Goal: Task Accomplishment & Management: Complete application form

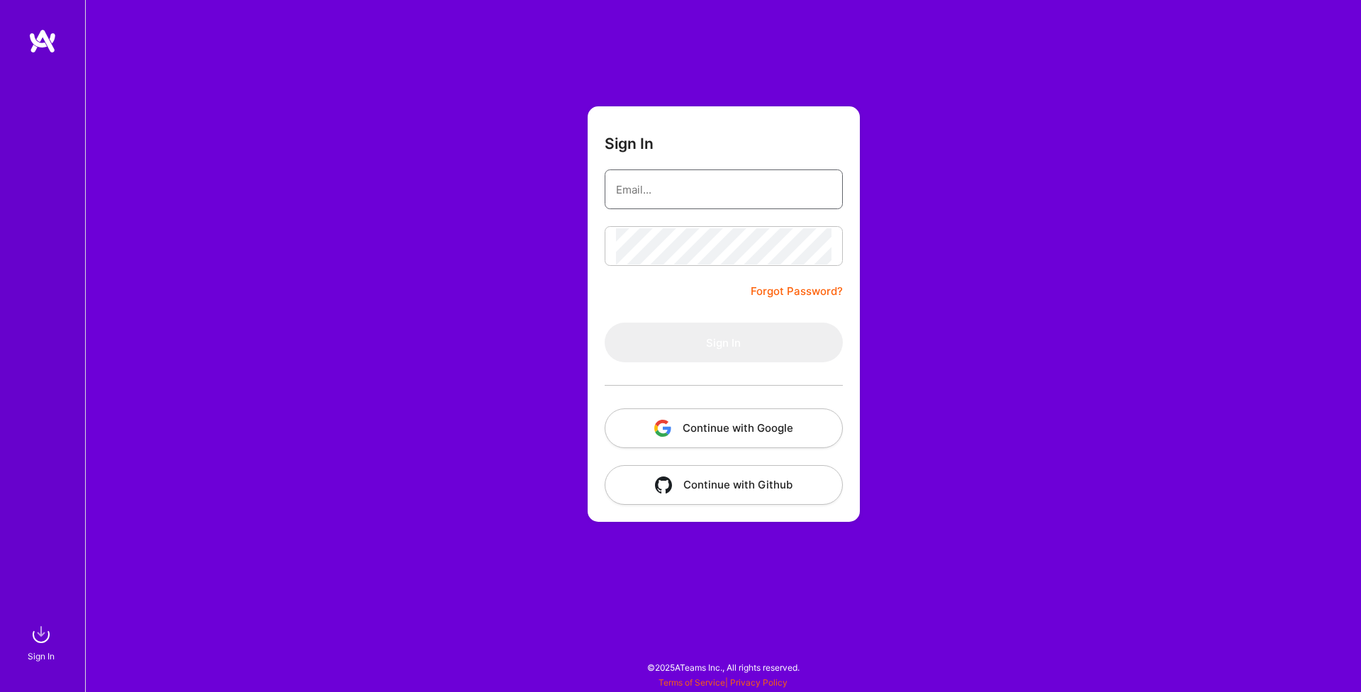
type input "[EMAIL_ADDRESS][DOMAIN_NAME]"
click at [723, 342] on button "Sign In" at bounding box center [724, 343] width 238 height 40
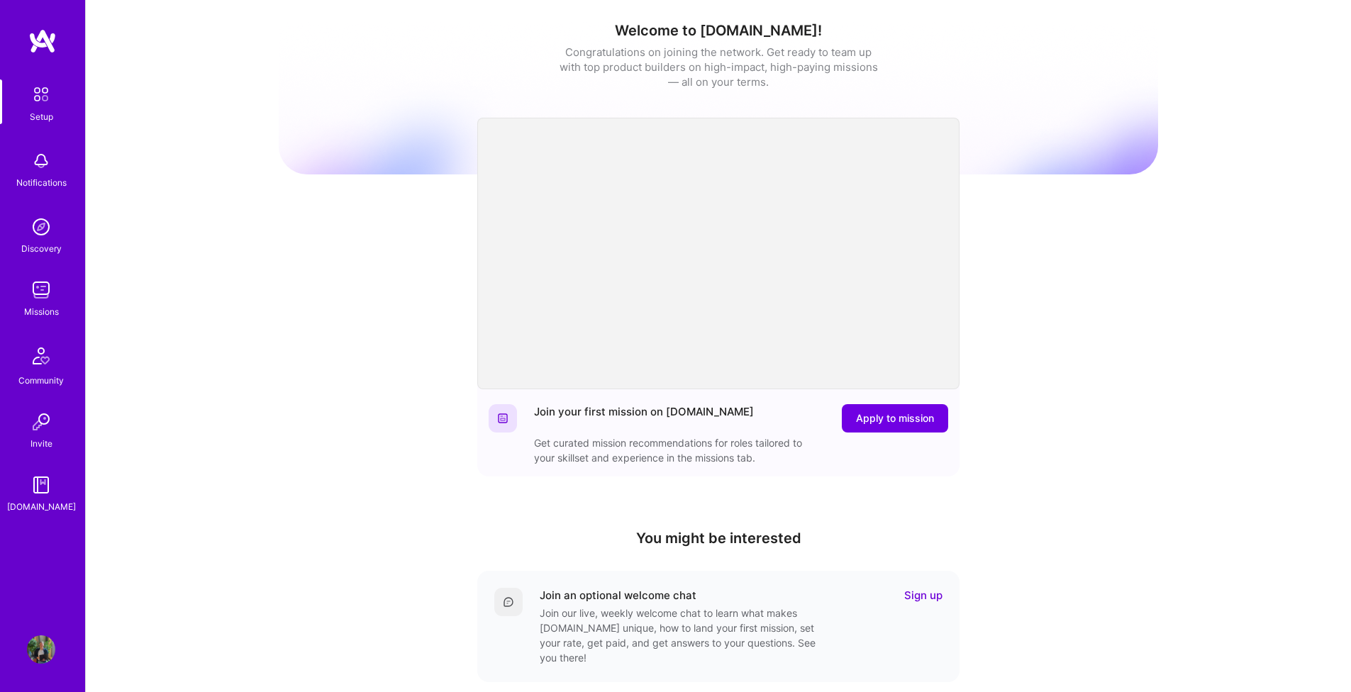
click at [47, 652] on img at bounding box center [41, 649] width 28 height 28
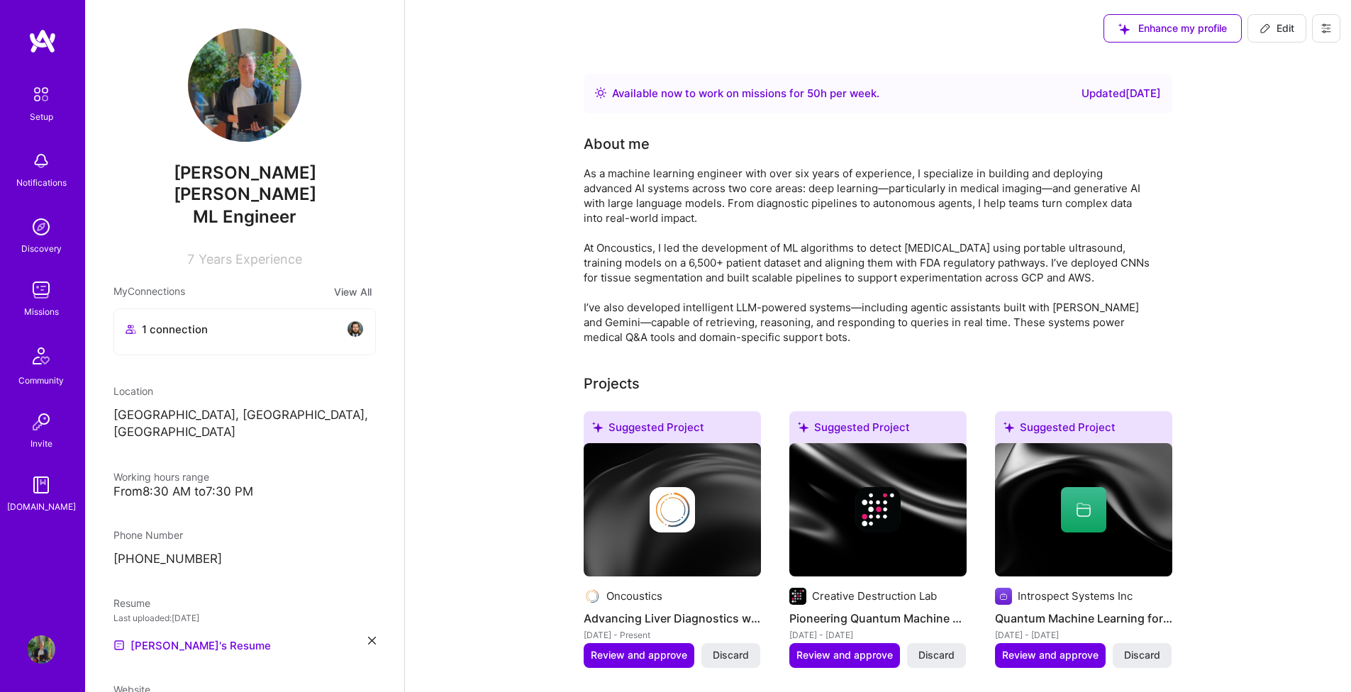
click at [1293, 16] on button "Edit" at bounding box center [1276, 28] width 59 height 28
select select "CA"
select select "Right Now"
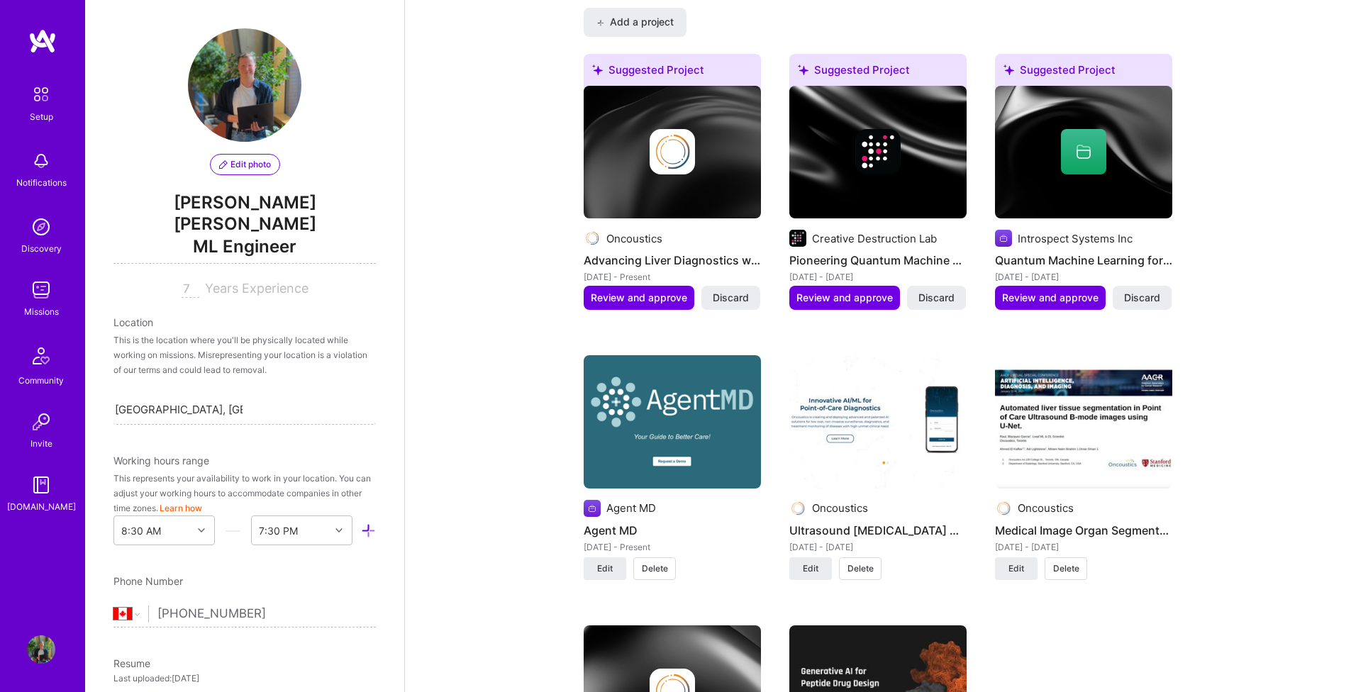
scroll to position [720, 0]
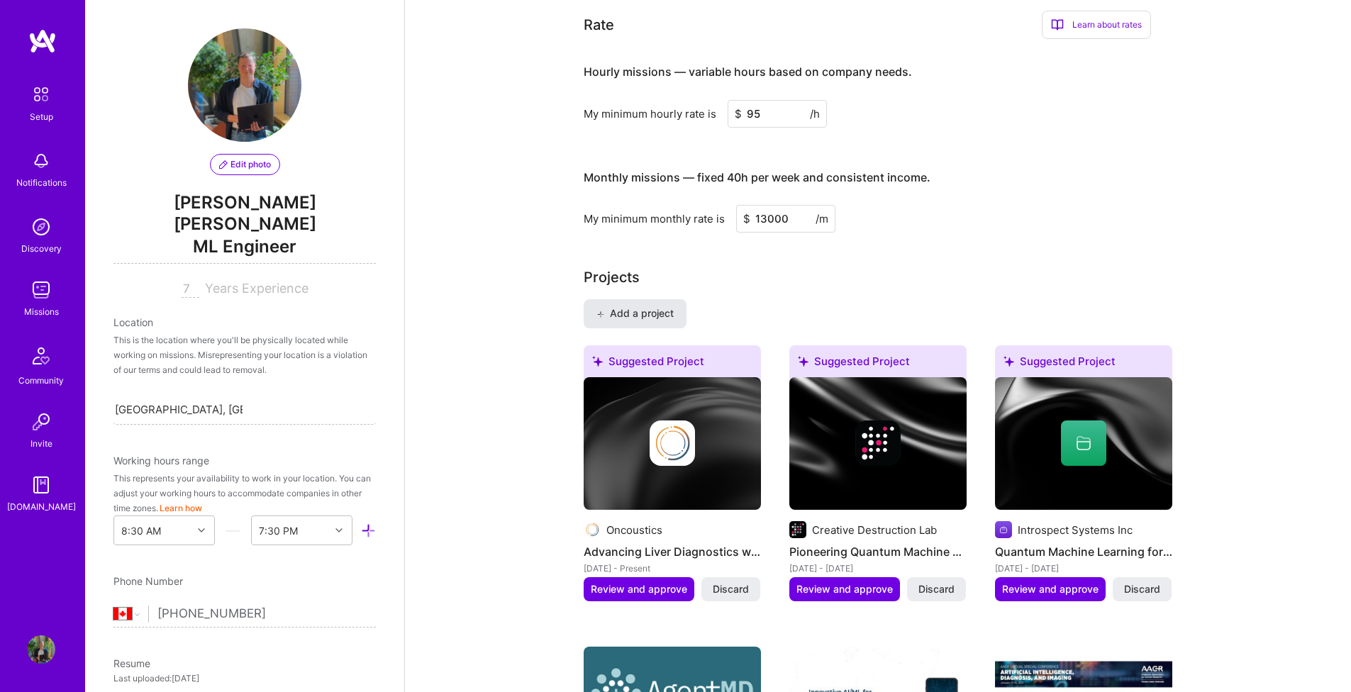
click at [641, 309] on span "Add a project" at bounding box center [634, 313] width 77 height 14
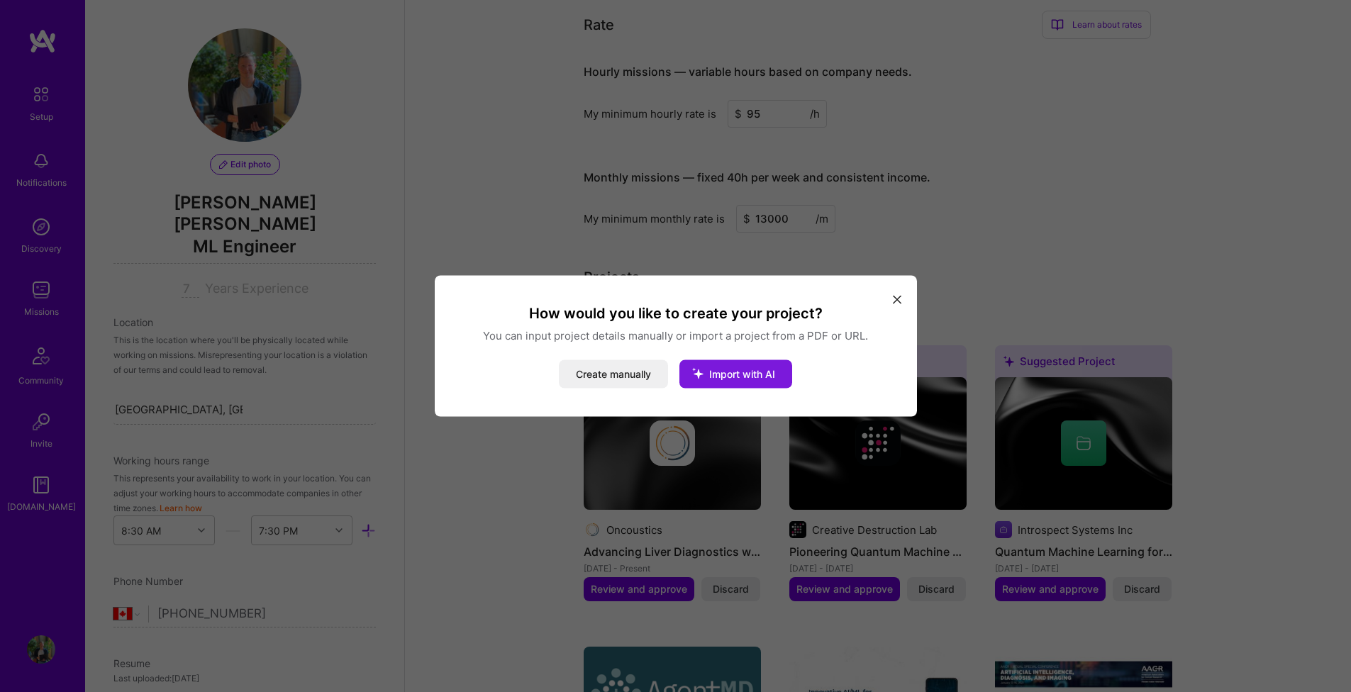
click at [740, 369] on span "Import with AI" at bounding box center [742, 374] width 66 height 12
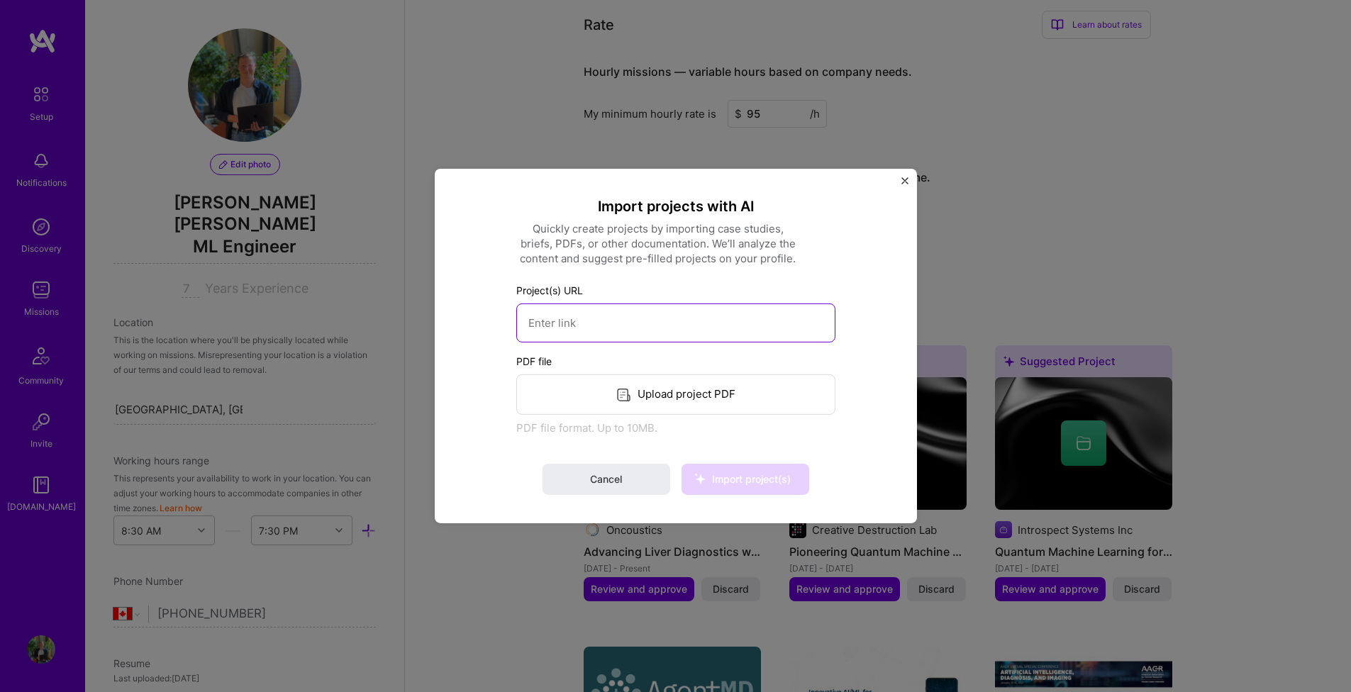
click at [751, 318] on input at bounding box center [675, 322] width 319 height 39
click at [904, 180] on img "Close" at bounding box center [904, 180] width 7 height 7
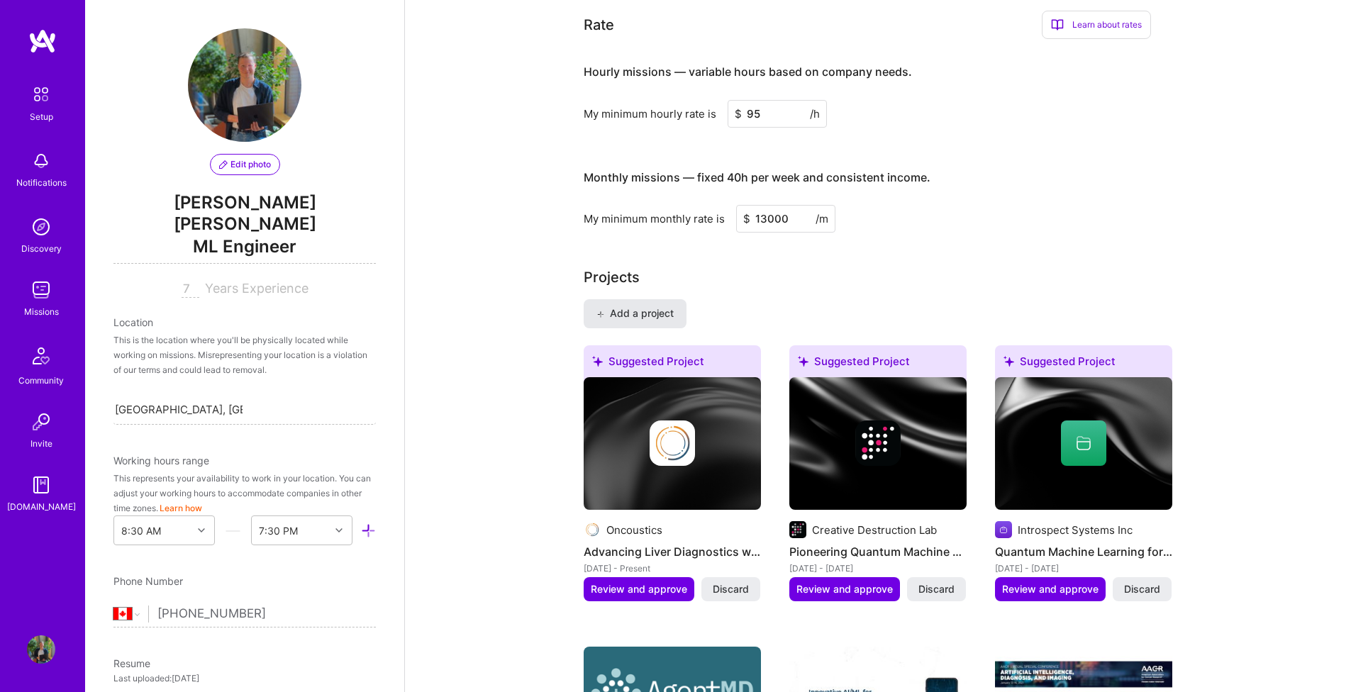
click at [647, 313] on span "Add a project" at bounding box center [634, 313] width 77 height 14
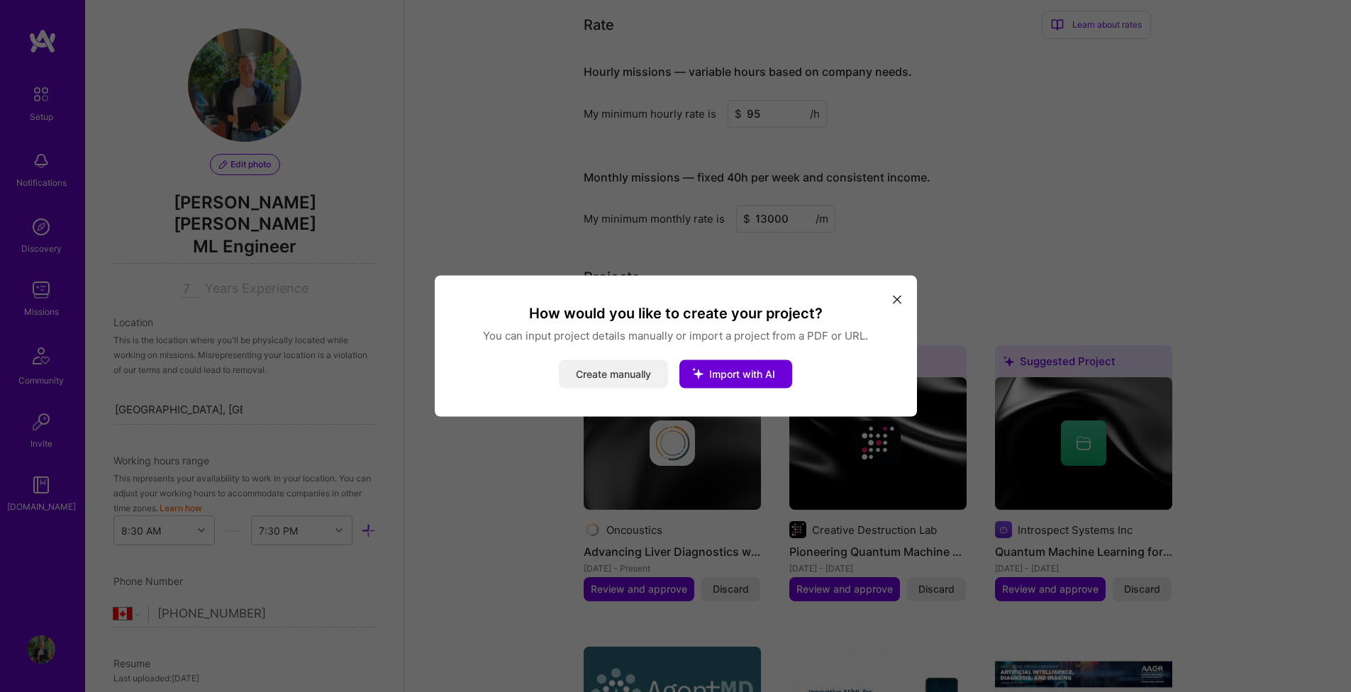
click at [651, 376] on button "Create manually" at bounding box center [613, 374] width 109 height 28
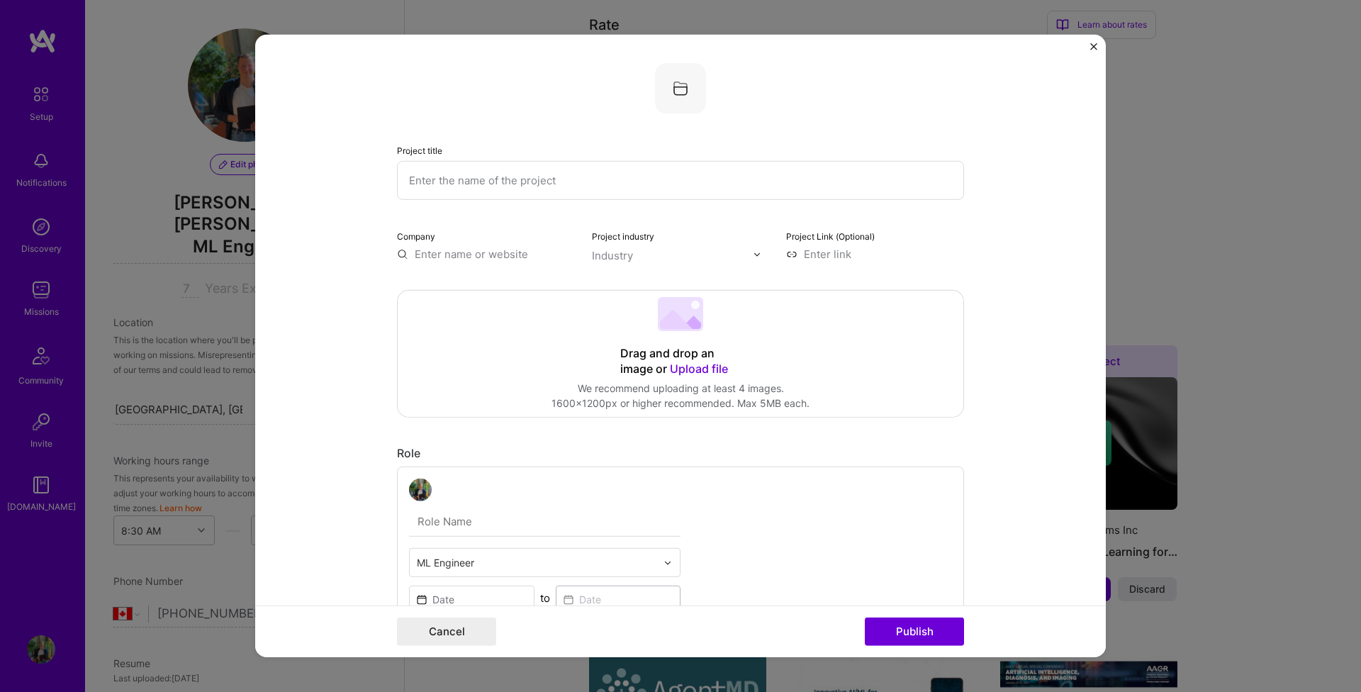
click at [1093, 47] on img "Close" at bounding box center [1093, 46] width 7 height 7
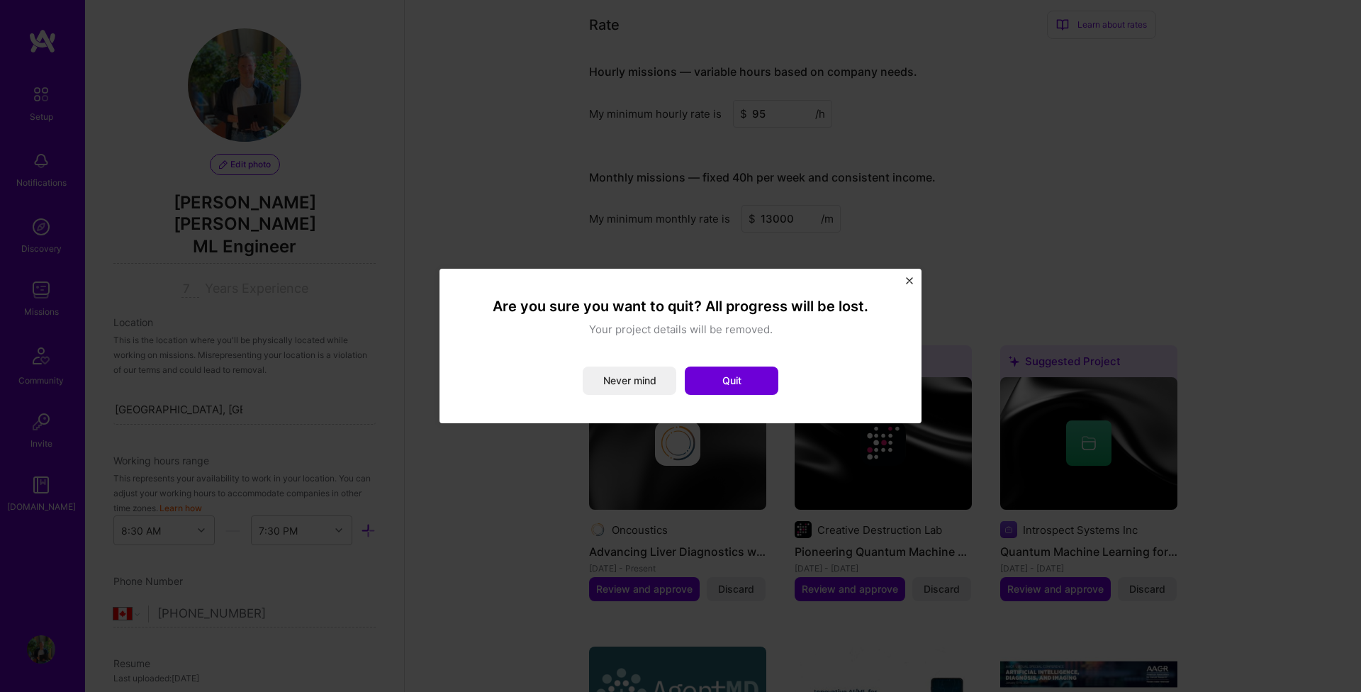
click at [906, 280] on img "Close" at bounding box center [909, 280] width 7 height 7
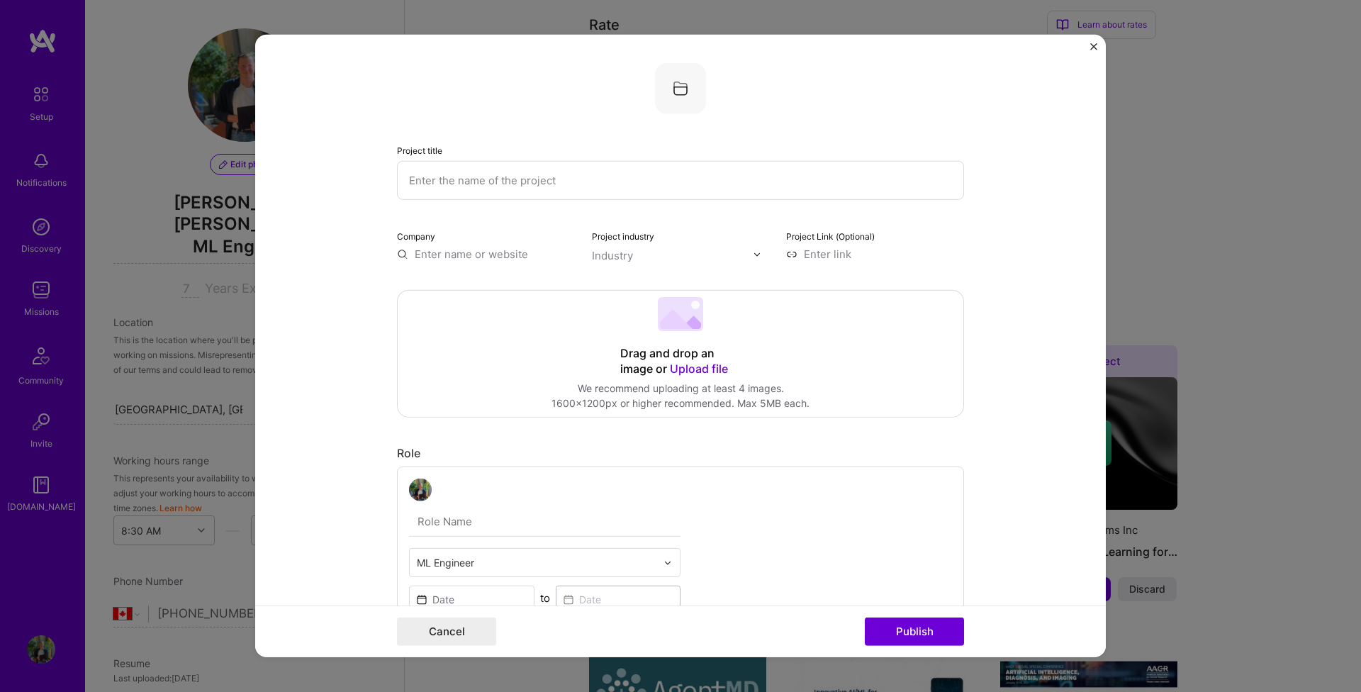
click at [1093, 48] on img "Close" at bounding box center [1093, 46] width 7 height 7
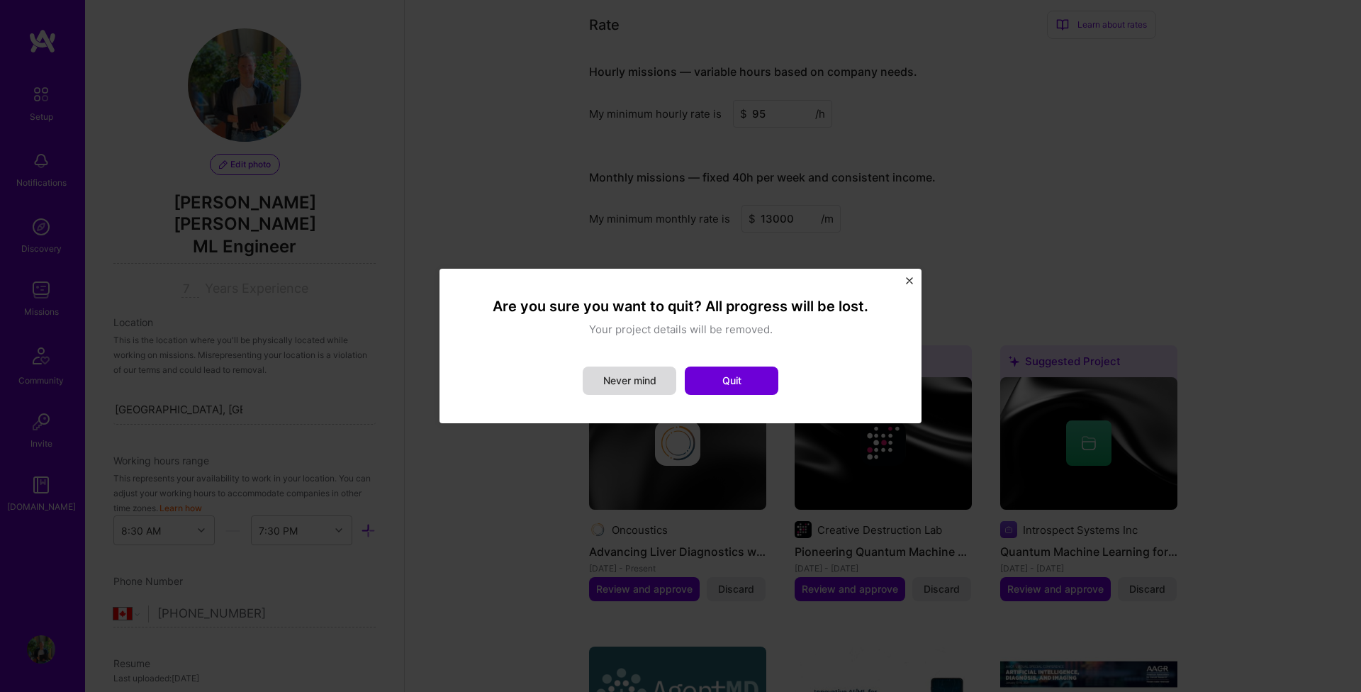
click at [649, 391] on button "Never mind" at bounding box center [630, 381] width 94 height 28
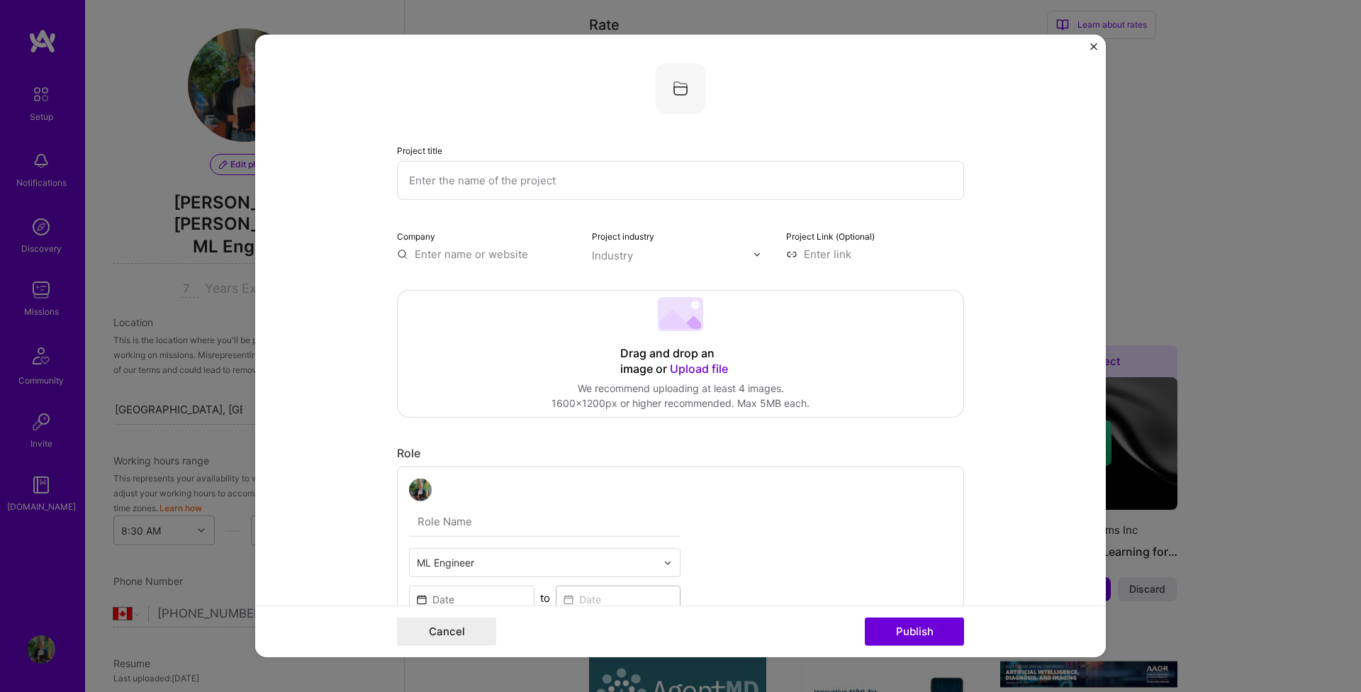
click at [1090, 45] on img "Close" at bounding box center [1093, 46] width 7 height 7
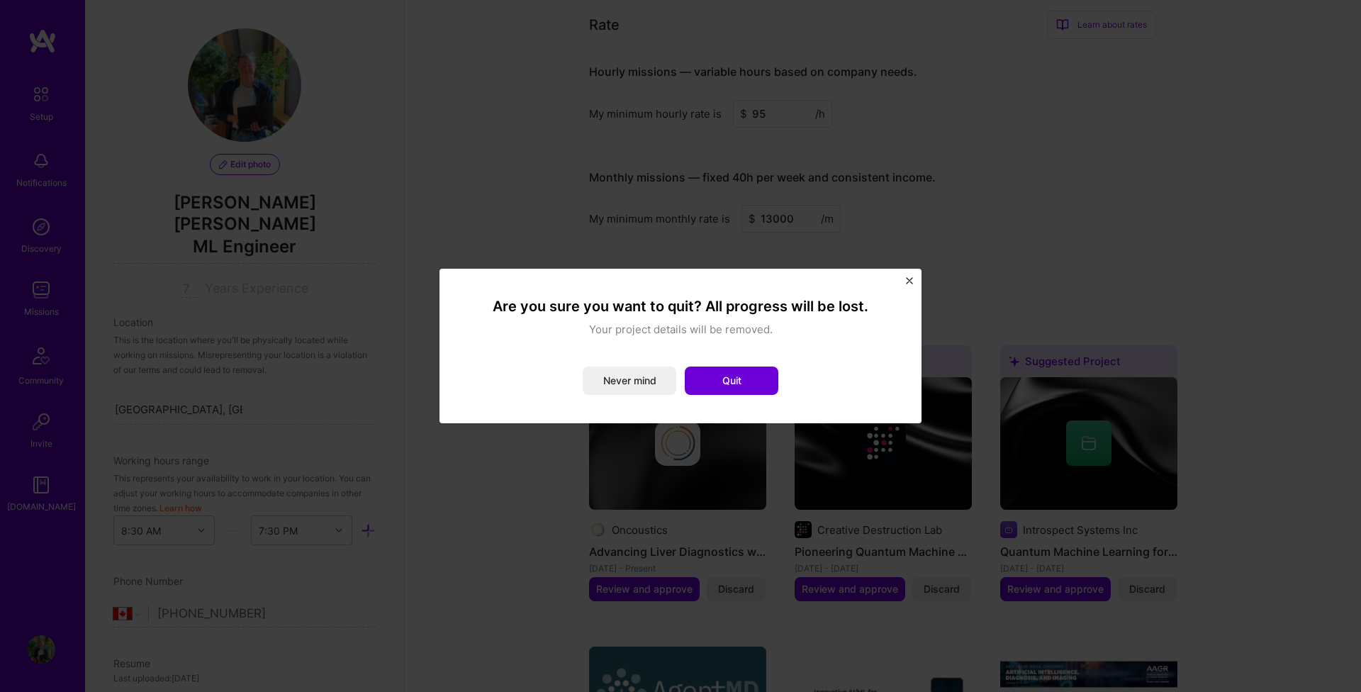
click at [732, 371] on button "Quit" at bounding box center [732, 381] width 94 height 28
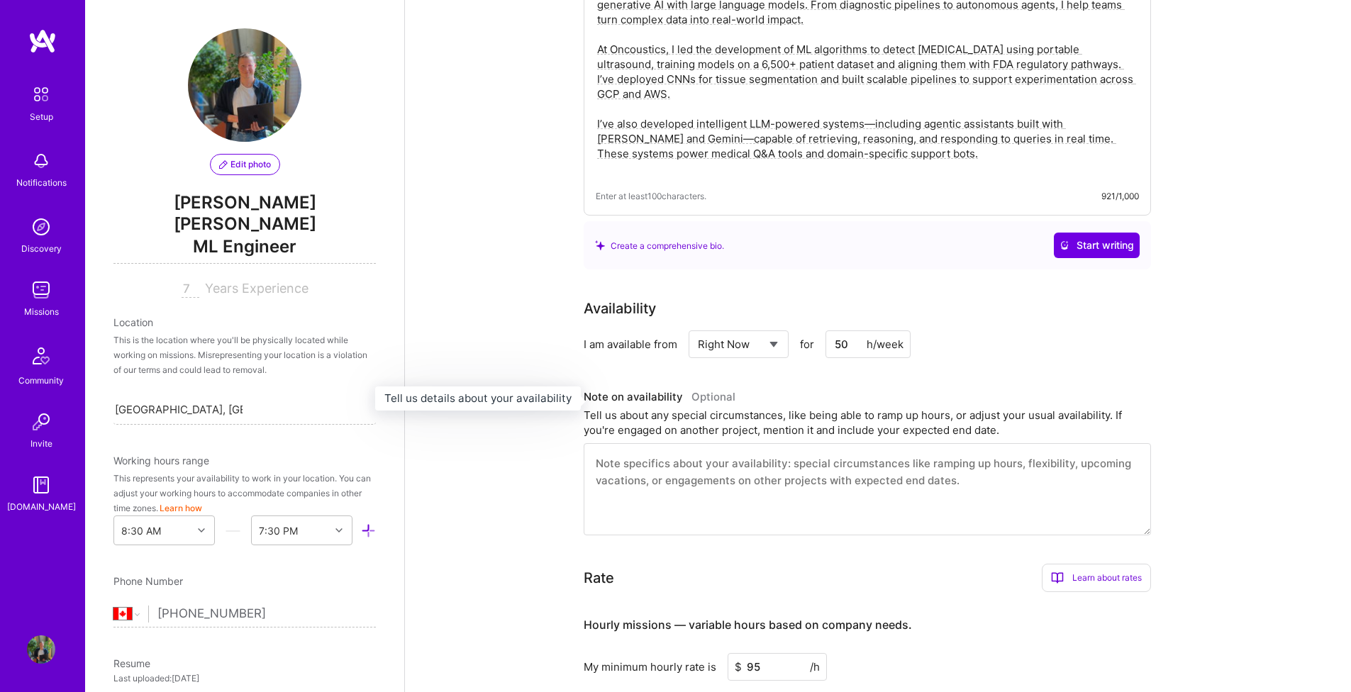
scroll to position [0, 0]
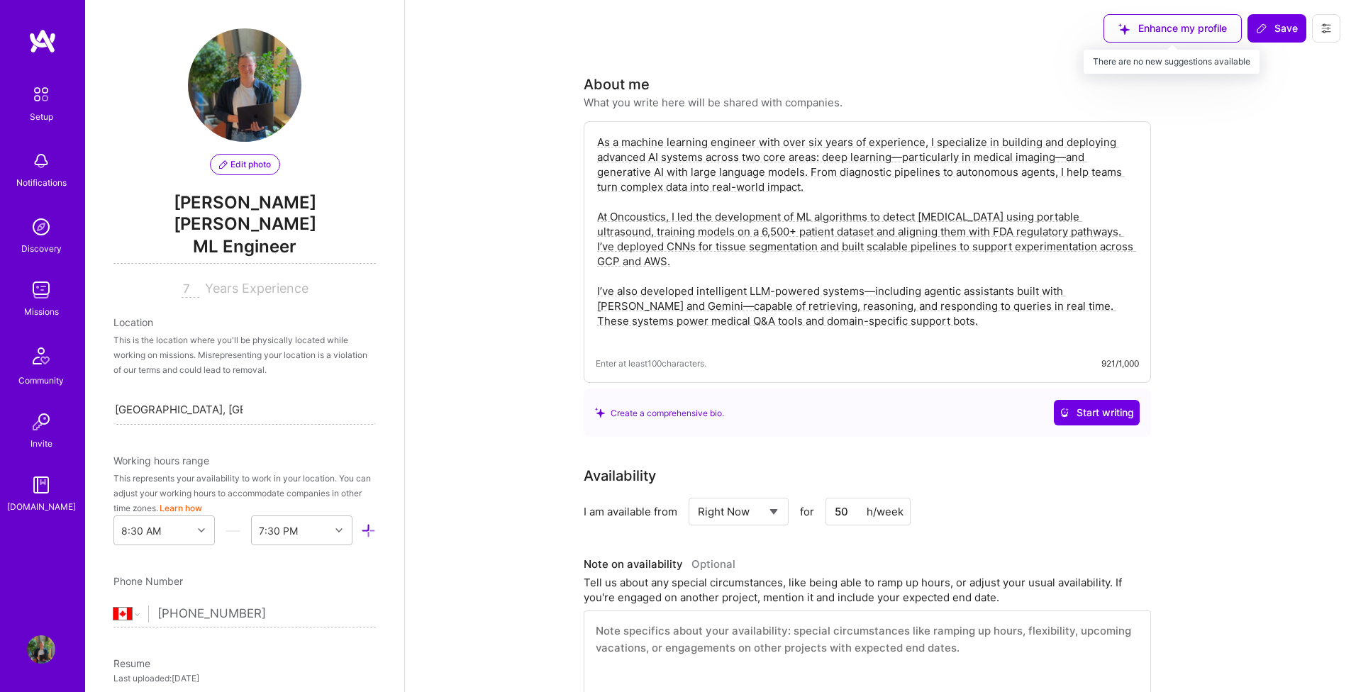
click at [1171, 39] on div "Enhance my profile" at bounding box center [1172, 28] width 138 height 28
click at [1177, 26] on div "Enhance my profile" at bounding box center [1172, 28] width 138 height 28
click at [1191, 21] on div "Enhance my profile" at bounding box center [1172, 28] width 138 height 28
click at [1195, 33] on div "Enhance my profile" at bounding box center [1172, 28] width 138 height 28
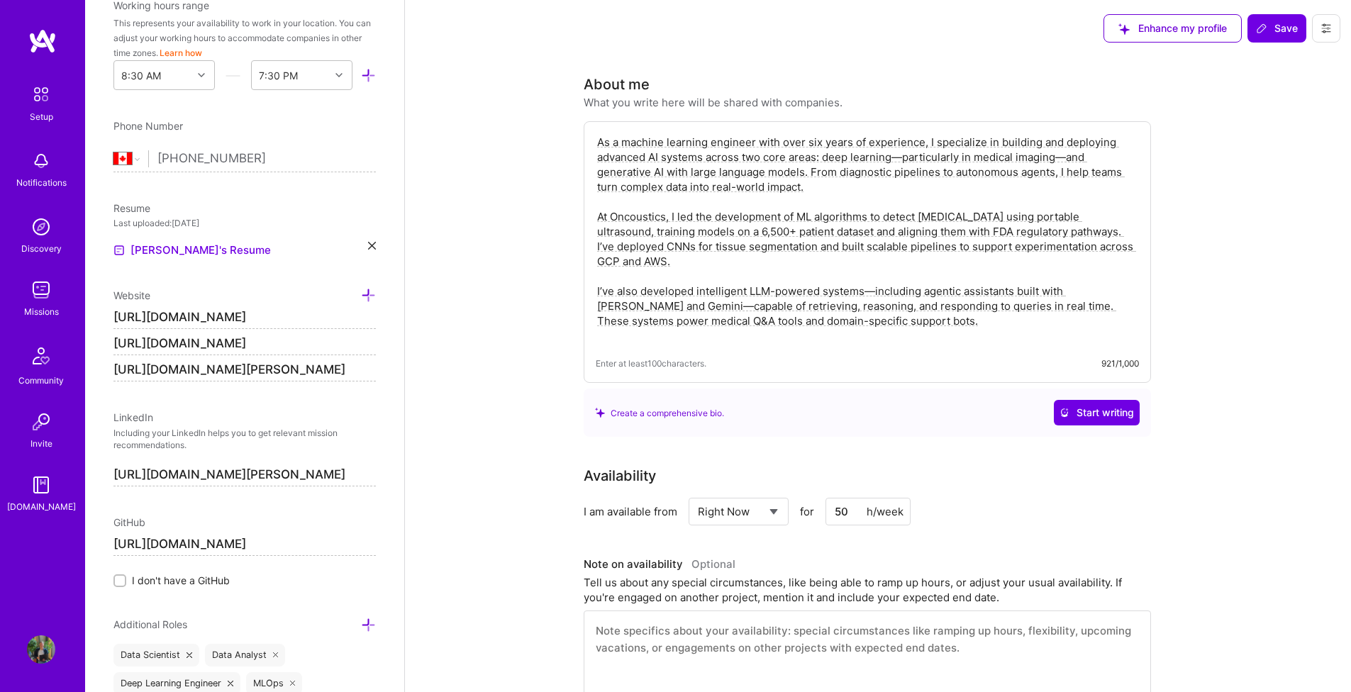
scroll to position [542, 0]
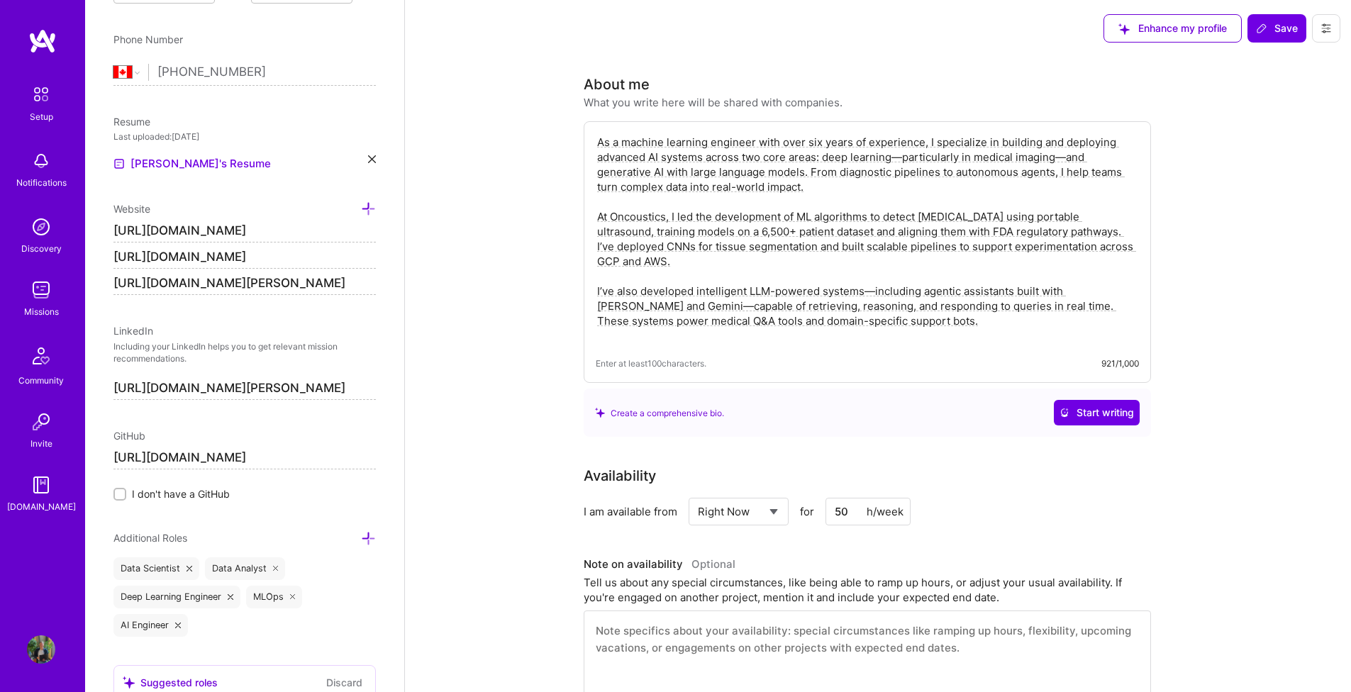
click at [367, 138] on div "Edit photo Raul Blazquez Garcia ML Engineer 7 Years Experience Location This is…" at bounding box center [244, 346] width 319 height 692
click at [368, 155] on icon at bounding box center [372, 159] width 8 height 8
click at [213, 140] on div "Upload your Resume PDF file format" at bounding box center [190, 155] width 97 height 30
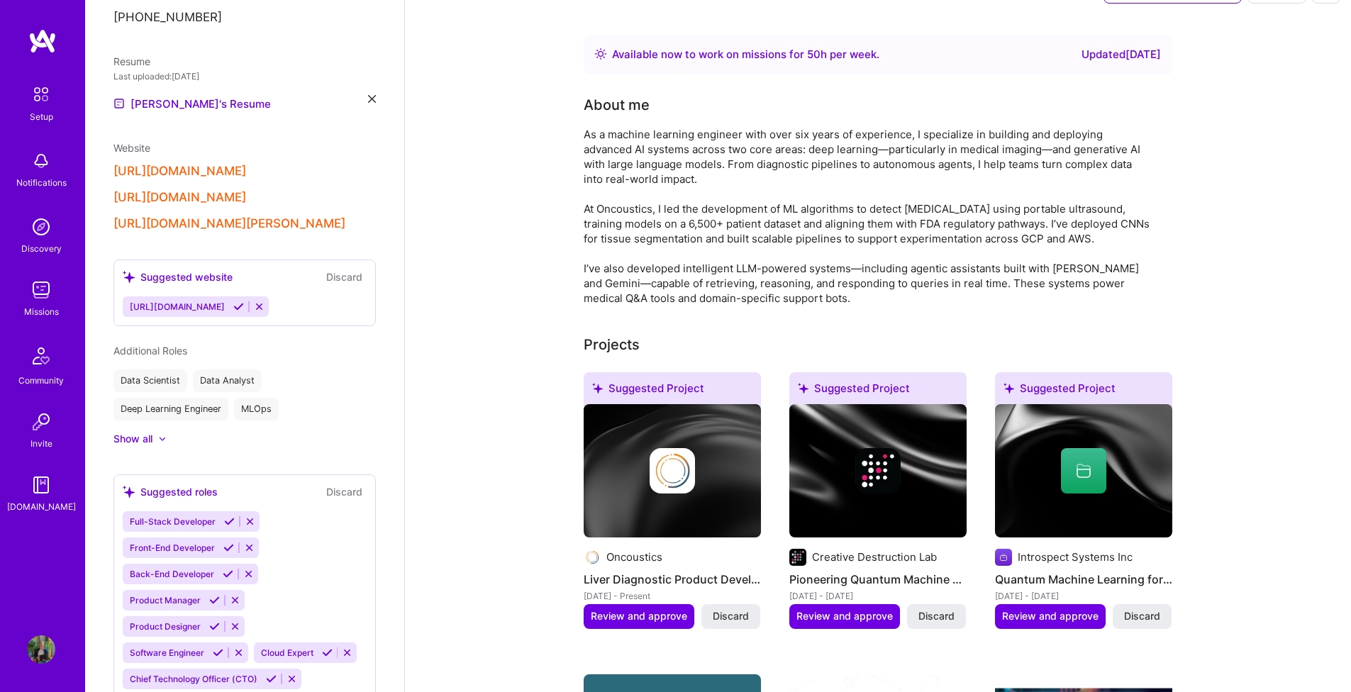
scroll to position [0, 0]
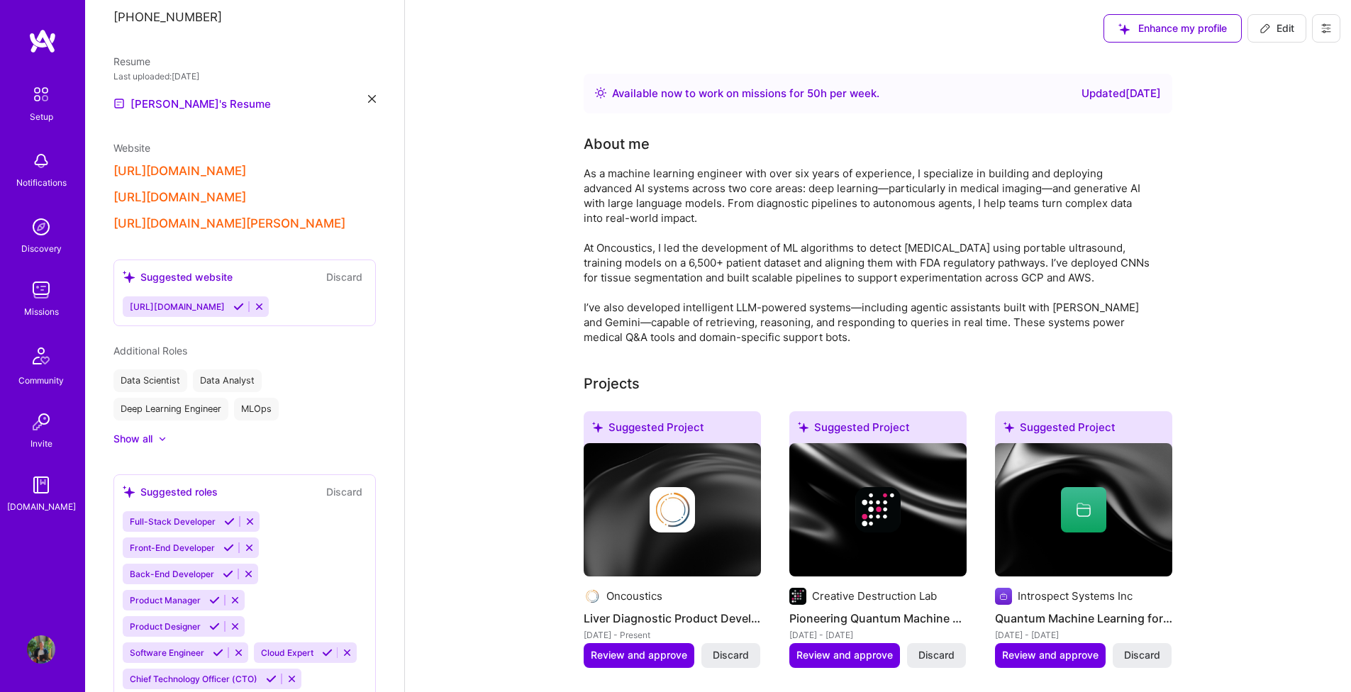
click at [1274, 25] on span "Edit" at bounding box center [1276, 28] width 35 height 14
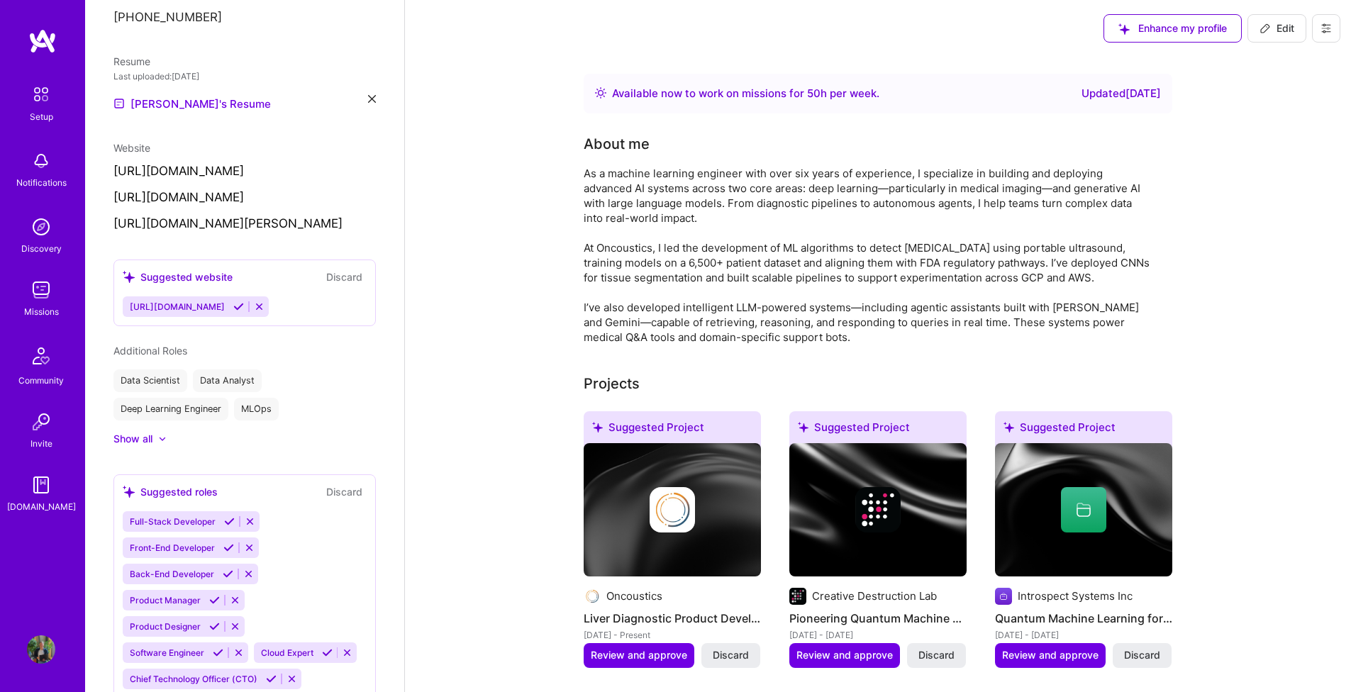
select select "CA"
select select "Right Now"
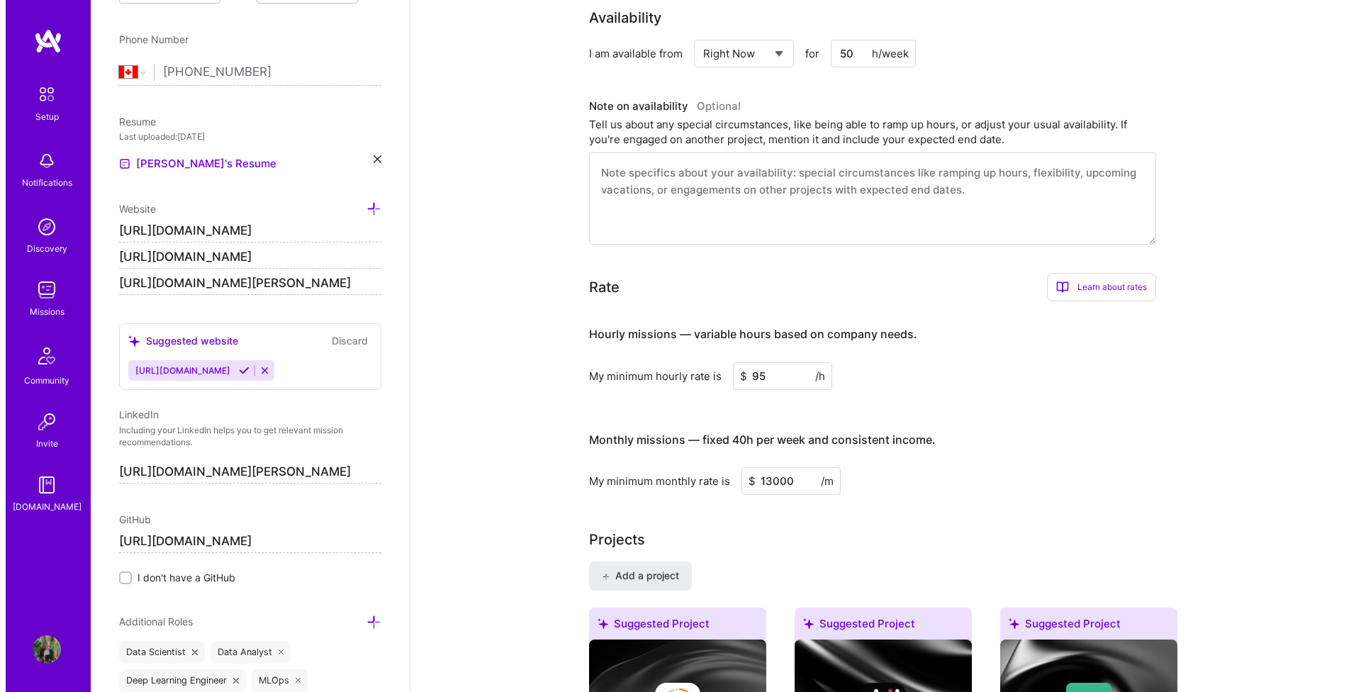
scroll to position [925, 0]
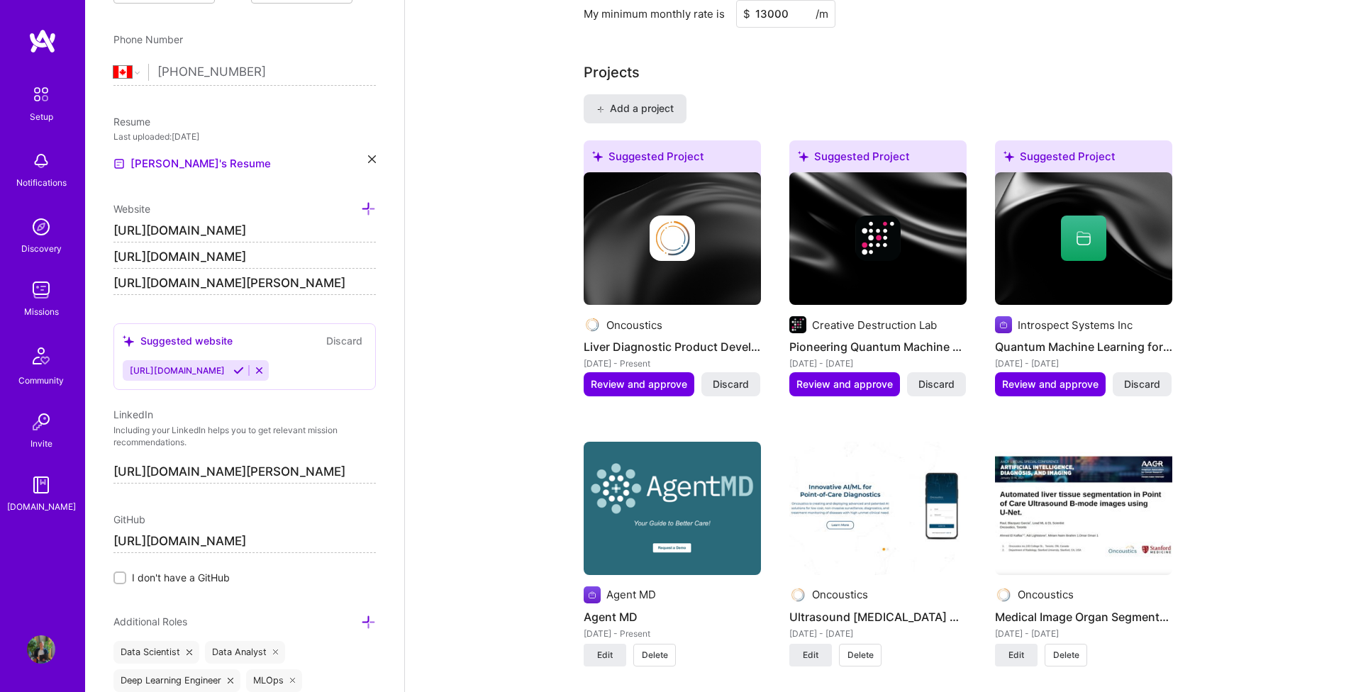
click at [628, 113] on span "Add a project" at bounding box center [634, 108] width 77 height 14
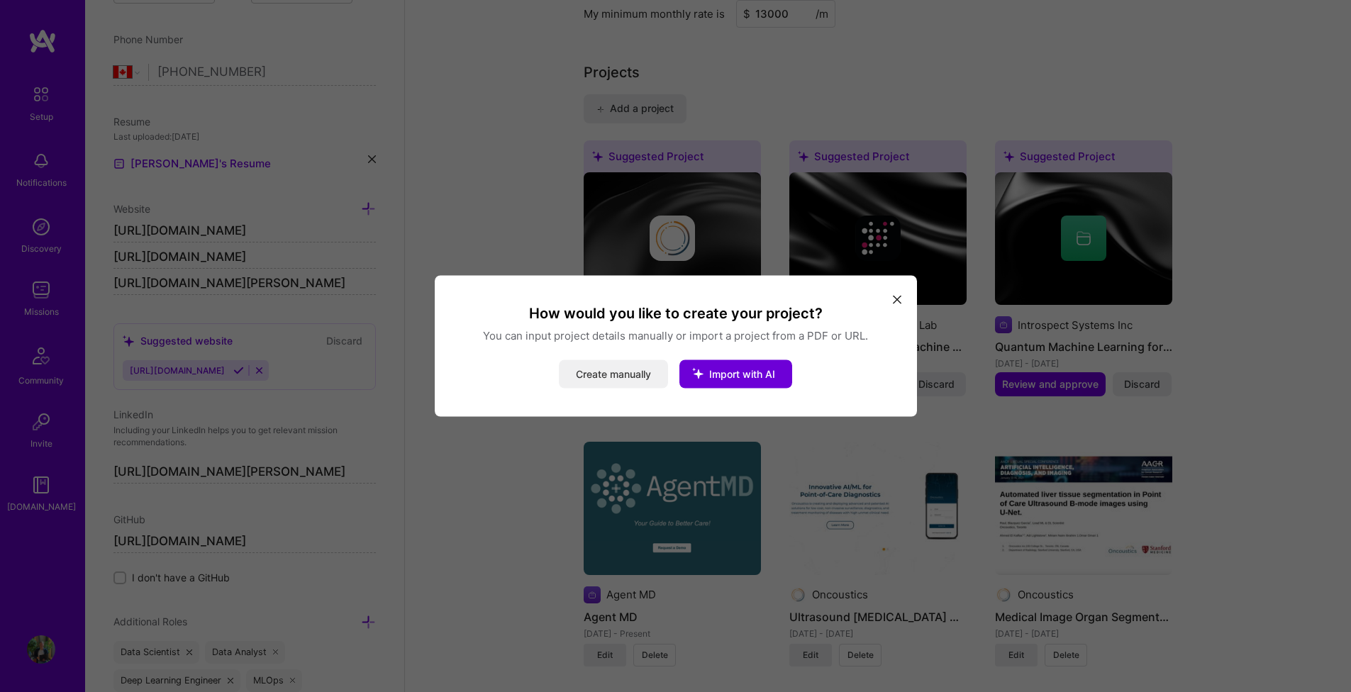
click at [627, 369] on button "Create manually" at bounding box center [613, 374] width 109 height 28
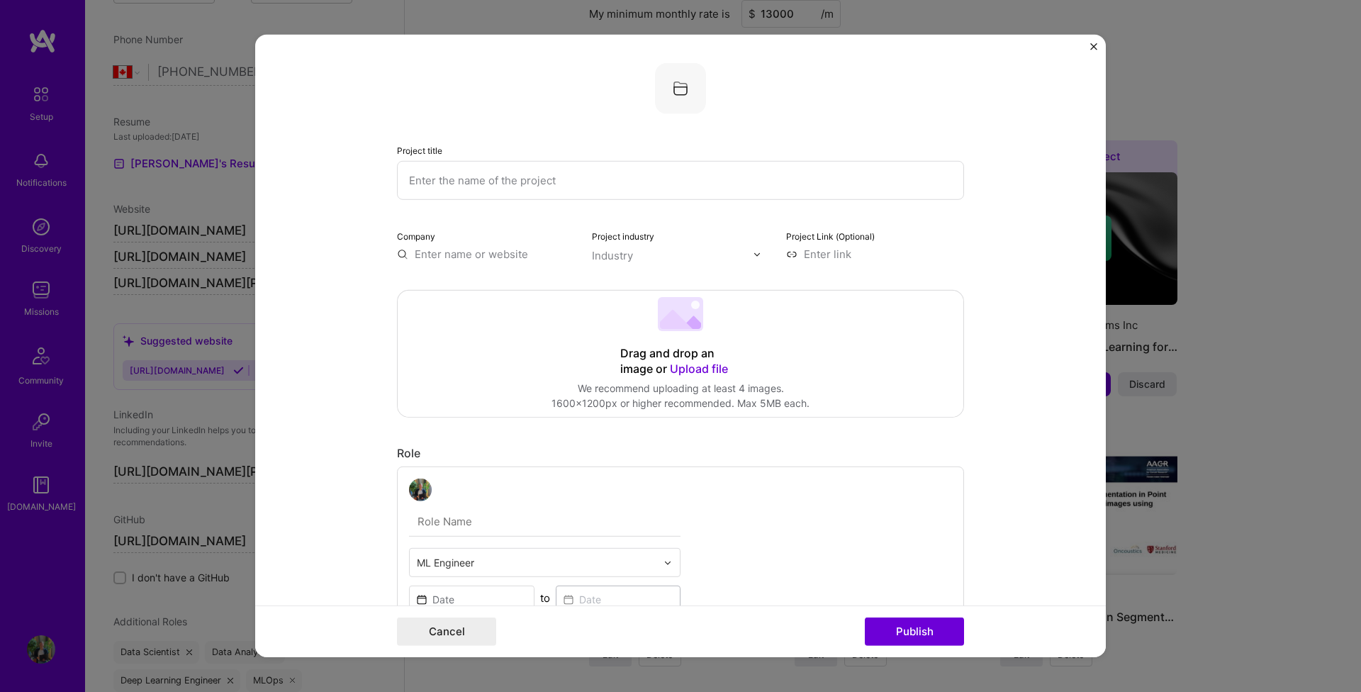
click at [645, 180] on input "text" at bounding box center [680, 180] width 567 height 39
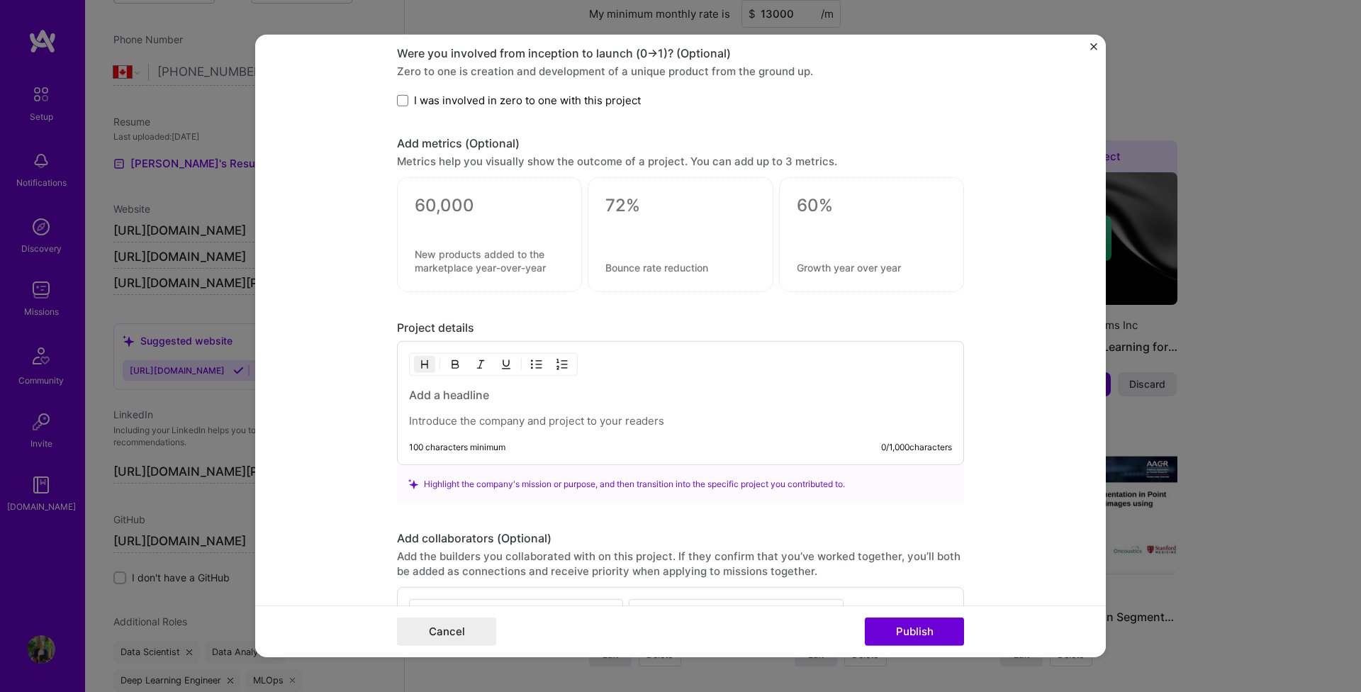
scroll to position [932, 0]
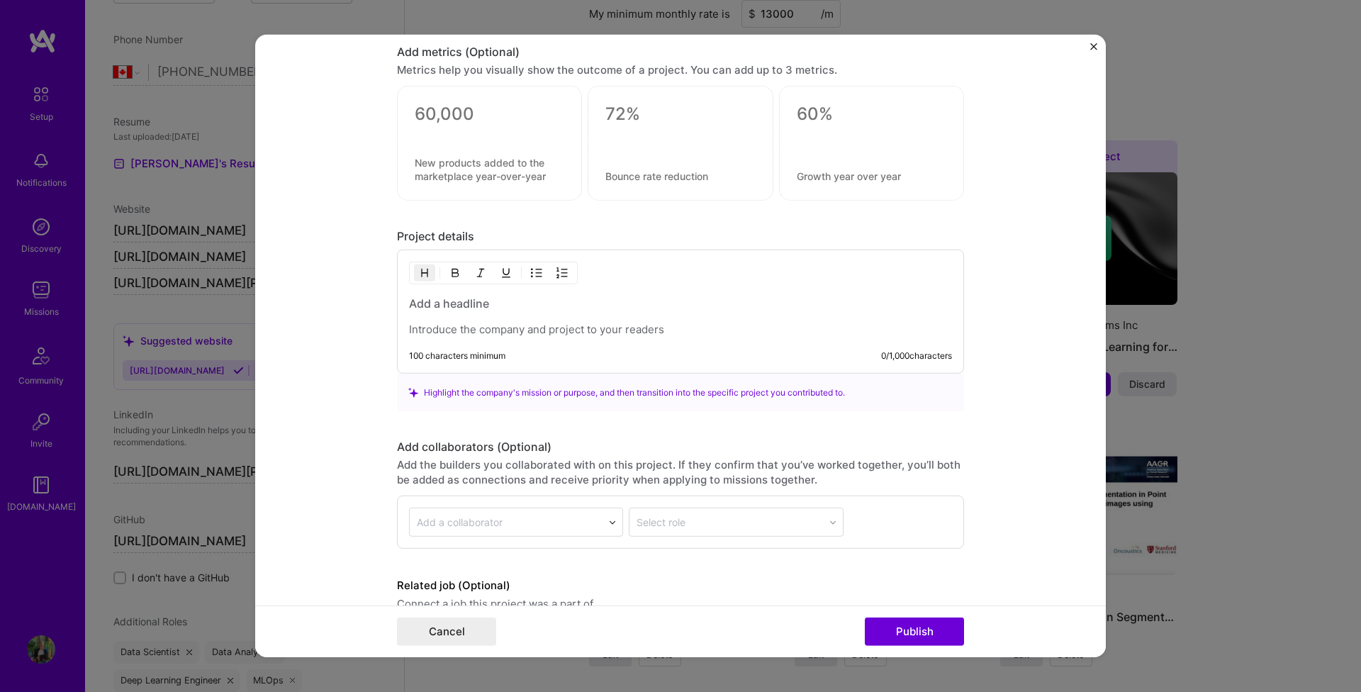
type input "T-mode Ultrasound education"
click at [520, 325] on p at bounding box center [680, 330] width 543 height 14
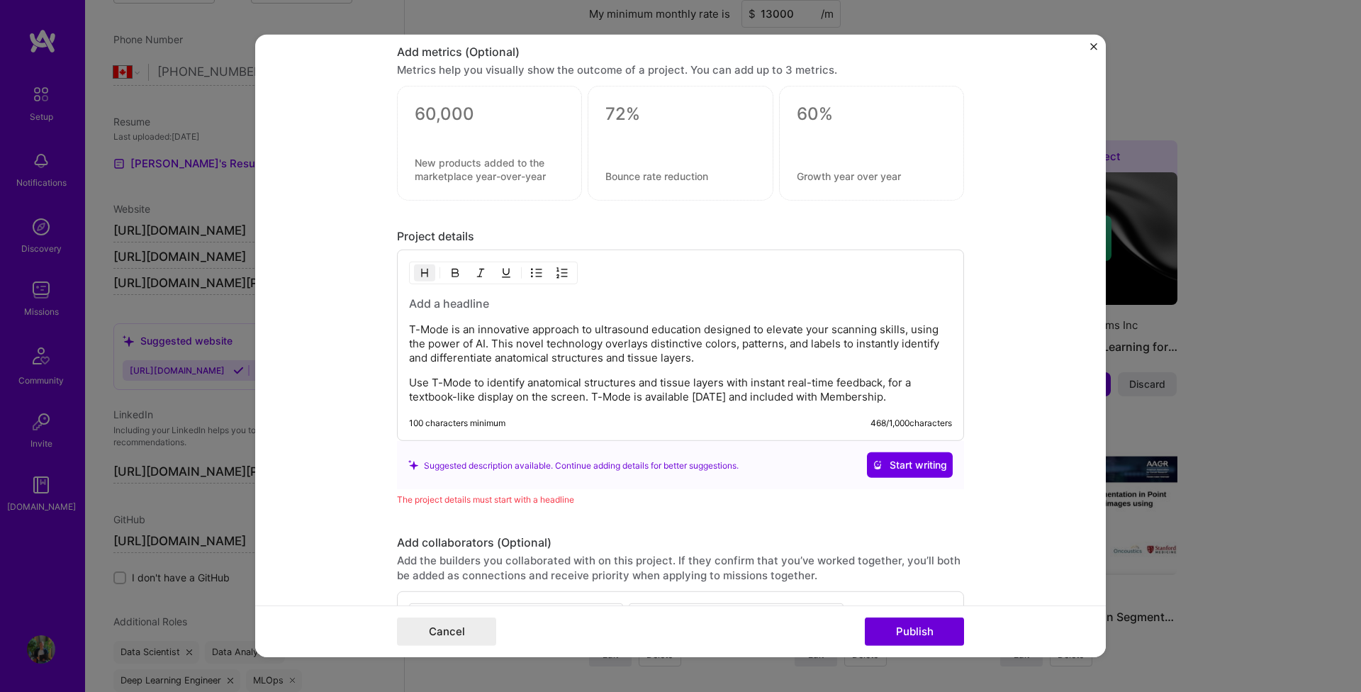
drag, startPoint x: 500, startPoint y: 308, endPoint x: 381, endPoint y: 308, distance: 118.4
click at [381, 308] on form "Project title T-mode Ultrasound education Company Project industry Industry Pro…" at bounding box center [680, 346] width 851 height 623
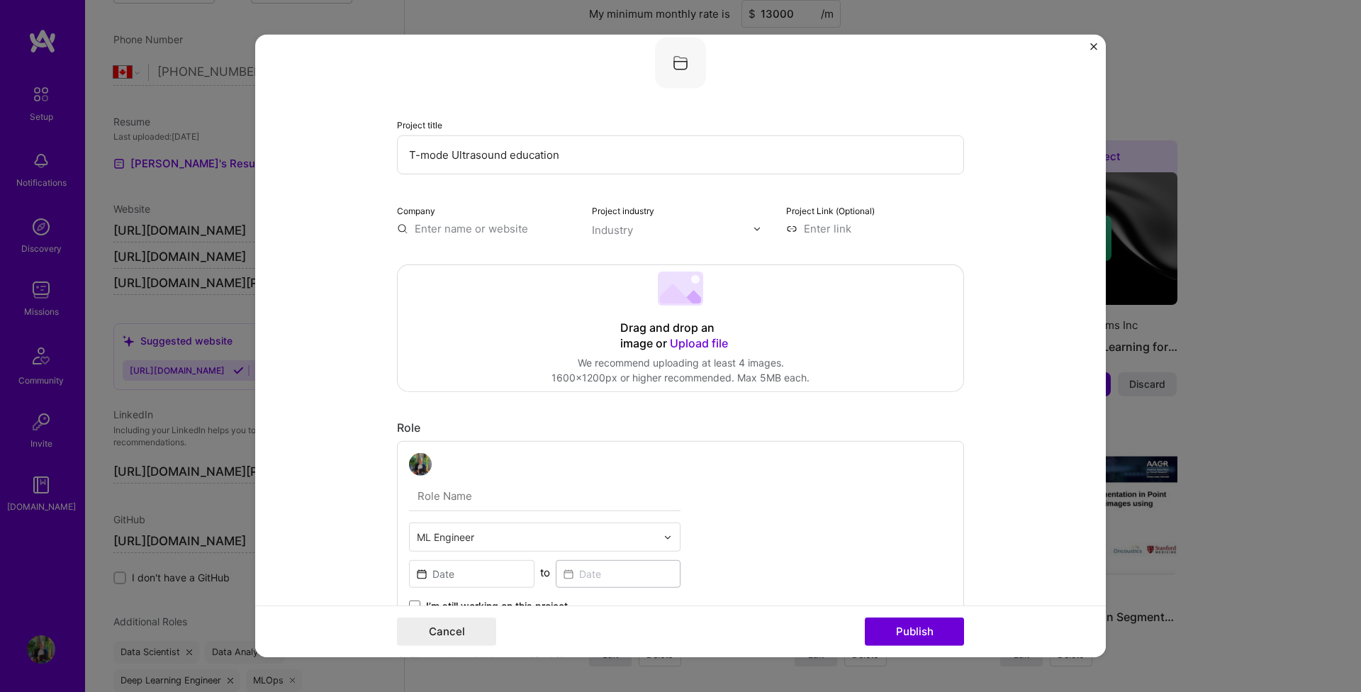
scroll to position [0, 0]
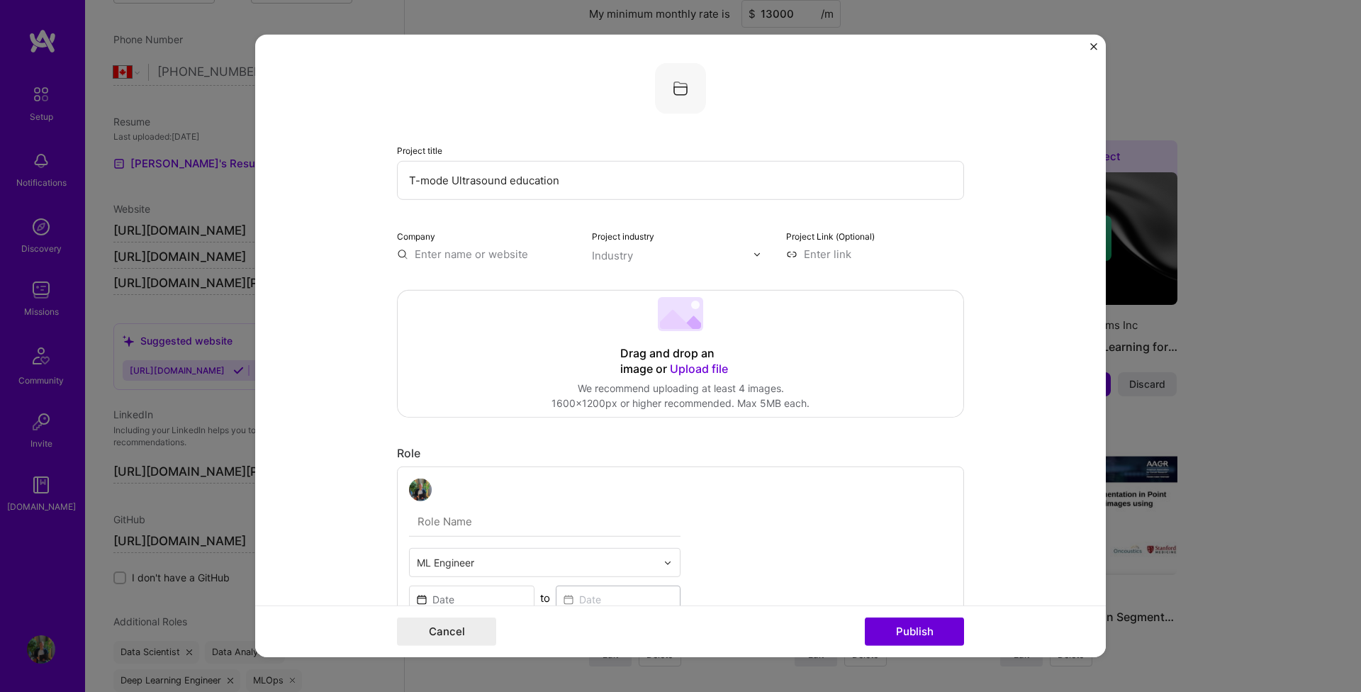
click at [810, 256] on input at bounding box center [875, 254] width 178 height 15
paste input "https://clarius.com/technology/t-mode/"
type input "https://clarius.com/technology/t-mode/"
paste input "https://clarius.com"
click at [613, 261] on div "Industry" at bounding box center [612, 255] width 41 height 15
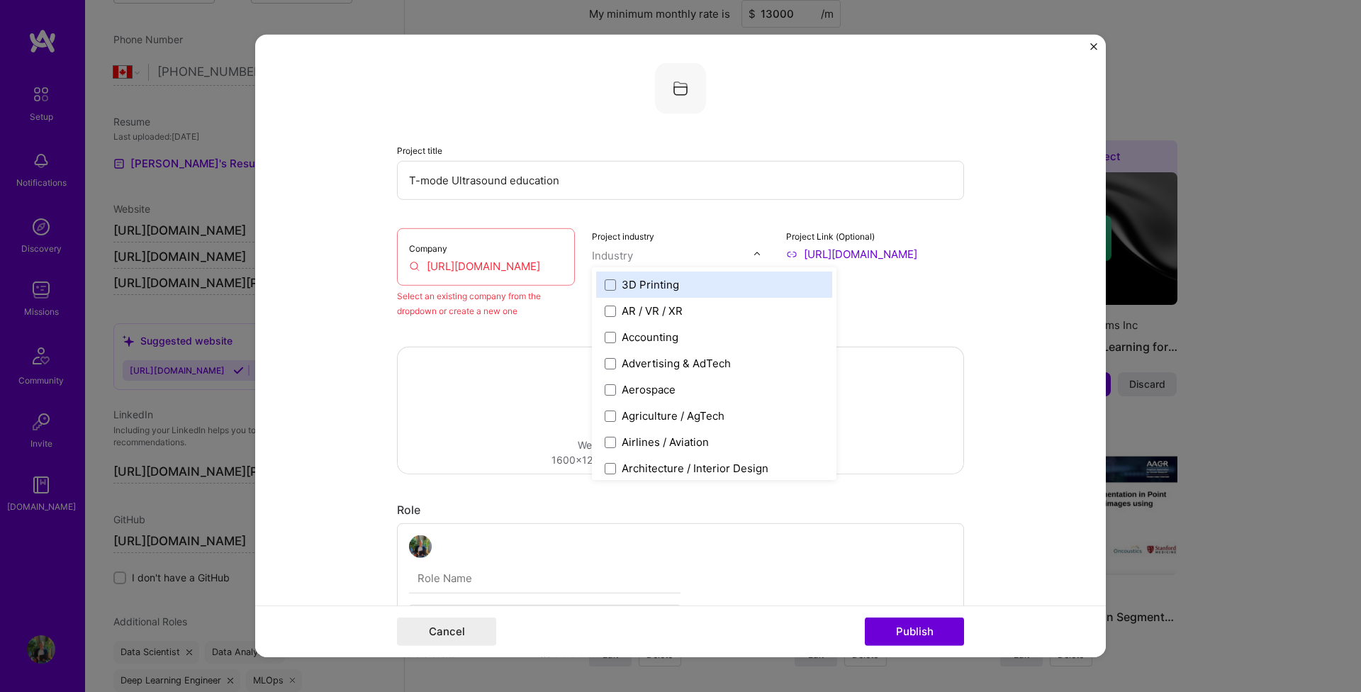
click at [520, 252] on div "Company https://clarius.com" at bounding box center [486, 256] width 178 height 57
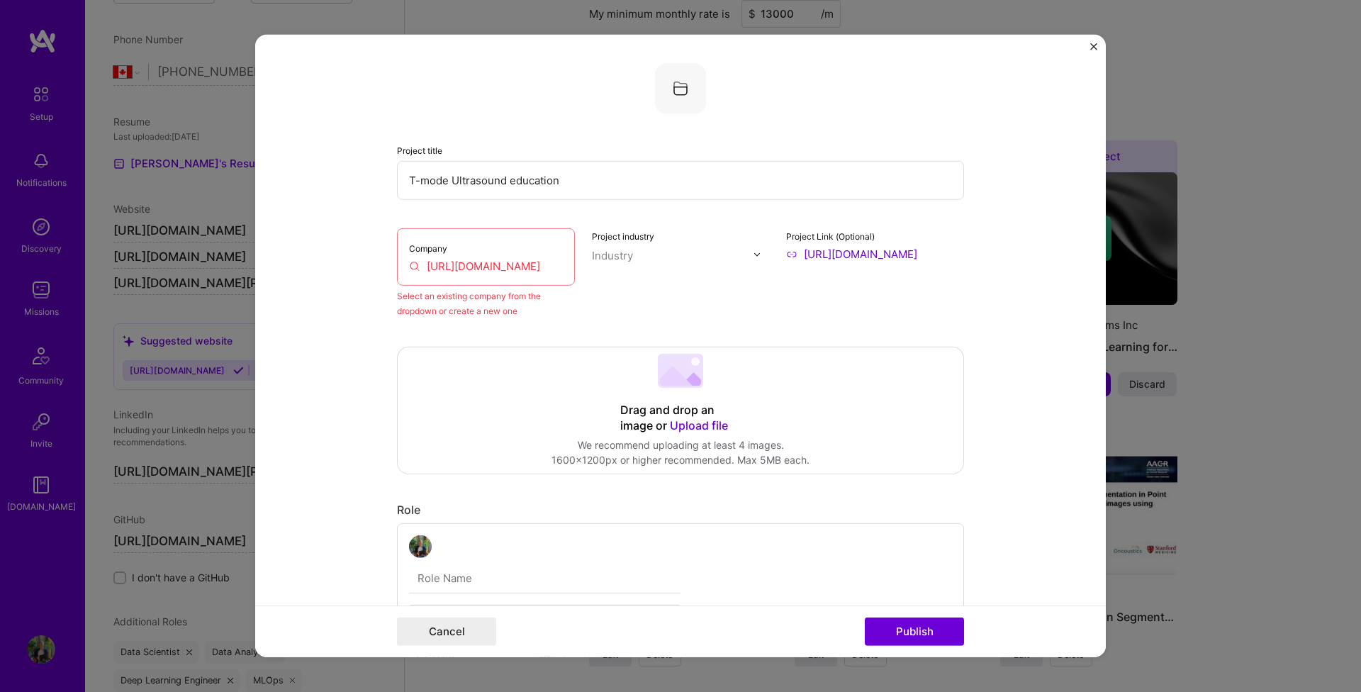
click at [526, 267] on input "https://clarius.com" at bounding box center [486, 266] width 154 height 15
drag, startPoint x: 513, startPoint y: 264, endPoint x: 359, endPoint y: 243, distance: 155.3
click at [359, 242] on form "Project title T-mode Ultrasound education Company https://clarius.com Select an…" at bounding box center [680, 346] width 851 height 623
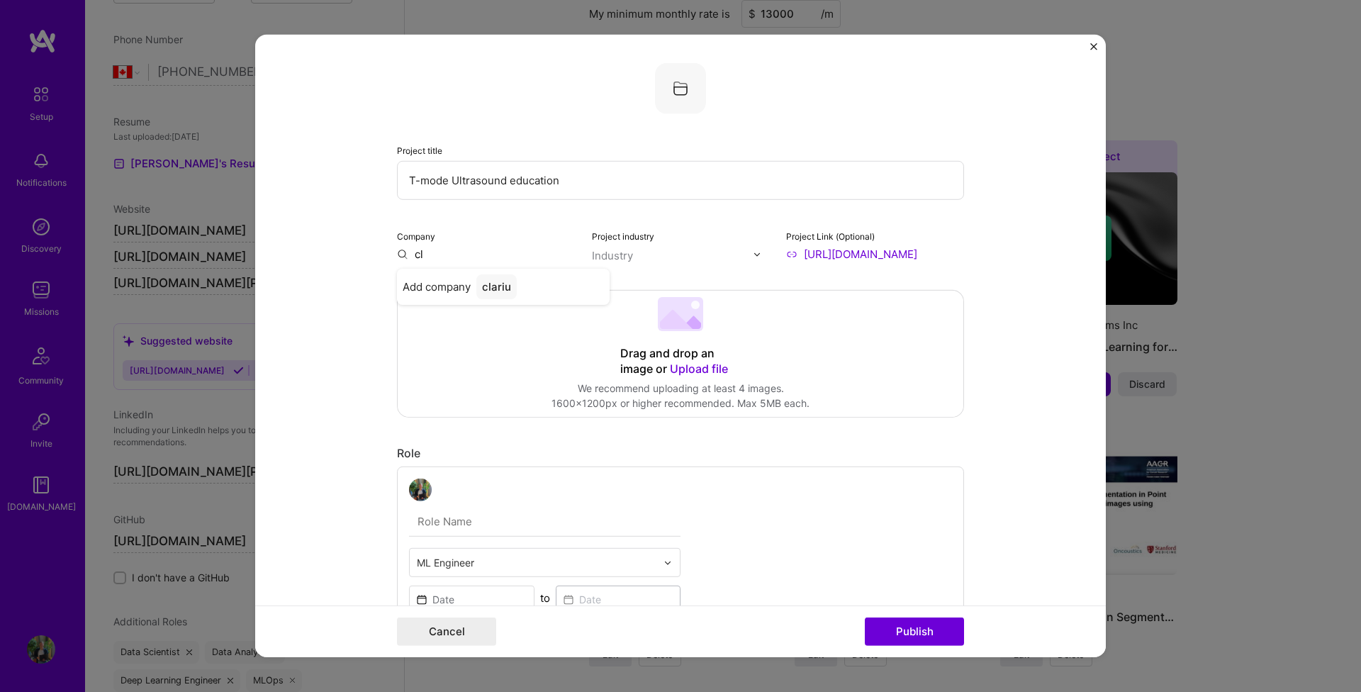
type input "c"
type input "Clarius"
click at [511, 289] on div "Clarius" at bounding box center [500, 286] width 48 height 25
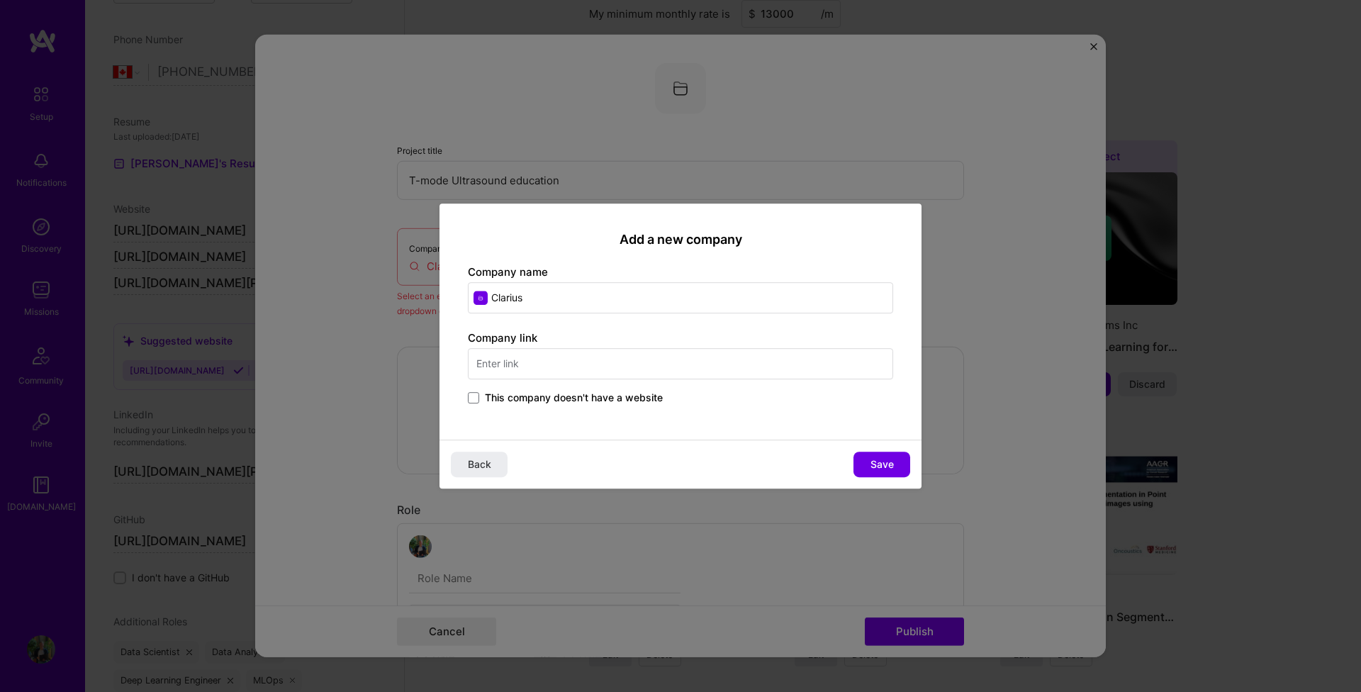
click at [539, 361] on input "text" at bounding box center [680, 363] width 425 height 31
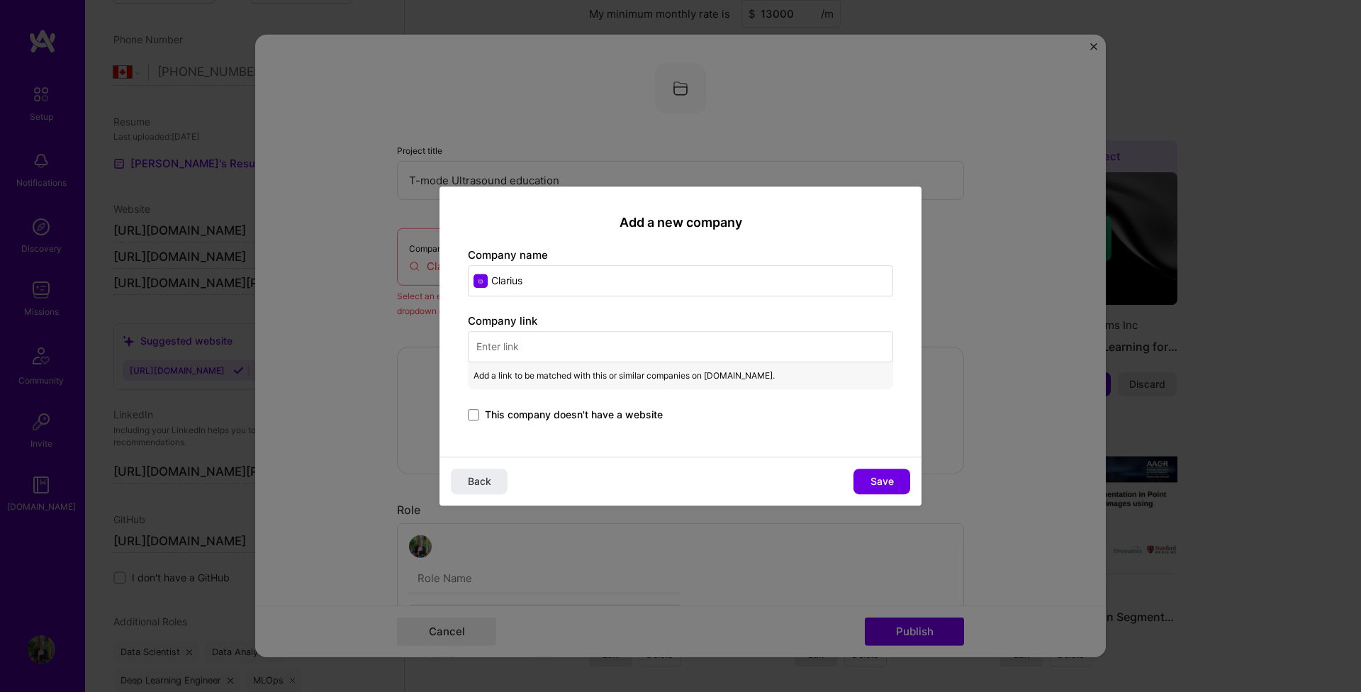
paste input "https://clarius.com"
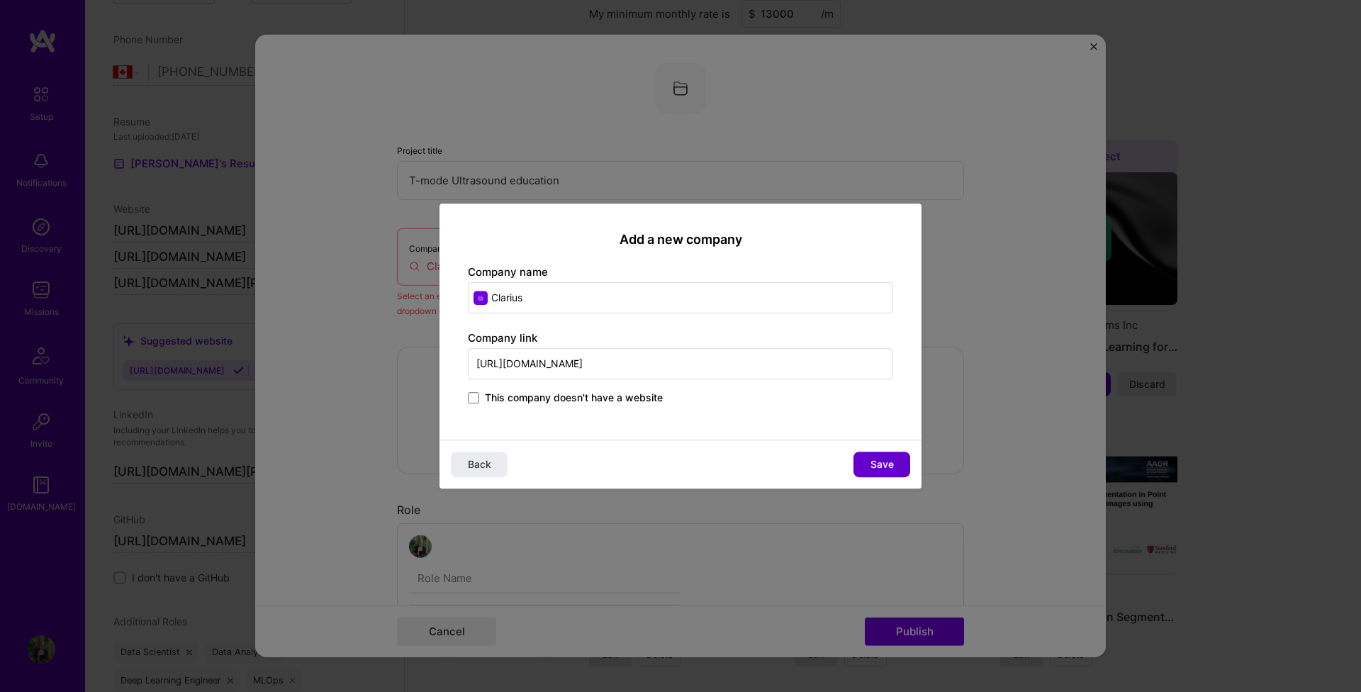
type input "https://clarius.com"
click at [889, 467] on span "Save" at bounding box center [882, 464] width 23 height 14
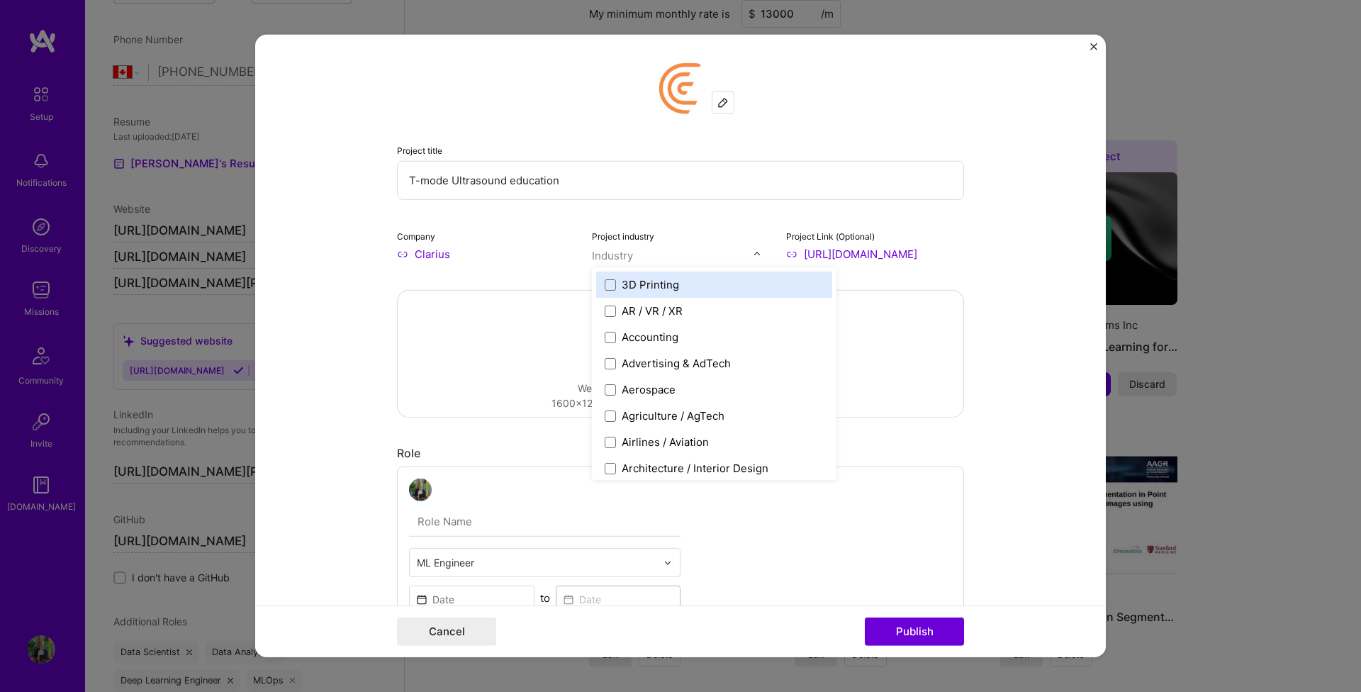
click at [627, 252] on div "Industry" at bounding box center [612, 255] width 41 height 15
type input "he"
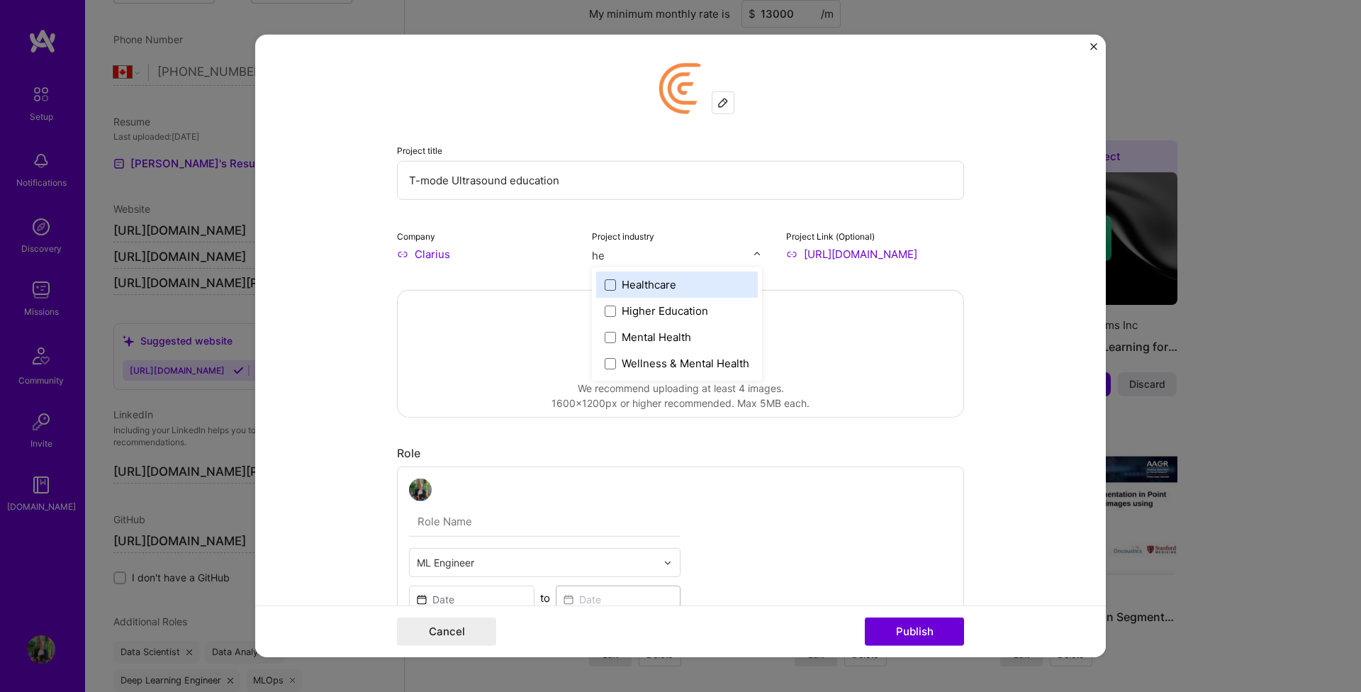
click at [605, 279] on span at bounding box center [610, 284] width 11 height 11
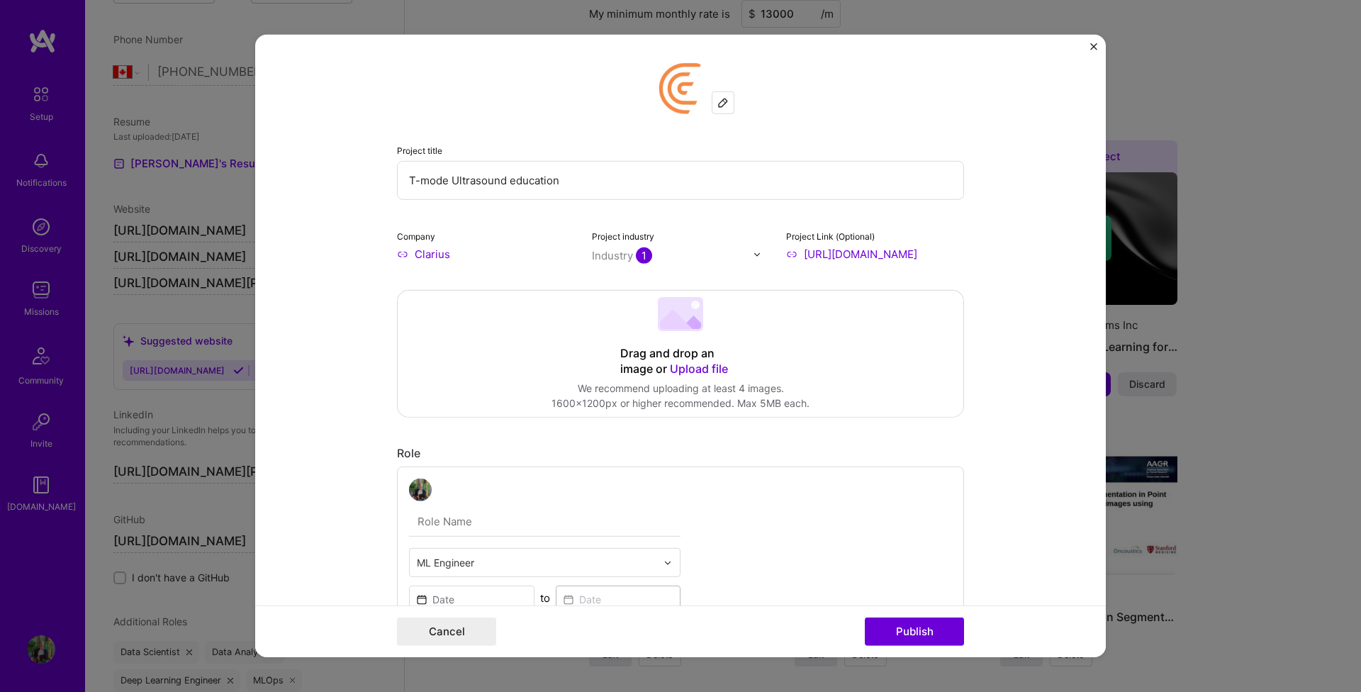
click at [949, 391] on div "Drag and drop an image or Upload file Upload file We recommend uploading at lea…" at bounding box center [681, 354] width 566 height 126
click at [691, 368] on span "Upload file" at bounding box center [699, 369] width 58 height 14
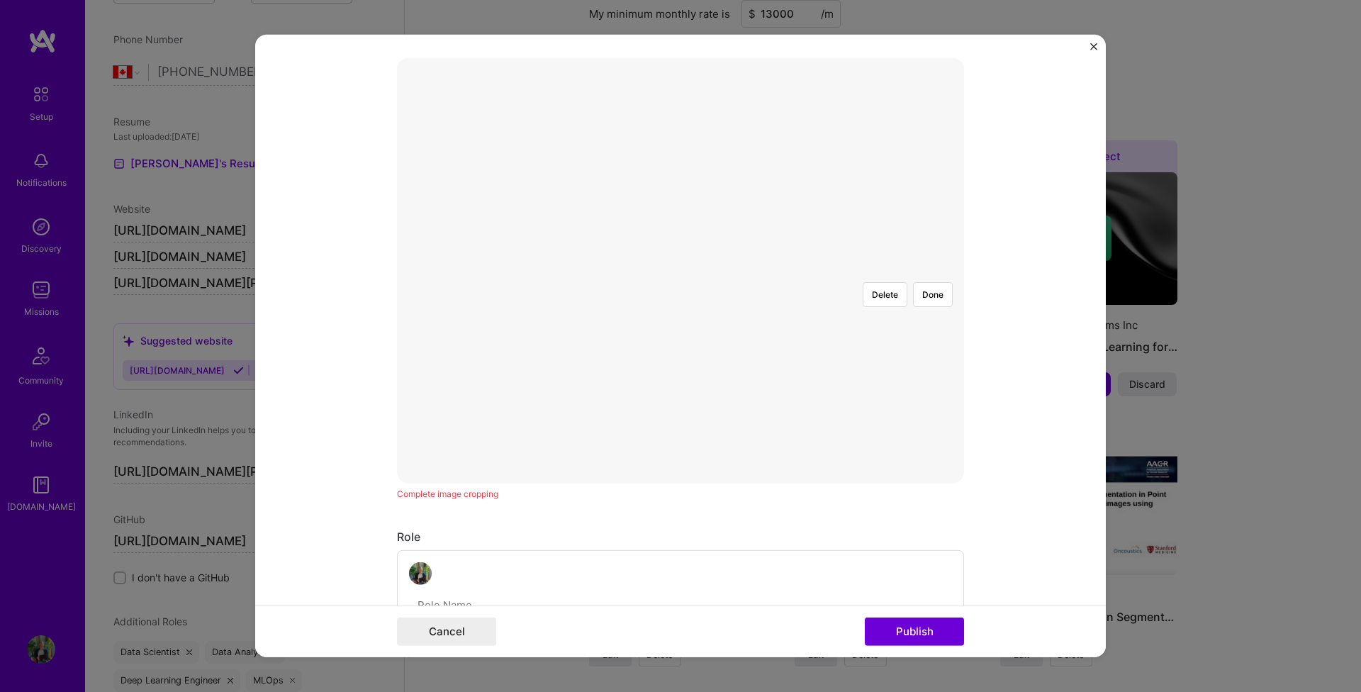
scroll to position [211, 0]
click at [923, 303] on button "Done" at bounding box center [933, 315] width 40 height 25
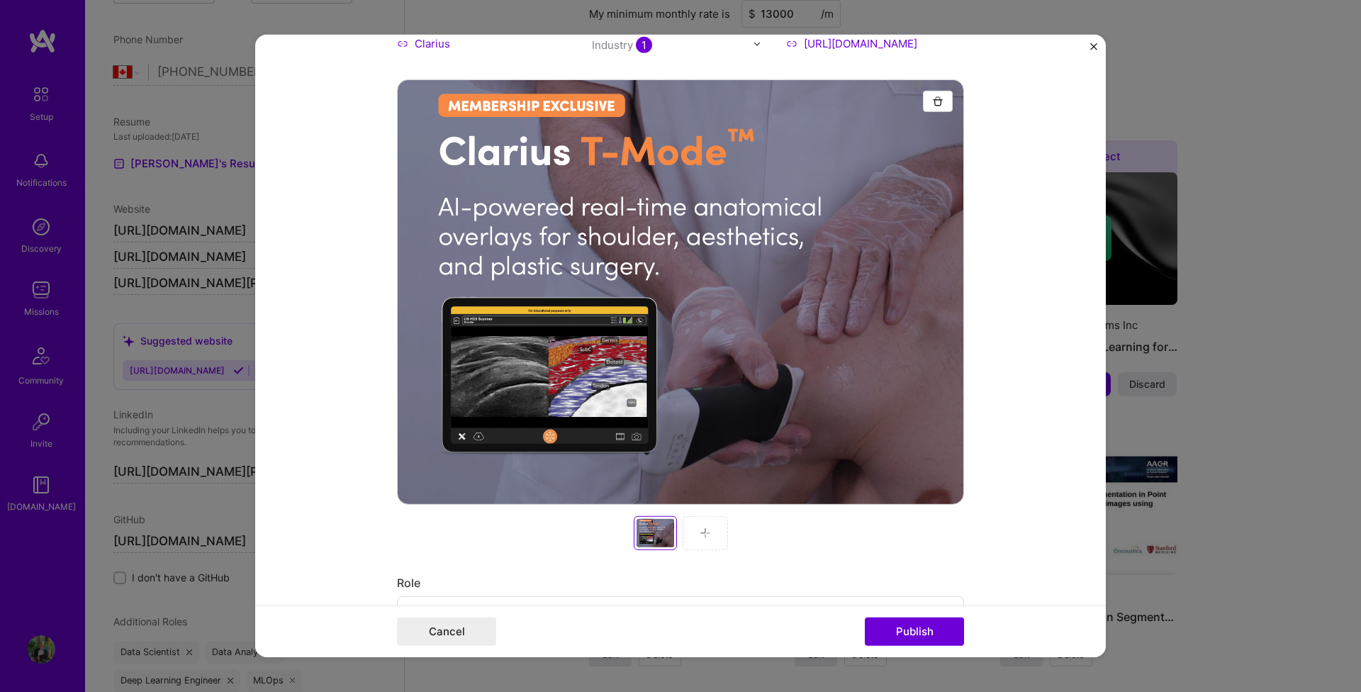
click at [923, 102] on button "button" at bounding box center [938, 101] width 30 height 21
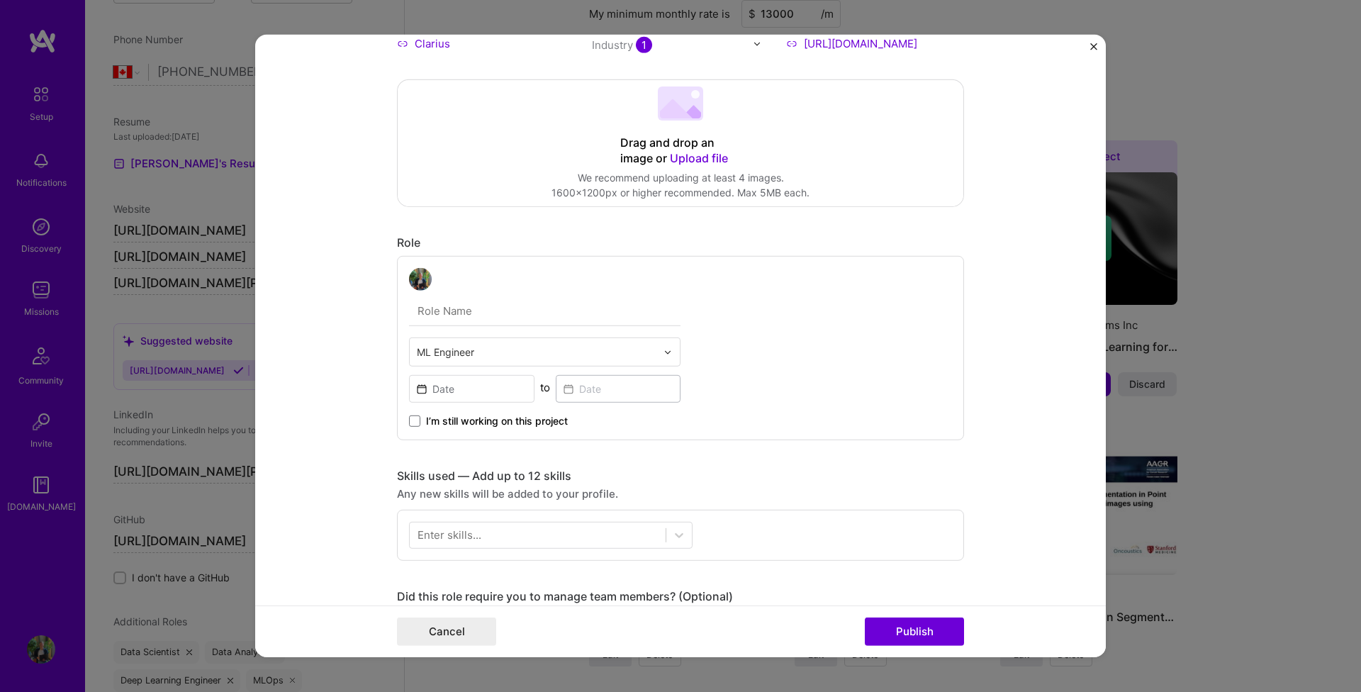
click at [720, 159] on span "Upload file" at bounding box center [699, 158] width 58 height 14
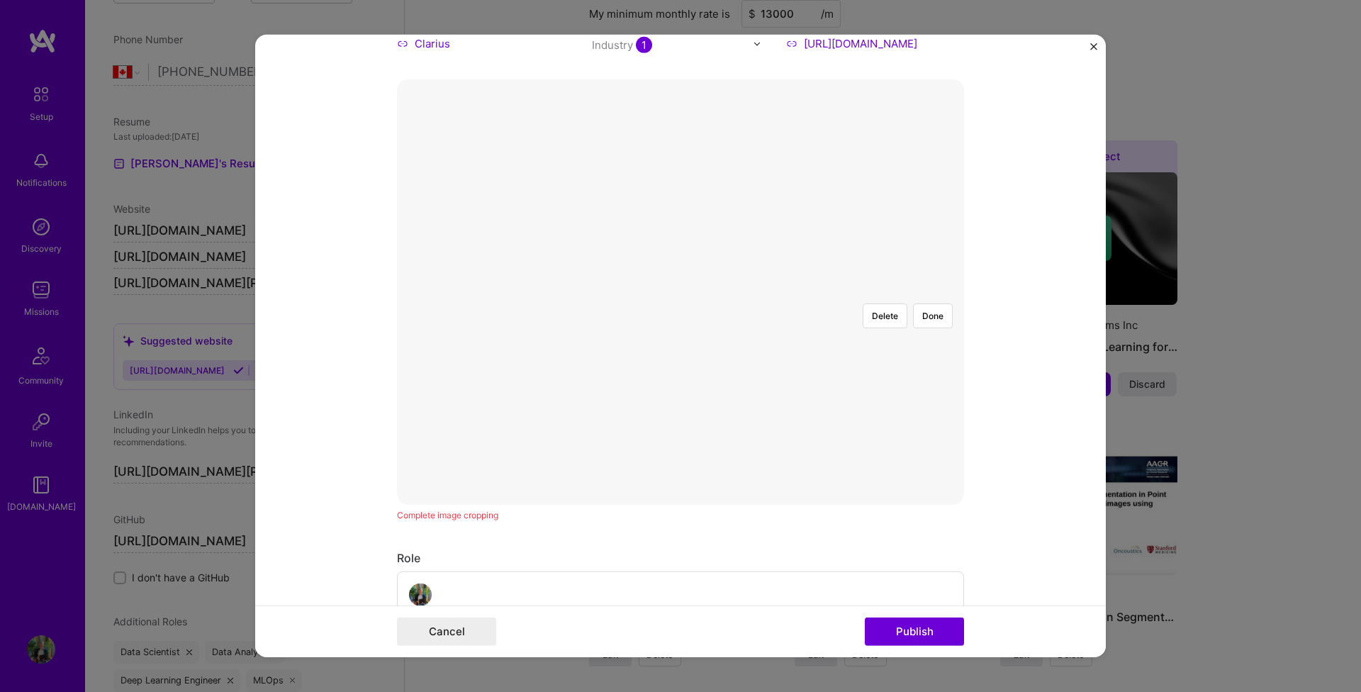
click at [797, 428] on div at bounding box center [961, 502] width 560 height 421
click at [942, 481] on div at bounding box center [955, 498] width 549 height 413
click at [1044, 459] on form "Project title T-mode Ultrasound education Company Clarius Project industry Indu…" at bounding box center [680, 346] width 851 height 623
click at [919, 303] on button "Done" at bounding box center [933, 315] width 40 height 25
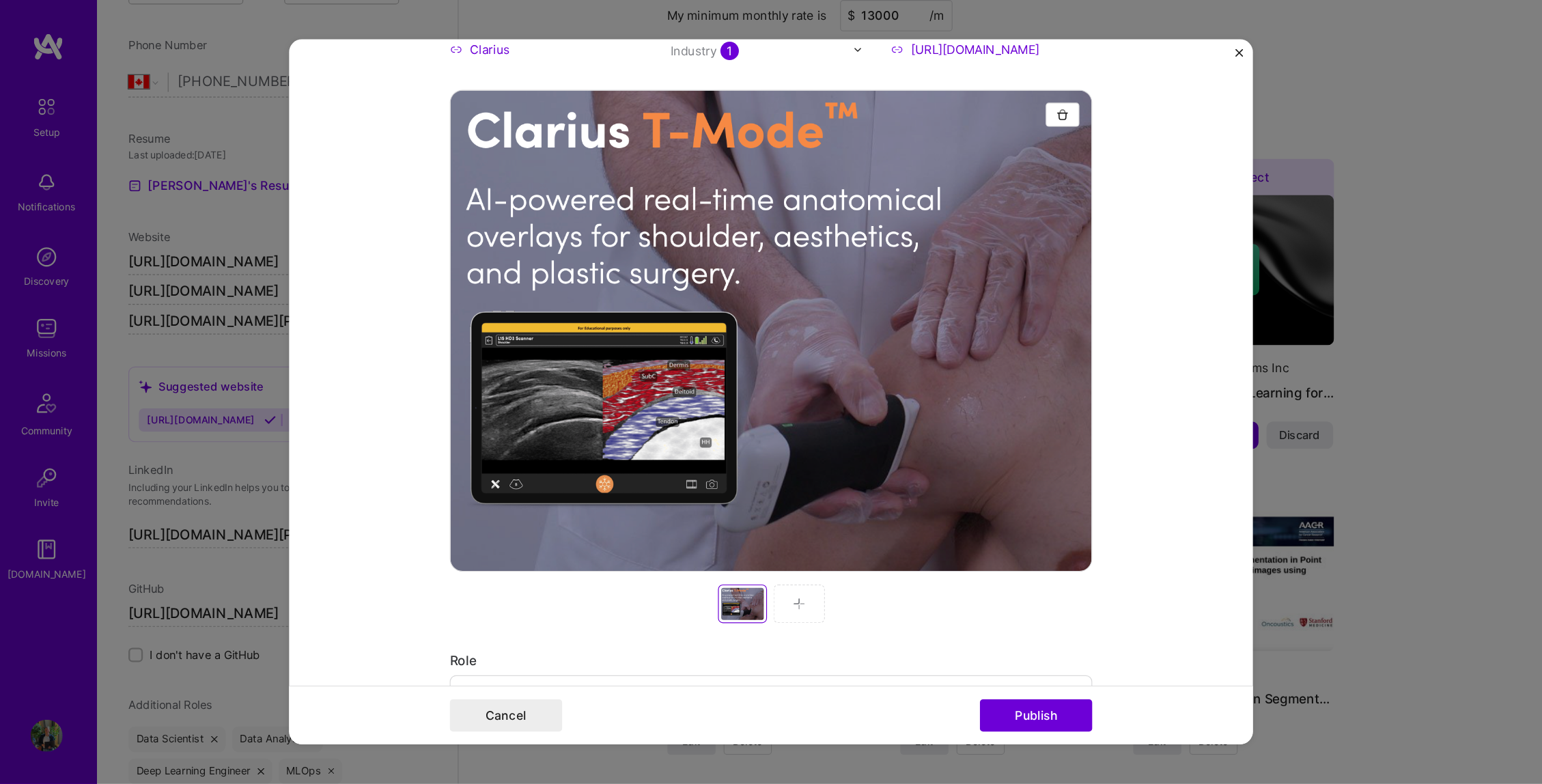
scroll to position [202, 0]
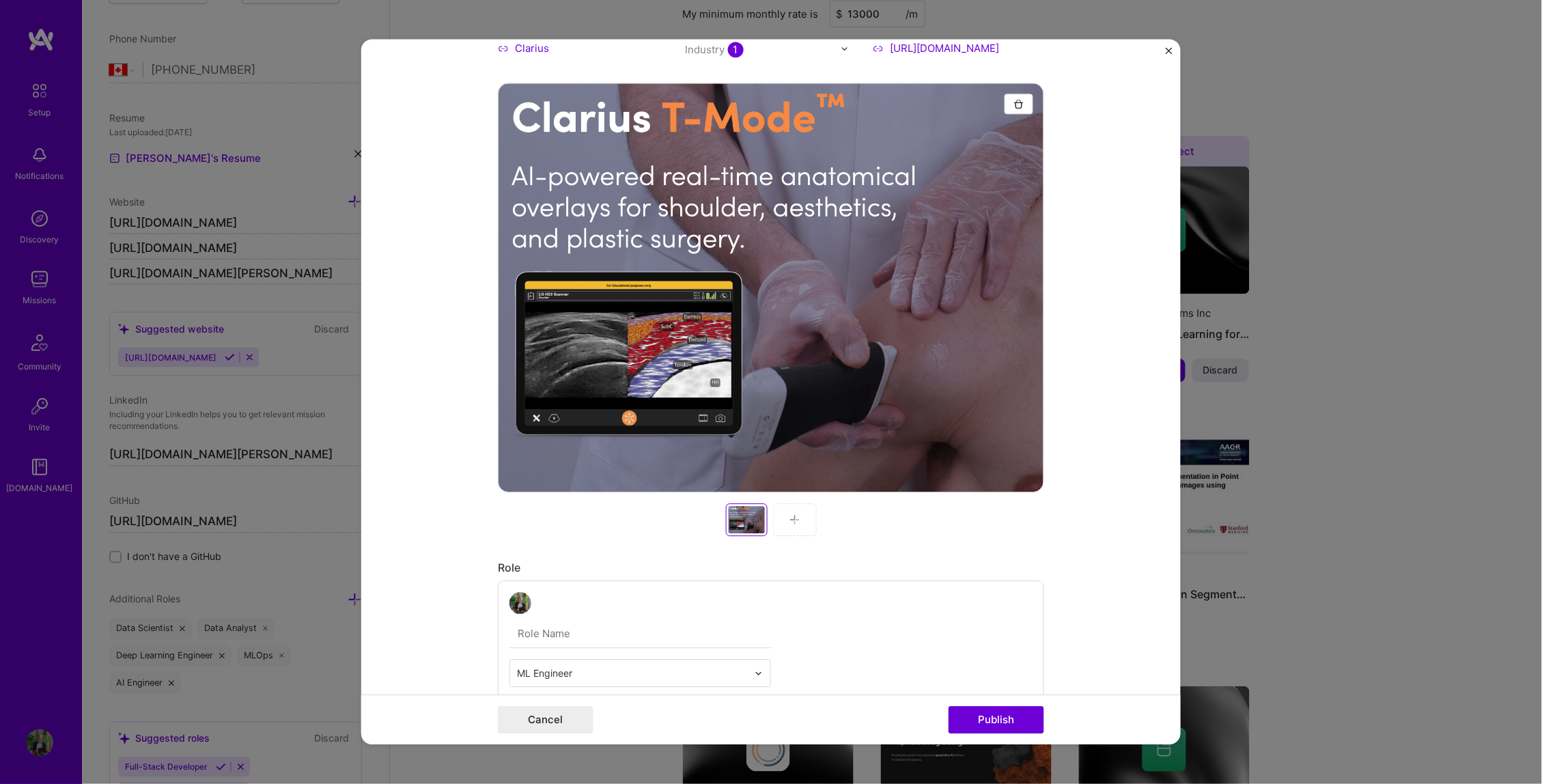
click at [790, 521] on img at bounding box center [795, 519] width 11 height 11
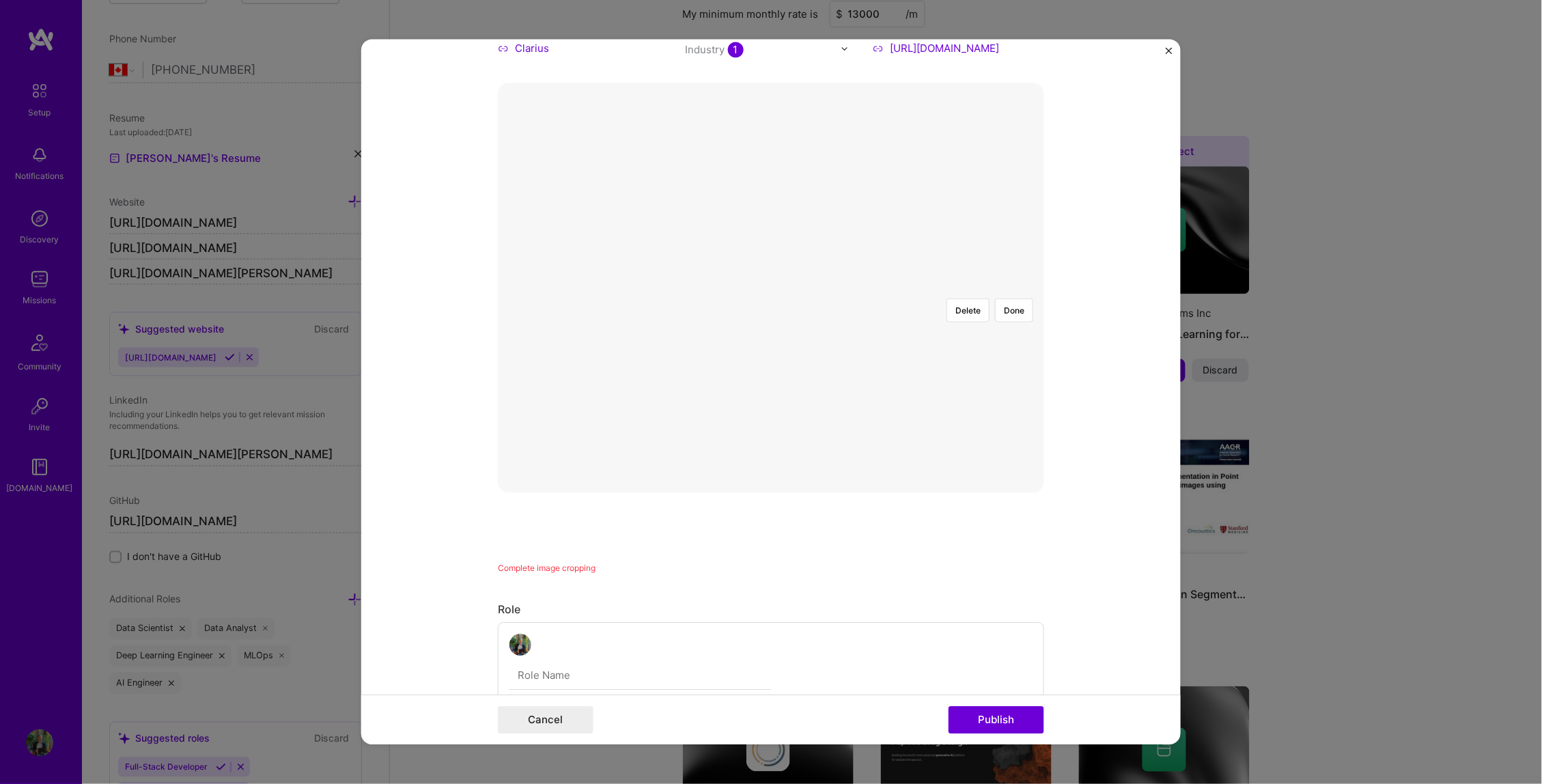
click at [893, 452] on div at bounding box center [1043, 489] width 539 height 405
click at [1006, 299] on button "Done" at bounding box center [1014, 310] width 39 height 24
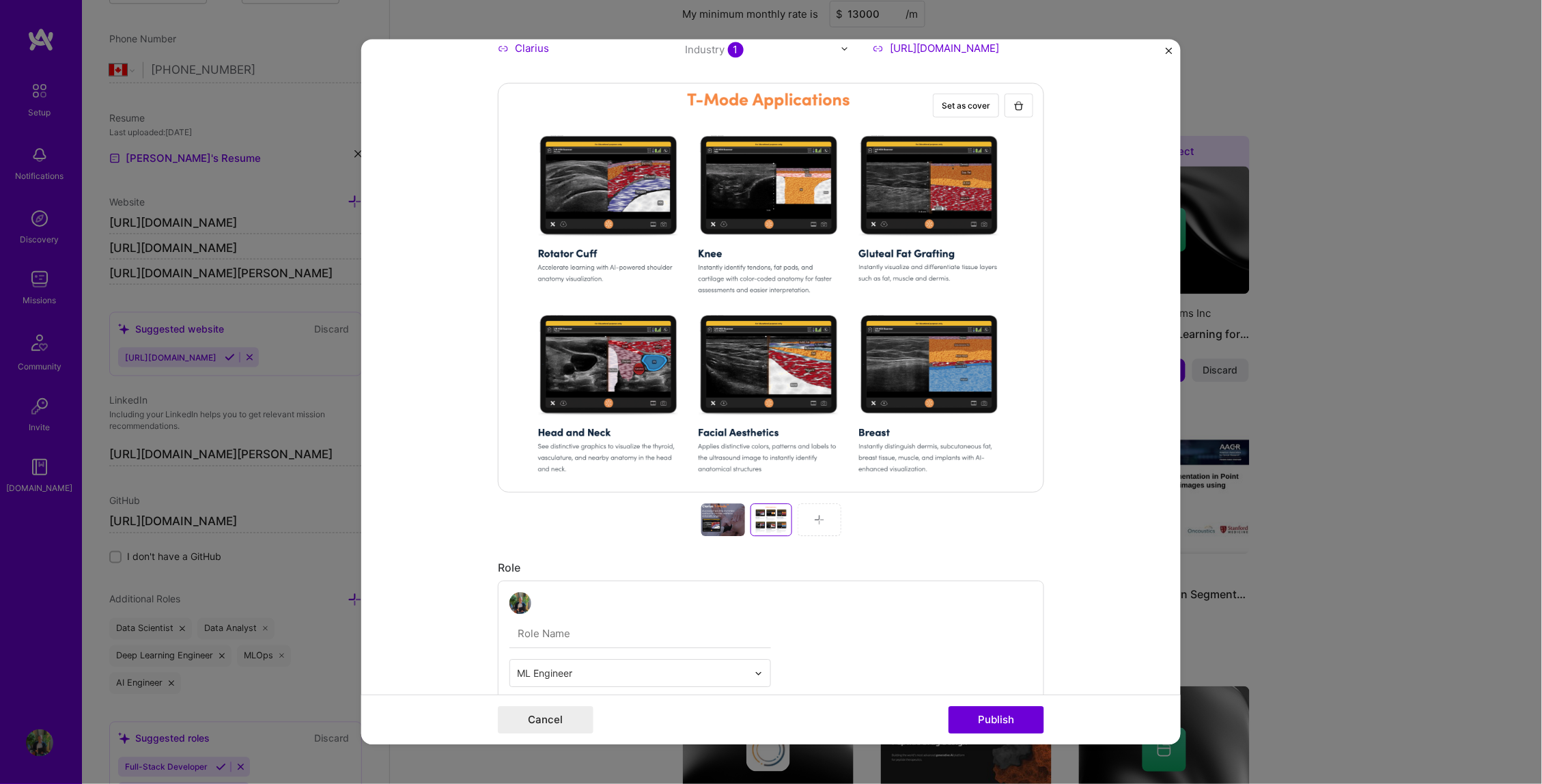
click at [701, 512] on div at bounding box center [722, 520] width 43 height 33
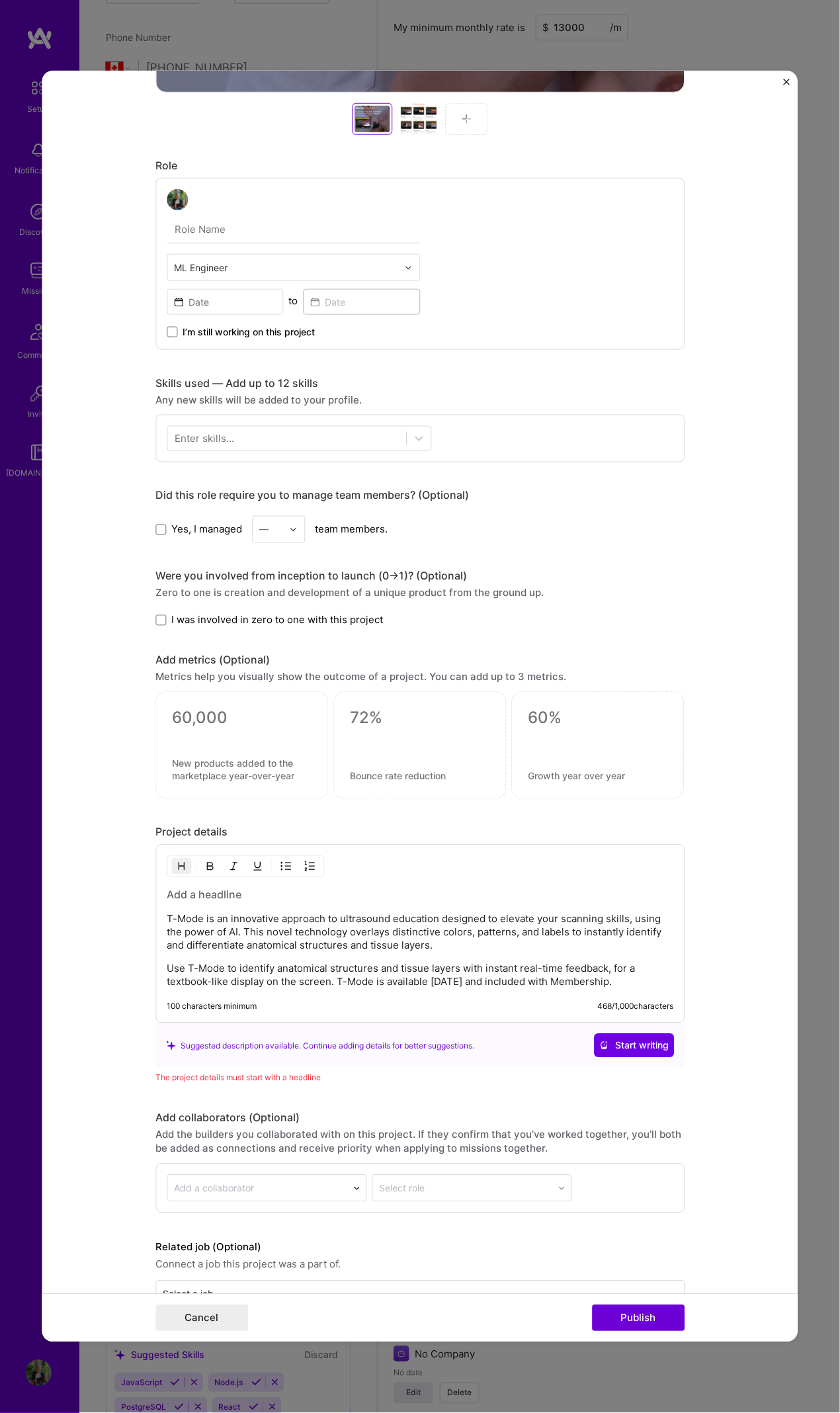
scroll to position [643, 0]
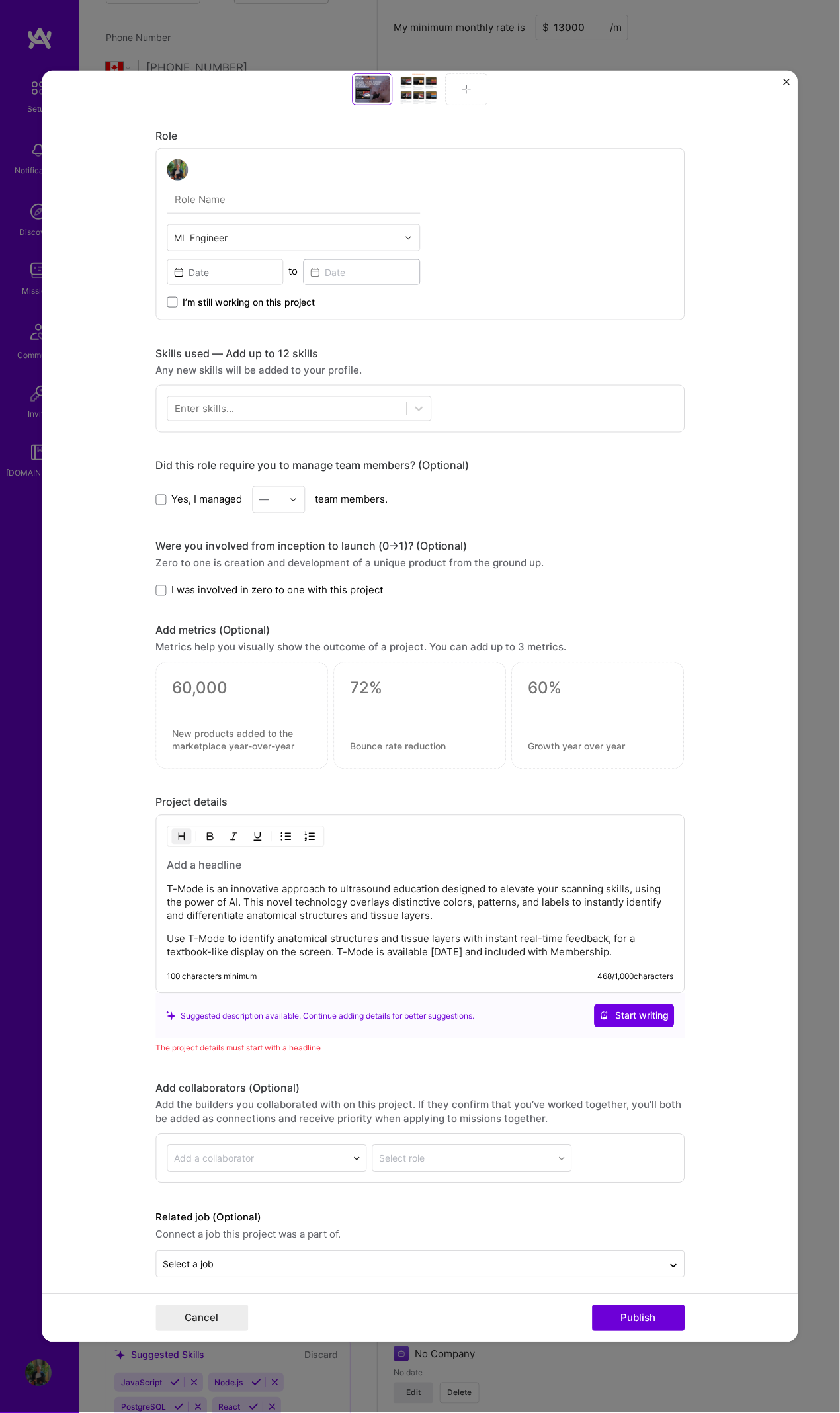
drag, startPoint x: 597, startPoint y: 944, endPoint x: 604, endPoint y: 944, distance: 7.0
click at [597, 645] on p "Use T-Mode to identify anatomical structures and tissue layers with instant rea…" at bounding box center [420, 946] width 507 height 26
click at [610, 645] on p "Use T-Mode to identify anatomical structures and tissue layers with instant rea…" at bounding box center [420, 946] width 507 height 26
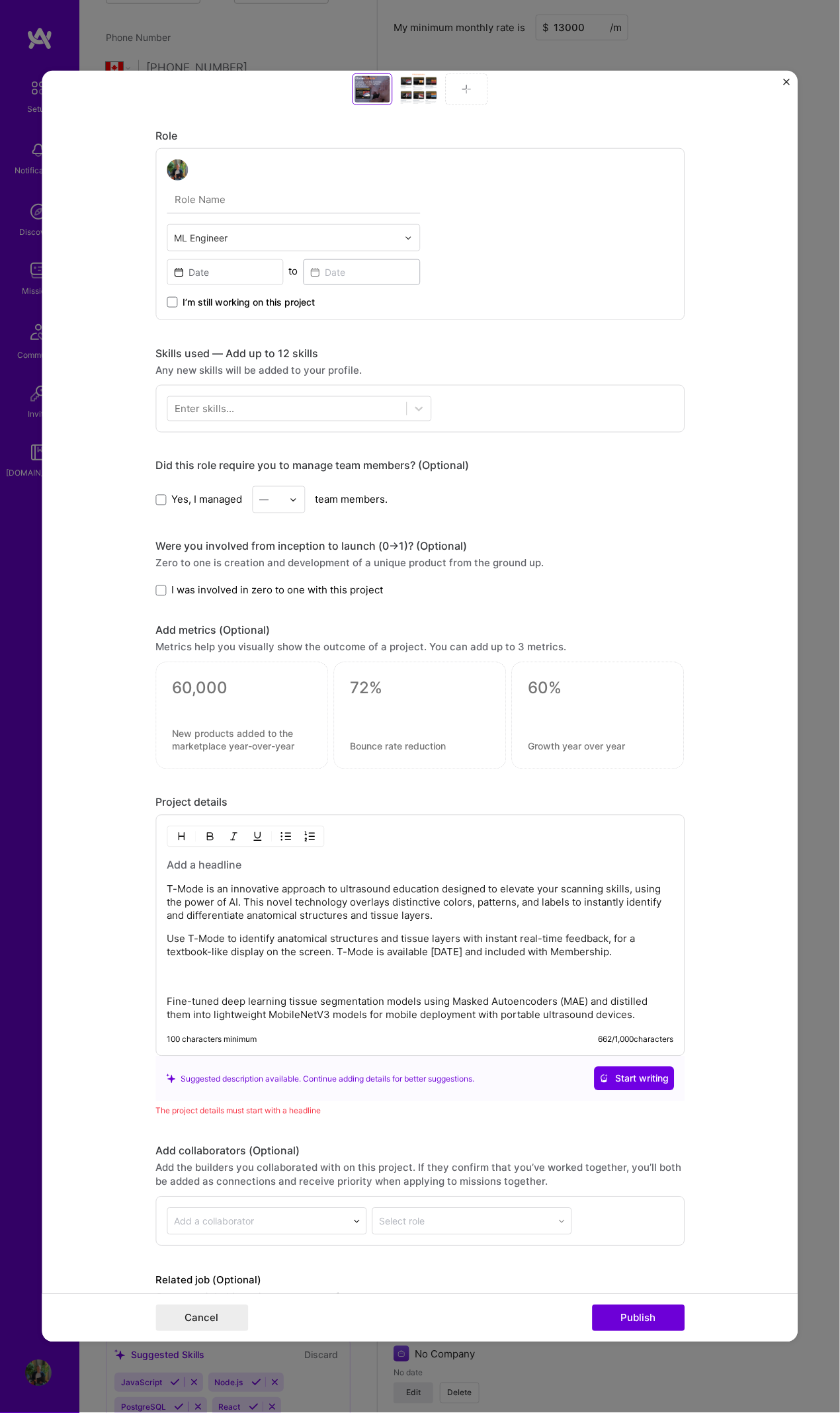
click at [303, 645] on div "T-Mode is an innovative approach to ultrasound education designed to elevate yo…" at bounding box center [420, 941] width 507 height 164
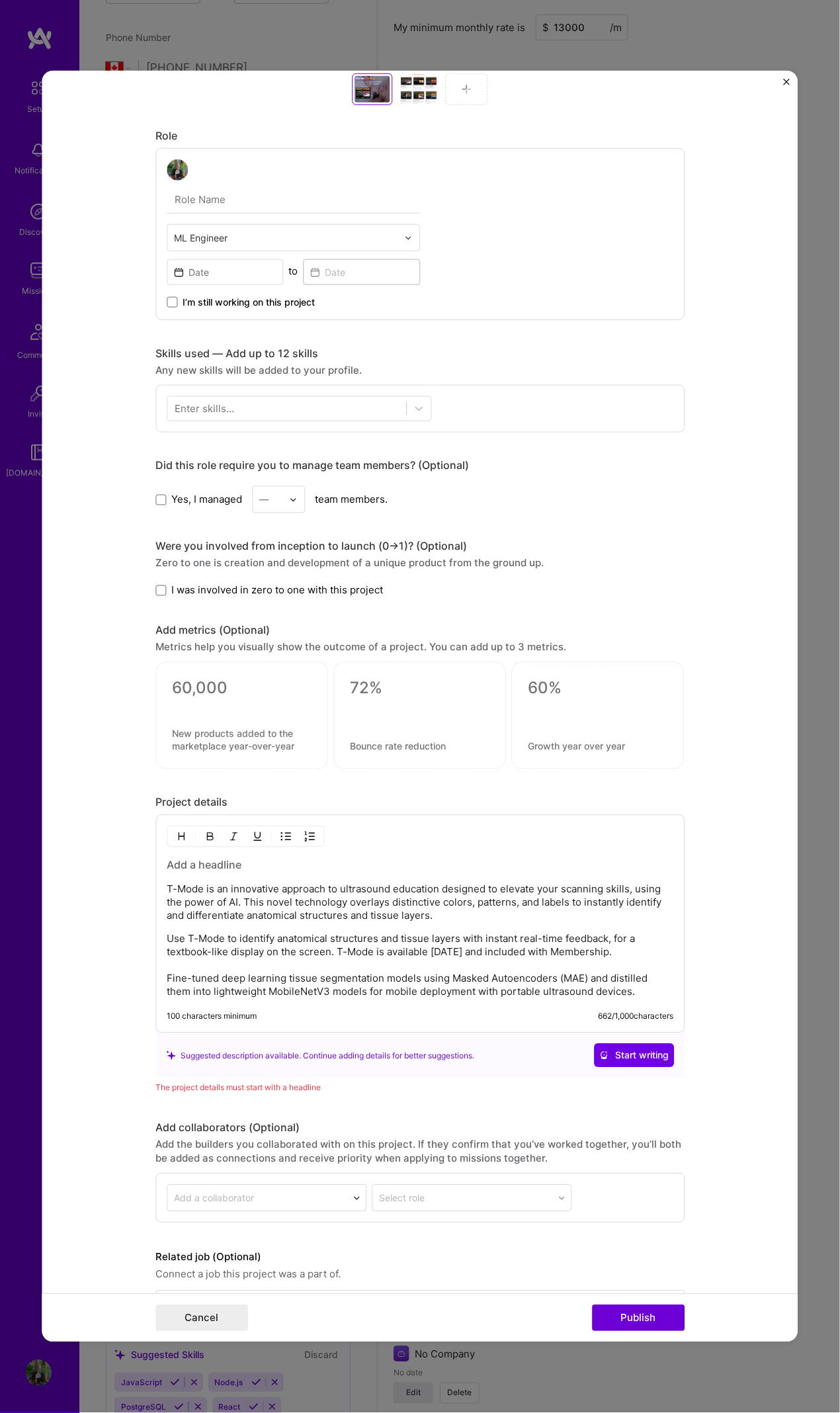
click at [596, 645] on p "Use T-Mode to identify anatomical structures and tissue layers with instant rea…" at bounding box center [420, 966] width 507 height 66
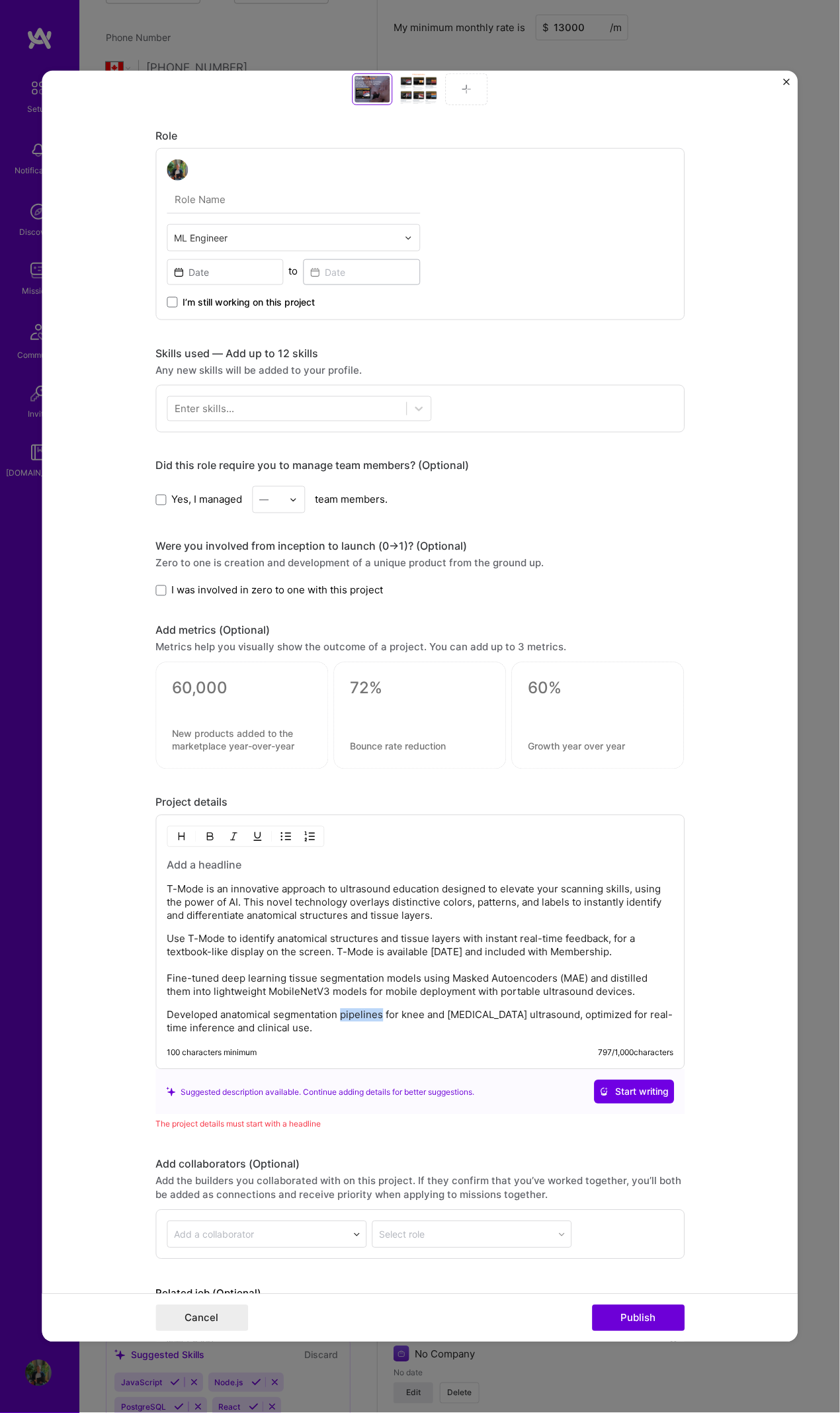
drag, startPoint x: 375, startPoint y: 1011, endPoint x: 334, endPoint y: 1009, distance: 41.0
click at [334, 645] on p "Developed anatomical segmentation pipelines for knee and [MEDICAL_DATA] ultraso…" at bounding box center [420, 1022] width 507 height 26
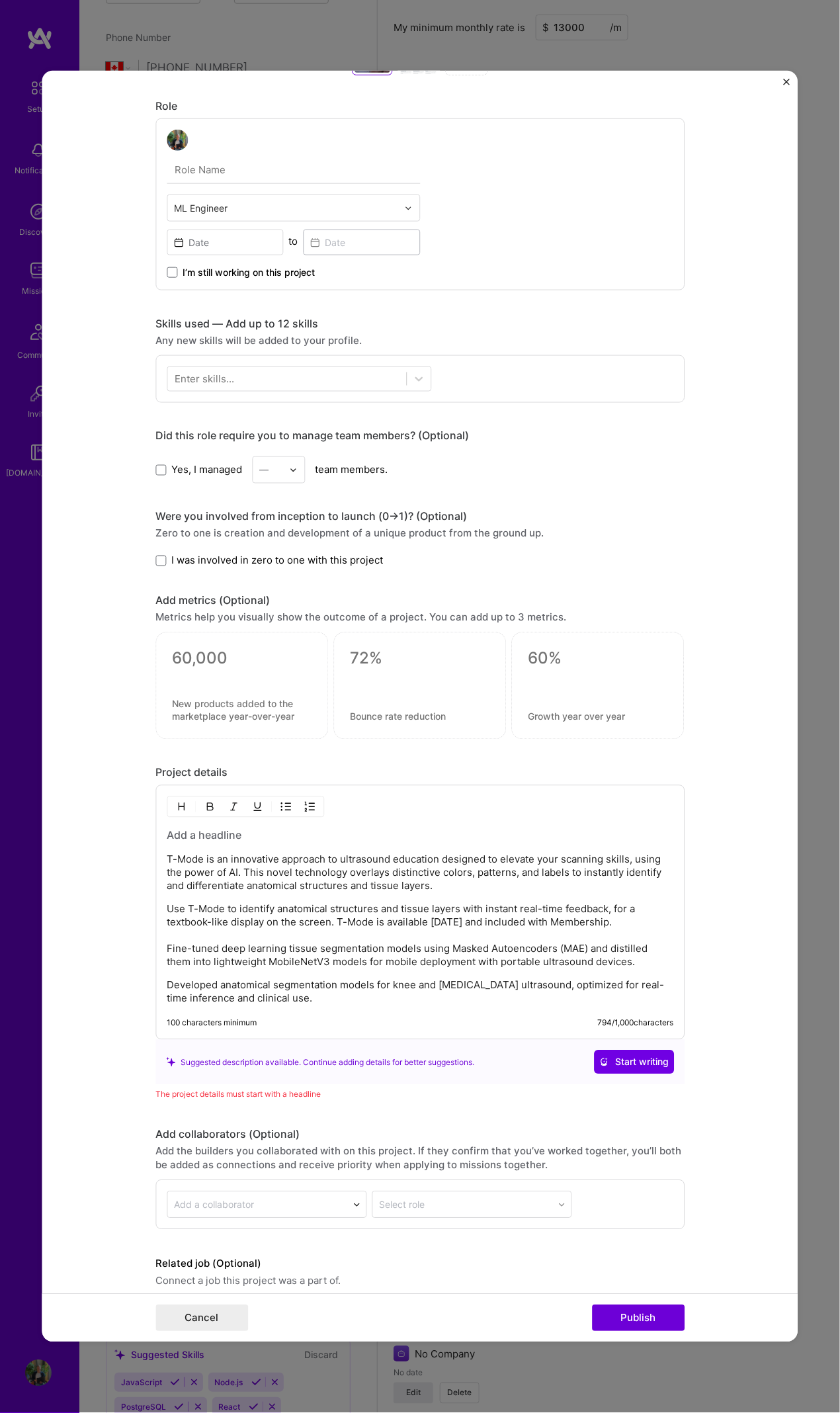
scroll to position [720, 0]
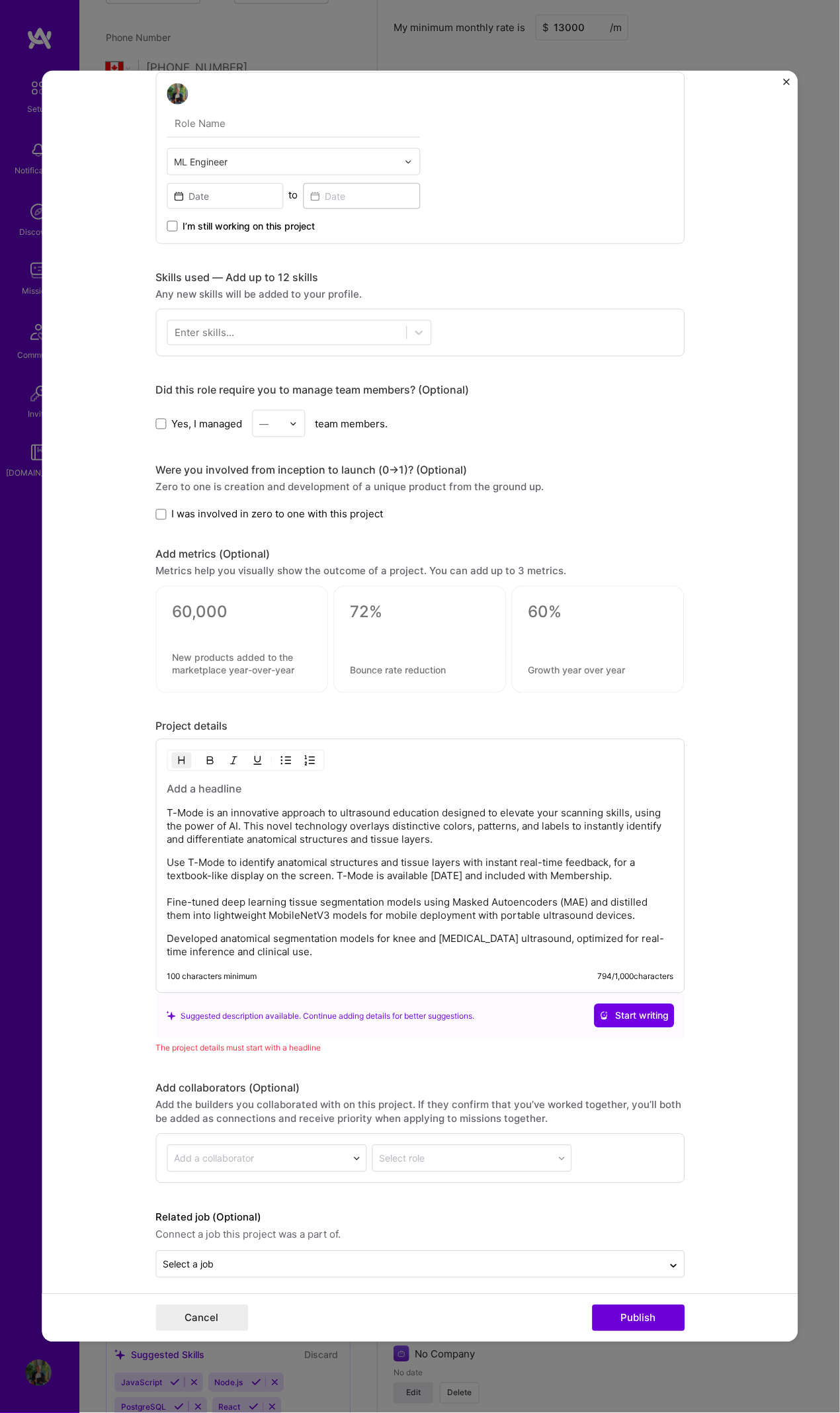
click at [215, 645] on h3 at bounding box center [420, 790] width 507 height 15
click at [623, 645] on p "Use T-Mode to identify anatomical structures and tissue layers with instant rea…" at bounding box center [420, 889] width 507 height 66
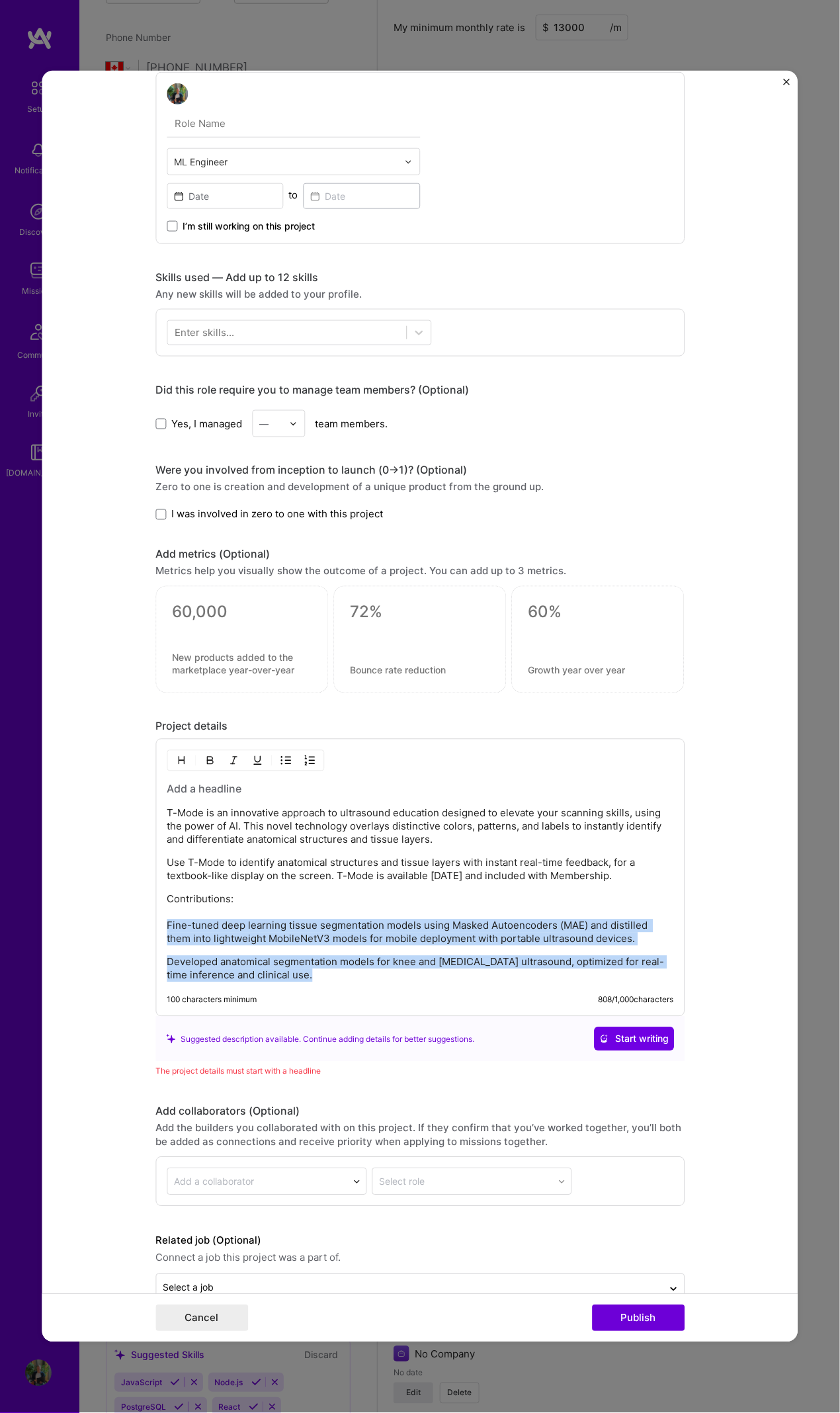
drag, startPoint x: 280, startPoint y: 952, endPoint x: 126, endPoint y: 917, distance: 157.9
click at [129, 645] on form "Project title T-mode Ultrasound education Company Clarius Project industry Indu…" at bounding box center [420, 706] width 756 height 1272
click at [281, 645] on img "button" at bounding box center [286, 761] width 10 height 10
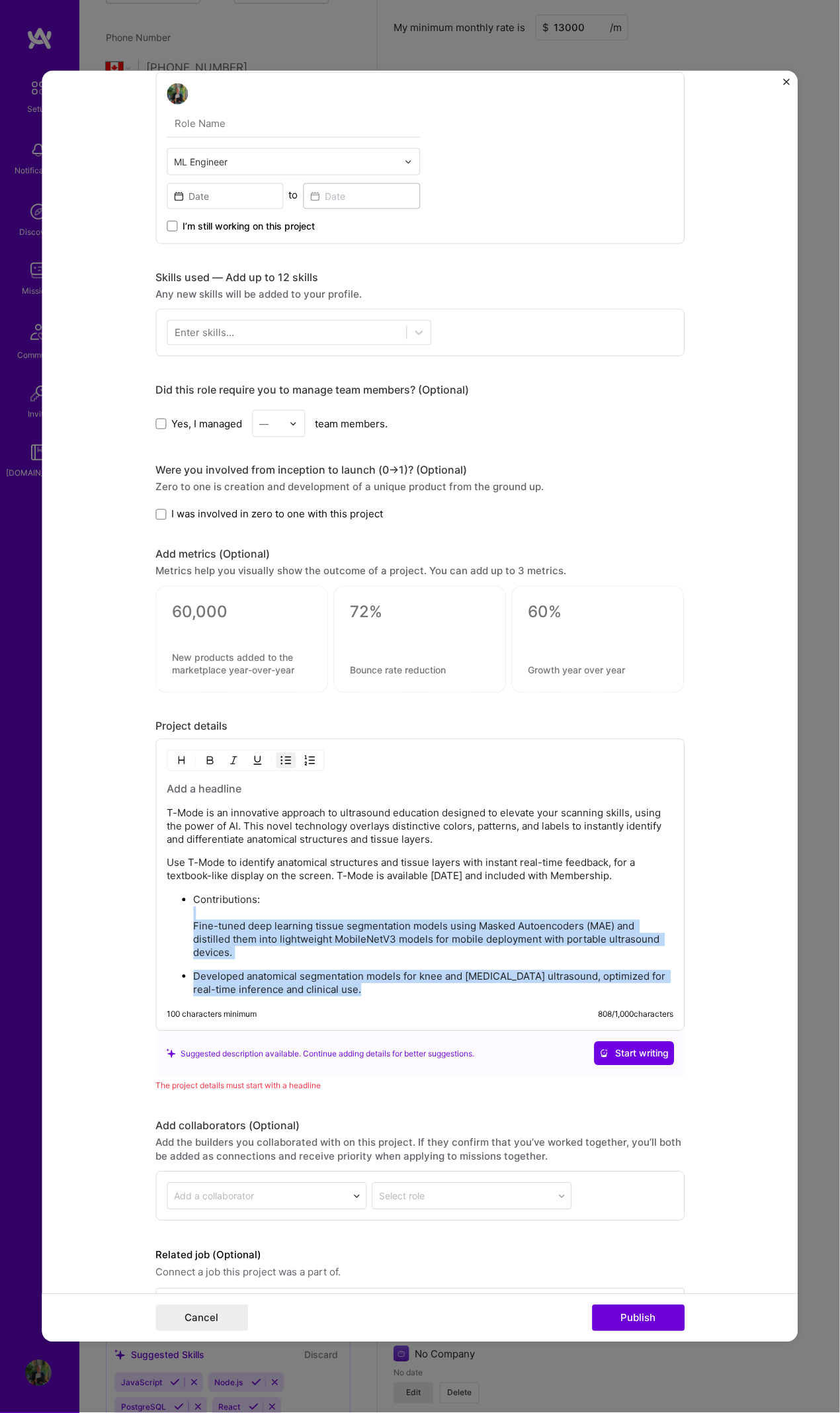
click at [301, 645] on p "Contributions: Fine-tuned deep learning tissue segmentation models using Masked…" at bounding box center [433, 927] width 481 height 66
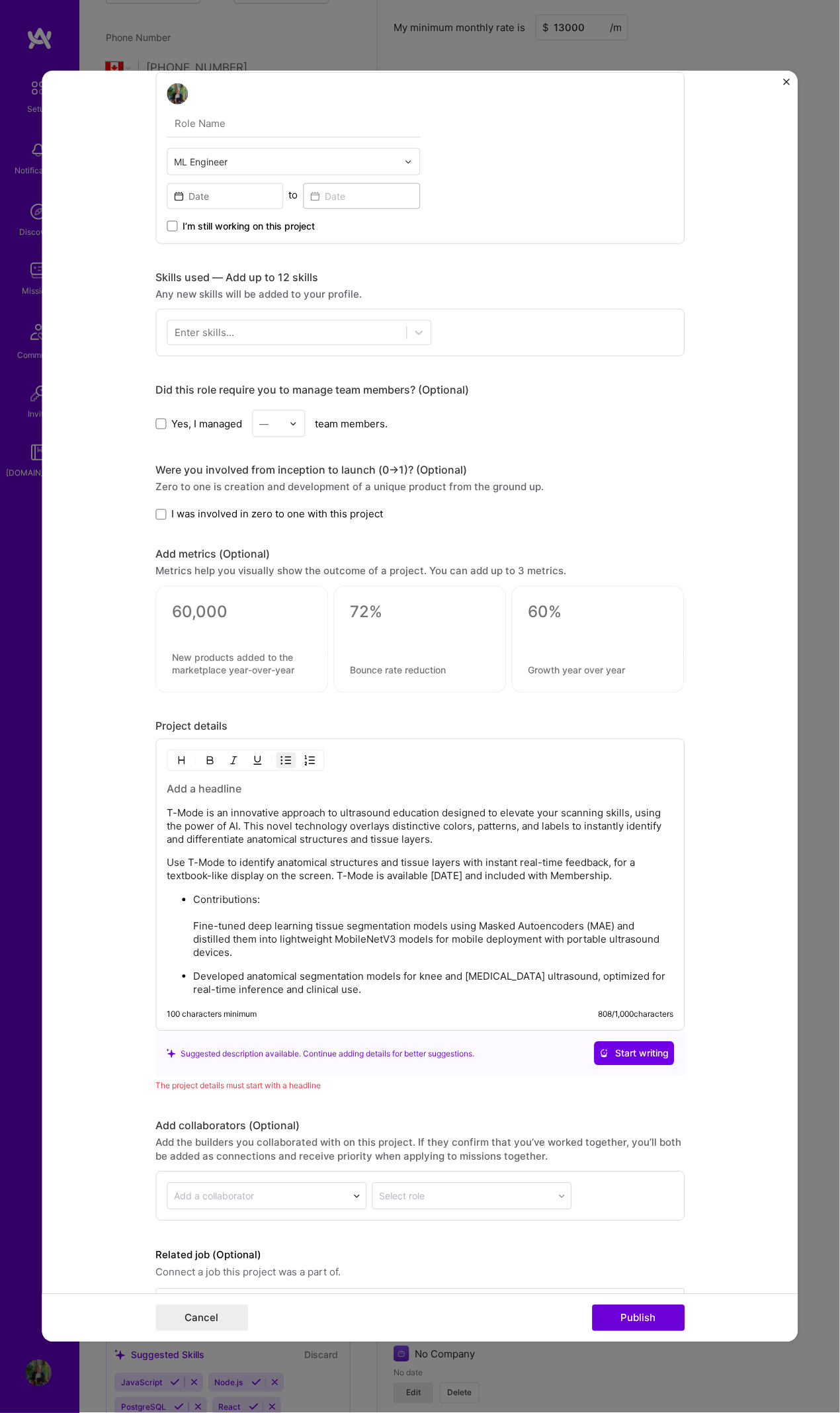
click at [193, 645] on p "Contributions: Fine-tuned deep learning tissue segmentation models using Masked…" at bounding box center [433, 927] width 481 height 66
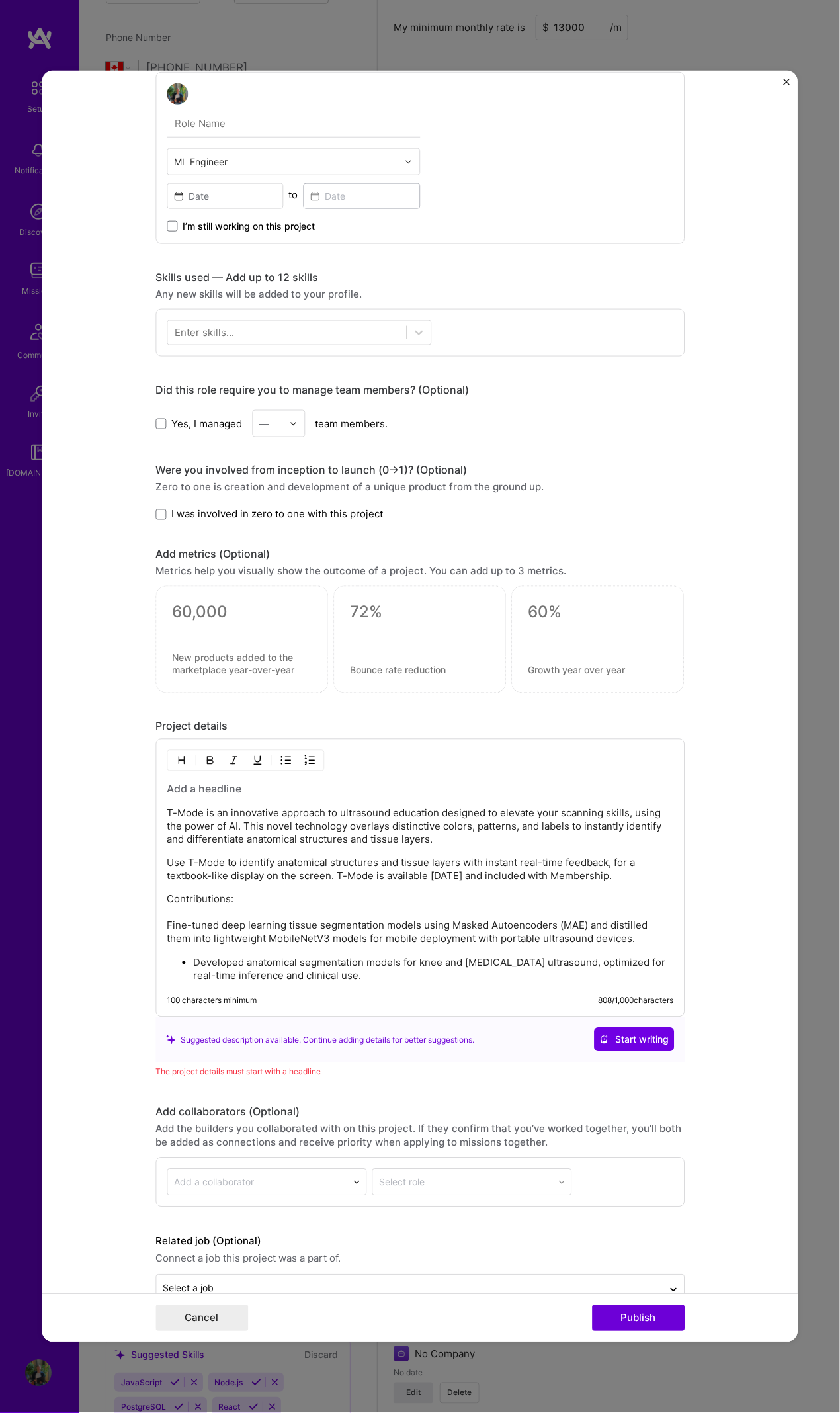
click at [167, 645] on p "Contributions: Fine-tuned deep learning tissue segmentation models using Masked…" at bounding box center [420, 919] width 507 height 53
click at [276, 645] on button "button" at bounding box center [286, 761] width 20 height 16
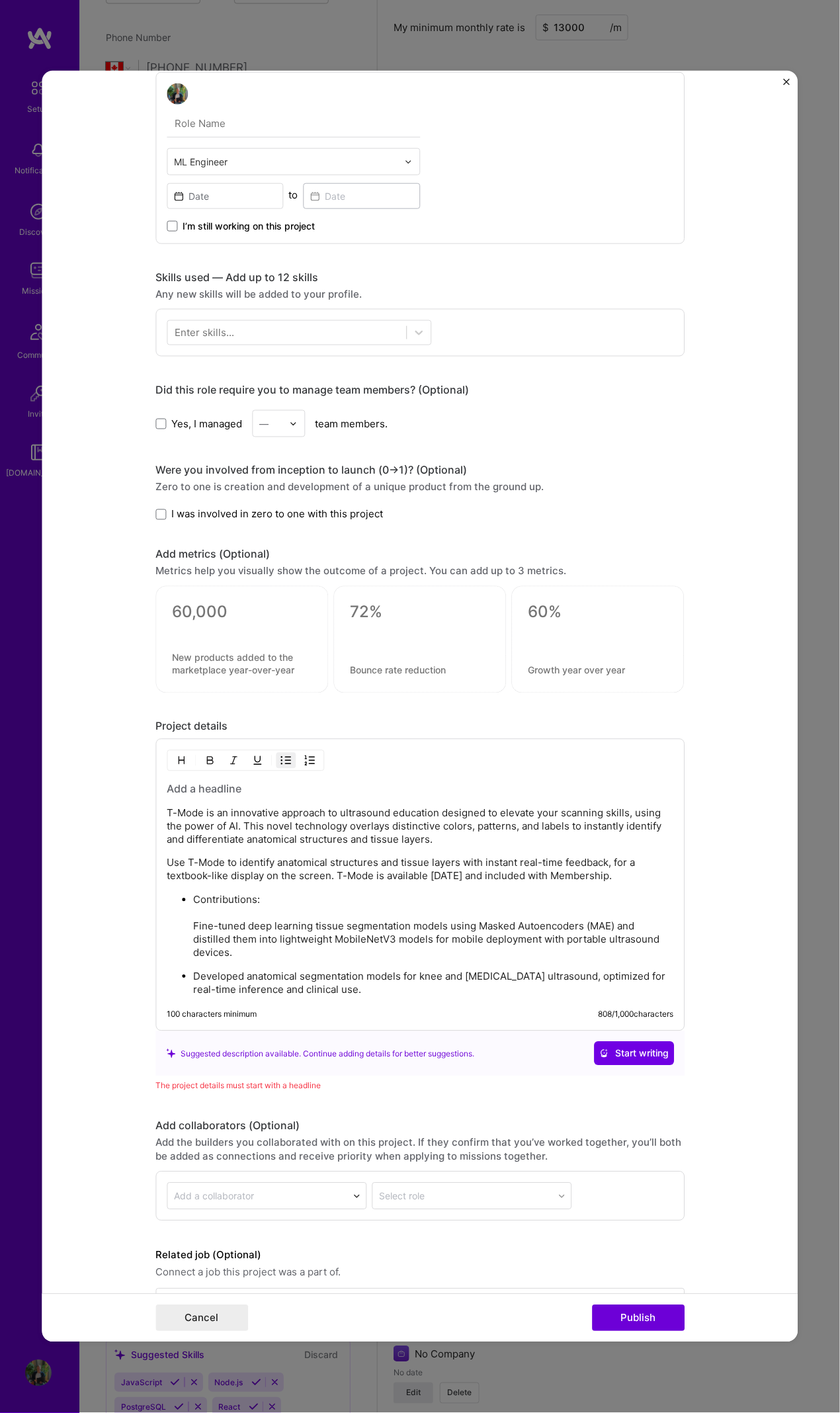
click at [246, 645] on p "Contributions: Fine-tuned deep learning tissue segmentation models using Masked…" at bounding box center [433, 927] width 481 height 66
click at [193, 645] on p "Contributions: Fine-tuned deep learning tissue segmentation models using Masked…" at bounding box center [433, 927] width 481 height 66
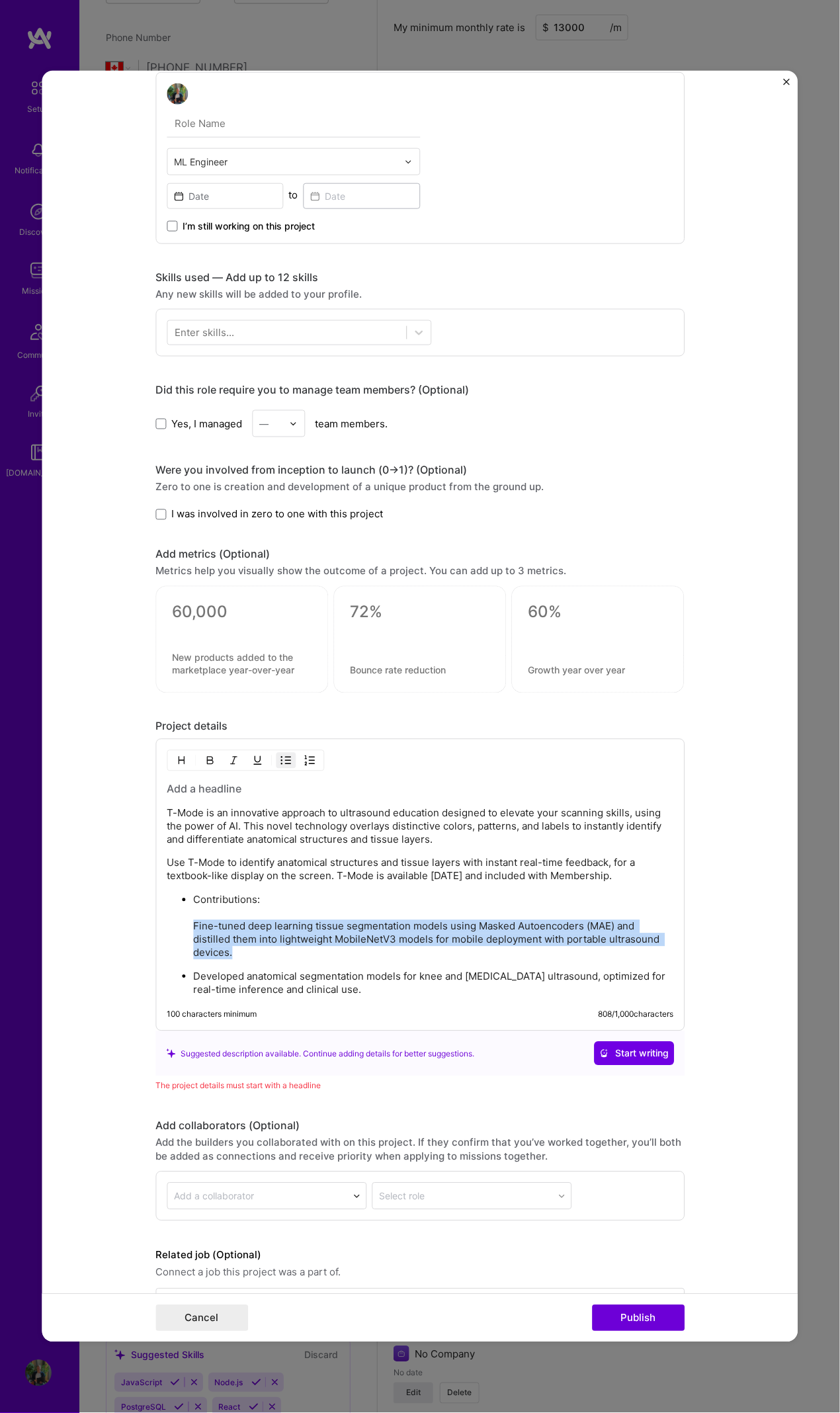
drag, startPoint x: 261, startPoint y: 947, endPoint x: 188, endPoint y: 923, distance: 76.8
click at [193, 645] on p "Contributions: Fine-tuned deep learning tissue segmentation models using Masked…" at bounding box center [433, 927] width 481 height 66
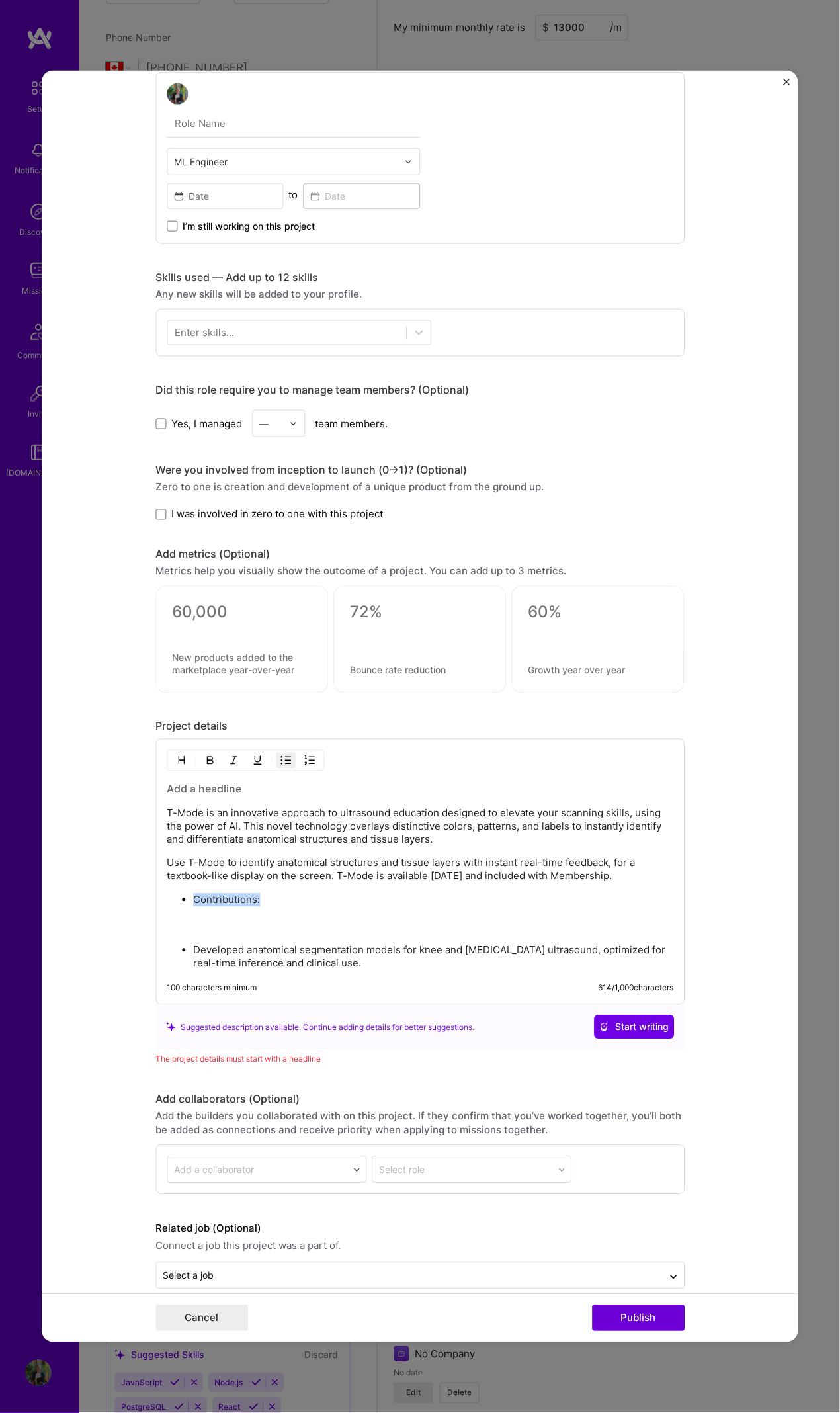
drag, startPoint x: 260, startPoint y: 897, endPoint x: 120, endPoint y: 898, distance: 140.0
click at [119, 645] on form "Project title T-mode Ultrasound education Company Clarius Project industry Indu…" at bounding box center [420, 706] width 756 height 1272
click at [276, 645] on button "button" at bounding box center [286, 761] width 20 height 16
click at [265, 645] on div "T-Mode is an innovative approach to ultrasound education designed to elevate yo…" at bounding box center [420, 875] width 507 height 188
click at [373, 645] on p "Developed anatomical segmentation models for knee and abdominal wall ultrasound…" at bounding box center [433, 957] width 481 height 26
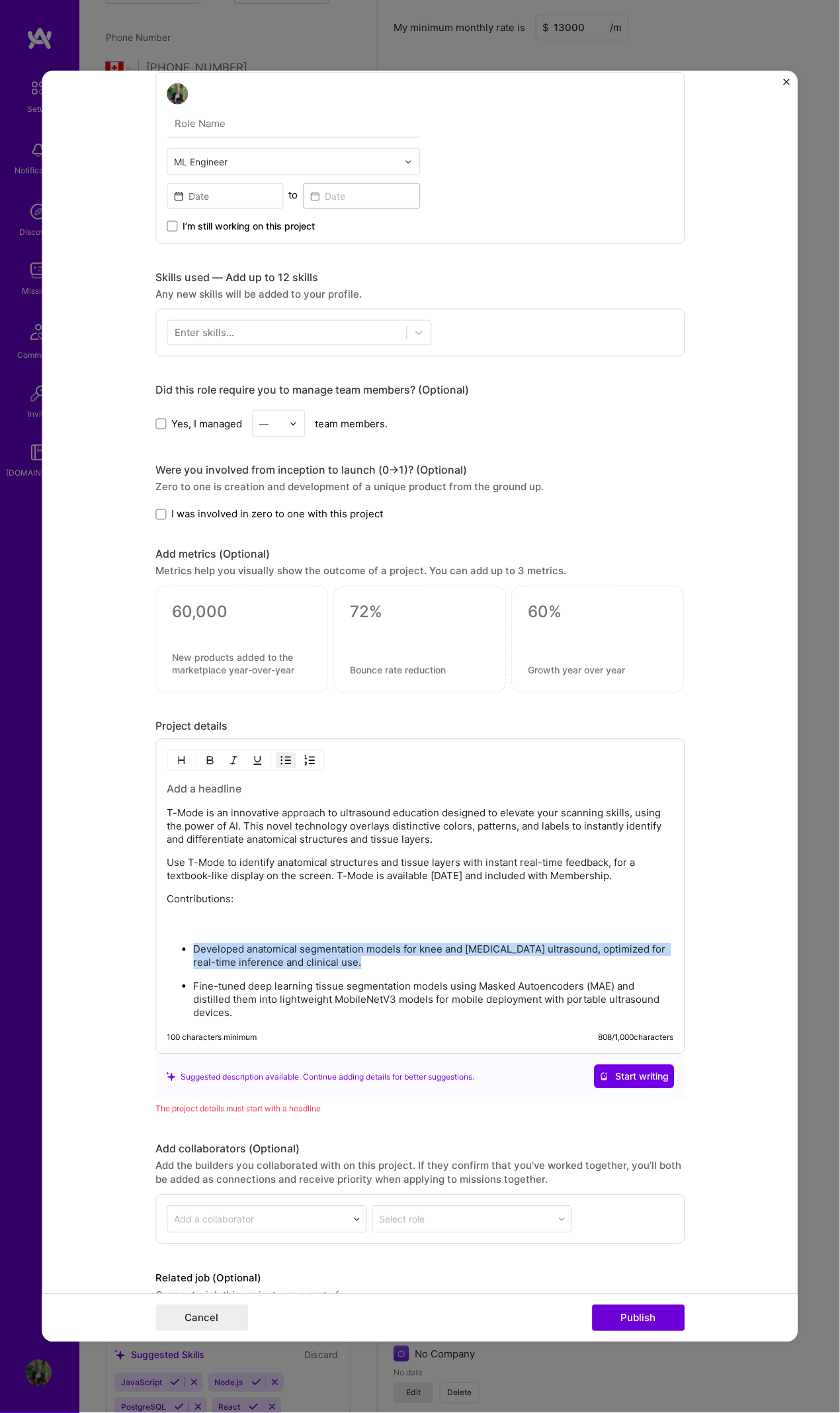
drag, startPoint x: 355, startPoint y: 963, endPoint x: 180, endPoint y: 938, distance: 176.8
click at [193, 645] on p "Developed anatomical segmentation models for knee and abdominal wall ultrasound…" at bounding box center [433, 957] width 481 height 26
click at [188, 645] on p "Contributions:" at bounding box center [420, 913] width 507 height 40
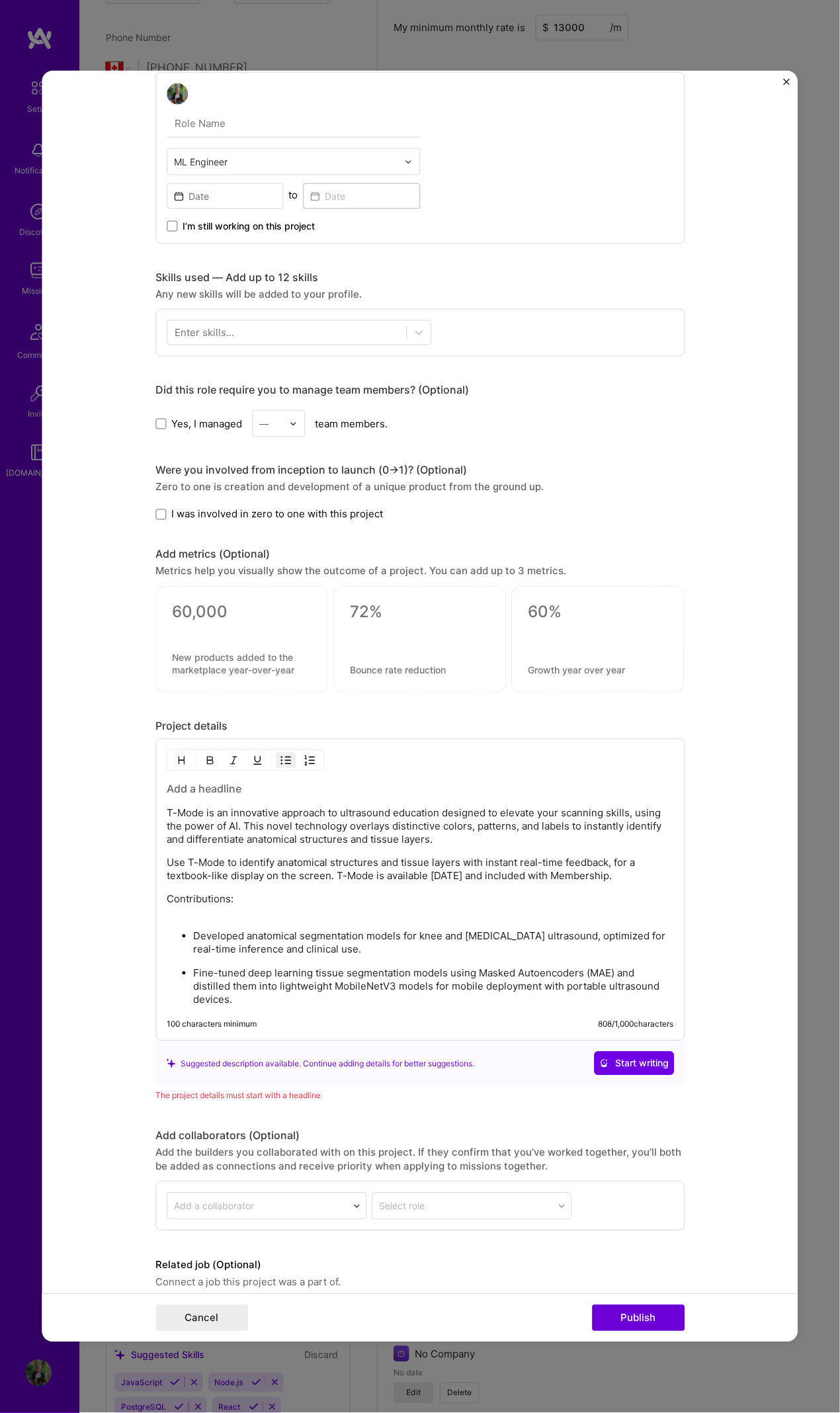
click at [183, 645] on div "T-Mode is an innovative approach to ultrasound education designed to elevate yo…" at bounding box center [420, 894] width 507 height 225
click at [176, 645] on p "Contributions:" at bounding box center [420, 906] width 507 height 26
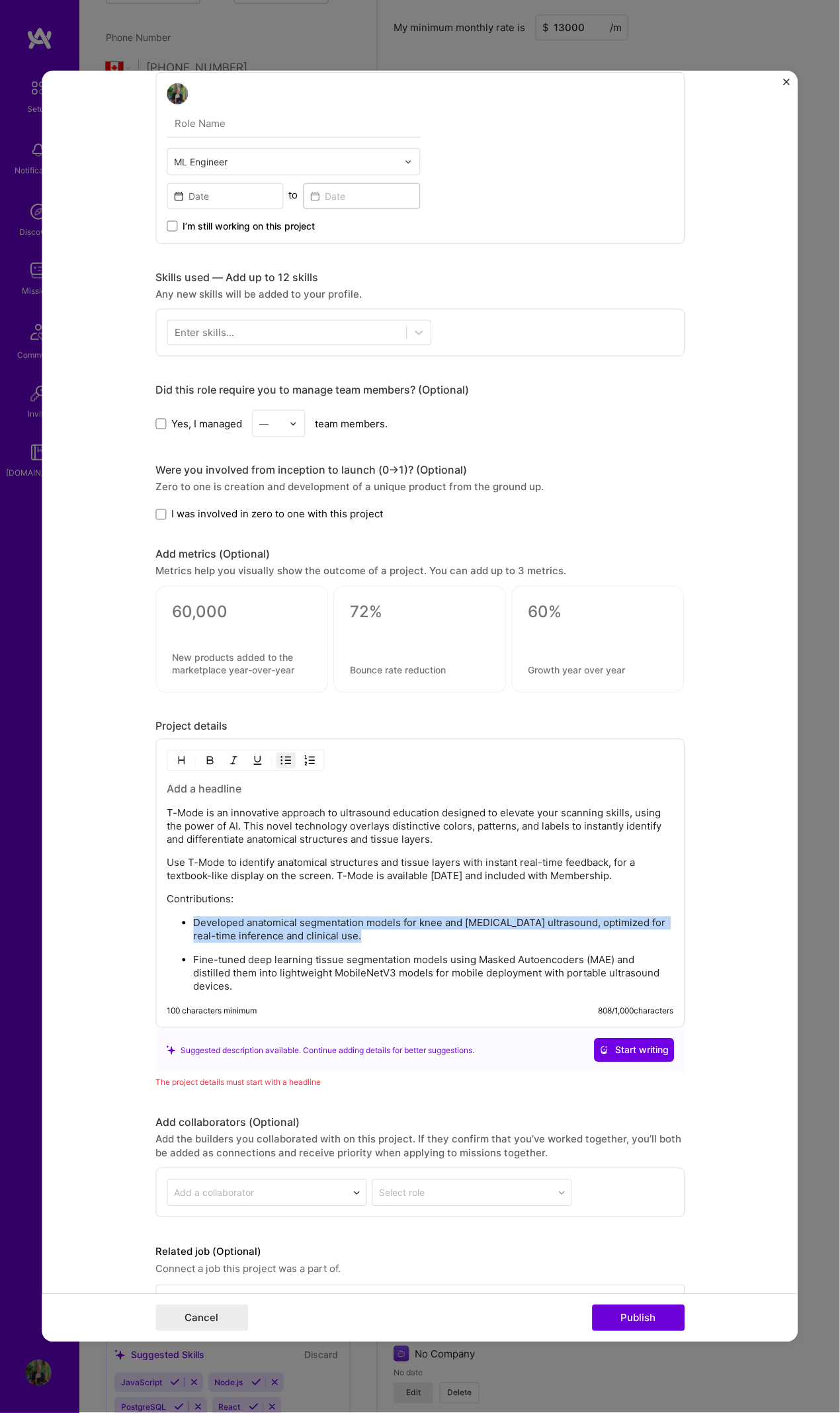
drag, startPoint x: 363, startPoint y: 931, endPoint x: 189, endPoint y: 920, distance: 174.3
click at [193, 645] on p "Developed anatomical segmentation models for knee and abdominal wall ultrasound…" at bounding box center [433, 930] width 481 height 26
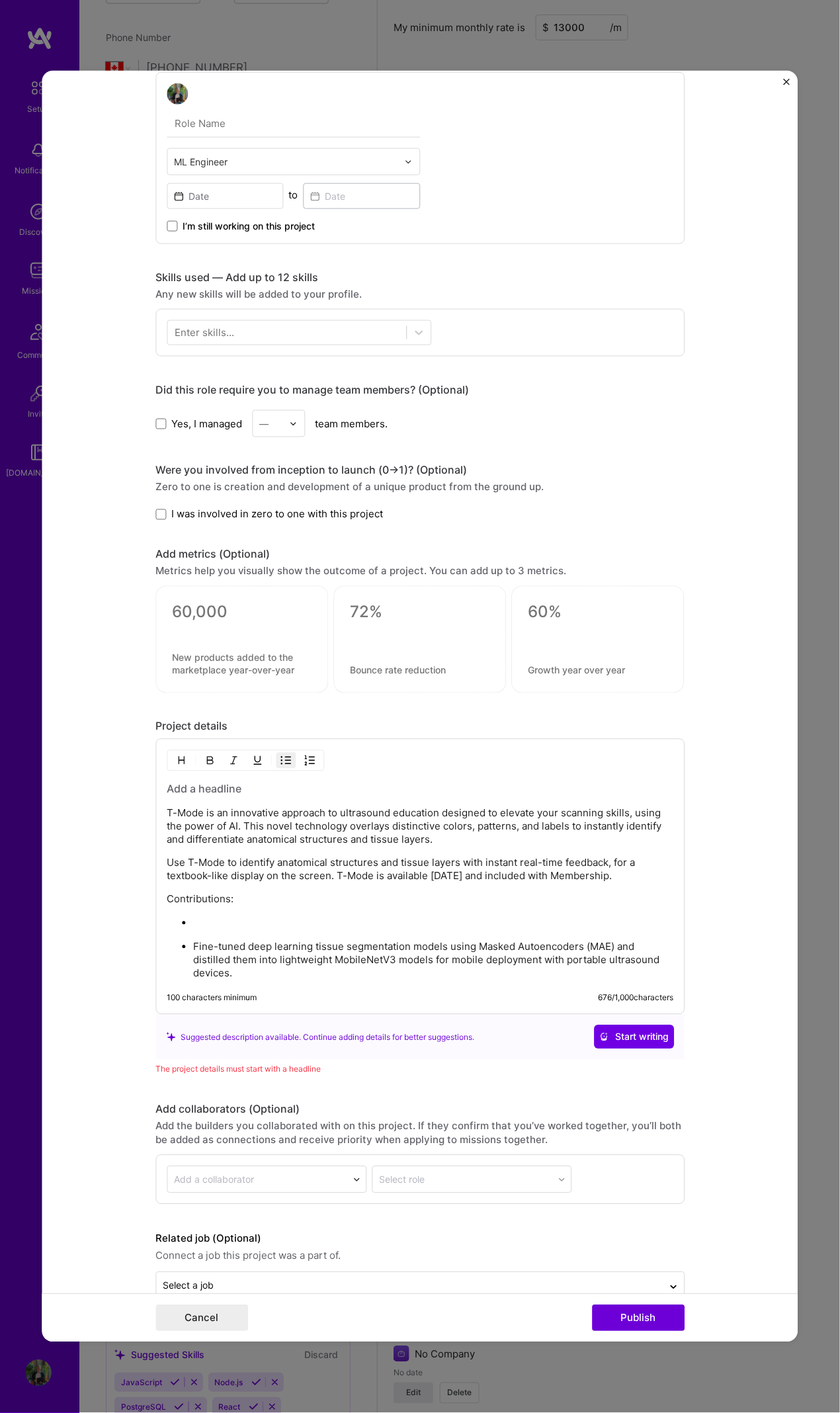
click at [234, 645] on p "Fine-tuned deep learning tissue segmentation models using Masked Autoencoders (…" at bounding box center [433, 960] width 481 height 40
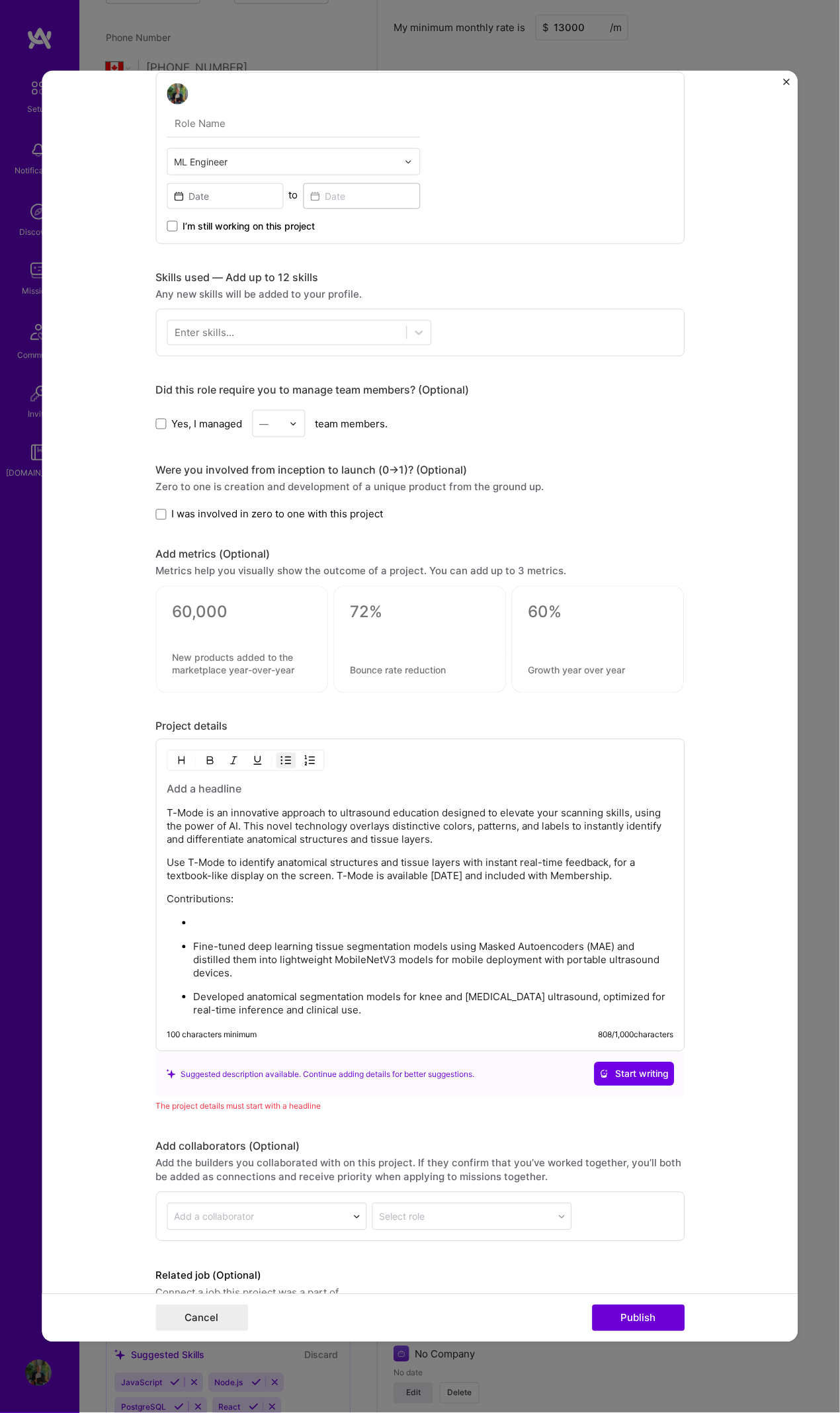
drag, startPoint x: 215, startPoint y: 916, endPoint x: 46, endPoint y: 916, distance: 169.0
click at [46, 645] on form "Project title T-mode Ultrasound education Company Clarius Project industry Indu…" at bounding box center [420, 706] width 756 height 1272
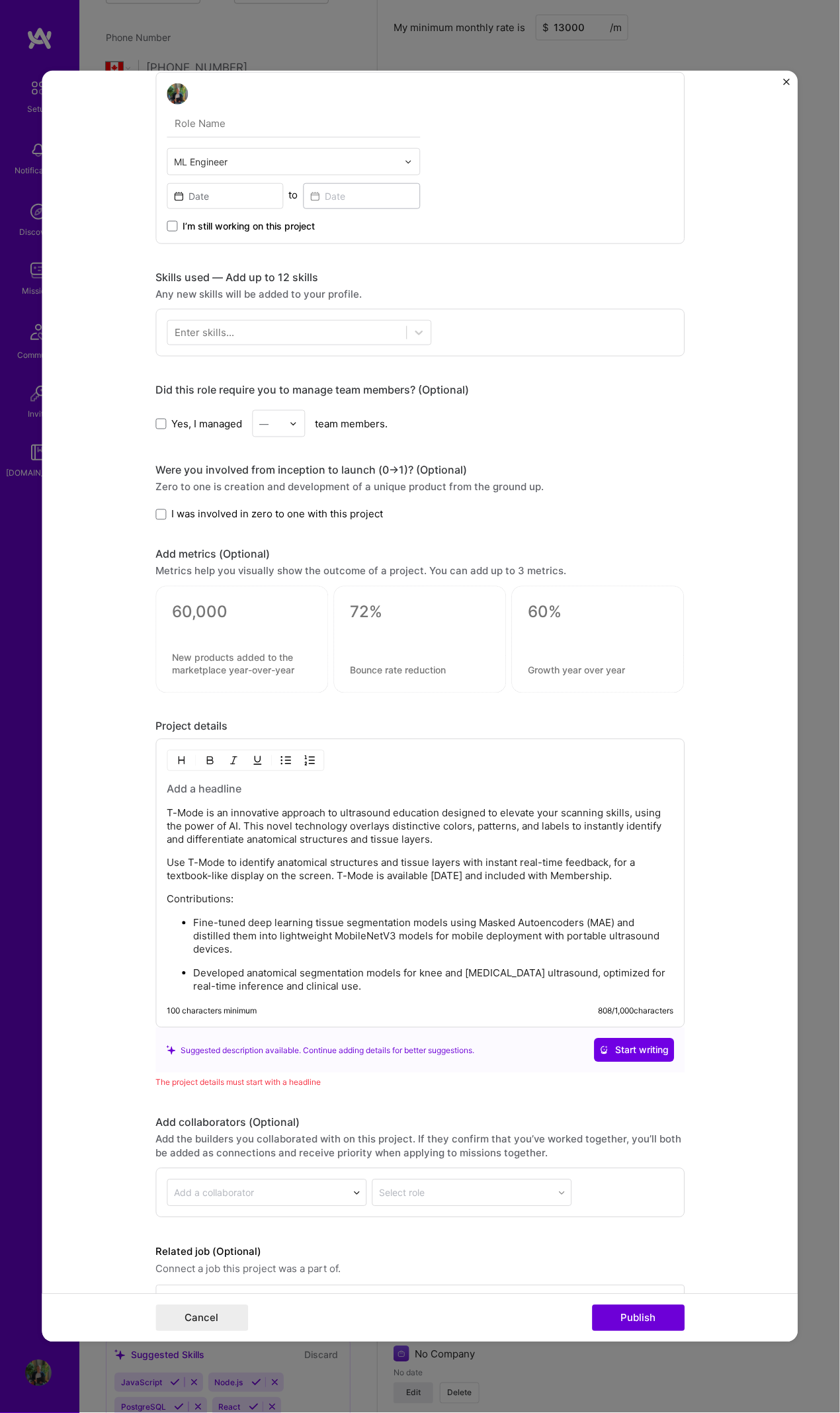
click at [283, 645] on p "Contributions:" at bounding box center [420, 900] width 507 height 13
drag, startPoint x: 334, startPoint y: 806, endPoint x: 431, endPoint y: 808, distance: 97.0
click at [431, 645] on p "T-Mode is an innovative approach to ultrasound education designed to elevate yo…" at bounding box center [420, 827] width 507 height 40
click at [204, 645] on img "button" at bounding box center [209, 761] width 10 height 10
click at [474, 645] on p "Use T-Mode to identify anatomical structures and tissue layers with instant rea…" at bounding box center [420, 870] width 507 height 26
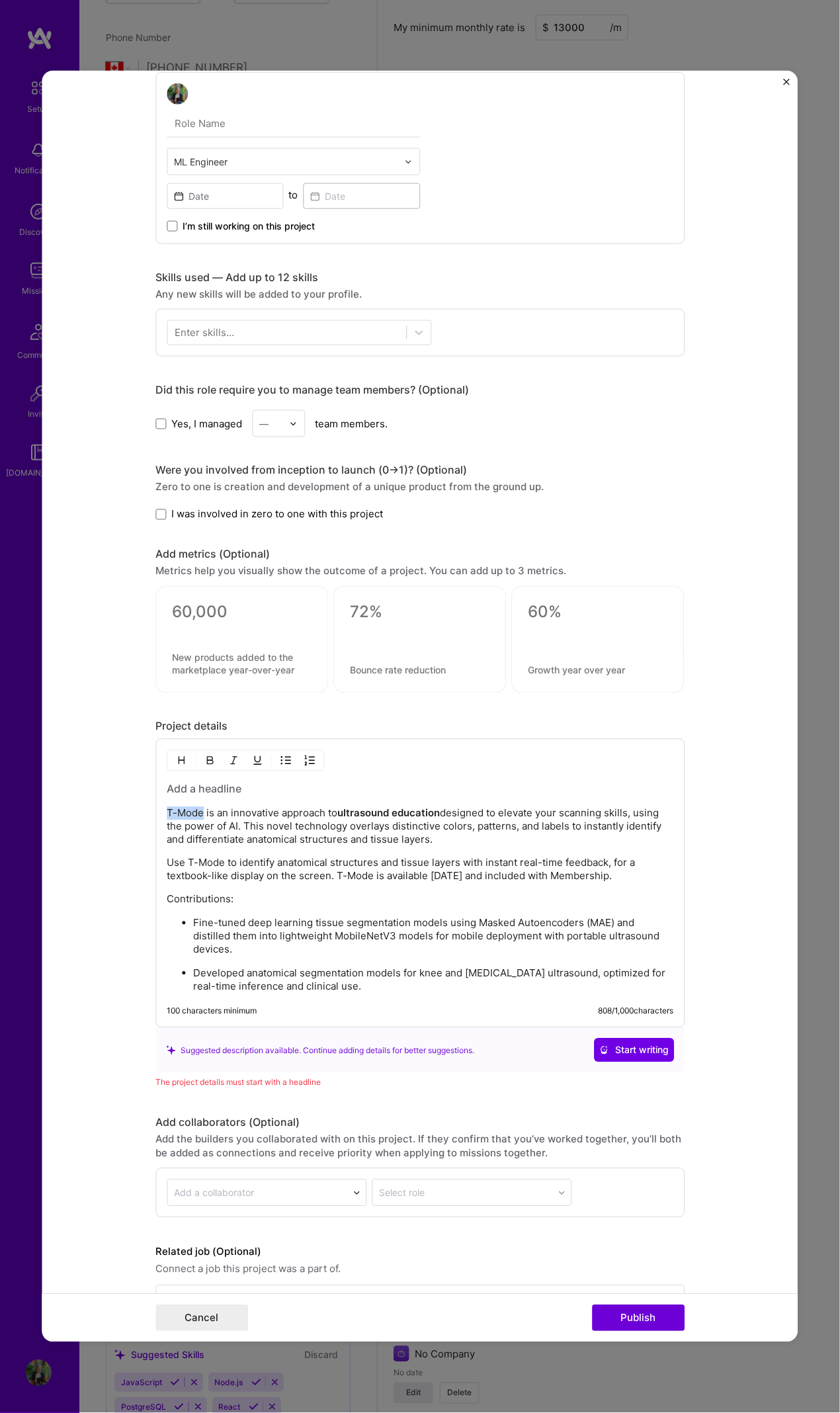
drag, startPoint x: 161, startPoint y: 805, endPoint x: 195, endPoint y: 806, distance: 34.0
click at [196, 645] on p "T-Mode is an innovative approach to ultrasound education designed to elevate yo…" at bounding box center [420, 827] width 507 height 40
click at [204, 645] on img "button" at bounding box center [209, 761] width 10 height 10
click at [395, 645] on p "T-Mode is an innovative approach to ultrasound education designed to elevate yo…" at bounding box center [420, 827] width 507 height 40
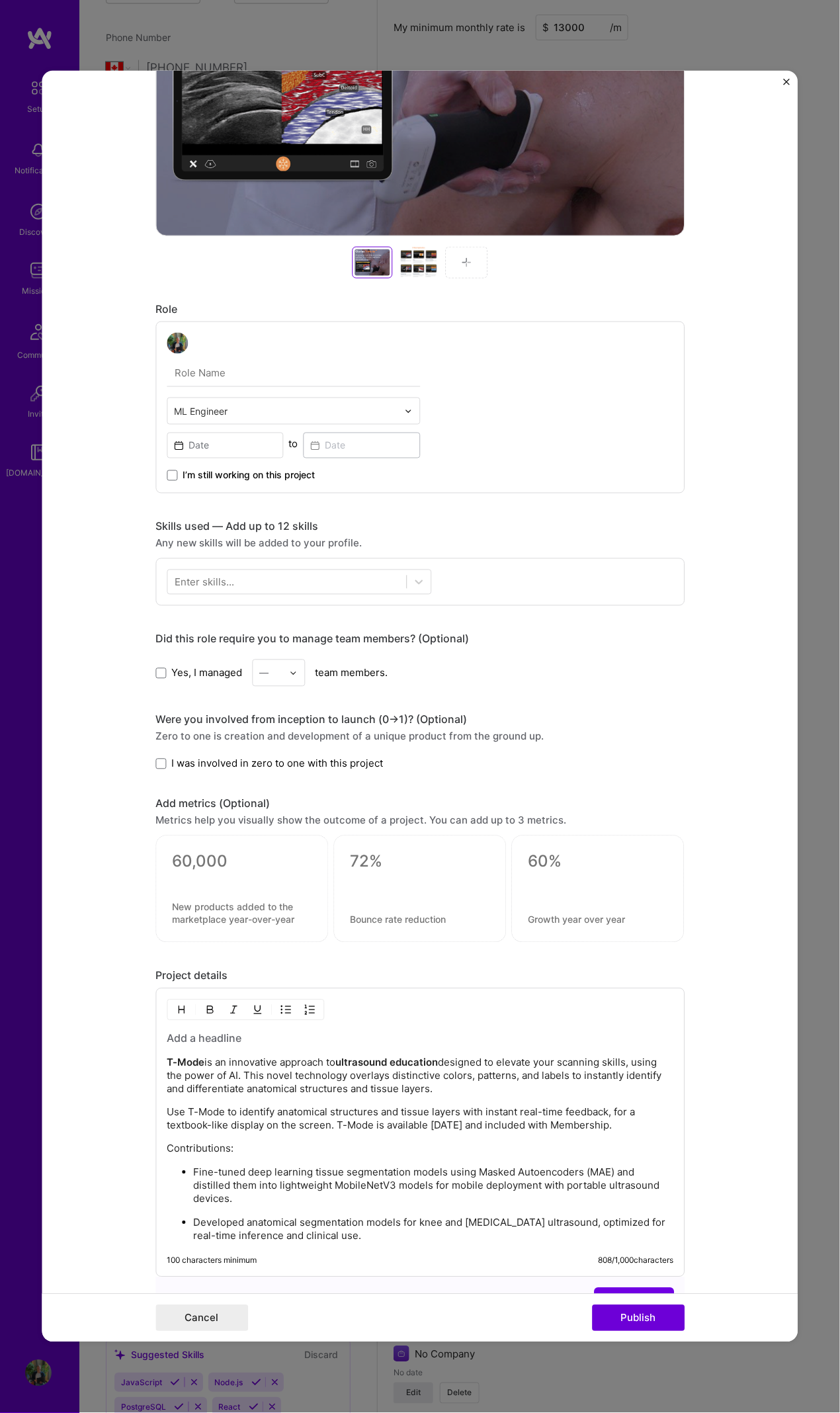
scroll to position [491, 0]
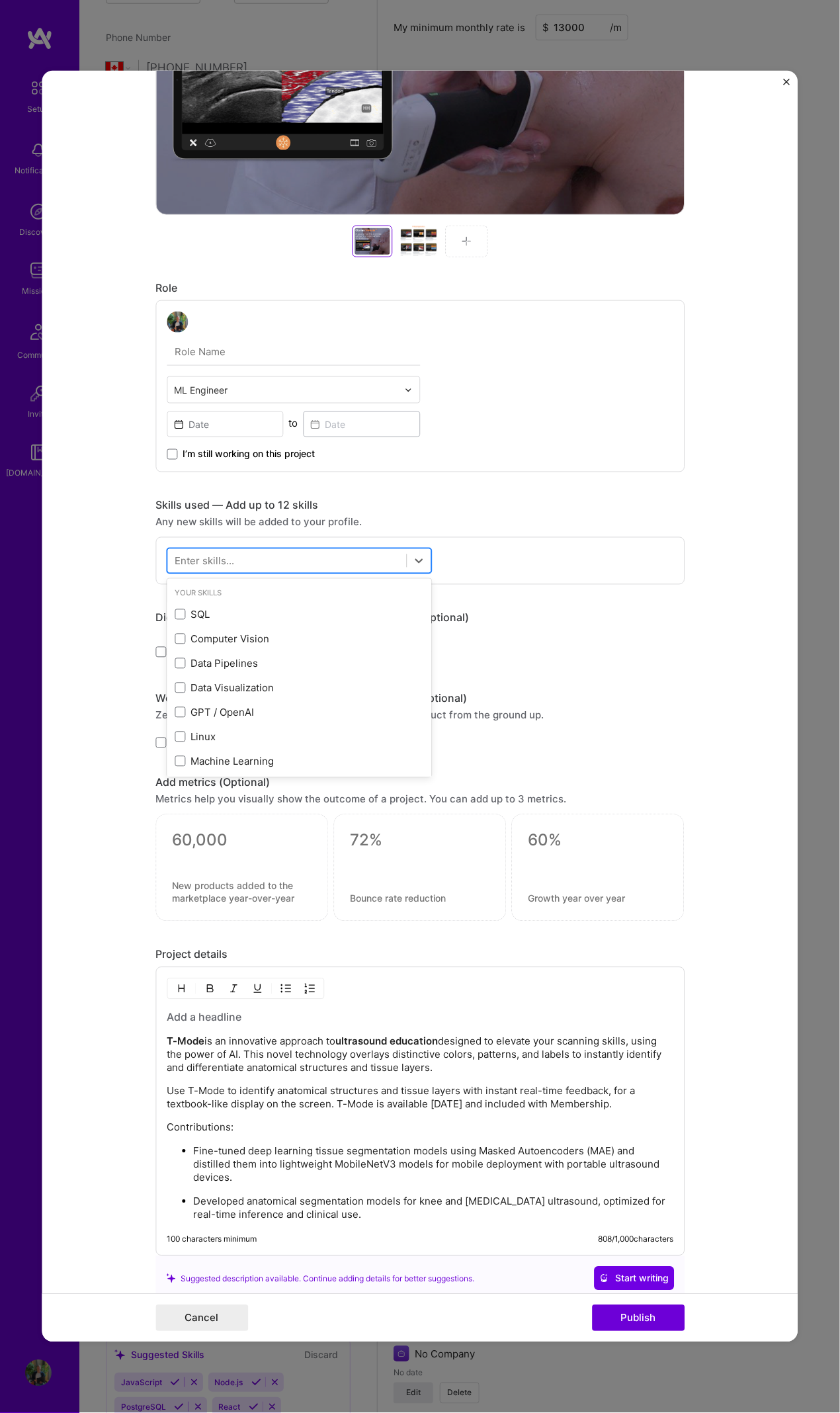
click at [380, 553] on div at bounding box center [287, 560] width 239 height 21
type input "M"
click at [175, 609] on span at bounding box center [179, 614] width 10 height 10
click at [0, 0] on input "checkbox" at bounding box center [0, 0] width 0 height 0
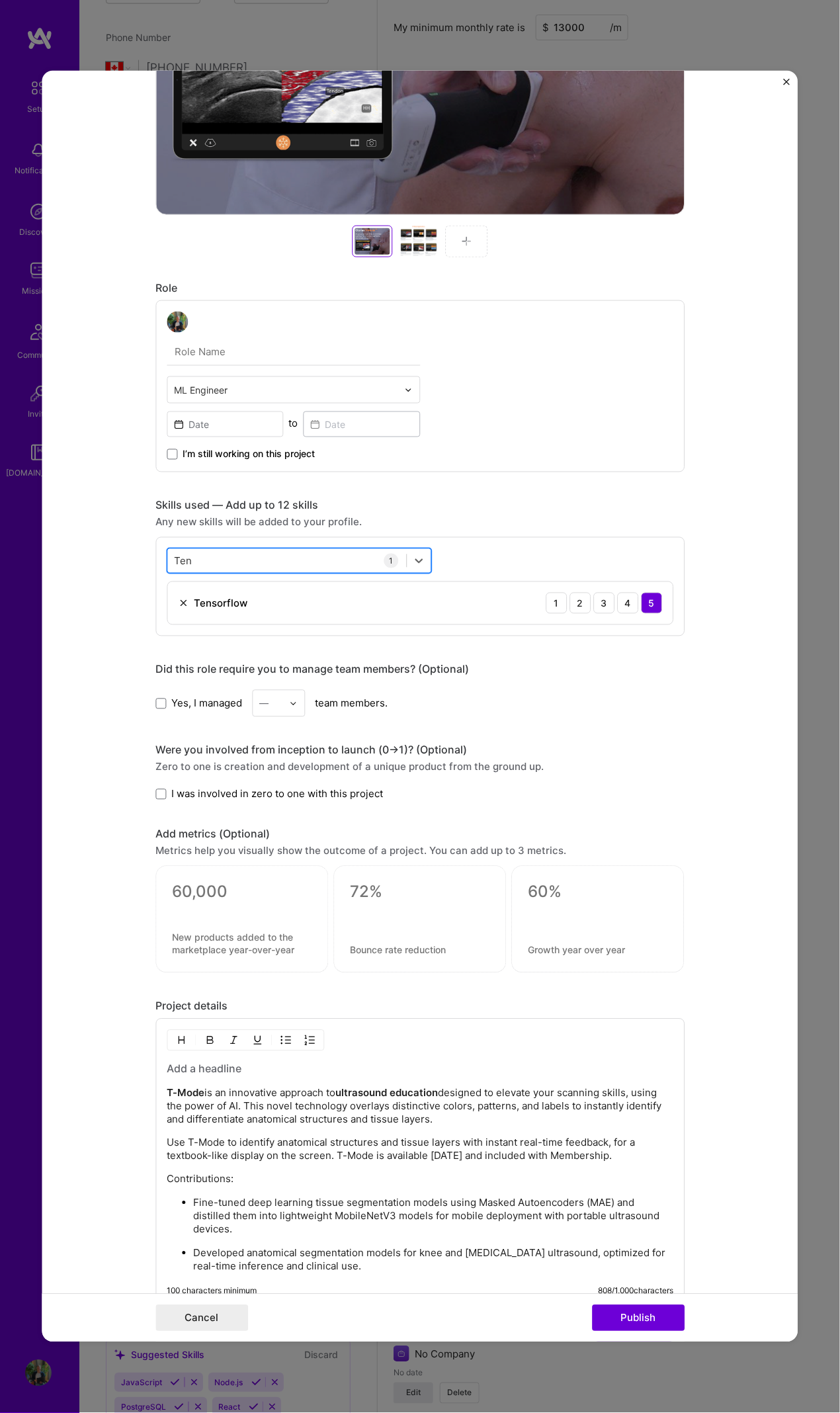
click at [240, 557] on div "Ten Ten" at bounding box center [287, 560] width 239 height 21
drag, startPoint x: 203, startPoint y: 561, endPoint x: 140, endPoint y: 561, distance: 63.0
click at [140, 559] on form "Project title T-mode Ultrasound education Company Clarius Project industry Indu…" at bounding box center [420, 706] width 756 height 1272
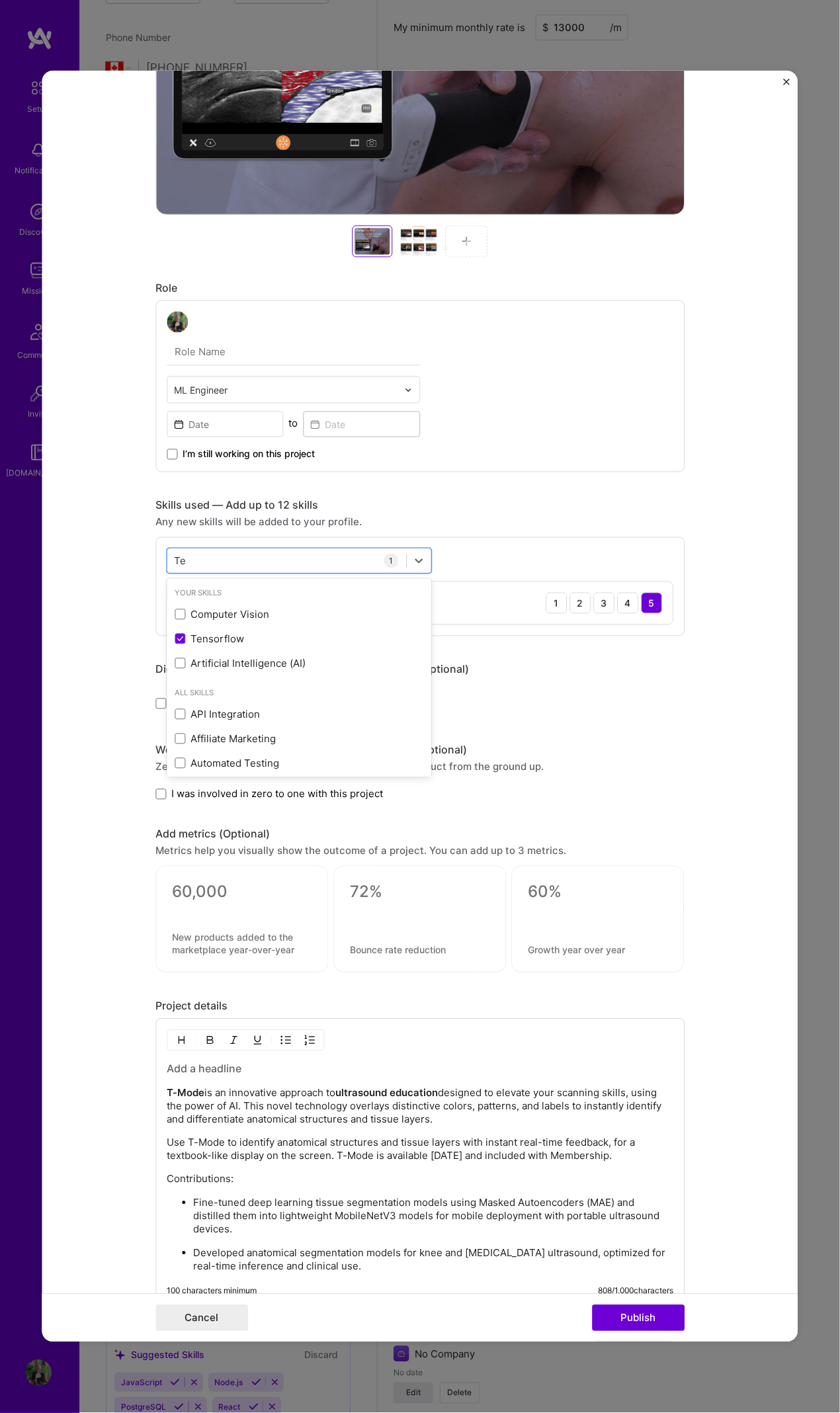
type input "T"
type input "L"
type input "N"
click at [175, 638] on span at bounding box center [179, 638] width 10 height 10
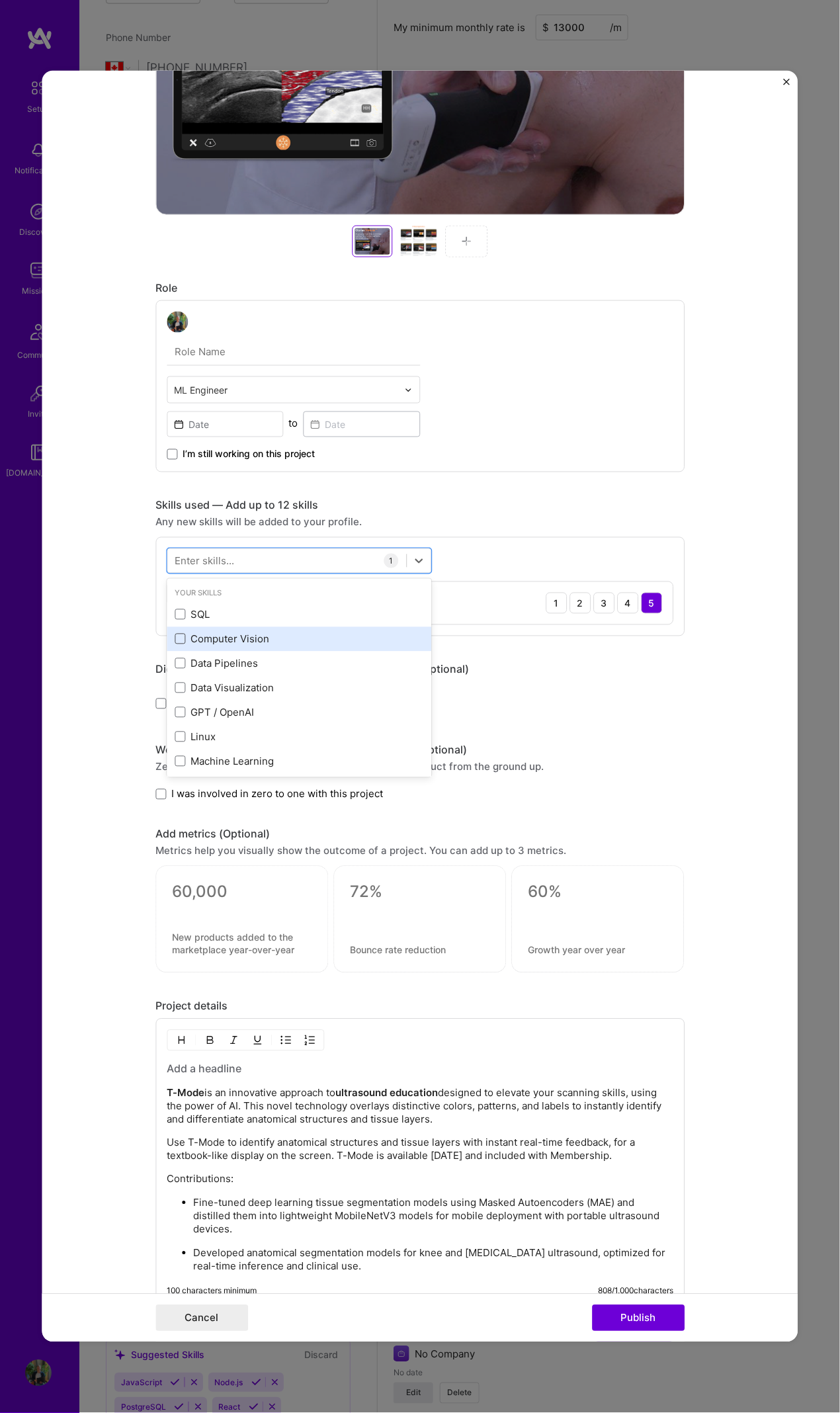
click at [0, 0] on input "checkbox" at bounding box center [0, 0] width 0 height 0
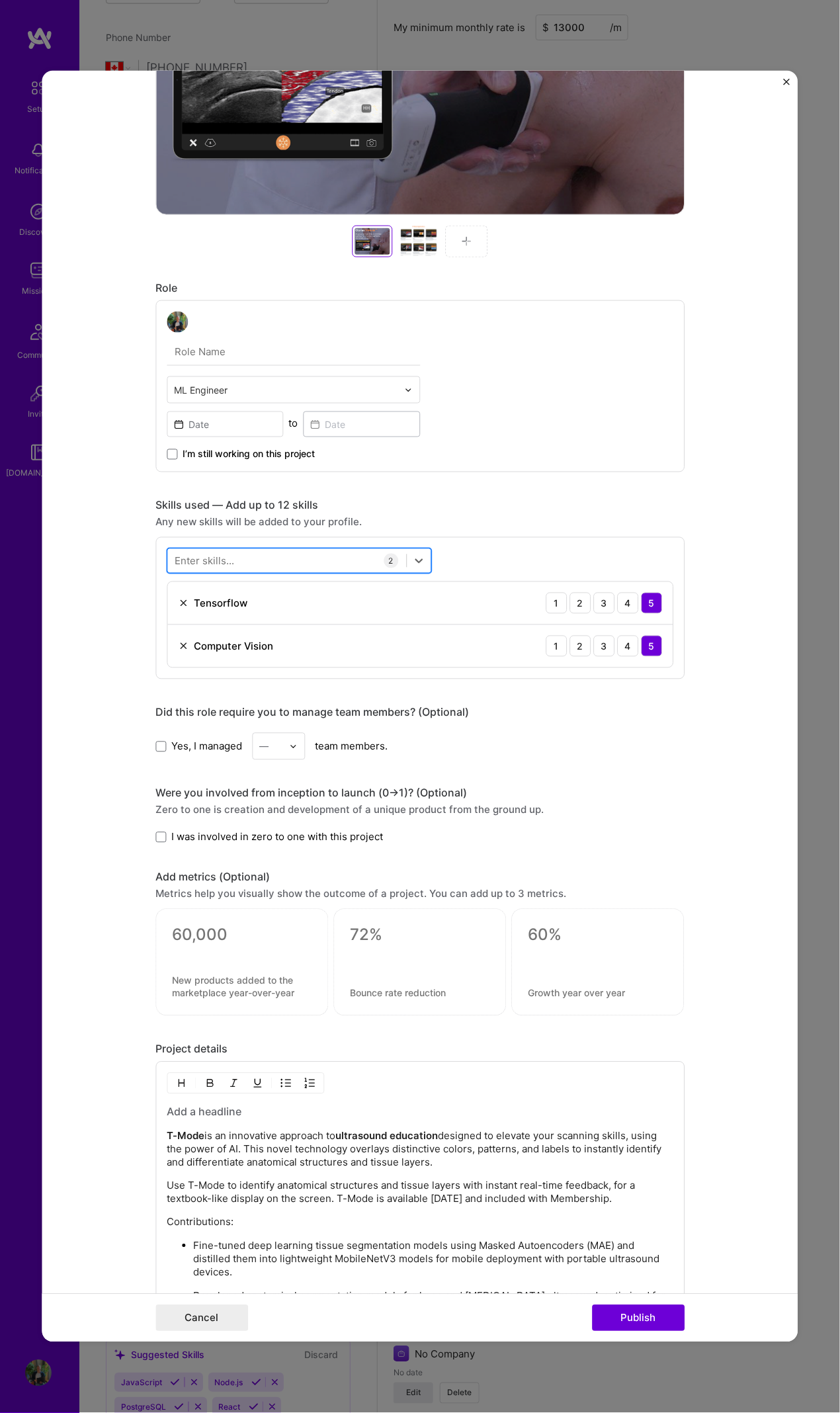
click at [240, 561] on div at bounding box center [287, 560] width 239 height 21
click at [257, 555] on div at bounding box center [287, 560] width 239 height 21
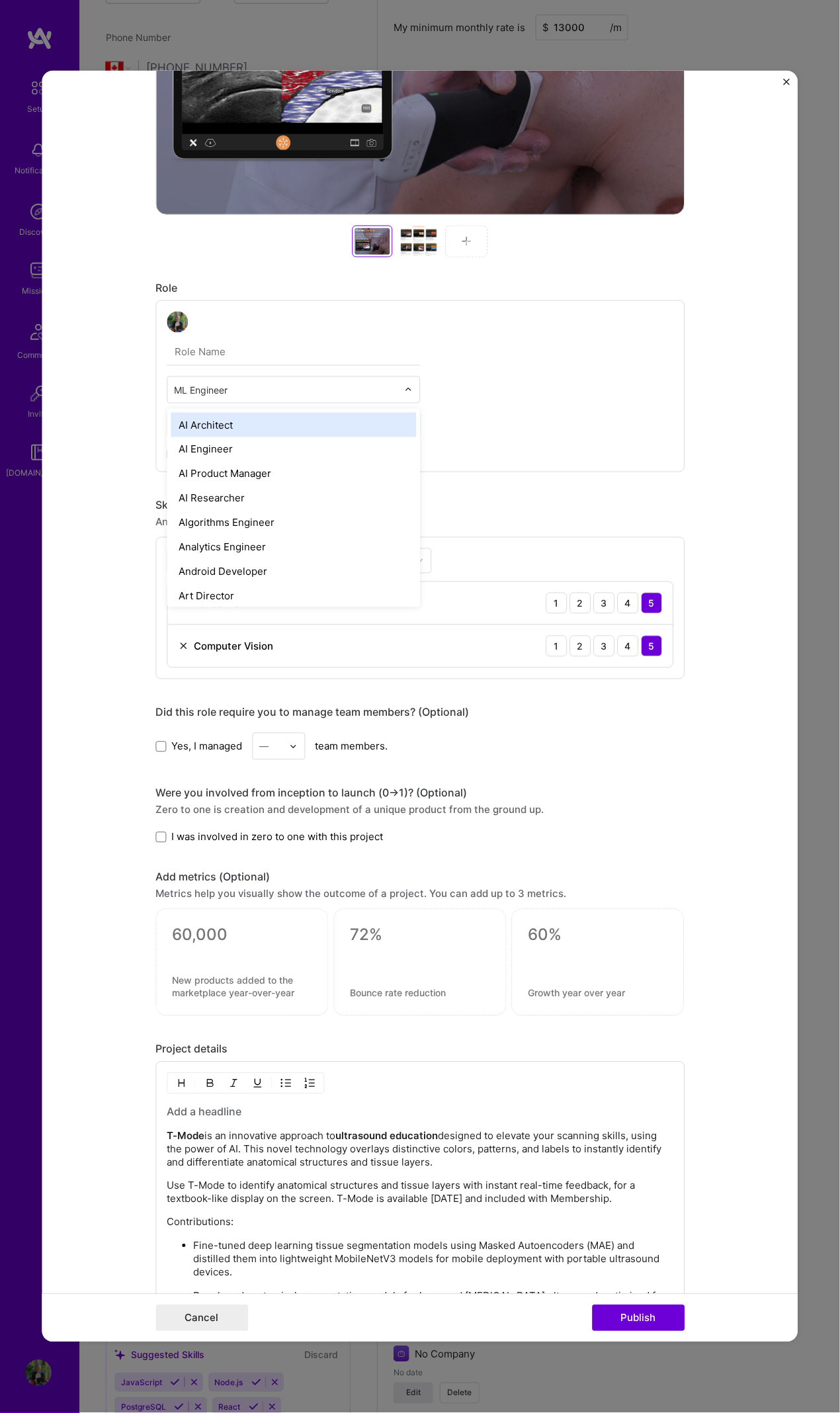
click at [252, 385] on input "text" at bounding box center [286, 390] width 224 height 14
drag, startPoint x: 178, startPoint y: 386, endPoint x: 161, endPoint y: 386, distance: 17.0
click at [161, 386] on div "option AI Architect focused, 1 of 70. 69 results available. Use Up and Down to …" at bounding box center [420, 386] width 529 height 172
click at [187, 389] on input "text" at bounding box center [286, 390] width 224 height 14
drag, startPoint x: 183, startPoint y: 387, endPoint x: 161, endPoint y: 389, distance: 22.1
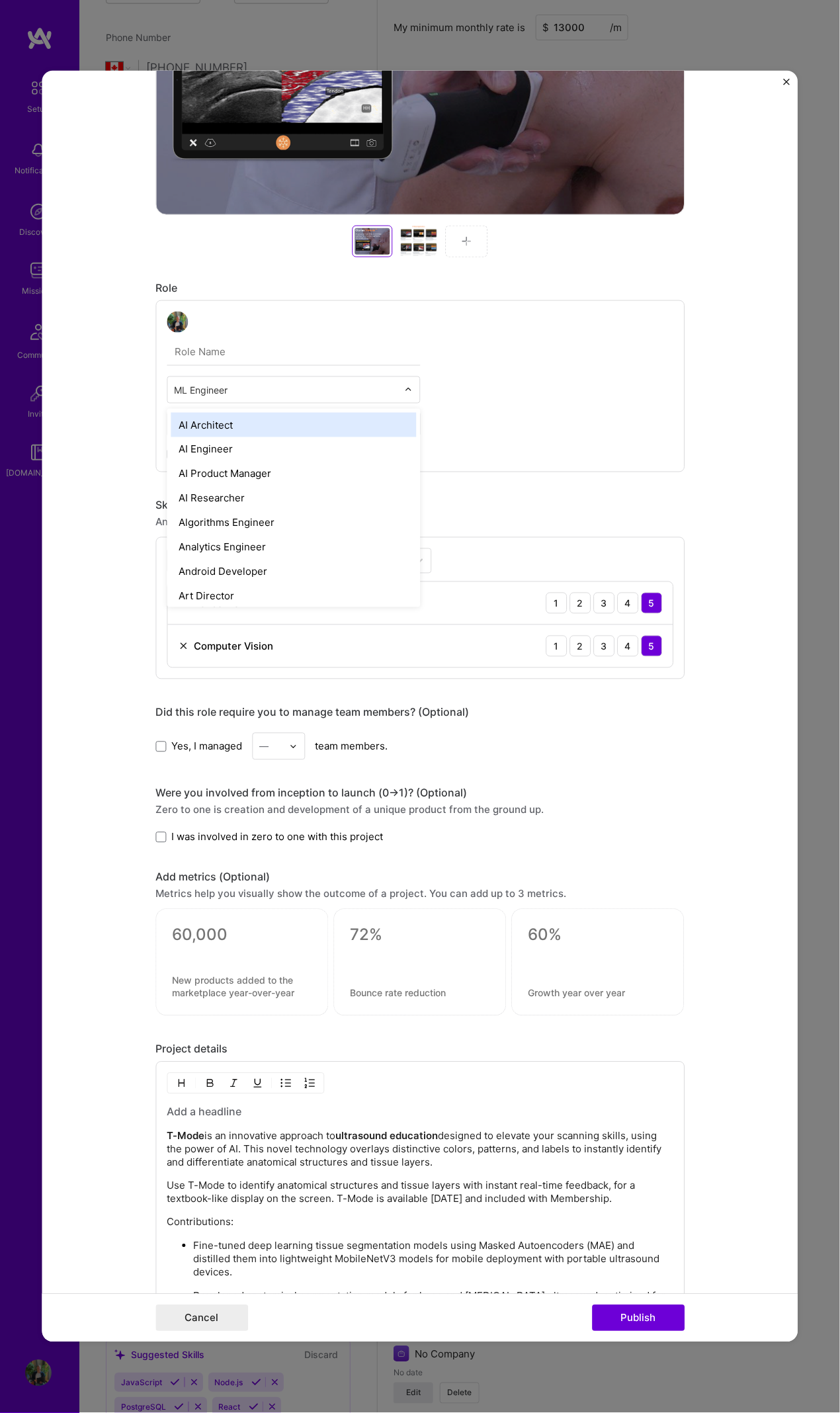
click at [161, 388] on div "option AI Architect focused, 1 of 70. 69 results available. Use Up and Down to …" at bounding box center [420, 386] width 529 height 172
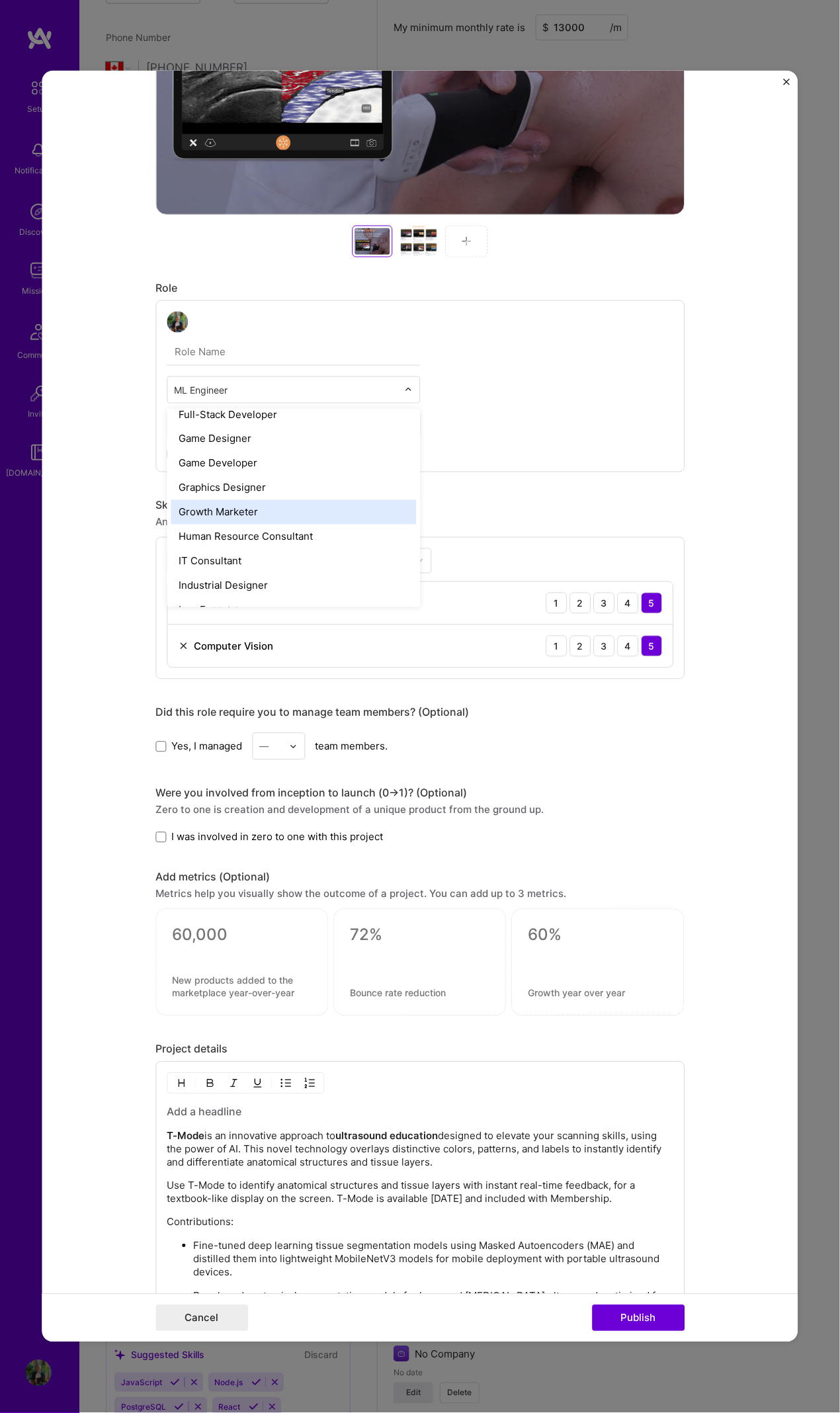
scroll to position [1308, 0]
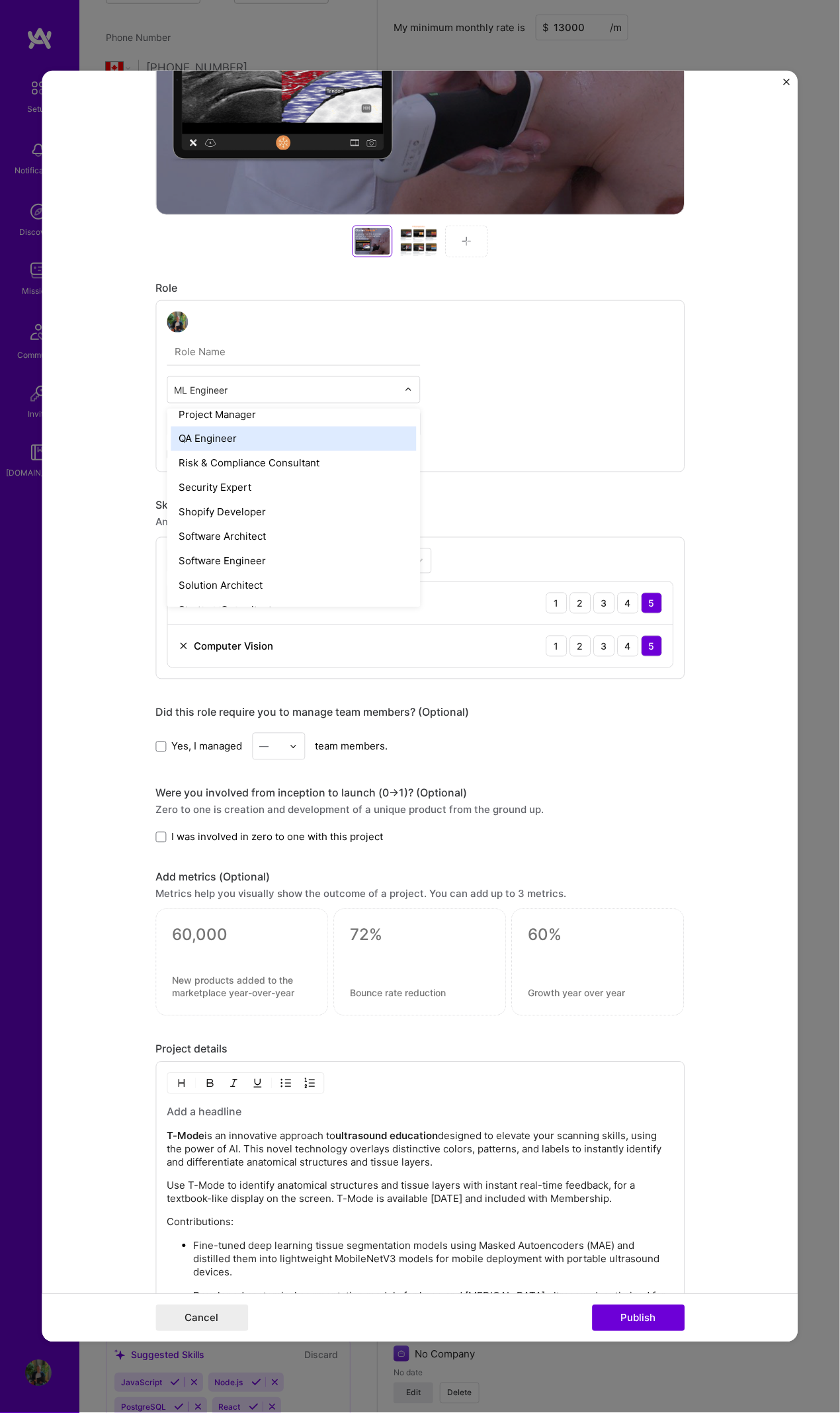
click at [290, 385] on input "text" at bounding box center [286, 390] width 224 height 14
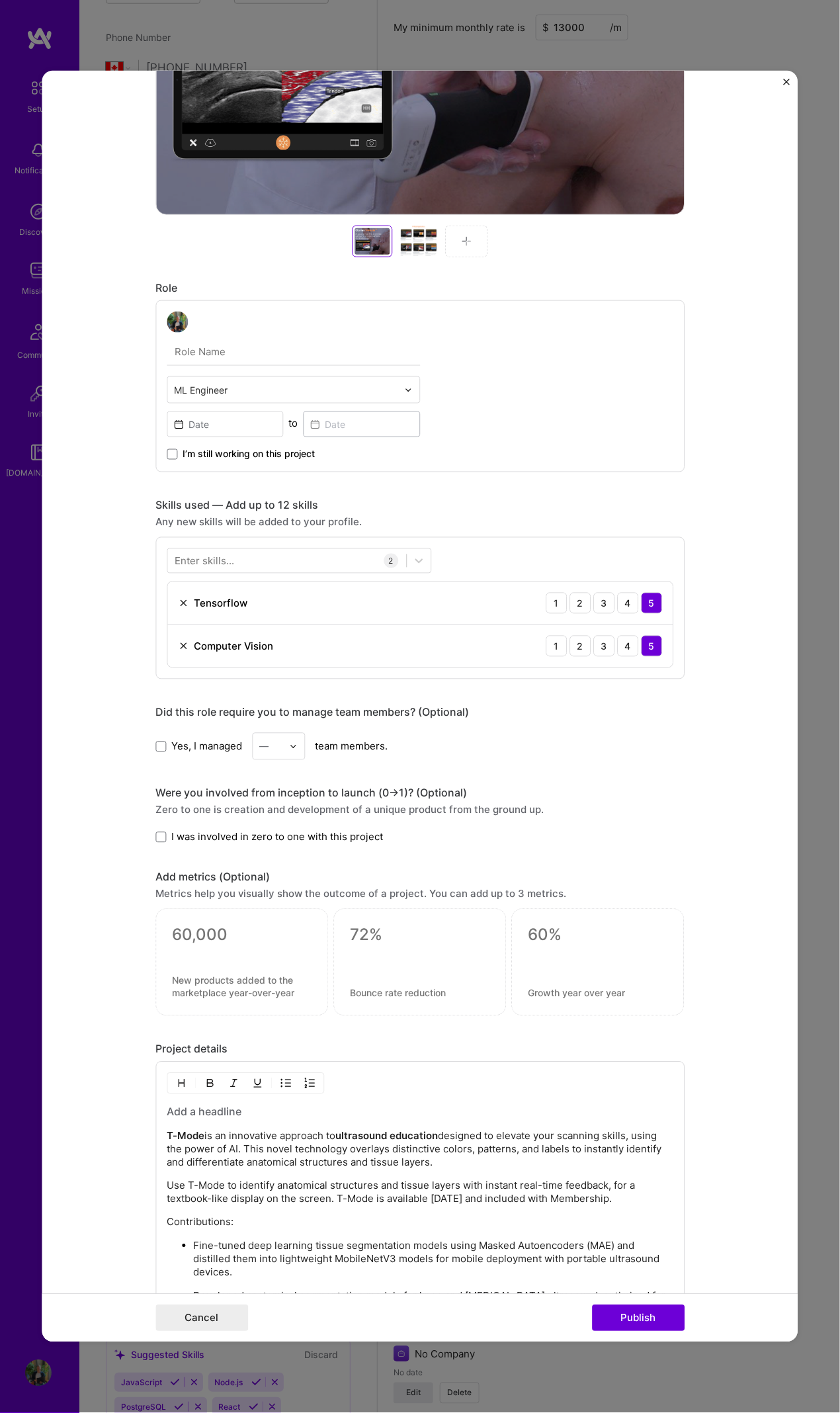
click at [468, 495] on div "Project title T-mode Ultrasound education Company Clarius Project industry Indu…" at bounding box center [420, 621] width 529 height 2030
click at [233, 417] on input at bounding box center [225, 425] width 117 height 26
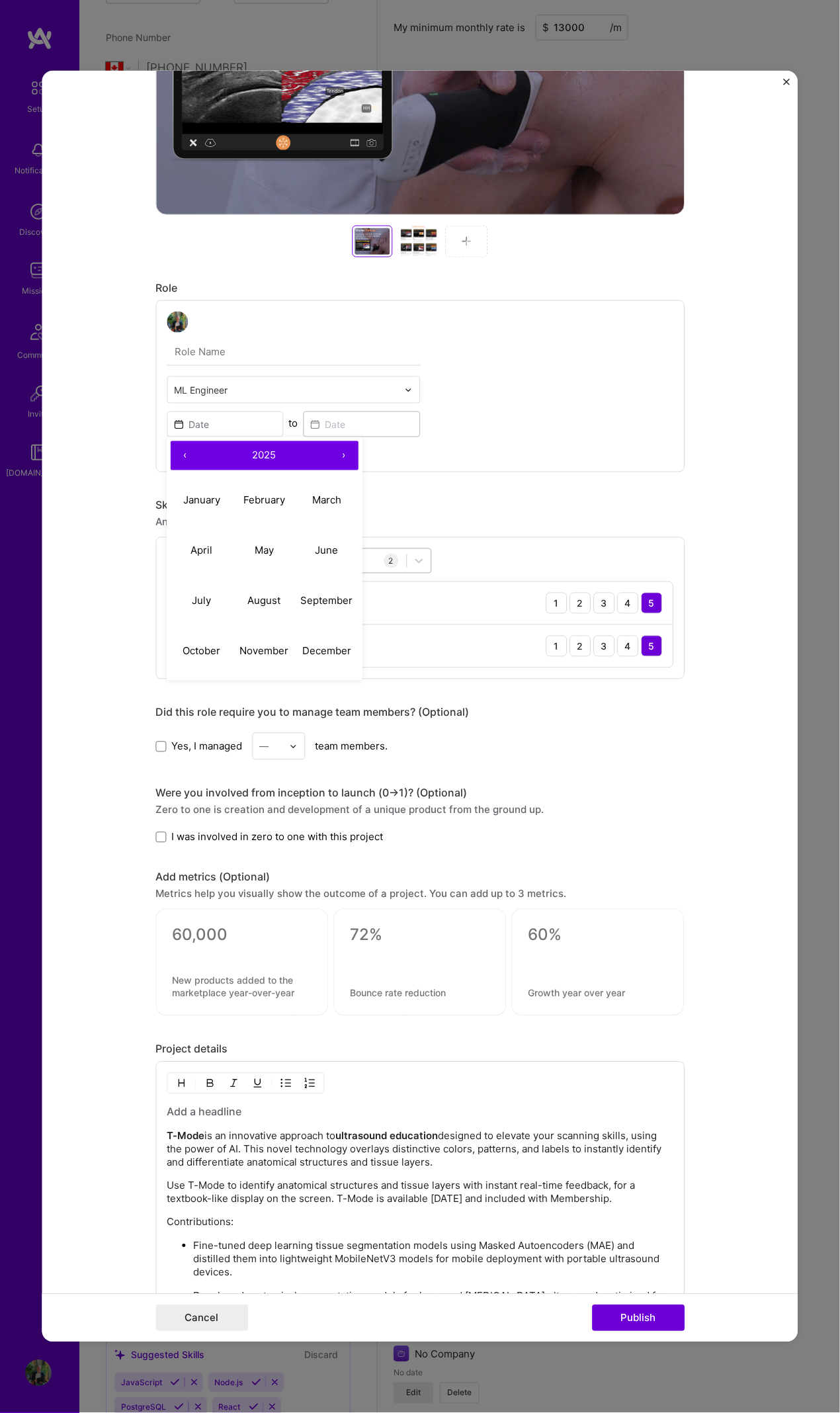
click at [179, 548] on button "April" at bounding box center [202, 551] width 63 height 50
type input "Apr, 2025"
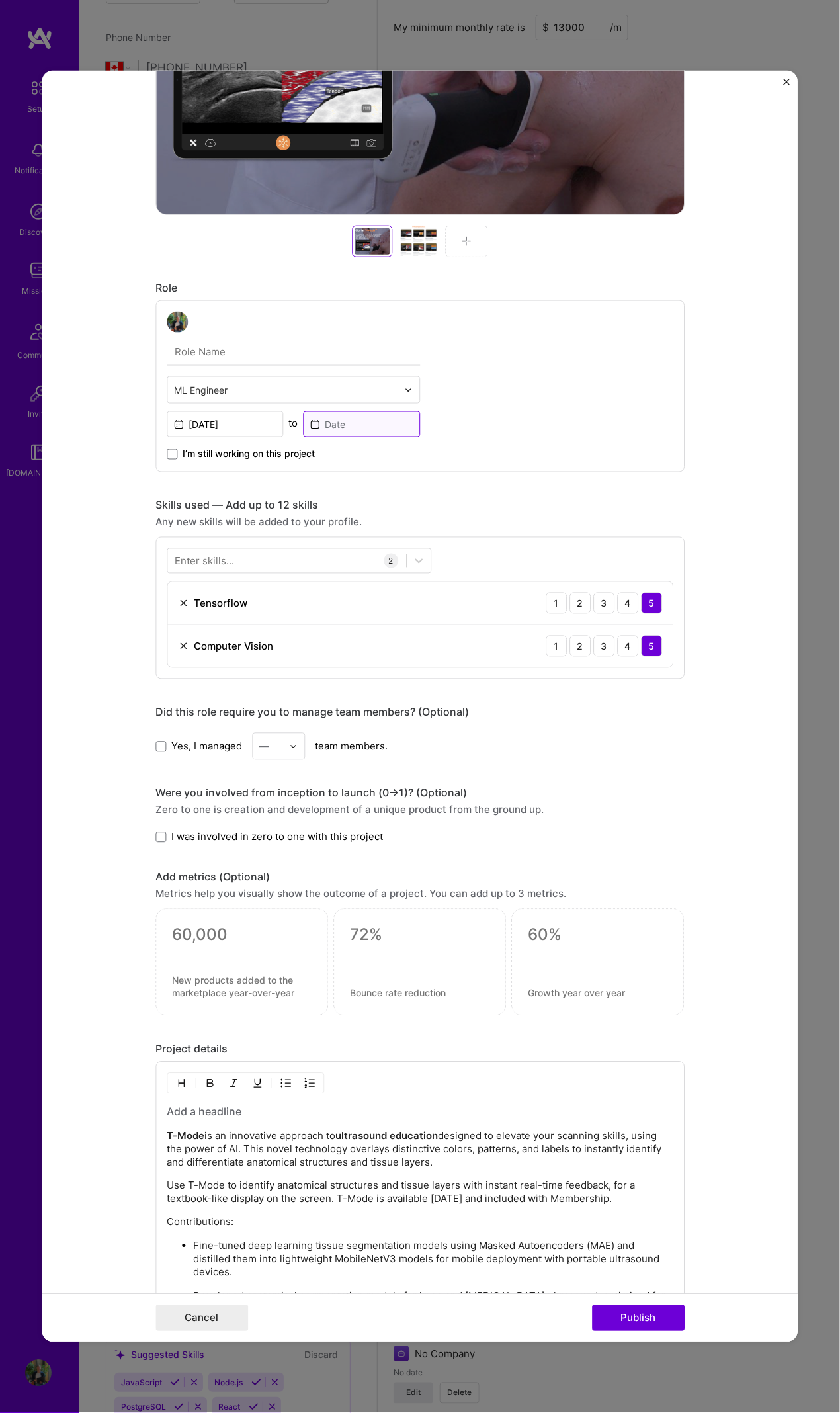
click at [336, 428] on input at bounding box center [361, 425] width 117 height 26
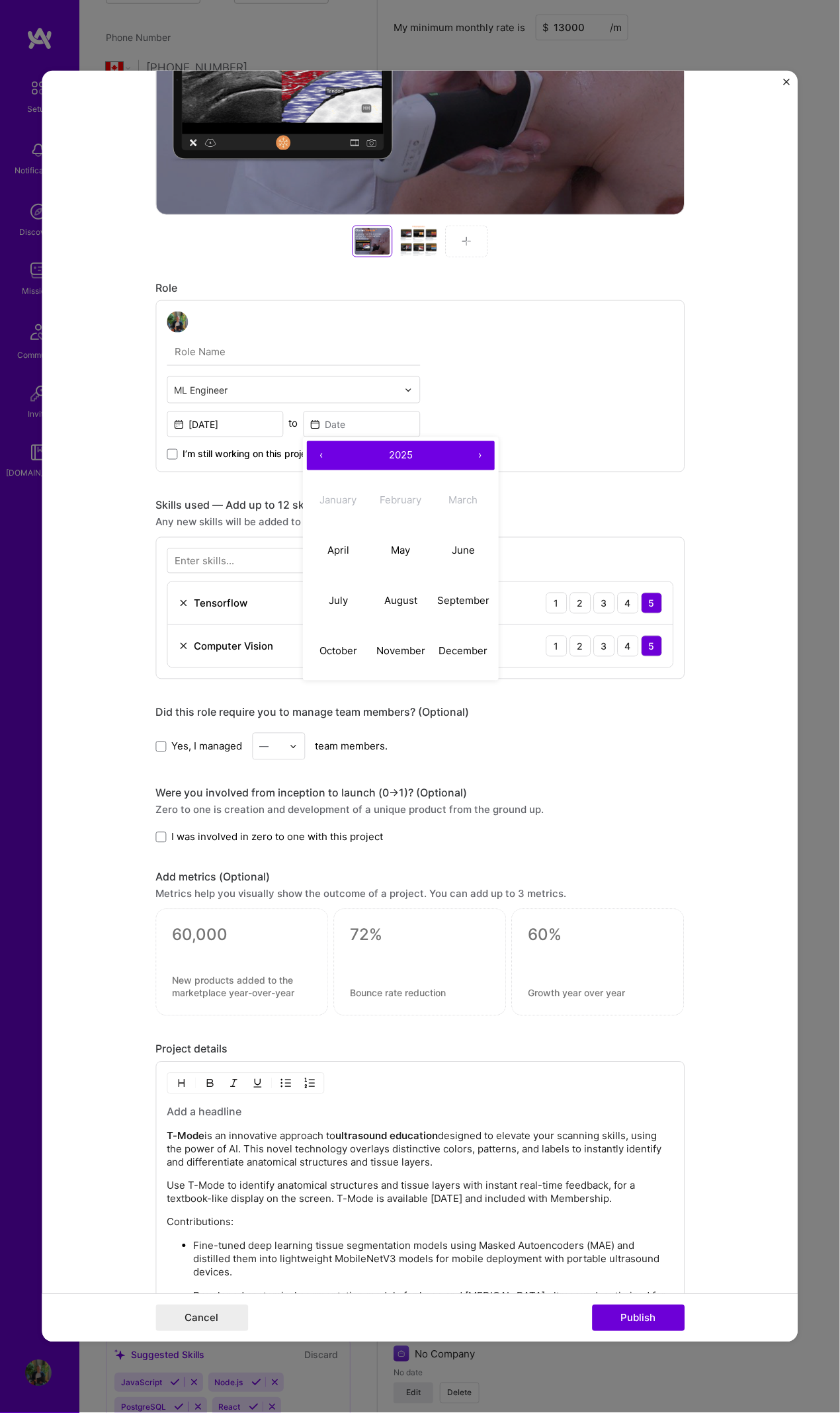
click at [469, 595] on abbr "September" at bounding box center [464, 600] width 52 height 12
type input "Sep, 2025"
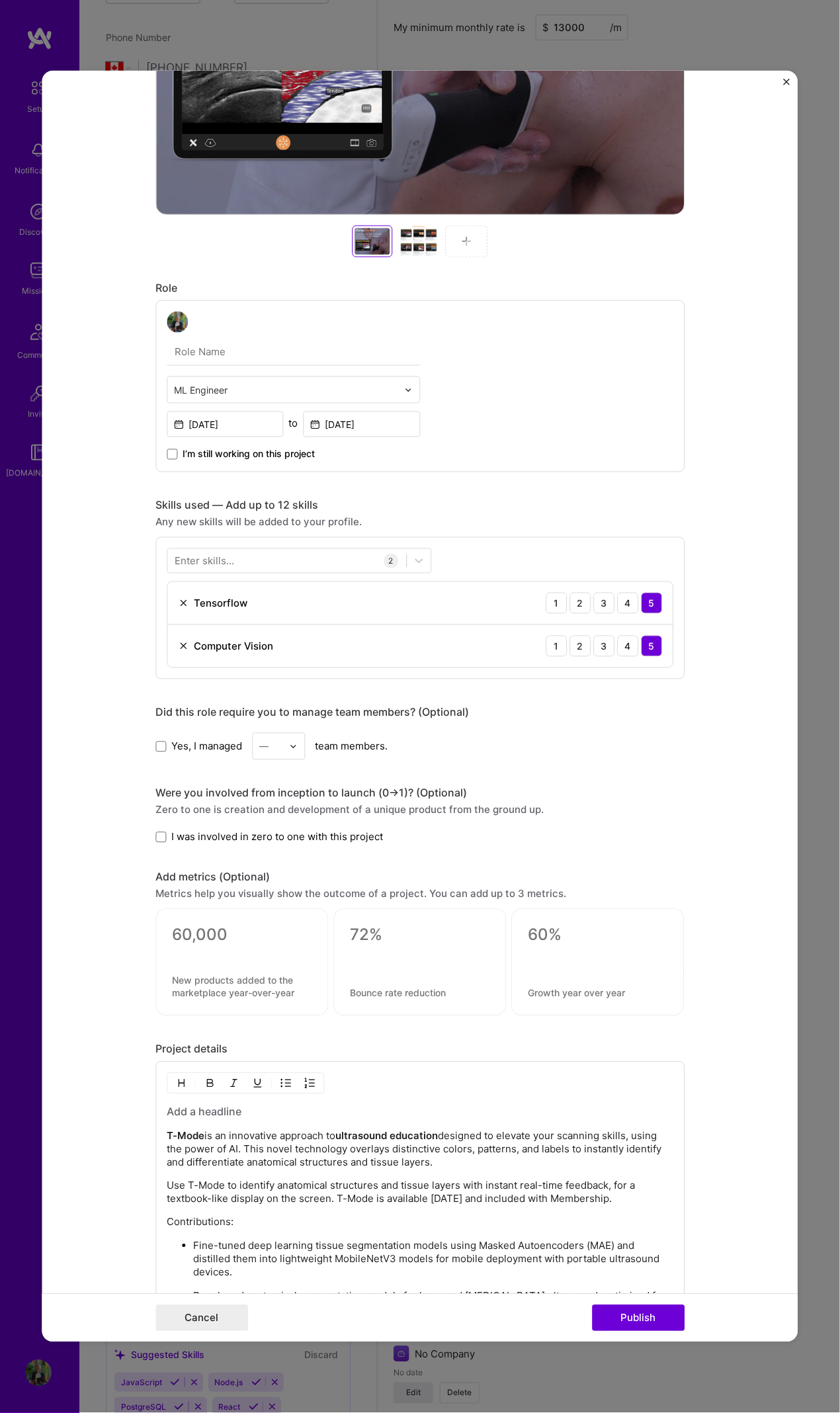
click at [557, 465] on div "ML Engineer Apr, 2025 to Sep, 2025 I’m still working on this project" at bounding box center [420, 386] width 529 height 172
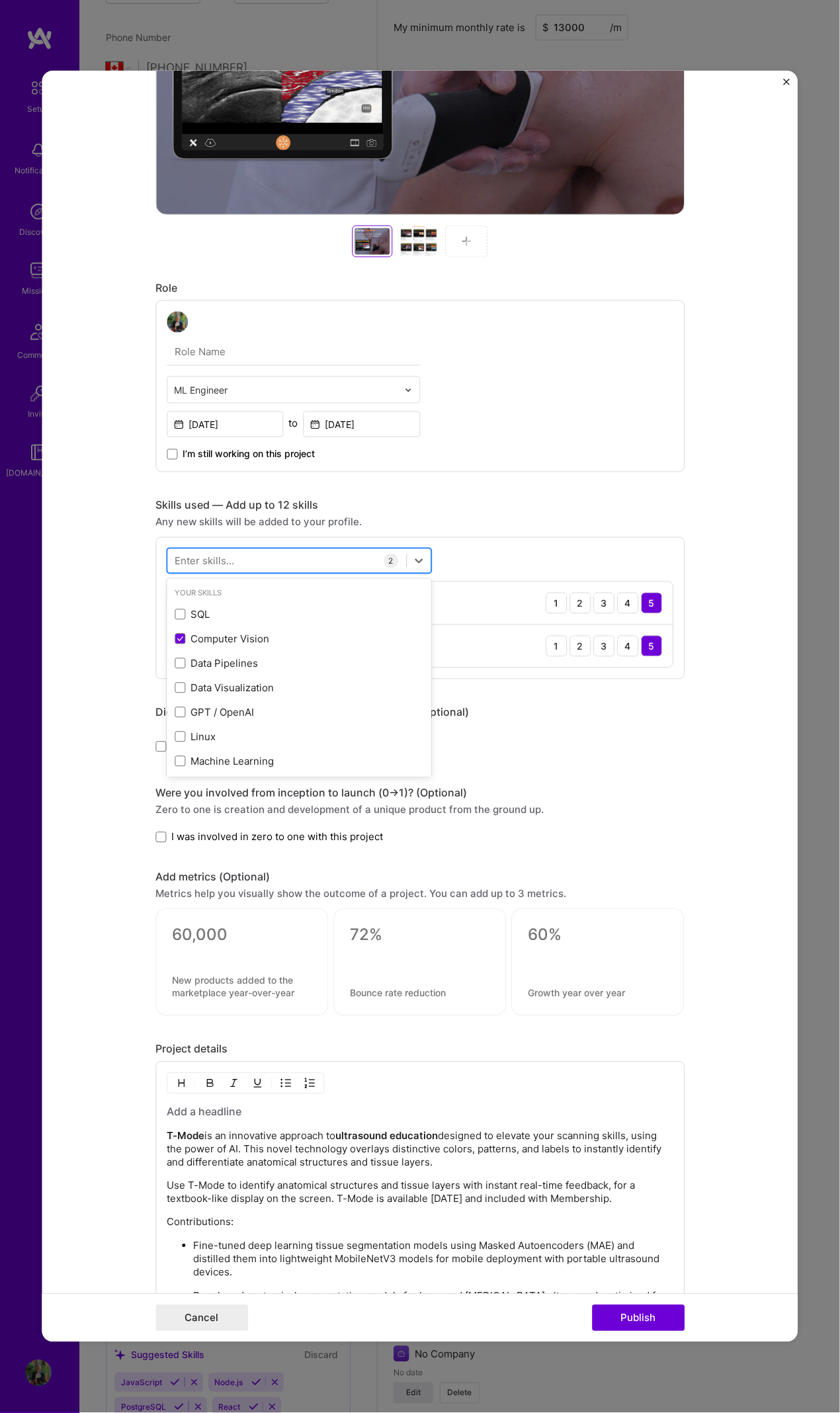
click at [338, 567] on div at bounding box center [287, 560] width 239 height 21
click at [175, 610] on span at bounding box center [179, 614] width 10 height 10
click at [0, 0] on input "checkbox" at bounding box center [0, 0] width 0 height 0
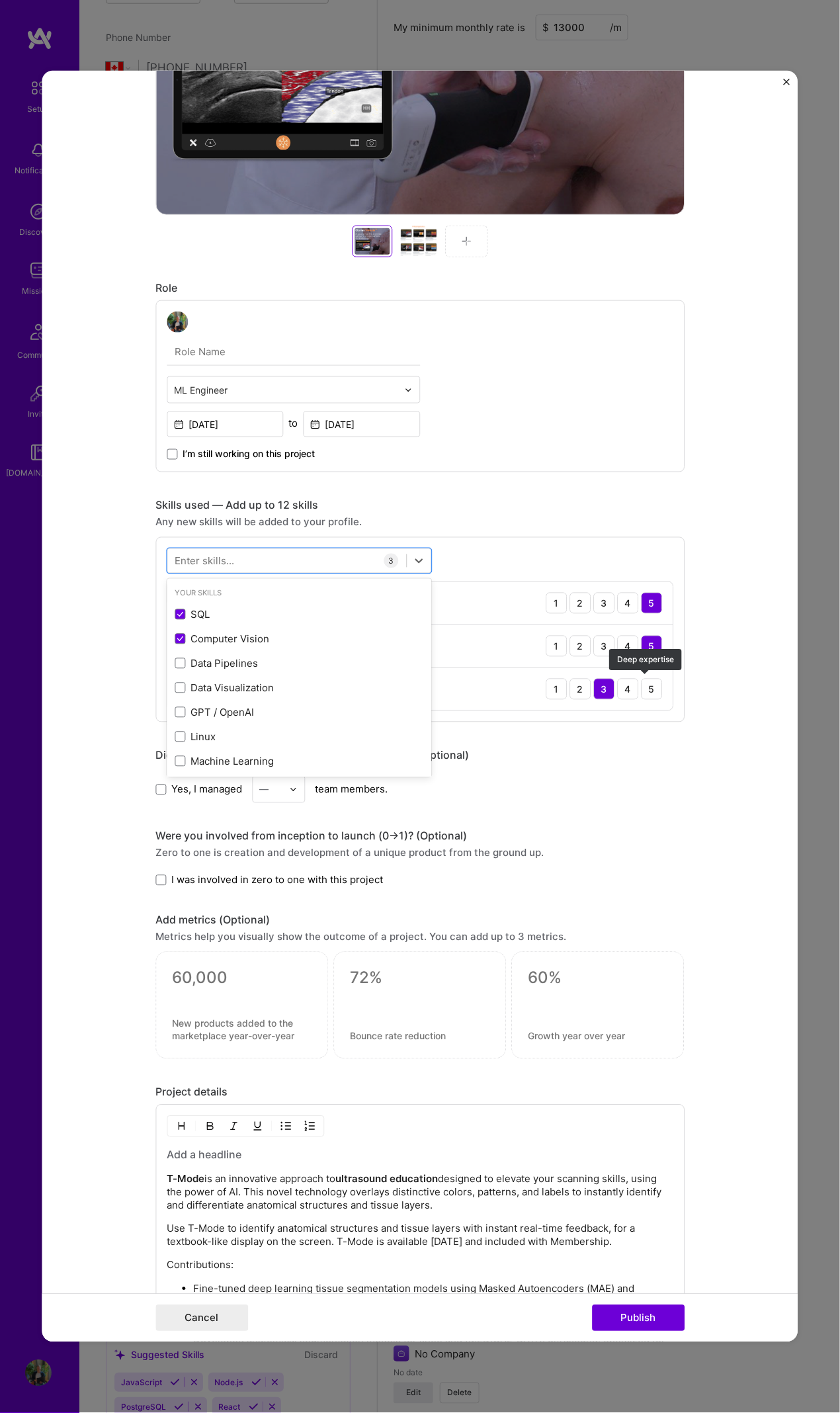
drag, startPoint x: 638, startPoint y: 685, endPoint x: 596, endPoint y: 692, distance: 42.6
click at [641, 645] on div "5" at bounding box center [651, 689] width 21 height 21
click at [628, 645] on div "4" at bounding box center [628, 689] width 21 height 21
click at [313, 566] on div at bounding box center [287, 560] width 239 height 21
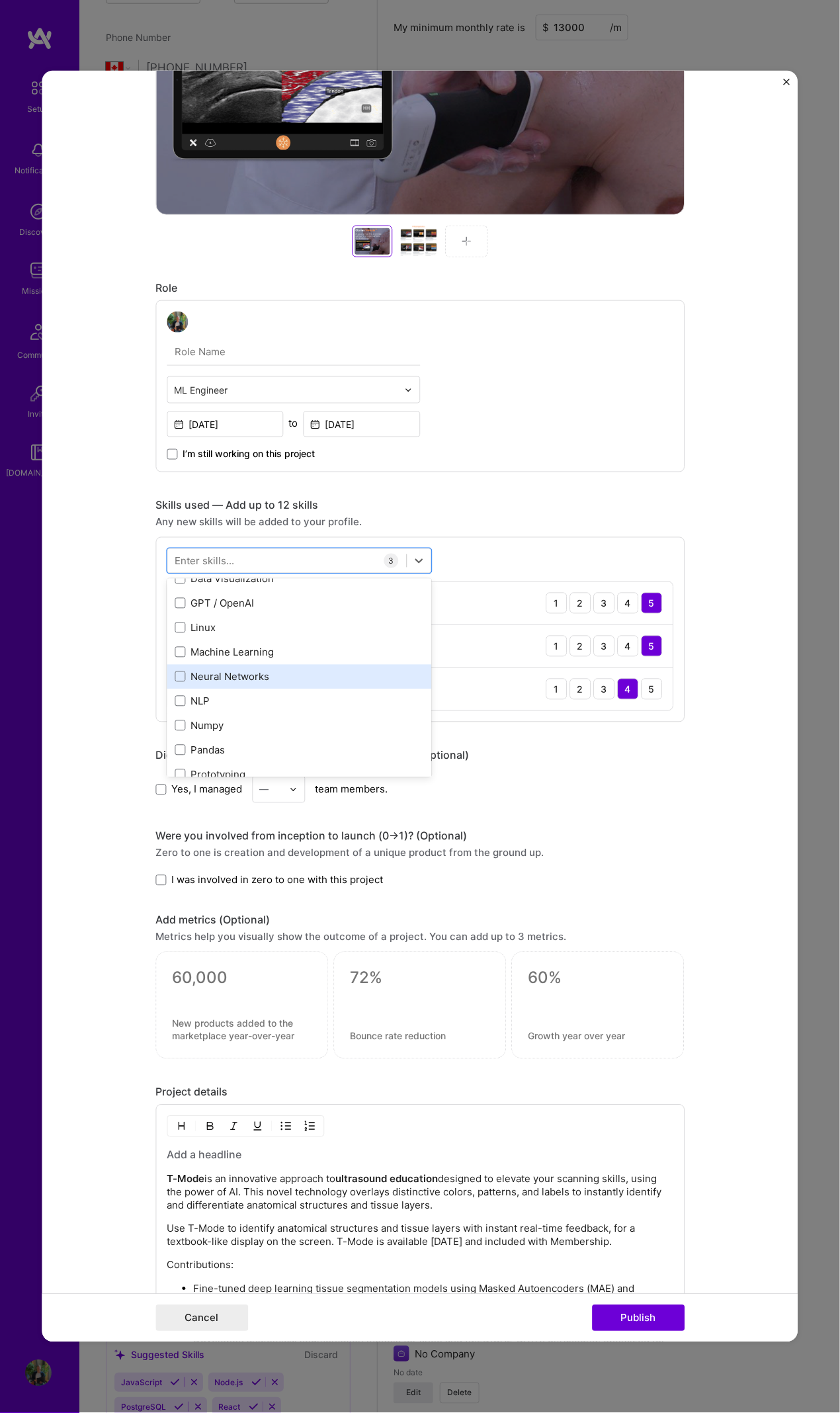
scroll to position [113, 0]
click at [176, 645] on span at bounding box center [179, 673] width 10 height 10
click at [0, 0] on input "checkbox" at bounding box center [0, 0] width 0 height 0
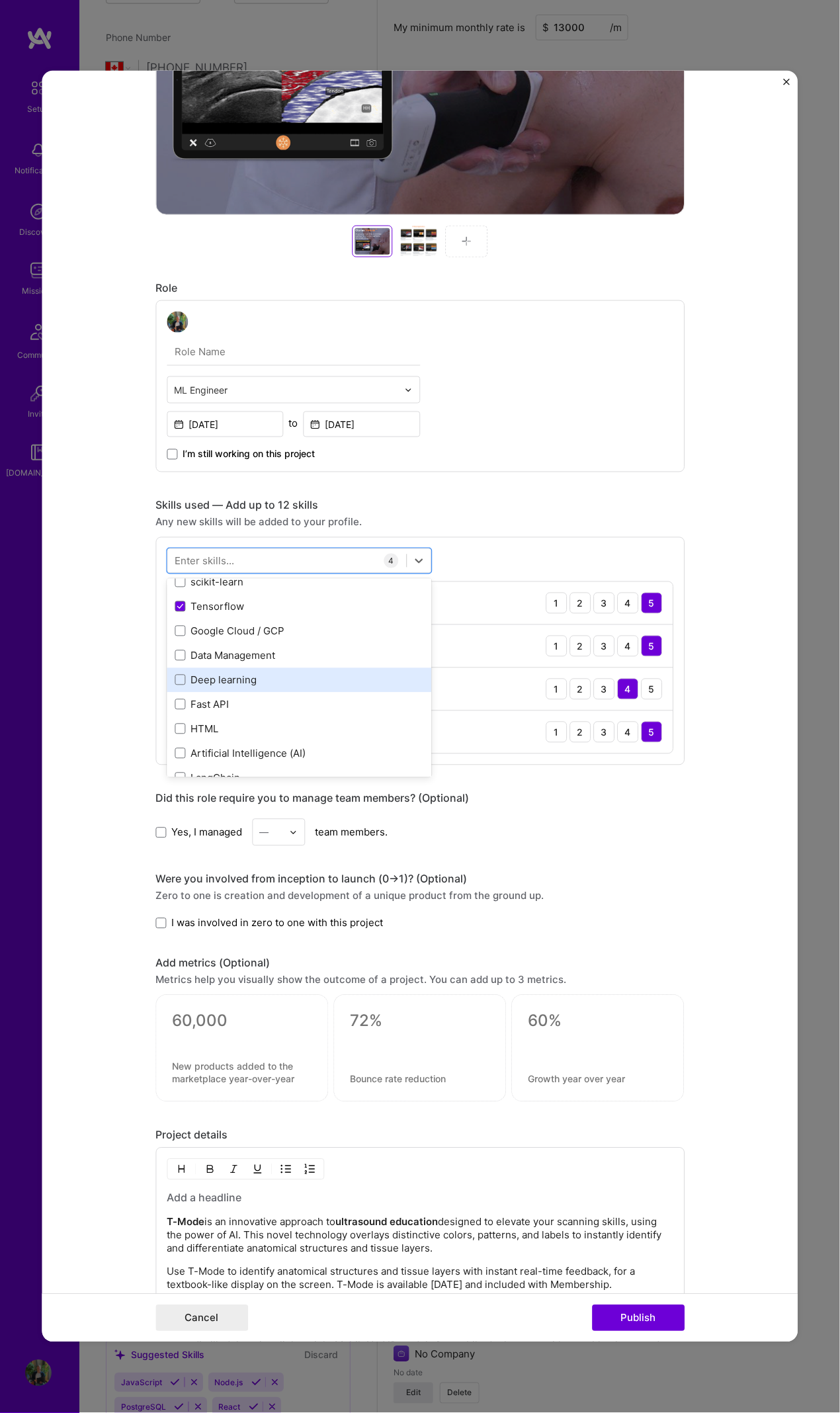
scroll to position [378, 0]
click at [180, 645] on div "Deep learning" at bounding box center [299, 678] width 249 height 14
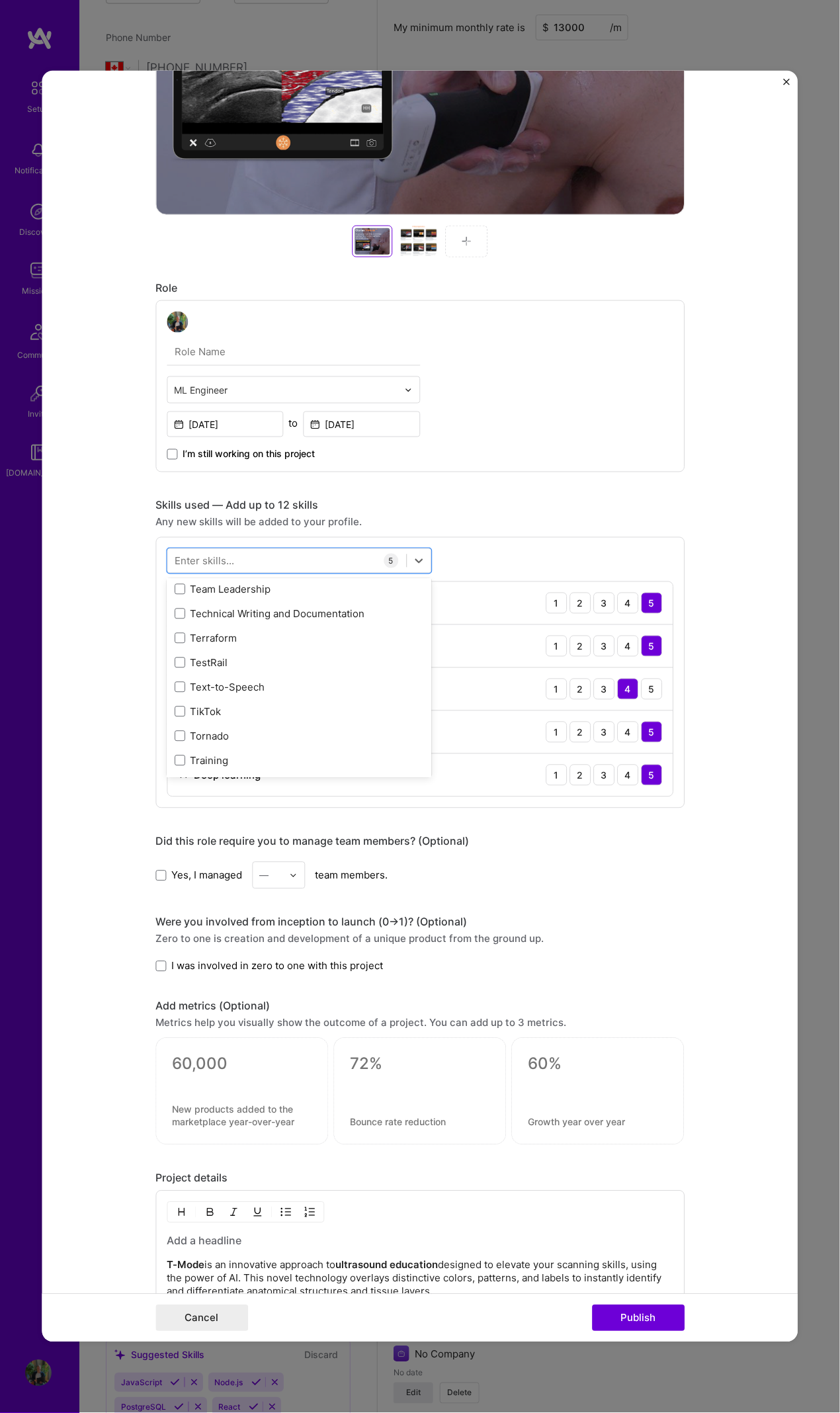
scroll to position [8861, 0]
click at [613, 645] on div "Project title T-mode Ultrasound education Company Clarius Project industry Indu…" at bounding box center [420, 685] width 529 height 2159
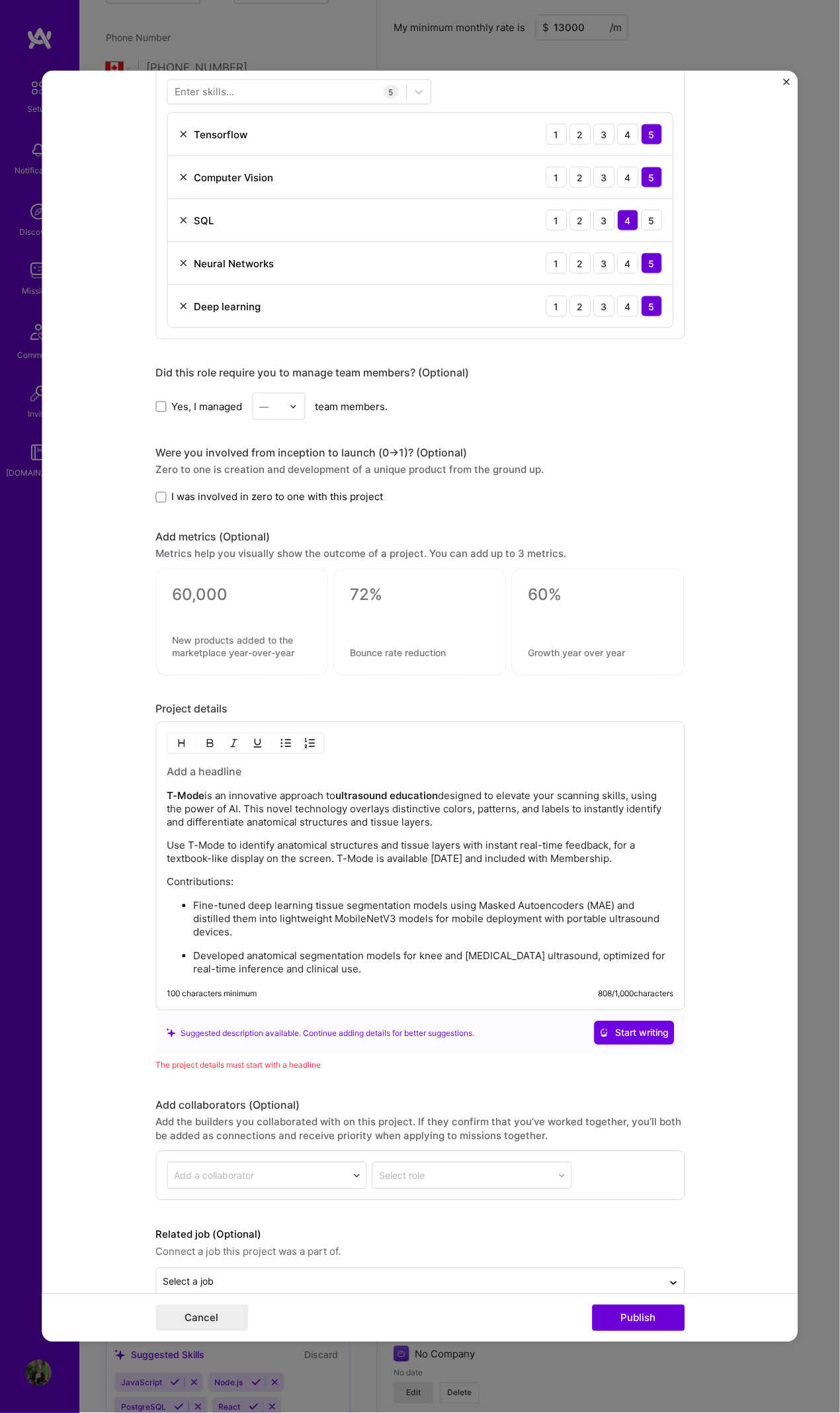
scroll to position [978, 0]
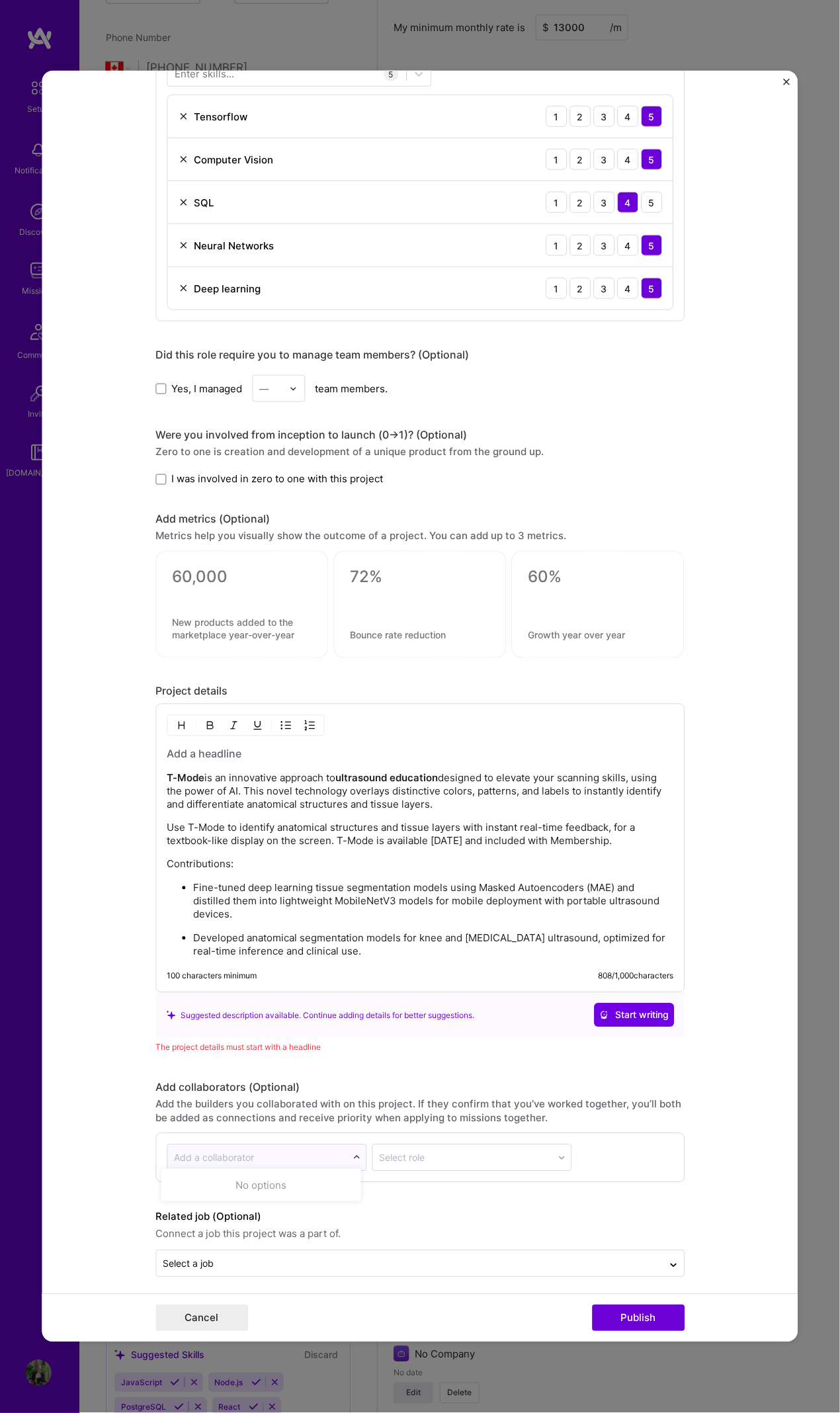
drag, startPoint x: 293, startPoint y: 1147, endPoint x: 316, endPoint y: 1111, distance: 42.7
click at [293, 645] on input "text" at bounding box center [257, 1158] width 167 height 14
drag, startPoint x: 354, startPoint y: 1062, endPoint x: 354, endPoint y: 1070, distance: 8.0
click at [354, 645] on div "Project title T-mode Ultrasound education Company Clarius Project industry Indu…" at bounding box center [420, 198] width 529 height 2159
click at [356, 645] on input "text" at bounding box center [409, 1264] width 494 height 14
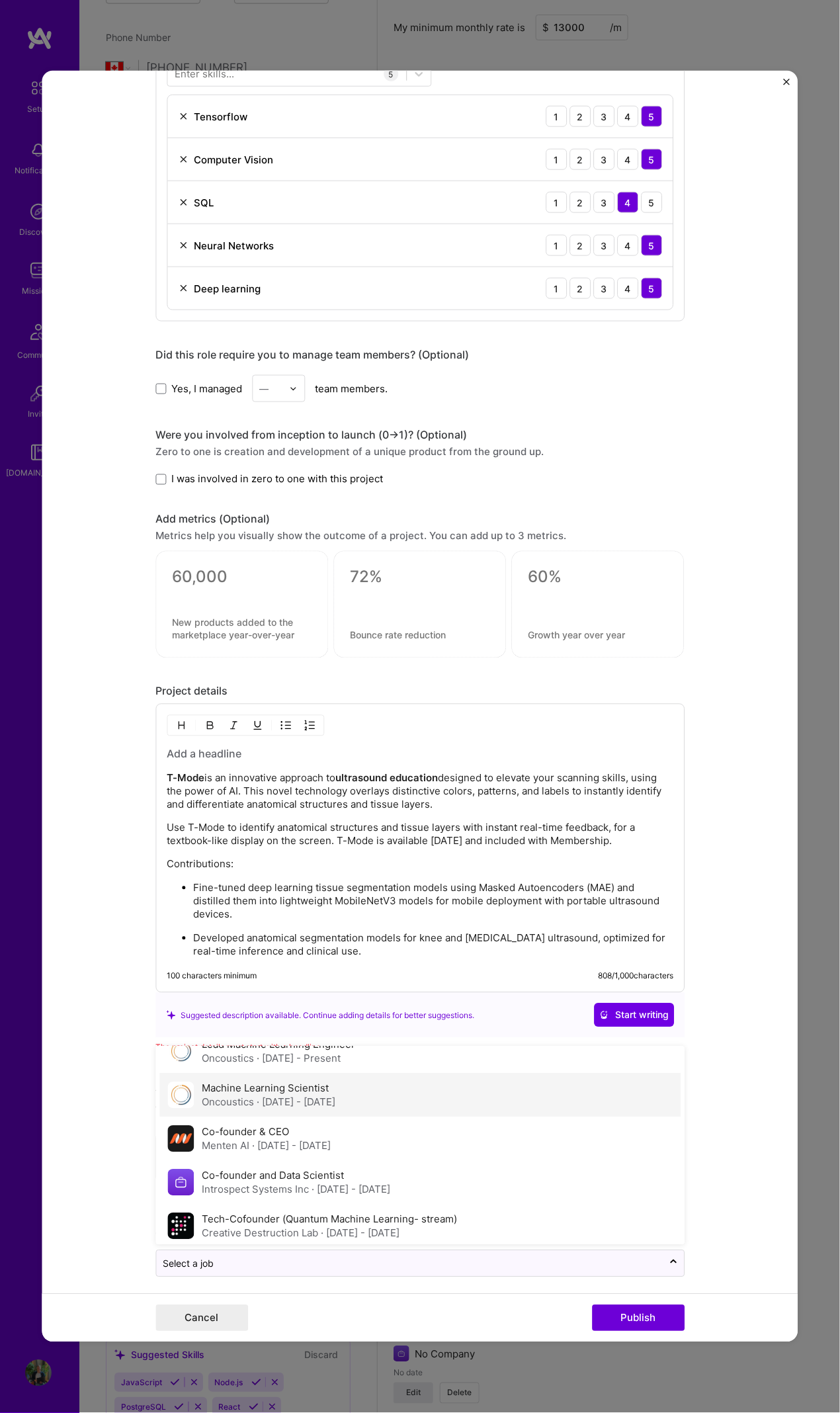
scroll to position [0, 0]
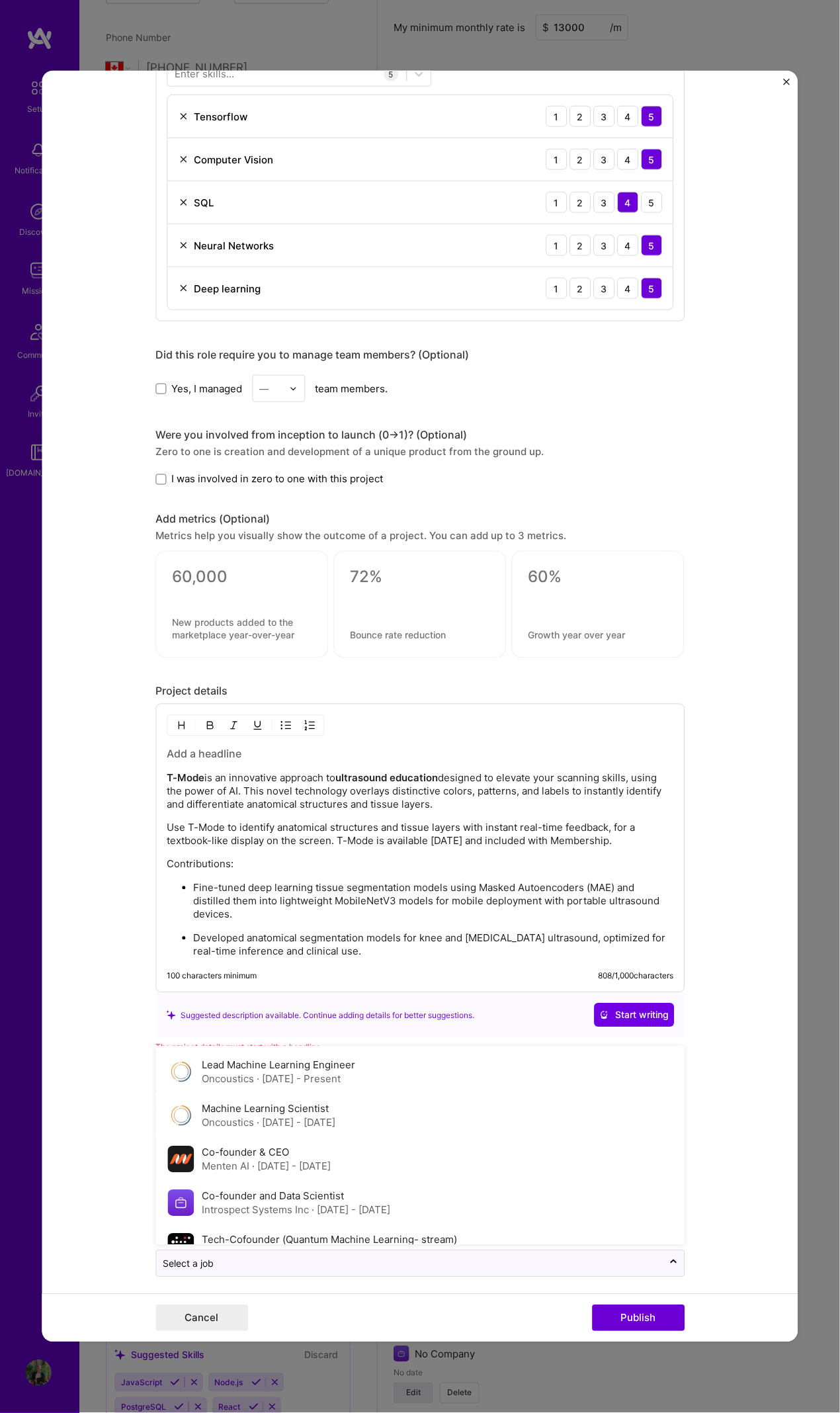
click at [701, 645] on form "Project title T-mode Ultrasound education Company Clarius Project industry Indu…" at bounding box center [420, 706] width 756 height 1272
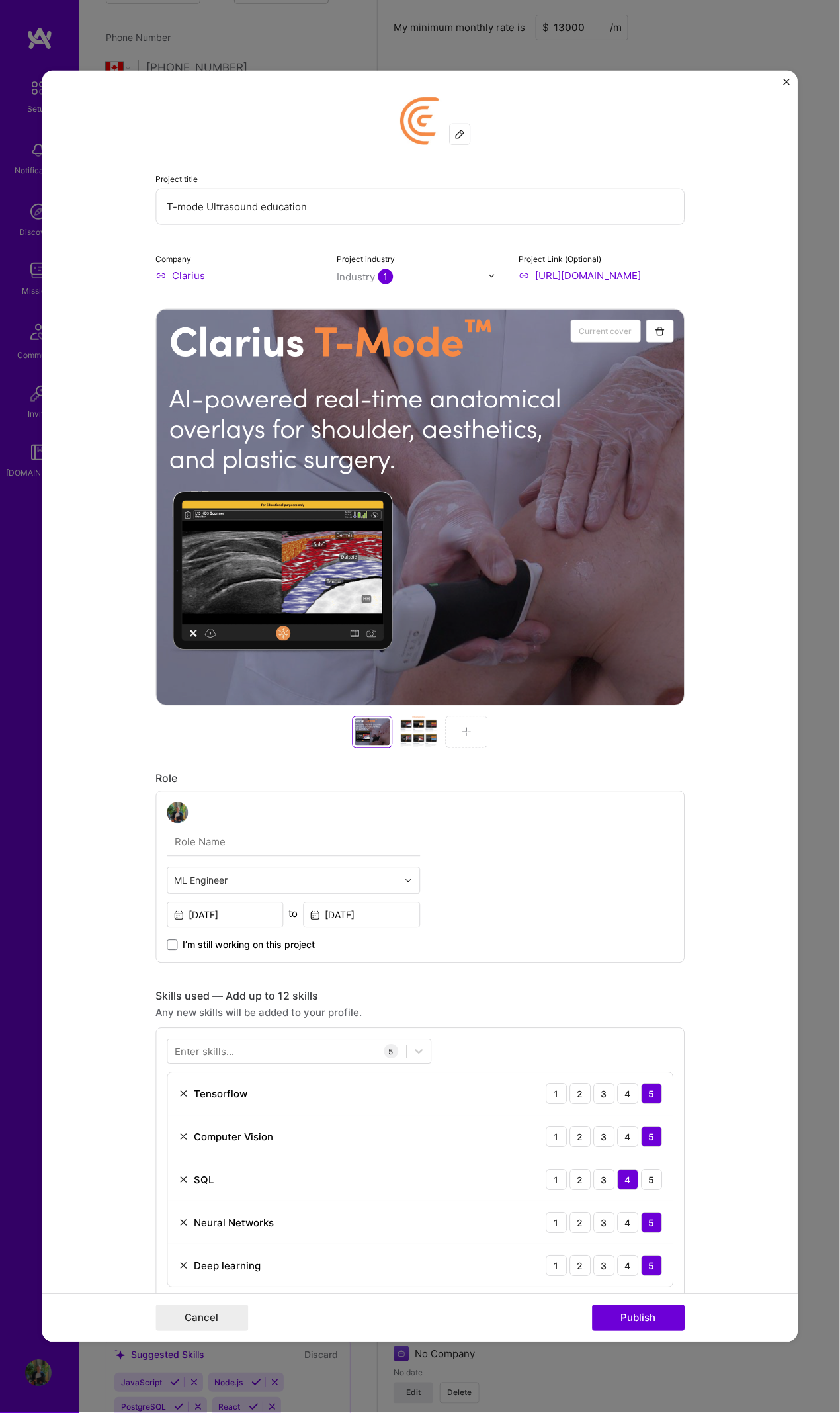
drag, startPoint x: 261, startPoint y: 205, endPoint x: 271, endPoint y: 224, distance: 21.5
click at [260, 205] on input "T-mode Ultrasound education" at bounding box center [420, 206] width 529 height 36
click at [524, 210] on input "T-mode Ultrasound Education" at bounding box center [420, 206] width 529 height 36
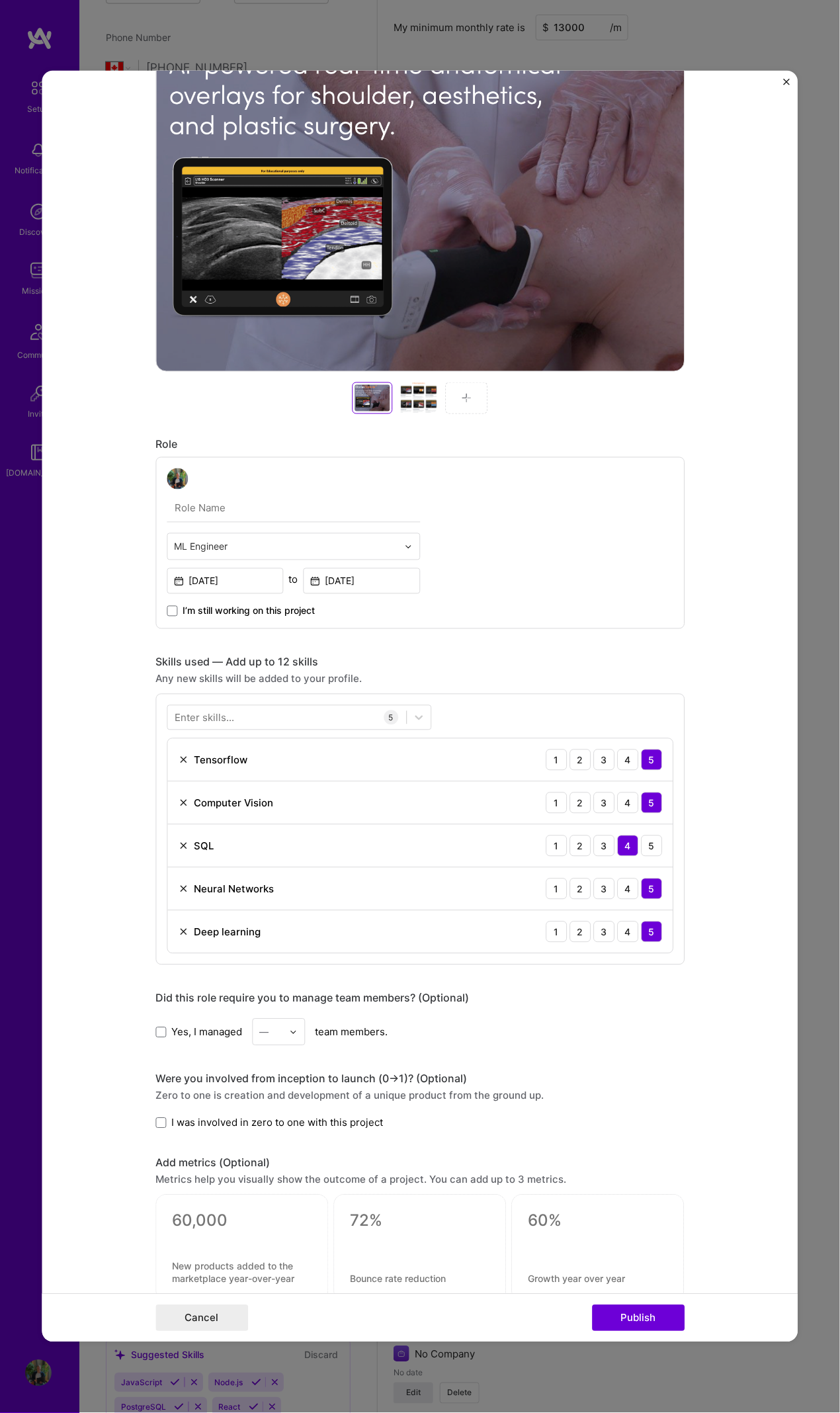
scroll to position [733, 0]
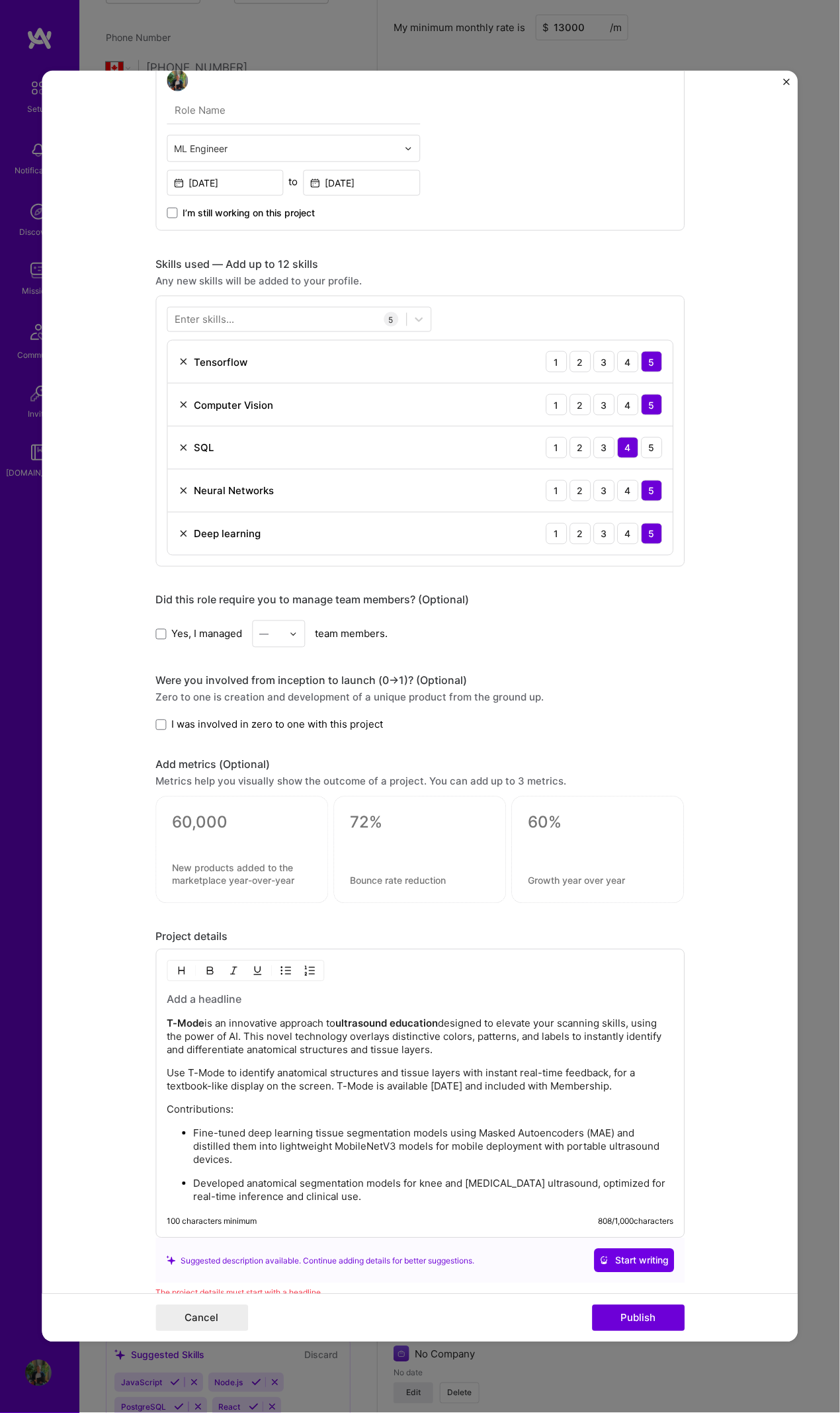
type input "T-mode Ultrasound Education (Texture Mode)"
drag, startPoint x: 272, startPoint y: 1069, endPoint x: 371, endPoint y: 1069, distance: 99.0
click at [371, 645] on p "Use T-Mode to identify anatomical structures and tissue layers with instant rea…" at bounding box center [420, 1081] width 507 height 26
click at [200, 645] on button "button" at bounding box center [209, 971] width 20 height 16
drag, startPoint x: 398, startPoint y: 1067, endPoint x: 460, endPoint y: 1070, distance: 62.1
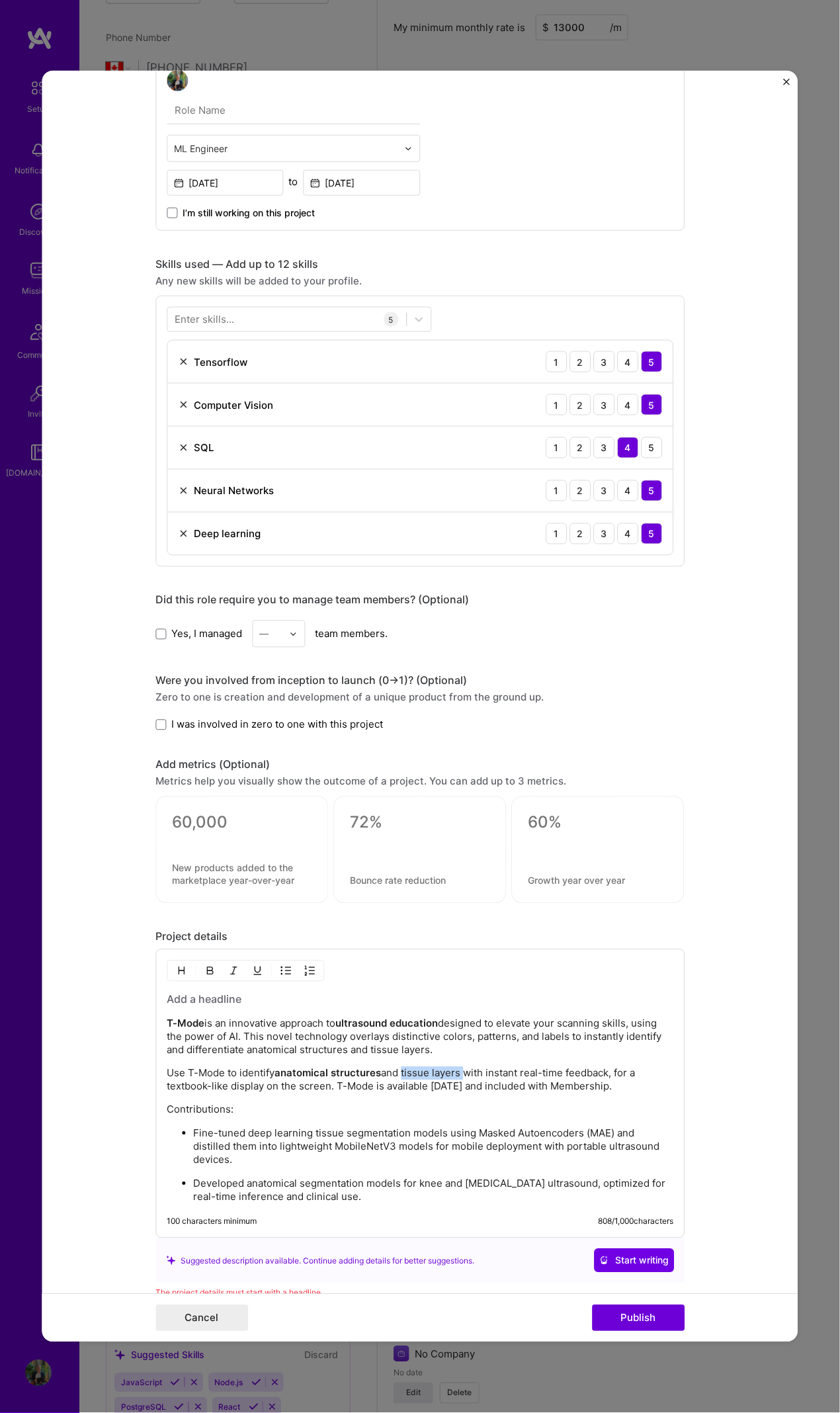
click at [460, 645] on p "Use T-Mode to identify anatomical structures and tissue layers with instant rea…" at bounding box center [420, 1081] width 507 height 26
click at [204, 645] on img "button" at bounding box center [209, 971] width 10 height 10
click at [514, 645] on div "T-Mode is an innovative approach to ultrasound education designed to elevate yo…" at bounding box center [420, 1098] width 507 height 212
drag, startPoint x: 521, startPoint y: 1070, endPoint x: 482, endPoint y: 1046, distance: 45.8
click at [564, 645] on p "Use T-Mode to identify anatomical structures and tissue layers with instant rea…" at bounding box center [420, 1081] width 507 height 26
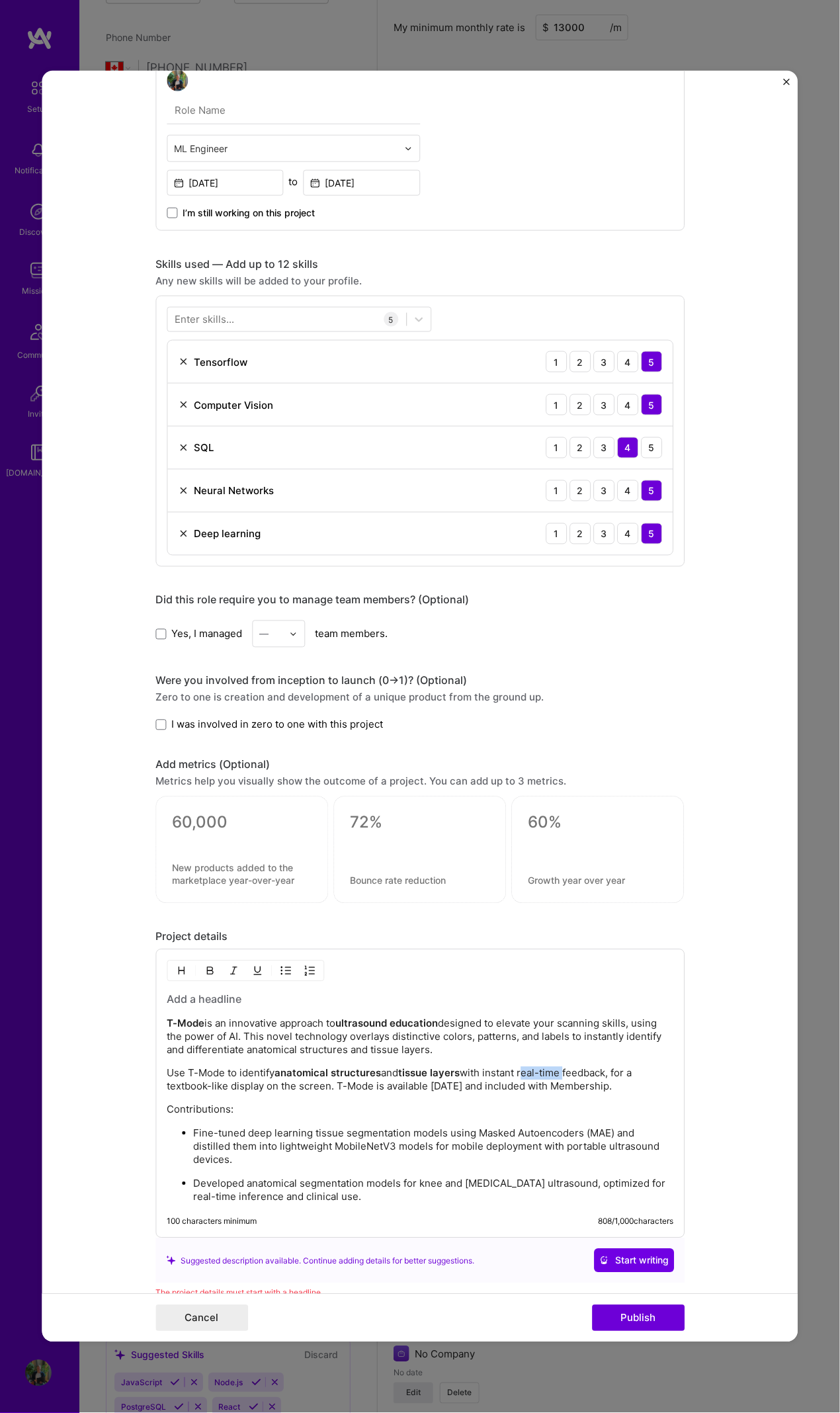
click at [204, 645] on img "button" at bounding box center [209, 971] width 10 height 10
drag, startPoint x: 601, startPoint y: 1084, endPoint x: 331, endPoint y: 1083, distance: 270.0
click at [331, 645] on p "Use T-Mode to identify anatomical structures and tissue layers with instant rea…" at bounding box center [420, 1081] width 507 height 26
drag, startPoint x: 232, startPoint y: 1066, endPoint x: 268, endPoint y: 1070, distance: 36.2
click at [268, 645] on p "Use T-Mode to identify anatomical structures and tissue layers with instant rea…" at bounding box center [420, 1081] width 507 height 26
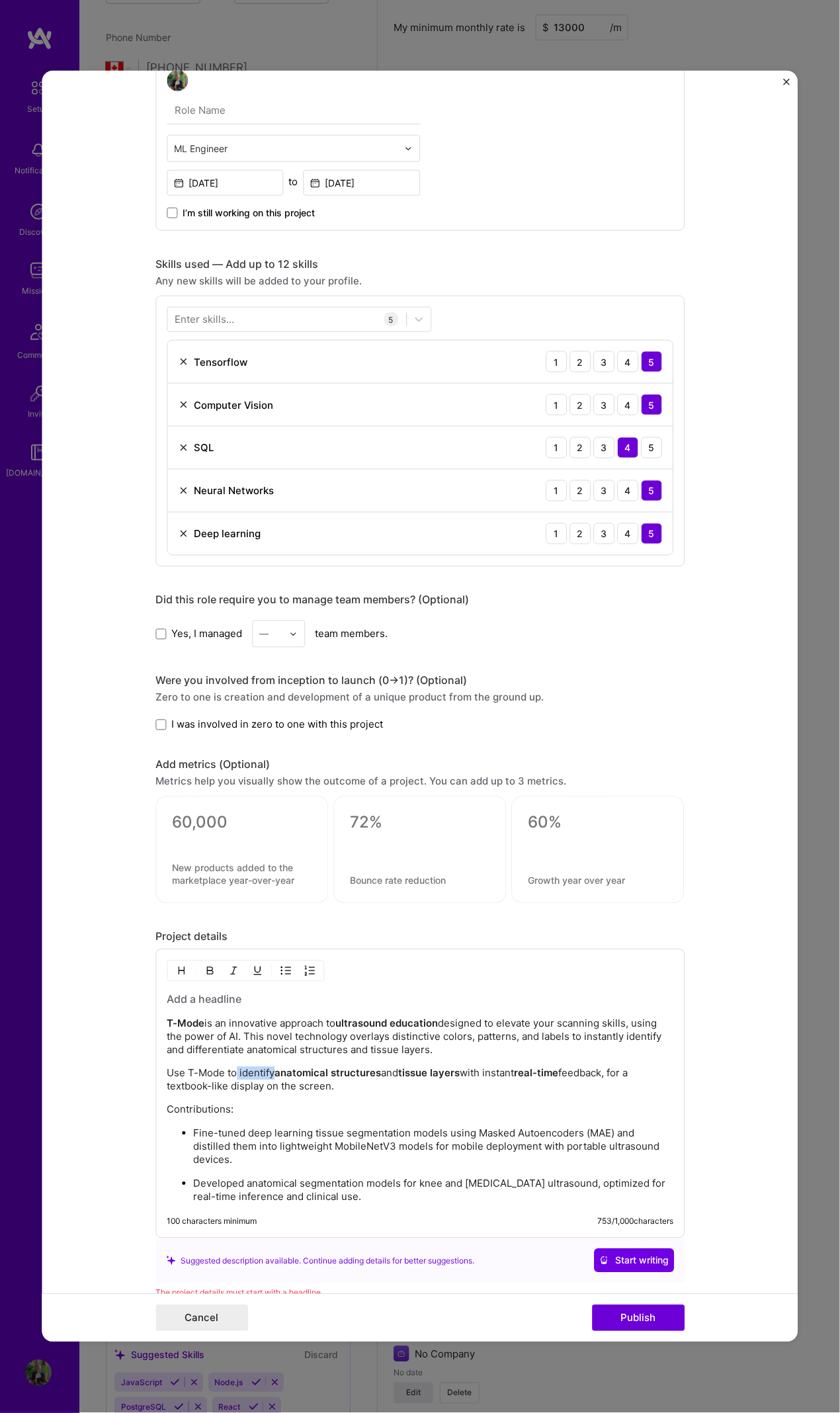
drag, startPoint x: 206, startPoint y: 963, endPoint x: 287, endPoint y: 1052, distance: 120.3
click at [206, 645] on img "button" at bounding box center [209, 971] width 10 height 10
click at [431, 645] on p "Fine-tuned deep learning tissue segmentation models using Masked Autoencoders (…" at bounding box center [433, 1147] width 481 height 40
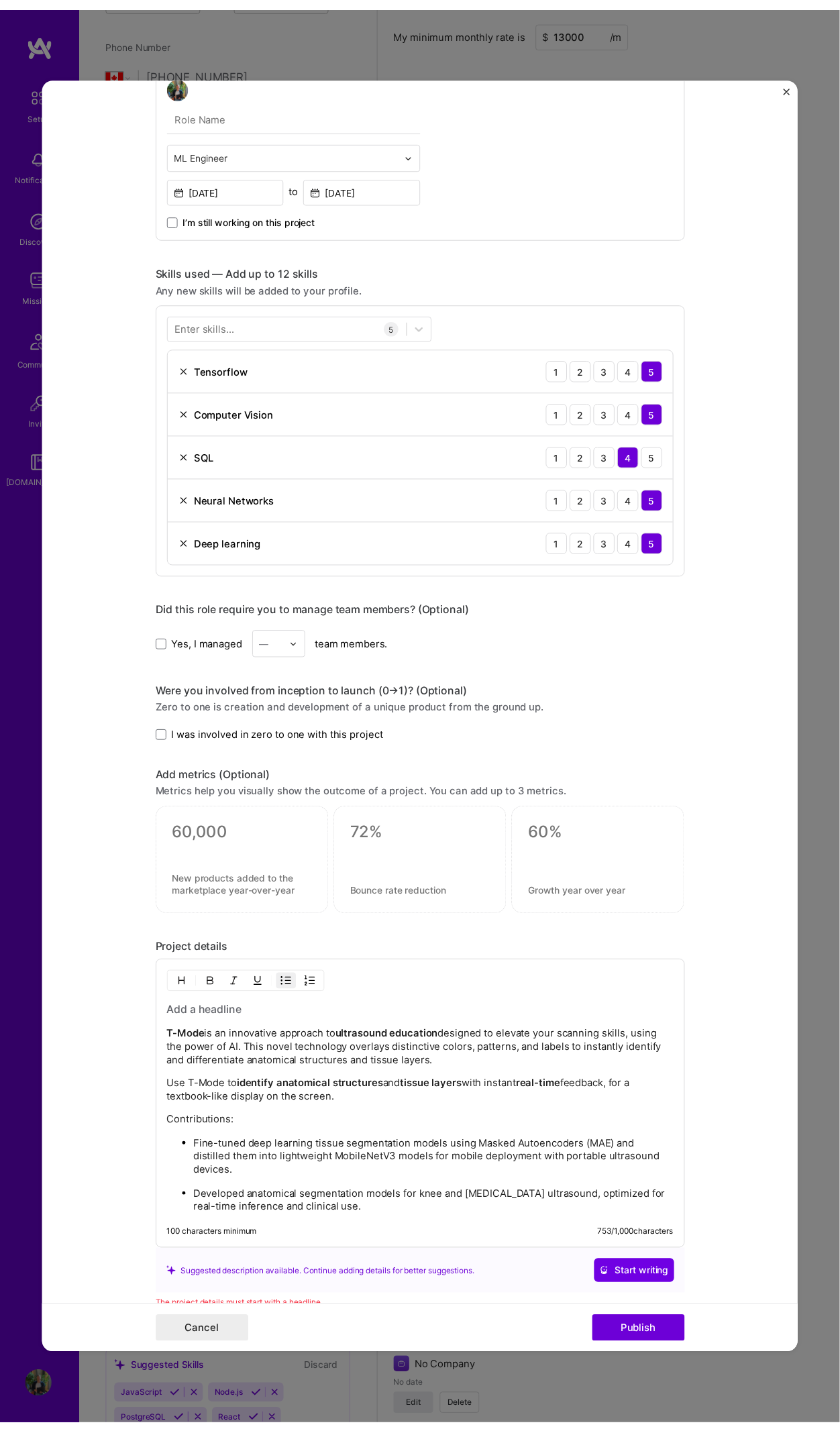
scroll to position [764, 0]
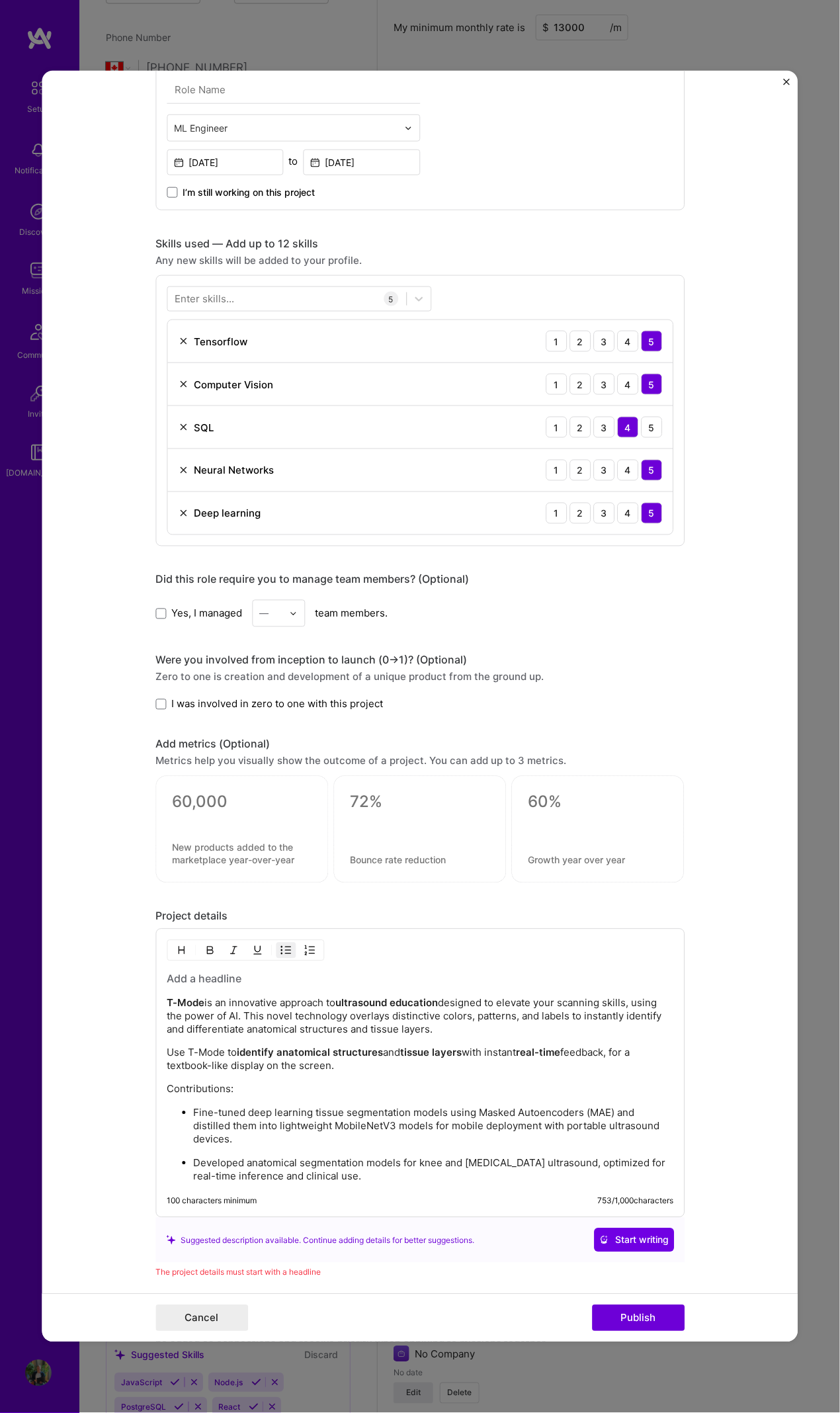
click at [375, 645] on p "Developed anatomical segmentation models for knee and abdominal wall ultrasound…" at bounding box center [433, 1170] width 481 height 26
click at [393, 645] on p "Developed anatomical segmentation models for knee and abdominal wall ultrasound…" at bounding box center [433, 1170] width 481 height 26
click at [243, 645] on p "Developed anatomical segmentation models for knee and abdominal wall ultrasound…" at bounding box center [433, 1170] width 481 height 26
click at [245, 645] on p "Developed Two products:anatomical segmentation models for knee and abdominal wa…" at bounding box center [433, 1170] width 481 height 26
click at [307, 645] on p "Developed two products:anatomical segmentation models for knee and abdominal wa…" at bounding box center [433, 1170] width 481 height 26
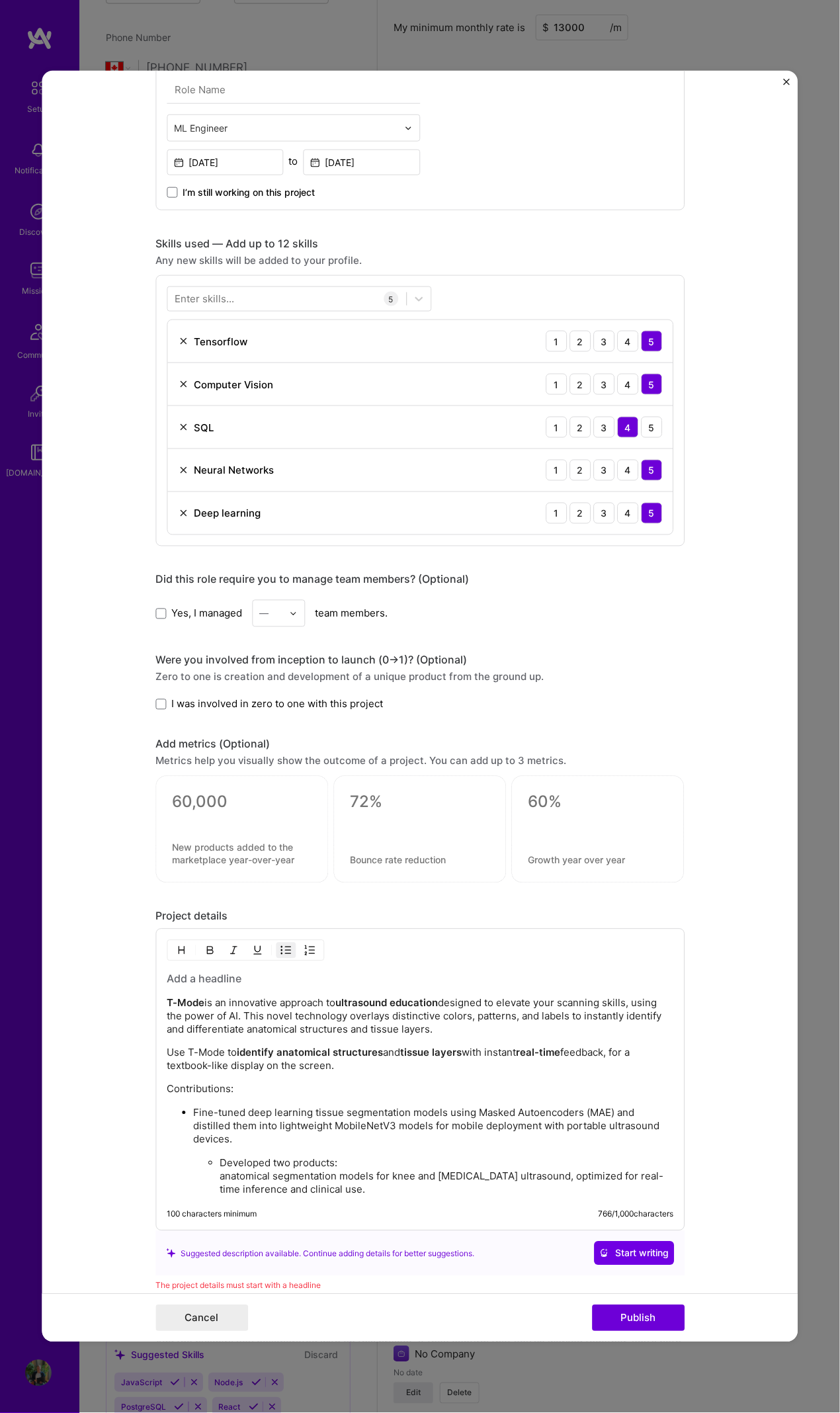
click at [219, 645] on p "Developed two products: anatomical segmentation models for knee and abdominal w…" at bounding box center [446, 1177] width 454 height 40
click at [219, 645] on p "Developed two products: anatomical segmentation models for knee and abdominal w…" at bounding box center [433, 1177] width 481 height 40
click at [193, 645] on p "Developed two products: anatomical segmentation models for knee and abdominal w…" at bounding box center [433, 1177] width 481 height 40
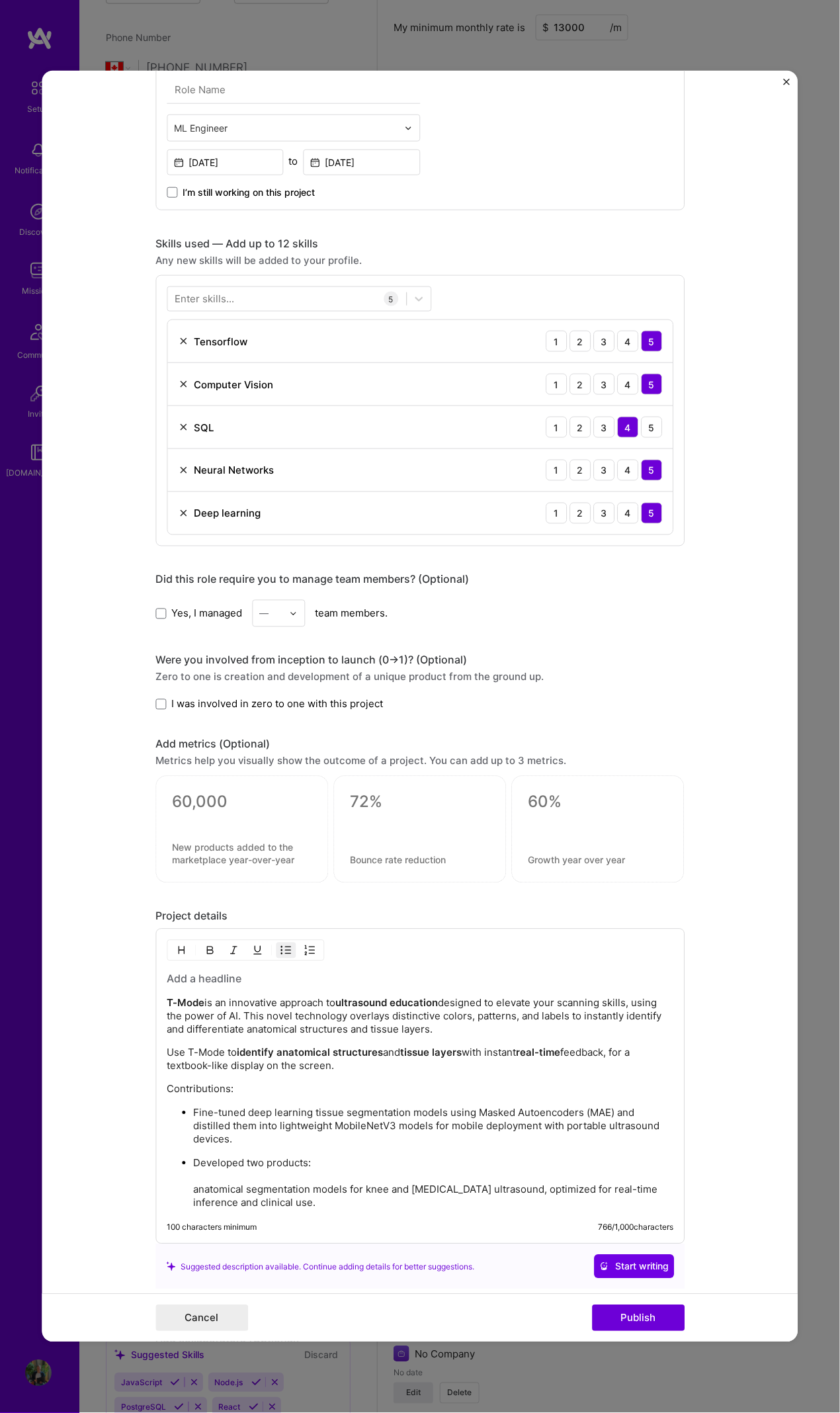
click at [281, 645] on img "button" at bounding box center [286, 950] width 10 height 10
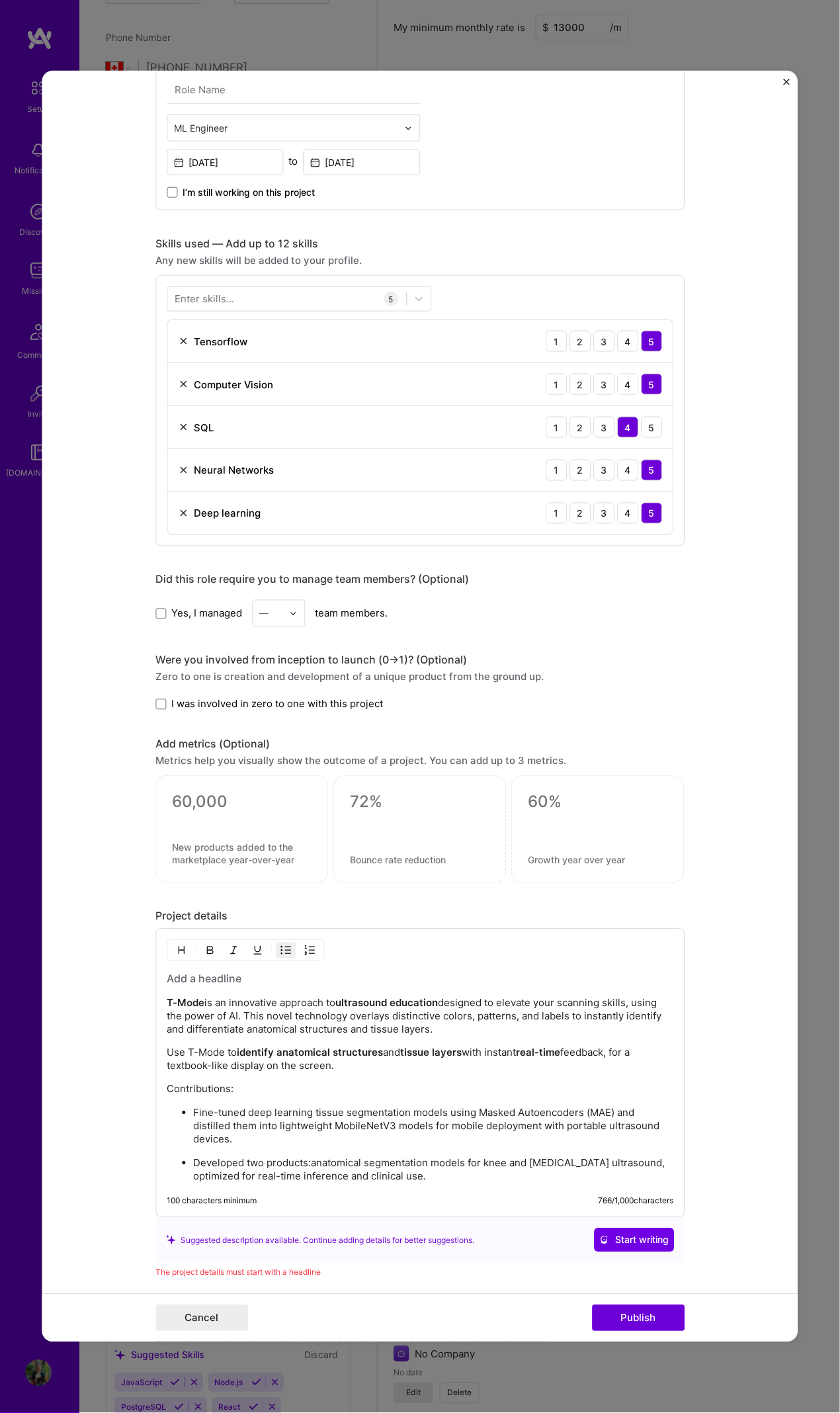
click at [430, 645] on p "Developed two products:anatomical segmentation models for knee and abdominal wa…" at bounding box center [433, 1170] width 481 height 26
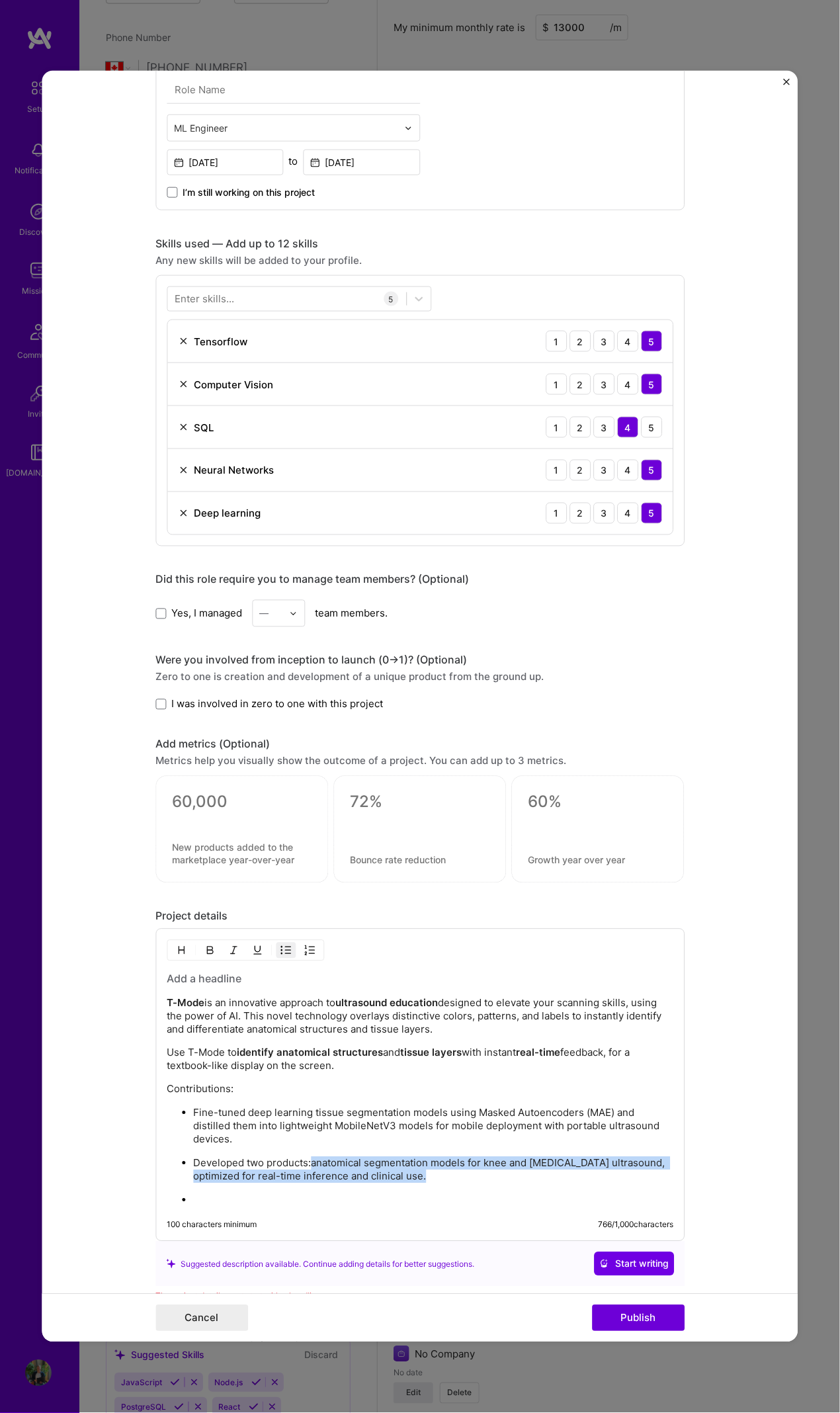
drag, startPoint x: 306, startPoint y: 1156, endPoint x: 433, endPoint y: 1174, distance: 128.3
click at [433, 645] on p "Developed two products:anatomical segmentation models for knee and abdominal wa…" at bounding box center [433, 1170] width 481 height 26
click at [333, 645] on p "Developed two products:anatomical segmentation models for knee and abdominal wa…" at bounding box center [433, 1170] width 481 height 26
click at [306, 645] on p "Developed two products:anatomical segmentation models for knee and abdominal wa…" at bounding box center [433, 1170] width 481 height 26
click at [417, 645] on p "Developed two anatomical segmentation models for knee and abdominal wall ultras…" at bounding box center [433, 1170] width 481 height 26
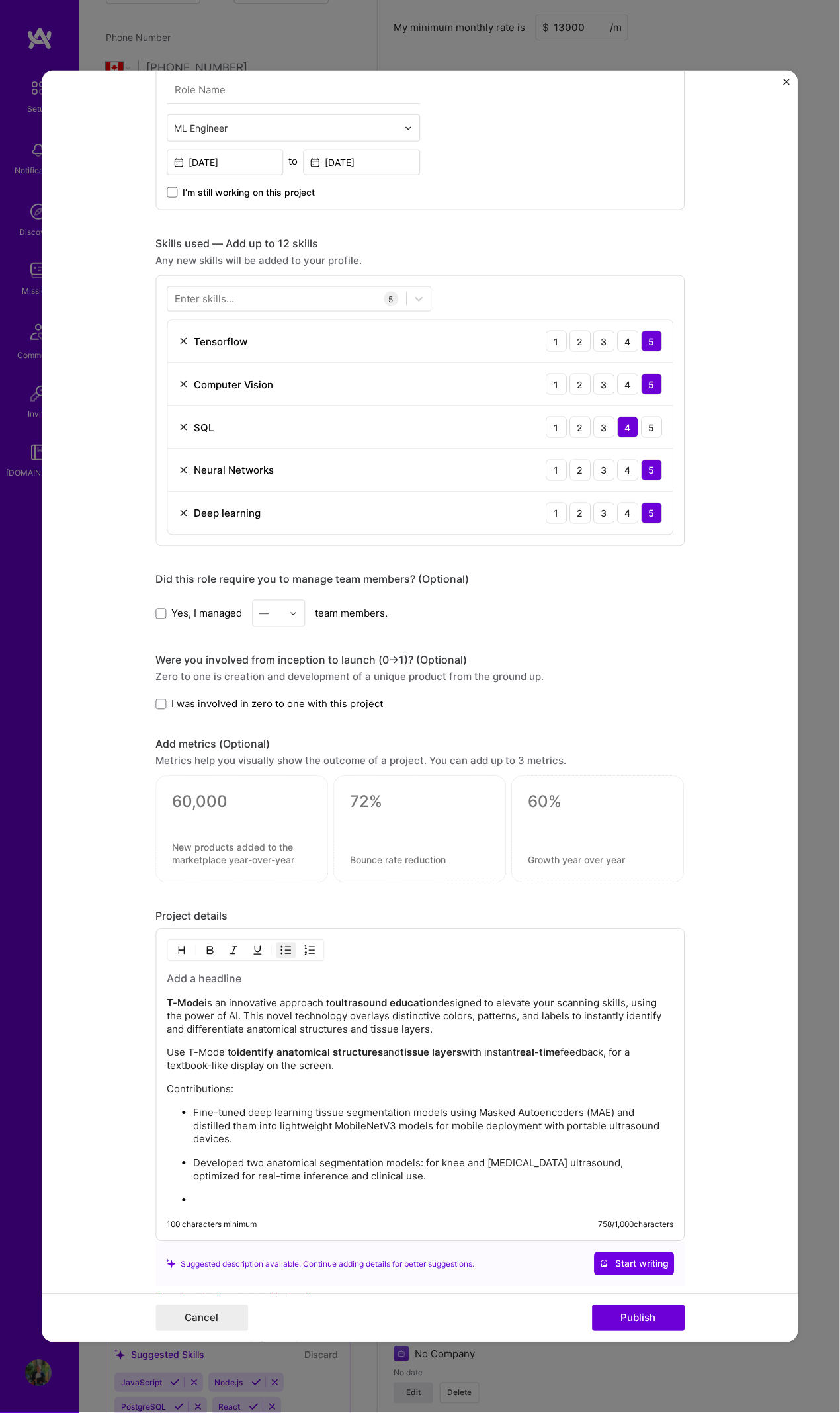
click at [436, 645] on p "Developed two anatomical segmentation models: for knee and abdominal wall ultra…" at bounding box center [433, 1170] width 481 height 26
click at [413, 645] on p "Developed two anatomical segmentation models: for knee and abdominal wall ultra…" at bounding box center [433, 1170] width 481 height 26
click at [468, 645] on p "Developed two anatomical segmentation models/products: for knee and abdominal w…" at bounding box center [433, 1170] width 481 height 26
click at [475, 645] on p "Developed two anatomical segmentation models/products: for knee and abdominal w…" at bounding box center [433, 1170] width 481 height 26
drag, startPoint x: 487, startPoint y: 1156, endPoint x: 467, endPoint y: 1156, distance: 20.0
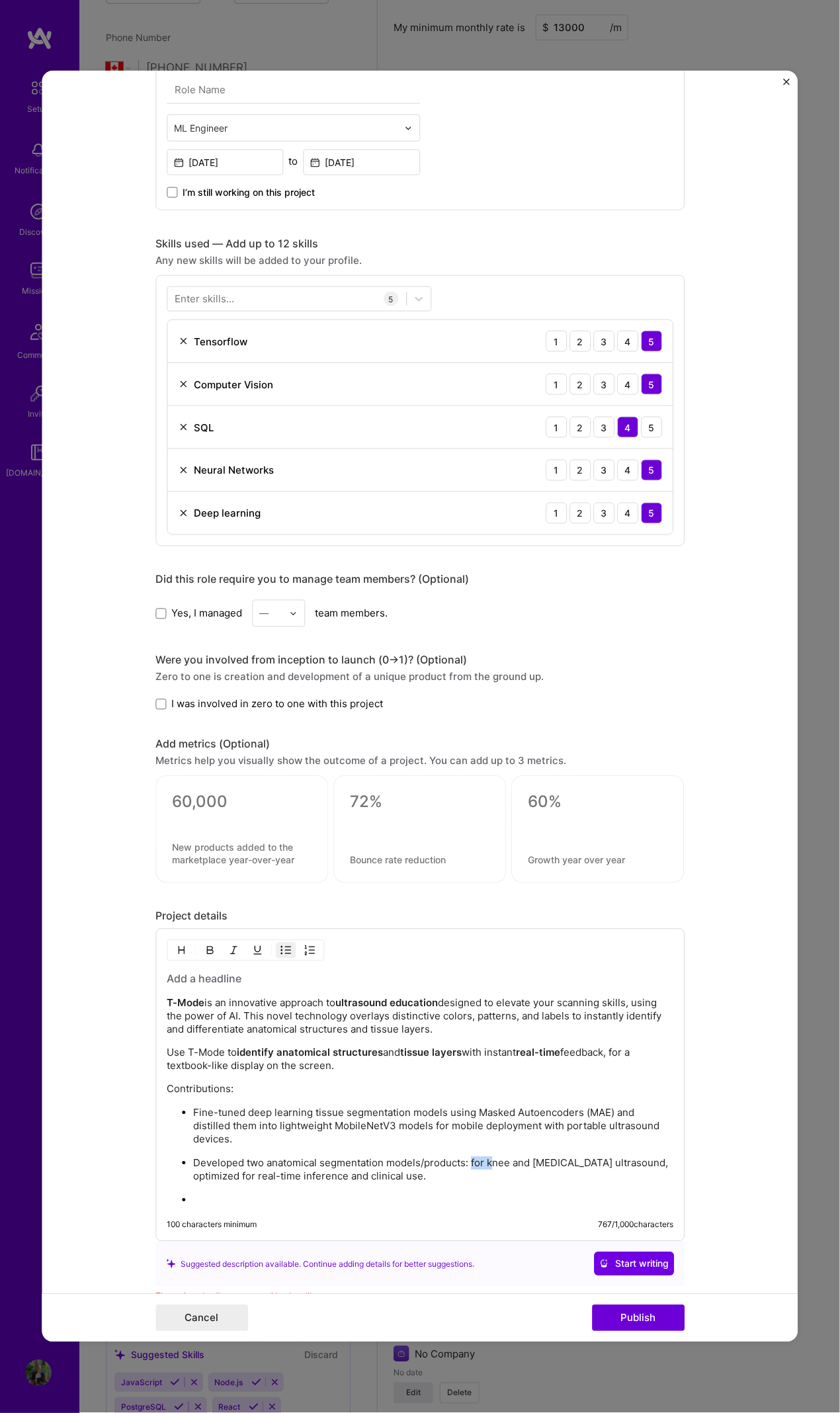
click at [467, 645] on p "Developed two anatomical segmentation models/products: for knee and abdominal w…" at bounding box center [433, 1170] width 481 height 26
drag, startPoint x: 464, startPoint y: 1154, endPoint x: 491, endPoint y: 1159, distance: 27.5
click at [491, 645] on p "Developed two anatomical segmentation models/products: Knee and abdominal wall …" at bounding box center [433, 1170] width 481 height 26
click at [343, 645] on p at bounding box center [433, 1201] width 481 height 13
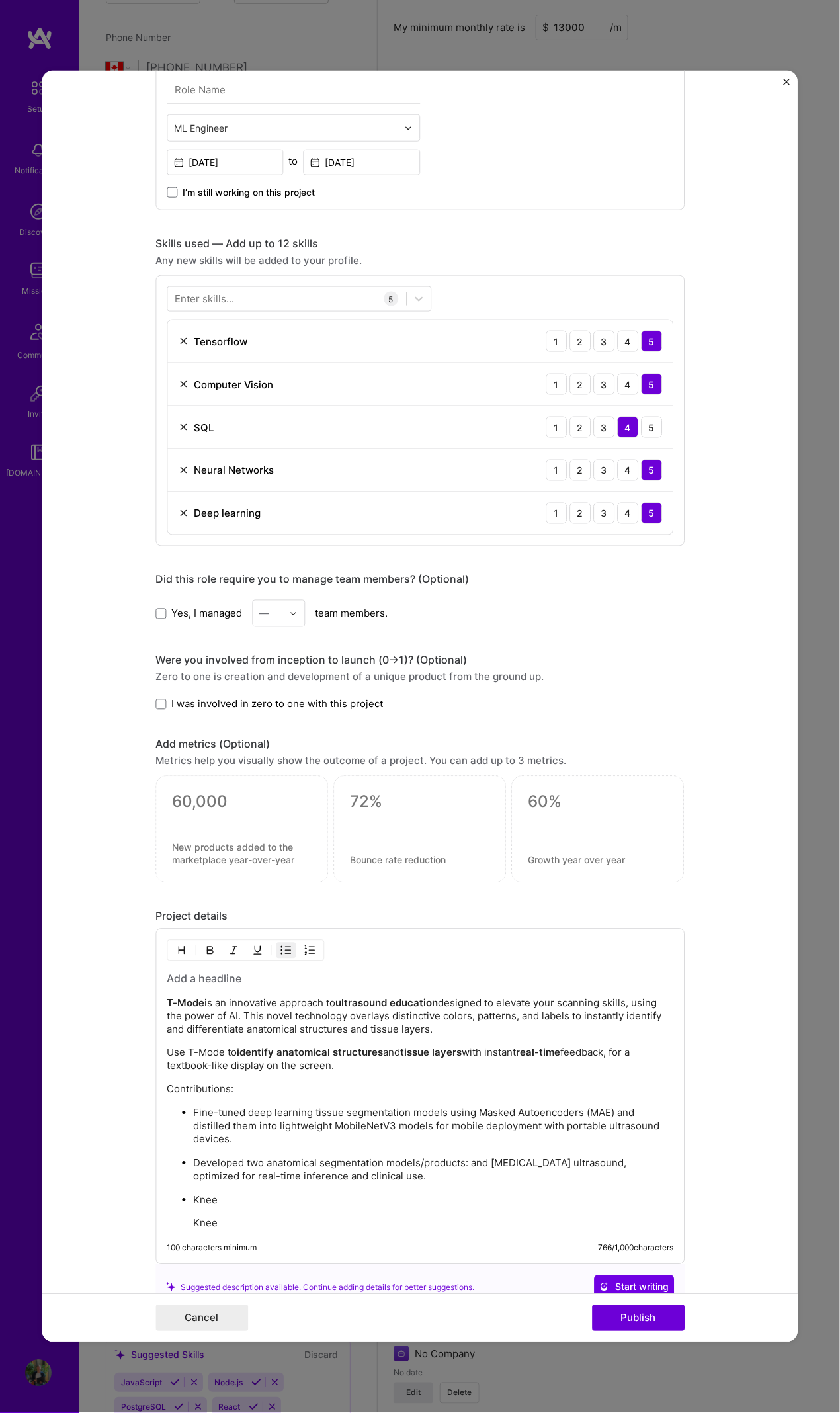
click at [317, 645] on p "Knee" at bounding box center [433, 1201] width 481 height 13
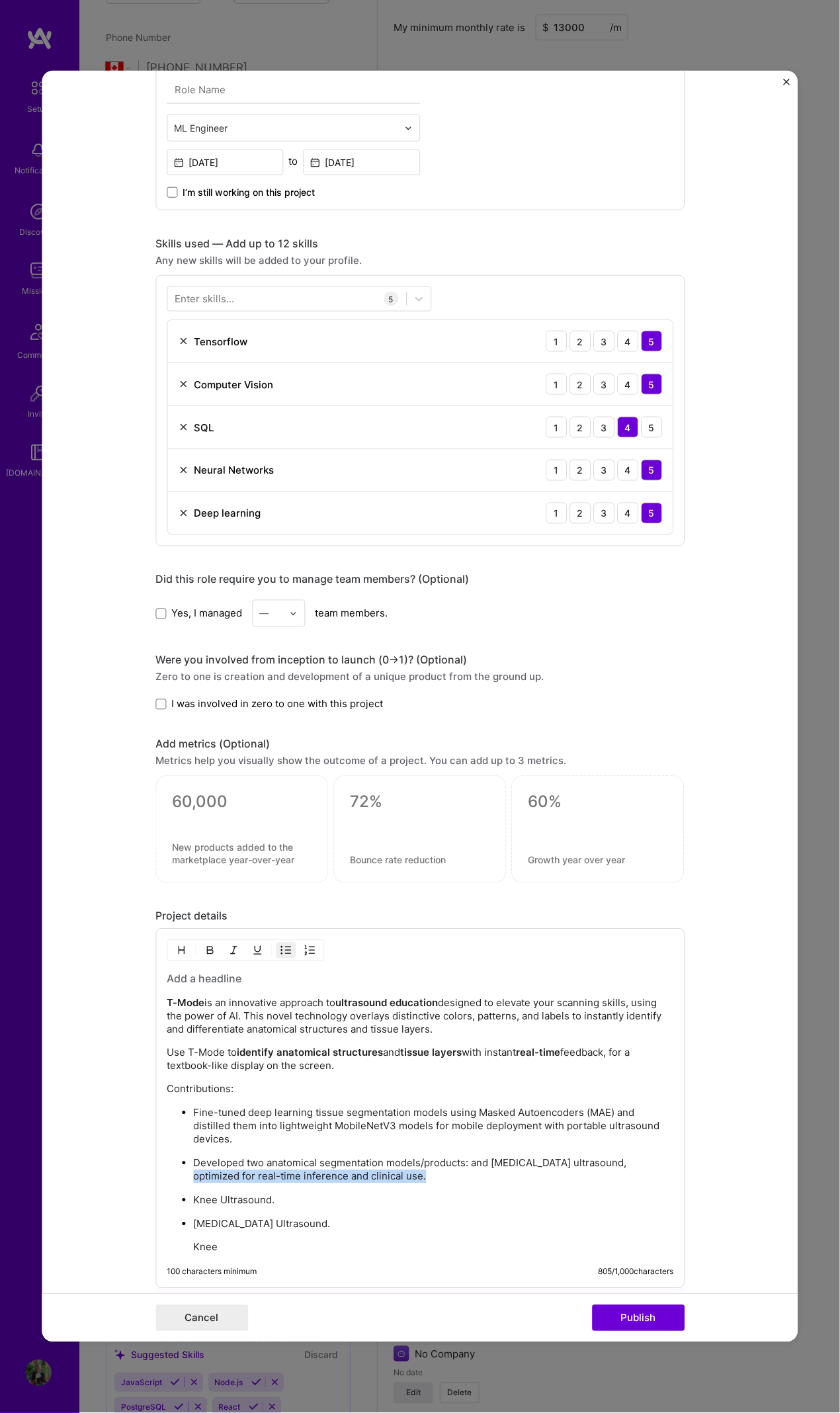
drag, startPoint x: 614, startPoint y: 1159, endPoint x: 404, endPoint y: 1175, distance: 210.6
click at [405, 645] on p "Developed two anatomical segmentation models/products: and abdominal wall ultra…" at bounding box center [433, 1170] width 481 height 26
drag, startPoint x: 465, startPoint y: 1156, endPoint x: 616, endPoint y: 1163, distance: 151.2
click at [618, 645] on p "Developed two anatomical segmentation models/products: and abdominal wall ultra…" at bounding box center [433, 1164] width 481 height 13
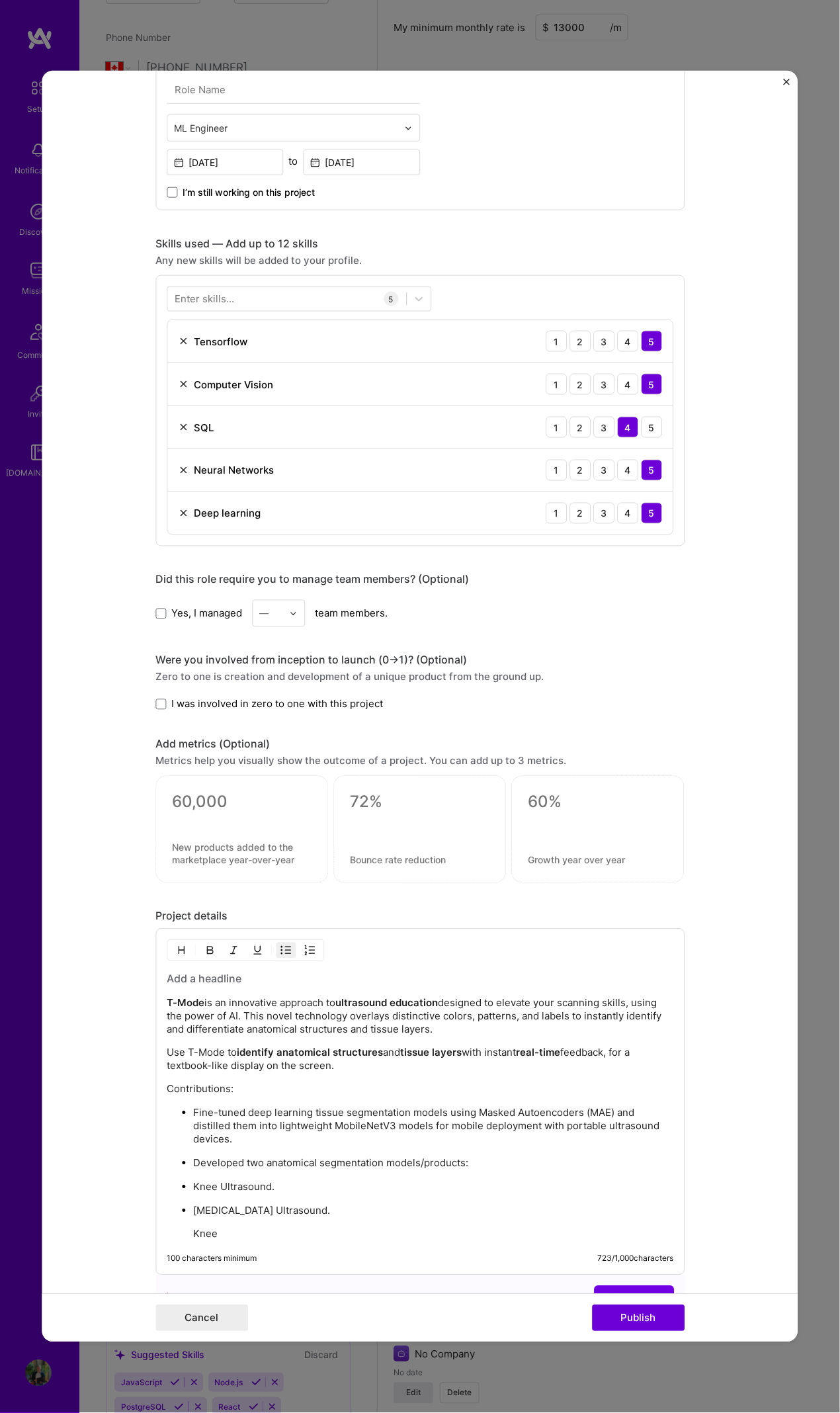
click at [459, 645] on p "Developed two anatomical segmentation models/products:" at bounding box center [433, 1164] width 481 height 13
click at [193, 645] on p "optimized for real-time inference and clinical use." at bounding box center [433, 1187] width 481 height 13
click at [187, 645] on ul "Fine-tuned deep learning tissue segmentation models using Masked Autoencoders (…" at bounding box center [420, 1196] width 507 height 181
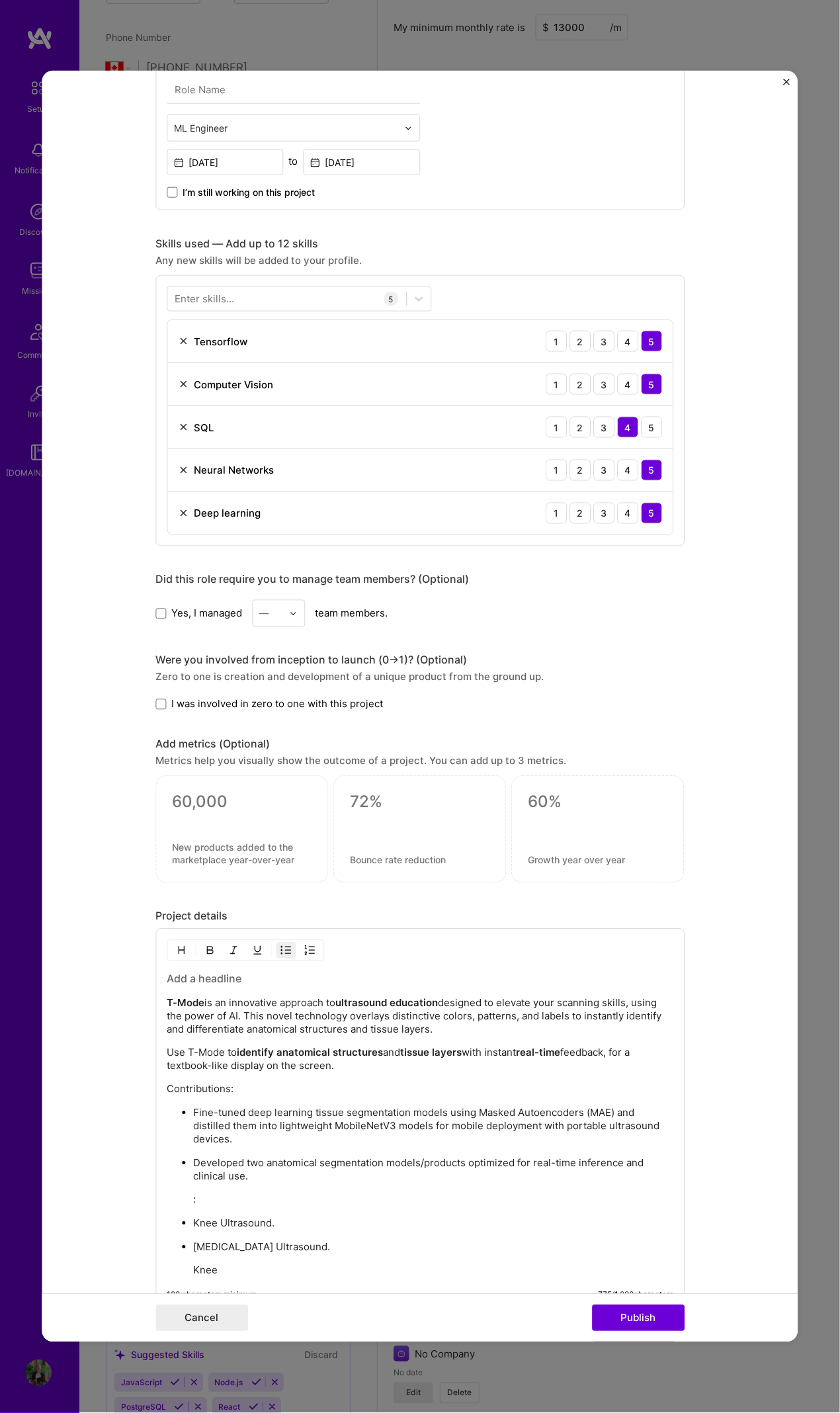
click at [193, 645] on p ":" at bounding box center [433, 1200] width 481 height 13
drag, startPoint x: 391, startPoint y: 1221, endPoint x: 344, endPoint y: 1223, distance: 47.0
click at [391, 645] on p "Abdominal Wall Ultrasound." at bounding box center [433, 1224] width 481 height 13
drag, startPoint x: 305, startPoint y: 1237, endPoint x: 126, endPoint y: 1241, distance: 179.0
click at [126, 645] on form "Project title T-mode Ultrasound Education (Texture Mode) Company Clarius Projec…" at bounding box center [420, 706] width 756 height 1272
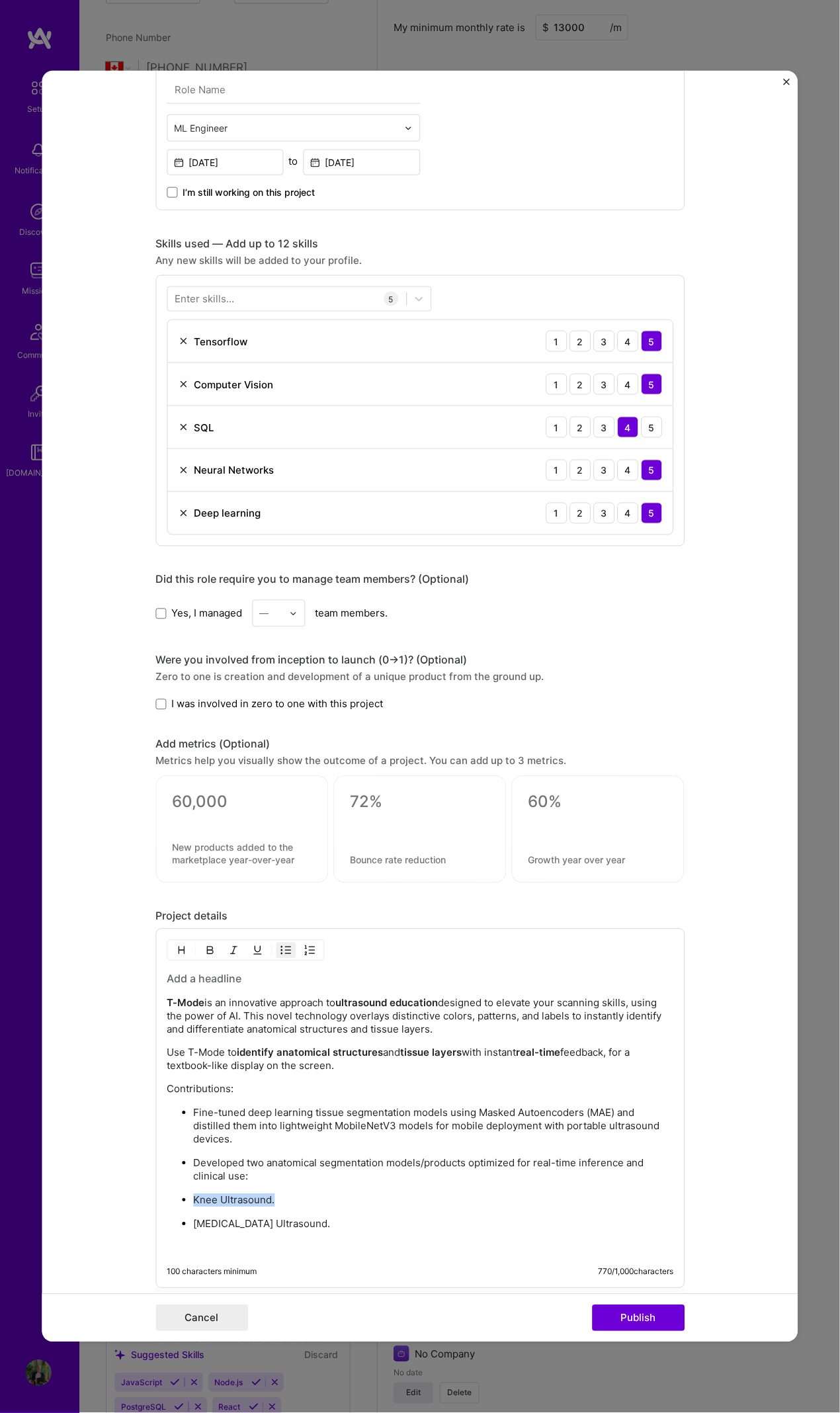
drag, startPoint x: 184, startPoint y: 1196, endPoint x: 283, endPoint y: 1200, distance: 99.1
click at [283, 645] on ul "Fine-tuned deep learning tissue segmentation models using Masked Autoencoders (…" at bounding box center [420, 1180] width 507 height 148
click at [206, 645] on img "button" at bounding box center [209, 950] width 10 height 10
drag, startPoint x: 309, startPoint y: 1216, endPoint x: 281, endPoint y: 1137, distance: 83.8
click at [370, 645] on ul "Fine-tuned deep learning tissue segmentation models using Masked Autoencoders (…" at bounding box center [420, 1180] width 507 height 148
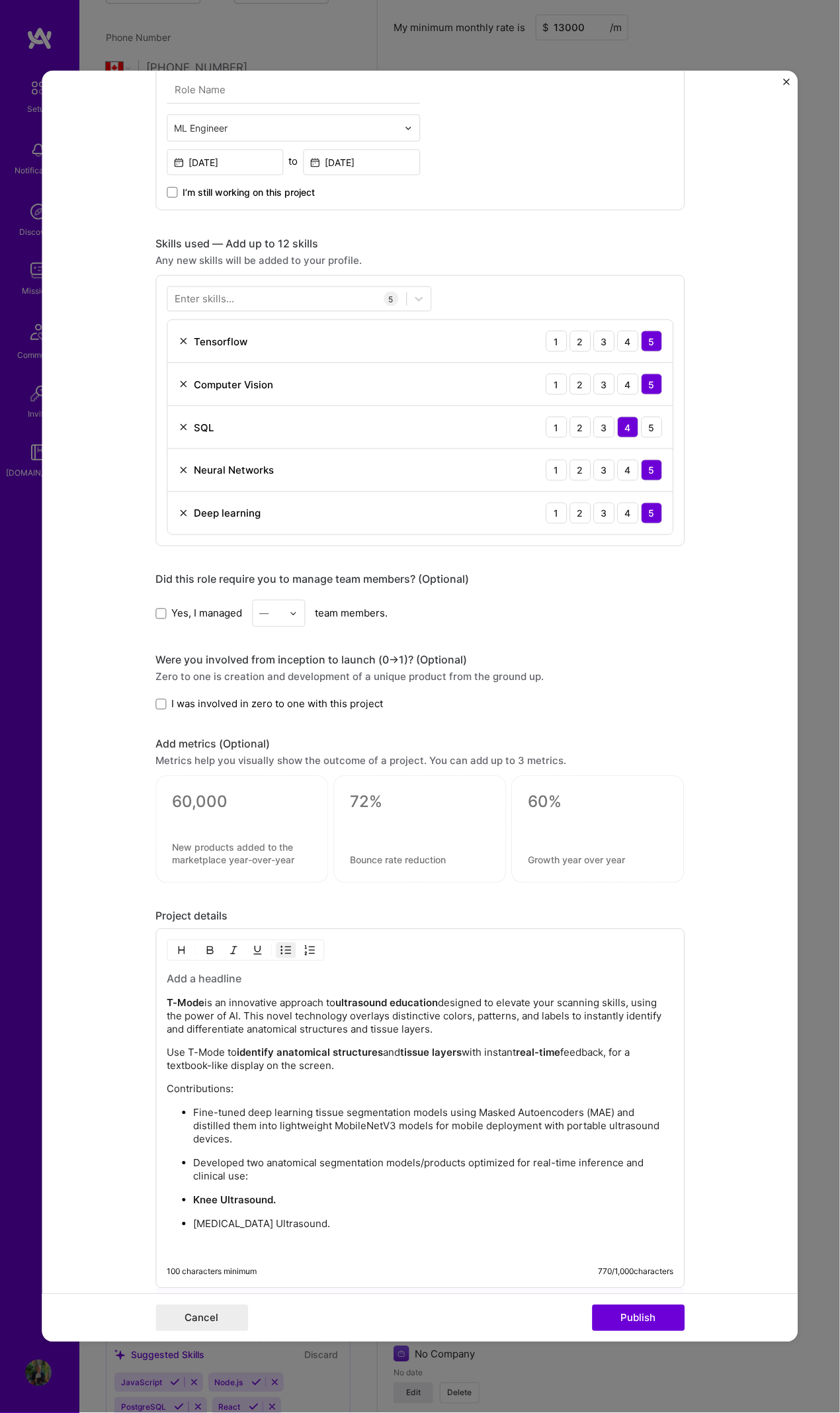
click at [204, 645] on img "button" at bounding box center [209, 950] width 10 height 10
click at [186, 645] on ul "Fine-tuned deep learning tissue segmentation models using Masked Autoencoders (…" at bounding box center [420, 1180] width 507 height 148
click at [193, 645] on strong "Abdominal Wall Ultrasound." at bounding box center [264, 1224] width 142 height 12
click at [410, 645] on p "Knee Ultrasound." at bounding box center [446, 1201] width 454 height 13
drag, startPoint x: 240, startPoint y: 1158, endPoint x: 452, endPoint y: 1152, distance: 212.1
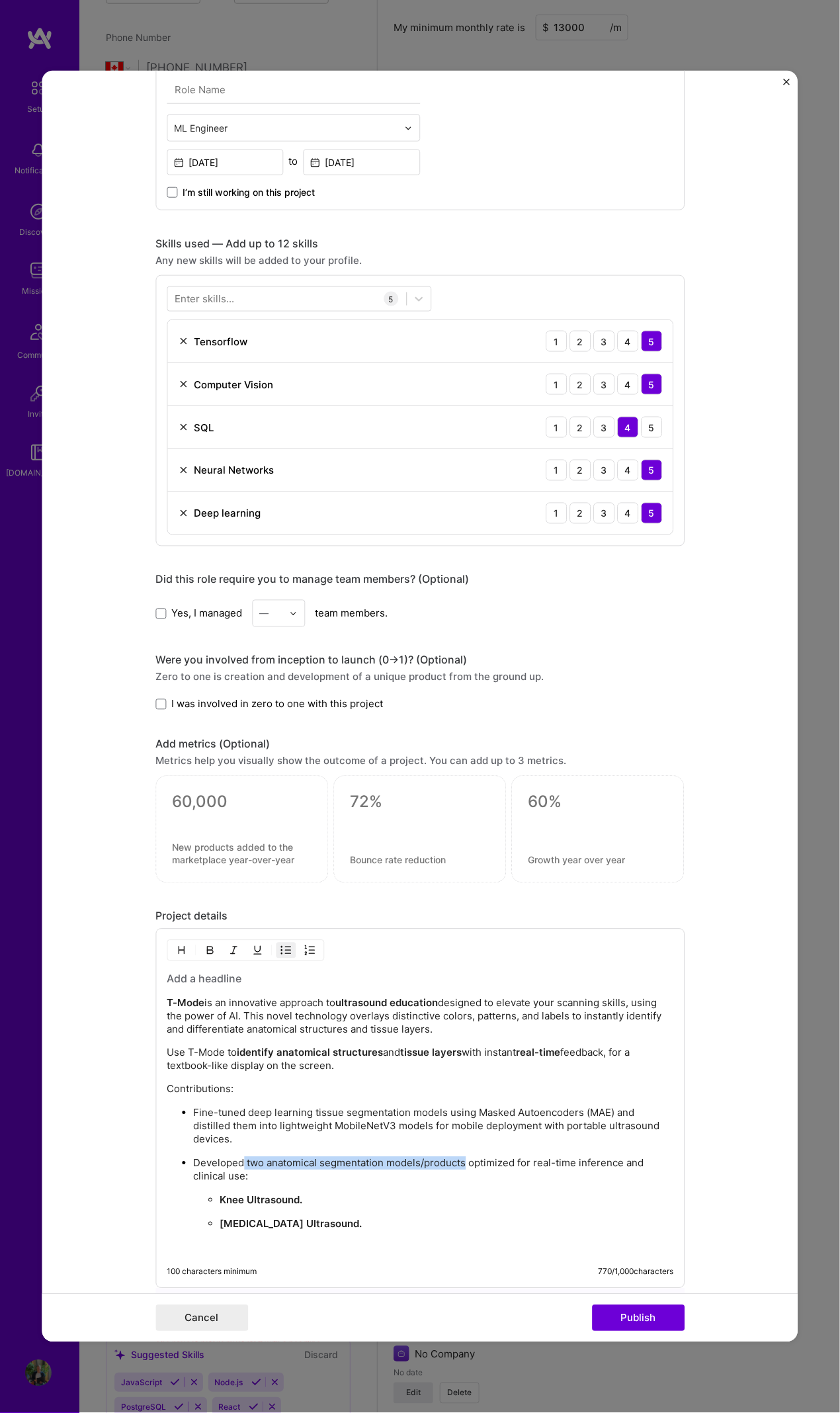
click at [458, 645] on p "Developed two anatomical segmentation models/products optimized for real-time i…" at bounding box center [433, 1170] width 481 height 26
click at [209, 645] on img "button" at bounding box center [209, 950] width 10 height 10
click at [429, 645] on li "Developed two anatomical segmentation models/products optimized for real-time i…" at bounding box center [433, 1205] width 481 height 98
drag, startPoint x: 493, startPoint y: 1110, endPoint x: 527, endPoint y: 1093, distance: 38.0
click at [609, 645] on p "Fine-tuned deep learning tissue segmentation models using Masked Autoencoders (…" at bounding box center [433, 1126] width 481 height 40
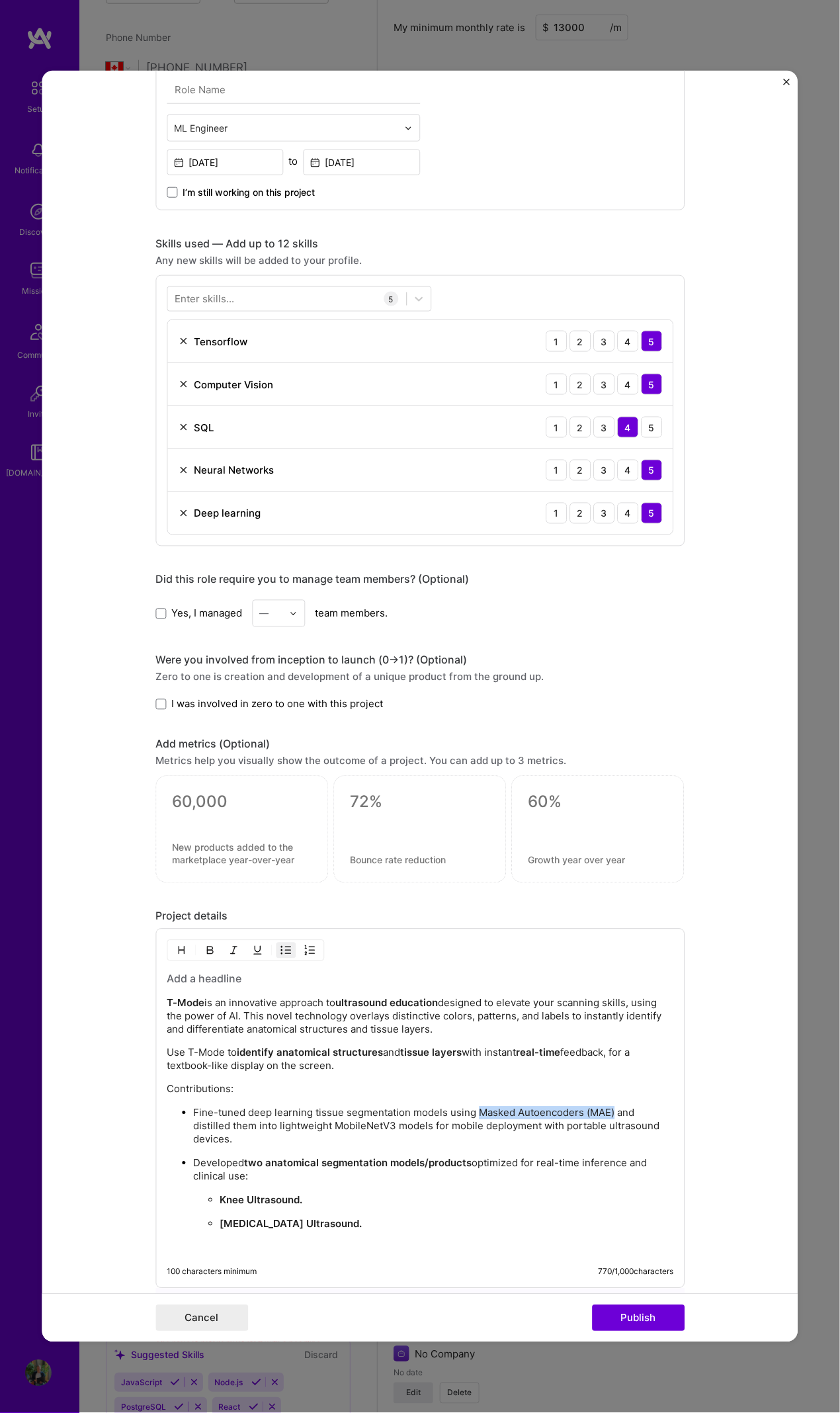
click at [206, 645] on img "button" at bounding box center [209, 950] width 10 height 10
drag, startPoint x: 330, startPoint y: 1119, endPoint x: 363, endPoint y: 1100, distance: 38.1
click at [392, 645] on p "Fine-tuned deep learning tissue segmentation models using Masked Autoencoders (…" at bounding box center [433, 1126] width 481 height 40
click at [209, 645] on img "button" at bounding box center [209, 950] width 10 height 10
click at [523, 645] on p "Developed two anatomical segmentation models/products optimized for real-time i…" at bounding box center [433, 1170] width 481 height 26
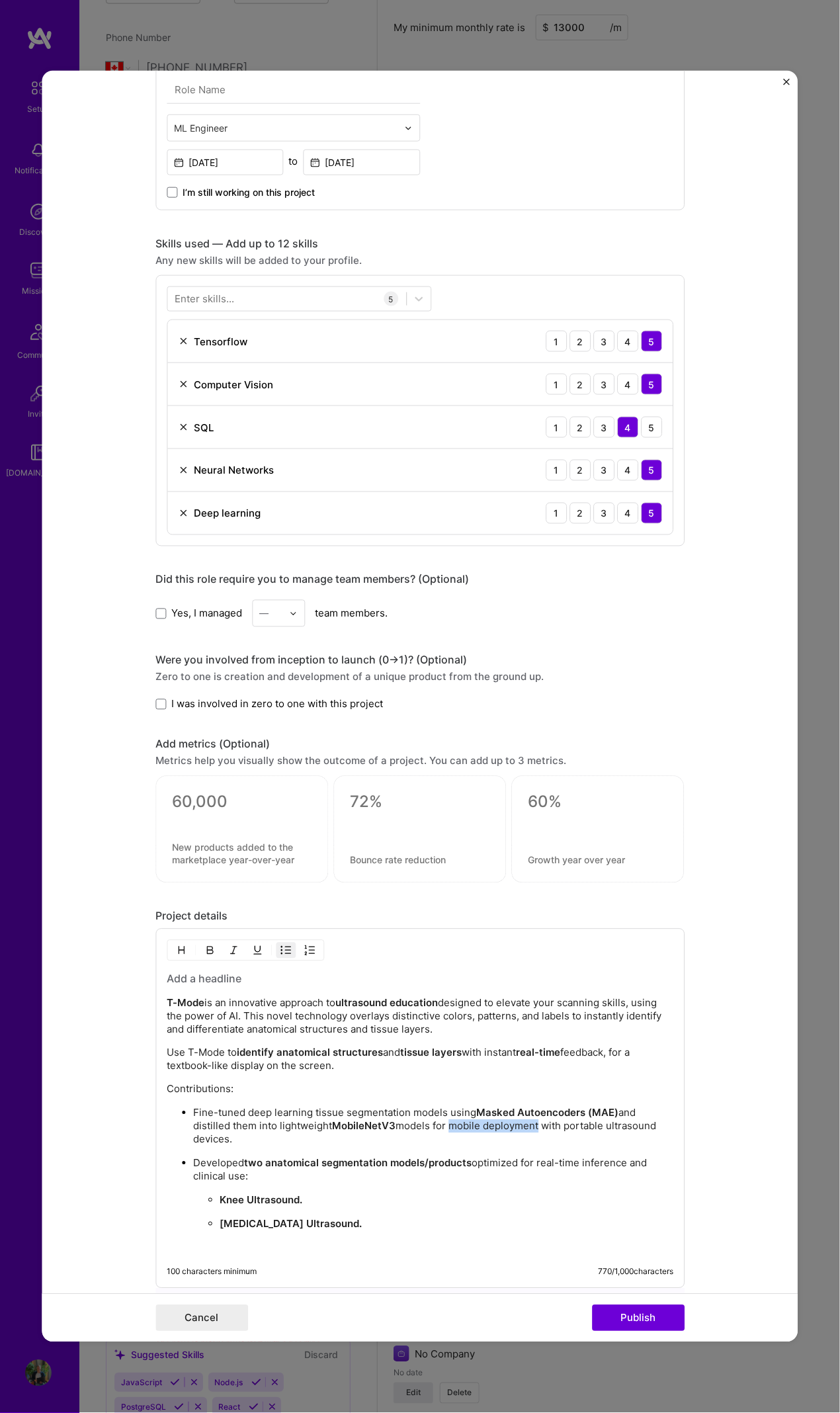
drag, startPoint x: 469, startPoint y: 1125, endPoint x: 536, endPoint y: 1123, distance: 67.0
click at [536, 645] on p "Fine-tuned deep learning tissue segmentation models using Masked Autoencoders (…" at bounding box center [433, 1126] width 481 height 40
click at [554, 645] on p "Developed two anatomical segmentation models/products optimized for real-time i…" at bounding box center [433, 1170] width 481 height 26
click at [563, 645] on div "100 characters minimum 770 / 1,000 characters" at bounding box center [420, 1272] width 507 height 10
click at [237, 645] on h3 at bounding box center [420, 980] width 507 height 15
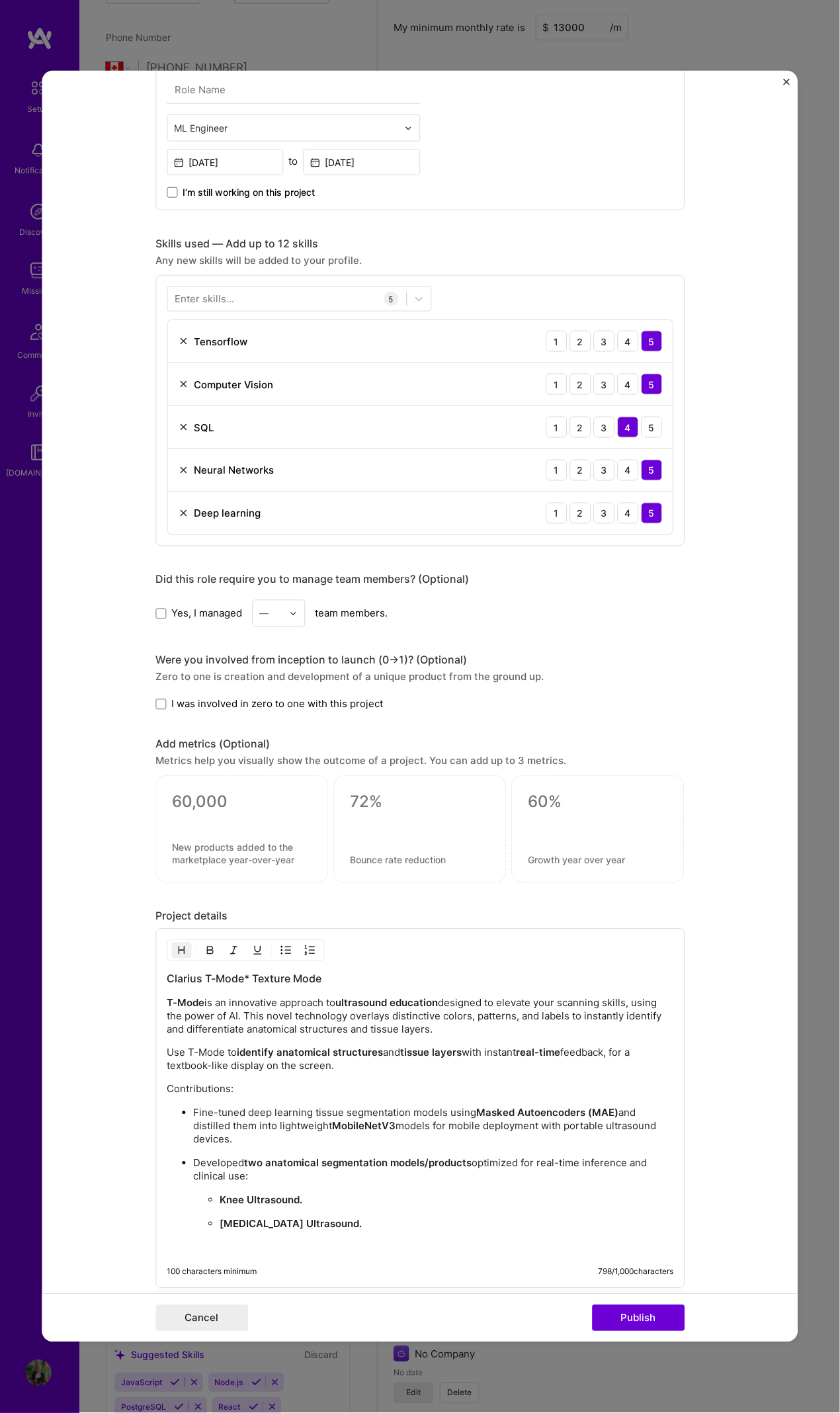
click at [358, 645] on h3 "Clarius T-Mode* Texture Mode" at bounding box center [420, 980] width 507 height 15
click at [449, 645] on p "Fine-tuned deep learning tissue segmentation models using Masked Autoencoders (…" at bounding box center [433, 1126] width 481 height 40
click at [613, 645] on div "Cancel Publish" at bounding box center [420, 1319] width 756 height 49
click at [624, 645] on button "Publish" at bounding box center [638, 1319] width 92 height 26
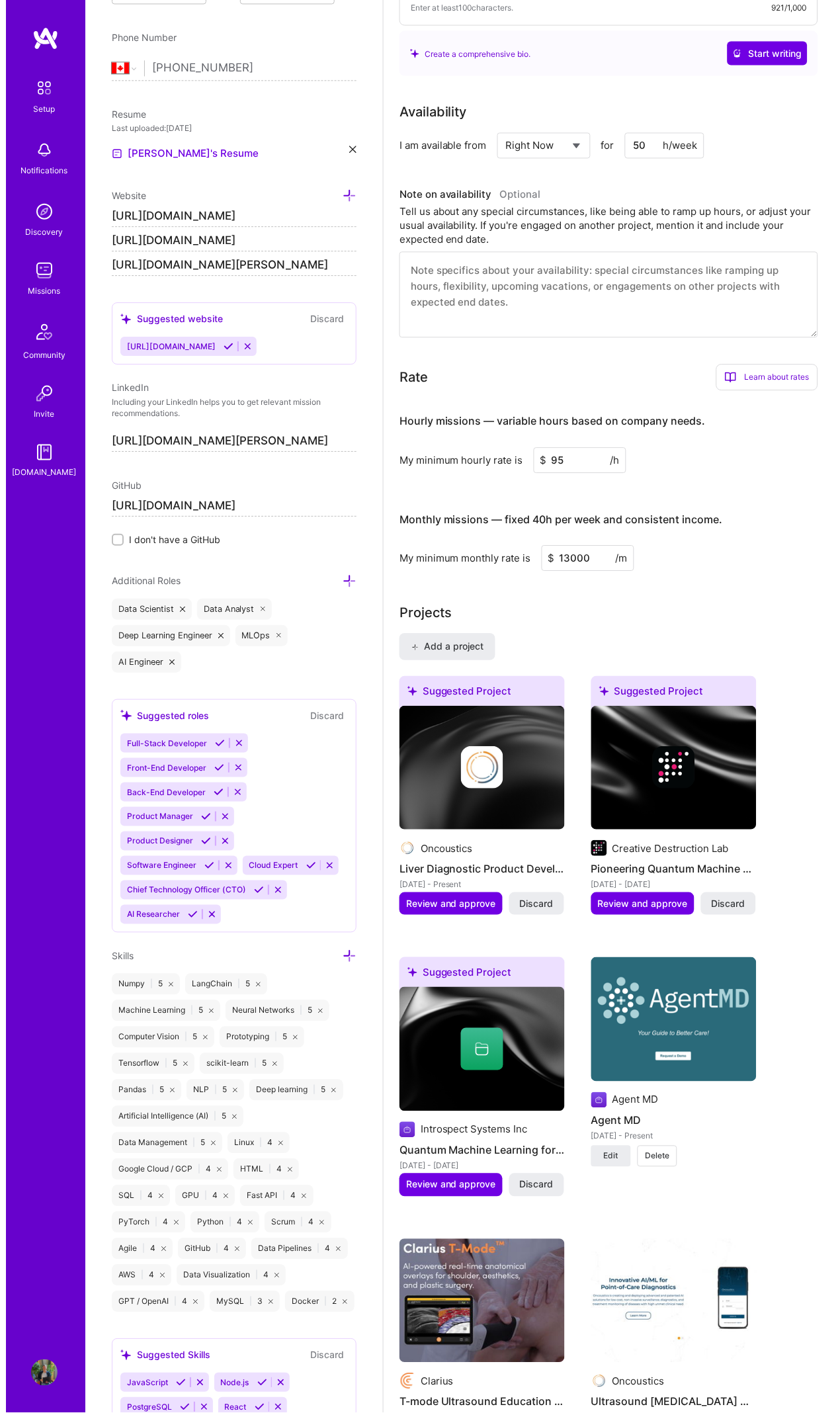
scroll to position [36, 0]
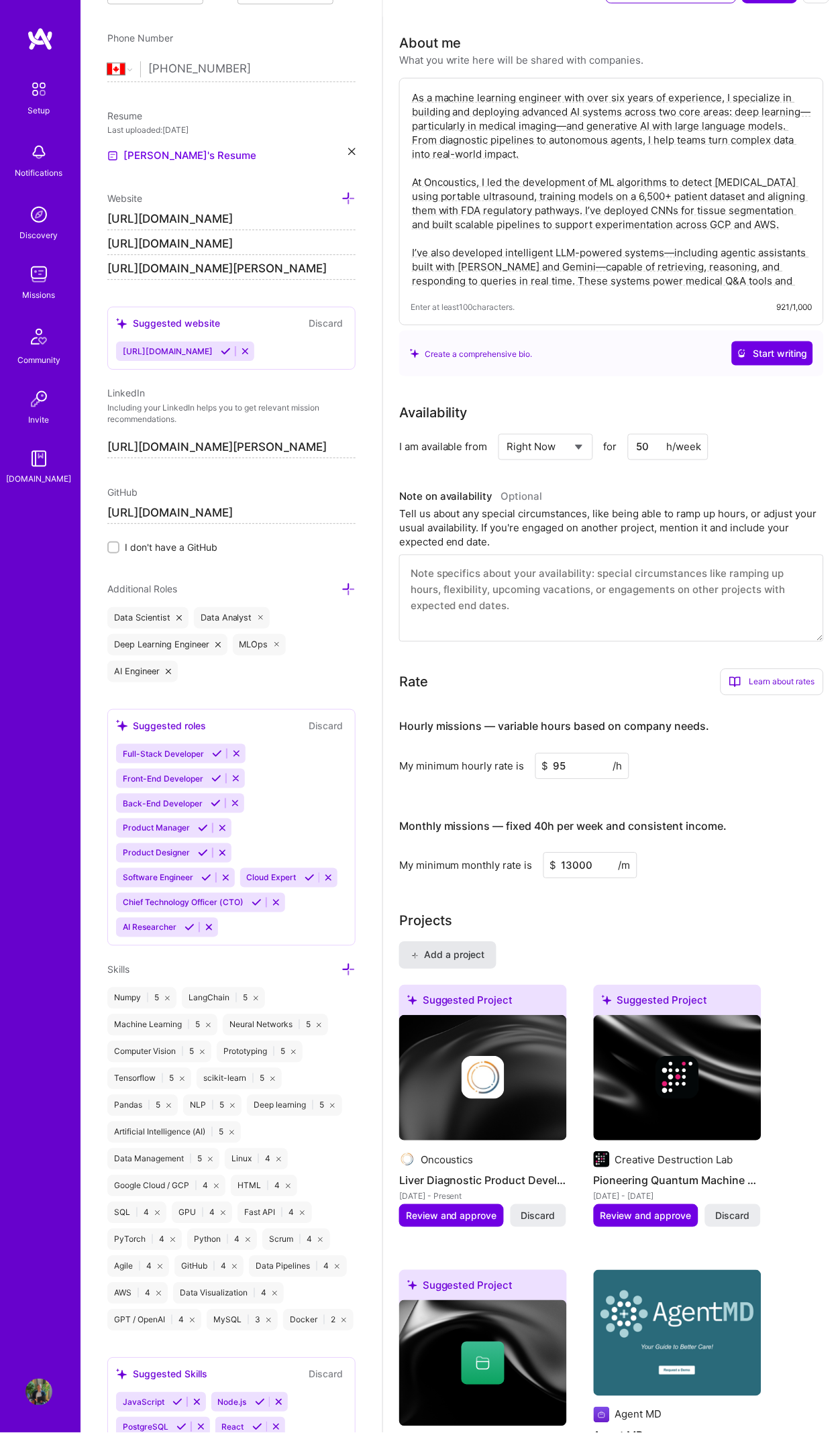
click at [458, 654] on span "Add a project" at bounding box center [447, 956] width 73 height 13
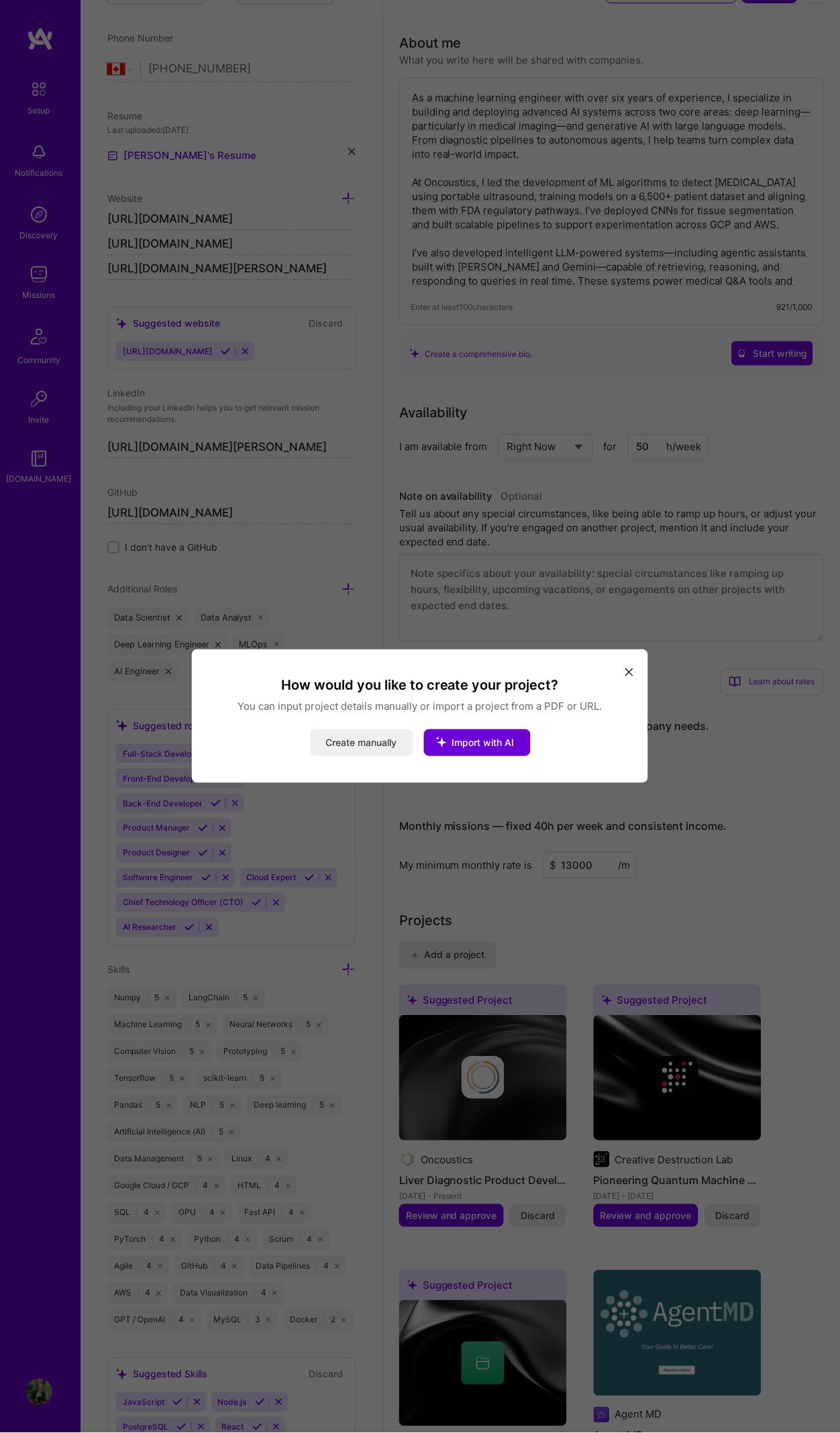
click at [332, 654] on button "Create manually" at bounding box center [361, 743] width 103 height 27
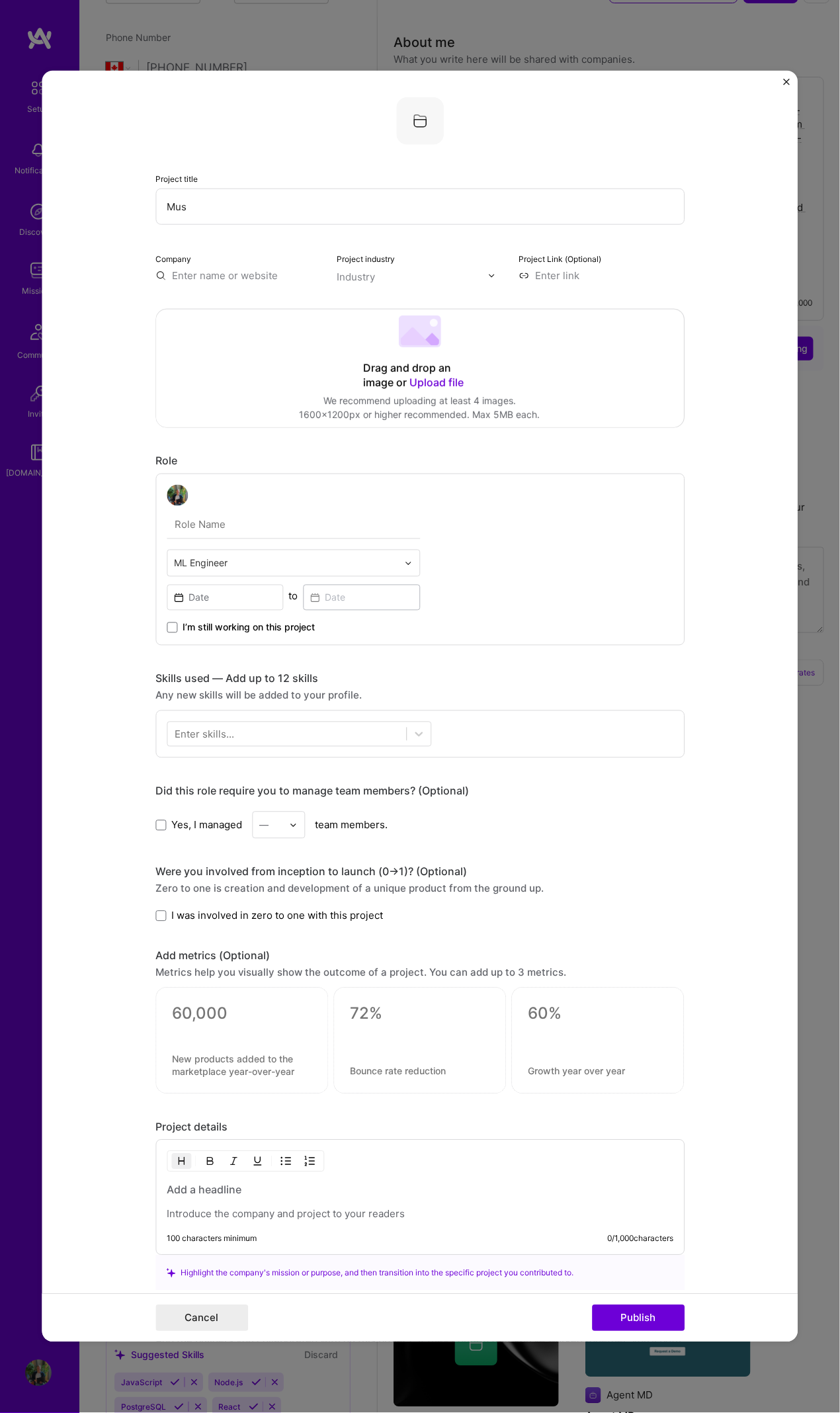
drag, startPoint x: 157, startPoint y: 189, endPoint x: 77, endPoint y: 171, distance: 82.0
click at [88, 171] on form "Project title Mus Company Project industry Industry Project Link (Optional) Dra…" at bounding box center [420, 706] width 756 height 1272
paste input "musculoskeletal"
click at [170, 206] on input "musculoskeletal" at bounding box center [420, 206] width 529 height 36
click at [309, 201] on input "Musculoskeletal" at bounding box center [420, 206] width 529 height 36
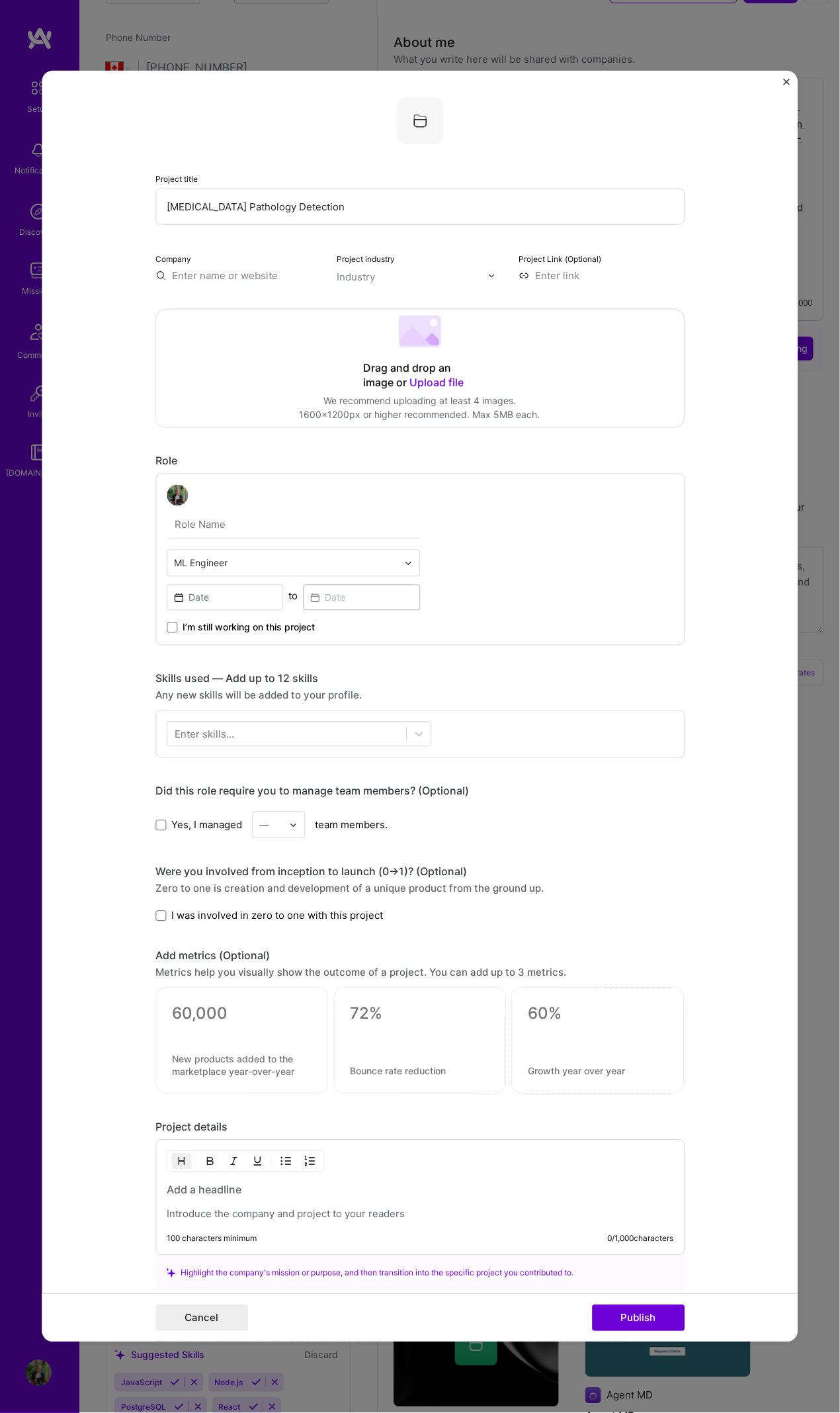
type input "[MEDICAL_DATA] Pathology Detection"
click at [267, 529] on input "text" at bounding box center [294, 525] width 254 height 28
type input "Machine Learning Engineer"
click at [238, 595] on input at bounding box center [225, 598] width 117 height 26
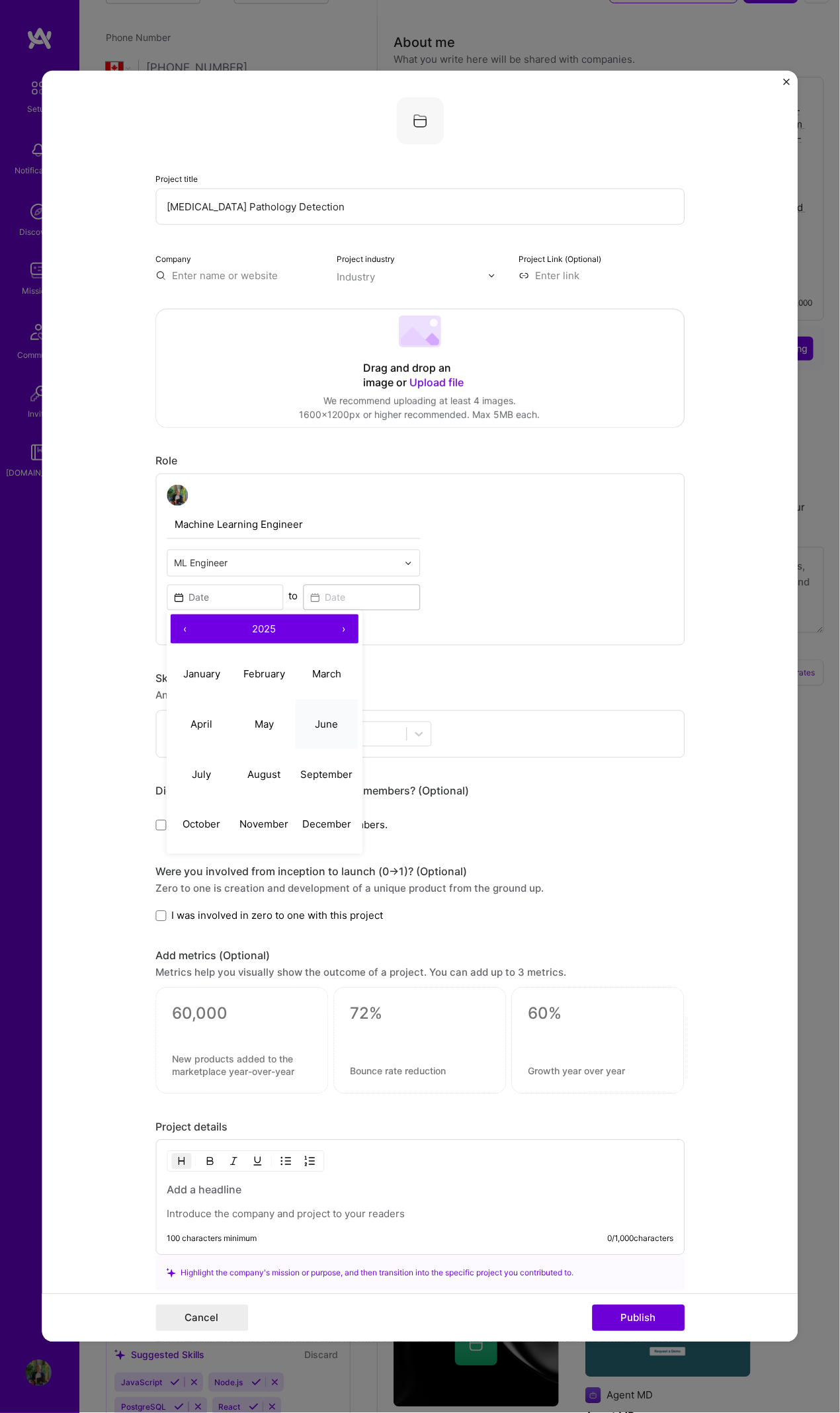
click at [296, 645] on button "June" at bounding box center [327, 724] width 63 height 50
type input "Jun, 2025"
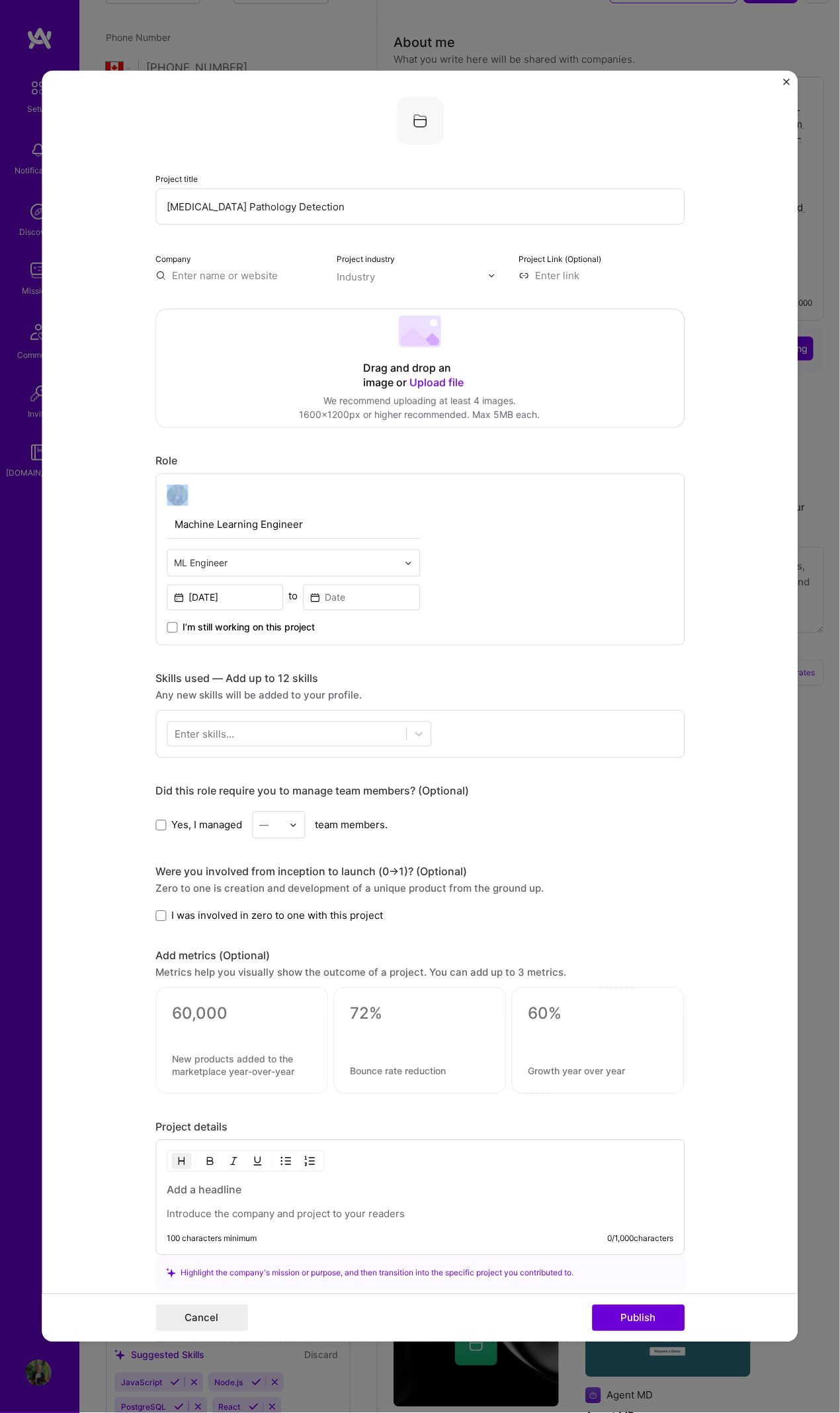
drag, startPoint x: 413, startPoint y: 475, endPoint x: 399, endPoint y: 527, distance: 53.9
click at [413, 487] on div "Role Machine Learning Engineer ML Engineer Jun, 2025 to I’m still working on th…" at bounding box center [420, 550] width 529 height 191
click at [367, 593] on input at bounding box center [361, 598] width 117 height 26
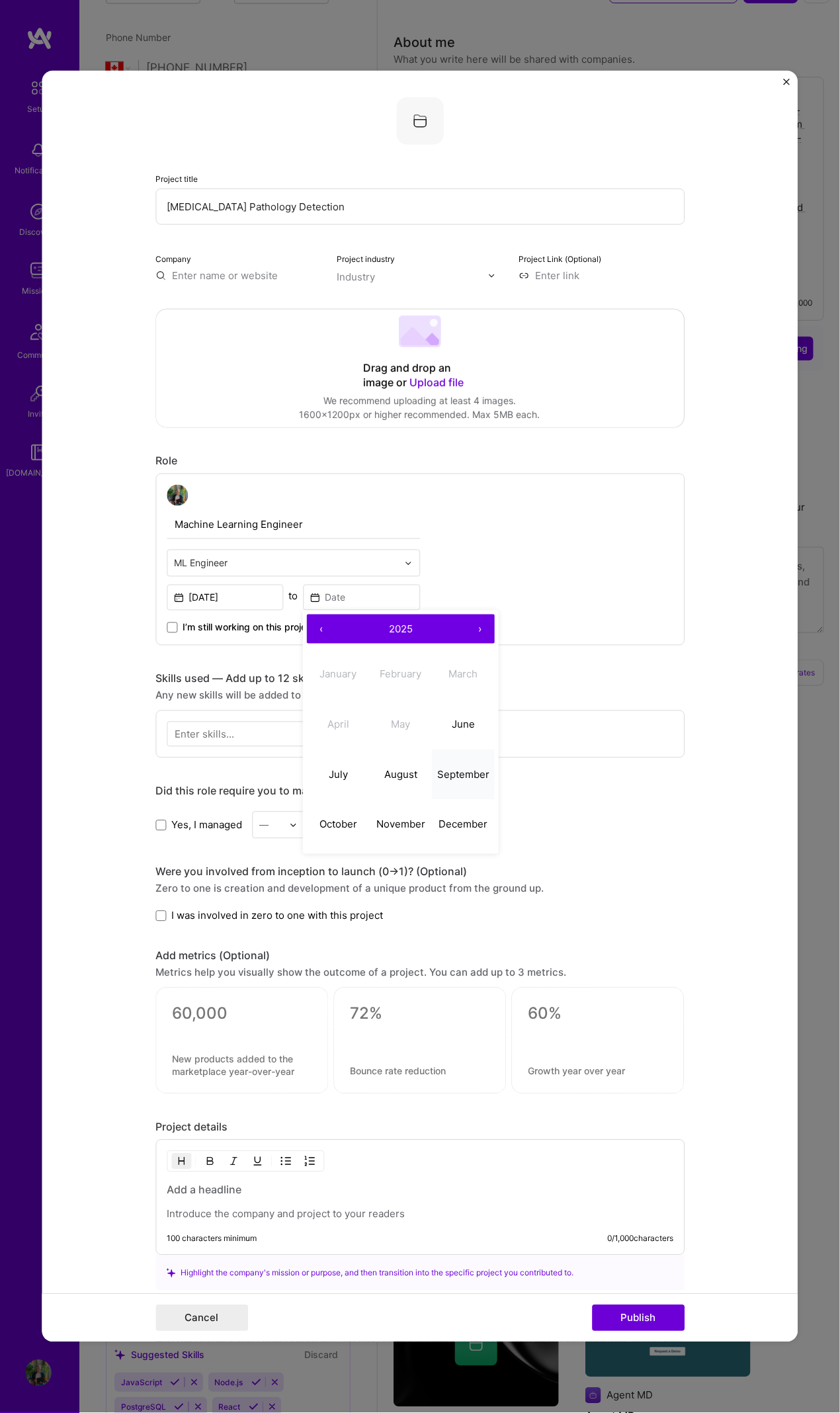
click at [440, 645] on button "September" at bounding box center [464, 775] width 63 height 50
type input "Sep, 2025"
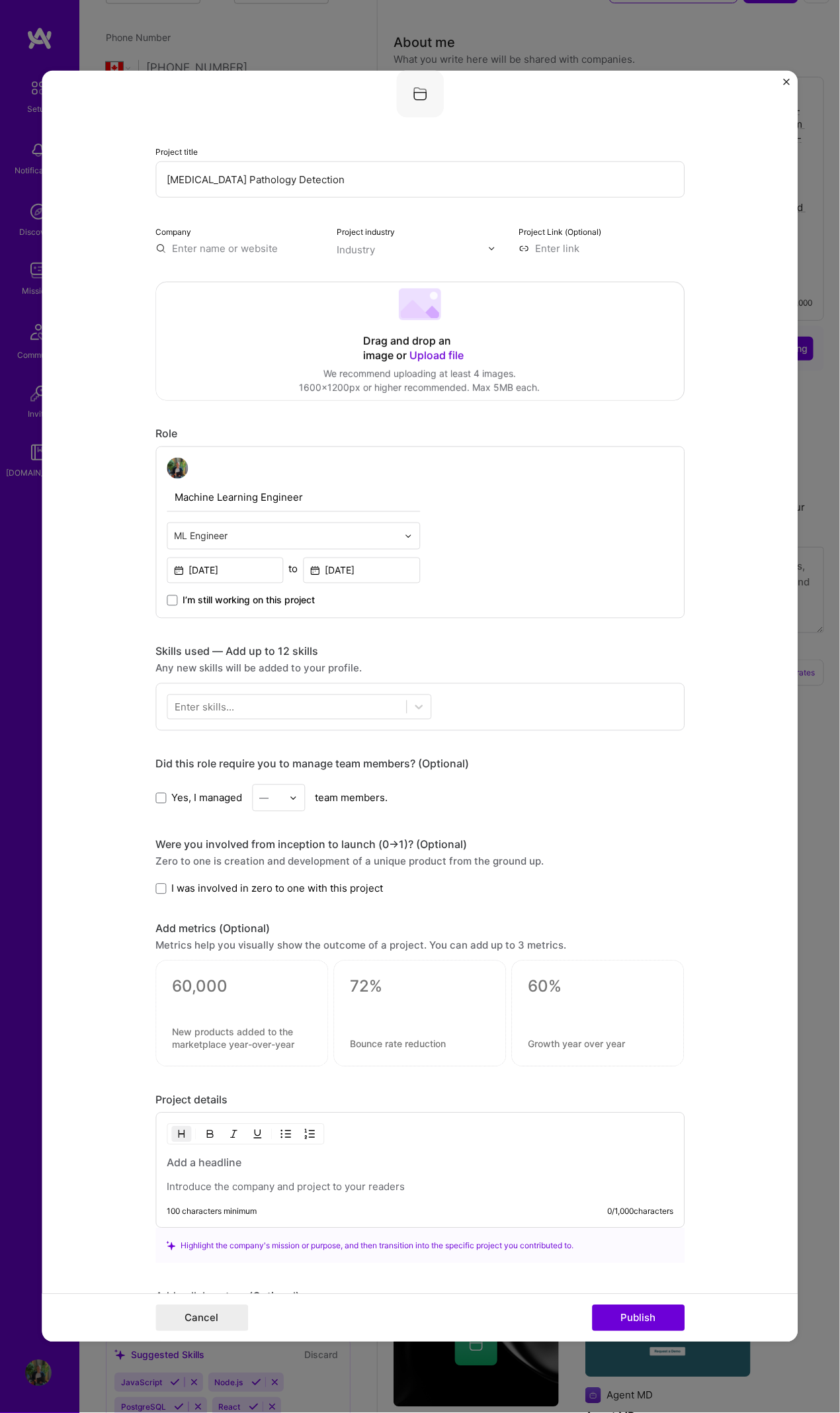
scroll to position [74, 0]
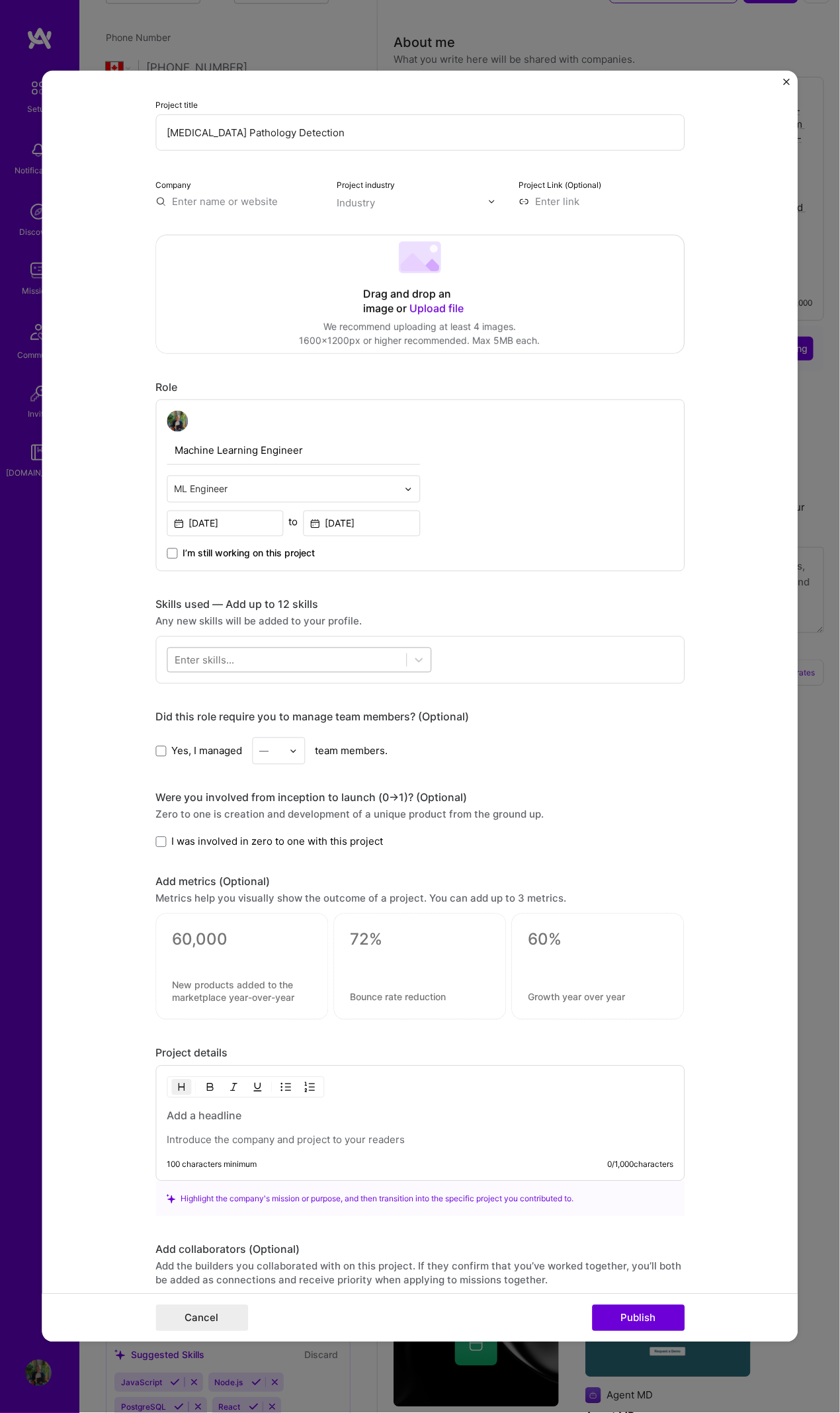
click at [286, 645] on div at bounding box center [287, 660] width 239 height 21
click at [442, 624] on div "Any new skills will be added to your profile." at bounding box center [420, 622] width 529 height 14
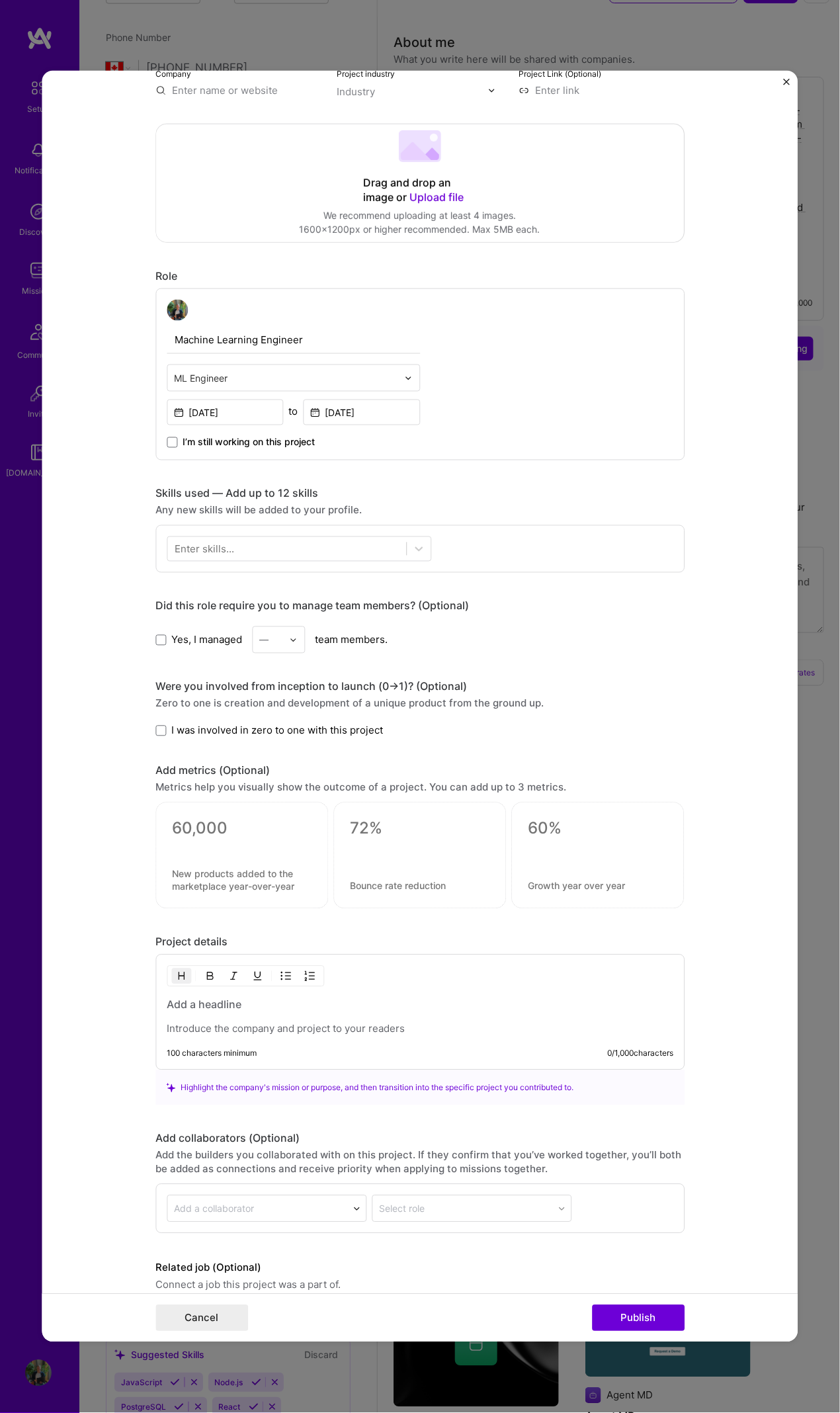
scroll to position [235, 0]
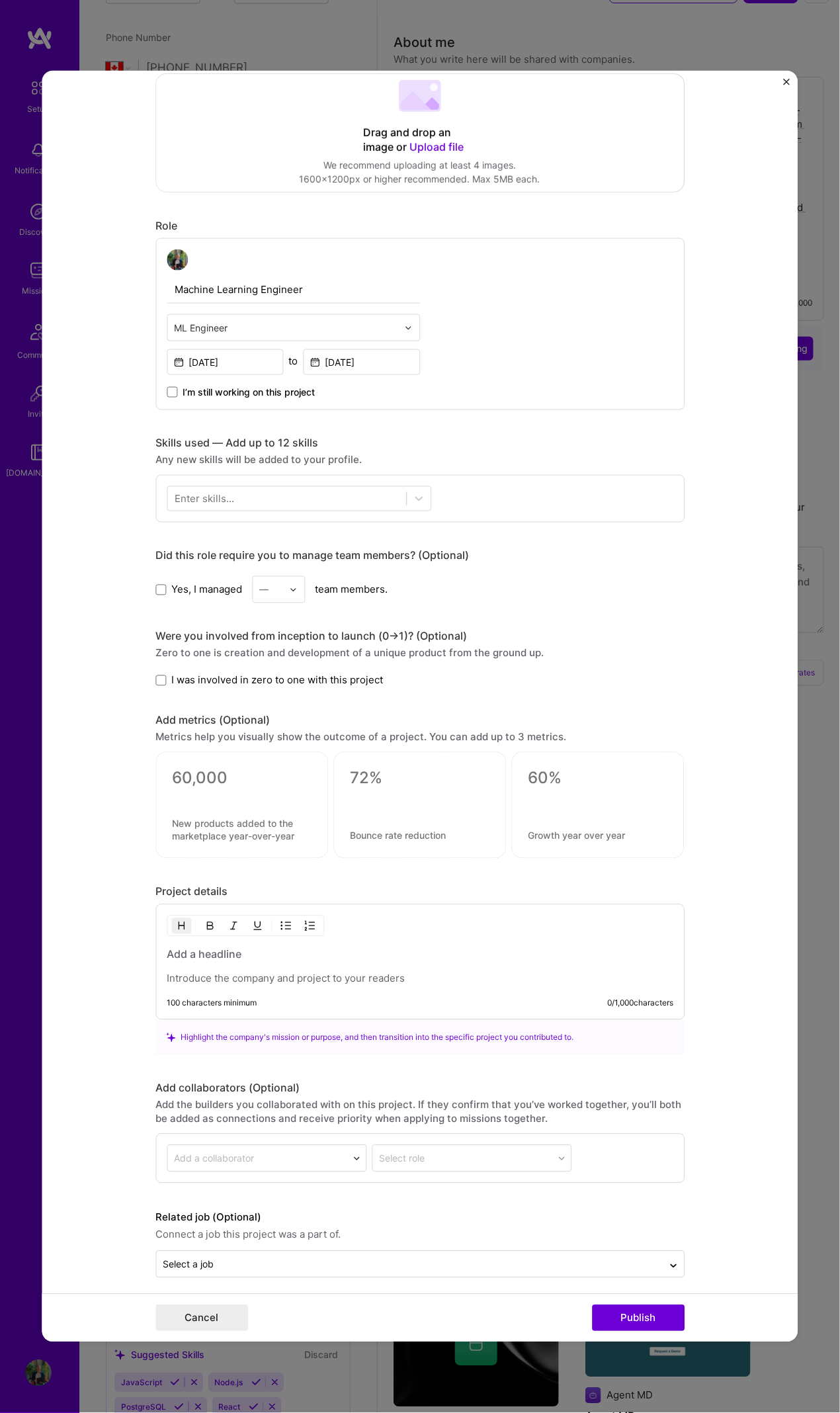
click at [266, 645] on h3 at bounding box center [420, 955] width 507 height 15
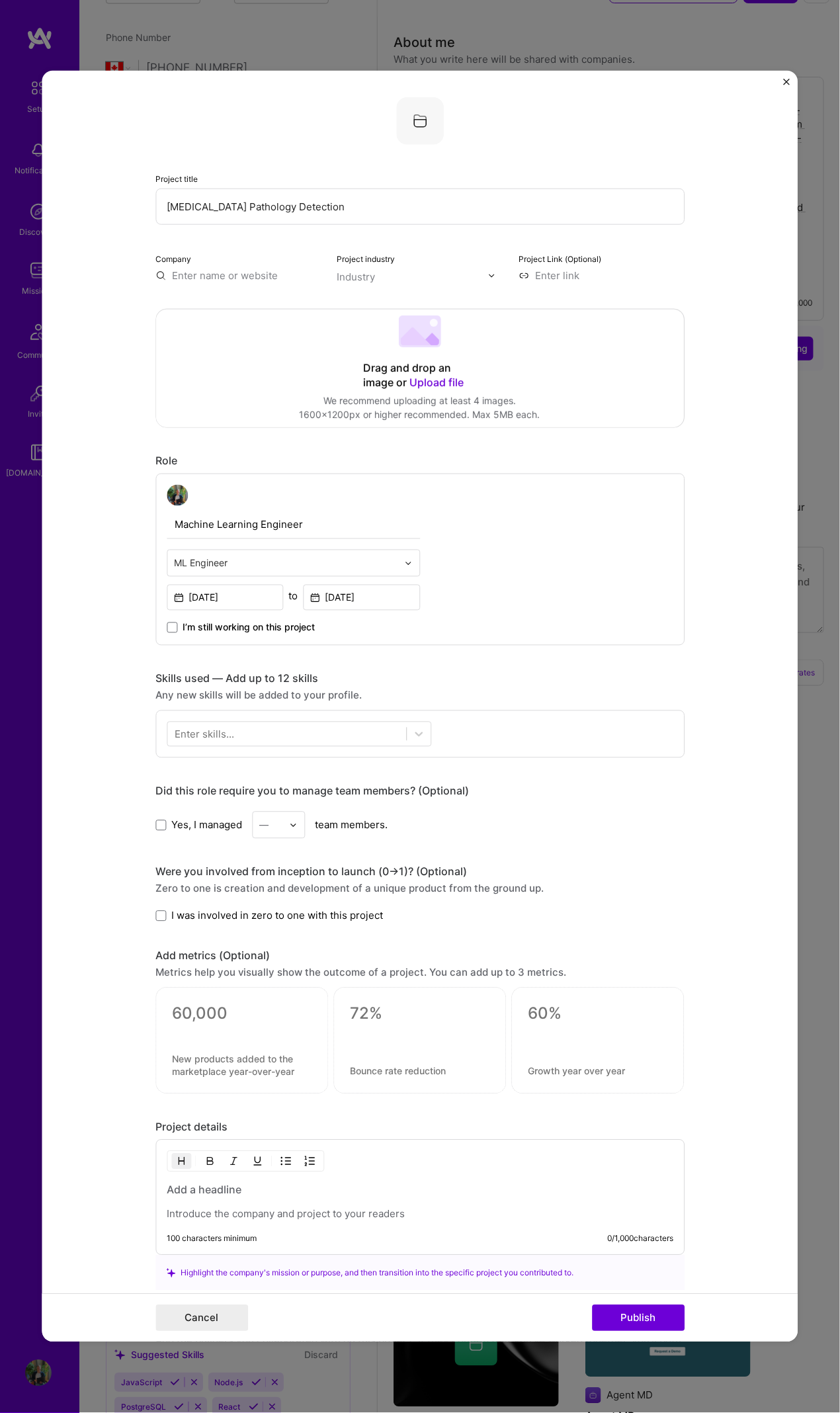
drag, startPoint x: 362, startPoint y: 211, endPoint x: 103, endPoint y: 208, distance: 259.0
click at [103, 208] on form "Project title Musculoskeletal Pathology Detection Company Project industry Indu…" at bounding box center [420, 706] width 756 height 1272
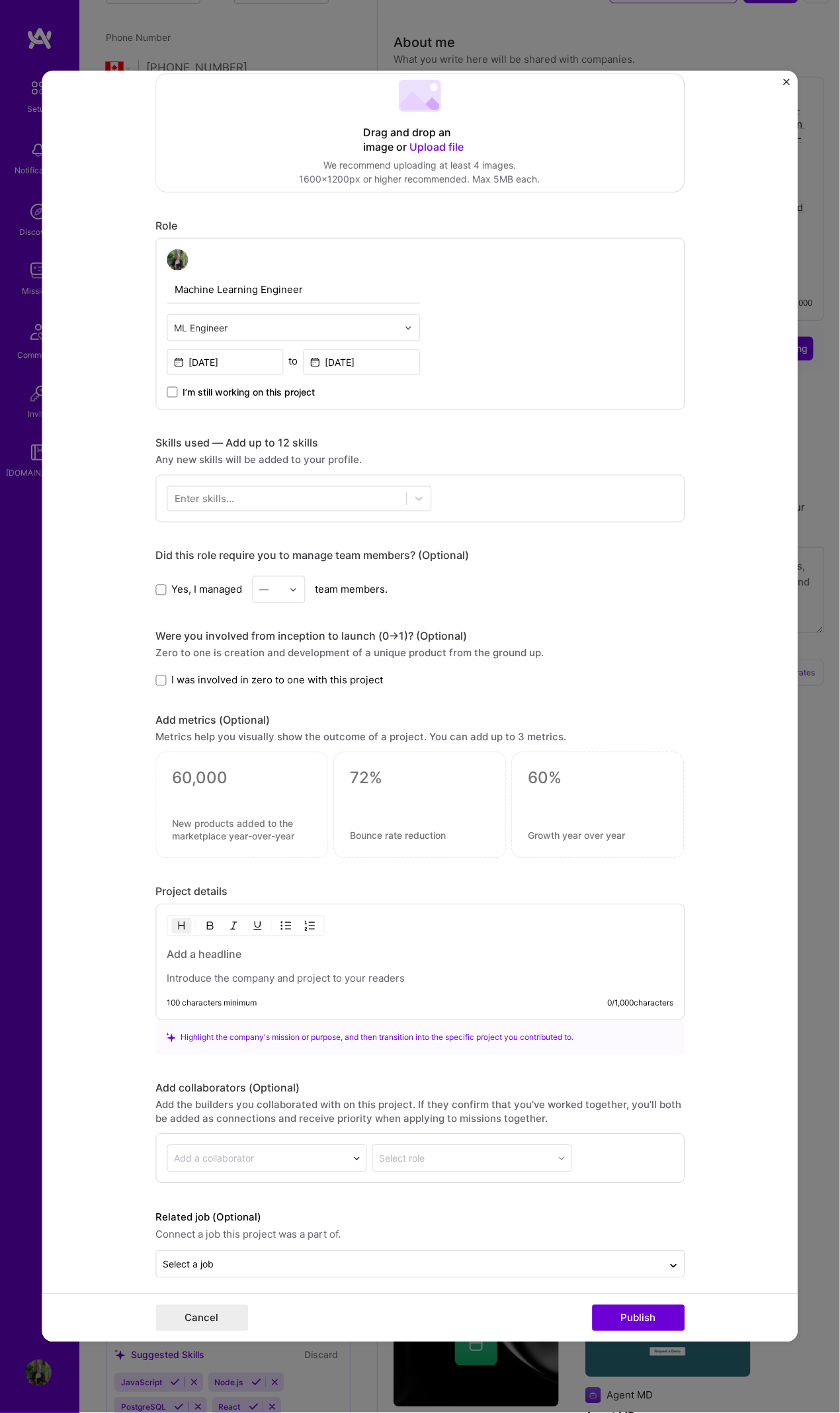
click at [244, 645] on div "100 characters minimum 0 / 1,000 characters" at bounding box center [420, 962] width 529 height 116
click at [240, 645] on h3 at bounding box center [420, 955] width 507 height 15
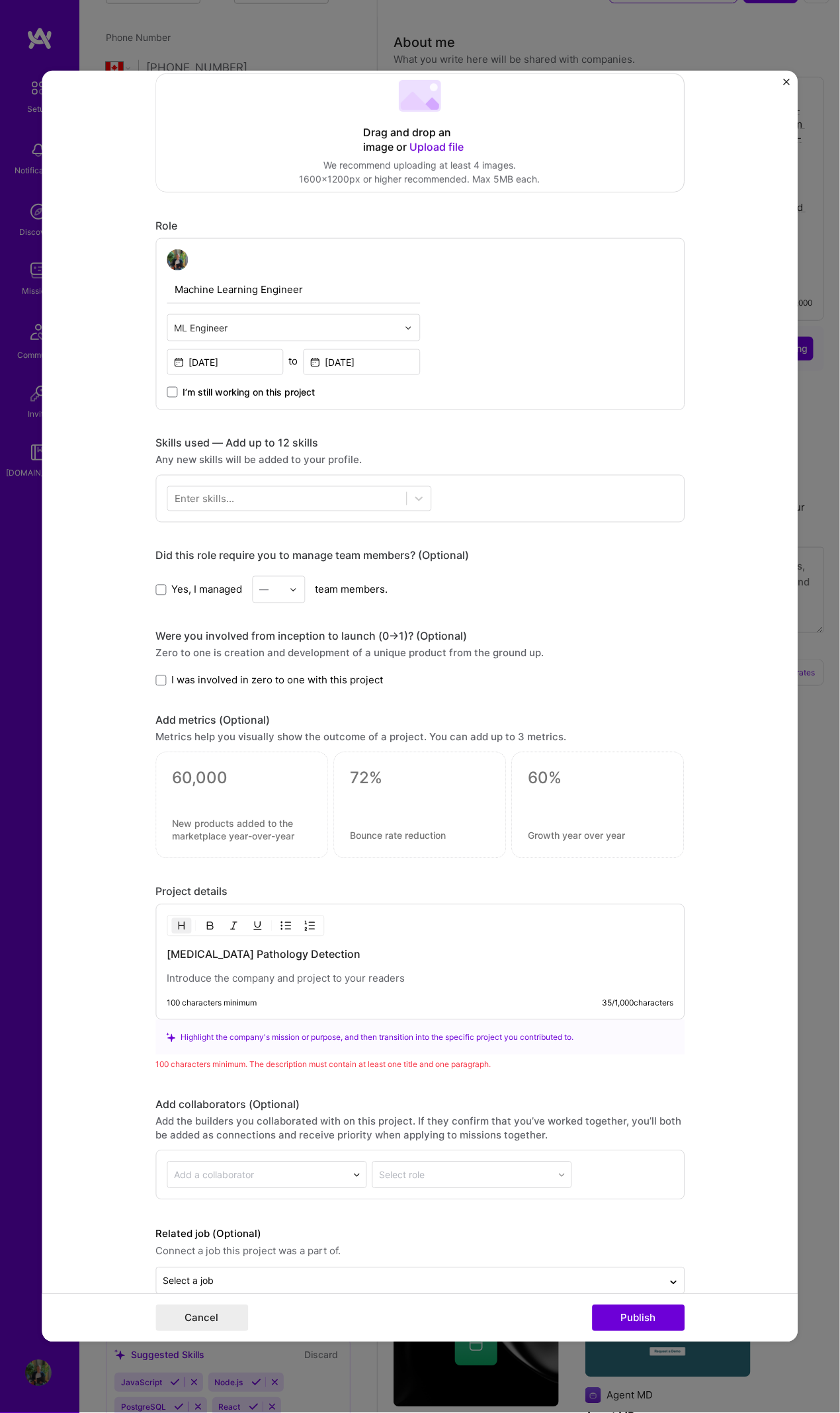
scroll to position [233, 0]
click at [315, 645] on div "[MEDICAL_DATA] Pathology Detection" at bounding box center [420, 969] width 507 height 38
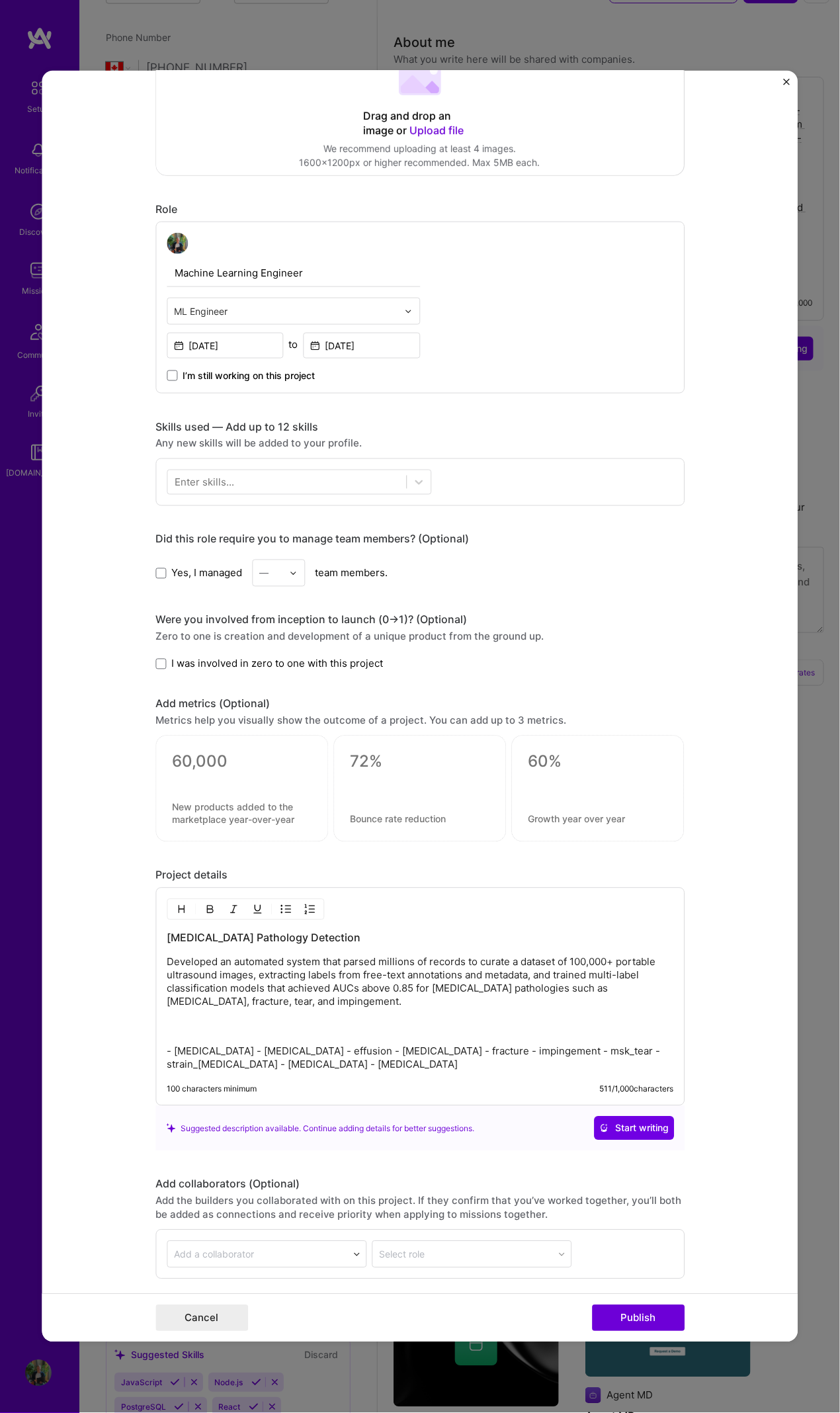
scroll to position [301, 0]
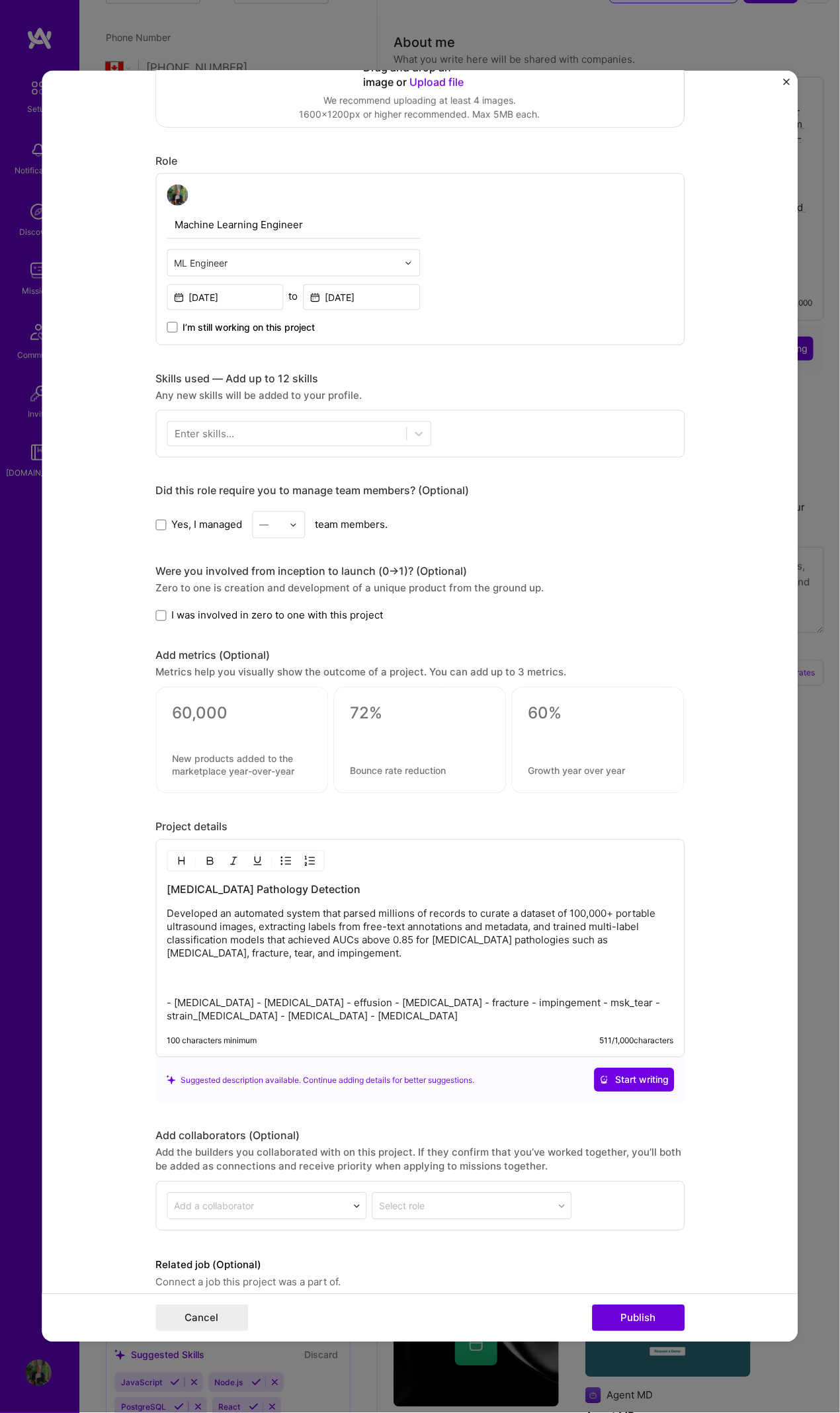
click at [167, 645] on p "- calcification - dislocation - effusion - enthesopathy - fracture - impingemen…" at bounding box center [420, 1011] width 507 height 26
click at [227, 645] on p "calcification - dislocation - effusion - enthesopathy - fracture - impingement …" at bounding box center [420, 1011] width 507 height 26
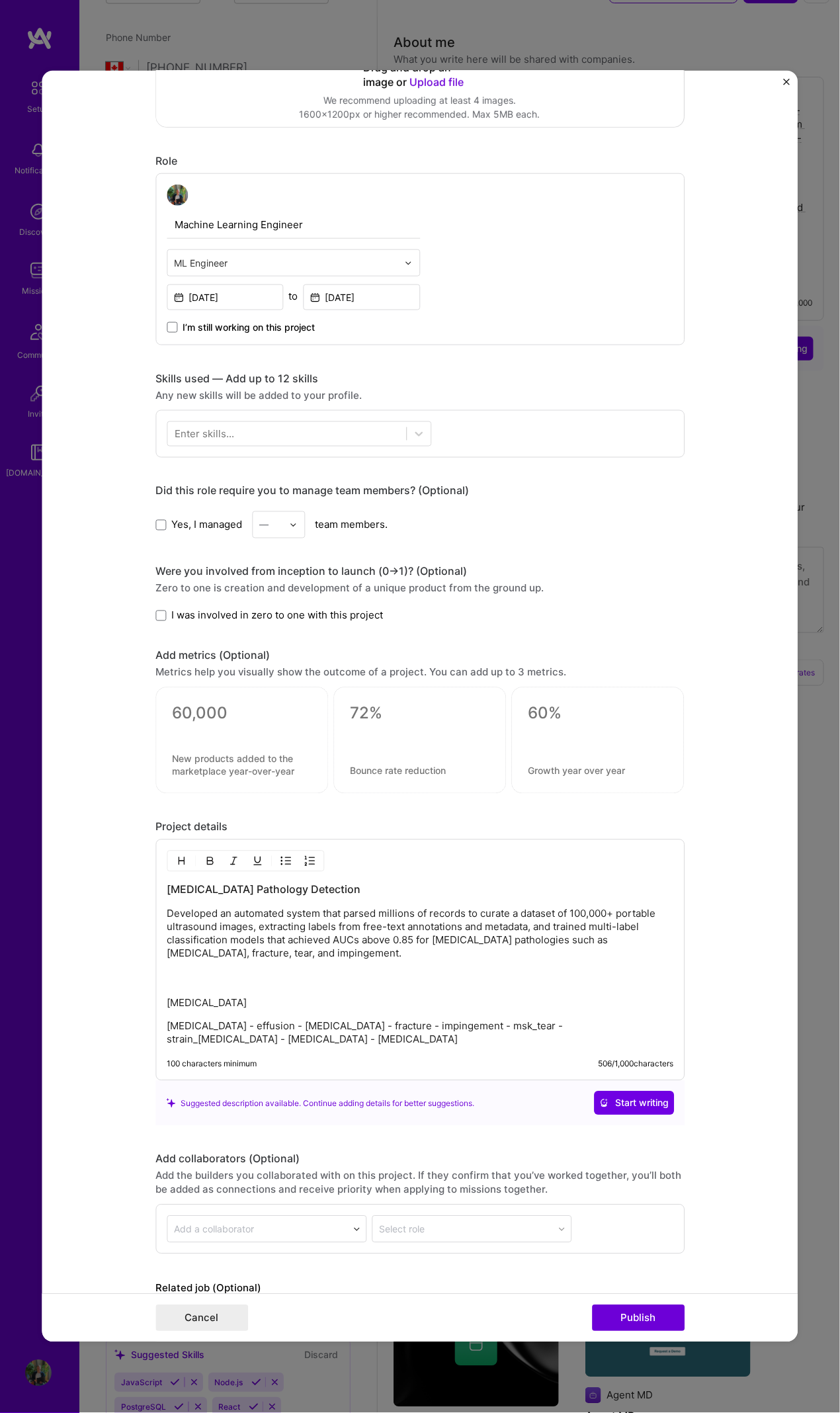
click at [222, 645] on p "dislocation - effusion - enthesopathy - fracture - impingement - msk_tear - str…" at bounding box center [420, 1033] width 507 height 26
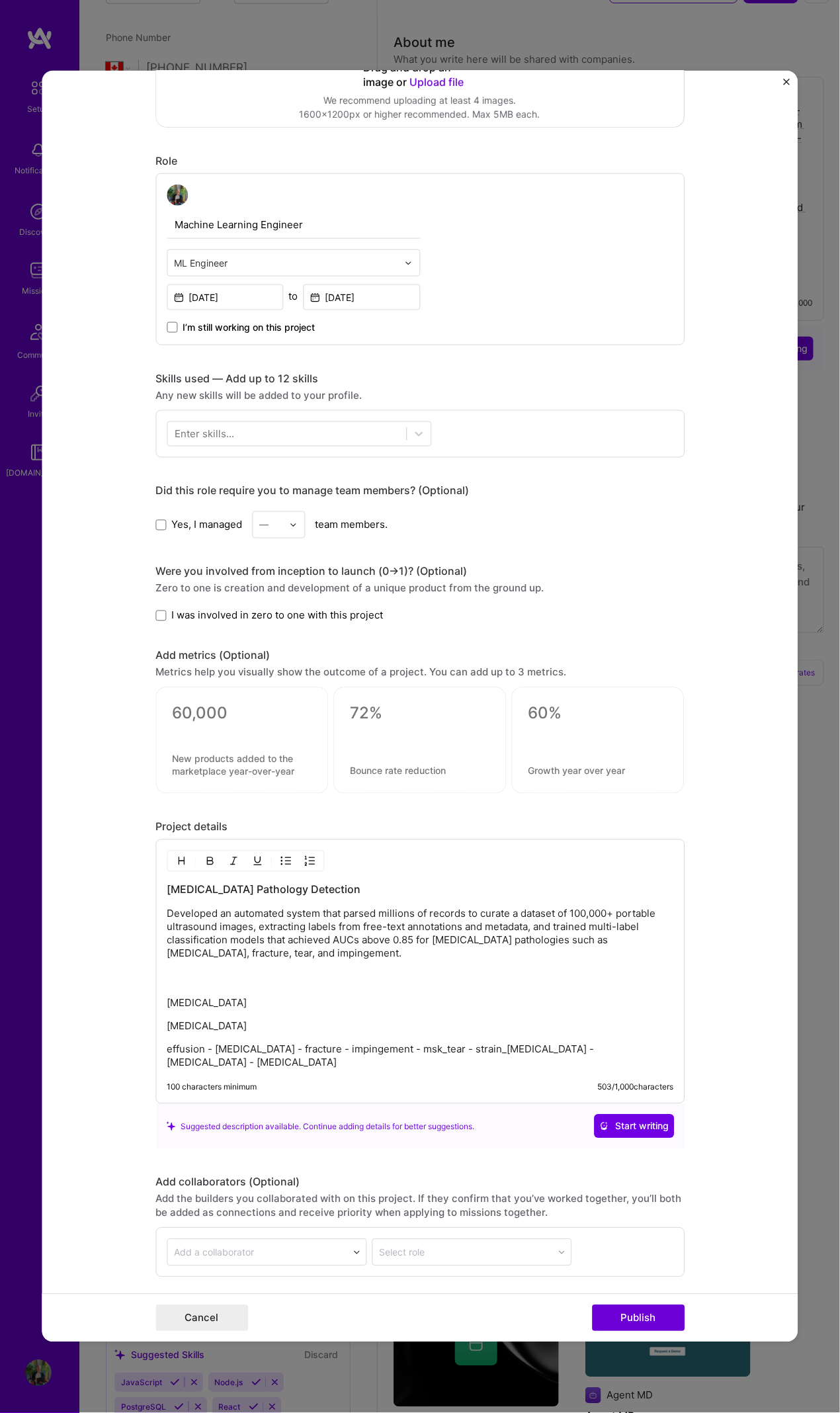
click at [208, 645] on p "effusion - enthesopathy - fracture - impingement - msk_tear - strain_sprain - s…" at bounding box center [420, 1056] width 507 height 26
click at [206, 645] on p "effusion enthesopathy - fracture - impingement - msk_tear - strain_sprain - syn…" at bounding box center [420, 1056] width 507 height 26
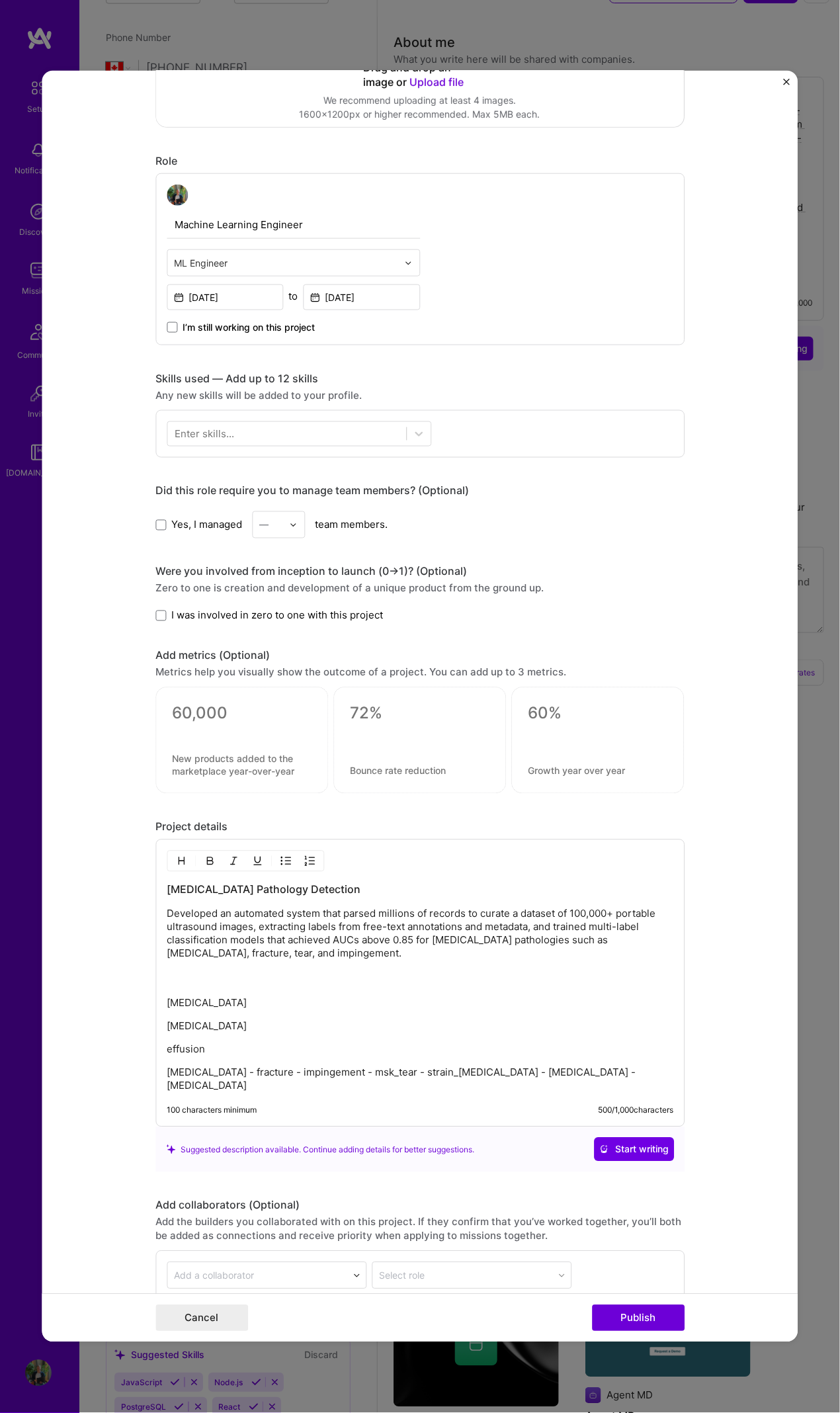
click at [236, 645] on p "enthesopathy - fracture - impingement - msk_tear - strain_sprain - synovitis - …" at bounding box center [420, 1080] width 507 height 26
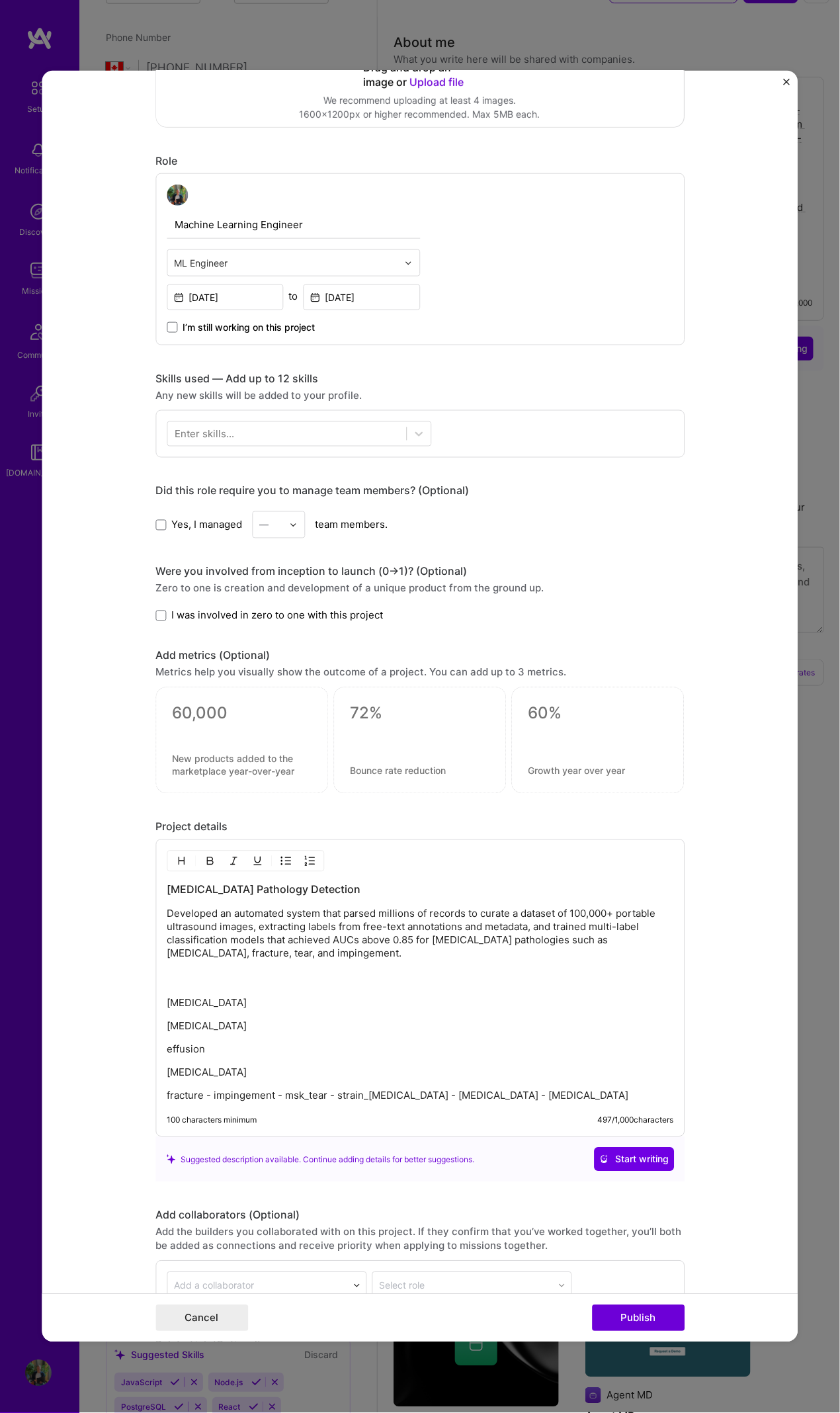
click at [206, 645] on p "fracture - impingement - msk_tear - strain_sprain - synovitis - tendinopathy" at bounding box center [420, 1097] width 507 height 13
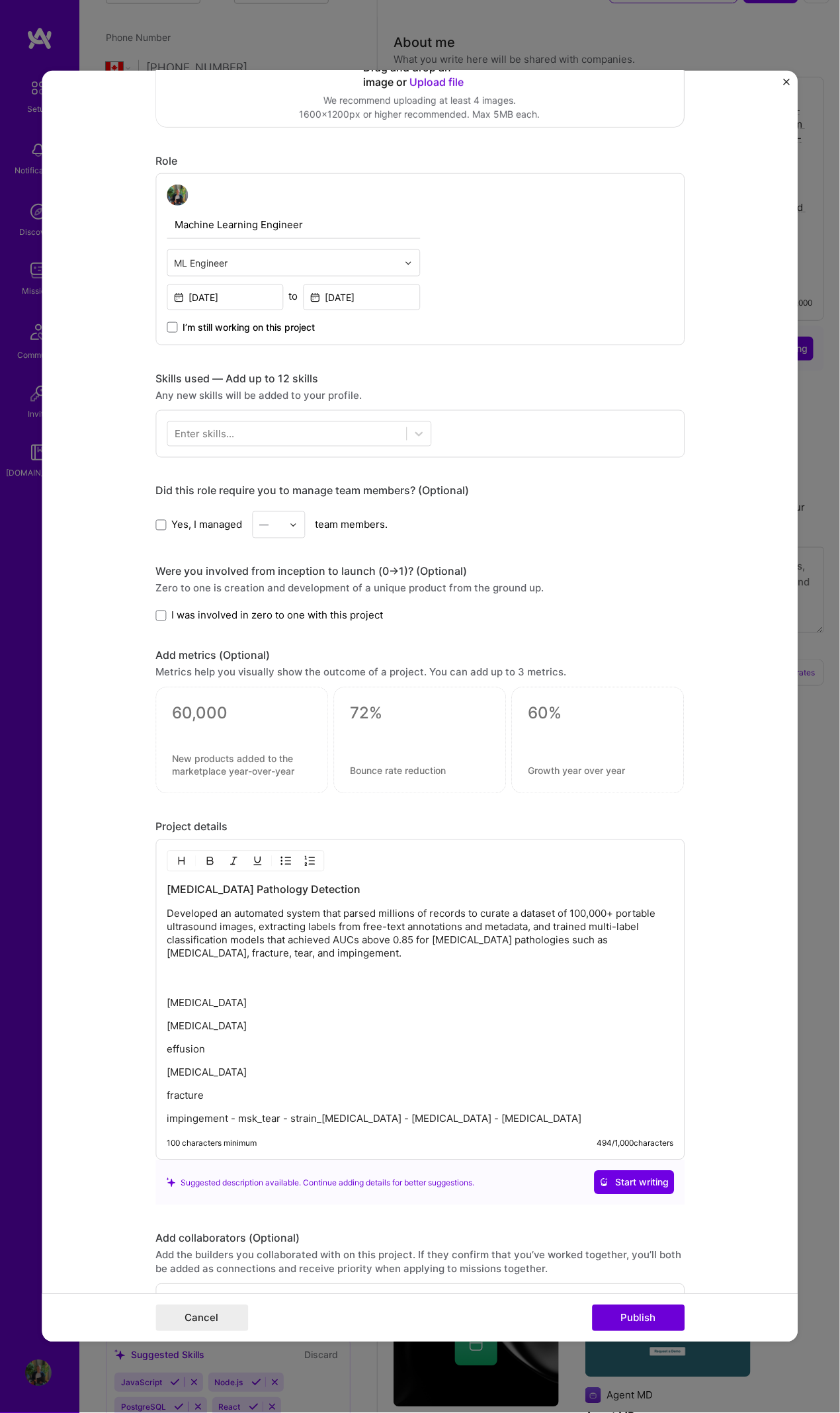
click at [233, 645] on p "impingement - msk_tear - strain_sprain - synovitis - tendinopathy" at bounding box center [420, 1120] width 507 height 13
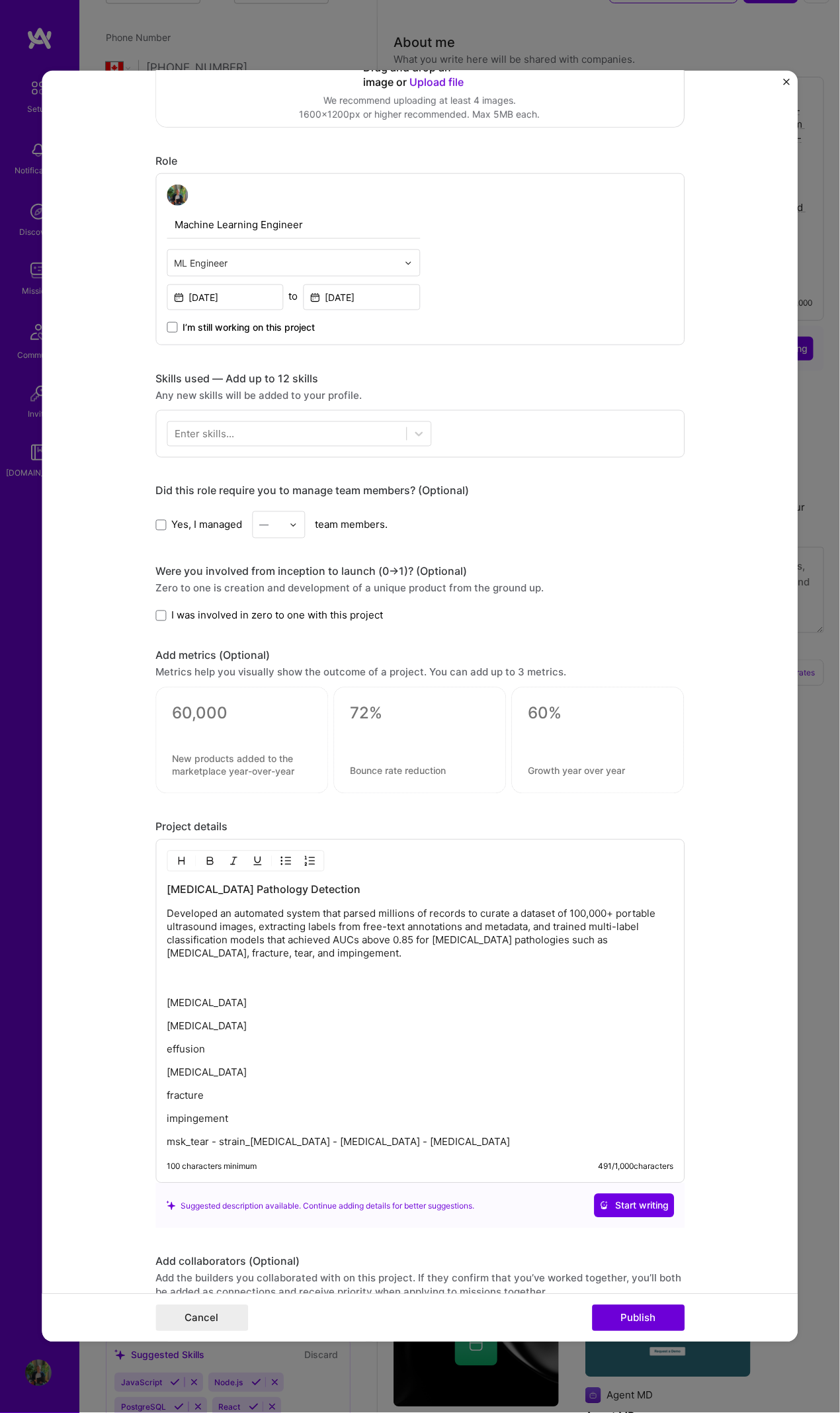
click at [213, 645] on p "msk_tear - strain_sprain - synovitis - tendinopathy" at bounding box center [420, 1142] width 507 height 13
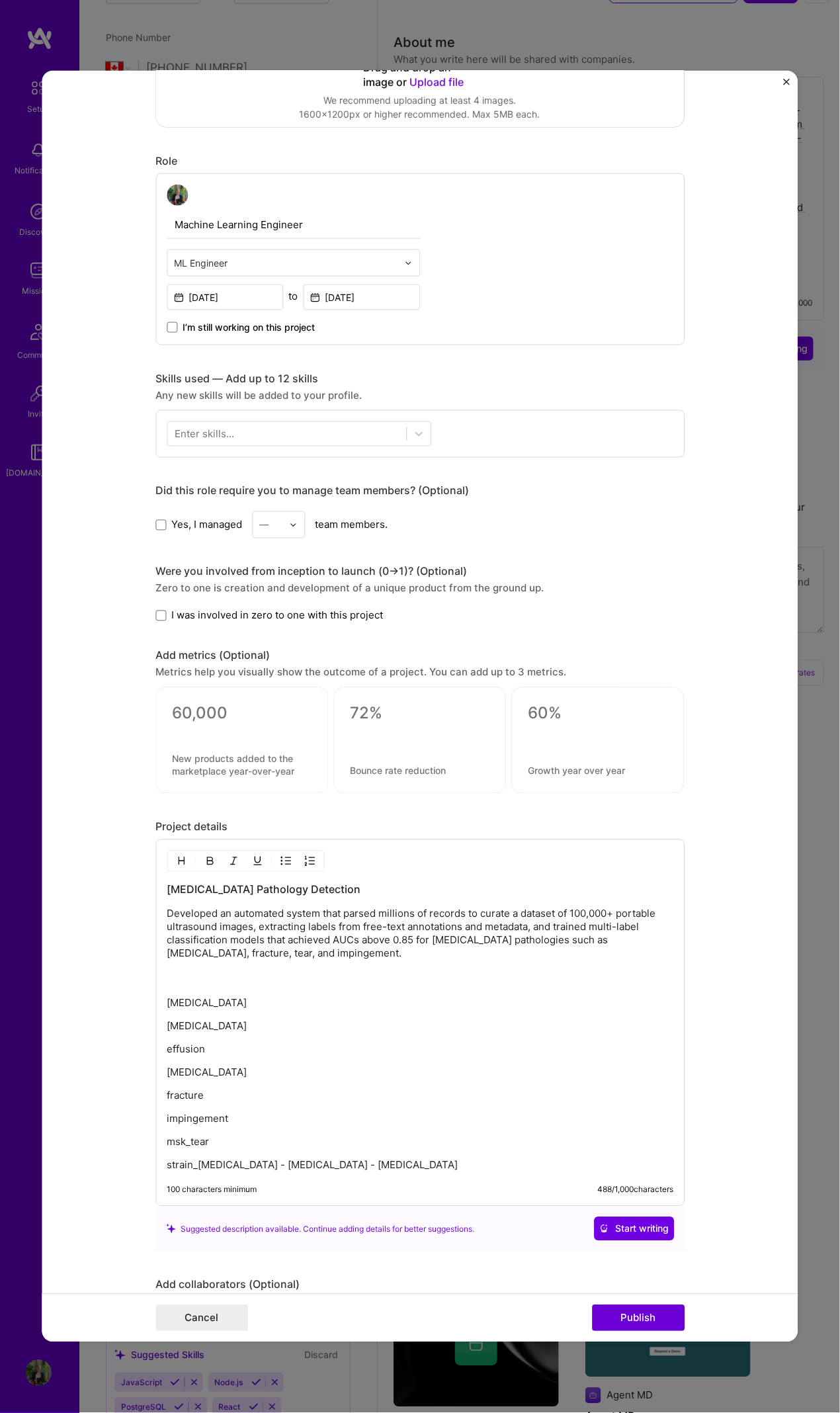
click at [231, 645] on p "strain_sprain - synovitis - tendinopathy" at bounding box center [420, 1166] width 507 height 13
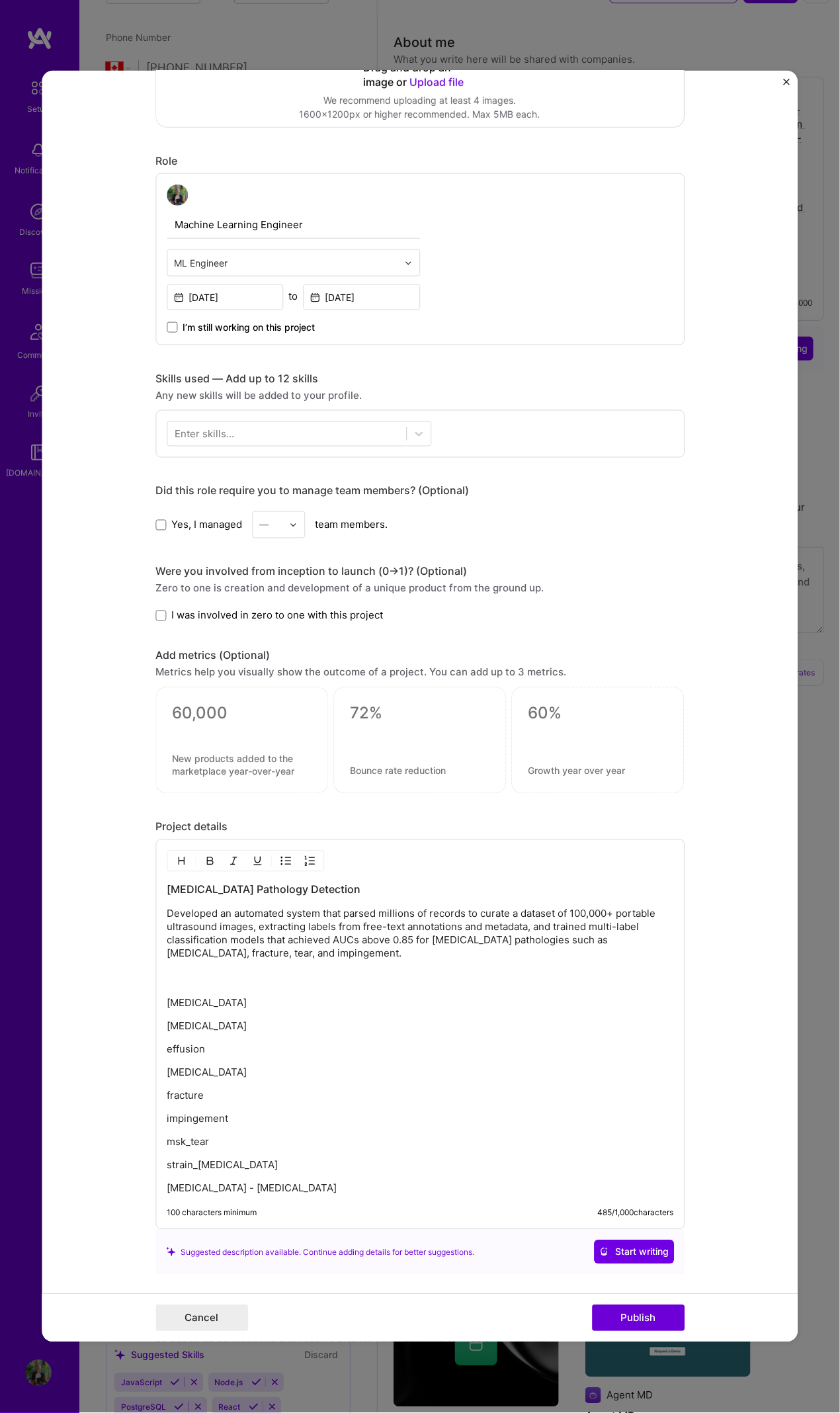
click at [208, 645] on p "synovitis - tendinopathy" at bounding box center [420, 1189] width 507 height 13
click at [213, 645] on p "synovitis - tendinopathy" at bounding box center [420, 1189] width 507 height 13
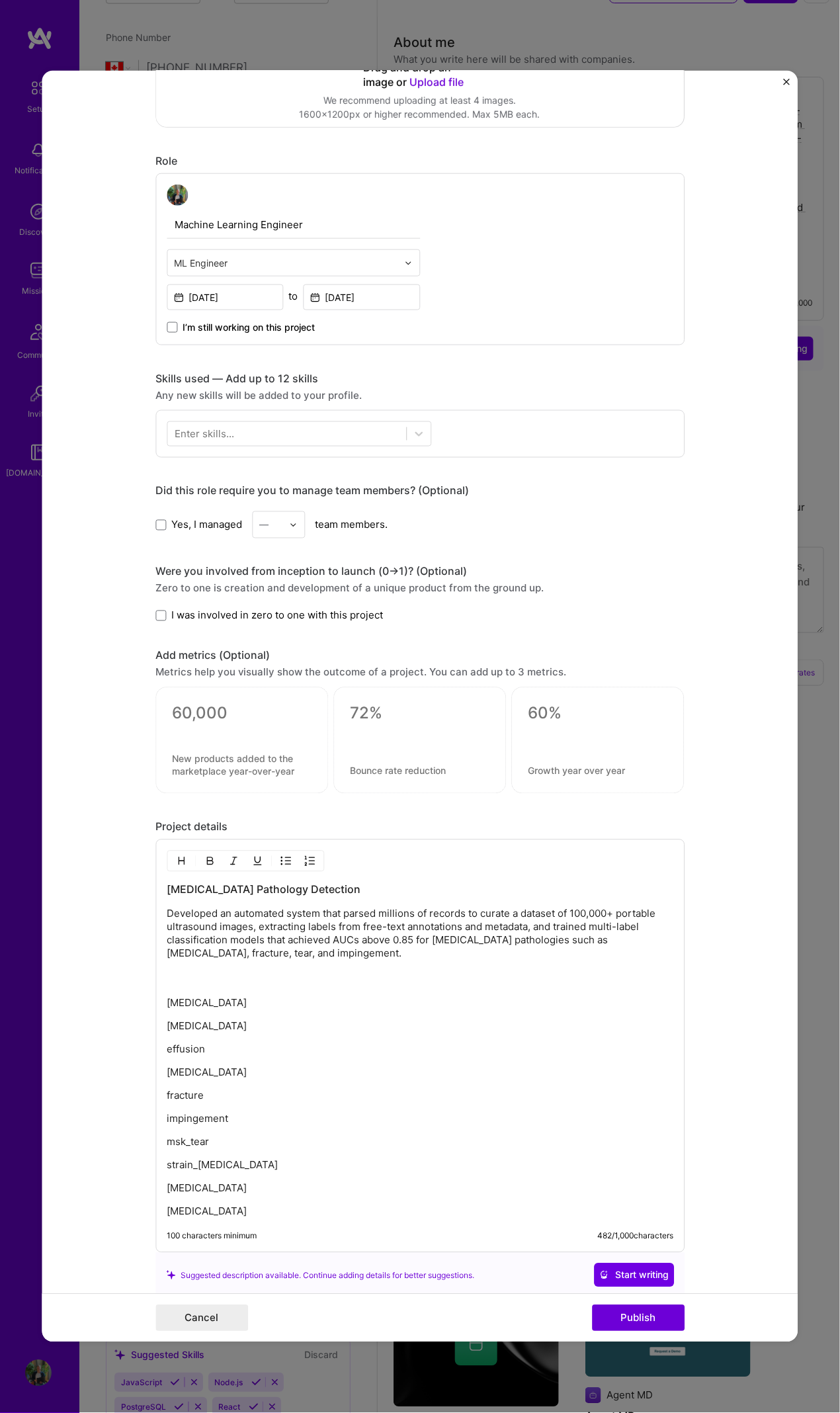
drag, startPoint x: 240, startPoint y: 1213, endPoint x: 98, endPoint y: 1001, distance: 255.2
click at [98, 645] on form "Project title Musculoskeletal Pathology Detection Company Project industry Indu…" at bounding box center [420, 706] width 756 height 1272
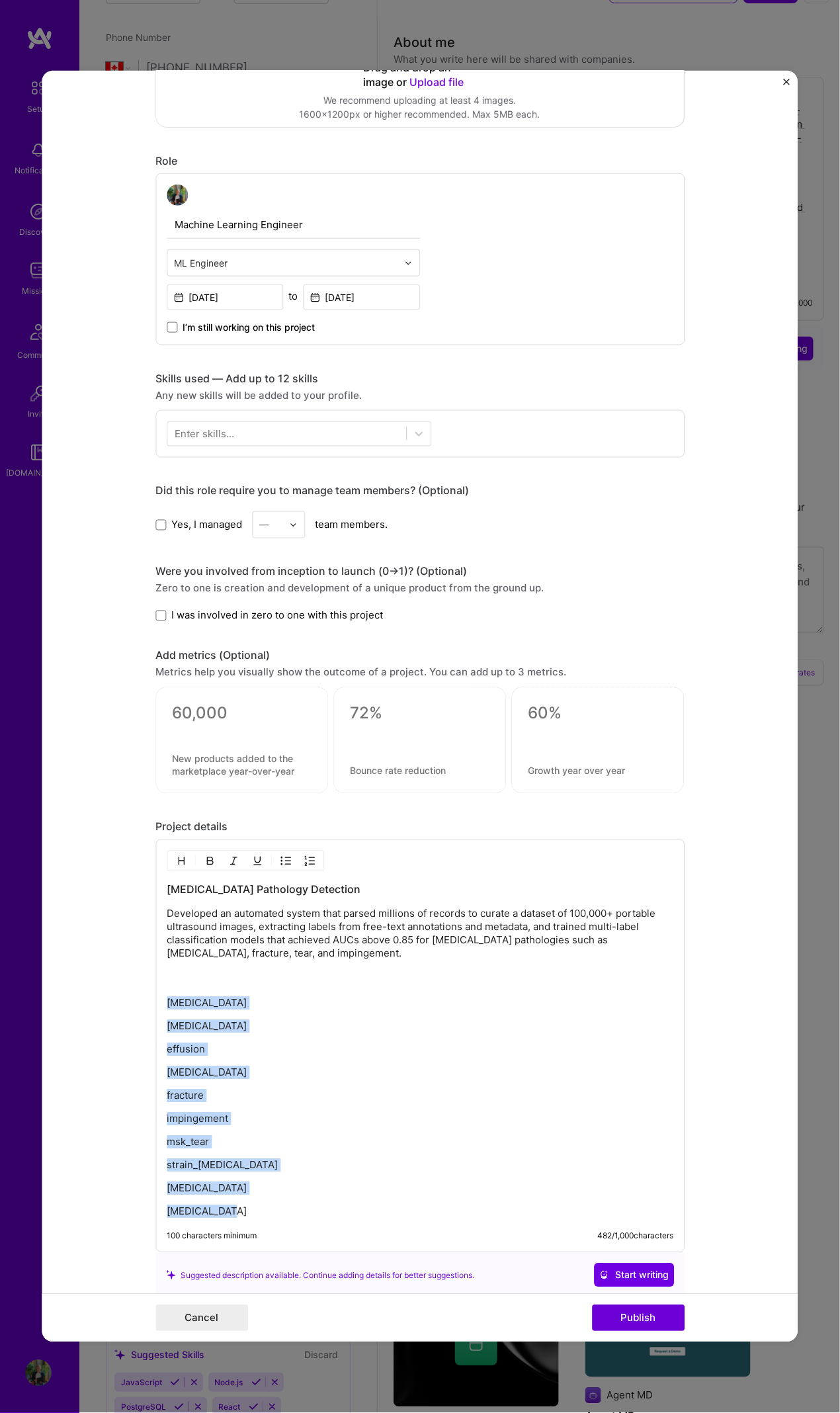
drag, startPoint x: 235, startPoint y: 1206, endPoint x: 77, endPoint y: 989, distance: 268.4
click at [77, 645] on form "Project title Musculoskeletal Pathology Detection Company Project industry Indu…" at bounding box center [420, 706] width 756 height 1272
click at [276, 645] on button "button" at bounding box center [286, 861] width 20 height 16
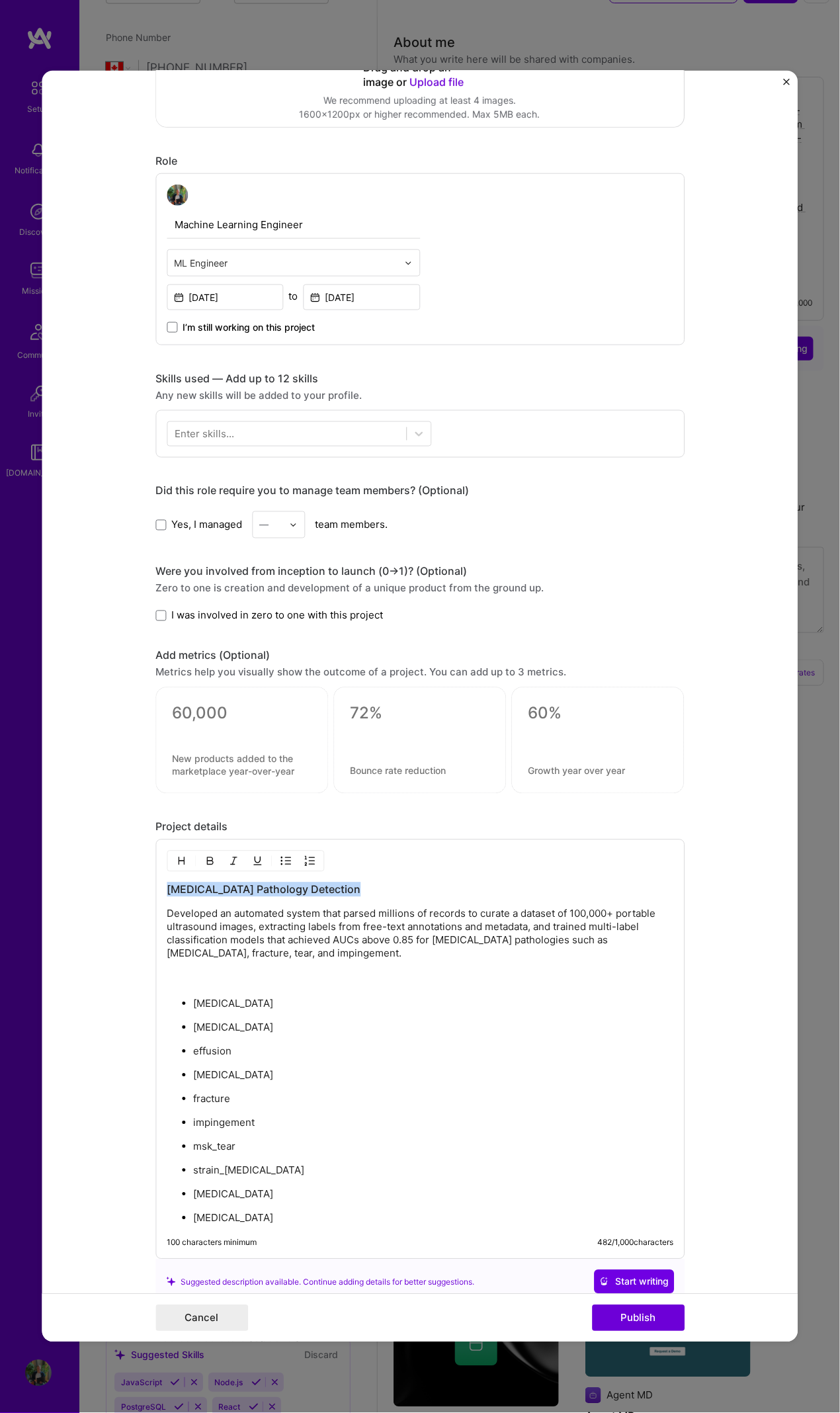
click at [241, 645] on p "Developed an automated system that parsed millions of records to curate a datas…" at bounding box center [420, 947] width 507 height 79
click at [242, 645] on p "Developed an automated system that parsed millions of records to curate a datas…" at bounding box center [420, 947] width 507 height 79
click at [193, 645] on p "calcification" at bounding box center [433, 1004] width 481 height 13
click at [193, 645] on p "dislocation" at bounding box center [433, 1028] width 481 height 13
click at [193, 645] on p "effusion" at bounding box center [433, 1052] width 481 height 13
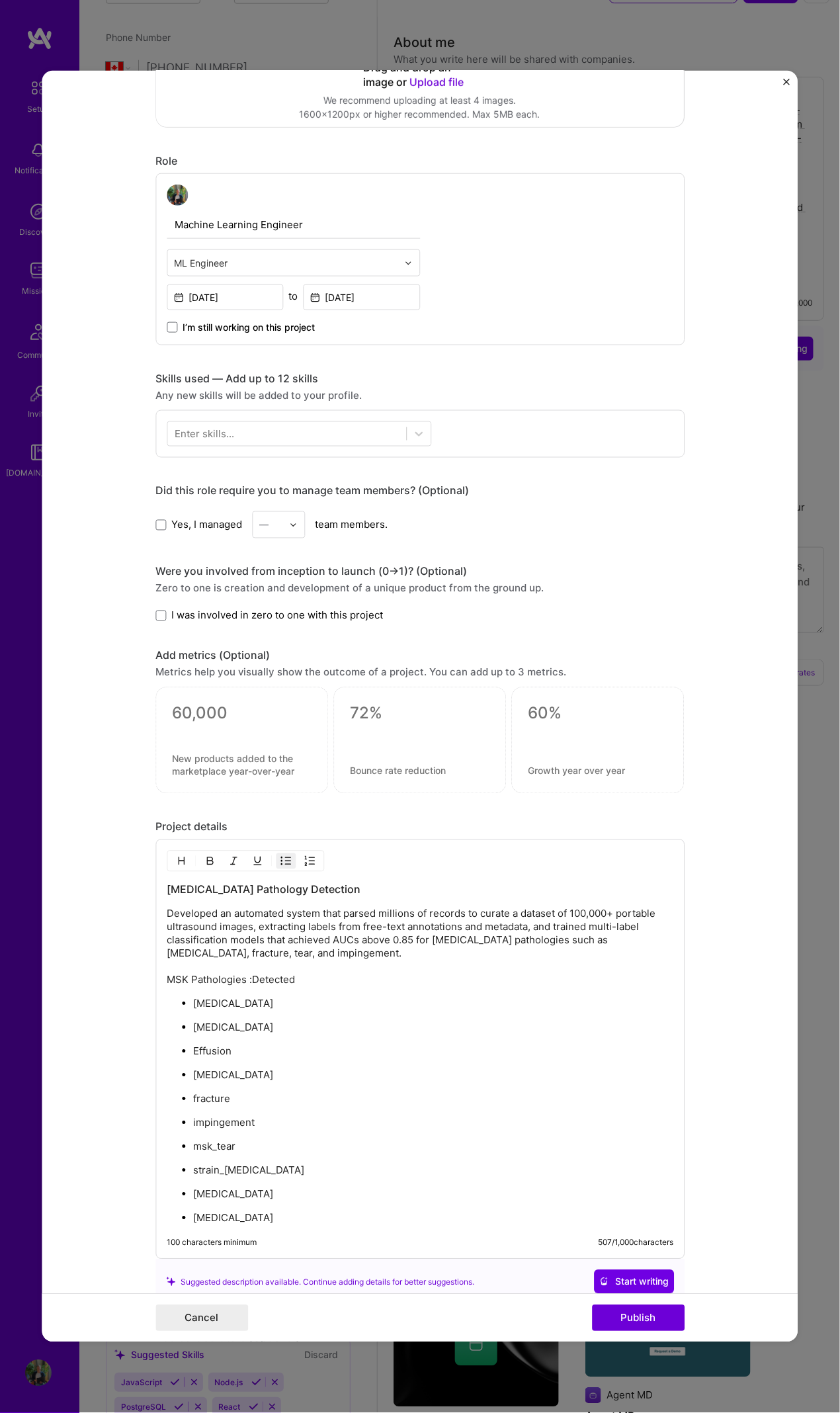
click at [193, 645] on p "enthesopathy" at bounding box center [433, 1076] width 481 height 13
click at [193, 645] on p "fracture" at bounding box center [433, 1099] width 481 height 13
click at [193, 645] on p "impingement" at bounding box center [433, 1124] width 481 height 13
click at [193, 645] on p "msk_tear" at bounding box center [433, 1147] width 481 height 13
click at [197, 645] on p "msk_tear" at bounding box center [433, 1147] width 481 height 13
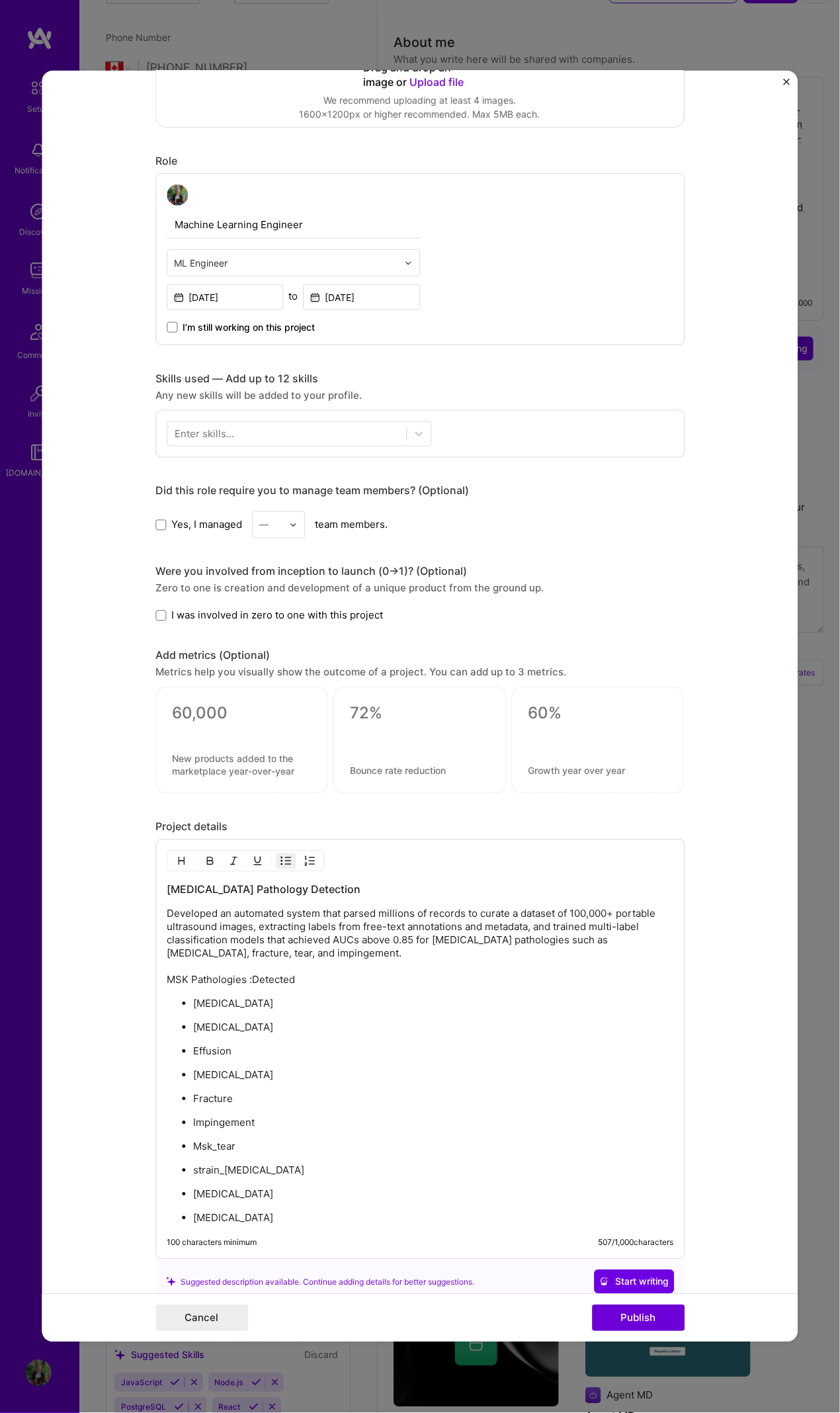
click at [193, 645] on p "strain_sprain" at bounding box center [433, 1171] width 481 height 13
click at [210, 645] on p "Msk_tear" at bounding box center [433, 1147] width 481 height 13
click at [219, 645] on p "Strain_sprain" at bounding box center [433, 1171] width 481 height 13
click at [193, 645] on p "synovitis" at bounding box center [433, 1195] width 481 height 13
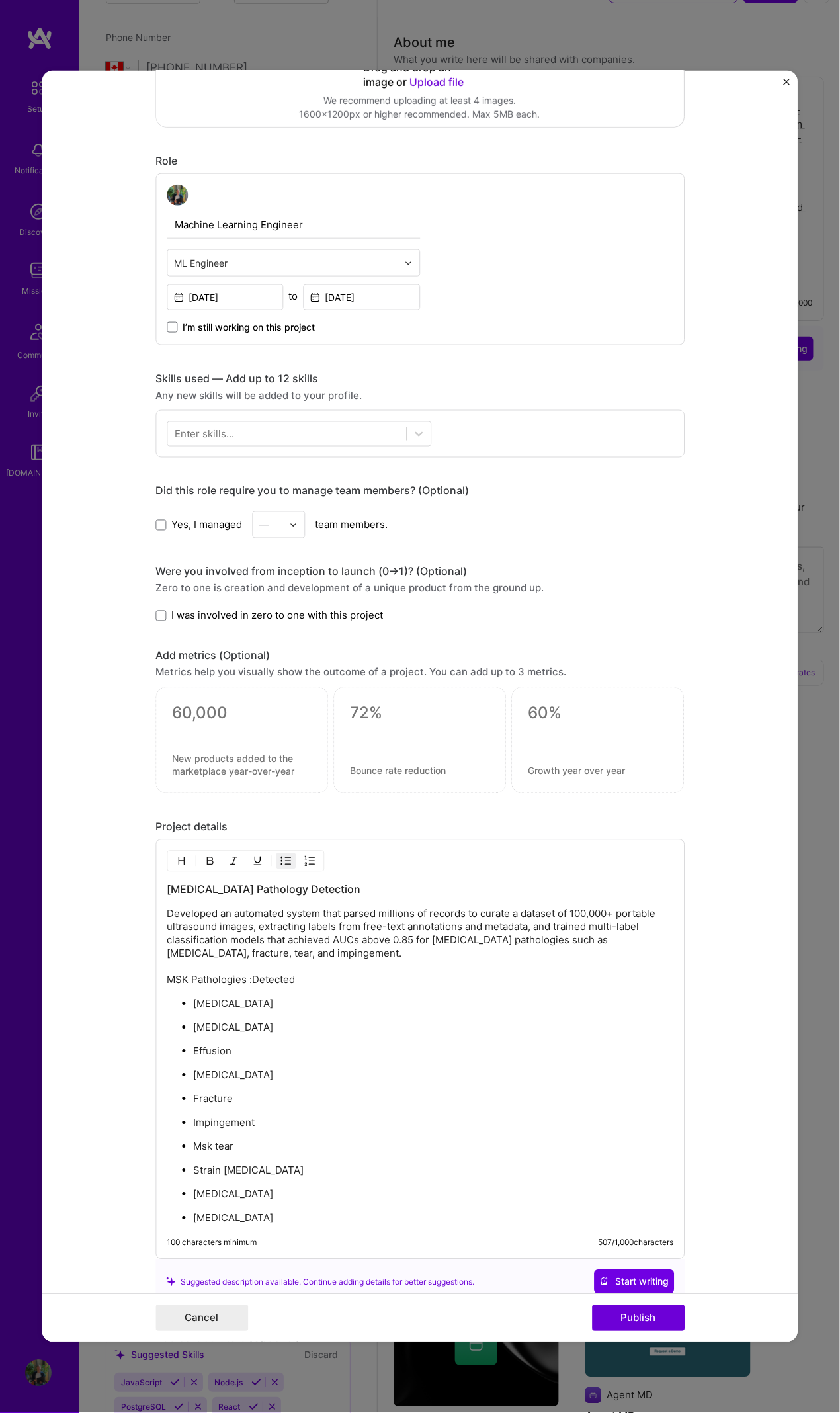
click at [193, 645] on p "tendinopathy" at bounding box center [433, 1219] width 481 height 13
click at [279, 645] on div "Musculoskeletal Pathology Detection Developed an automated system that parsed m…" at bounding box center [420, 1050] width 529 height 420
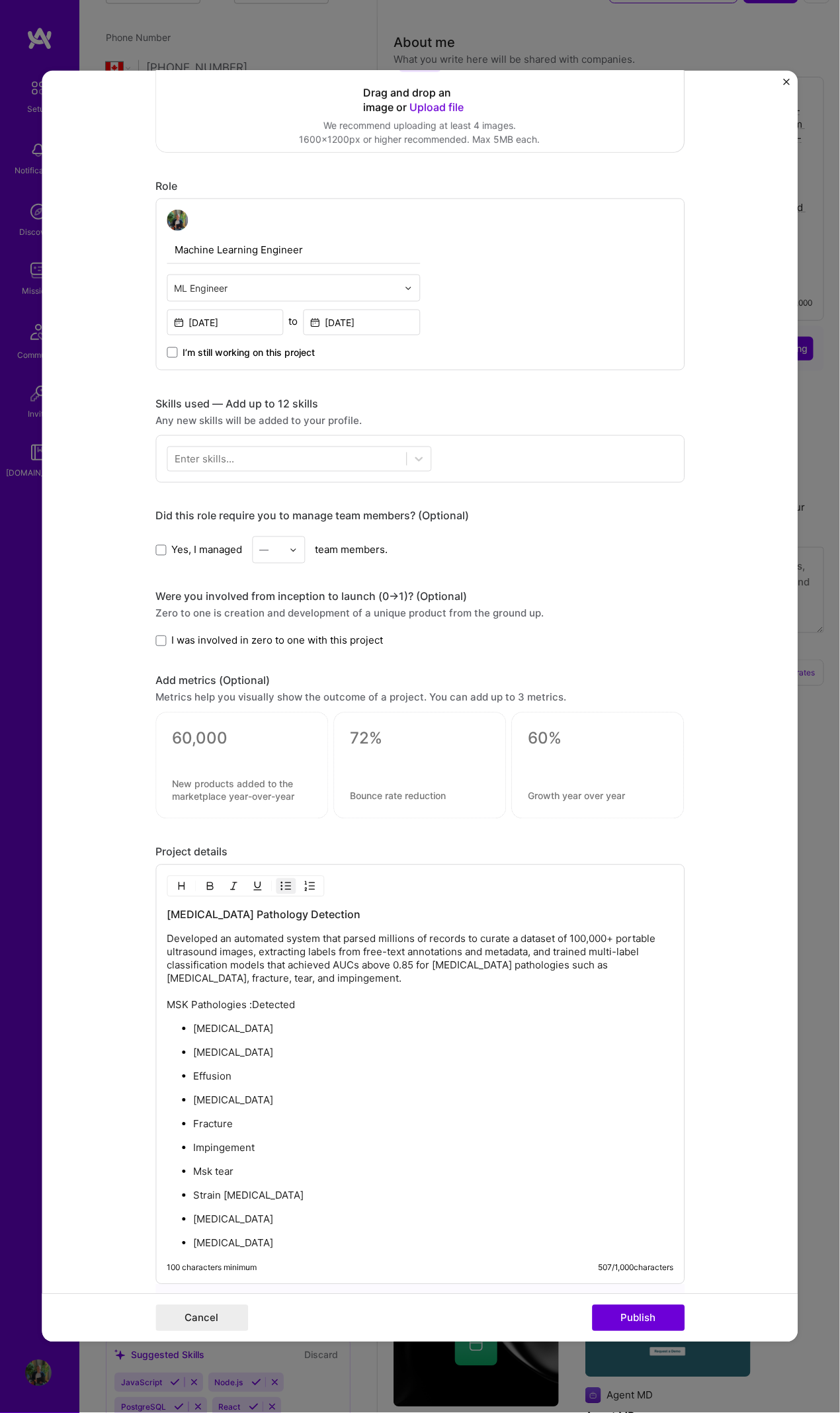
scroll to position [213, 0]
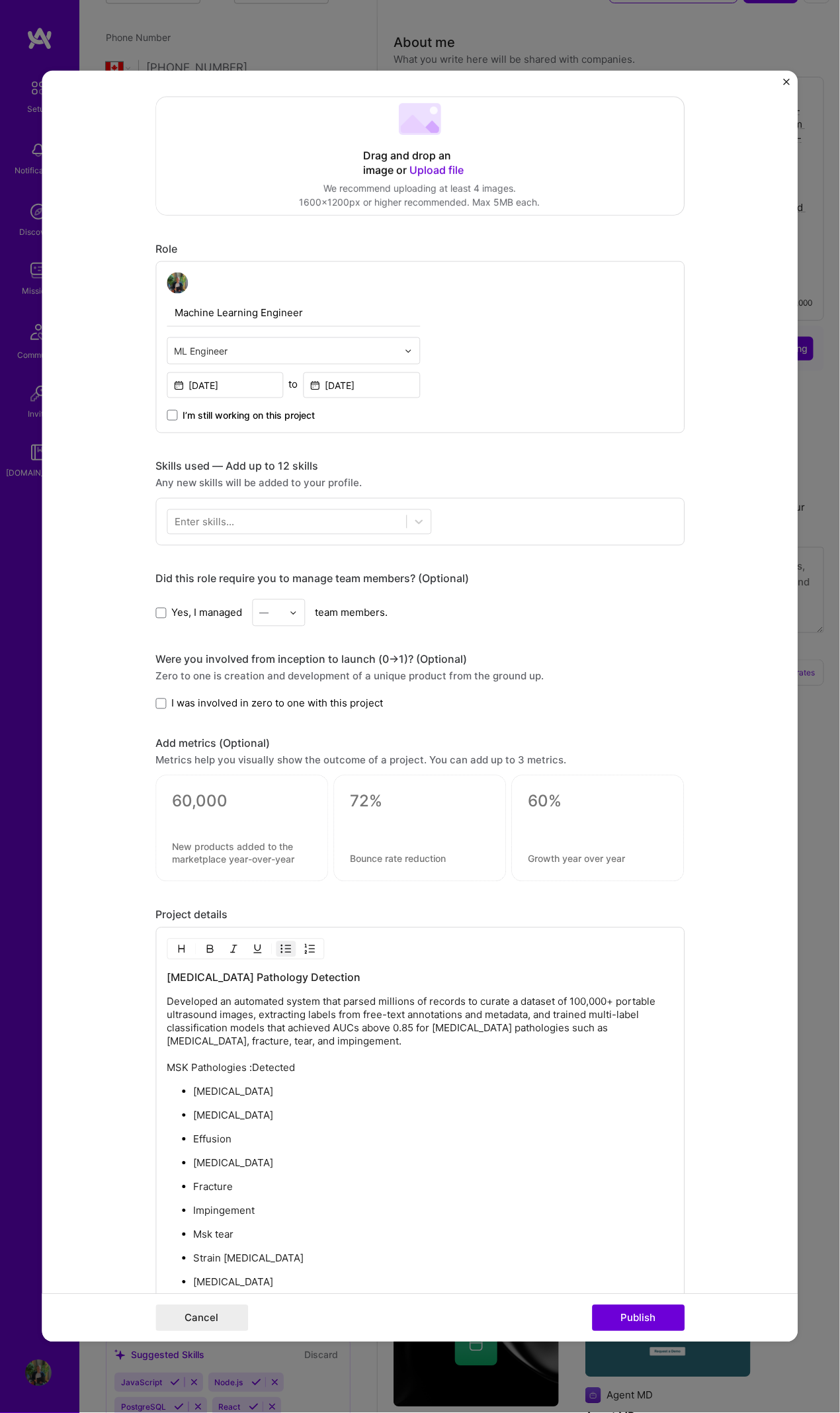
click at [388, 645] on p "Developed an automated system that parsed millions of records to curate a datas…" at bounding box center [420, 1035] width 507 height 79
drag, startPoint x: 329, startPoint y: 1022, endPoint x: 648, endPoint y: 1033, distance: 319.2
click at [664, 645] on p "Developed an automated system that parsed millions of records to curate a datas…" at bounding box center [420, 1035] width 507 height 79
click at [204, 645] on img "button" at bounding box center [209, 949] width 10 height 10
click at [271, 645] on textarea at bounding box center [242, 853] width 140 height 24
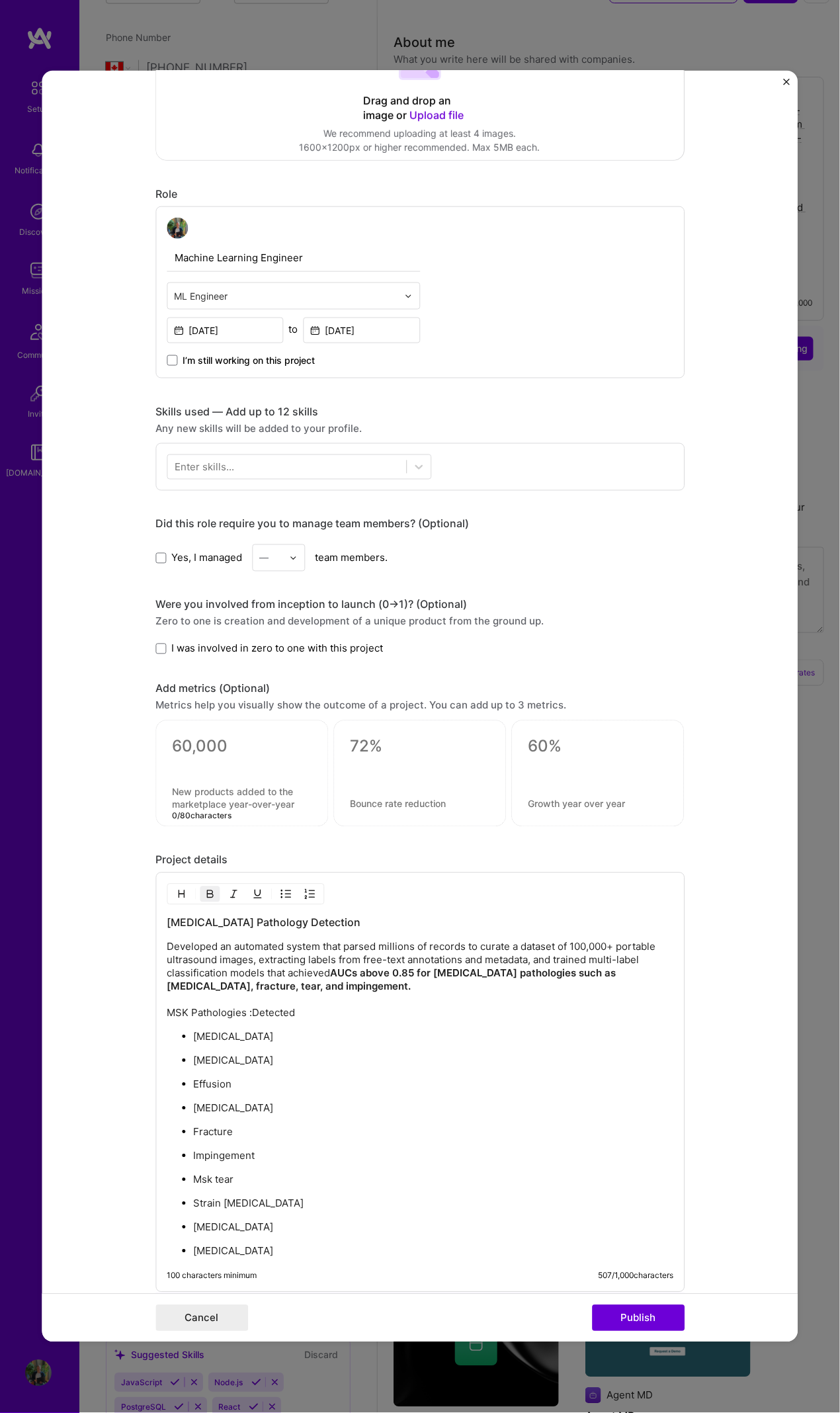
scroll to position [0, 0]
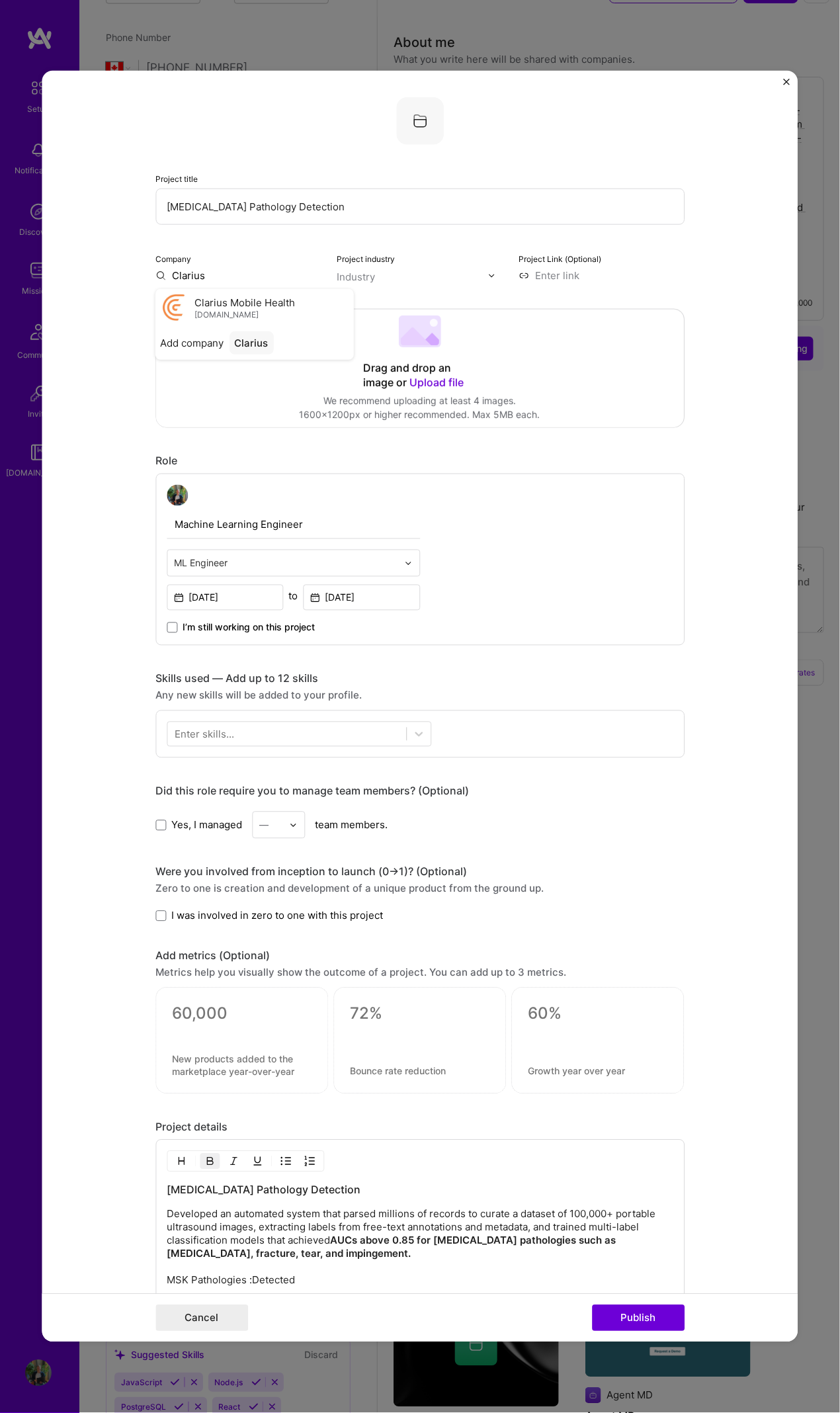
click at [250, 297] on span "Clarius Mobile Health" at bounding box center [245, 301] width 101 height 14
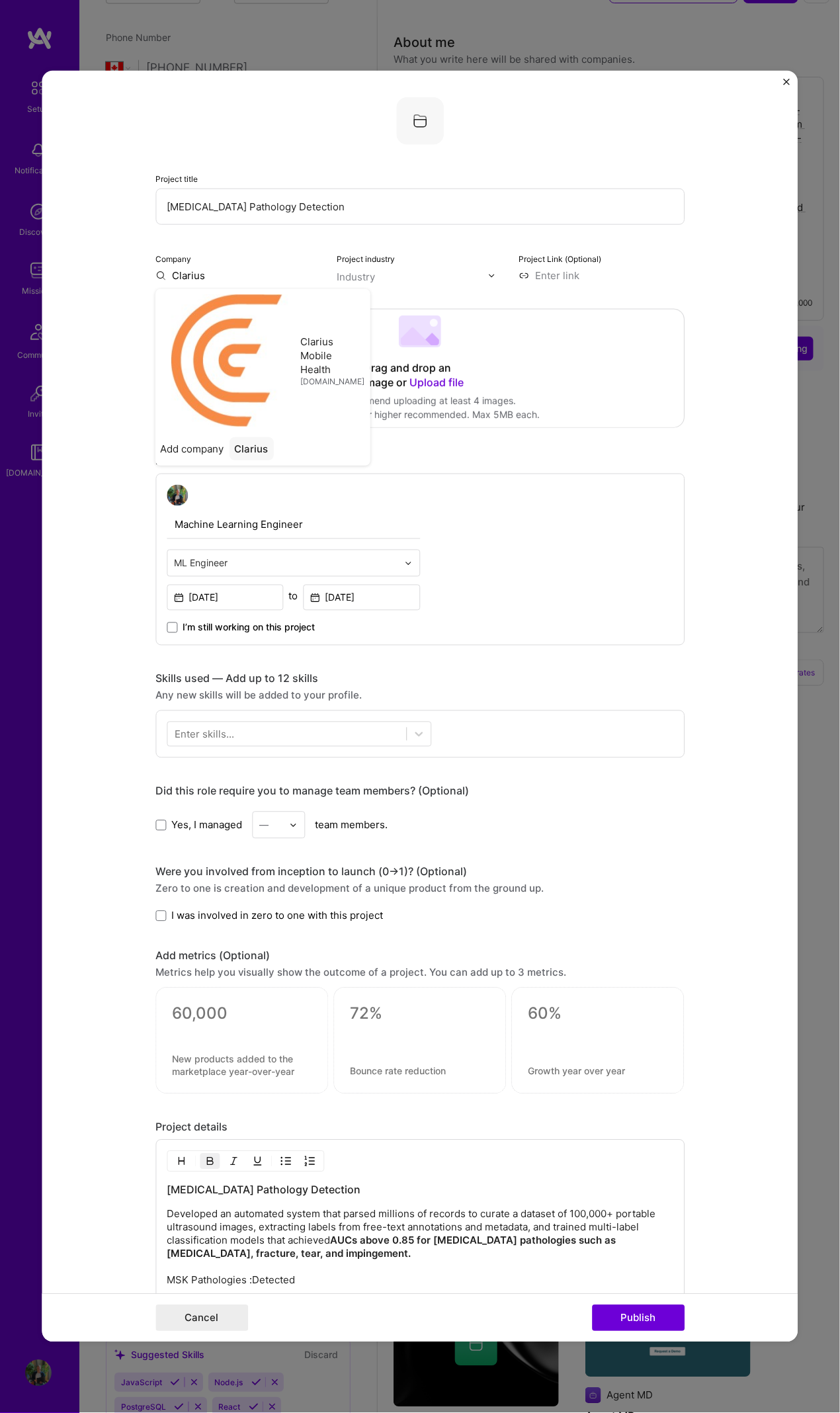
type input "Clarius Mobile Health"
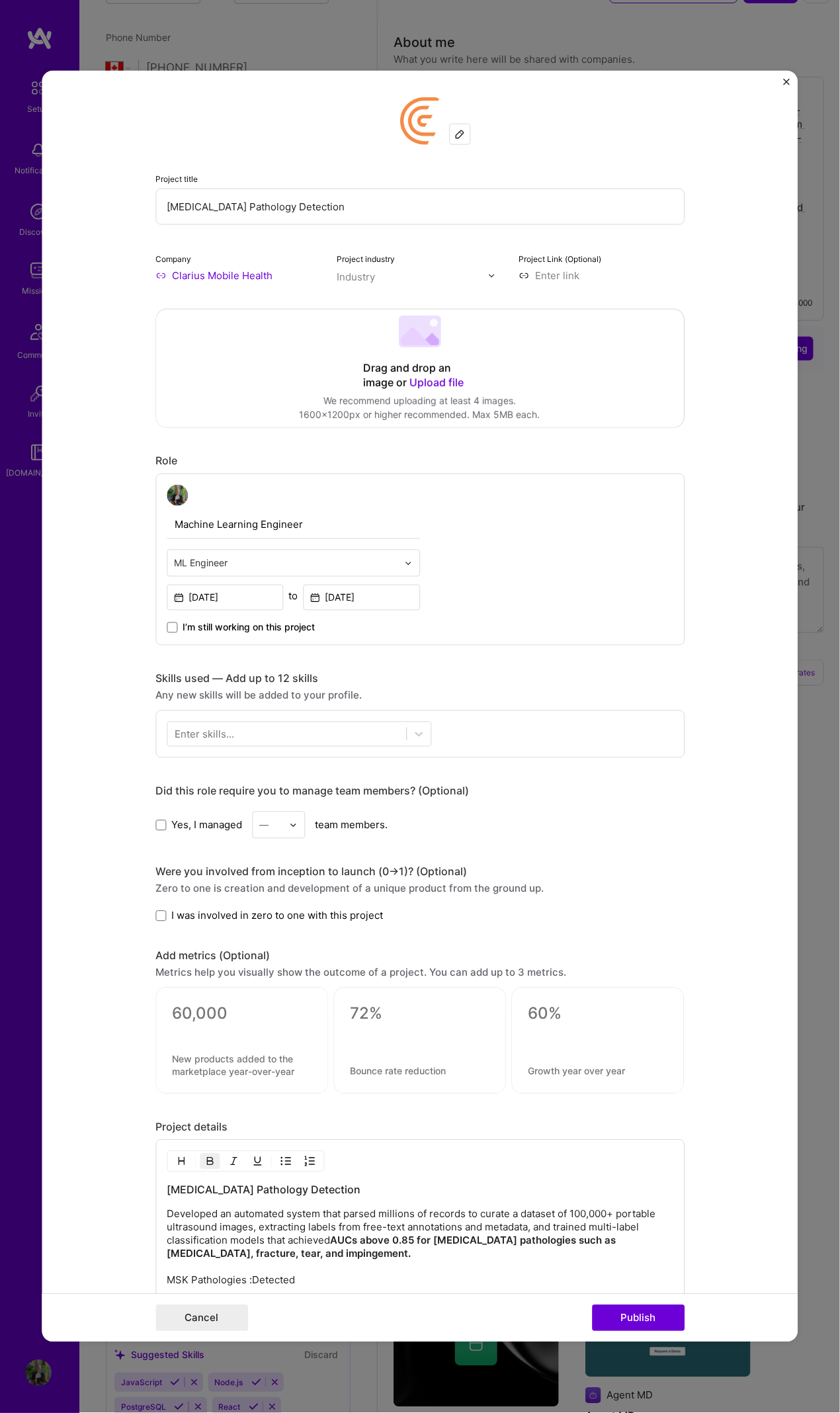
click at [290, 310] on div "Drag and drop an image or Upload file Upload file We recommend uploading at lea…" at bounding box center [420, 369] width 528 height 118
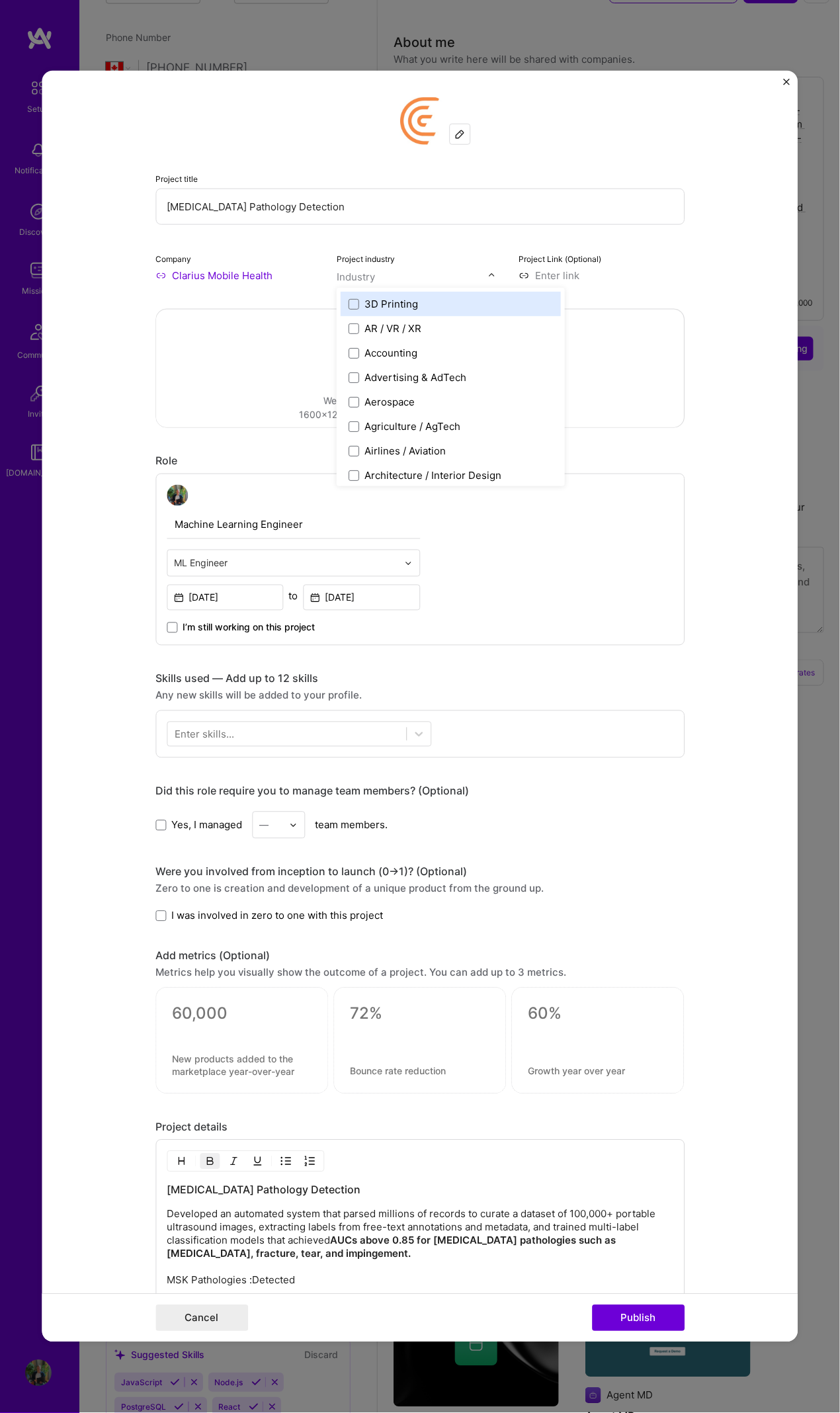
click at [488, 276] on img at bounding box center [492, 275] width 8 height 8
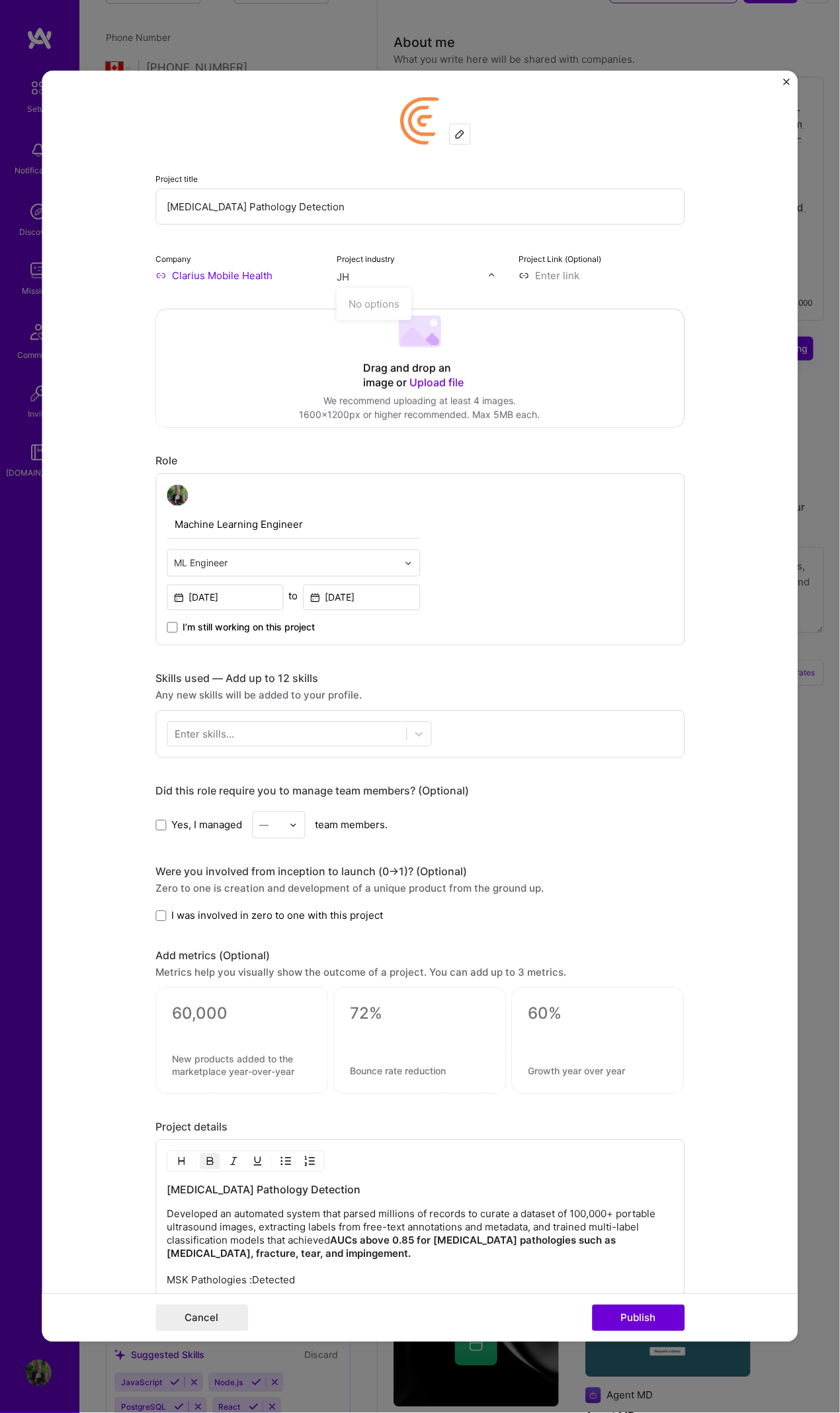
type input "J"
type input "Hea"
click at [349, 301] on span at bounding box center [354, 303] width 10 height 10
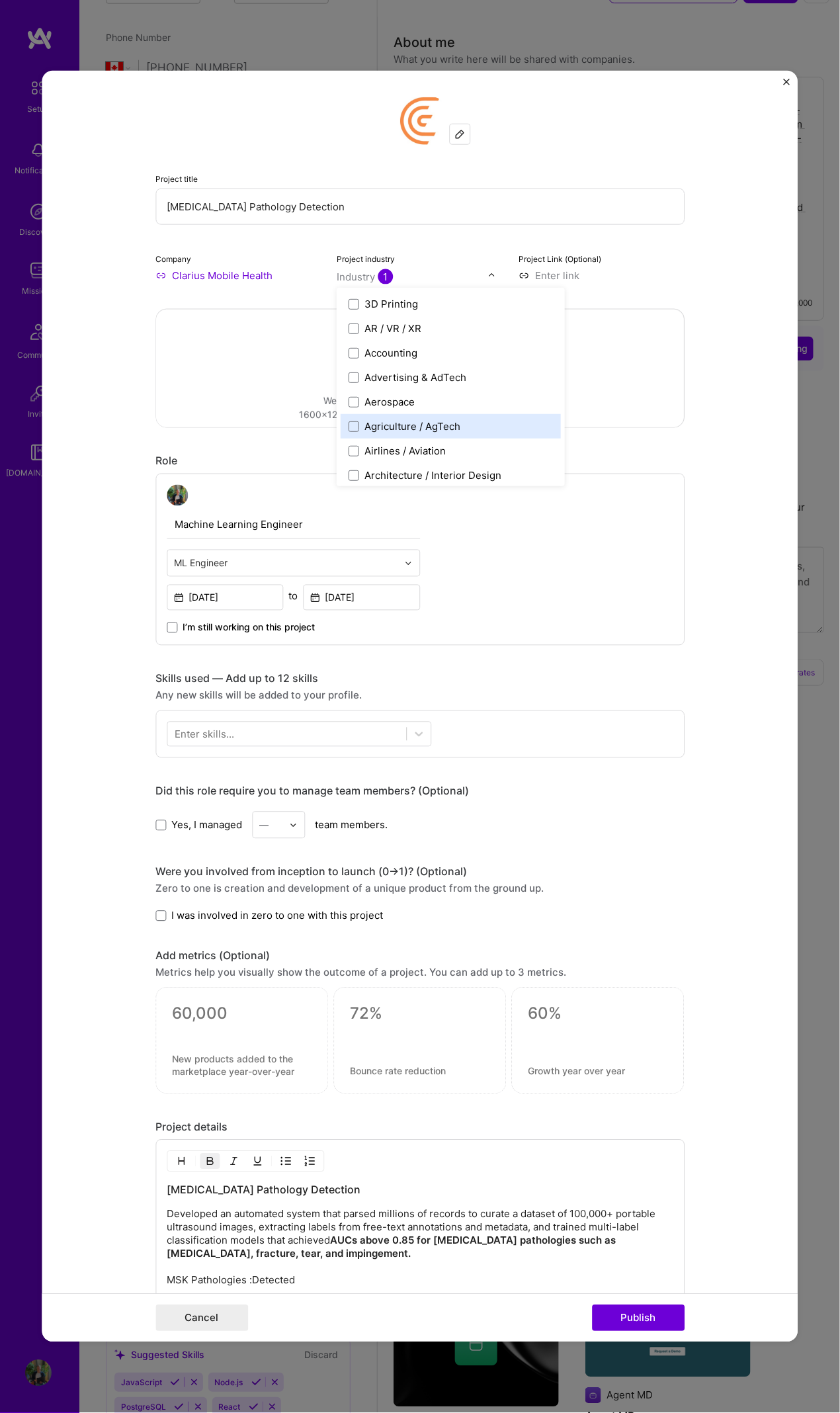
click at [672, 444] on div "Project title Musculoskeletal Pathology Detection Company Clarius Mobile Health…" at bounding box center [420, 962] width 529 height 1731
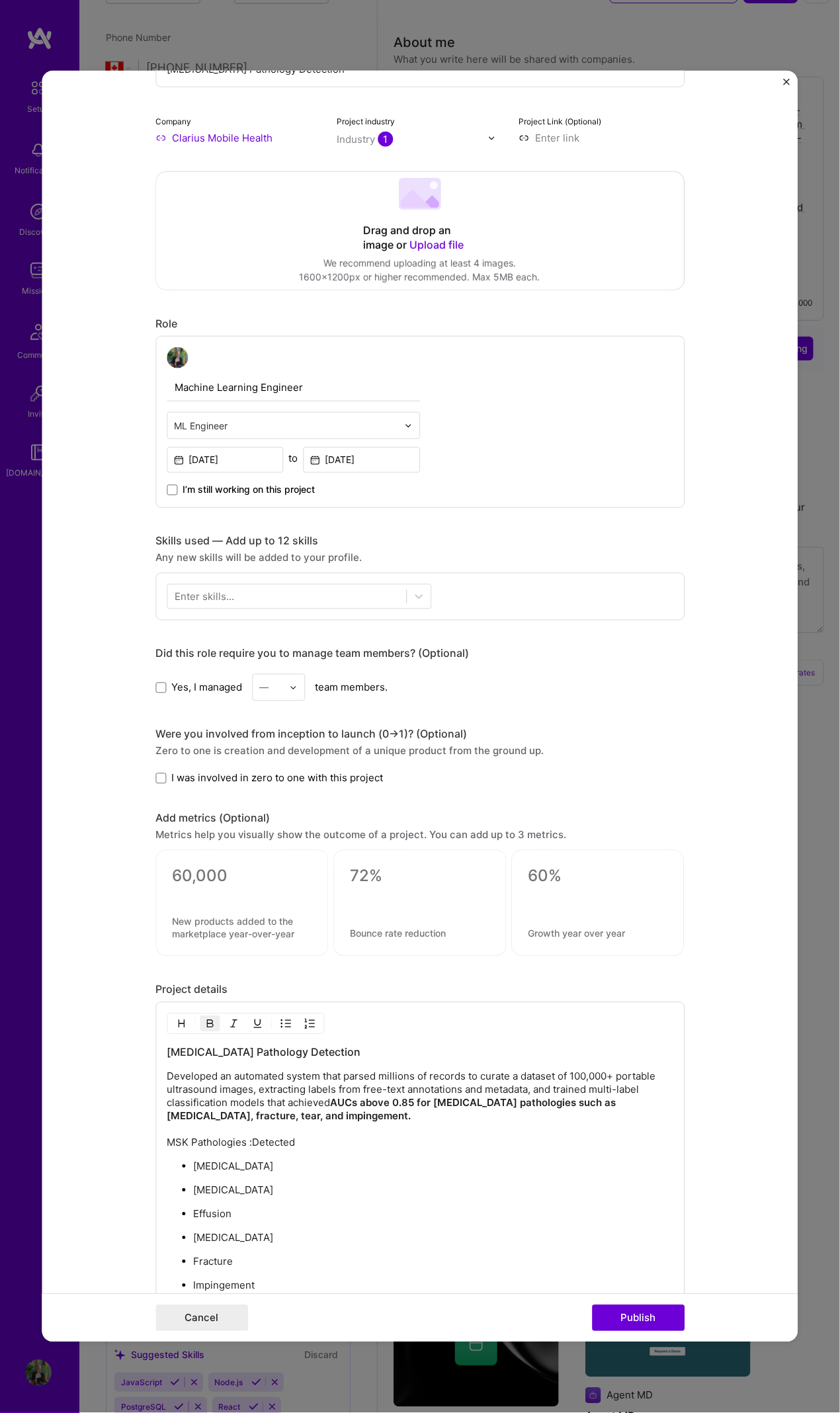
scroll to position [287, 0]
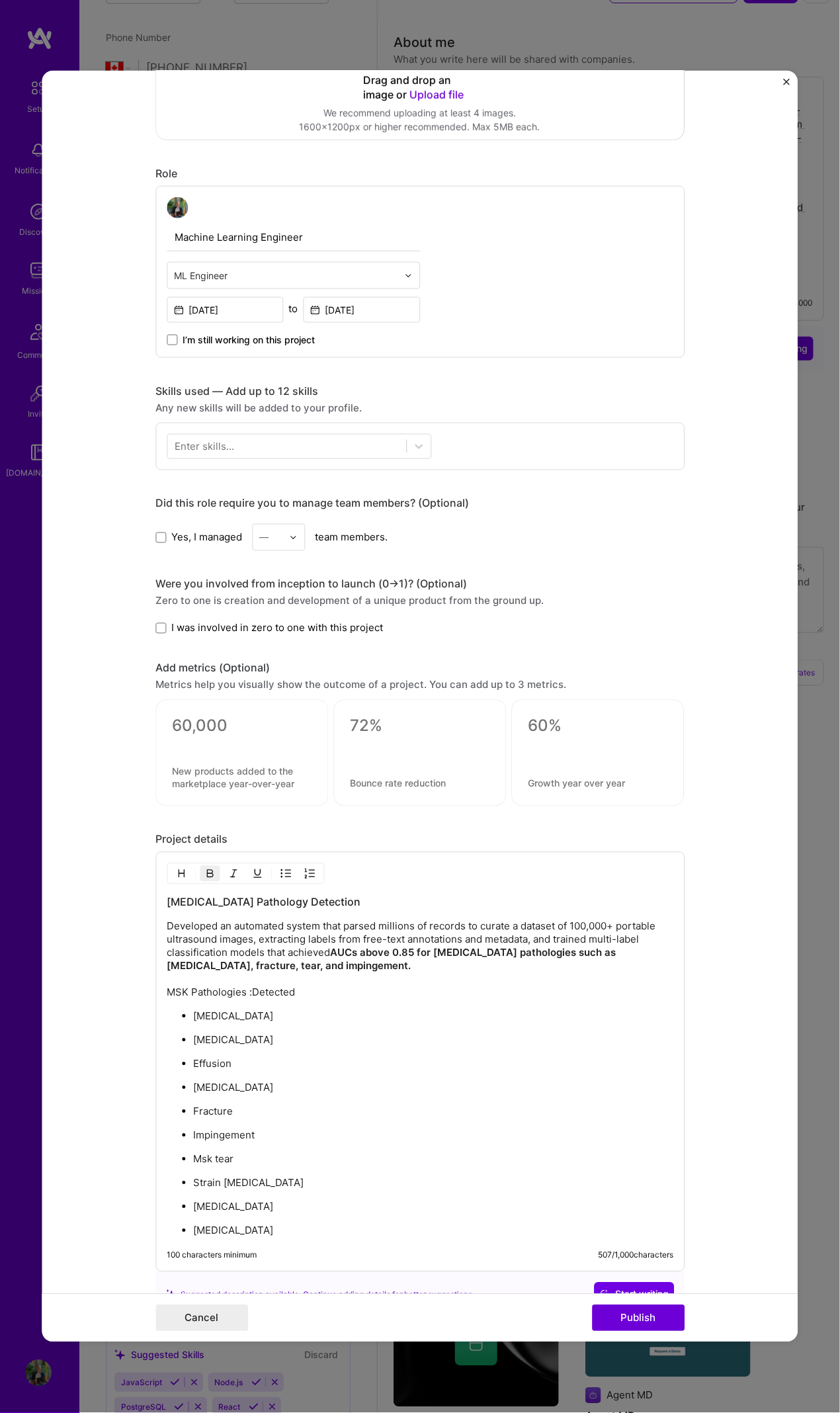
click at [254, 645] on div at bounding box center [242, 743] width 140 height 14
click at [255, 645] on div at bounding box center [242, 743] width 140 height 14
click at [254, 645] on div at bounding box center [242, 743] width 140 height 14
click at [254, 645] on textarea at bounding box center [242, 726] width 140 height 20
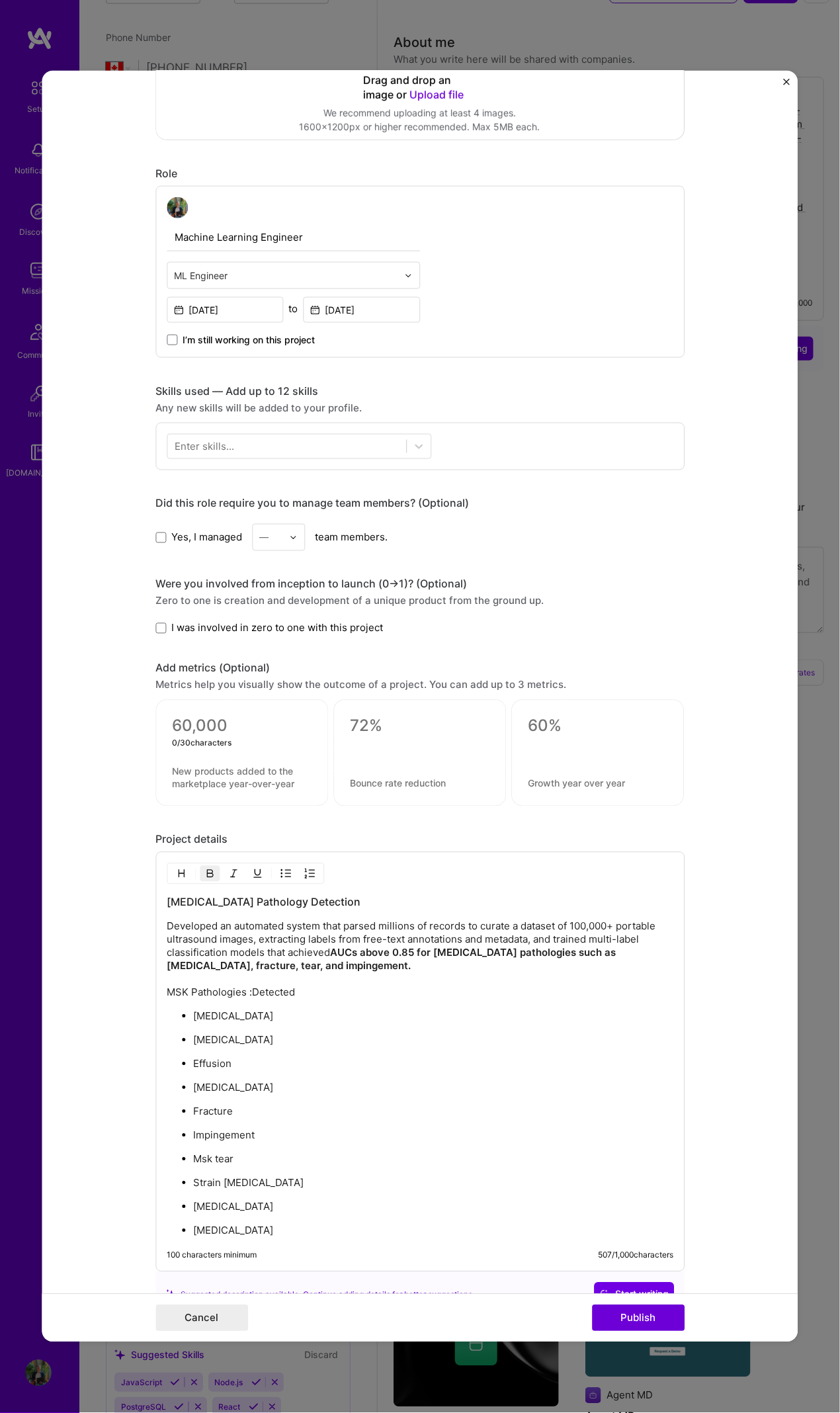
click at [281, 645] on div "0 / 30 characters" at bounding box center [242, 743] width 140 height 14
click at [281, 645] on div at bounding box center [242, 753] width 173 height 106
click at [279, 645] on textarea at bounding box center [242, 726] width 140 height 20
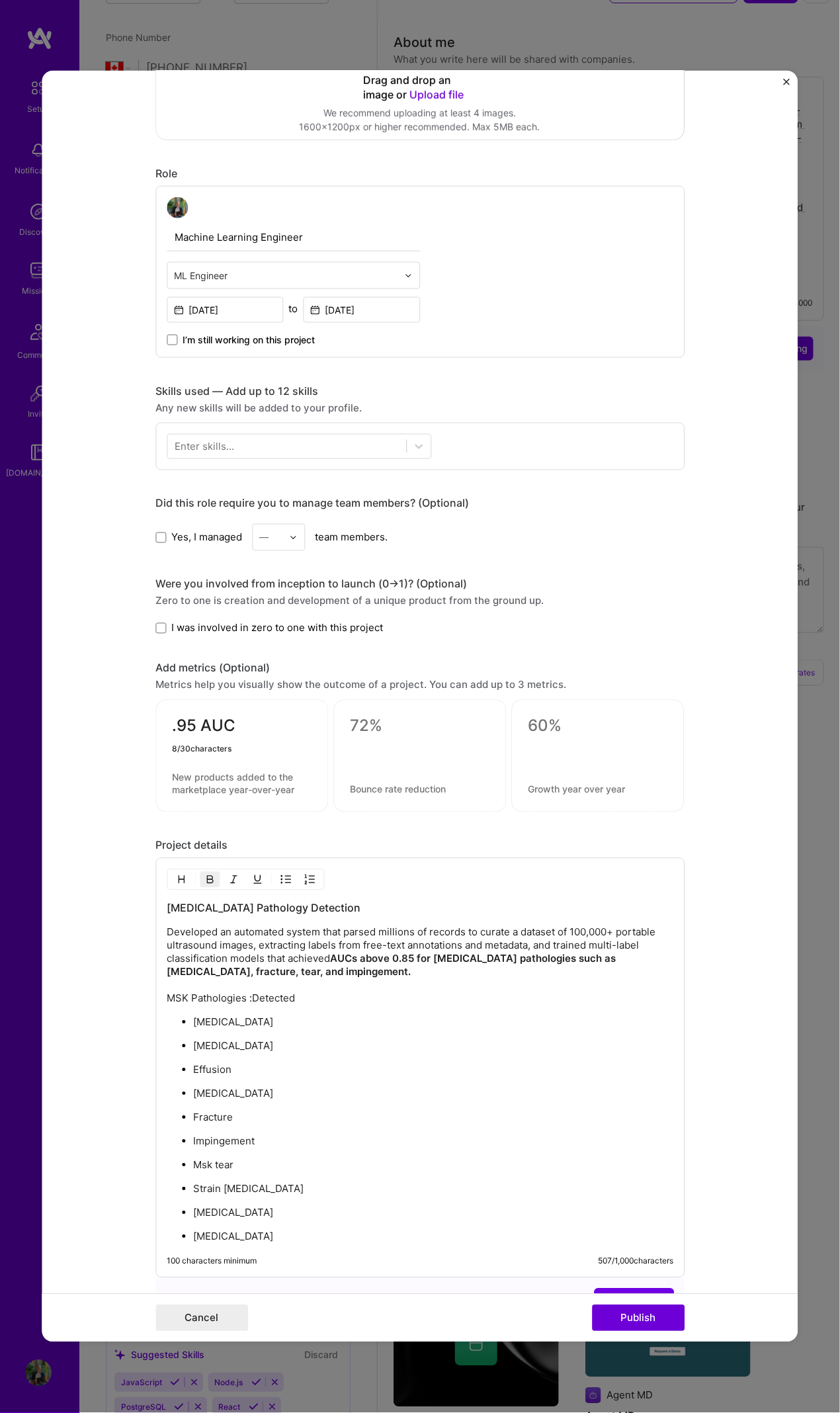
type textarea ".95 AUC"
drag, startPoint x: 256, startPoint y: 781, endPoint x: 244, endPoint y: 771, distance: 15.6
click at [250, 645] on textarea at bounding box center [242, 784] width 140 height 24
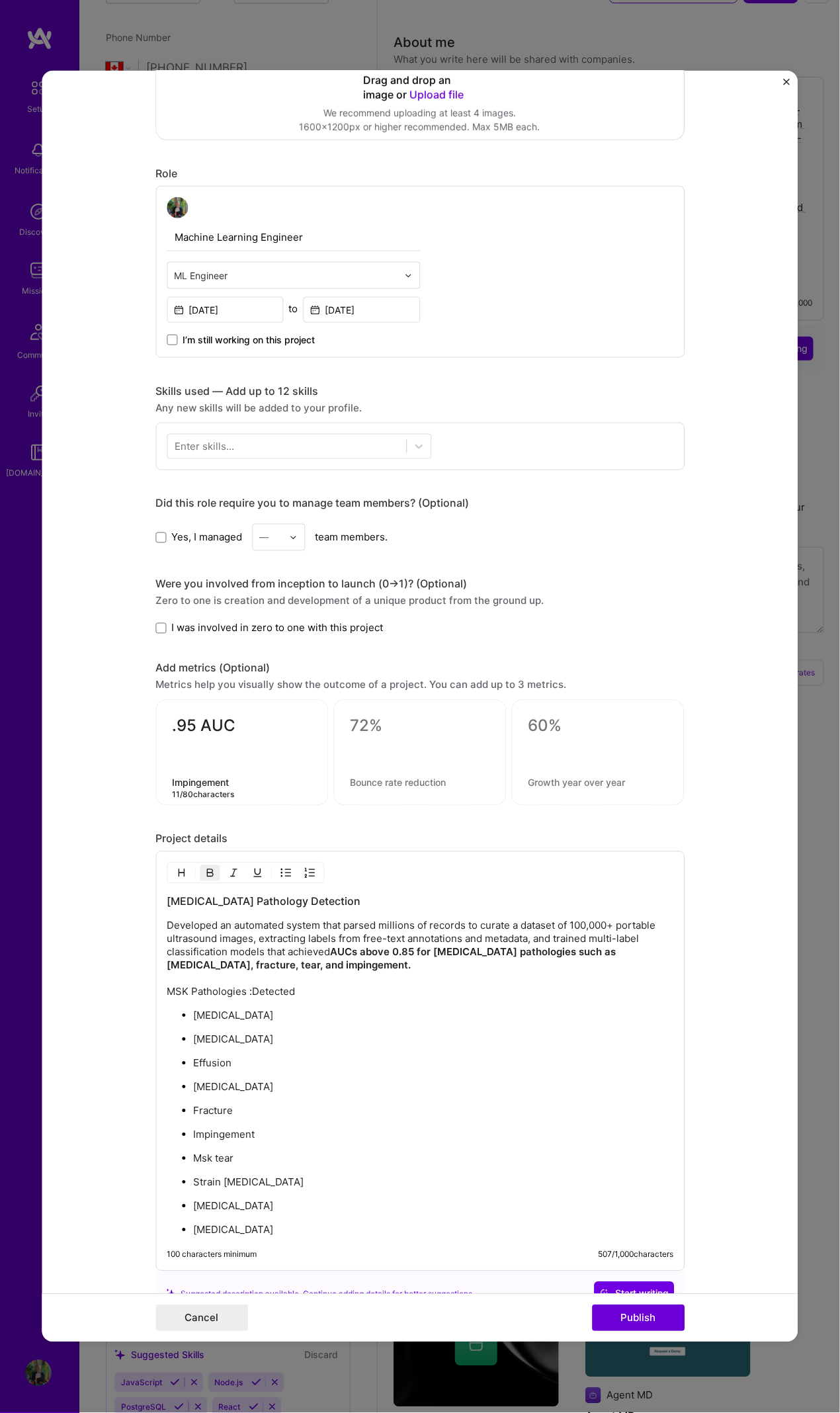
type textarea "Impingement"
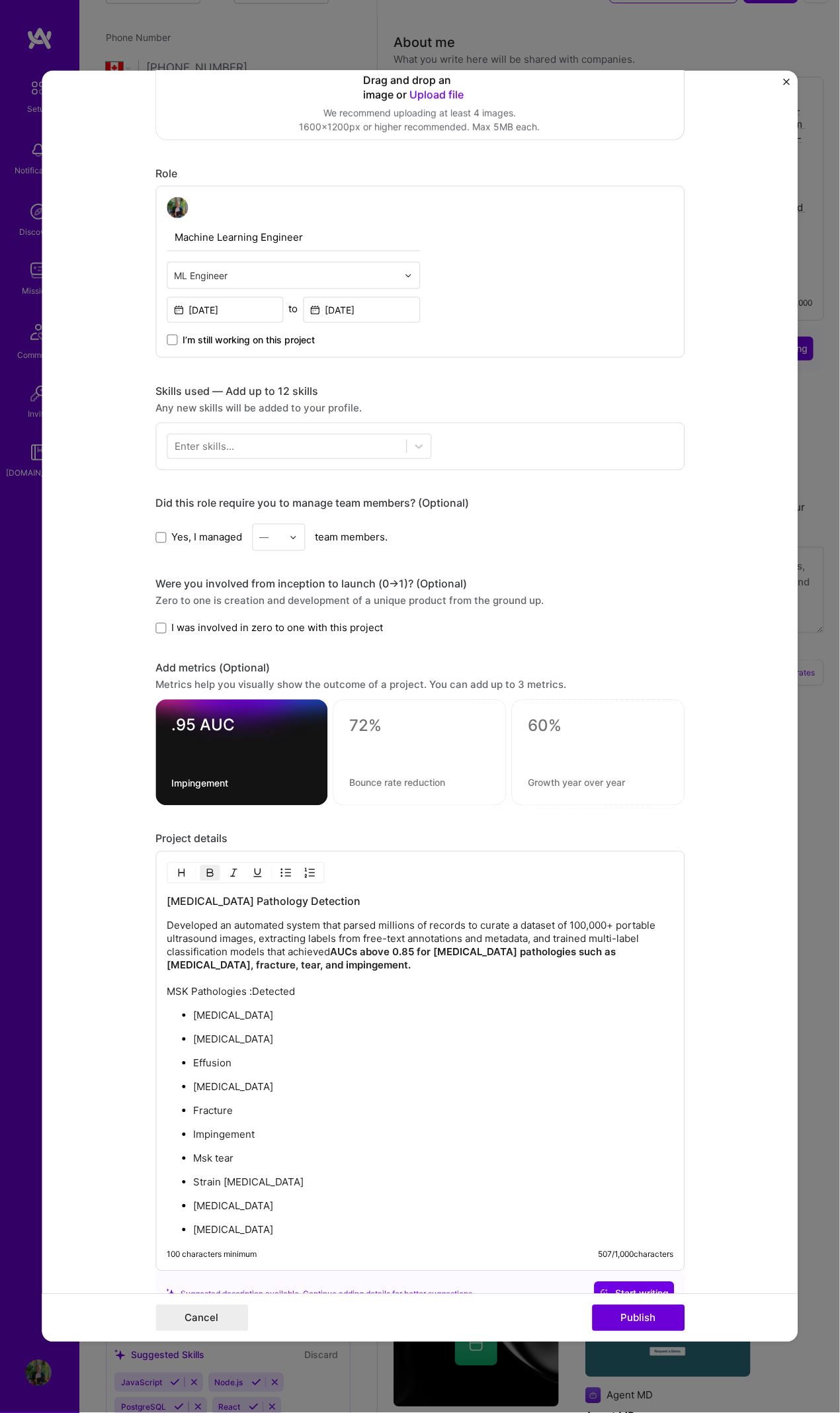
click at [341, 645] on div at bounding box center [420, 752] width 174 height 105
click at [415, 645] on div "Project title Musculoskeletal Pathology Detection Company Clarius Mobile Health…" at bounding box center [420, 675] width 529 height 1730
click at [172, 645] on textarea ".95 AUC" at bounding box center [242, 729] width 140 height 26
type textarea "0.95 AUC"
drag, startPoint x: 248, startPoint y: 747, endPoint x: 254, endPoint y: 751, distance: 7.2
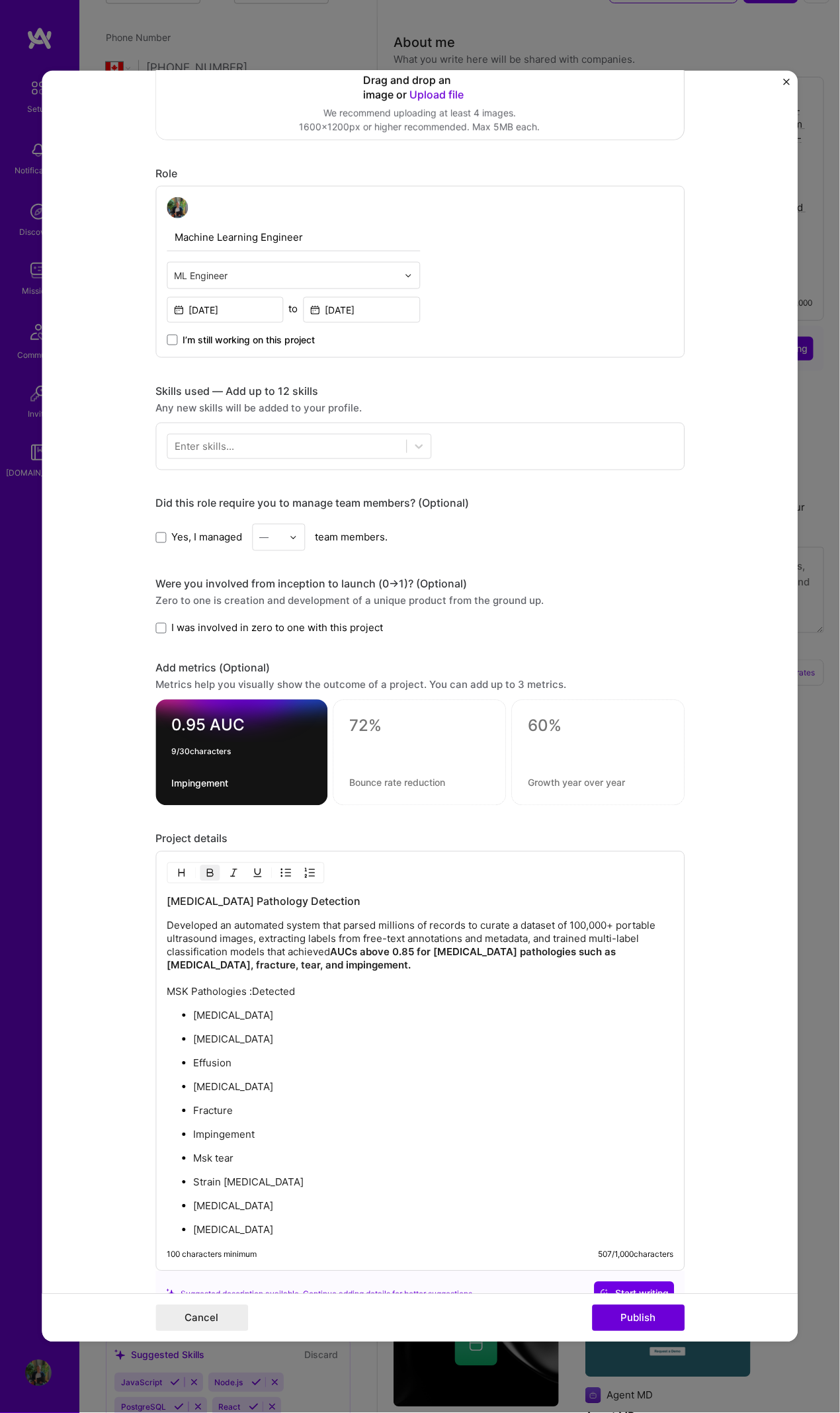
click at [248, 645] on div "9 / 30 characters" at bounding box center [242, 751] width 140 height 14
click at [387, 645] on div "Project details" at bounding box center [420, 839] width 529 height 14
click at [374, 645] on textarea at bounding box center [419, 782] width 140 height 12
click at [357, 645] on div at bounding box center [419, 749] width 140 height 14
click at [356, 645] on textarea at bounding box center [419, 726] width 140 height 20
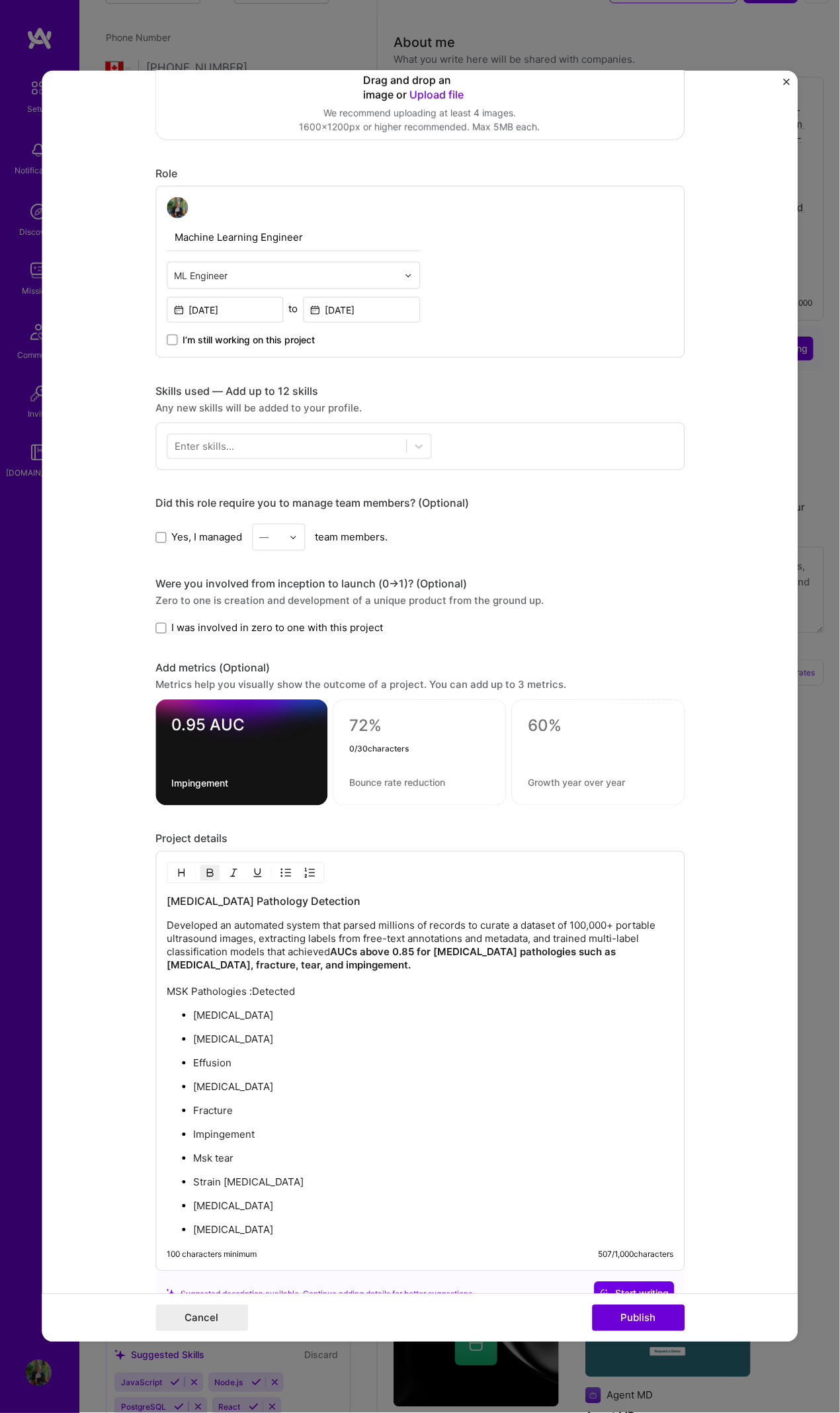
type textarea ")"
type textarea "Above 0.85 AUC"
click at [371, 645] on div "Above 0.85 AUC 14 / 30 characters" at bounding box center [420, 752] width 174 height 105
click at [372, 645] on div at bounding box center [419, 751] width 140 height 14
drag, startPoint x: 610, startPoint y: 946, endPoint x: 661, endPoint y: 949, distance: 51.1
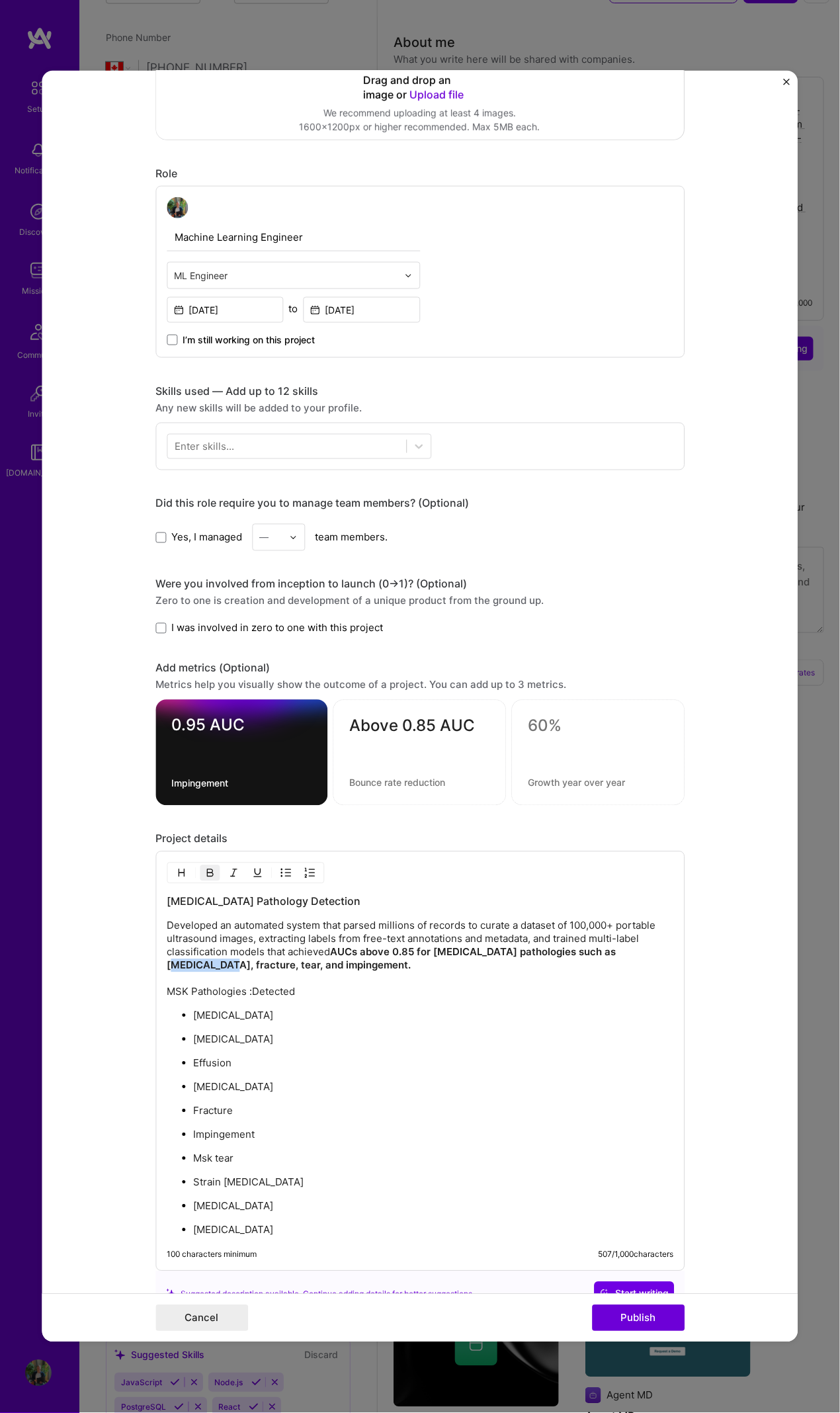
click at [619, 645] on strong "AUCs above 0.85 for musculoskeletal pathologies such as dislocation, fracture, …" at bounding box center [393, 959] width 452 height 26
copy strong "dislocation"
click at [363, 645] on div "Above 0.85 AUC" at bounding box center [420, 752] width 174 height 105
click at [364, 645] on textarea at bounding box center [419, 782] width 140 height 12
paste textarea "dislocation"
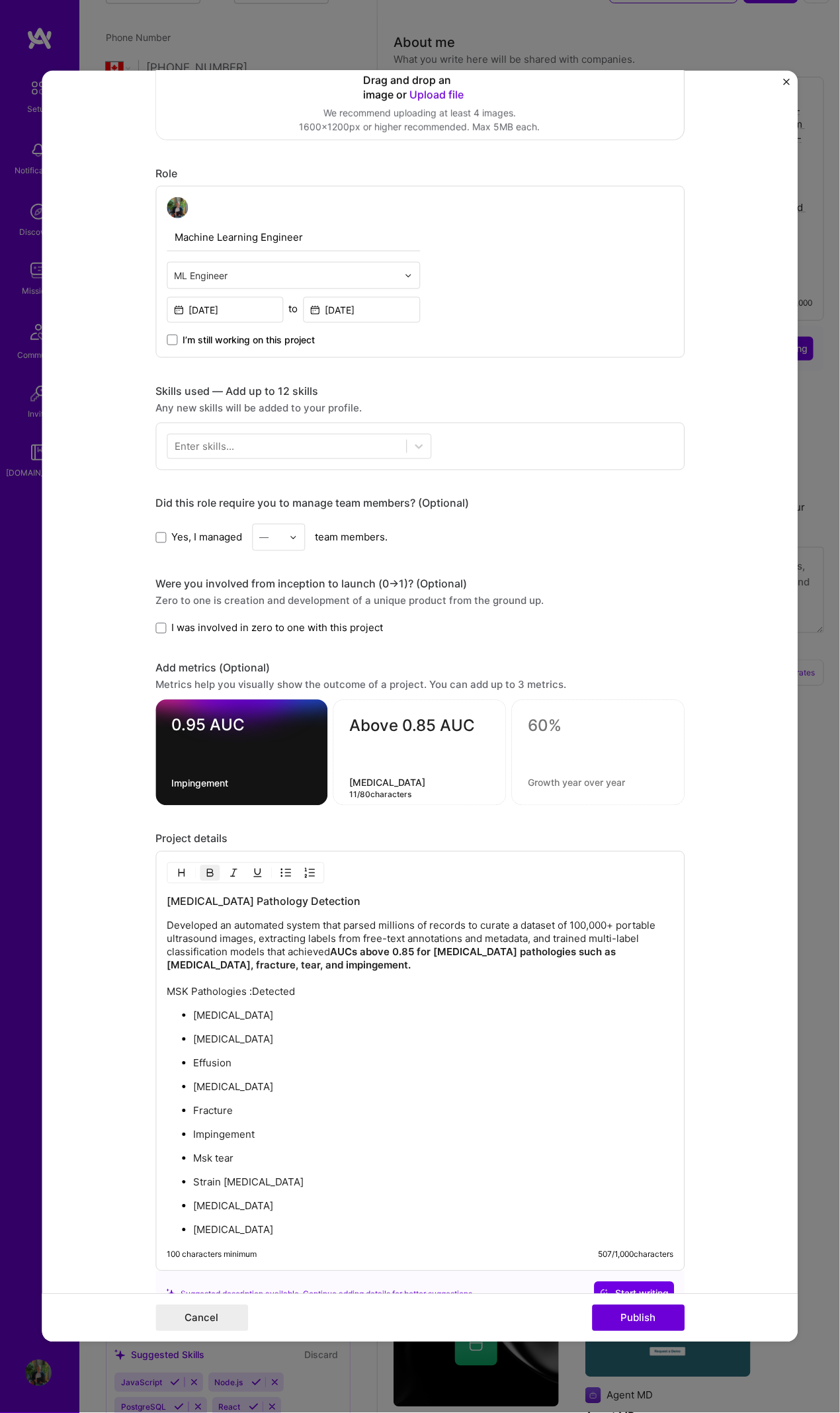
click at [349, 645] on textarea "dislocation" at bounding box center [419, 782] width 140 height 12
click at [490, 645] on div "Above 0.85 AUC Dislocation 11 / 80 characters" at bounding box center [420, 752] width 174 height 105
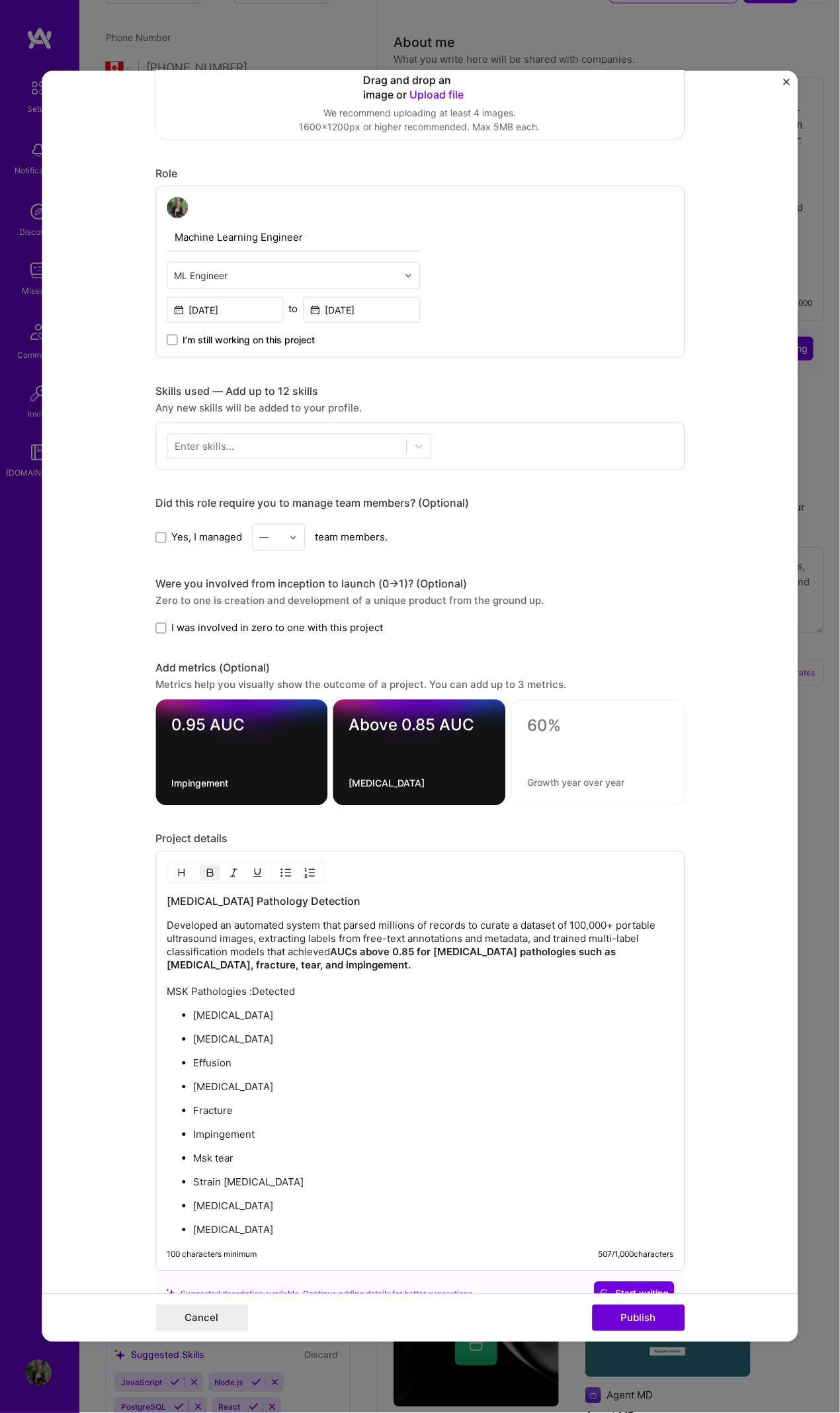
click at [452, 645] on textarea "Dislocation" at bounding box center [419, 783] width 141 height 12
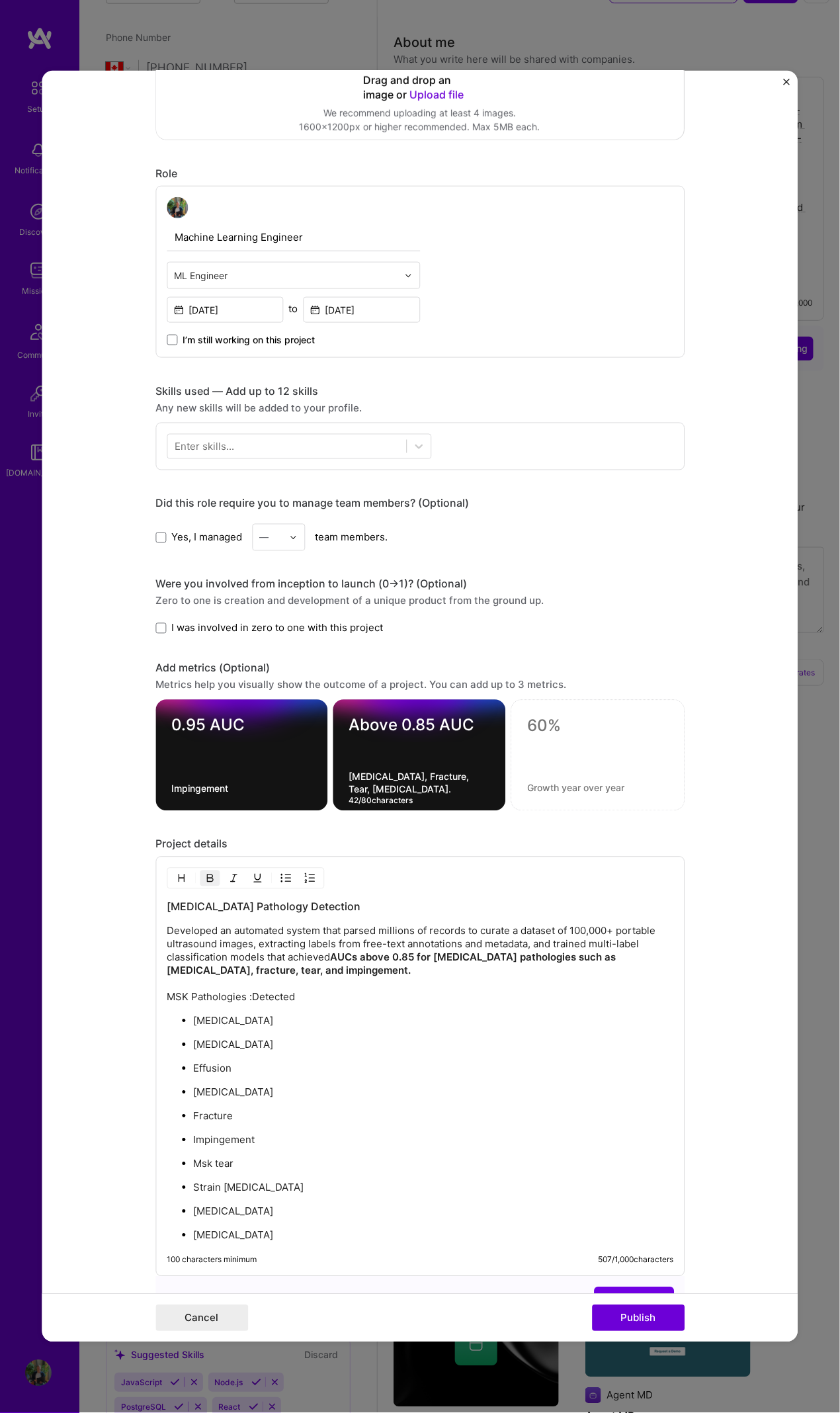
type textarea "Dislocation, Fracture, Tear, Dislocation."
click at [543, 645] on div at bounding box center [597, 755] width 174 height 111
click at [544, 645] on textarea at bounding box center [597, 726] width 141 height 20
type textarea "Average AUC of 0.82"
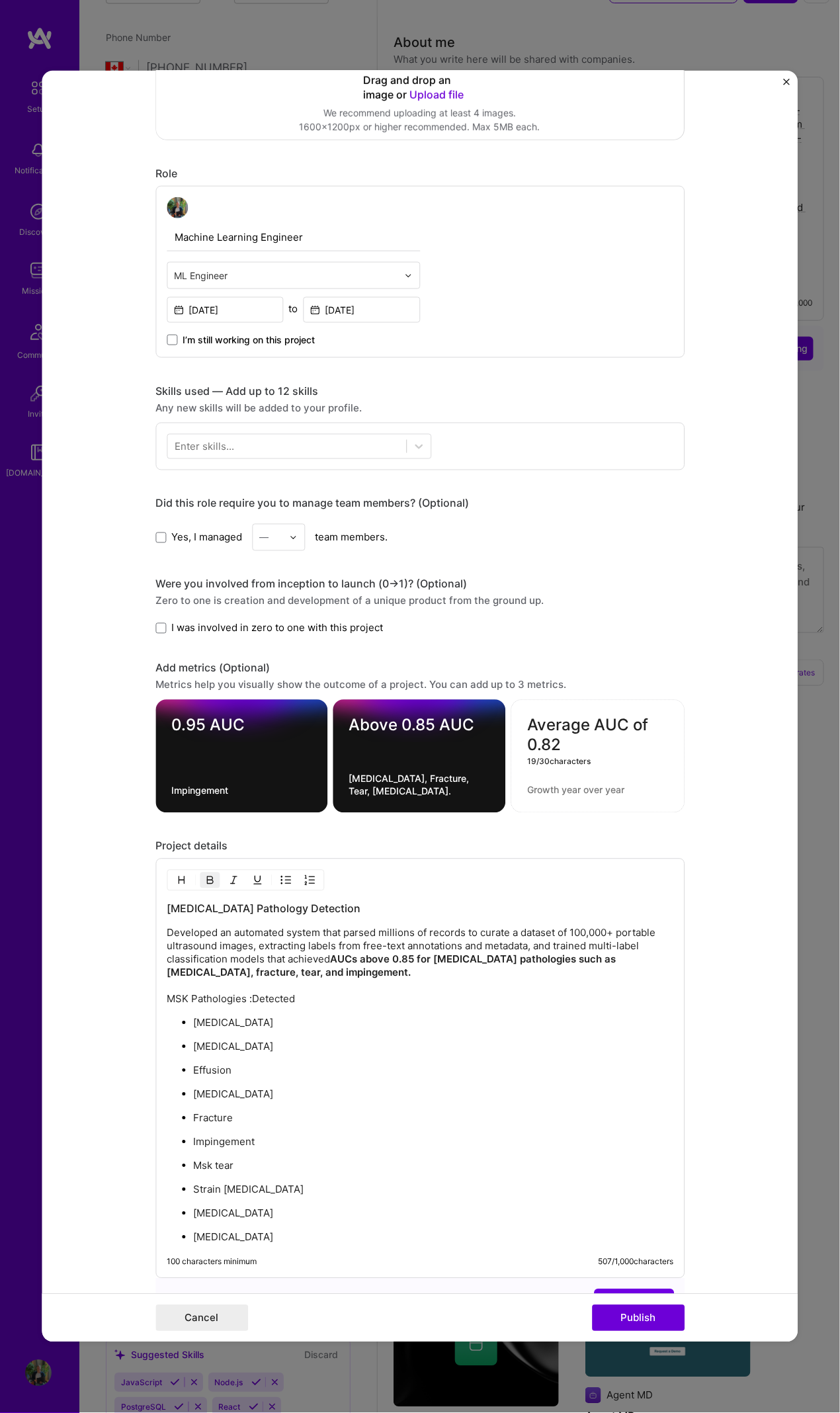
scroll to position [0, 0]
drag, startPoint x: 558, startPoint y: 739, endPoint x: 455, endPoint y: 679, distance: 119.2
click at [455, 645] on div "Add metrics (Optional) Metrics help you visually show the outcome of a project.…" at bounding box center [420, 737] width 529 height 151
click at [532, 645] on p "Dislocation" at bounding box center [433, 1045] width 481 height 13
click at [553, 645] on textarea at bounding box center [597, 730] width 141 height 26
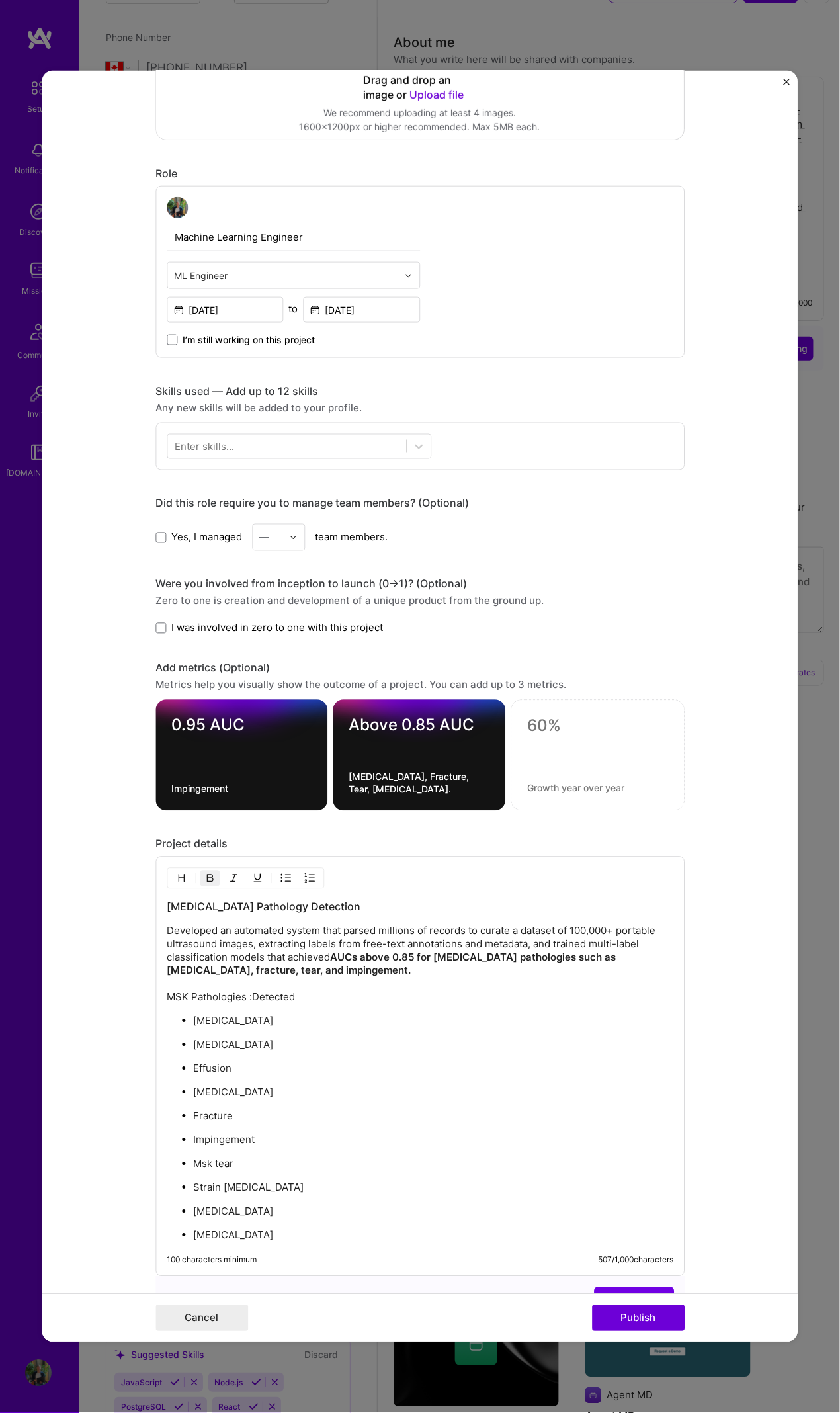
click at [441, 645] on strong "AUCs above 0.85 for musculoskeletal pathologies such as dislocation, fracture, …" at bounding box center [393, 965] width 452 height 26
click at [421, 645] on strong "AUCs above 0.85 for musculoskeletal pathologies such as dislocation, fracture, …" at bounding box center [393, 965] width 452 height 26
click at [322, 645] on p "Developed an automated system that parsed millions of records to curate a datas…" at bounding box center [420, 964] width 507 height 79
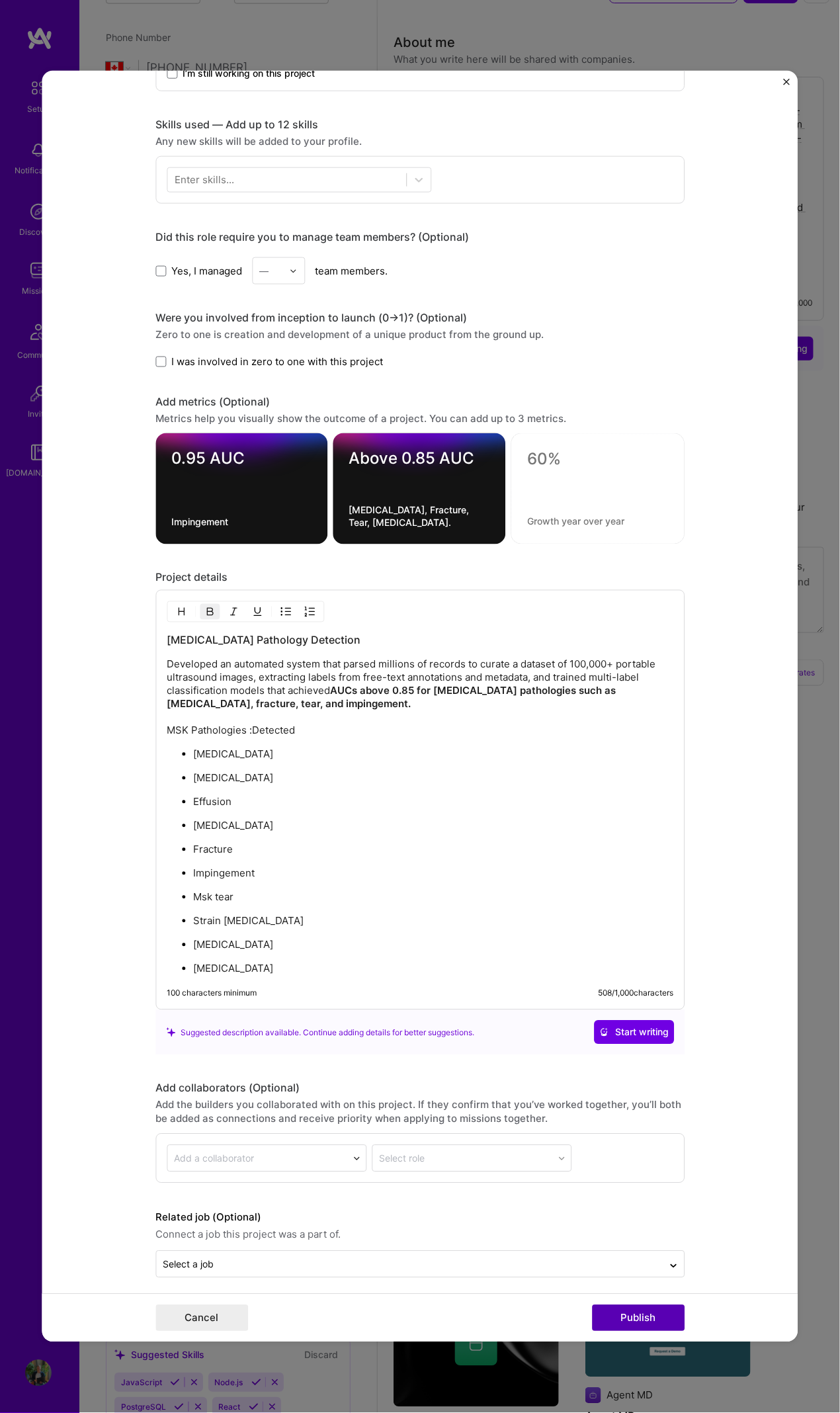
click at [646, 645] on button "Publish" at bounding box center [638, 1319] width 92 height 26
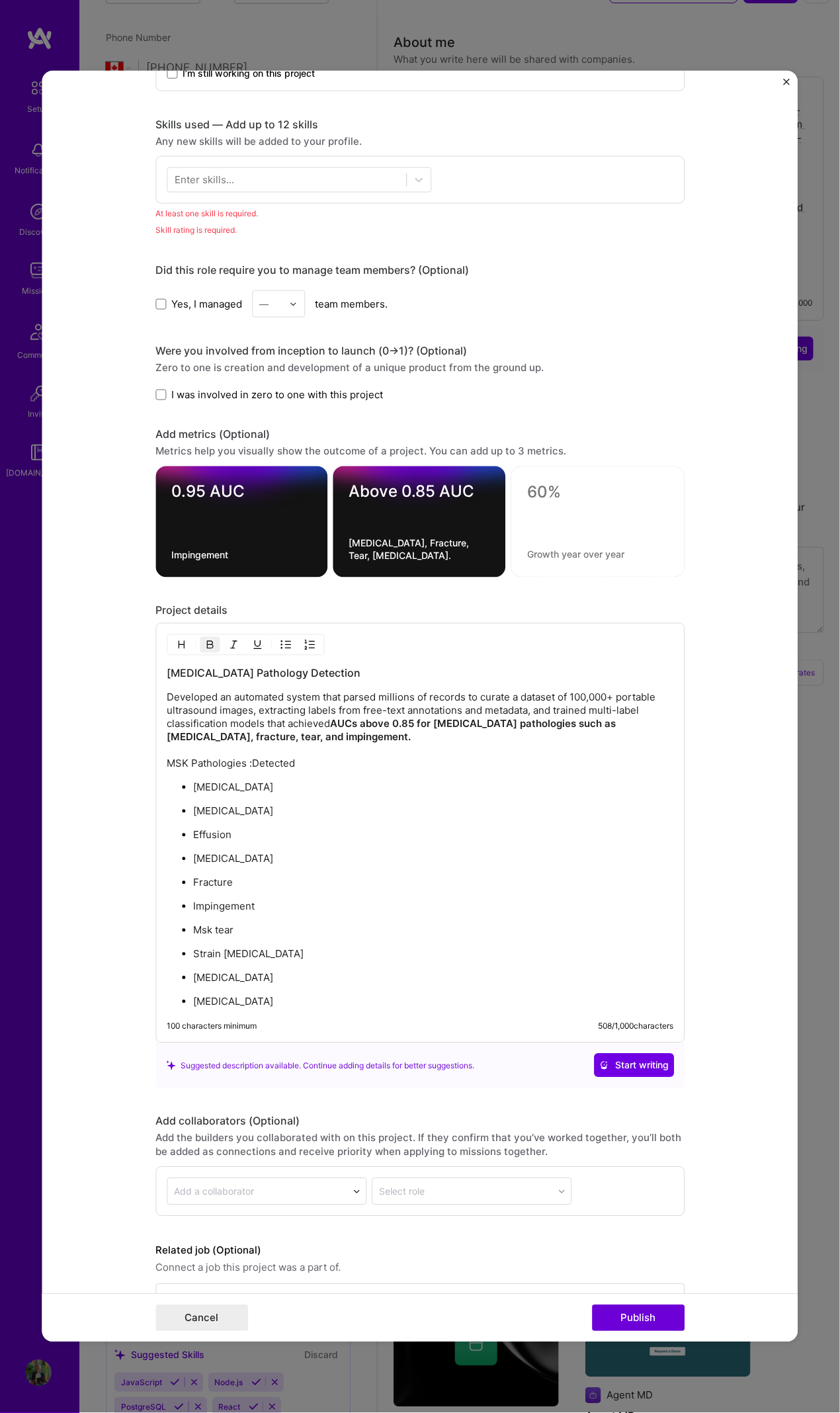
scroll to position [587, 0]
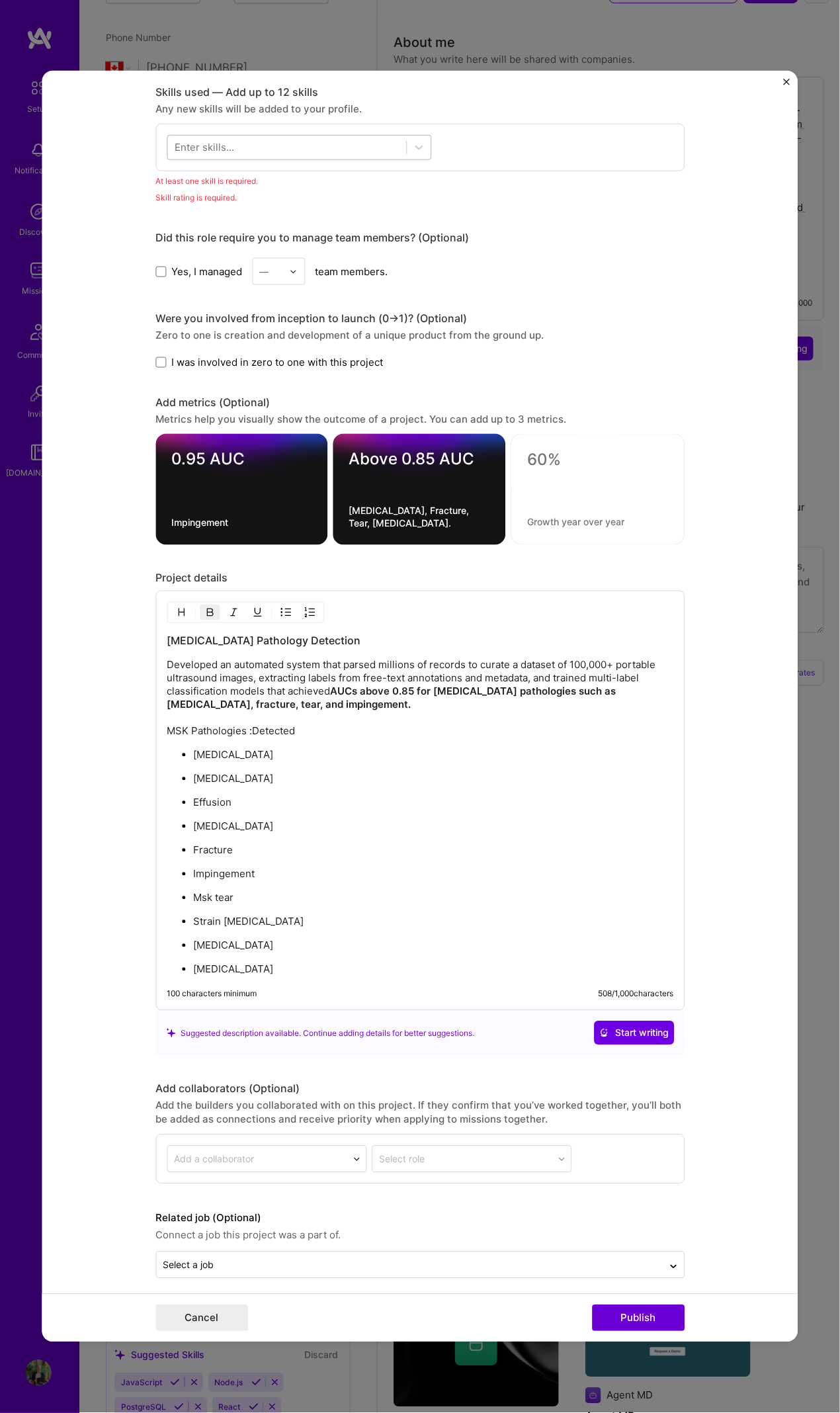
click at [272, 149] on div at bounding box center [287, 147] width 239 height 21
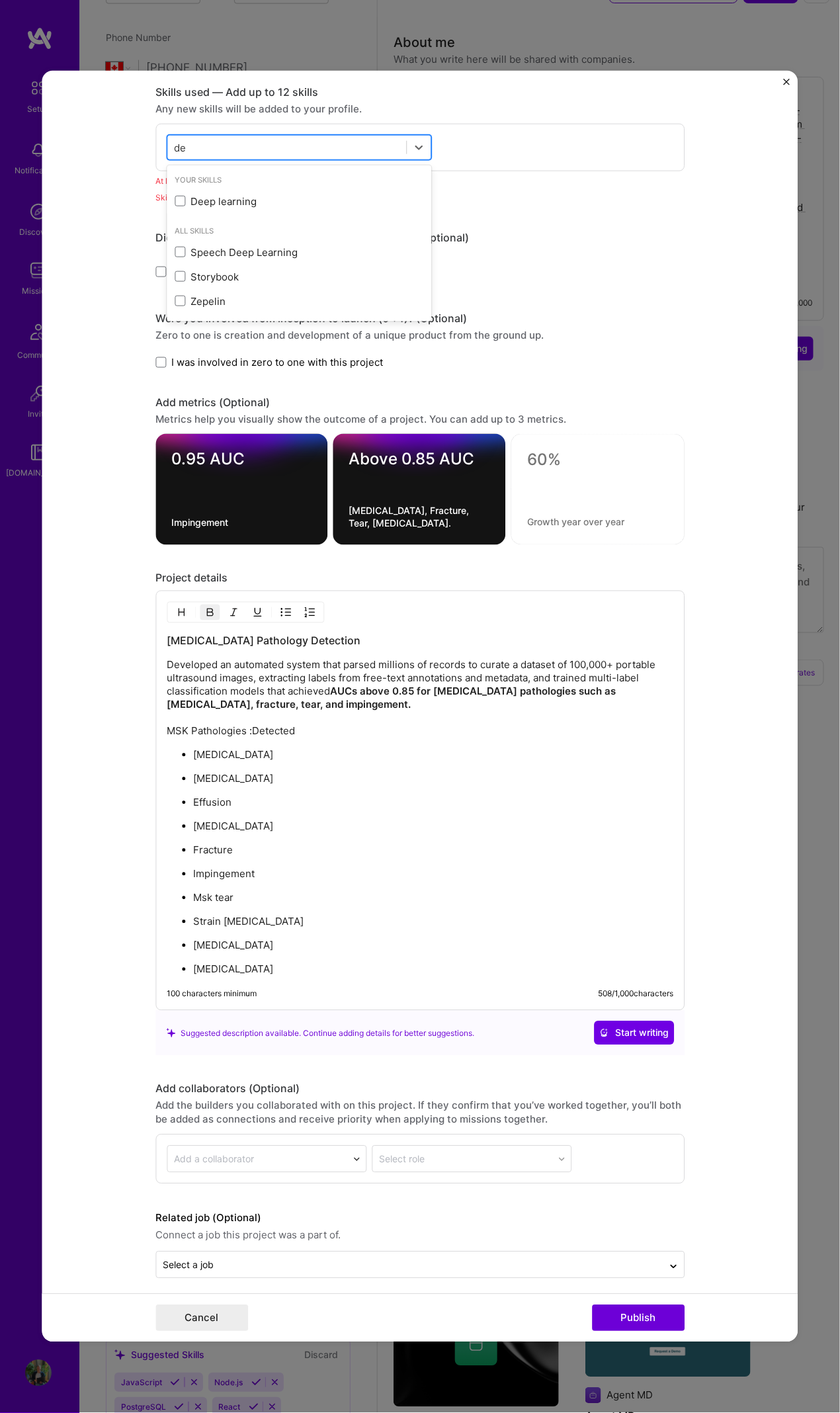
type input "d"
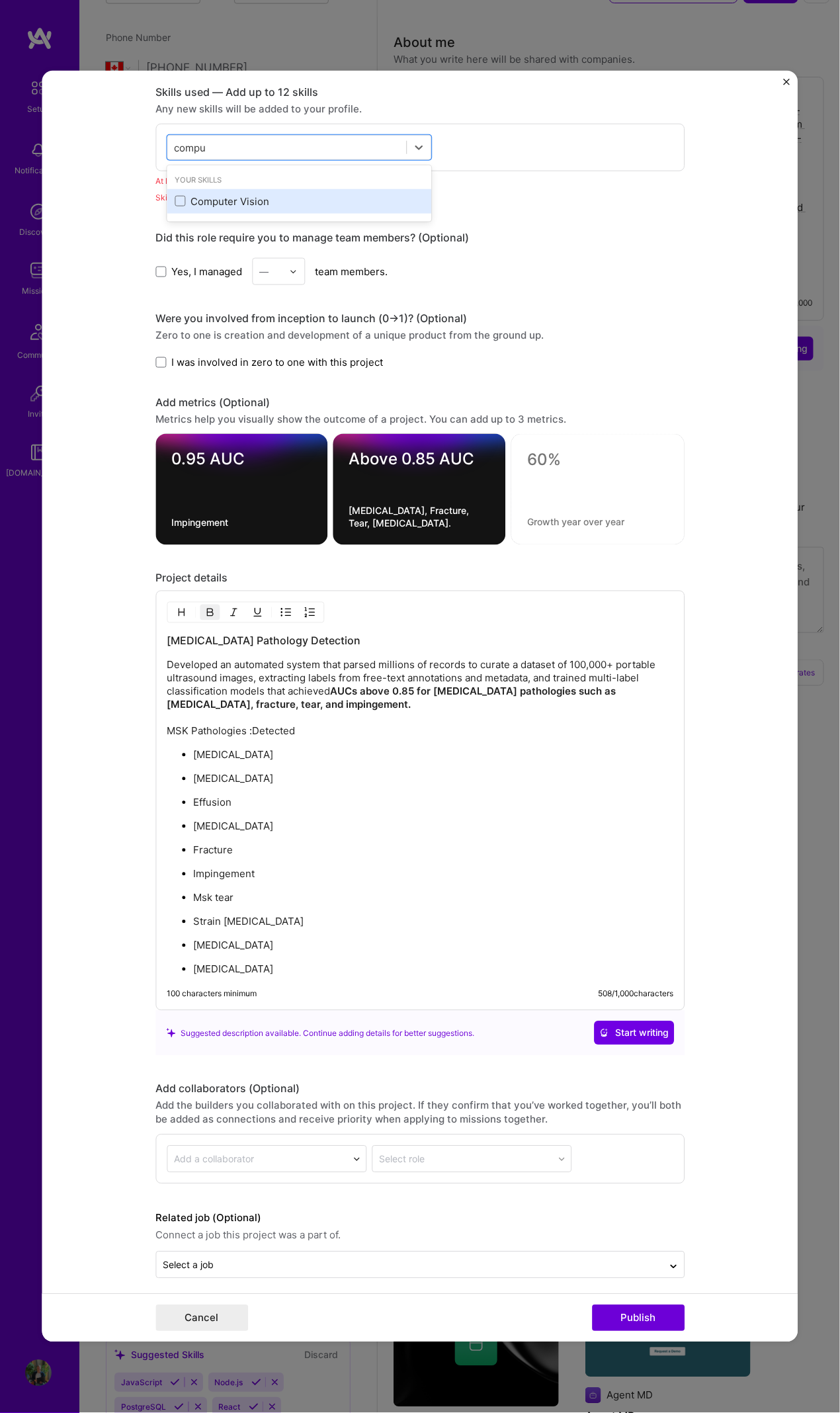
click at [168, 203] on div "Computer Vision" at bounding box center [300, 202] width 265 height 24
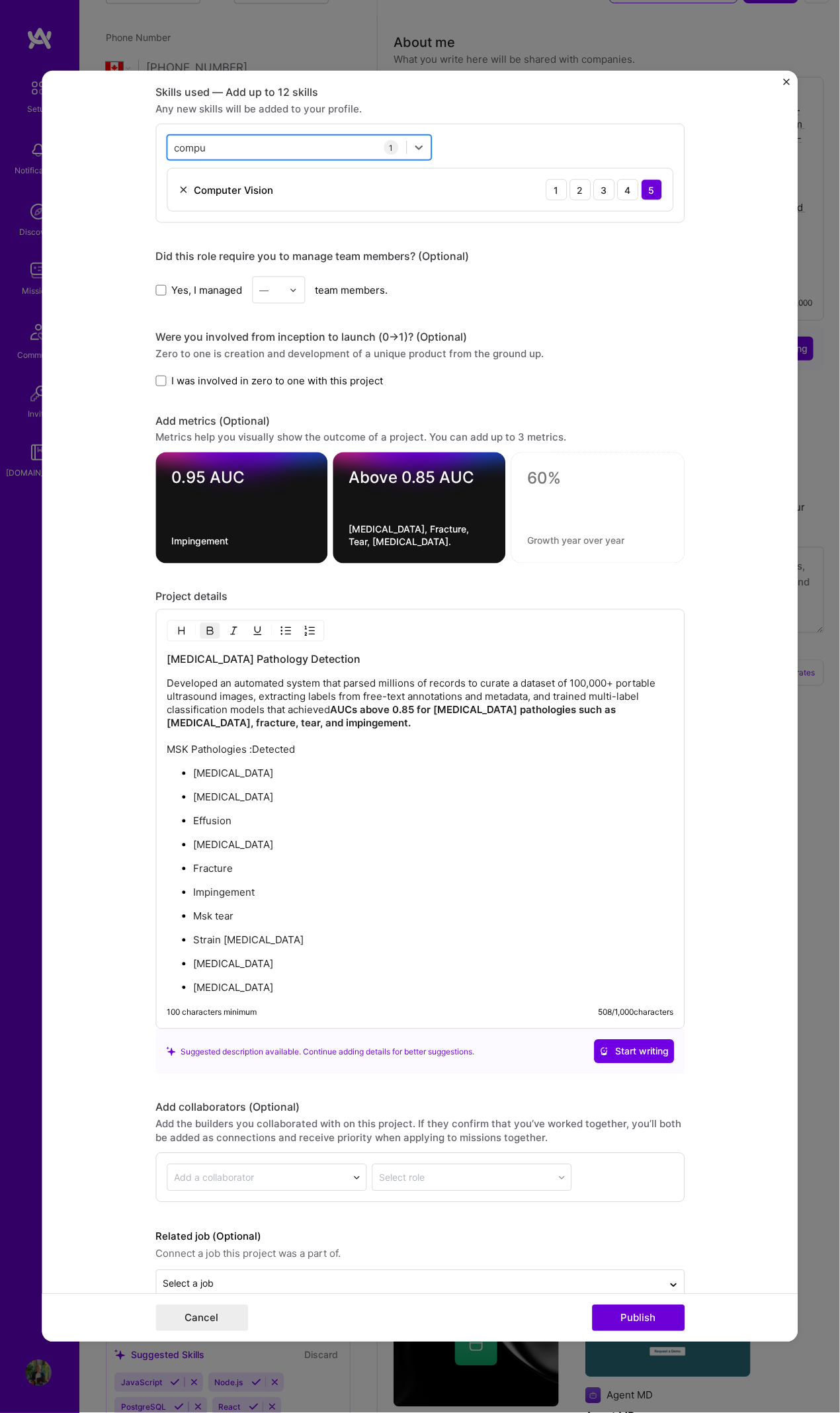
drag, startPoint x: 229, startPoint y: 151, endPoint x: 167, endPoint y: 138, distance: 63.3
click at [167, 138] on div "compu compu" at bounding box center [287, 147] width 239 height 21
drag, startPoint x: 215, startPoint y: 147, endPoint x: 156, endPoint y: 138, distance: 59.7
click at [156, 138] on div "option Computer Vision, selected. option Computer Vision selected, 0 of 2. 1 re…" at bounding box center [420, 174] width 529 height 99
click at [240, 147] on div "compu compu" at bounding box center [287, 147] width 239 height 21
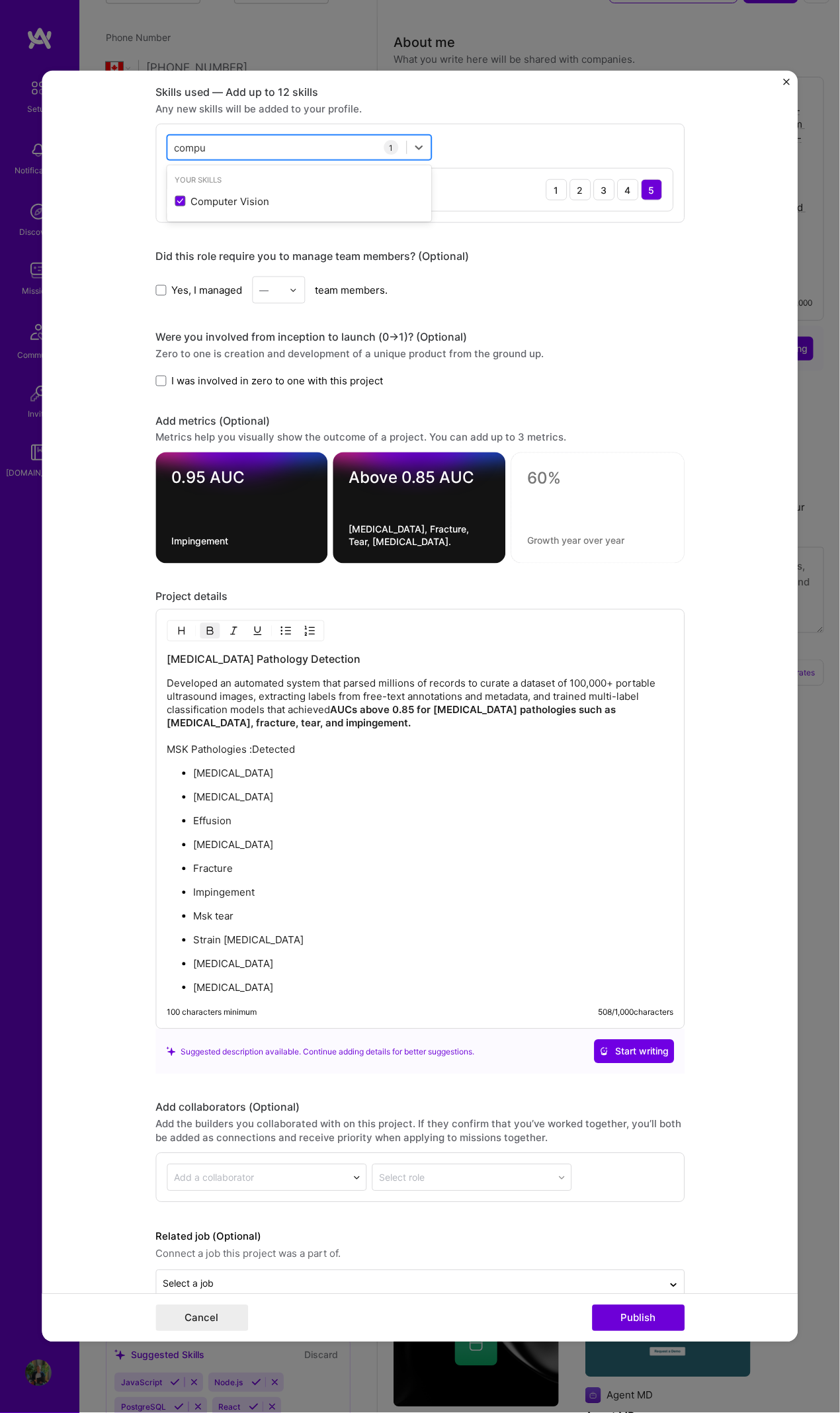
drag, startPoint x: 231, startPoint y: 147, endPoint x: 184, endPoint y: 150, distance: 47.1
click at [184, 150] on div "compu compu" at bounding box center [287, 147] width 239 height 21
type input "c"
click at [177, 197] on span at bounding box center [179, 201] width 10 height 10
click at [0, 0] on input "checkbox" at bounding box center [0, 0] width 0 height 0
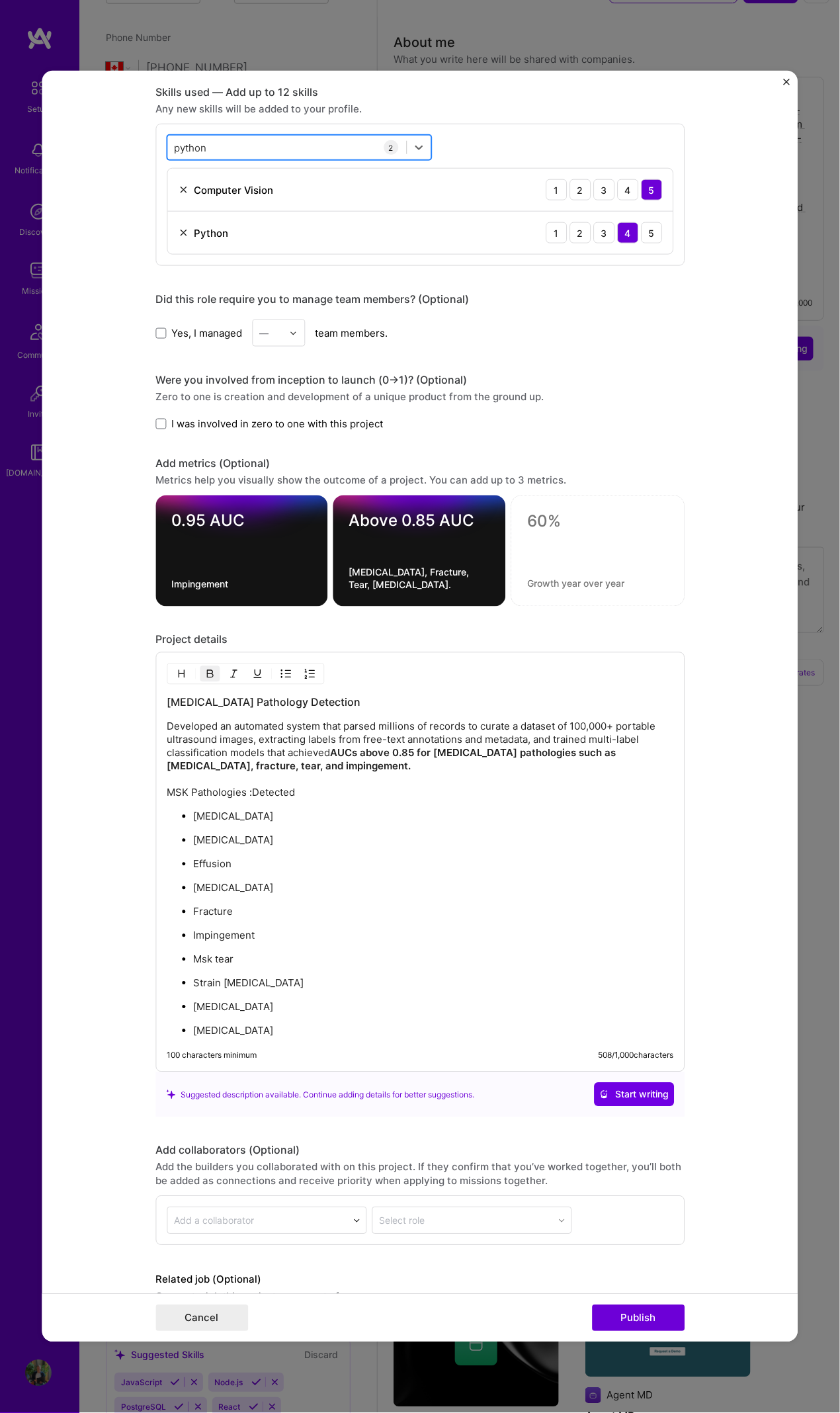
click at [243, 142] on div "python python" at bounding box center [287, 147] width 239 height 21
drag, startPoint x: 195, startPoint y: 147, endPoint x: 124, endPoint y: 140, distance: 71.3
click at [107, 131] on form "Project title Musculoskeletal Pathology Detection Company Clarius Mobile Health…" at bounding box center [420, 706] width 756 height 1272
click at [240, 150] on div "python python" at bounding box center [287, 147] width 239 height 21
drag, startPoint x: 176, startPoint y: 138, endPoint x: 160, endPoint y: 138, distance: 16.0
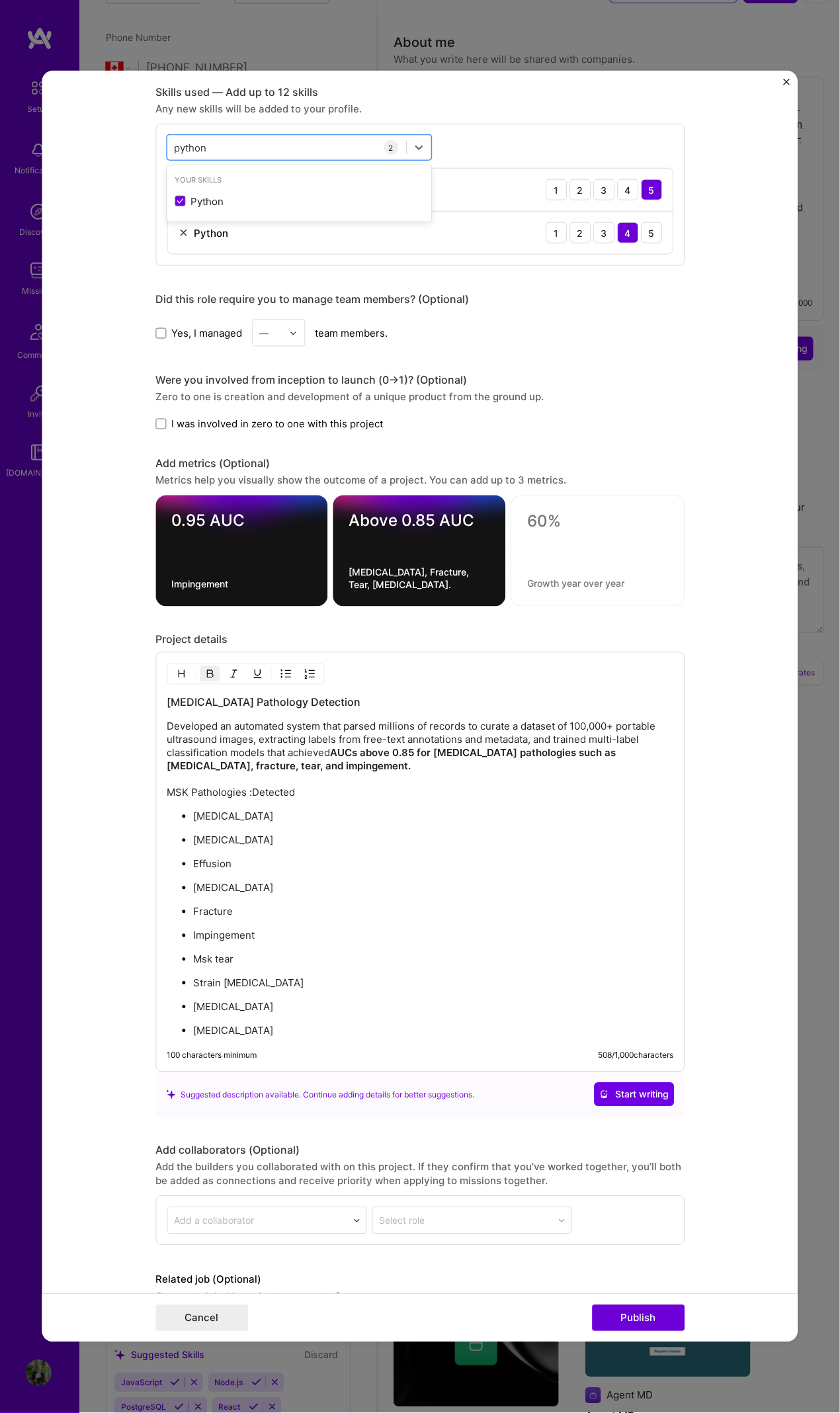
click at [156, 137] on div "option Python, selected. option Python selected, 0 of 2. 1 result available for…" at bounding box center [420, 195] width 529 height 142
click at [232, 145] on div "python python" at bounding box center [287, 147] width 239 height 21
drag, startPoint x: 224, startPoint y: 142, endPoint x: 191, endPoint y: 145, distance: 33.1
click at [191, 144] on div "python python" at bounding box center [287, 147] width 239 height 21
drag, startPoint x: 200, startPoint y: 145, endPoint x: 165, endPoint y: 147, distance: 35.1
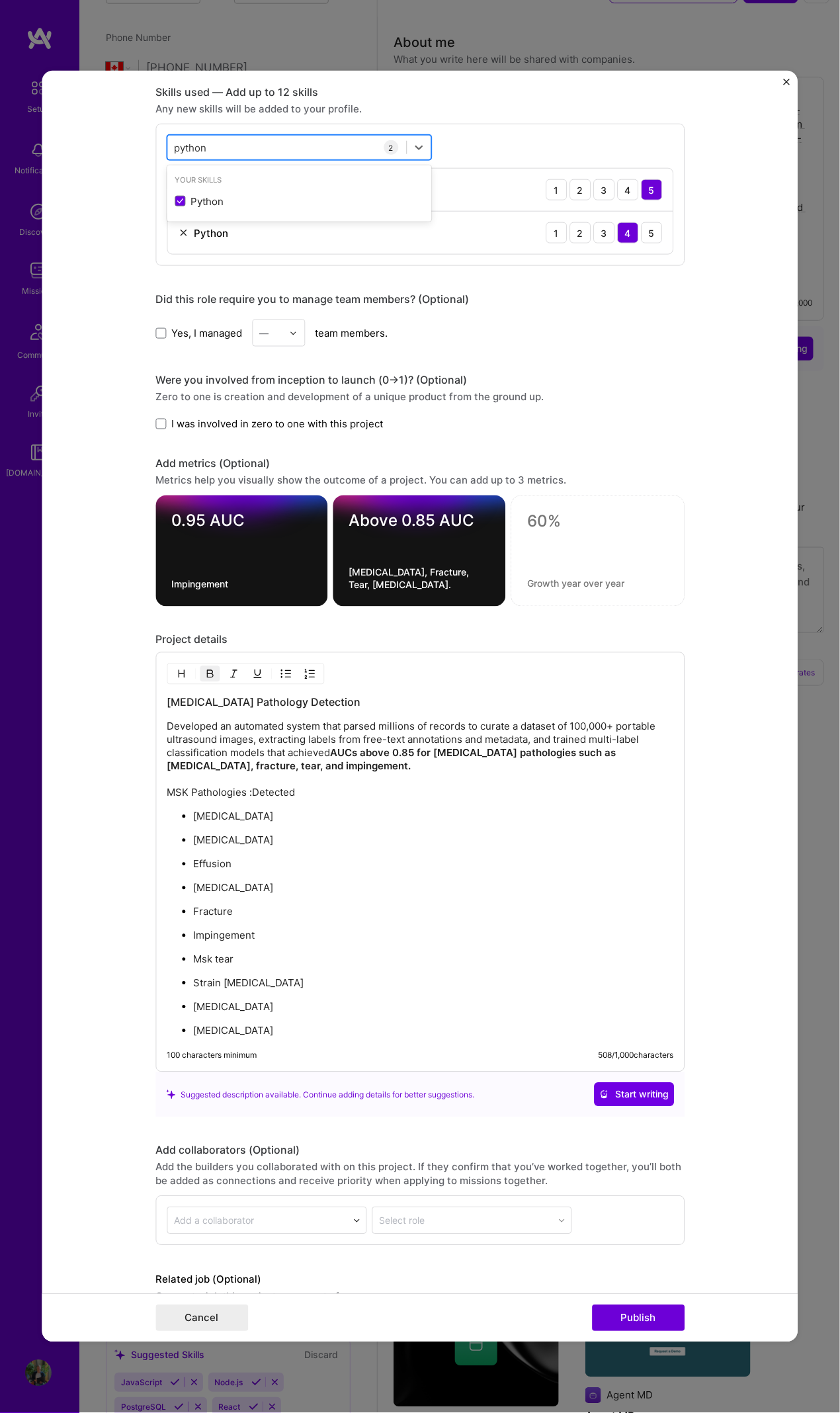
click at [167, 147] on div "python python" at bounding box center [287, 147] width 239 height 21
click at [175, 196] on span at bounding box center [179, 201] width 10 height 10
click at [0, 0] on input "checkbox" at bounding box center [0, 0] width 0 height 0
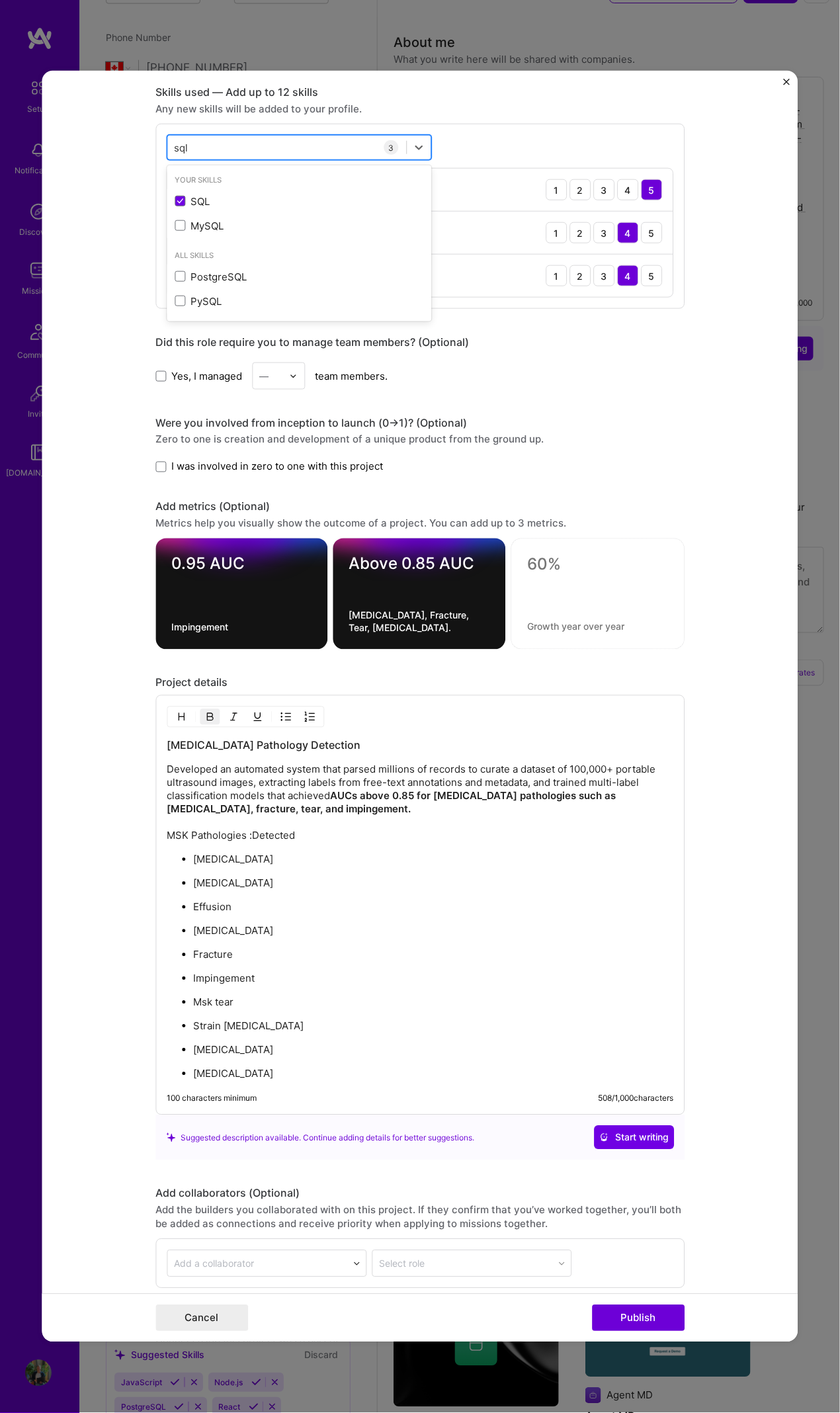
click at [219, 158] on div "sql sql" at bounding box center [300, 147] width 265 height 25
drag, startPoint x: 217, startPoint y: 145, endPoint x: 157, endPoint y: 140, distance: 60.2
click at [157, 140] on div "option SQL, selected. option SQL selected, 0 of 2. 4 results available for sear…" at bounding box center [420, 217] width 529 height 186
type input "s"
click at [175, 196] on span at bounding box center [179, 201] width 10 height 10
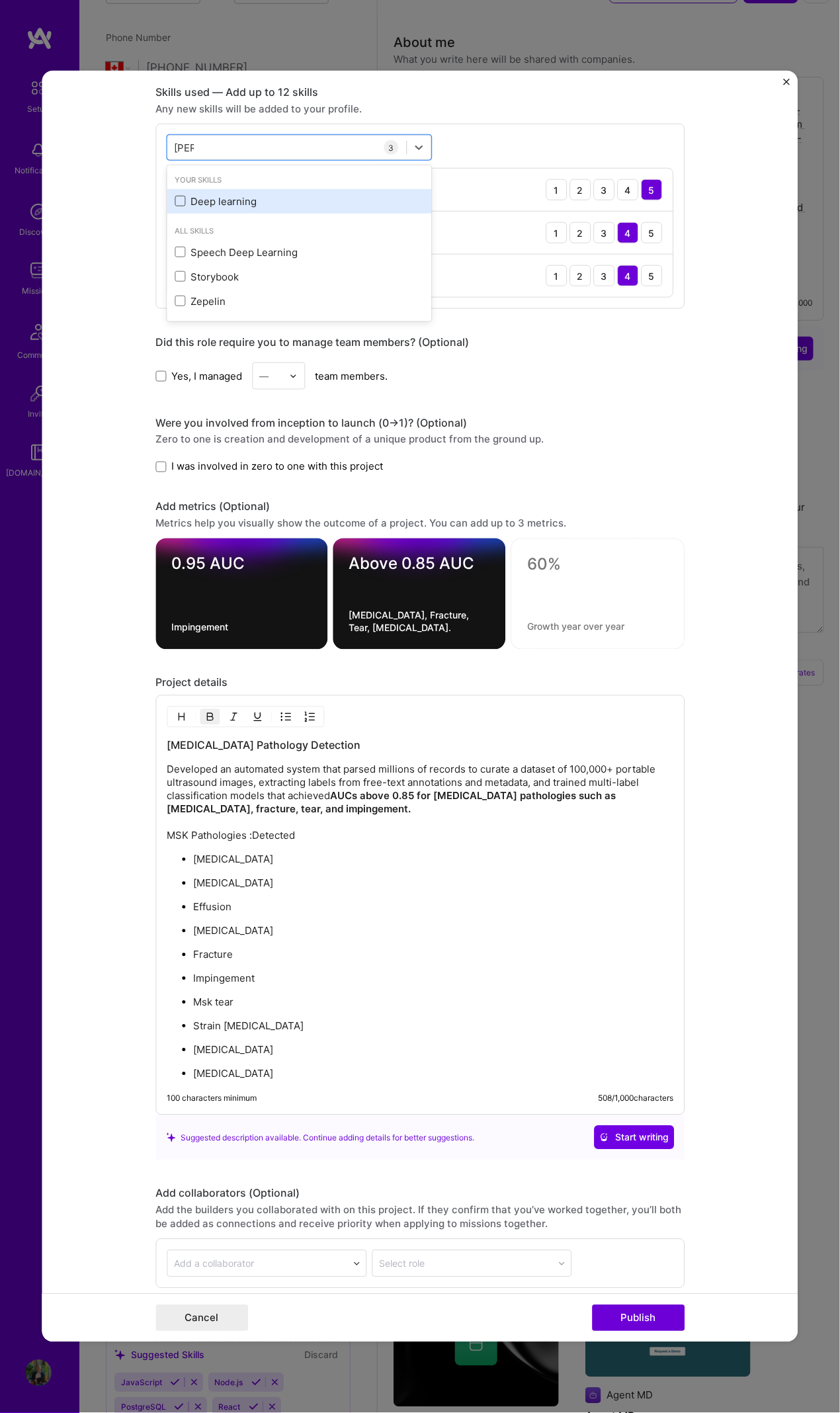
click at [0, 0] on input "checkbox" at bounding box center [0, 0] width 0 height 0
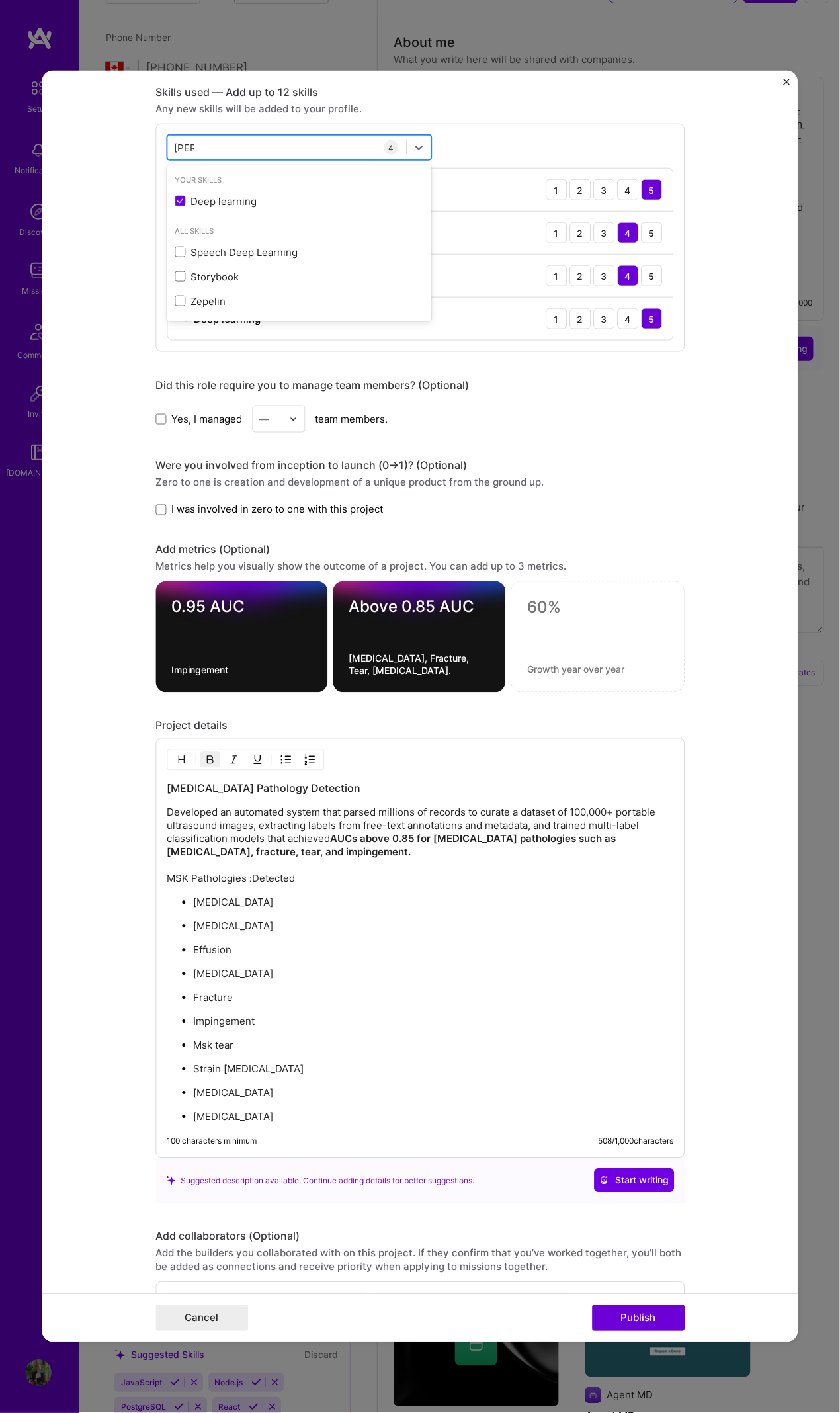
click at [203, 147] on div "Dee Dee" at bounding box center [287, 147] width 239 height 21
type input "D"
type input "C"
click at [563, 402] on div "Did this role require you to manage team members? (Optional) Yes, I managed — t…" at bounding box center [420, 406] width 529 height 54
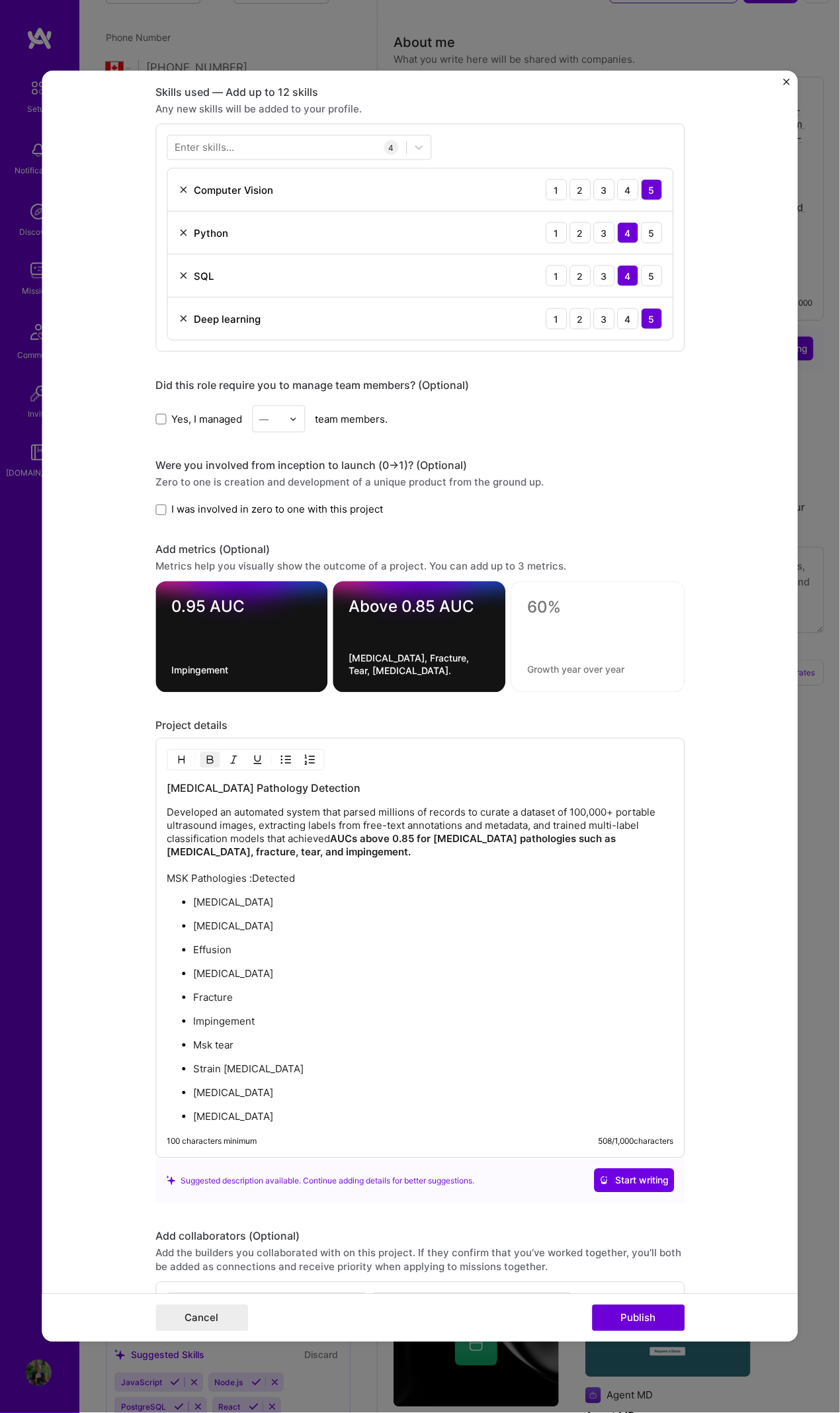
scroll to position [735, 0]
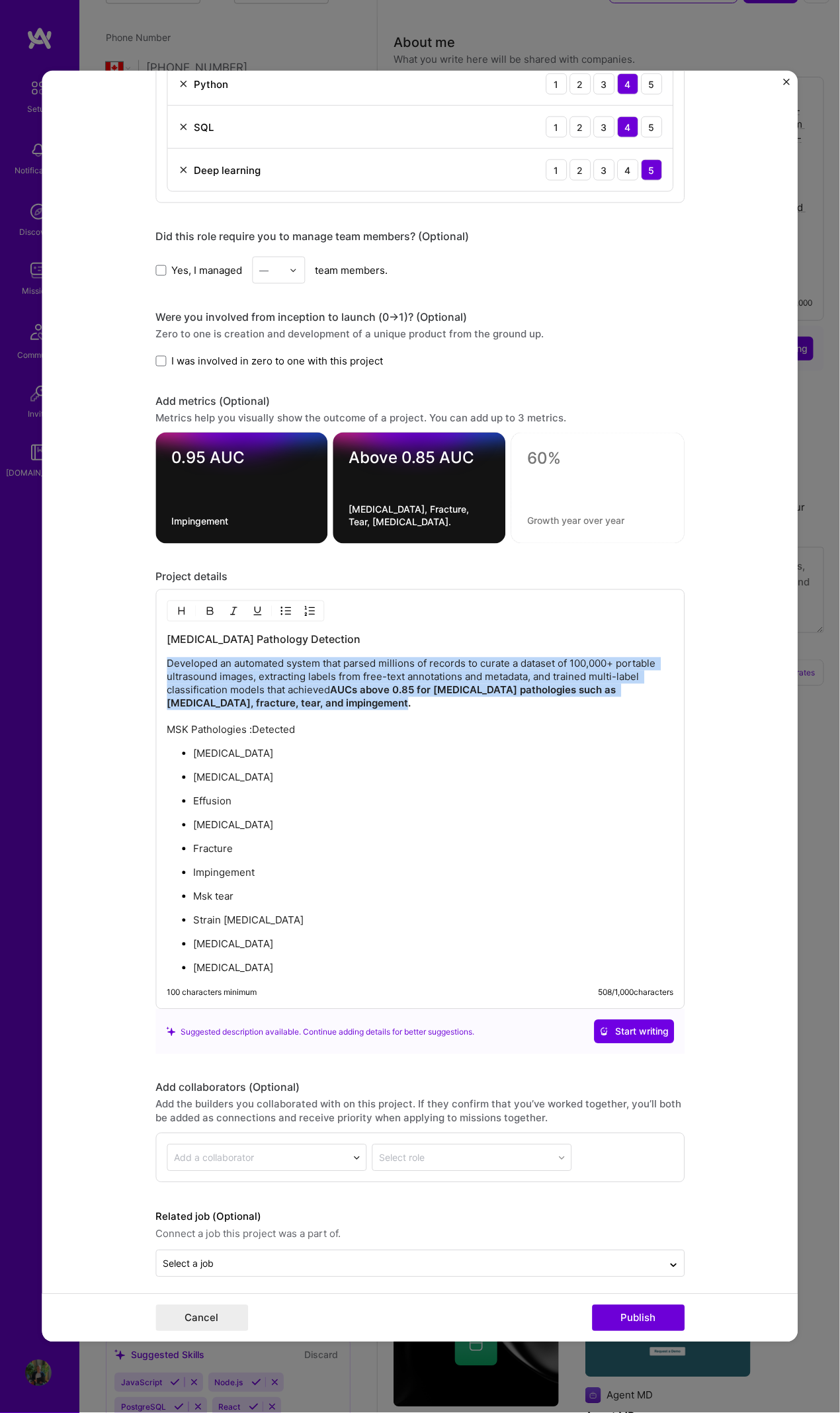
drag, startPoint x: 395, startPoint y: 696, endPoint x: 122, endPoint y: 661, distance: 275.2
click at [124, 645] on form "Project title Musculoskeletal Pathology Detection Company Clarius Mobile Health…" at bounding box center [420, 706] width 756 height 1272
copy p "Developed an automated system that parsed millions of records to curate a datas…"
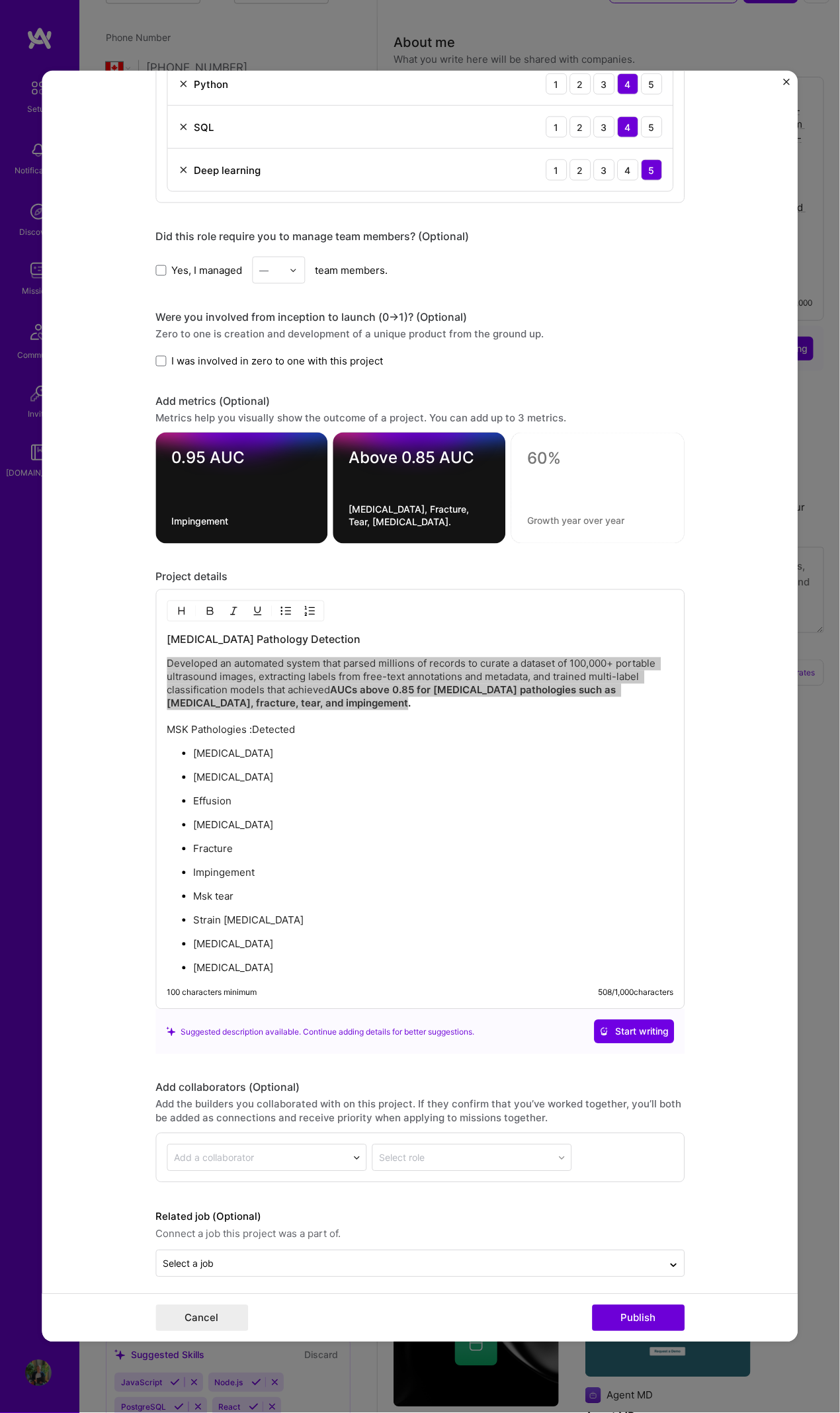
drag, startPoint x: 779, startPoint y: 745, endPoint x: 375, endPoint y: 699, distance: 406.6
click at [375, 645] on p "Developed an automated system that parsed millions of records to curate a datas…" at bounding box center [420, 697] width 507 height 79
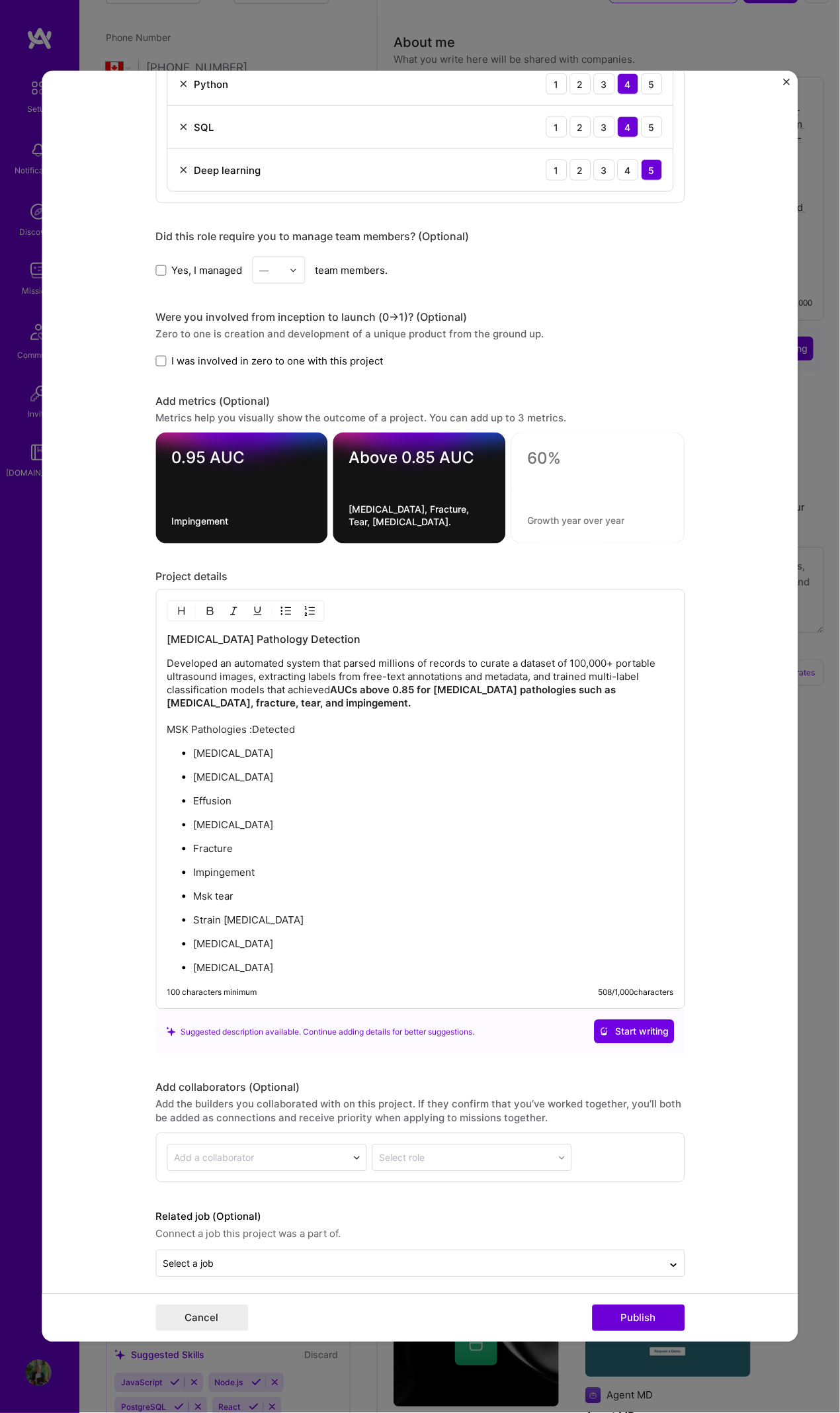
click at [373, 645] on p "Developed an automated system that parsed millions of records to curate a datas…" at bounding box center [420, 697] width 507 height 79
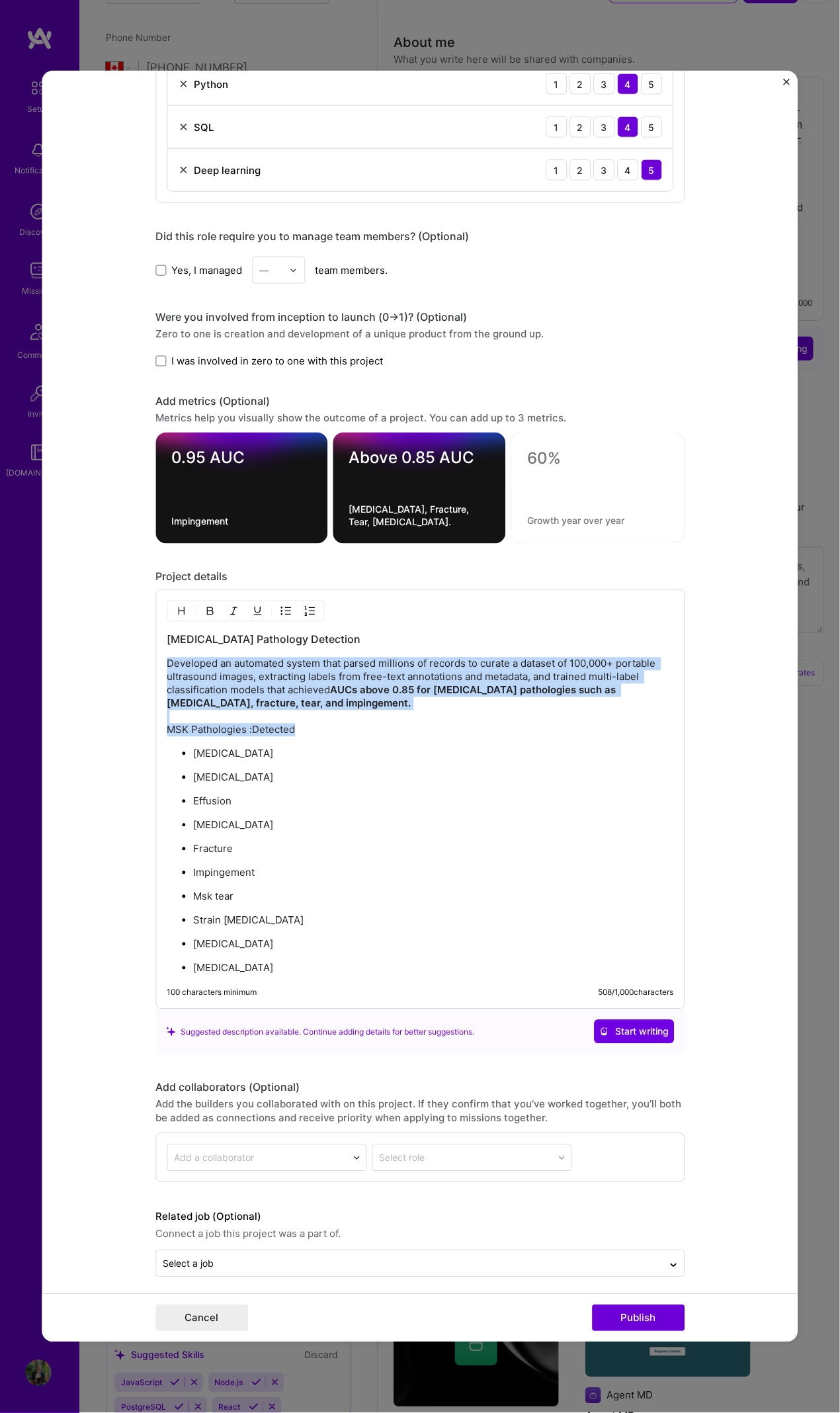
drag, startPoint x: 372, startPoint y: 698, endPoint x: 170, endPoint y: 681, distance: 202.7
click at [145, 645] on form "Project title Musculoskeletal Pathology Detection Company Clarius Mobile Health…" at bounding box center [420, 706] width 756 height 1272
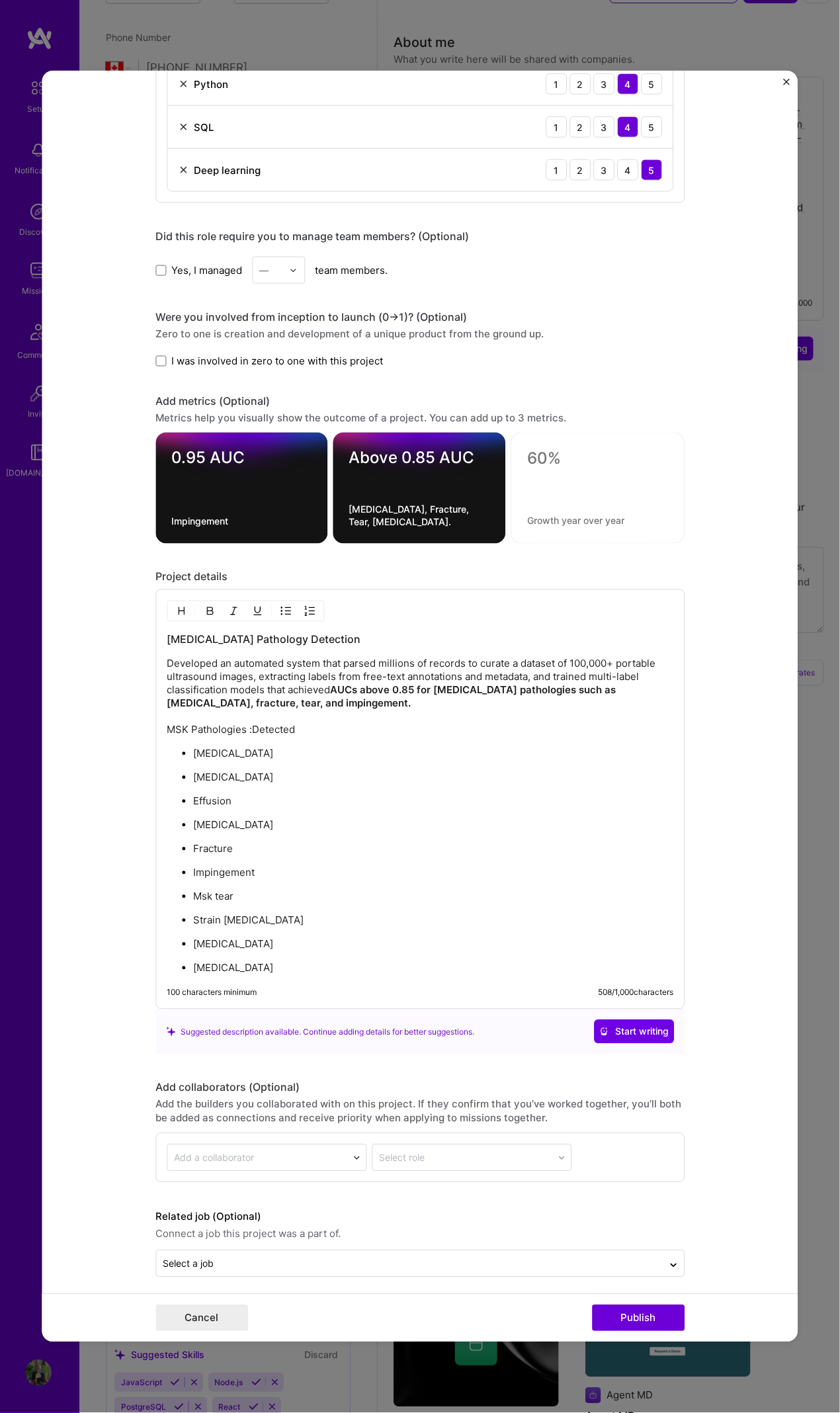
drag, startPoint x: 242, startPoint y: 681, endPoint x: 266, endPoint y: 692, distance: 26.4
click at [242, 645] on p "Developed an automated system that parsed millions of records to curate a datas…" at bounding box center [420, 697] width 507 height 79
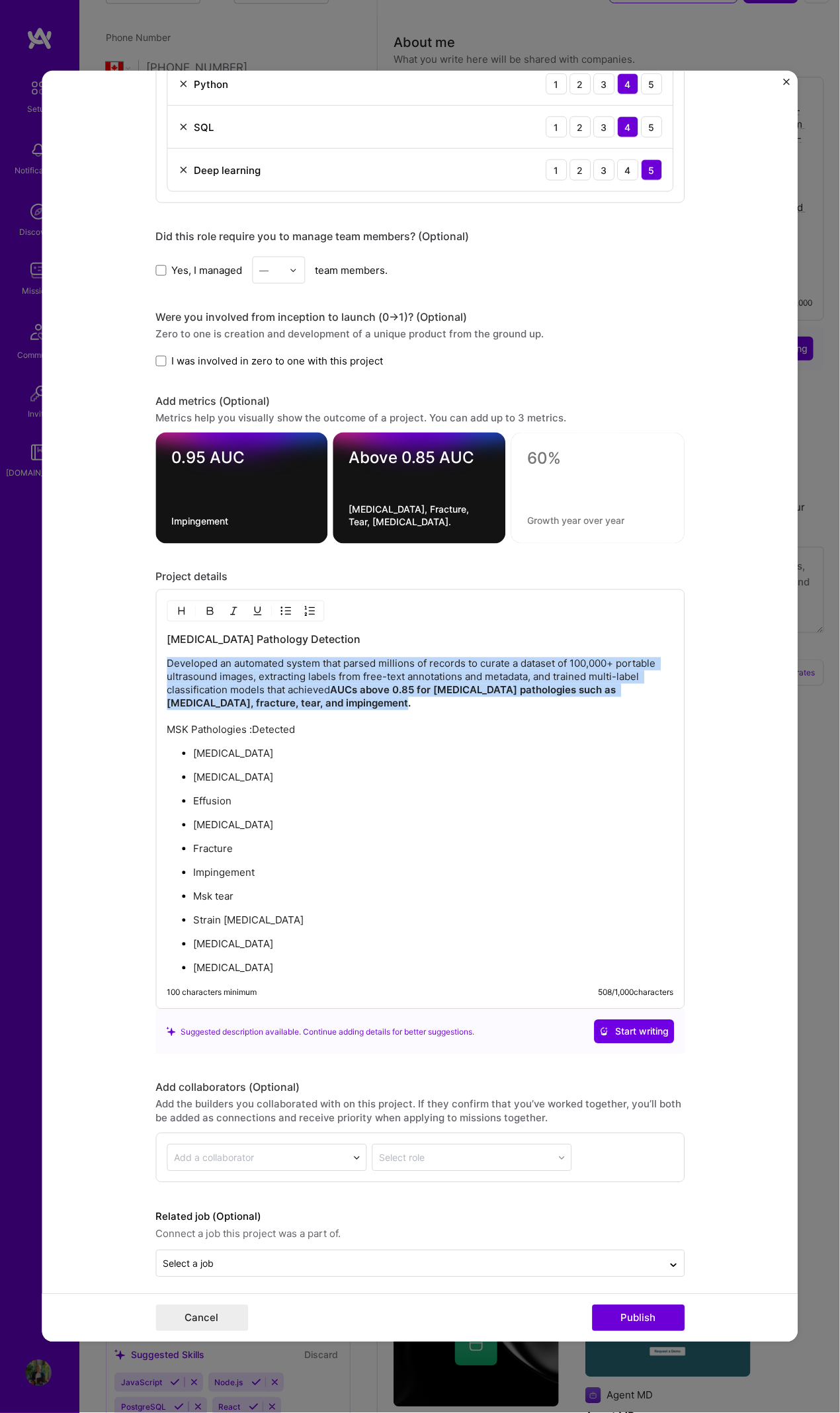
drag, startPoint x: 324, startPoint y: 696, endPoint x: 151, endPoint y: 661, distance: 176.5
click at [156, 645] on div "Musculoskeletal Pathology Detection Developed an automated system that parsed m…" at bounding box center [420, 800] width 529 height 420
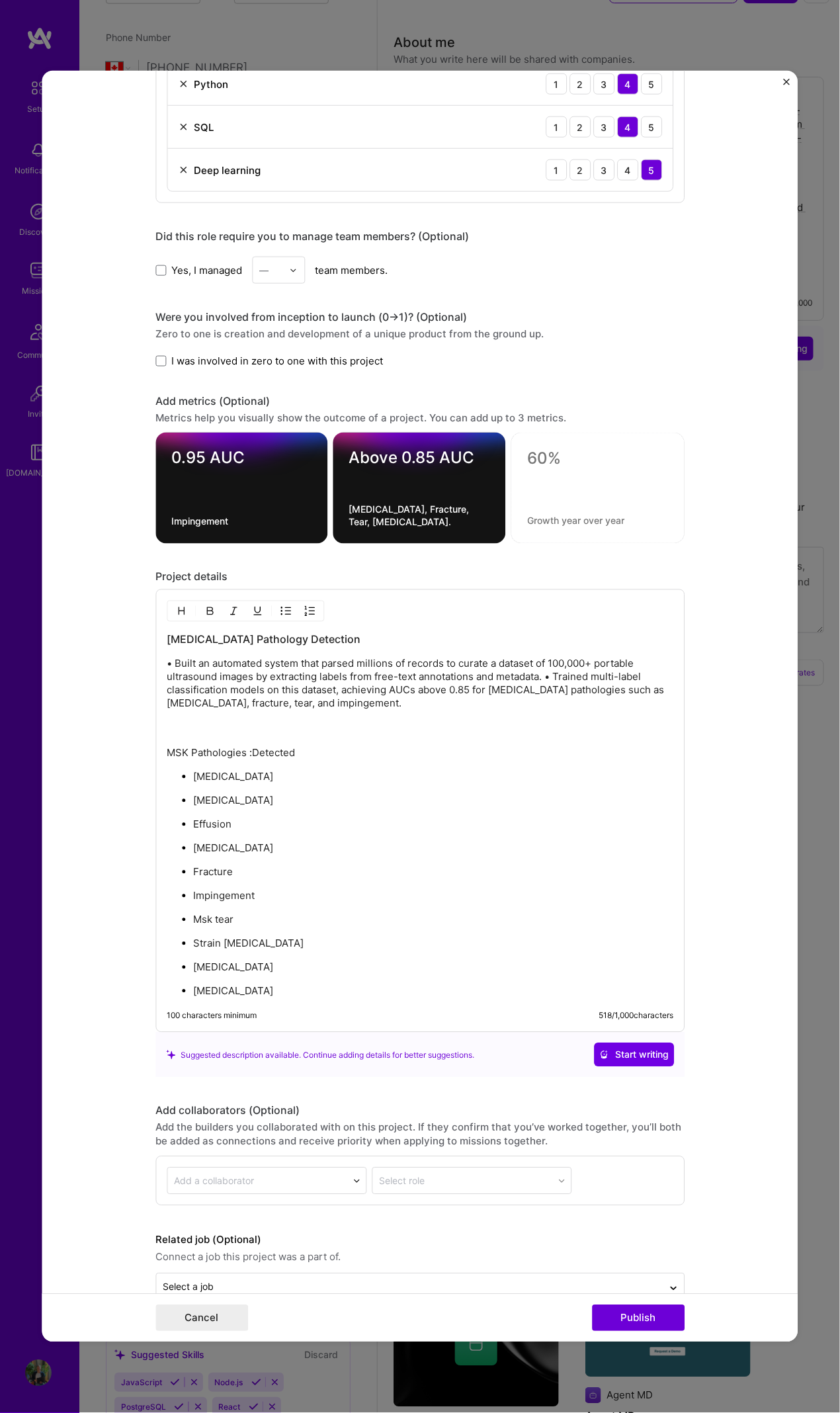
click at [547, 645] on p "• Built an automated system that parsed millions of records to curate a dataset…" at bounding box center [420, 684] width 507 height 53
click at [552, 645] on p "• Built an automated system that parsed millions of records to curate a dataset…" at bounding box center [420, 684] width 507 height 53
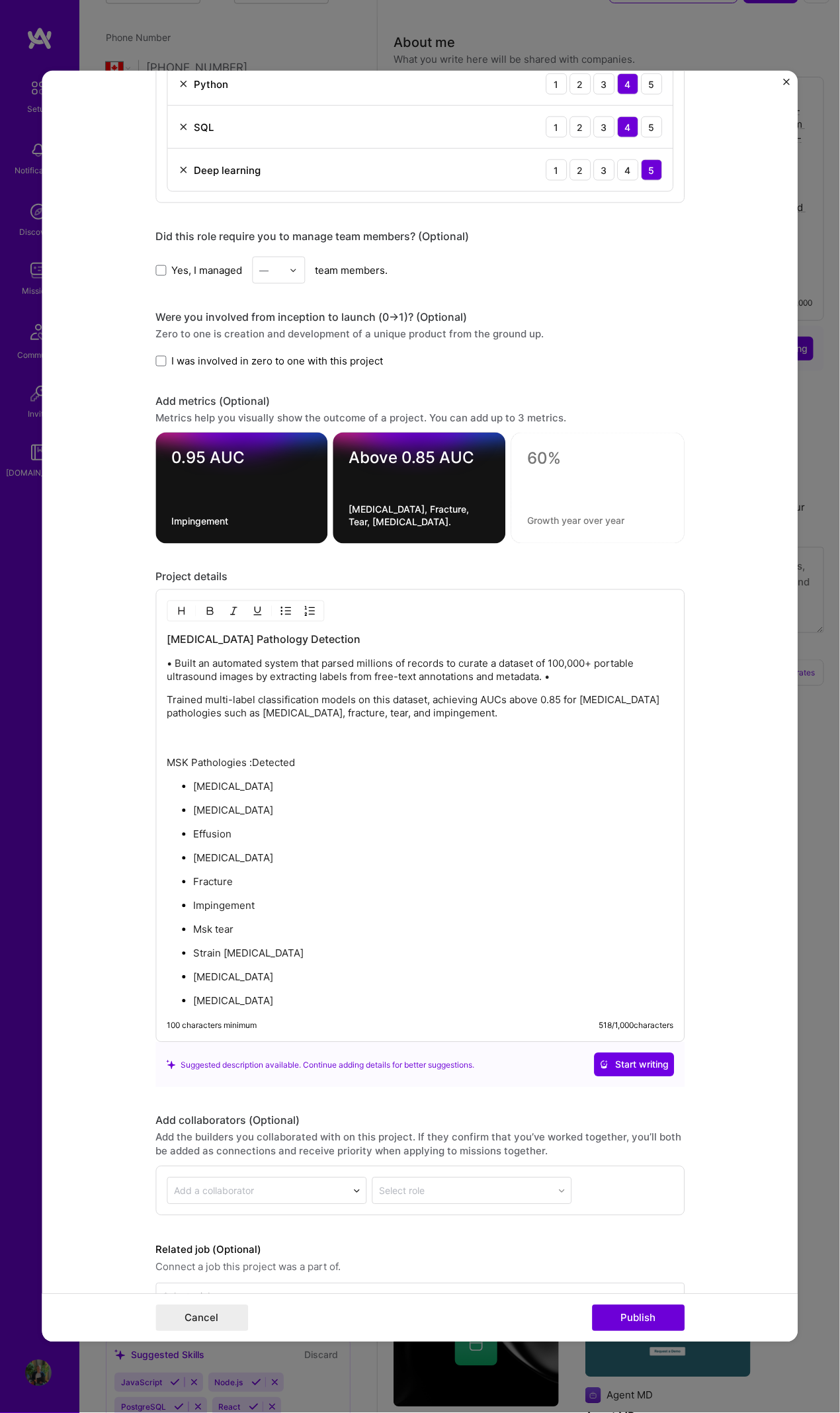
click at [567, 645] on p "• Built an automated system that parsed millions of records to curate a dataset…" at bounding box center [420, 671] width 507 height 26
click at [167, 645] on p "• Built an automated system that parsed millions of records to curate a dataset…" at bounding box center [420, 671] width 507 height 26
click at [170, 645] on p "• Built an automated system that parsed millions of records to curate a dataset…" at bounding box center [420, 671] width 507 height 26
click at [521, 645] on p "Trained multi-label classification models on this dataset, achieving AUCs above…" at bounding box center [420, 707] width 507 height 26
click at [183, 645] on p "MSK Pathologies :Detected" at bounding box center [420, 750] width 507 height 40
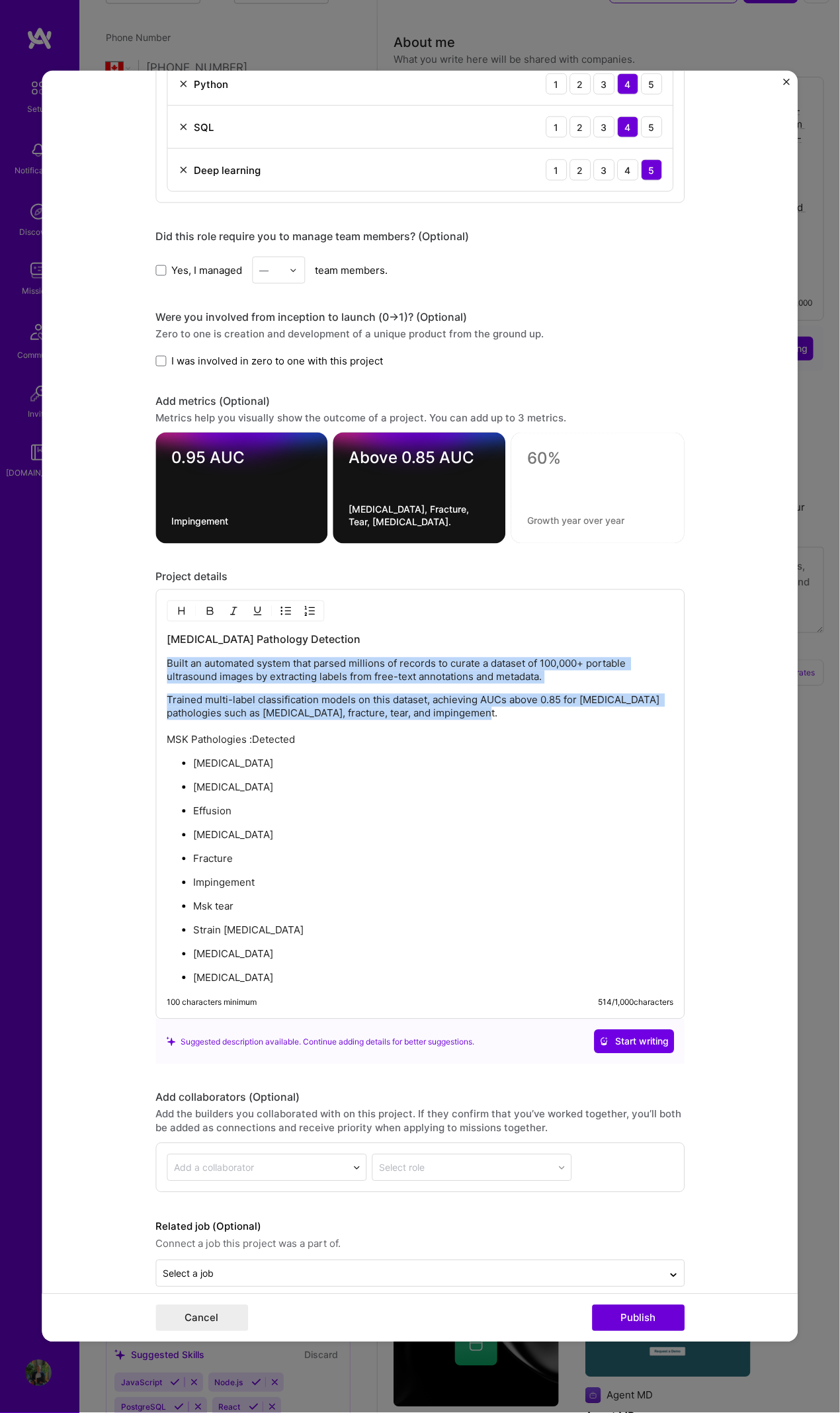
drag, startPoint x: 493, startPoint y: 707, endPoint x: 144, endPoint y: 660, distance: 352.2
click at [145, 645] on form "Project title Musculoskeletal Pathology Detection Company Clarius Mobile Health…" at bounding box center [420, 706] width 756 height 1272
click at [283, 606] on img "button" at bounding box center [286, 610] width 10 height 10
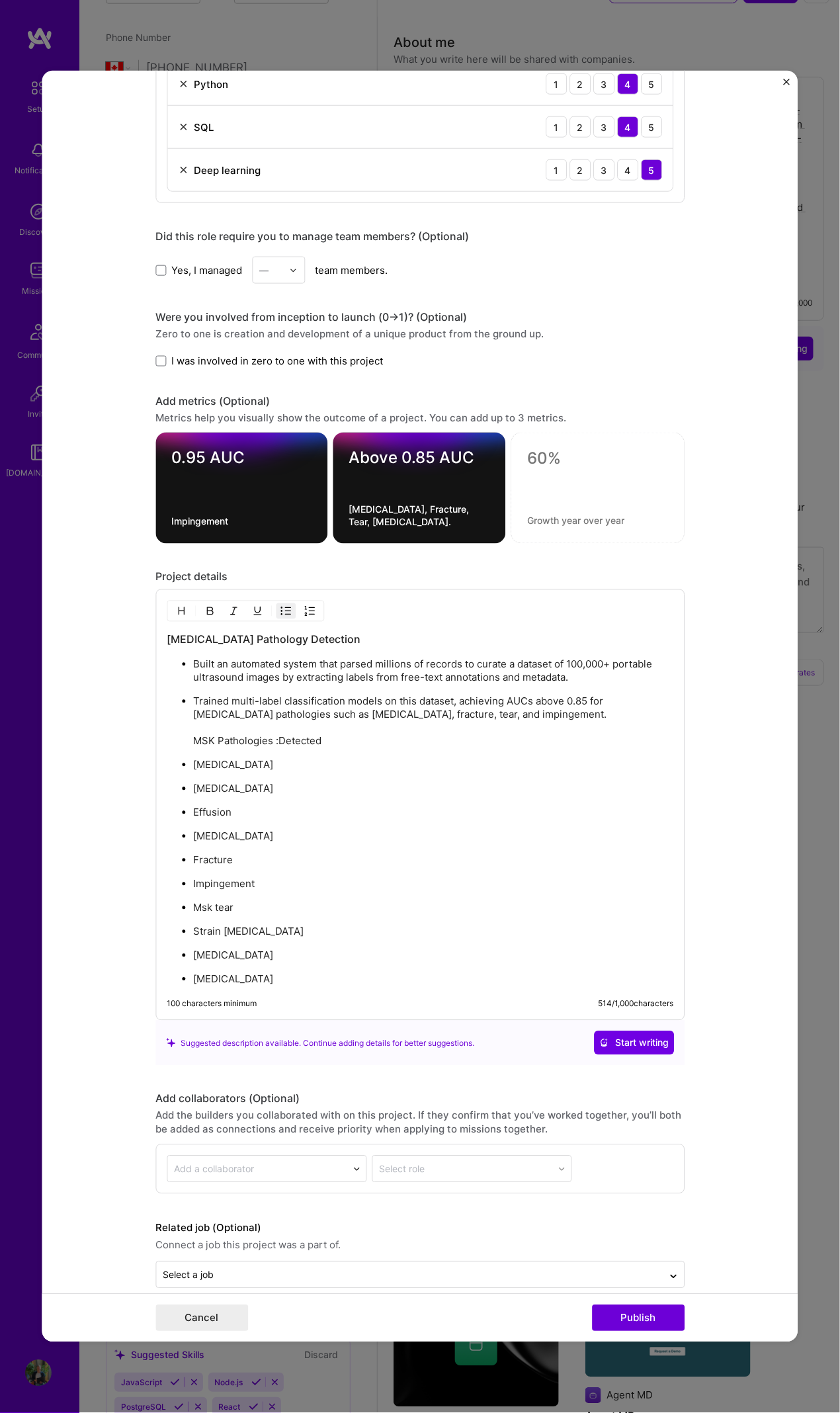
drag, startPoint x: 268, startPoint y: 756, endPoint x: 281, endPoint y: 754, distance: 13.2
click at [268, 645] on p "Calcification" at bounding box center [433, 765] width 481 height 13
drag, startPoint x: 333, startPoint y: 738, endPoint x: 267, endPoint y: 734, distance: 66.1
click at [267, 645] on p "Trained multi-label classification models on this dataset, achieving AUCs above…" at bounding box center [433, 721] width 481 height 53
click at [193, 645] on p "Calcification" at bounding box center [433, 765] width 481 height 13
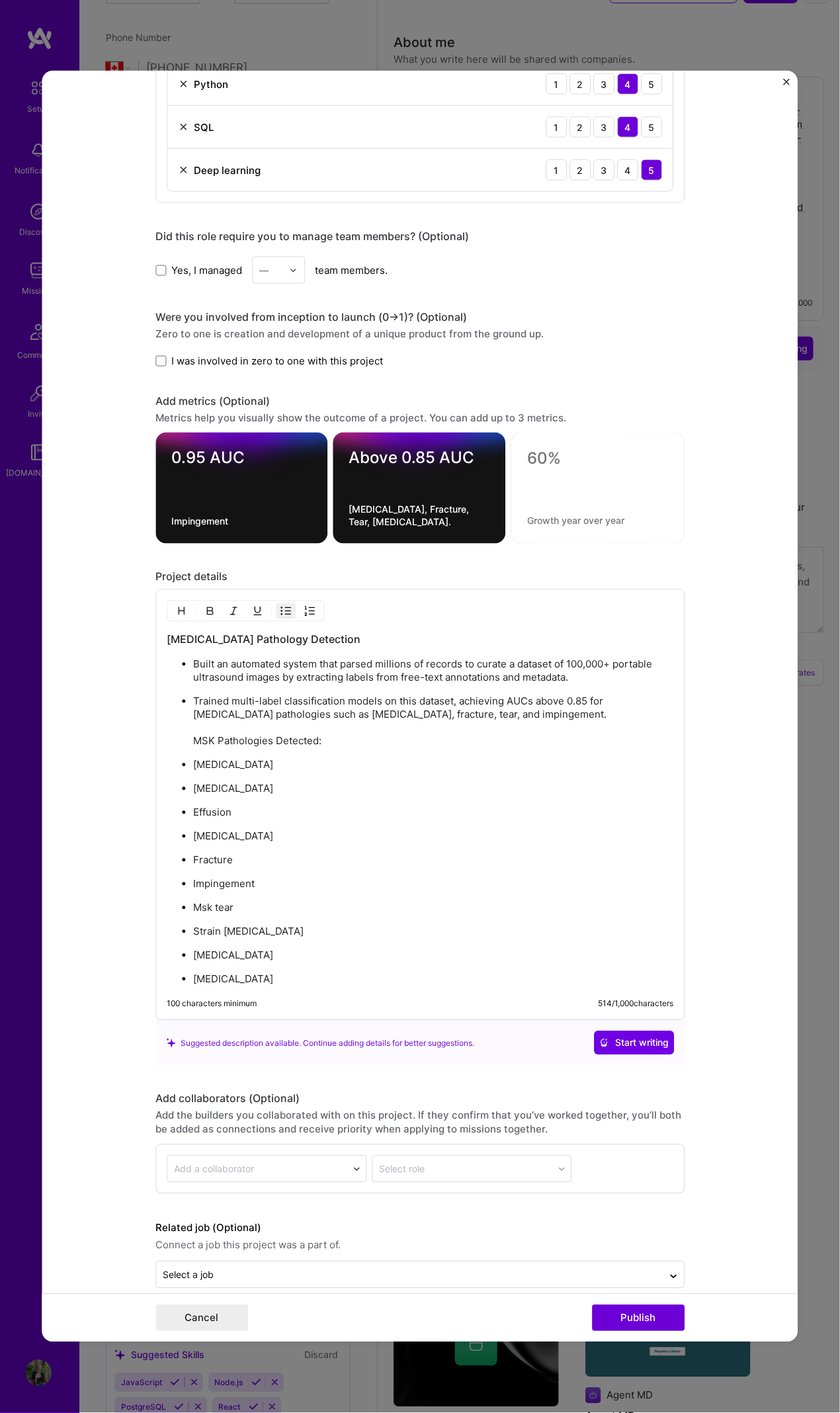
click at [193, 645] on p "Trained multi-label classification models on this dataset, achieving AUCs above…" at bounding box center [433, 721] width 481 height 53
click at [595, 645] on p "Trained multi-label classification models on this dataset, achieving AUCs above…" at bounding box center [433, 721] width 481 height 53
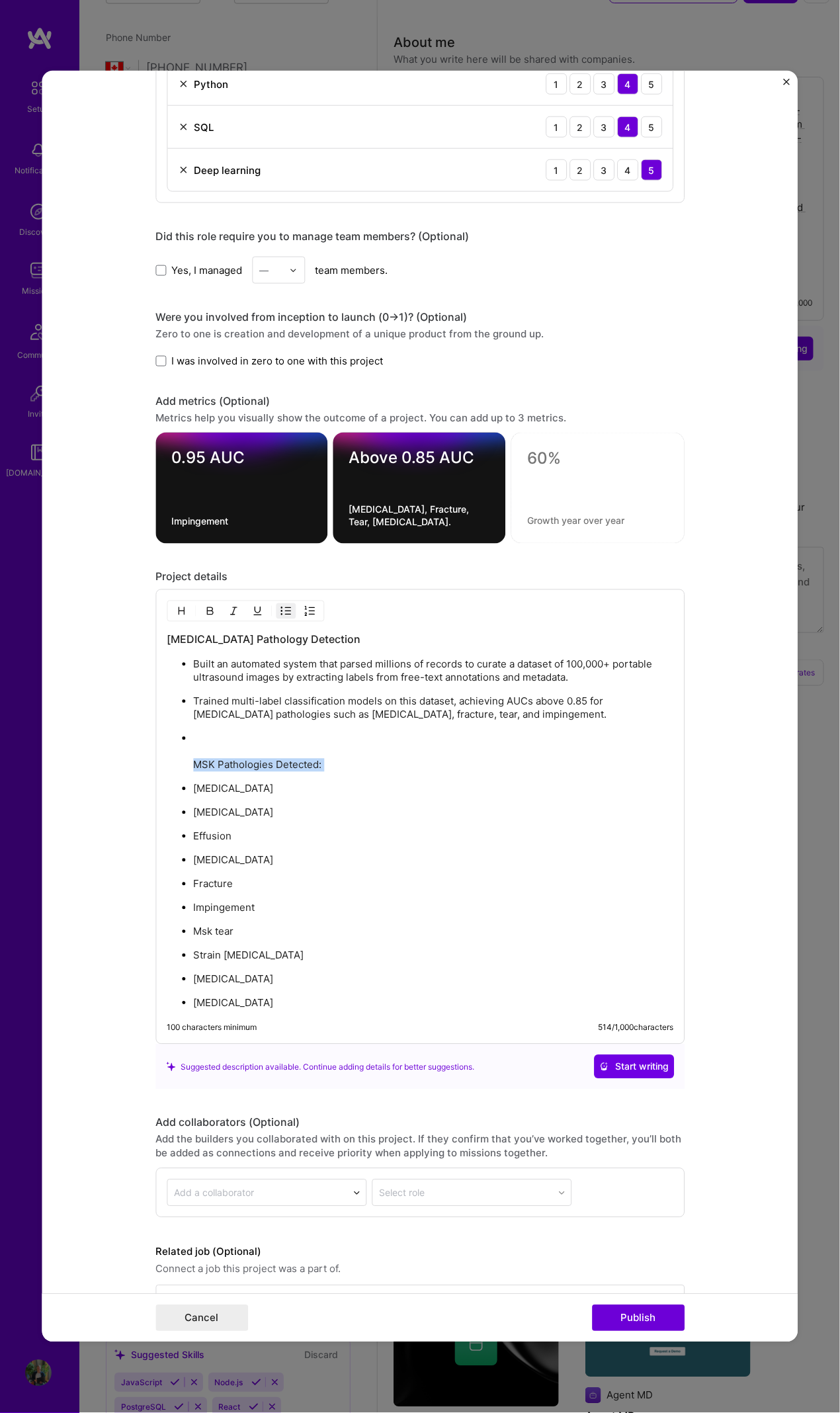
drag, startPoint x: 334, startPoint y: 770, endPoint x: 187, endPoint y: 756, distance: 147.7
click at [187, 645] on ul "Built an automated system that parsed millions of records to curate a dataset o…" at bounding box center [420, 834] width 507 height 353
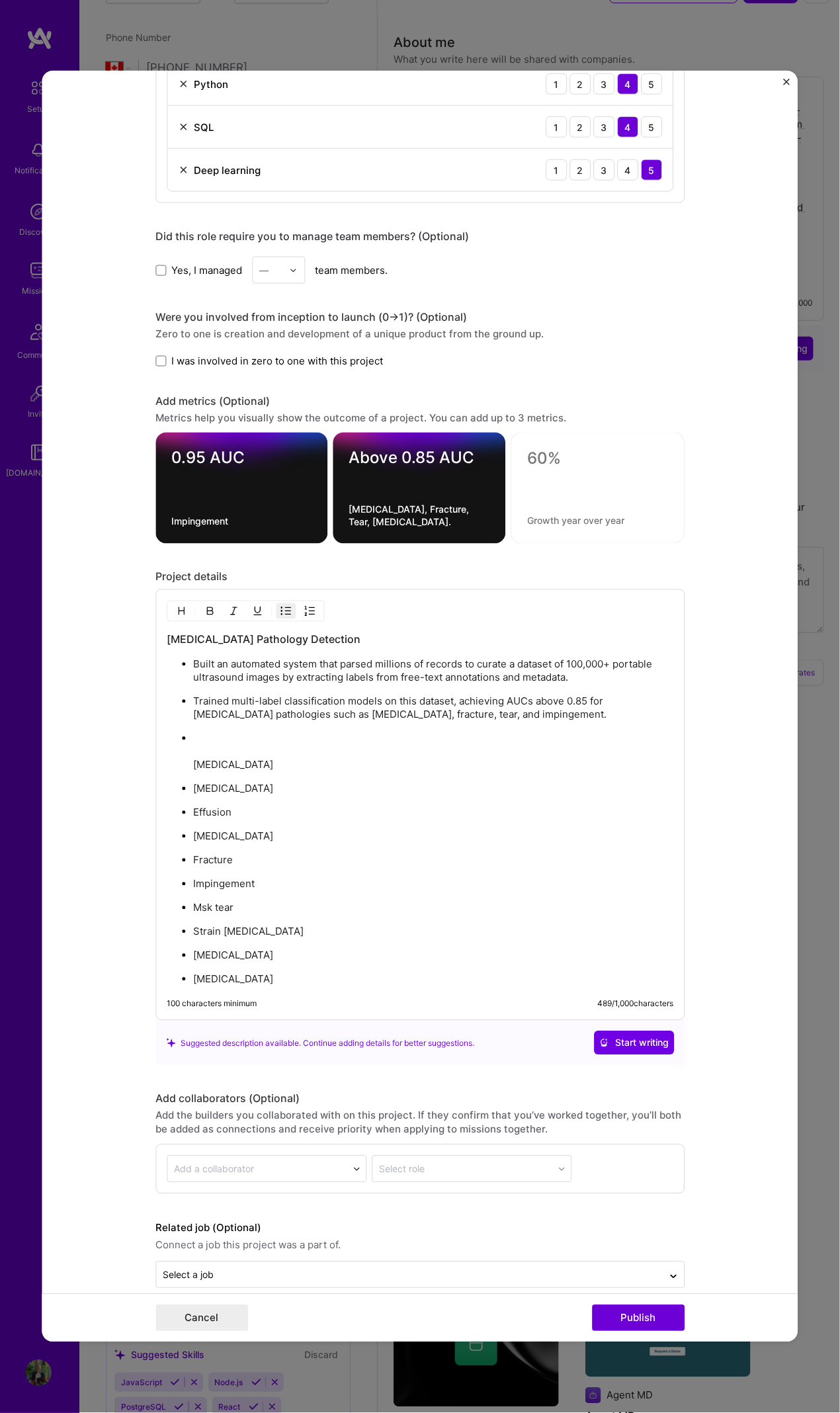
click at [208, 645] on p "Calcification" at bounding box center [433, 752] width 481 height 40
click at [196, 645] on ul "Built an automated system that parsed millions of records to curate a dataset o…" at bounding box center [420, 822] width 507 height 329
click at [193, 645] on p "MSK Pathologies Detected: Calcification" at bounding box center [433, 752] width 481 height 40
drag, startPoint x: 245, startPoint y: 762, endPoint x: 189, endPoint y: 762, distance: 56.0
click at [193, 645] on p "MSK Pathologies Detected: Calcification" at bounding box center [433, 752] width 481 height 40
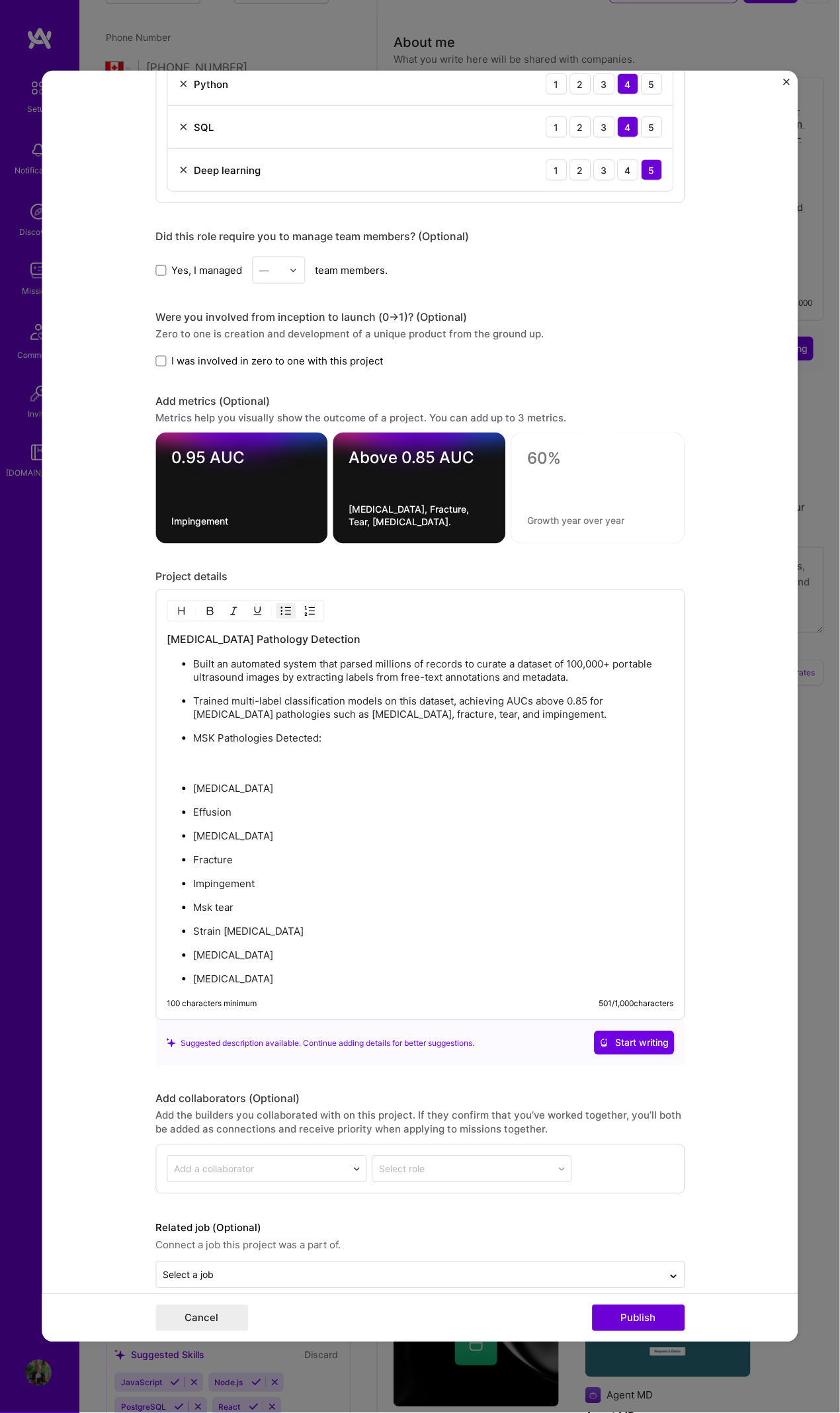
click at [254, 645] on p "Dislocation" at bounding box center [433, 790] width 481 height 13
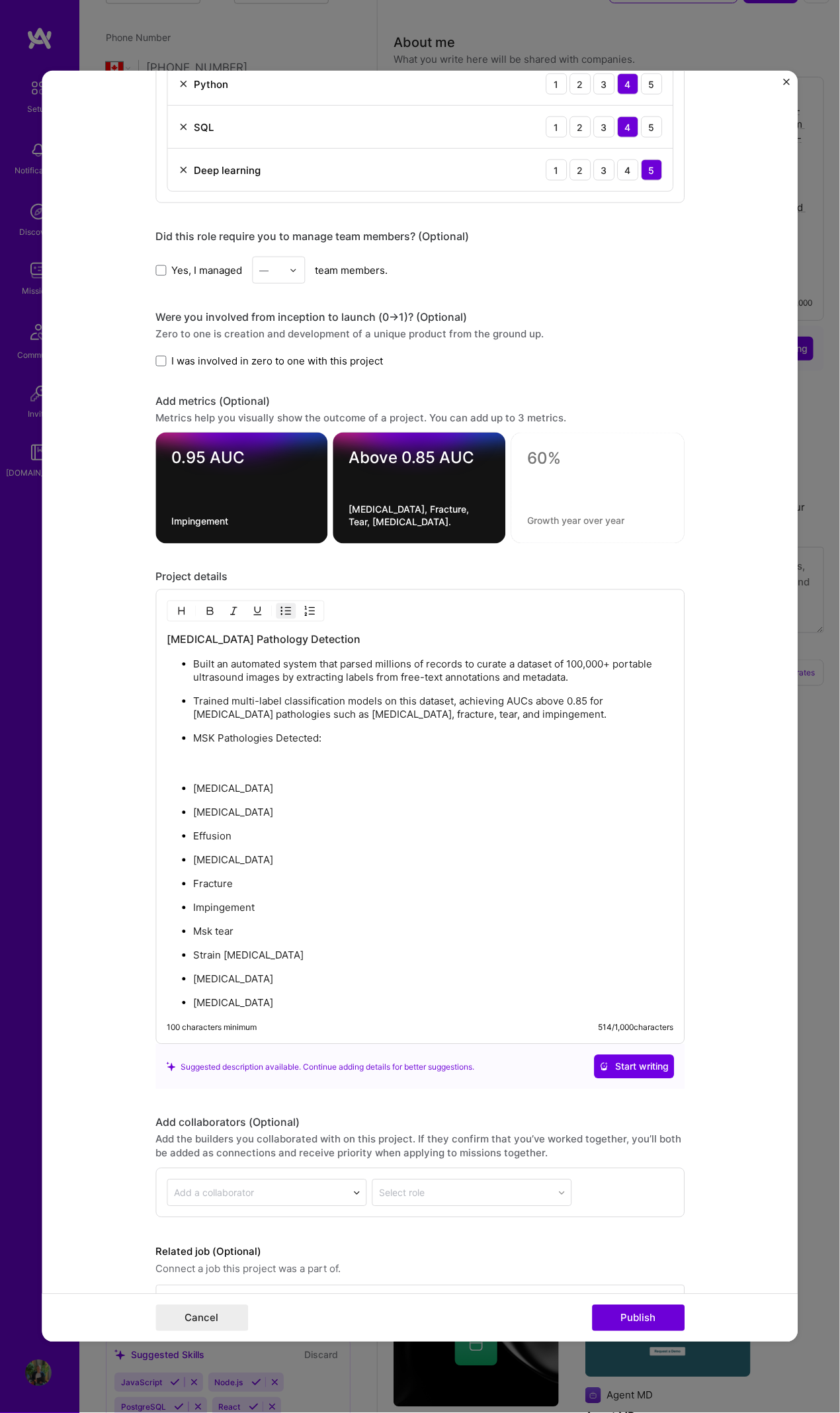
click at [228, 645] on p "MSK Pathologies Detected:" at bounding box center [433, 752] width 481 height 40
drag, startPoint x: 259, startPoint y: 783, endPoint x: 176, endPoint y: 811, distance: 87.6
click at [176, 645] on ul "Built an automated system that parsed millions of records to curate a dataset o…" at bounding box center [420, 834] width 507 height 353
click at [184, 645] on ul "Built an automated system that parsed millions of records to curate a dataset o…" at bounding box center [420, 834] width 507 height 353
click at [187, 645] on ul "Built an automated system that parsed millions of records to curate a dataset o…" at bounding box center [420, 834] width 507 height 353
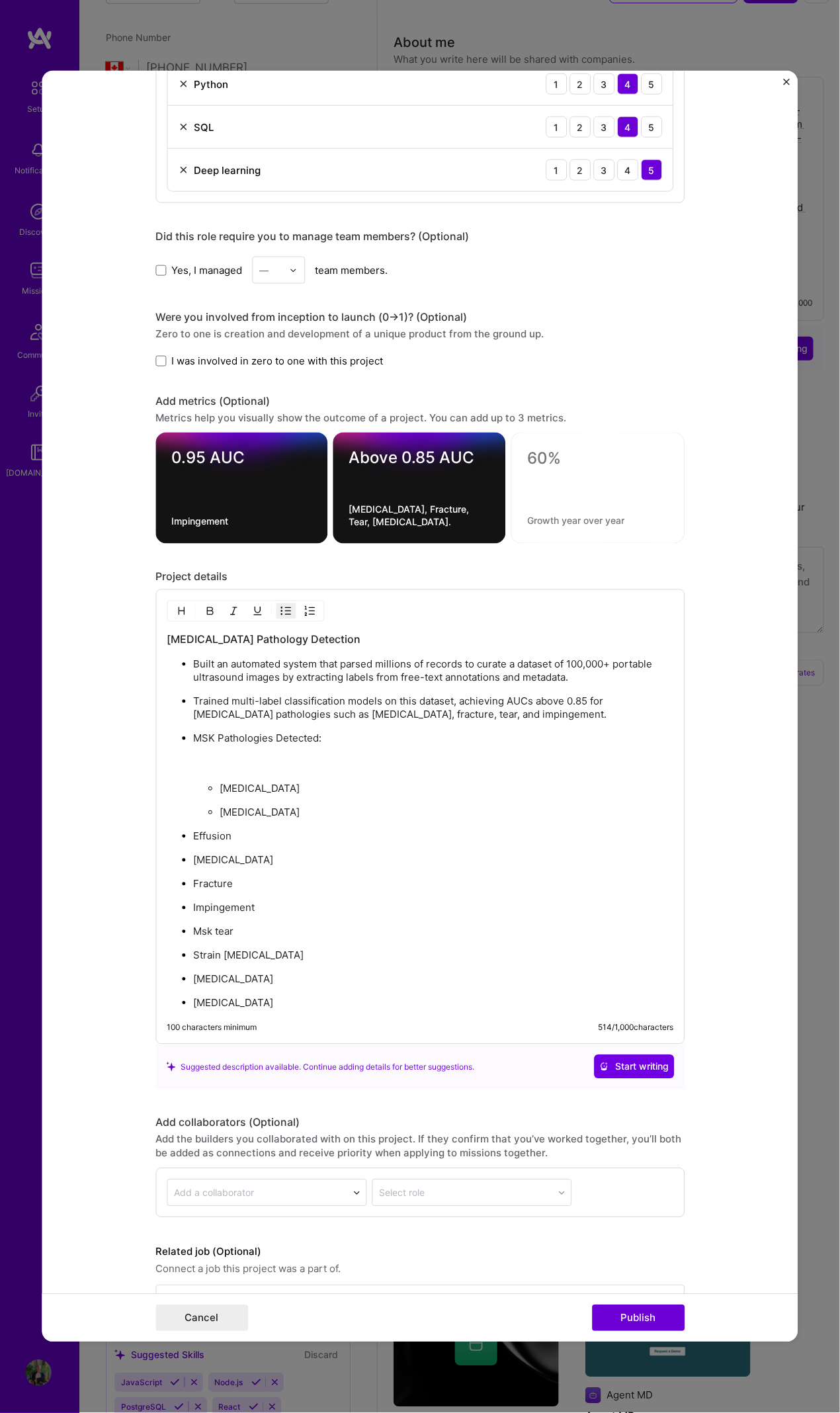
click at [193, 645] on p "Effusion" at bounding box center [433, 837] width 481 height 13
click at [193, 645] on p "Enthesopathy" at bounding box center [433, 860] width 481 height 13
click at [185, 645] on ul "Built an automated system that parsed millions of records to curate a dataset o…" at bounding box center [420, 834] width 507 height 353
click at [193, 645] on p "Impingement" at bounding box center [433, 908] width 481 height 13
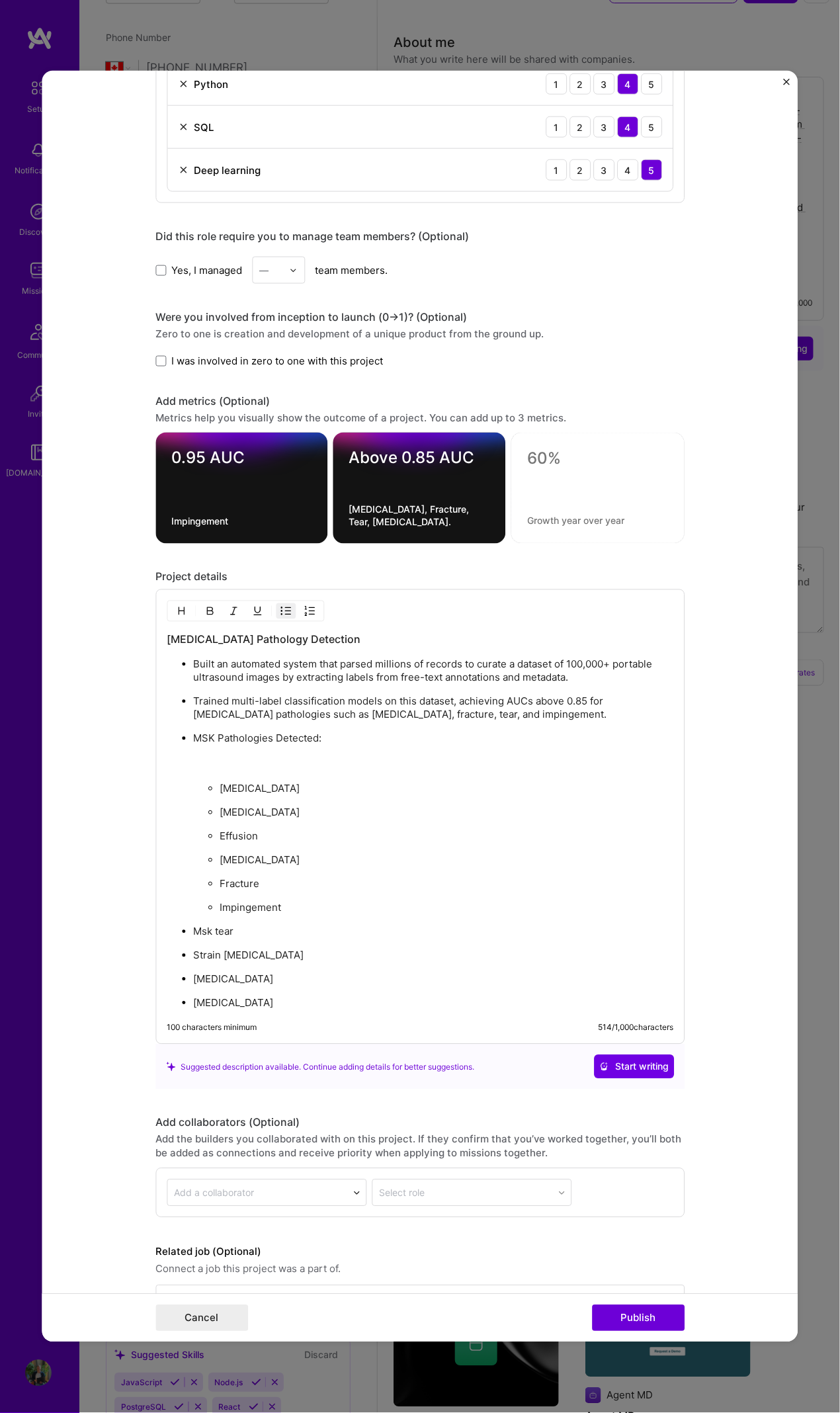
click at [185, 645] on ul "Built an automated system that parsed millions of records to curate a dataset o…" at bounding box center [420, 834] width 507 height 353
click at [186, 645] on ul "Built an automated system that parsed millions of records to curate a dataset o…" at bounding box center [420, 834] width 507 height 353
click at [188, 645] on ul "Built an automated system that parsed millions of records to curate a dataset o…" at bounding box center [420, 834] width 507 height 353
click at [186, 645] on ul "Built an automated system that parsed millions of records to curate a dataset o…" at bounding box center [420, 834] width 507 height 353
click at [231, 645] on li "MSK Pathologies Detected: Dislocation Calcification Effusion Enthesopathy Fract…" at bounding box center [433, 871] width 481 height 278
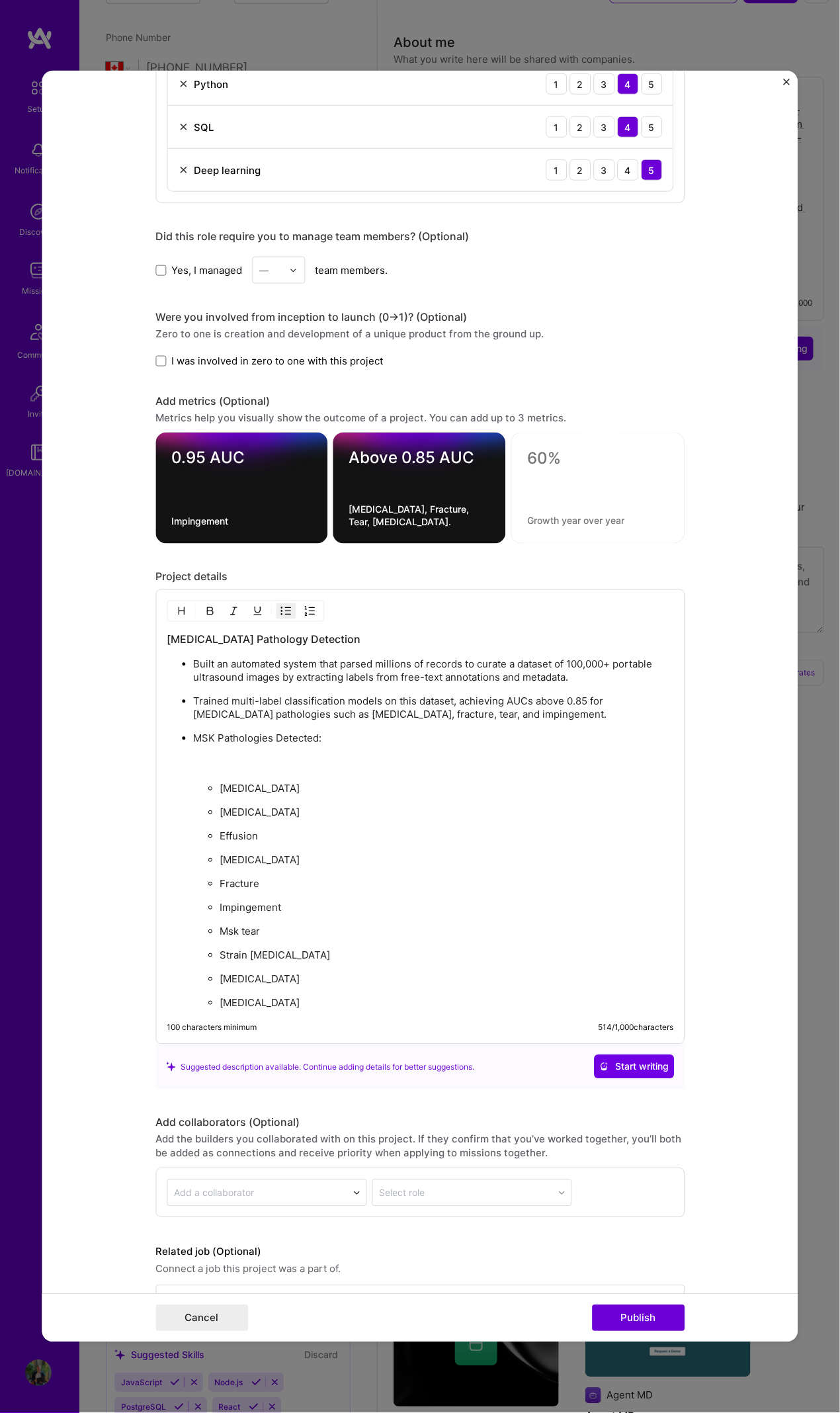
click at [226, 645] on p "MSK Pathologies Detected:" at bounding box center [433, 752] width 481 height 40
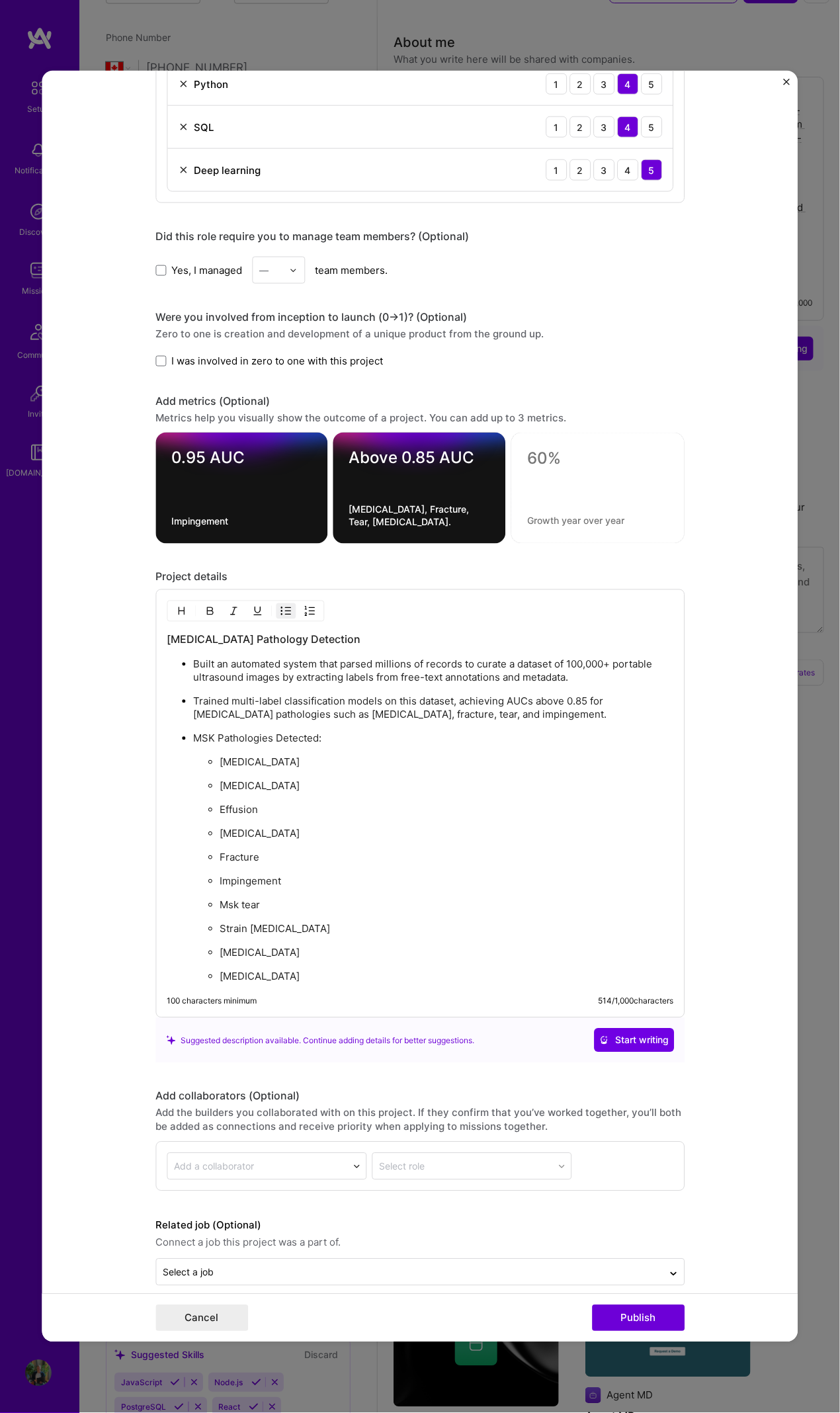
click at [398, 645] on li "MSK Pathologies Detected: Dislocation Calcification Effusion Enthesopathy Fract…" at bounding box center [433, 858] width 481 height 252
click at [327, 645] on p "Trained multi-label classification models on this dataset, achieving AUCs above…" at bounding box center [433, 708] width 481 height 26
drag, startPoint x: 571, startPoint y: 708, endPoint x: 464, endPoint y: 694, distance: 107.9
click at [449, 645] on p "Trained multi-label classification models on this dataset, achieving AUCs above…" at bounding box center [433, 708] width 481 height 26
click at [467, 645] on p "Trained multi-label classification models on this dataset, achieving AUCs above…" at bounding box center [433, 708] width 481 height 26
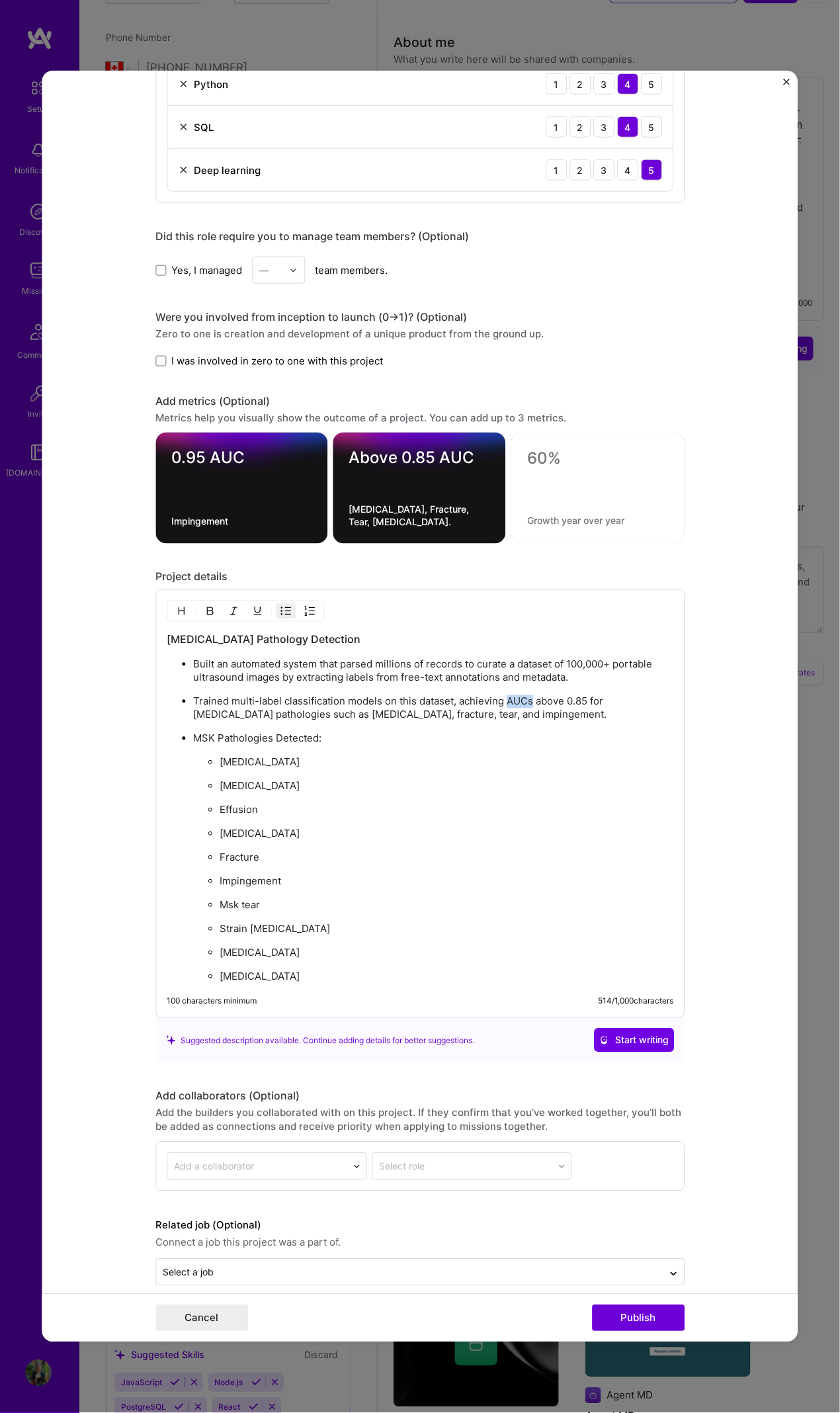
drag, startPoint x: 502, startPoint y: 693, endPoint x: 525, endPoint y: 695, distance: 23.1
click at [526, 645] on p "Trained multi-label classification models on this dataset, achieving AUCs above…" at bounding box center [433, 708] width 481 height 26
click at [200, 604] on button "button" at bounding box center [209, 611] width 20 height 16
drag, startPoint x: 562, startPoint y: 693, endPoint x: 583, endPoint y: 698, distance: 21.6
click at [585, 645] on p "Trained multi-label classification models on this dataset, achieving AUCs above…" at bounding box center [433, 708] width 481 height 26
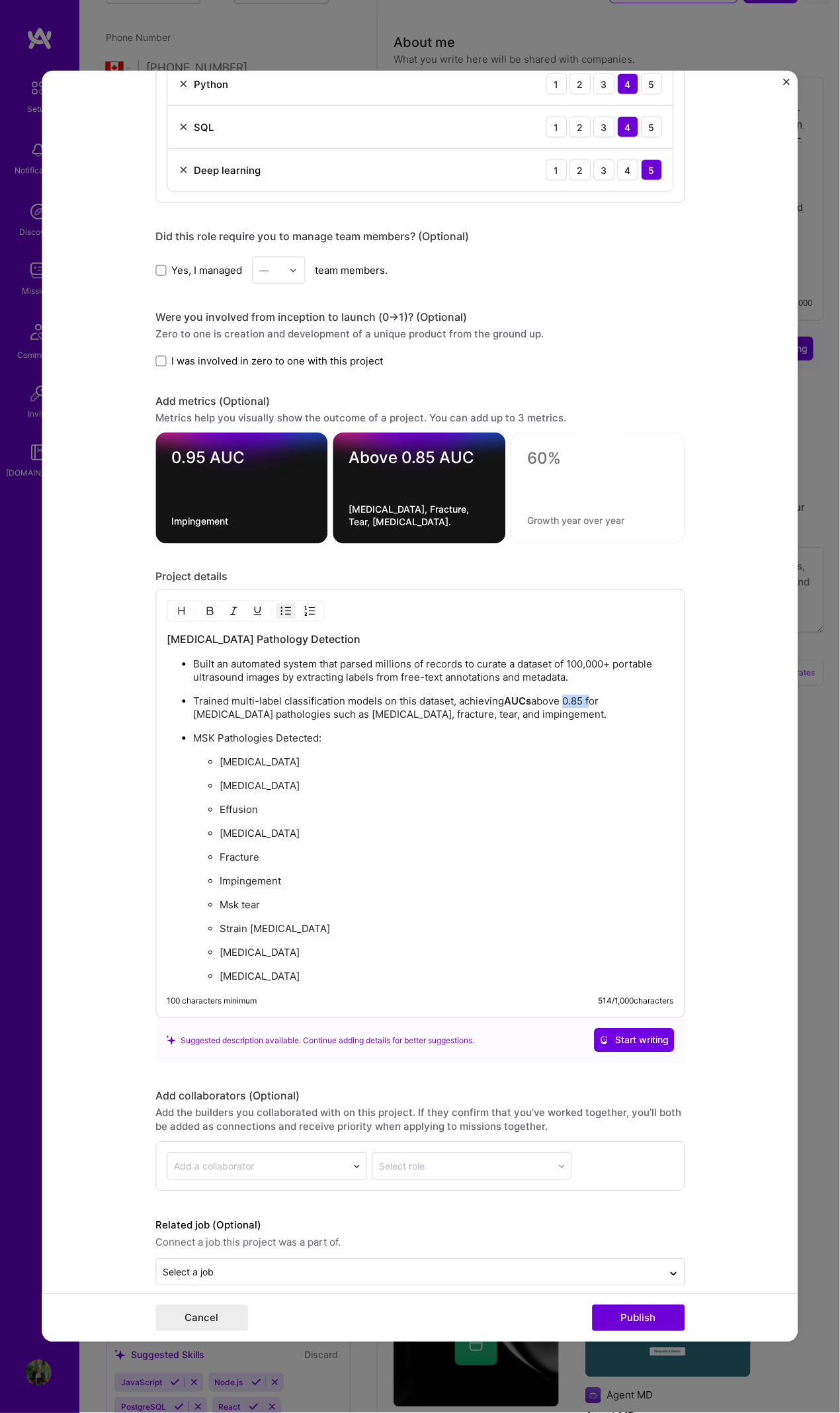
drag, startPoint x: 206, startPoint y: 606, endPoint x: 259, endPoint y: 635, distance: 60.4
click at [206, 606] on img "button" at bounding box center [209, 610] width 10 height 10
drag, startPoint x: 717, startPoint y: 722, endPoint x: 660, endPoint y: 724, distance: 57.0
click at [717, 645] on form "Project title Musculoskeletal Pathology Detection Company Clarius Mobile Health…" at bounding box center [420, 706] width 756 height 1272
drag, startPoint x: 371, startPoint y: 658, endPoint x: 455, endPoint y: 659, distance: 84.0
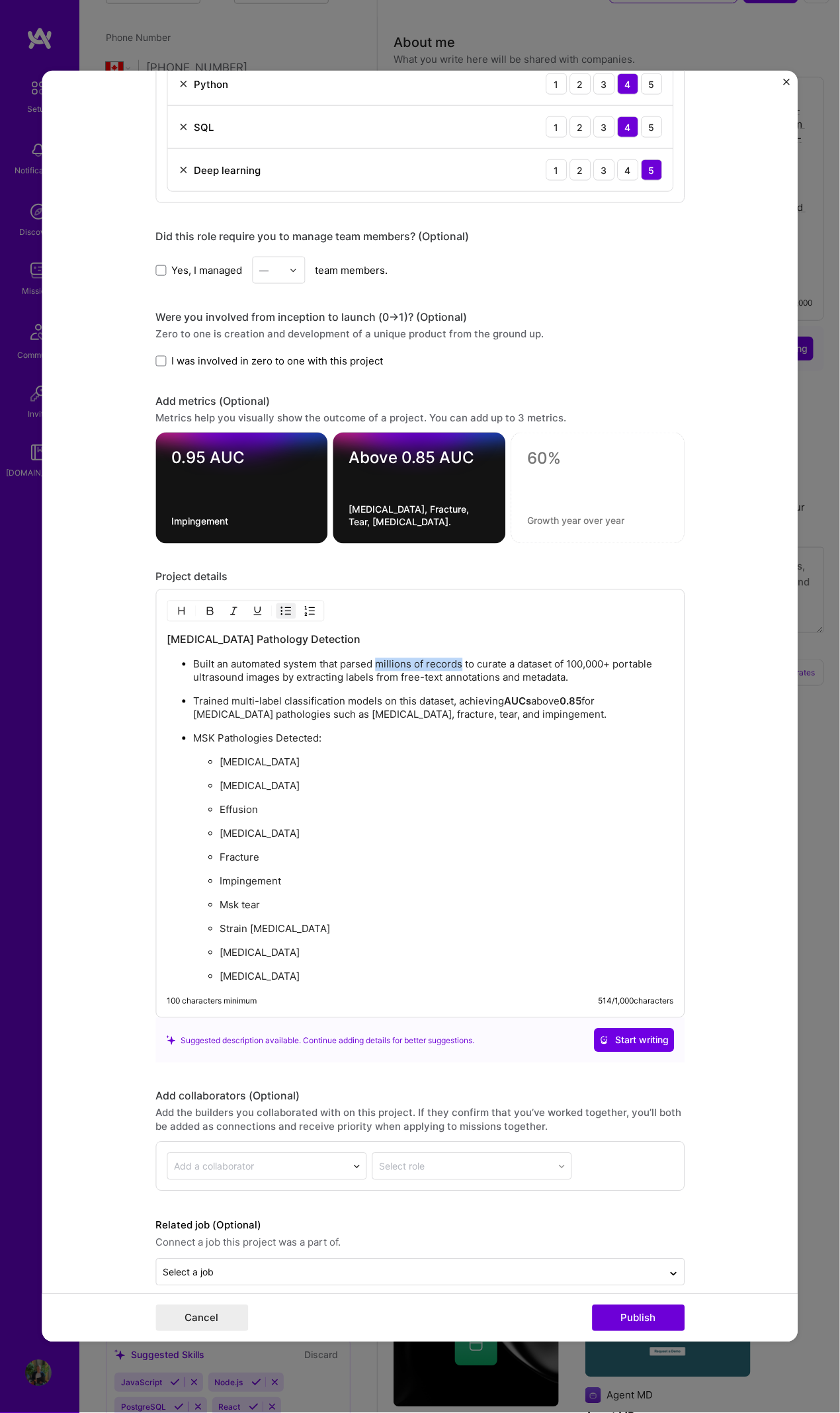
click at [456, 645] on p "Built an automated system that parsed millions of records to curate a dataset o…" at bounding box center [433, 671] width 481 height 26
click at [208, 606] on img "button" at bounding box center [209, 610] width 10 height 10
click at [568, 645] on p "Built an automated system that parsed millions of records to curate a dataset o…" at bounding box center [433, 671] width 481 height 26
drag, startPoint x: 567, startPoint y: 656, endPoint x: 607, endPoint y: 659, distance: 40.1
click at [610, 645] on p "Built an automated system that parsed millions of records to curate a dataset o…" at bounding box center [433, 671] width 481 height 26
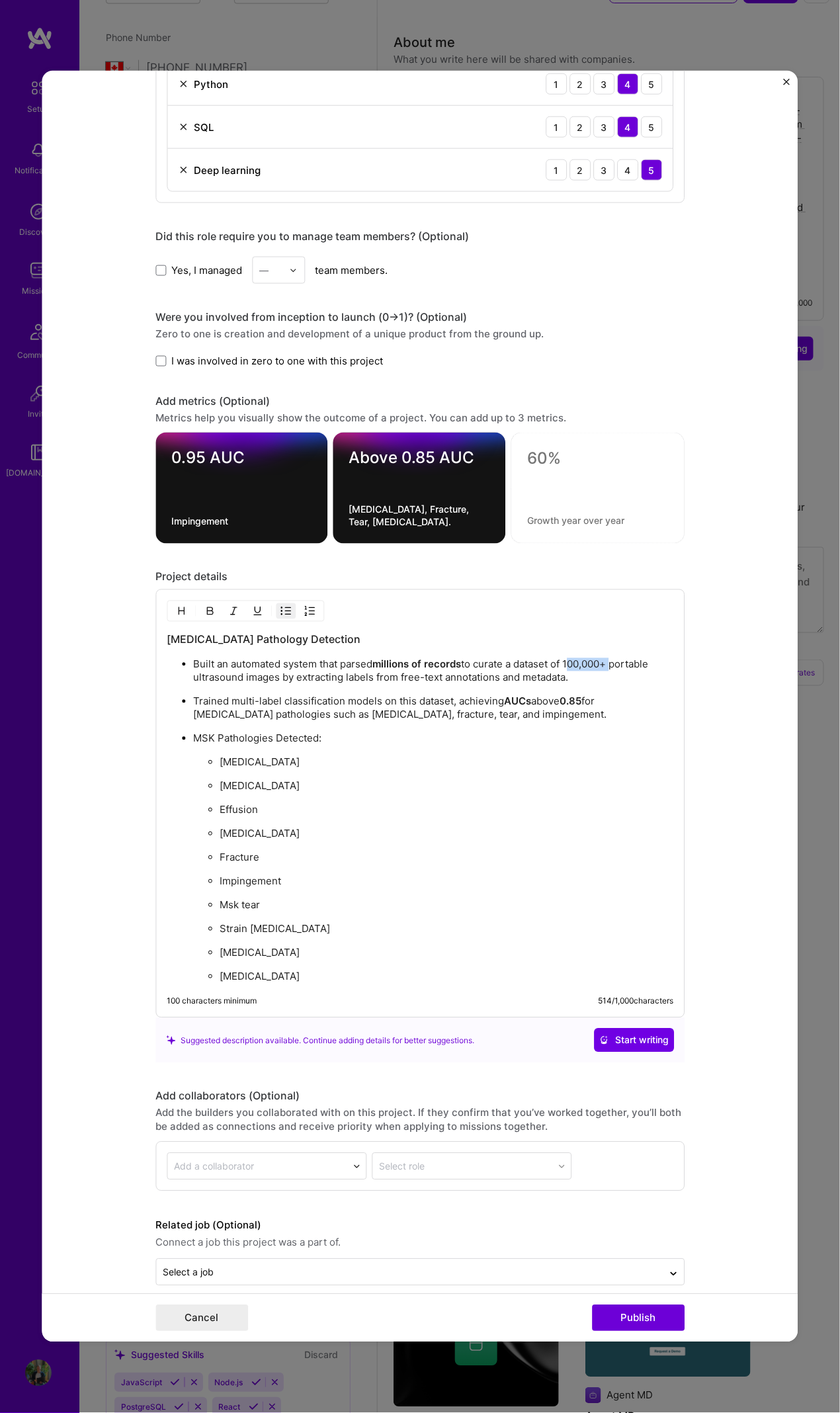
click at [208, 606] on img "button" at bounding box center [209, 610] width 10 height 10
drag, startPoint x: 340, startPoint y: 672, endPoint x: 474, endPoint y: 666, distance: 134.1
click at [493, 645] on p "Built an automated system that parsed millions of records to curate a dataset o…" at bounding box center [433, 671] width 481 height 26
click at [205, 606] on img "button" at bounding box center [209, 610] width 10 height 10
click at [523, 645] on ul "Built an automated system that parsed millions of records to curate a dataset o…" at bounding box center [420, 821] width 507 height 327
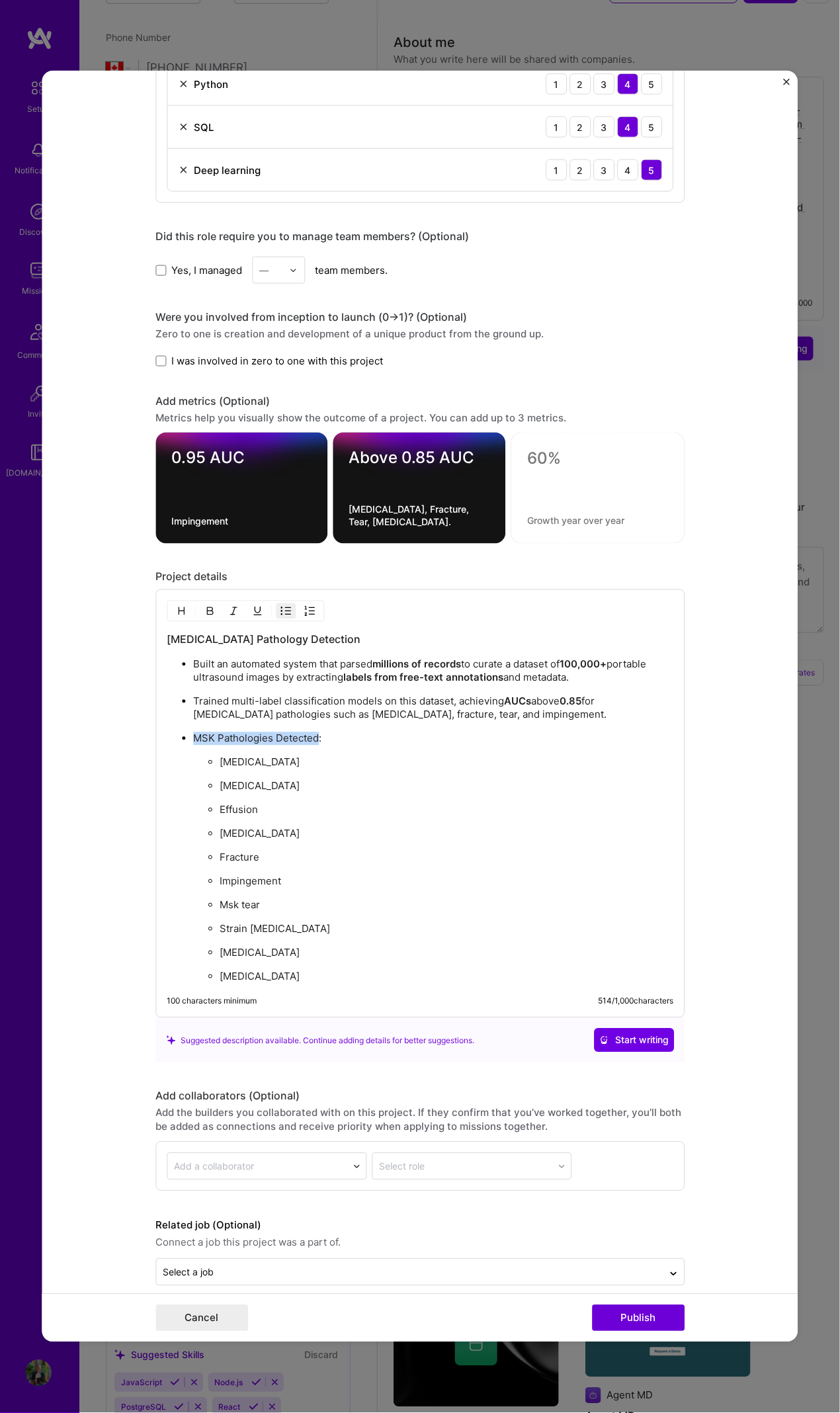
drag, startPoint x: 189, startPoint y: 733, endPoint x: 298, endPoint y: 708, distance: 111.8
click at [312, 645] on ul "Built an automated system that parsed millions of records to curate a dataset o…" at bounding box center [420, 821] width 507 height 327
click at [204, 606] on img "button" at bounding box center [209, 610] width 10 height 10
click at [405, 645] on ul "Dislocation Calcification Effusion Enthesopathy Fracture Impingement Msk tear S…" at bounding box center [433, 870] width 481 height 229
drag, startPoint x: 303, startPoint y: 729, endPoint x: 188, endPoint y: 731, distance: 115.0
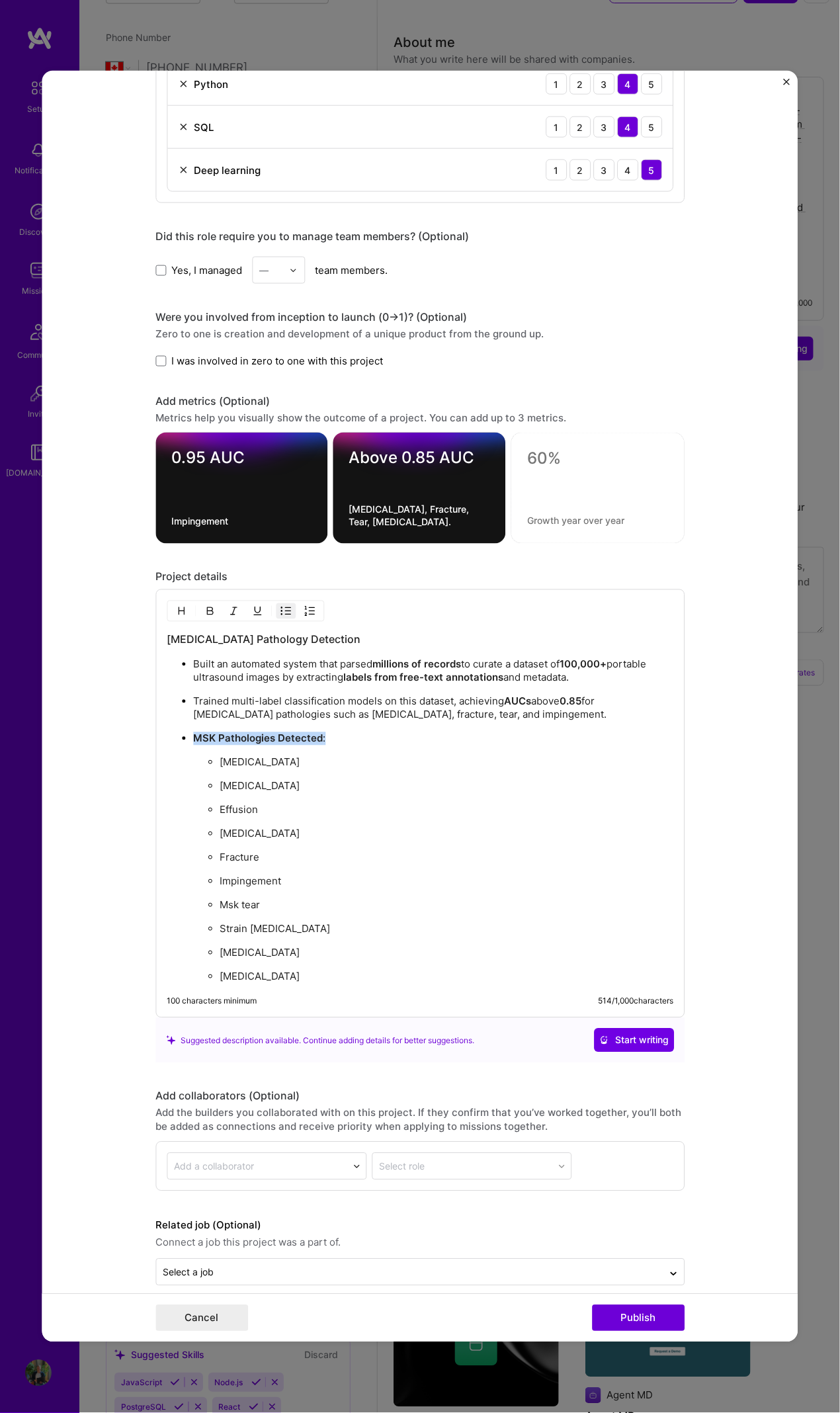
click at [193, 645] on p "MSK Pathologies Detected :" at bounding box center [433, 739] width 481 height 13
drag, startPoint x: 197, startPoint y: 602, endPoint x: 241, endPoint y: 632, distance: 53.3
click at [200, 604] on button "button" at bounding box center [209, 611] width 20 height 16
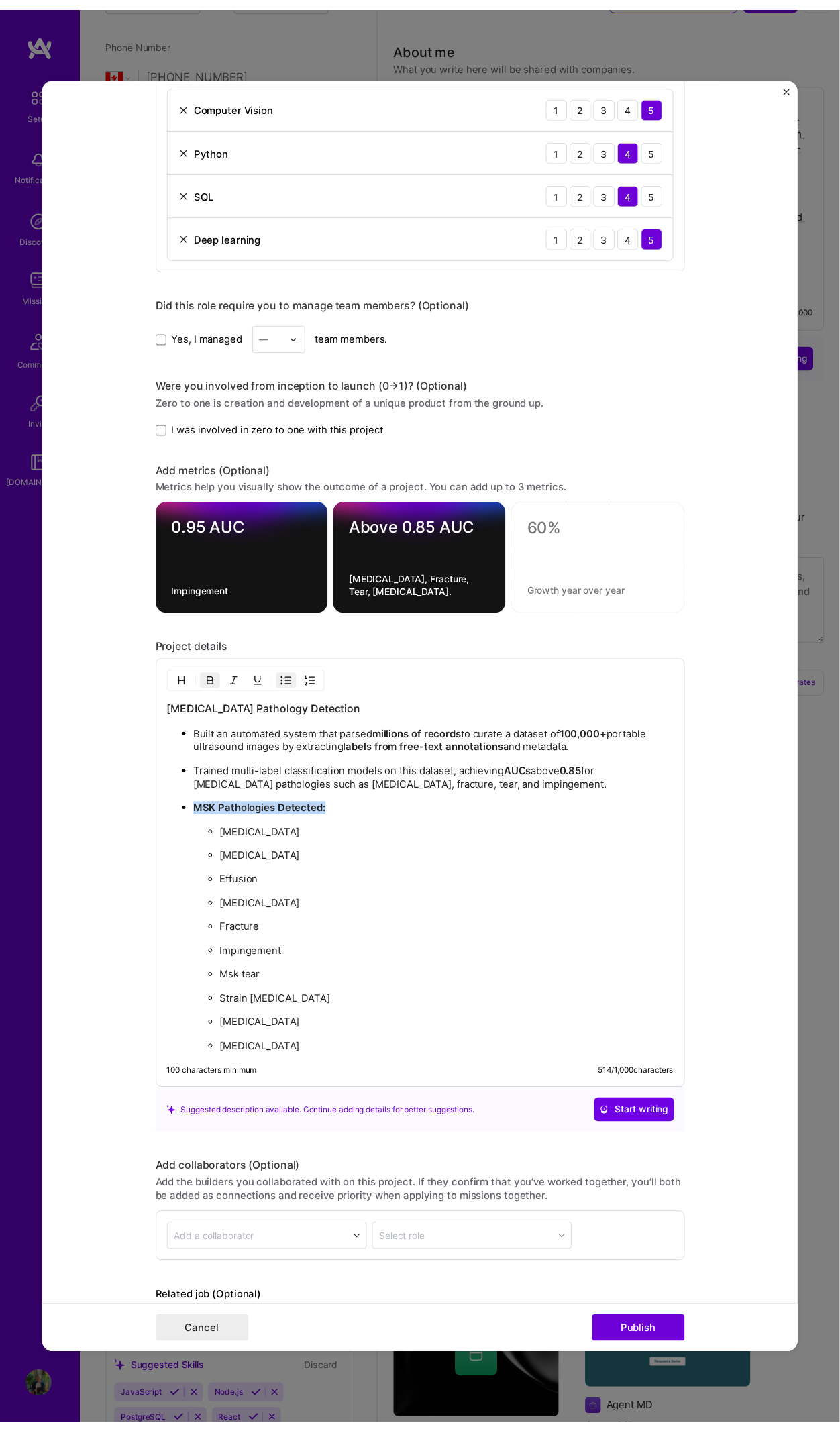
scroll to position [755, 0]
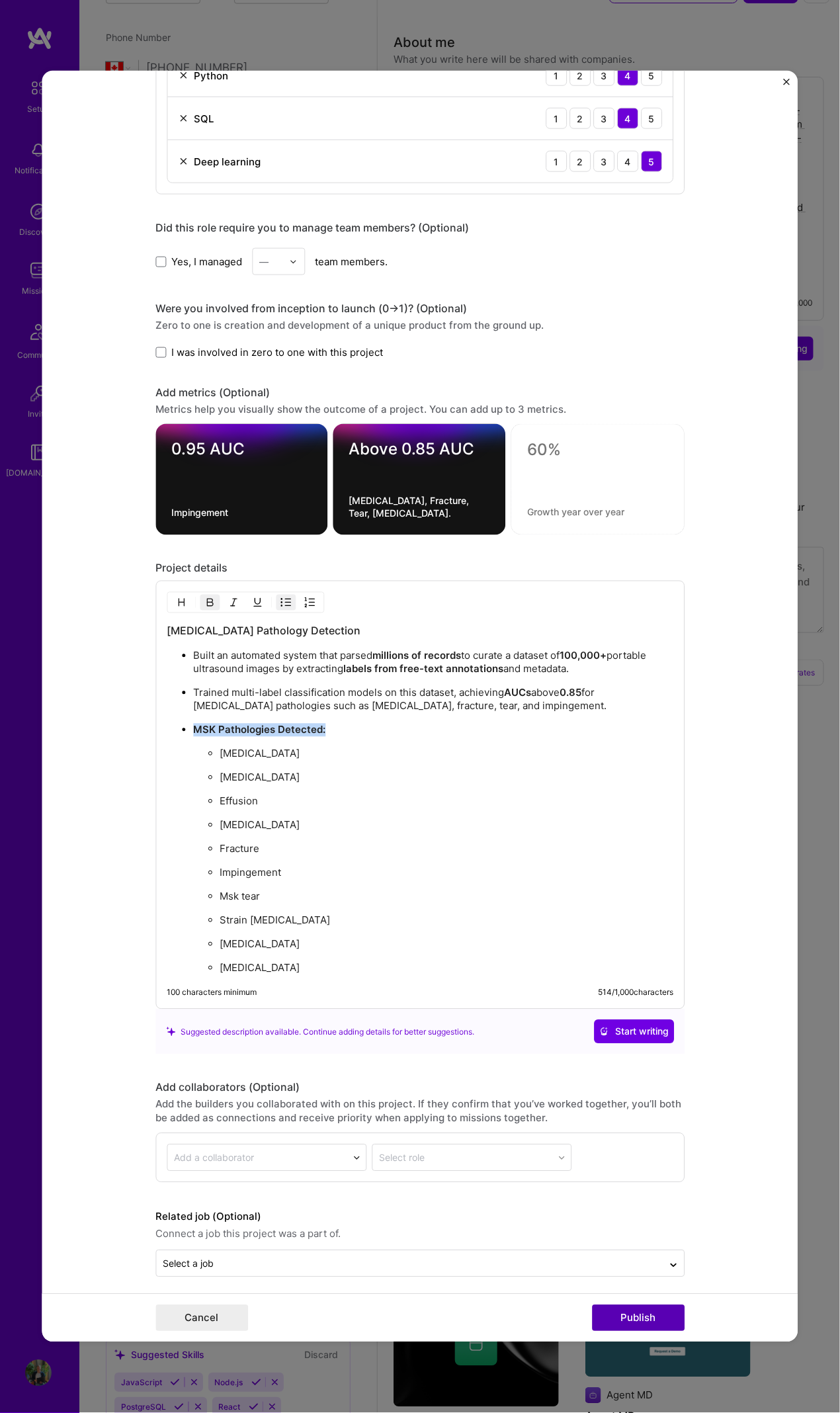
click at [623, 645] on button "Publish" at bounding box center [638, 1319] width 92 height 26
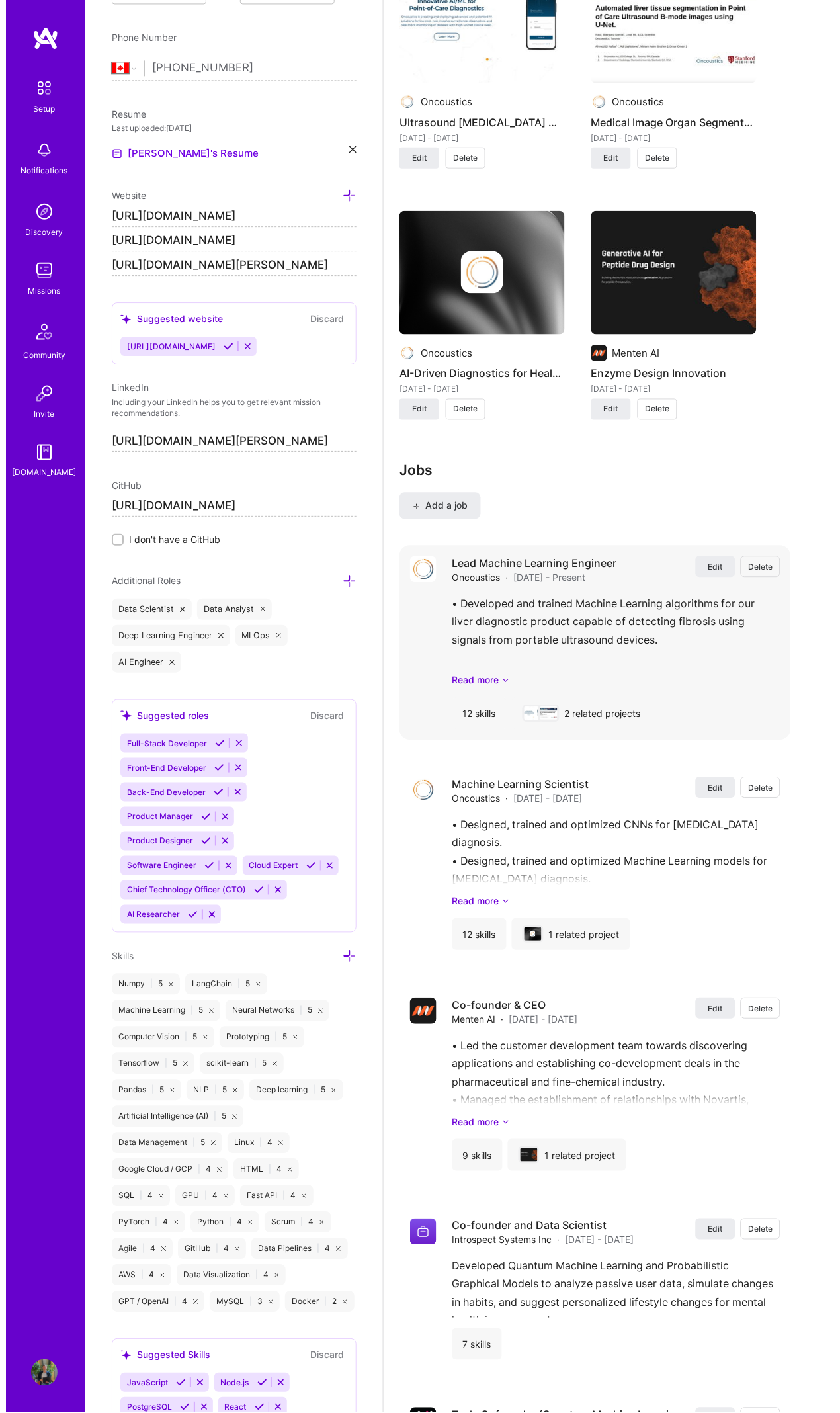
scroll to position [1730, 0]
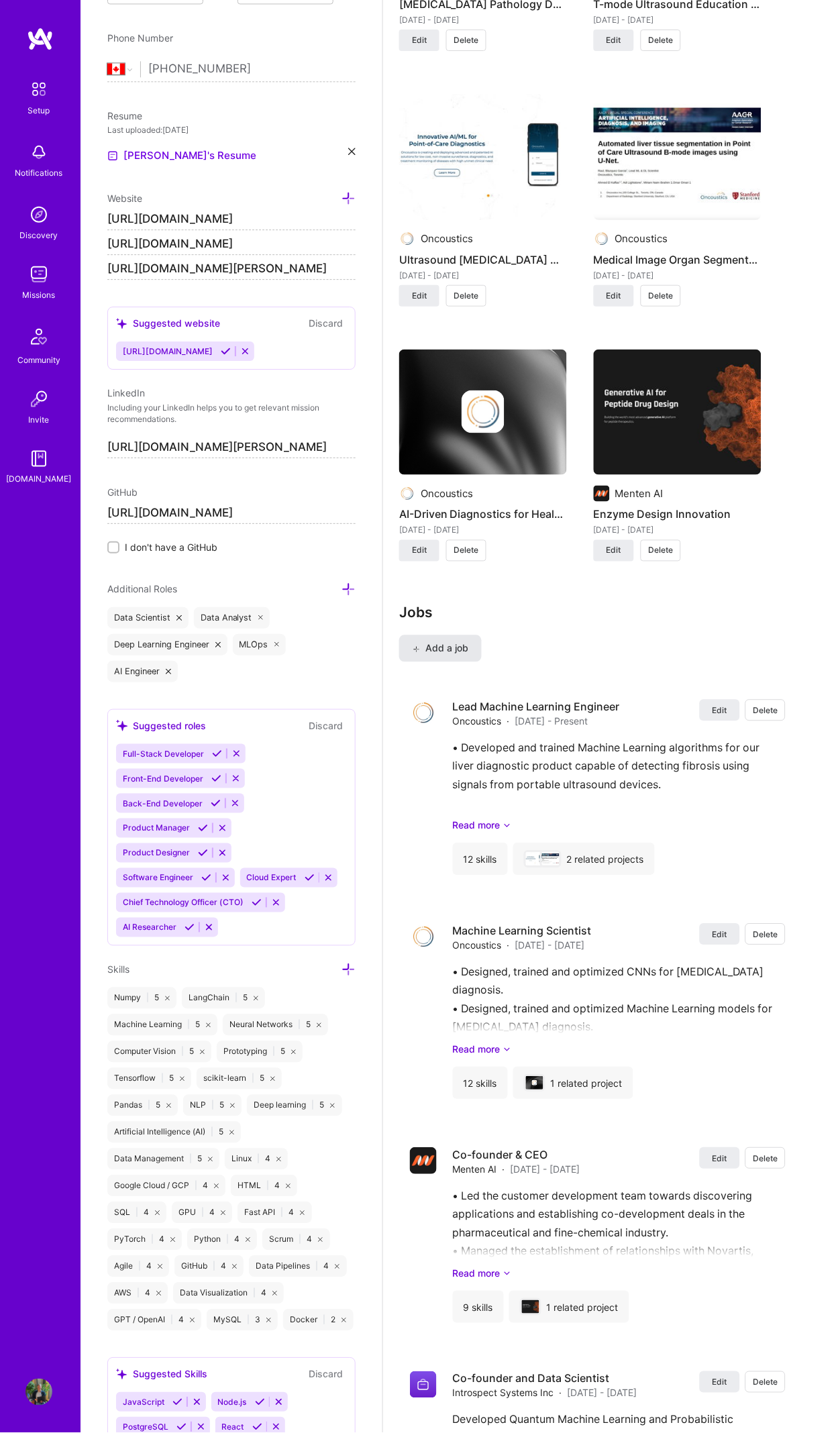
click at [460, 644] on span "Add a job" at bounding box center [440, 649] width 56 height 13
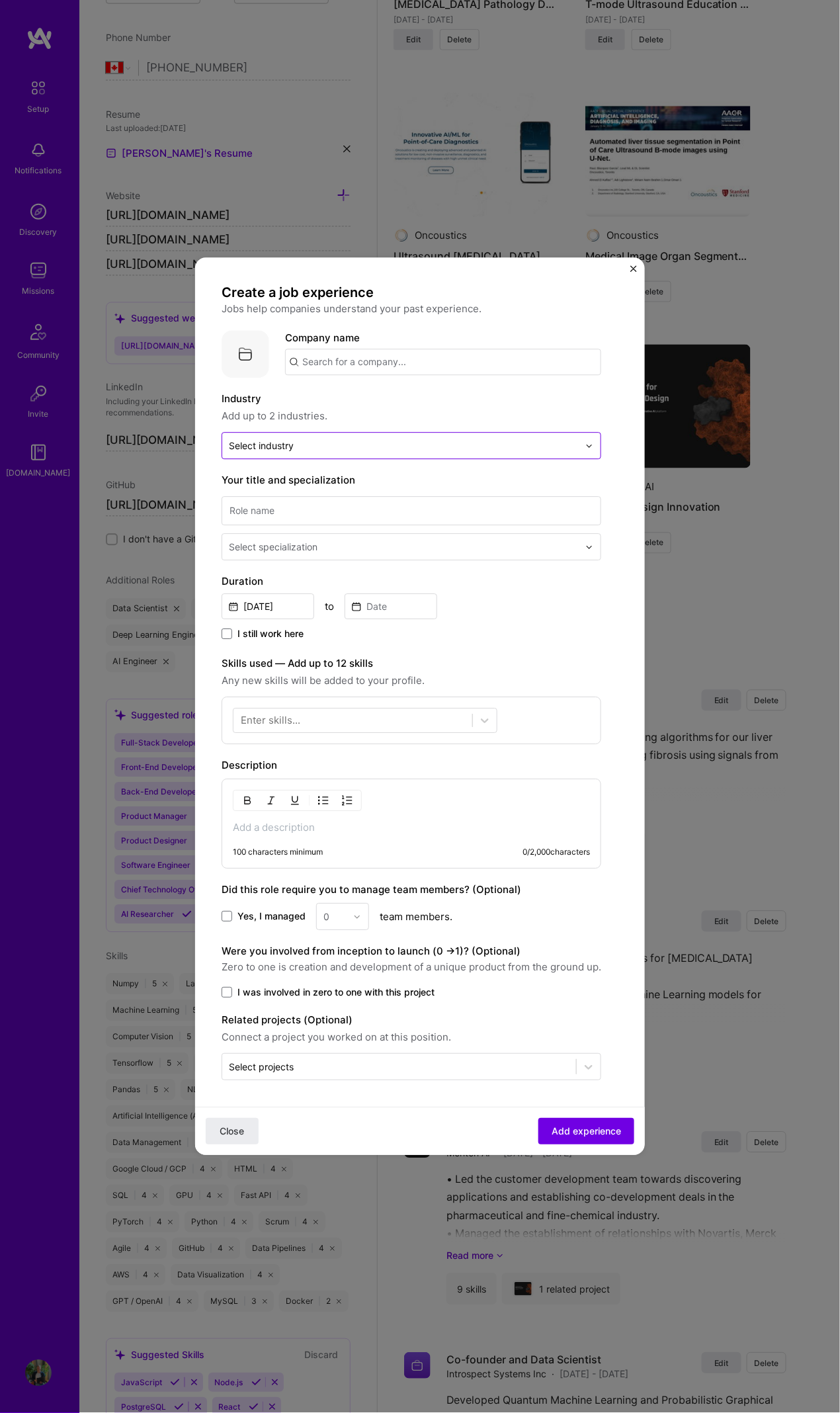
click at [301, 449] on input "text" at bounding box center [403, 445] width 350 height 14
type input "healt"
click at [240, 476] on span at bounding box center [238, 481] width 10 height 10
click at [435, 387] on div "Create a job experience Jobs help companies understand your past experience. Co…" at bounding box center [412, 682] width 380 height 797
click at [417, 371] on input "text" at bounding box center [443, 362] width 316 height 26
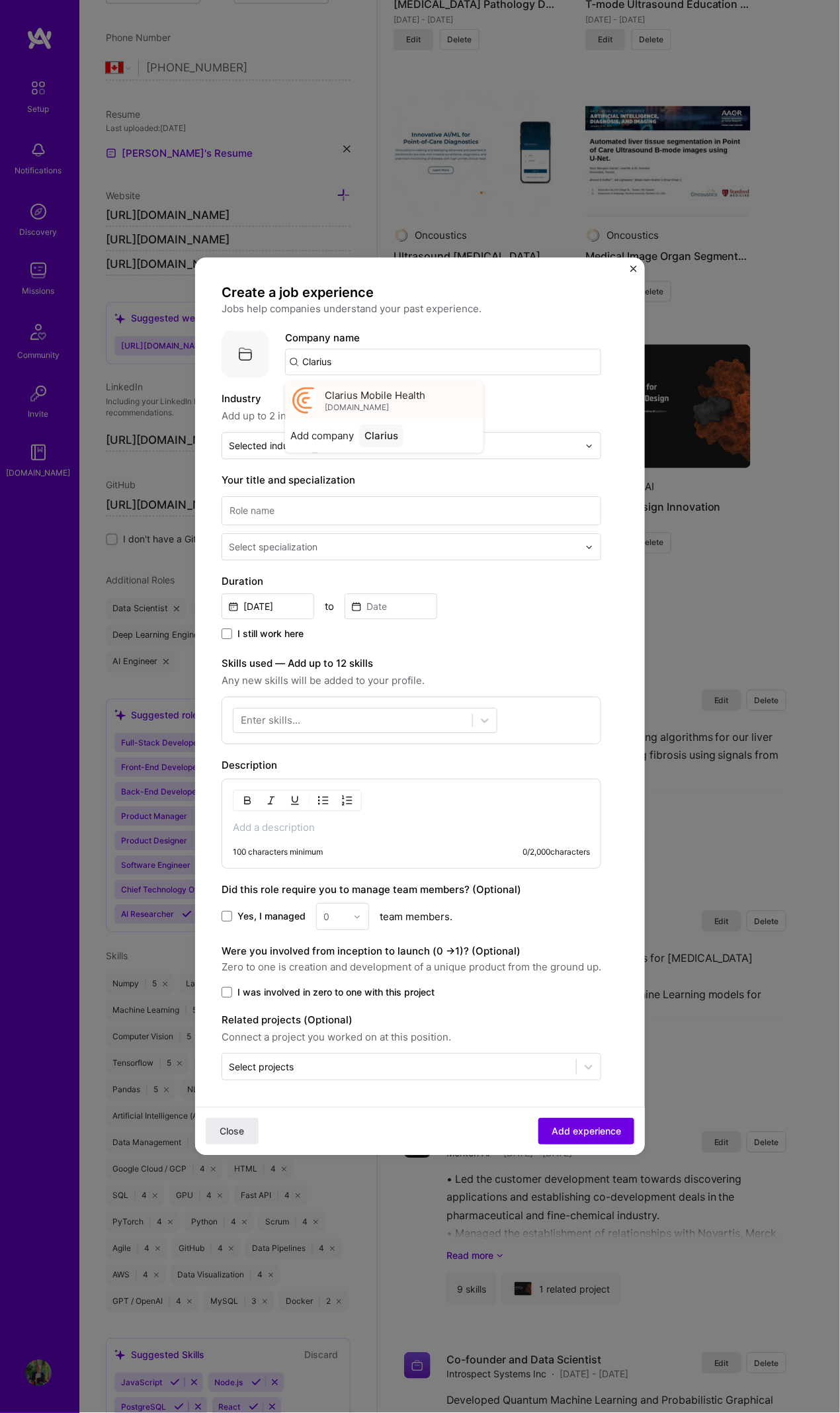
click at [448, 401] on div "Clarius Mobile Health clarius.com" at bounding box center [385, 400] width 199 height 37
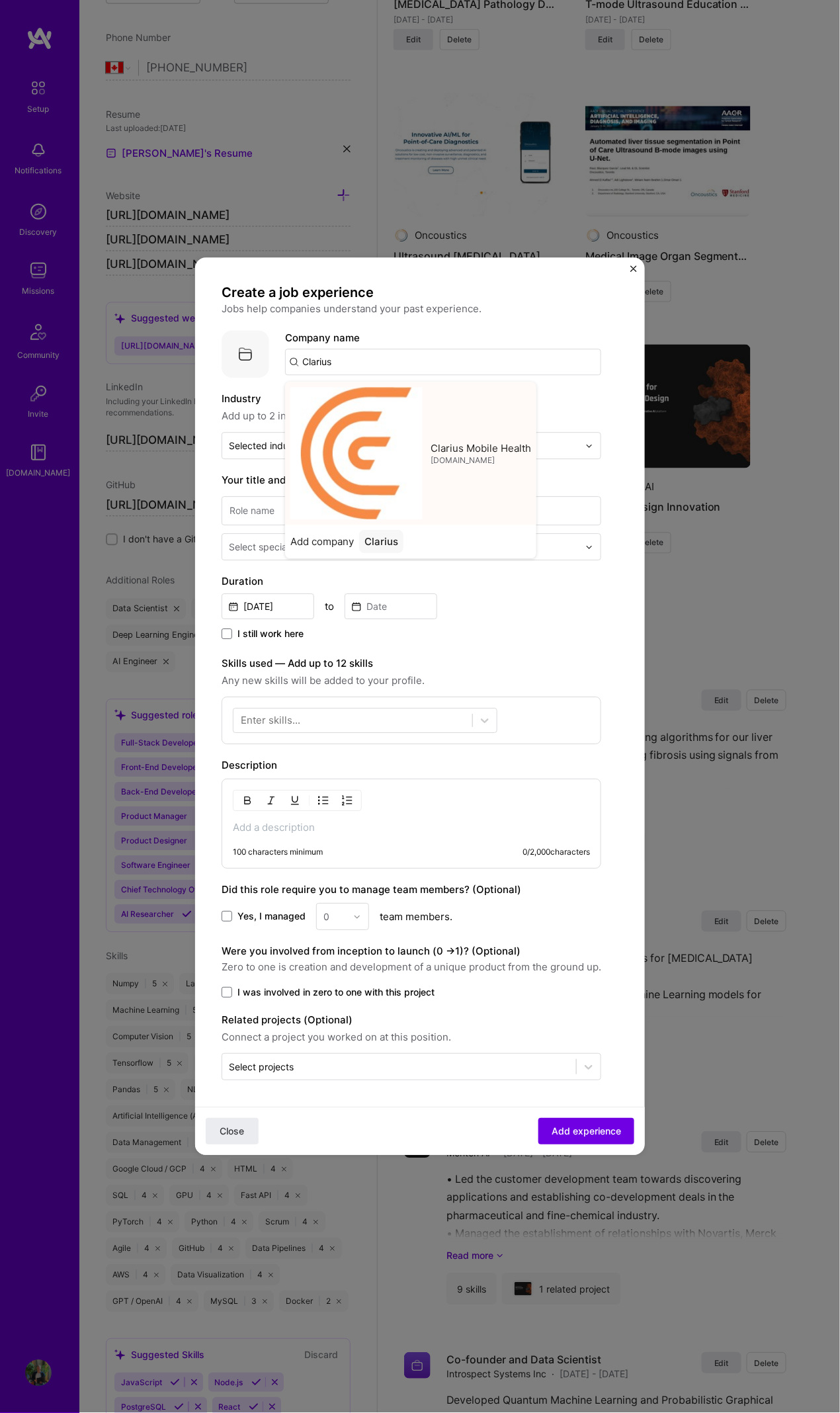
type input "Clarius Mobile Health"
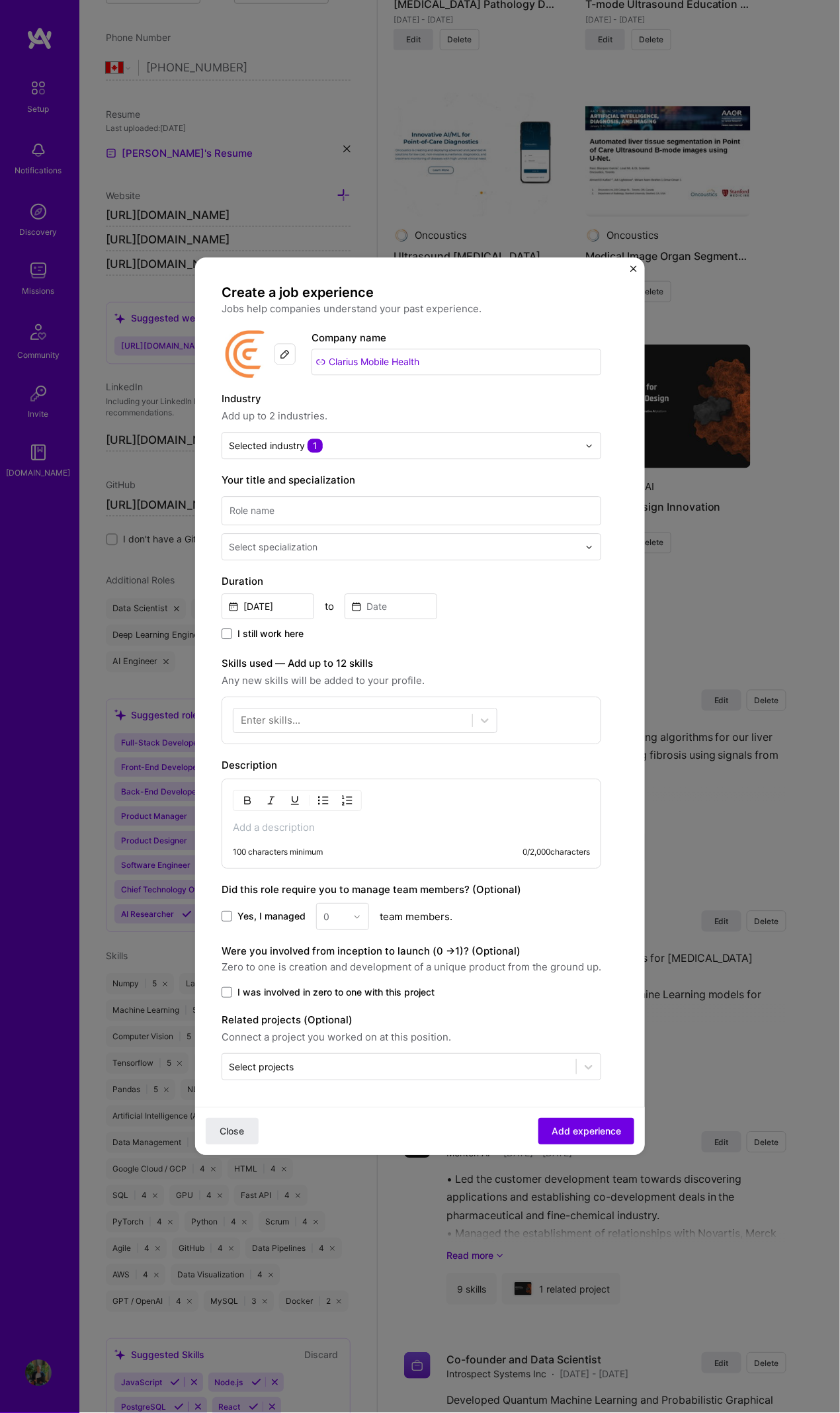
click at [408, 497] on div "Select specialization" at bounding box center [412, 527] width 380 height 67
click at [408, 508] on input at bounding box center [412, 511] width 380 height 29
type input "Machine Learning Engineer"
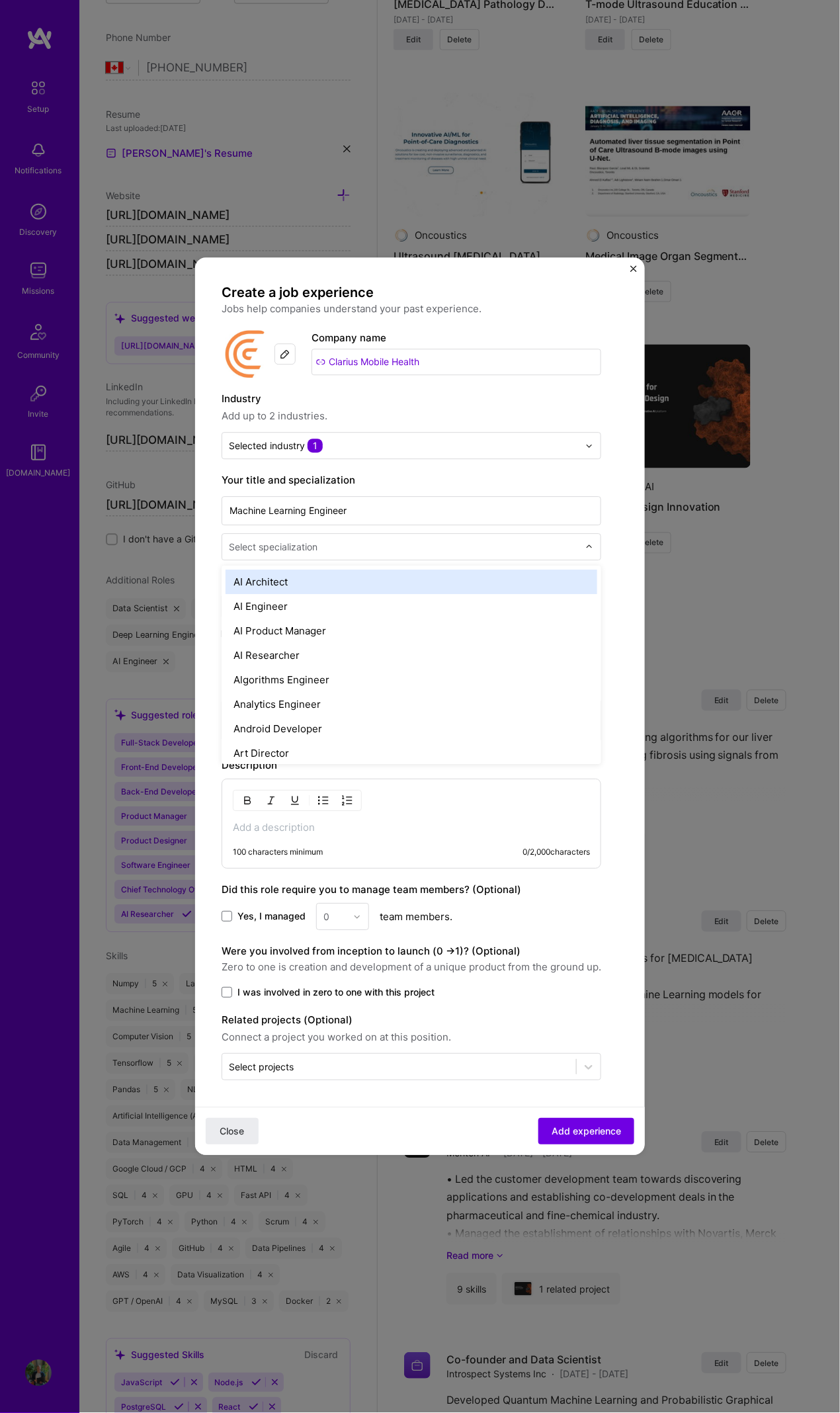
click at [381, 547] on input "text" at bounding box center [405, 547] width 353 height 14
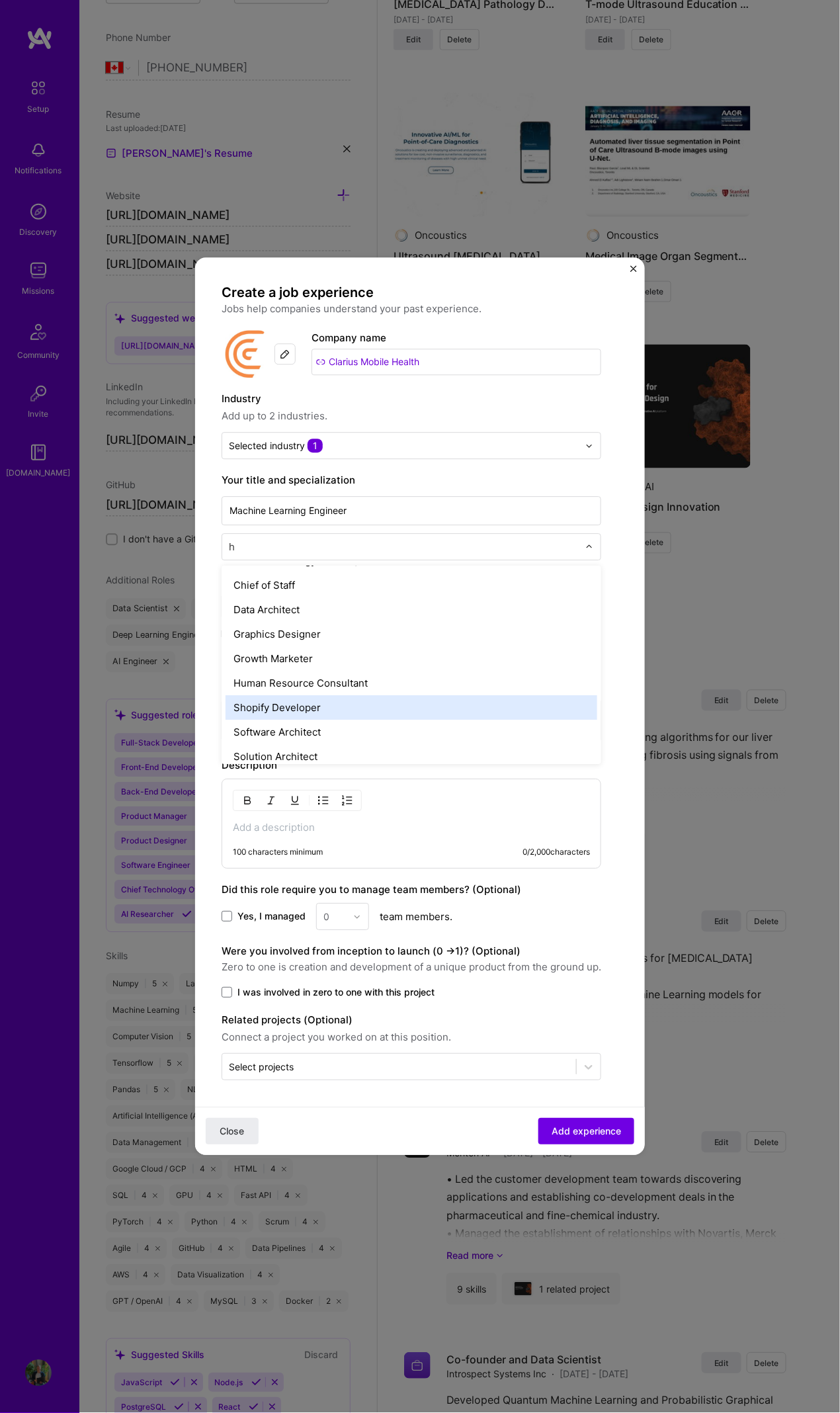
scroll to position [0, 0]
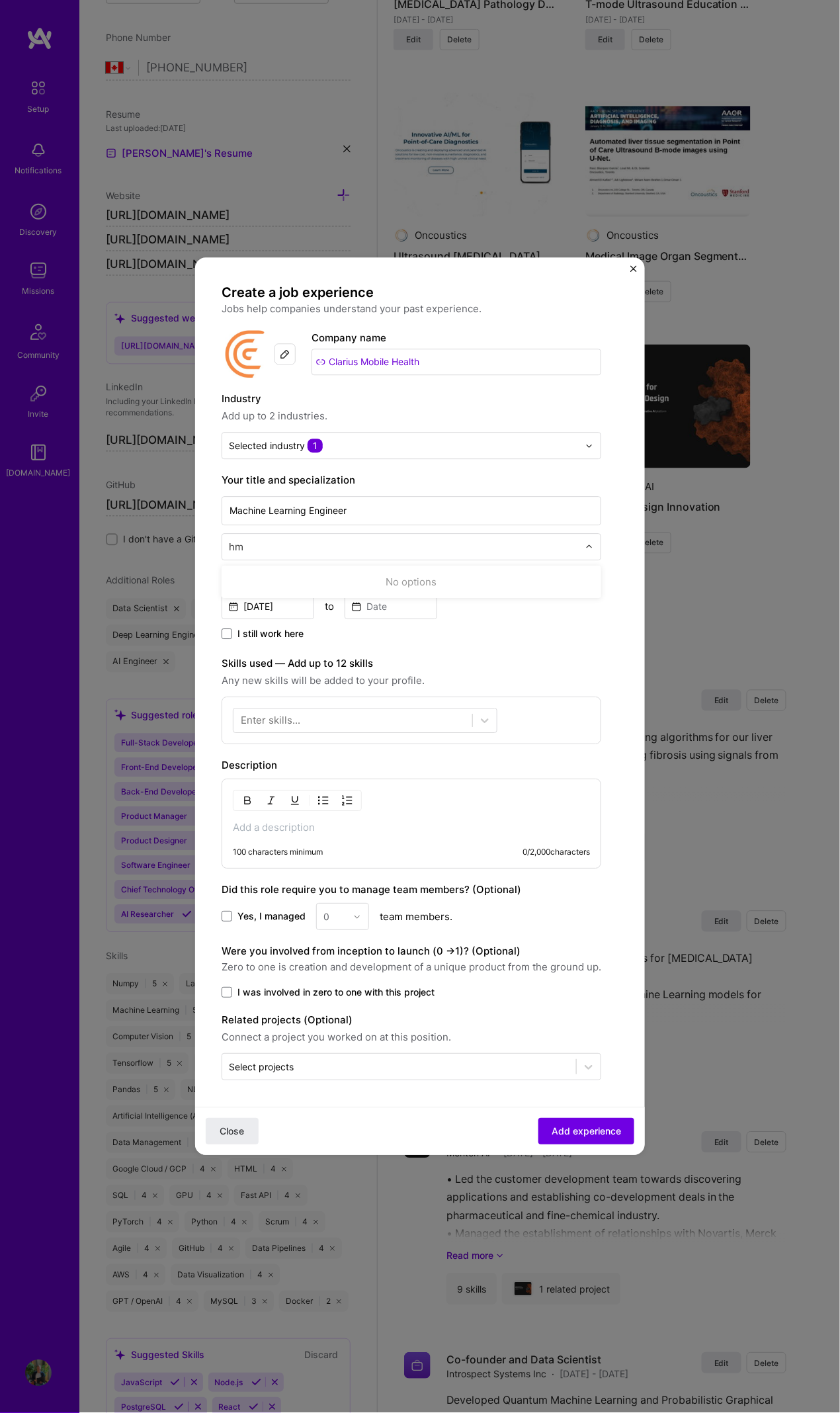
type input "h"
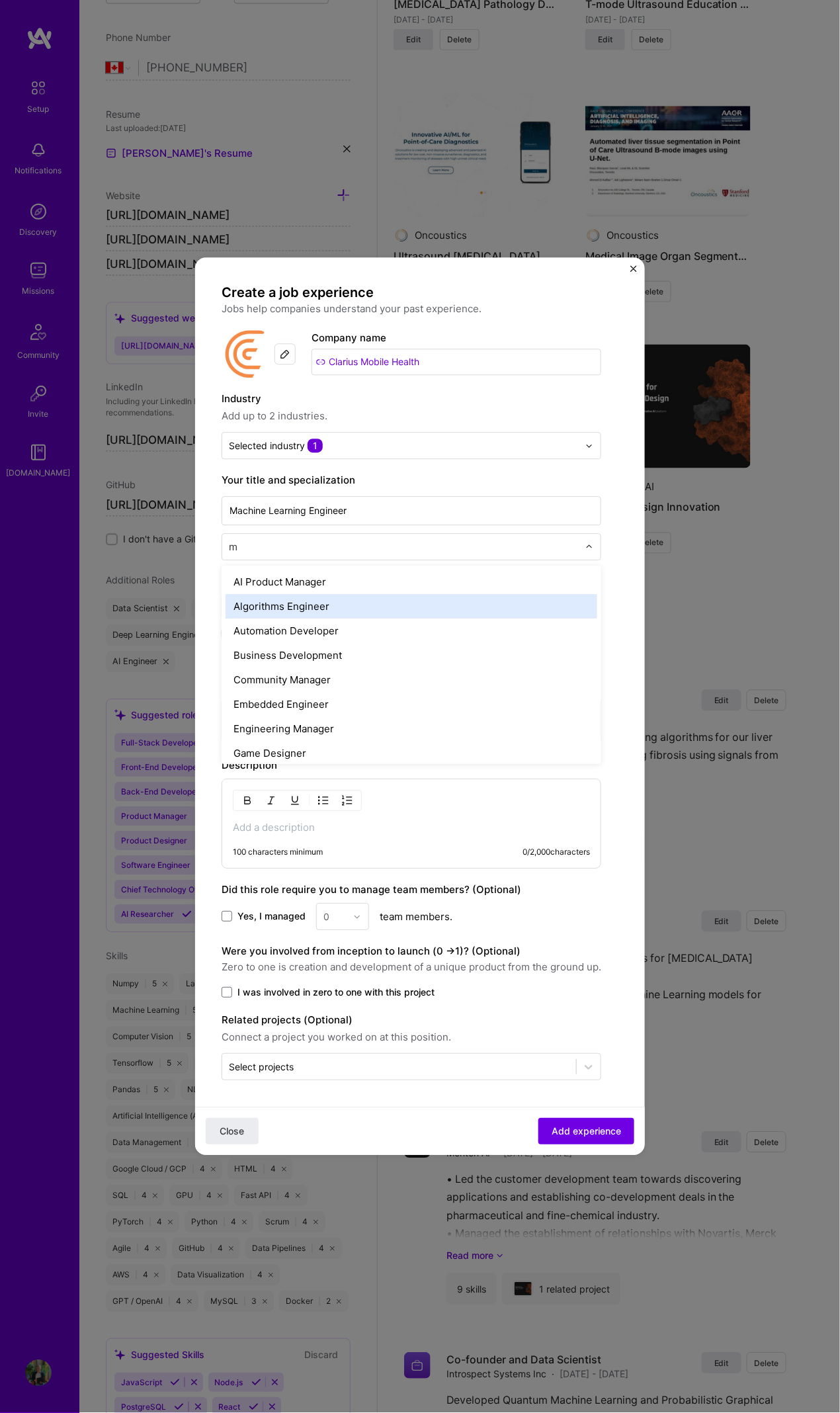
type input "ml"
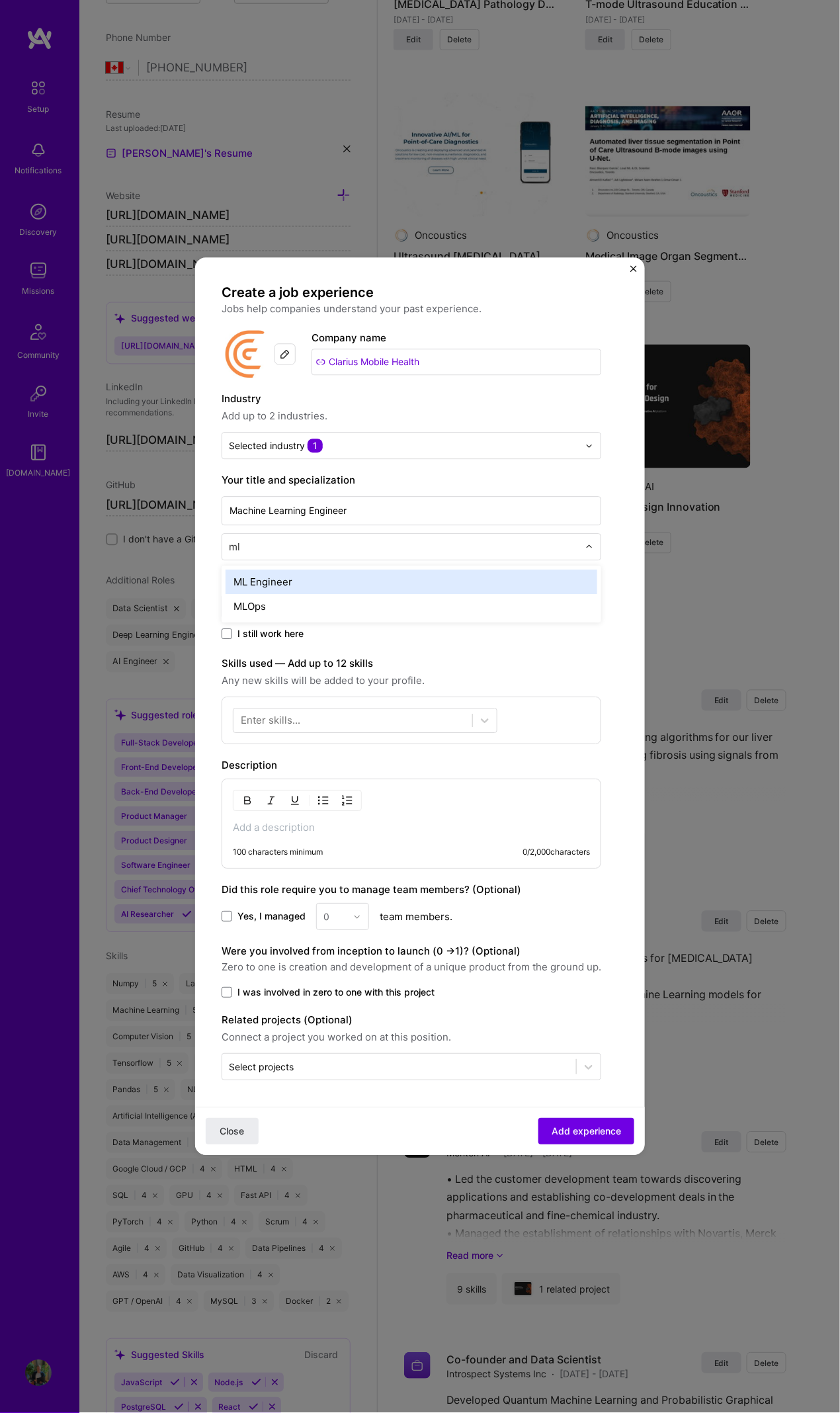
click at [327, 584] on div "ML Engineer" at bounding box center [412, 581] width 371 height 24
click at [388, 610] on input at bounding box center [390, 607] width 92 height 26
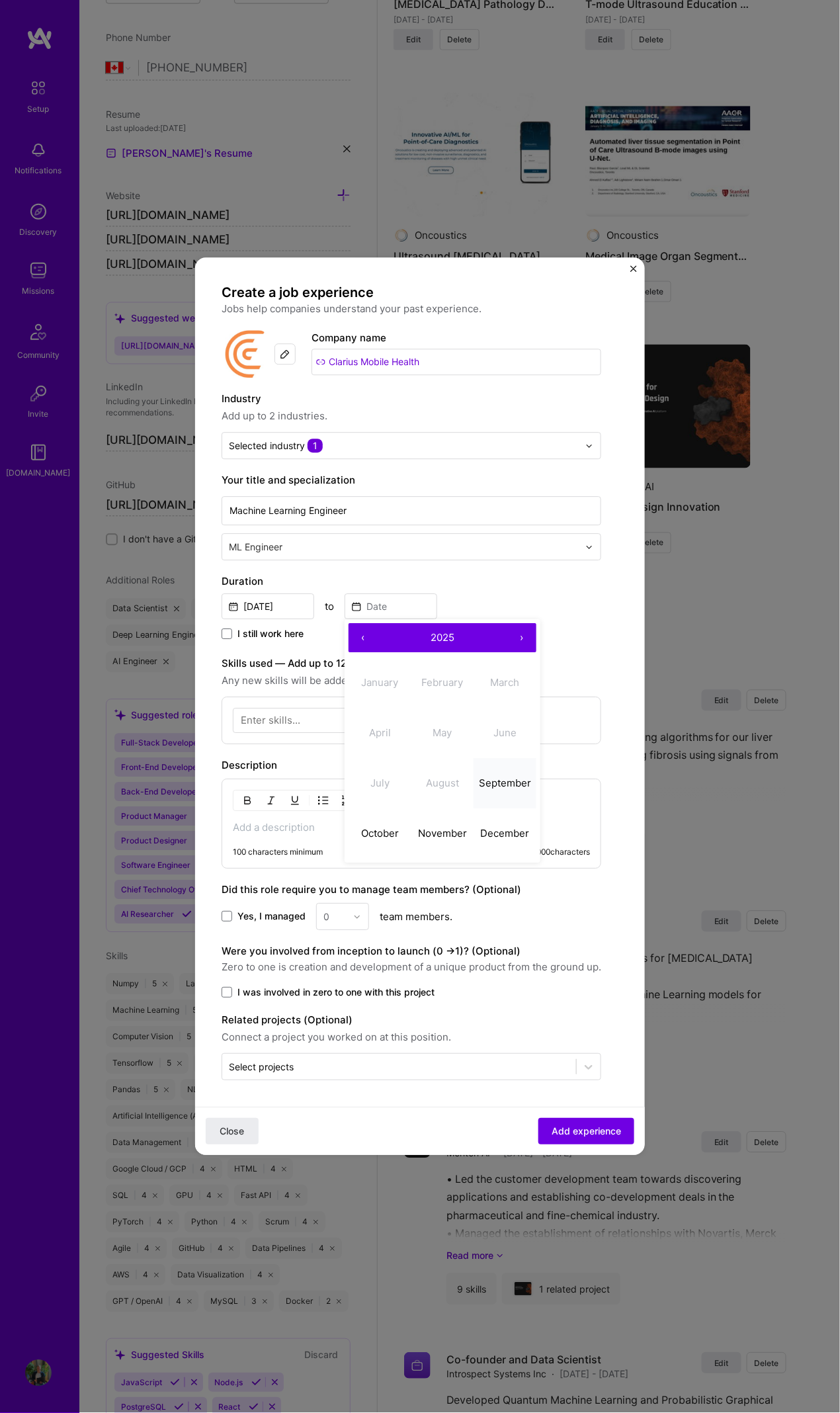
click at [483, 645] on abbr "September" at bounding box center [505, 782] width 52 height 12
type input "Sep, 2025"
click at [274, 645] on div "Enter skills..." at bounding box center [271, 720] width 60 height 14
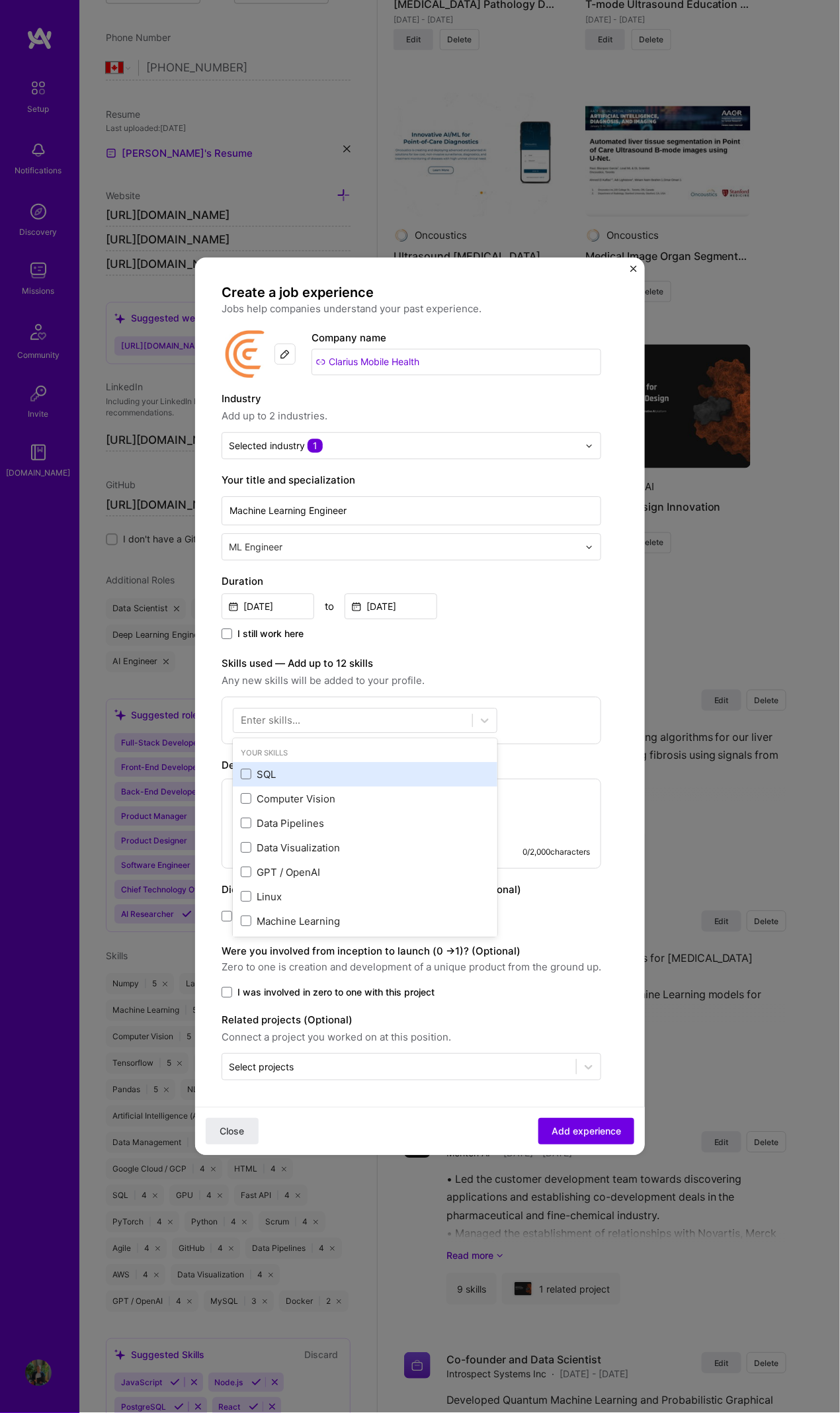
click at [259, 645] on div "SQL" at bounding box center [366, 775] width 265 height 24
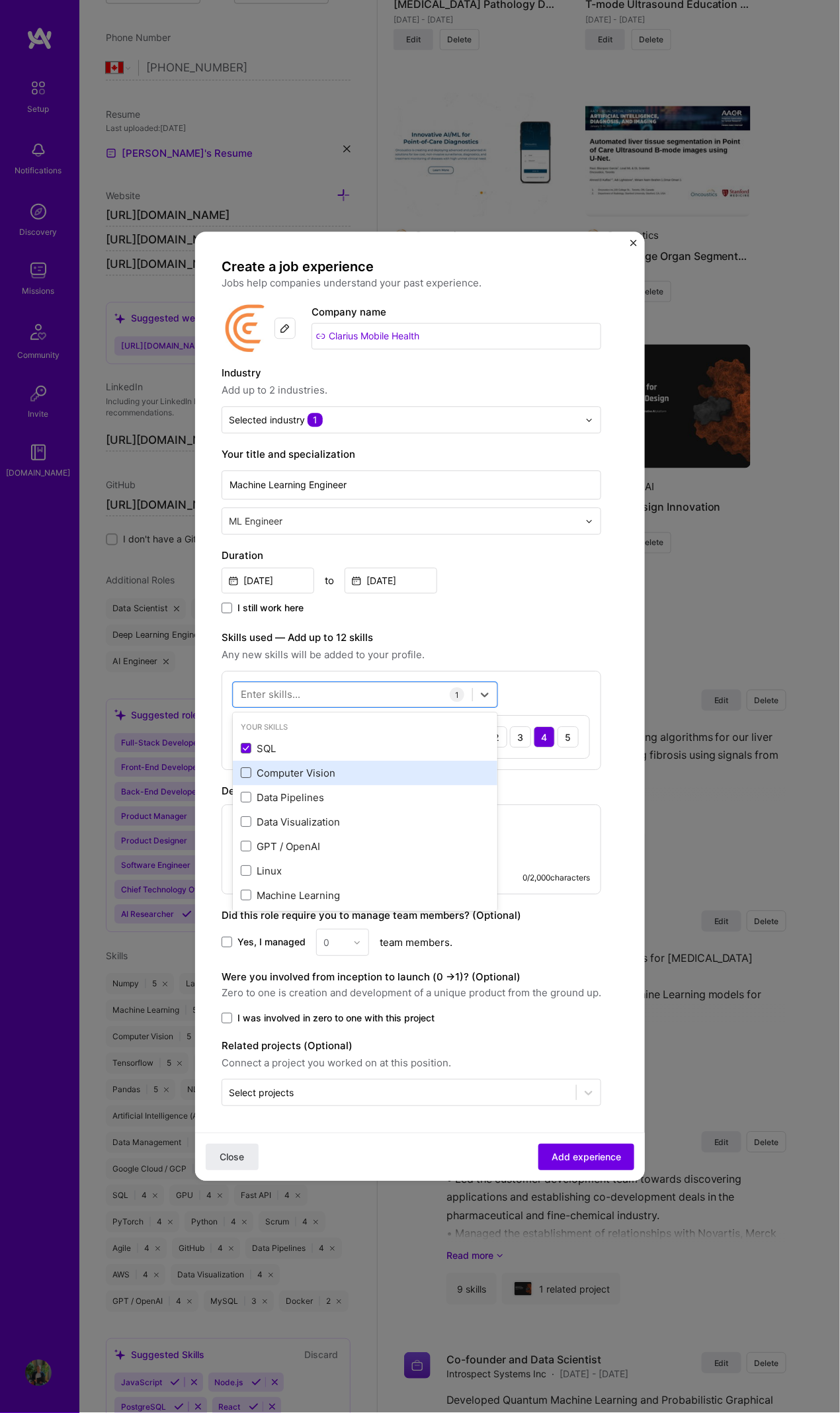
click at [247, 645] on span at bounding box center [245, 773] width 10 height 10
click at [0, 0] on input "checkbox" at bounding box center [0, 0] width 0 height 0
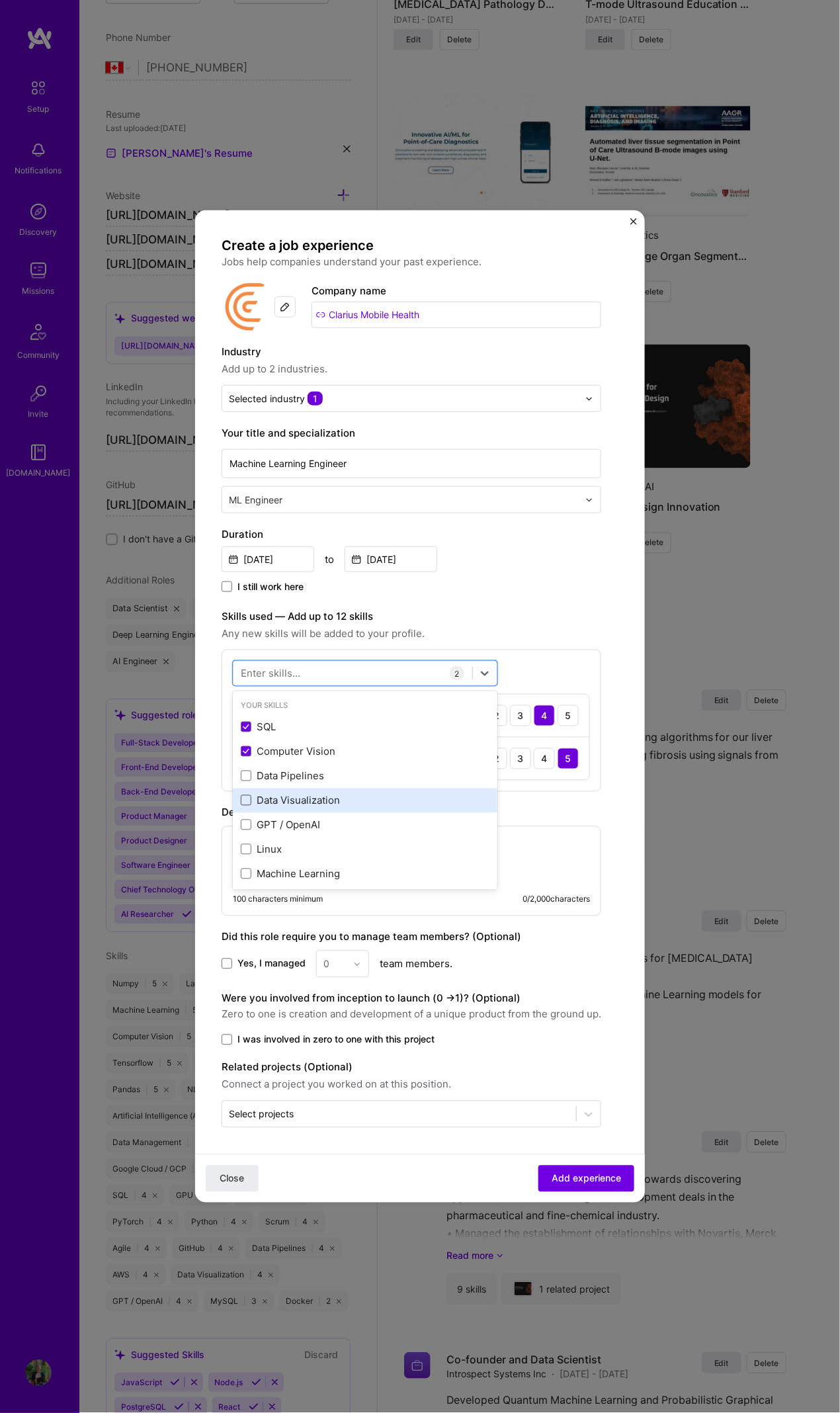
click at [245, 645] on span at bounding box center [245, 776] width 10 height 10
click at [0, 0] on input "checkbox" at bounding box center [0, 0] width 0 height 0
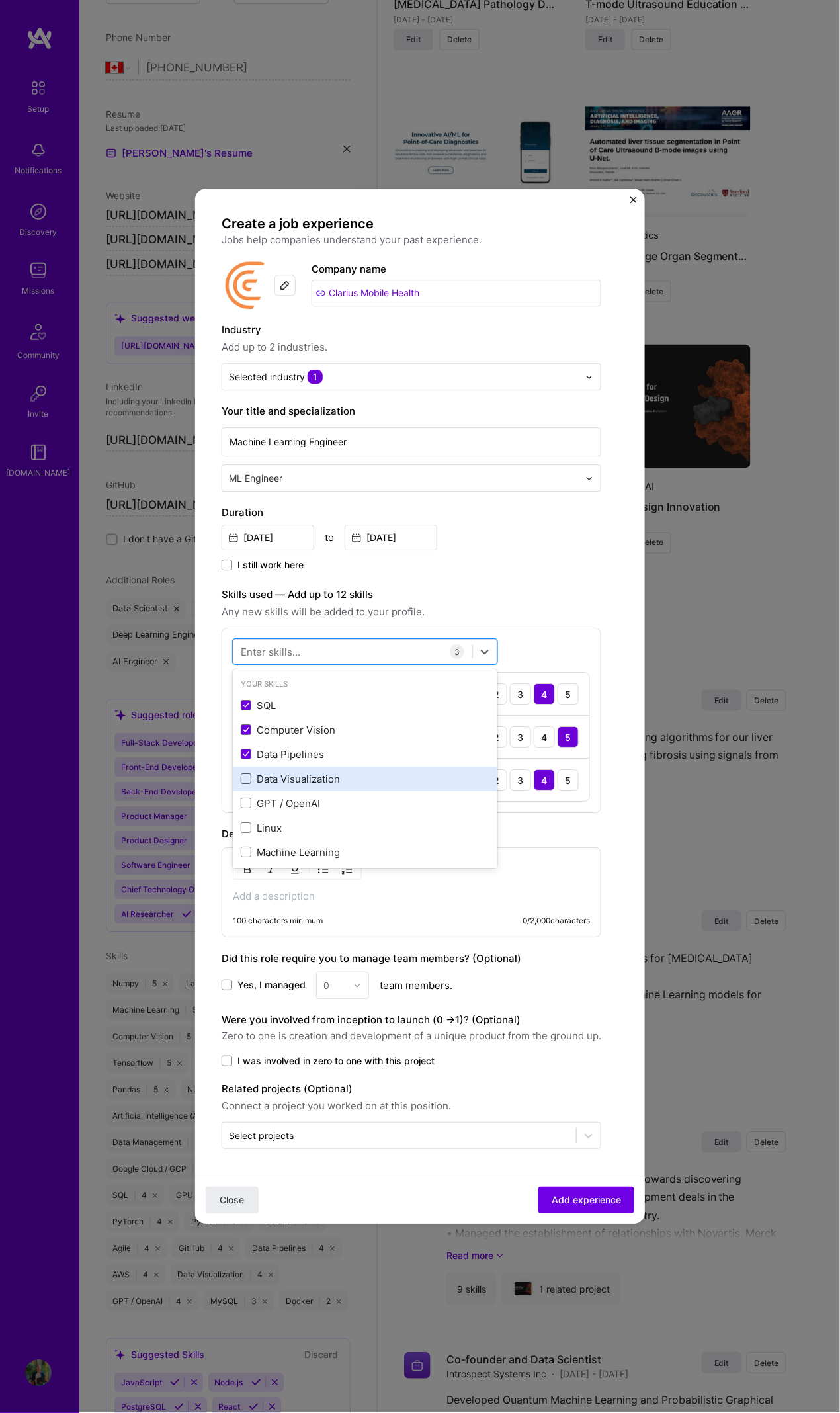
click at [244, 645] on span at bounding box center [245, 779] width 10 height 10
click at [0, 0] on input "checkbox" at bounding box center [0, 0] width 0 height 0
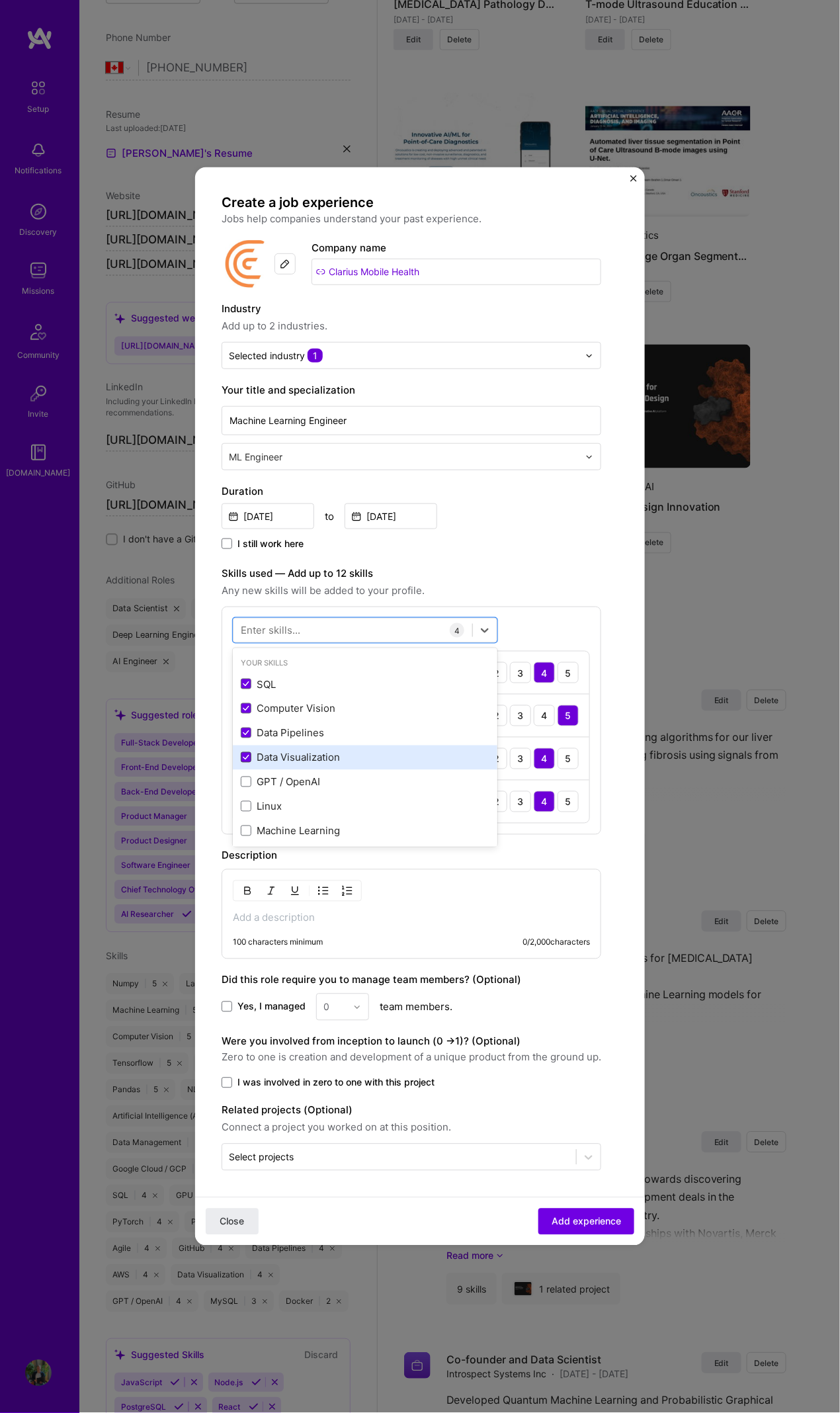
click at [245, 645] on span at bounding box center [245, 757] width 10 height 10
click at [0, 0] on input "checkbox" at bounding box center [0, 0] width 0 height 0
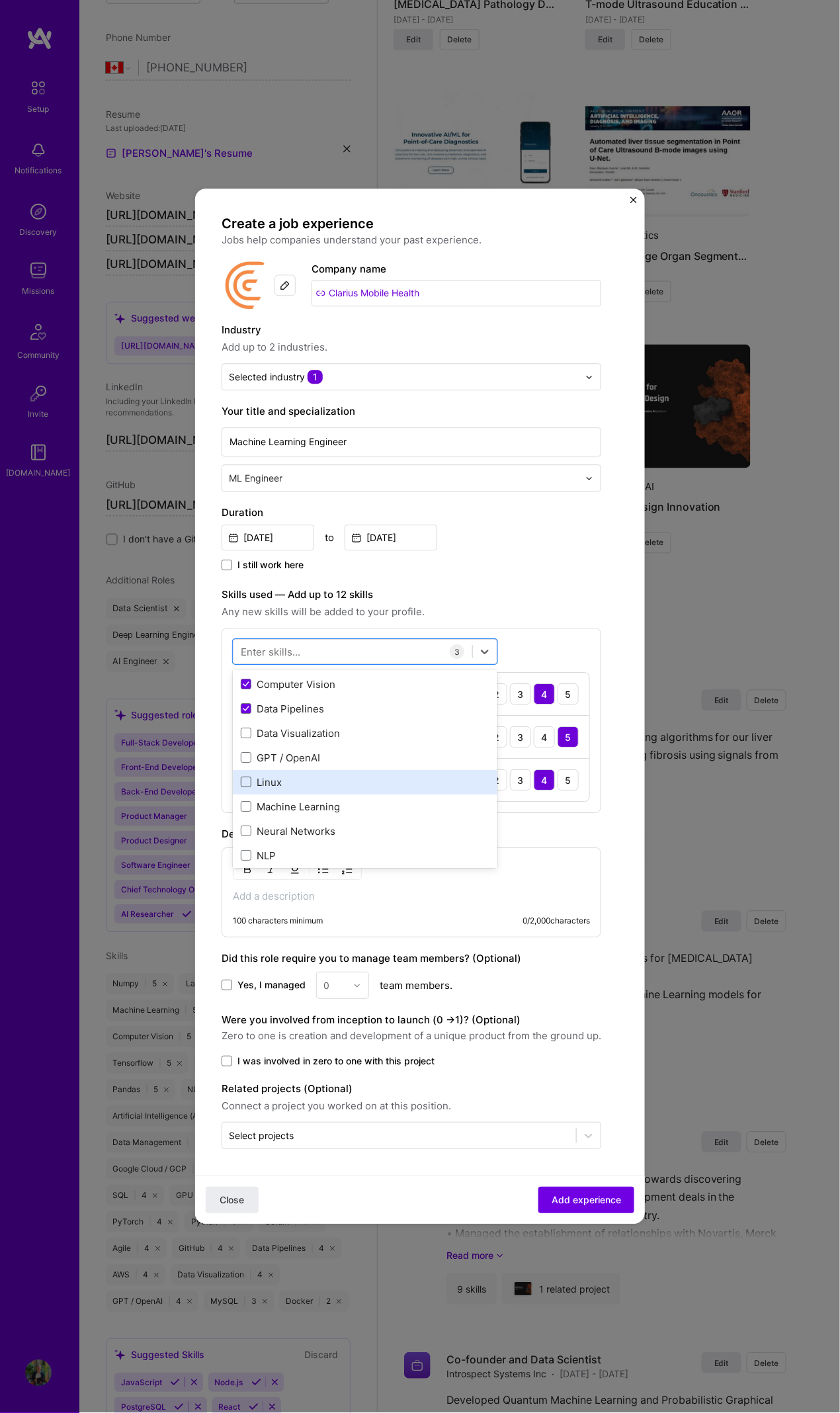
scroll to position [67, 0]
click at [241, 645] on span at bounding box center [245, 786] width 10 height 10
click at [0, 0] on input "checkbox" at bounding box center [0, 0] width 0 height 0
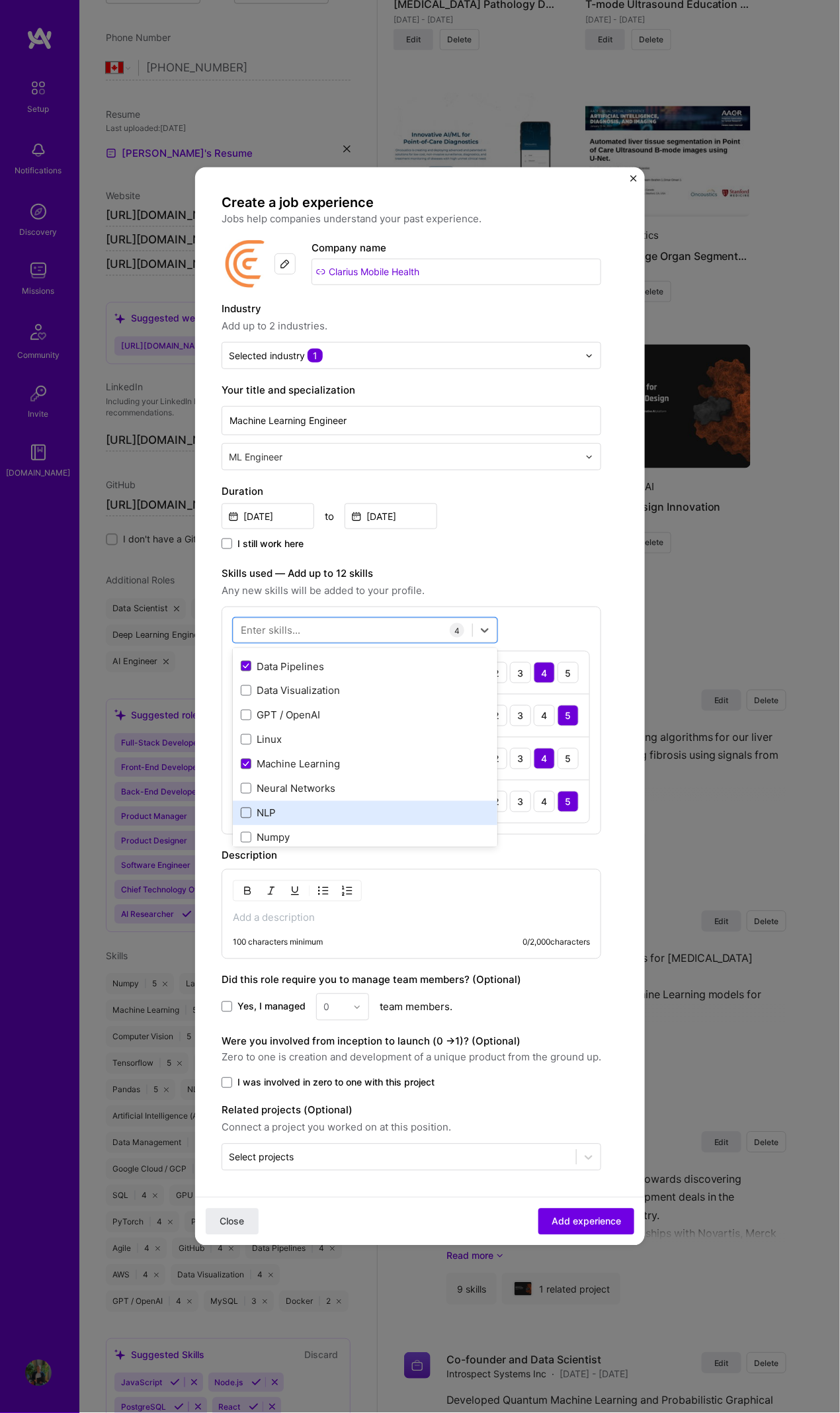
click at [245, 645] on span at bounding box center [245, 788] width 10 height 10
click at [0, 0] on input "checkbox" at bounding box center [0, 0] width 0 height 0
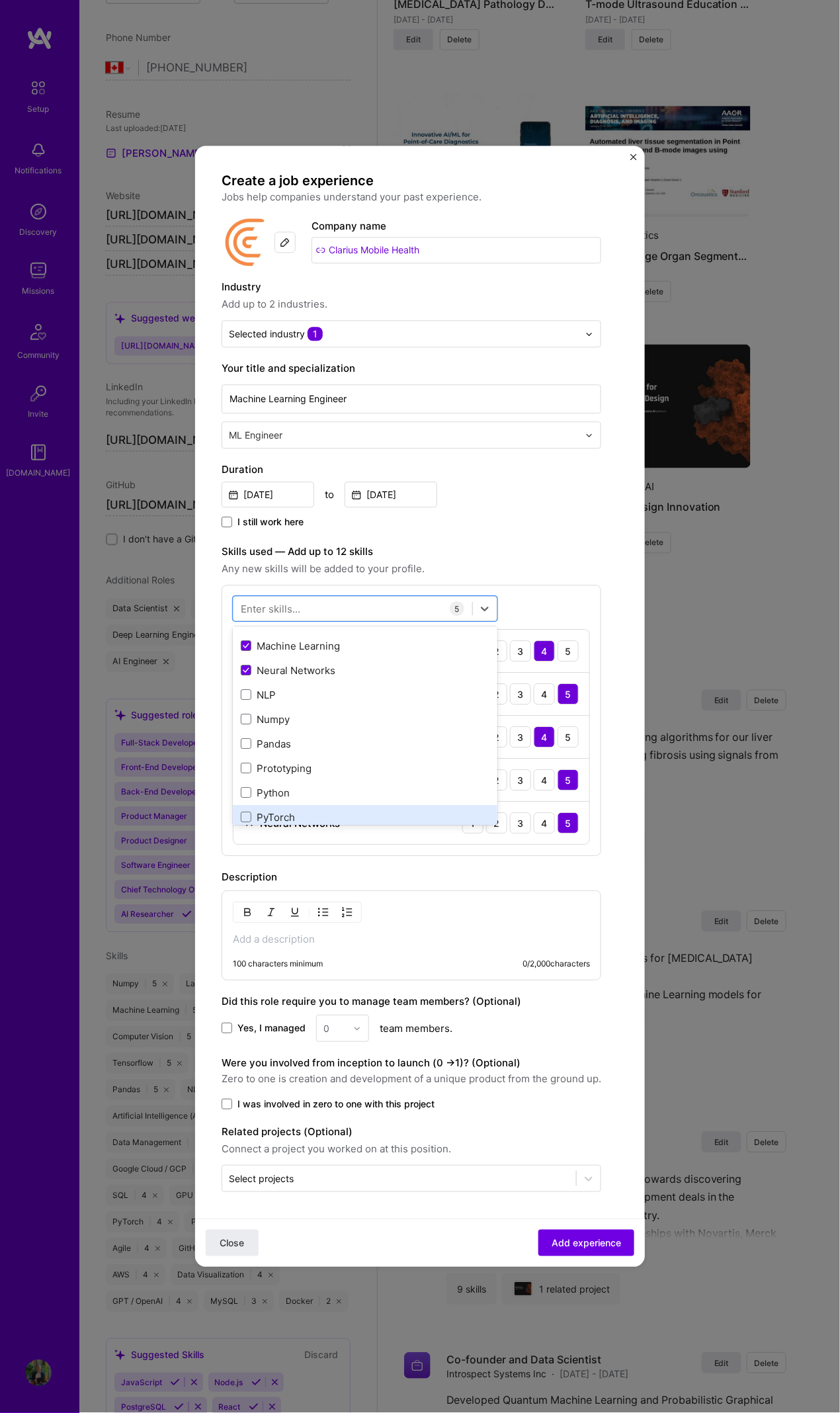
scroll to position [178, 0]
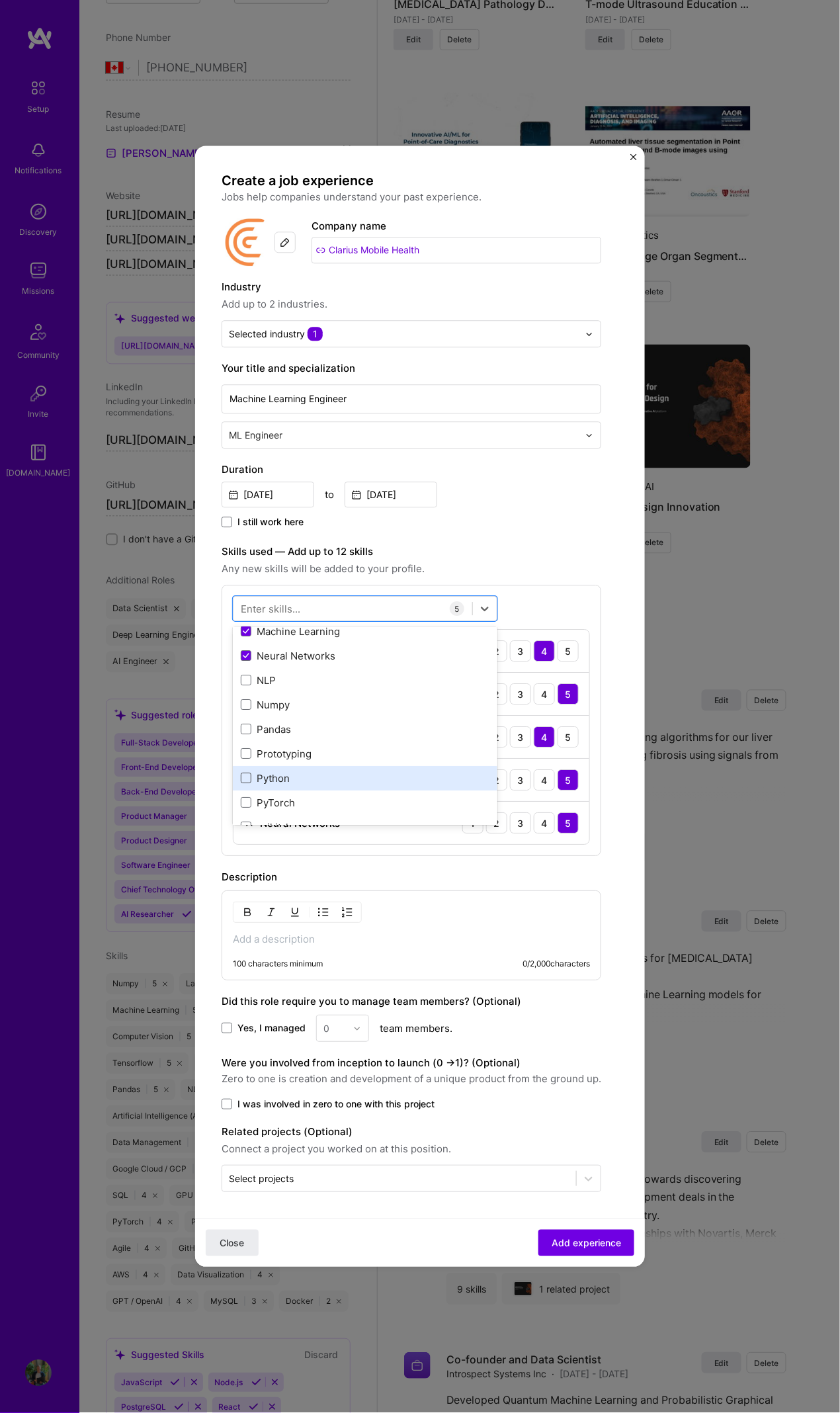
click at [245, 645] on span at bounding box center [245, 778] width 10 height 10
click at [0, 0] on input "checkbox" at bounding box center [0, 0] width 0 height 0
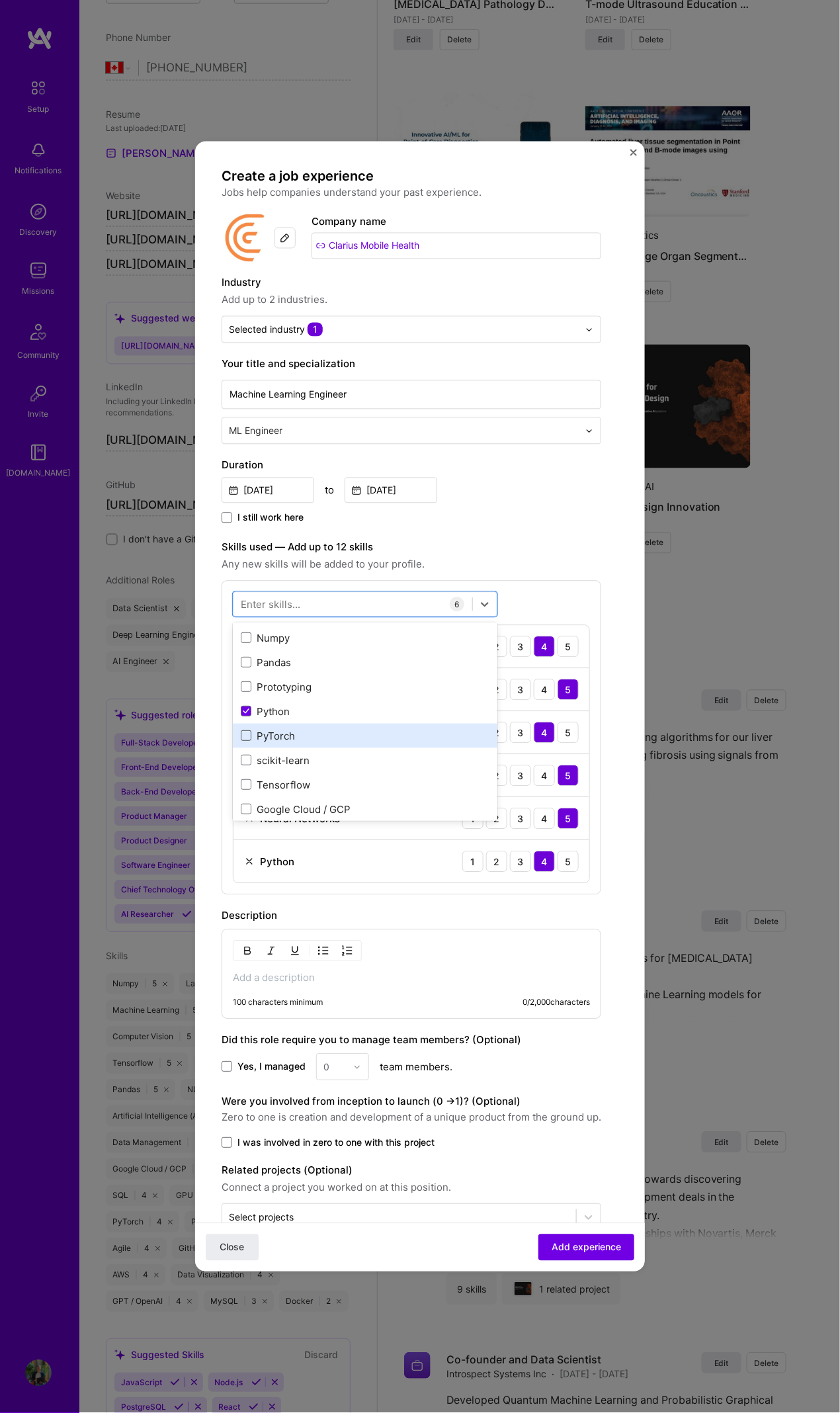
scroll to position [258, 0]
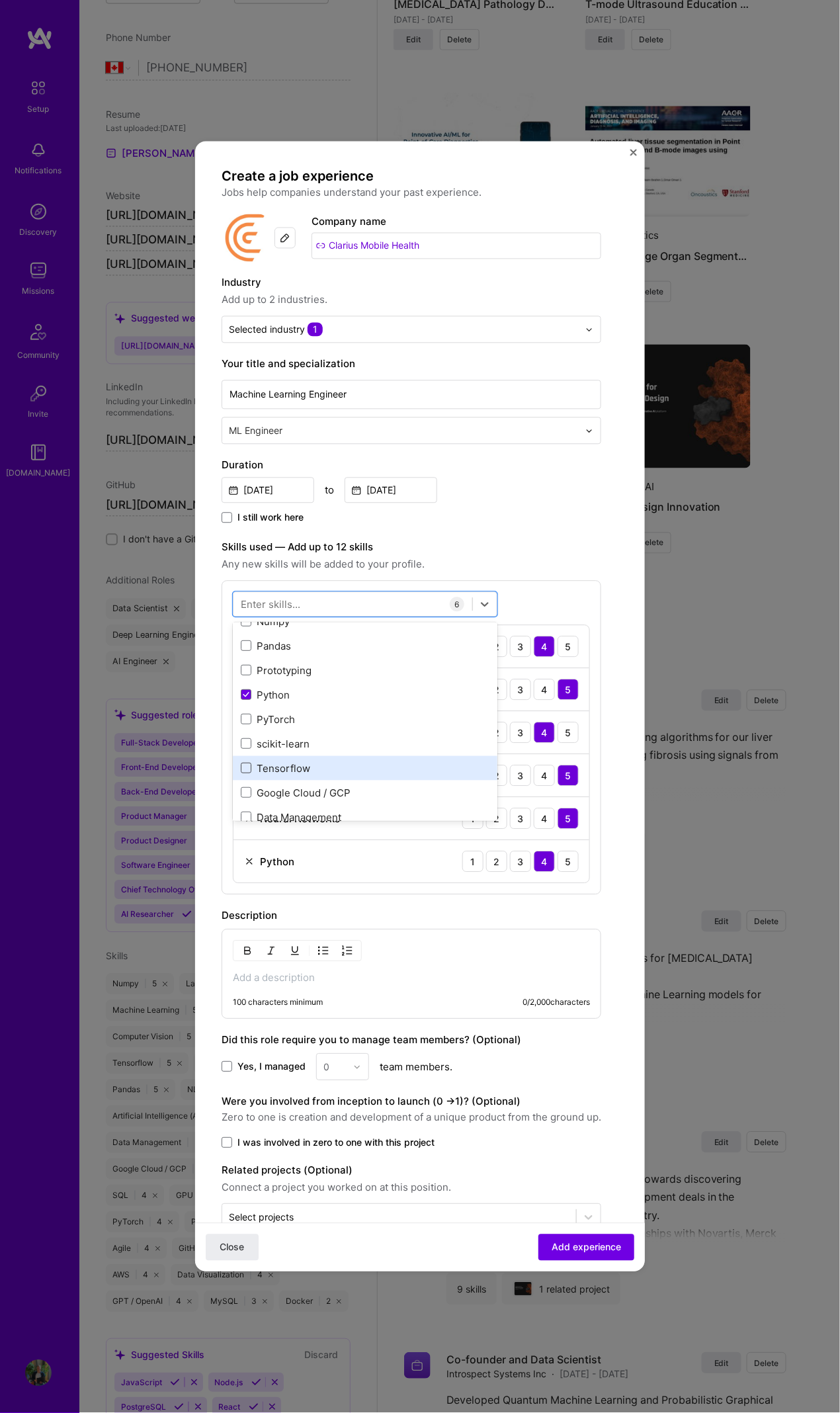
click at [244, 645] on span at bounding box center [245, 768] width 10 height 10
click at [0, 0] on input "checkbox" at bounding box center [0, 0] width 0 height 0
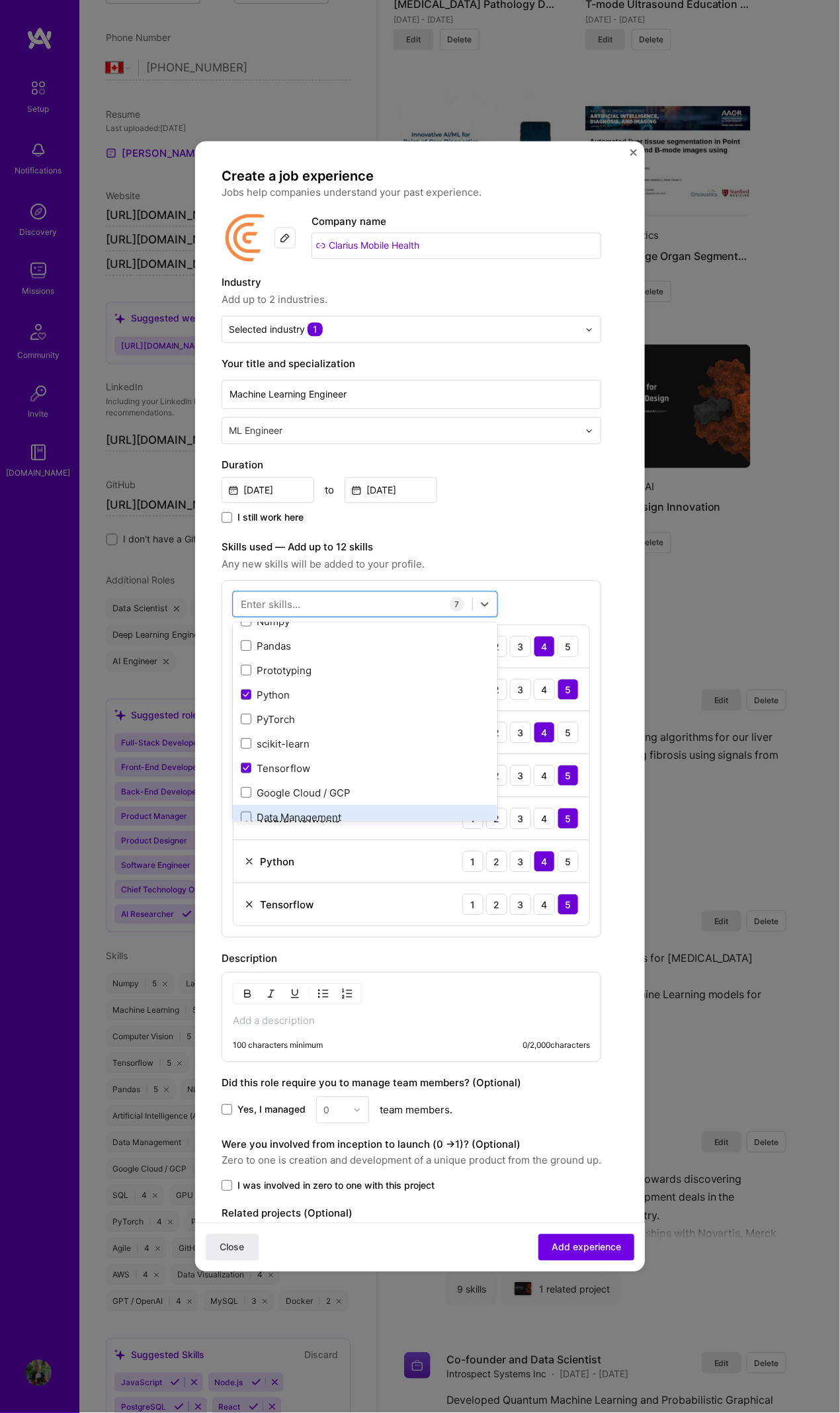
scroll to position [356, 0]
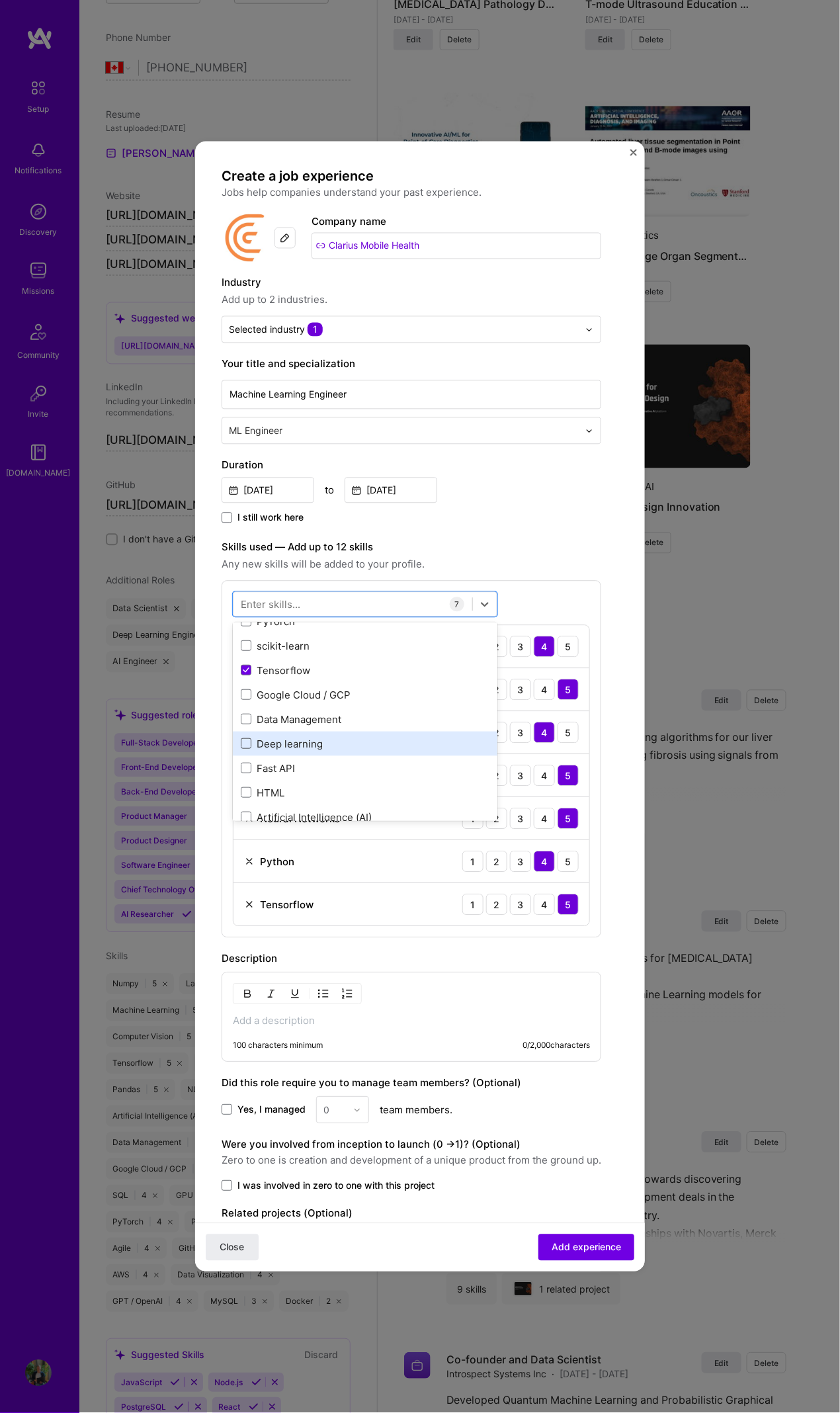
click at [241, 645] on span at bounding box center [245, 743] width 10 height 10
click at [0, 0] on input "checkbox" at bounding box center [0, 0] width 0 height 0
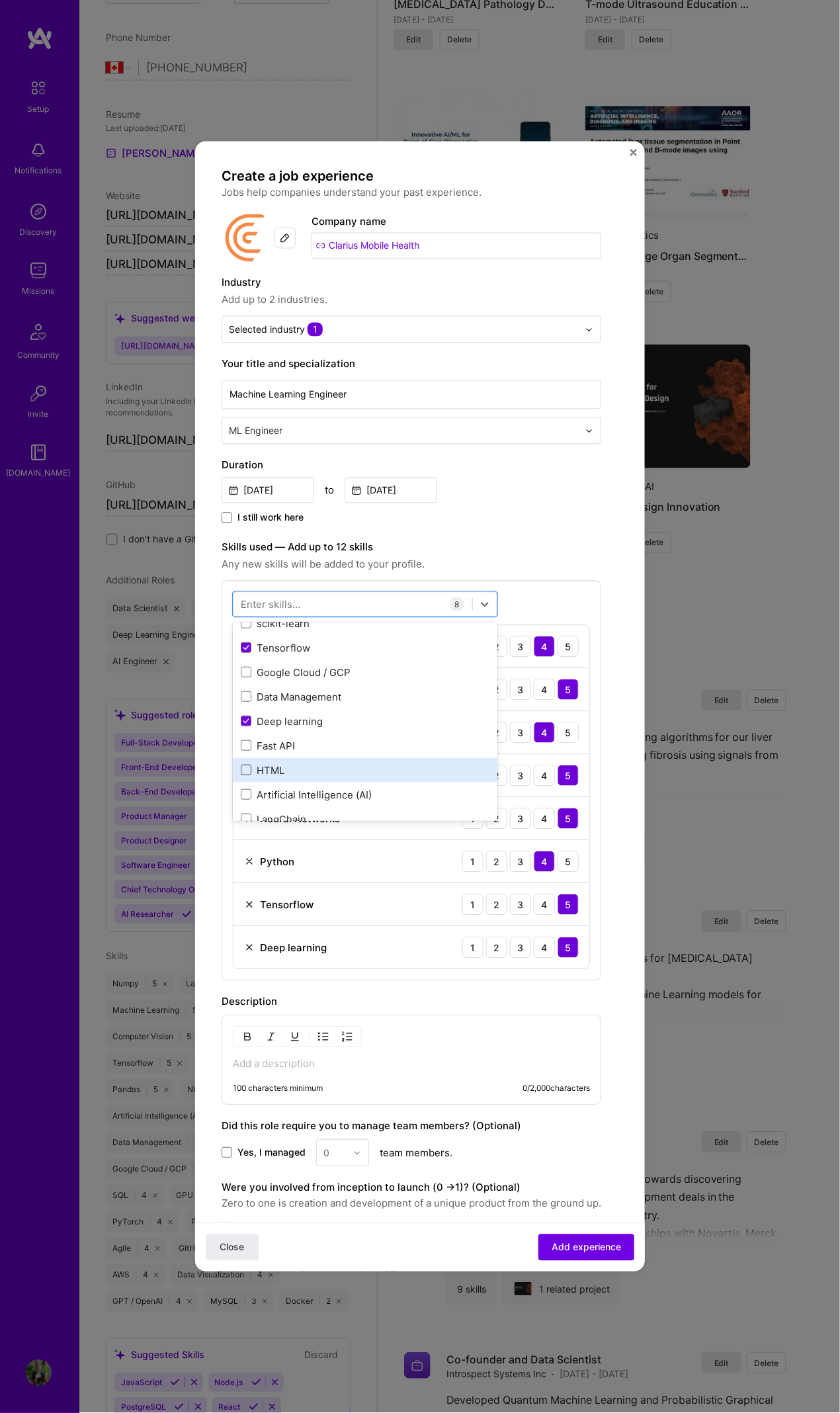
scroll to position [401, 0]
click at [245, 645] on span at bounding box center [245, 770] width 10 height 10
click at [0, 0] on input "checkbox" at bounding box center [0, 0] width 0 height 0
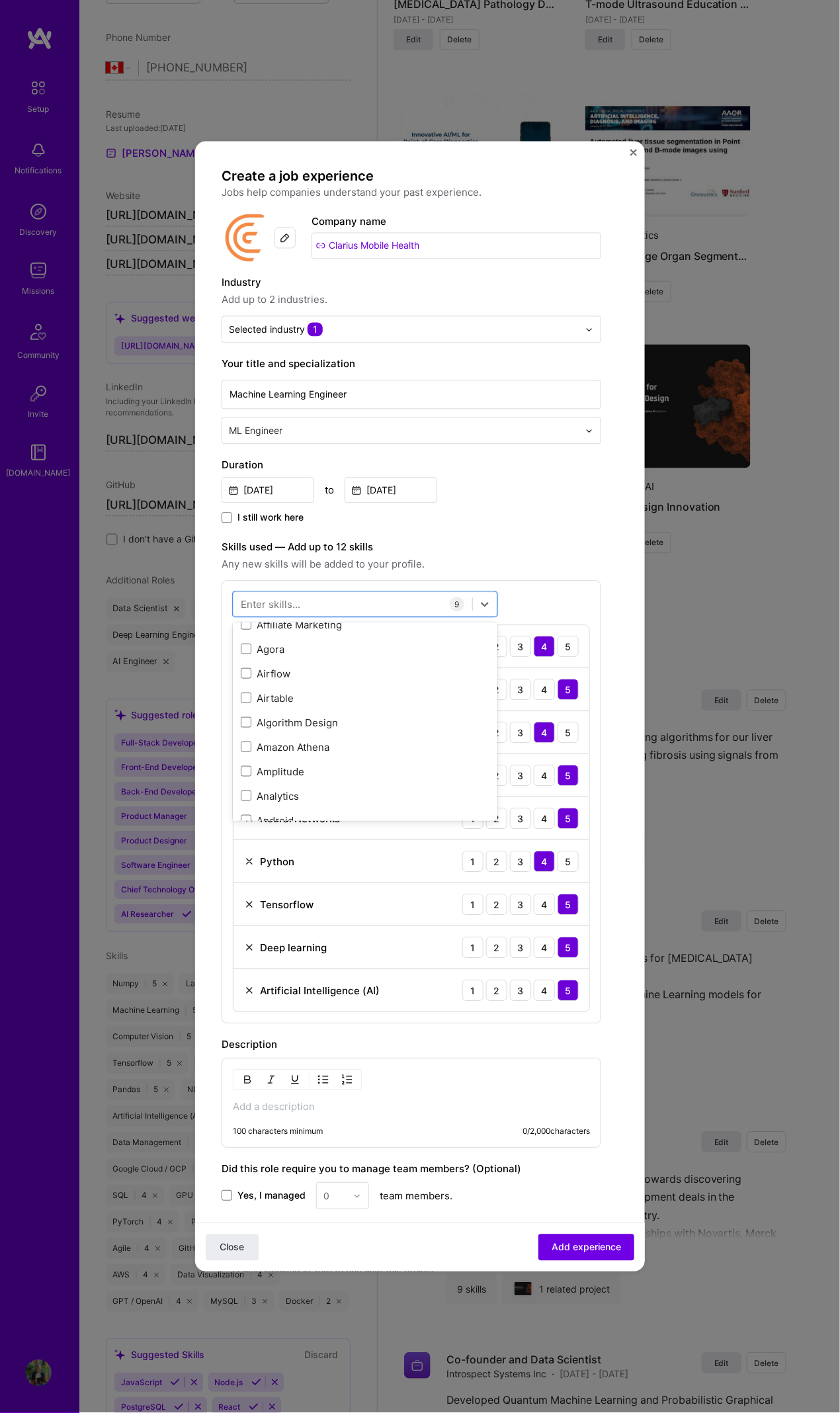
scroll to position [1420, 0]
click at [539, 645] on div "Description" at bounding box center [412, 1045] width 380 height 16
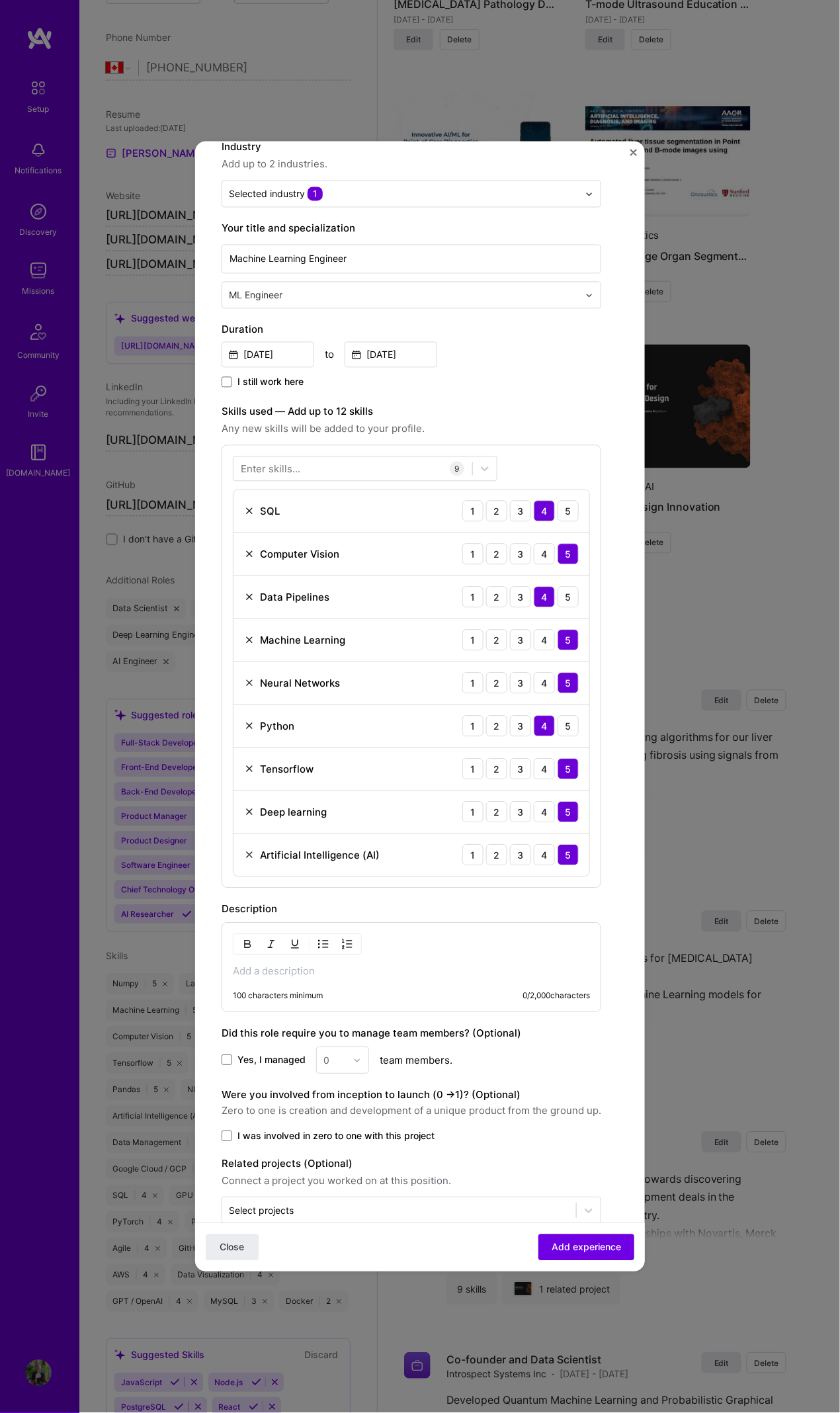
scroll to position [161, 0]
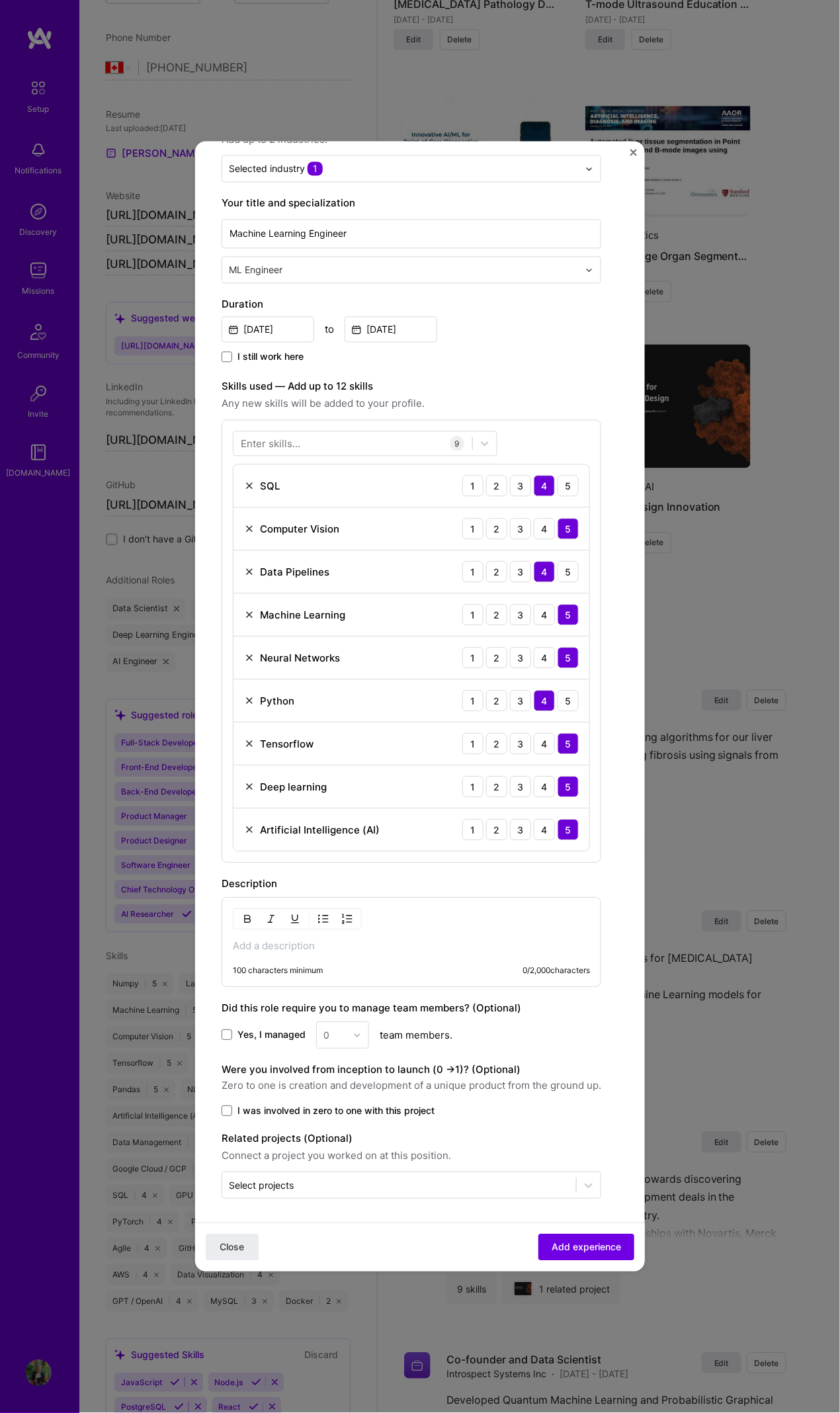
click at [380, 645] on p at bounding box center [412, 947] width 357 height 13
paste div
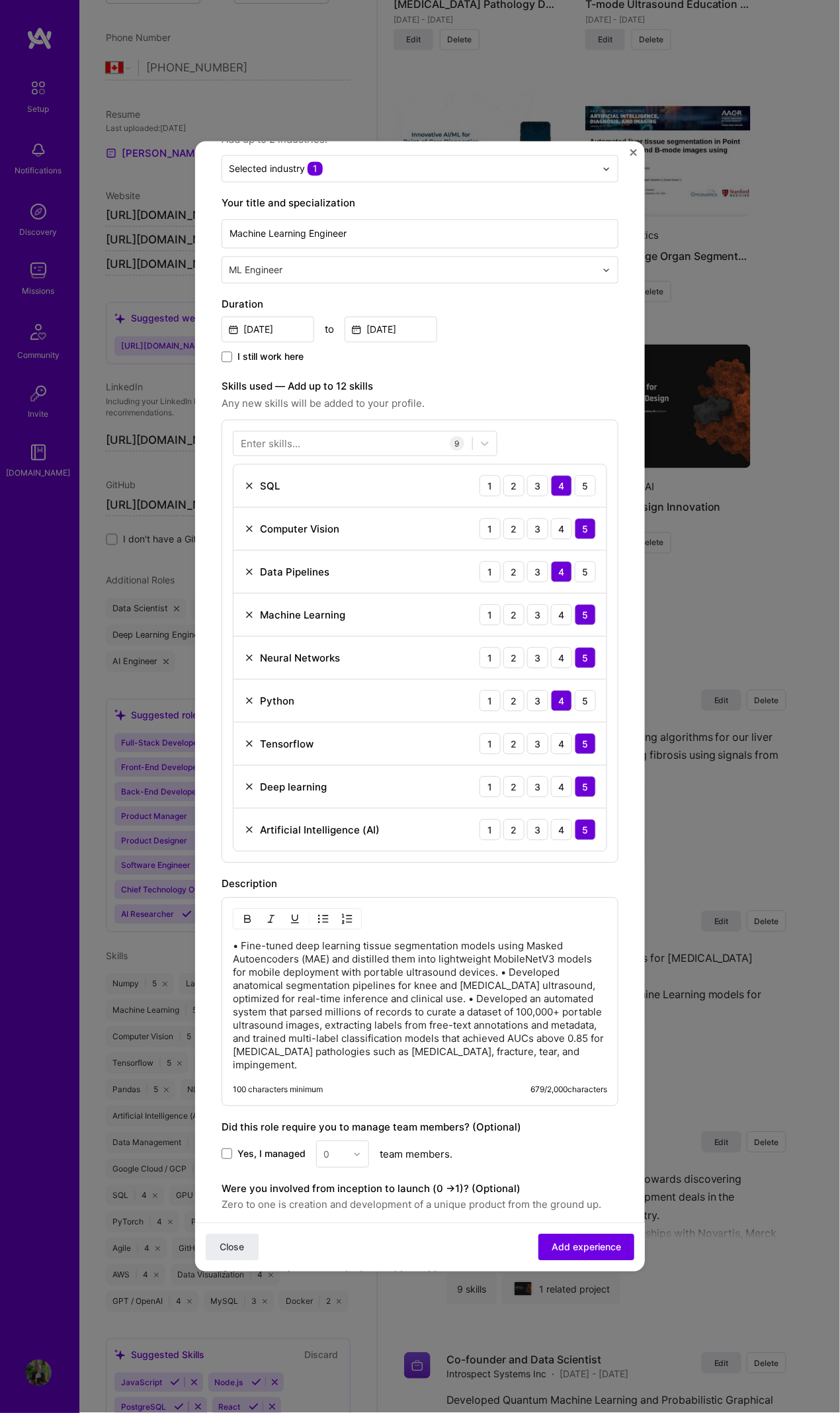
click at [240, 645] on p "• Fine-tuned deep learning tissue segmentation models using Masked Autoencoders…" at bounding box center [420, 1007] width 374 height 133
click at [329, 645] on img "button" at bounding box center [323, 919] width 10 height 10
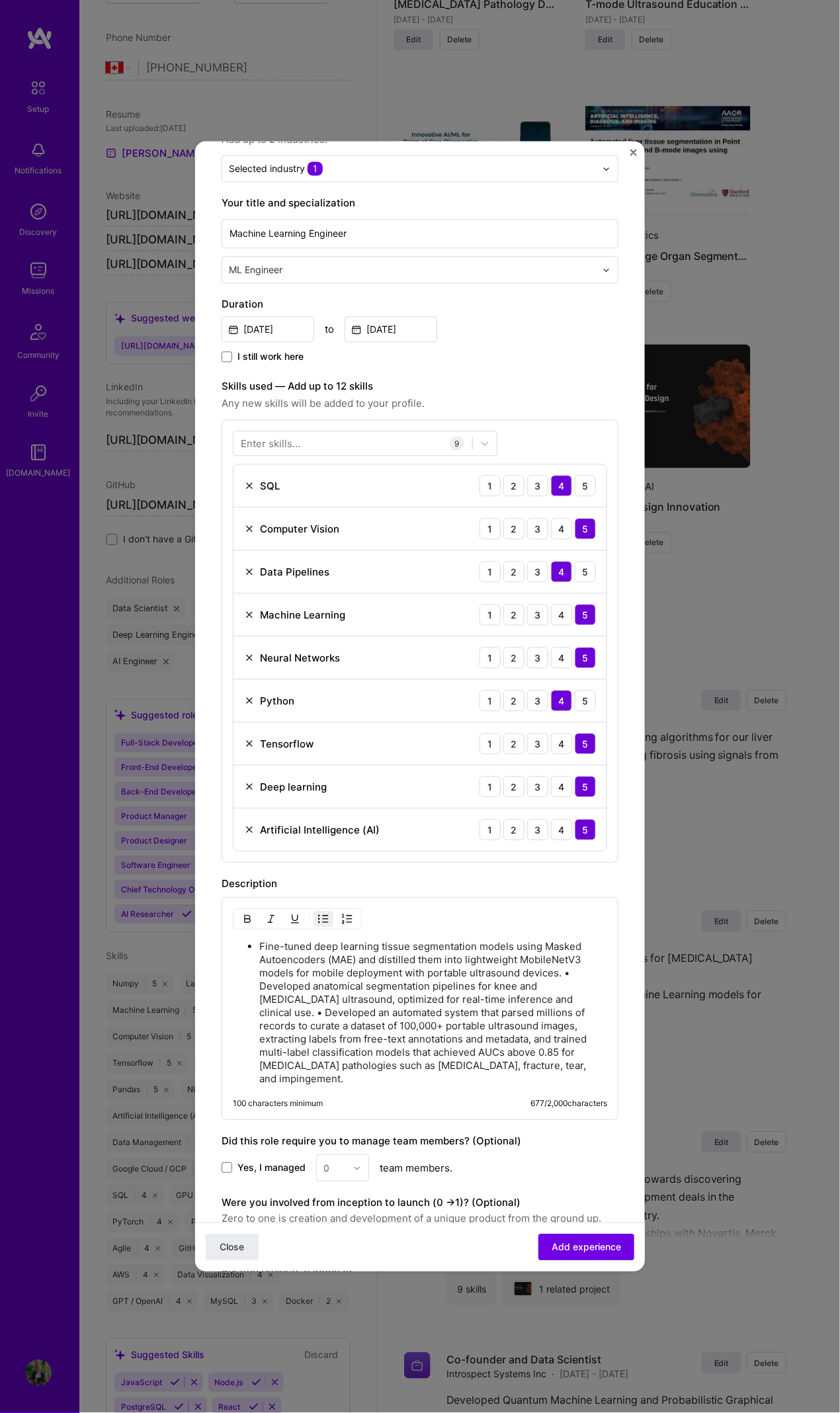
click at [259, 645] on p "Fine-tuned deep learning tissue segmentation models using Masked Autoencoders (…" at bounding box center [433, 1014] width 348 height 146
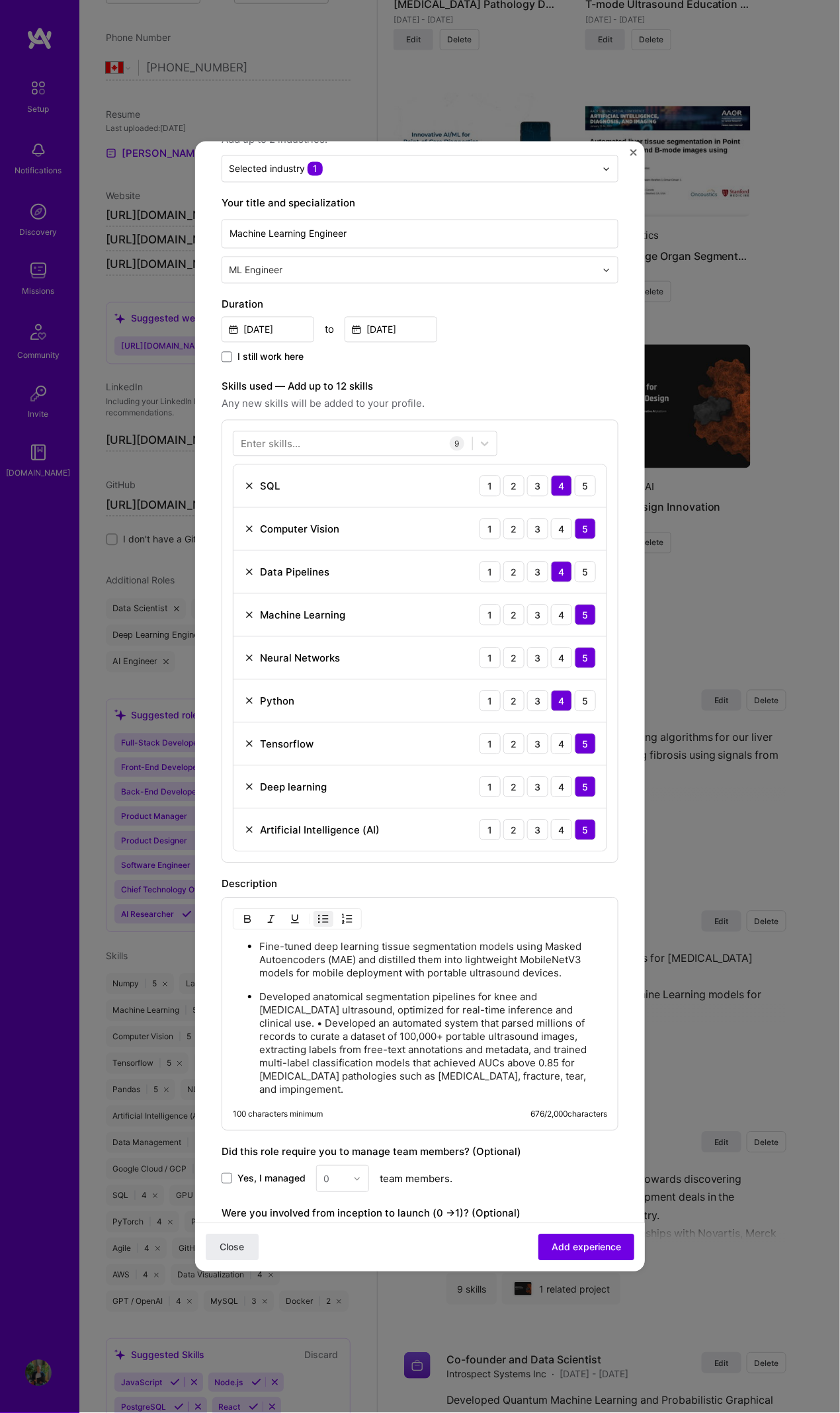
click at [260, 645] on p "Developed anatomical segmentation pipelines for knee and abdominal wall ultraso…" at bounding box center [433, 1043] width 348 height 105
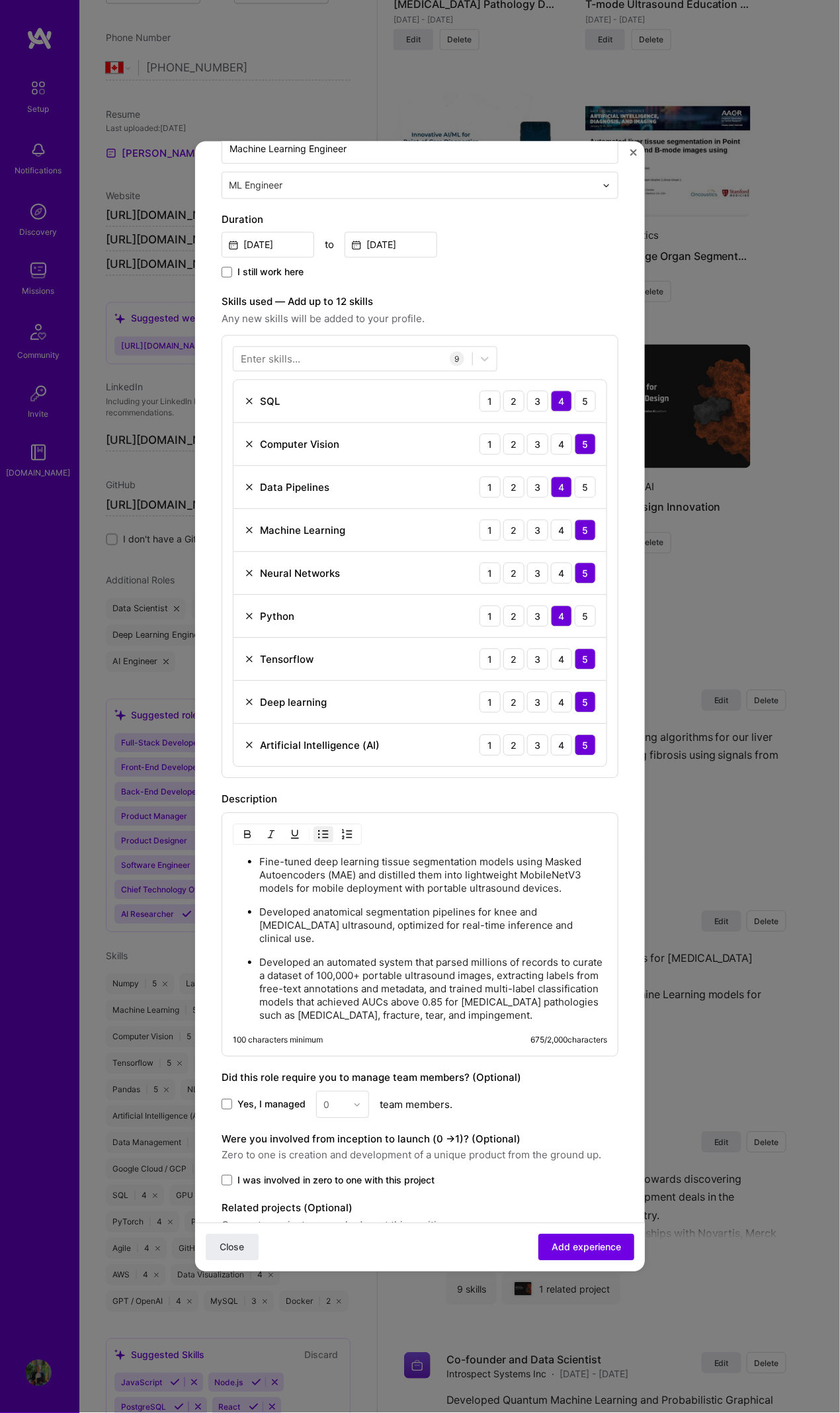
scroll to position [315, 0]
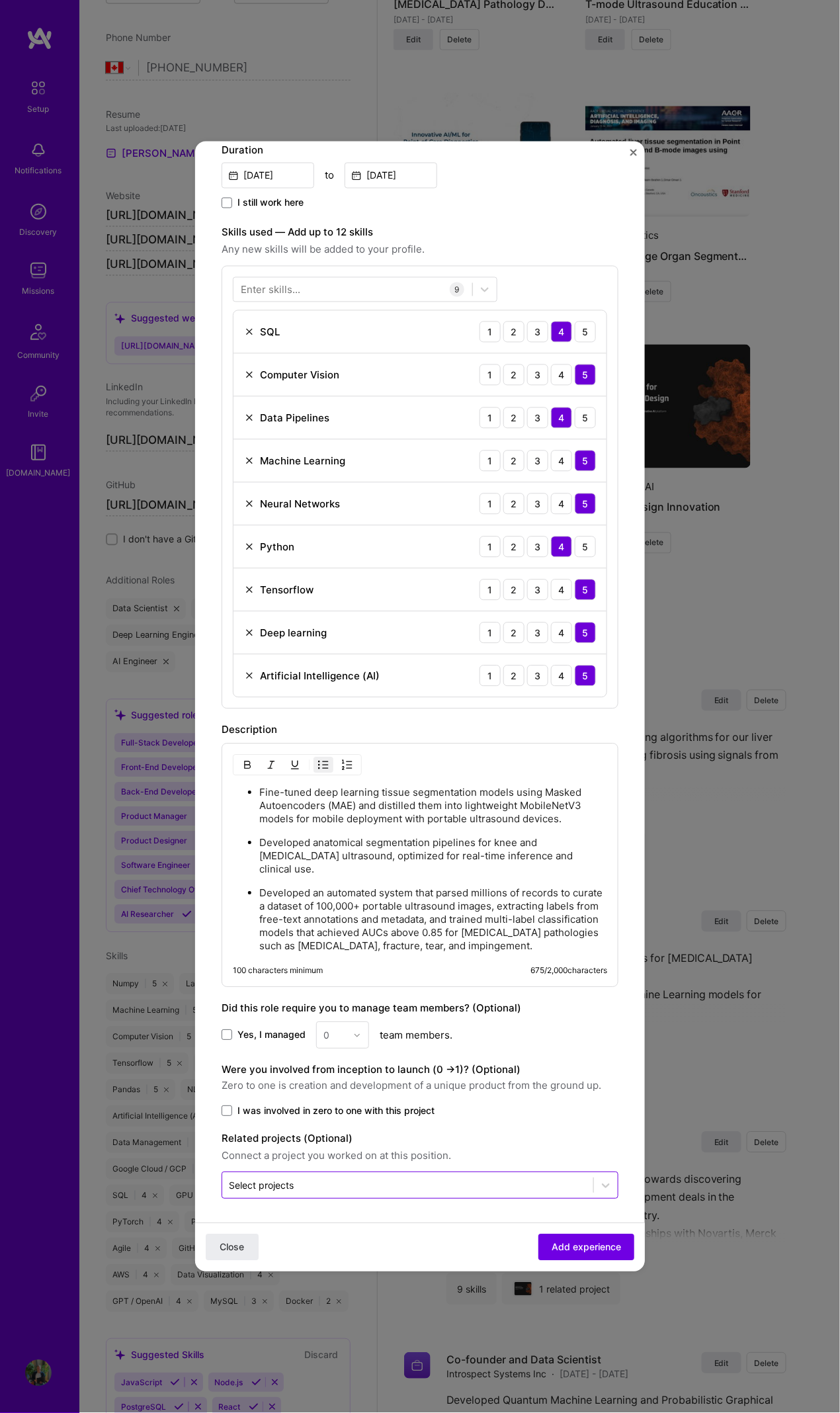
click at [283, 645] on div "Select projects" at bounding box center [260, 1185] width 64 height 14
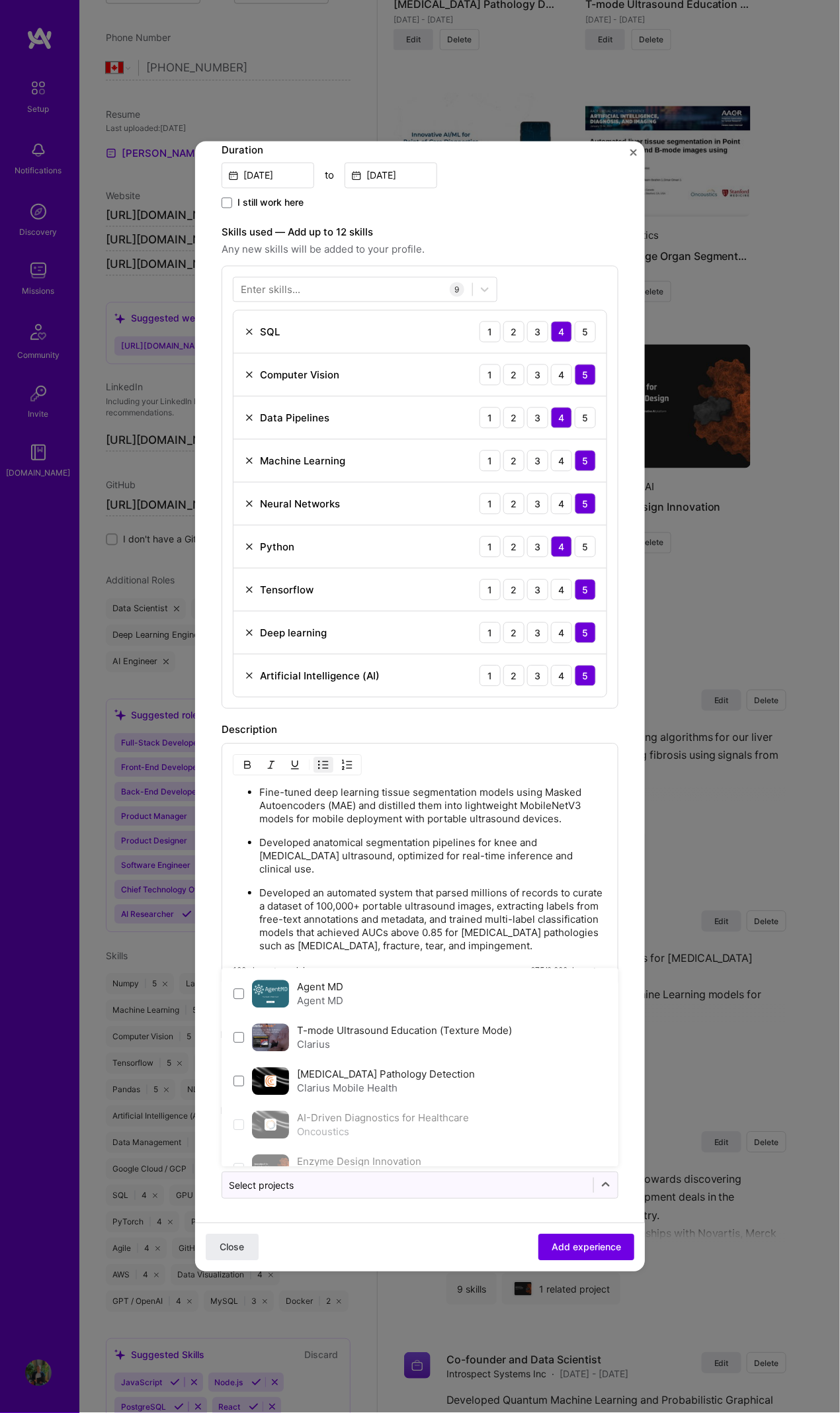
scroll to position [96, 0]
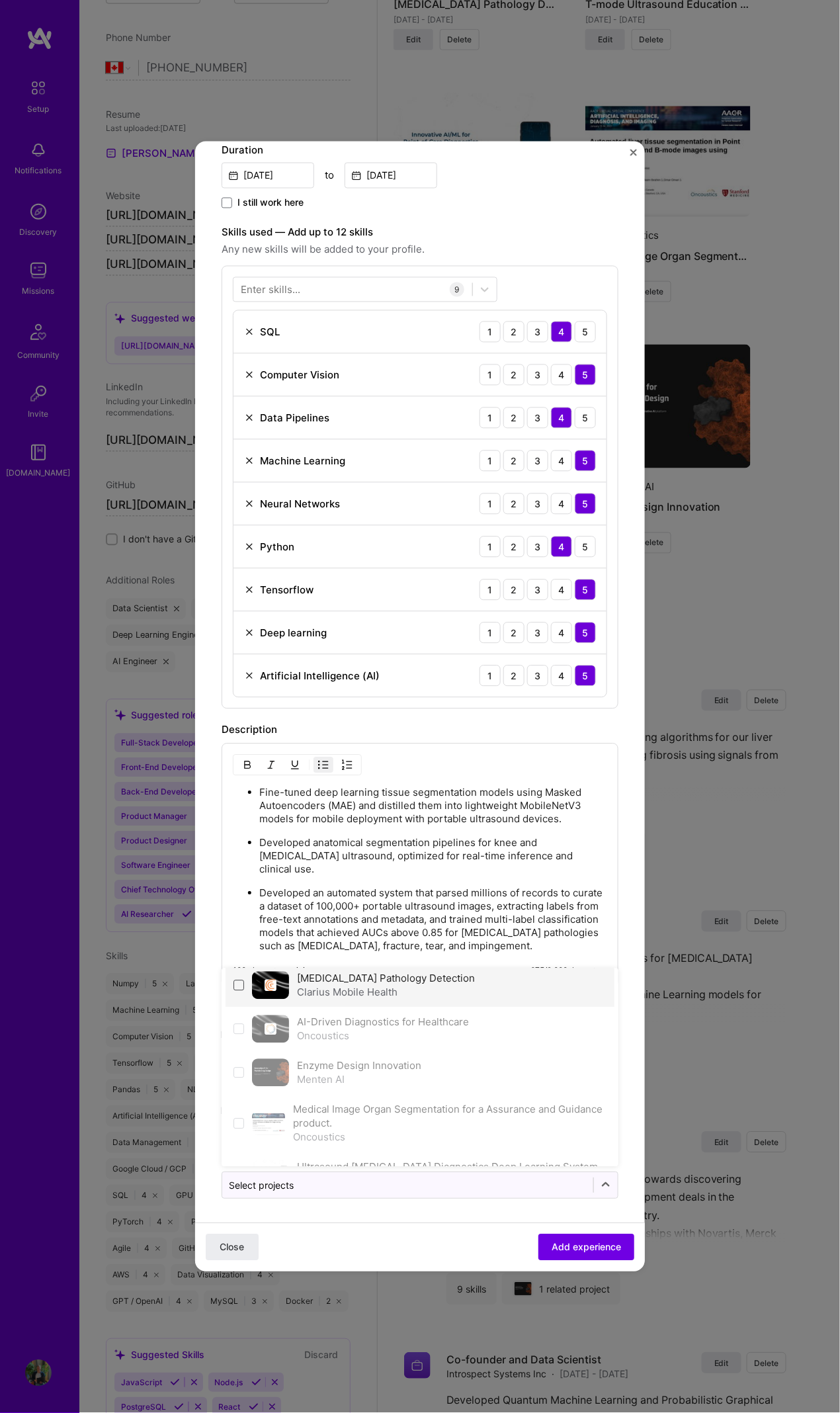
click at [240, 645] on span at bounding box center [238, 986] width 10 height 10
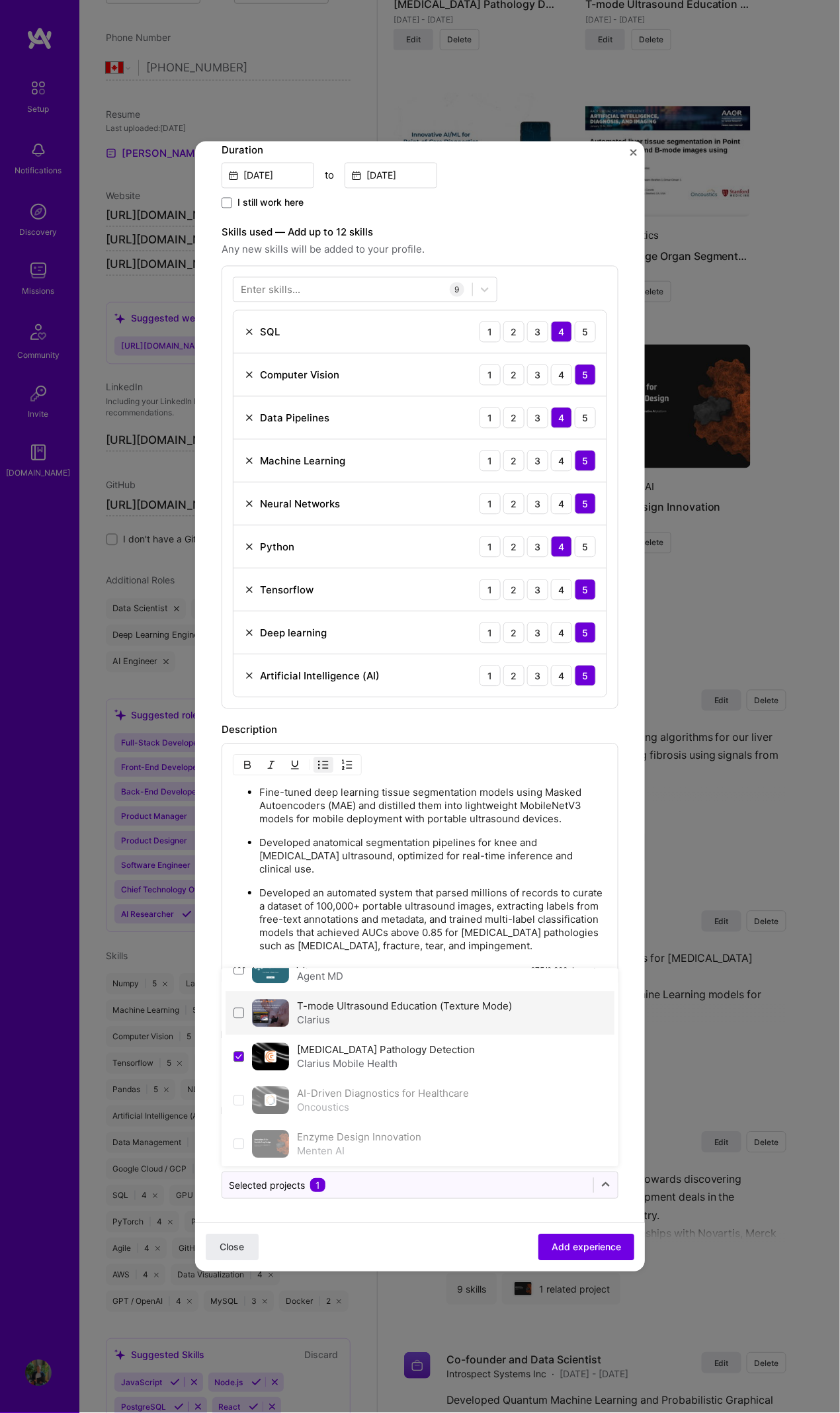
scroll to position [0, 0]
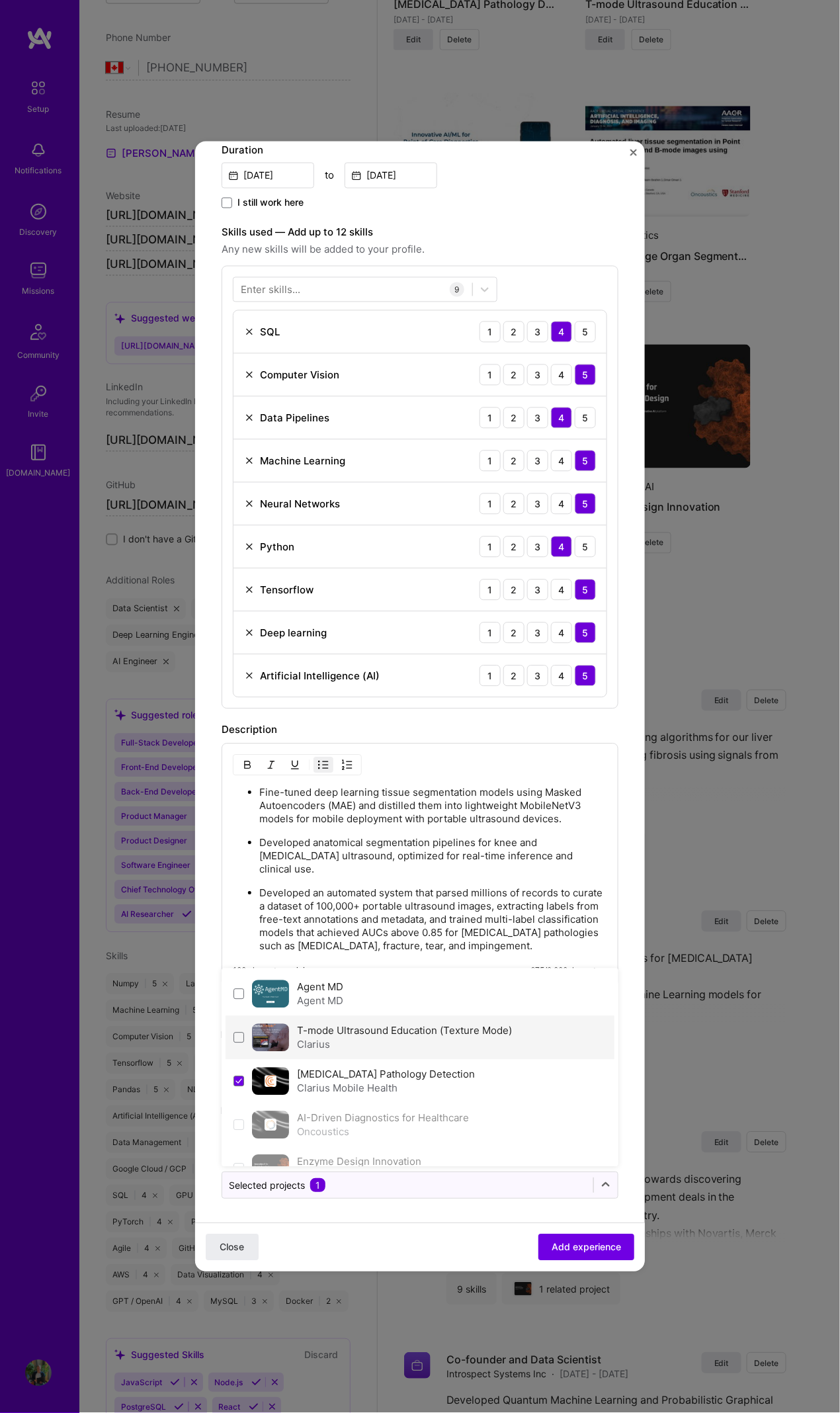
click at [240, 645] on div "T-mode Ultrasound Education (Texture Mode) Clarius" at bounding box center [420, 1038] width 389 height 44
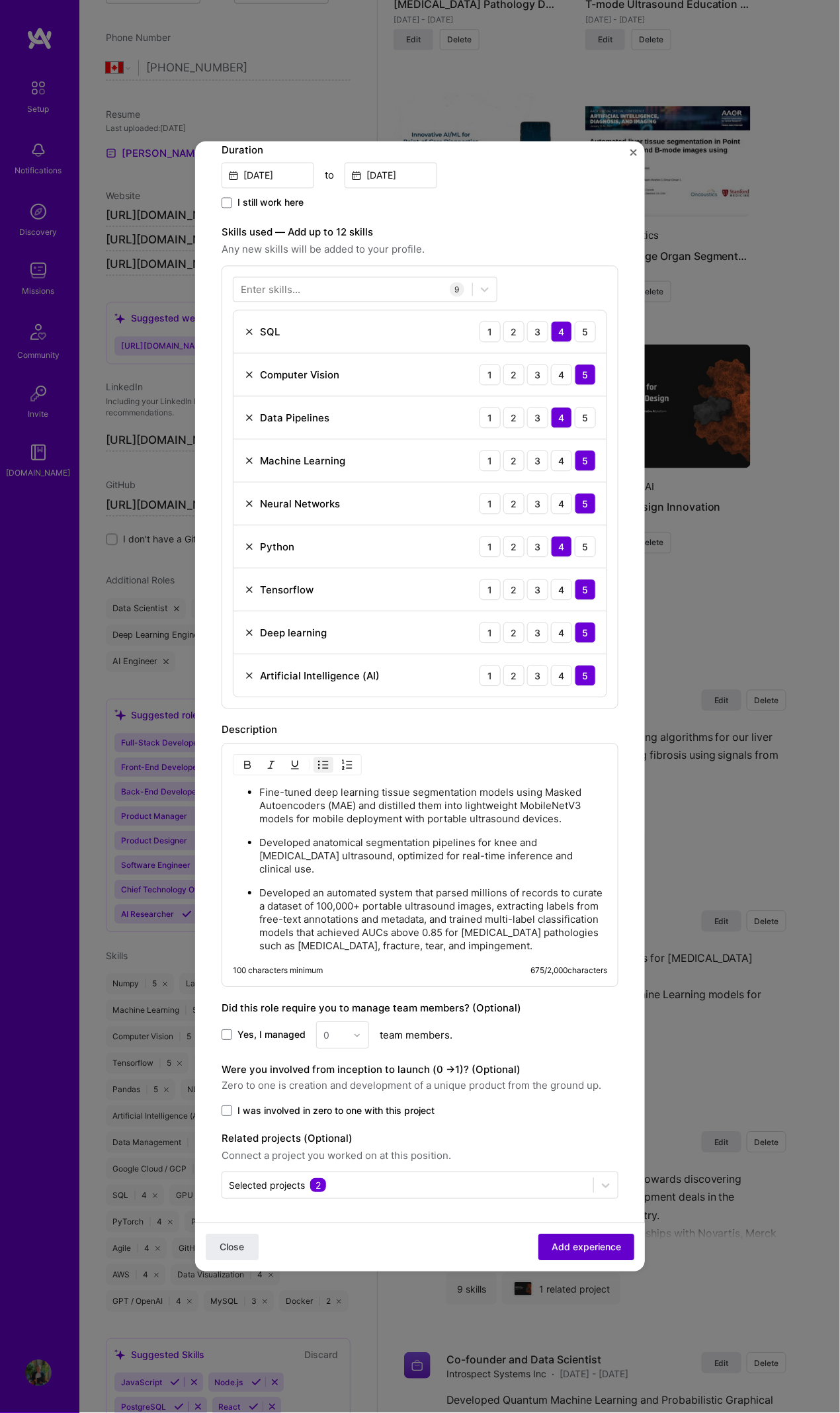
click at [552, 645] on span "Add experience" at bounding box center [586, 1248] width 69 height 13
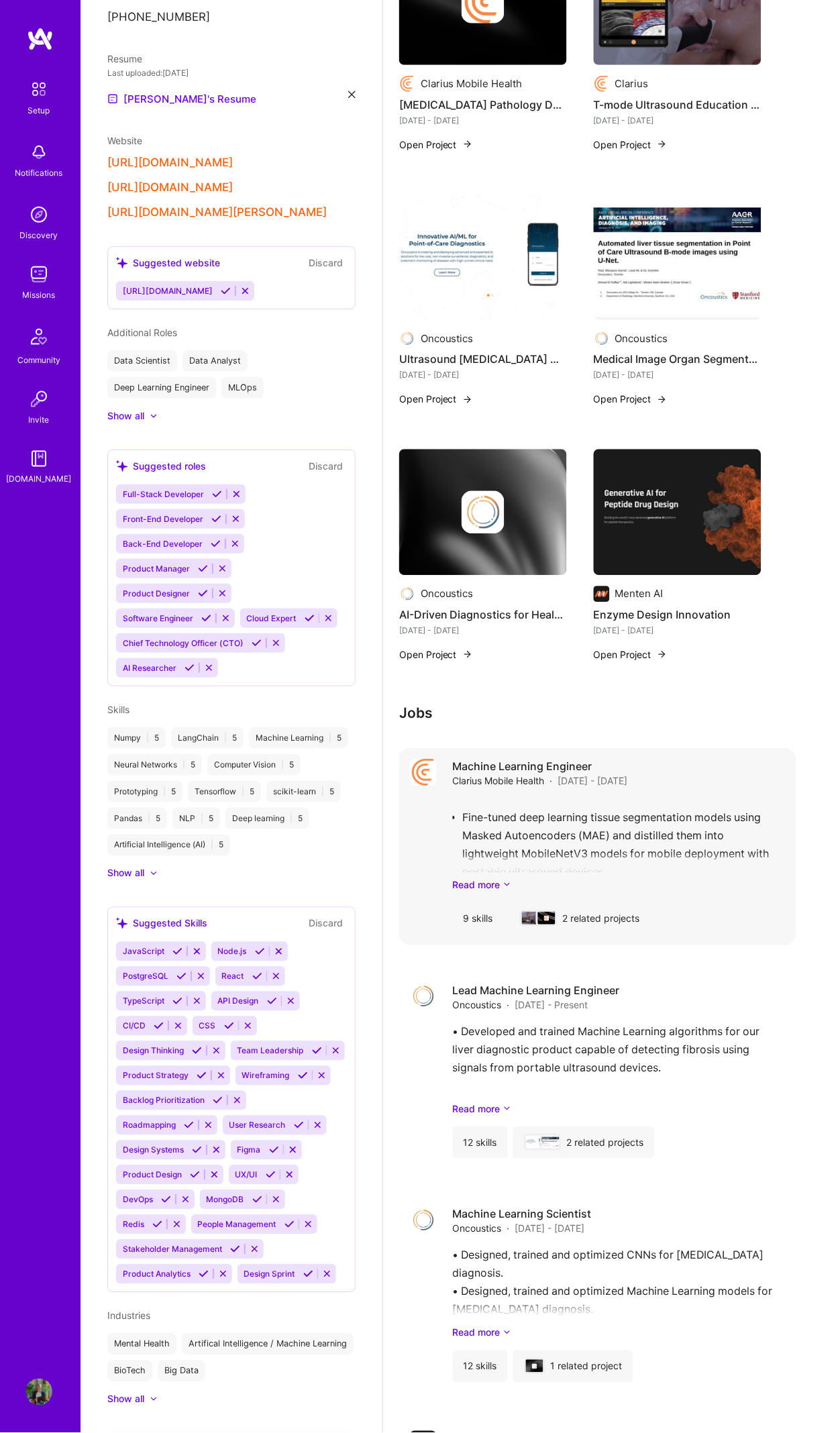
scroll to position [1028, 0]
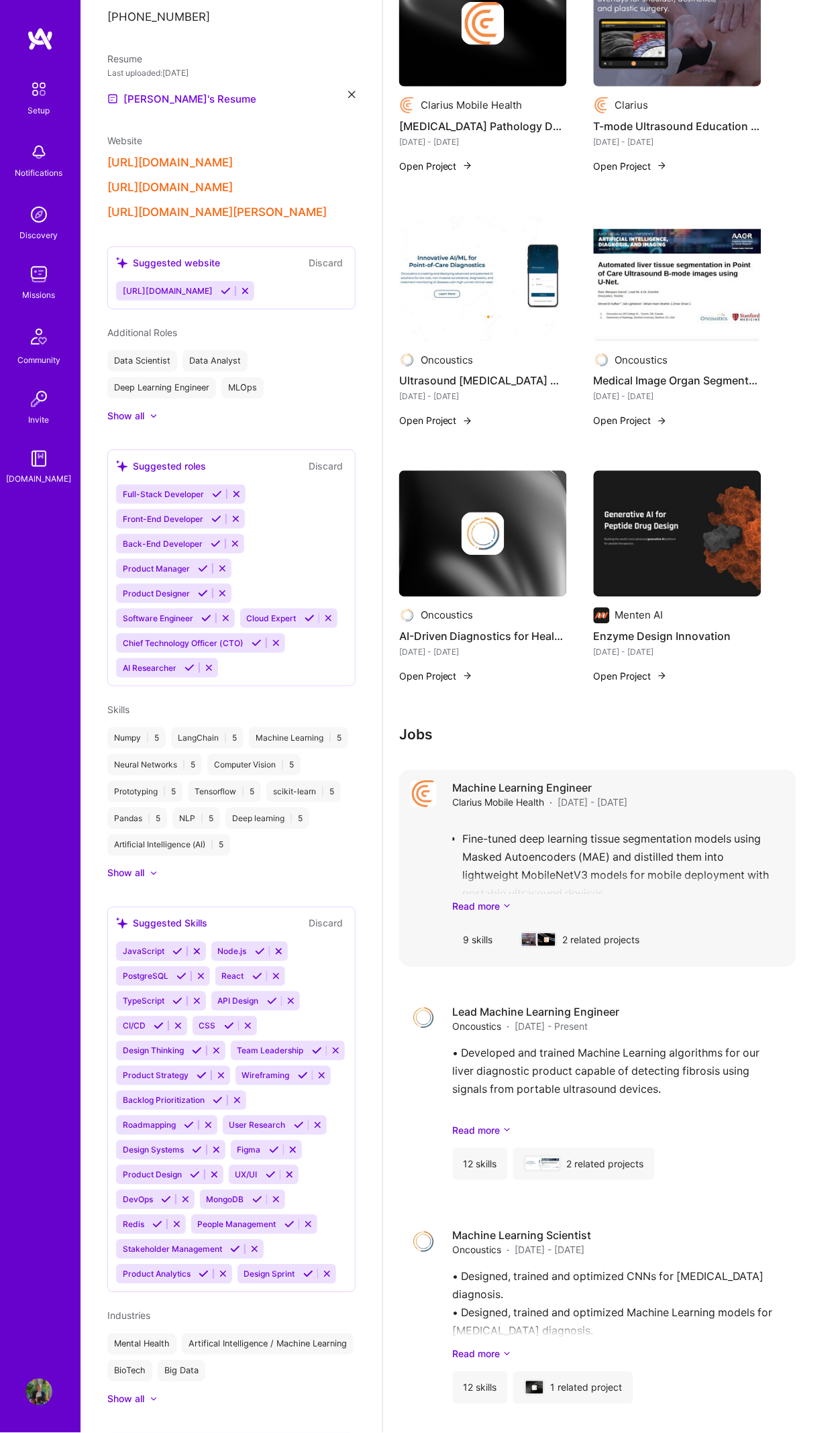
click at [607, 654] on span "Sep 2025 - Sep 2025" at bounding box center [593, 803] width 70 height 14
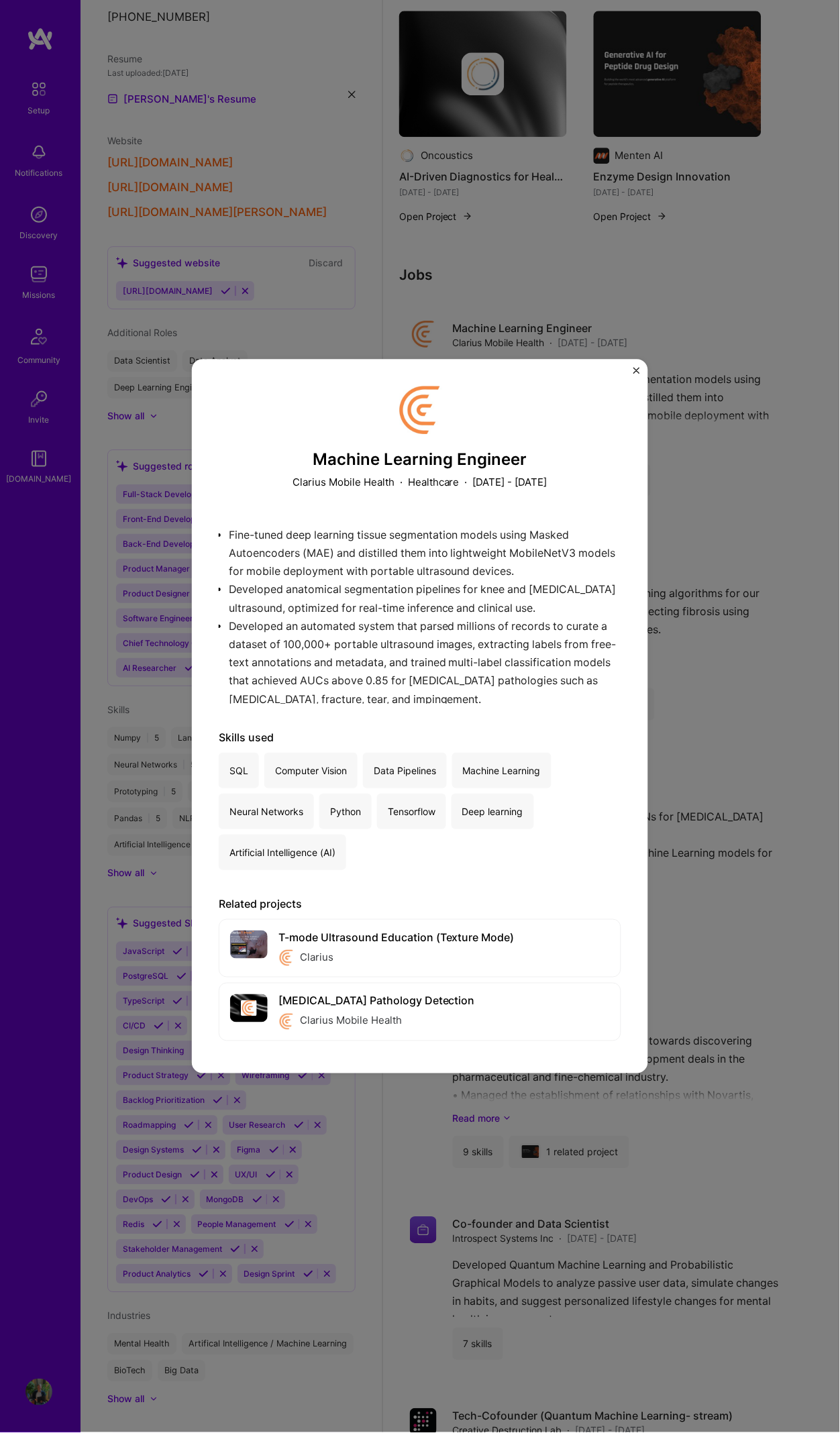
scroll to position [1461, 0]
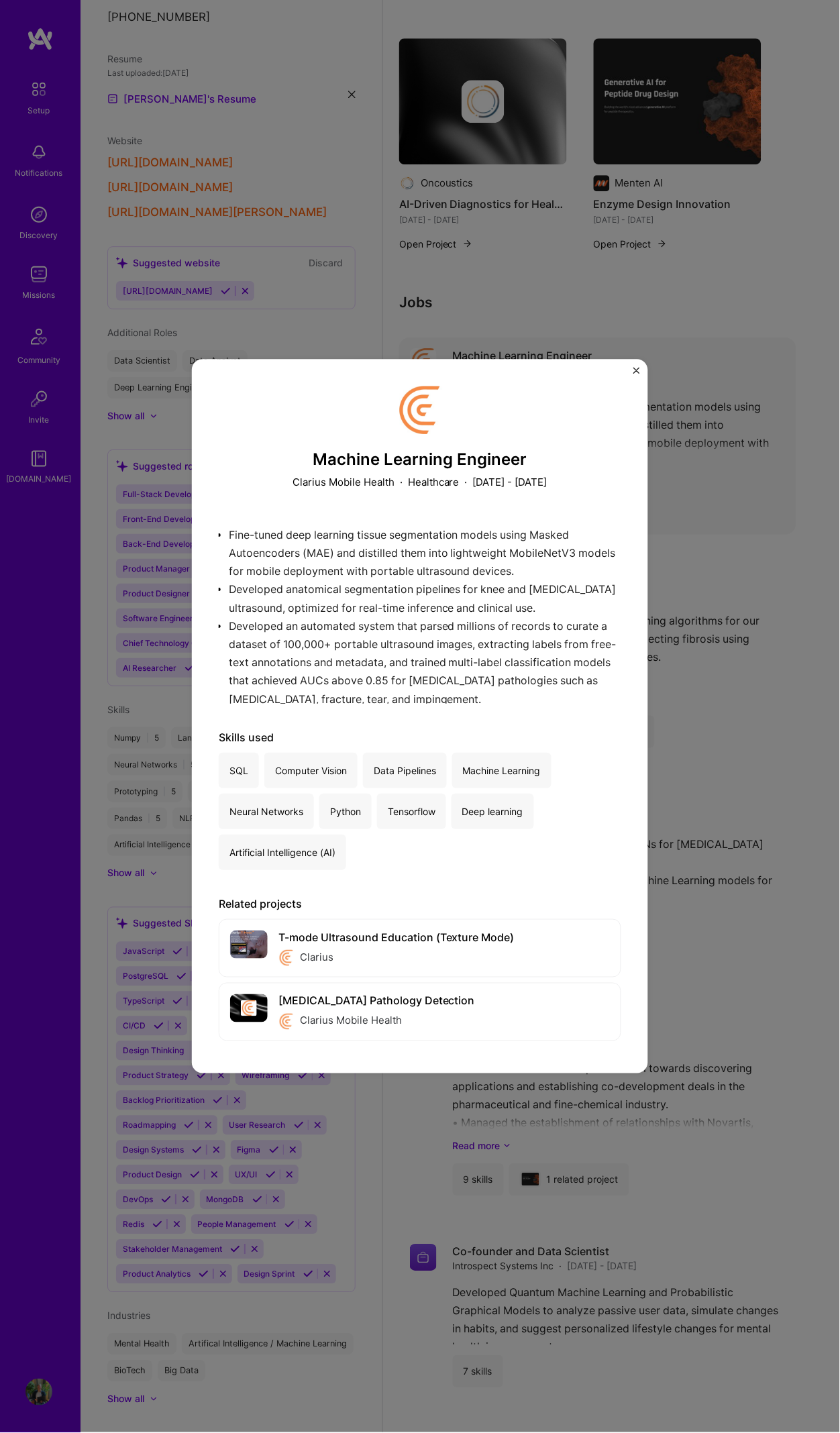
click at [637, 373] on img "Close" at bounding box center [636, 371] width 7 height 7
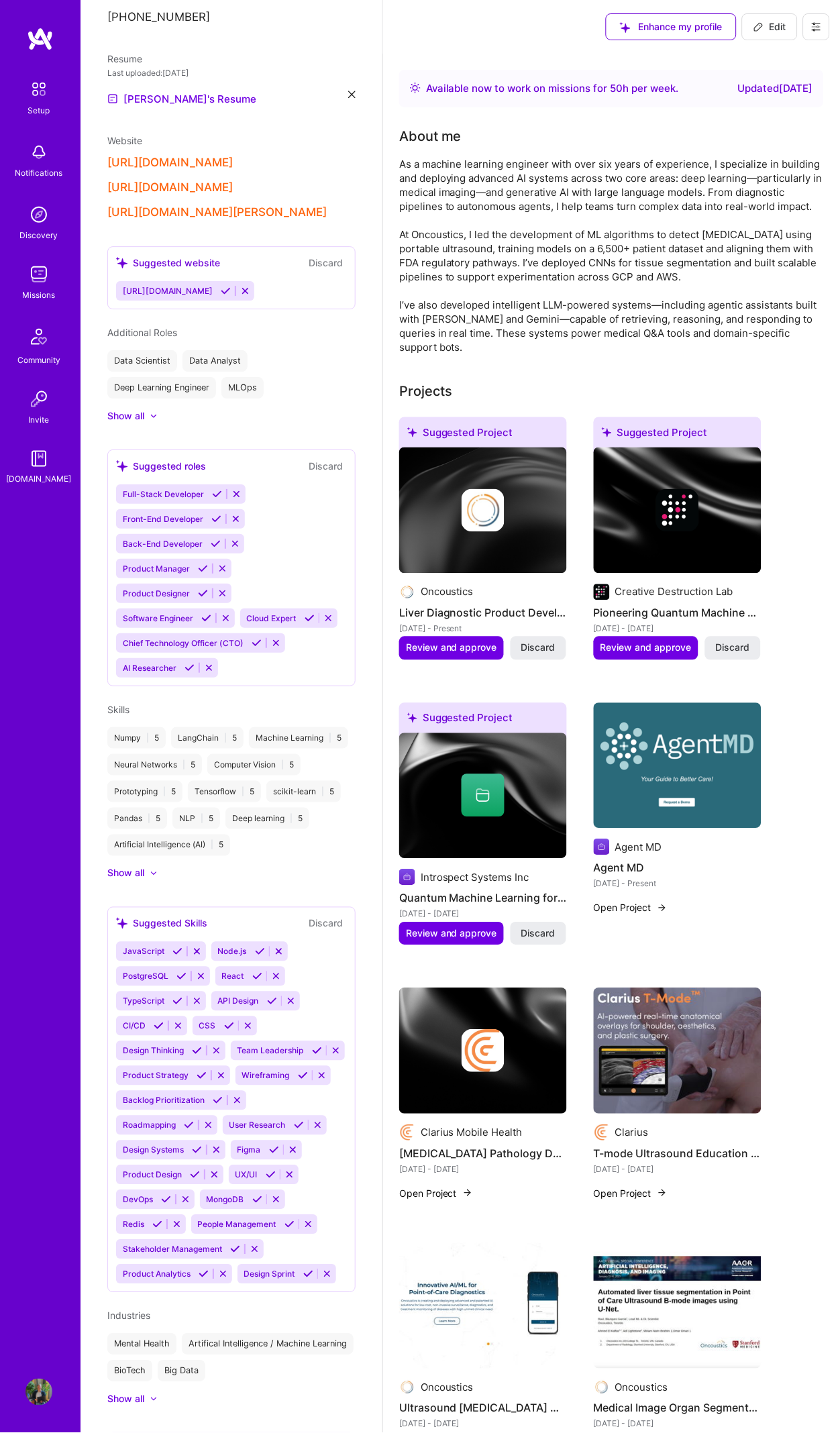
drag, startPoint x: 762, startPoint y: 27, endPoint x: 762, endPoint y: 70, distance: 43.0
click at [762, 27] on icon at bounding box center [758, 27] width 10 height 10
select select "CA"
select select "Right Now"
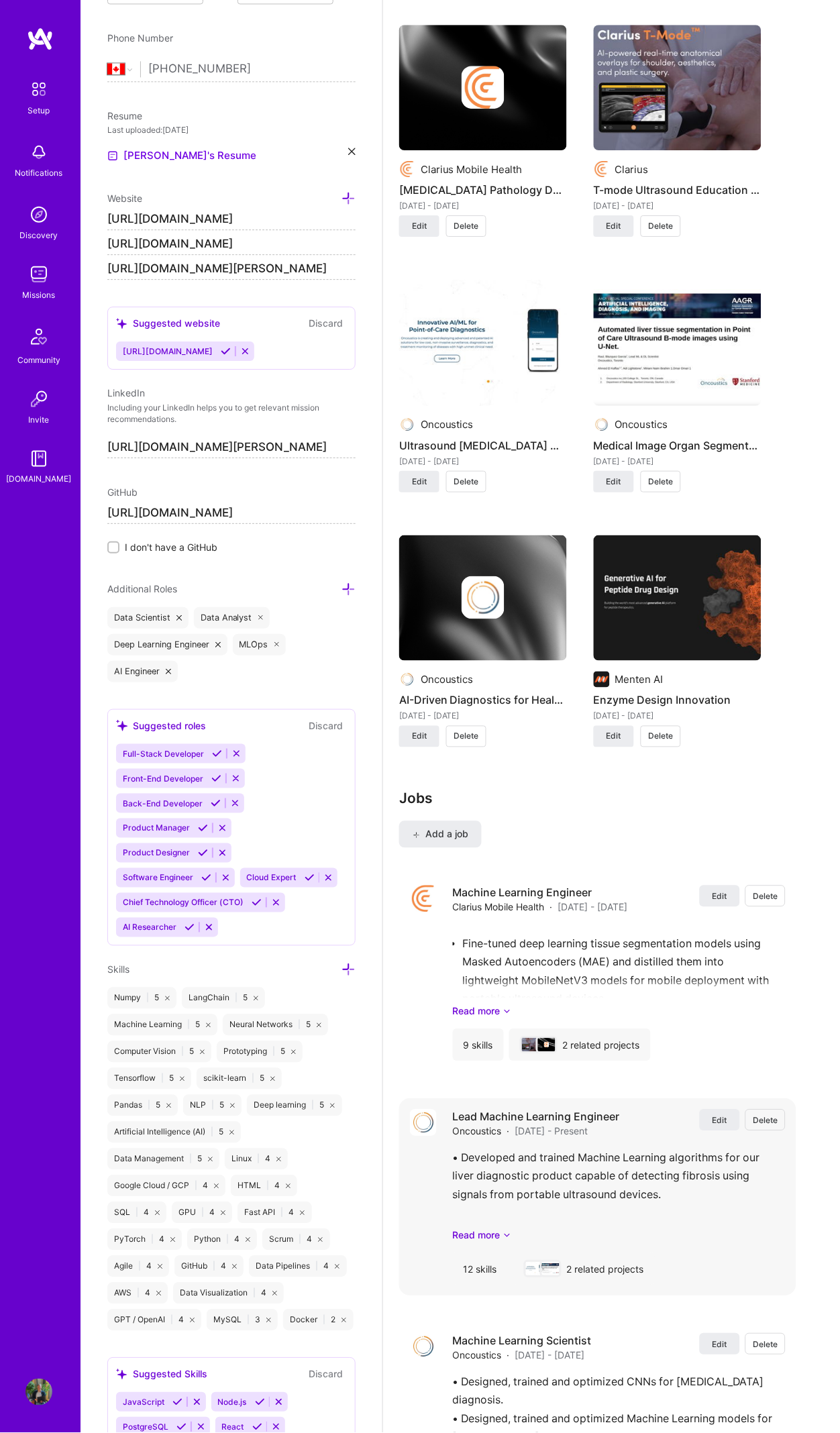
scroll to position [1955, 0]
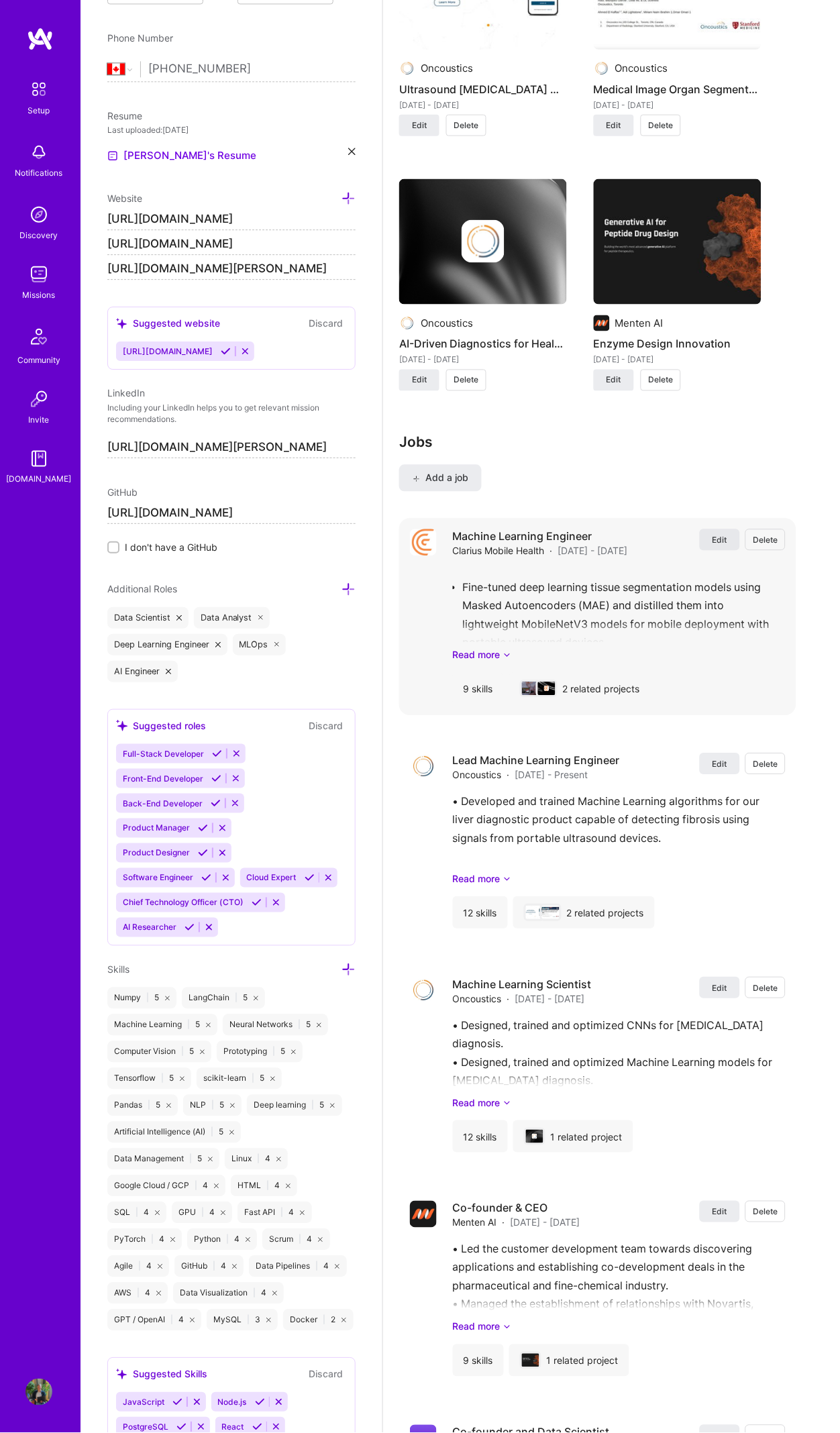
click at [727, 535] on span "Edit" at bounding box center [720, 540] width 15 height 11
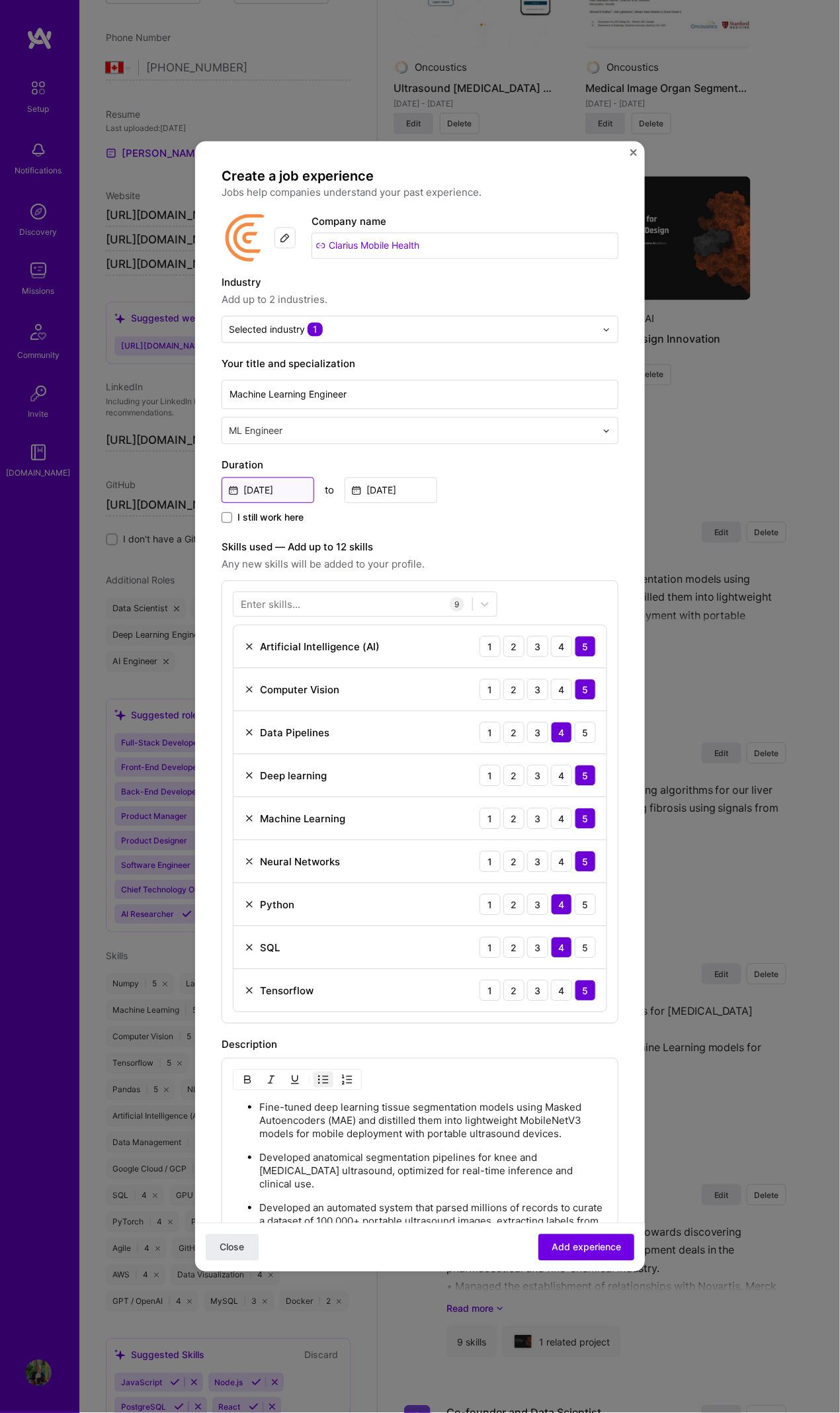
click at [278, 488] on input "Sep, 2025" at bounding box center [268, 491] width 92 height 26
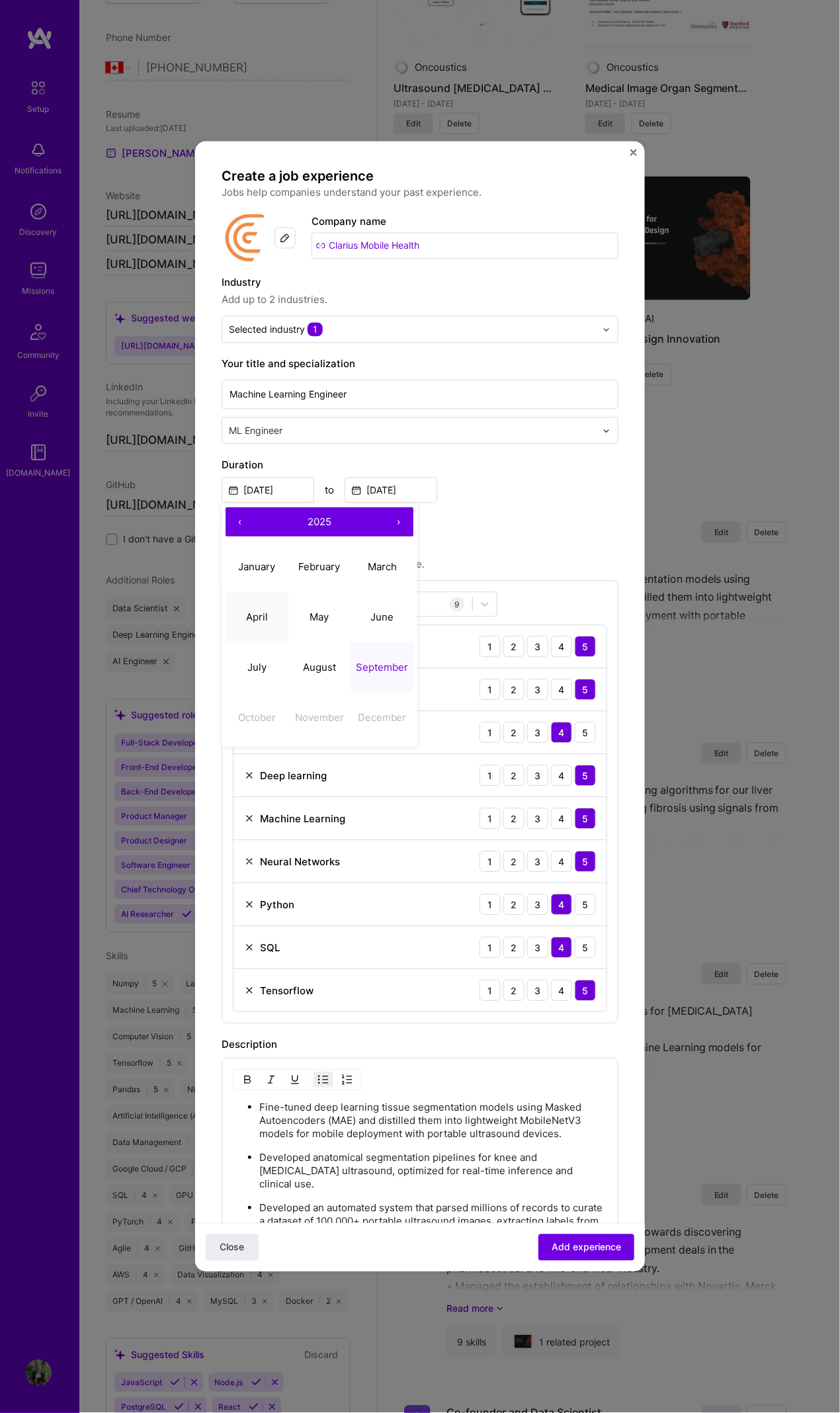
click at [260, 601] on button "April" at bounding box center [257, 617] width 63 height 50
type input "Apr, 2025"
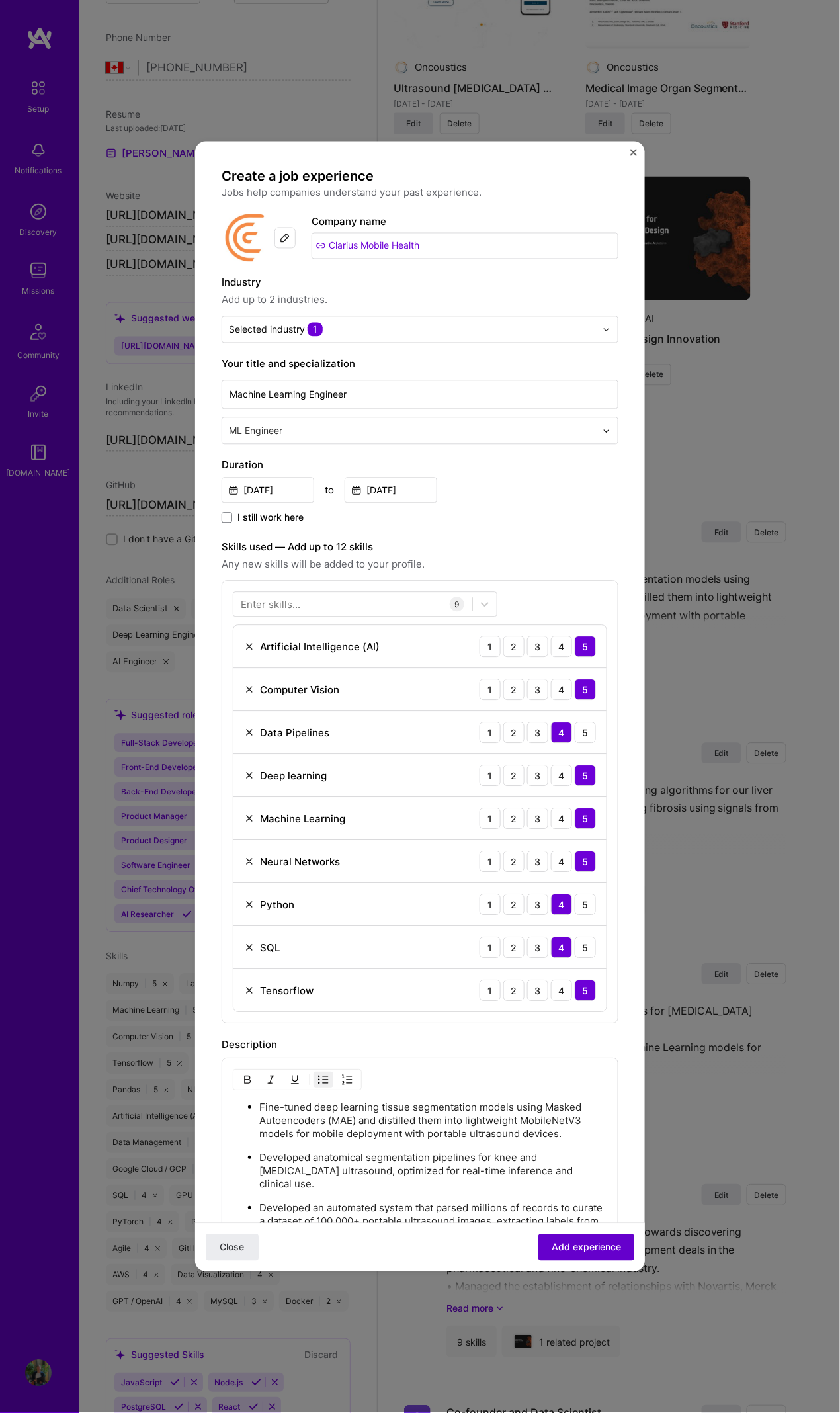
click at [589, 645] on span "Add experience" at bounding box center [586, 1248] width 69 height 13
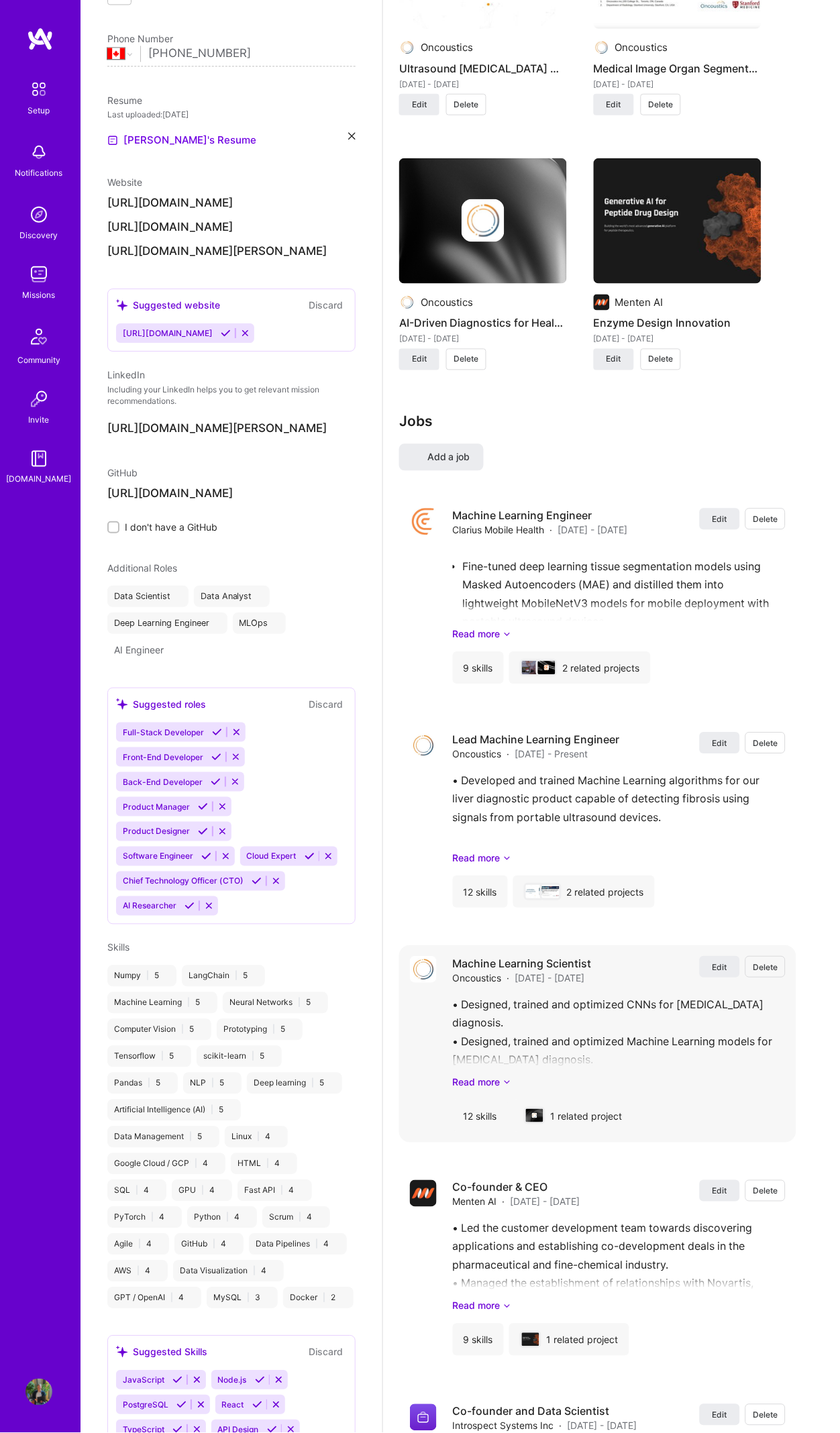
select select "CA"
select select "Right Now"
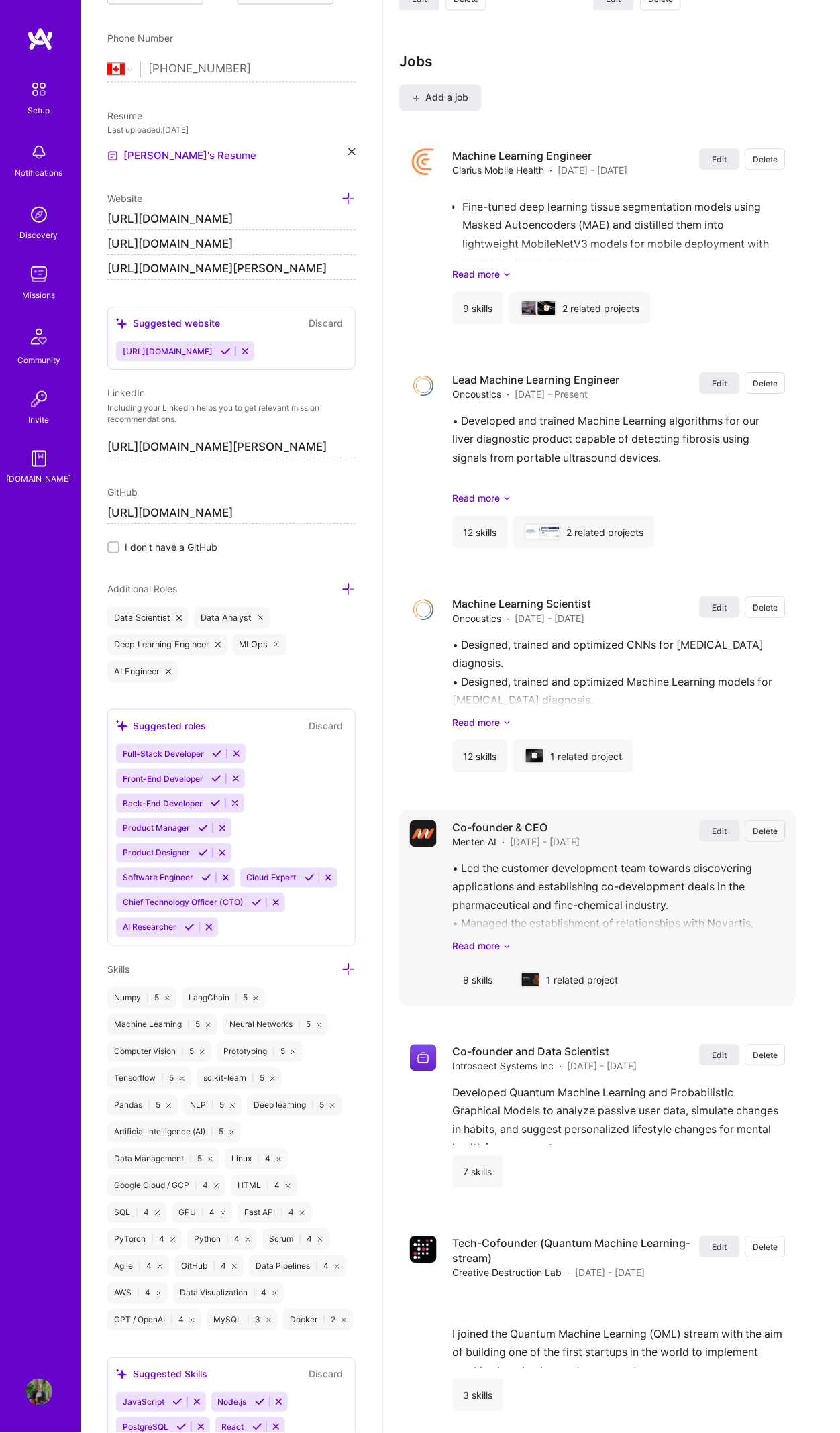
scroll to position [2333, 0]
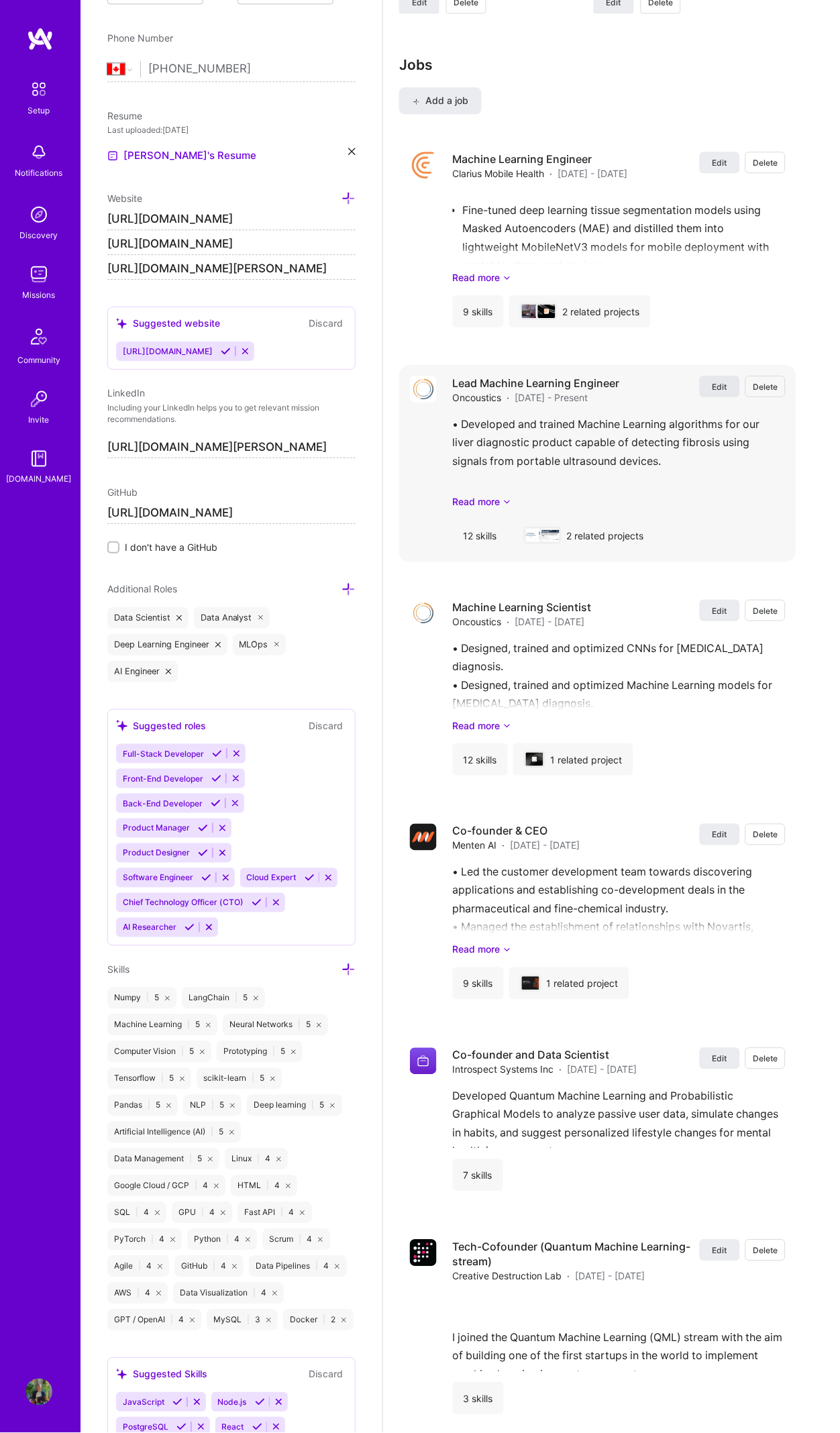
click at [727, 381] on span "Edit" at bounding box center [720, 387] width 15 height 11
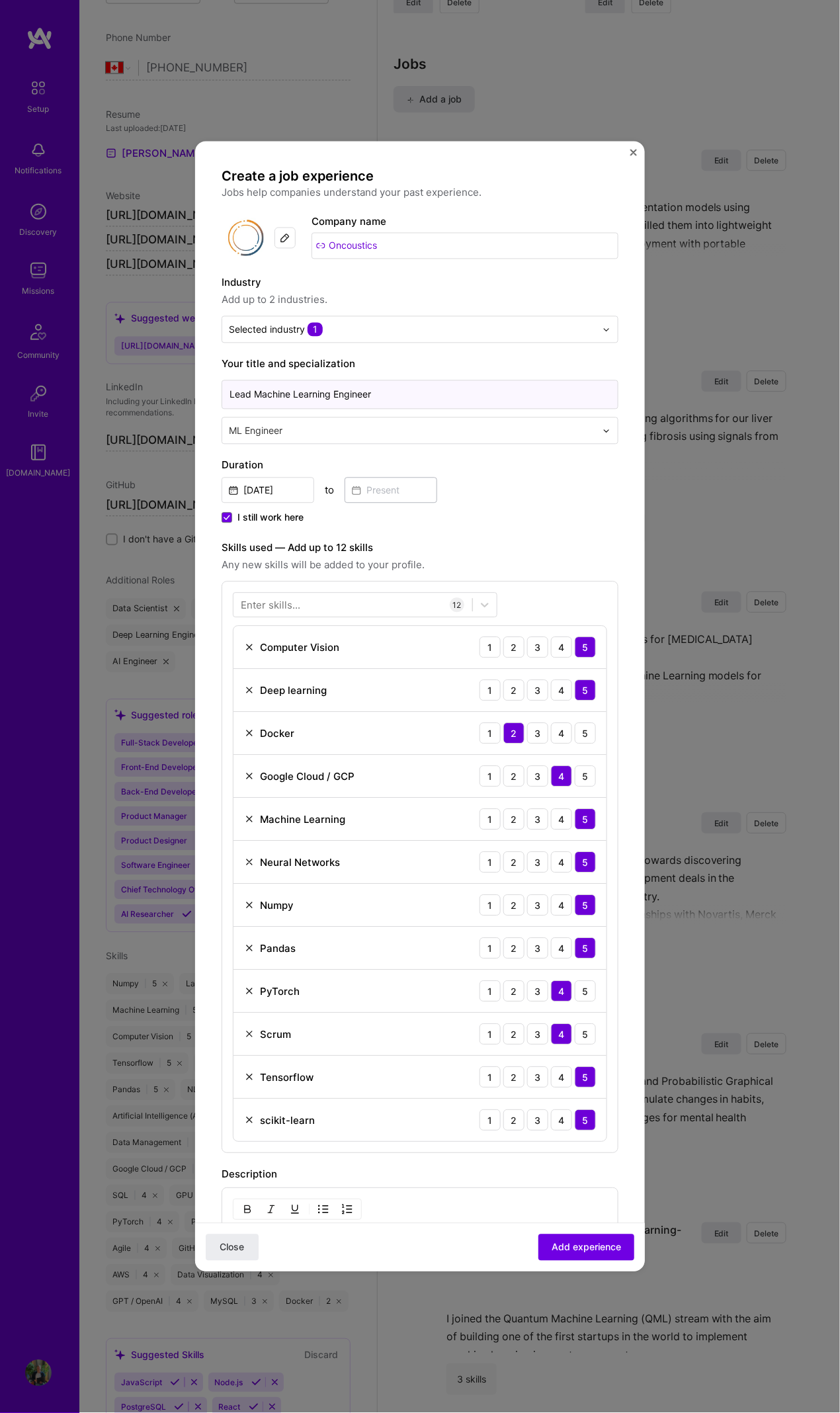
drag, startPoint x: 249, startPoint y: 395, endPoint x: 211, endPoint y: 389, distance: 38.5
click at [210, 389] on form "Create a job experience Jobs help companies understand your past experience. Co…" at bounding box center [420, 979] width 450 height 1622
type input "Senior Machine Learning Engineer"
click at [553, 645] on span "Add experience" at bounding box center [586, 1248] width 69 height 13
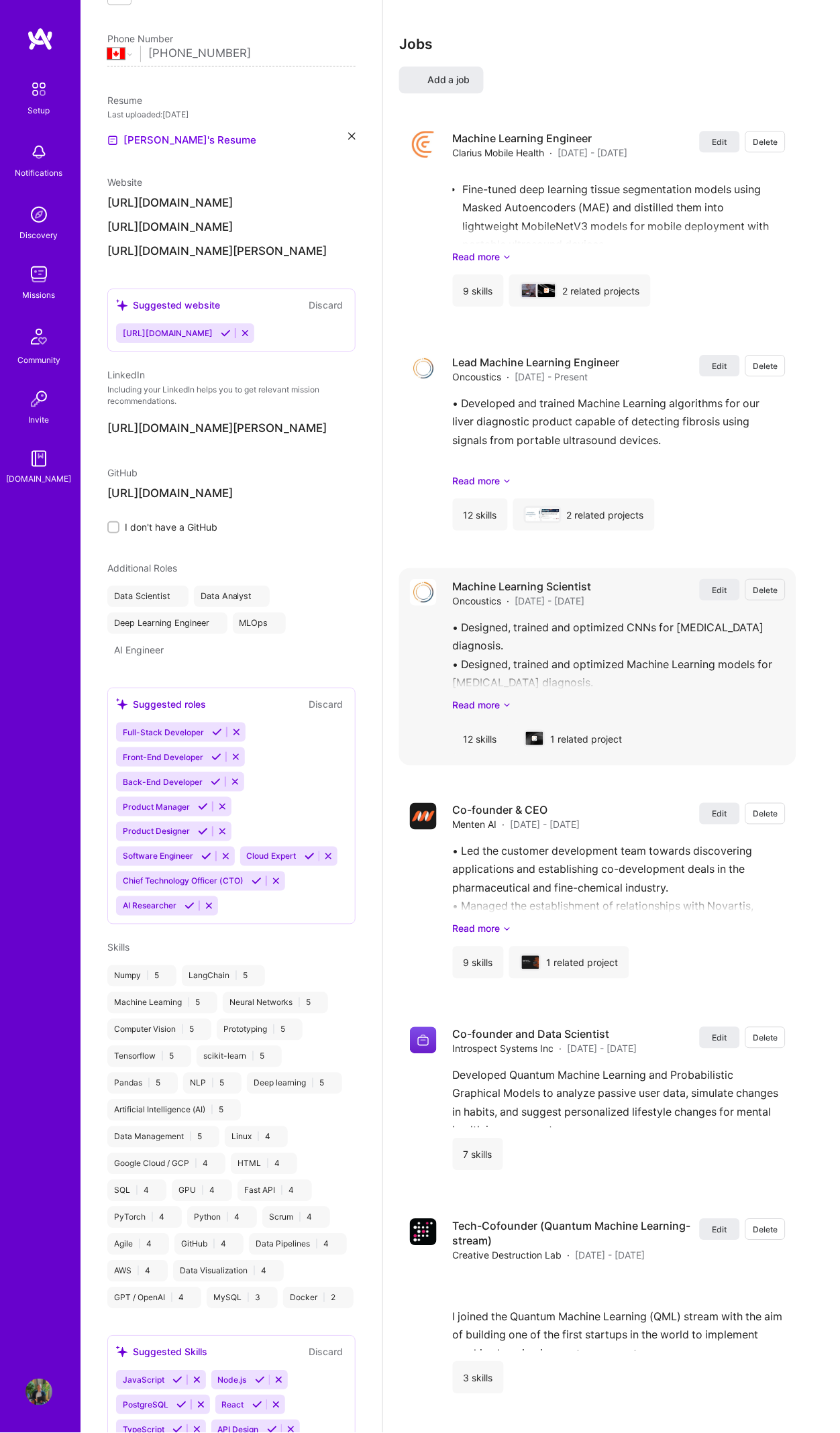
select select "CA"
select select "Right Now"
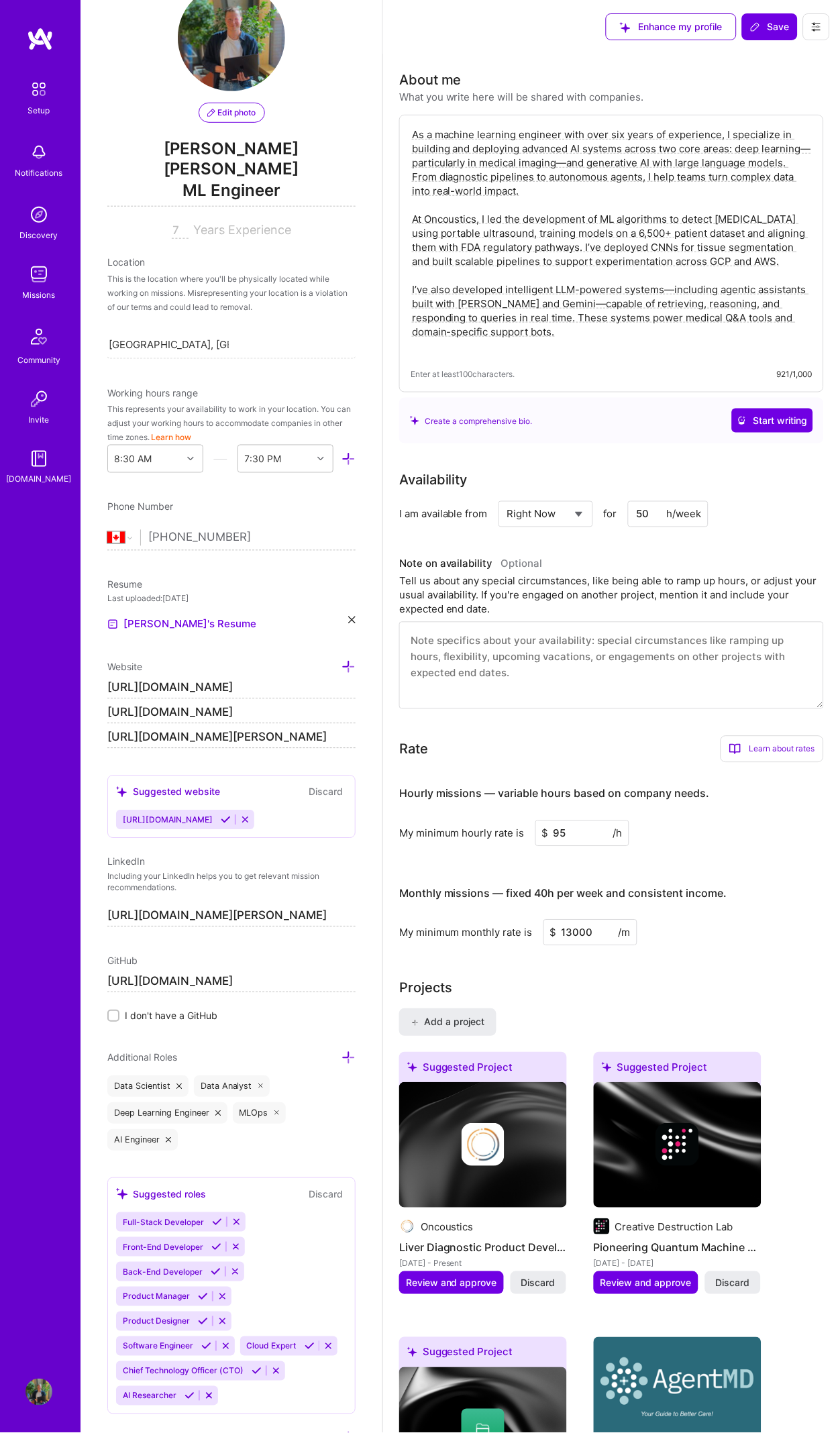
scroll to position [0, 0]
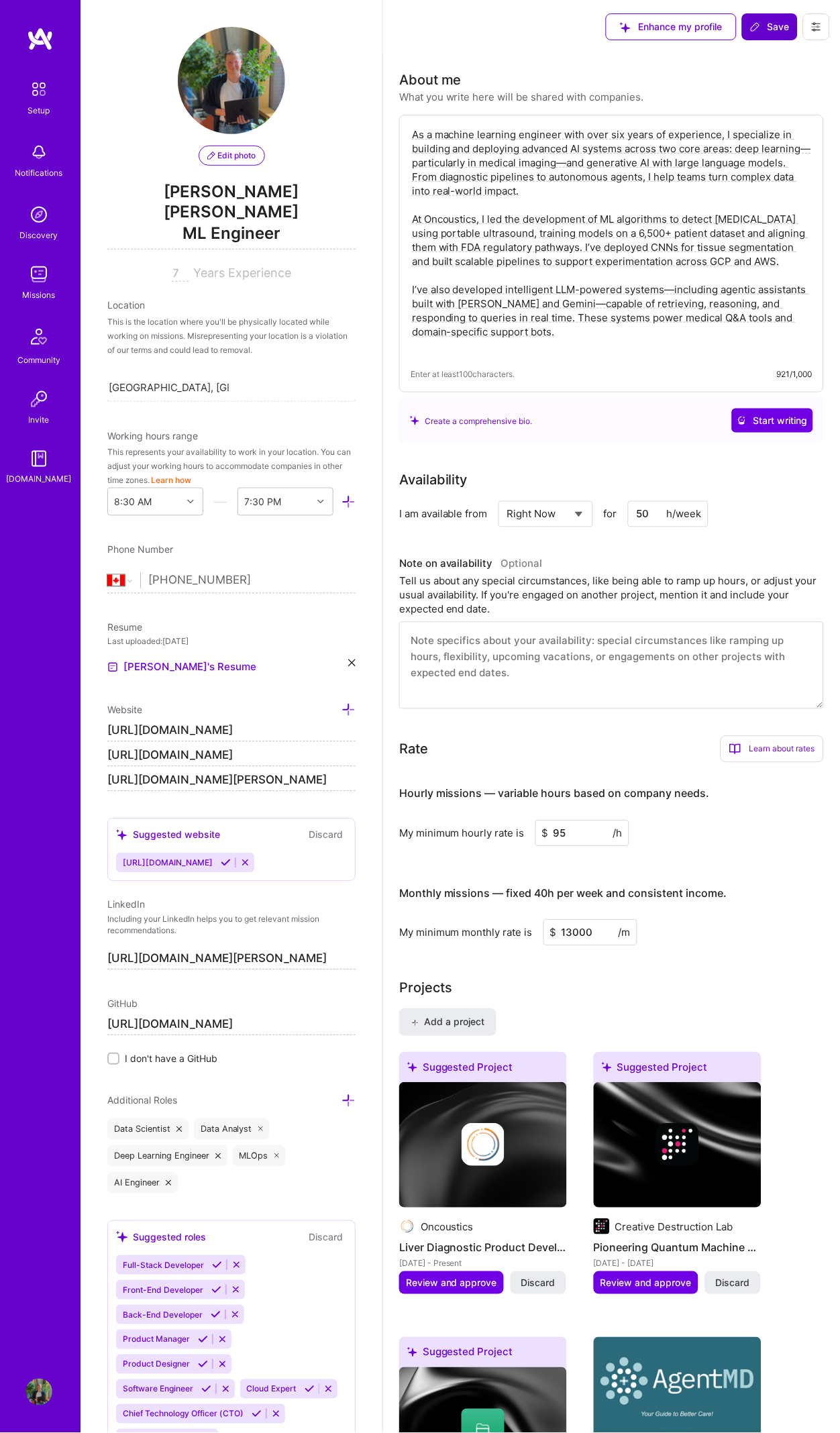
click at [783, 28] on span "Save" at bounding box center [770, 27] width 40 height 13
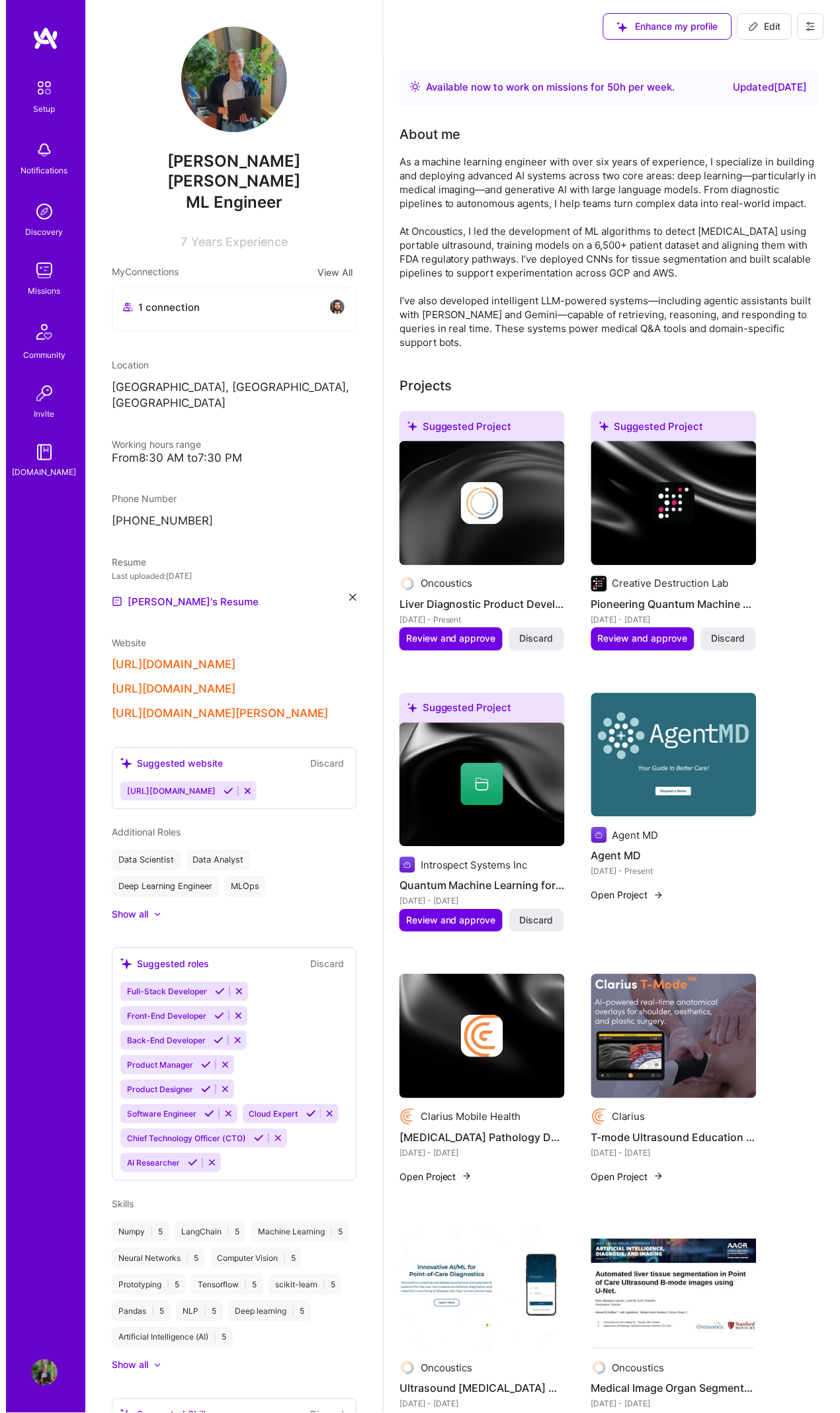
scroll to position [124, 0]
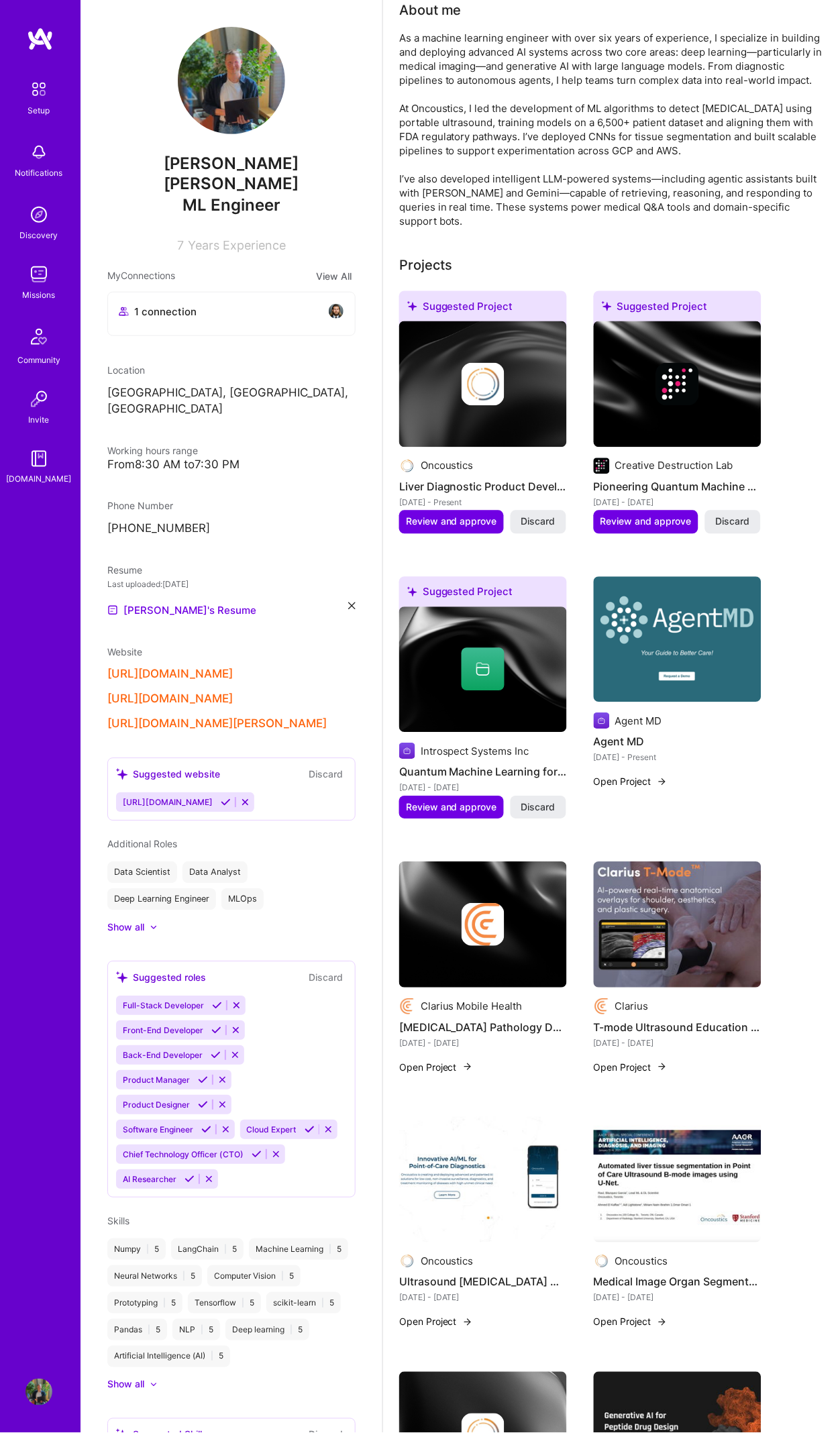
click at [678, 654] on img at bounding box center [676, 925] width 167 height 126
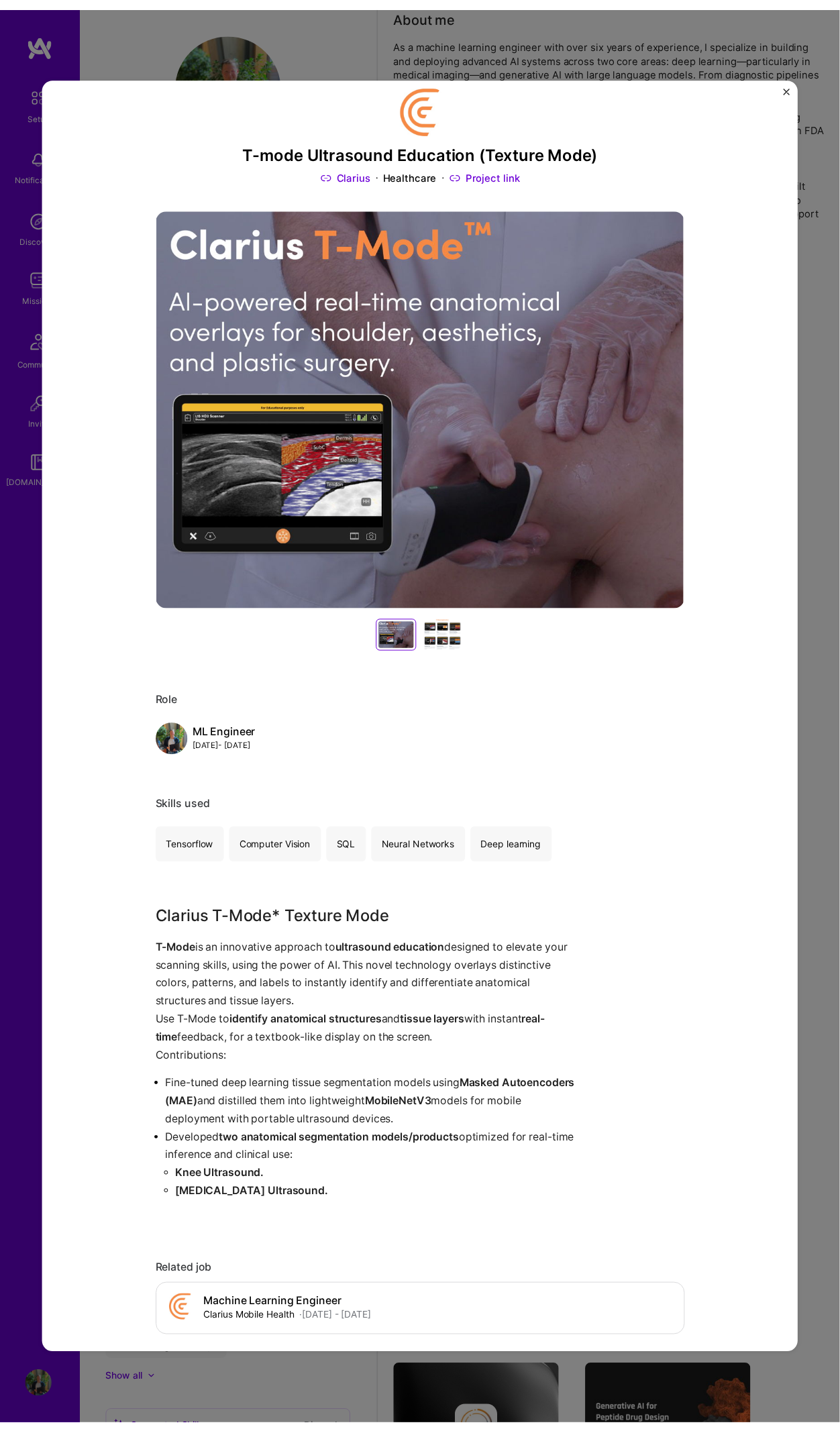
scroll to position [46, 0]
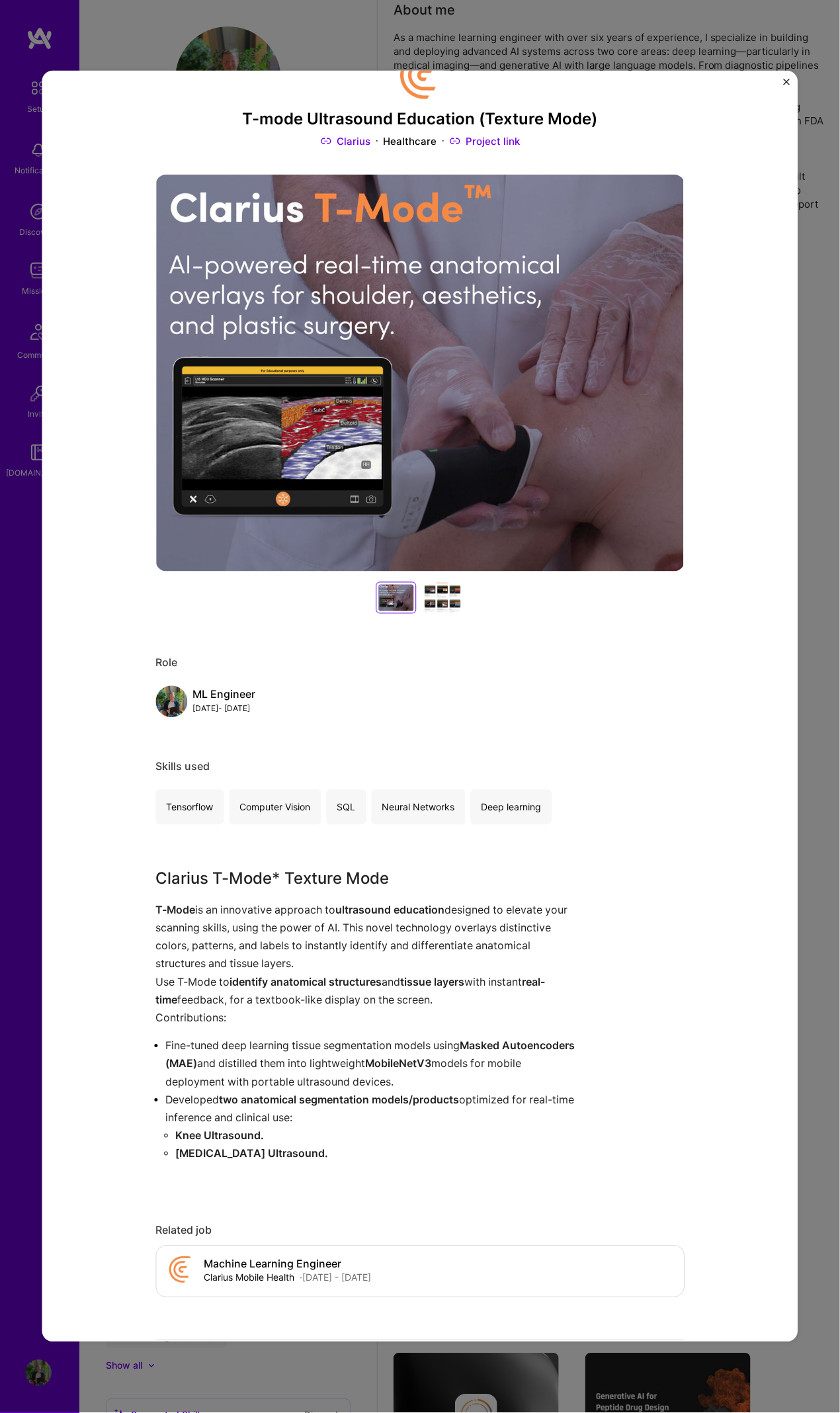
click at [788, 81] on img "Close" at bounding box center [787, 81] width 7 height 7
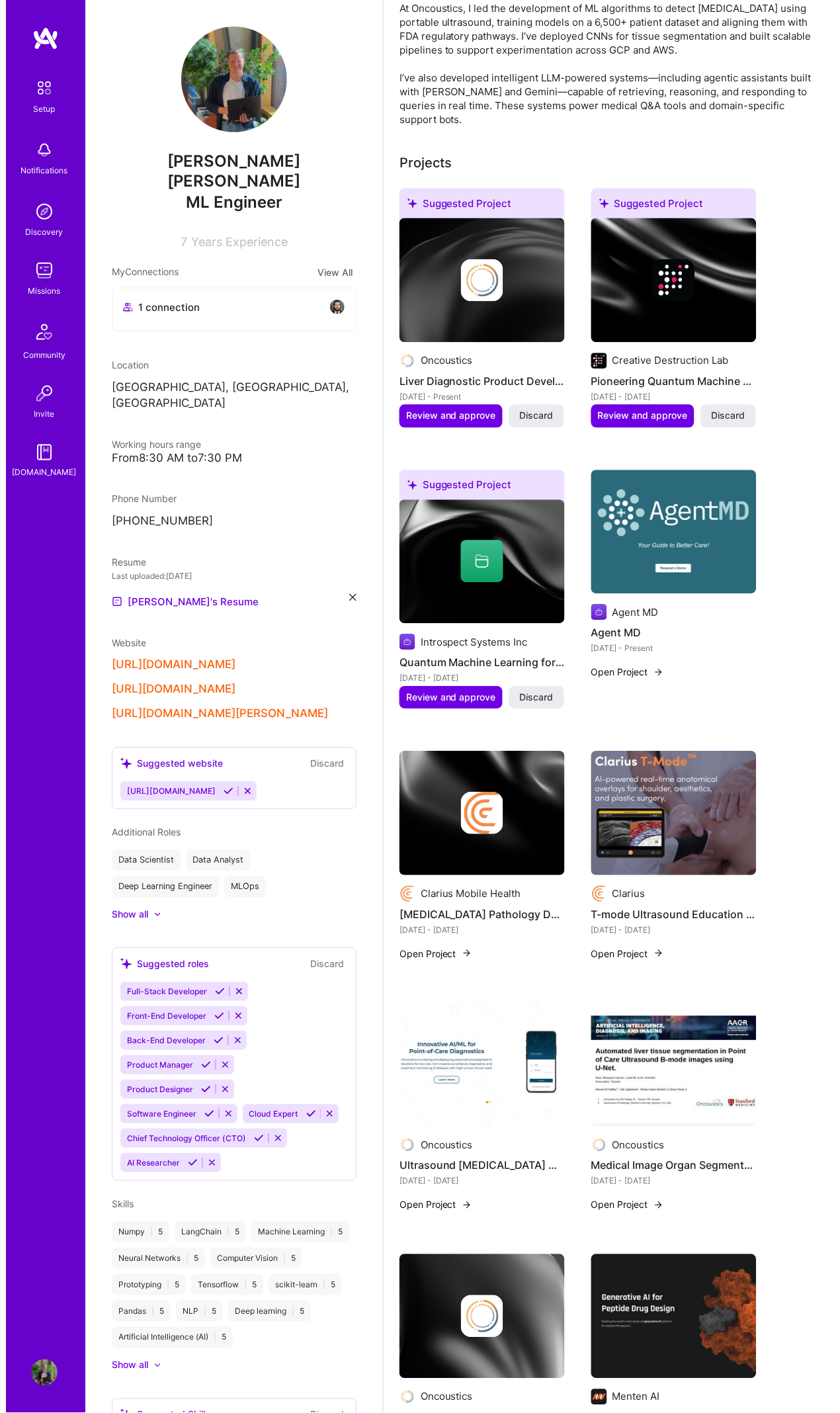
scroll to position [226, 0]
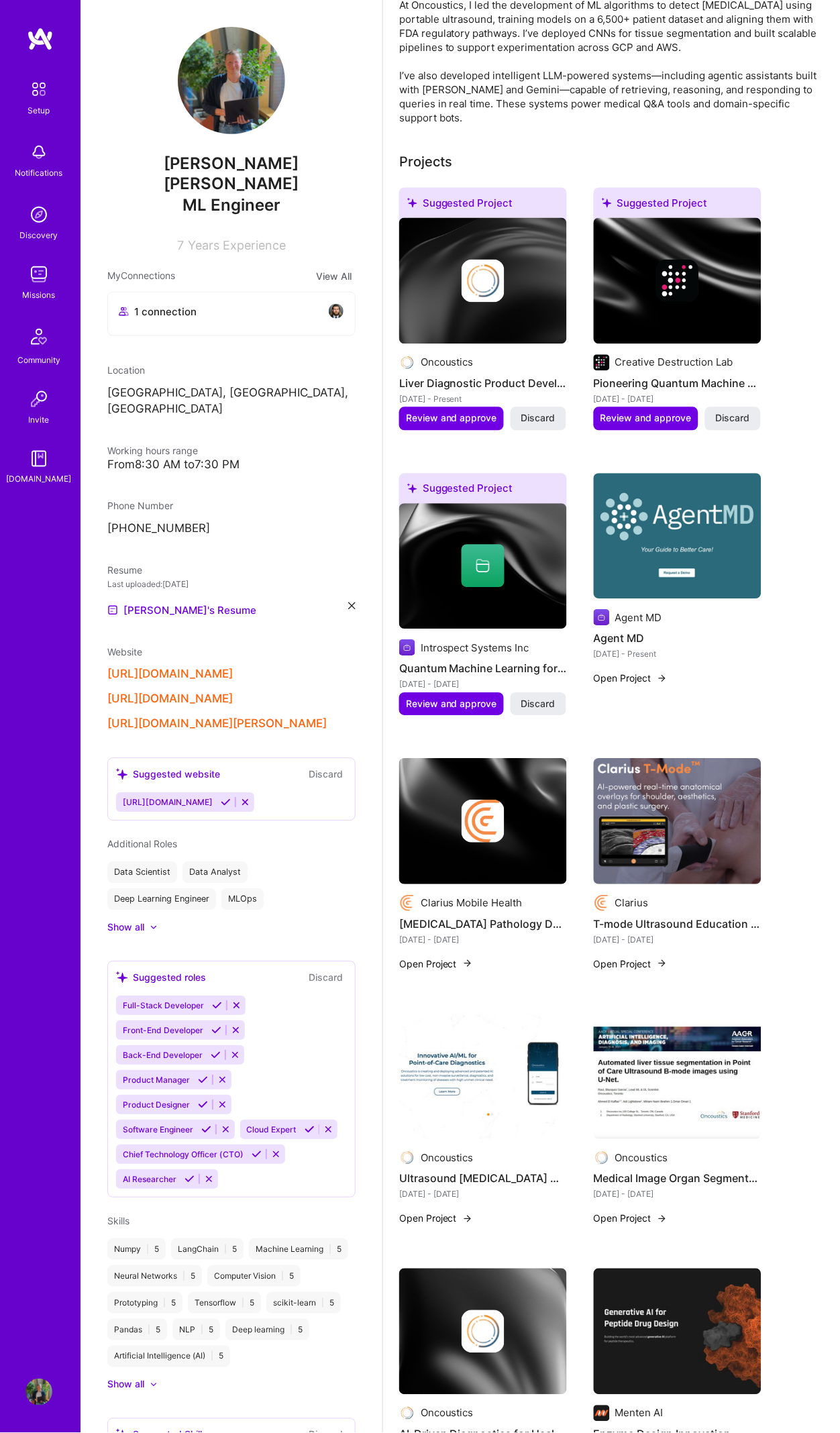
click at [676, 477] on img at bounding box center [676, 537] width 167 height 126
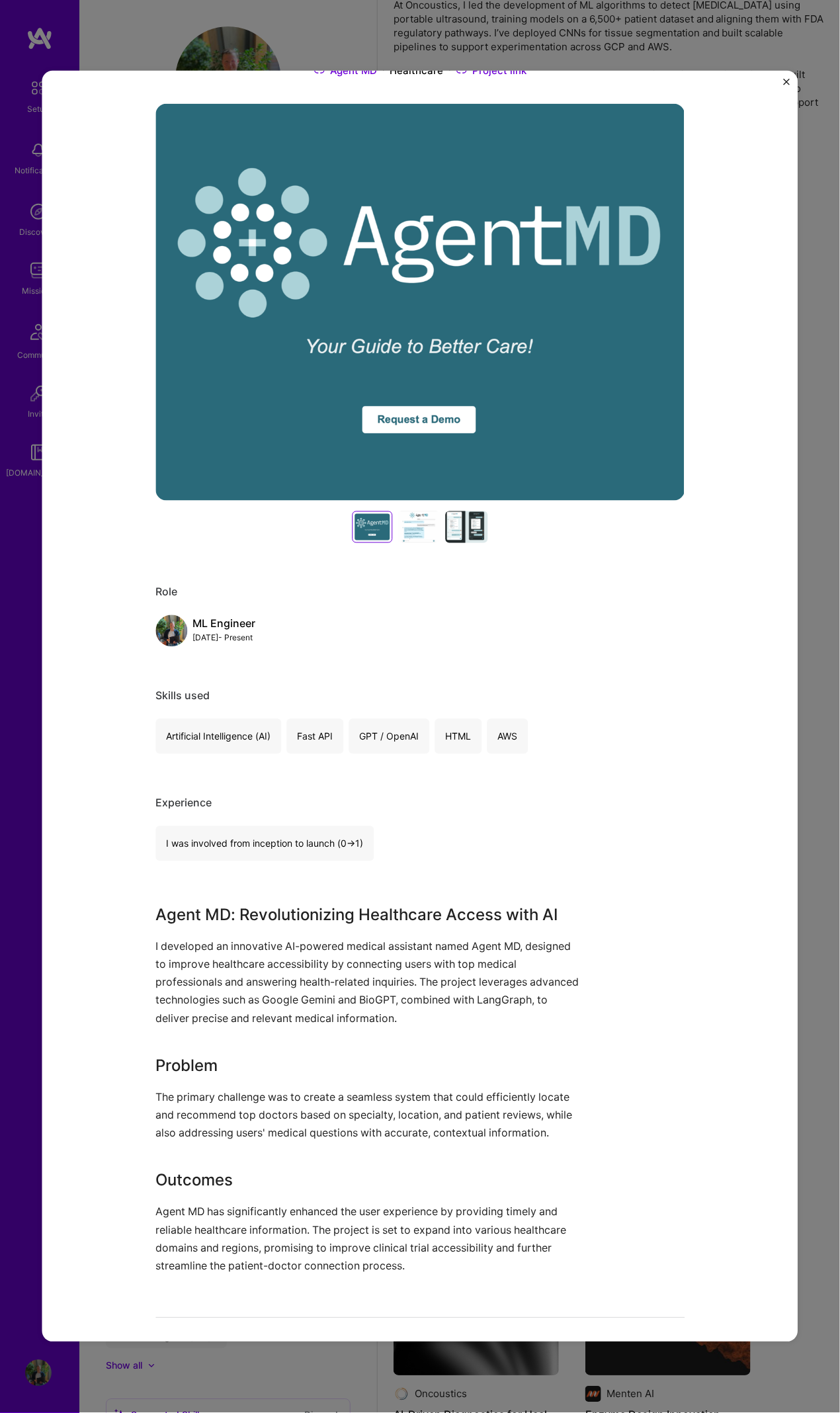
scroll to position [119, 0]
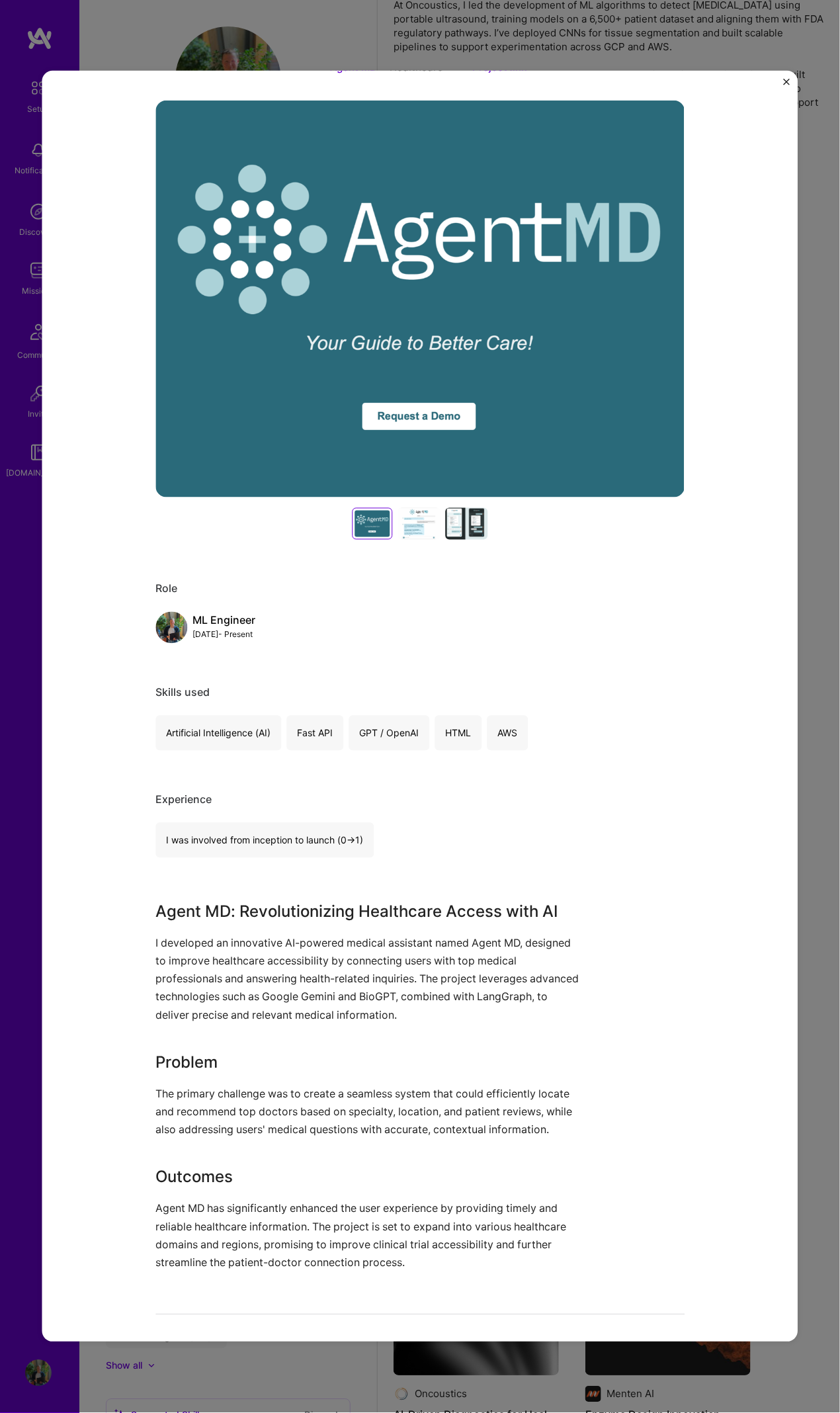
click at [754, 645] on div "Agent MD Agent MD Healthcare Project link Role ML Engineer Jan, 2025 - Present …" at bounding box center [420, 706] width 756 height 1272
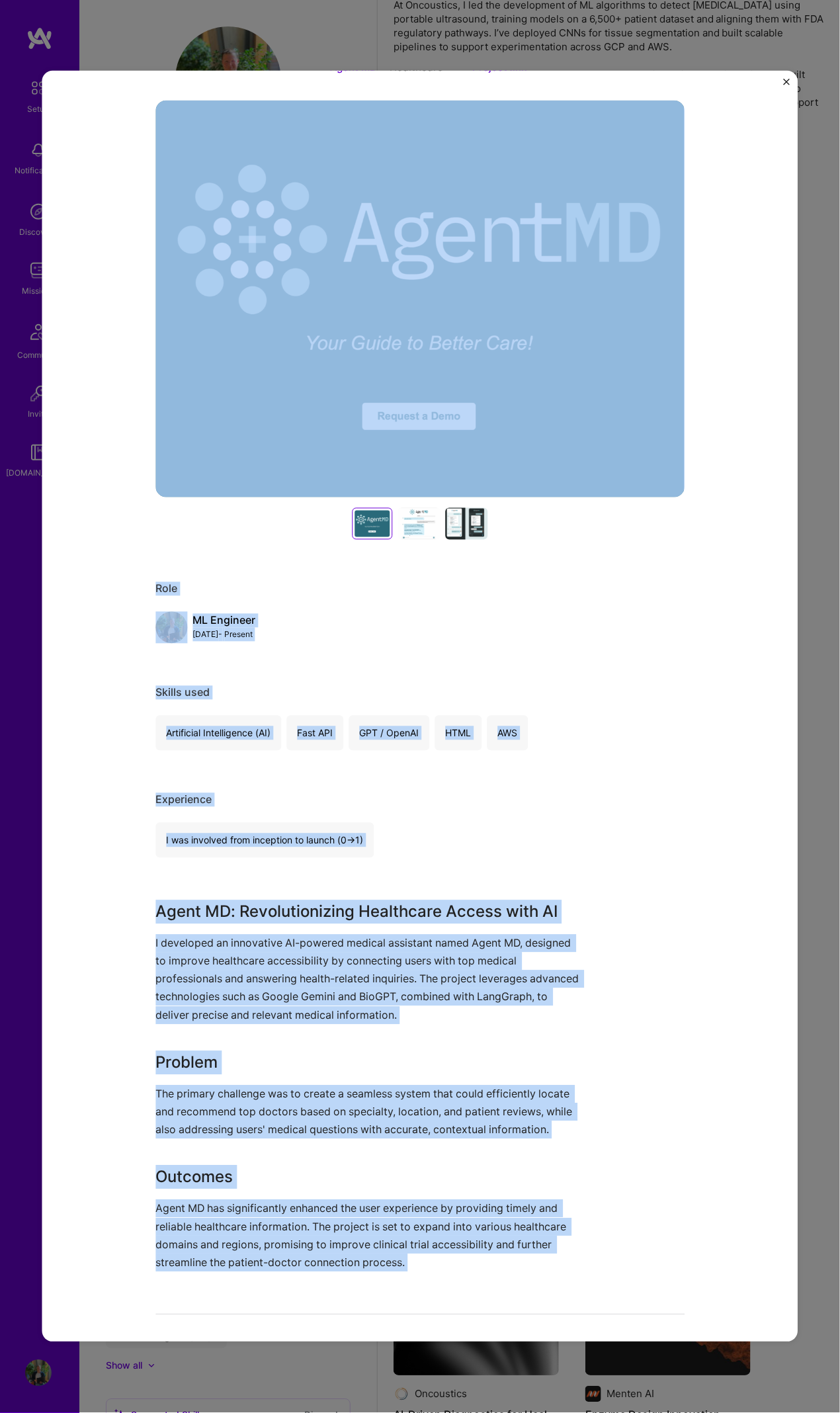
click at [71, 78] on div "Agent MD Agent MD Healthcare Project link Role ML Engineer Jan, 2025 - Present …" at bounding box center [420, 706] width 756 height 1272
click at [71, 81] on div "Agent MD Agent MD Healthcare Project link Role ML Engineer Jan, 2025 - Present …" at bounding box center [420, 706] width 756 height 1272
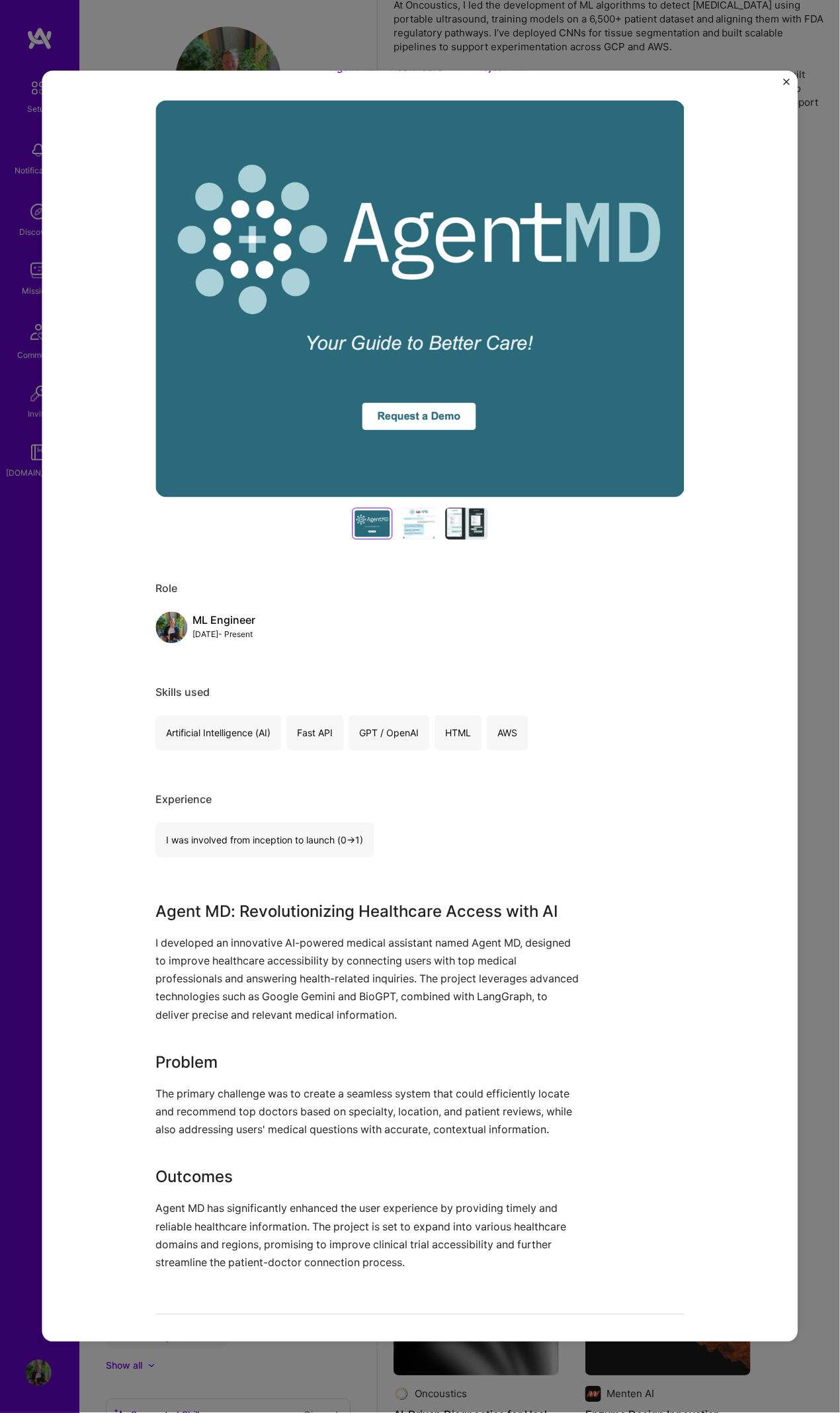
drag, startPoint x: 108, startPoint y: 171, endPoint x: 113, endPoint y: 192, distance: 21.6
click at [108, 173] on div "Agent MD Agent MD Healthcare Project link Role ML Engineer Jan, 2025 - Present …" at bounding box center [420, 706] width 756 height 1272
click at [786, 82] on img "Close" at bounding box center [787, 81] width 7 height 7
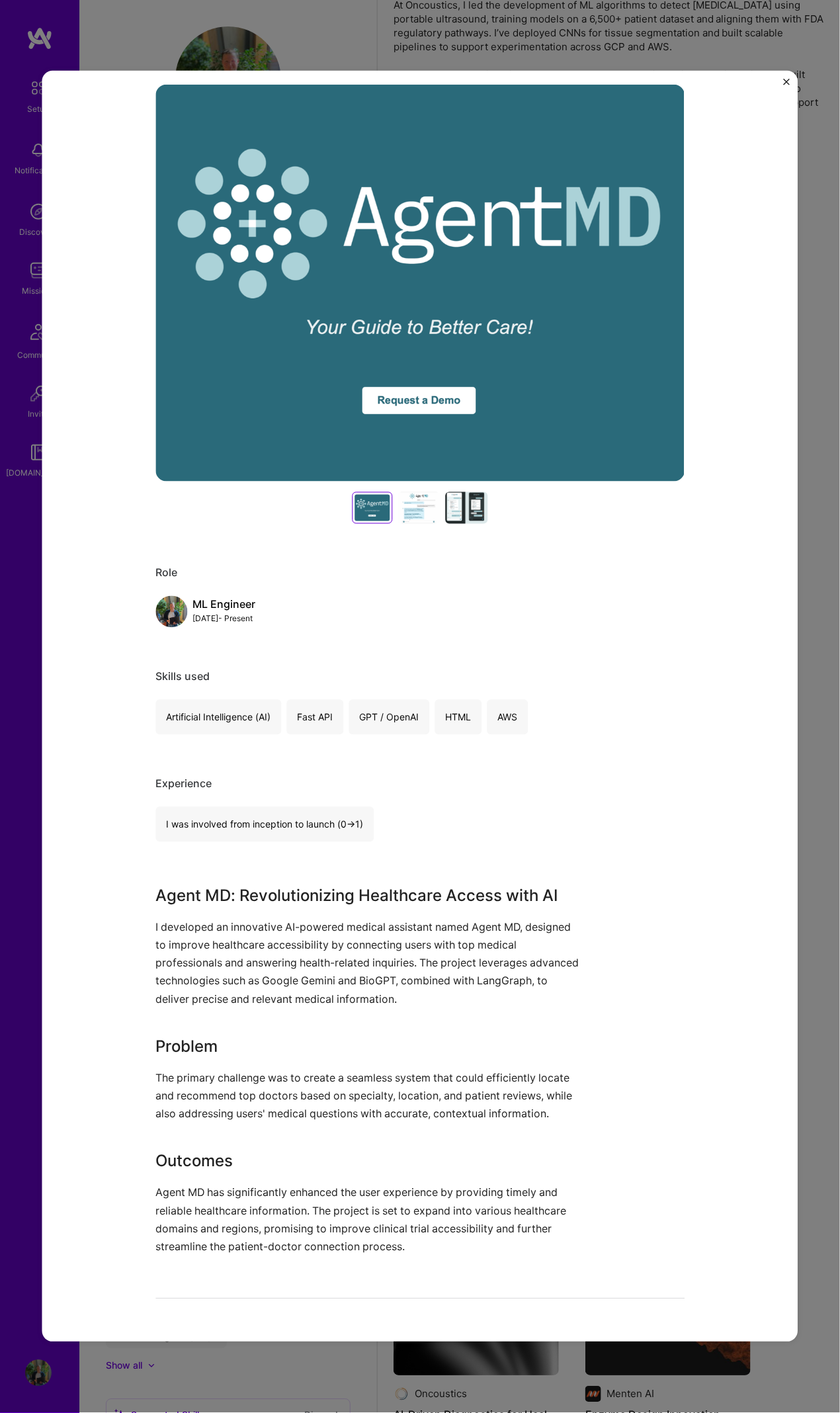
click at [786, 82] on div "As a machine learning engineer with over six years of experience, I specialize …" at bounding box center [609, 25] width 431 height 194
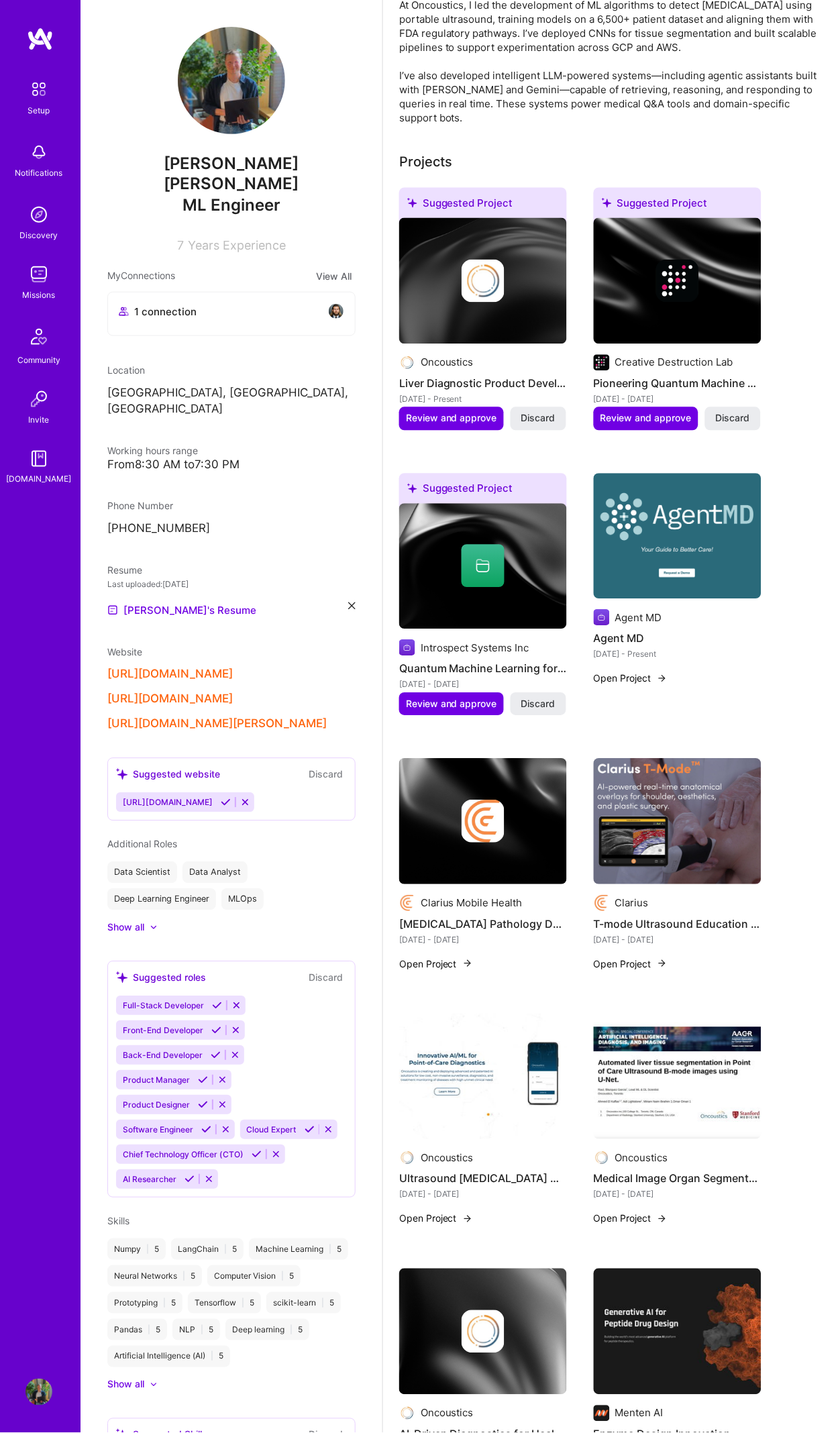
click at [434, 259] on div at bounding box center [482, 280] width 167 height 43
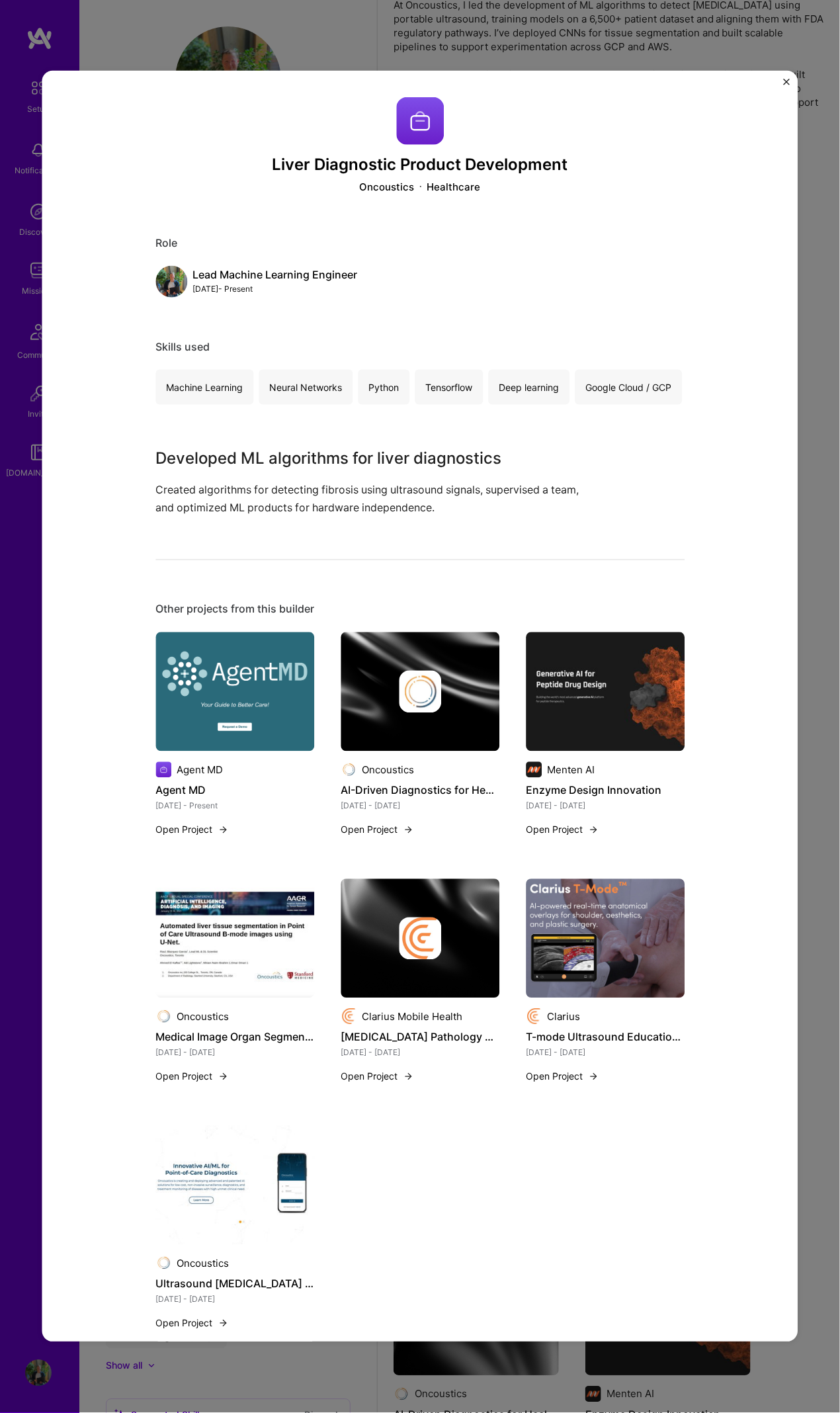
click at [786, 81] on img "Close" at bounding box center [787, 81] width 7 height 7
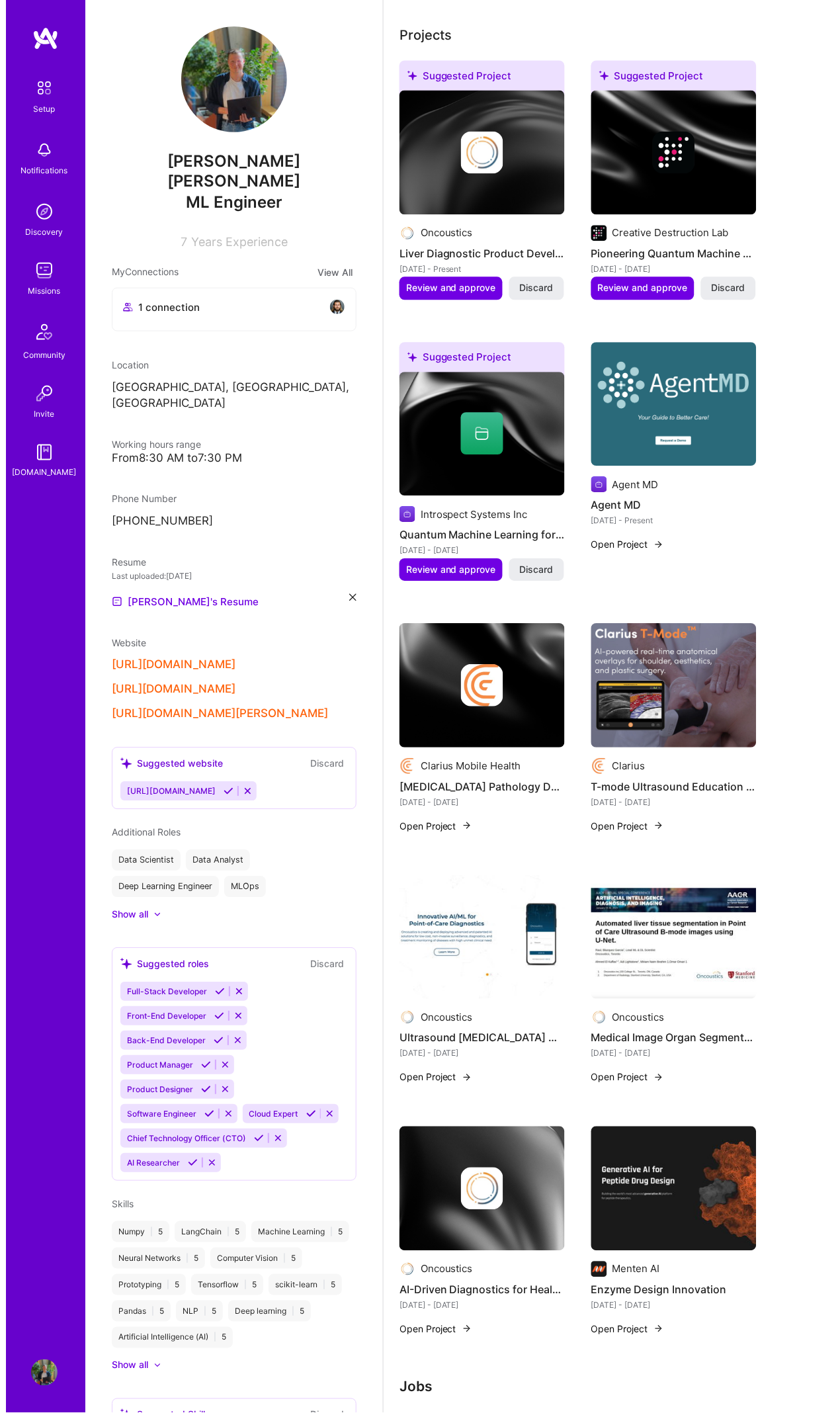
scroll to position [651, 0]
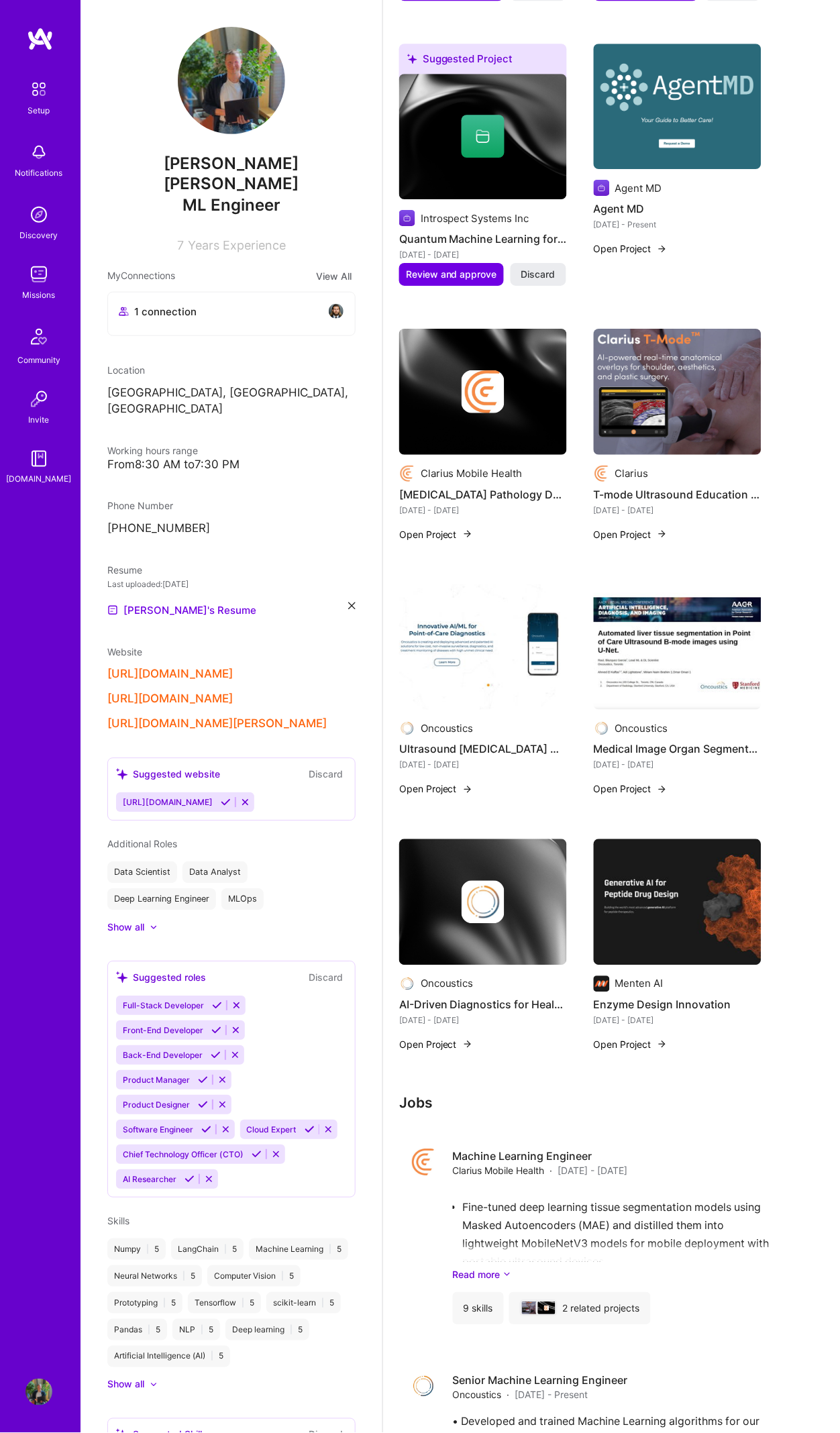
click at [481, 654] on img at bounding box center [482, 902] width 43 height 43
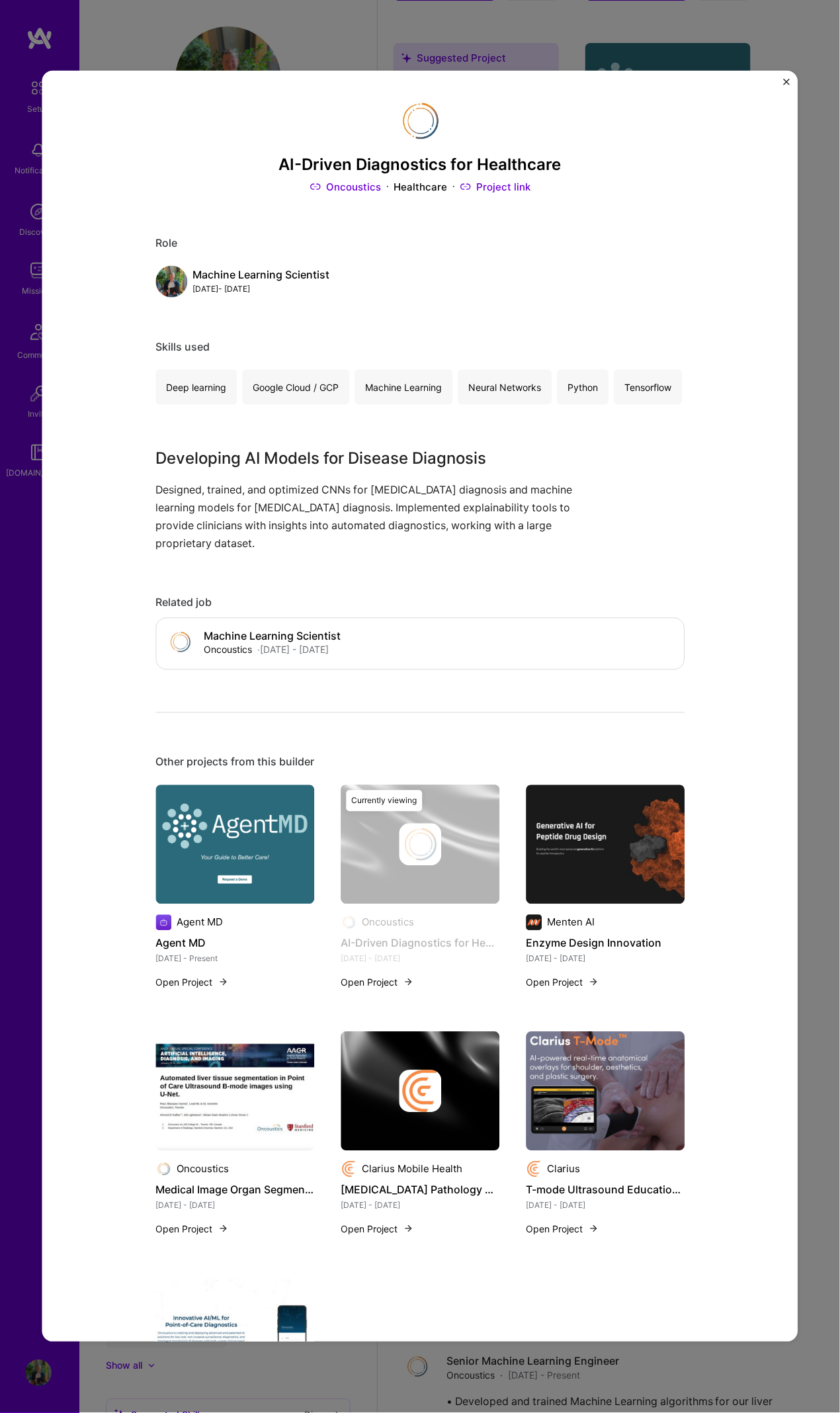
click at [786, 80] on img "Close" at bounding box center [787, 81] width 7 height 7
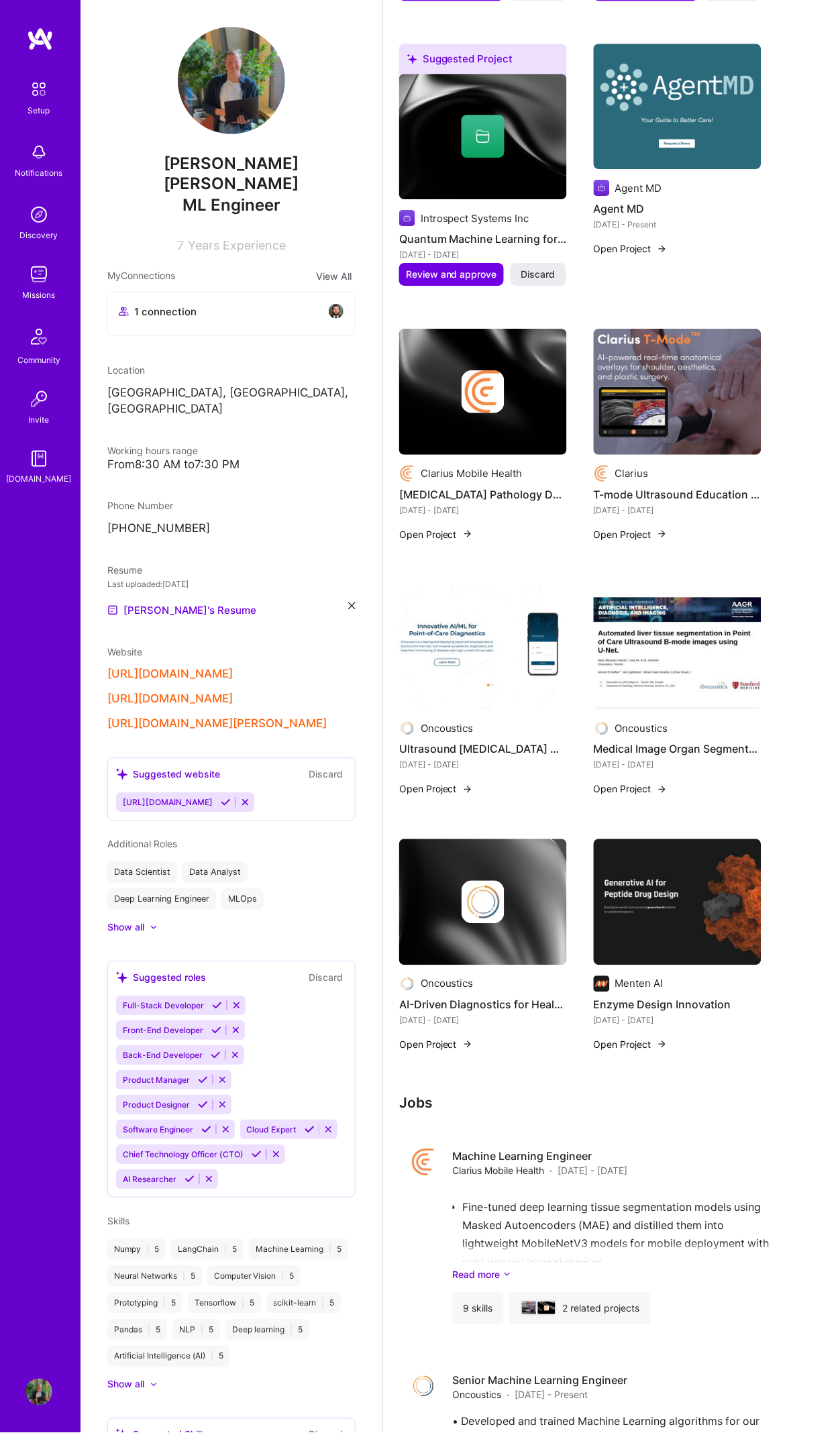
click at [440, 373] on div at bounding box center [482, 391] width 167 height 43
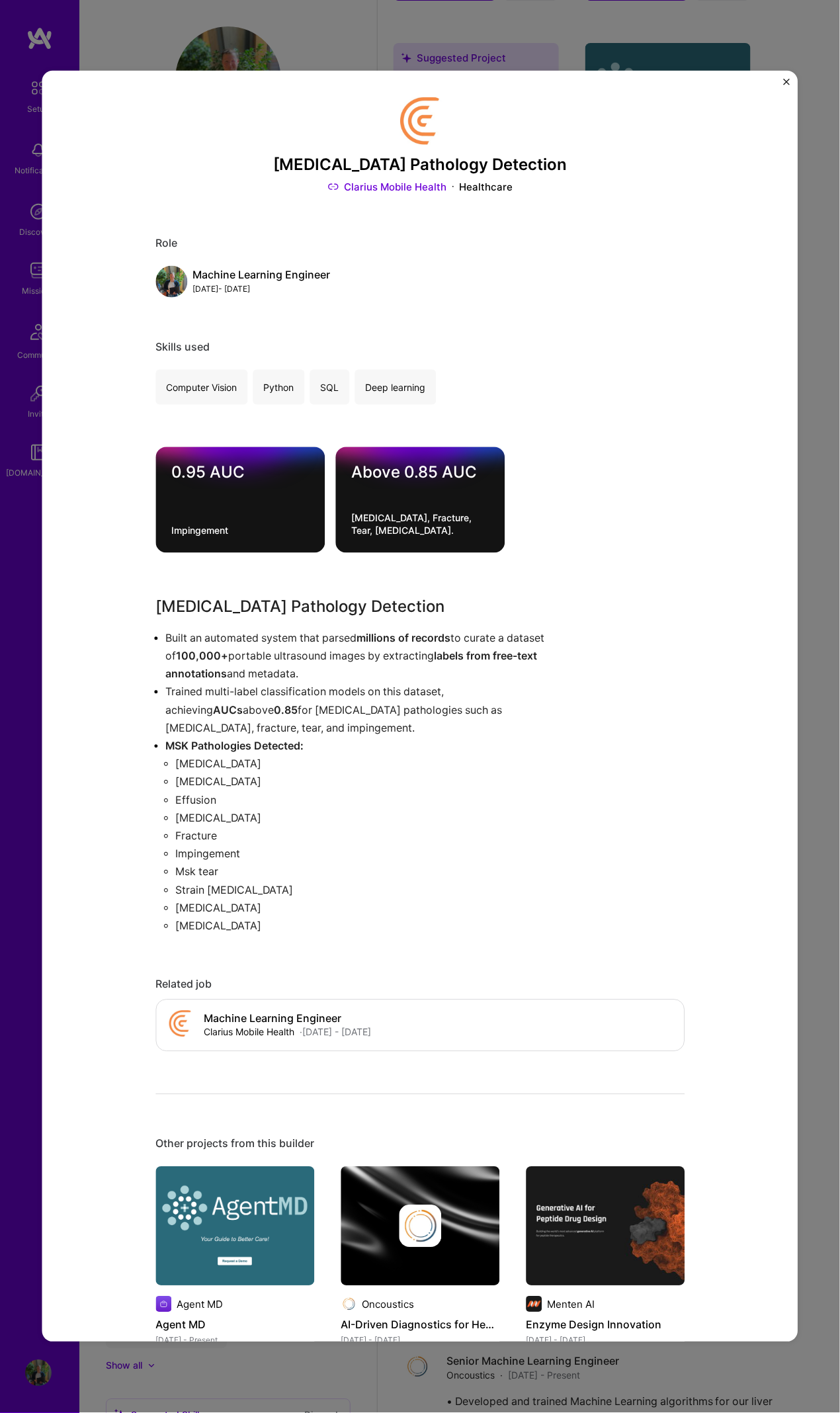
click at [786, 81] on img "Close" at bounding box center [787, 81] width 7 height 7
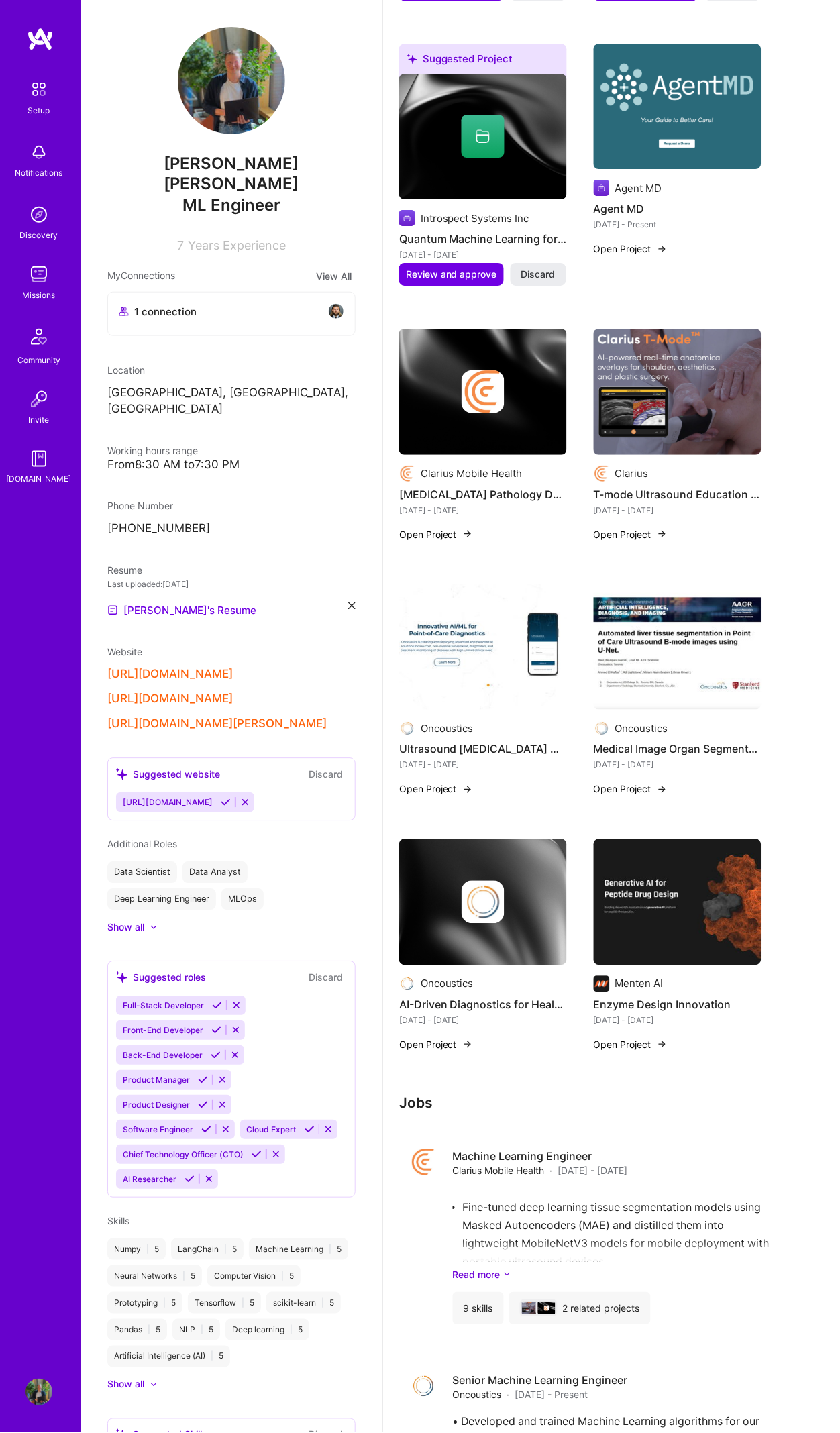
click at [660, 381] on img at bounding box center [676, 391] width 167 height 126
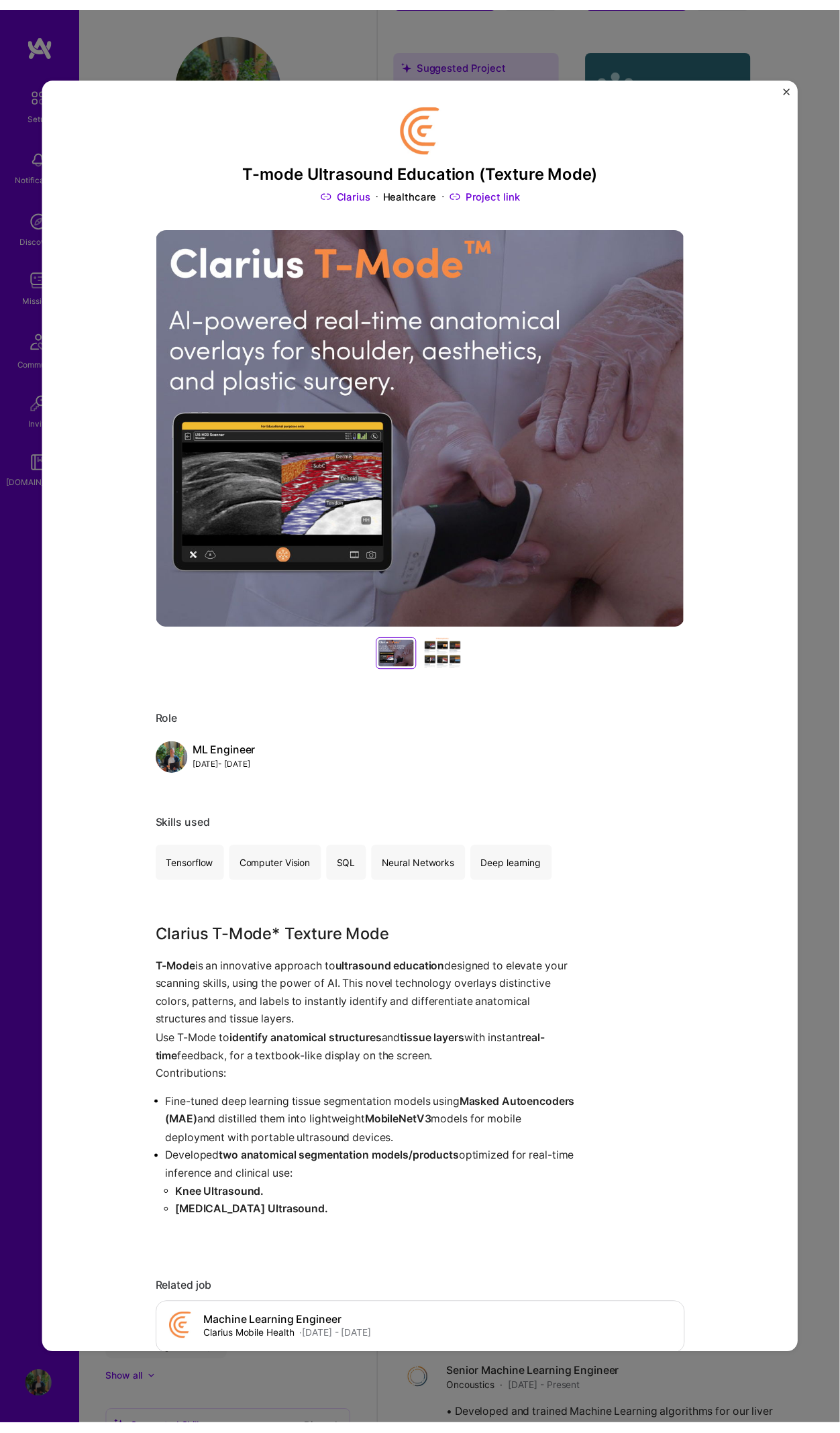
scroll to position [1, 0]
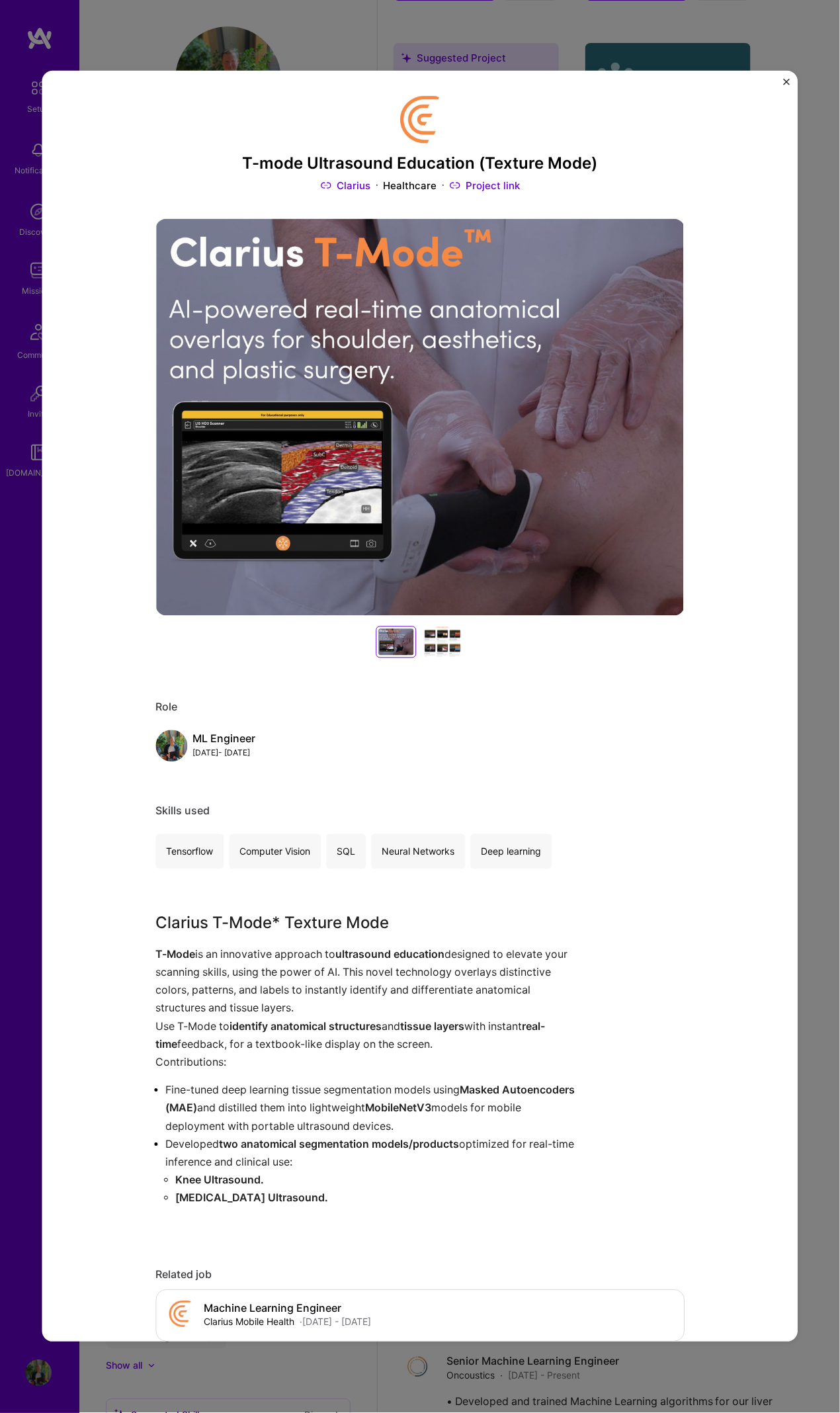
click at [788, 81] on img "Close" at bounding box center [787, 81] width 7 height 7
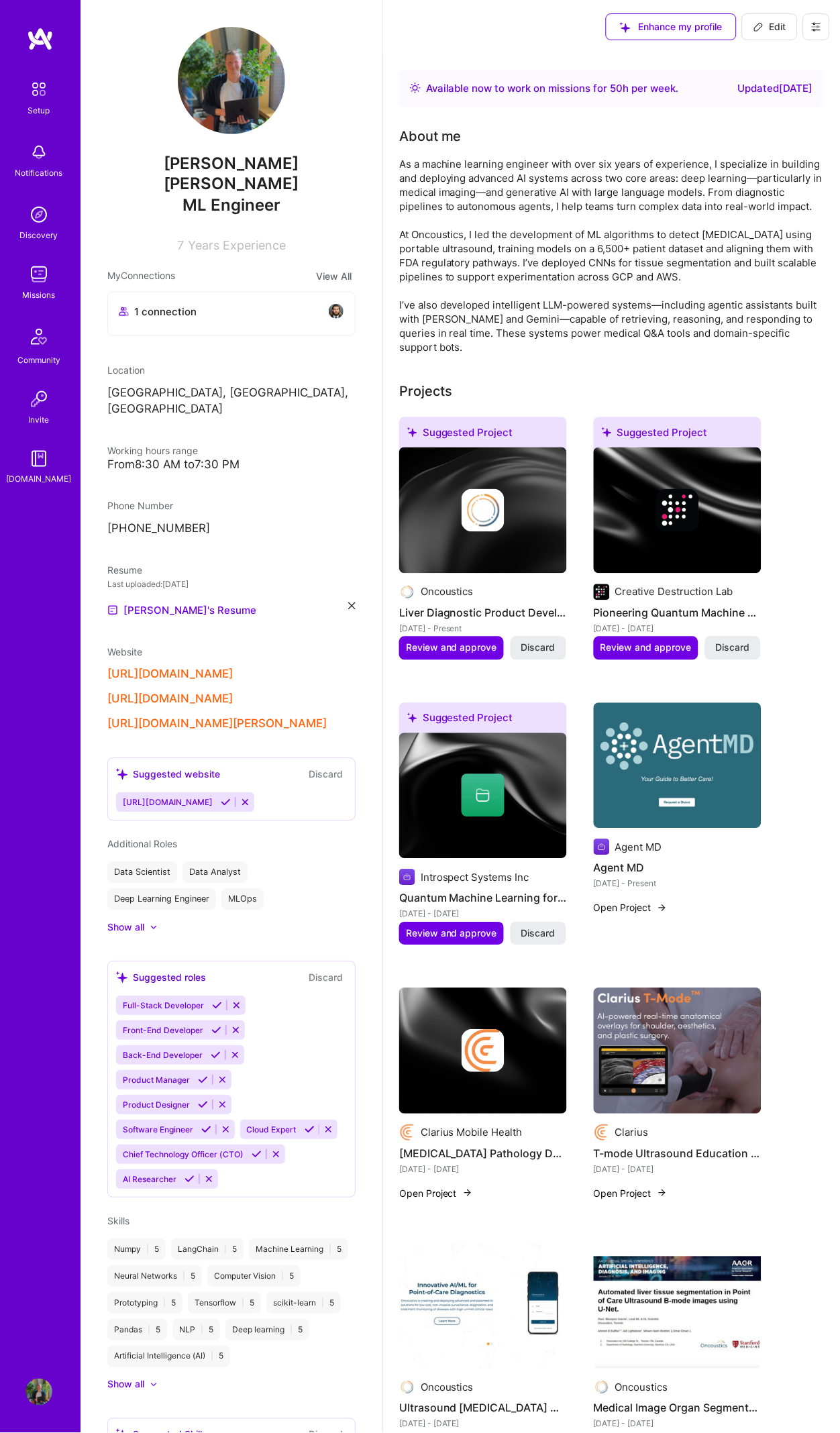
click at [792, 19] on button "Edit" at bounding box center [769, 27] width 56 height 27
select select "CA"
select select "Right Now"
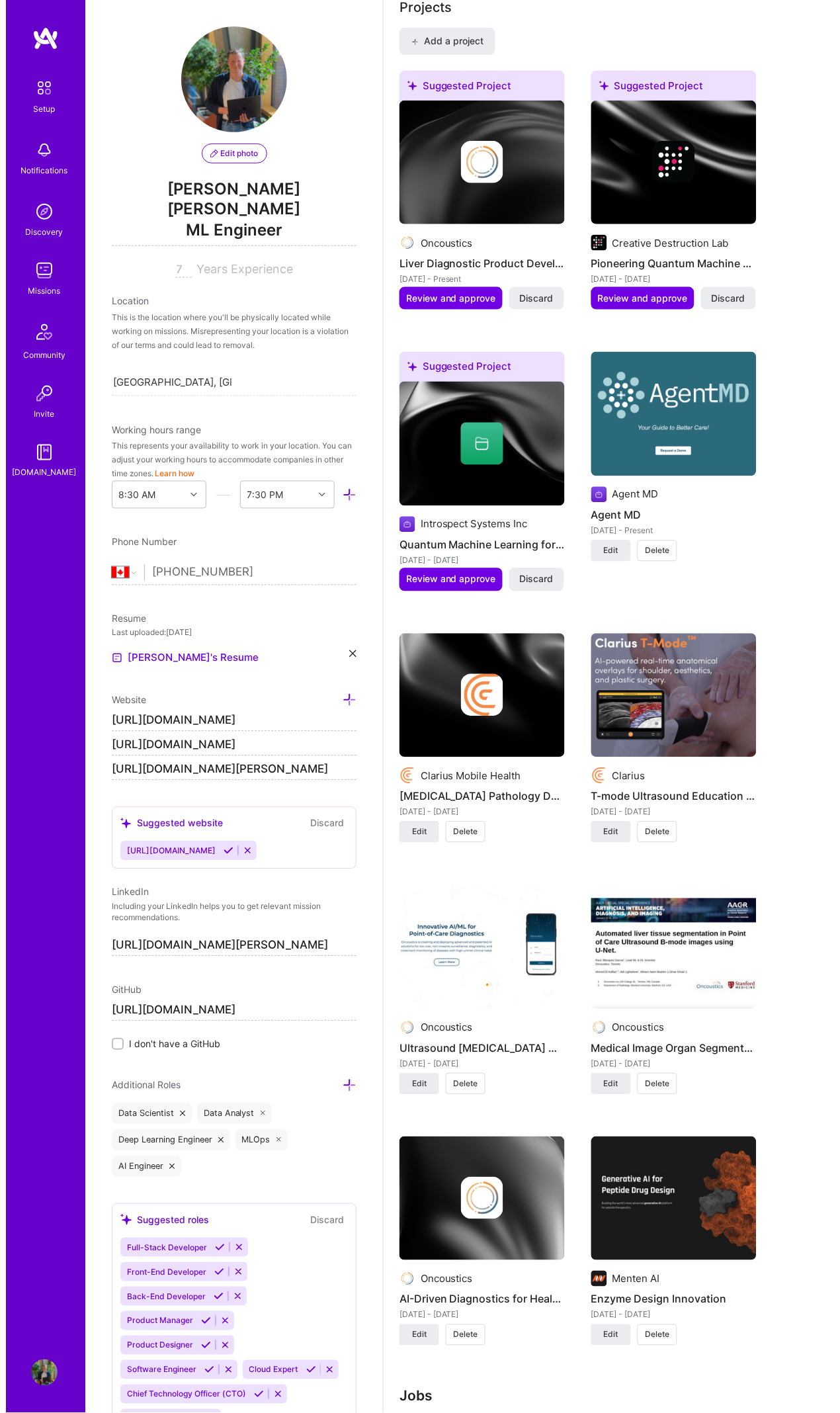
scroll to position [1059, 0]
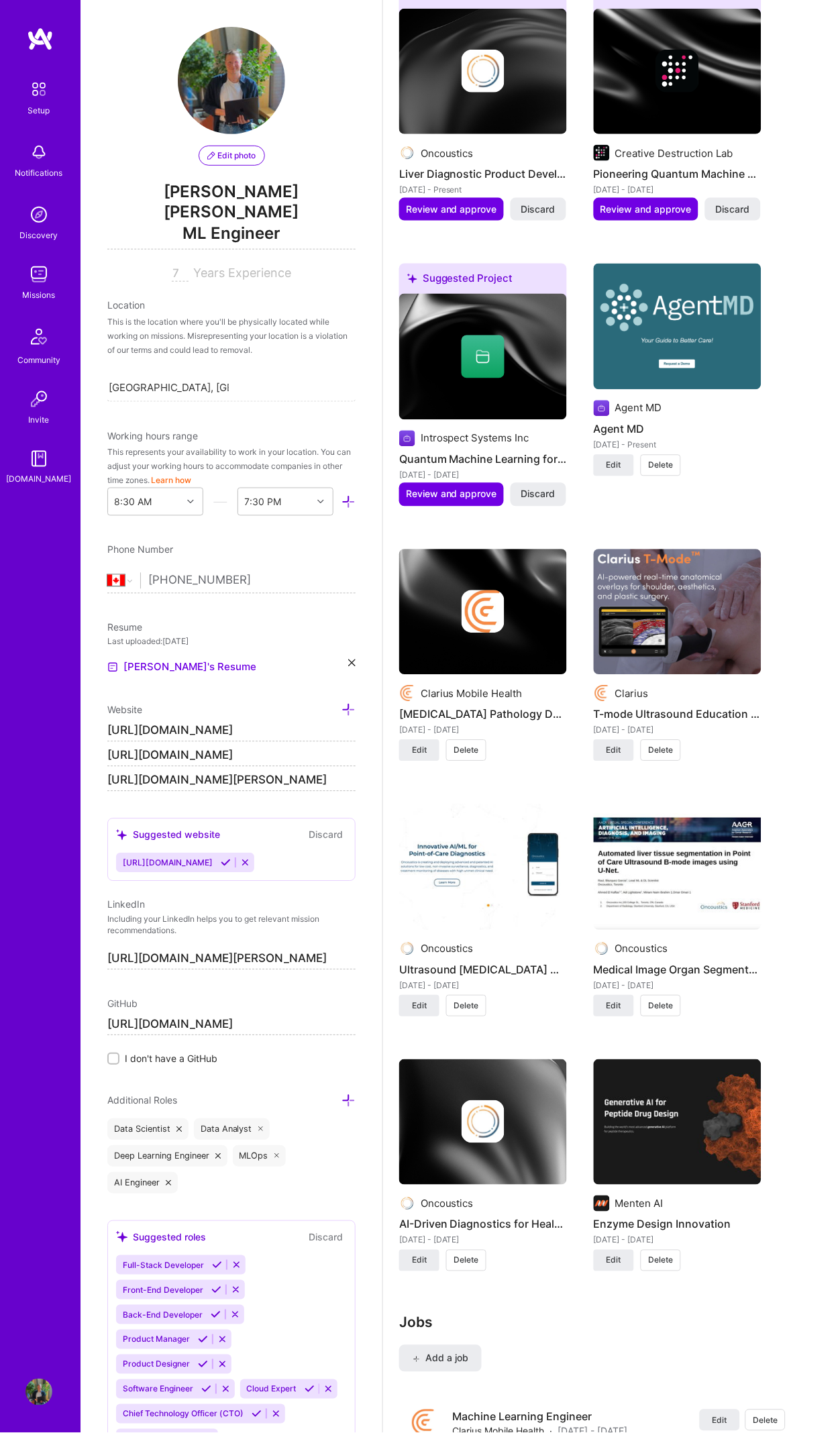
click at [548, 596] on div at bounding box center [482, 611] width 167 height 43
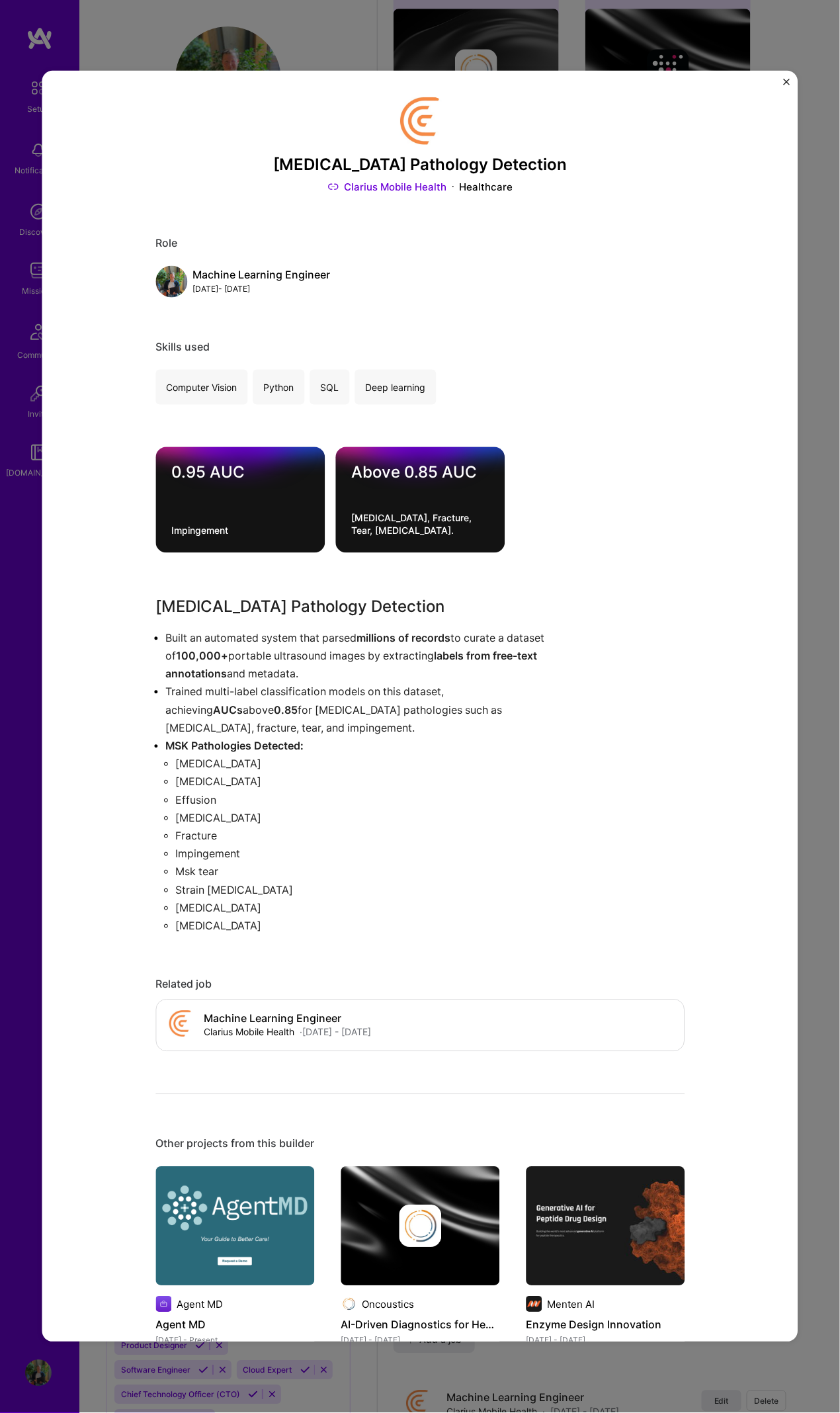
click at [788, 81] on img "Close" at bounding box center [787, 81] width 7 height 7
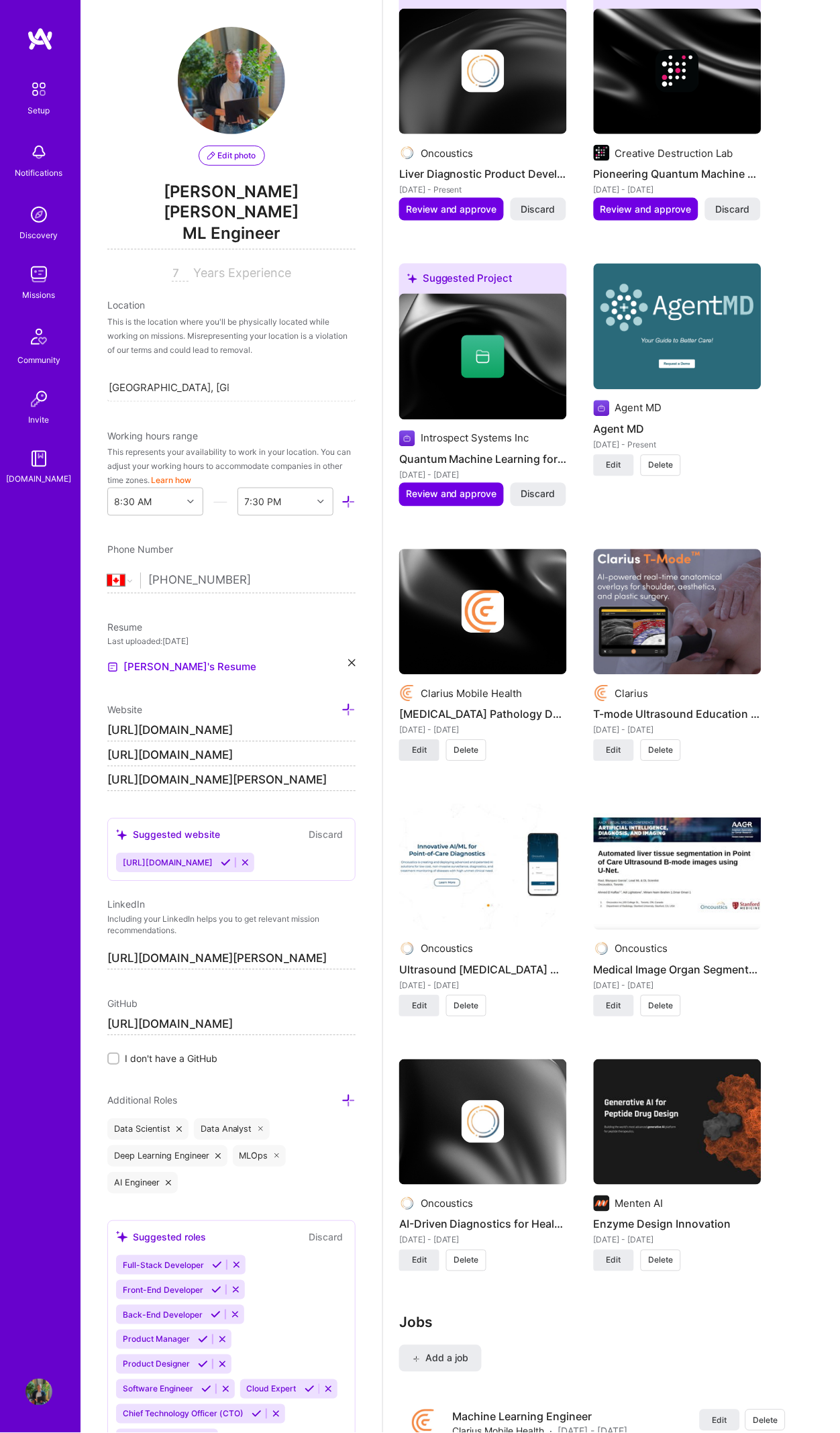
click at [405, 654] on button "Edit" at bounding box center [419, 751] width 41 height 22
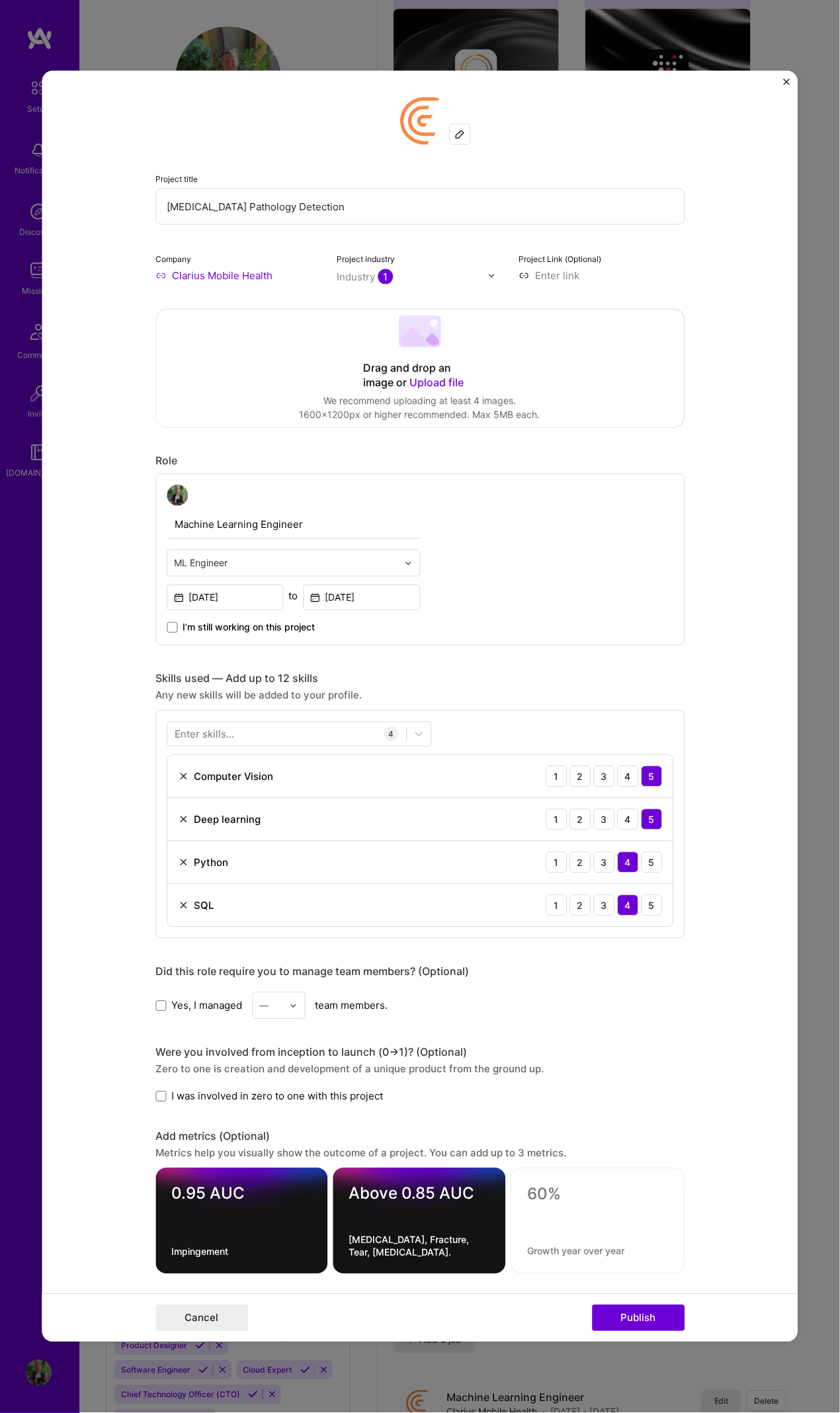
click at [296, 645] on div "Enter skills... 4 Computer Vision 1 2 3 4 5 Deep learning 1 2 3 4 5 Python 1 2 …" at bounding box center [420, 824] width 529 height 229
click at [289, 645] on div at bounding box center [287, 734] width 239 height 21
click at [179, 645] on div "Tensorflow" at bounding box center [299, 788] width 249 height 14
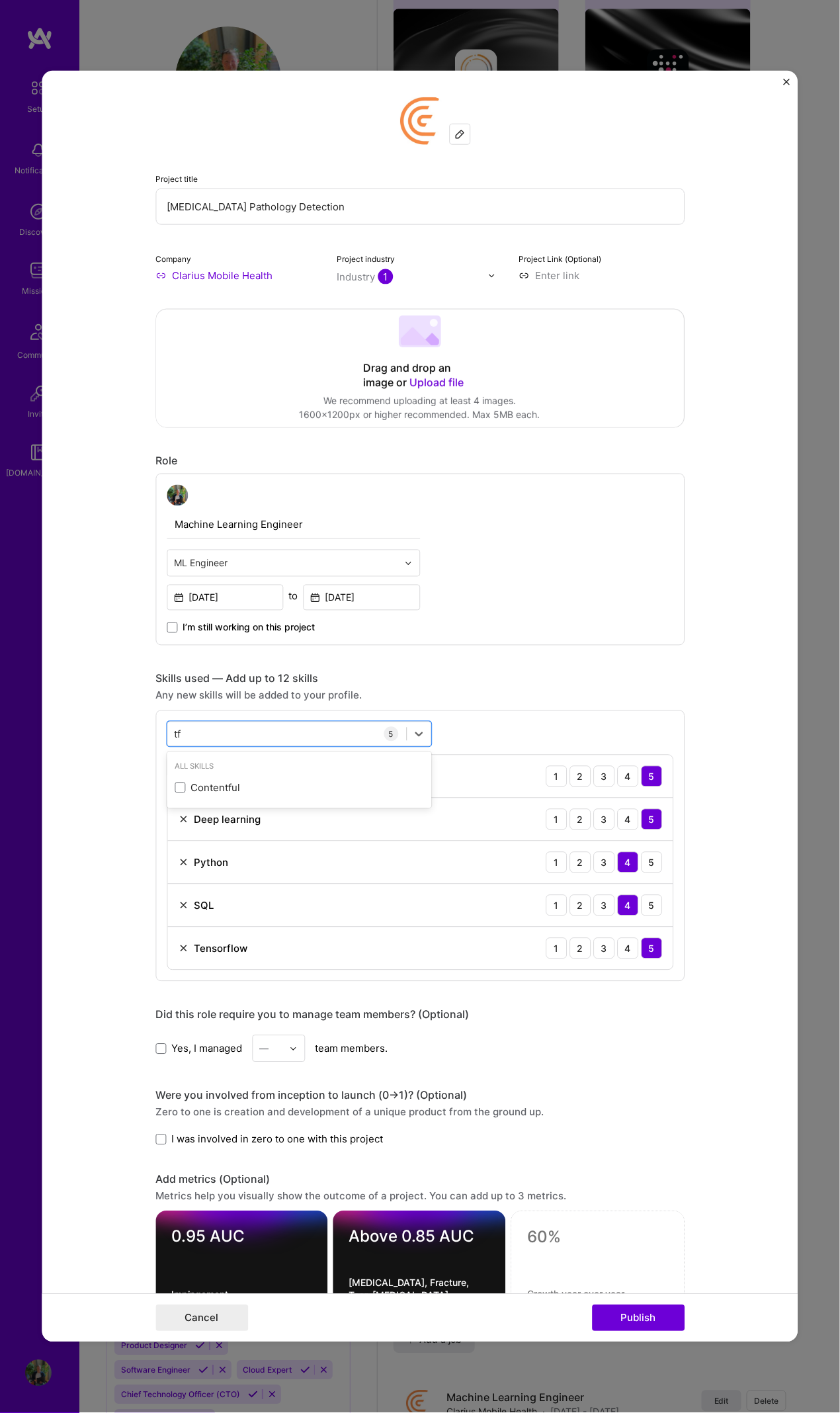
type input "t"
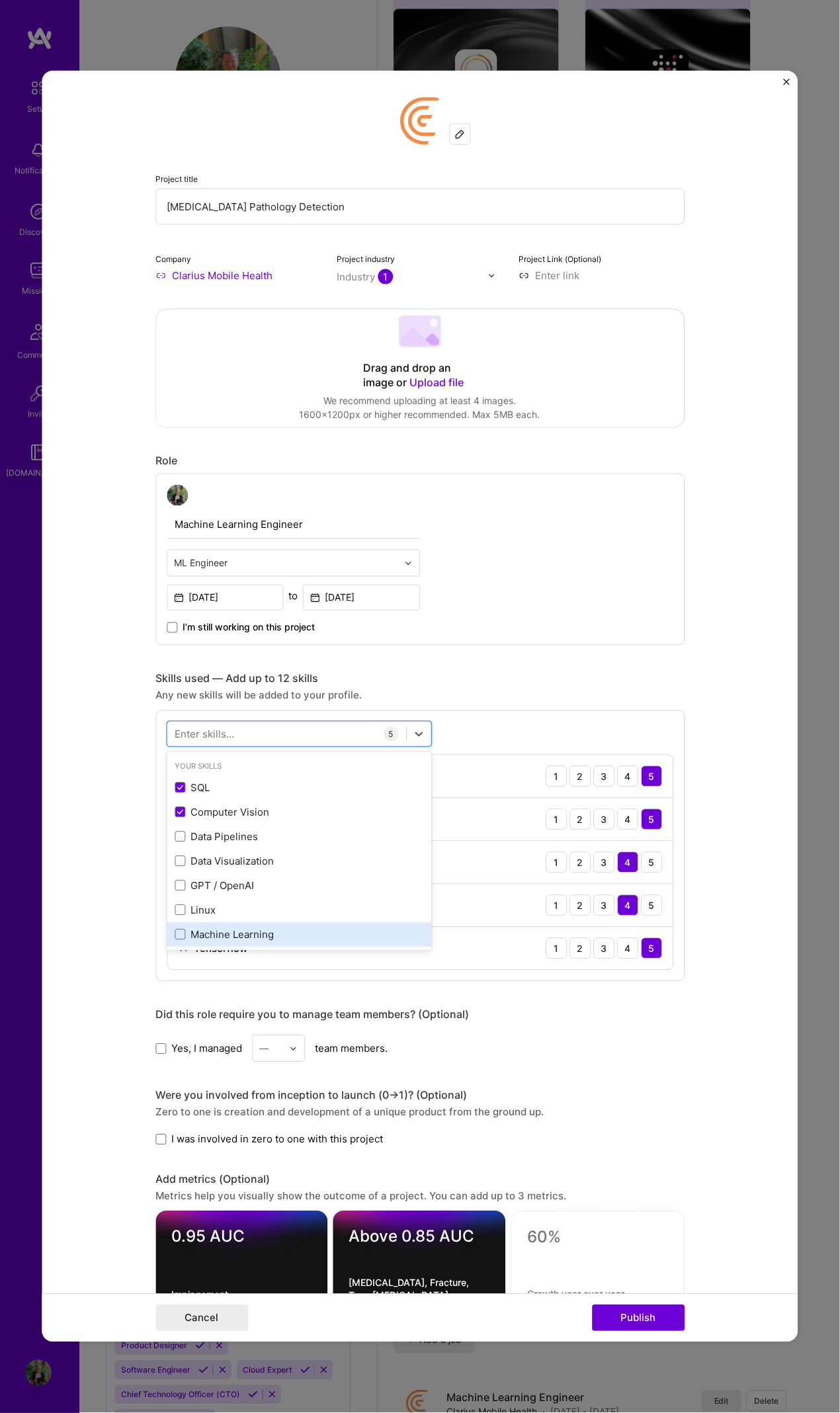
click at [167, 645] on div "Machine Learning" at bounding box center [300, 935] width 265 height 24
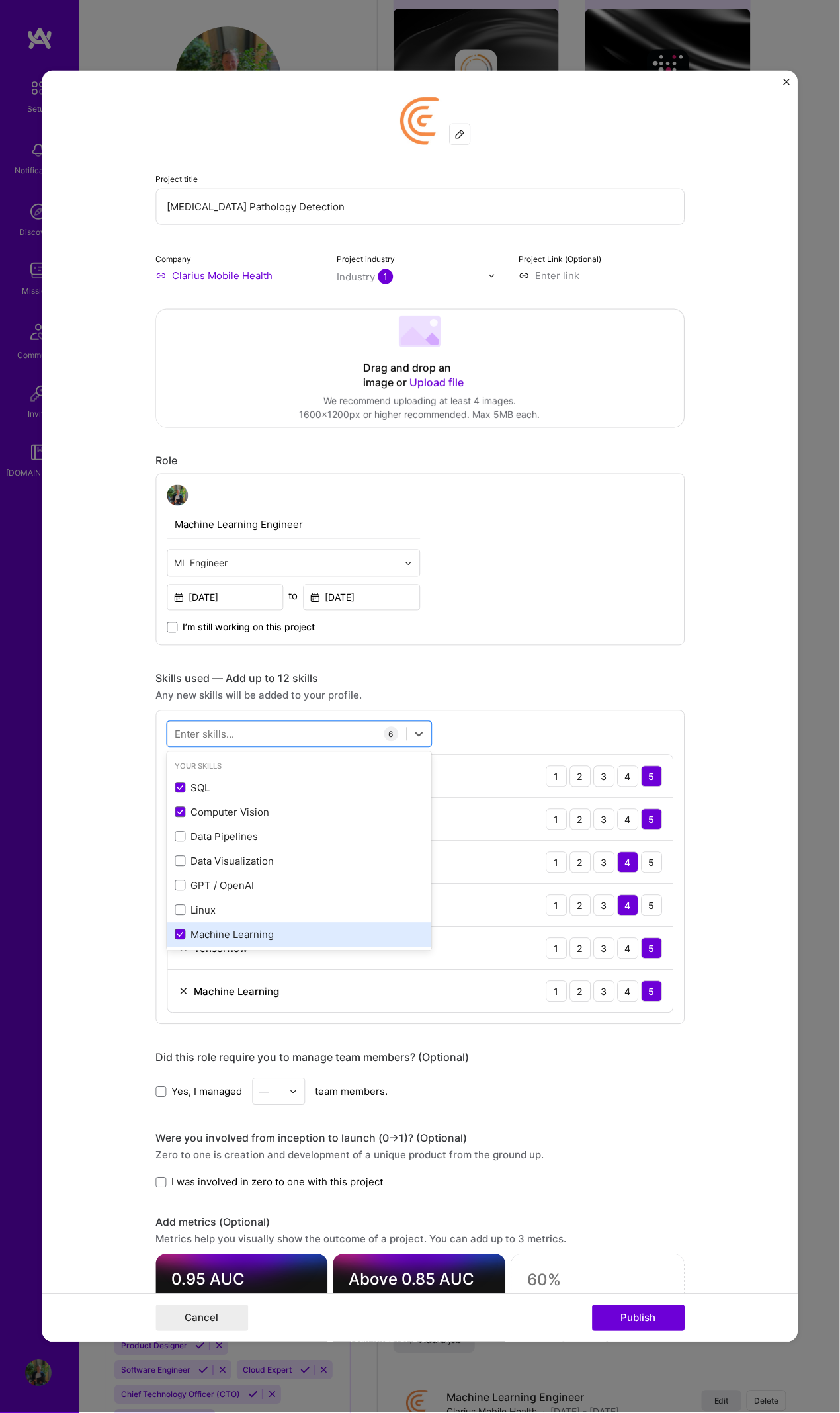
click at [176, 645] on icon at bounding box center [179, 935] width 7 height 6
click at [0, 0] on input "checkbox" at bounding box center [0, 0] width 0 height 0
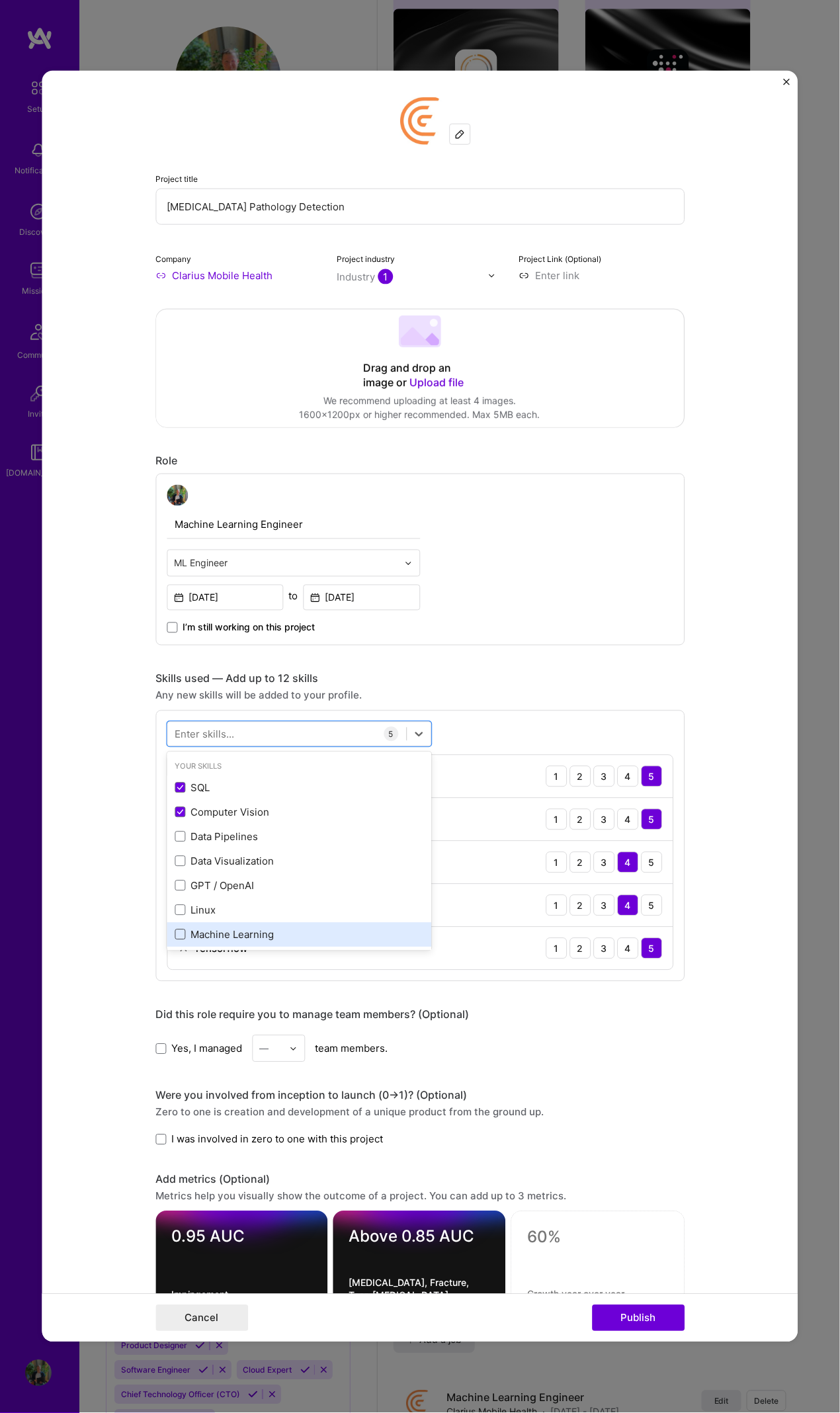
click at [167, 645] on div "Machine Learning" at bounding box center [300, 935] width 265 height 24
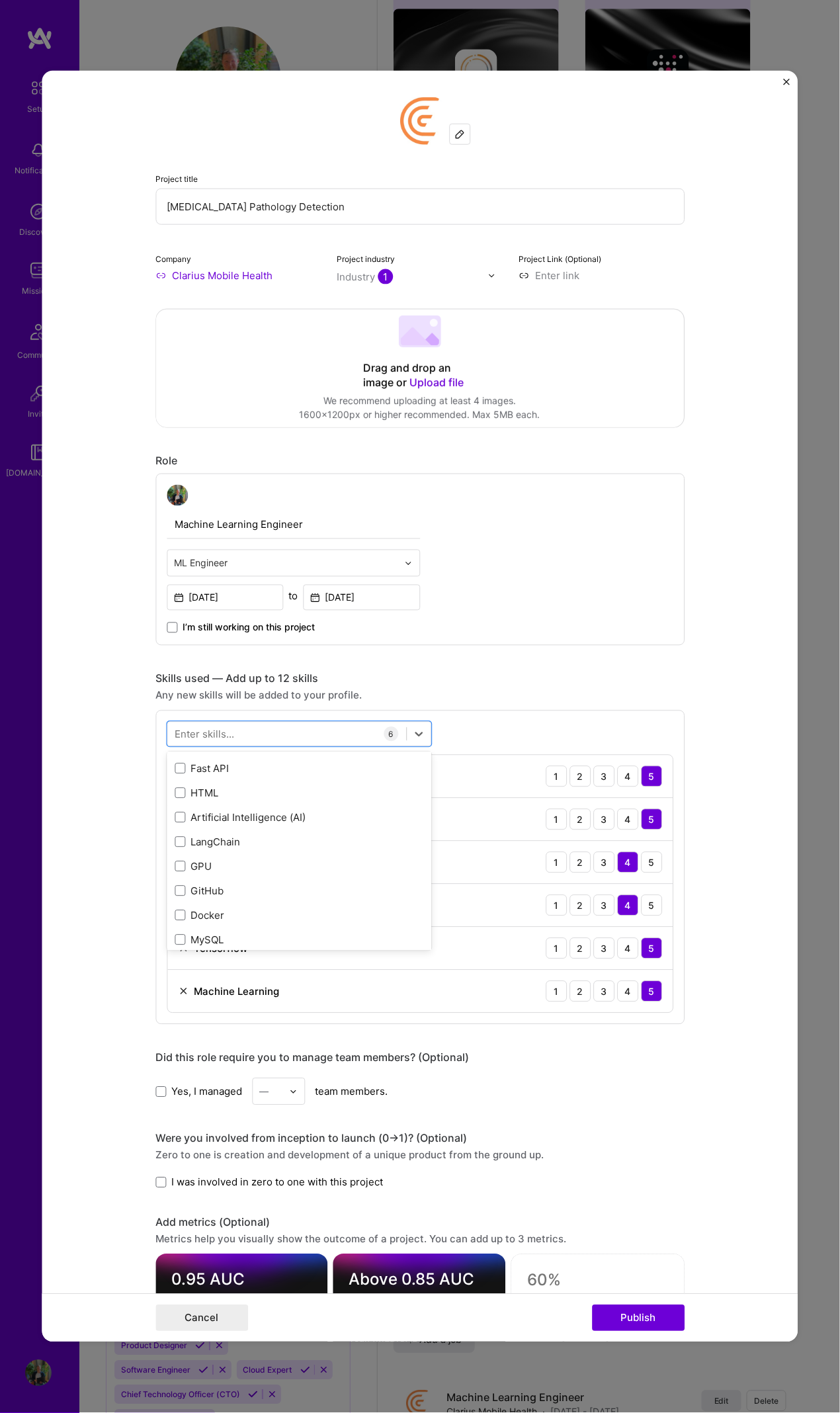
scroll to position [595, 0]
click at [707, 645] on form "Project title Musculoskeletal Pathology Detection Company Clarius Mobile Health…" at bounding box center [420, 706] width 756 height 1272
click at [643, 645] on button "Publish" at bounding box center [638, 1319] width 92 height 26
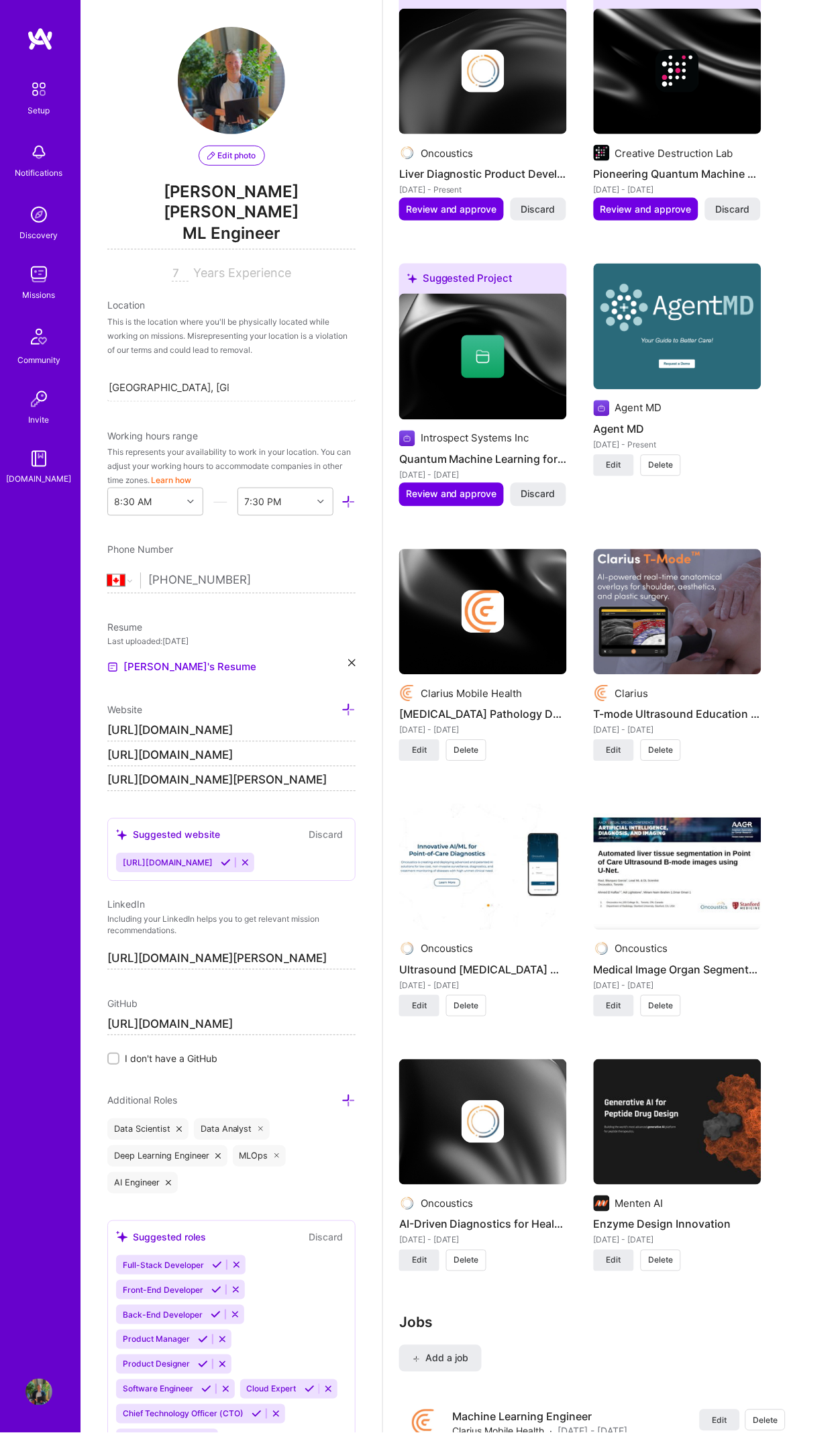
click at [533, 654] on div "Clarius Mobile Health Musculoskeletal Pathology Detection Jun 2025 - Sep 2025 E…" at bounding box center [482, 644] width 167 height 188
click at [466, 649] on img at bounding box center [482, 612] width 167 height 126
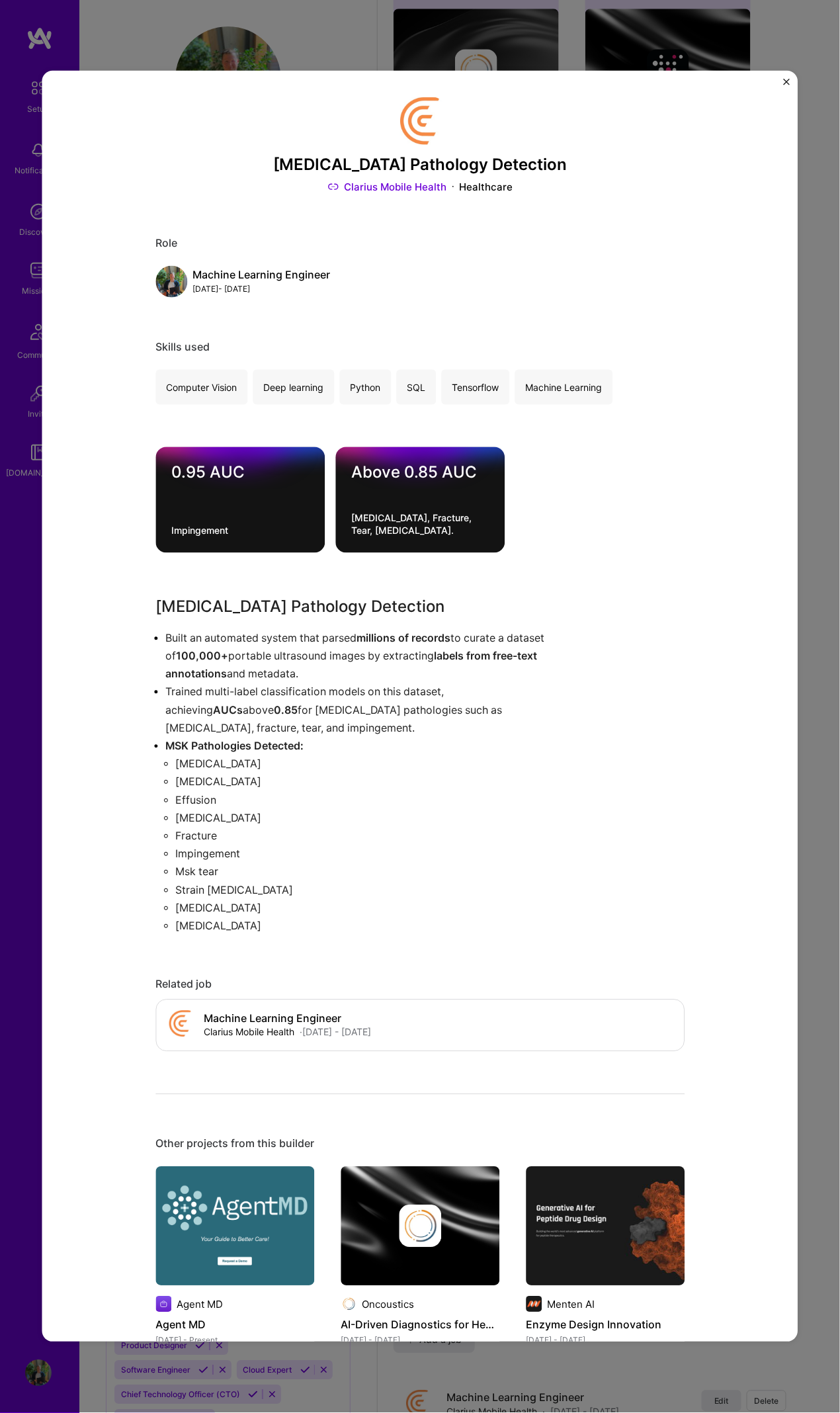
click at [784, 76] on div "Musculoskeletal Pathology Detection Clarius Mobile Health Healthcare Role Machi…" at bounding box center [420, 706] width 756 height 1272
click at [786, 78] on img "Close" at bounding box center [787, 81] width 7 height 7
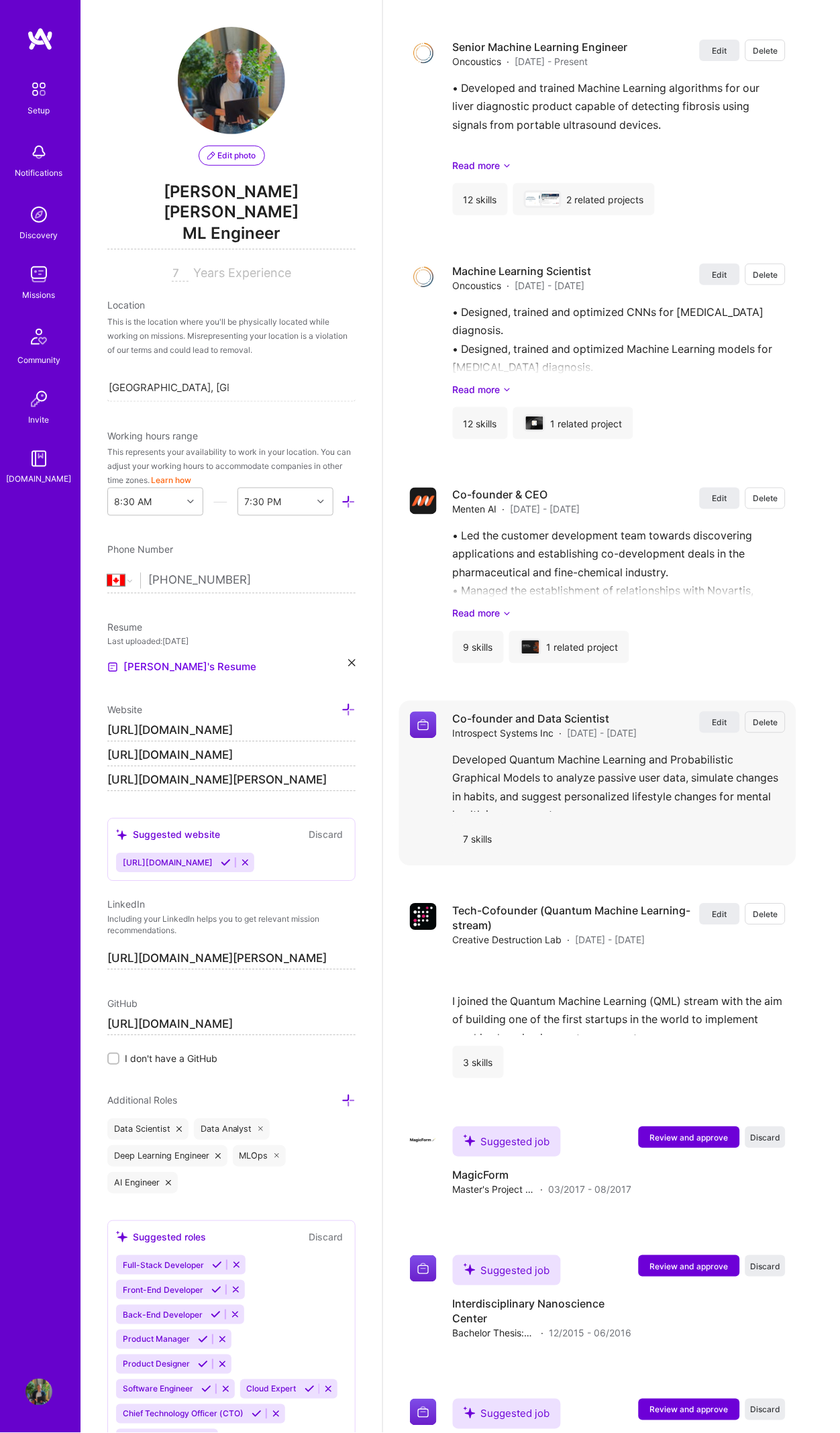
scroll to position [2667, 0]
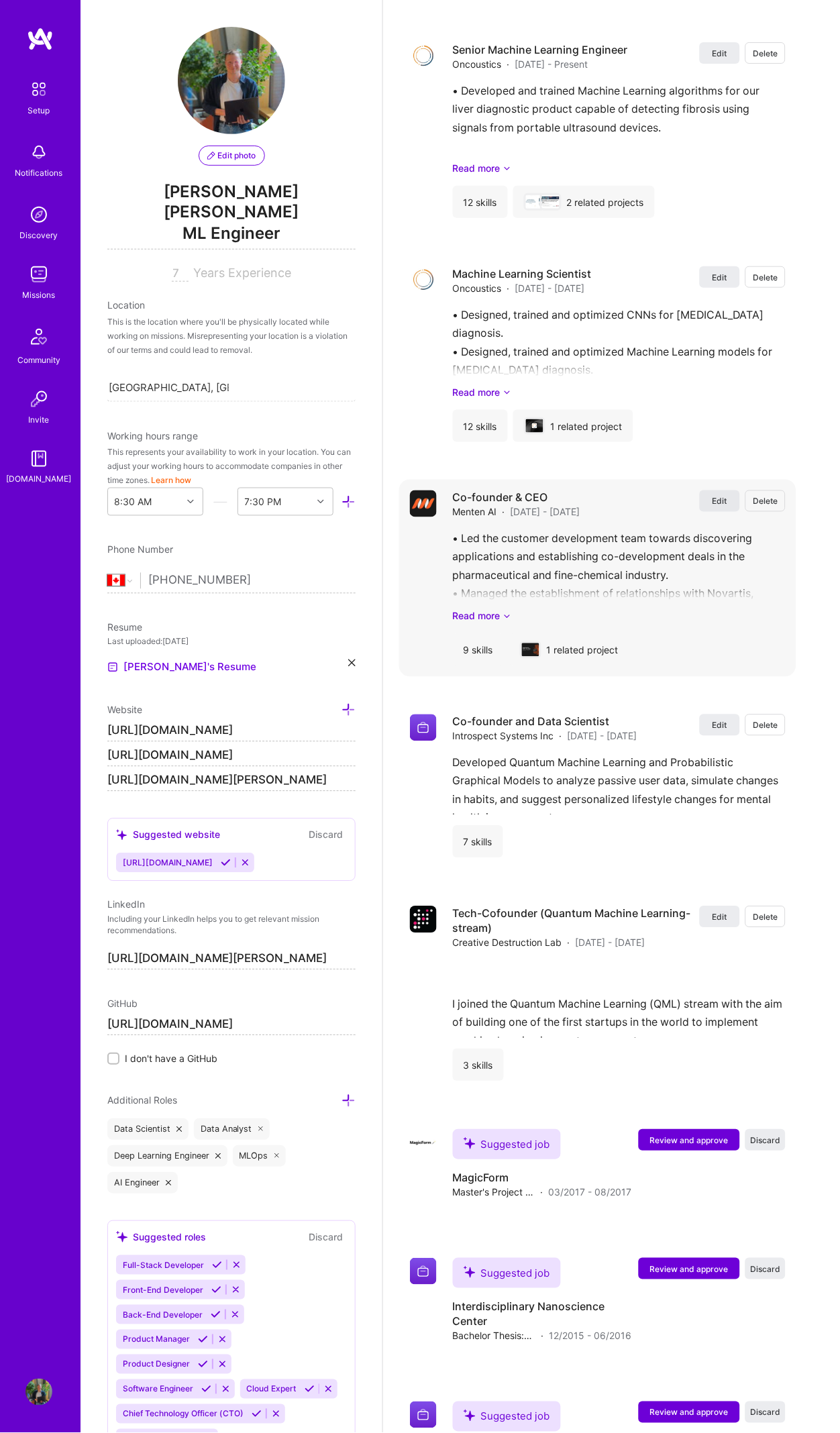
click at [727, 496] on span "Edit" at bounding box center [720, 502] width 15 height 11
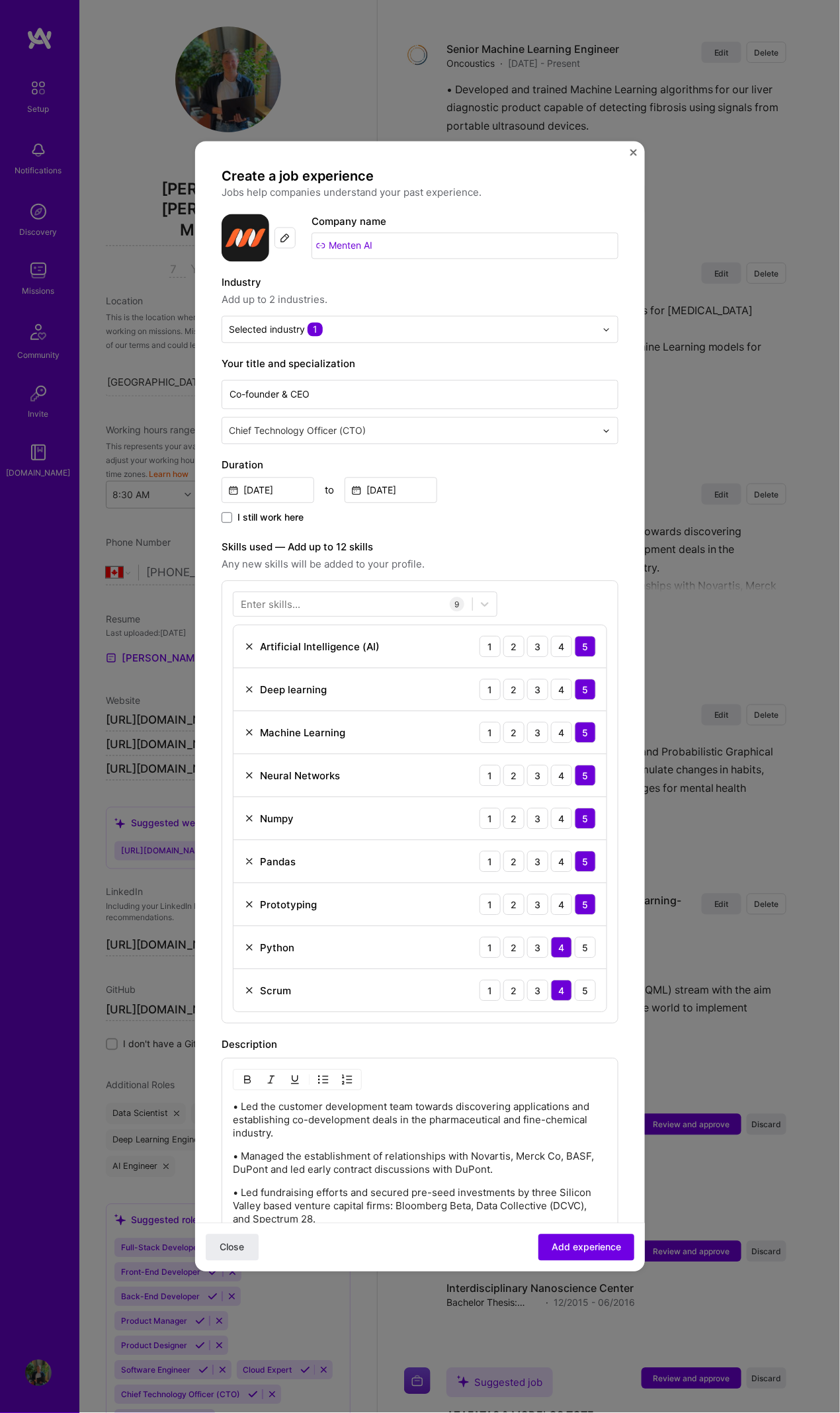
click at [399, 244] on input "Menten AI" at bounding box center [465, 246] width 307 height 26
drag, startPoint x: 398, startPoint y: 244, endPoint x: 333, endPoint y: 251, distance: 65.4
click at [333, 249] on input "Menten AI" at bounding box center [465, 246] width 307 height 26
click at [436, 324] on div "Menten AI menten.ai" at bounding box center [391, 322] width 212 height 37
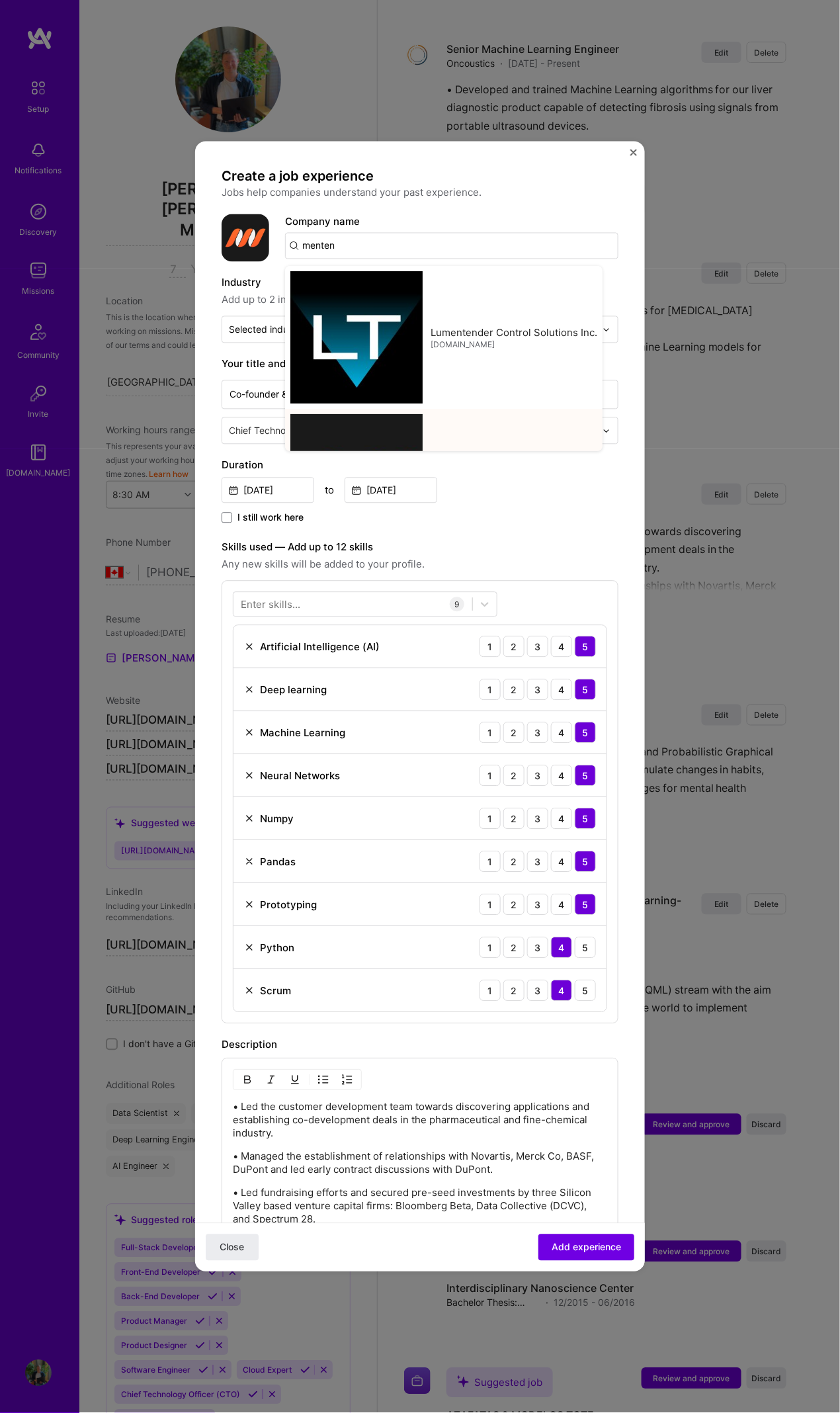
type input "Menten AI"
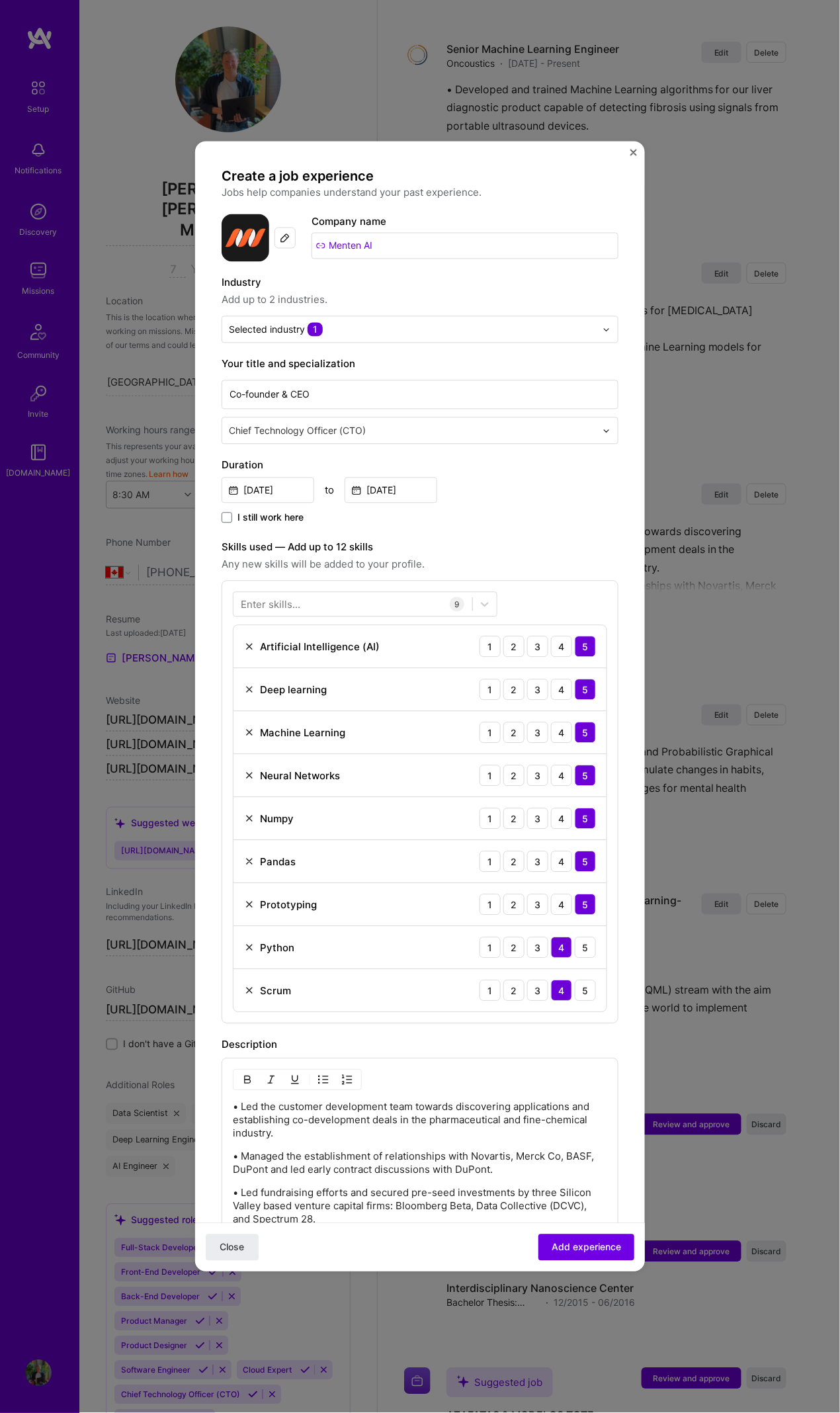
click at [449, 245] on input "Menten AI" at bounding box center [465, 246] width 307 height 26
click at [290, 230] on div at bounding box center [285, 238] width 21 height 21
click at [213, 645] on button "Close" at bounding box center [232, 1248] width 53 height 26
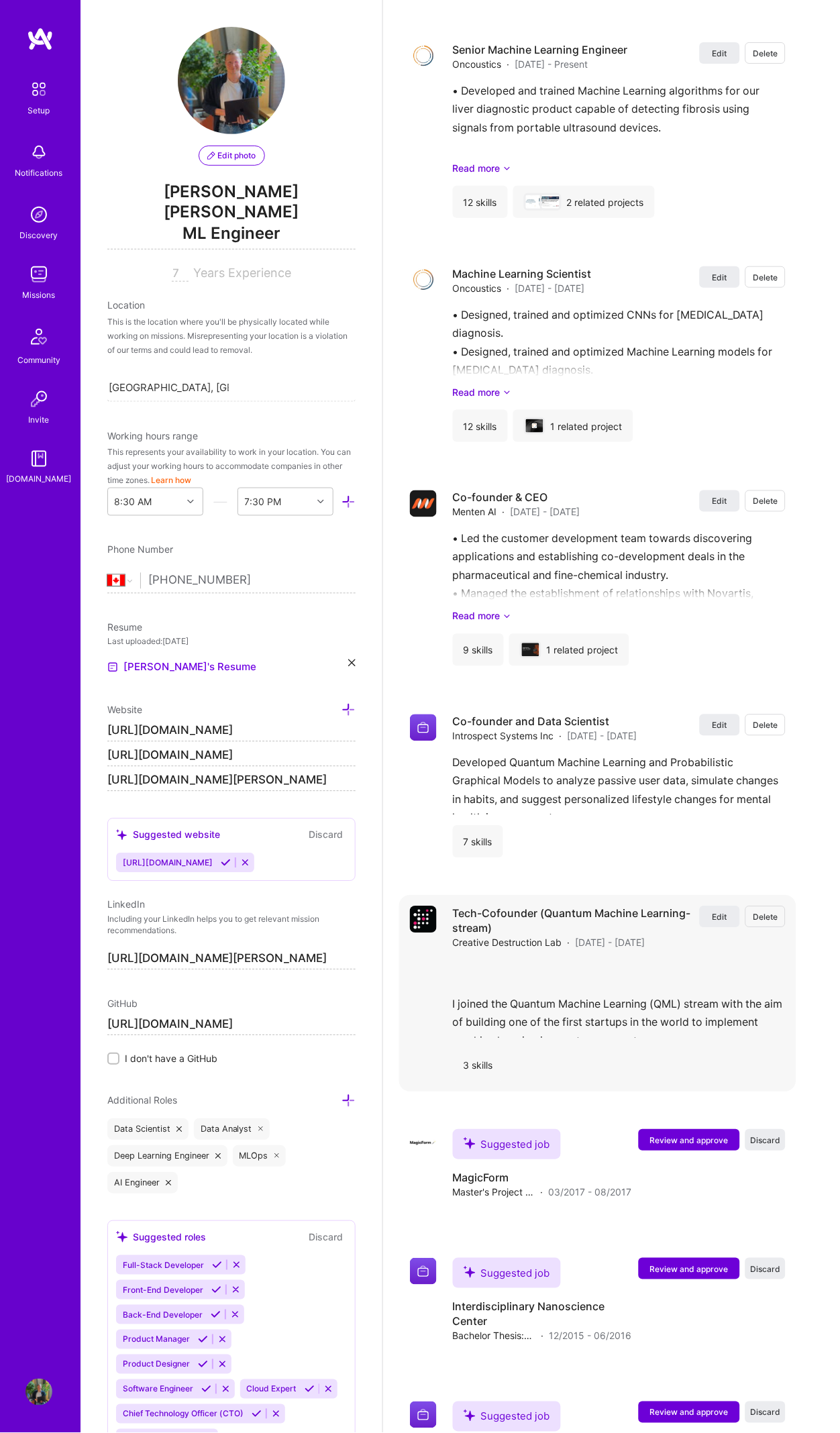
scroll to position [2734, 0]
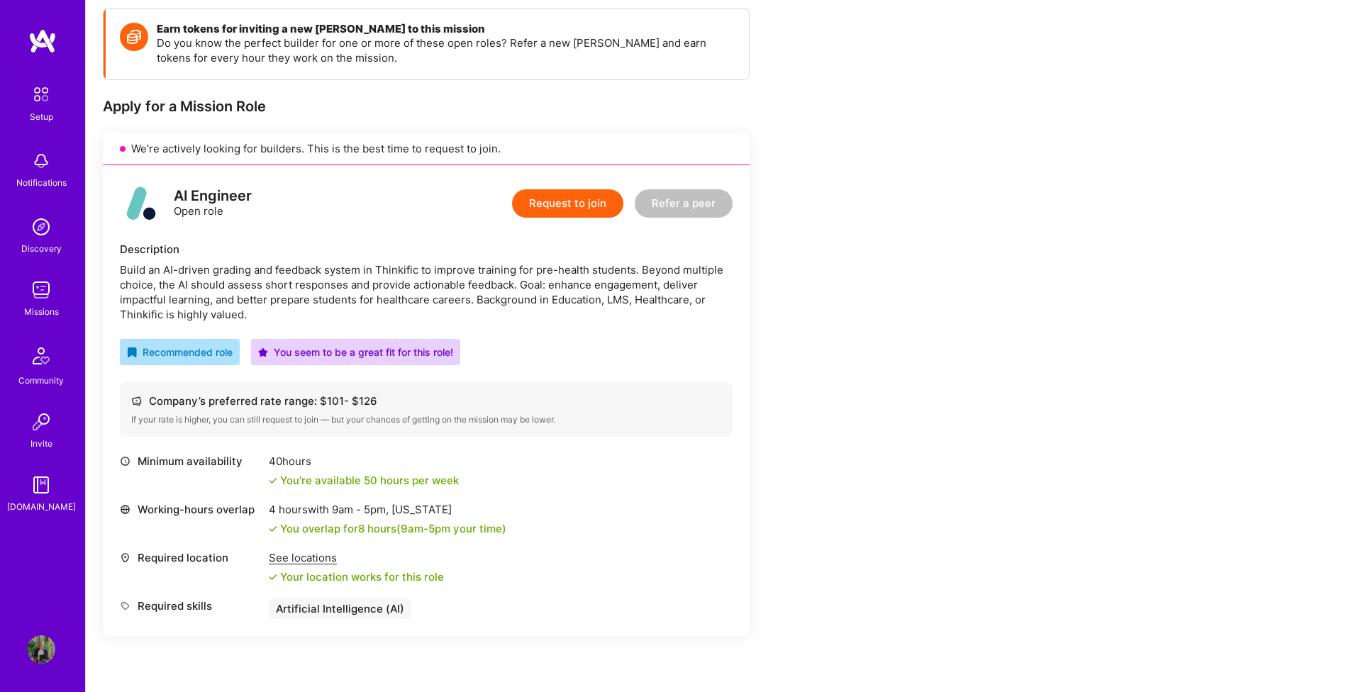
scroll to position [57, 0]
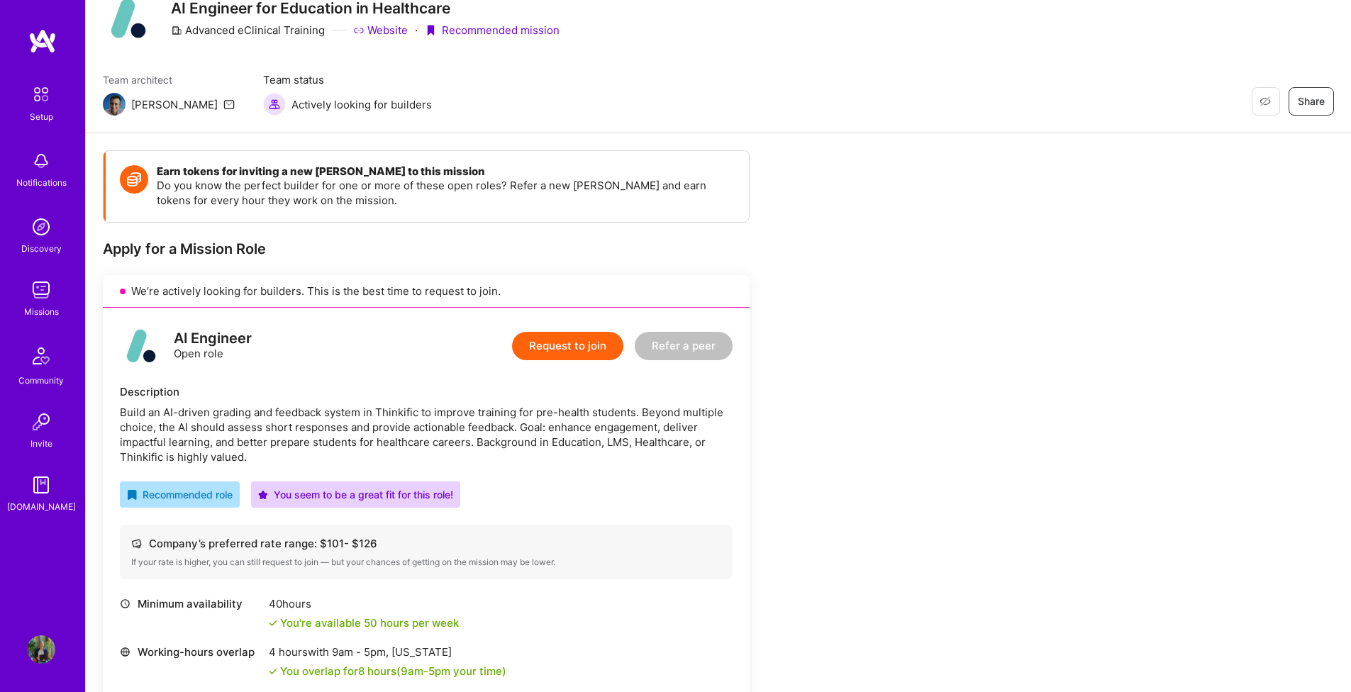
click at [584, 347] on button "Request to join" at bounding box center [567, 346] width 111 height 28
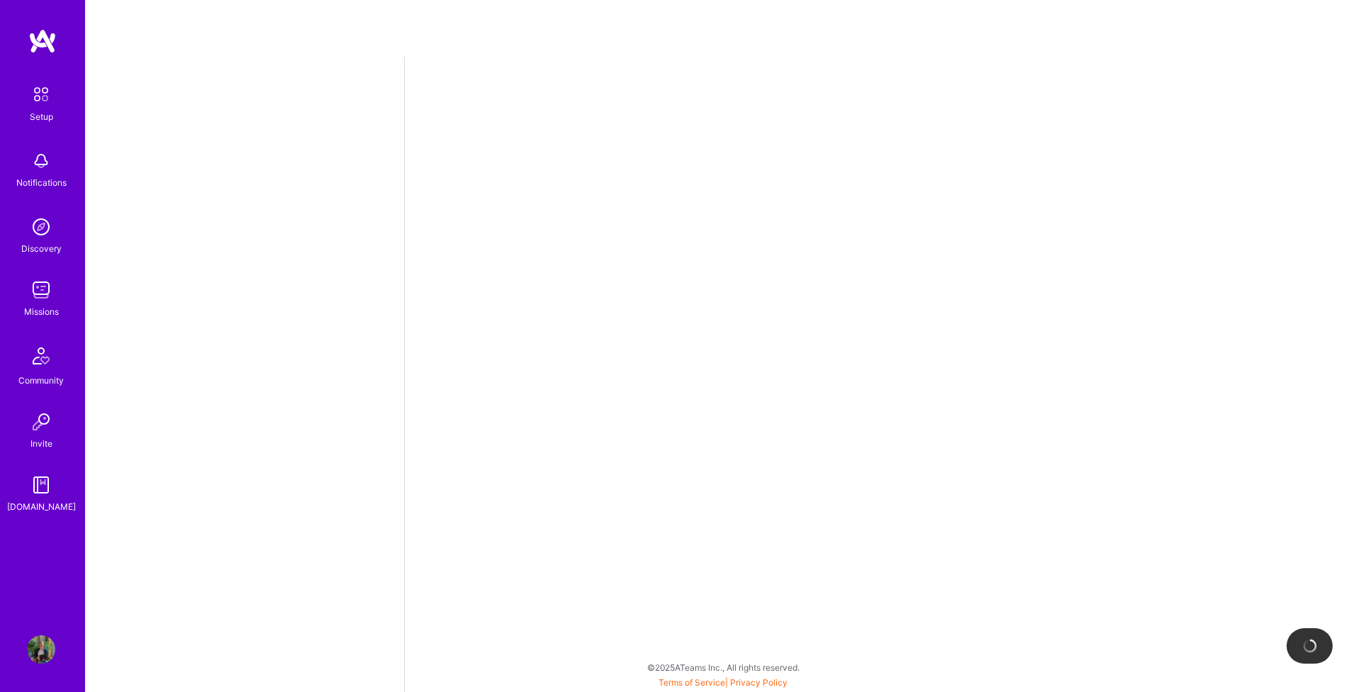
select select "CA"
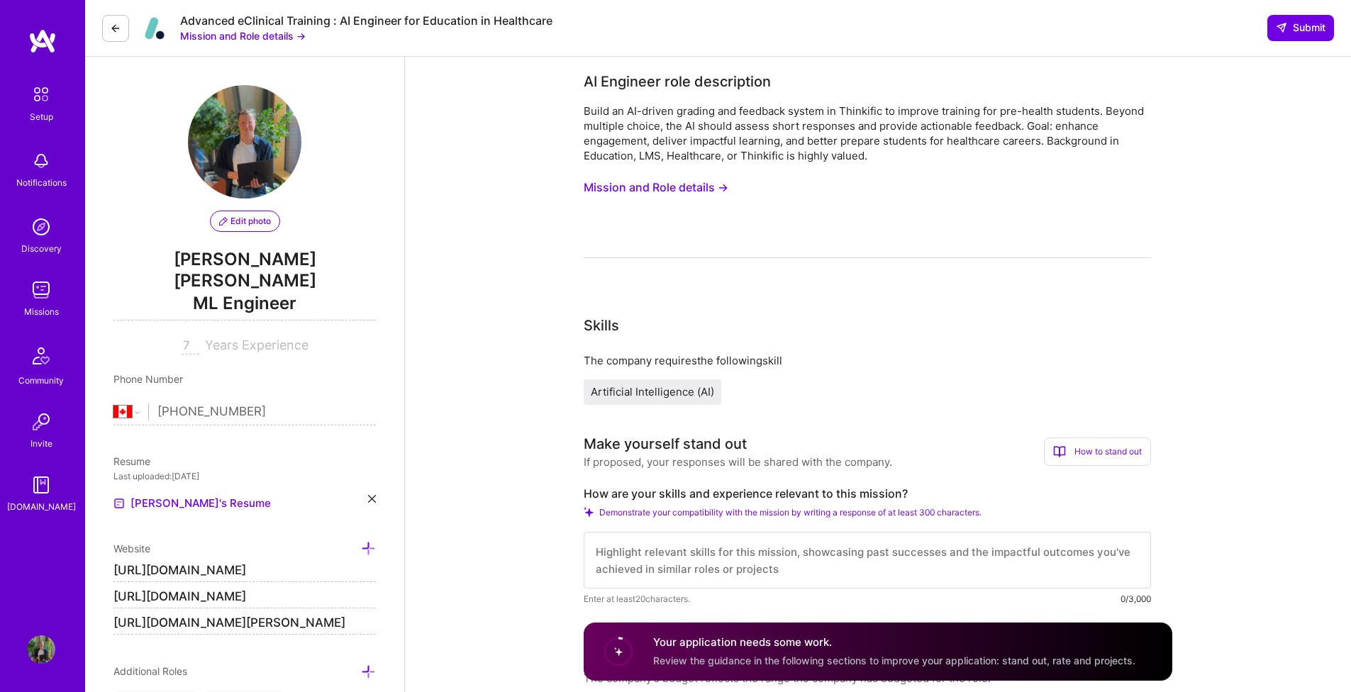
click at [1061, 220] on div "Build an AI-driven grading and feedback system in Thinkific to improve training…" at bounding box center [867, 181] width 567 height 155
click at [196, 129] on img at bounding box center [244, 141] width 113 height 113
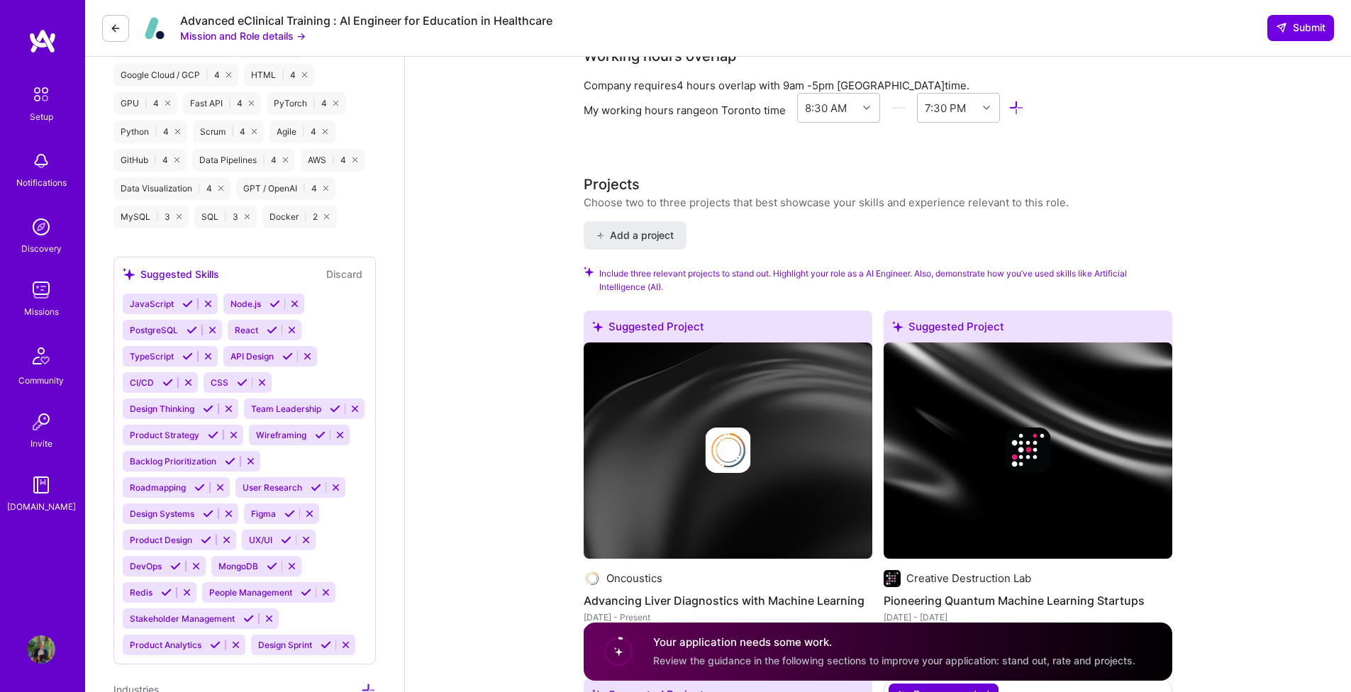
scroll to position [1054, 0]
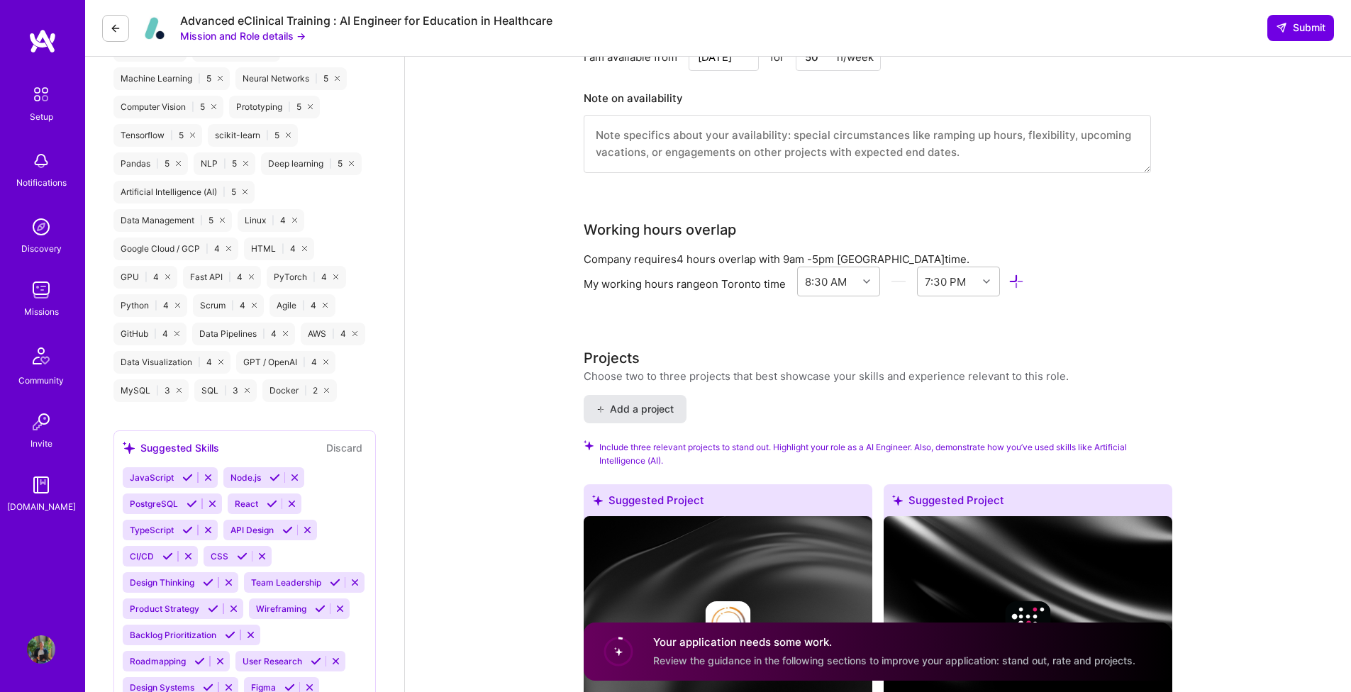
click at [664, 408] on span "Add a project" at bounding box center [634, 409] width 77 height 14
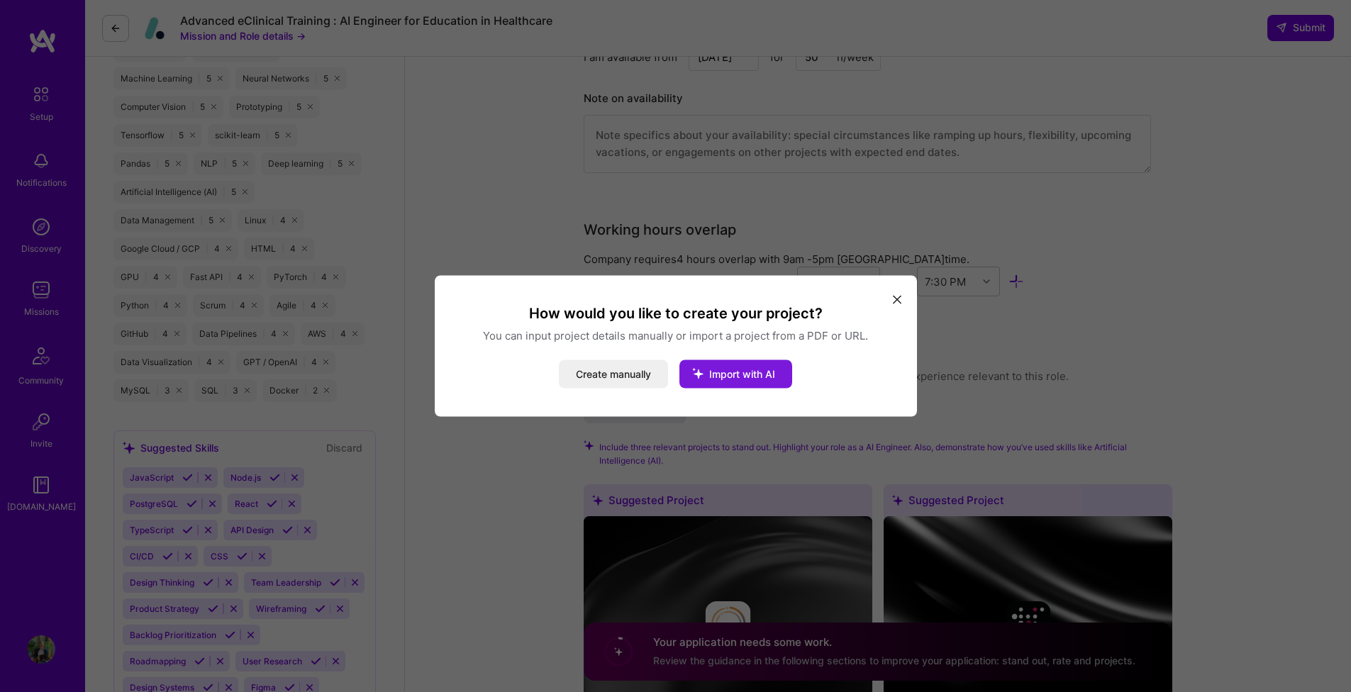
click at [740, 374] on span "Import with AI" at bounding box center [742, 374] width 66 height 12
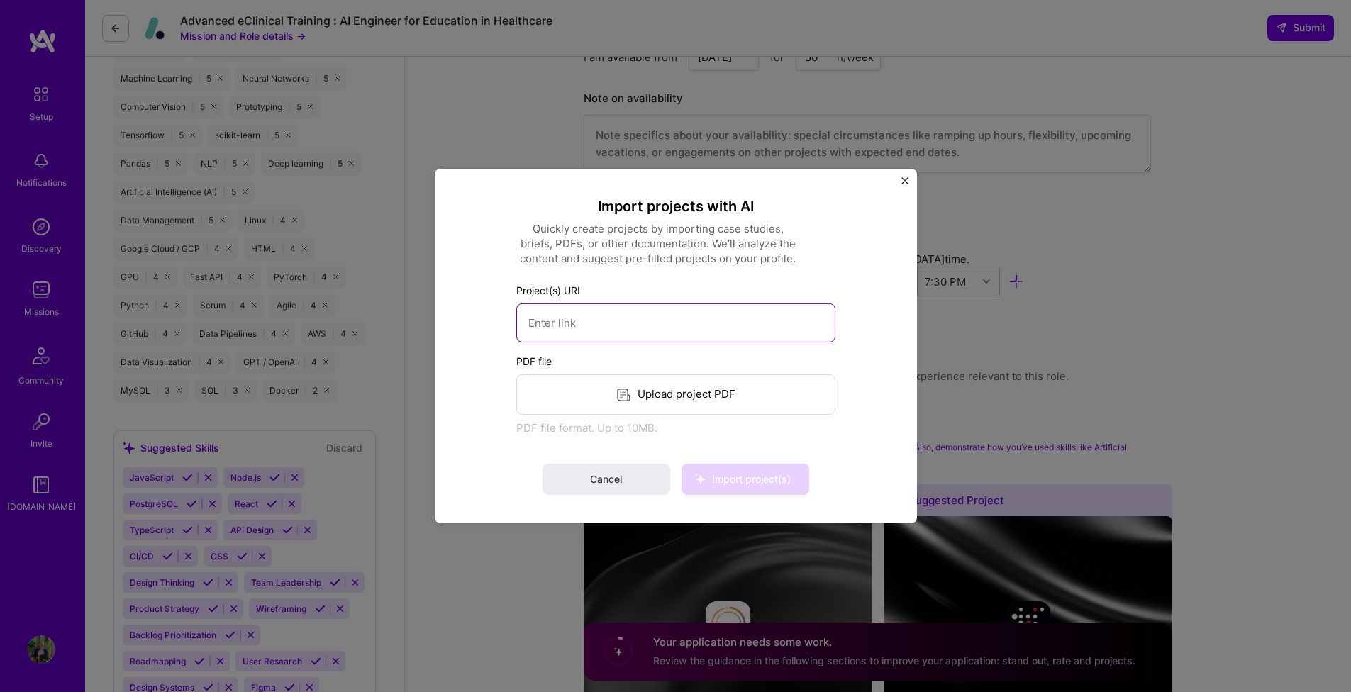
click at [691, 335] on input at bounding box center [675, 322] width 319 height 39
click at [704, 389] on div "Upload project PDF" at bounding box center [675, 394] width 319 height 40
click at [905, 182] on img "Close" at bounding box center [904, 180] width 7 height 7
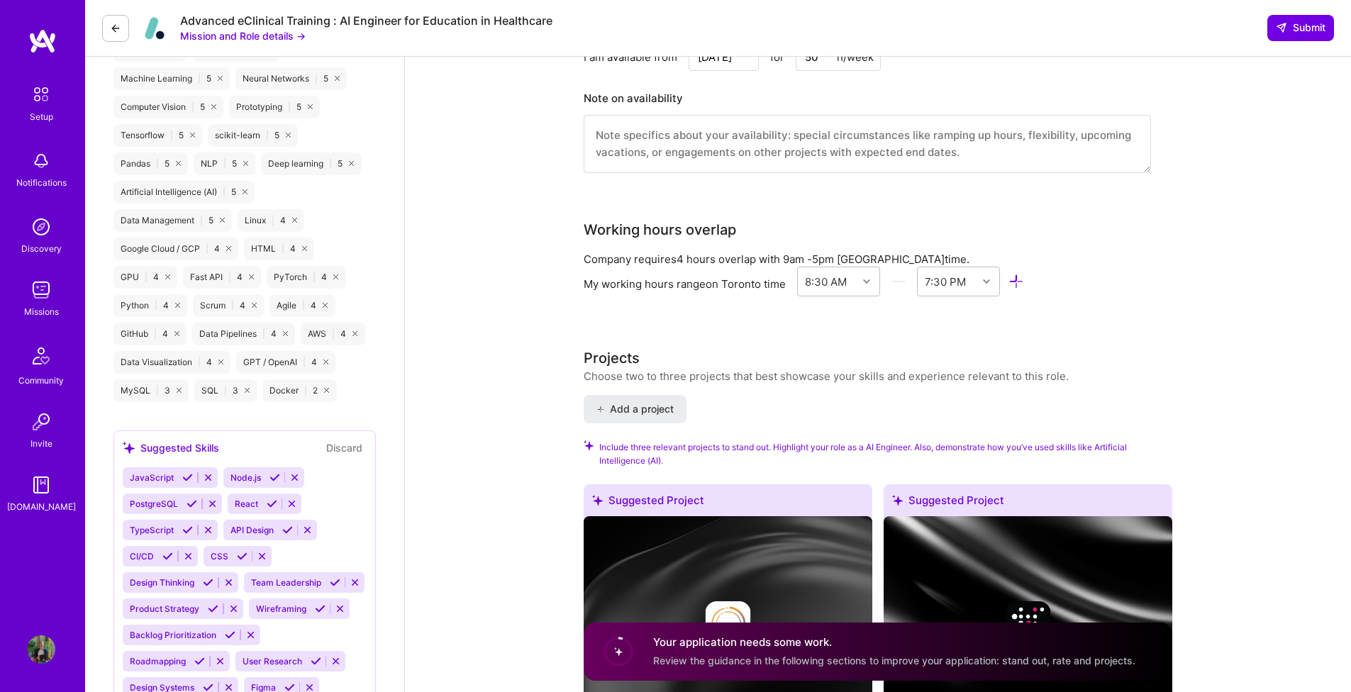
click at [1127, 352] on div "Projects Choose two to three projects that best showcase your skills and experi…" at bounding box center [878, 365] width 588 height 36
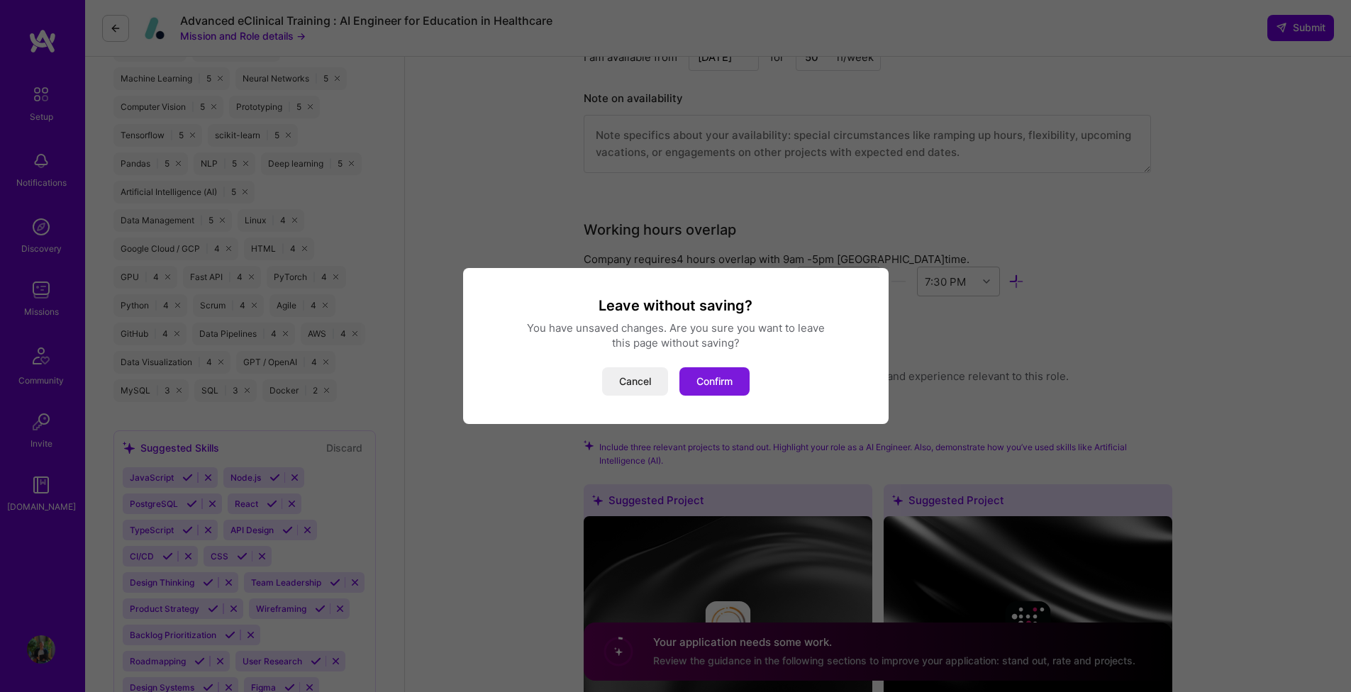
click at [693, 381] on button "Confirm" at bounding box center [714, 381] width 70 height 28
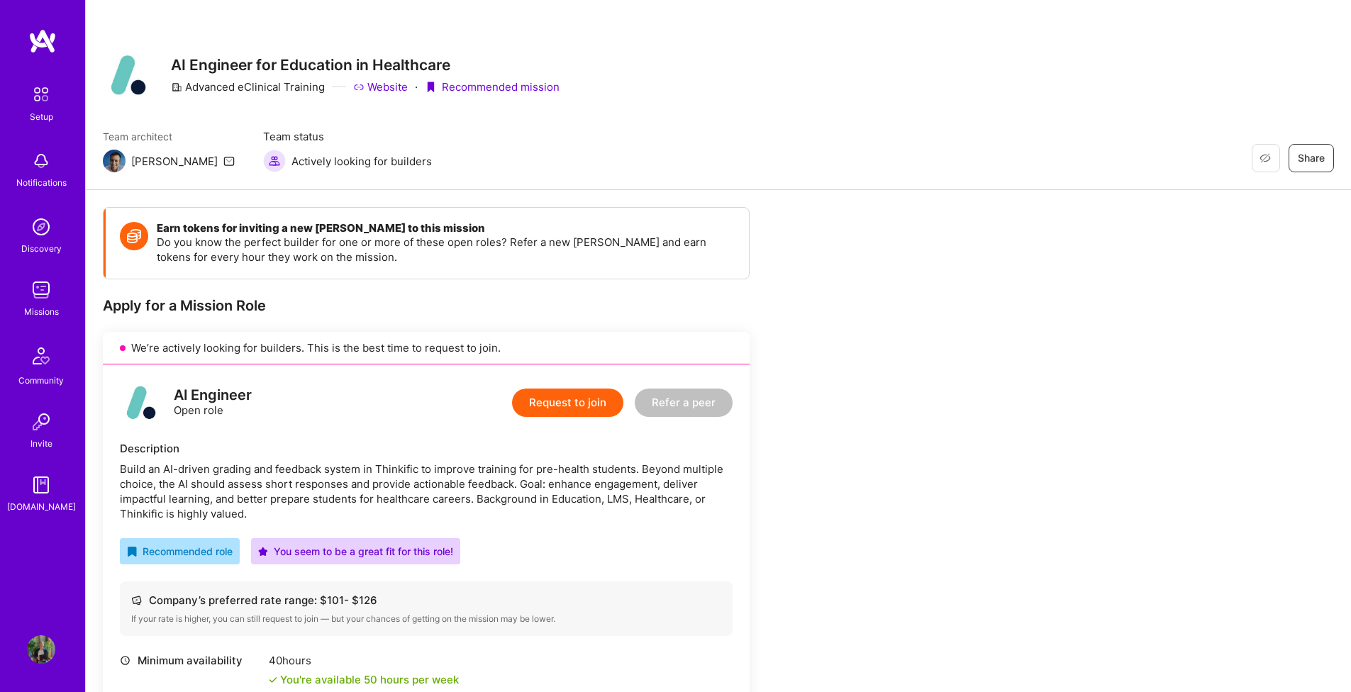
click at [547, 401] on button "Request to join" at bounding box center [567, 403] width 111 height 28
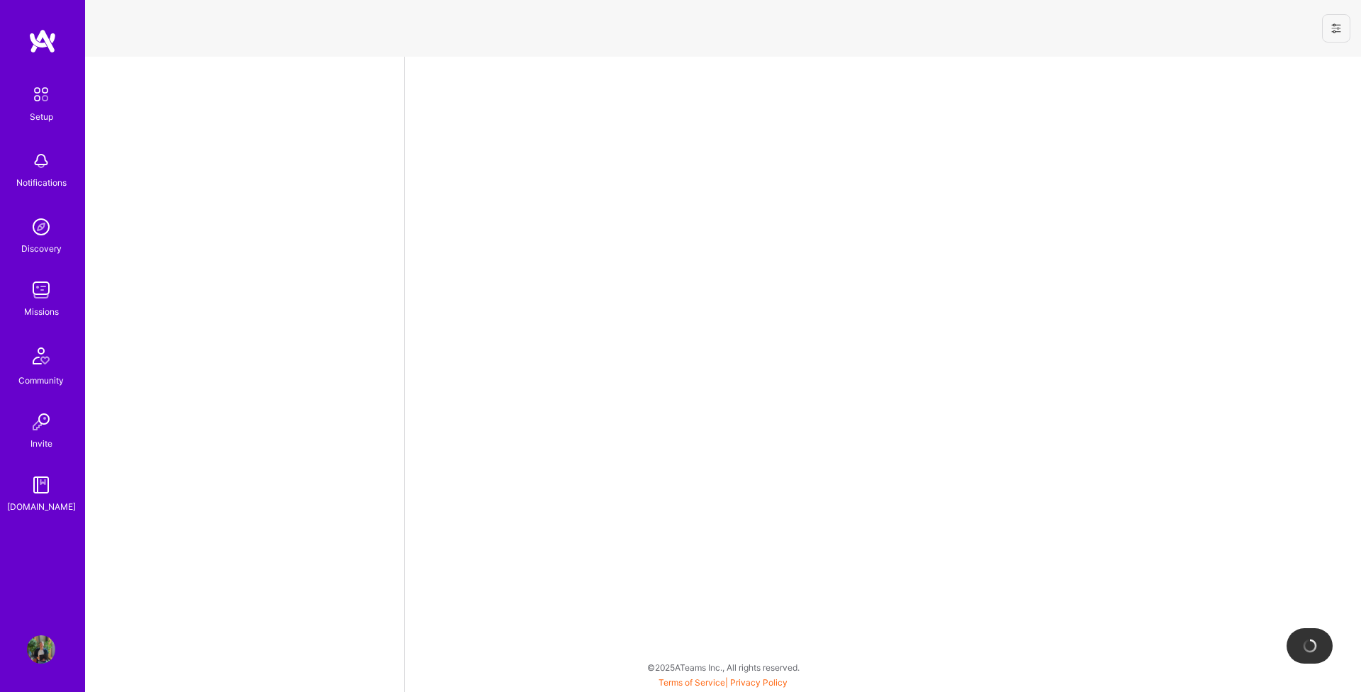
select select "CA"
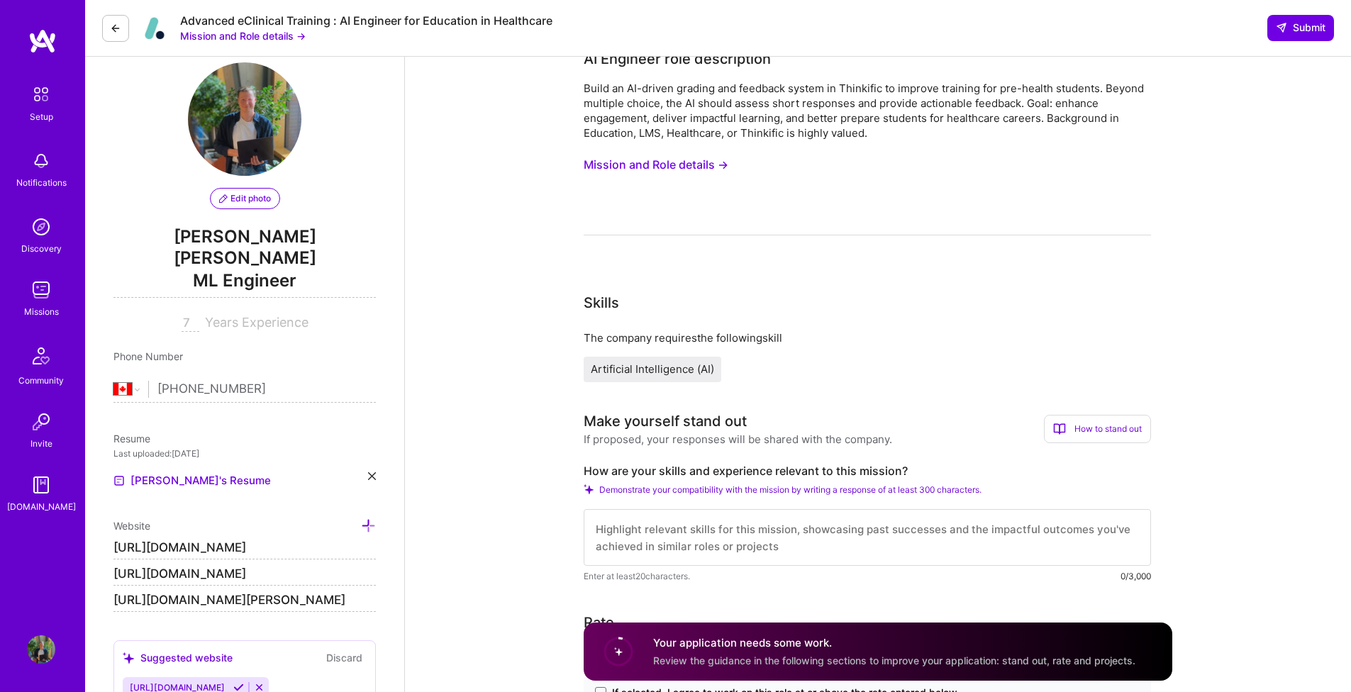
scroll to position [69, 0]
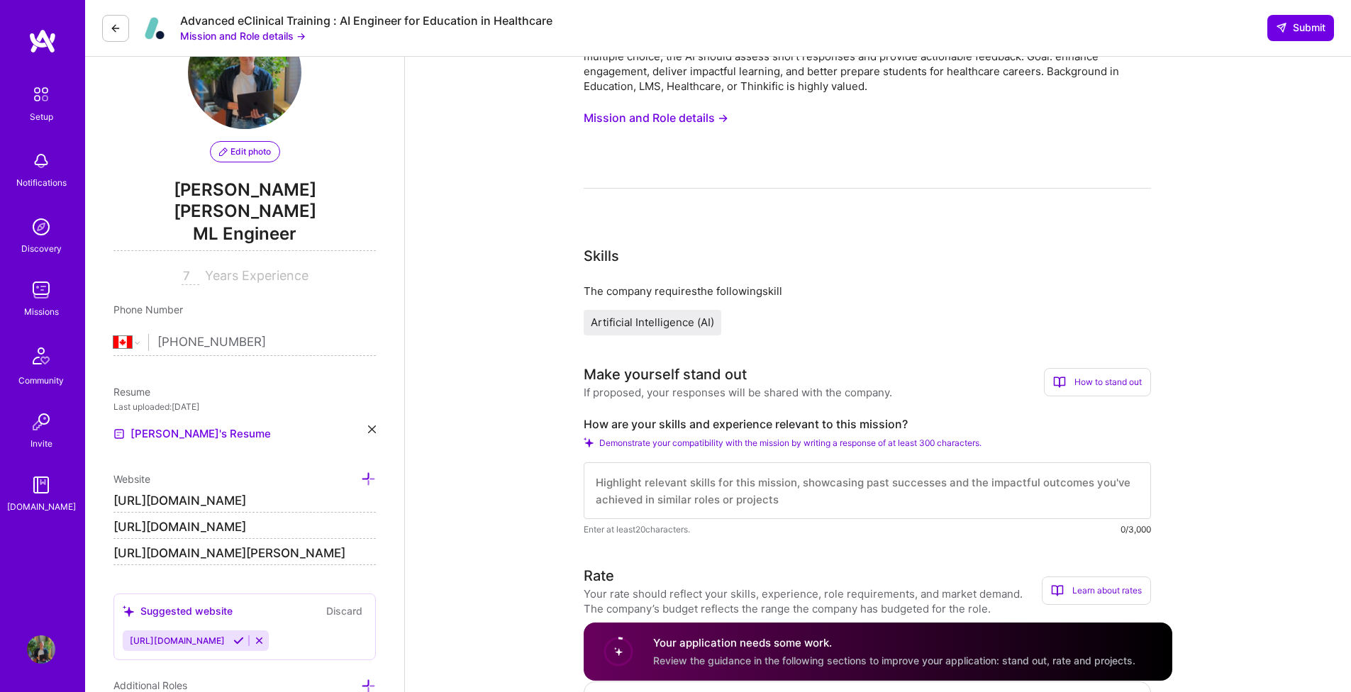
click at [749, 442] on span "Demonstrate your compatibility with the mission by writing a response of at lea…" at bounding box center [790, 442] width 382 height 11
click at [618, 445] on span "Demonstrate your compatibility with the mission by writing a response of at lea…" at bounding box center [790, 442] width 382 height 11
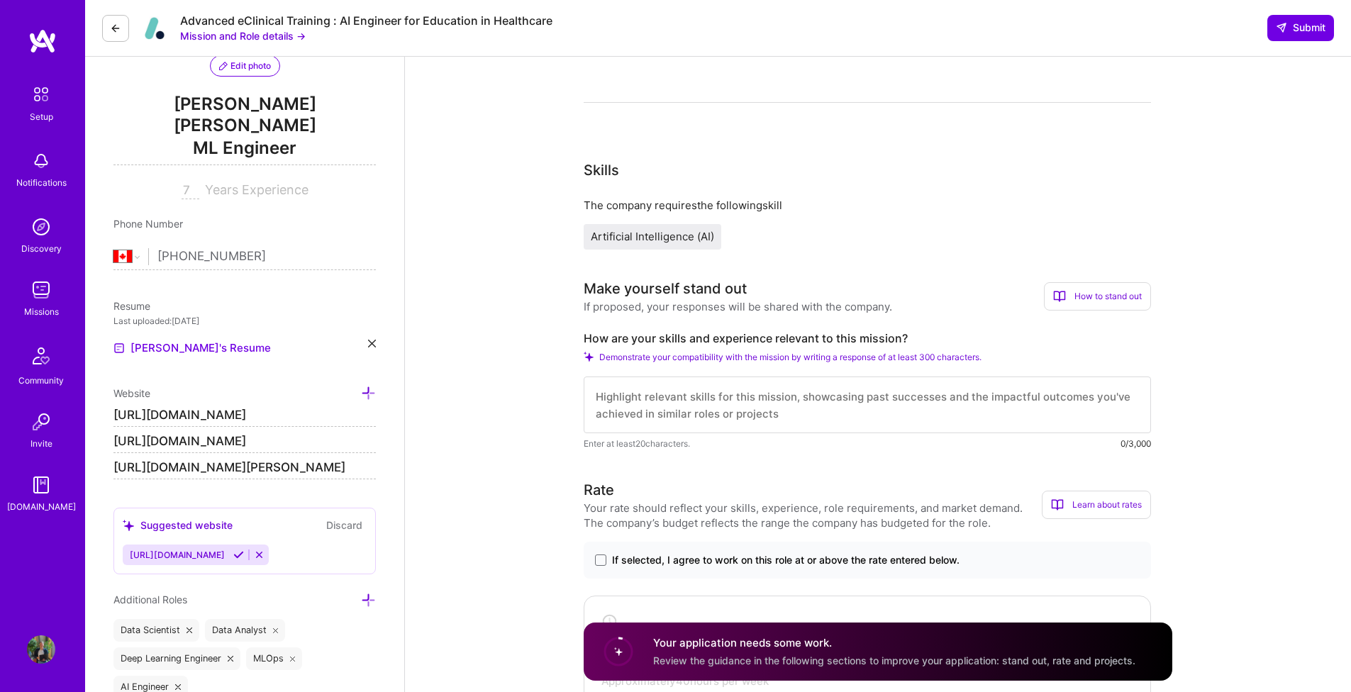
click at [783, 418] on textarea at bounding box center [867, 404] width 567 height 57
click at [127, 28] on div "Advanced eClinical Training : AI Engineer for Education in Healthcare Mission a…" at bounding box center [327, 28] width 450 height 30
click at [192, 38] on button "Mission and Role details →" at bounding box center [242, 35] width 125 height 15
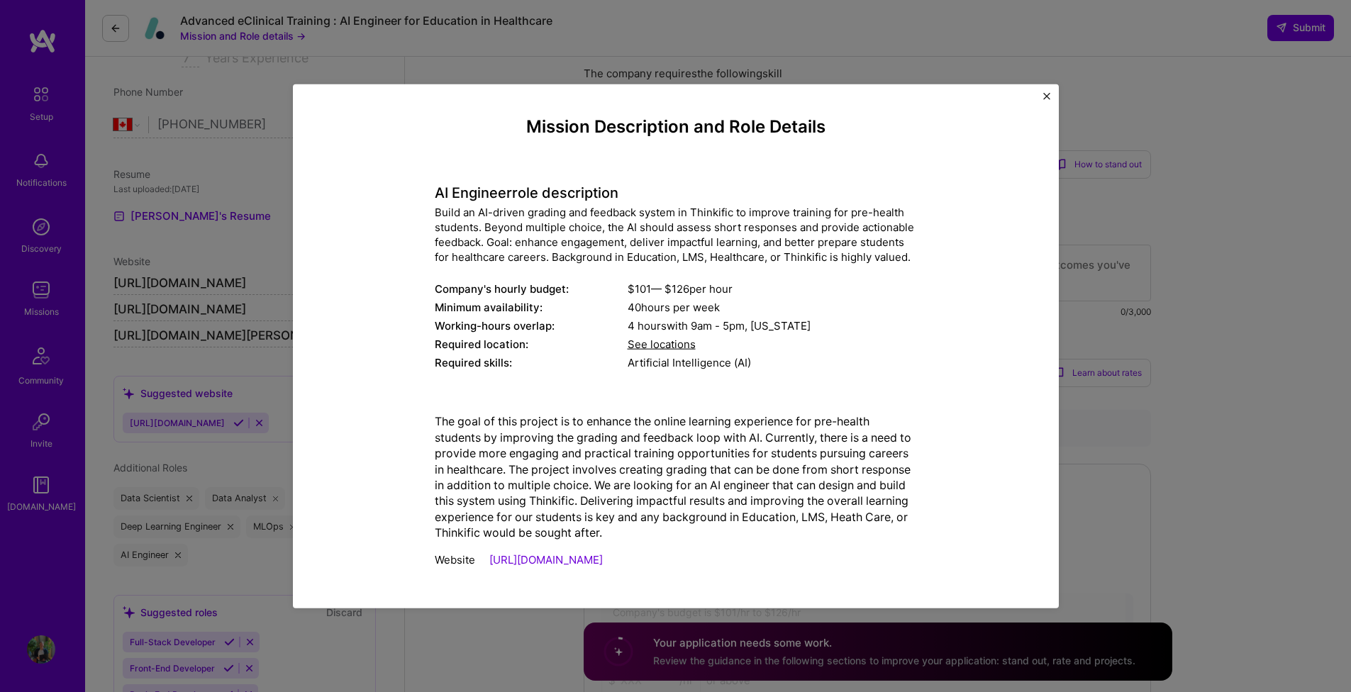
scroll to position [408, 0]
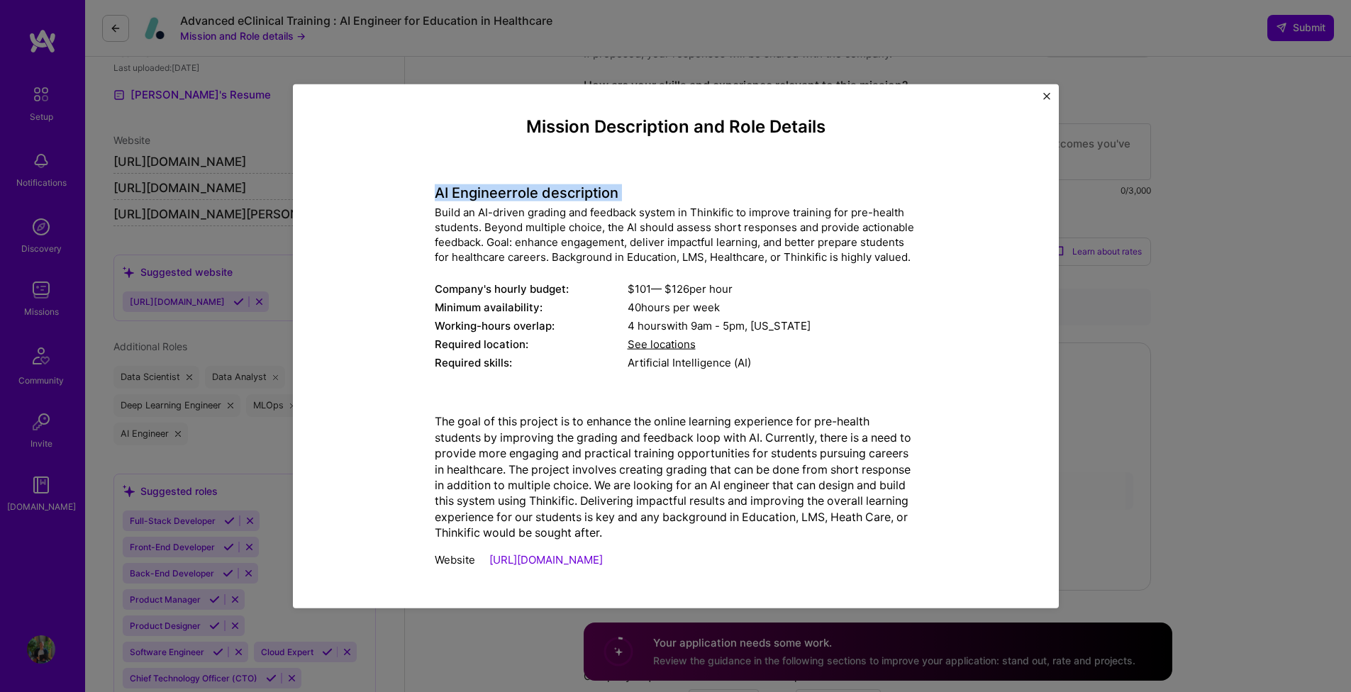
drag, startPoint x: 436, startPoint y: 186, endPoint x: 450, endPoint y: 201, distance: 20.1
click at [452, 205] on div "Mission Description and Role Details AI Engineer role description Build an AI-d…" at bounding box center [675, 346] width 701 height 459
drag, startPoint x: 499, startPoint y: 139, endPoint x: 727, endPoint y: 562, distance: 480.9
click at [728, 562] on div "Mission Description and Role Details AI Engineer role description Build an AI-d…" at bounding box center [676, 346] width 482 height 459
copy div "Mission Description and Role Details AI Engineer role description Build an AI-d…"
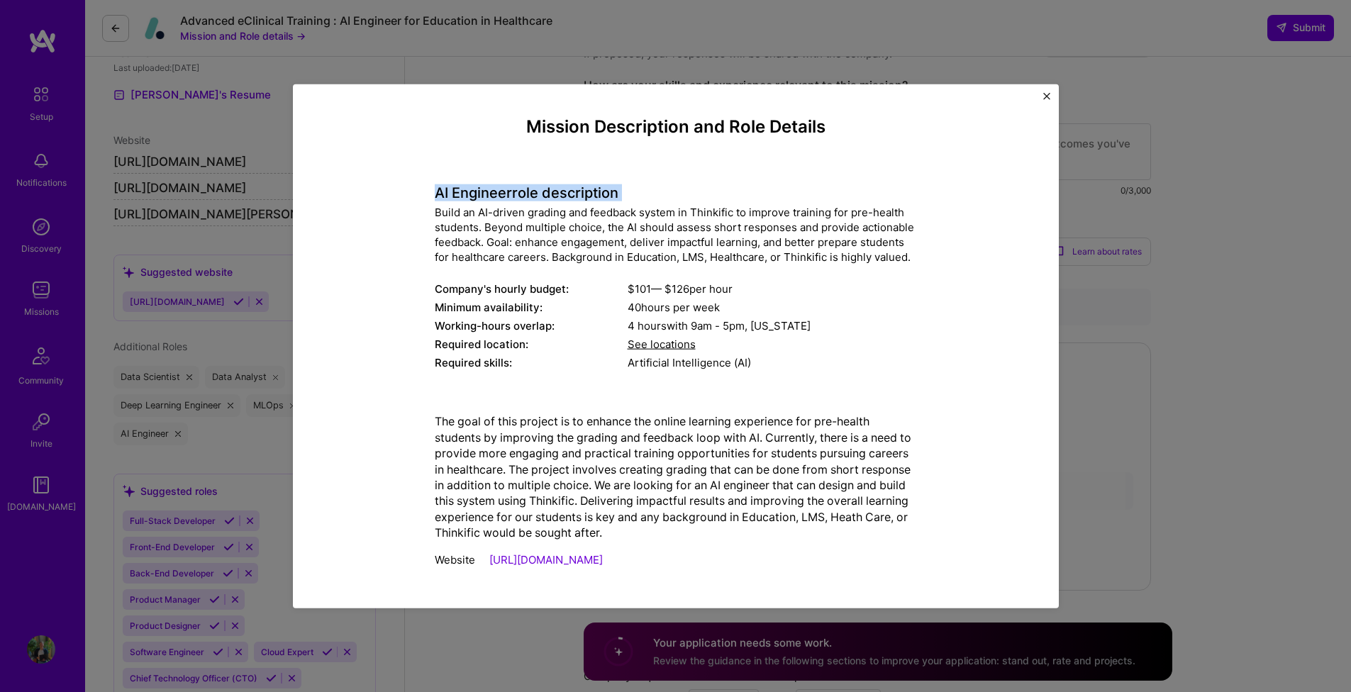
click at [1045, 96] on img "Close" at bounding box center [1046, 96] width 7 height 7
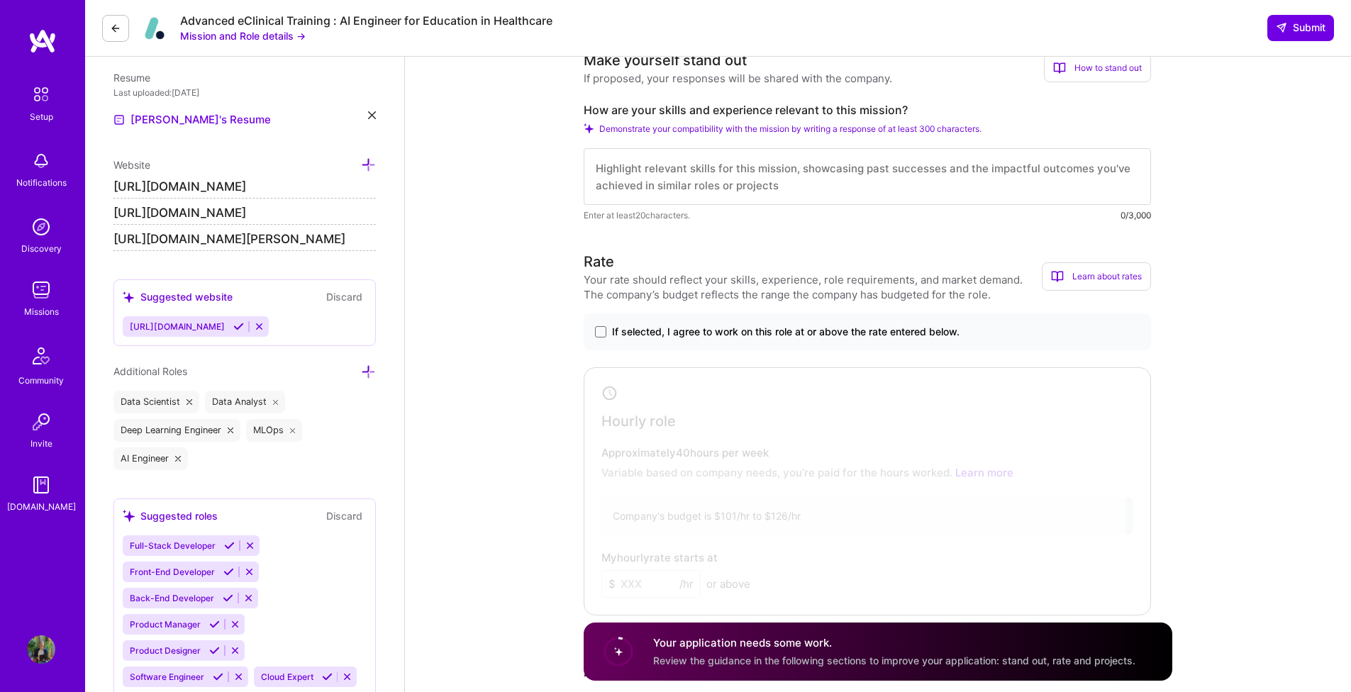
scroll to position [323, 0]
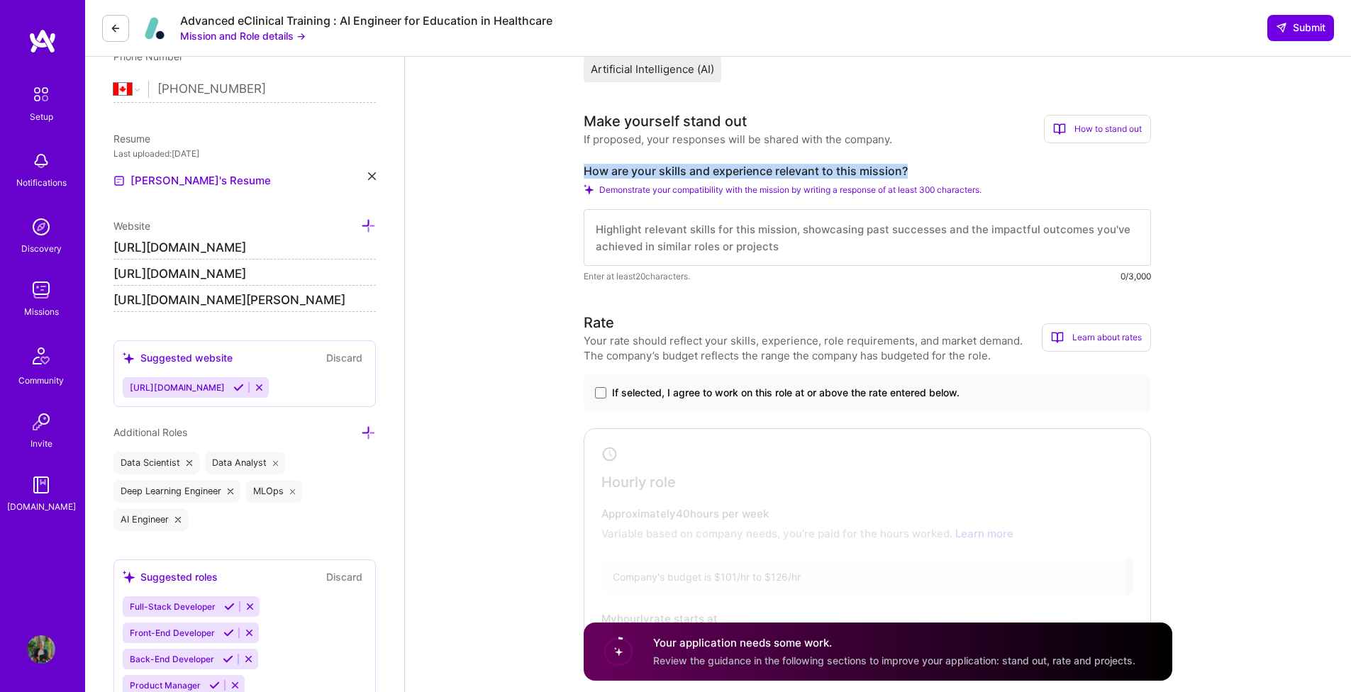
drag, startPoint x: 914, startPoint y: 168, endPoint x: 583, endPoint y: 172, distance: 331.1
copy label "How are your skills and experience relevant to this mission?"
drag, startPoint x: 784, startPoint y: 247, endPoint x: 558, endPoint y: 234, distance: 226.6
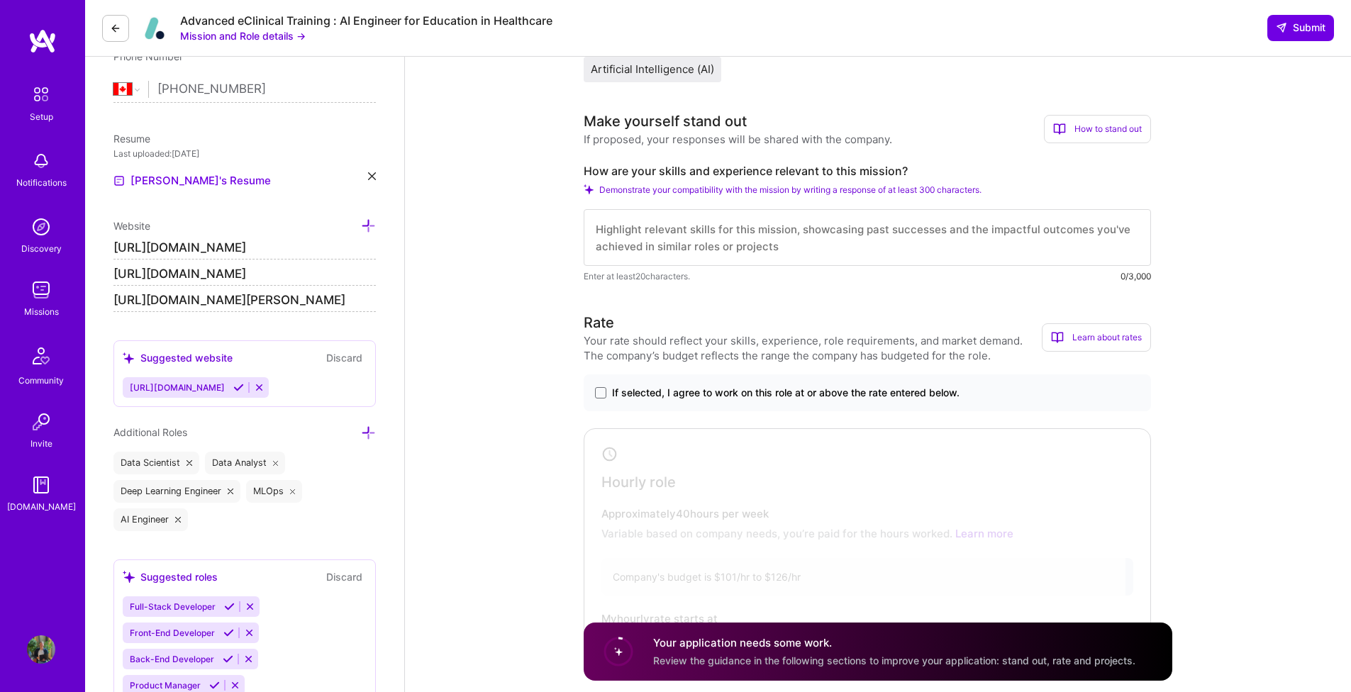
drag, startPoint x: 596, startPoint y: 229, endPoint x: 768, endPoint y: 261, distance: 174.5
click at [766, 263] on textarea at bounding box center [867, 237] width 567 height 57
click at [771, 252] on textarea at bounding box center [867, 237] width 567 height 57
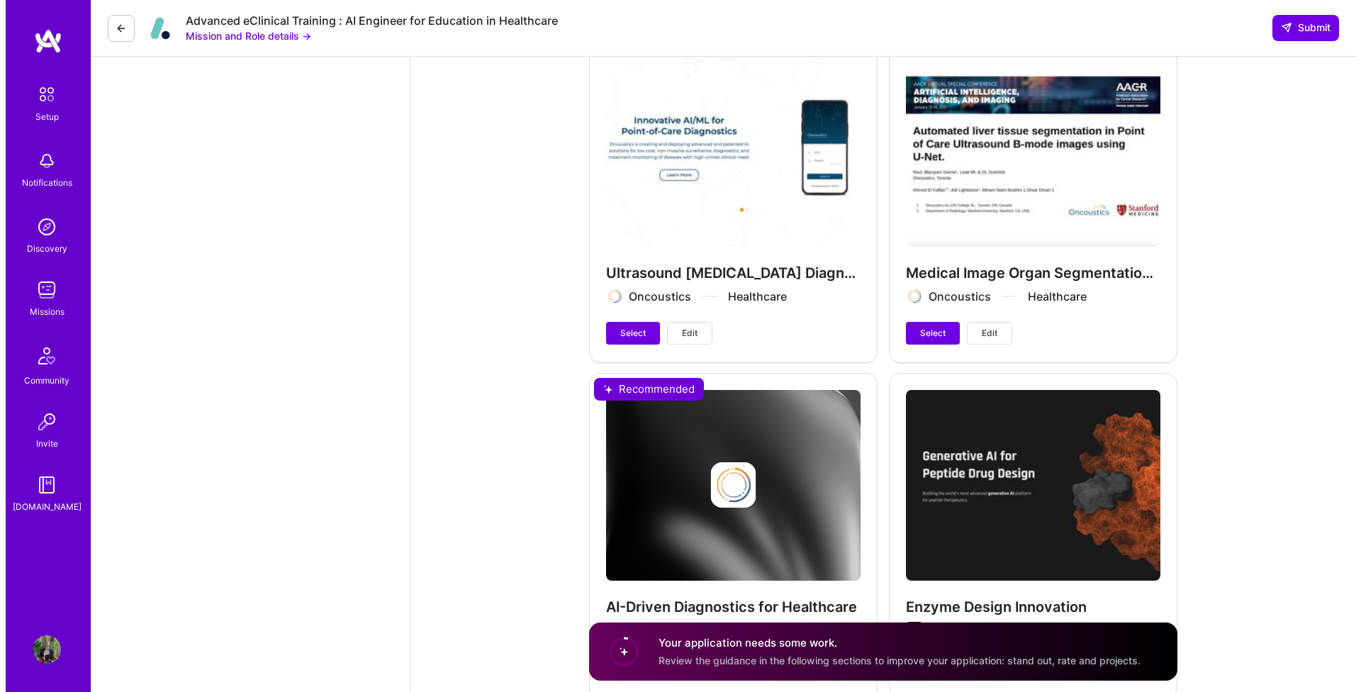
scroll to position [2713, 0]
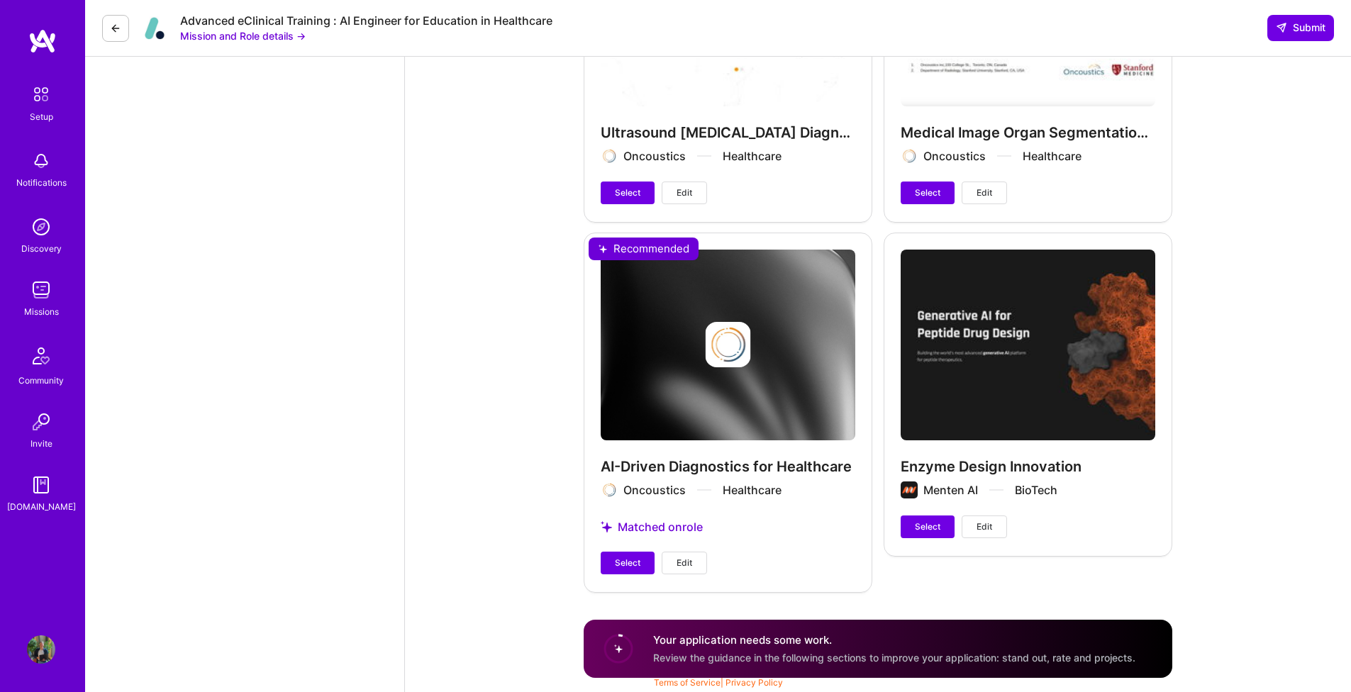
click at [680, 557] on span "Edit" at bounding box center [684, 563] width 16 height 13
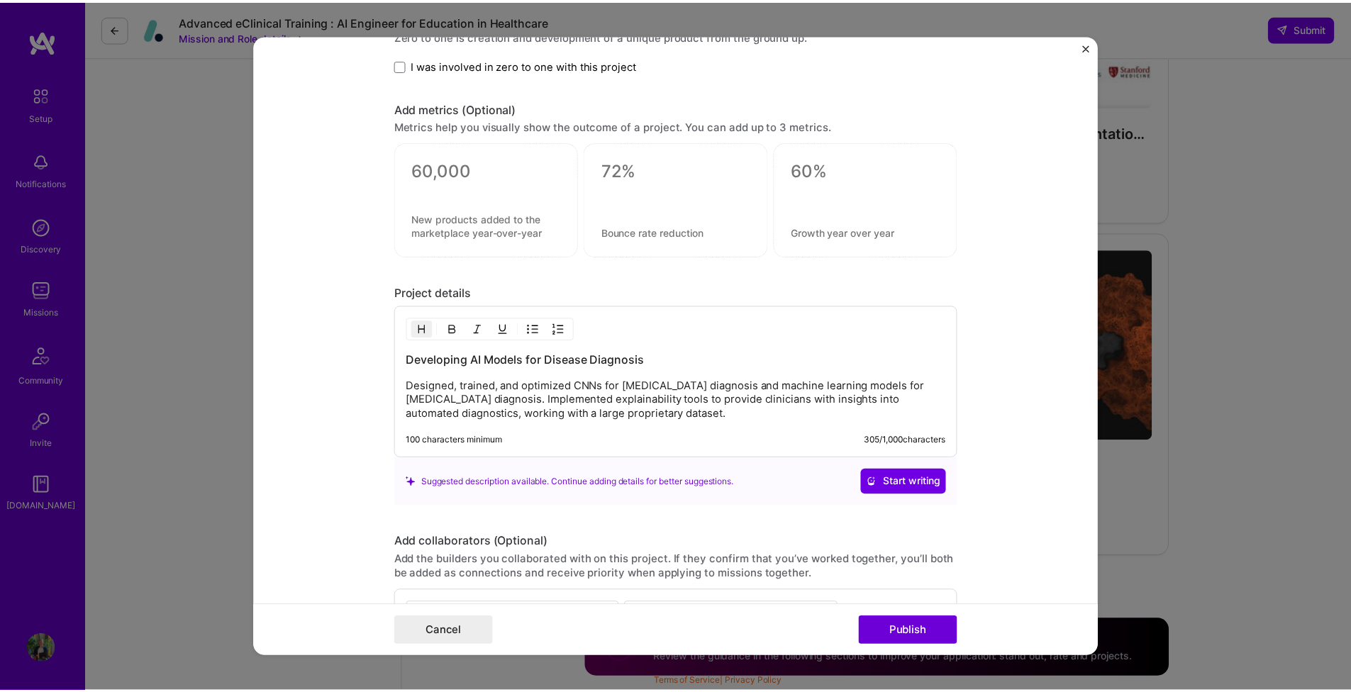
scroll to position [1327, 0]
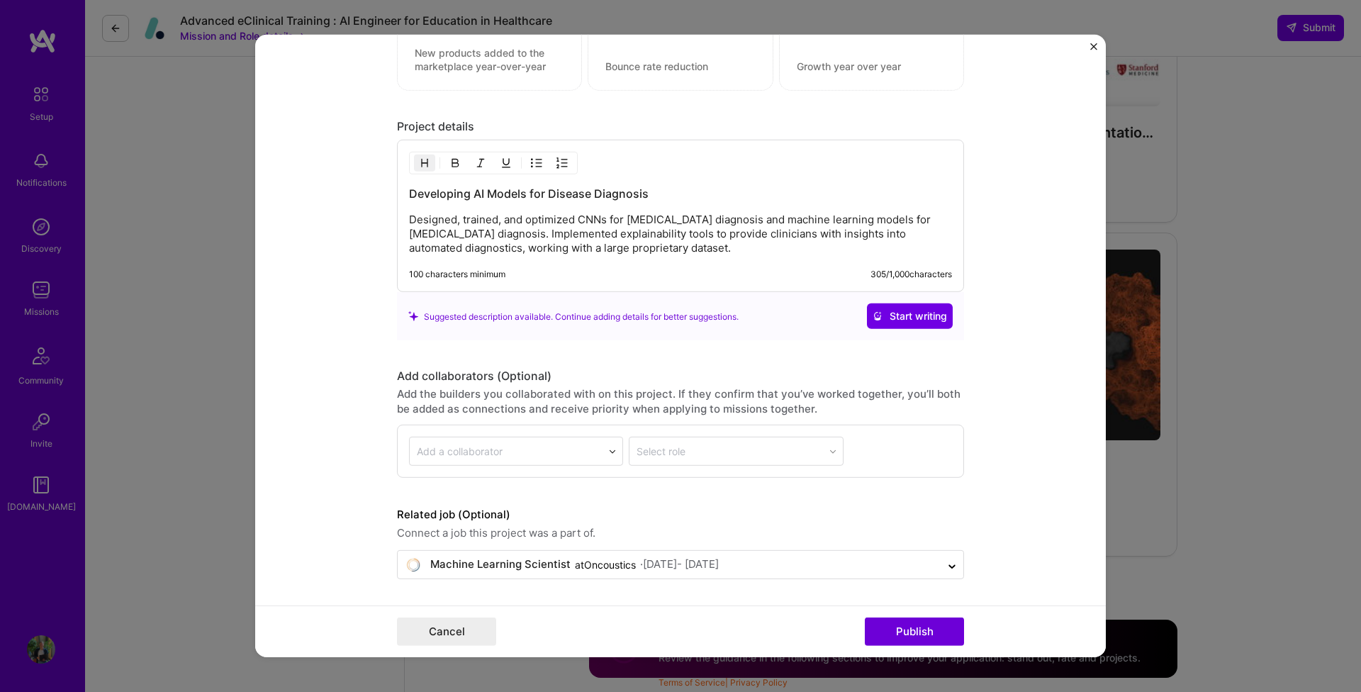
click at [1209, 183] on div "Project title AI-Driven Diagnostics for Healthcare Company Oncoustics Project i…" at bounding box center [680, 346] width 1361 height 692
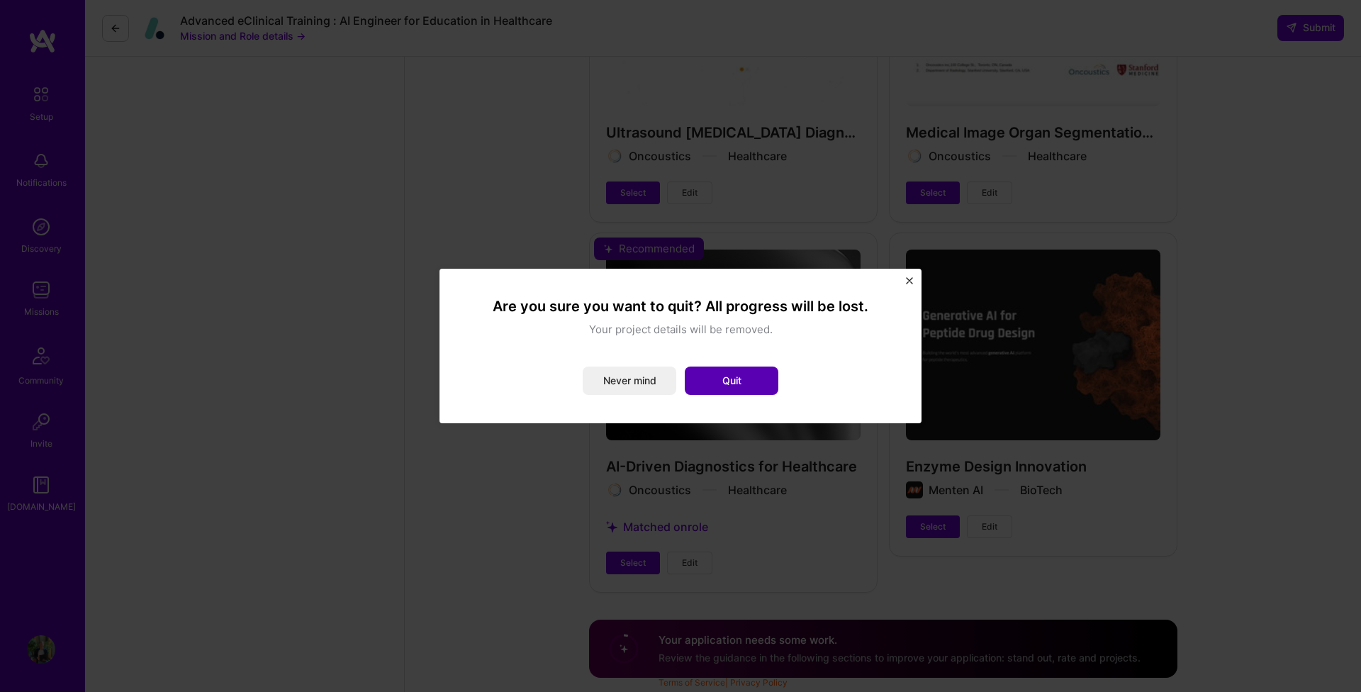
click at [712, 374] on button "Quit" at bounding box center [732, 381] width 94 height 28
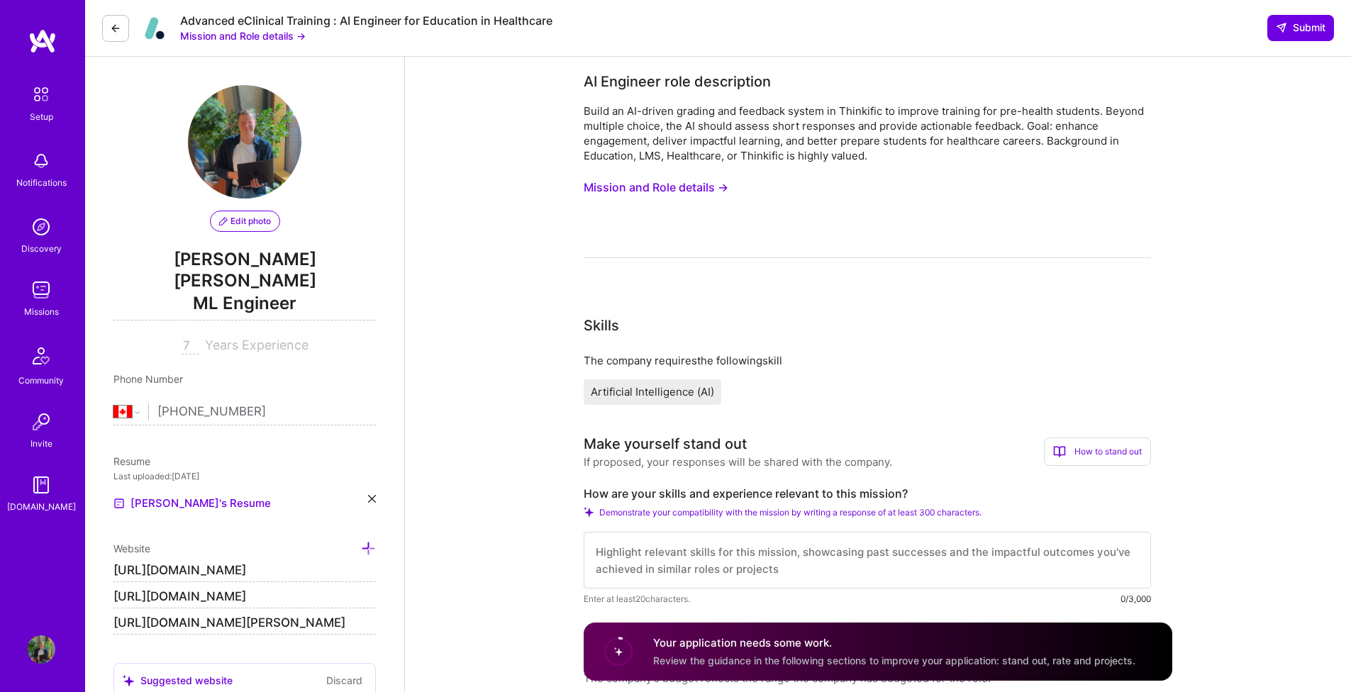
scroll to position [291, 0]
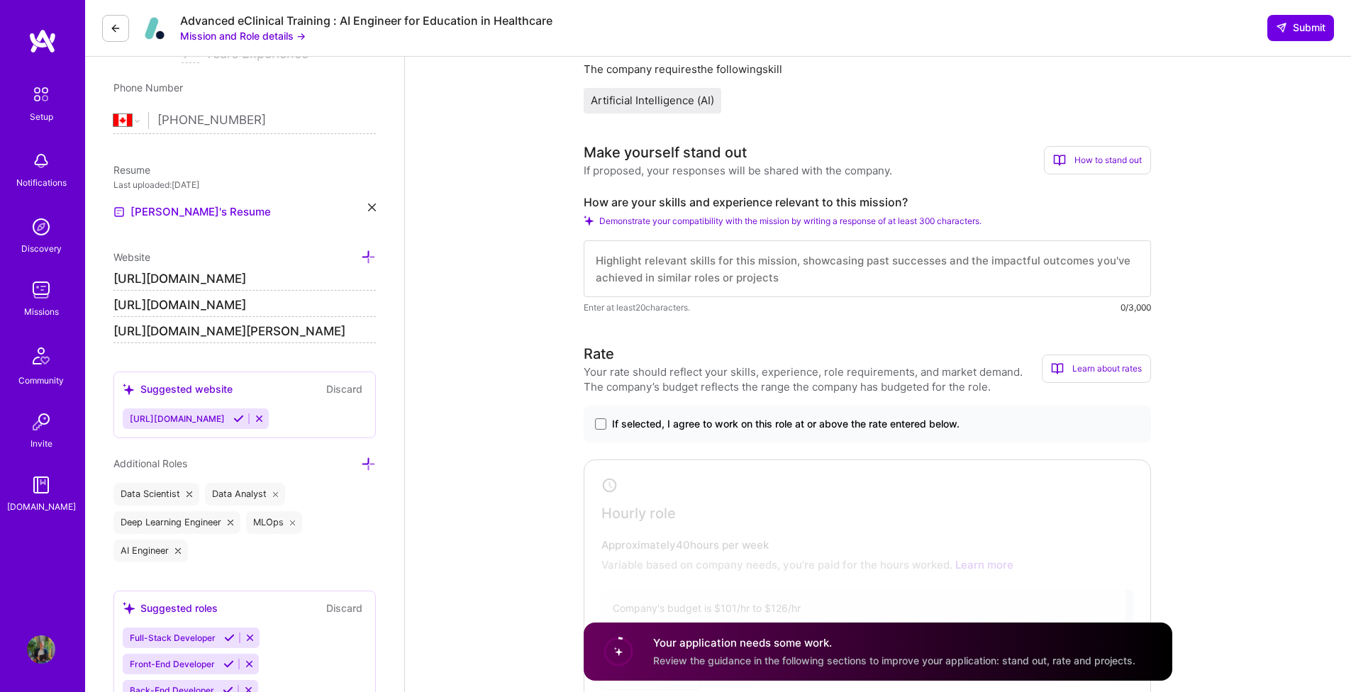
click at [732, 270] on textarea at bounding box center [867, 268] width 567 height 57
paste textarea "My career has been dedicated to making healthcare more informative, educational…"
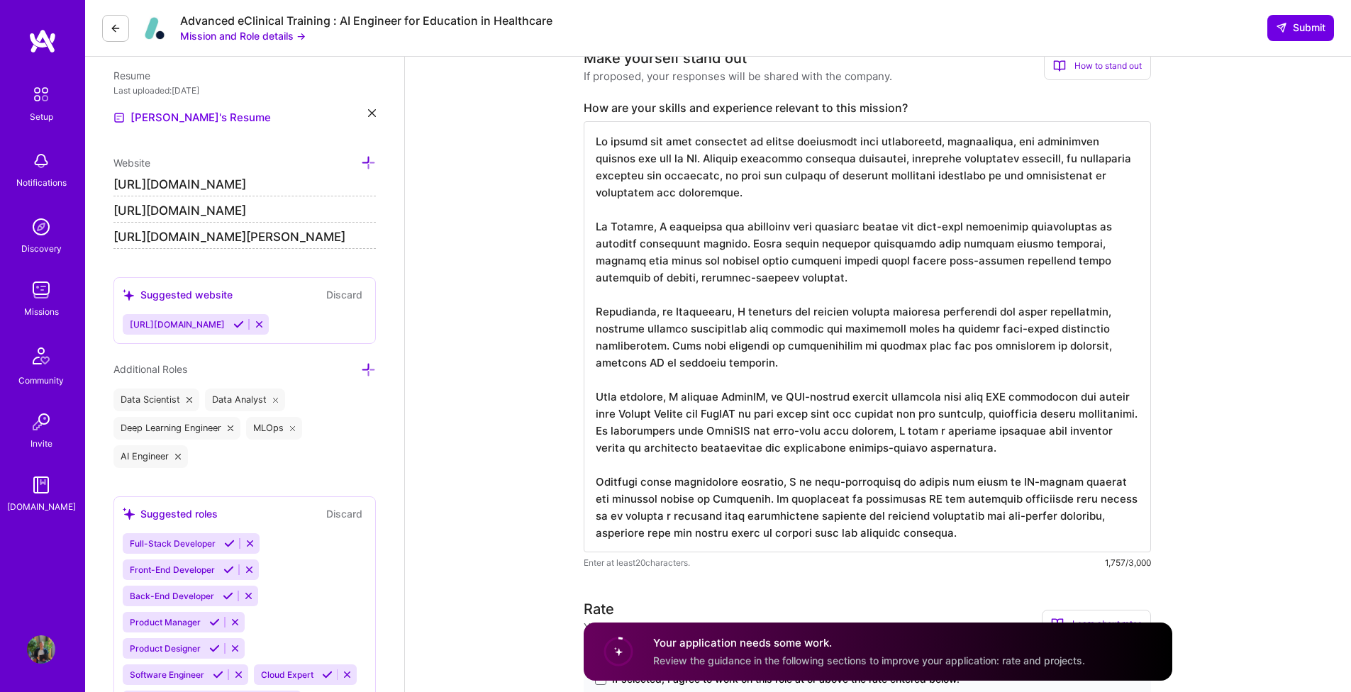
scroll to position [375, 0]
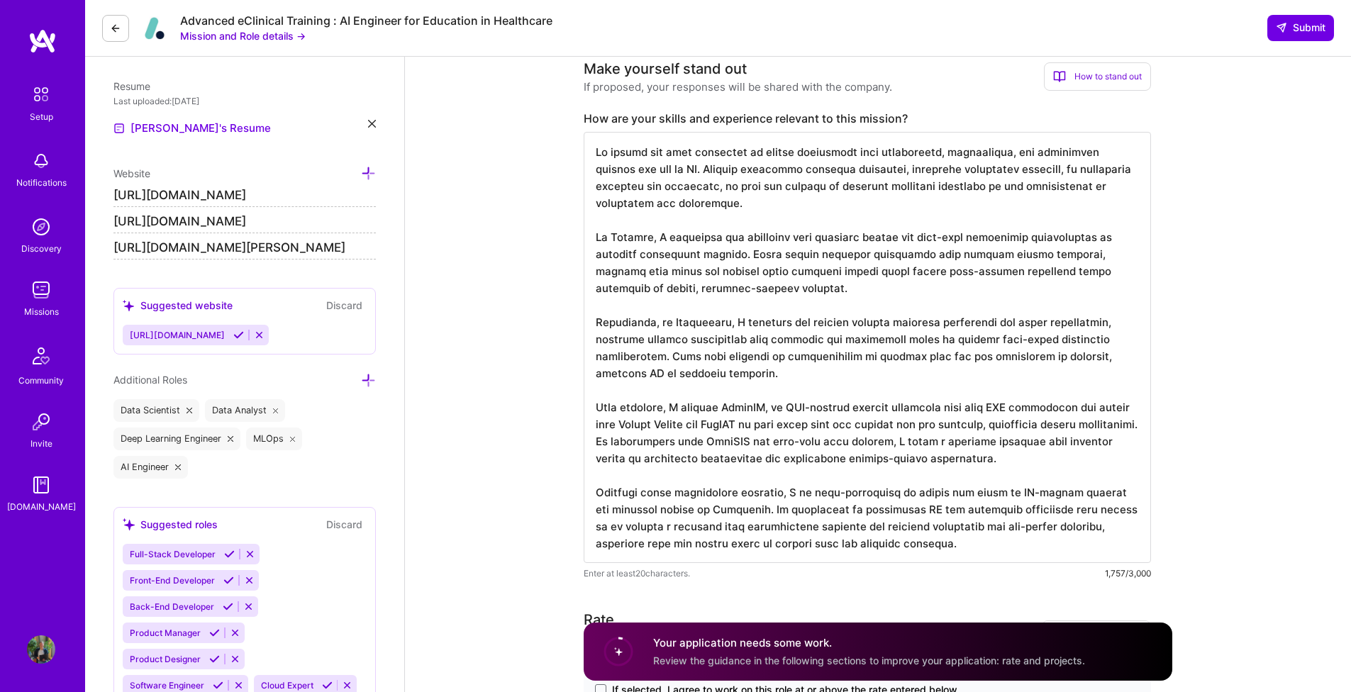
click at [905, 287] on textarea at bounding box center [867, 347] width 567 height 431
click at [865, 253] on textarea at bounding box center [867, 347] width 567 height 431
click at [915, 253] on textarea at bounding box center [867, 347] width 567 height 431
drag, startPoint x: 908, startPoint y: 270, endPoint x: 1031, endPoint y: 272, distance: 123.4
click at [1031, 272] on textarea at bounding box center [867, 347] width 567 height 431
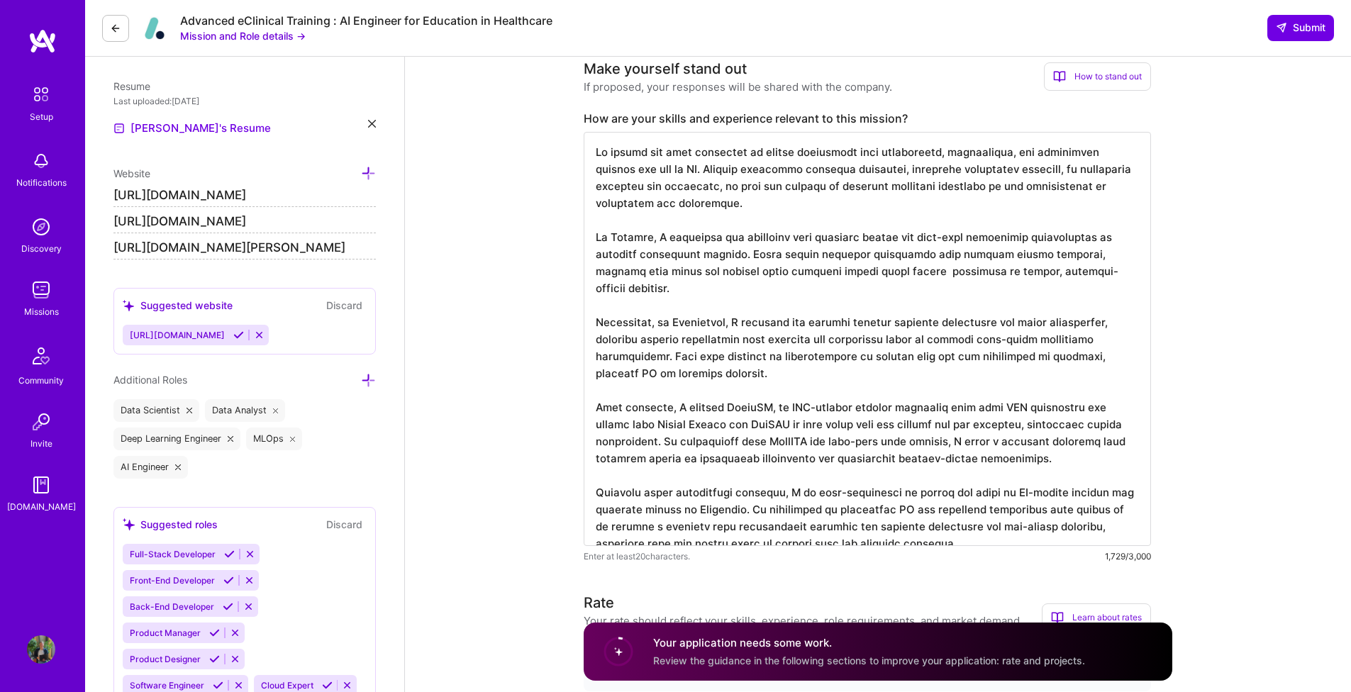
click at [917, 254] on textarea at bounding box center [867, 339] width 567 height 414
click at [945, 253] on textarea at bounding box center [867, 339] width 567 height 414
click at [942, 254] on textarea at bounding box center [867, 339] width 567 height 414
click at [941, 254] on textarea at bounding box center [867, 339] width 567 height 414
paste textarea "high-quality education tools"
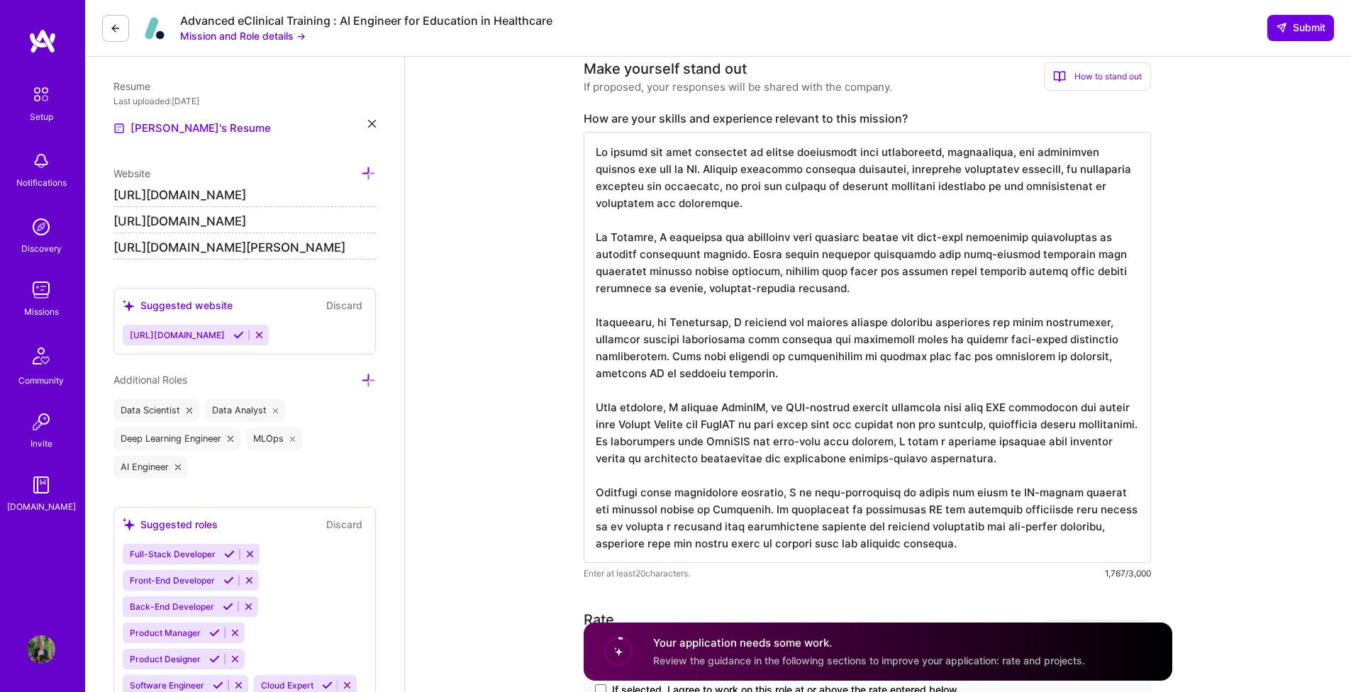
drag, startPoint x: 718, startPoint y: 271, endPoint x: 1043, endPoint y: 273, distance: 325.4
click at [1044, 272] on textarea at bounding box center [867, 347] width 567 height 431
click at [1038, 284] on textarea at bounding box center [867, 347] width 567 height 431
drag, startPoint x: 983, startPoint y: 271, endPoint x: 780, endPoint y: 291, distance: 204.5
click at [780, 291] on textarea at bounding box center [867, 347] width 567 height 431
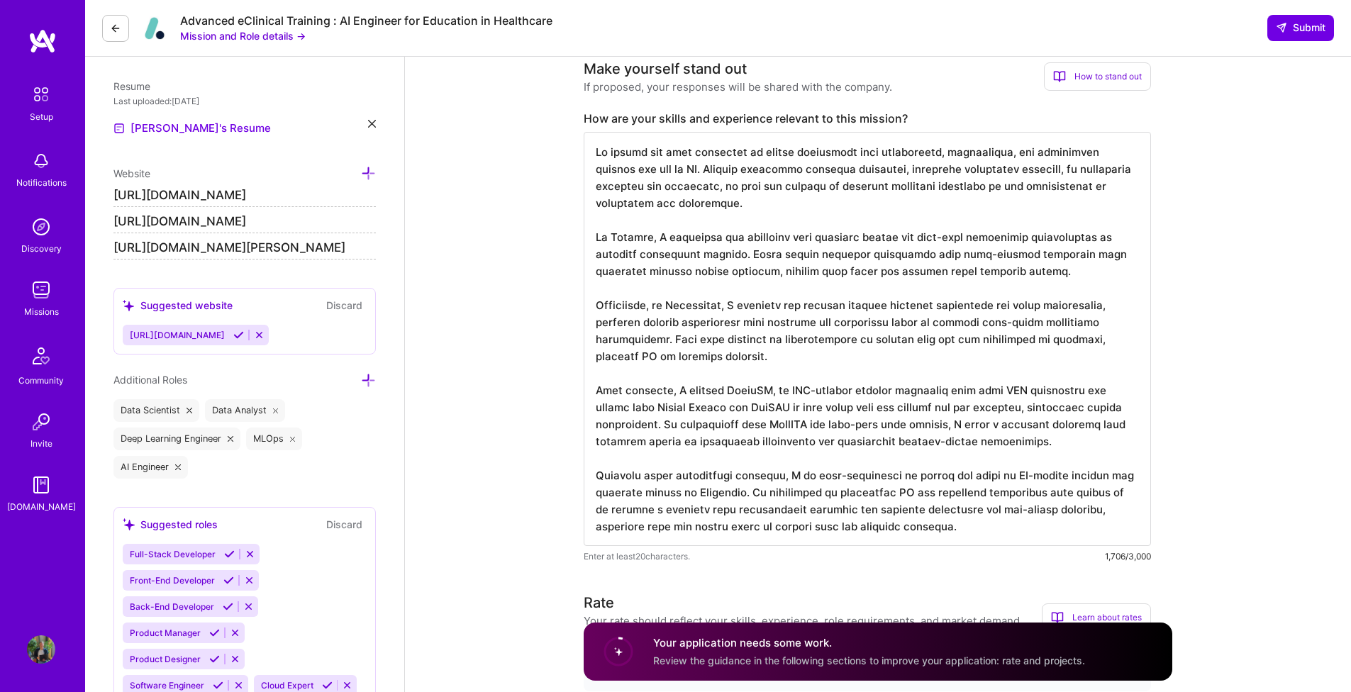
drag, startPoint x: 981, startPoint y: 320, endPoint x: 657, endPoint y: 333, distance: 324.3
click at [657, 333] on textarea at bounding box center [867, 339] width 567 height 414
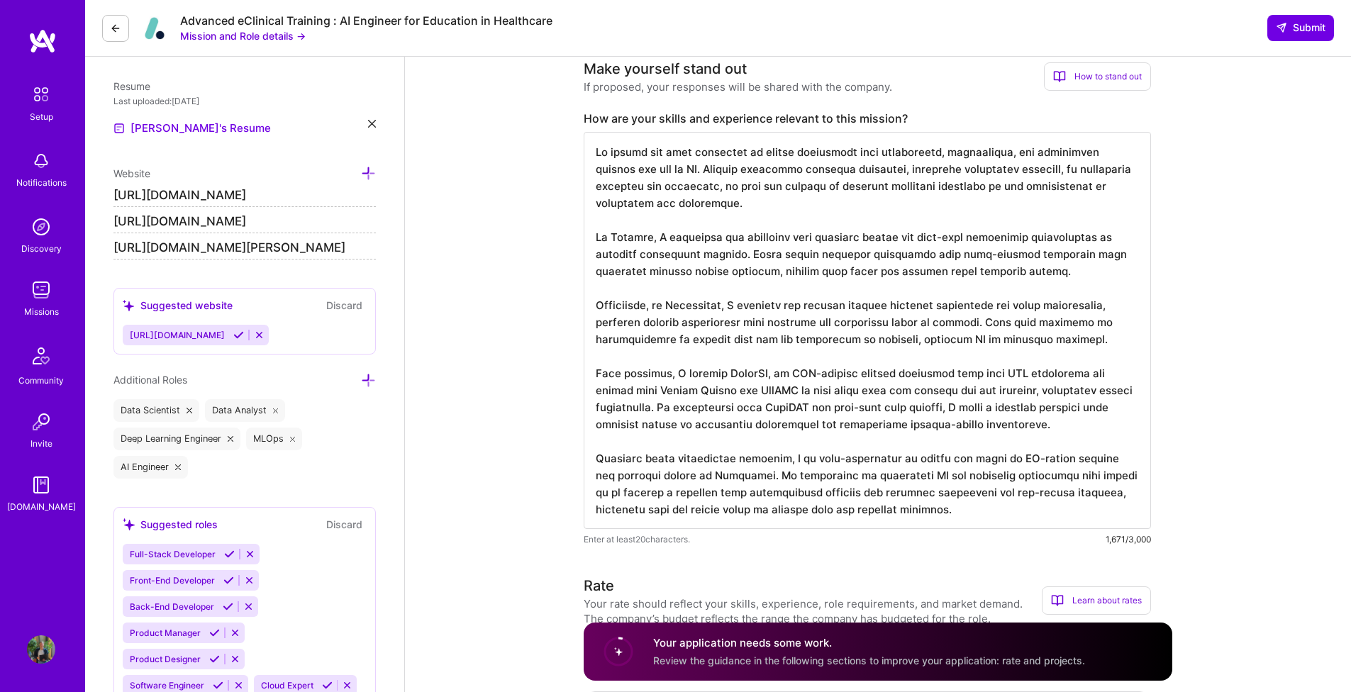
drag, startPoint x: 1066, startPoint y: 336, endPoint x: 568, endPoint y: 302, distance: 498.9
drag, startPoint x: 596, startPoint y: 149, endPoint x: 959, endPoint y: 529, distance: 525.1
click at [959, 529] on div "Enter at least 20 characters. 1,671/3,000" at bounding box center [867, 339] width 567 height 415
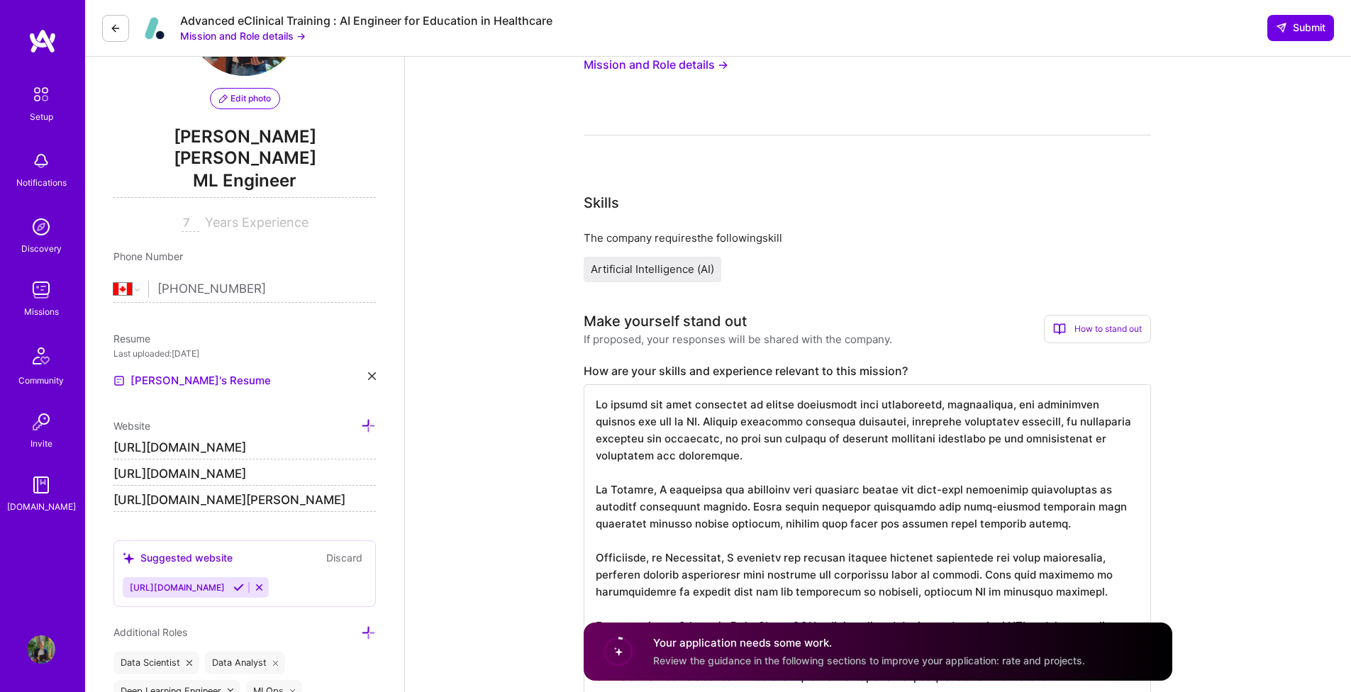
scroll to position [0, 0]
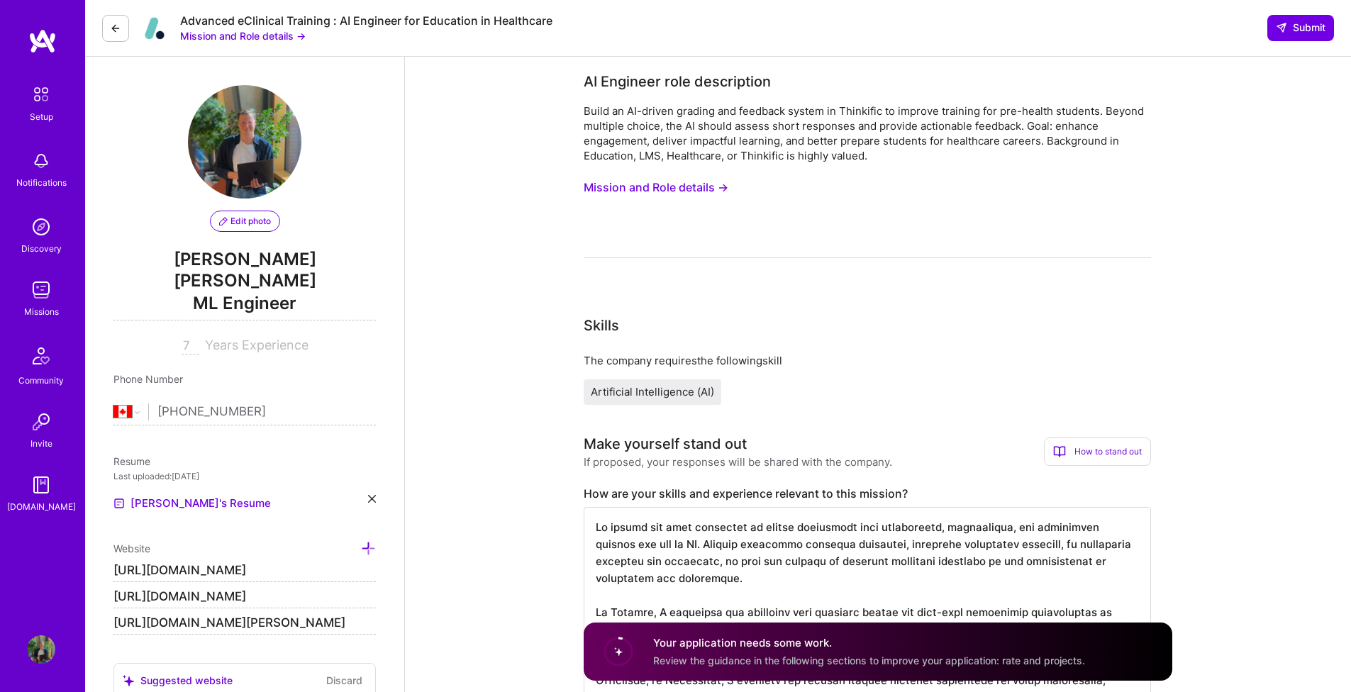
click at [710, 182] on button "Mission and Role details →" at bounding box center [656, 187] width 145 height 26
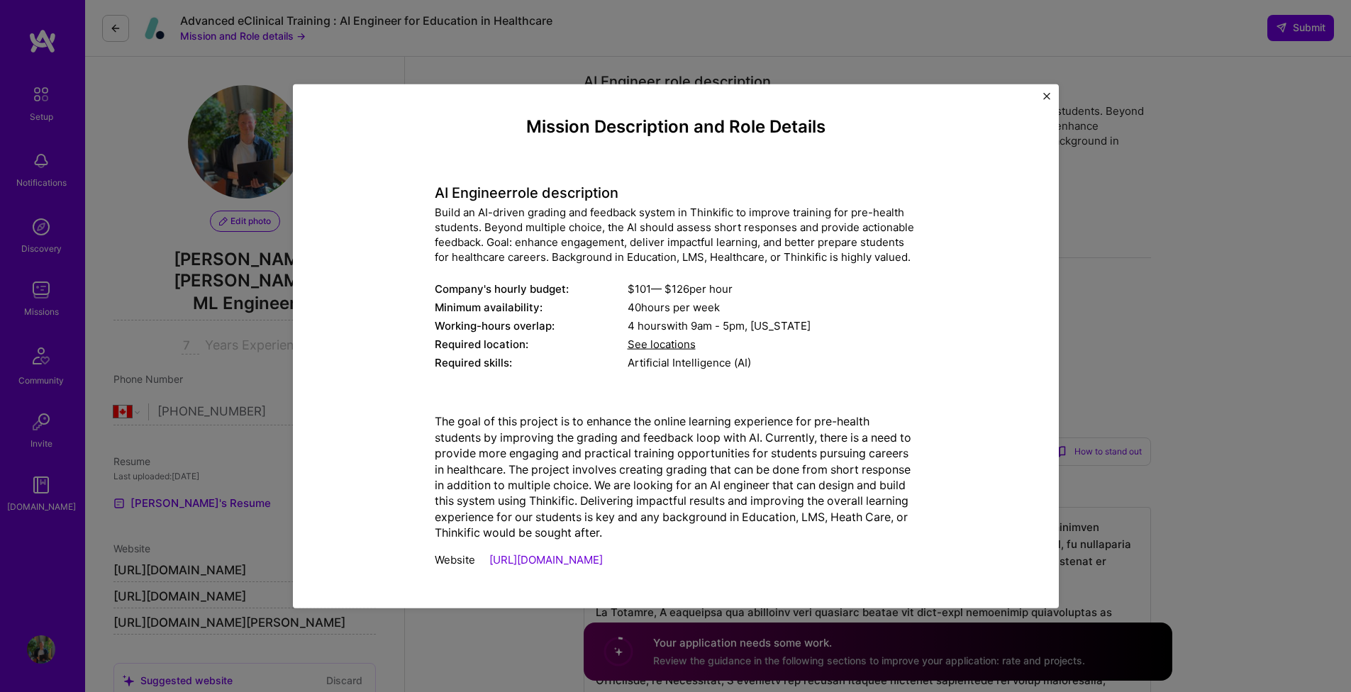
click at [648, 345] on span "See locations" at bounding box center [661, 343] width 68 height 13
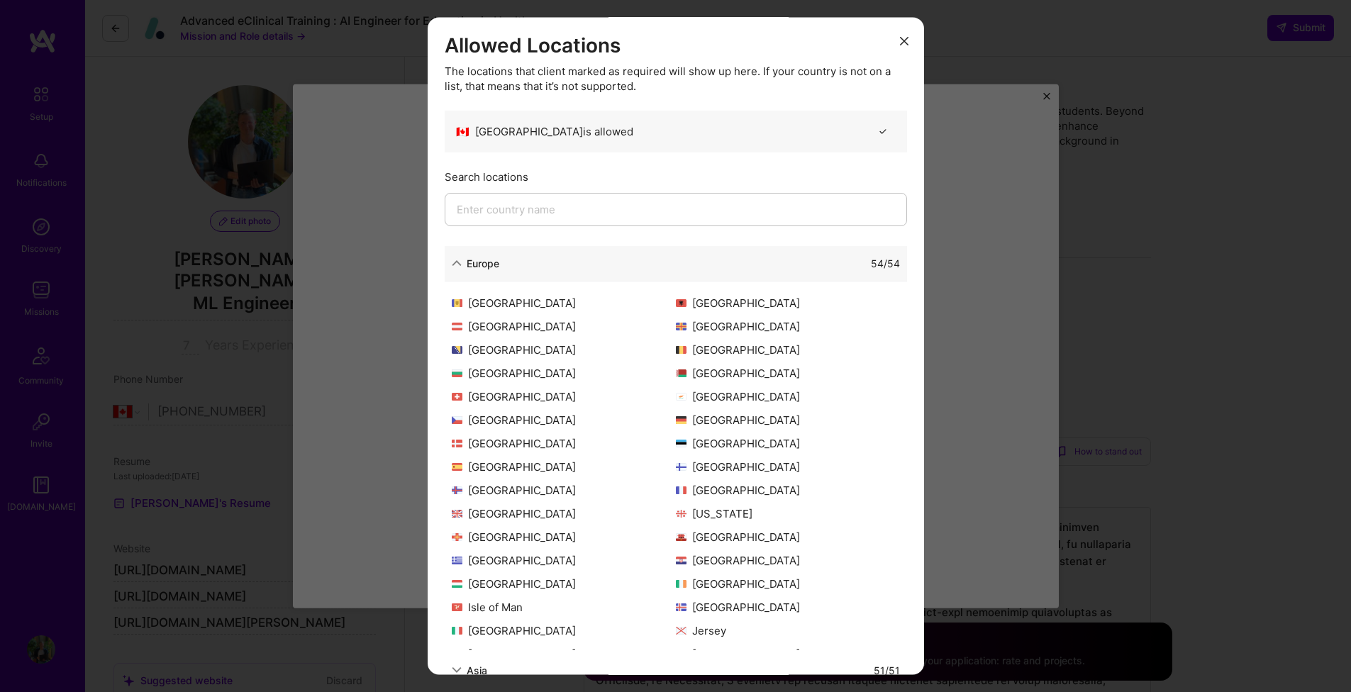
click at [898, 40] on button "modal" at bounding box center [903, 39] width 17 height 23
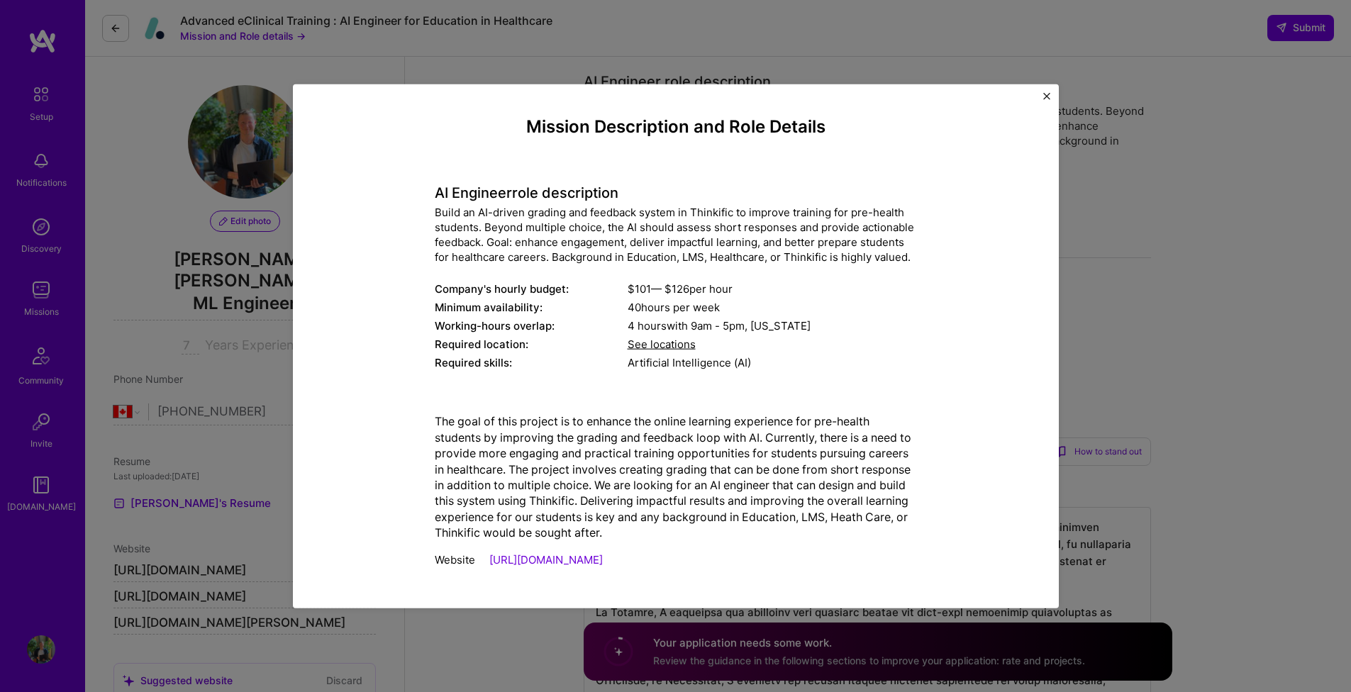
click at [1198, 317] on div "Mission Description and Role Details AI Engineer role description Build an AI-d…" at bounding box center [675, 346] width 1351 height 692
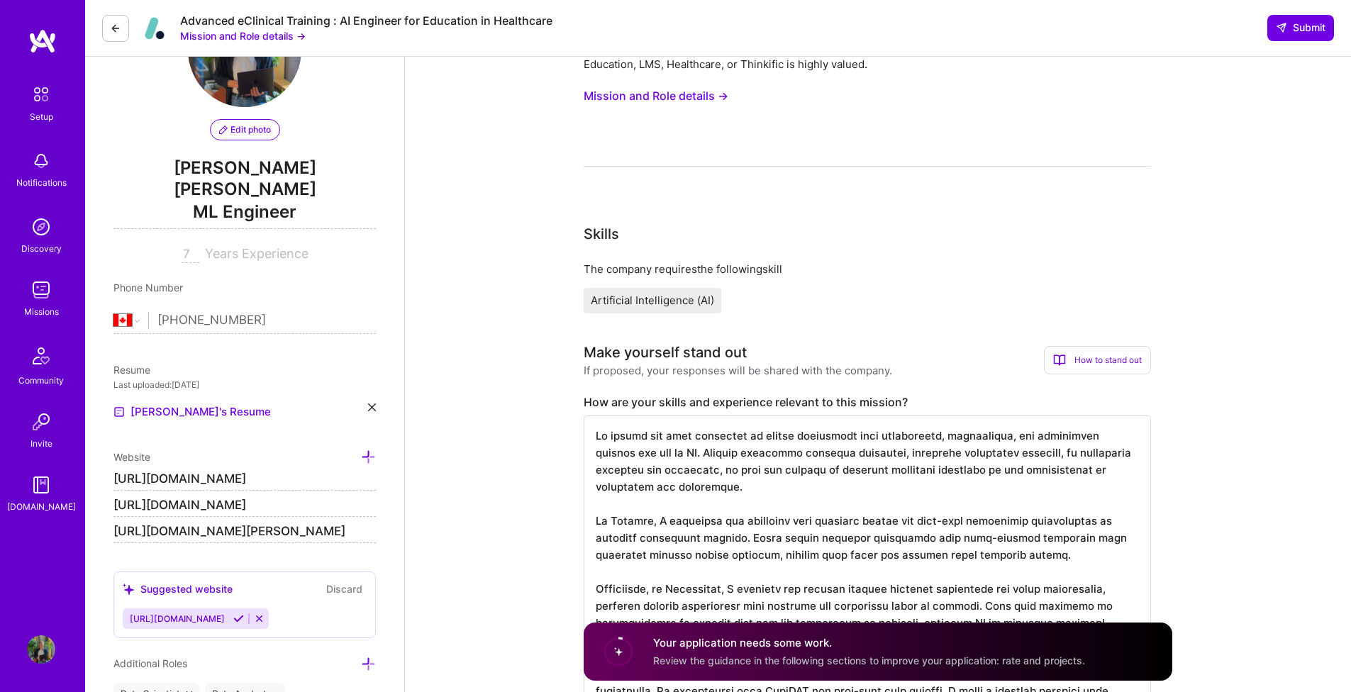
scroll to position [553, 0]
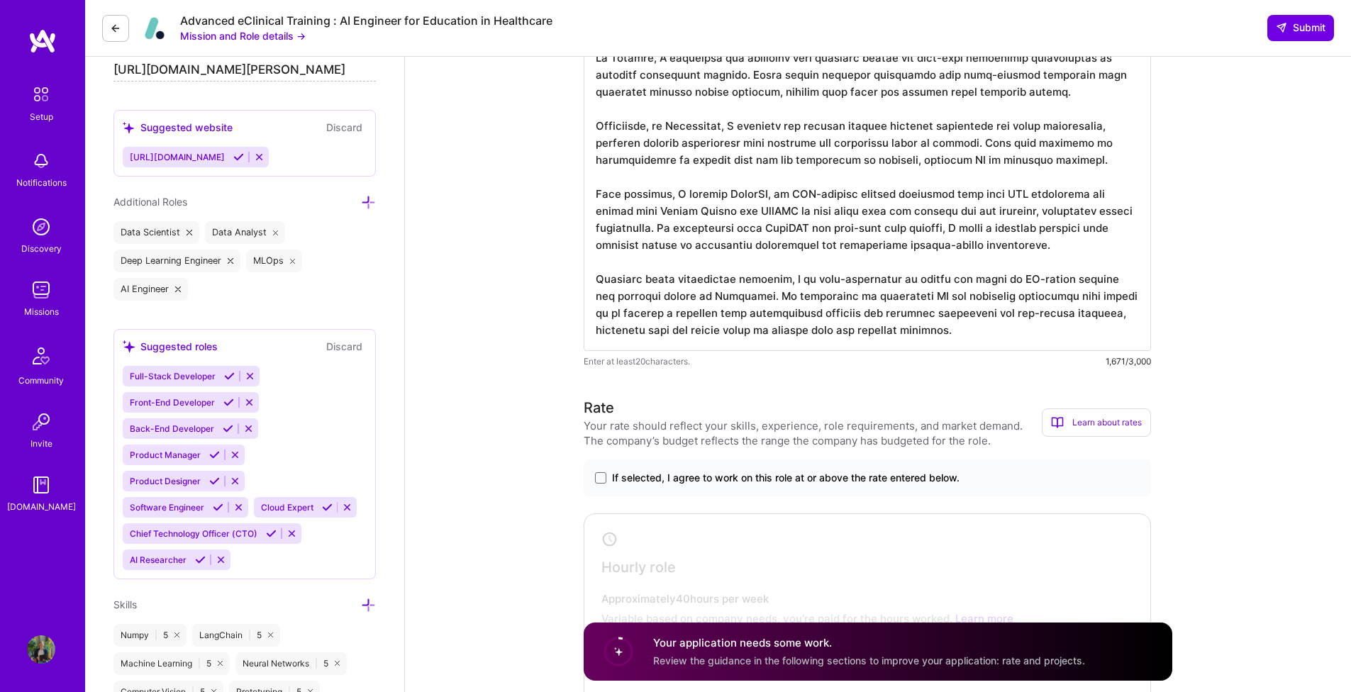
drag, startPoint x: 946, startPoint y: 336, endPoint x: 591, endPoint y: 73, distance: 442.0
click at [588, 60] on textarea at bounding box center [867, 152] width 567 height 397
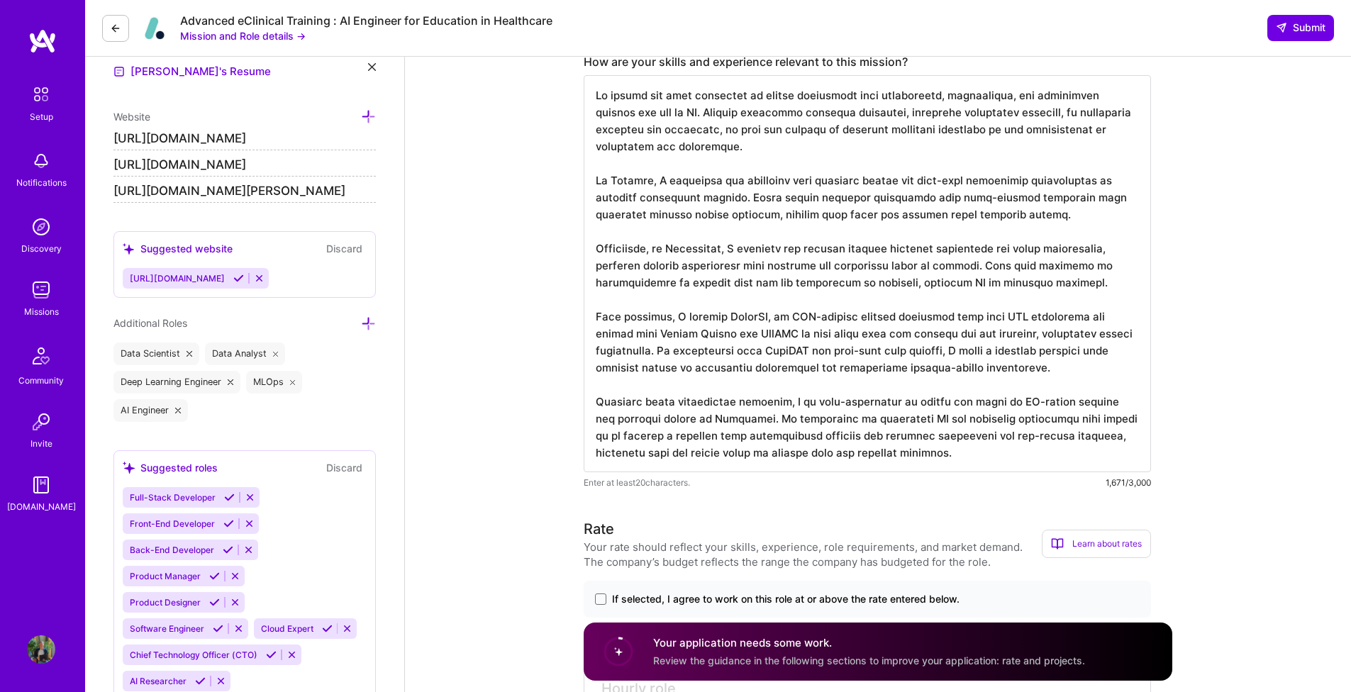
scroll to position [1, 0]
drag, startPoint x: 602, startPoint y: 109, endPoint x: 978, endPoint y: 488, distance: 533.9
click at [978, 488] on div "Enter at least 20 characters. 1,671/3,000" at bounding box center [867, 282] width 567 height 415
paste textarea "al tools, including instant visual feedback, helping them learn and refine thei…"
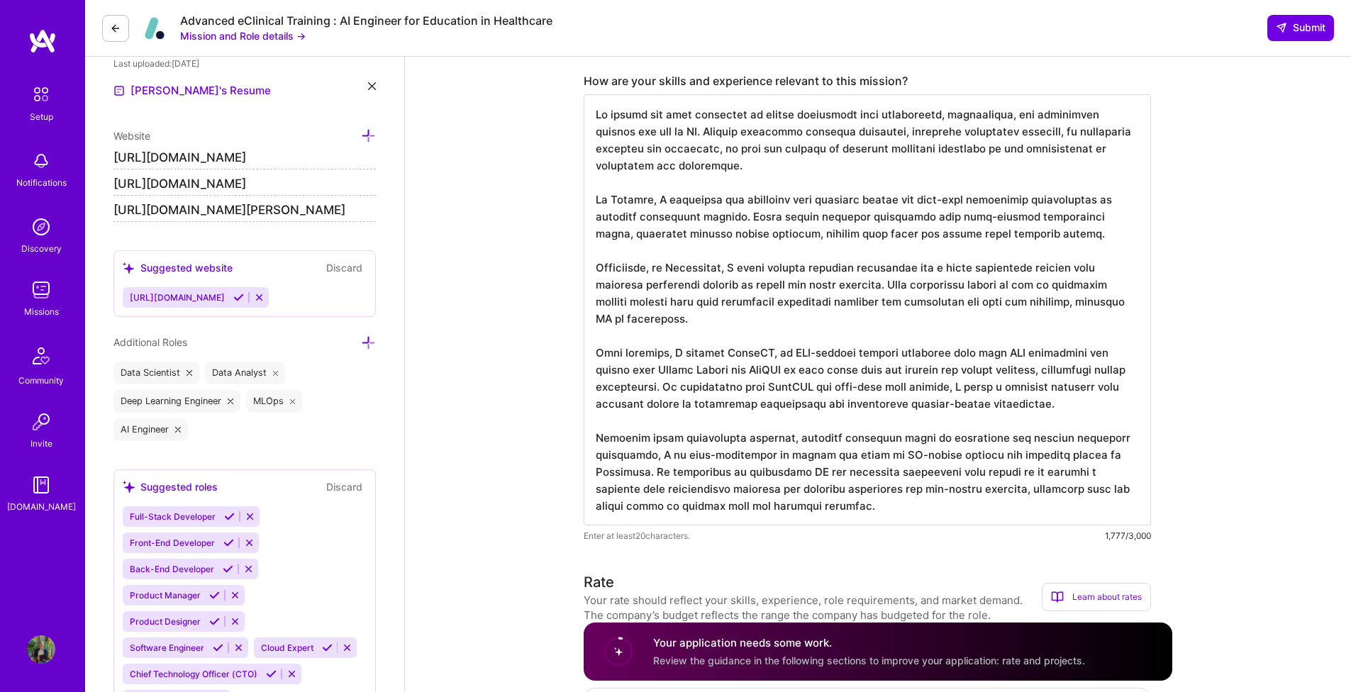
scroll to position [323, 0]
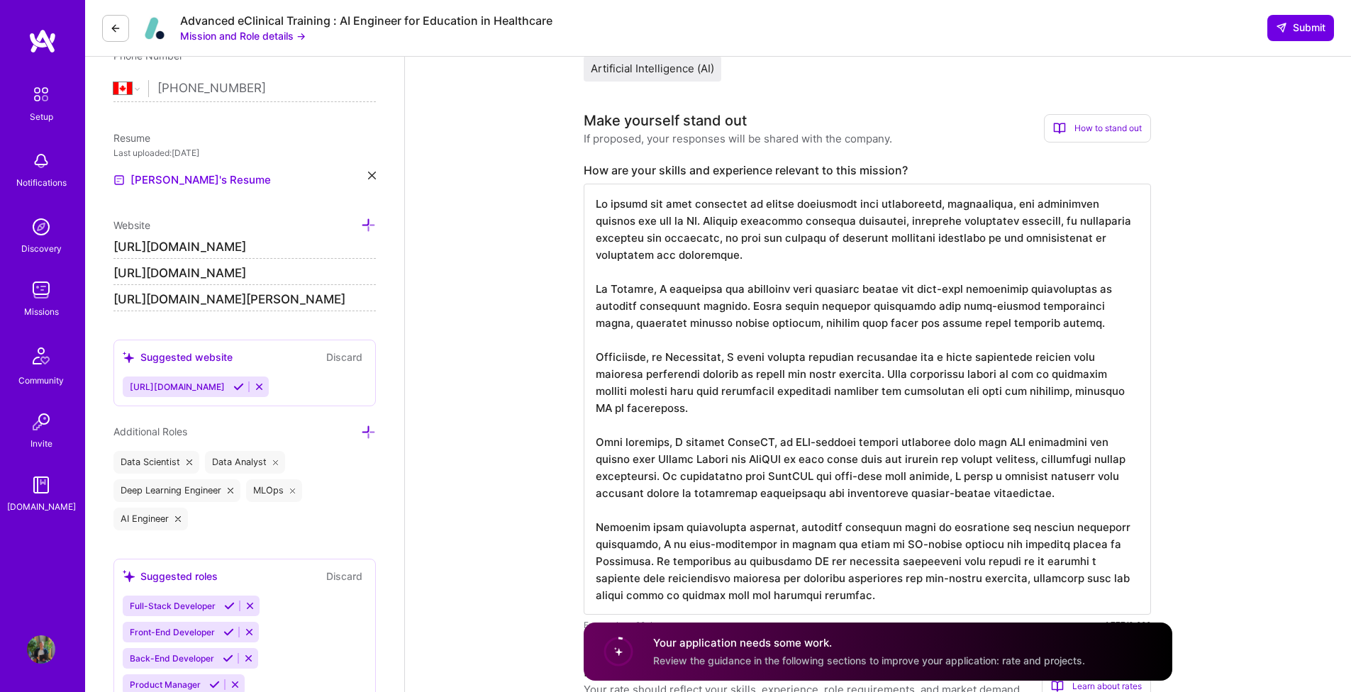
drag, startPoint x: 1060, startPoint y: 219, endPoint x: 905, endPoint y: 216, distance: 155.3
click at [905, 216] on textarea at bounding box center [867, 399] width 567 height 431
drag, startPoint x: 791, startPoint y: 256, endPoint x: 647, endPoint y: 169, distance: 167.9
click at [647, 169] on div "How are your skills and experience relevant to this mission? Enter at least 20 …" at bounding box center [867, 397] width 567 height 469
drag, startPoint x: 1302, startPoint y: 523, endPoint x: 987, endPoint y: 224, distance: 434.8
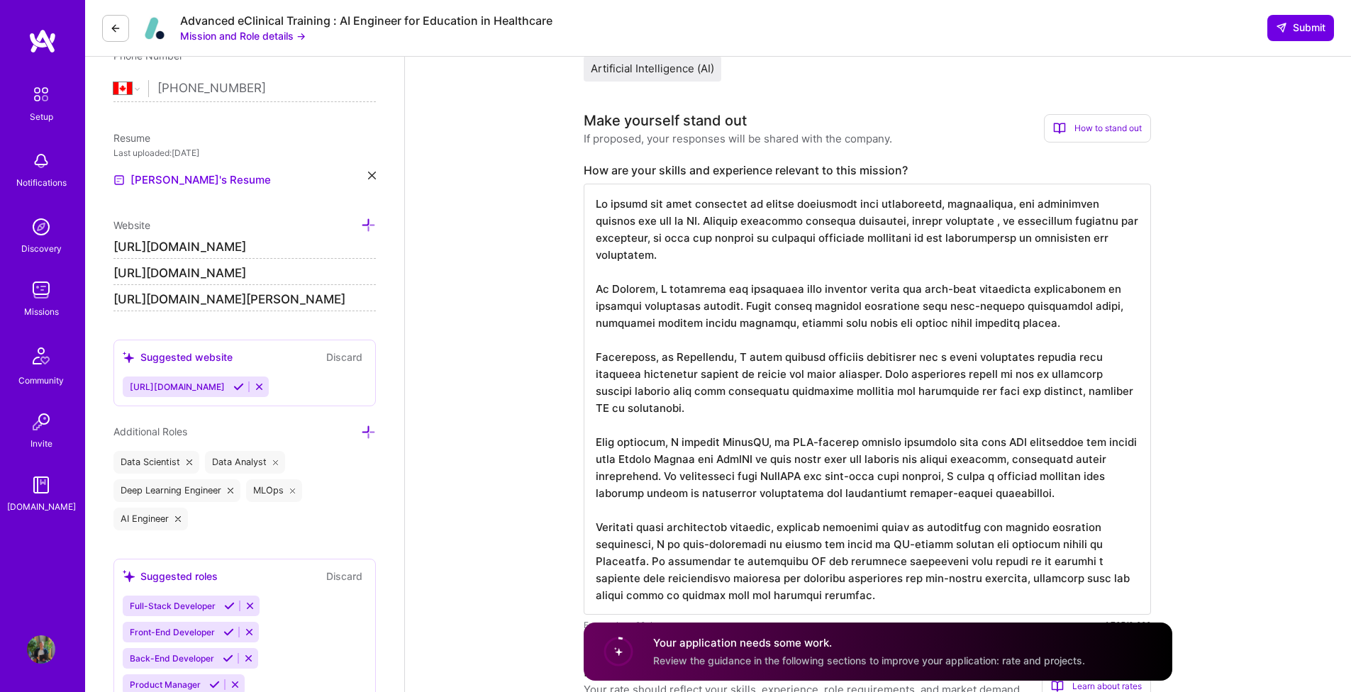
click at [987, 224] on textarea at bounding box center [867, 399] width 567 height 431
click at [988, 221] on textarea at bounding box center [867, 399] width 567 height 431
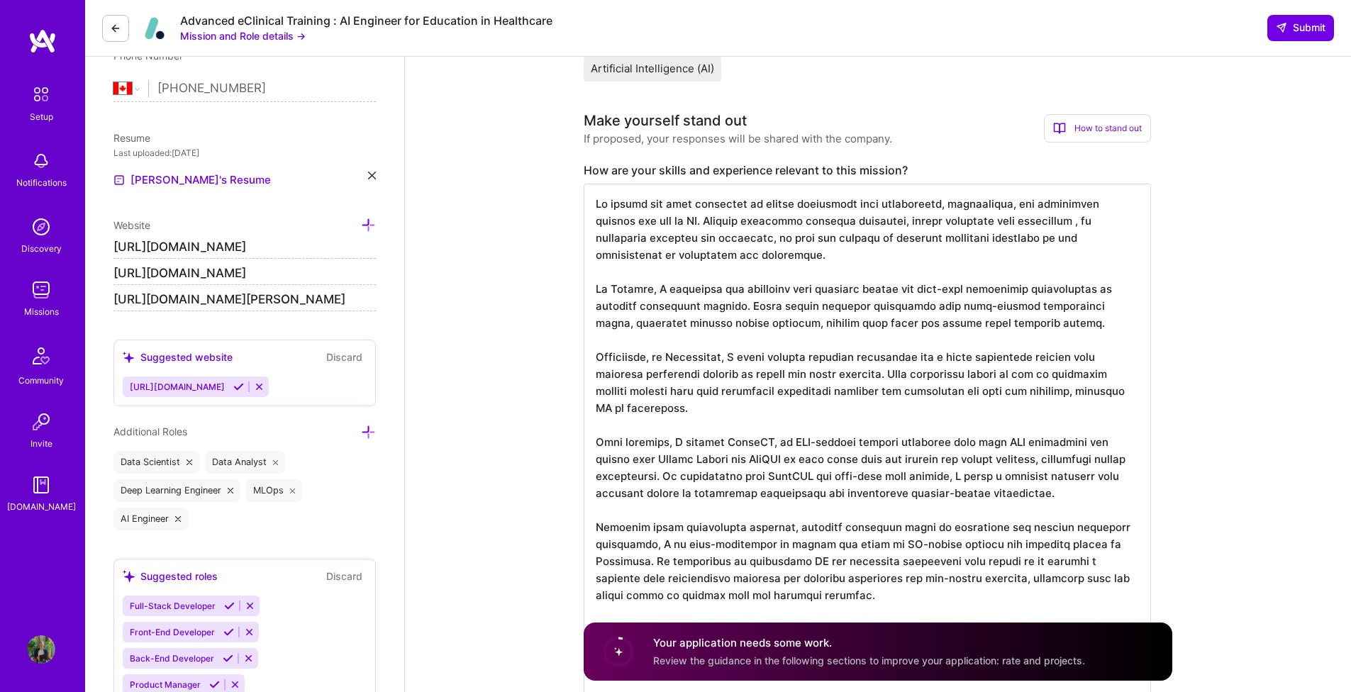
click at [873, 248] on textarea at bounding box center [867, 578] width 567 height 788
click at [742, 276] on textarea at bounding box center [867, 578] width 567 height 788
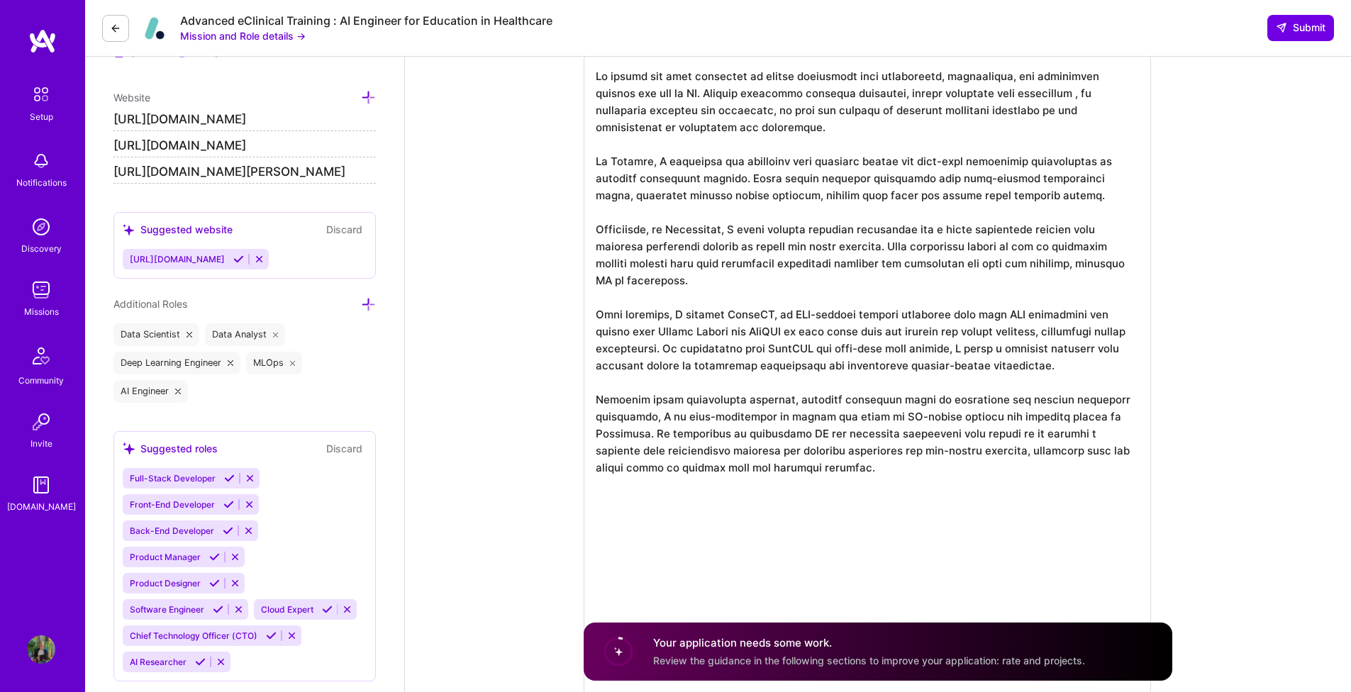
scroll to position [467, 0]
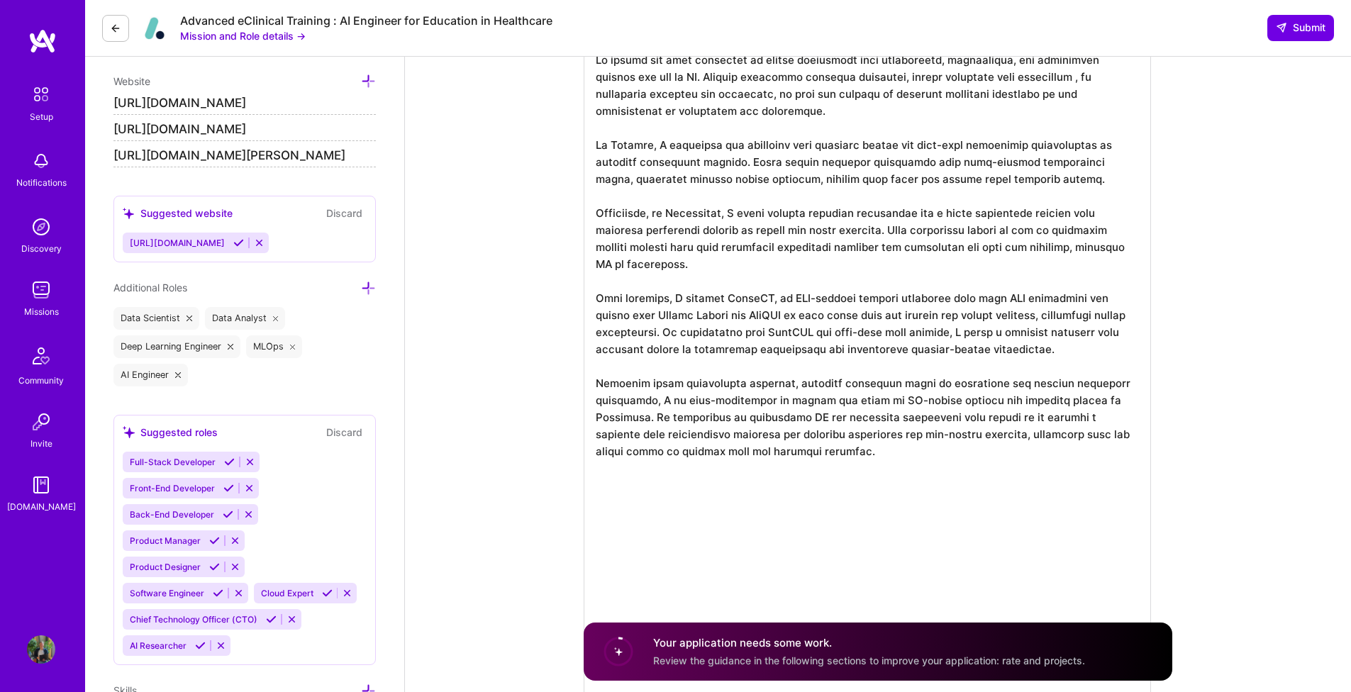
drag, startPoint x: 839, startPoint y: 230, endPoint x: 848, endPoint y: 257, distance: 28.9
click at [848, 257] on textarea at bounding box center [867, 434] width 567 height 788
click at [995, 297] on textarea at bounding box center [867, 434] width 567 height 788
drag, startPoint x: 1001, startPoint y: 296, endPoint x: 806, endPoint y: 313, distance: 195.7
click at [806, 313] on textarea at bounding box center [867, 434] width 567 height 788
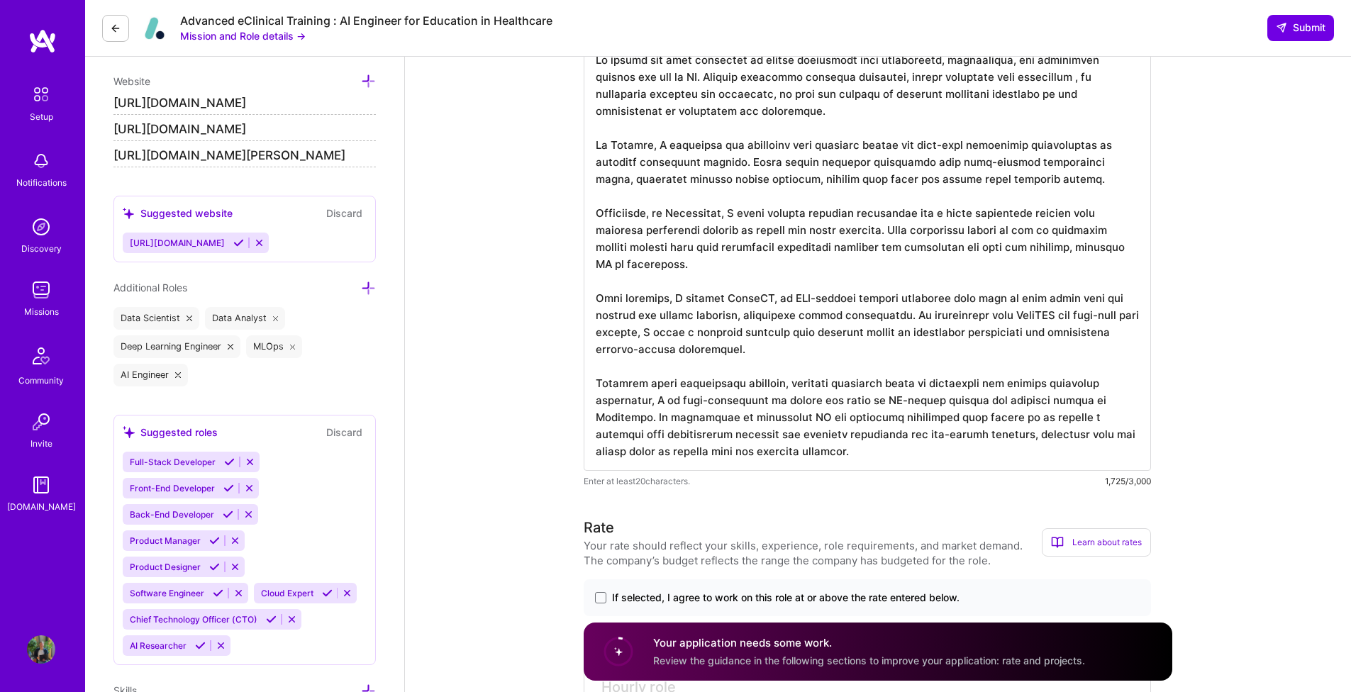
click at [956, 297] on textarea at bounding box center [867, 255] width 567 height 431
drag, startPoint x: 949, startPoint y: 297, endPoint x: 998, endPoint y: 298, distance: 48.9
click at [998, 298] on textarea at bounding box center [867, 255] width 567 height 431
drag, startPoint x: 796, startPoint y: 258, endPoint x: 839, endPoint y: 226, distance: 53.7
click at [839, 226] on textarea at bounding box center [867, 255] width 567 height 431
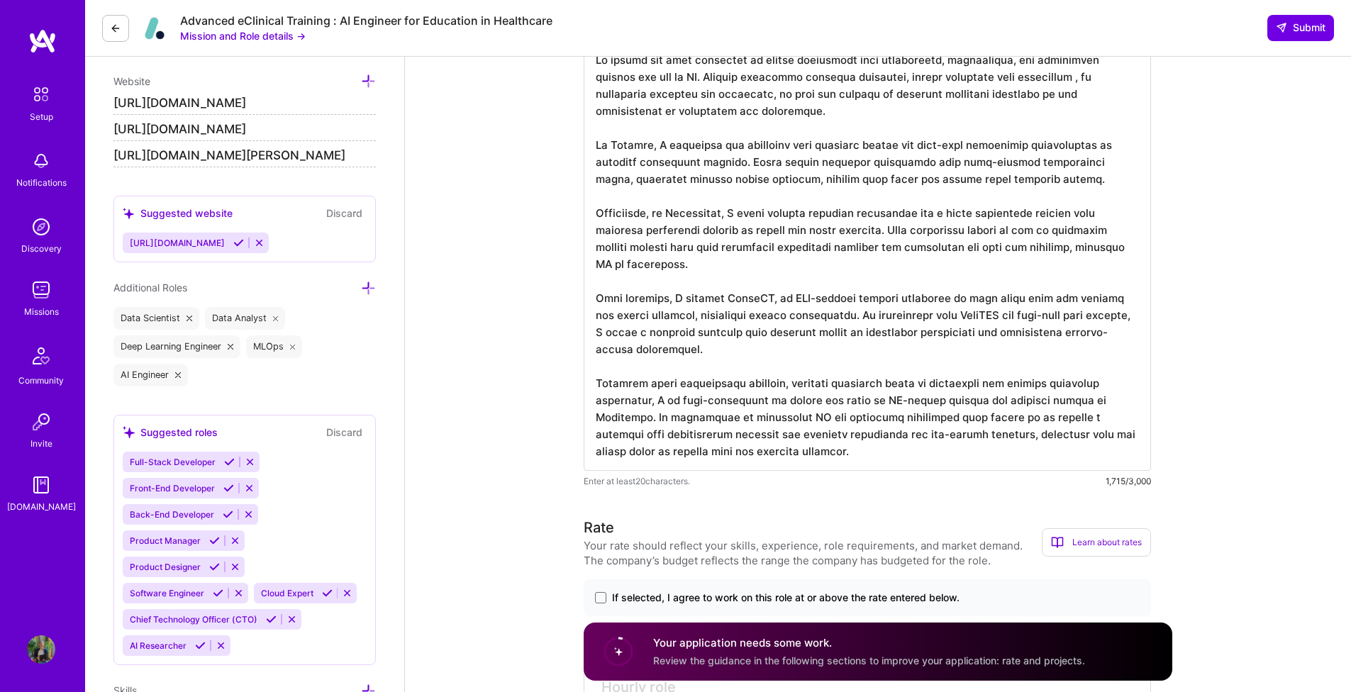
paste textarea "By automating fibrosis detection, we reduced reliance on specialized radiologis…"
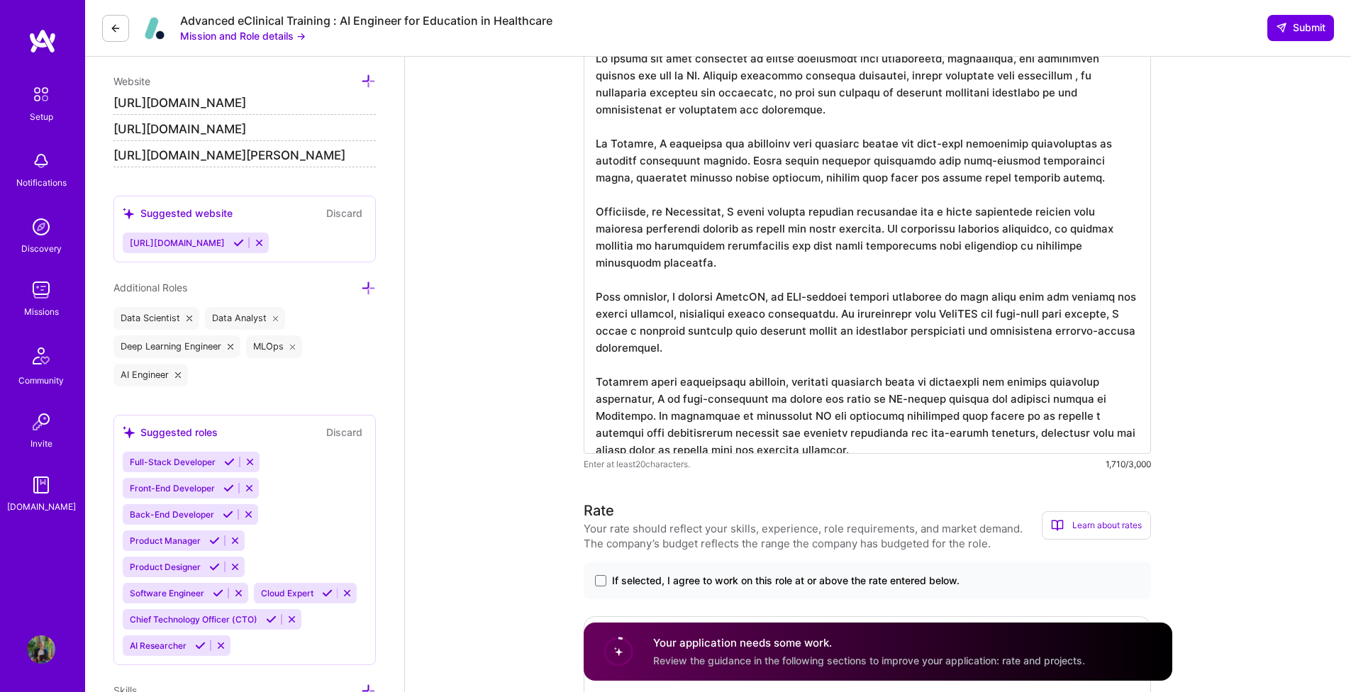
scroll to position [479, 0]
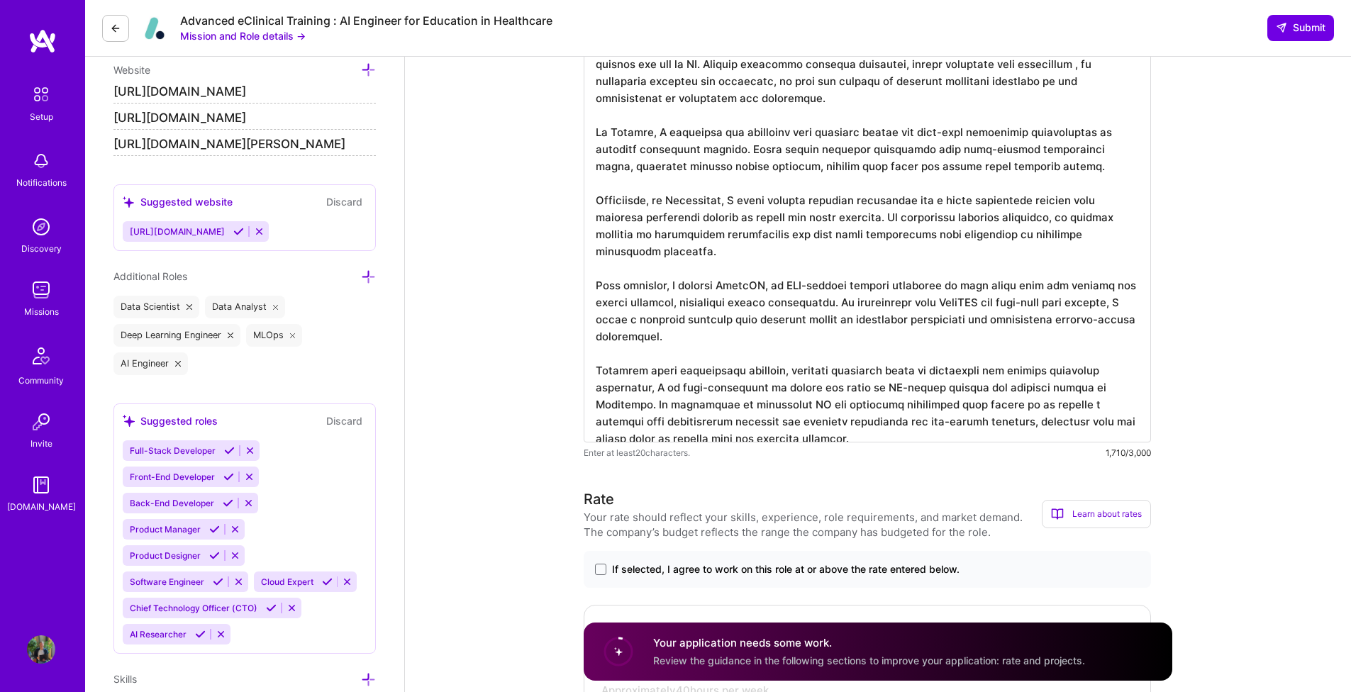
drag, startPoint x: 839, startPoint y: 281, endPoint x: 849, endPoint y: 313, distance: 33.2
click at [849, 313] on textarea at bounding box center [867, 235] width 567 height 414
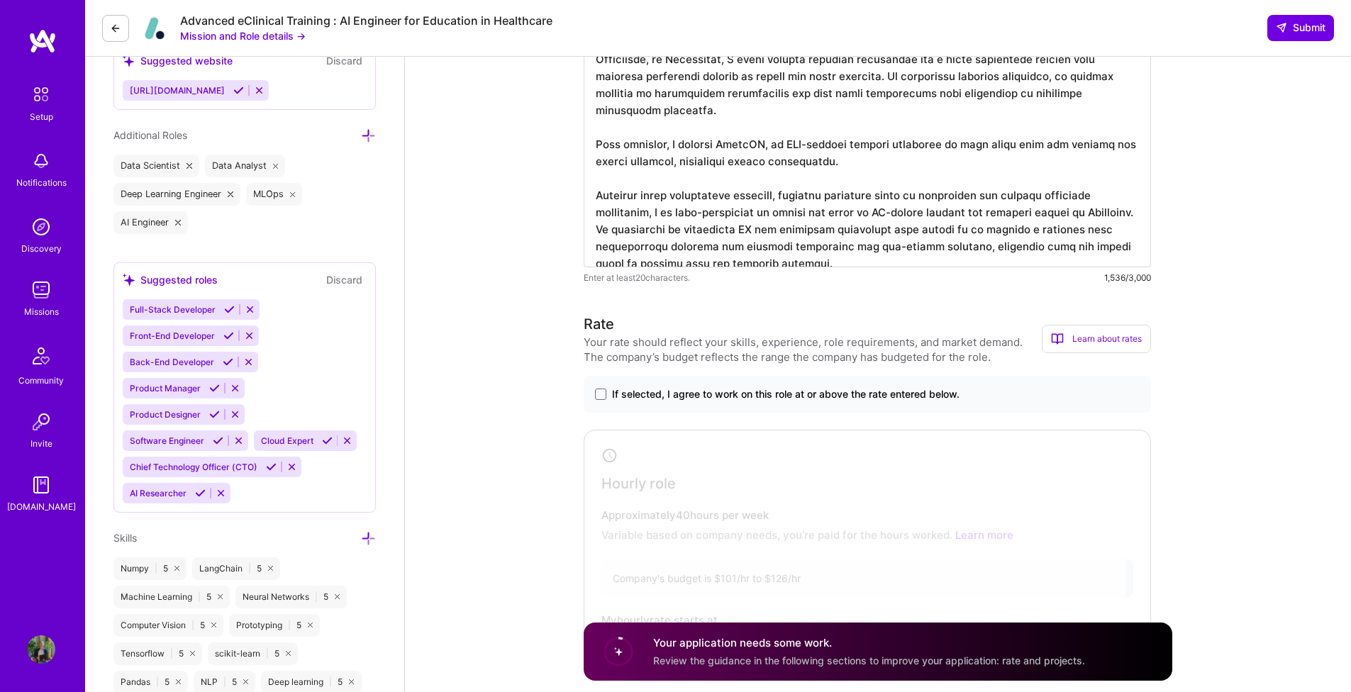
scroll to position [597, 0]
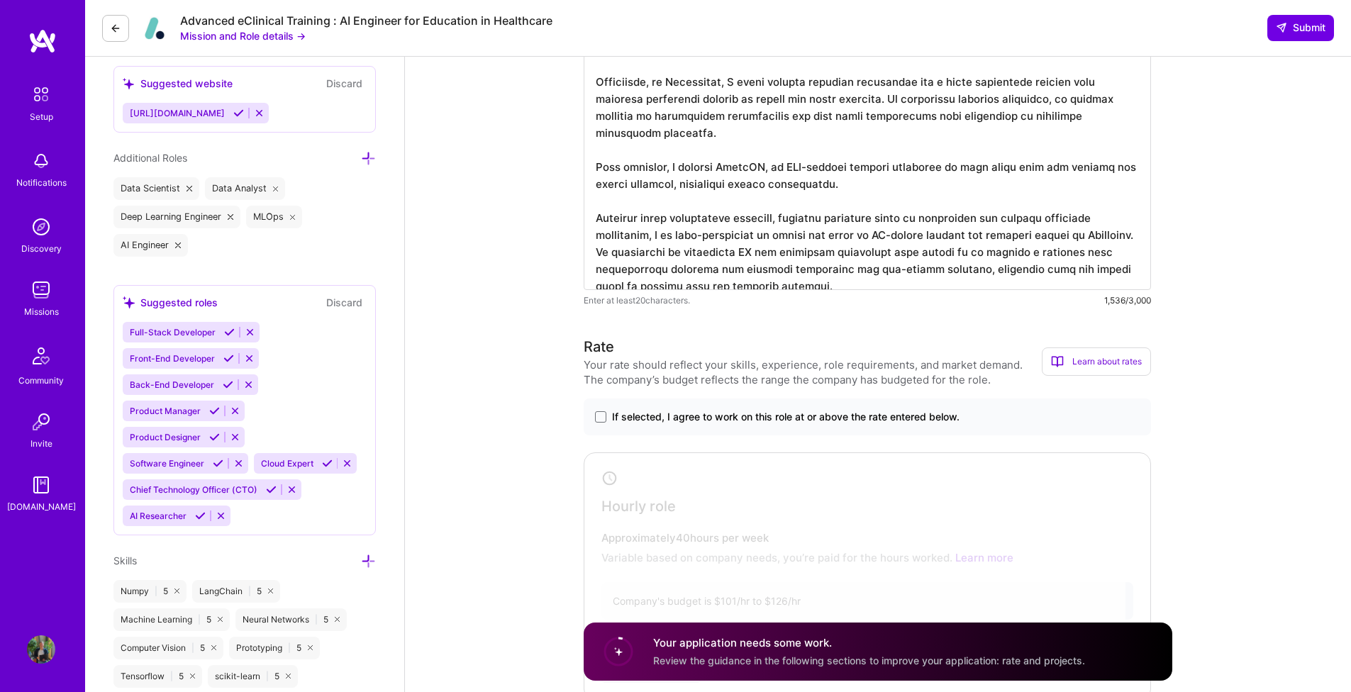
drag, startPoint x: 768, startPoint y: 271, endPoint x: 577, endPoint y: 194, distance: 205.5
click at [1070, 263] on textarea at bounding box center [867, 100] width 567 height 380
drag, startPoint x: 1065, startPoint y: 281, endPoint x: 1020, endPoint y: 106, distance: 180.9
click at [1020, 106] on textarea at bounding box center [867, 100] width 567 height 380
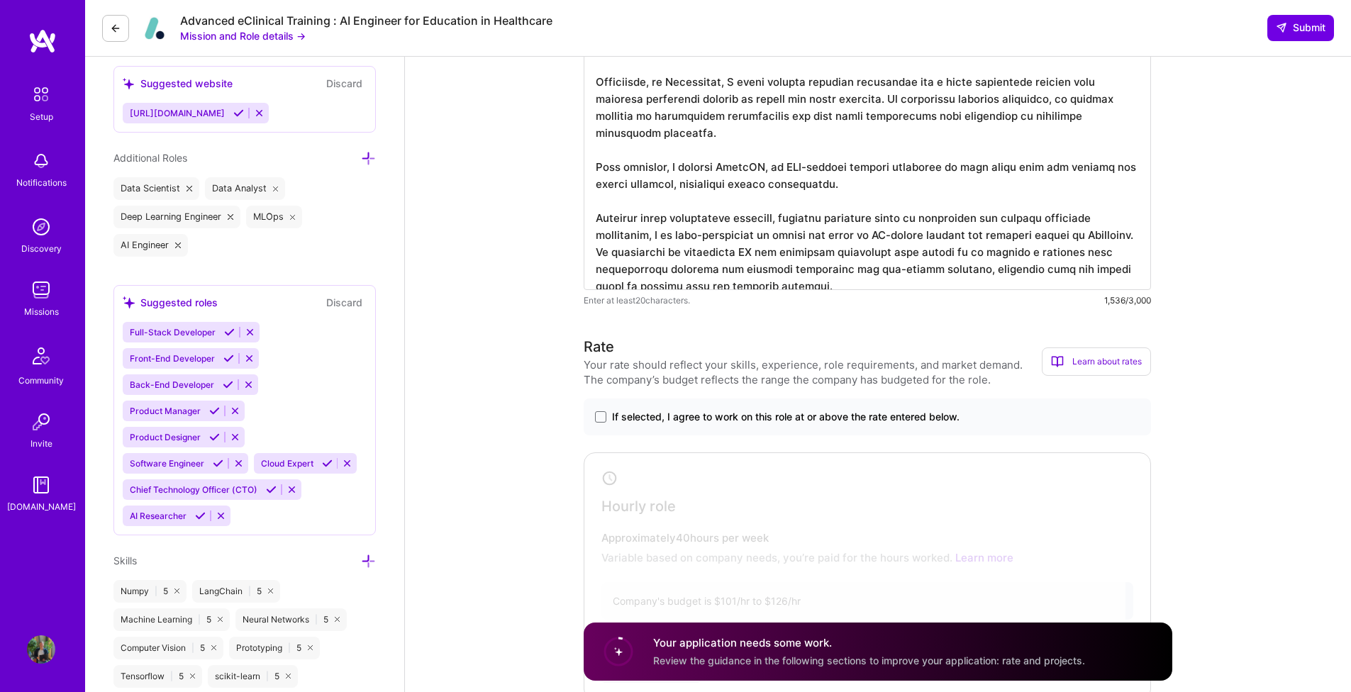
click at [972, 279] on textarea at bounding box center [867, 100] width 567 height 380
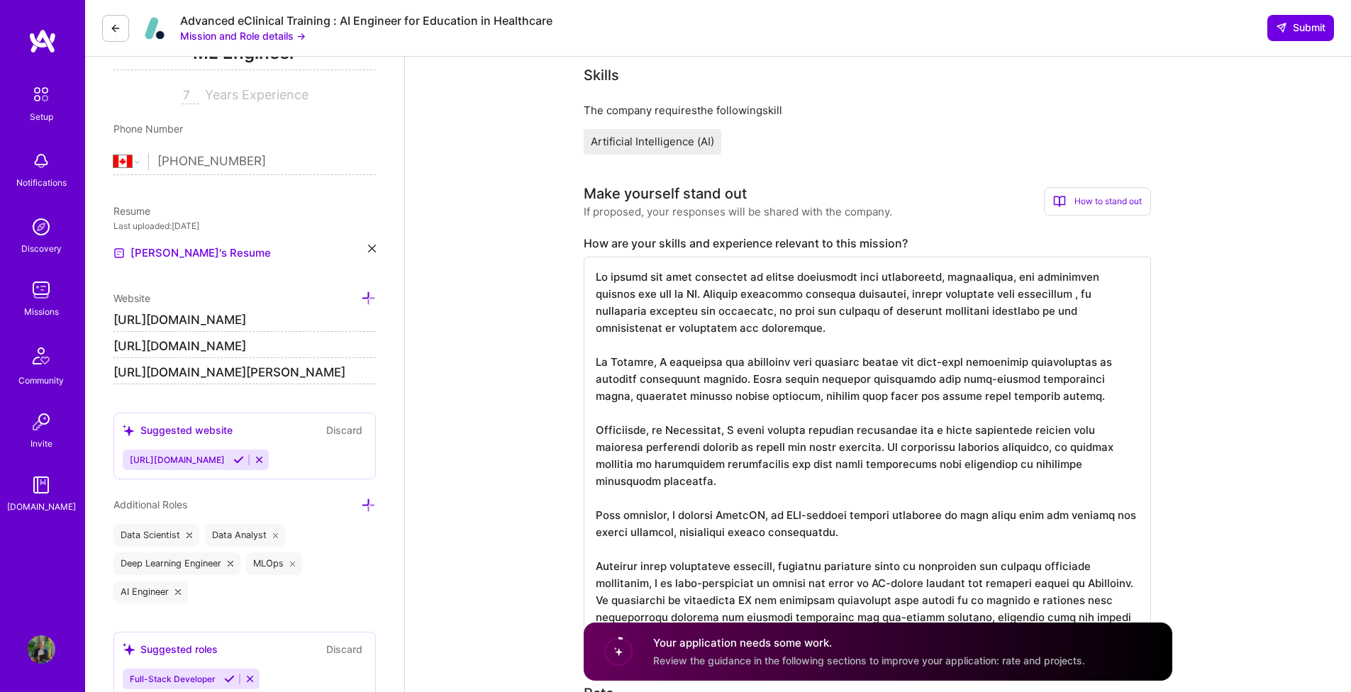
scroll to position [177, 0]
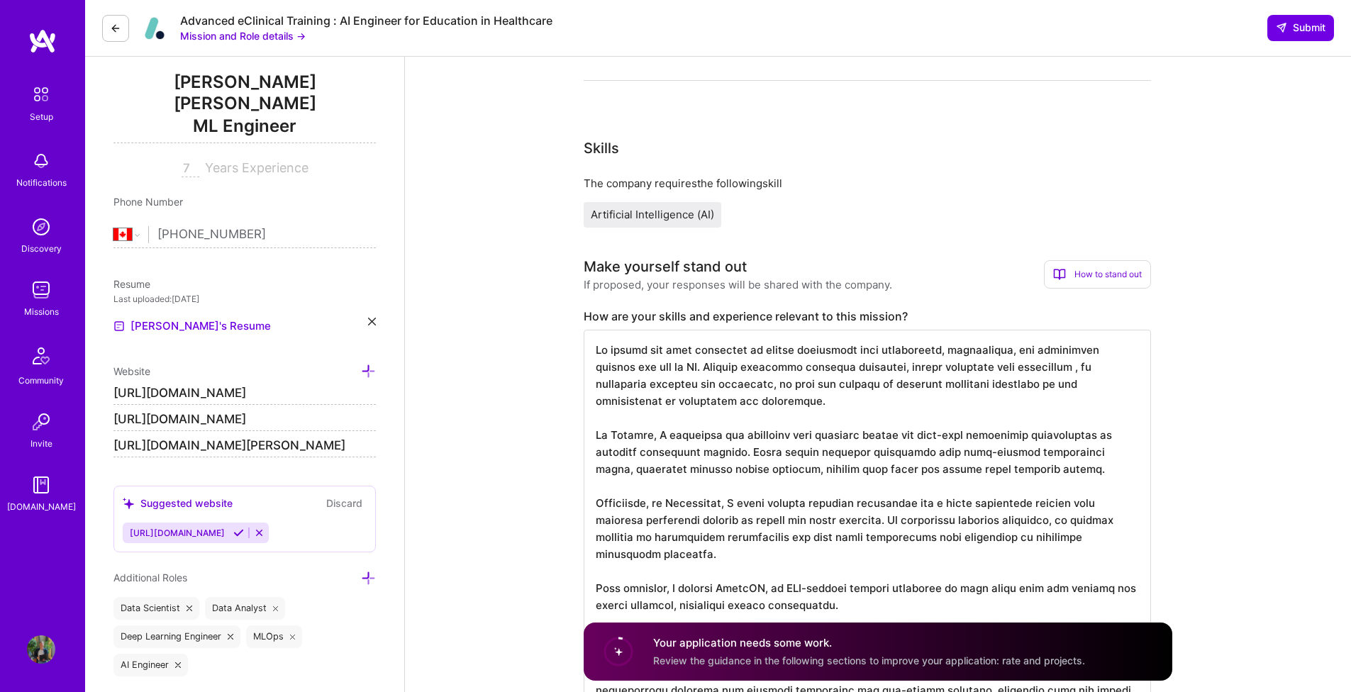
drag, startPoint x: 973, startPoint y: 281, endPoint x: 802, endPoint y: 187, distance: 194.8
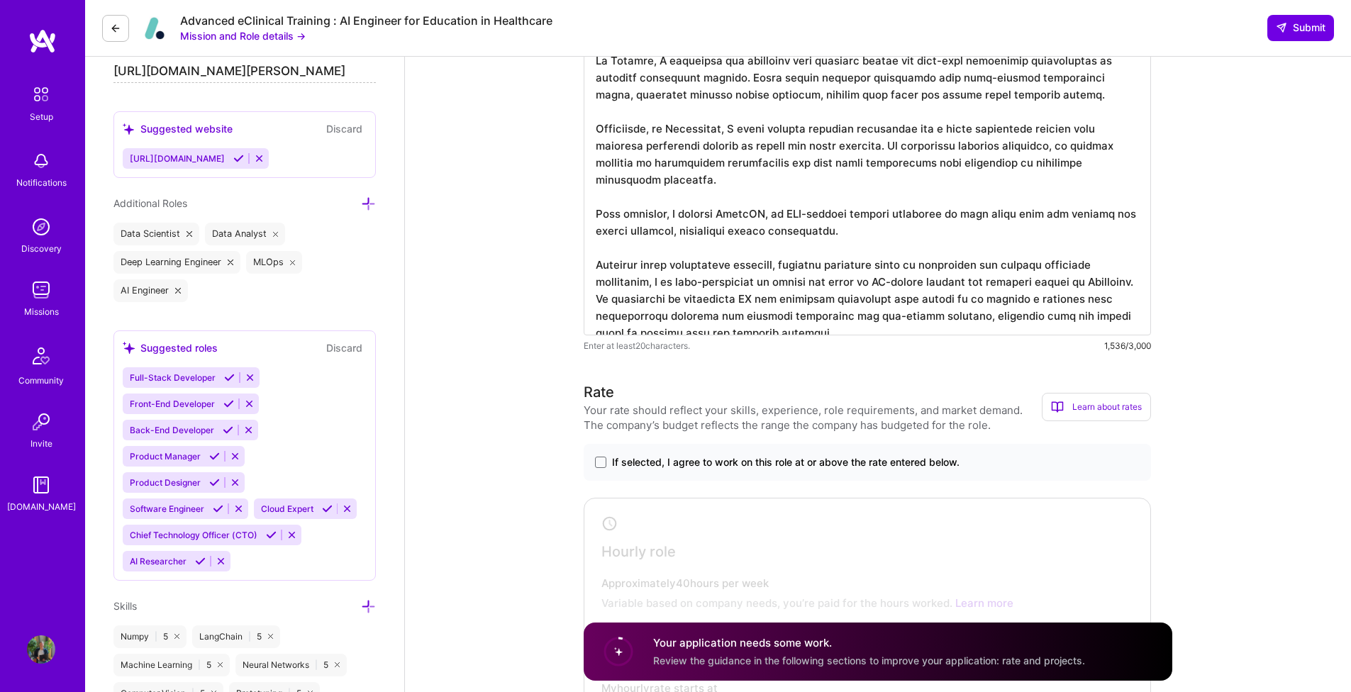
scroll to position [537, 0]
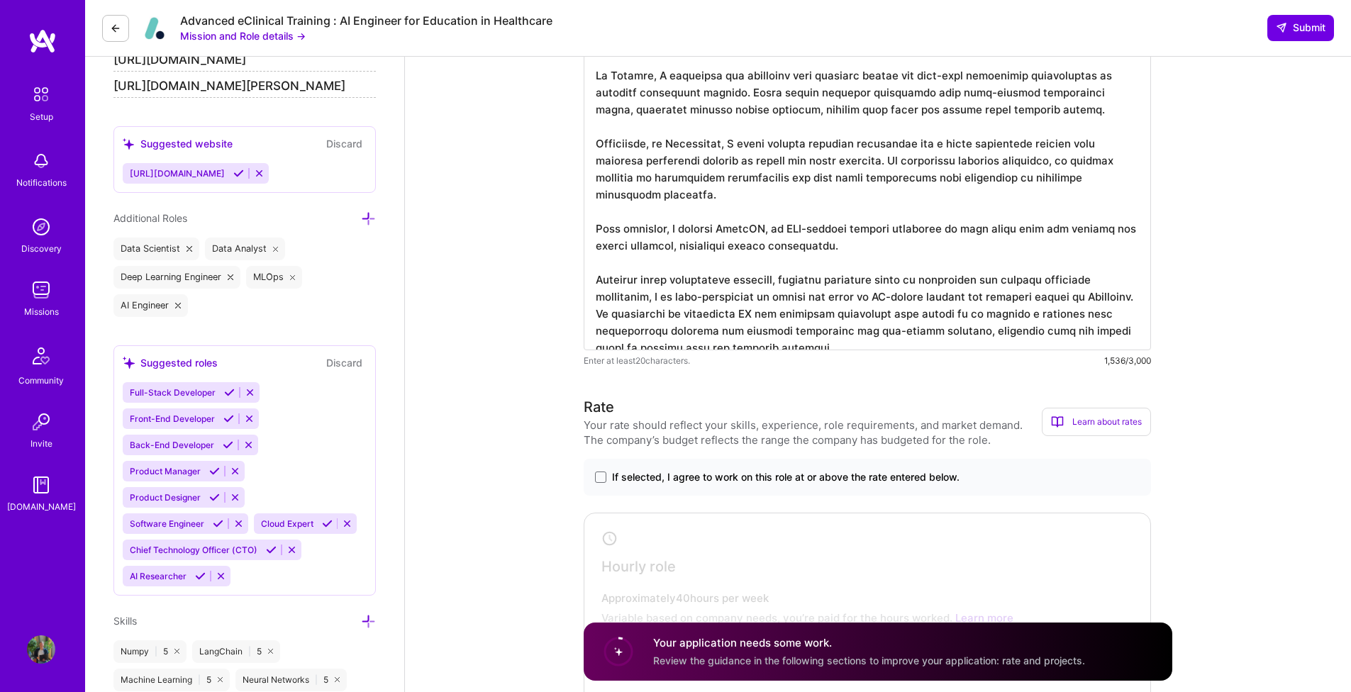
drag, startPoint x: 1330, startPoint y: 501, endPoint x: 890, endPoint y: 312, distance: 479.3
click at [890, 312] on textarea at bounding box center [867, 160] width 567 height 380
click at [690, 255] on textarea at bounding box center [867, 160] width 567 height 380
drag, startPoint x: 786, startPoint y: 262, endPoint x: 978, endPoint y: 260, distance: 192.9
click at [978, 260] on textarea at bounding box center [867, 160] width 567 height 380
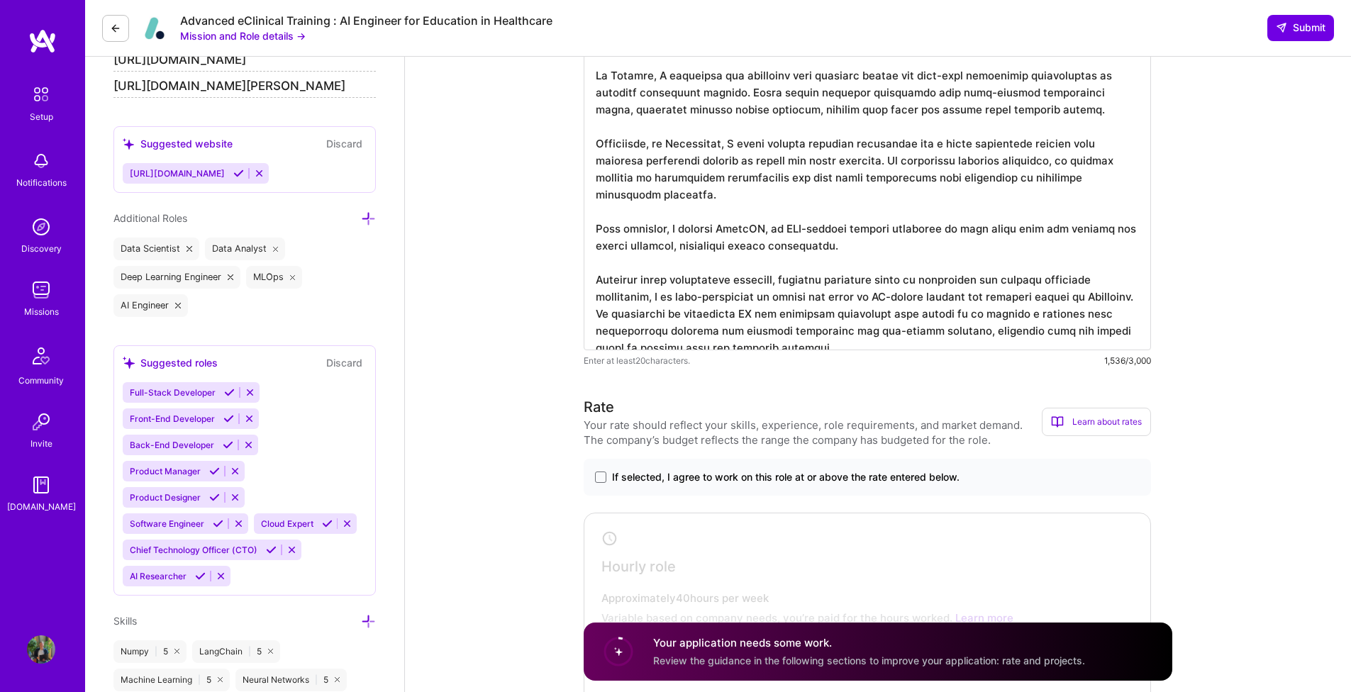
click at [823, 316] on textarea at bounding box center [867, 160] width 567 height 380
drag, startPoint x: 823, startPoint y: 328, endPoint x: 700, endPoint y: 254, distance: 144.1
click at [700, 254] on textarea at bounding box center [867, 160] width 567 height 380
drag, startPoint x: 920, startPoint y: 371, endPoint x: 916, endPoint y: 364, distance: 8.3
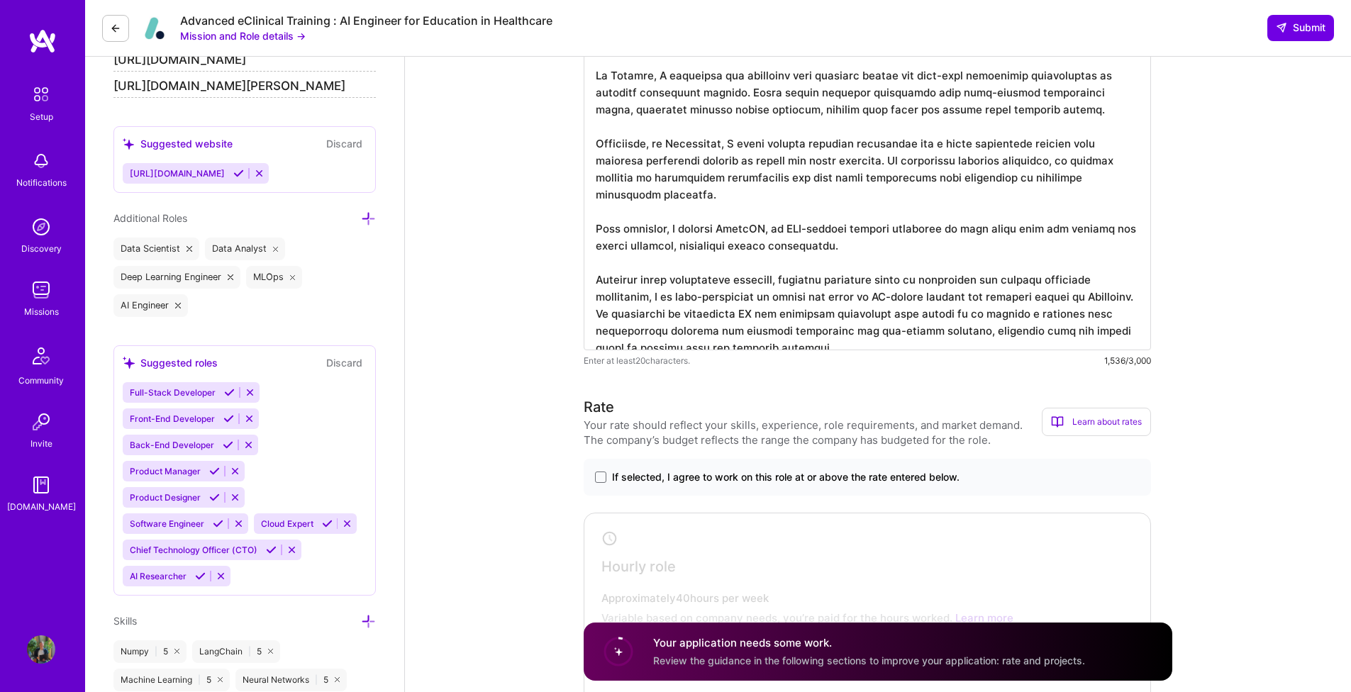
drag, startPoint x: 893, startPoint y: 338, endPoint x: 586, endPoint y: 257, distance: 317.7
click at [586, 256] on textarea at bounding box center [867, 160] width 567 height 380
paste textarea "Having worked across diverse areas of healthcare, from education and diagnostic…"
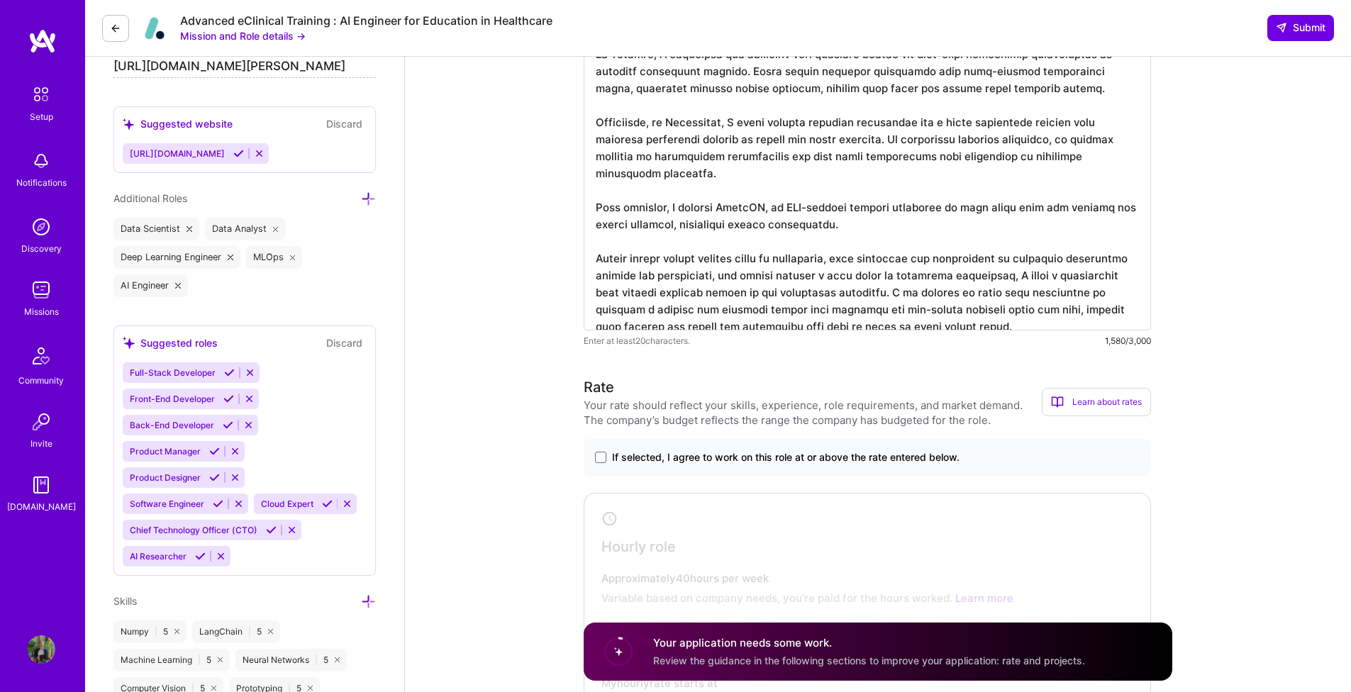
scroll to position [608, 0]
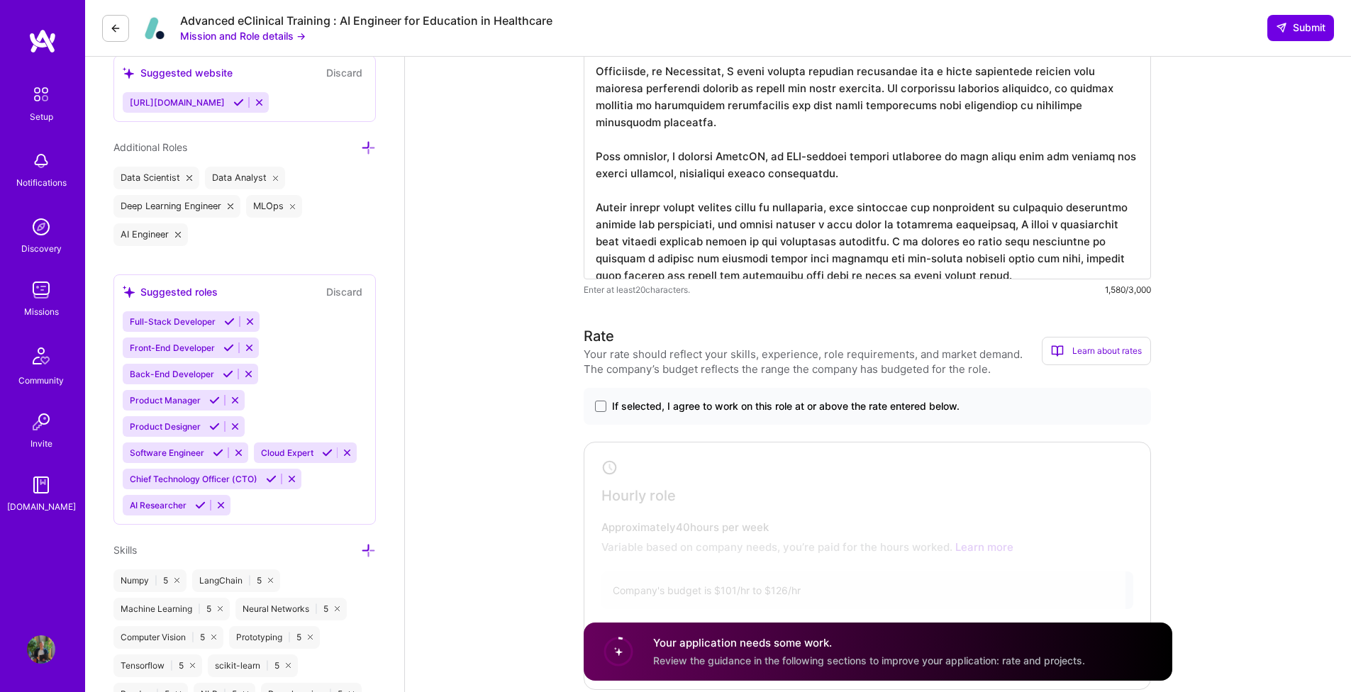
click at [1026, 189] on textarea at bounding box center [867, 89] width 567 height 380
drag, startPoint x: 1081, startPoint y: 262, endPoint x: 581, endPoint y: 190, distance: 505.0
drag, startPoint x: 1344, startPoint y: 406, endPoint x: 788, endPoint y: 240, distance: 579.2
click at [788, 240] on textarea at bounding box center [867, 89] width 567 height 380
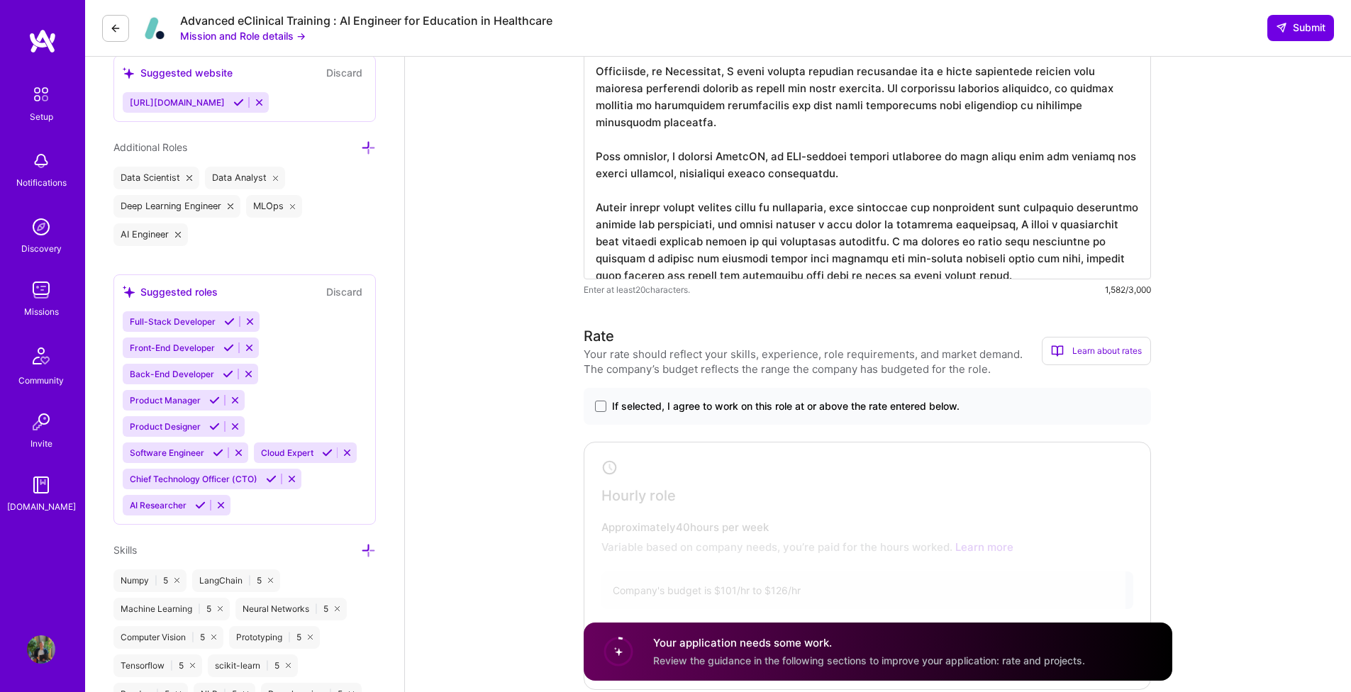
click at [699, 230] on textarea at bounding box center [867, 89] width 567 height 380
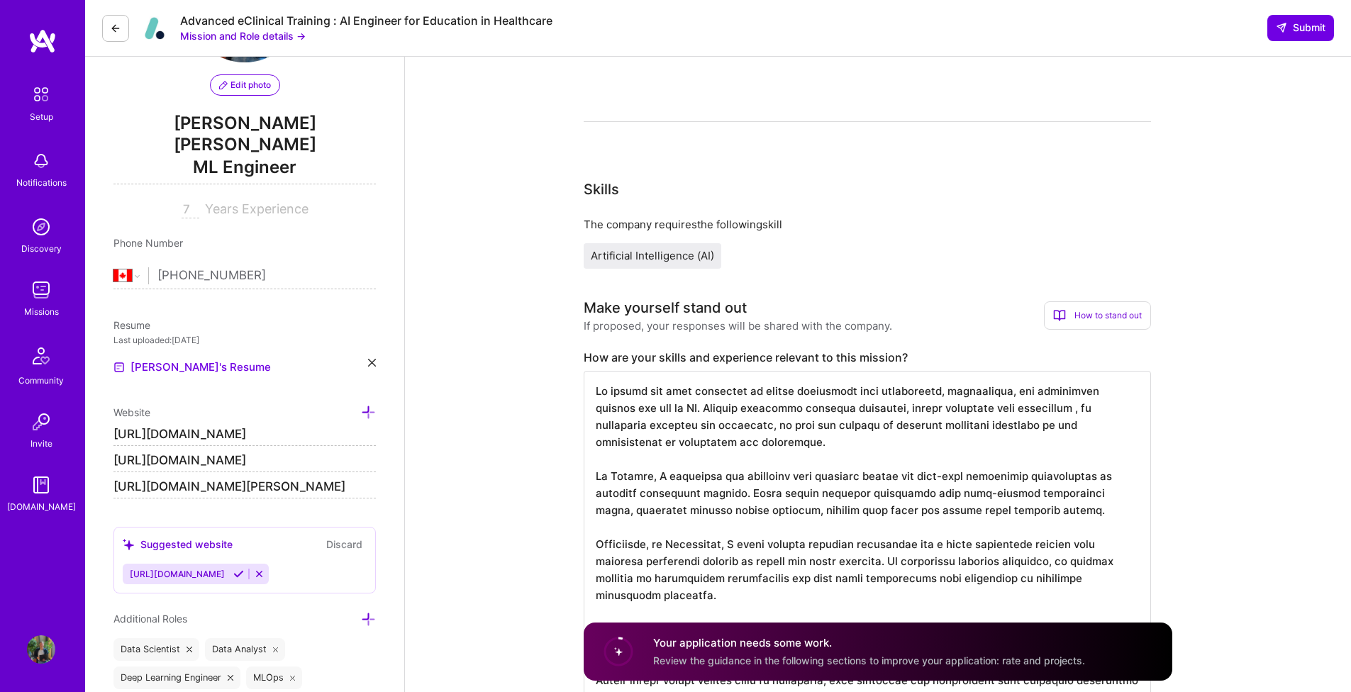
scroll to position [0, 0]
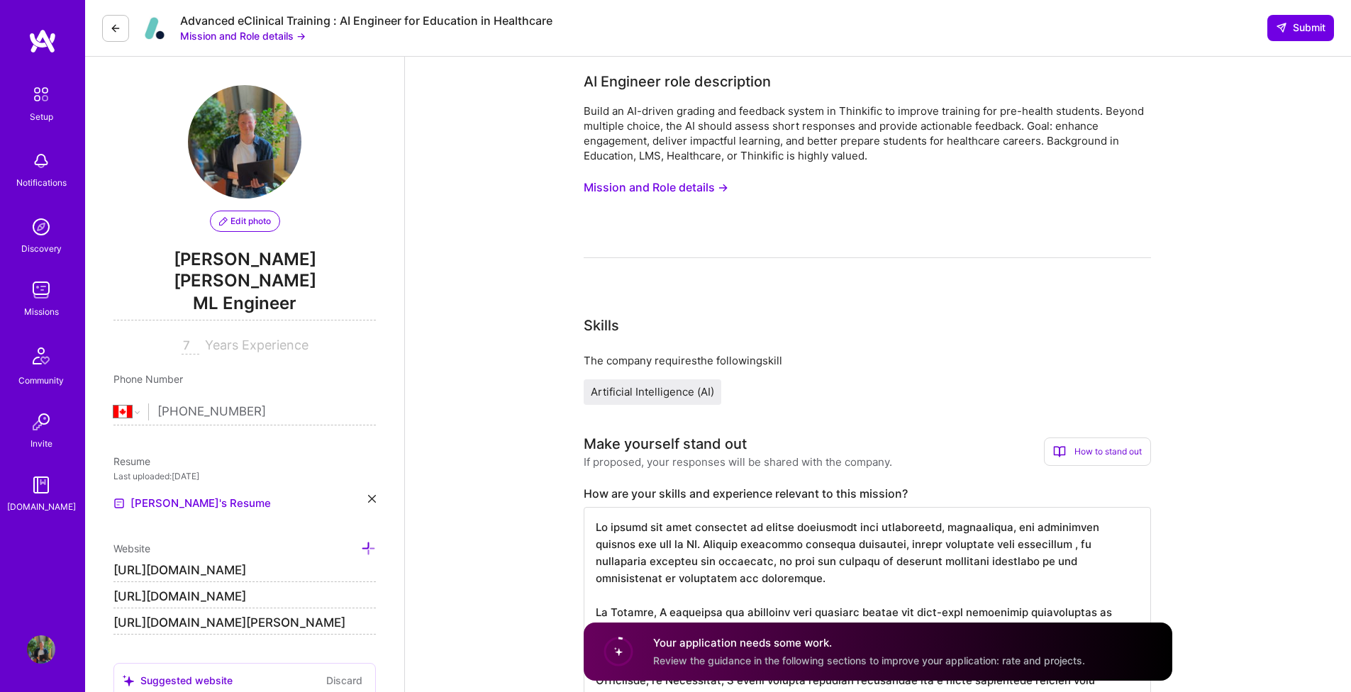
type textarea "My career has been dedicated to making healthcare more informative, educational…"
click at [699, 182] on button "Mission and Role details →" at bounding box center [656, 187] width 145 height 26
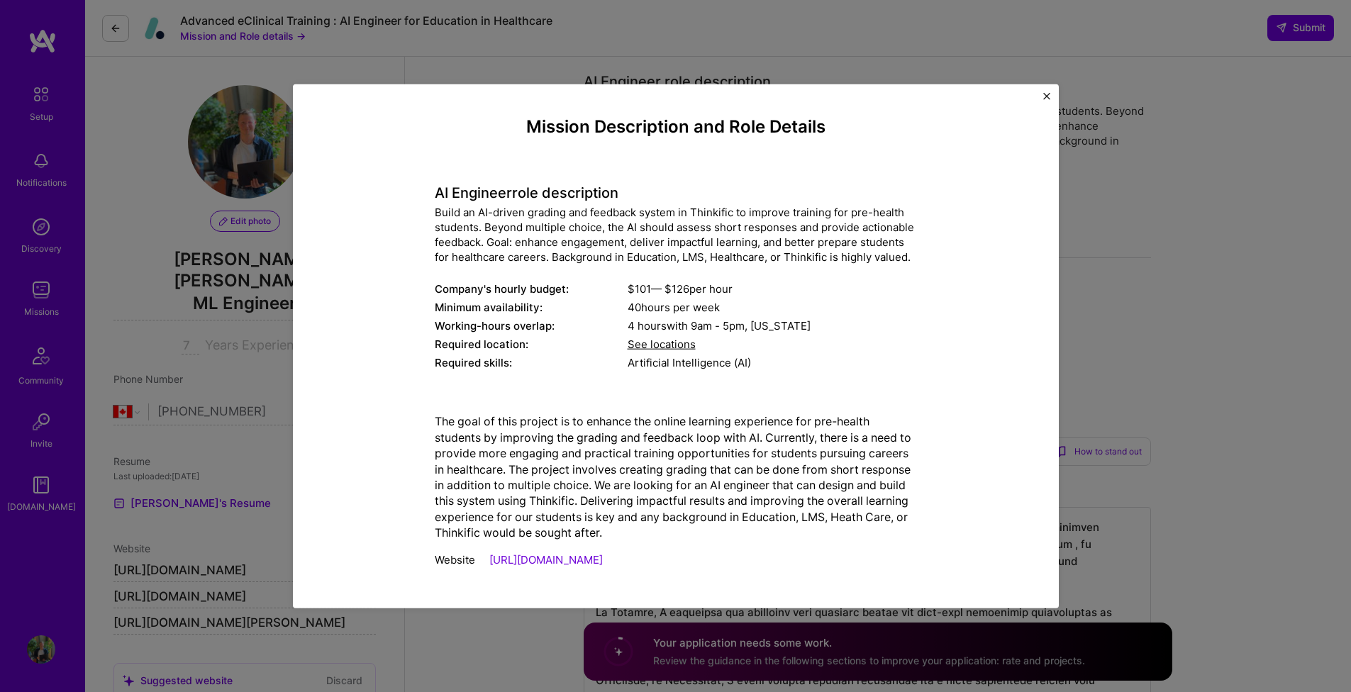
scroll to position [69, 0]
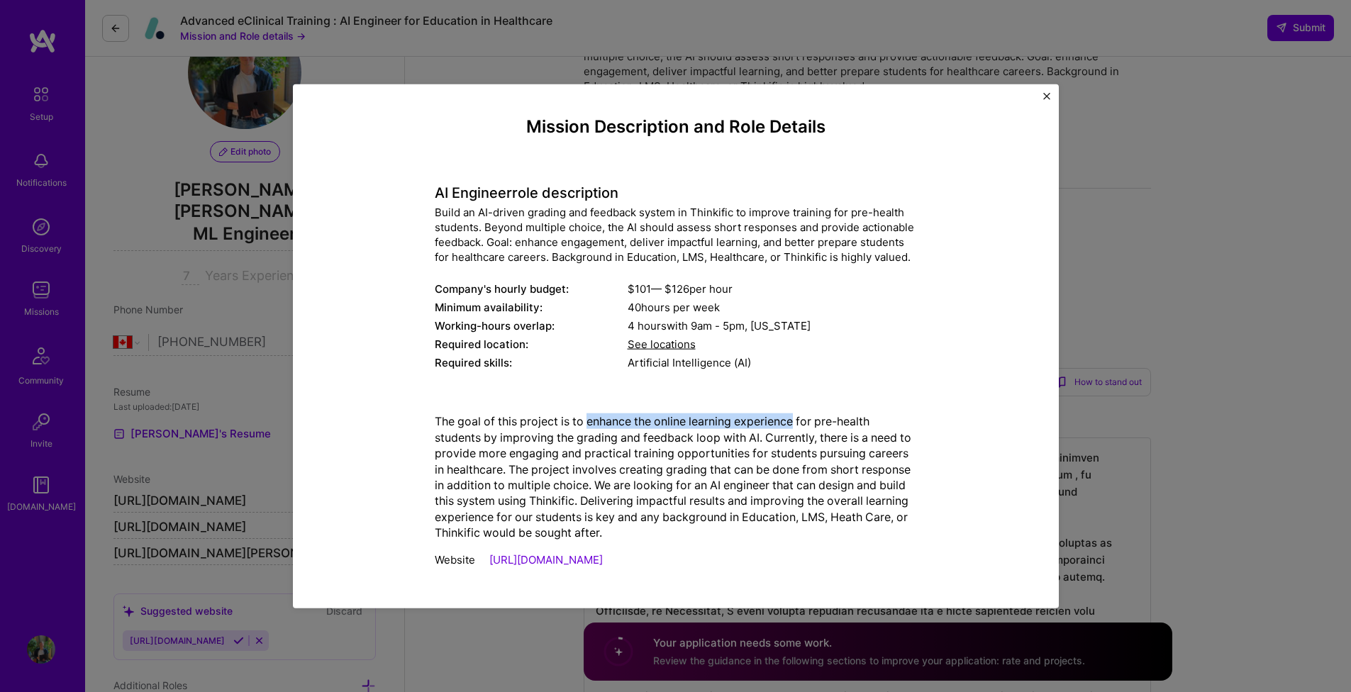
drag, startPoint x: 588, startPoint y: 422, endPoint x: 797, endPoint y: 423, distance: 208.5
click at [797, 423] on p "The goal of this project is to enhance the online learning experience for pre-h…" at bounding box center [676, 476] width 482 height 127
drag, startPoint x: 1048, startPoint y: 99, endPoint x: 1083, endPoint y: 145, distance: 57.7
click at [1048, 99] on img "Close" at bounding box center [1046, 96] width 7 height 7
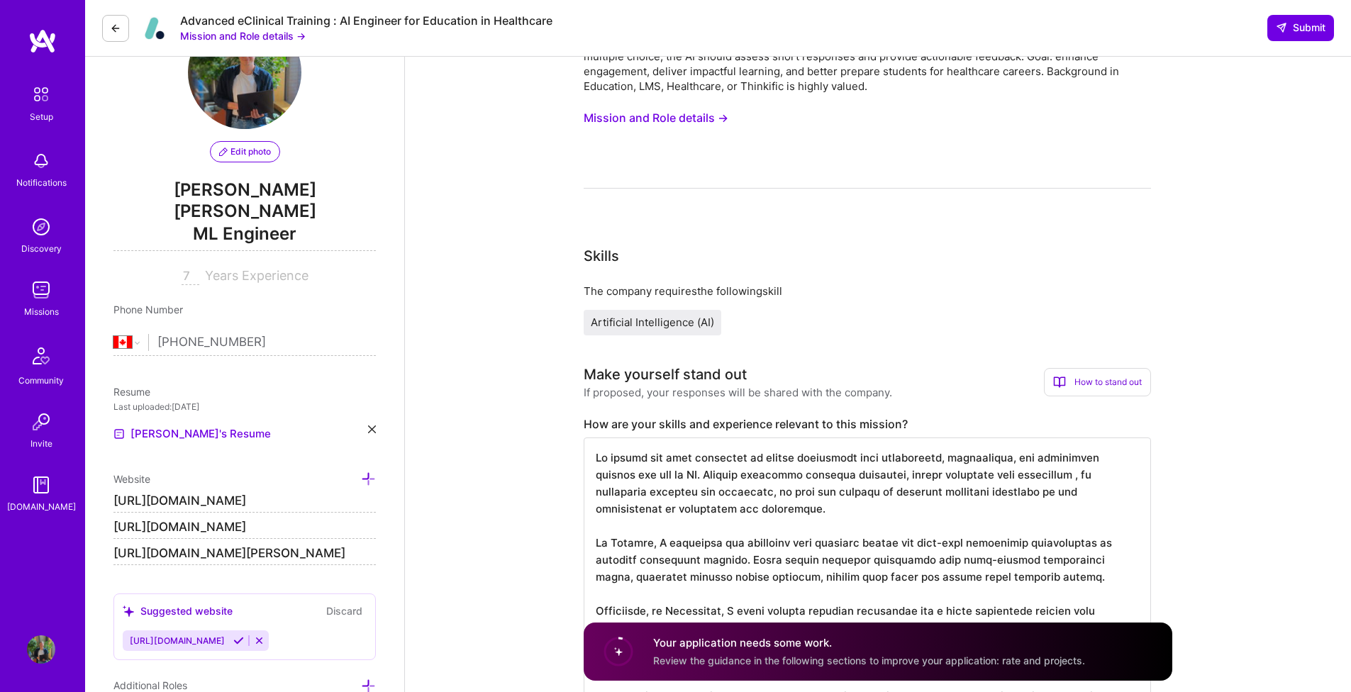
click at [709, 118] on button "Mission and Role details →" at bounding box center [656, 118] width 145 height 26
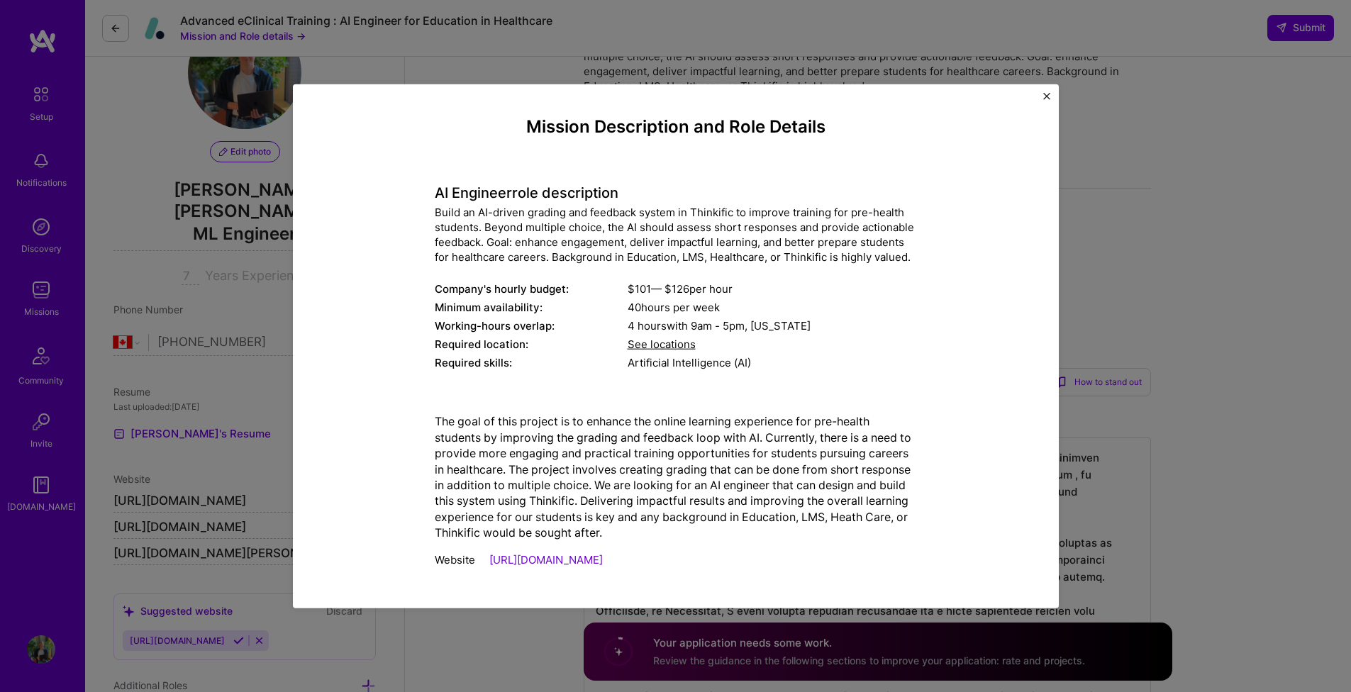
click at [1045, 96] on img "Close" at bounding box center [1046, 96] width 7 height 7
click at [1045, 97] on div "Build an AI-driven grading and feedback system in Thinkific to improve training…" at bounding box center [867, 111] width 567 height 155
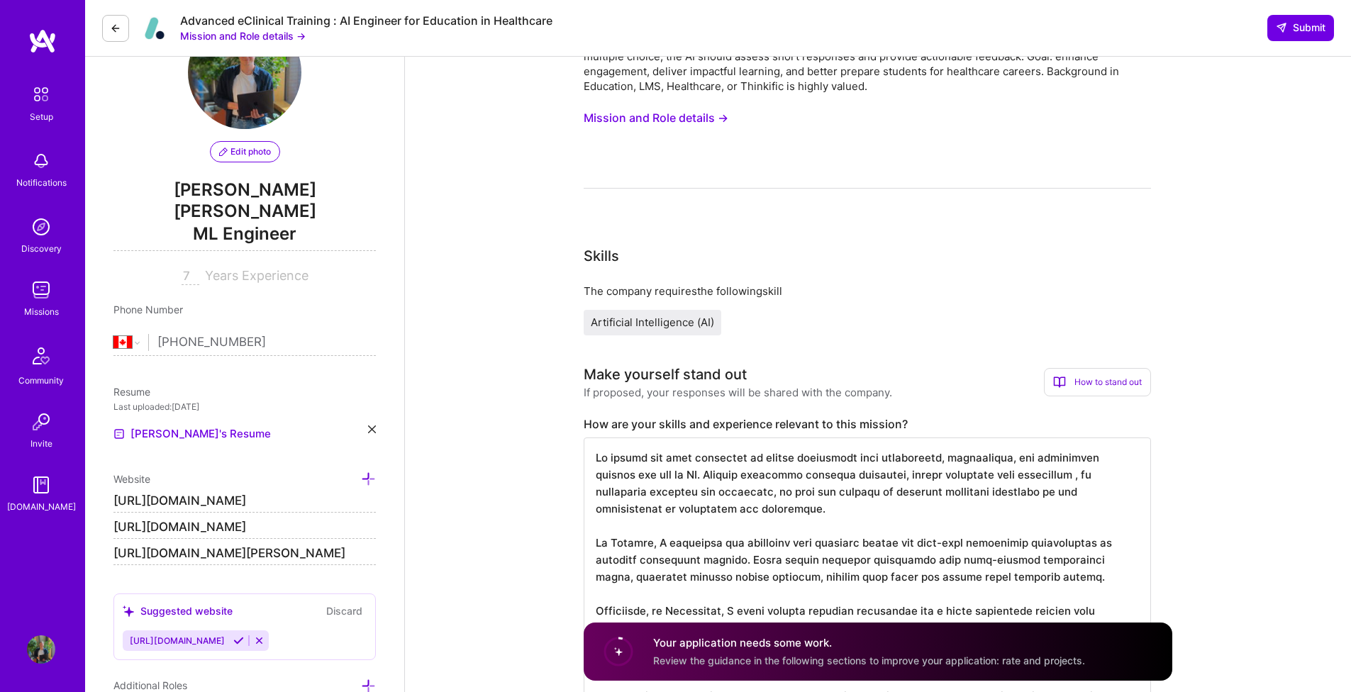
scroll to position [1, 0]
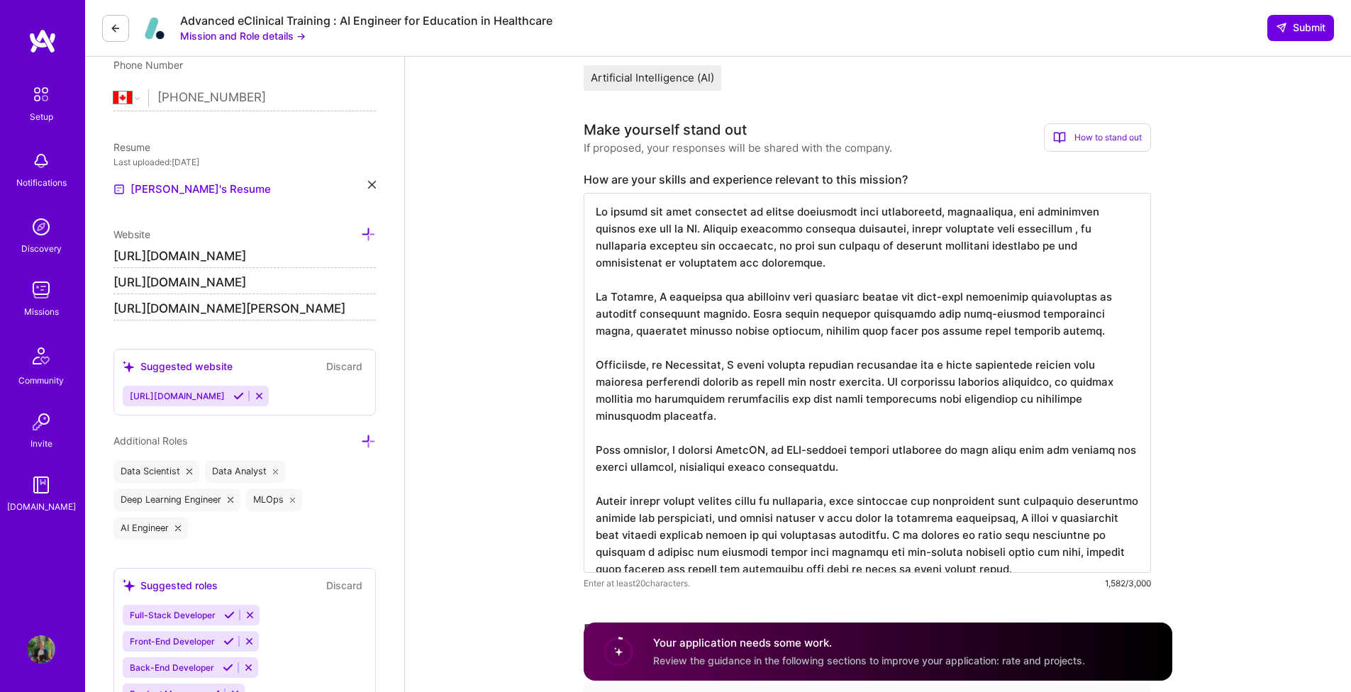
drag, startPoint x: 1063, startPoint y: 552, endPoint x: 952, endPoint y: 521, distance: 115.6
click at [952, 521] on textarea at bounding box center [867, 383] width 567 height 380
click at [1051, 537] on textarea at bounding box center [867, 383] width 567 height 380
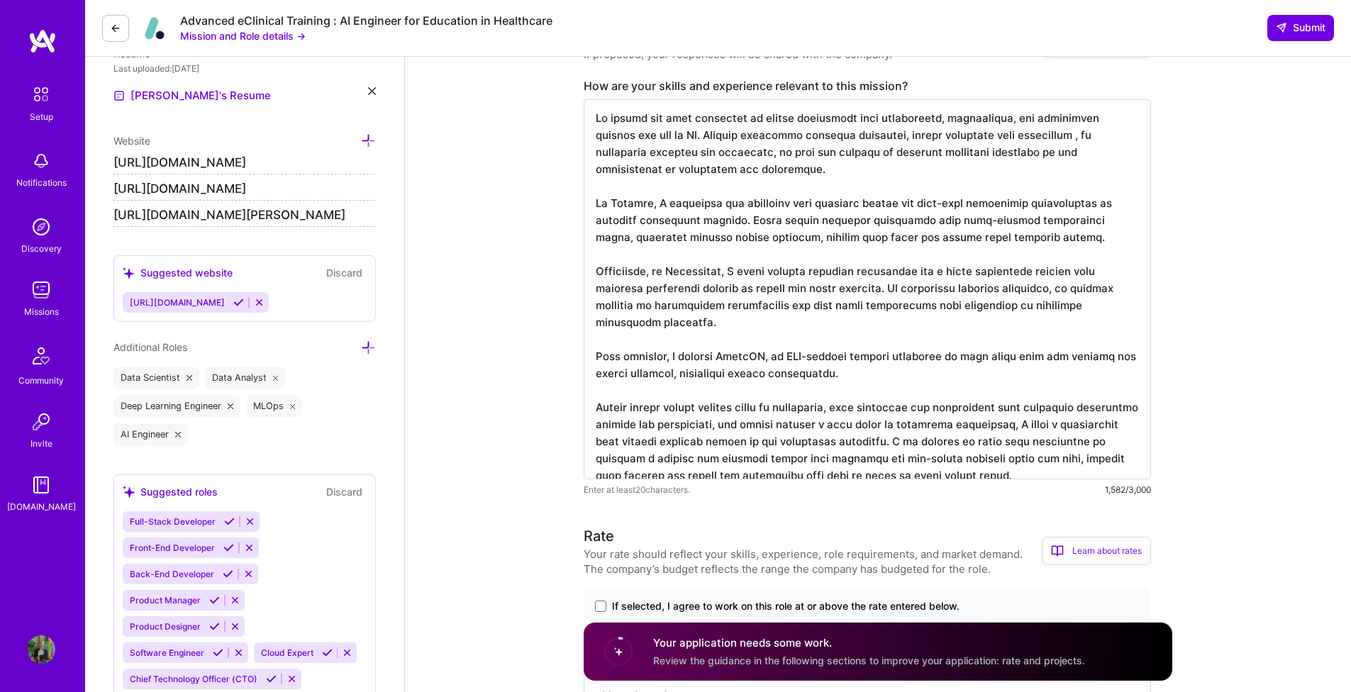
scroll to position [0, 0]
drag, startPoint x: 1066, startPoint y: 459, endPoint x: 685, endPoint y: 76, distance: 540.5
click at [685, 75] on div "Make yourself stand out If proposed, your responses will be shared with the com…" at bounding box center [867, 262] width 567 height 472
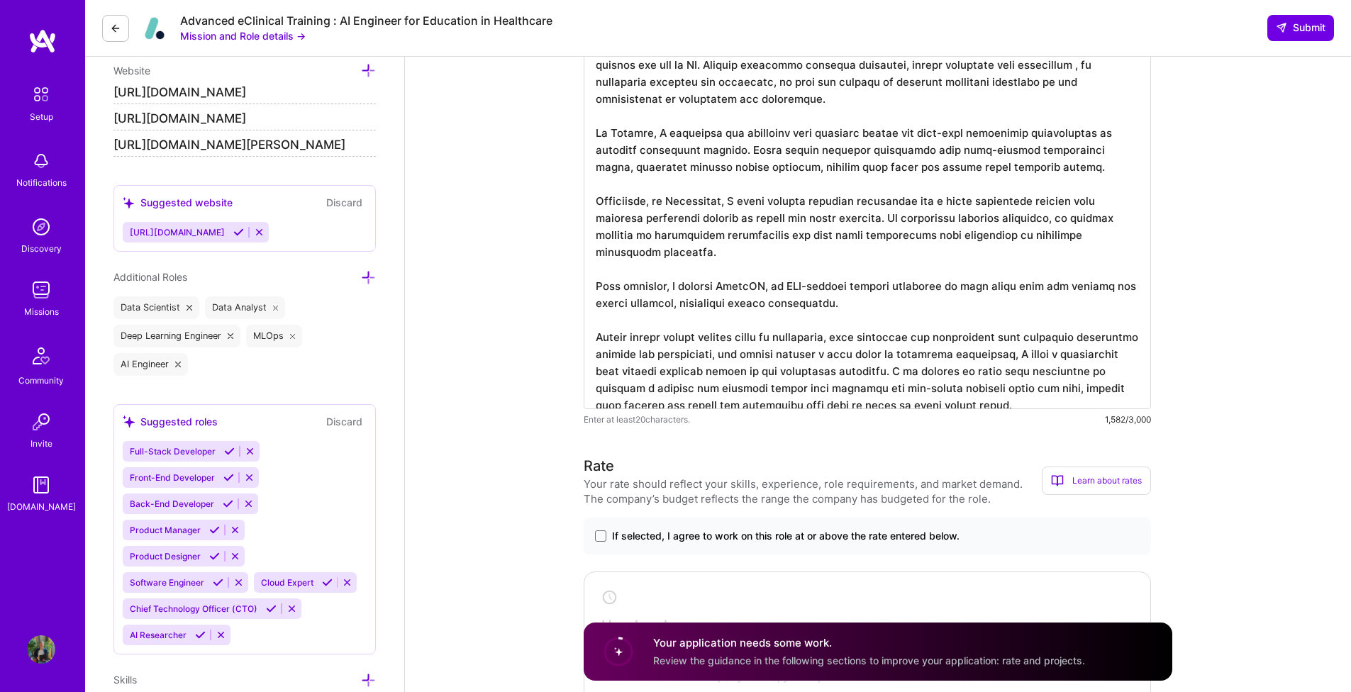
scroll to position [580, 0]
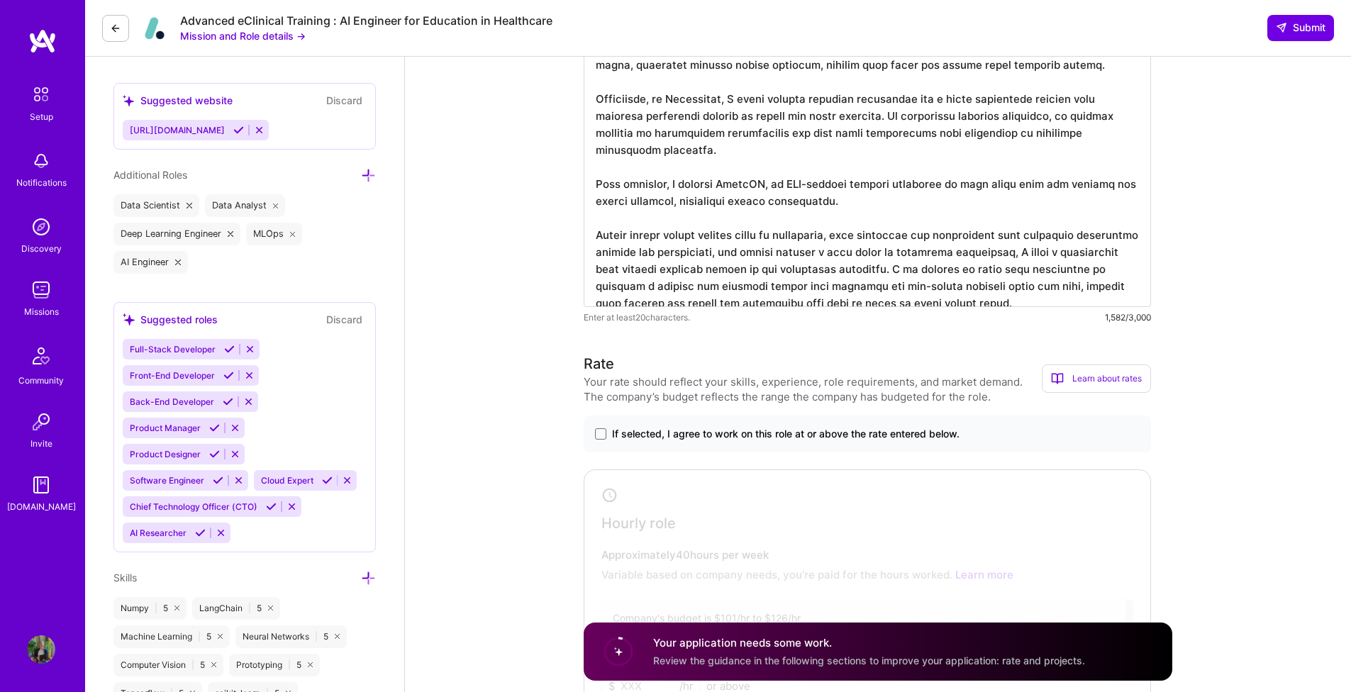
click at [818, 374] on h3 "Rate" at bounding box center [813, 363] width 458 height 21
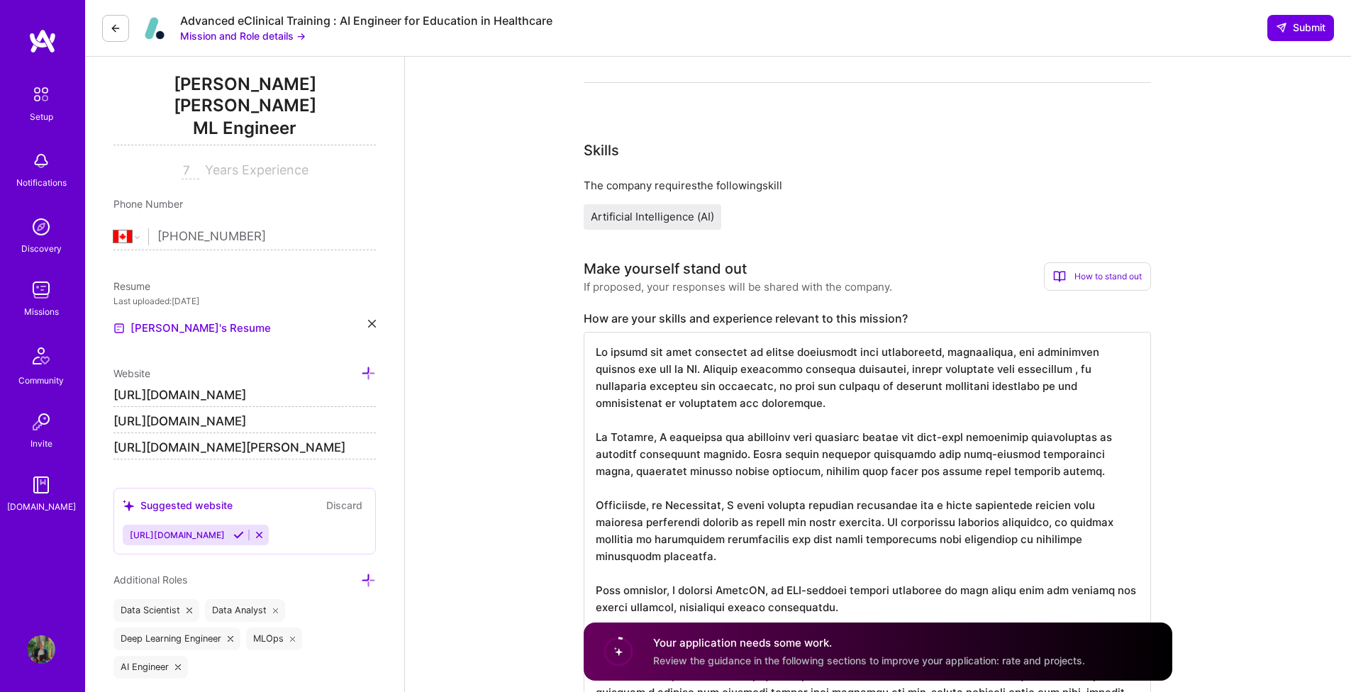
scroll to position [40, 0]
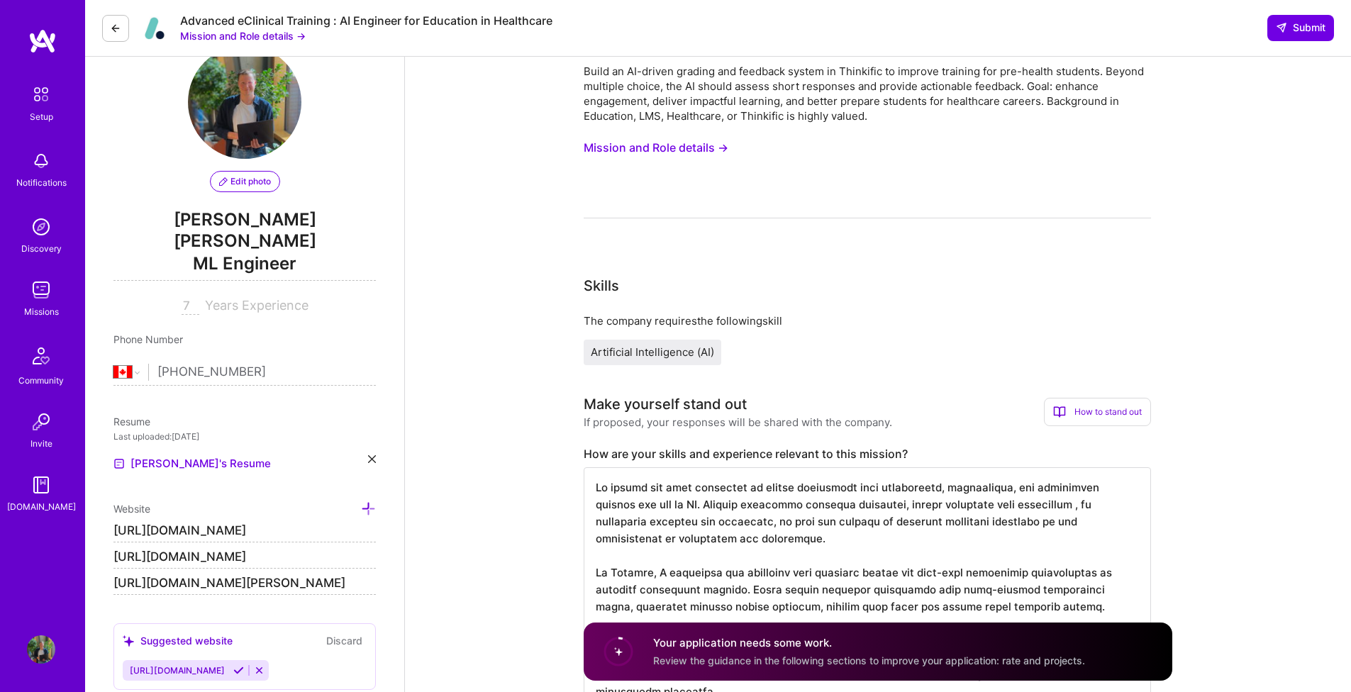
click at [712, 151] on button "Mission and Role details →" at bounding box center [656, 148] width 145 height 26
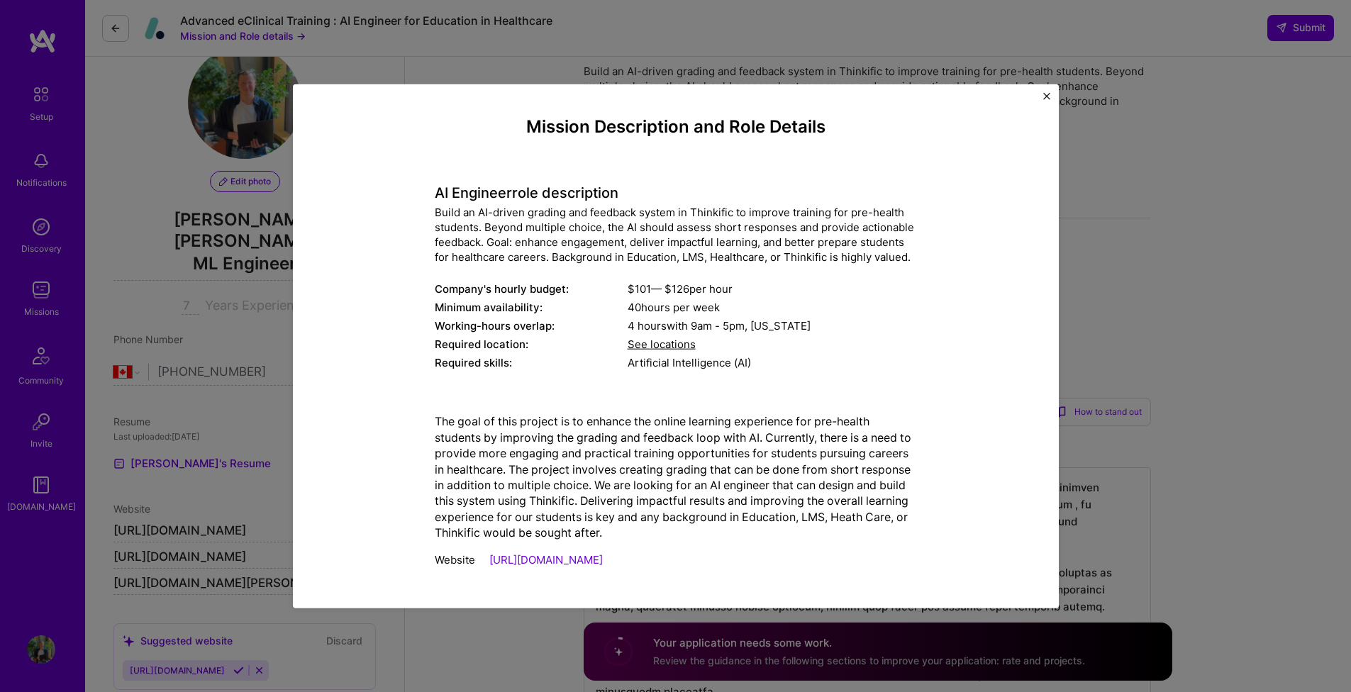
click at [1045, 99] on img "Close" at bounding box center [1046, 96] width 7 height 7
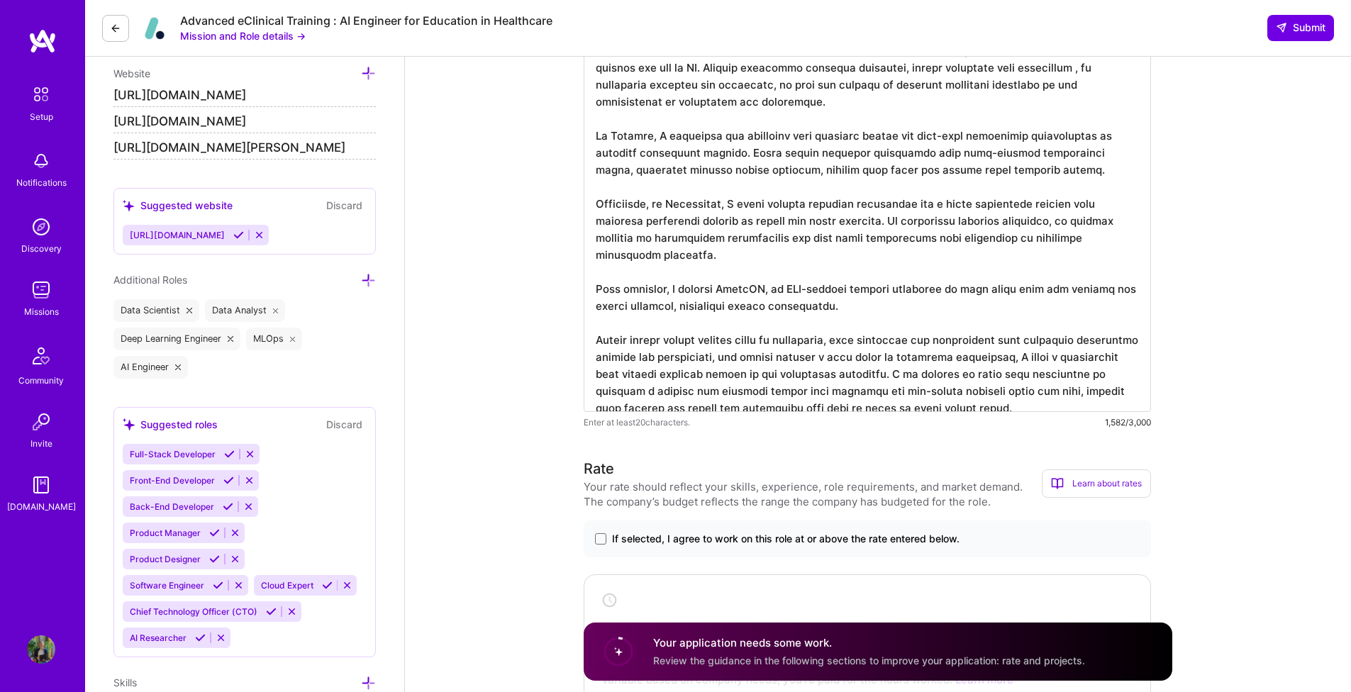
scroll to position [592, 0]
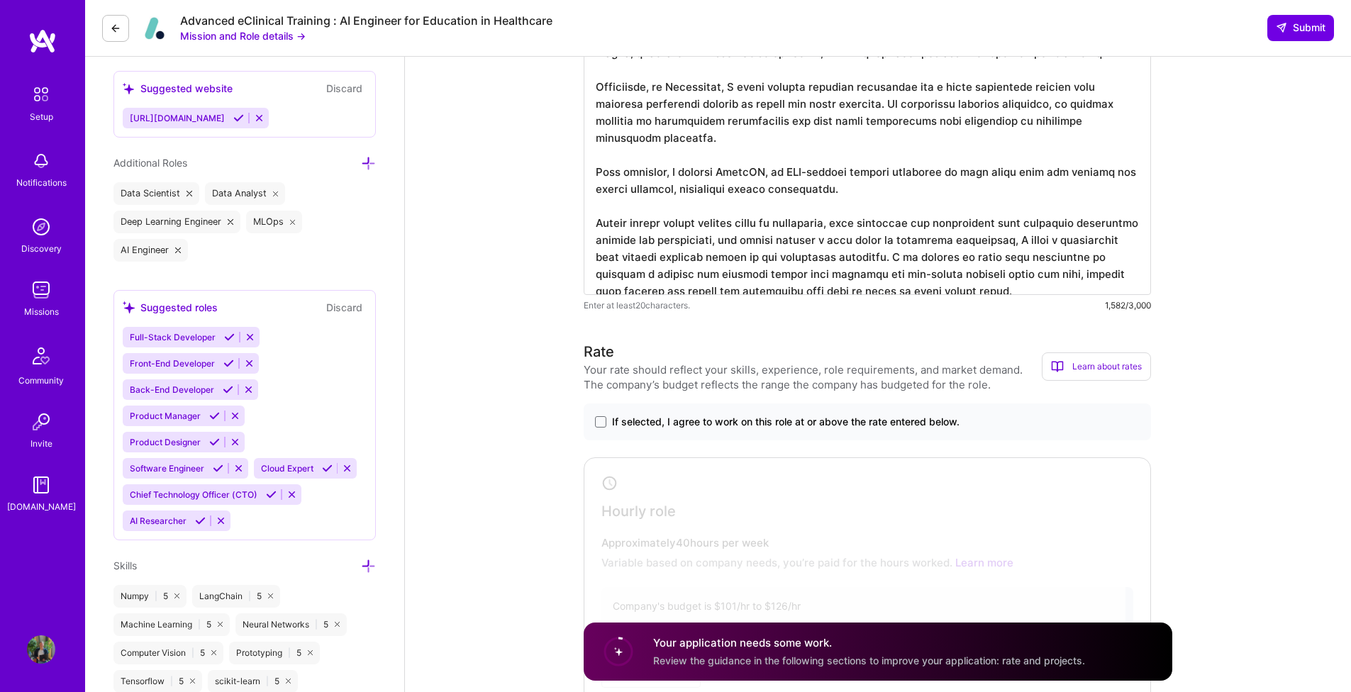
click at [635, 367] on div "Your rate should reflect your skills, experience, role requirements, and market…" at bounding box center [813, 377] width 458 height 30
drag, startPoint x: 635, startPoint y: 378, endPoint x: 634, endPoint y: 389, distance: 11.4
click at [635, 380] on div "Your rate should reflect your skills, experience, role requirements, and market…" at bounding box center [813, 377] width 458 height 30
click at [1096, 372] on div "Learn about rates" at bounding box center [1096, 366] width 109 height 28
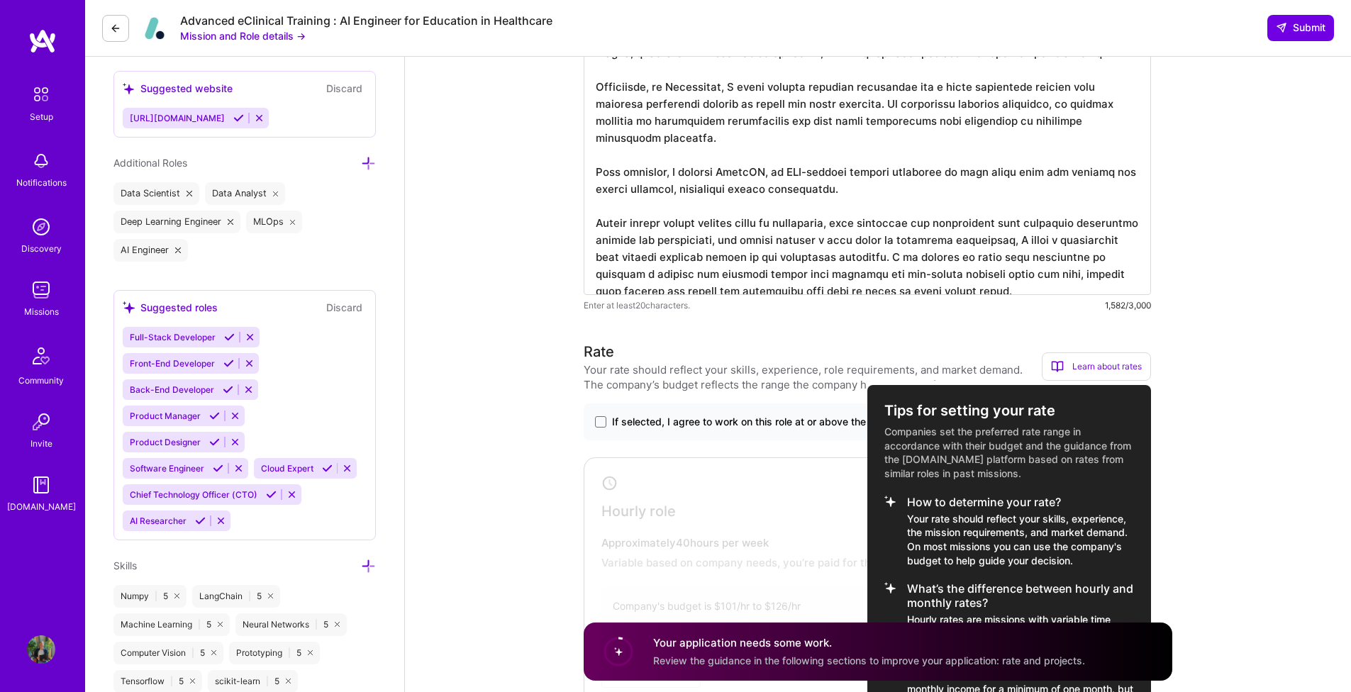
click at [789, 381] on div at bounding box center [675, 346] width 1351 height 692
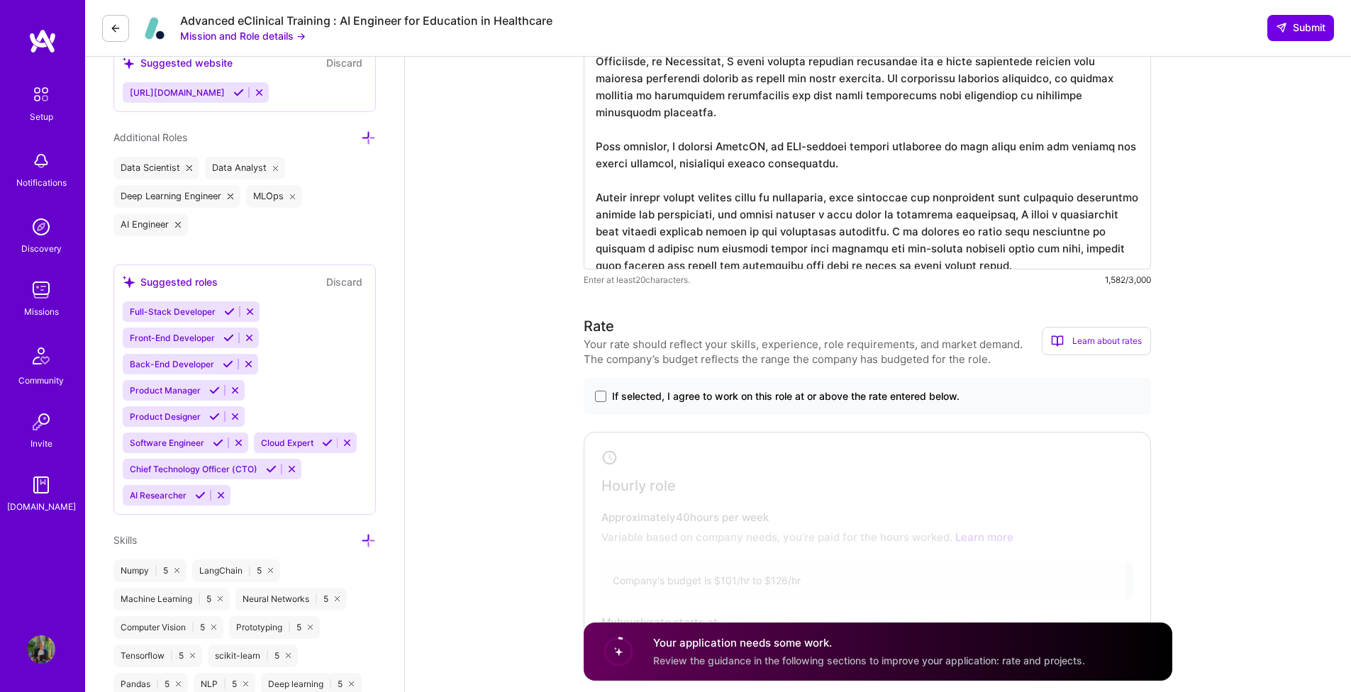
scroll to position [620, 0]
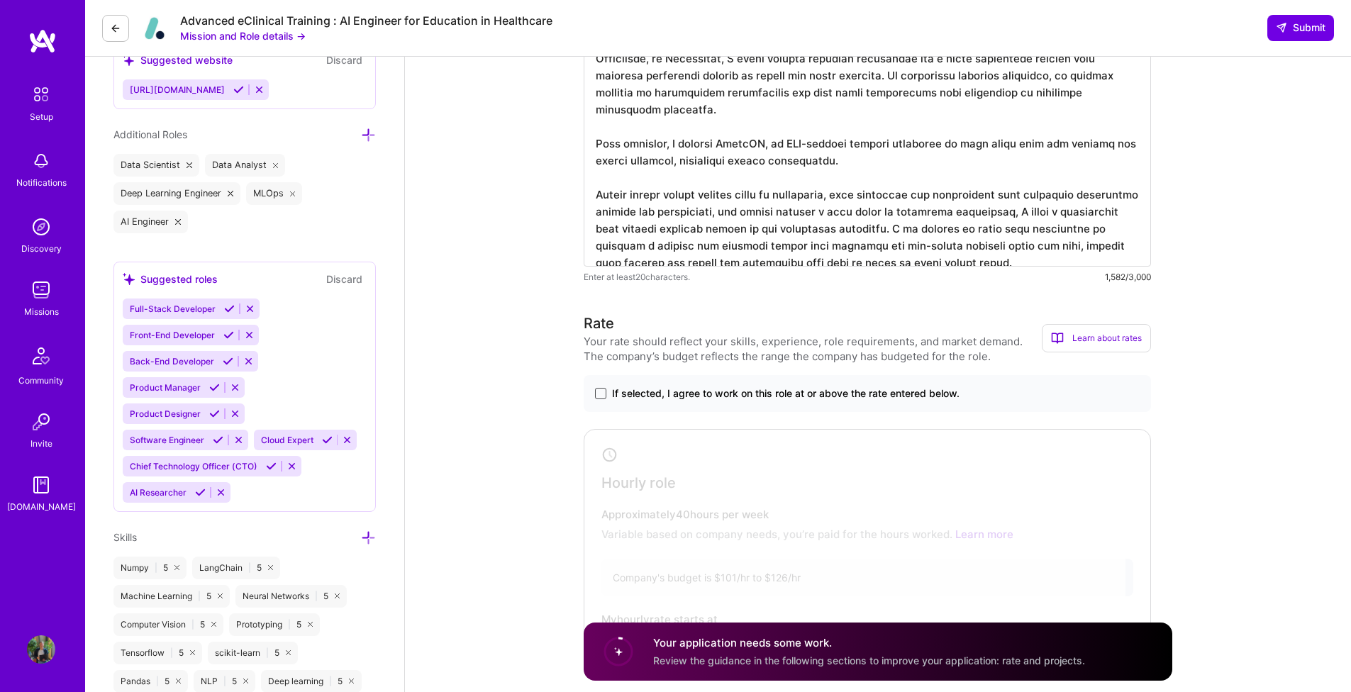
click at [597, 391] on span at bounding box center [600, 393] width 11 height 11
click at [0, 0] on input "If selected, I agree to work on this role at or above the rate entered below." at bounding box center [0, 0] width 0 height 0
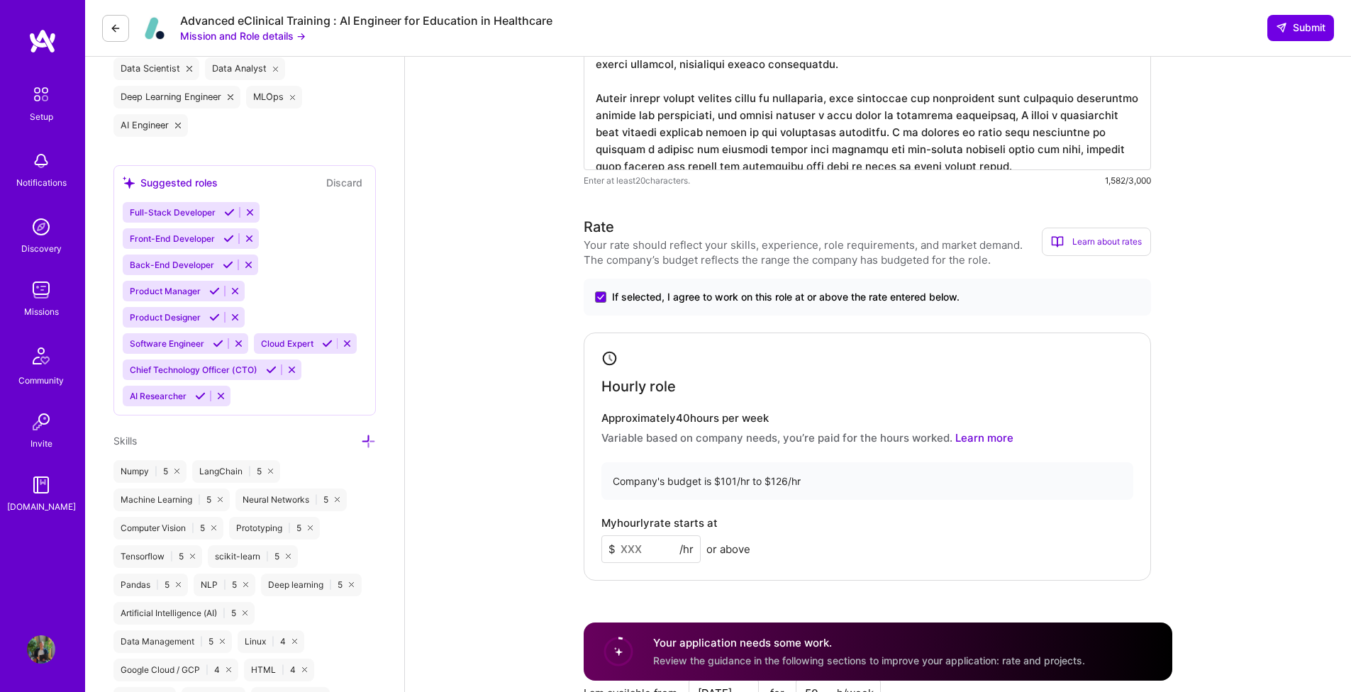
scroll to position [794, 0]
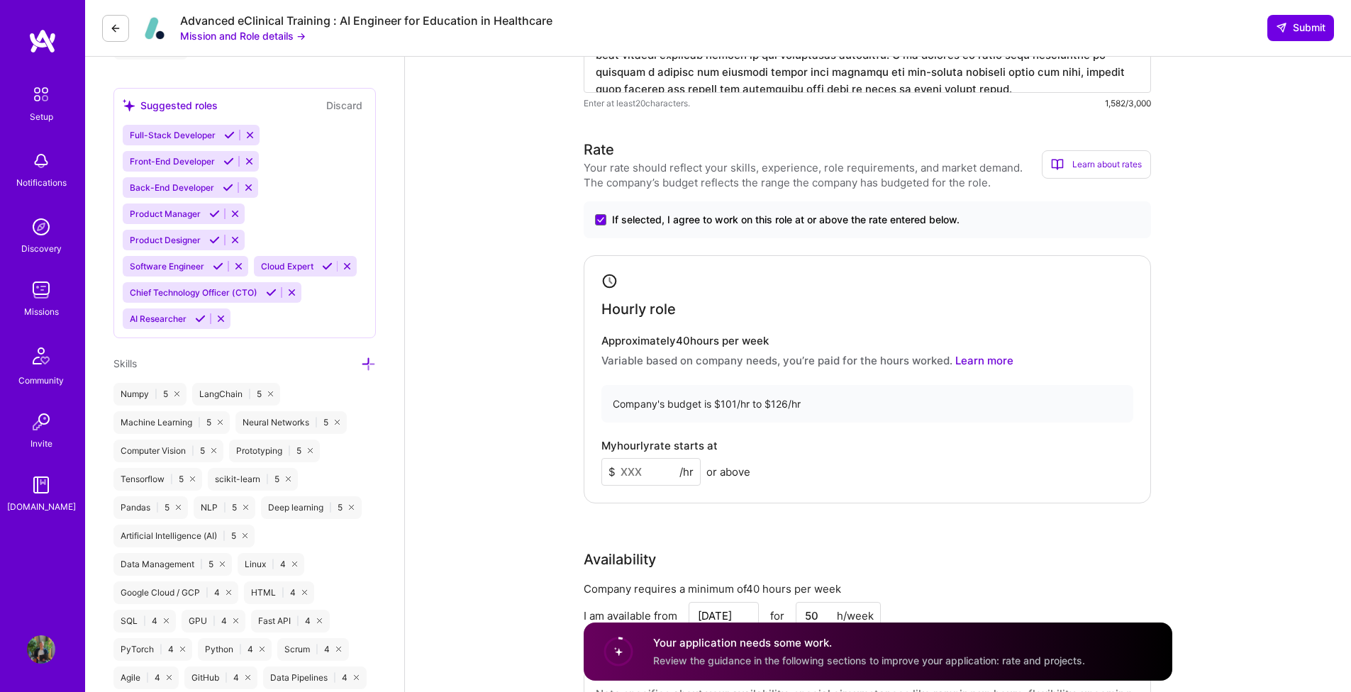
click at [655, 472] on input at bounding box center [650, 472] width 99 height 28
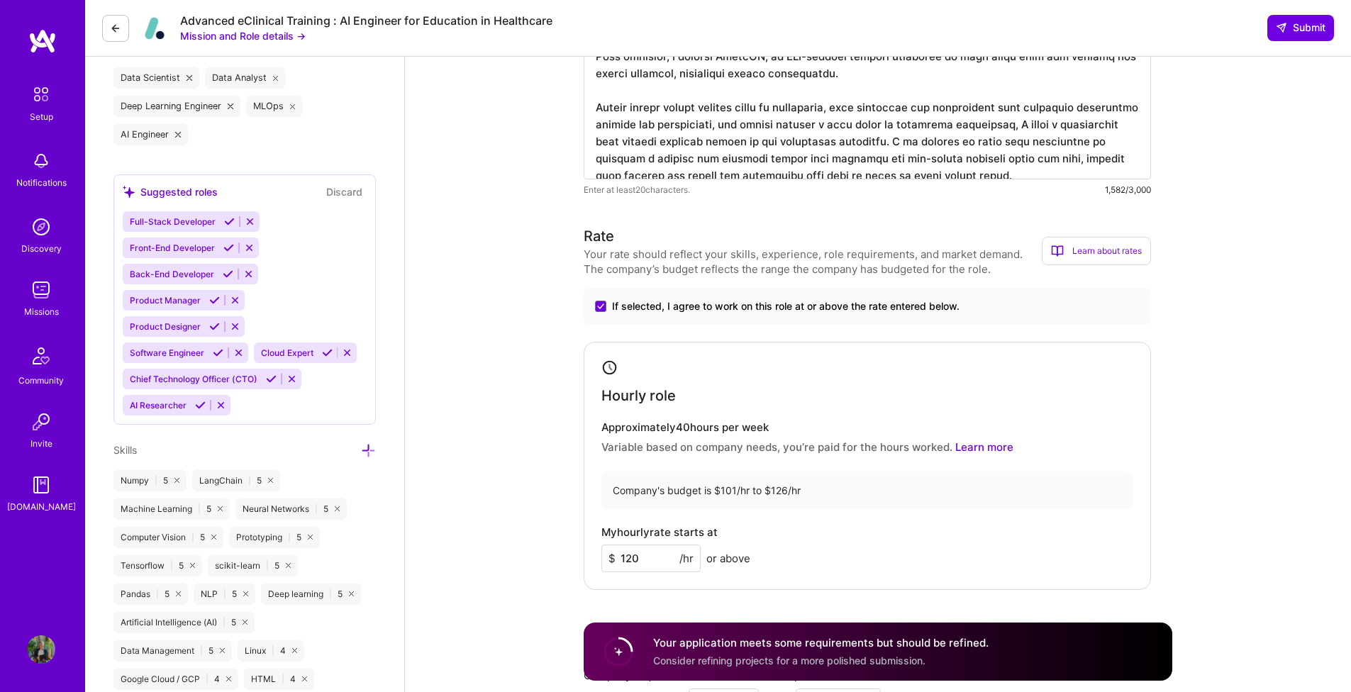
scroll to position [710, 0]
type input "120"
click at [1097, 252] on div "Learn about rates" at bounding box center [1096, 248] width 109 height 28
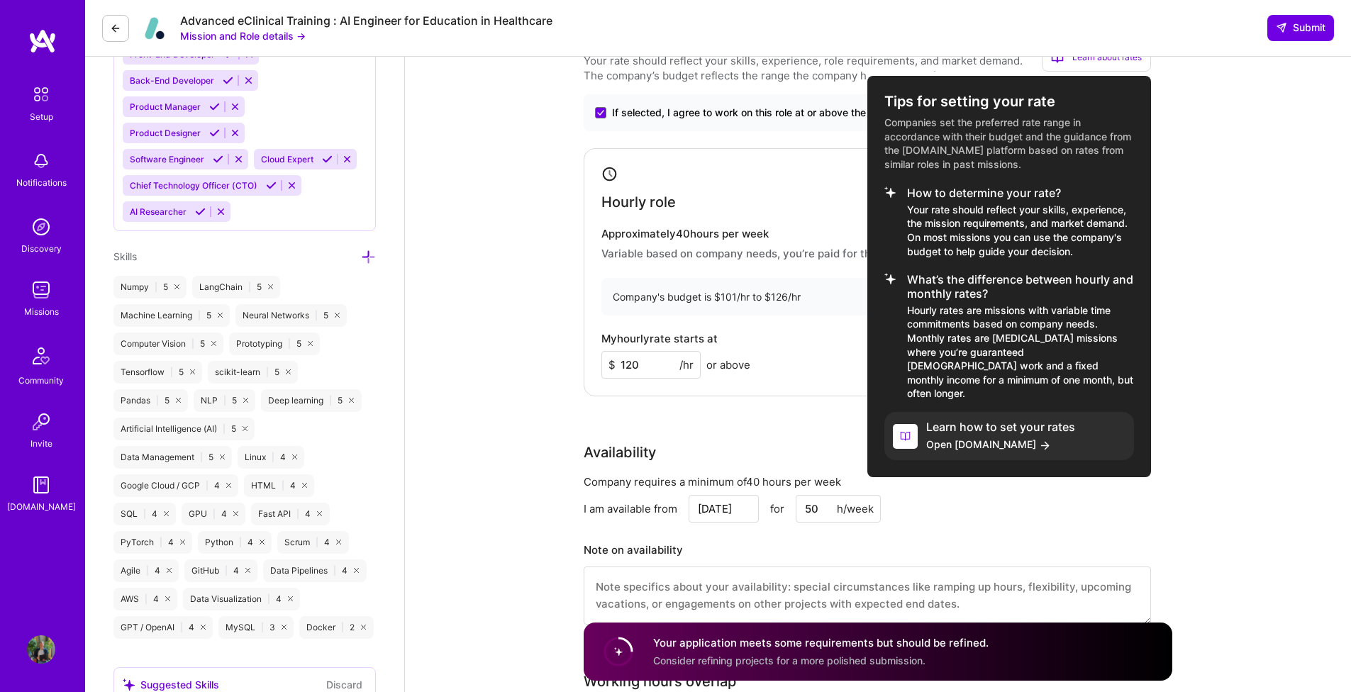
scroll to position [904, 0]
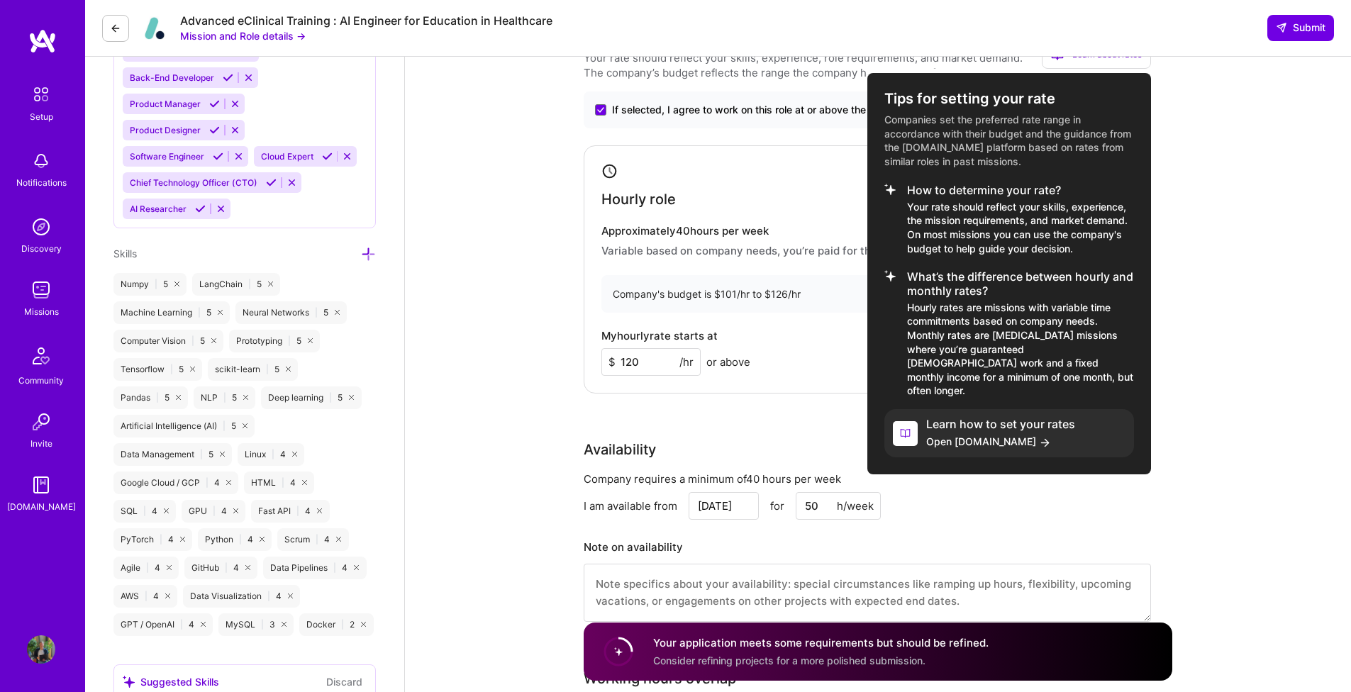
click at [786, 333] on div at bounding box center [675, 346] width 1351 height 692
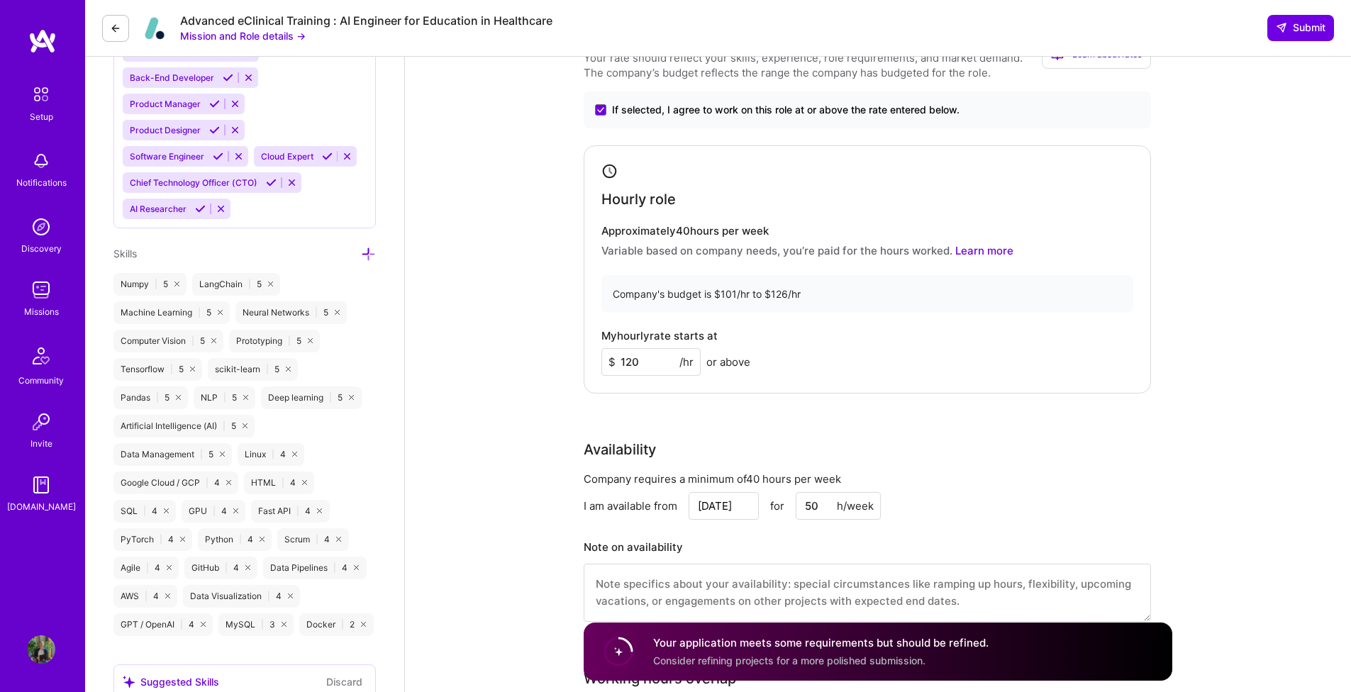
scroll to position [907, 0]
click at [668, 356] on input "120" at bounding box center [650, 359] width 99 height 28
click at [769, 352] on div "My hourly rate starts at $ 120 /hr or above" at bounding box center [867, 350] width 532 height 46
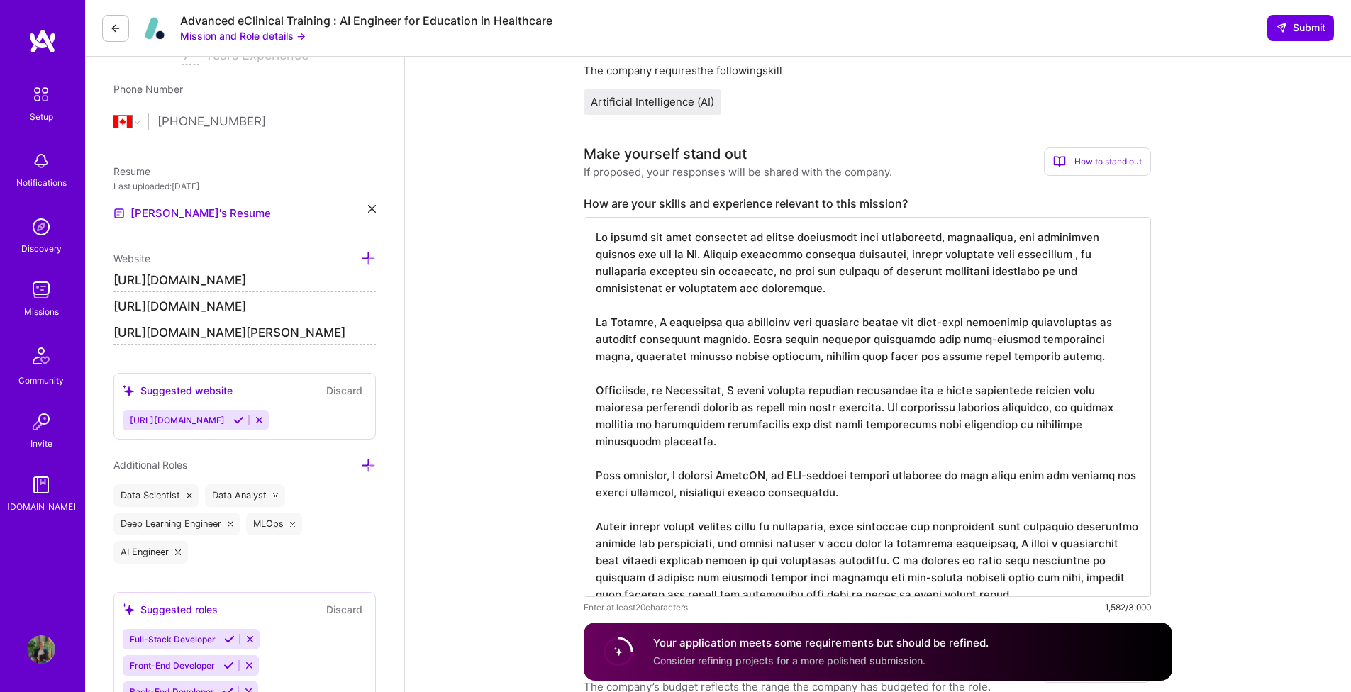
scroll to position [0, 0]
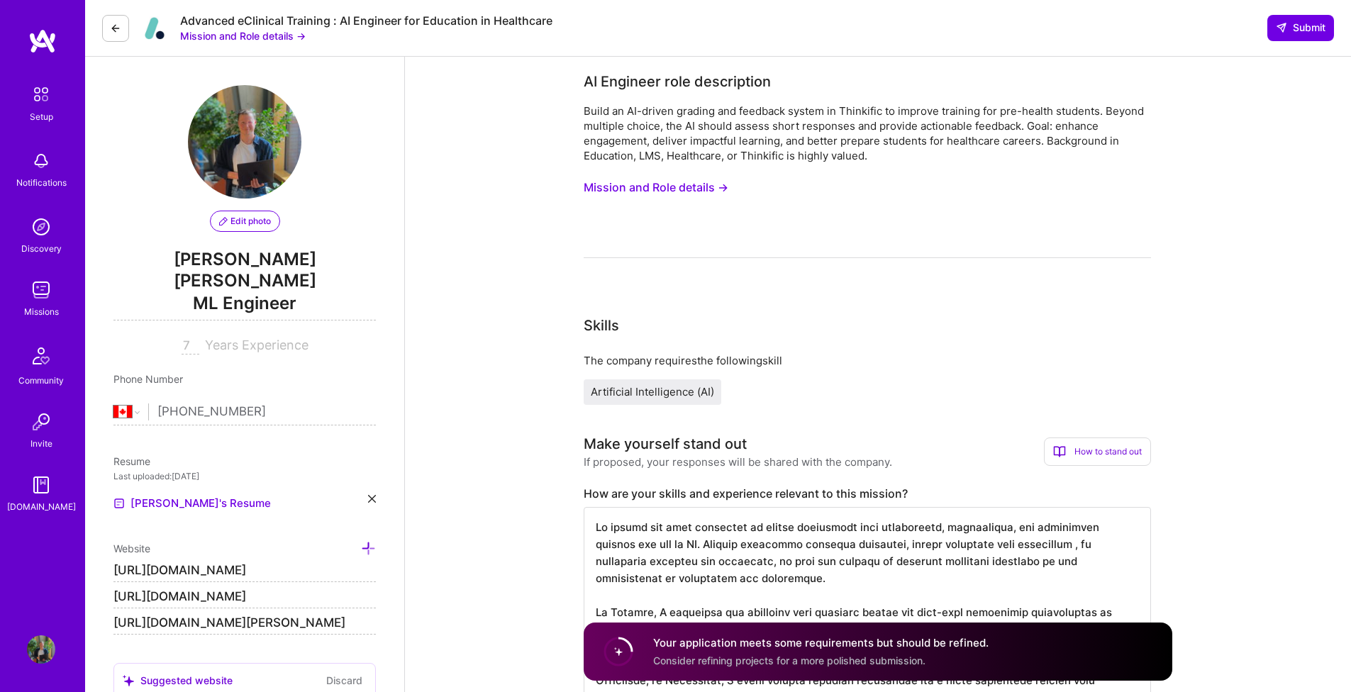
click at [722, 194] on button "Mission and Role details →" at bounding box center [656, 187] width 145 height 26
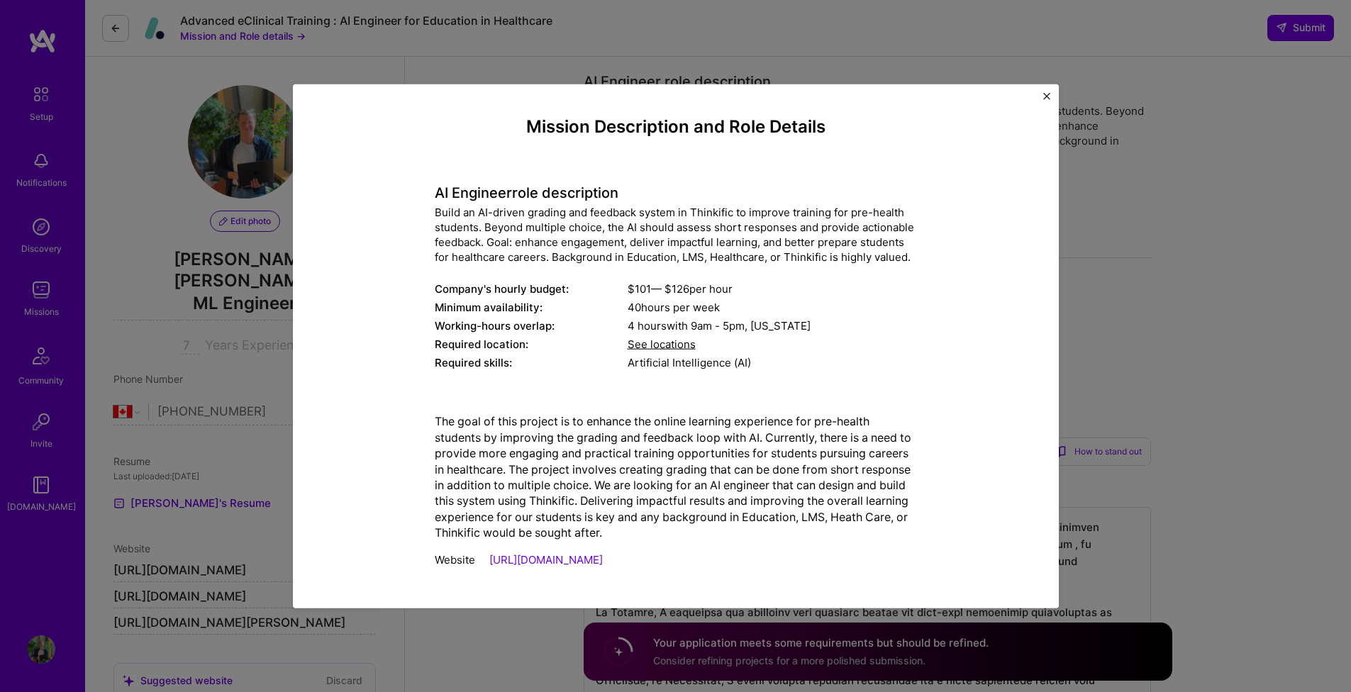
scroll to position [23, 0]
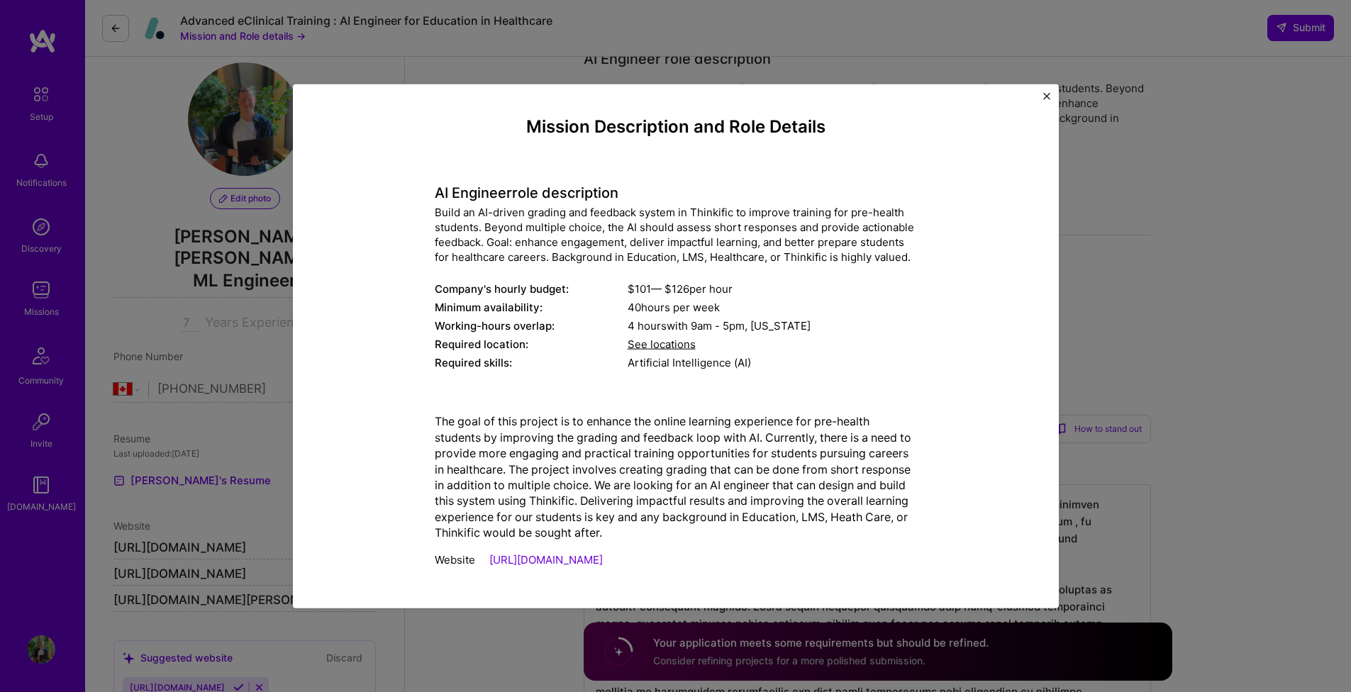
click at [677, 349] on span "See locations" at bounding box center [661, 343] width 68 height 13
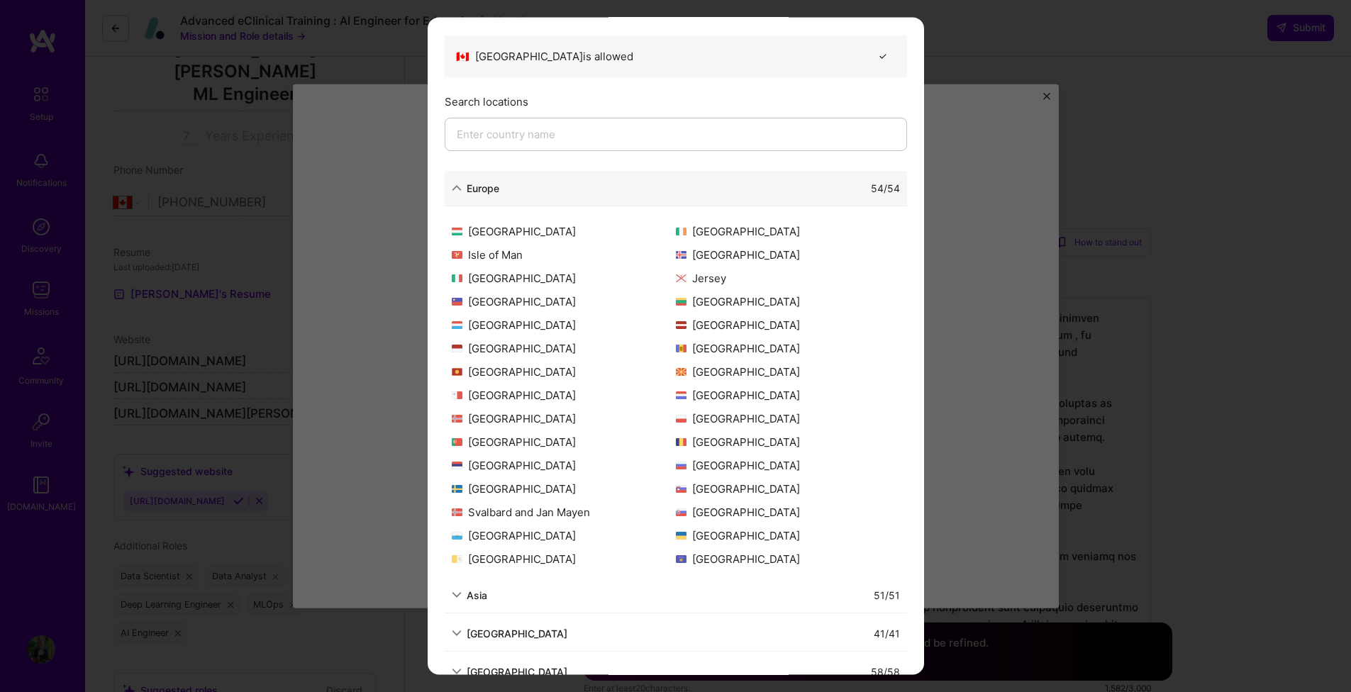
scroll to position [0, 0]
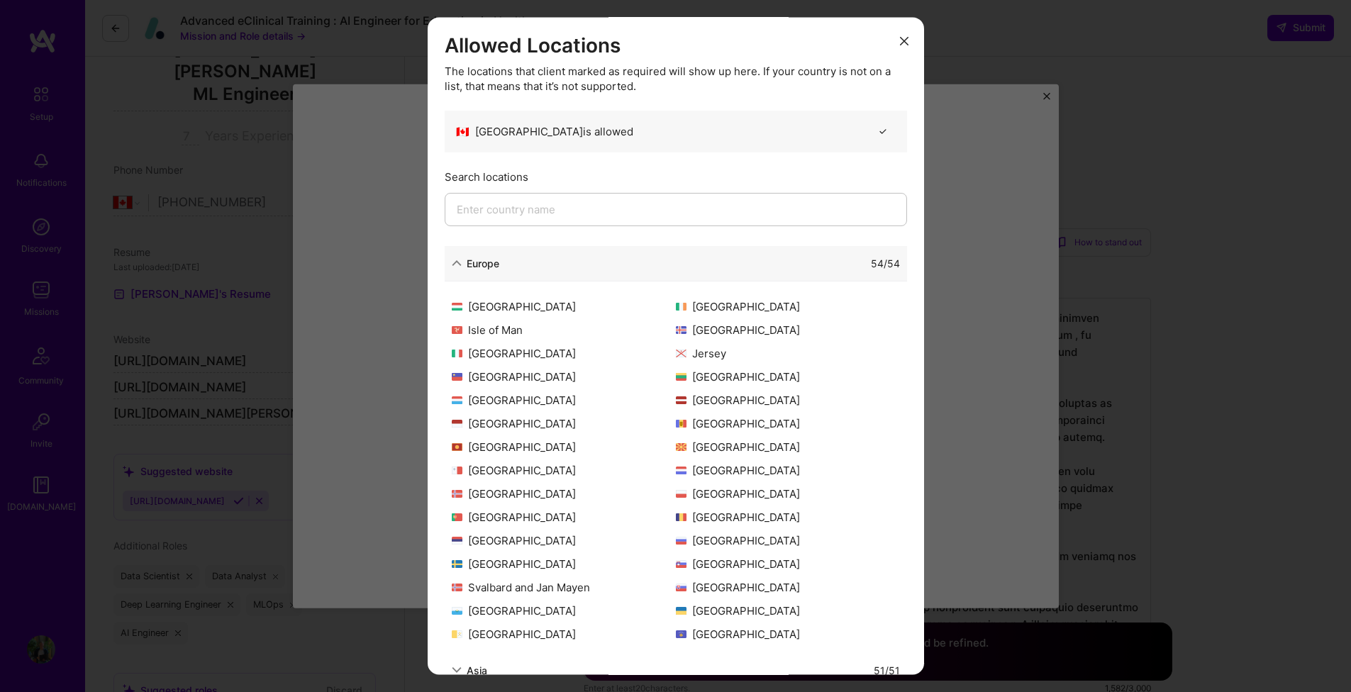
drag, startPoint x: 895, startPoint y: 40, endPoint x: 905, endPoint y: 60, distance: 21.9
click at [900, 41] on icon "modal" at bounding box center [904, 41] width 9 height 9
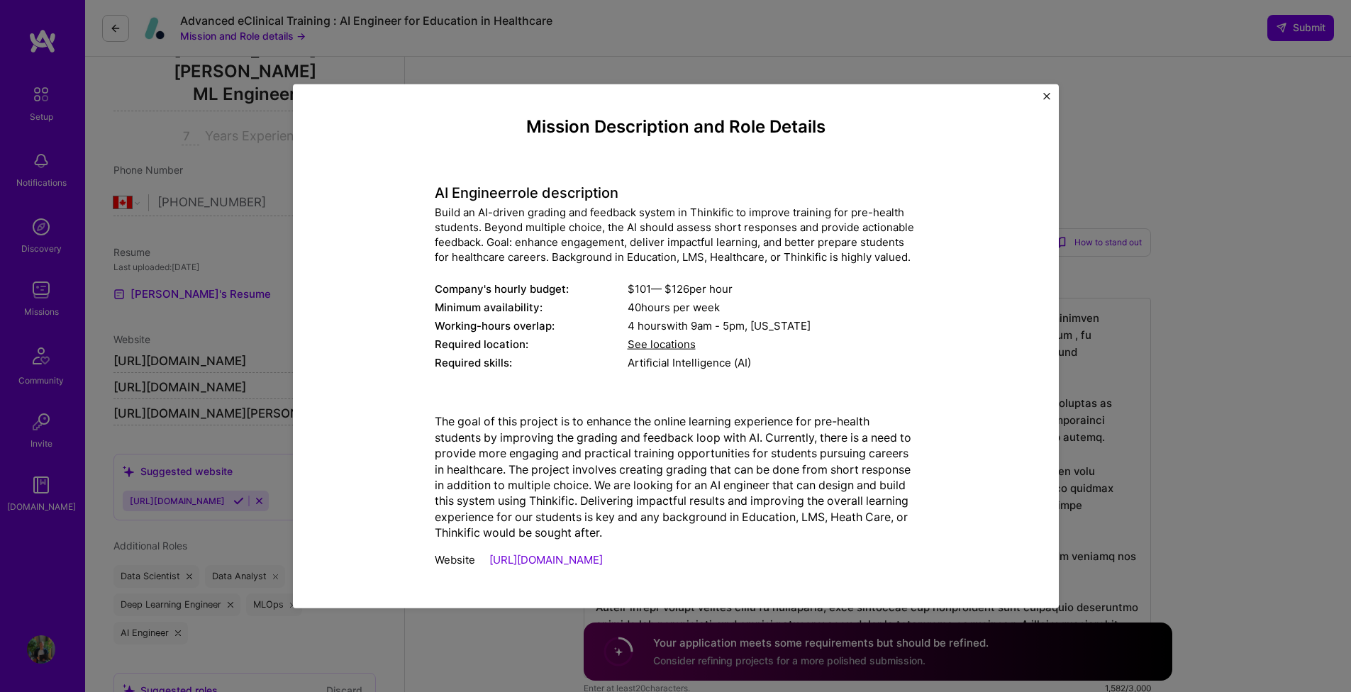
scroll to position [212, 0]
click at [1040, 100] on div "Mission Description and Role Details AI Engineer role description Build an AI-d…" at bounding box center [676, 346] width 766 height 524
click at [1043, 96] on img "Close" at bounding box center [1046, 96] width 7 height 7
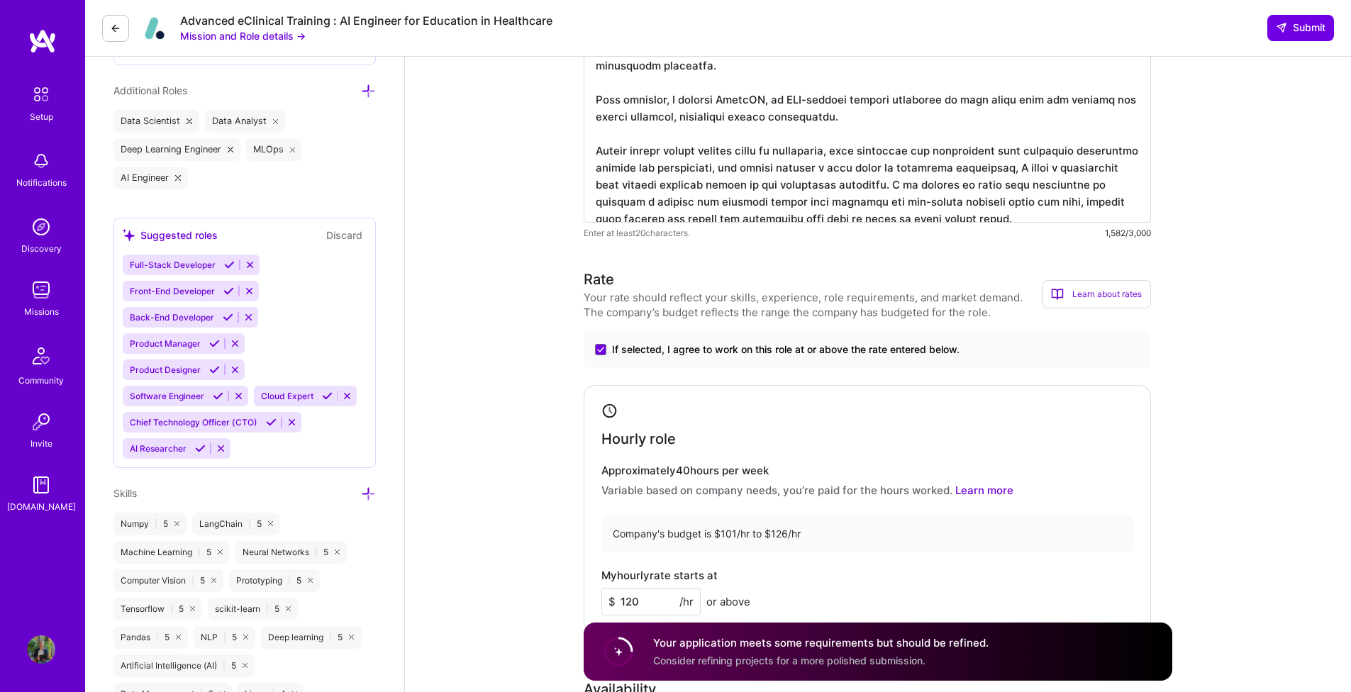
scroll to position [551, 0]
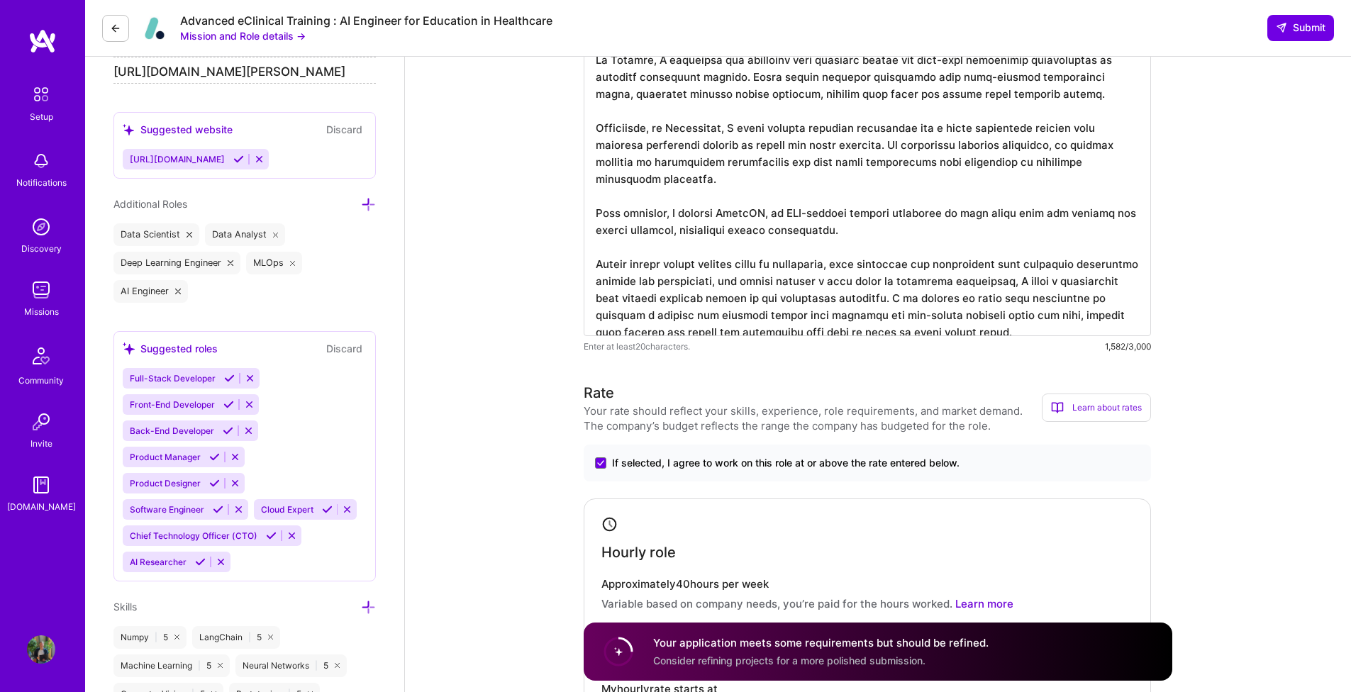
click at [930, 247] on textarea at bounding box center [867, 146] width 567 height 380
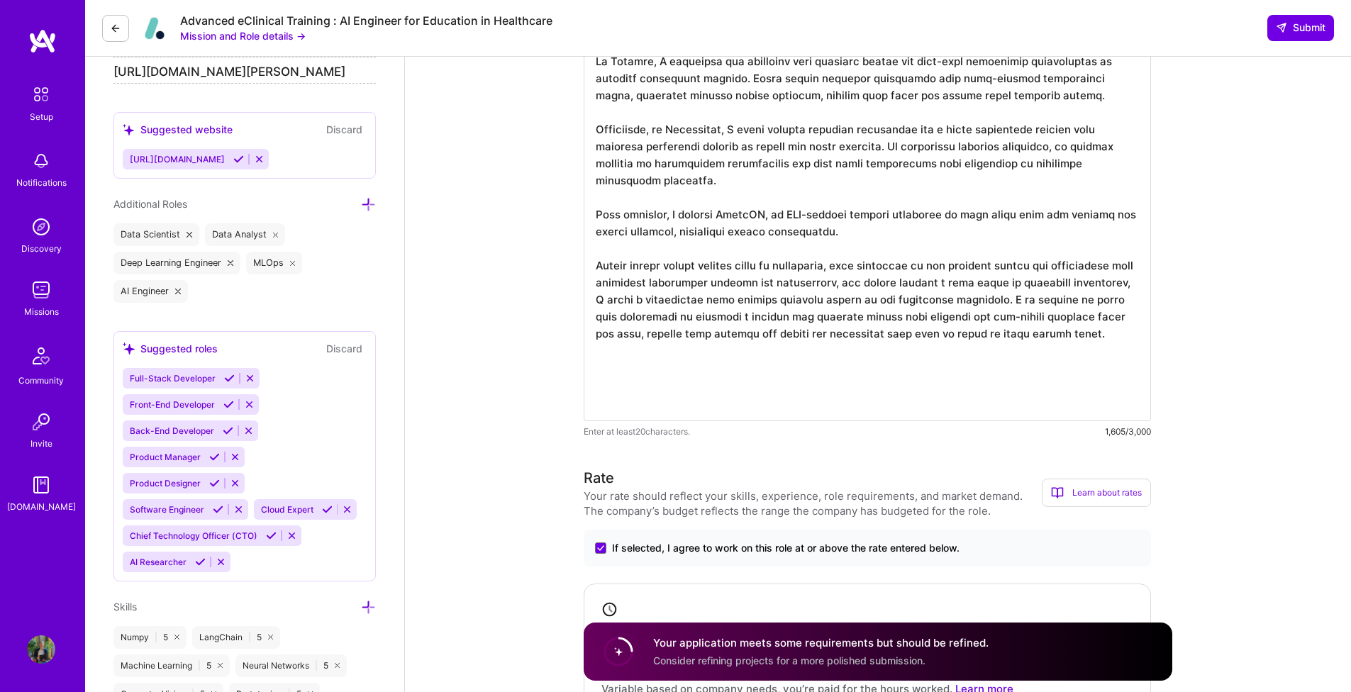
scroll to position [0, 0]
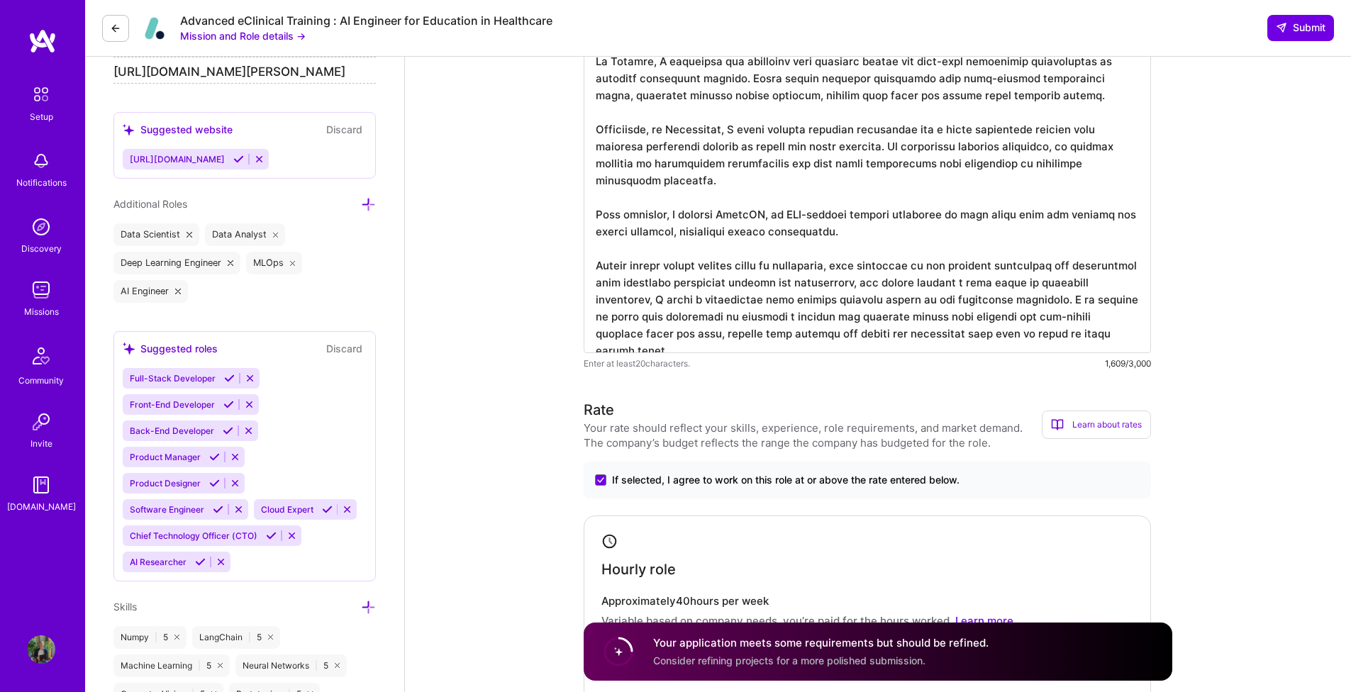
drag, startPoint x: 934, startPoint y: 246, endPoint x: 1058, endPoint y: 250, distance: 124.1
click at [1059, 250] on textarea at bounding box center [867, 154] width 567 height 397
type textarea "My career has been dedicated to making healthcare more informative, educational…"
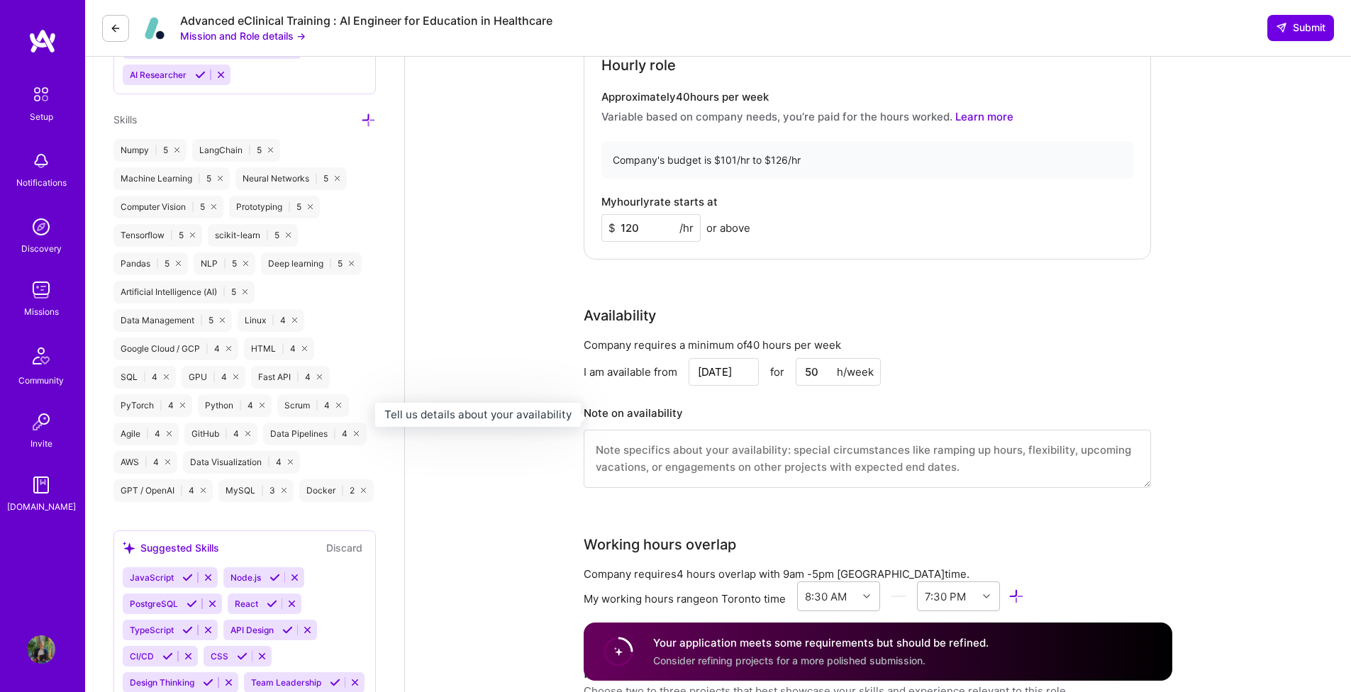
scroll to position [1151, 0]
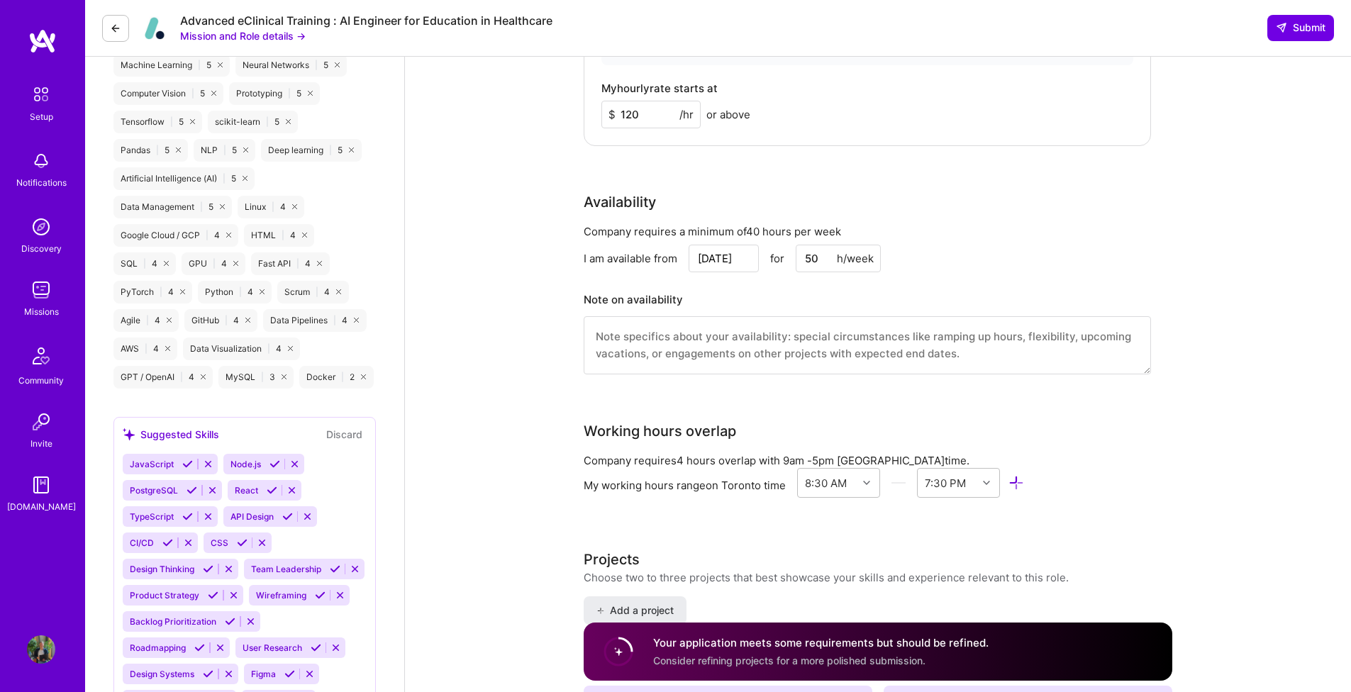
click at [840, 341] on textarea at bounding box center [867, 345] width 567 height 58
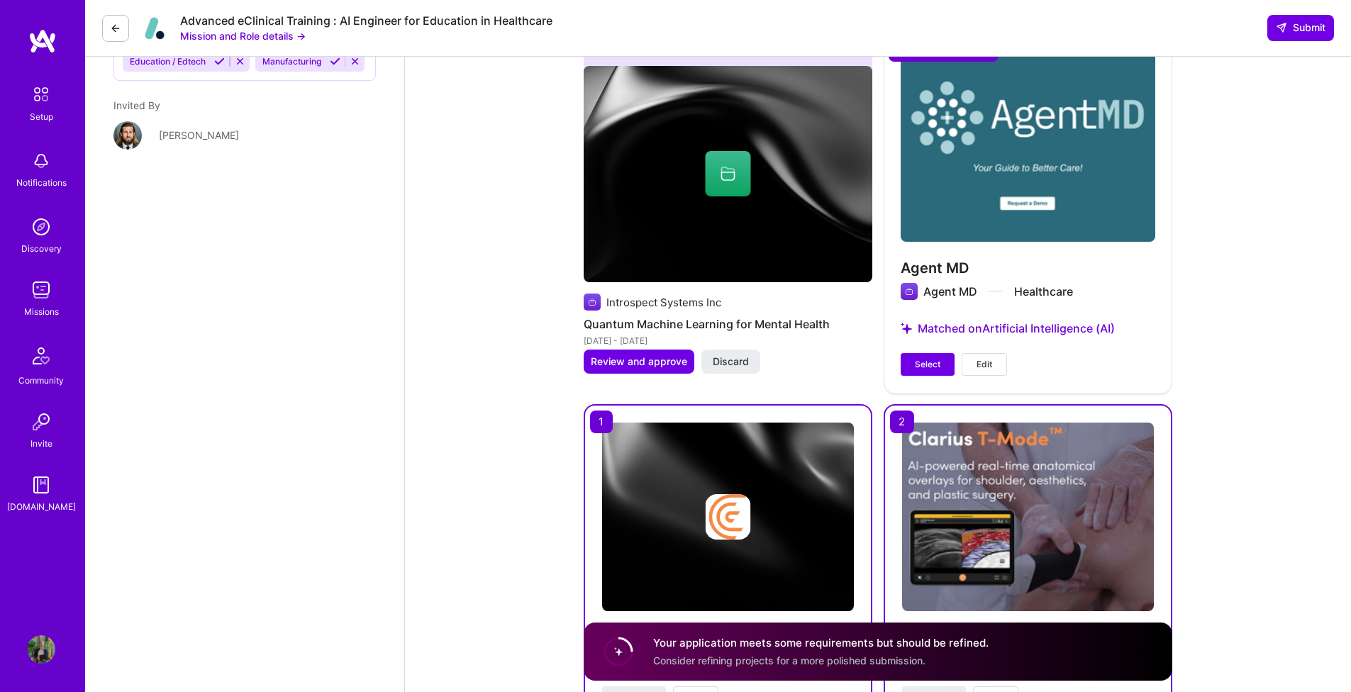
scroll to position [2514, 0]
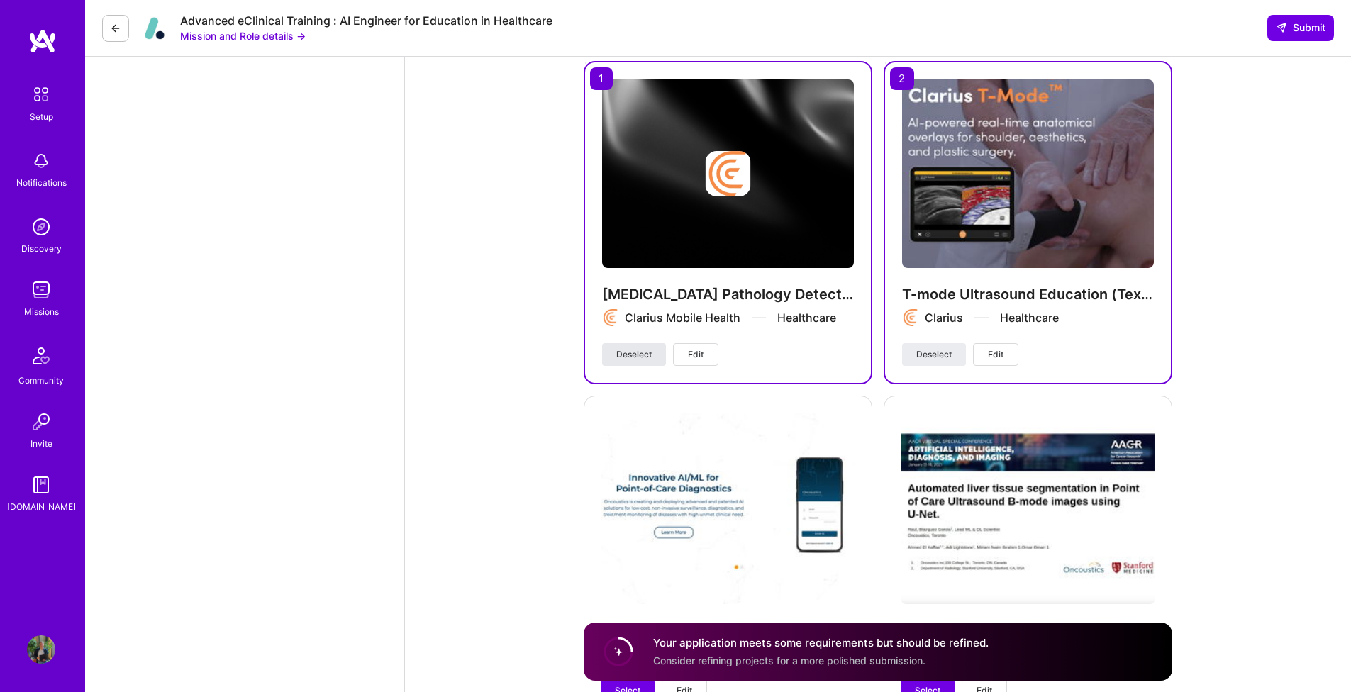
click at [639, 350] on span "Deselect" at bounding box center [633, 354] width 35 height 13
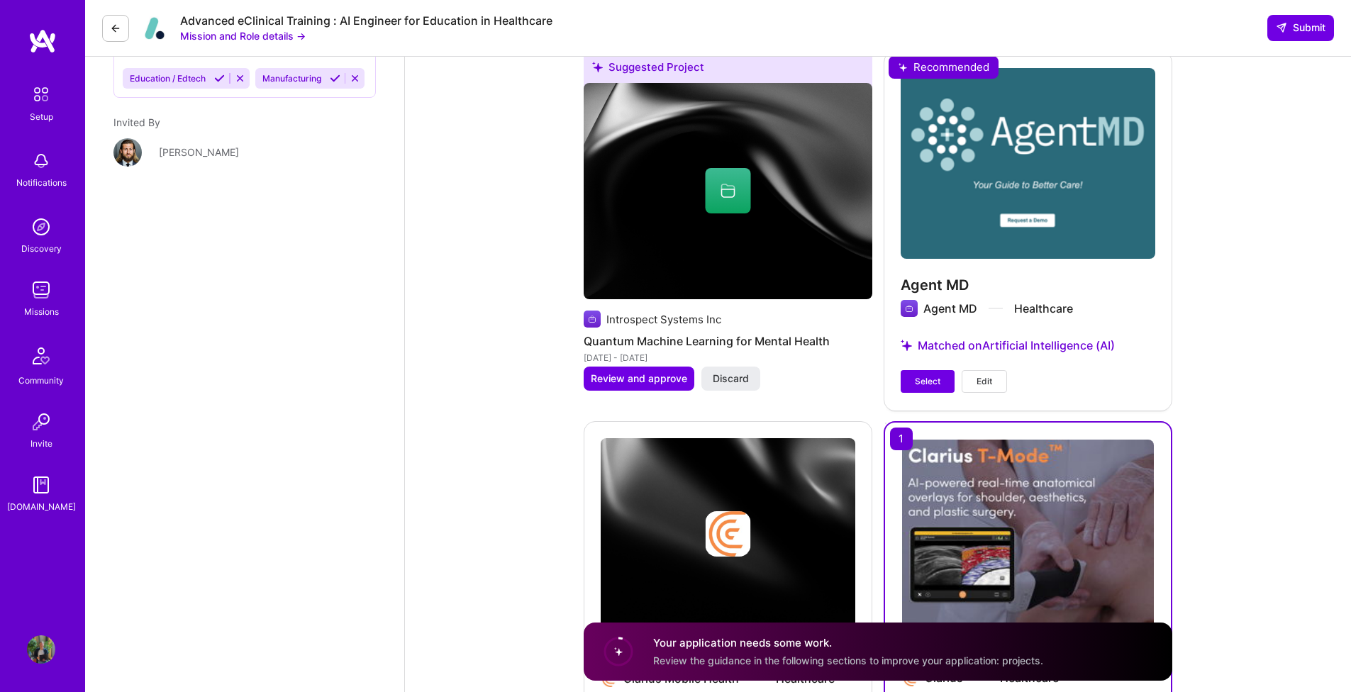
scroll to position [2632, 0]
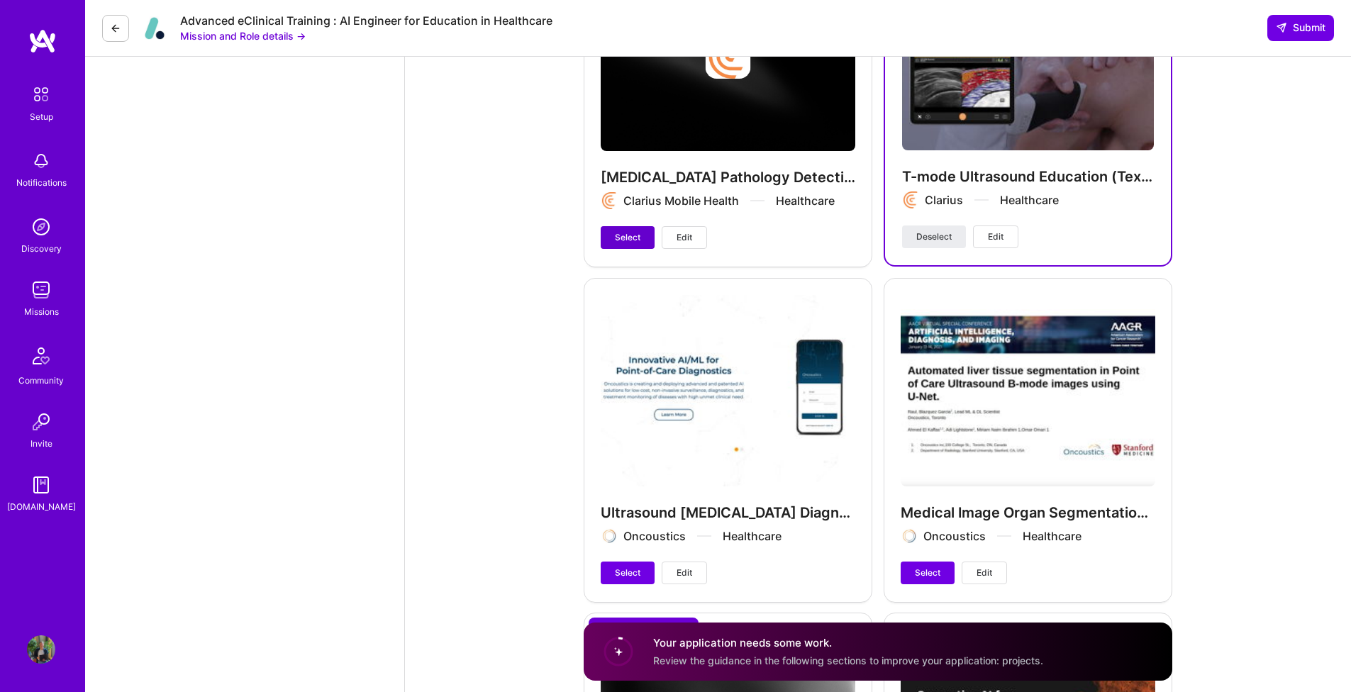
click at [640, 237] on span "Select" at bounding box center [628, 237] width 26 height 13
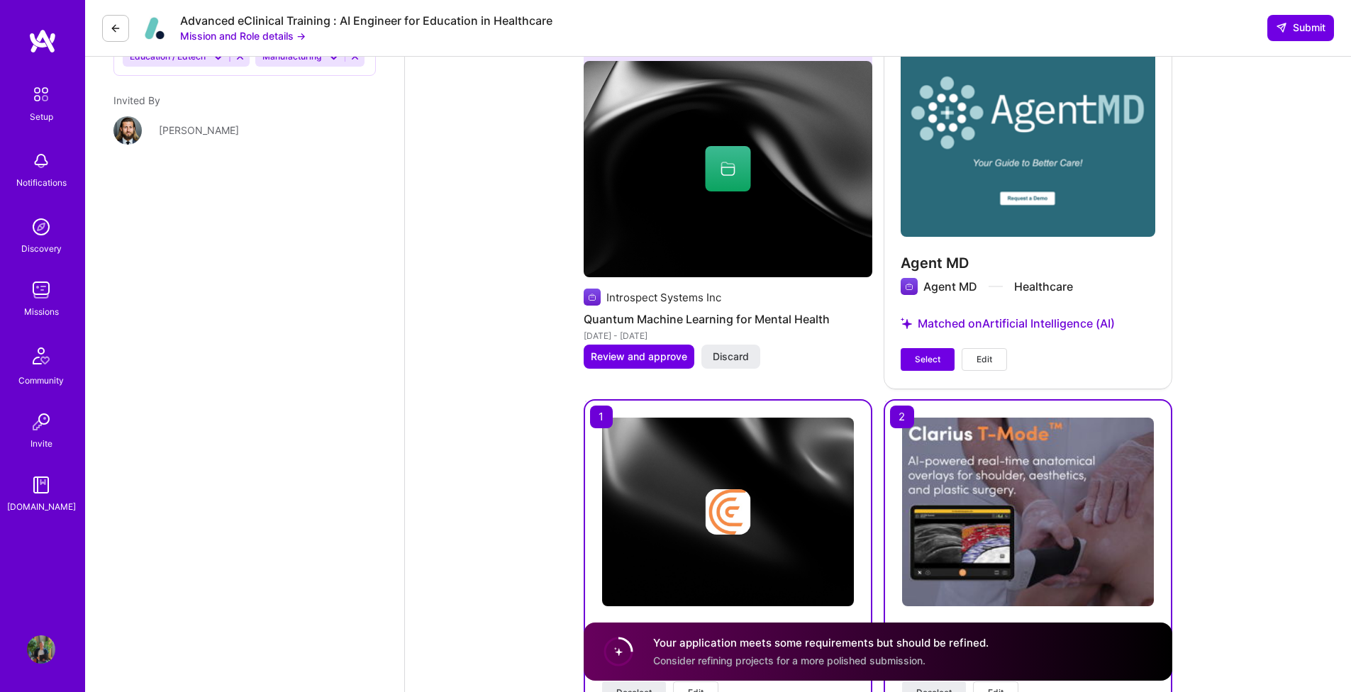
scroll to position [2179, 0]
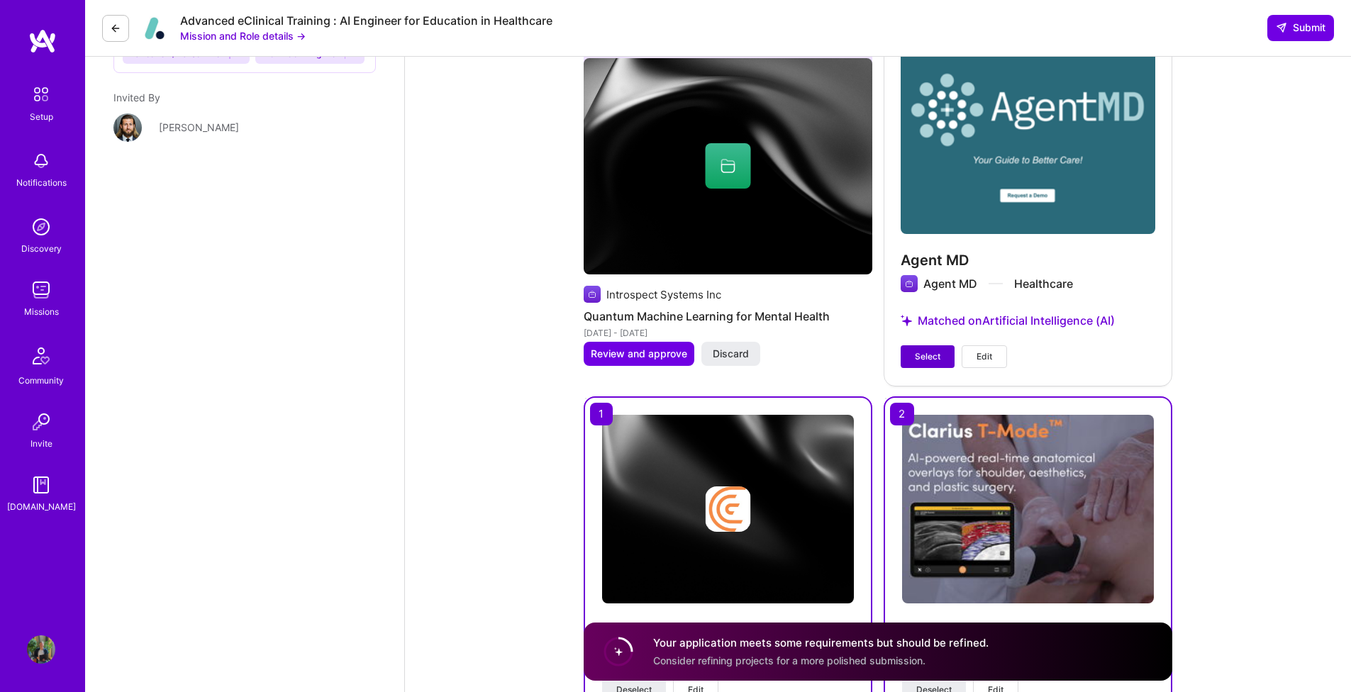
click at [915, 354] on span "Select" at bounding box center [928, 356] width 26 height 13
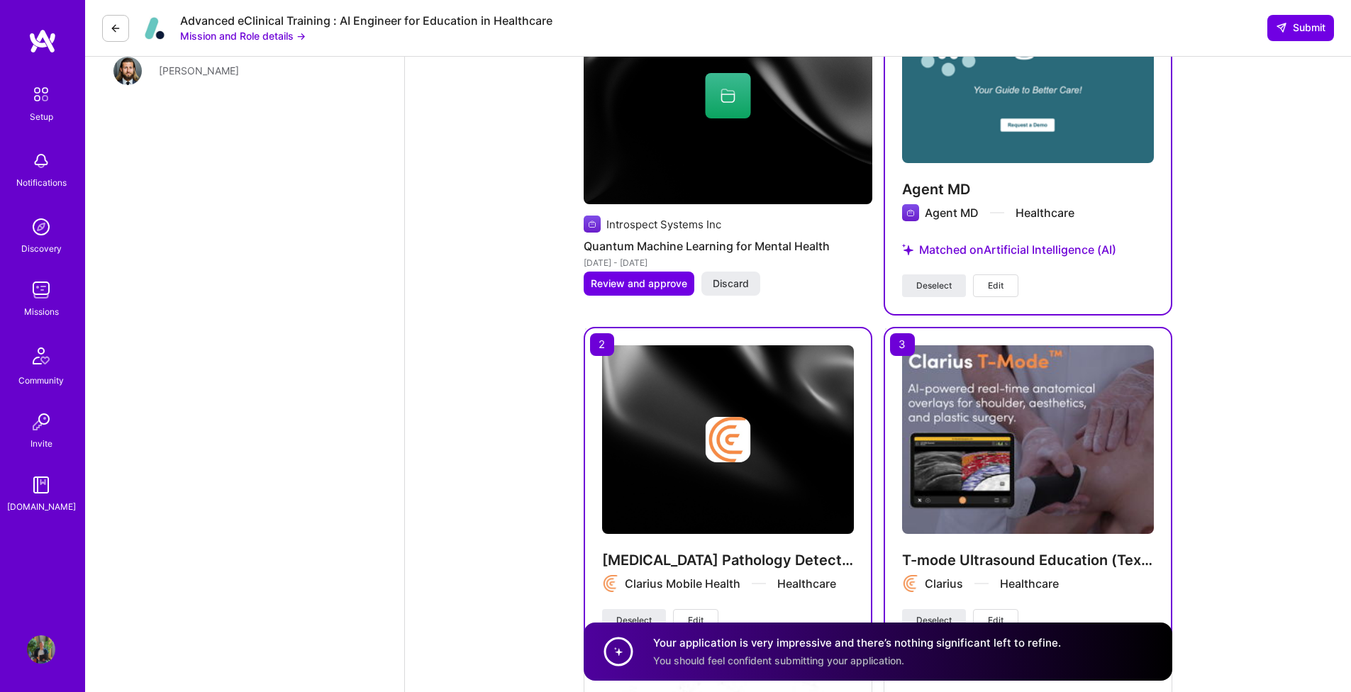
scroll to position [2213, 0]
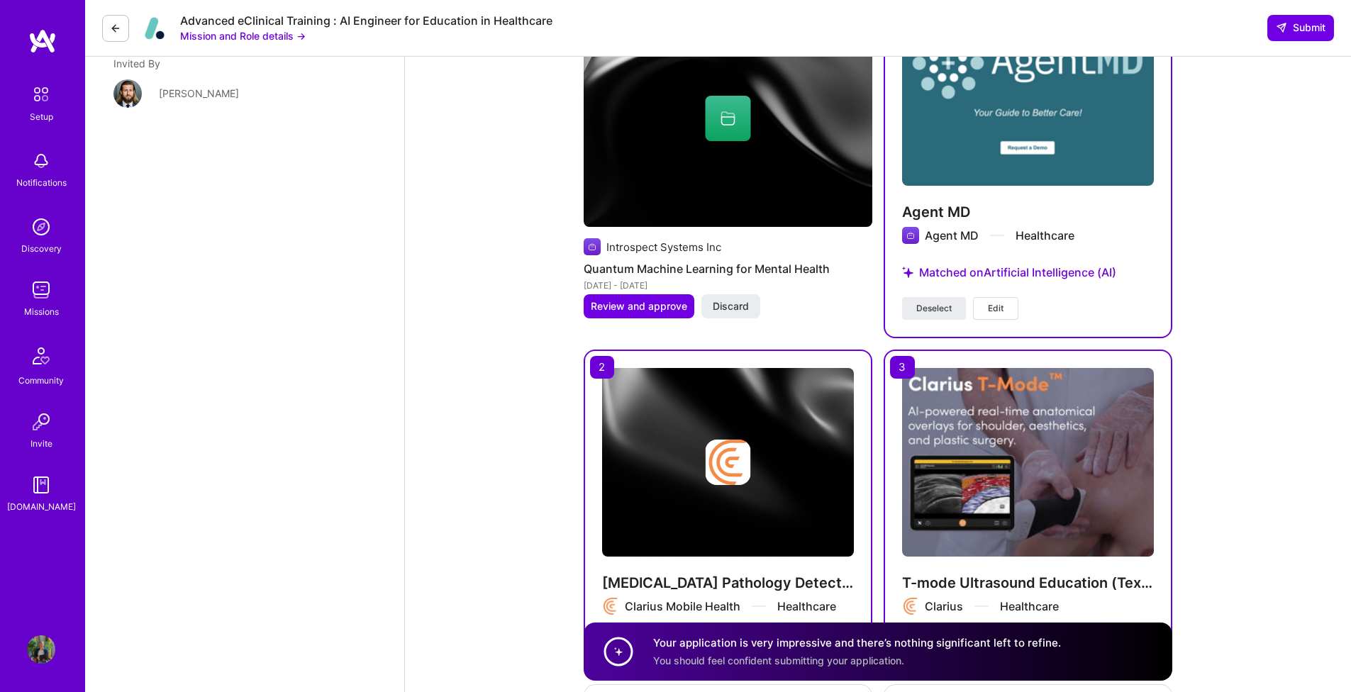
click at [936, 311] on span "Deselect" at bounding box center [933, 308] width 35 height 13
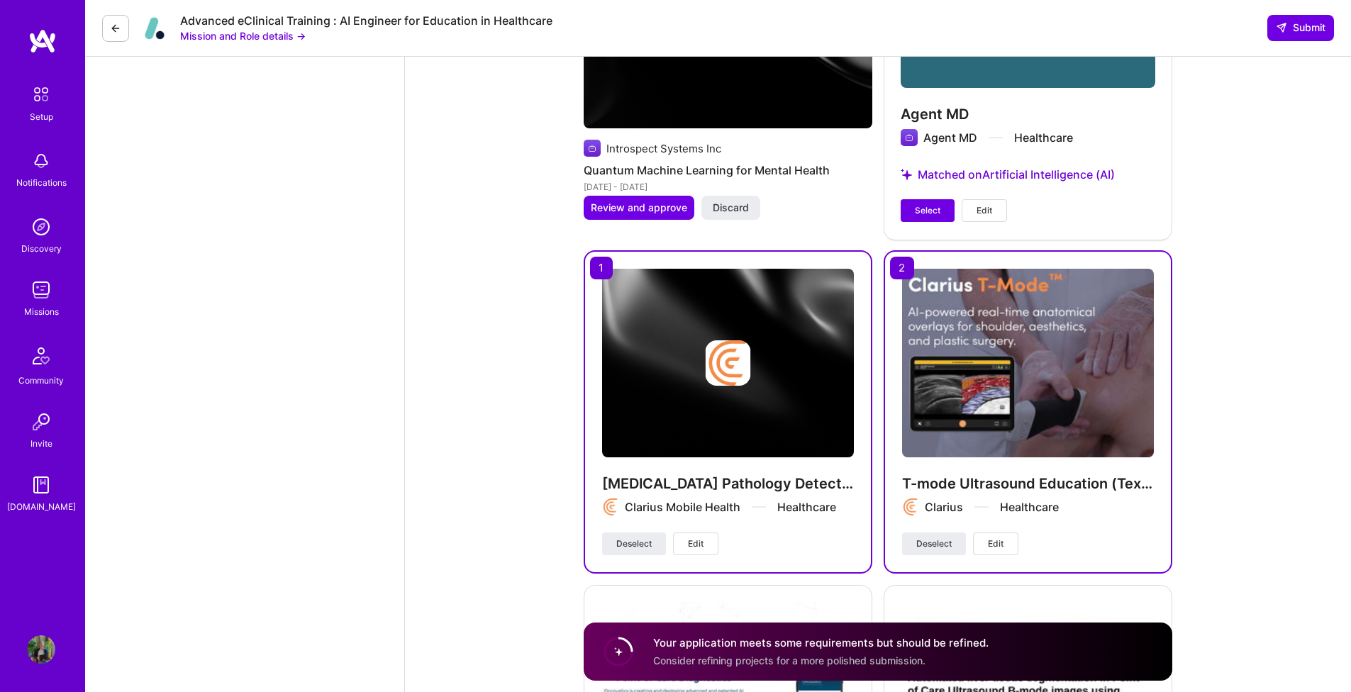
scroll to position [2322, 0]
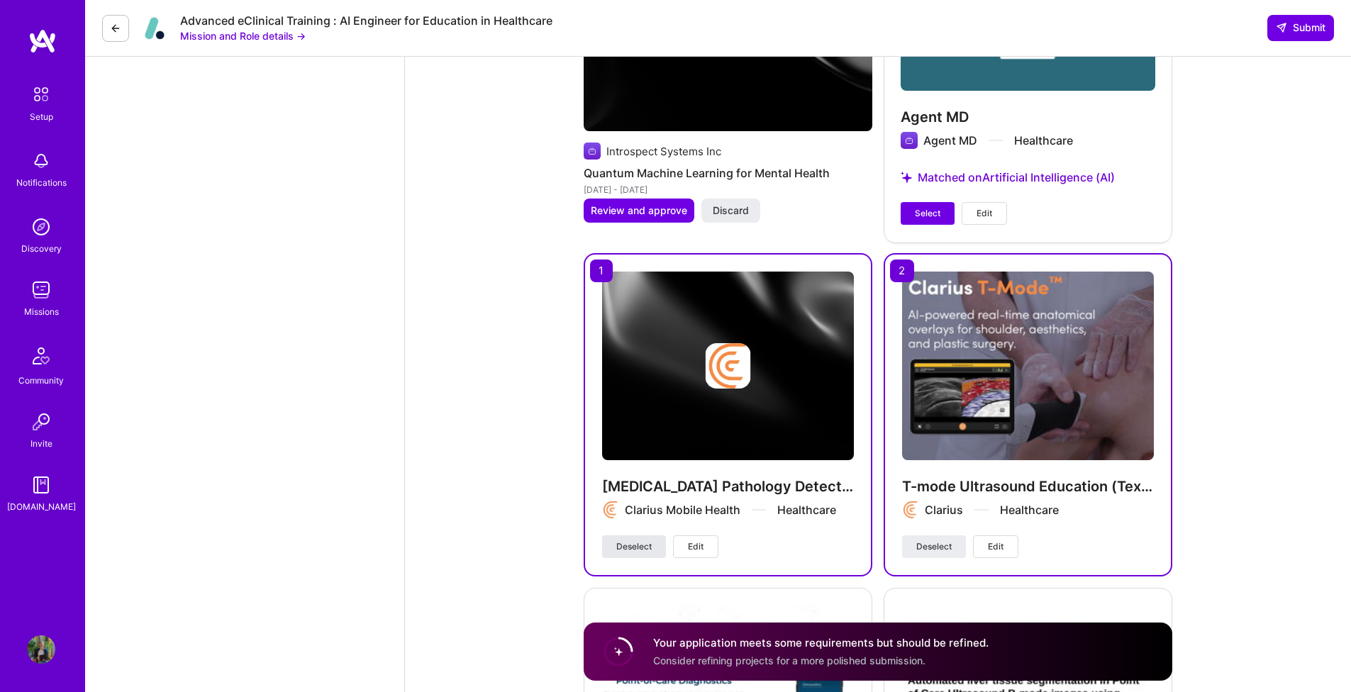
click at [628, 549] on span "Deselect" at bounding box center [633, 546] width 35 height 13
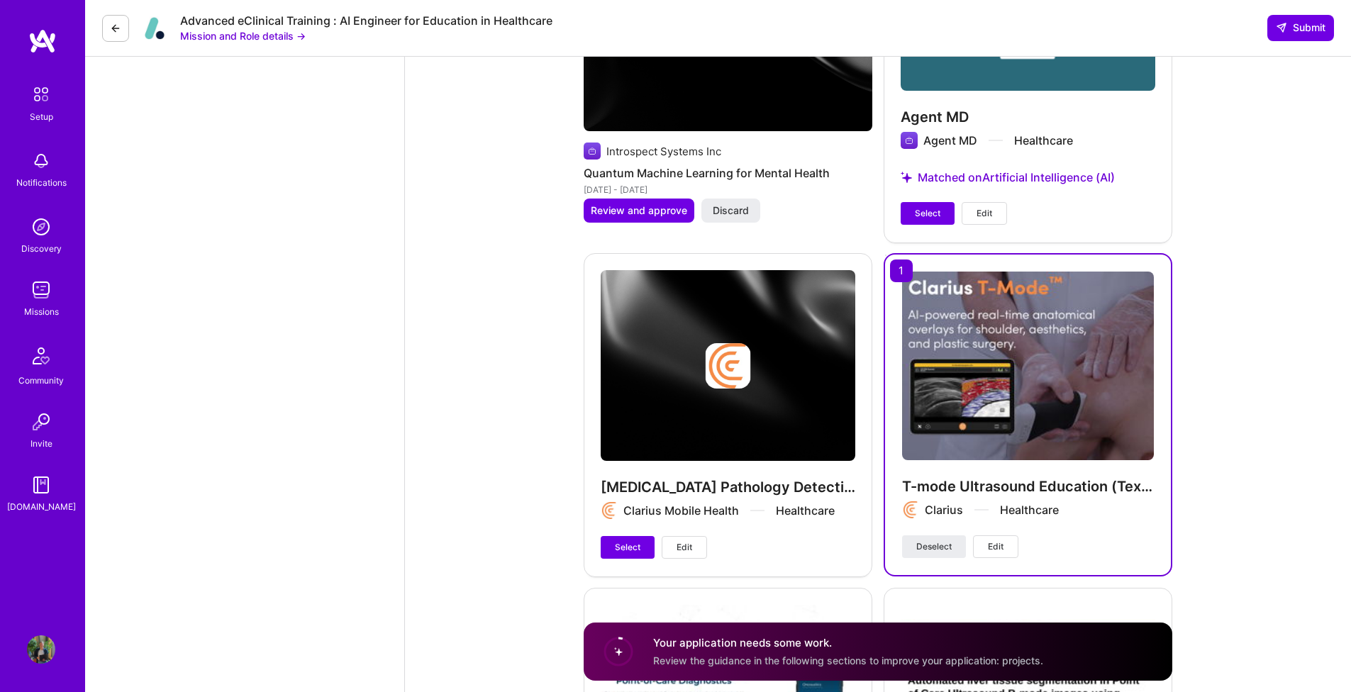
drag, startPoint x: 937, startPoint y: 214, endPoint x: 945, endPoint y: 226, distance: 14.4
click at [938, 216] on span "Select" at bounding box center [928, 213] width 26 height 13
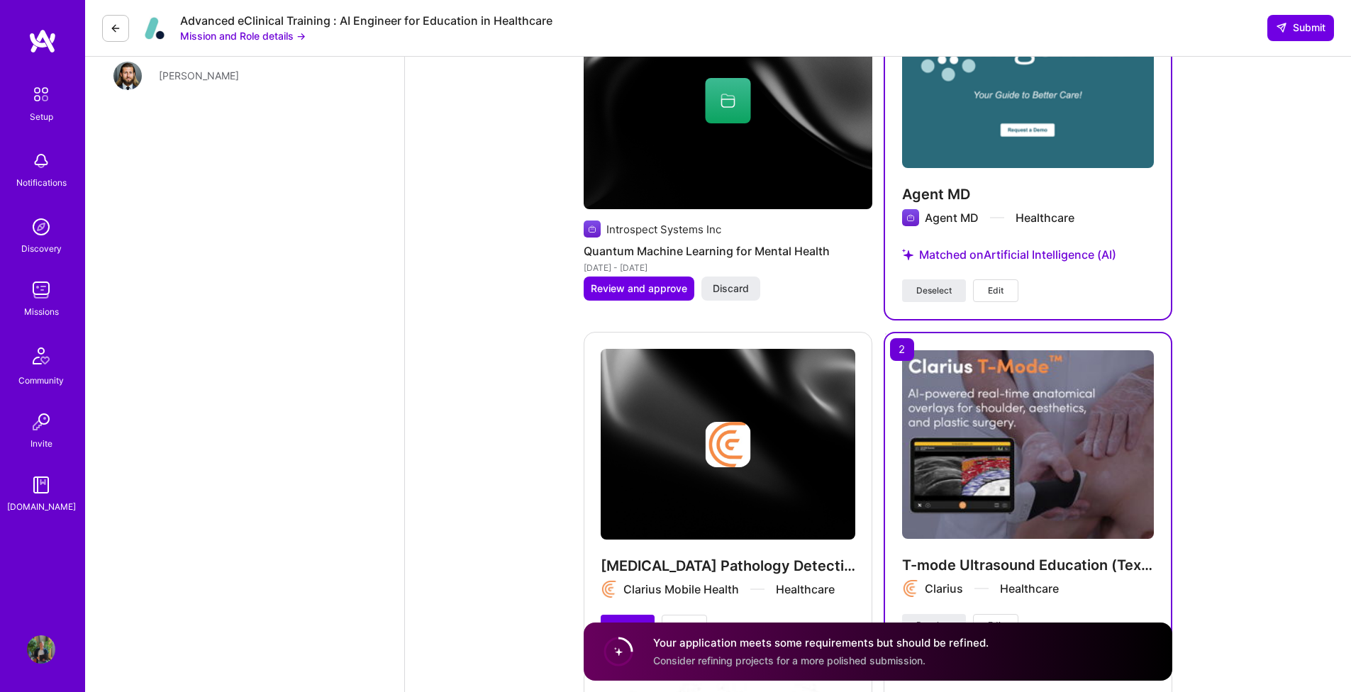
scroll to position [2361, 0]
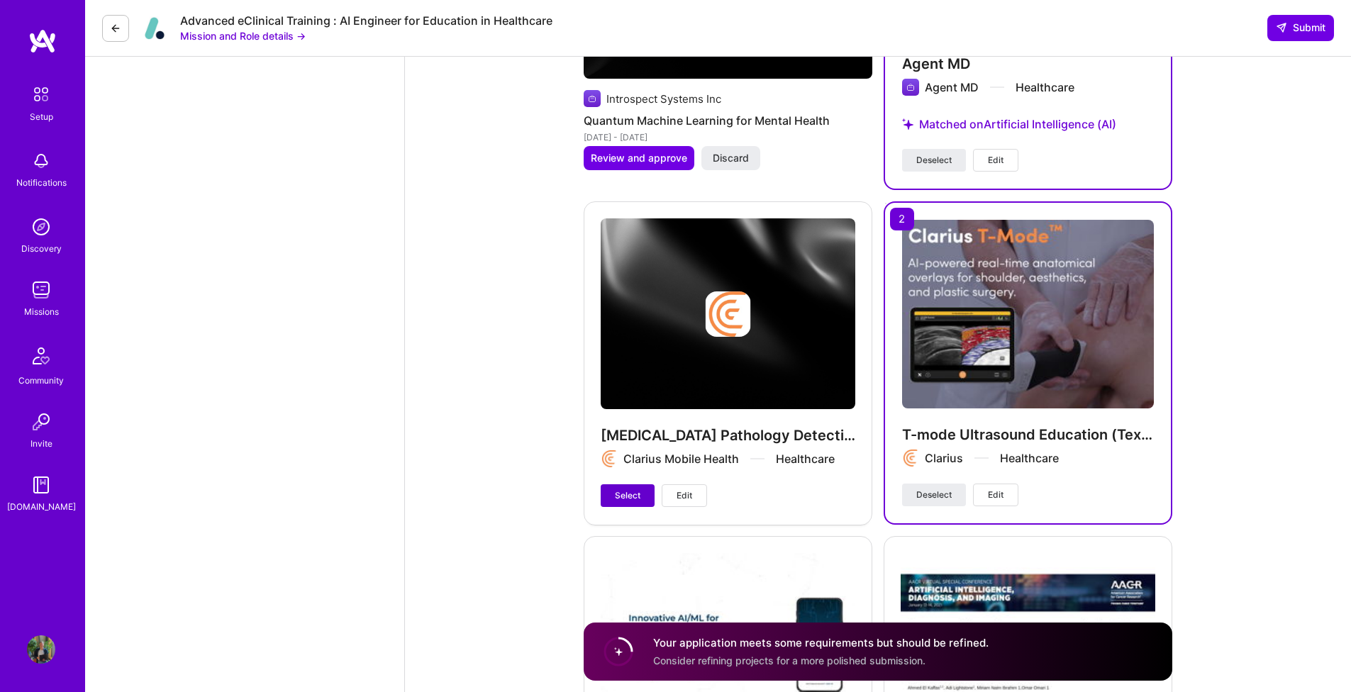
click at [637, 491] on span "Select" at bounding box center [628, 495] width 26 height 13
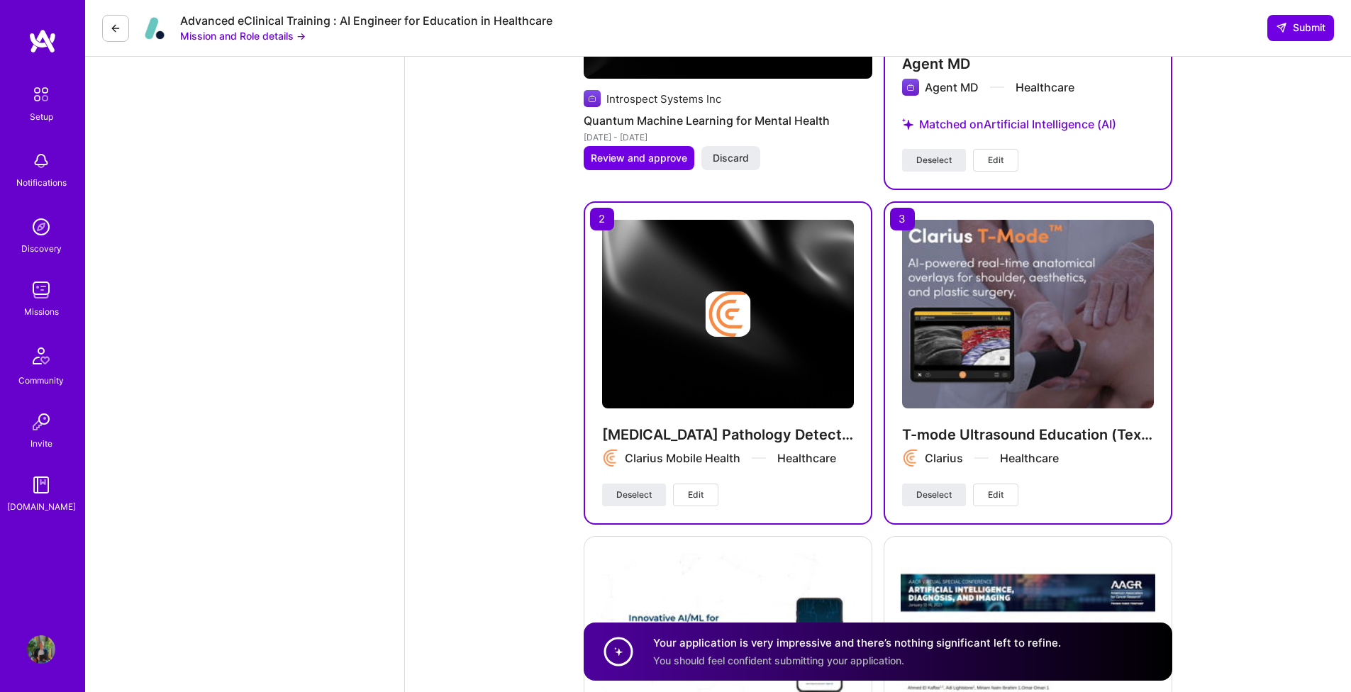
click at [900, 215] on div "T-mode Ultrasound Education (Texture Mode) Clarius Healthcare Deselect Edit" at bounding box center [1027, 362] width 289 height 323
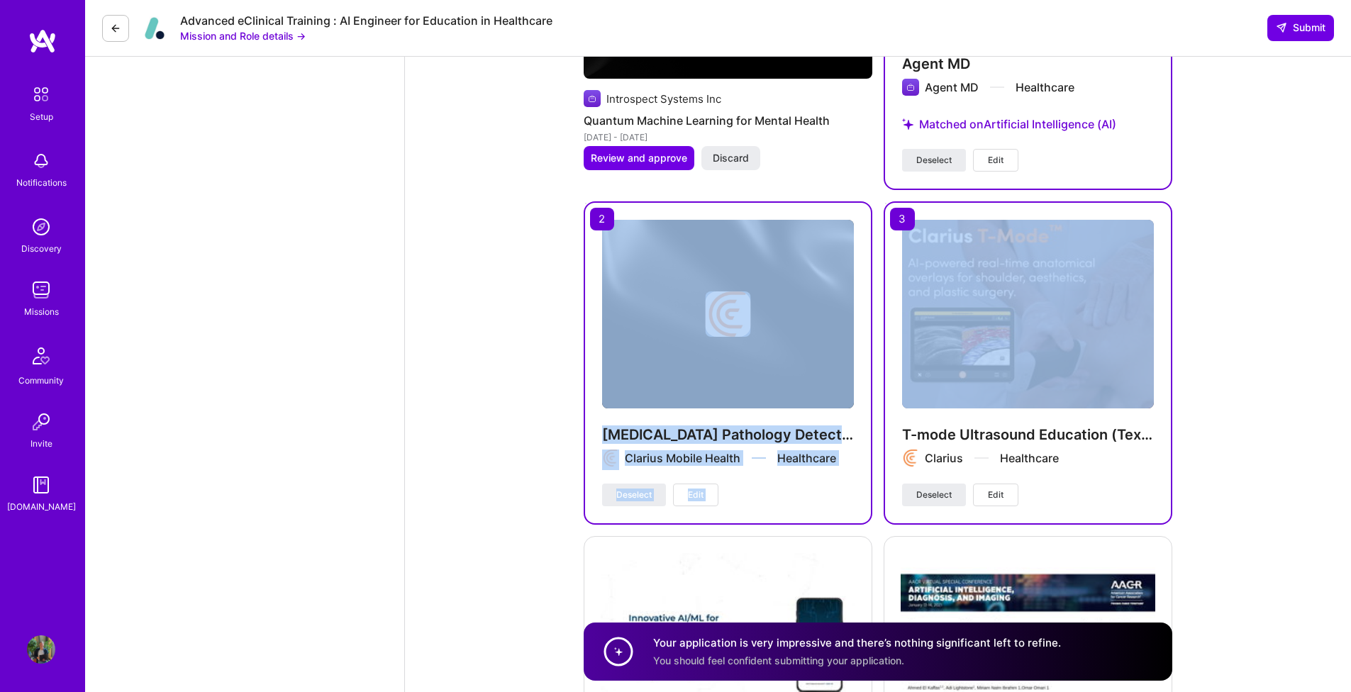
drag, startPoint x: 902, startPoint y: 221, endPoint x: 863, endPoint y: 222, distance: 39.0
click at [860, 221] on div "Suggested Project Oncoustics Liver Diagnostic Product Development Jun 2020 - Pr…" at bounding box center [878, 346] width 588 height 1767
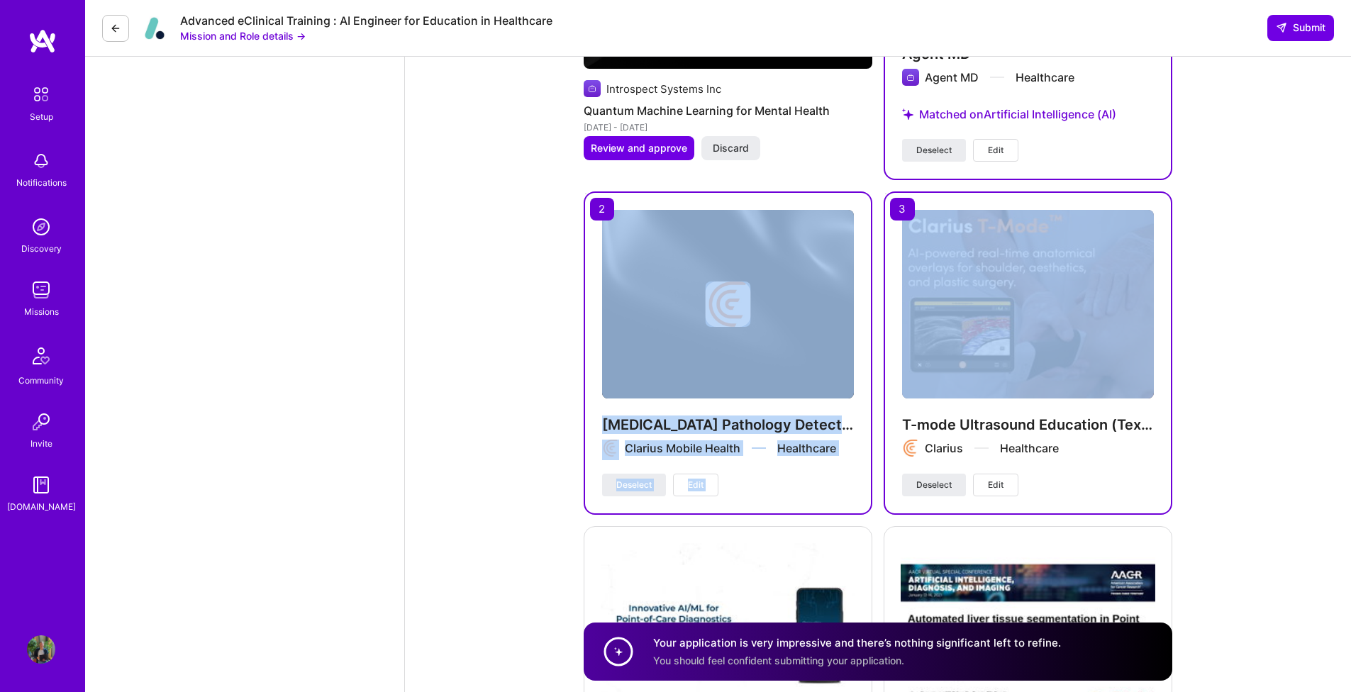
scroll to position [2511, 0]
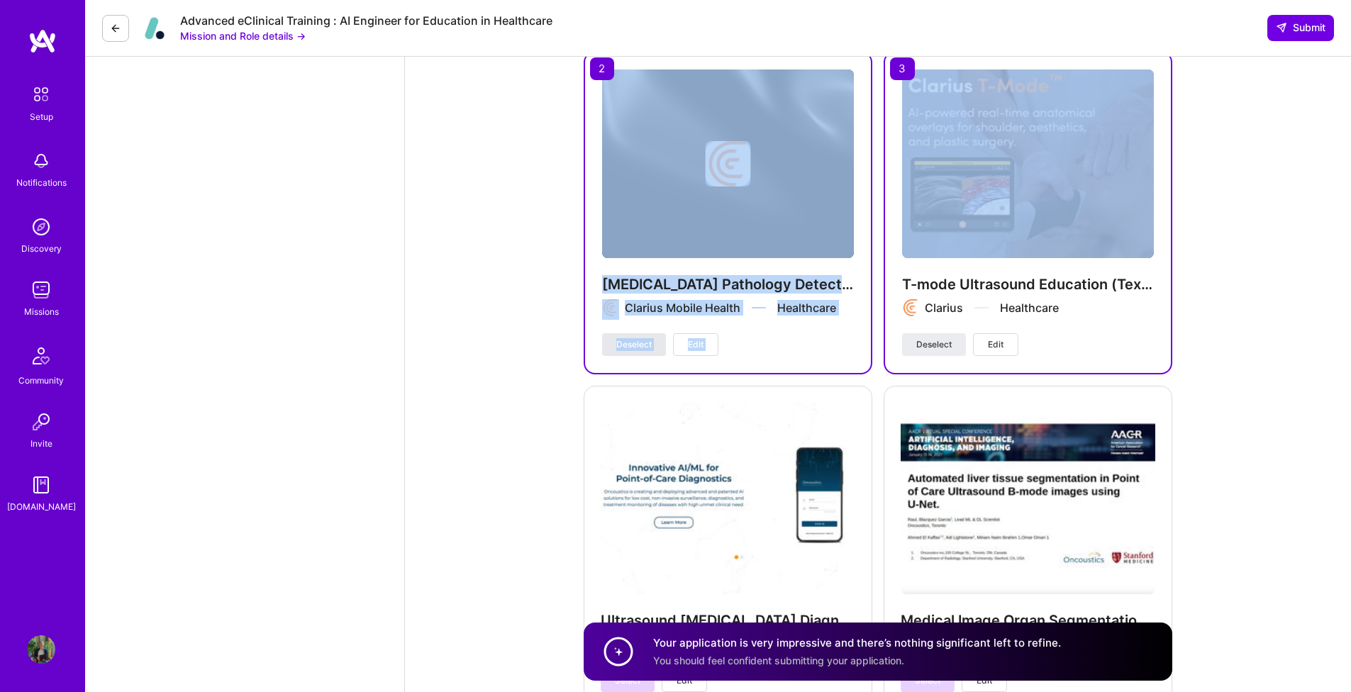
click at [641, 343] on span "Deselect" at bounding box center [633, 344] width 35 height 13
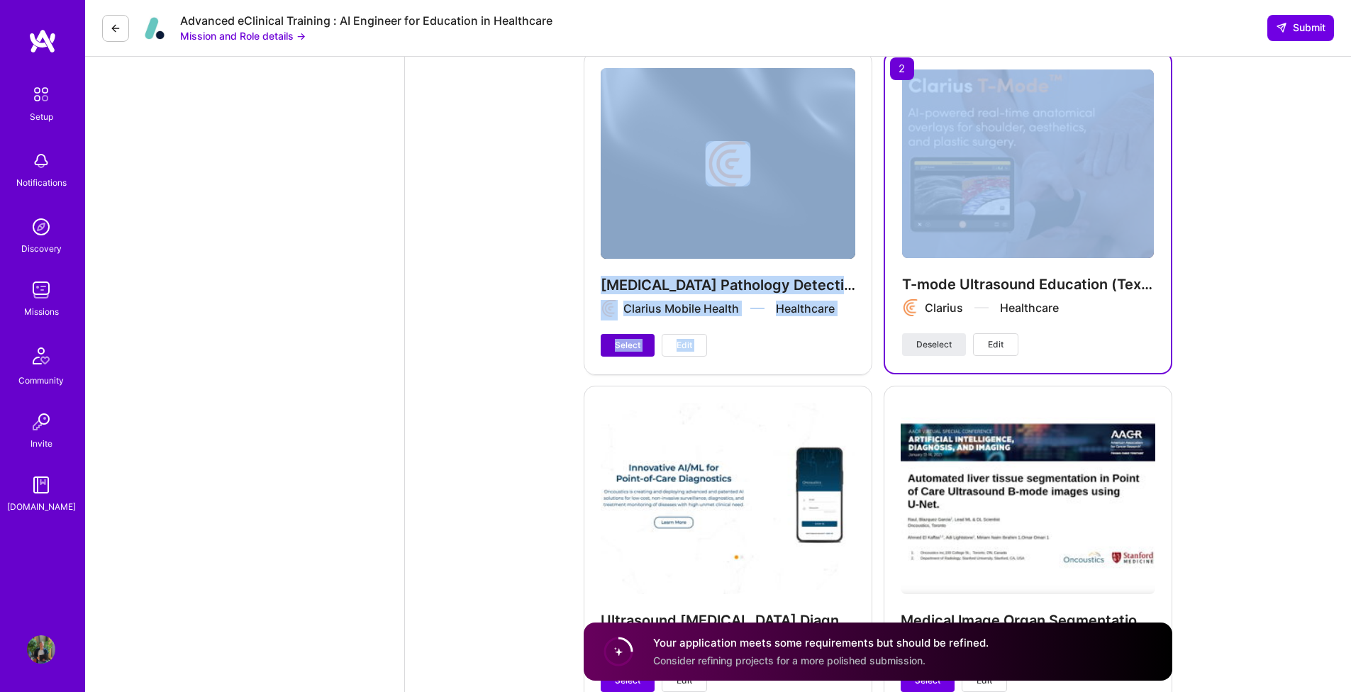
click at [632, 346] on span "Select" at bounding box center [628, 345] width 26 height 13
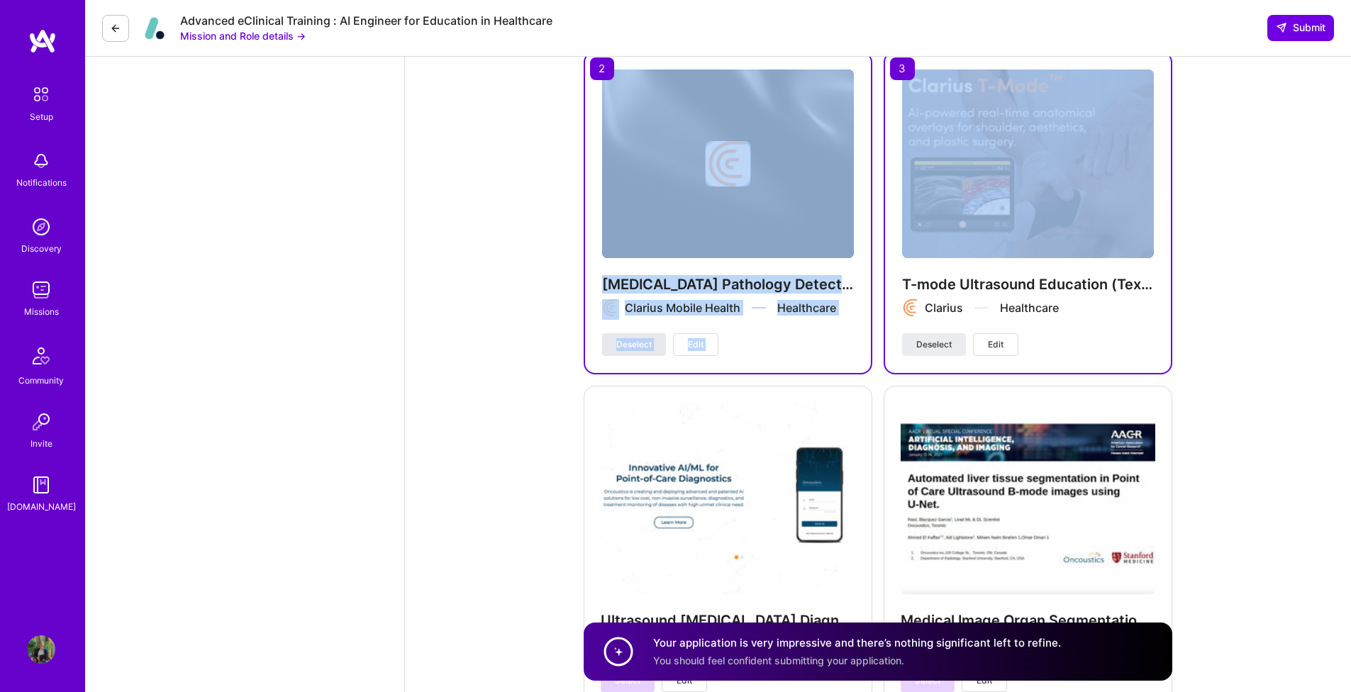
click at [647, 345] on span "Deselect" at bounding box center [633, 344] width 35 height 13
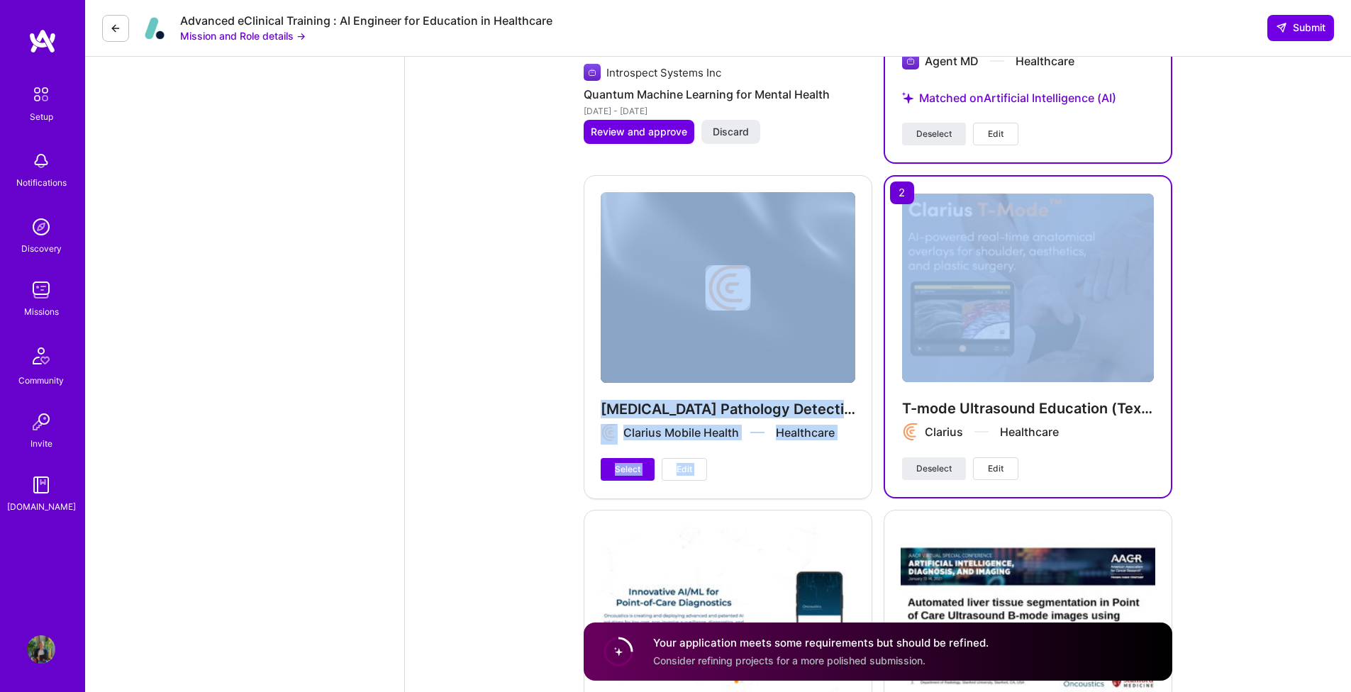
scroll to position [2275, 0]
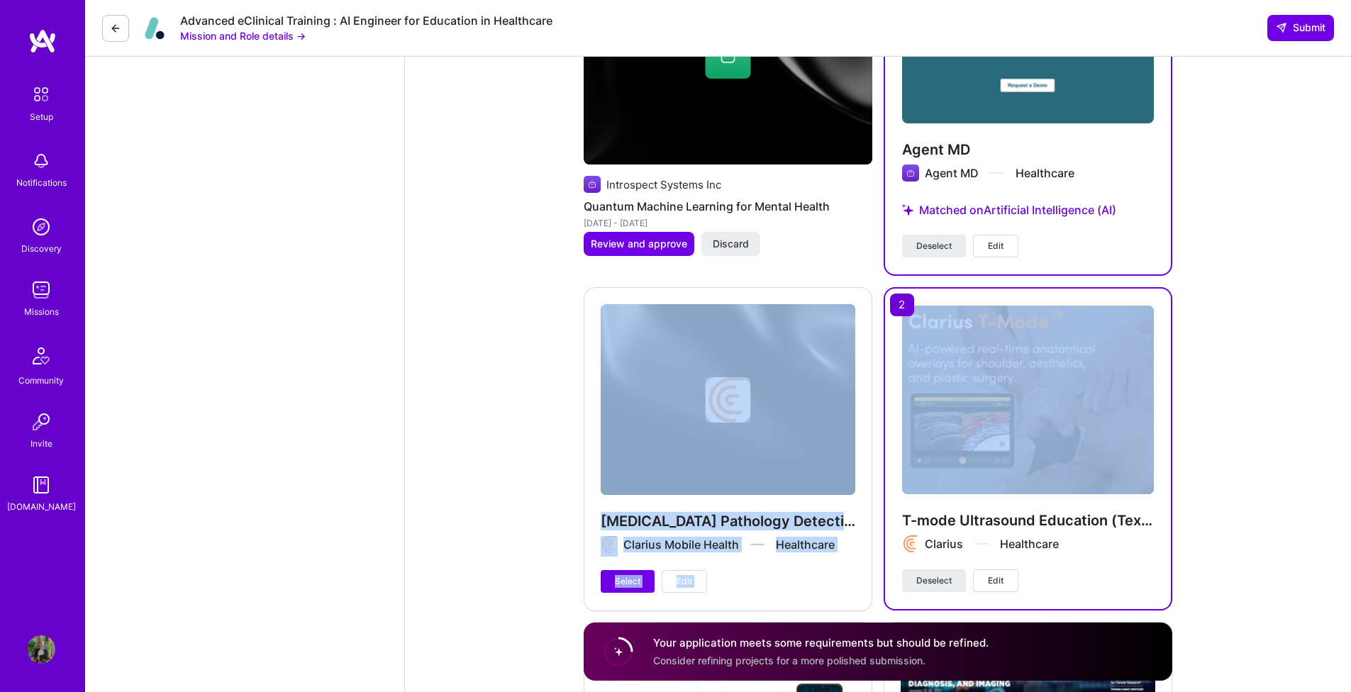
drag, startPoint x: 953, startPoint y: 292, endPoint x: 857, endPoint y: 296, distance: 96.5
click at [857, 296] on div "Suggested Project Oncoustics Liver Diagnostic Product Development Jun 2020 - Pr…" at bounding box center [878, 431] width 588 height 1767
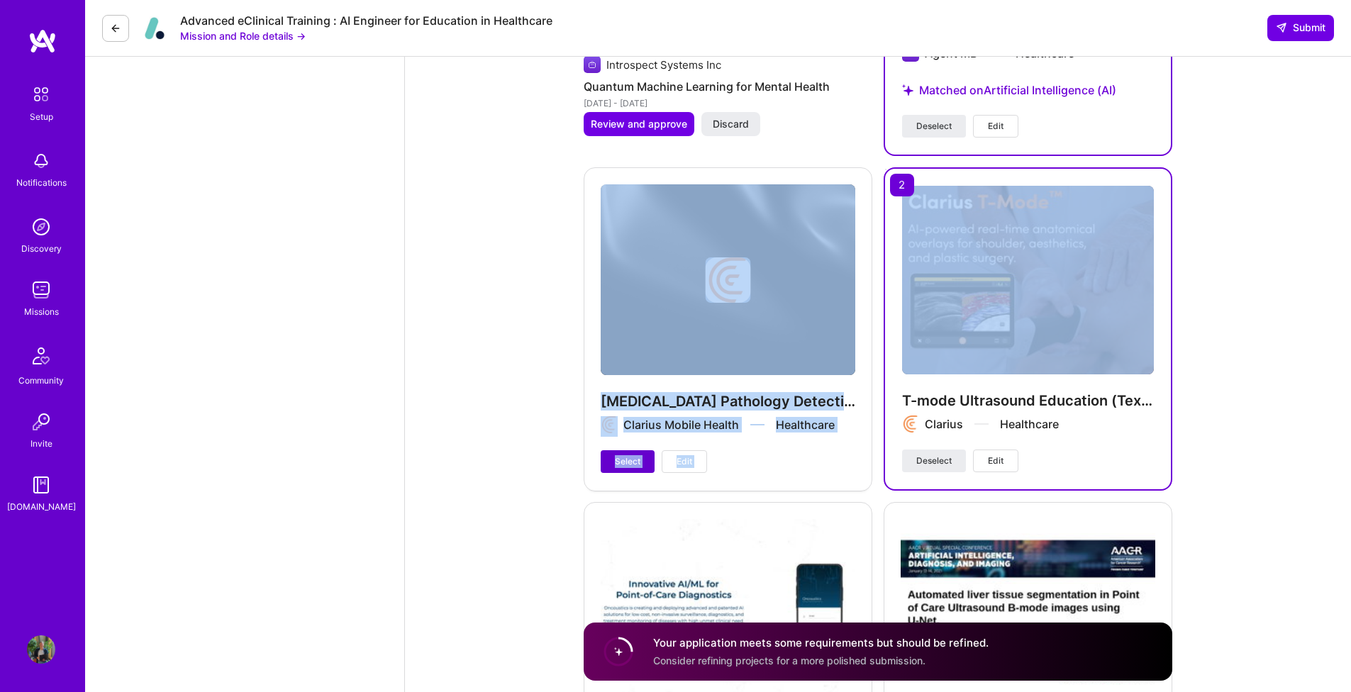
click at [628, 465] on span "Select" at bounding box center [628, 461] width 26 height 13
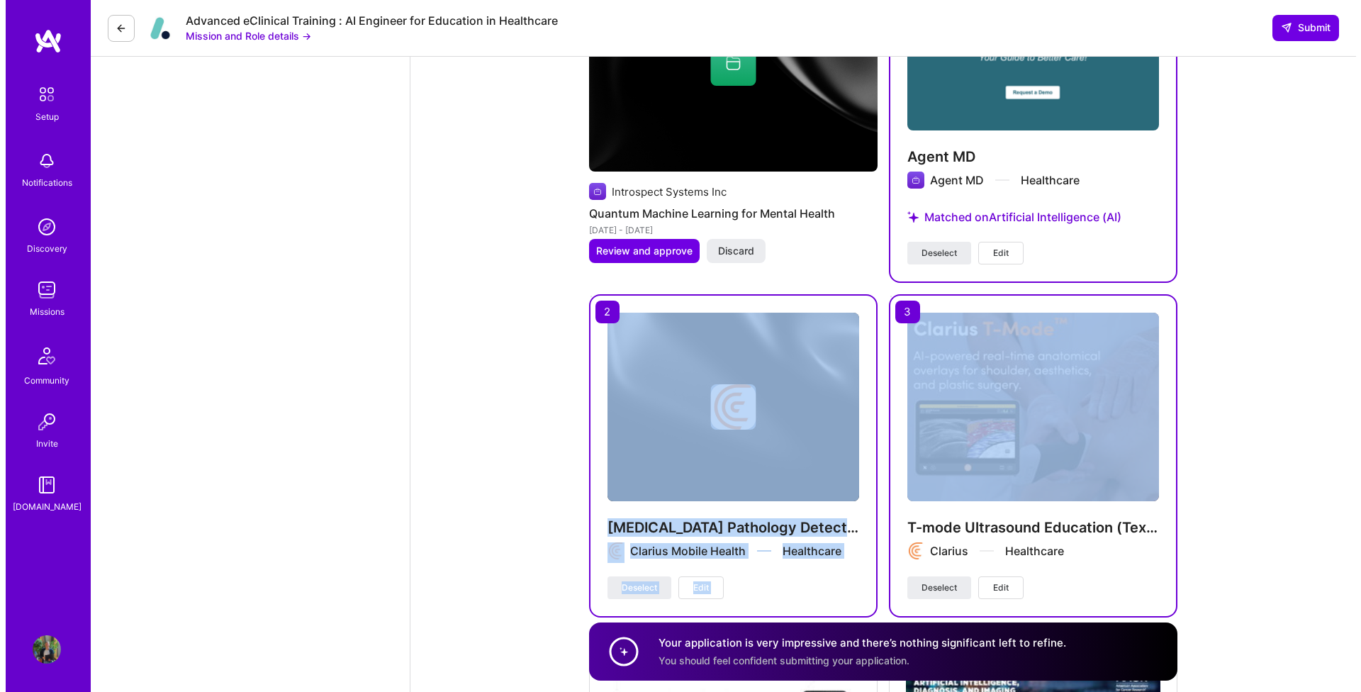
scroll to position [2150, 0]
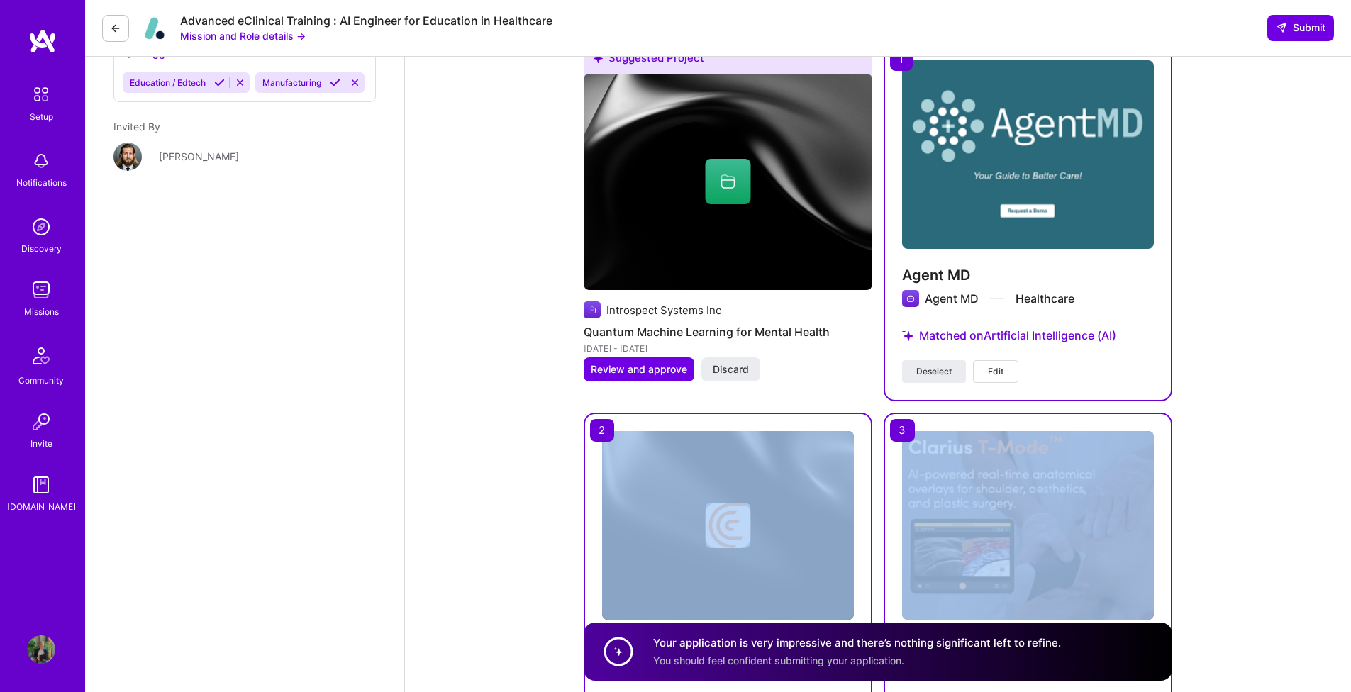
click at [991, 373] on span "Edit" at bounding box center [996, 371] width 16 height 13
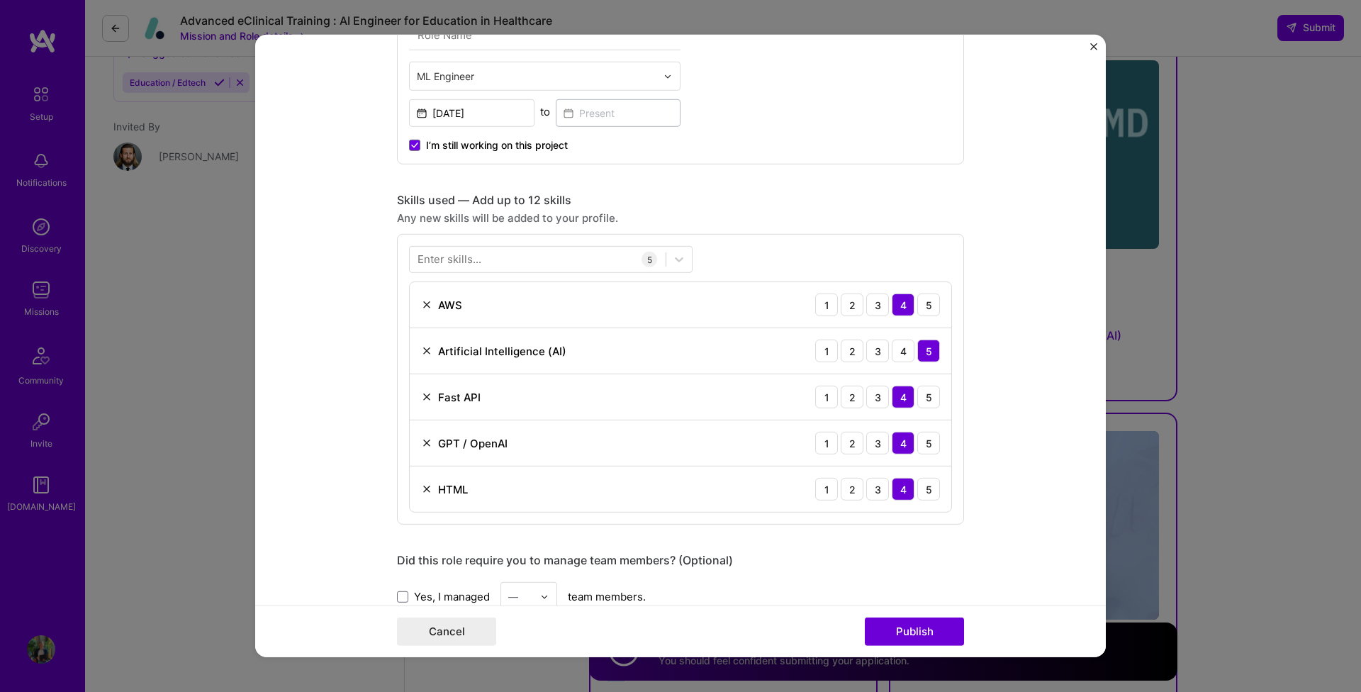
scroll to position [603, 0]
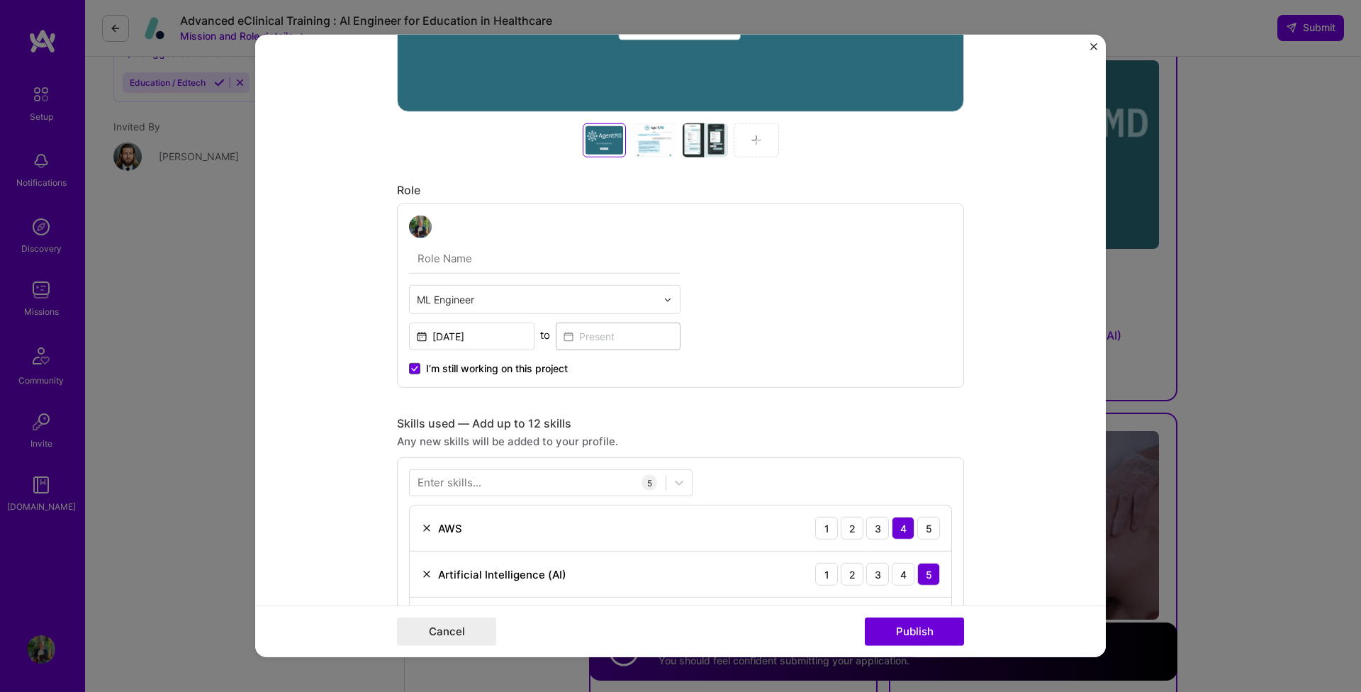
click at [411, 366] on icon at bounding box center [414, 369] width 7 height 6
click at [0, 0] on input "I’m still working on this project" at bounding box center [0, 0] width 0 height 0
click at [411, 366] on span at bounding box center [414, 368] width 11 height 11
click at [0, 0] on input "I’m still working on this project" at bounding box center [0, 0] width 0 height 0
click at [409, 365] on span at bounding box center [414, 368] width 11 height 11
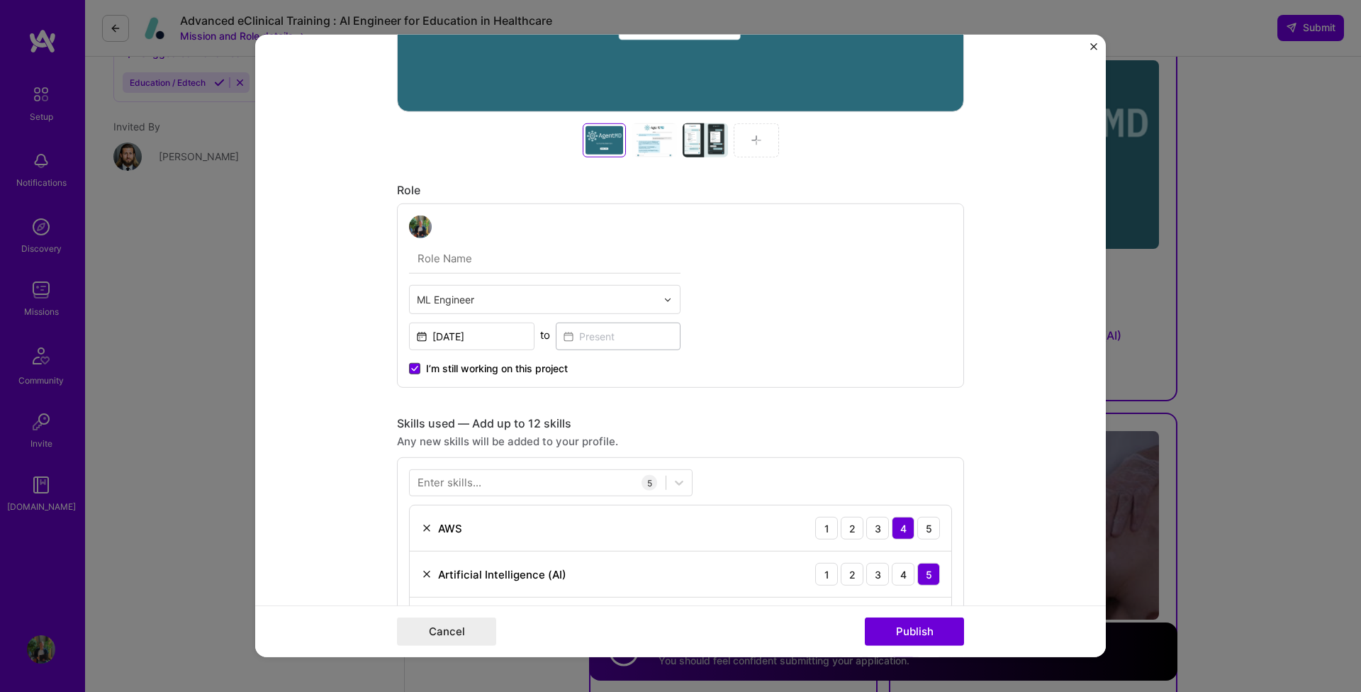
click at [0, 0] on input "I’m still working on this project" at bounding box center [0, 0] width 0 height 0
click at [580, 337] on input at bounding box center [618, 337] width 125 height 28
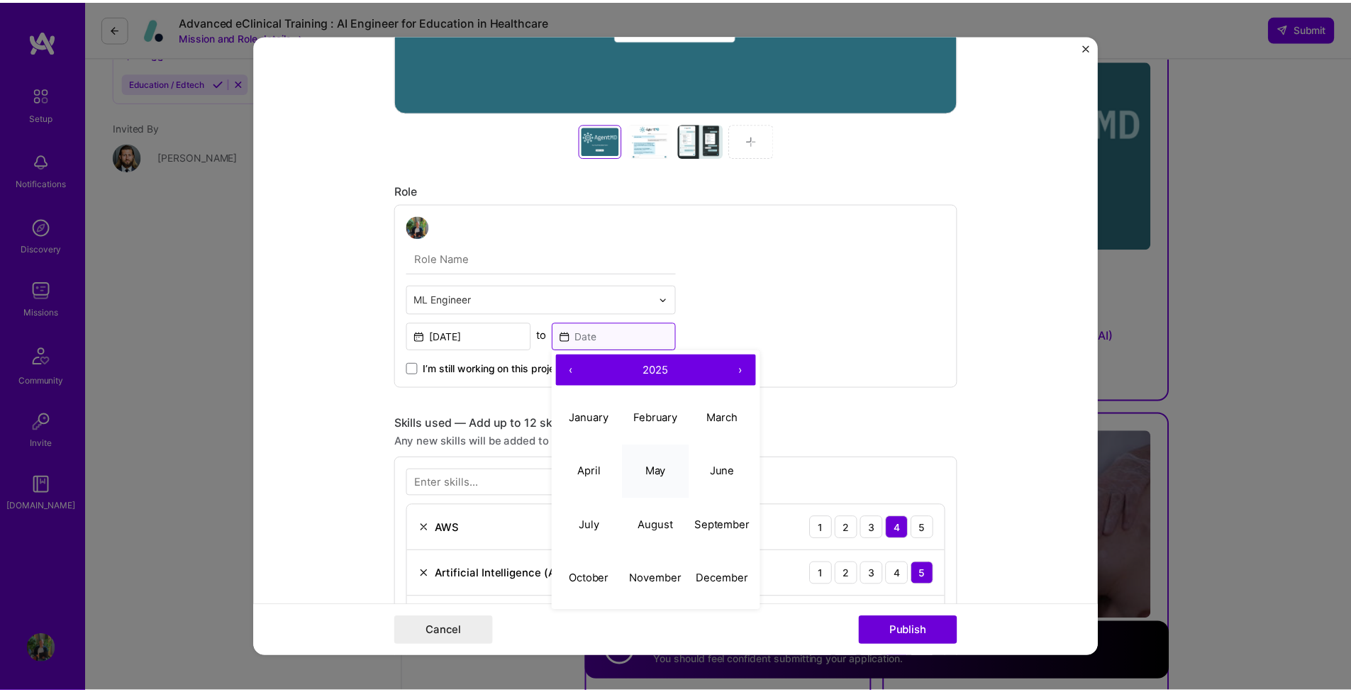
scroll to position [590, 0]
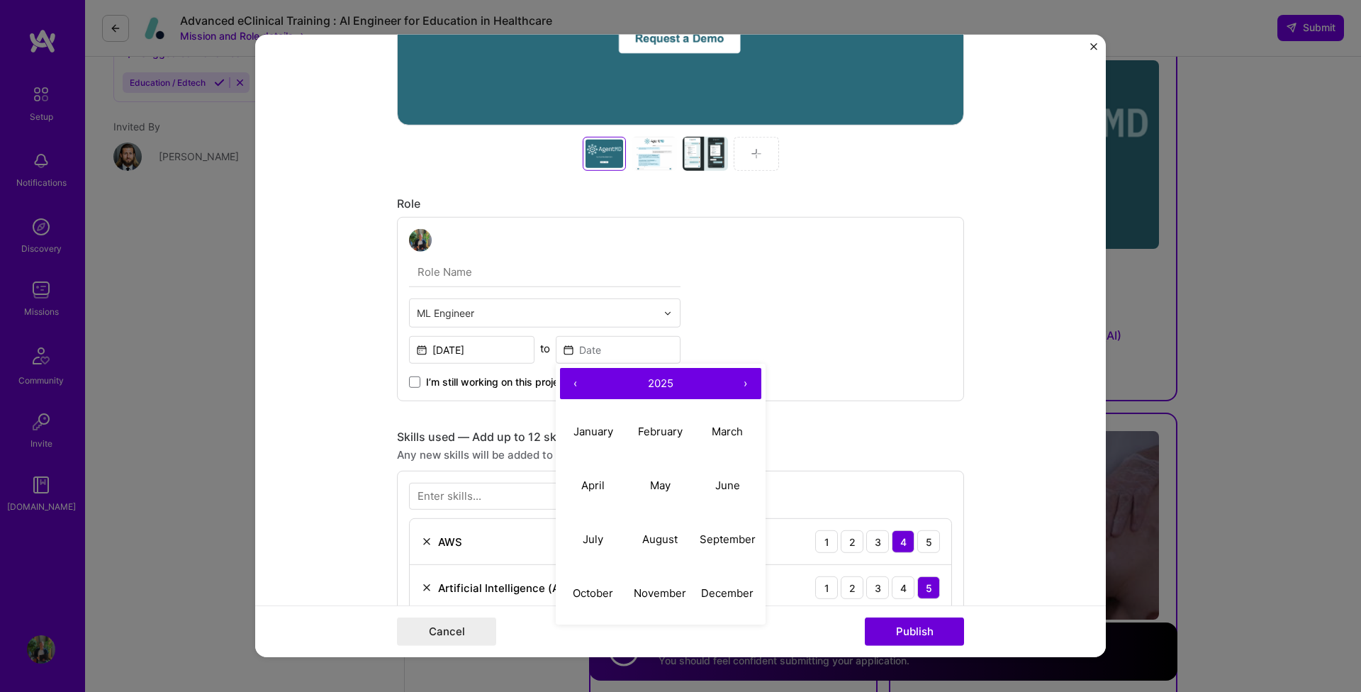
click at [713, 436] on abbr "March" at bounding box center [727, 430] width 31 height 13
type input "[DATE]"
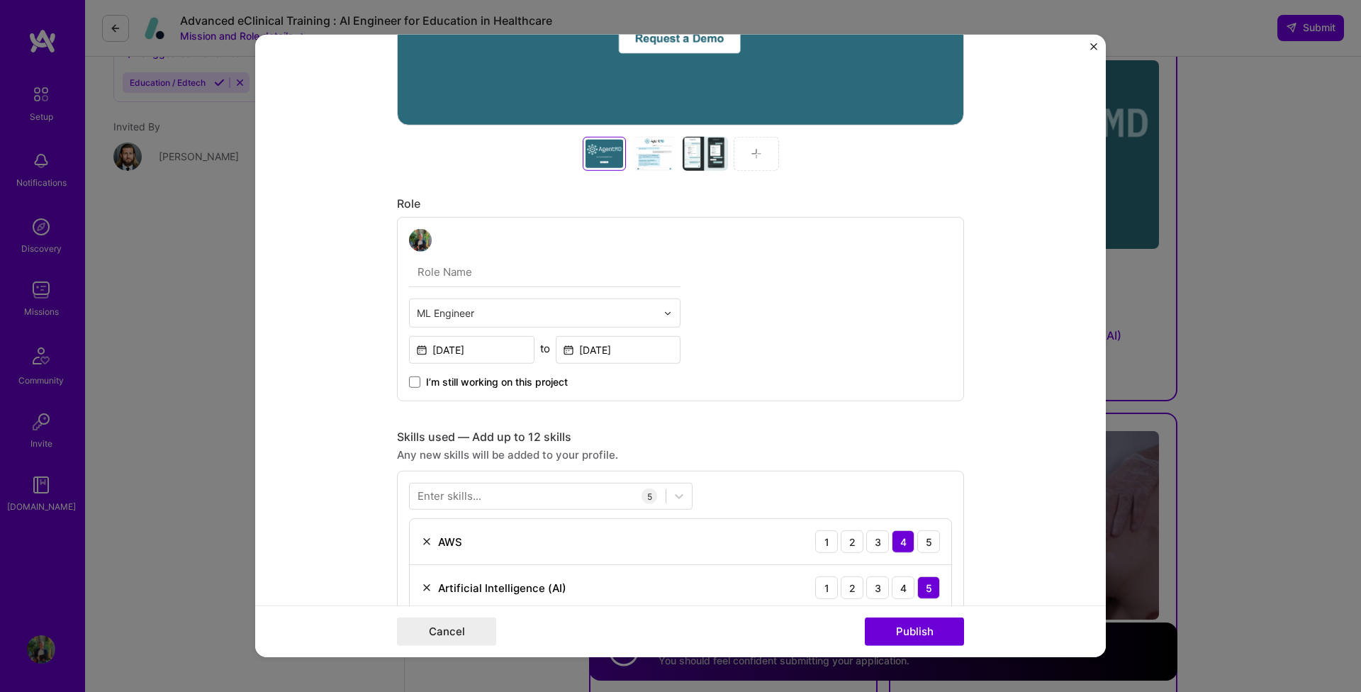
drag, startPoint x: 884, startPoint y: 629, endPoint x: 896, endPoint y: 523, distance: 107.0
click at [884, 630] on button "Publish" at bounding box center [914, 632] width 99 height 28
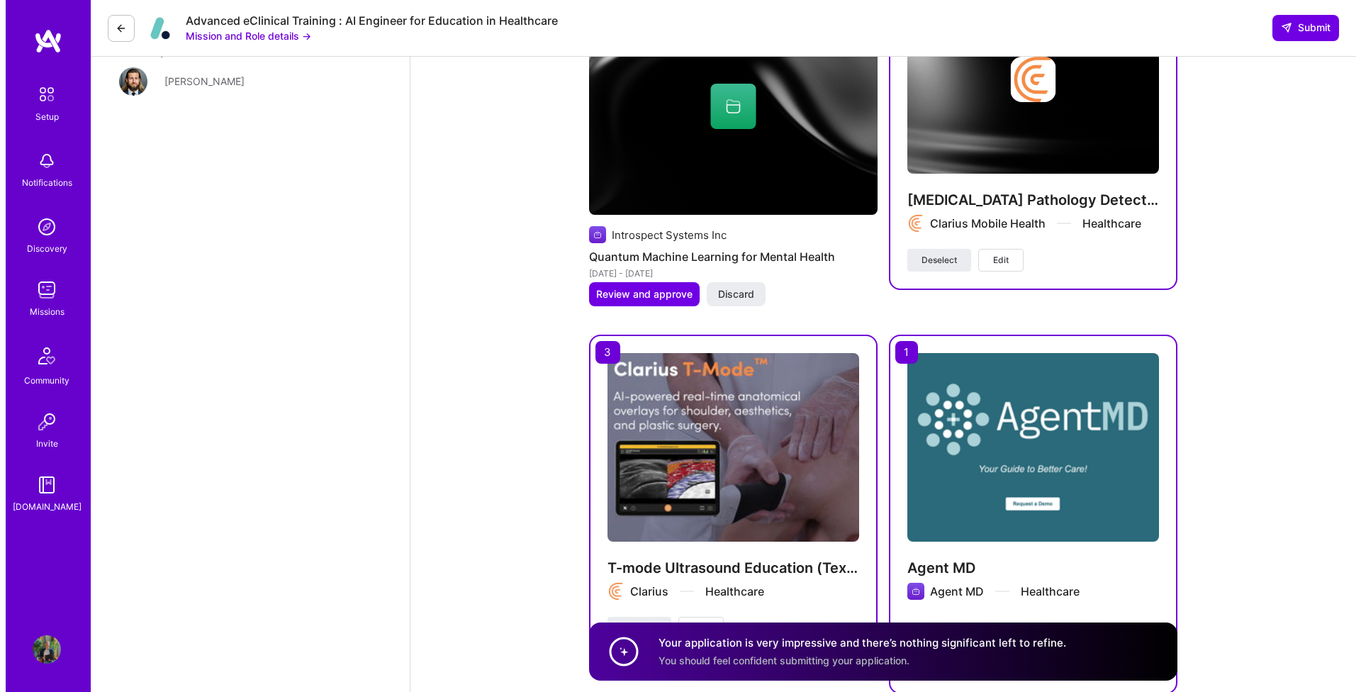
scroll to position [2301, 0]
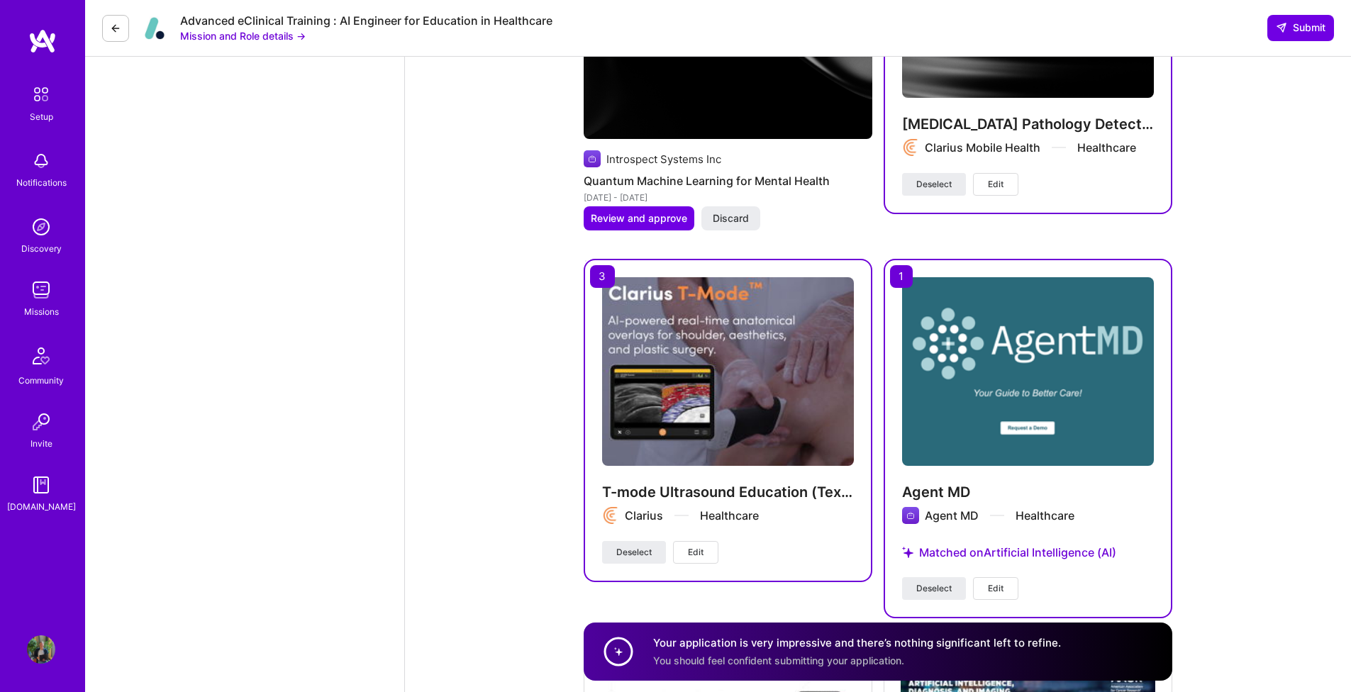
click at [905, 589] on button "Deselect" at bounding box center [934, 588] width 64 height 23
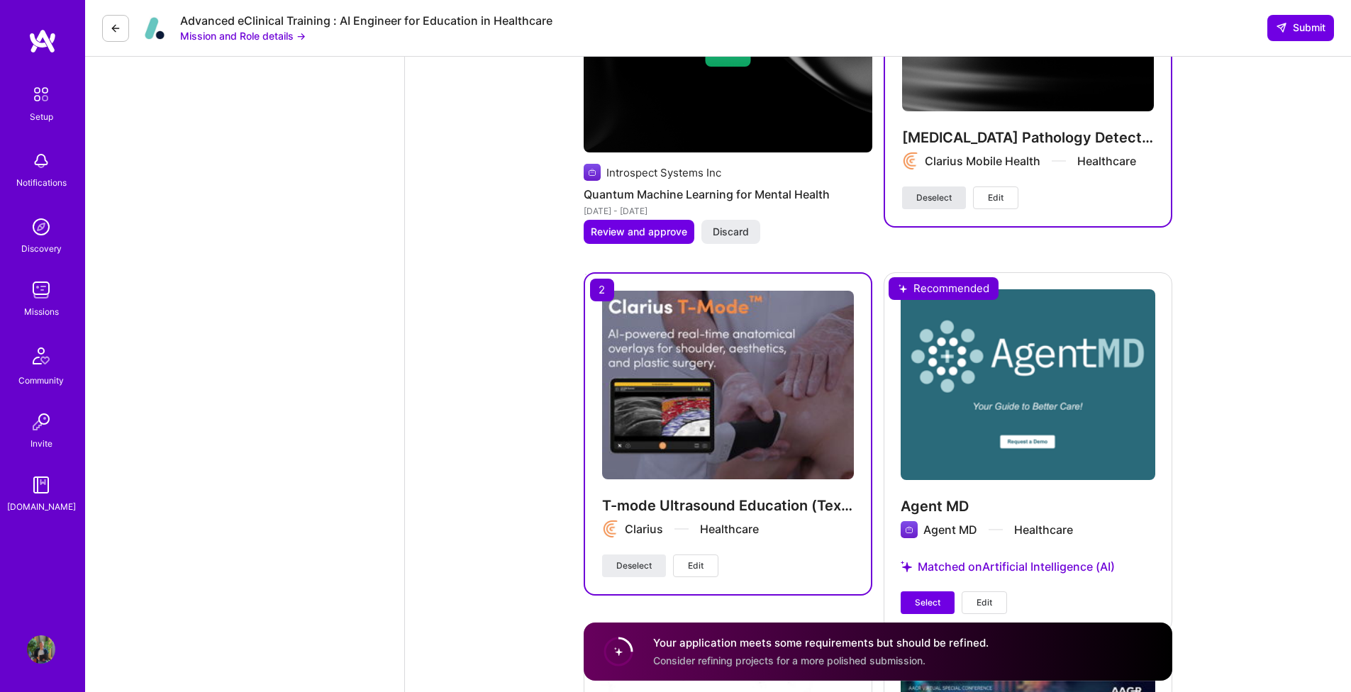
click at [912, 201] on button "Deselect" at bounding box center [934, 197] width 64 height 23
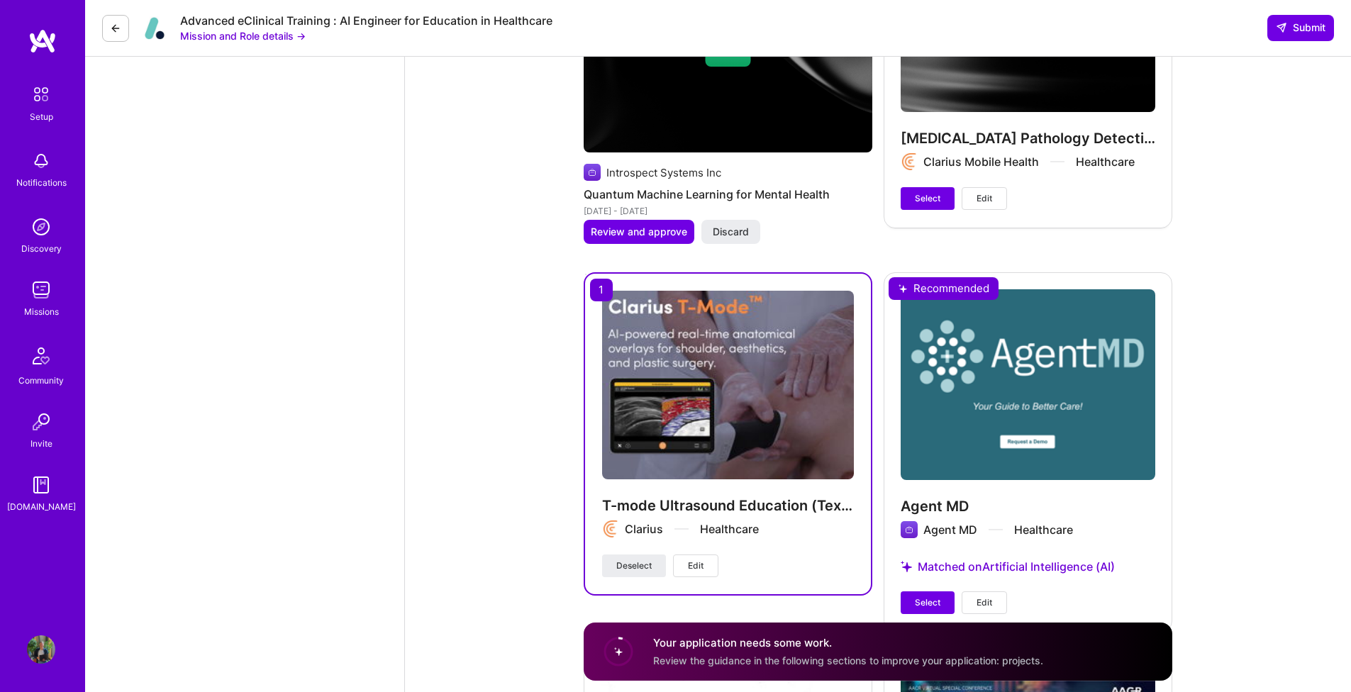
click at [995, 205] on button "Edit" at bounding box center [983, 198] width 45 height 23
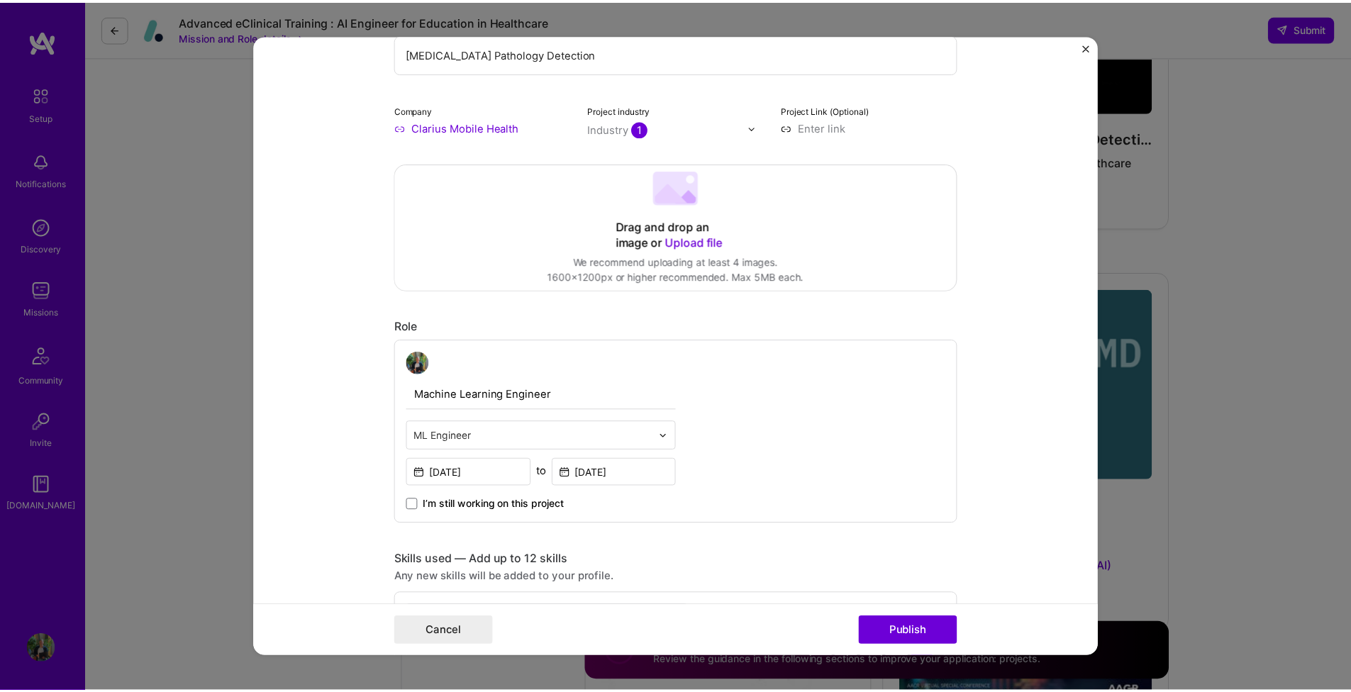
scroll to position [235, 0]
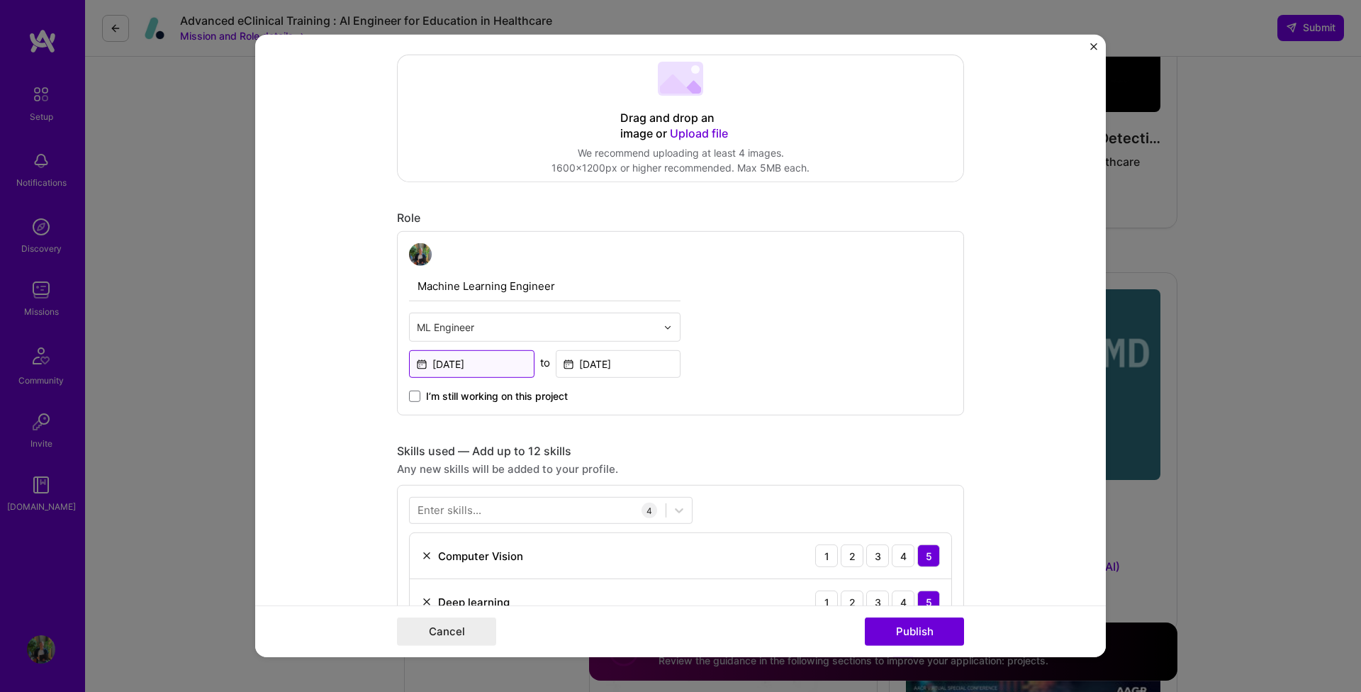
click at [480, 368] on input "Jun, 2025" at bounding box center [471, 364] width 125 height 28
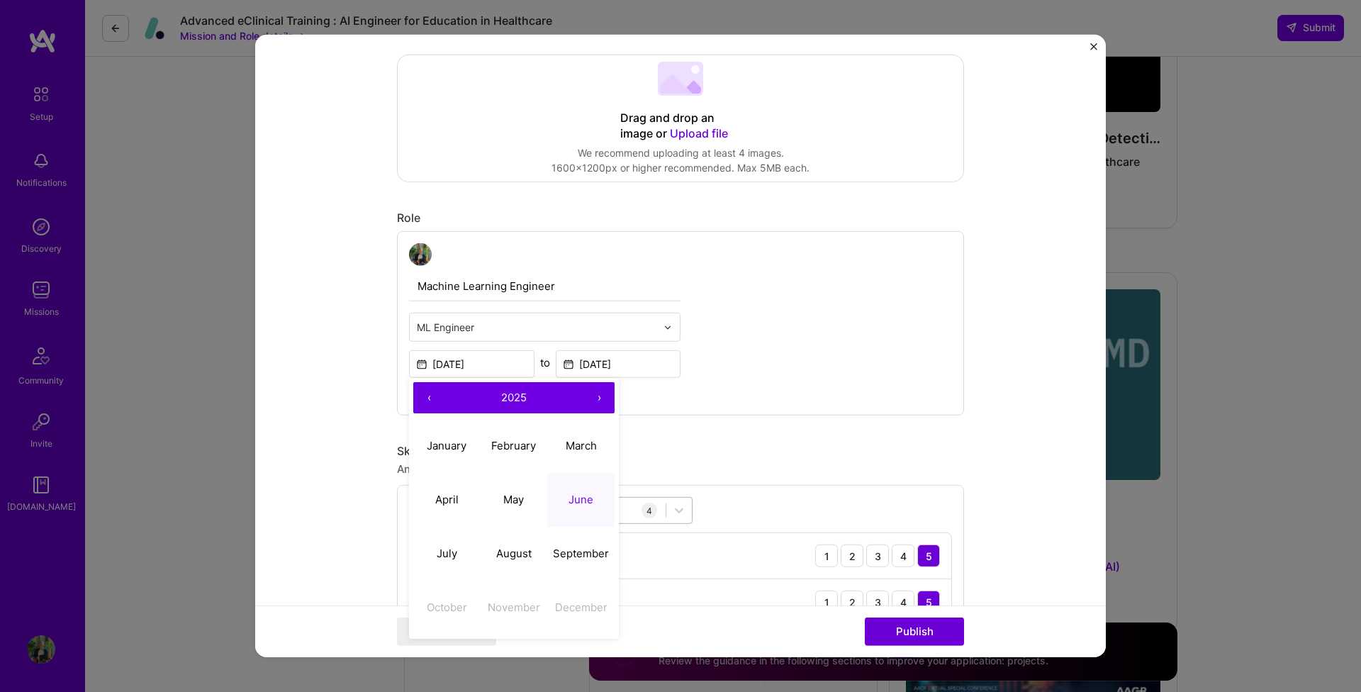
drag, startPoint x: 450, startPoint y: 501, endPoint x: 461, endPoint y: 501, distance: 11.4
click at [450, 501] on abbr "April" at bounding box center [446, 498] width 23 height 13
type input "Apr, 2025"
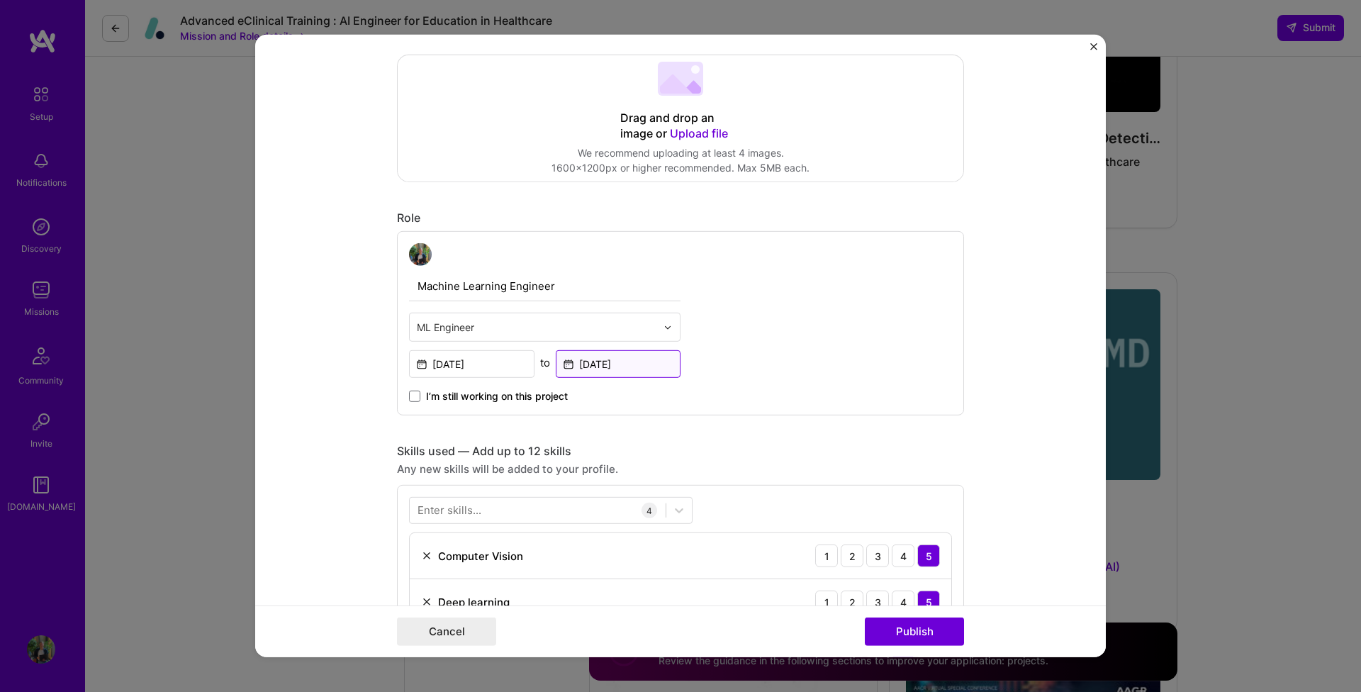
click at [601, 359] on input "Sep, 2025" at bounding box center [618, 364] width 125 height 28
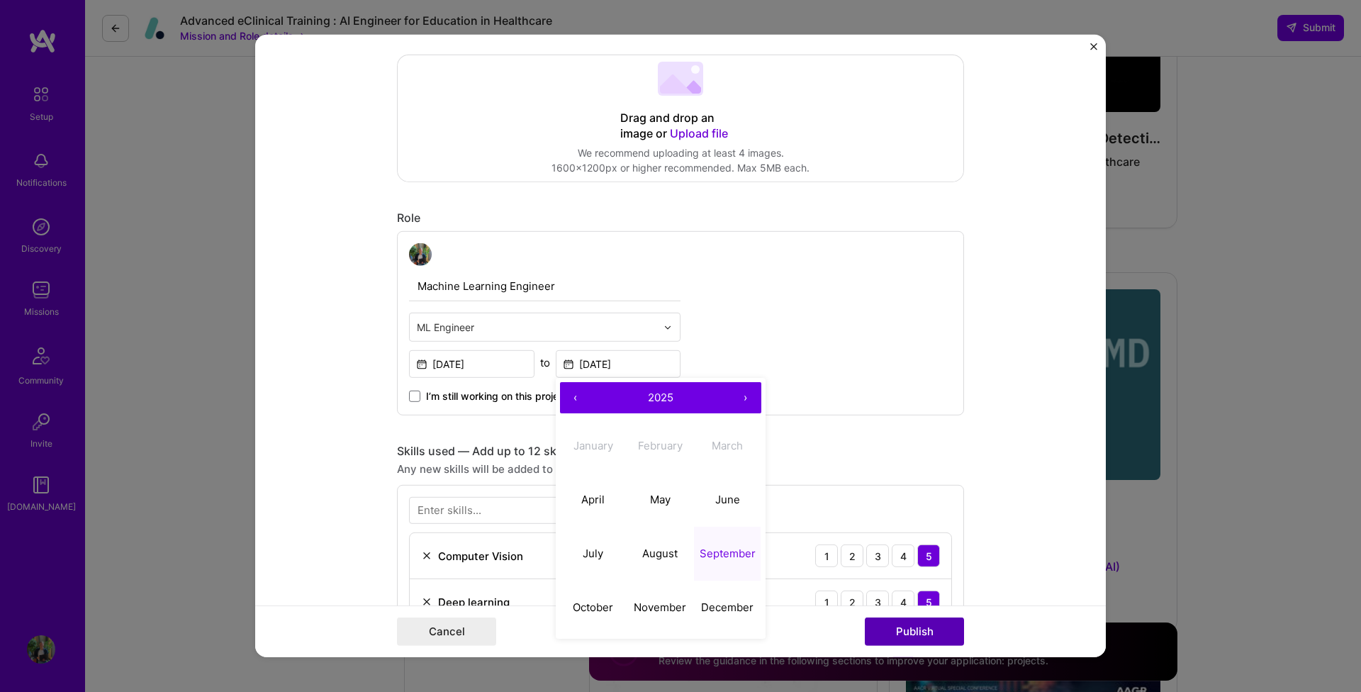
click at [902, 632] on button "Publish" at bounding box center [914, 632] width 99 height 28
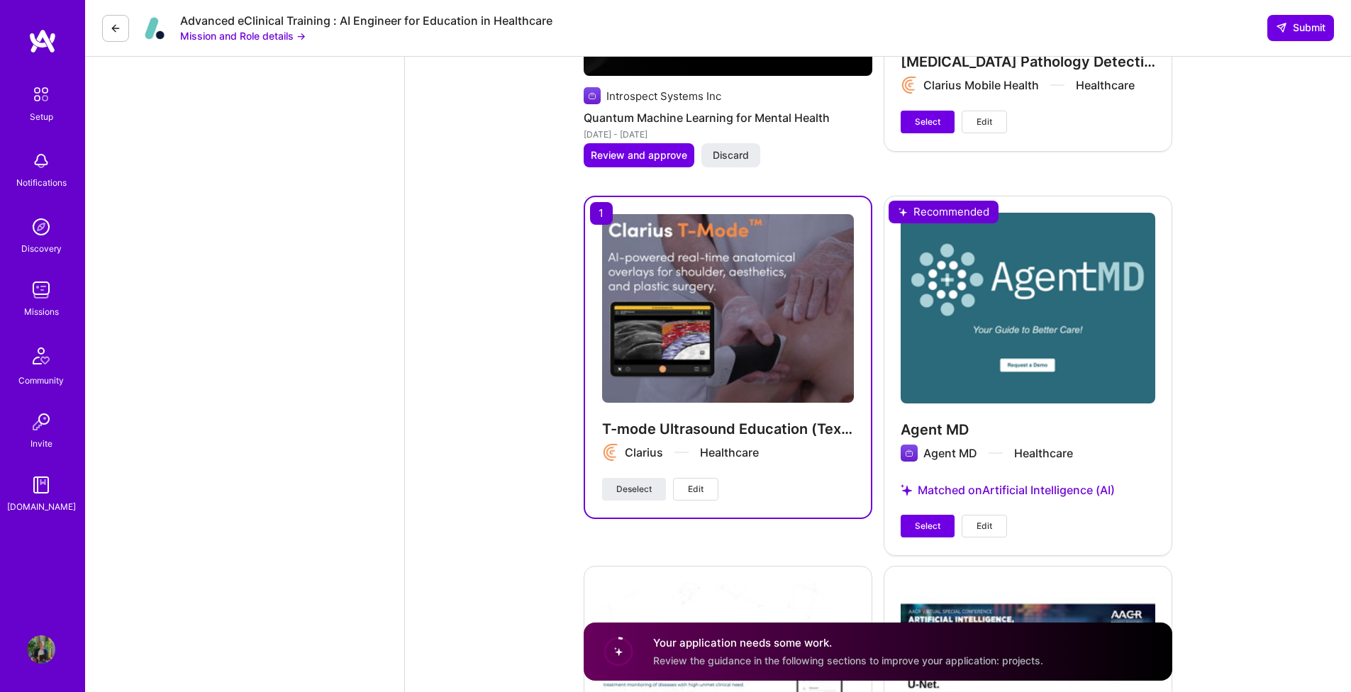
scroll to position [2266, 0]
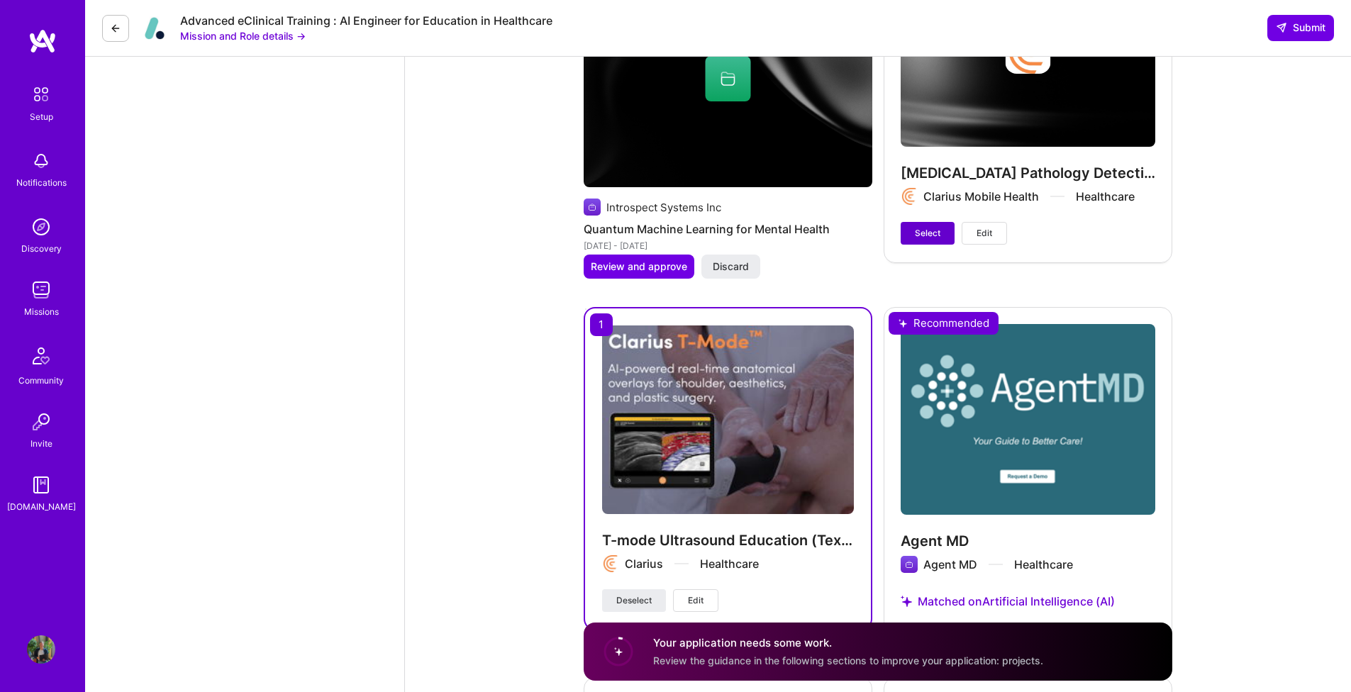
click at [932, 235] on span "Select" at bounding box center [928, 233] width 26 height 13
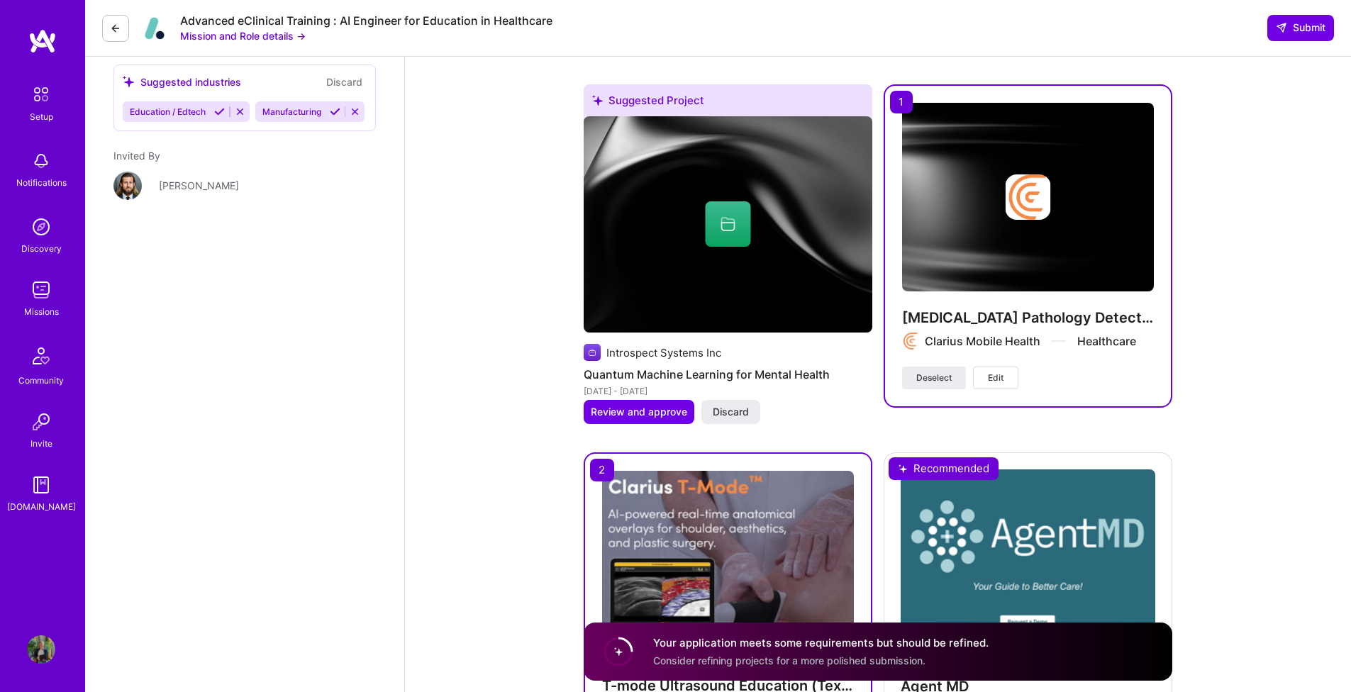
scroll to position [2258, 0]
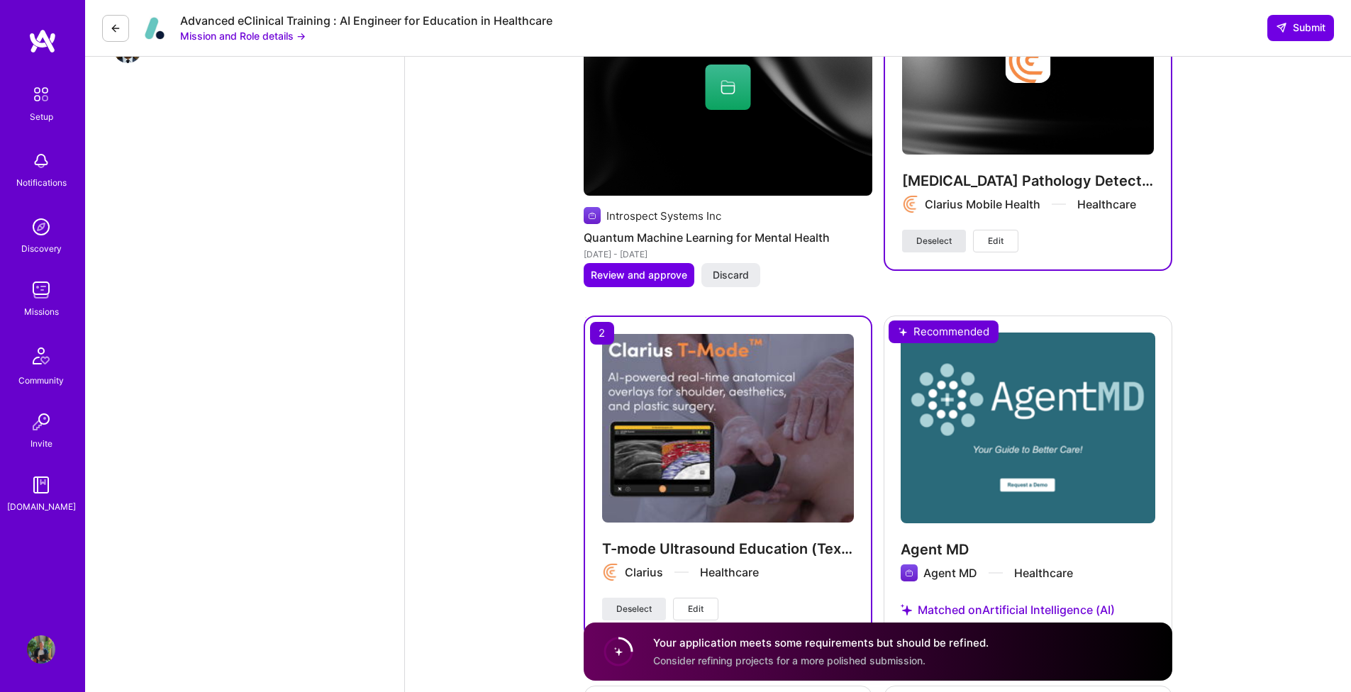
click at [939, 242] on span "Deselect" at bounding box center [933, 241] width 35 height 13
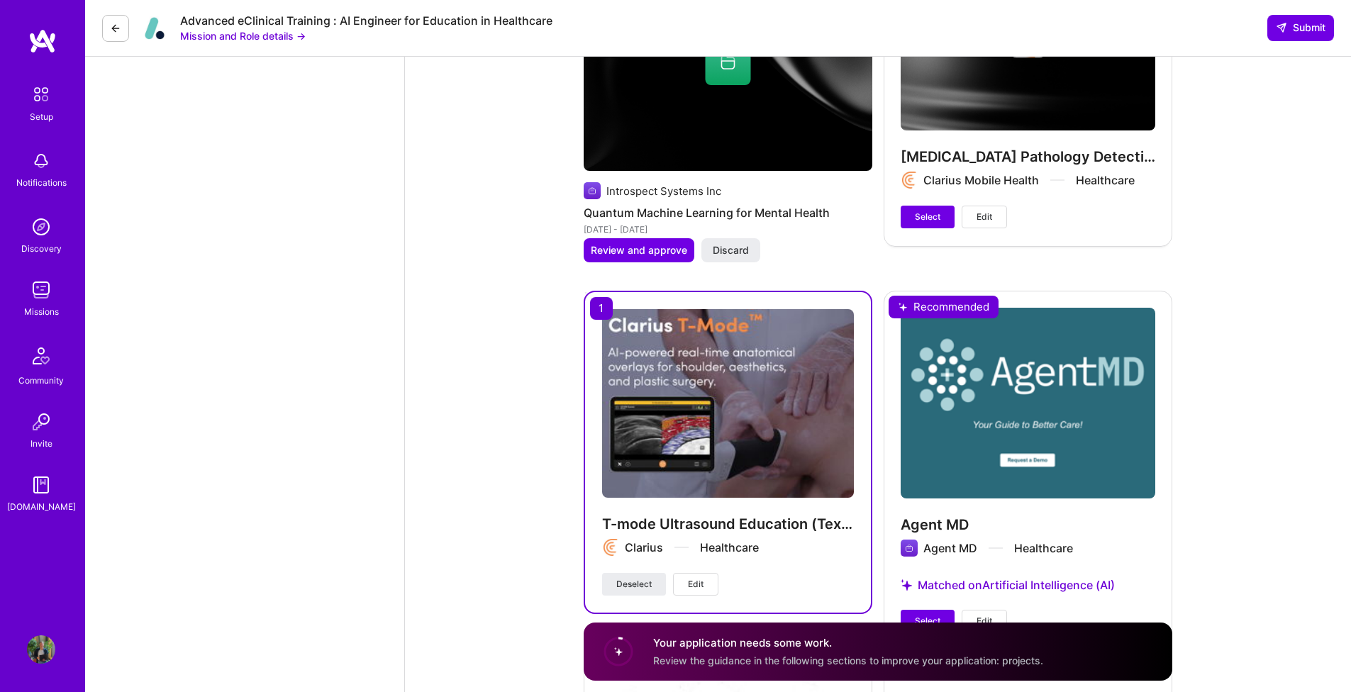
scroll to position [2451, 0]
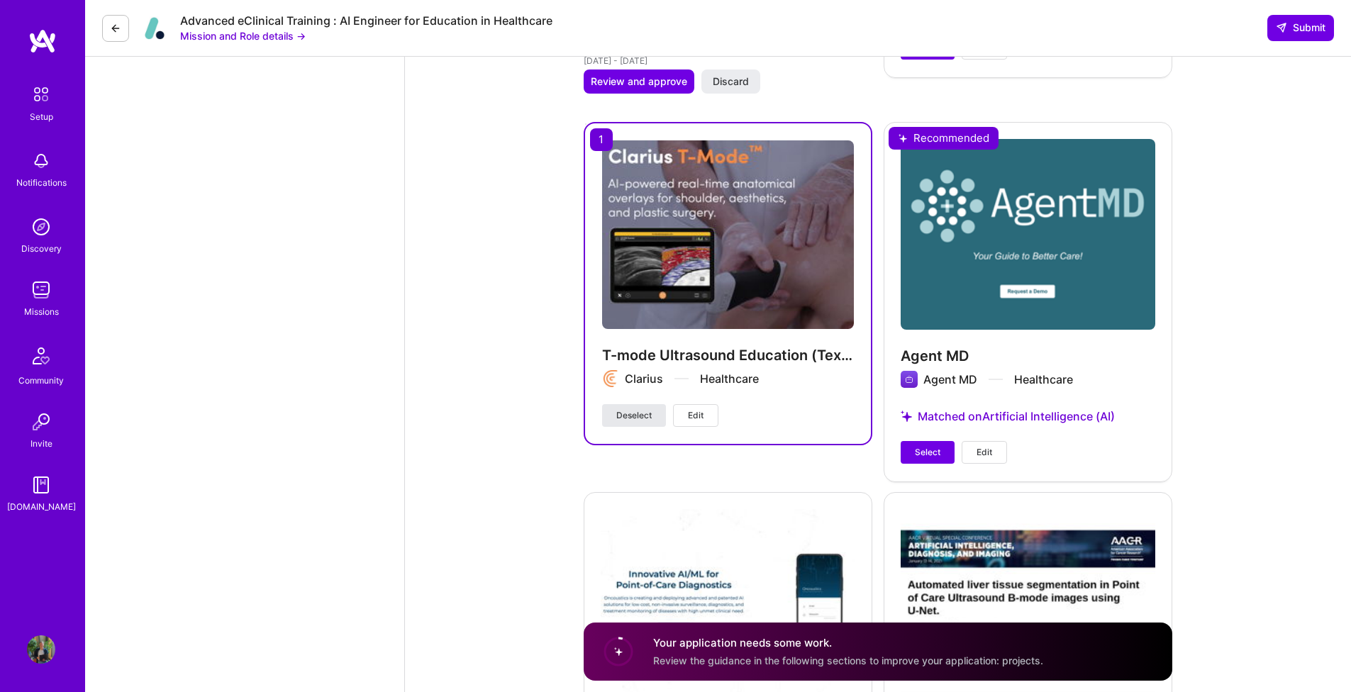
click at [637, 425] on button "Deselect" at bounding box center [634, 415] width 64 height 23
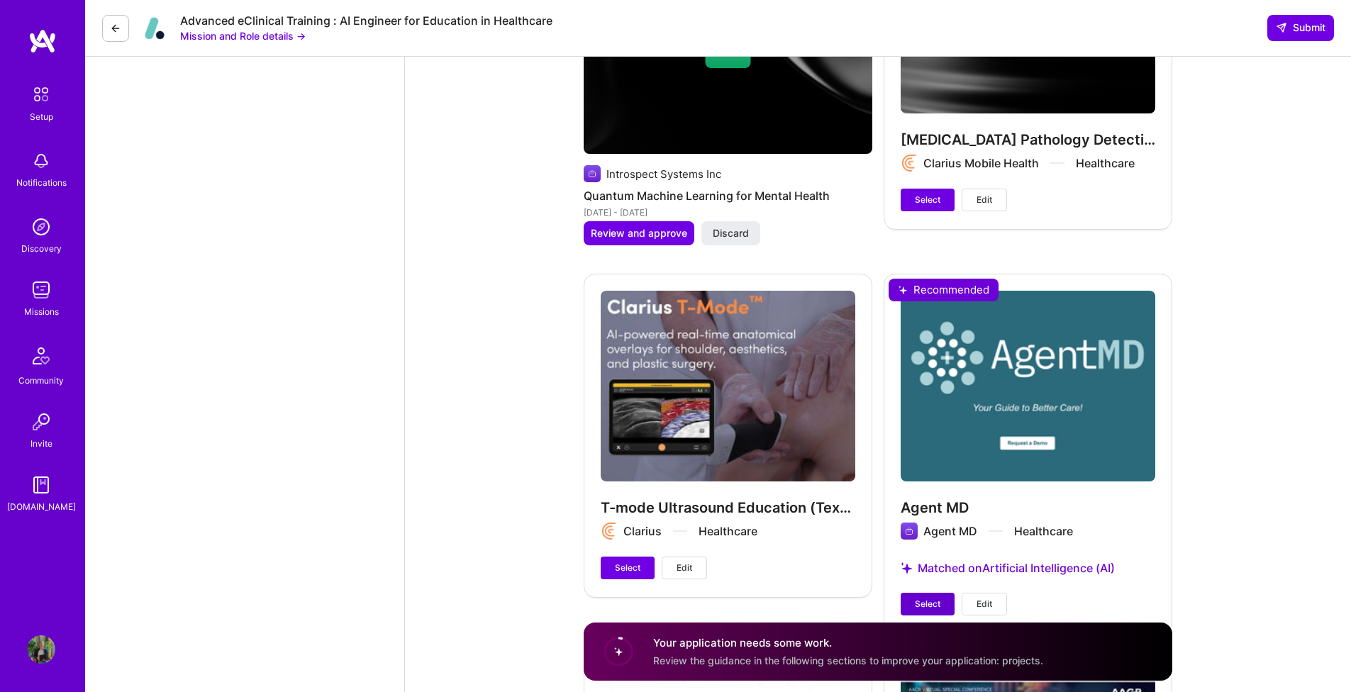
scroll to position [2350, 0]
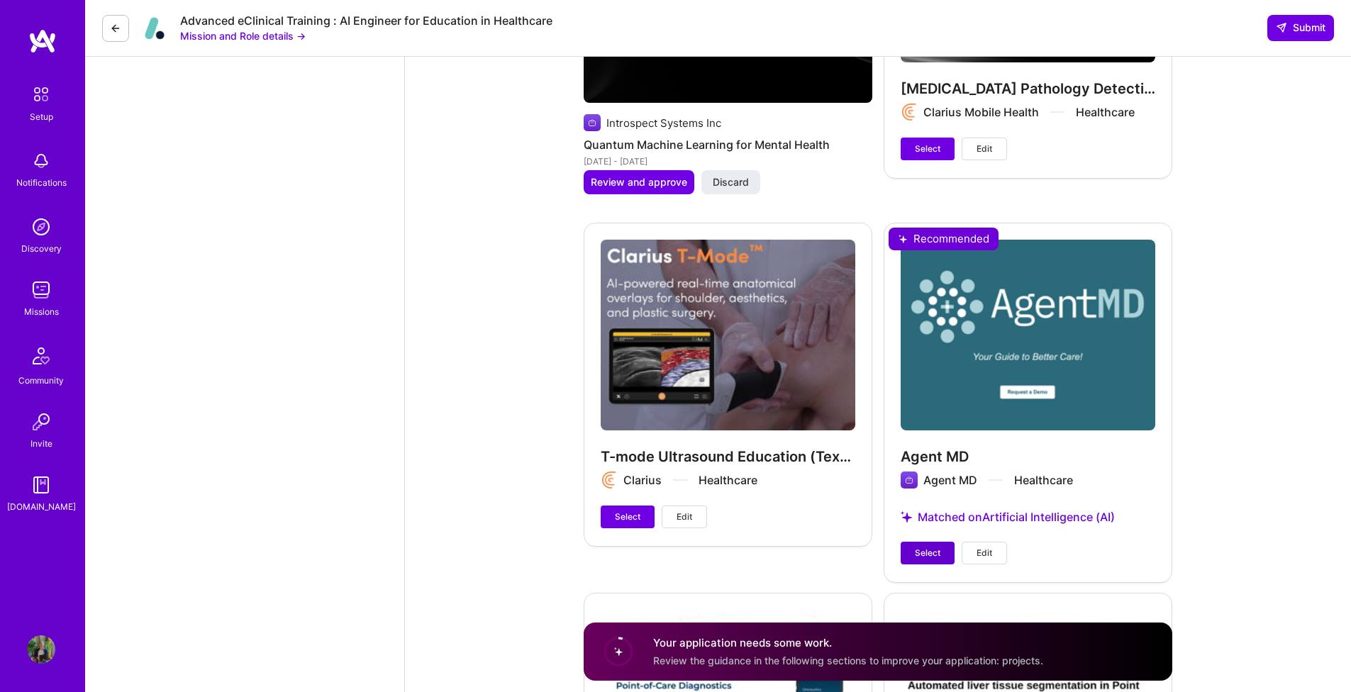
click at [932, 555] on span "Select" at bounding box center [928, 553] width 26 height 13
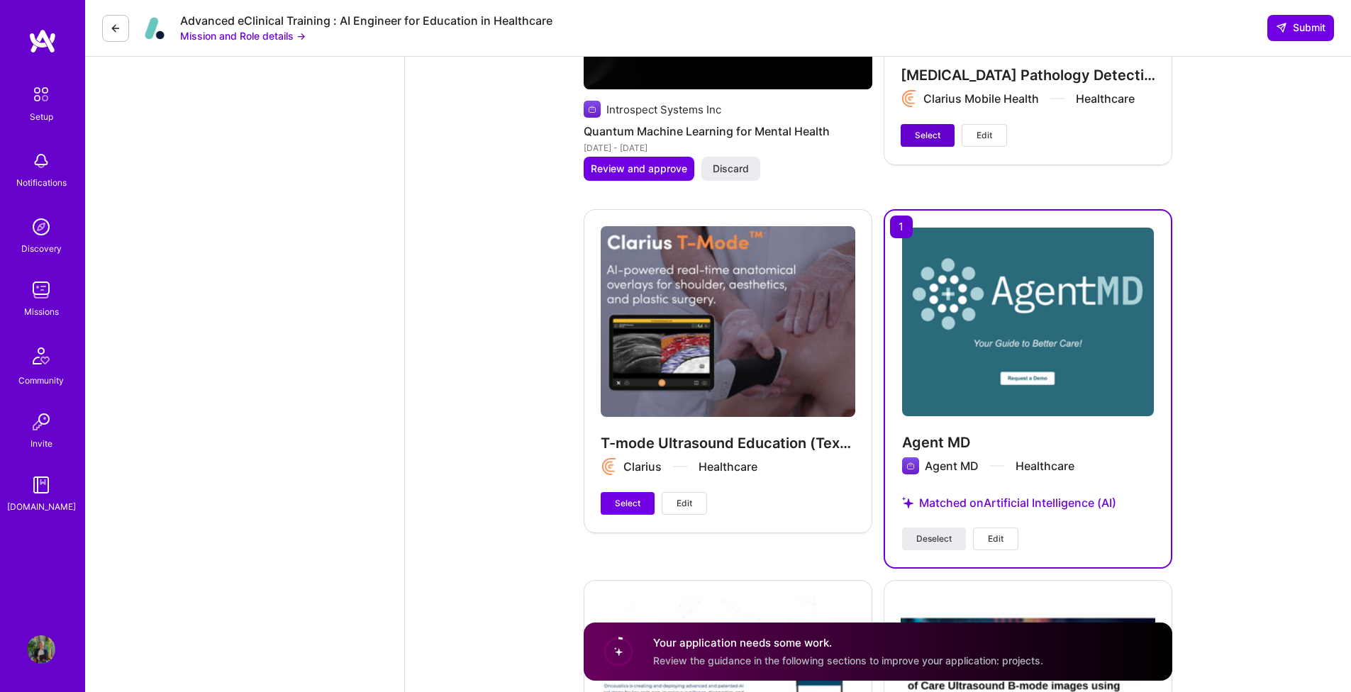
click at [917, 143] on button "Select" at bounding box center [927, 135] width 54 height 23
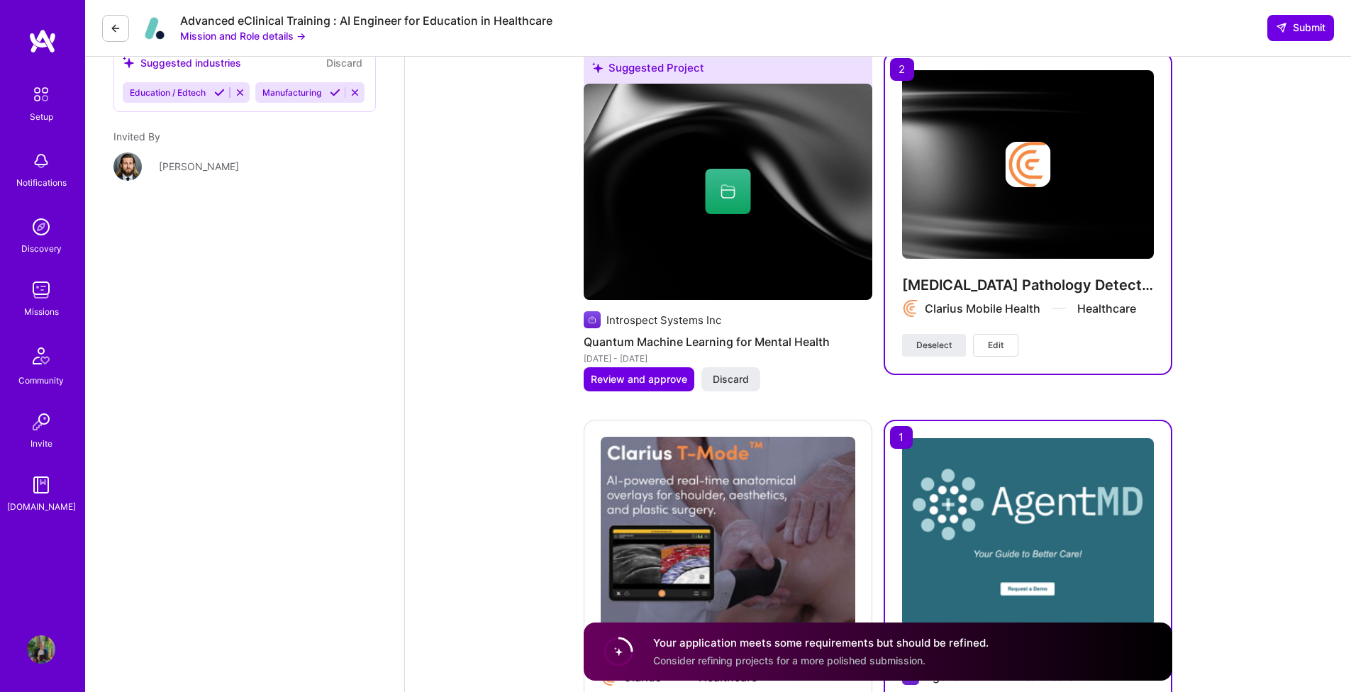
scroll to position [2362, 0]
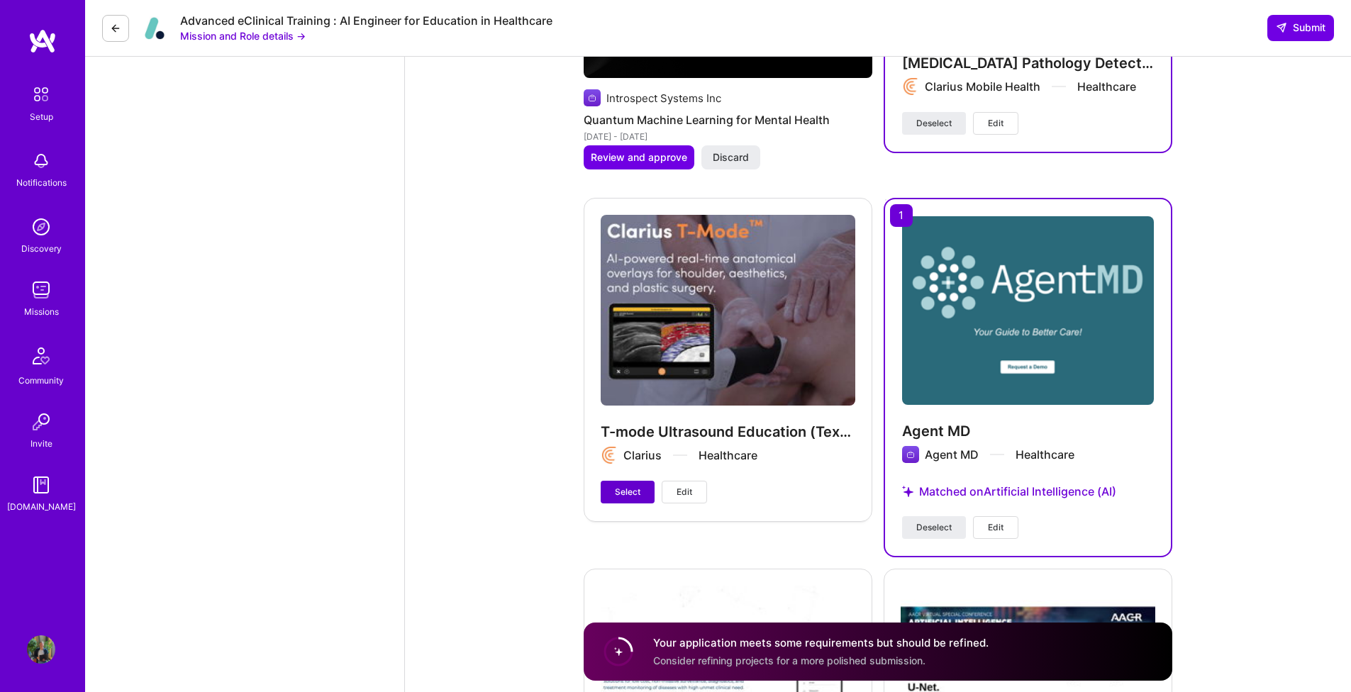
click at [632, 496] on span "Select" at bounding box center [628, 492] width 26 height 13
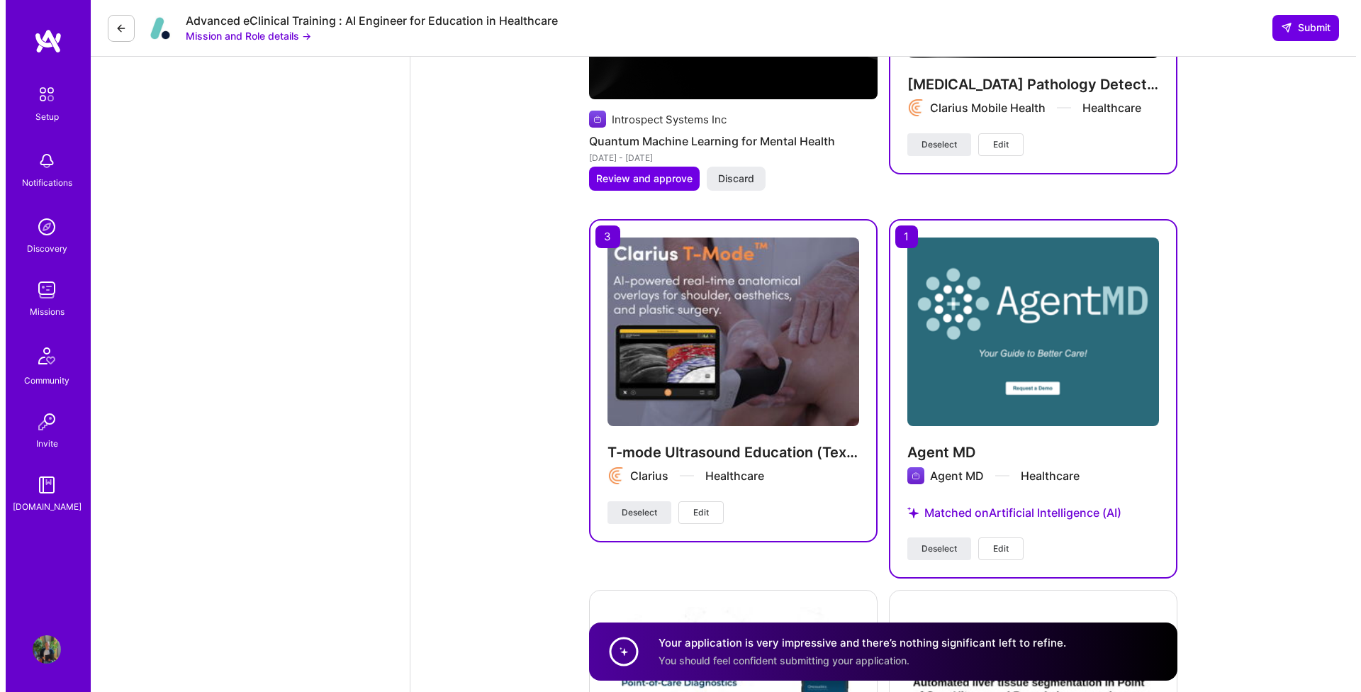
scroll to position [2499, 0]
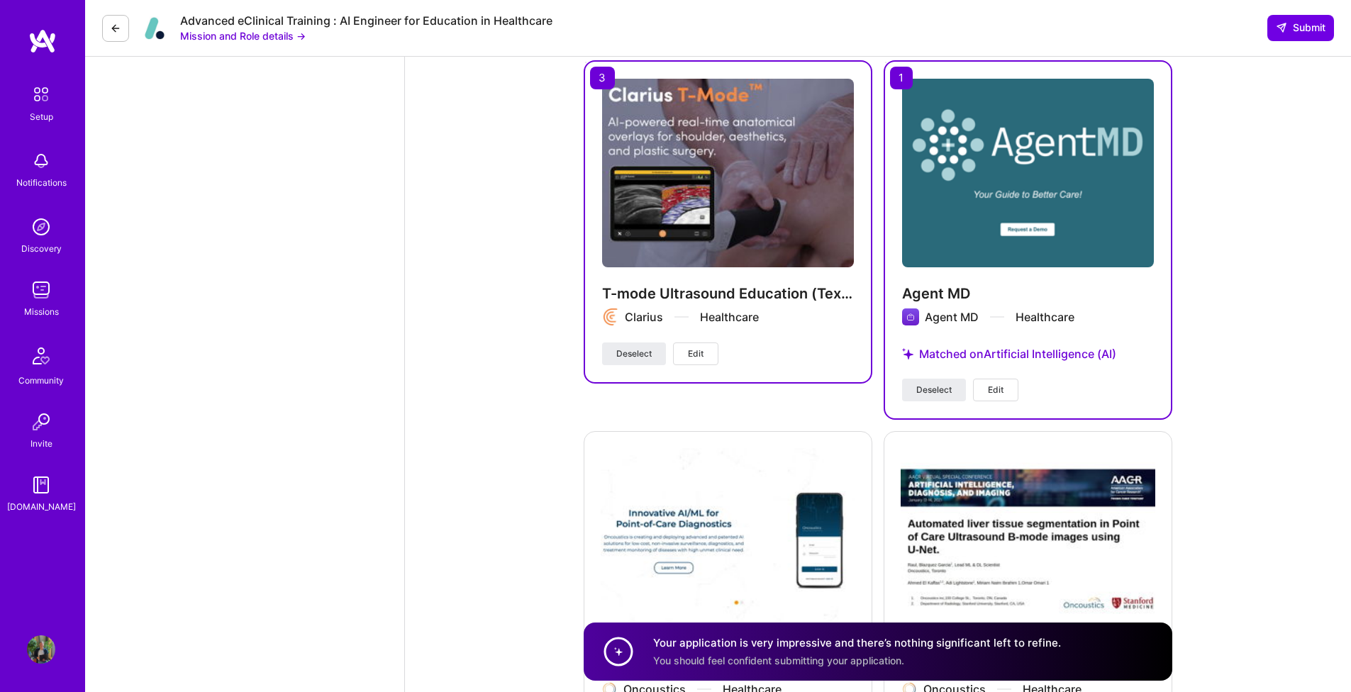
click at [696, 359] on span "Edit" at bounding box center [696, 353] width 16 height 13
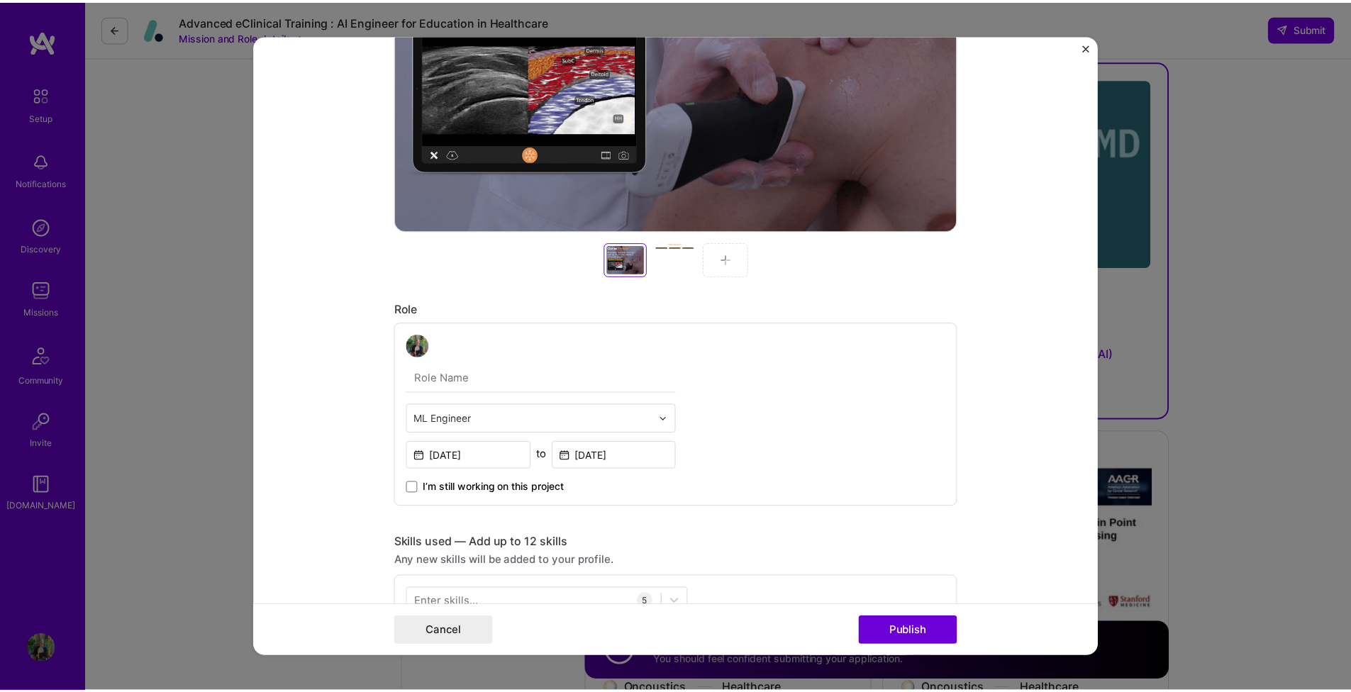
scroll to position [753, 0]
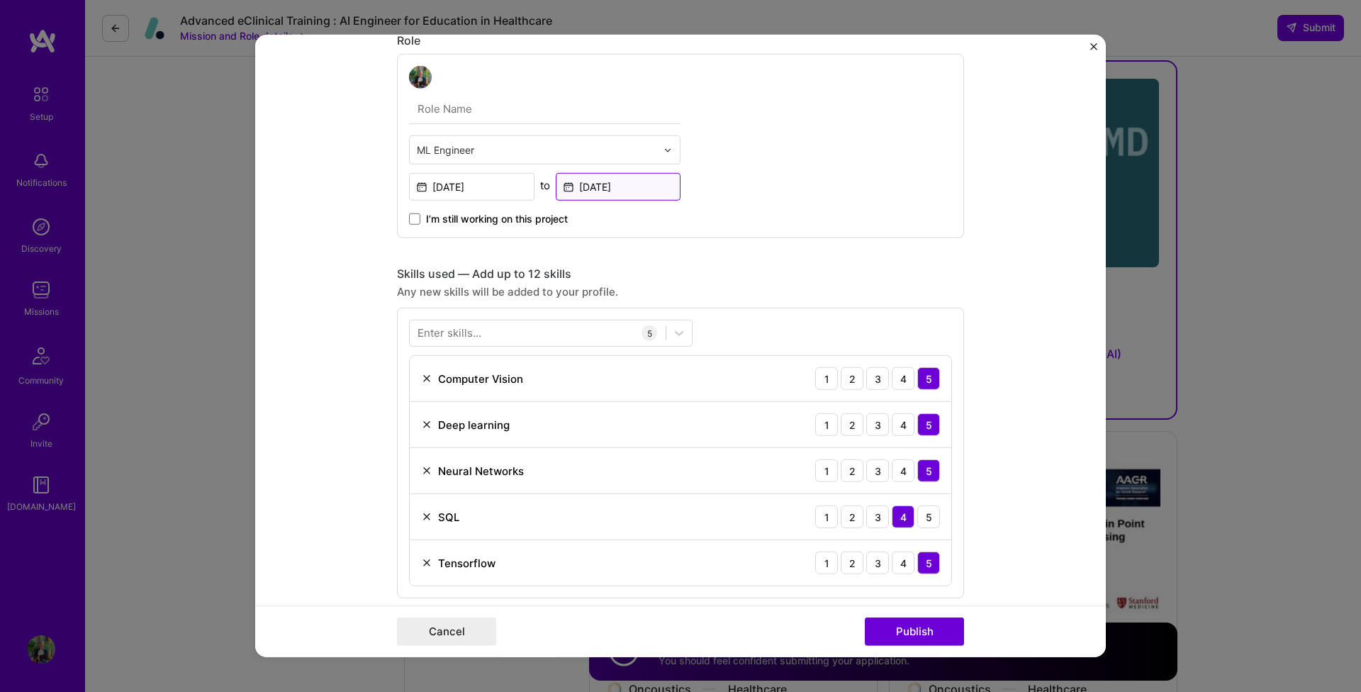
click at [608, 186] on input "Sep, 2025" at bounding box center [618, 187] width 125 height 28
click at [1059, 167] on form "Project title T-mode Ultrasound Education (Texture Mode) Company Clarius Projec…" at bounding box center [680, 346] width 851 height 623
click at [1091, 48] on img "Close" at bounding box center [1093, 46] width 7 height 7
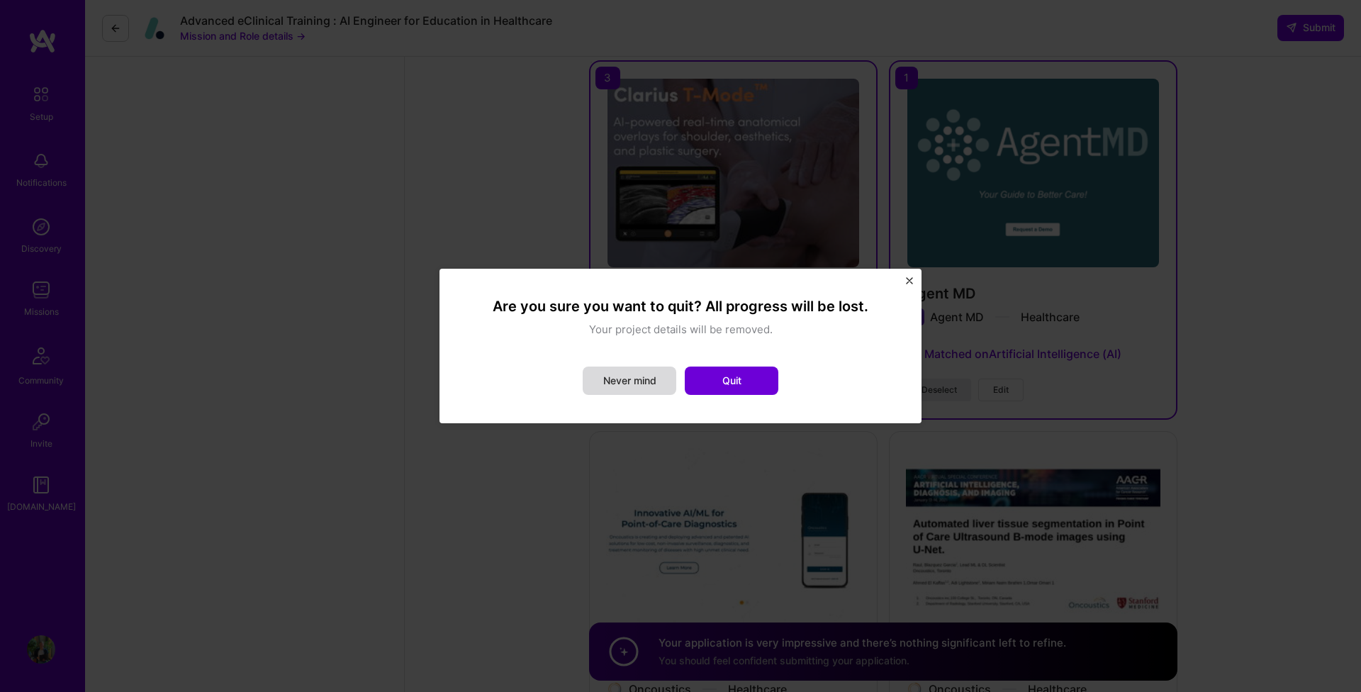
click at [640, 373] on button "Never mind" at bounding box center [630, 381] width 94 height 28
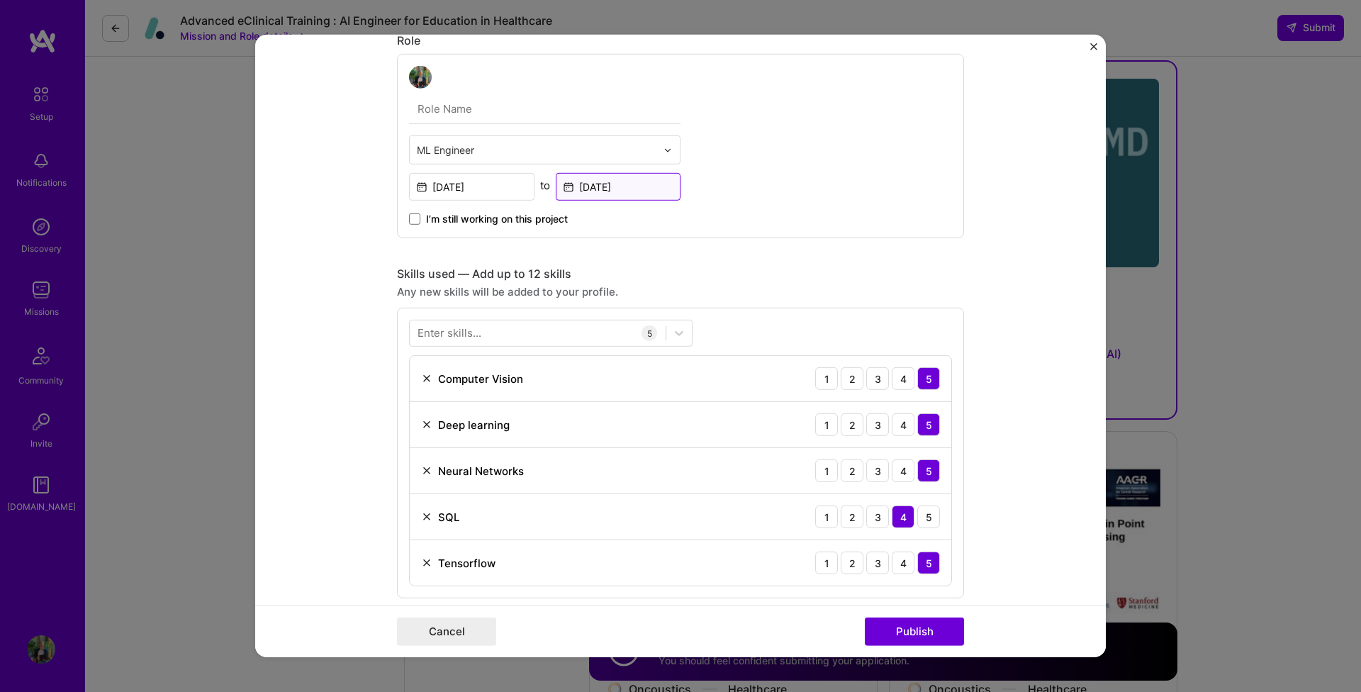
click at [597, 191] on input "Sep, 2025" at bounding box center [618, 187] width 125 height 28
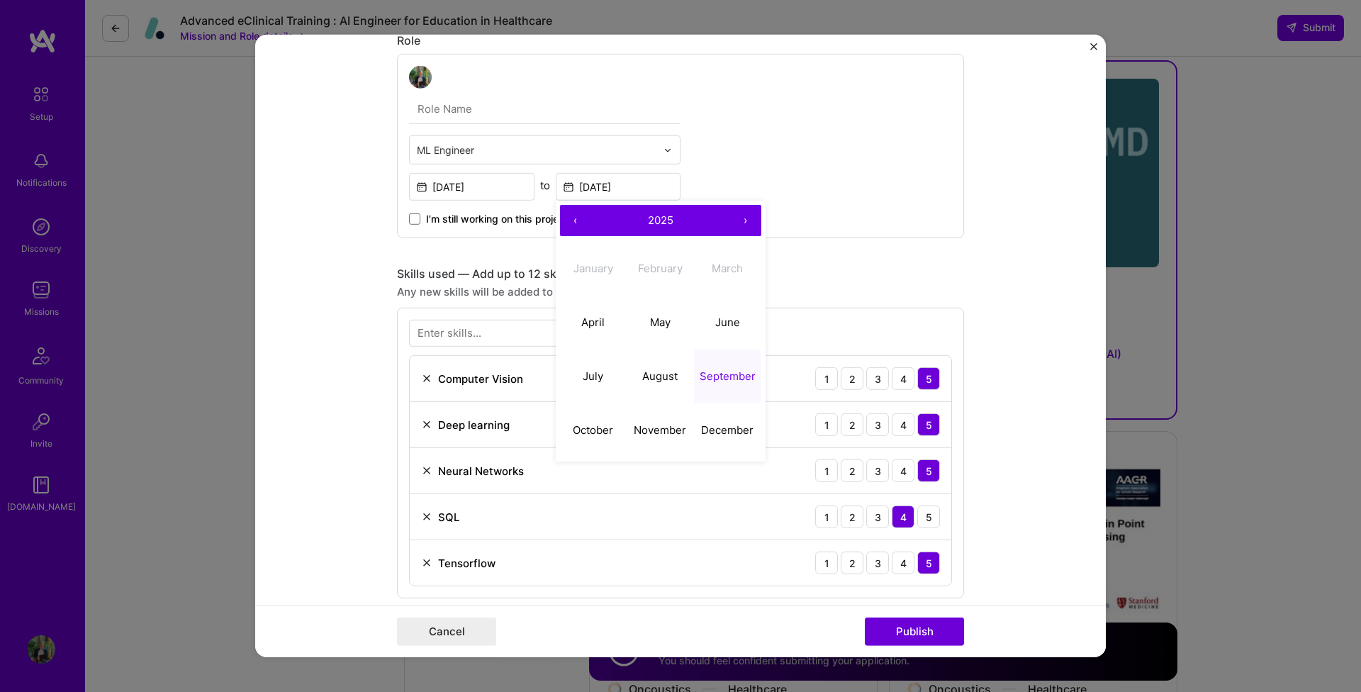
click at [669, 374] on abbr "August" at bounding box center [659, 375] width 35 height 13
type input "Aug, 2025"
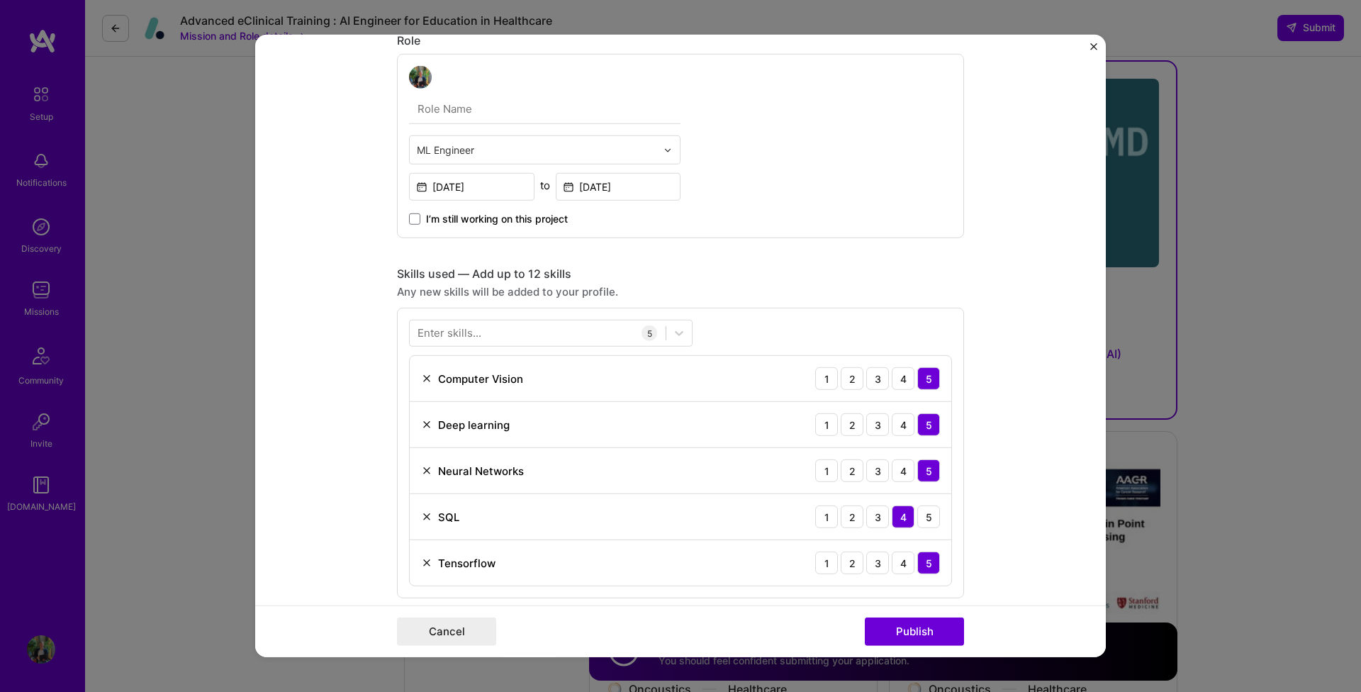
click at [903, 627] on button "Publish" at bounding box center [914, 632] width 99 height 28
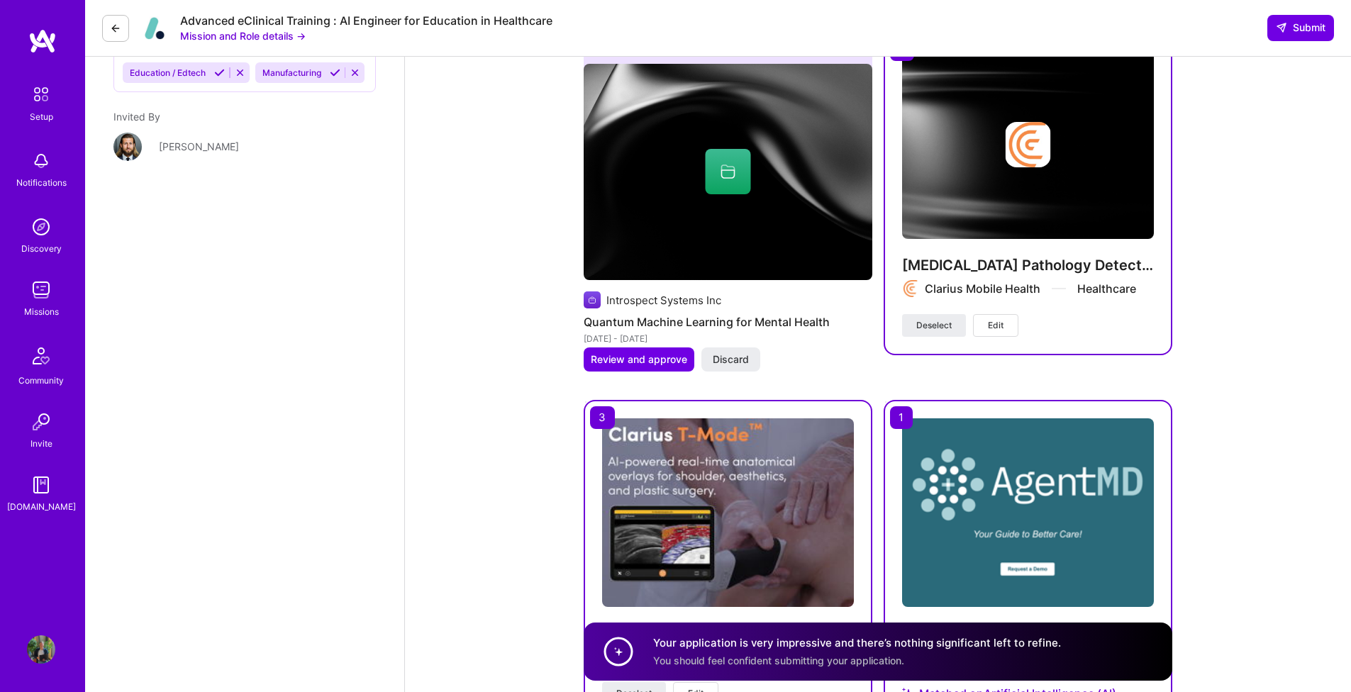
scroll to position [2421, 0]
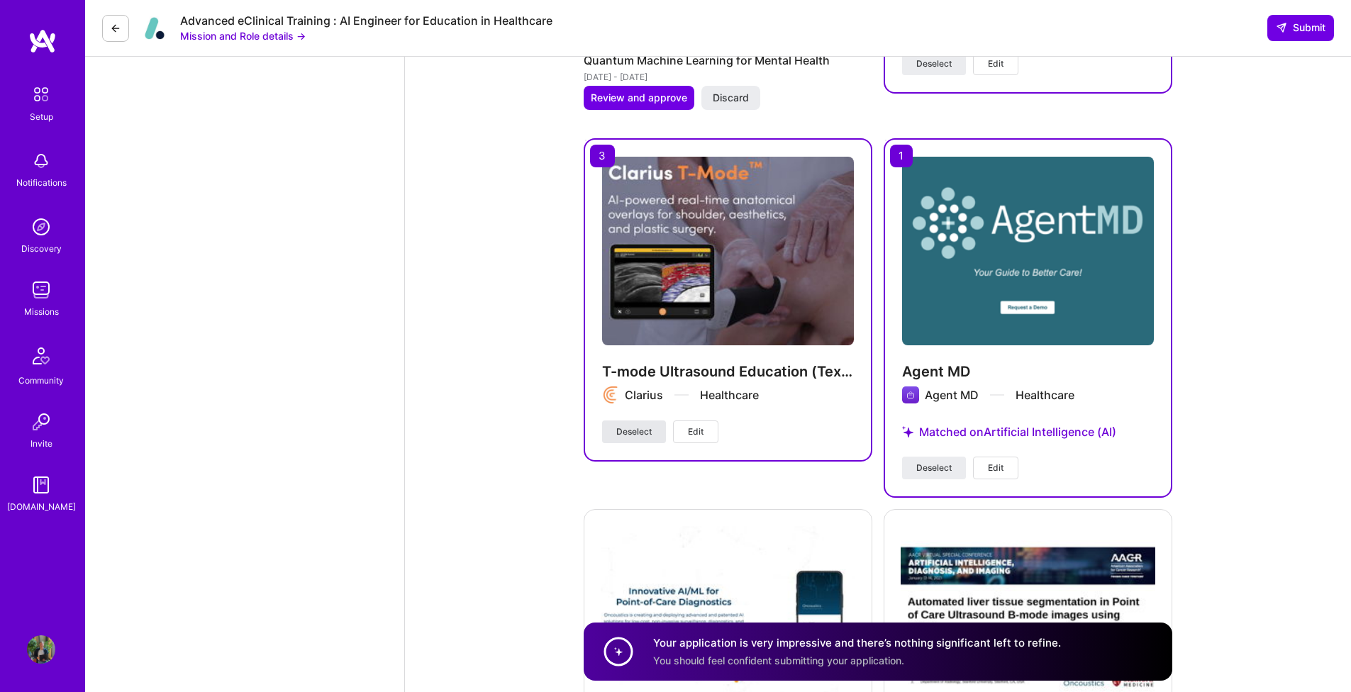
click at [622, 426] on span "Deselect" at bounding box center [633, 431] width 35 height 13
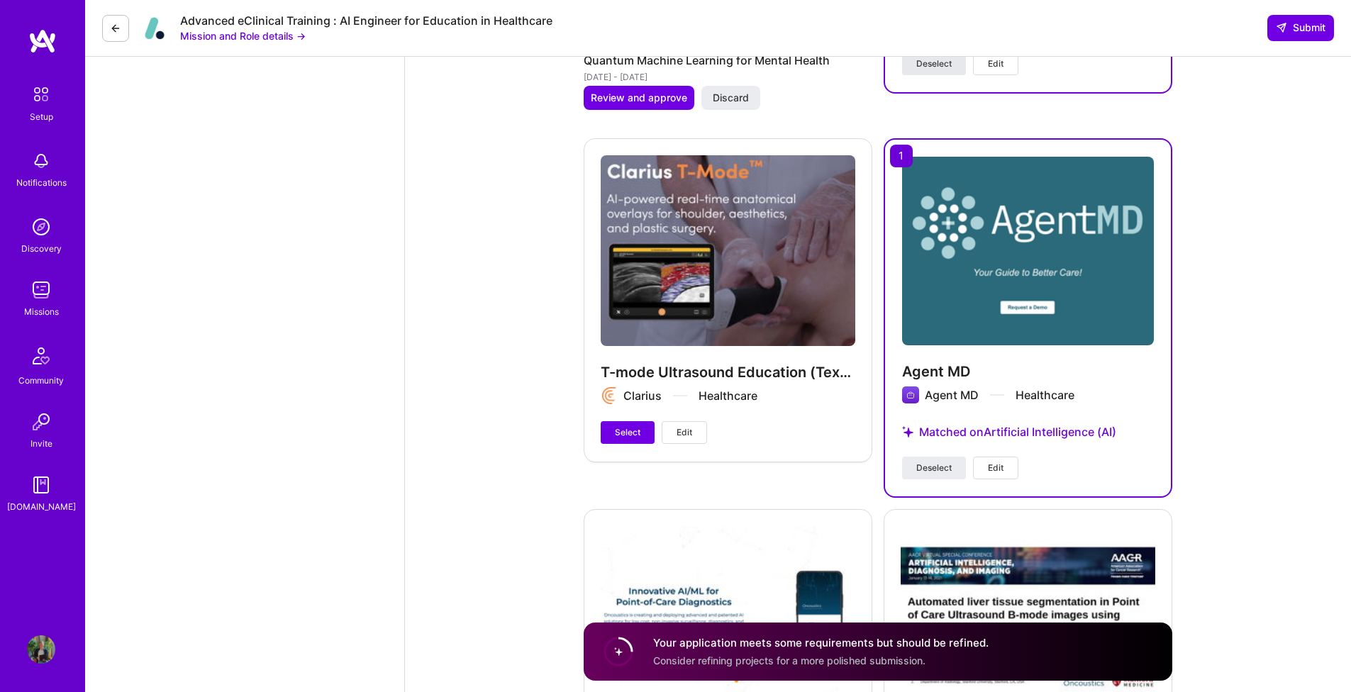
click at [917, 71] on button "Deselect" at bounding box center [934, 63] width 64 height 23
click at [932, 447] on div "Matched on Artificial Intelligence (AI)" at bounding box center [1028, 432] width 252 height 49
click at [930, 462] on span "Deselect" at bounding box center [933, 468] width 35 height 13
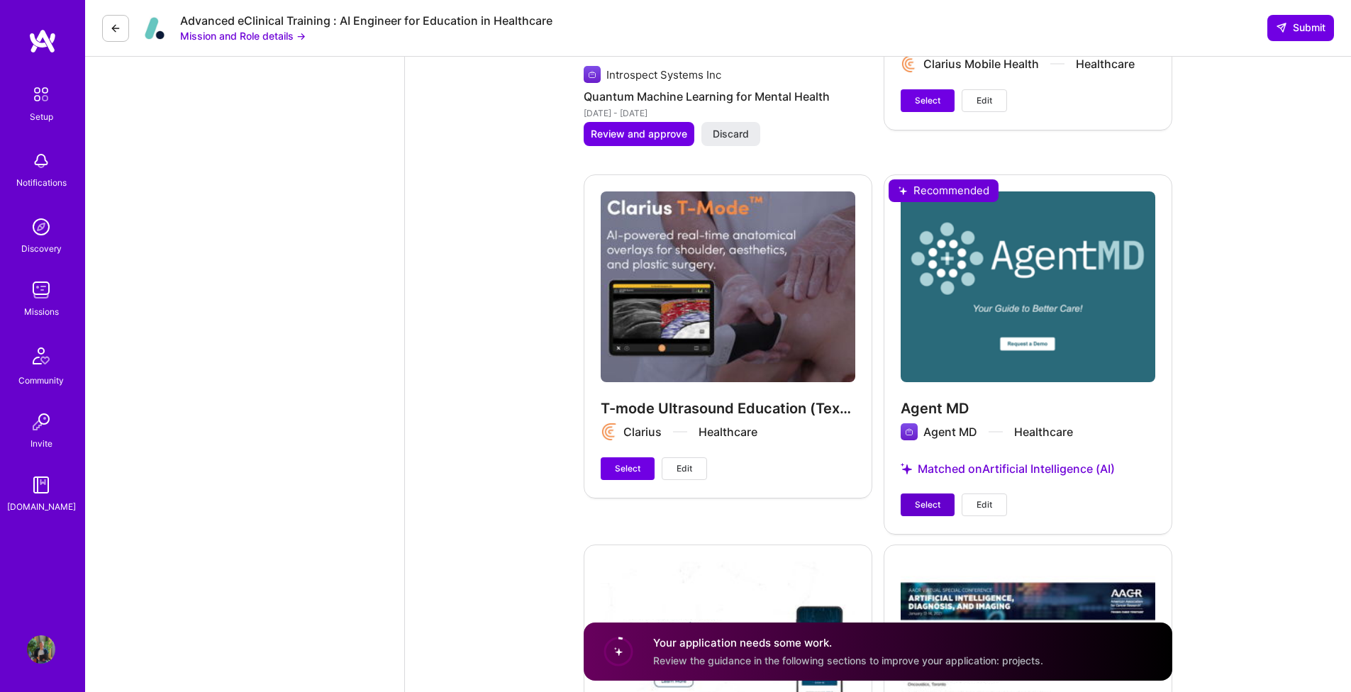
scroll to position [2401, 0]
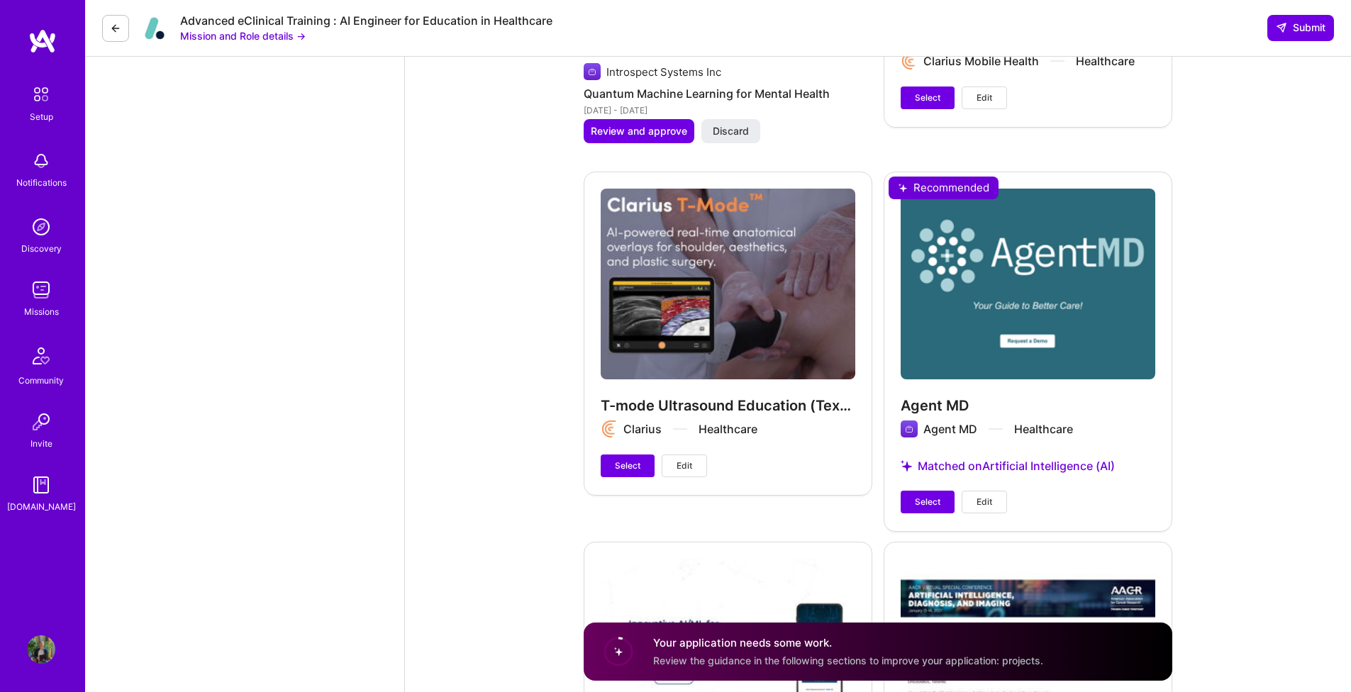
click at [923, 503] on span "Select" at bounding box center [928, 502] width 26 height 13
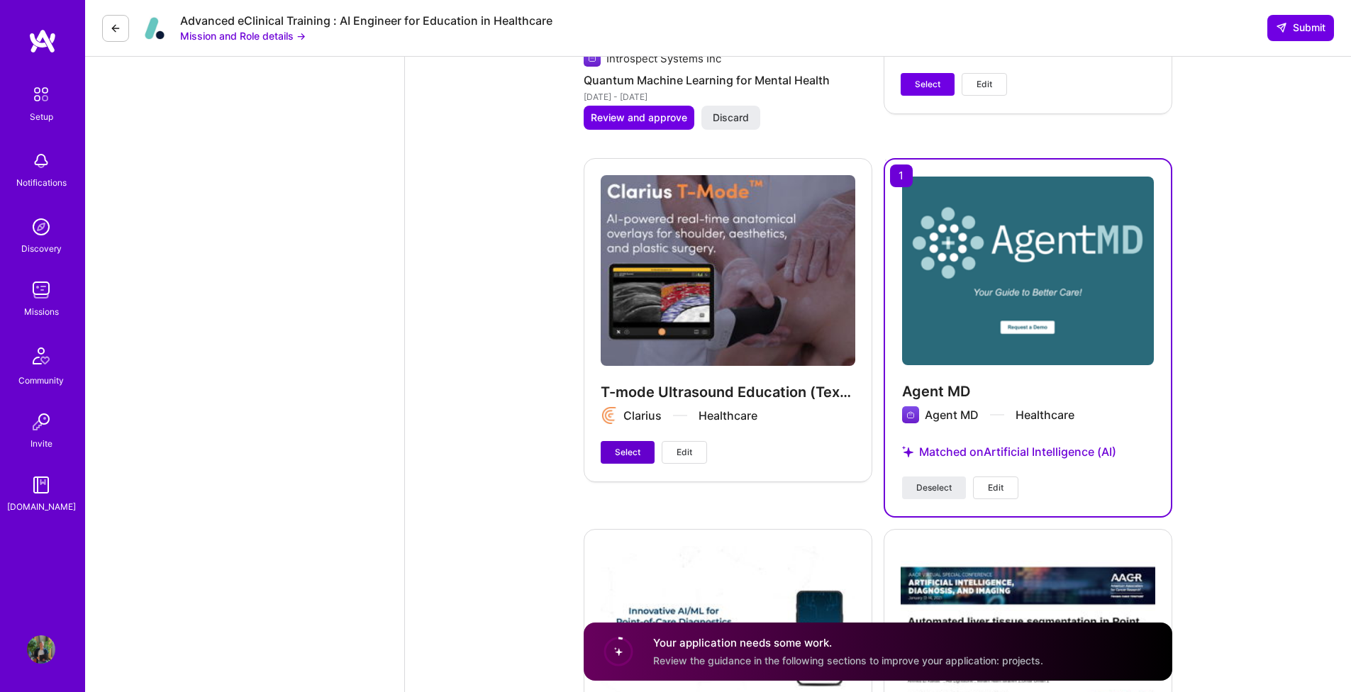
click at [623, 450] on span "Select" at bounding box center [628, 452] width 26 height 13
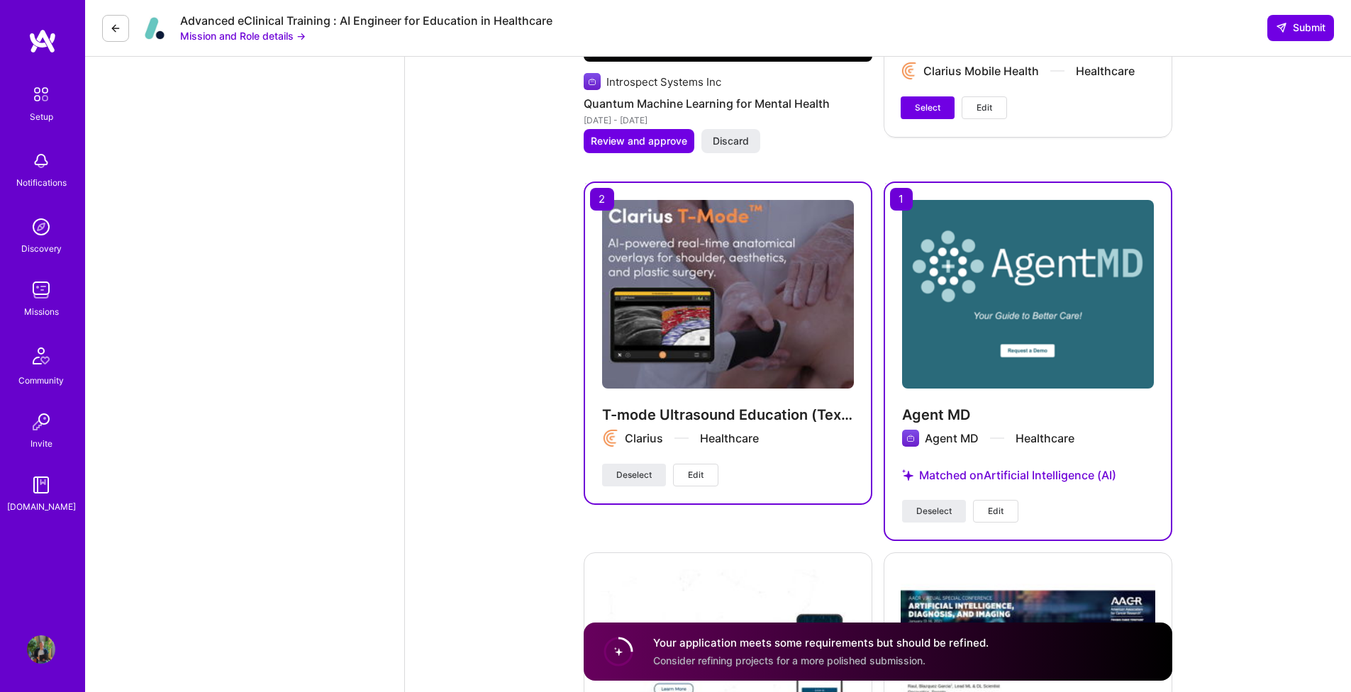
scroll to position [2341, 0]
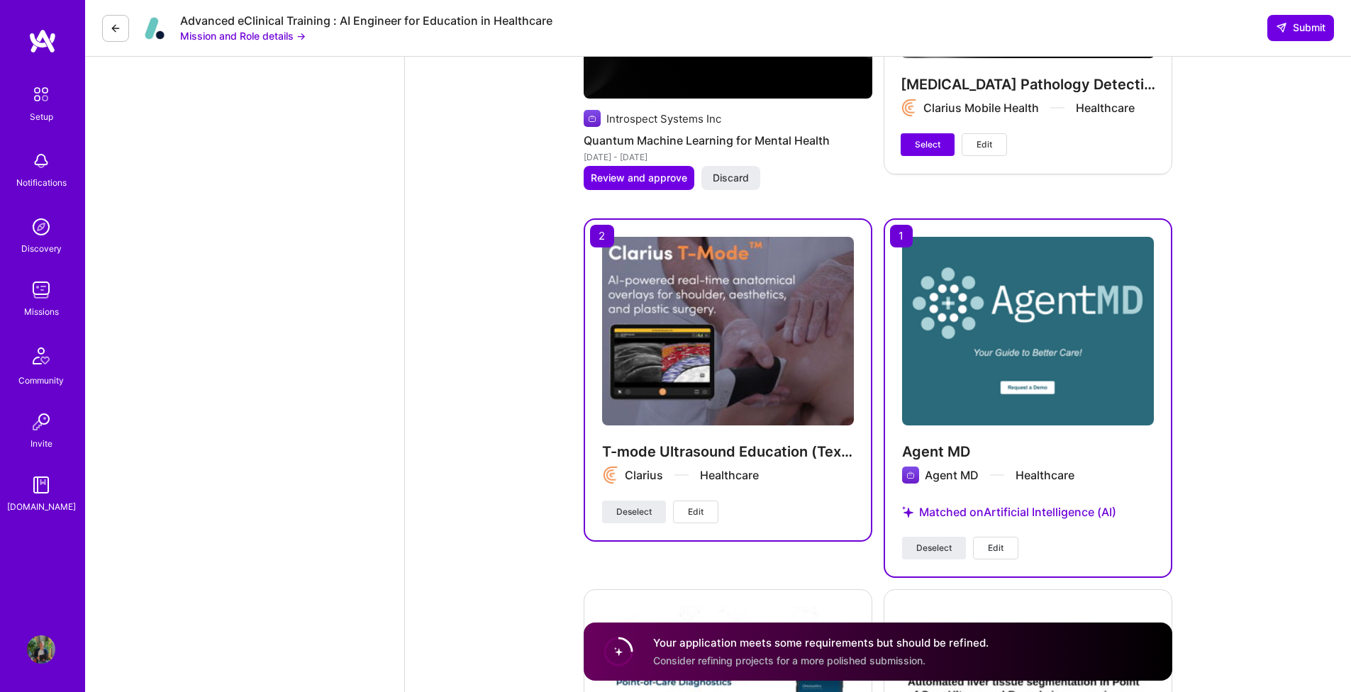
click at [927, 132] on div "Musculoskeletal Pathology Detection Clarius Mobile Health Healthcare Select Edit" at bounding box center [1027, 11] width 289 height 323
click at [927, 143] on span "Select" at bounding box center [928, 144] width 26 height 13
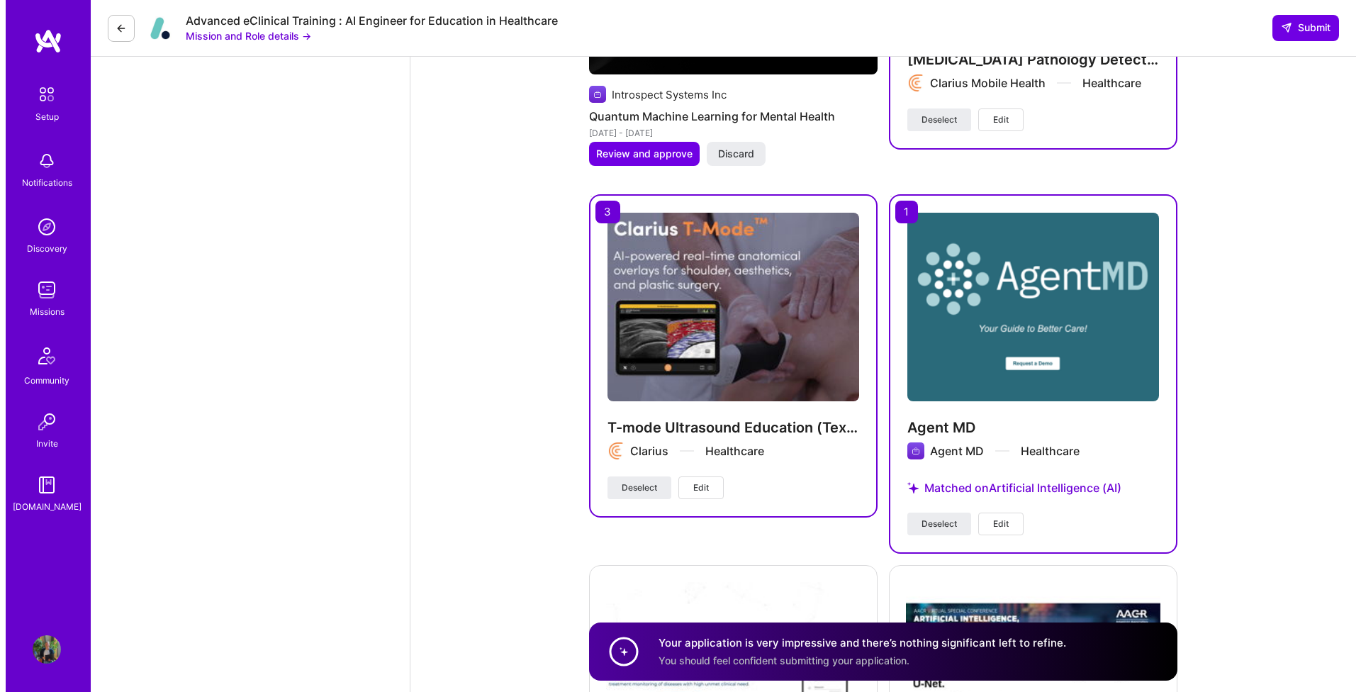
scroll to position [2336, 0]
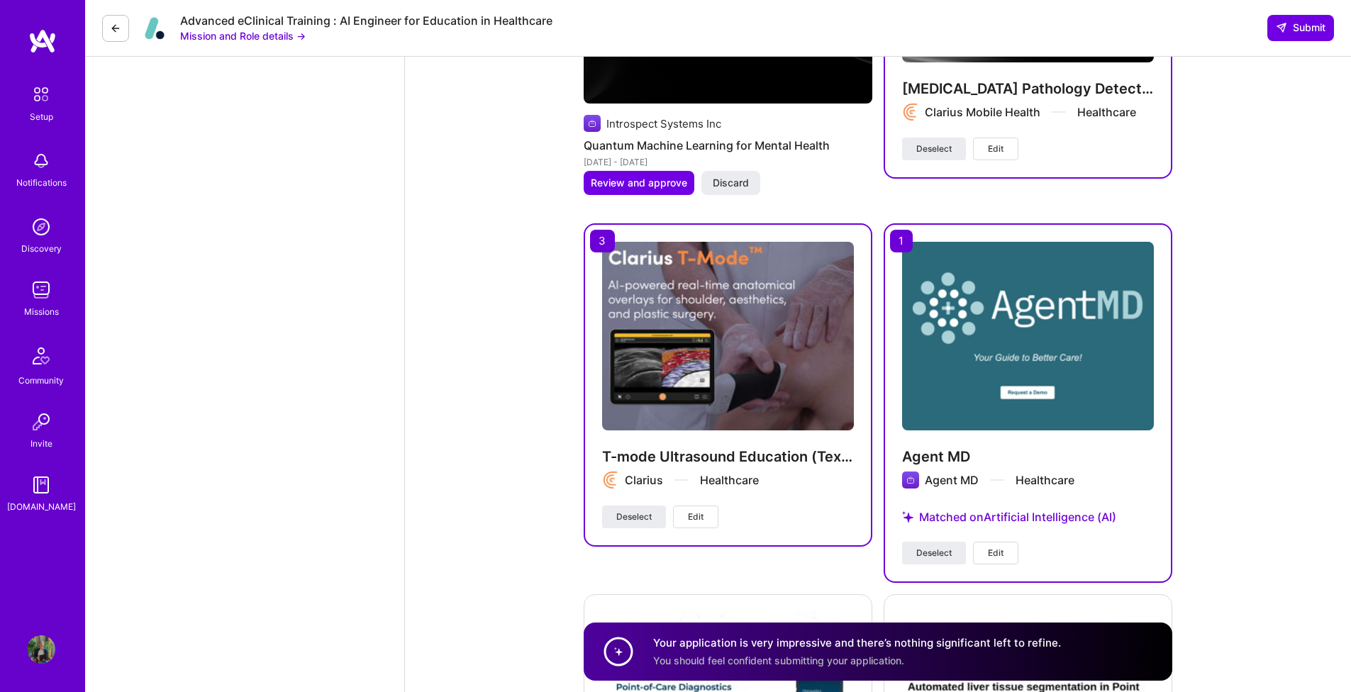
click at [1001, 141] on button "Edit" at bounding box center [995, 149] width 45 height 23
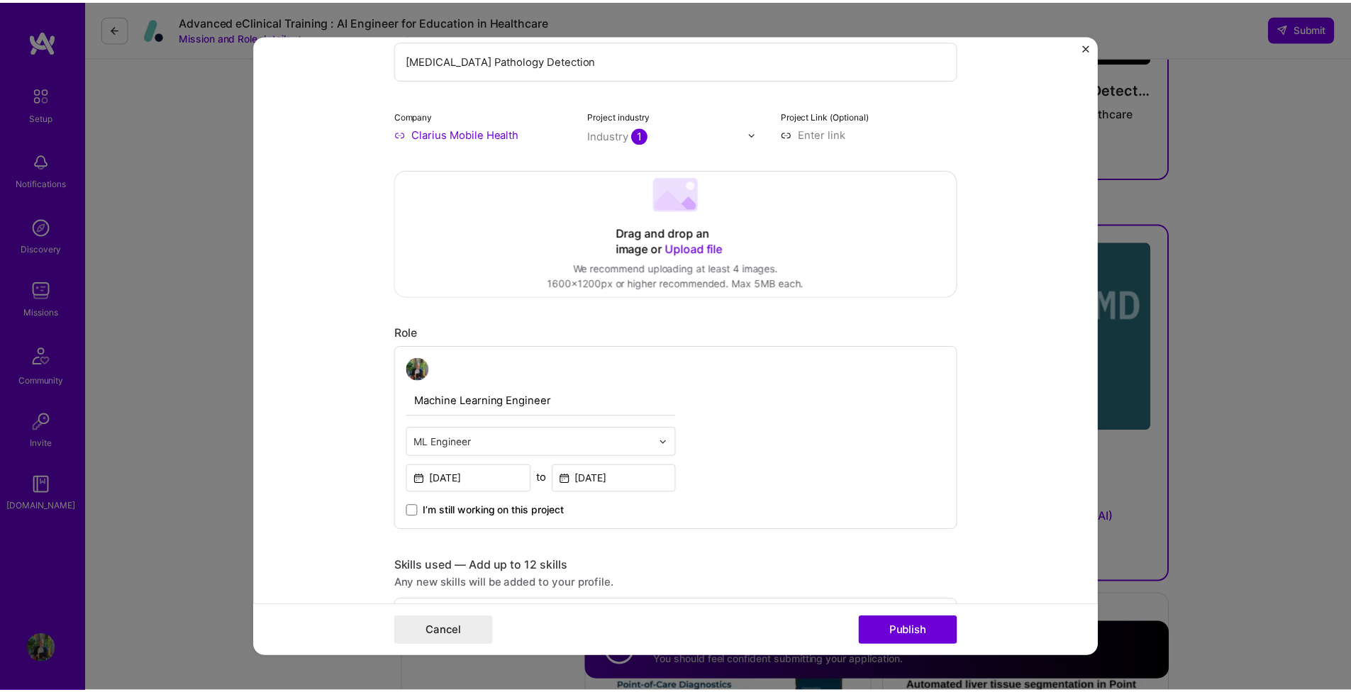
scroll to position [206, 0]
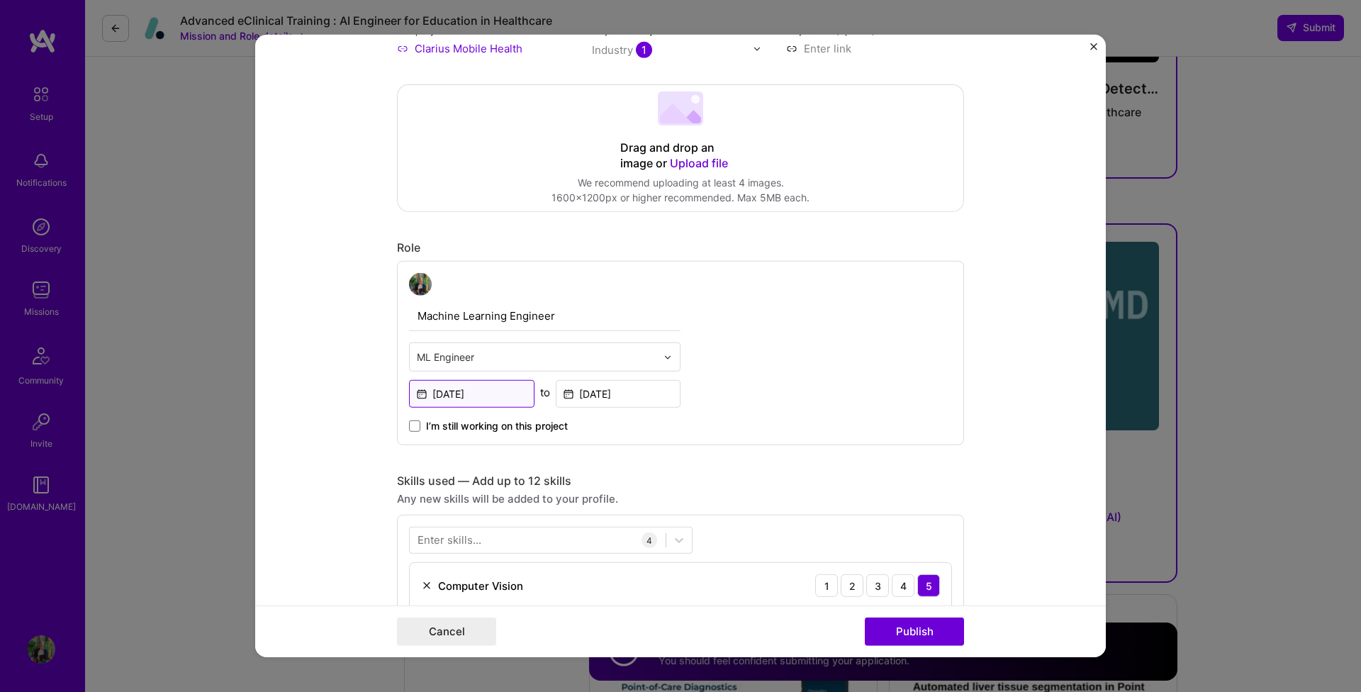
click at [488, 396] on input "Apr, 2025" at bounding box center [471, 394] width 125 height 28
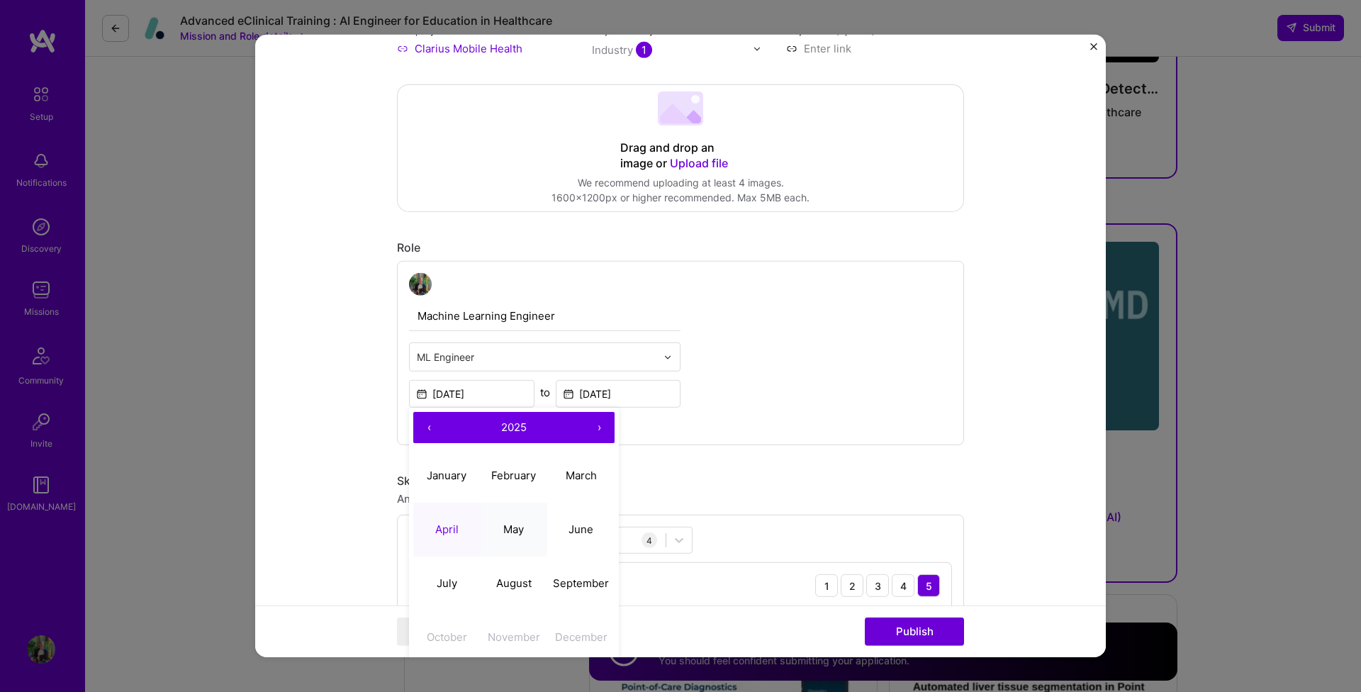
click at [503, 528] on abbr "May" at bounding box center [513, 528] width 21 height 13
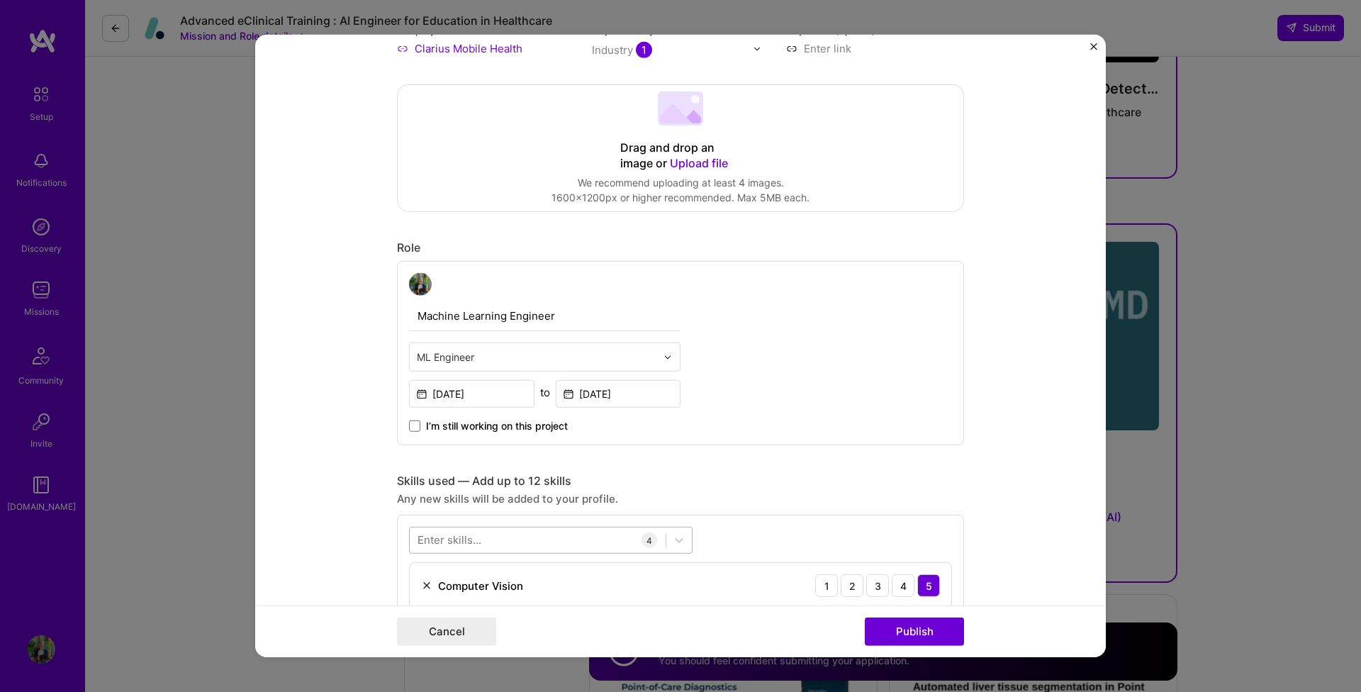
type input "May, 2025"
drag, startPoint x: 893, startPoint y: 623, endPoint x: 886, endPoint y: 564, distance: 60.1
click at [893, 623] on button "Publish" at bounding box center [914, 632] width 99 height 28
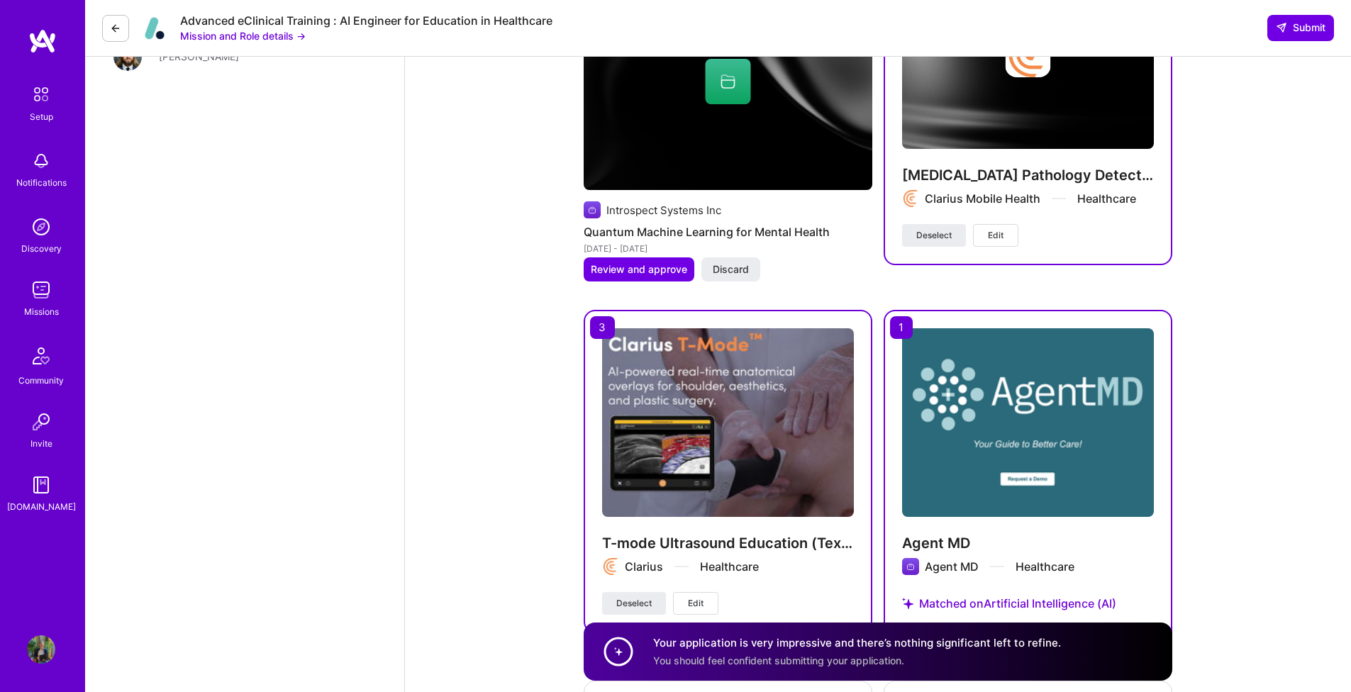
scroll to position [2126, 0]
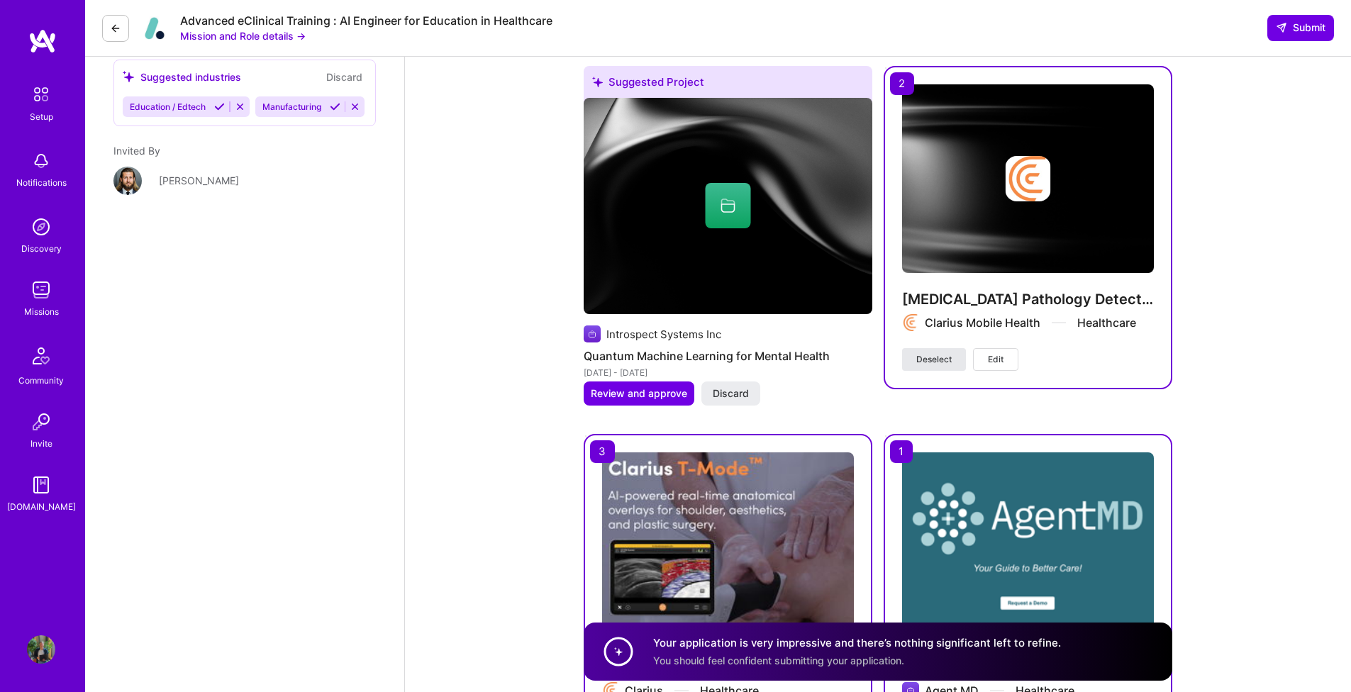
click at [913, 360] on button "Deselect" at bounding box center [934, 359] width 64 height 23
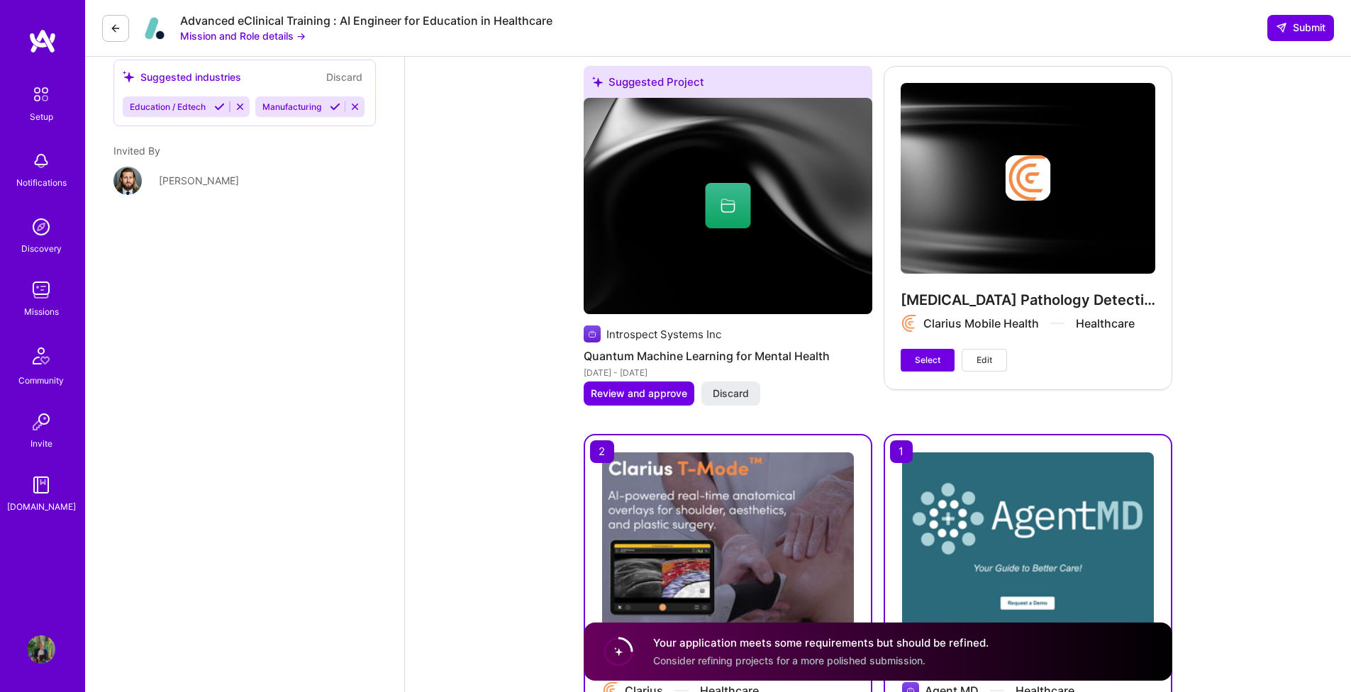
scroll to position [2404, 0]
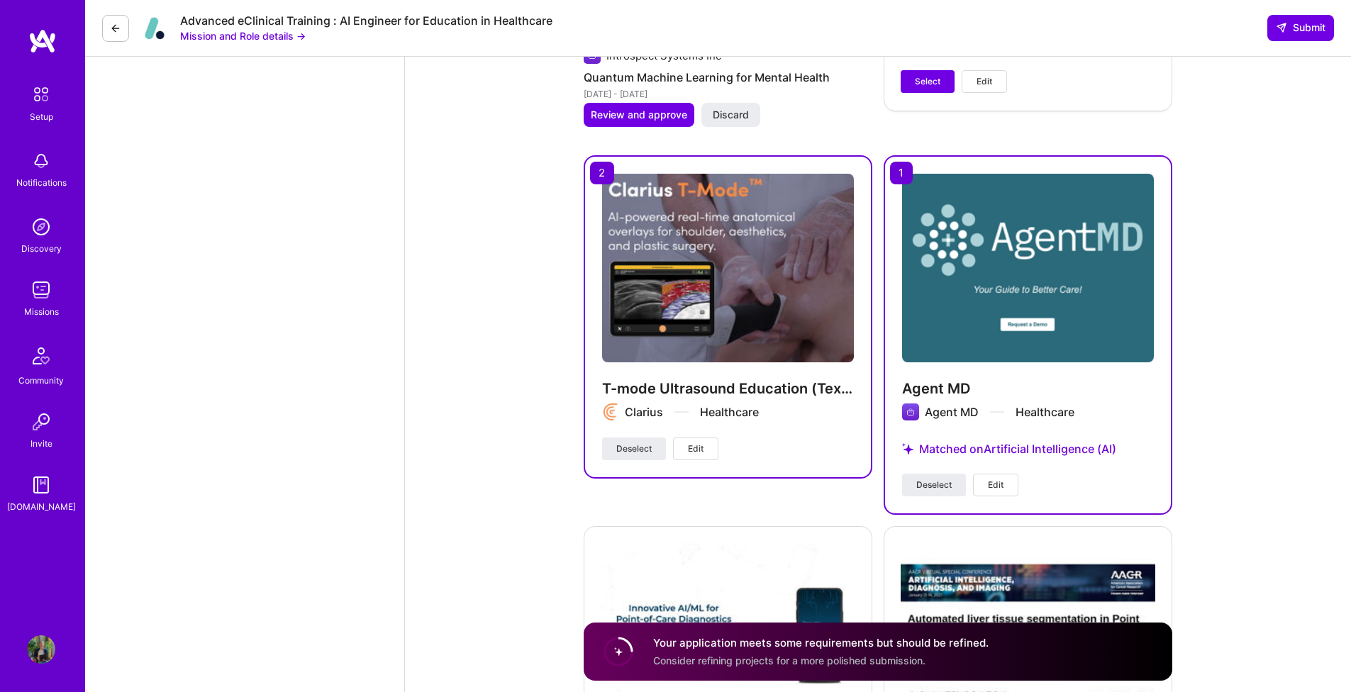
drag, startPoint x: 637, startPoint y: 456, endPoint x: 818, endPoint y: 457, distance: 180.8
click at [637, 457] on button "Deselect" at bounding box center [634, 448] width 64 height 23
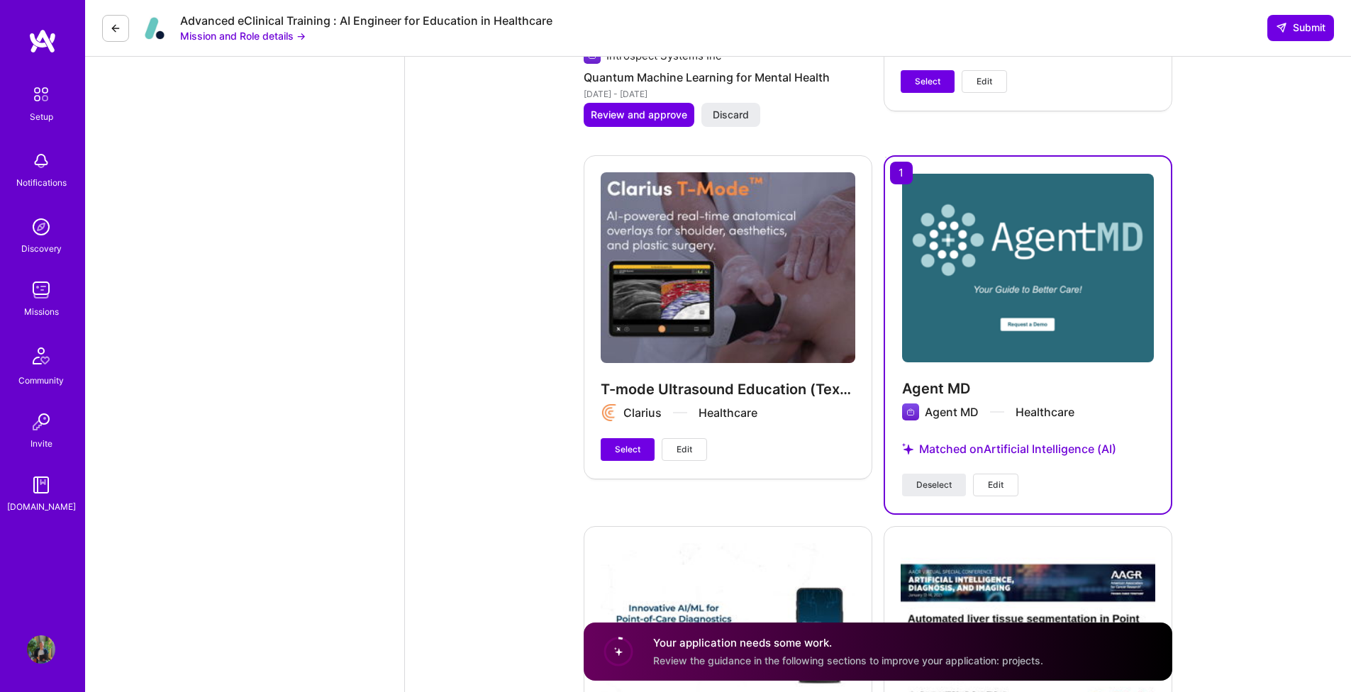
click at [933, 477] on button "Deselect" at bounding box center [934, 485] width 64 height 23
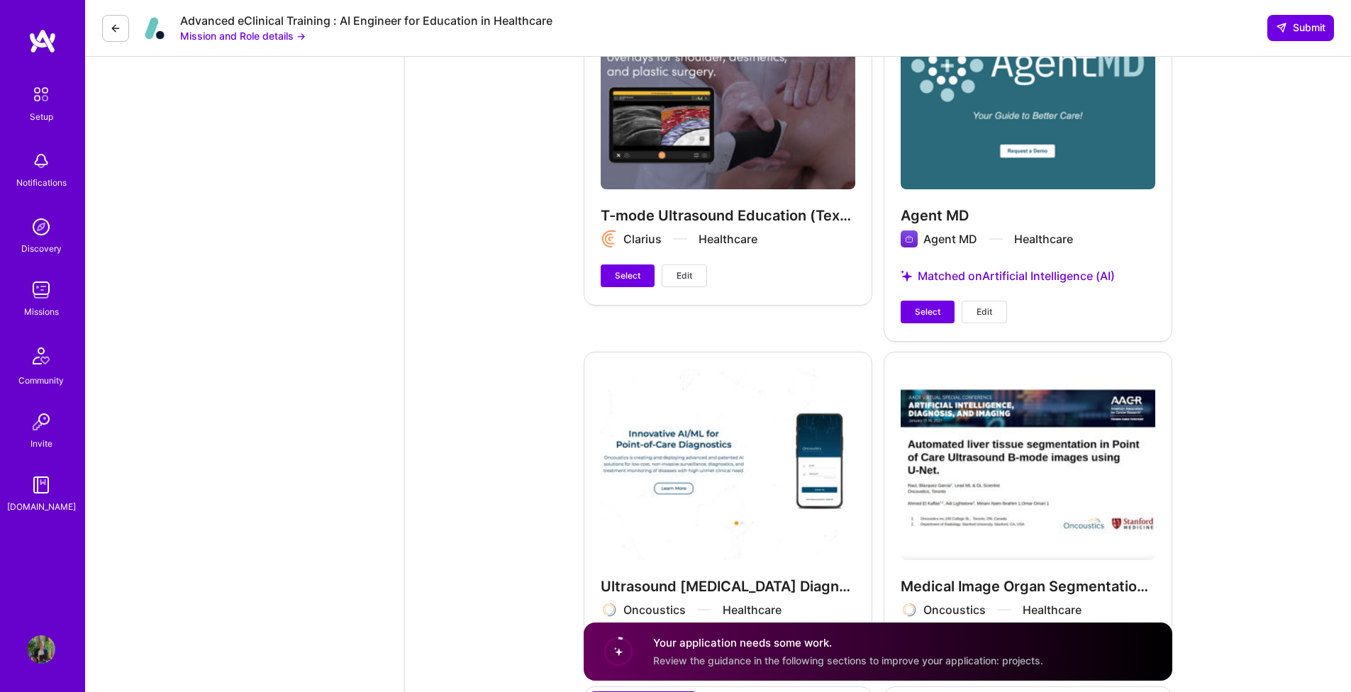
scroll to position [2879, 0]
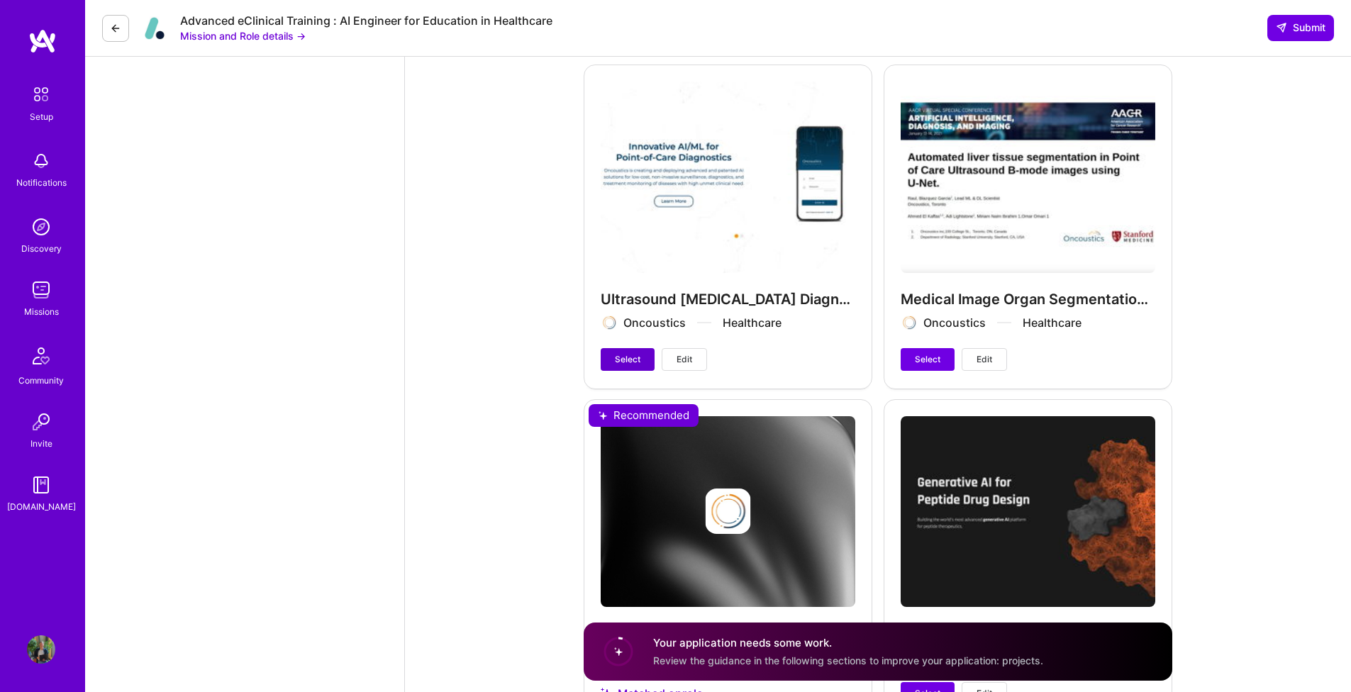
click at [629, 363] on span "Select" at bounding box center [628, 359] width 26 height 13
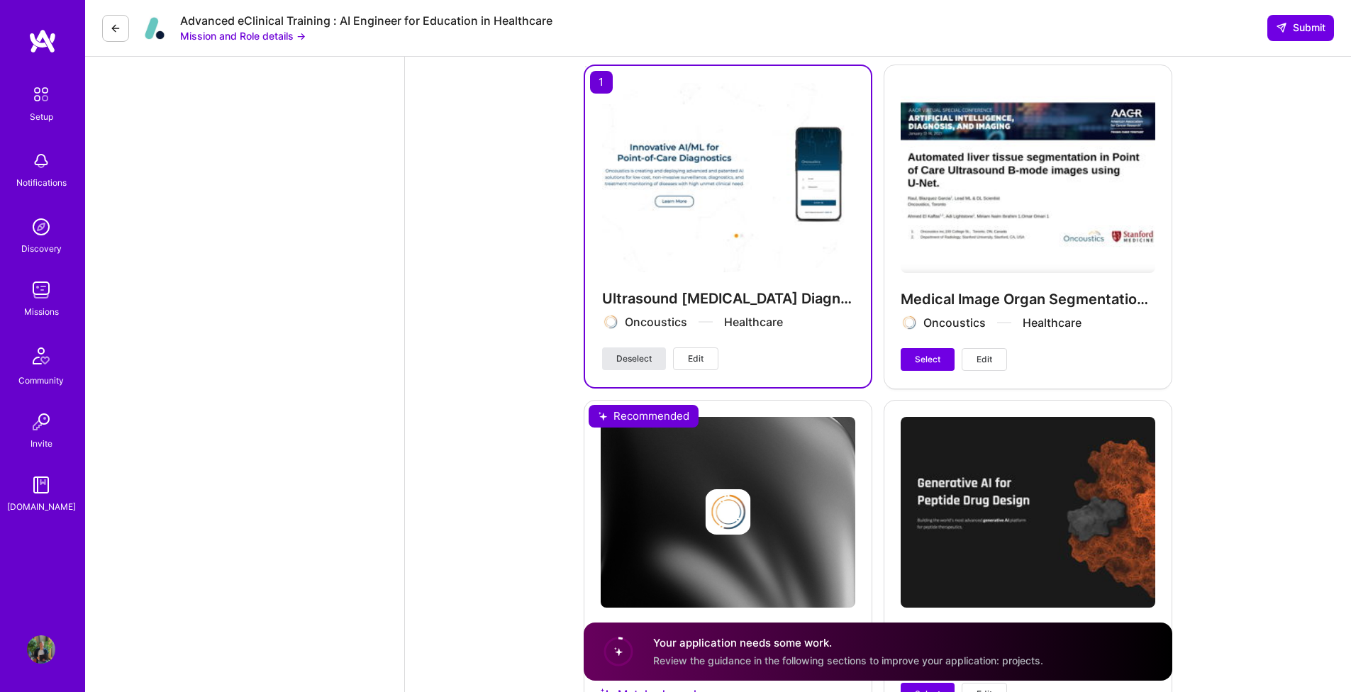
click at [629, 363] on span "Deselect" at bounding box center [633, 358] width 35 height 13
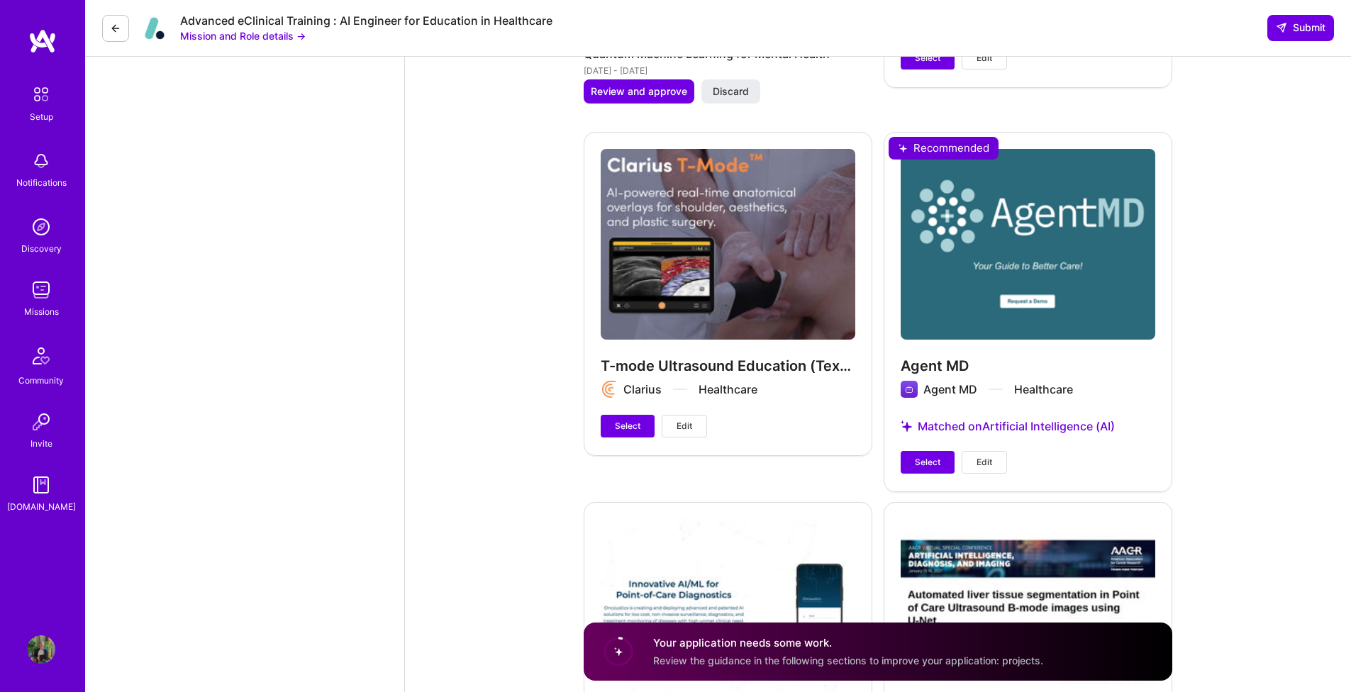
scroll to position [2438, 0]
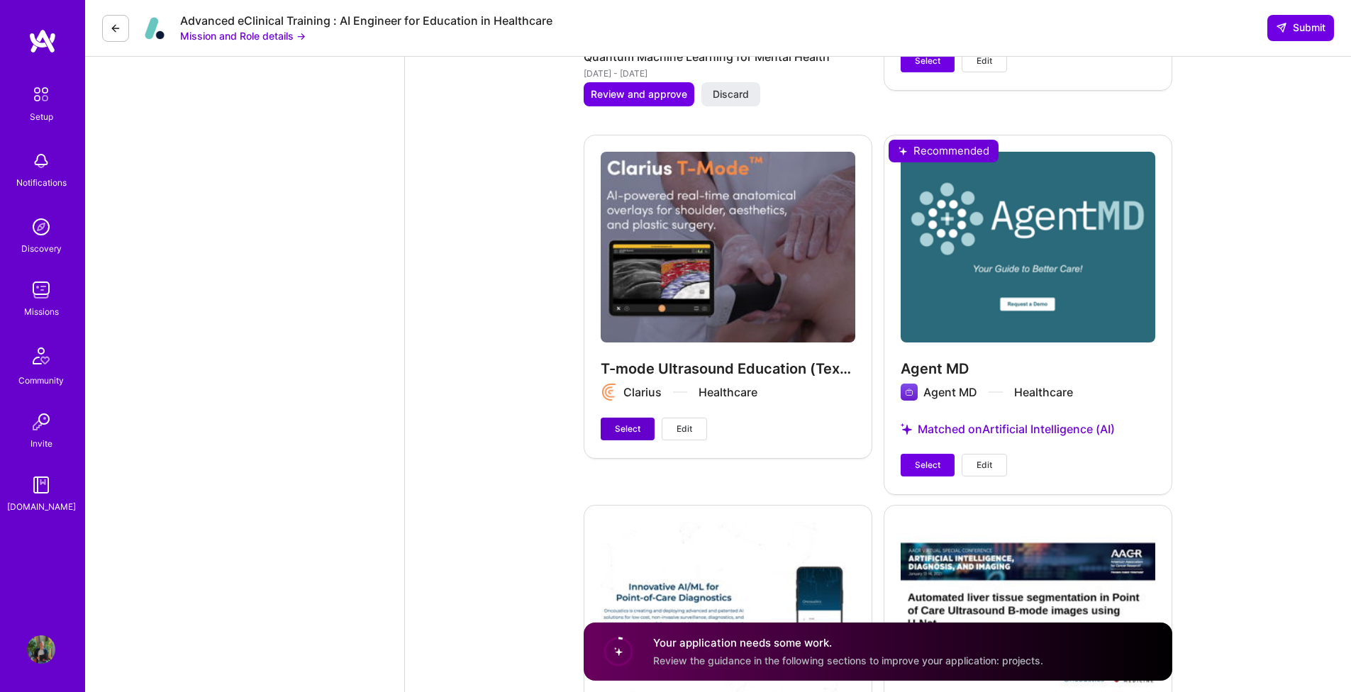
click at [616, 423] on span "Select" at bounding box center [628, 429] width 26 height 13
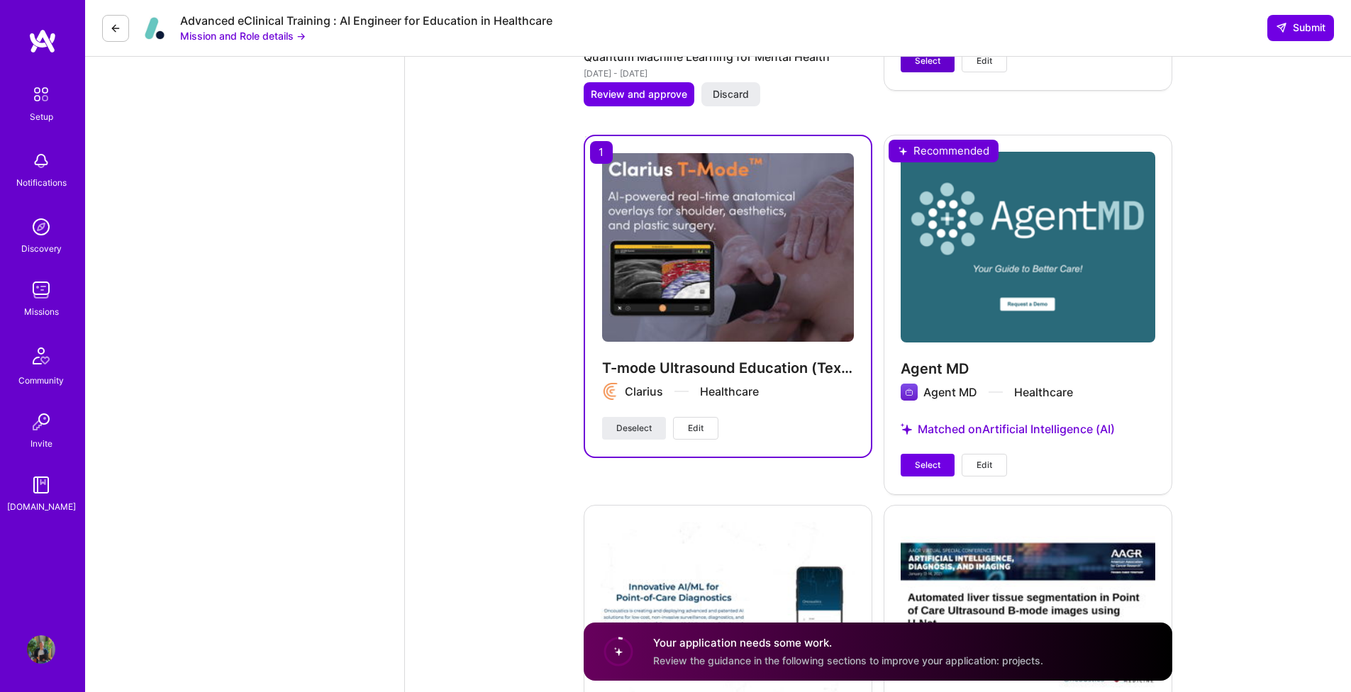
click at [921, 65] on span "Select" at bounding box center [928, 61] width 26 height 13
drag, startPoint x: 646, startPoint y: 423, endPoint x: 717, endPoint y: 325, distance: 120.8
click at [646, 423] on span "Deselect" at bounding box center [633, 428] width 35 height 13
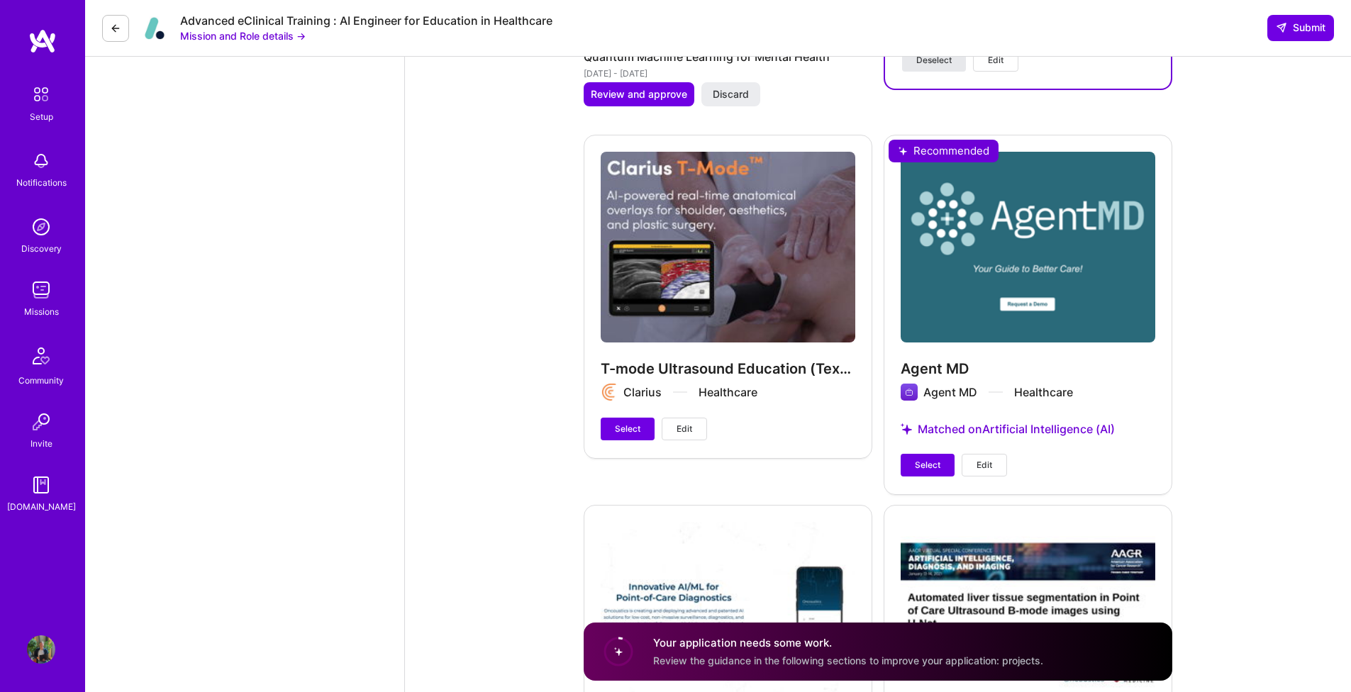
click at [926, 65] on span "Deselect" at bounding box center [933, 60] width 35 height 13
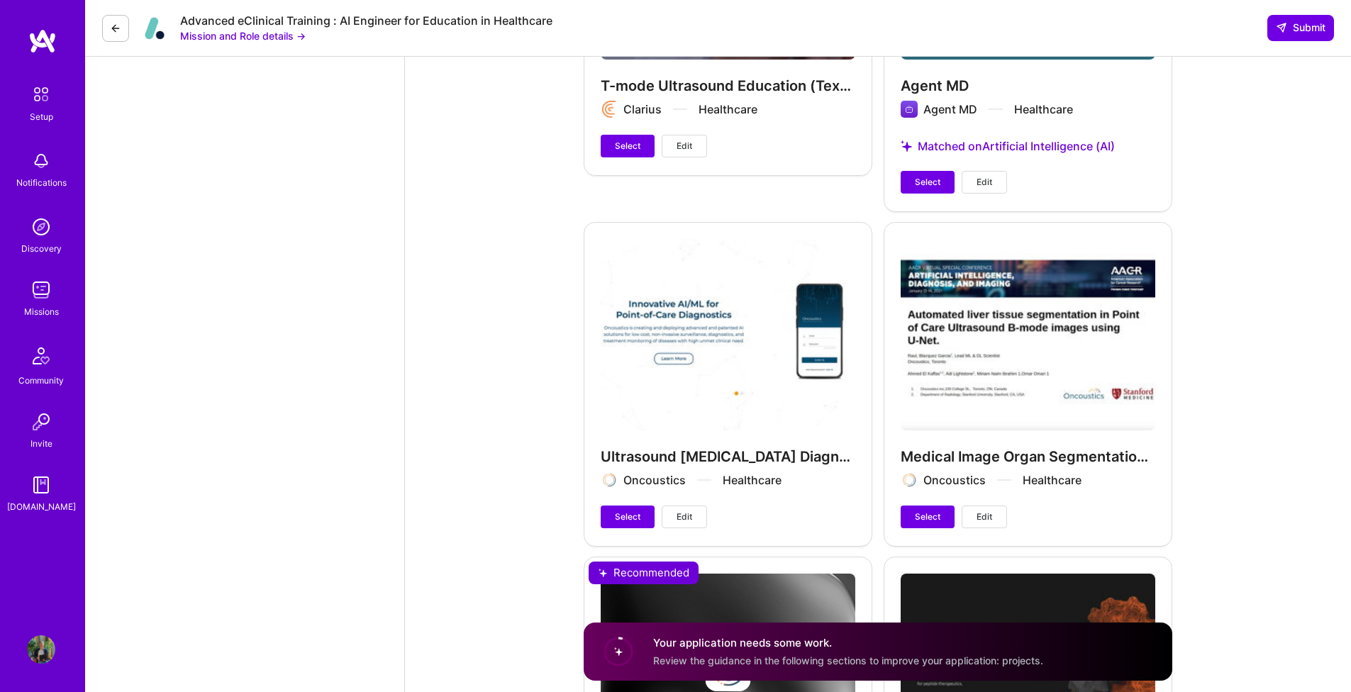
scroll to position [2885, 0]
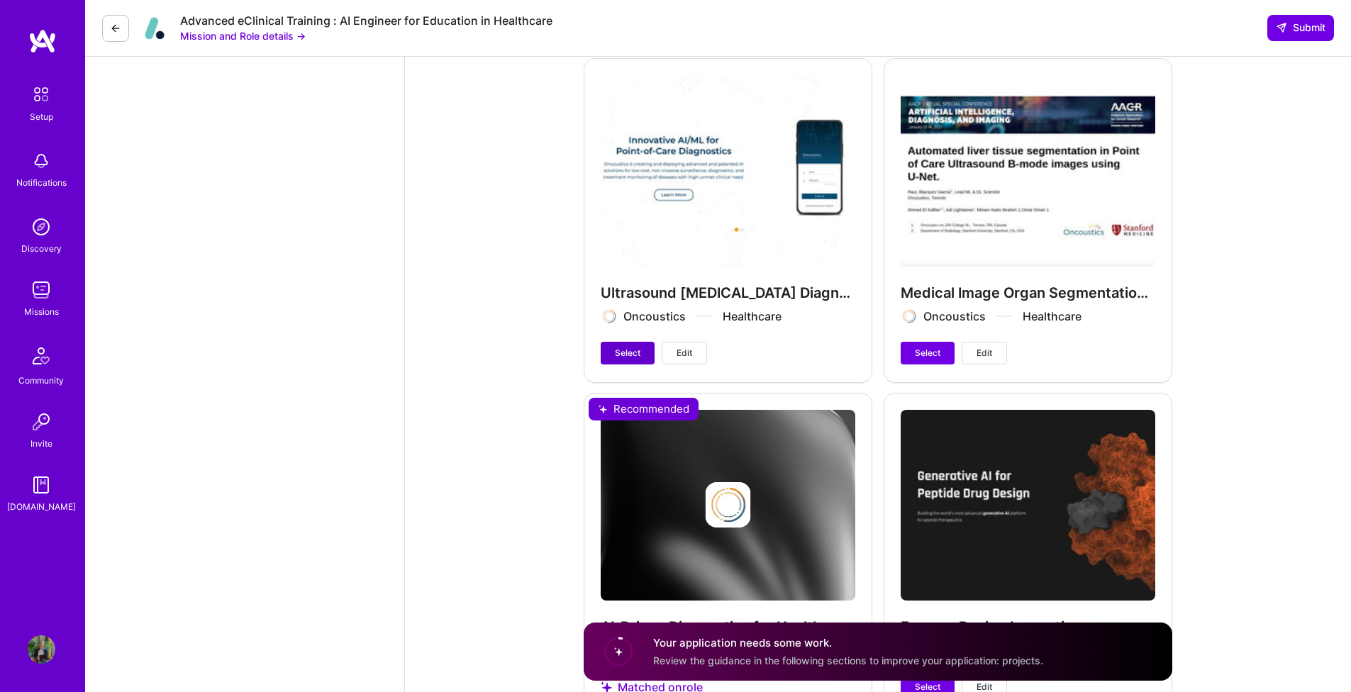
click at [615, 347] on span "Select" at bounding box center [628, 353] width 26 height 13
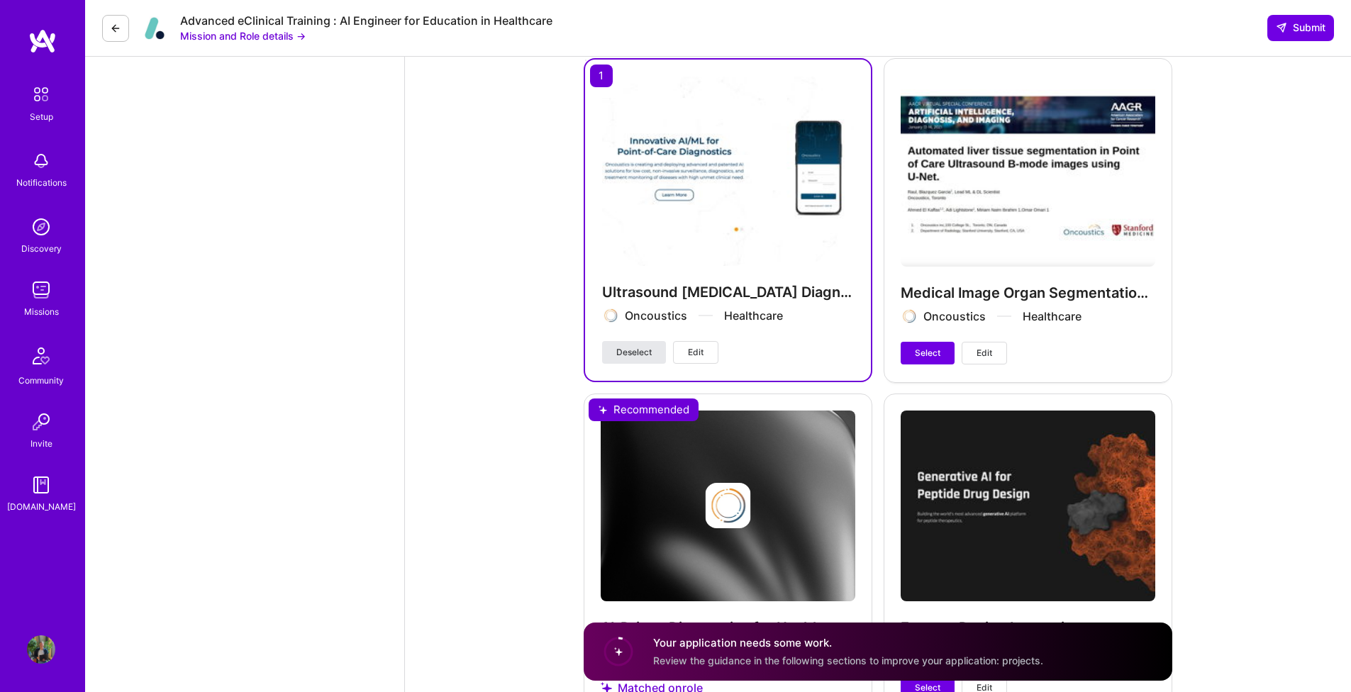
click at [615, 352] on button "Deselect" at bounding box center [634, 352] width 64 height 23
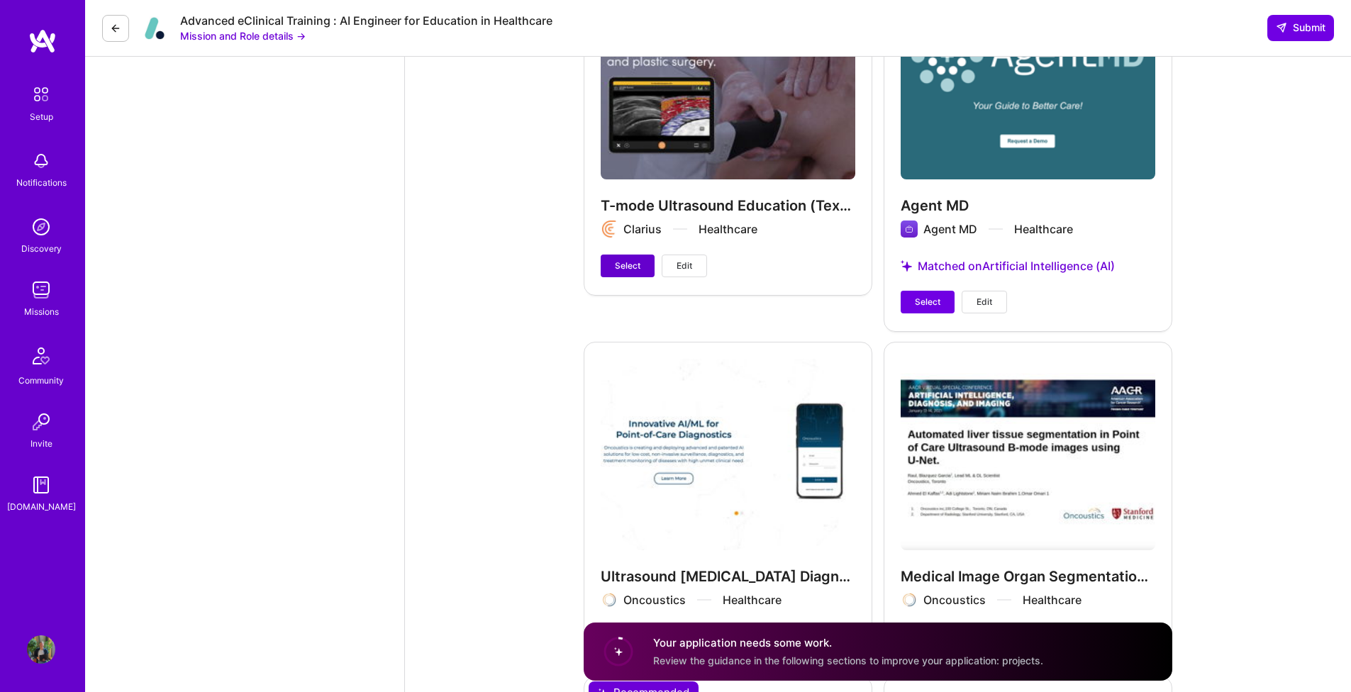
scroll to position [2428, 0]
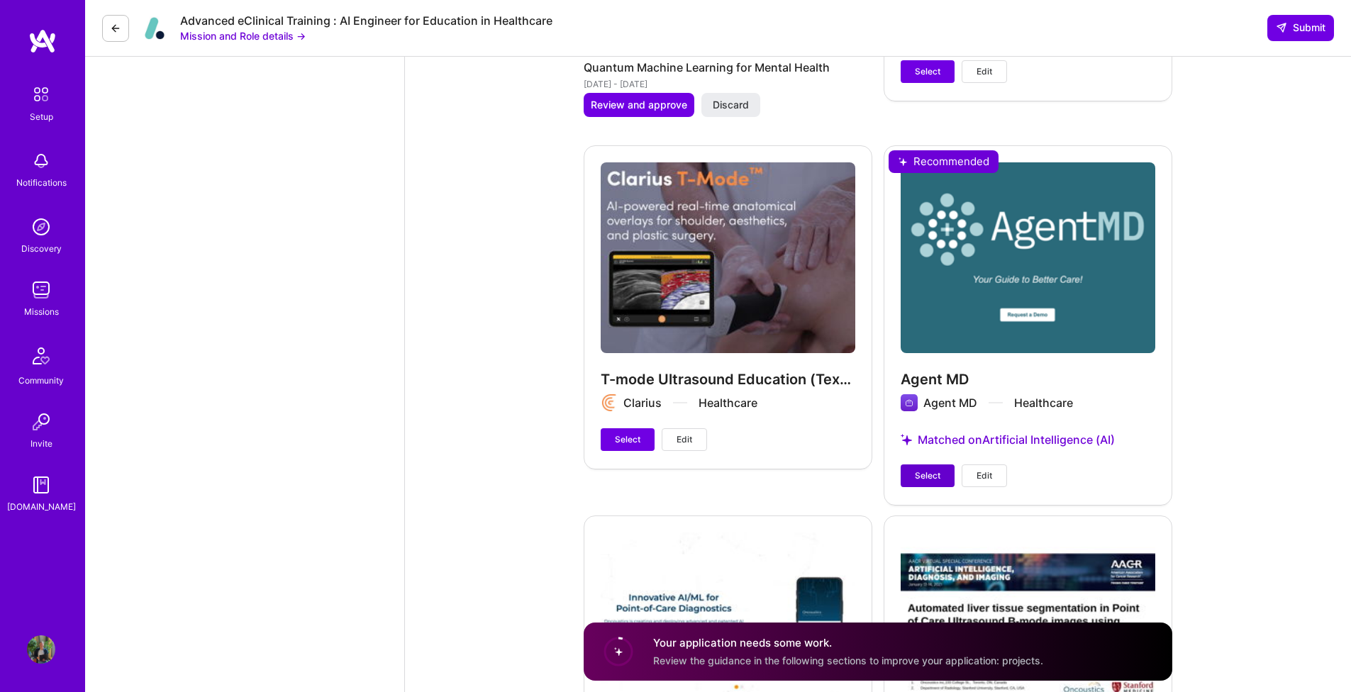
click at [925, 472] on span "Select" at bounding box center [928, 475] width 26 height 13
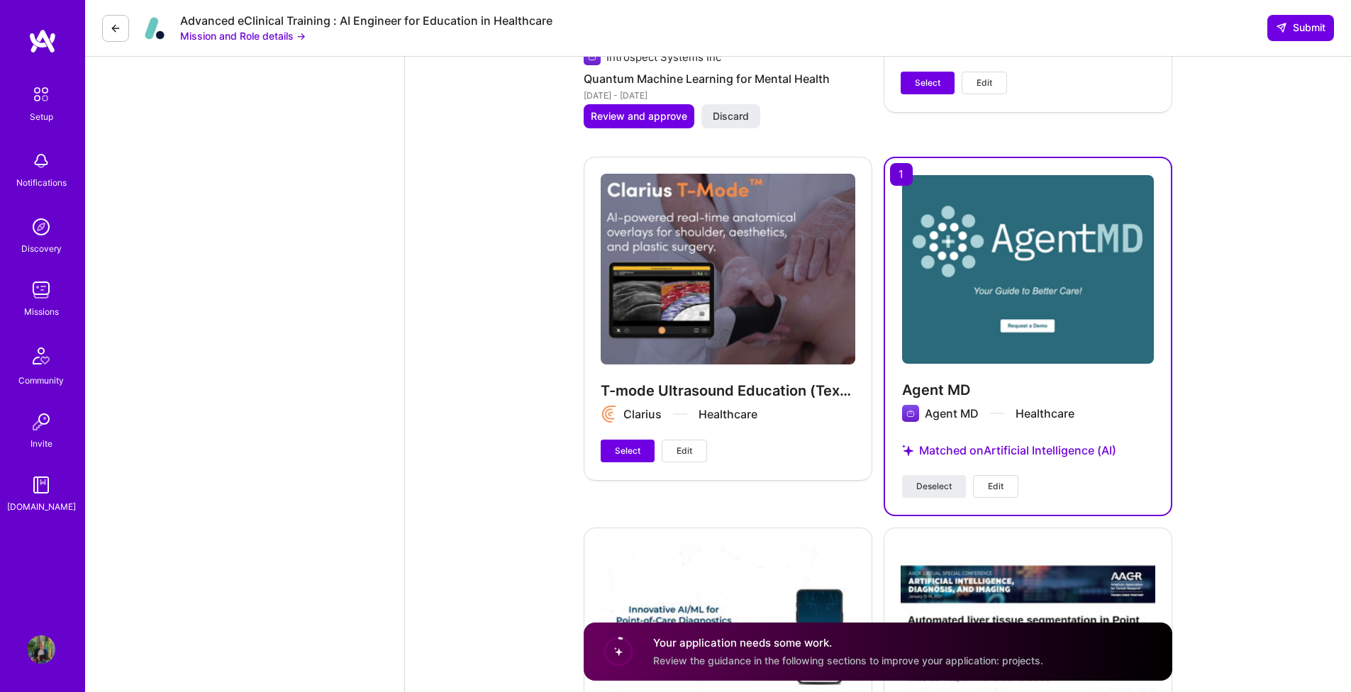
scroll to position [2321, 0]
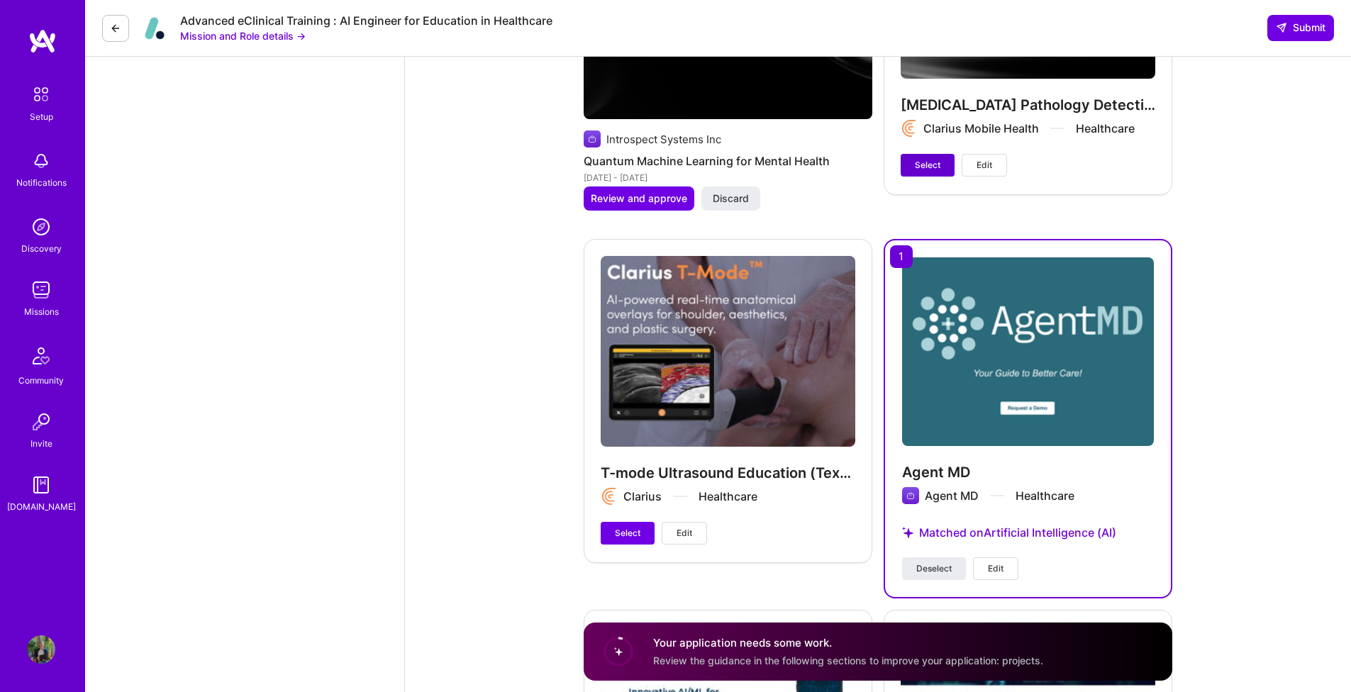
click at [916, 172] on button "Select" at bounding box center [927, 165] width 54 height 23
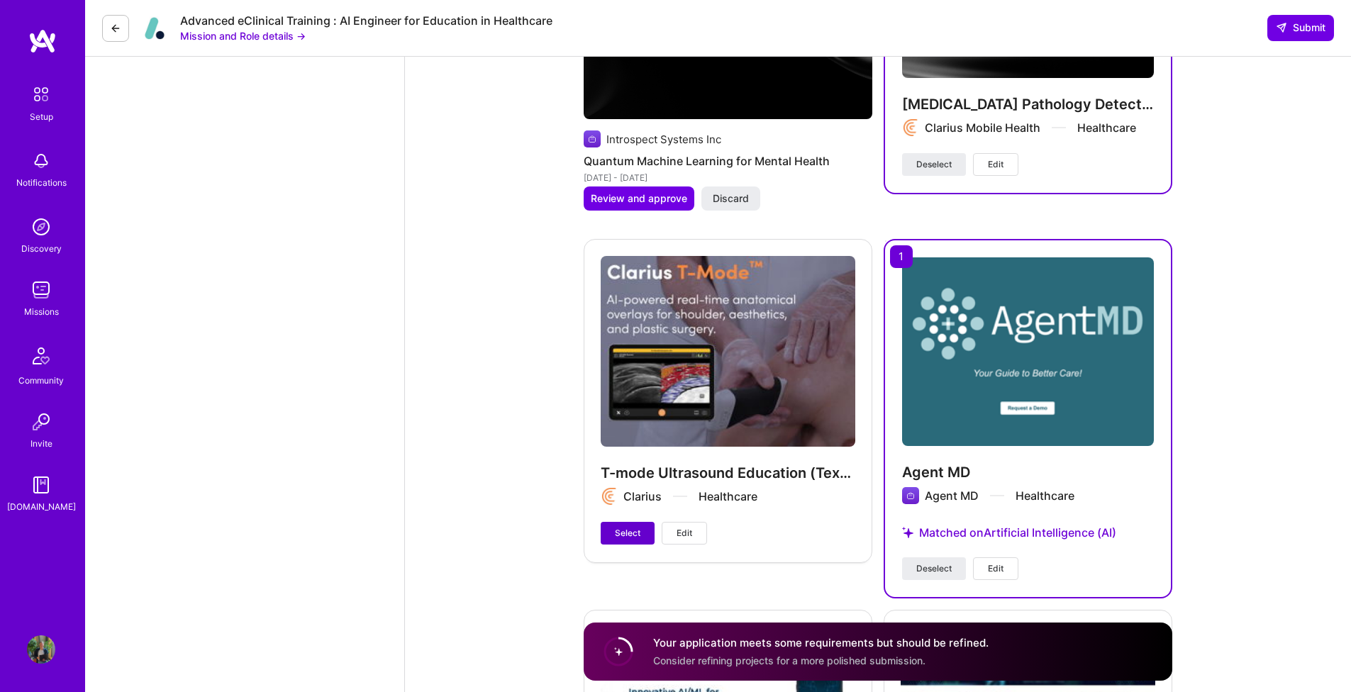
click at [635, 531] on span "Select" at bounding box center [628, 533] width 26 height 13
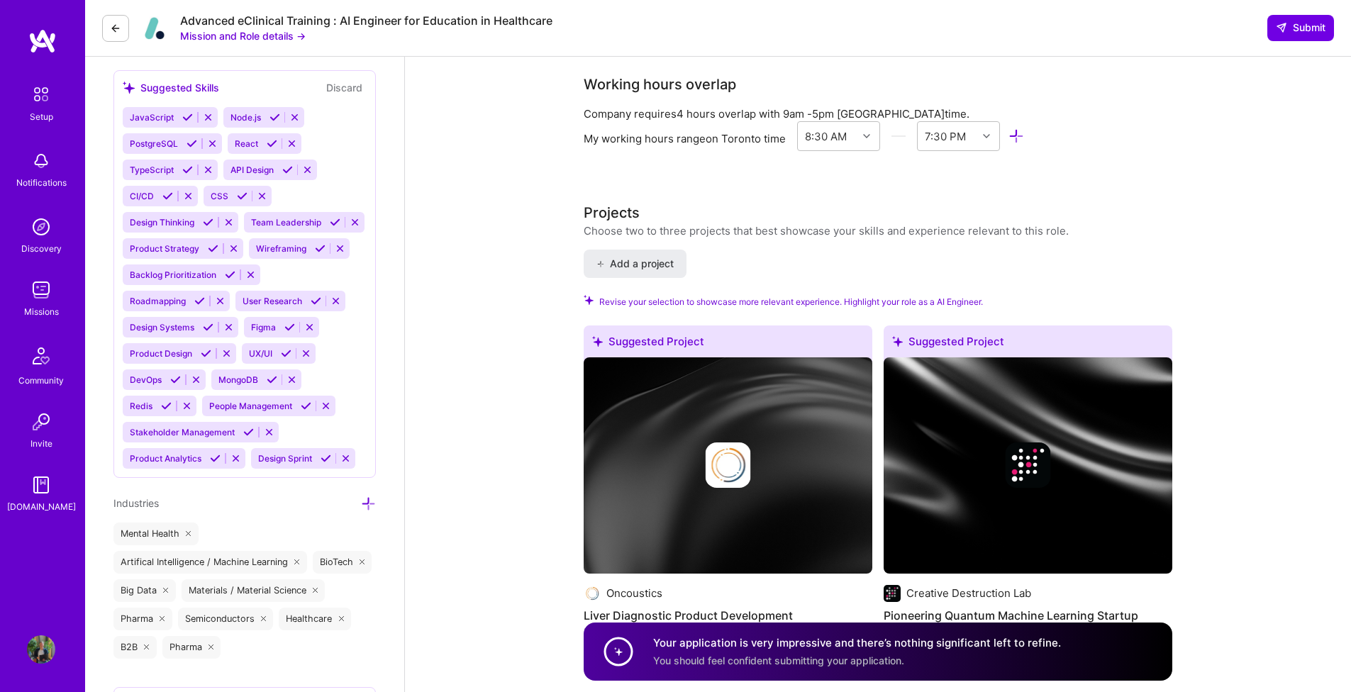
scroll to position [1475, 0]
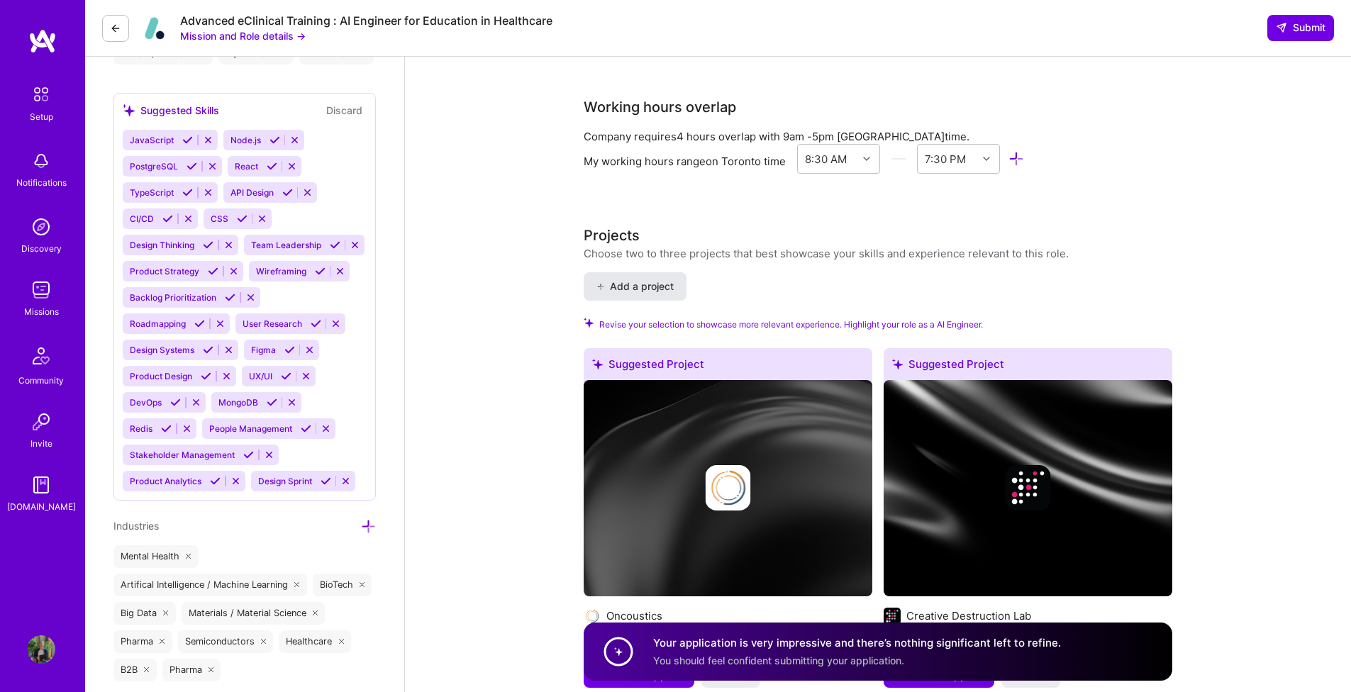
click at [664, 289] on span "Add a project" at bounding box center [634, 286] width 77 height 14
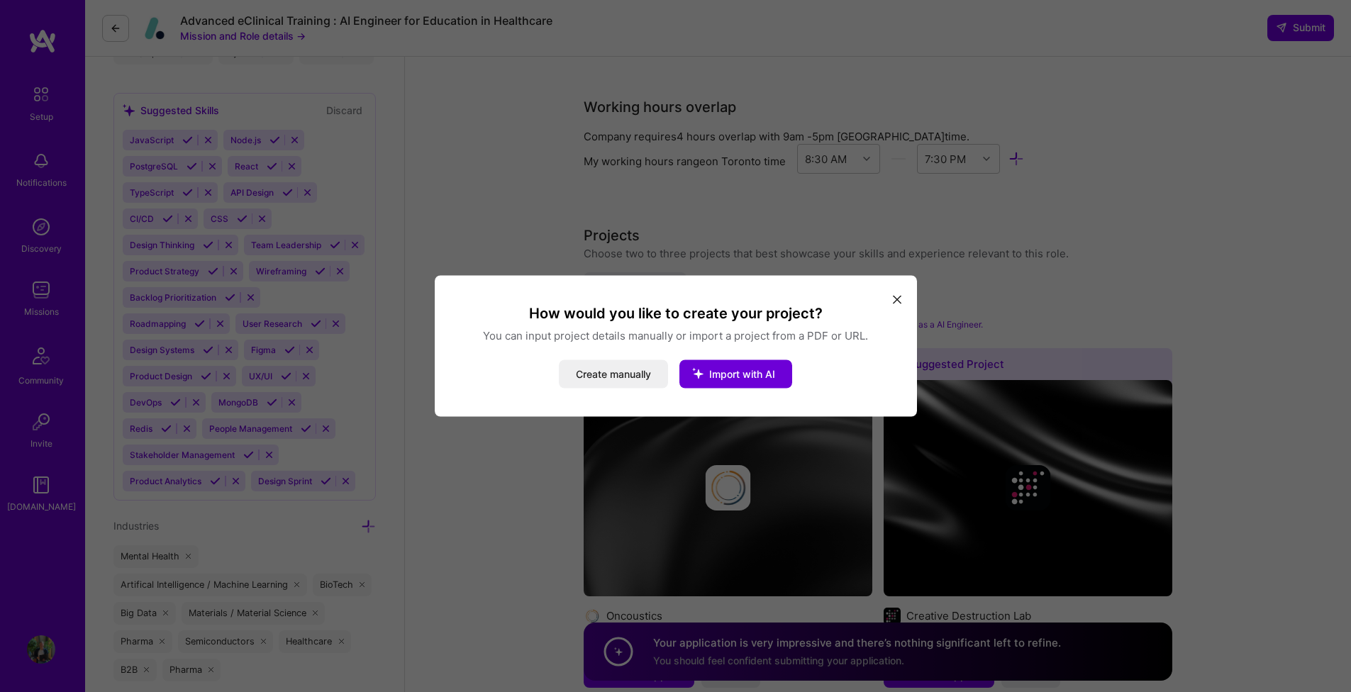
click at [890, 294] on button "modal" at bounding box center [896, 298] width 17 height 23
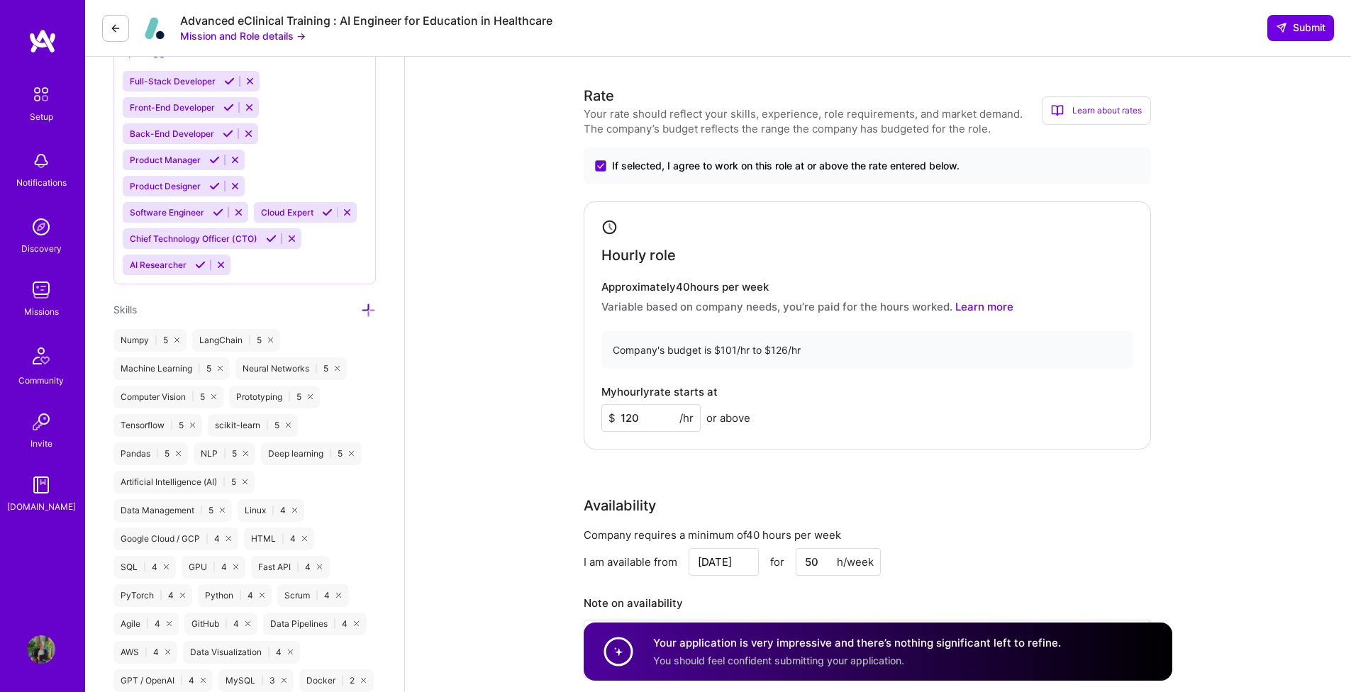
scroll to position [980, 0]
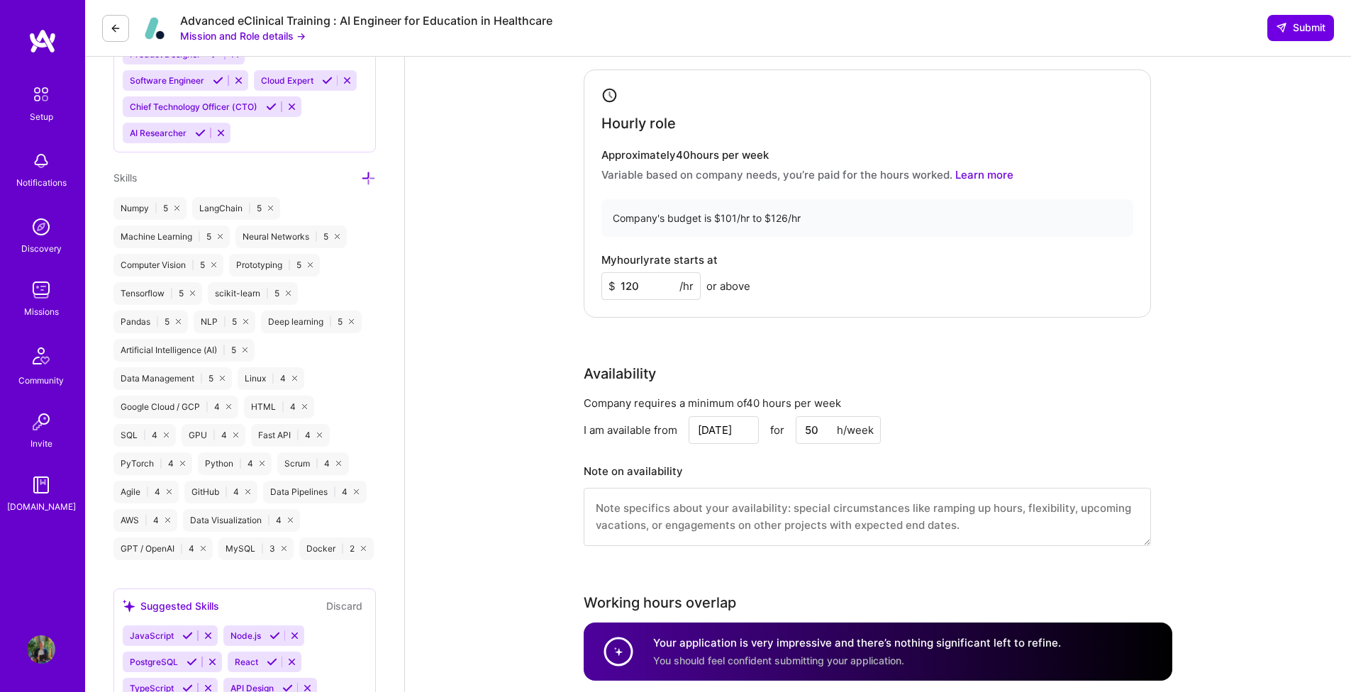
click at [647, 291] on input "120" at bounding box center [650, 286] width 99 height 28
click at [875, 272] on div "My hourly rate starts at $ 120 /hr or above" at bounding box center [867, 277] width 532 height 46
click at [645, 288] on input "120" at bounding box center [650, 286] width 99 height 28
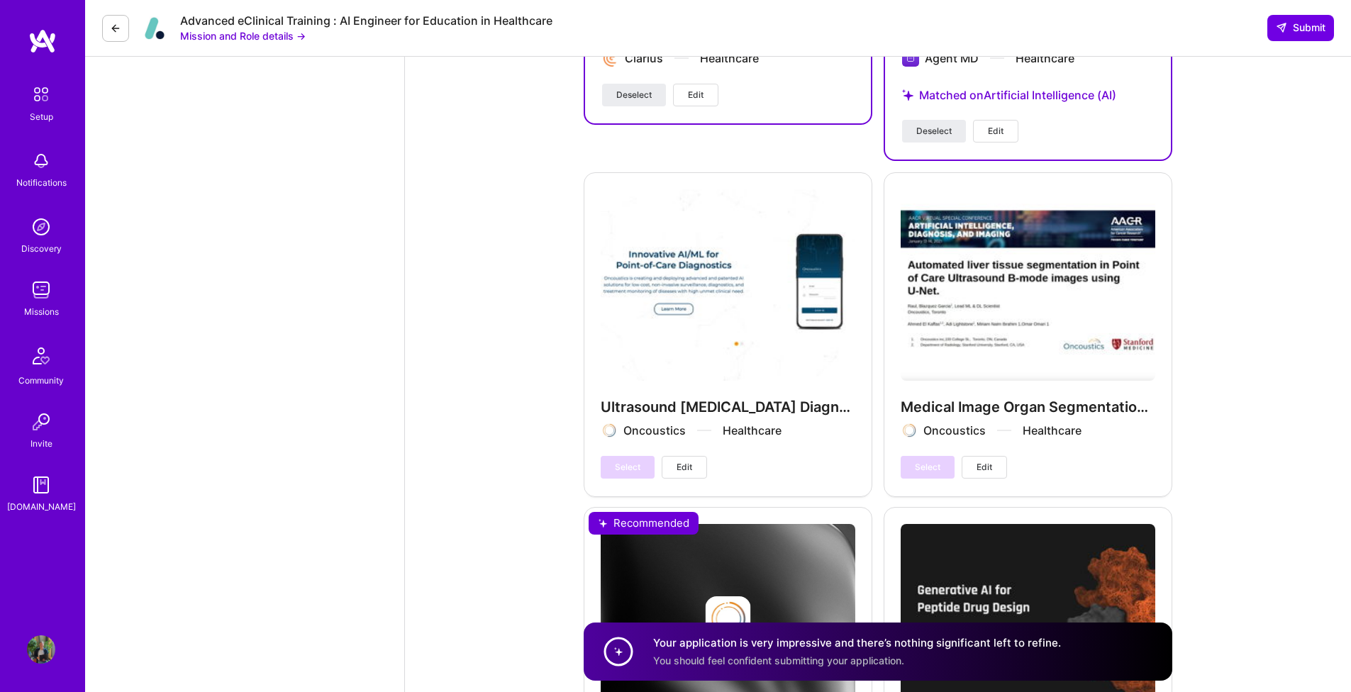
scroll to position [3033, 0]
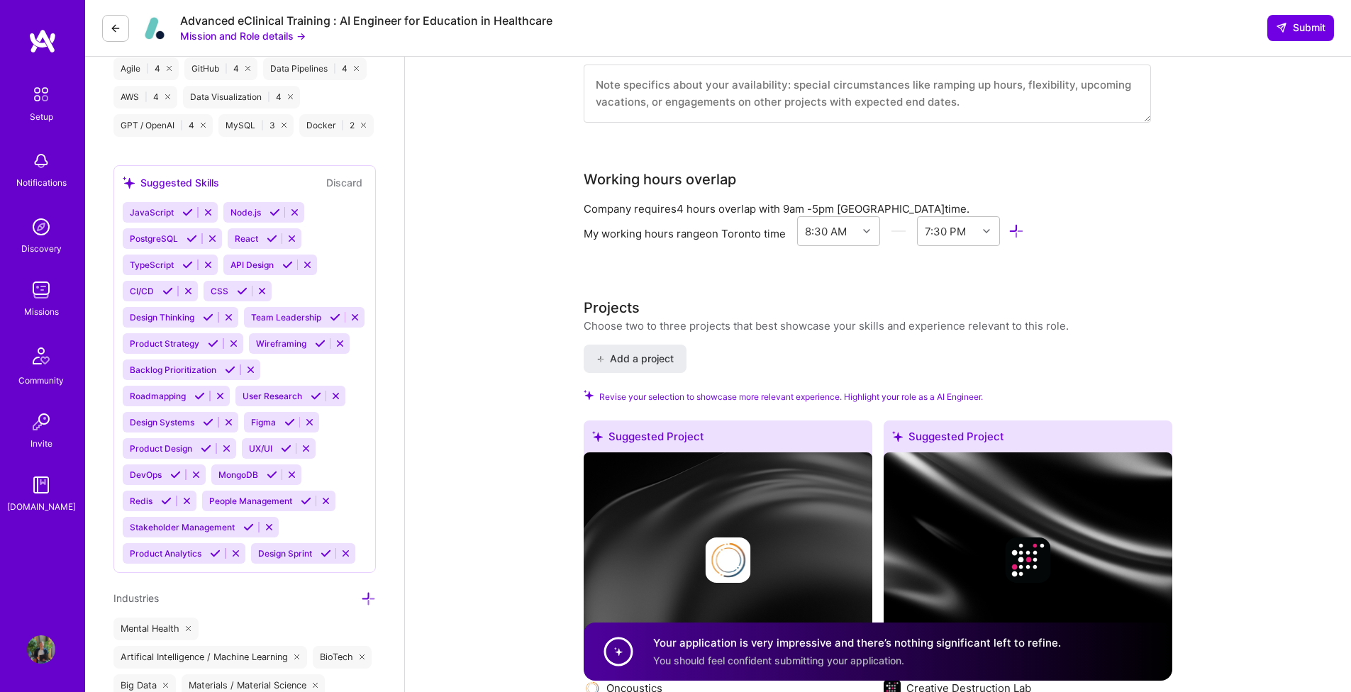
scroll to position [1277, 0]
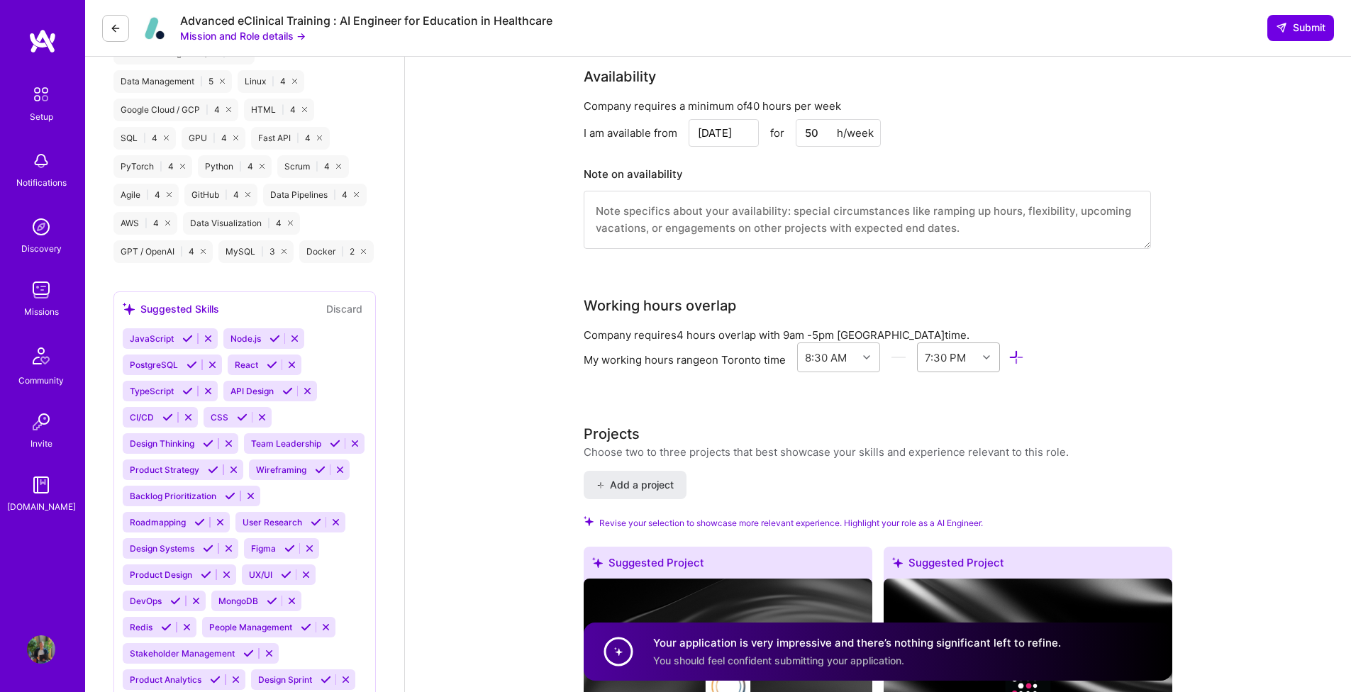
click at [987, 356] on icon at bounding box center [986, 357] width 7 height 7
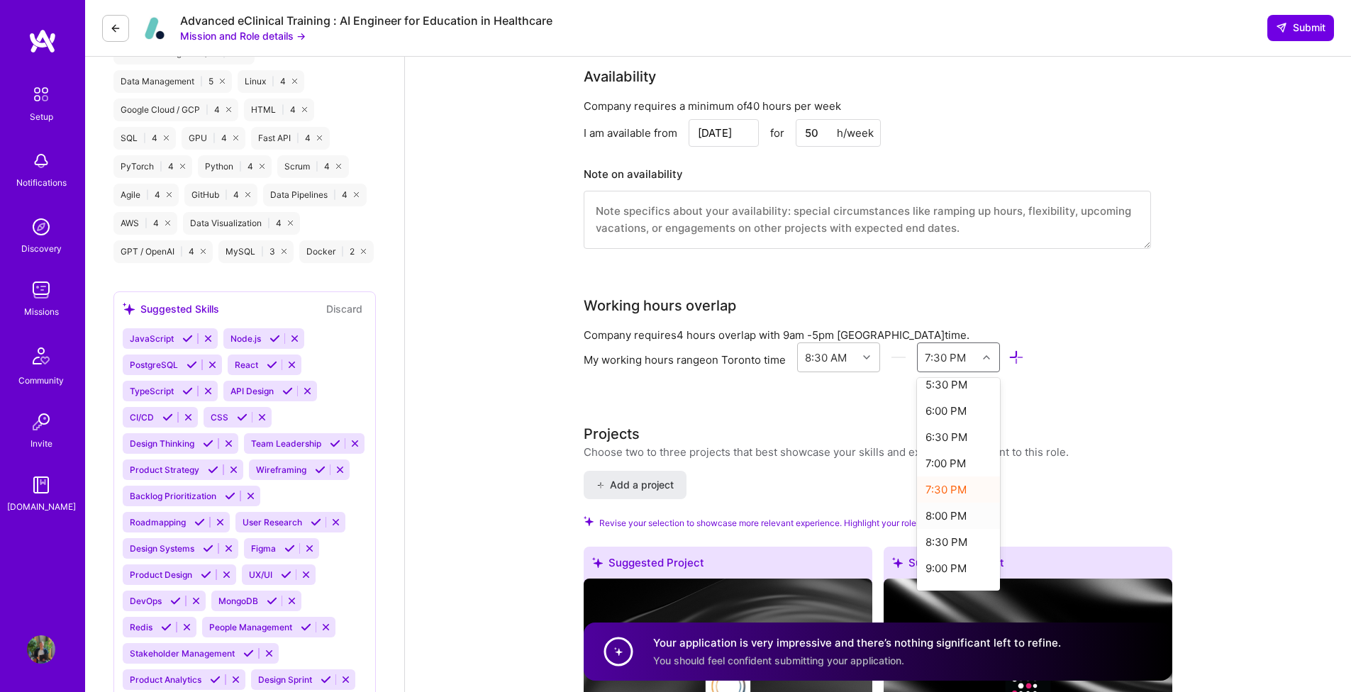
scroll to position [484, 0]
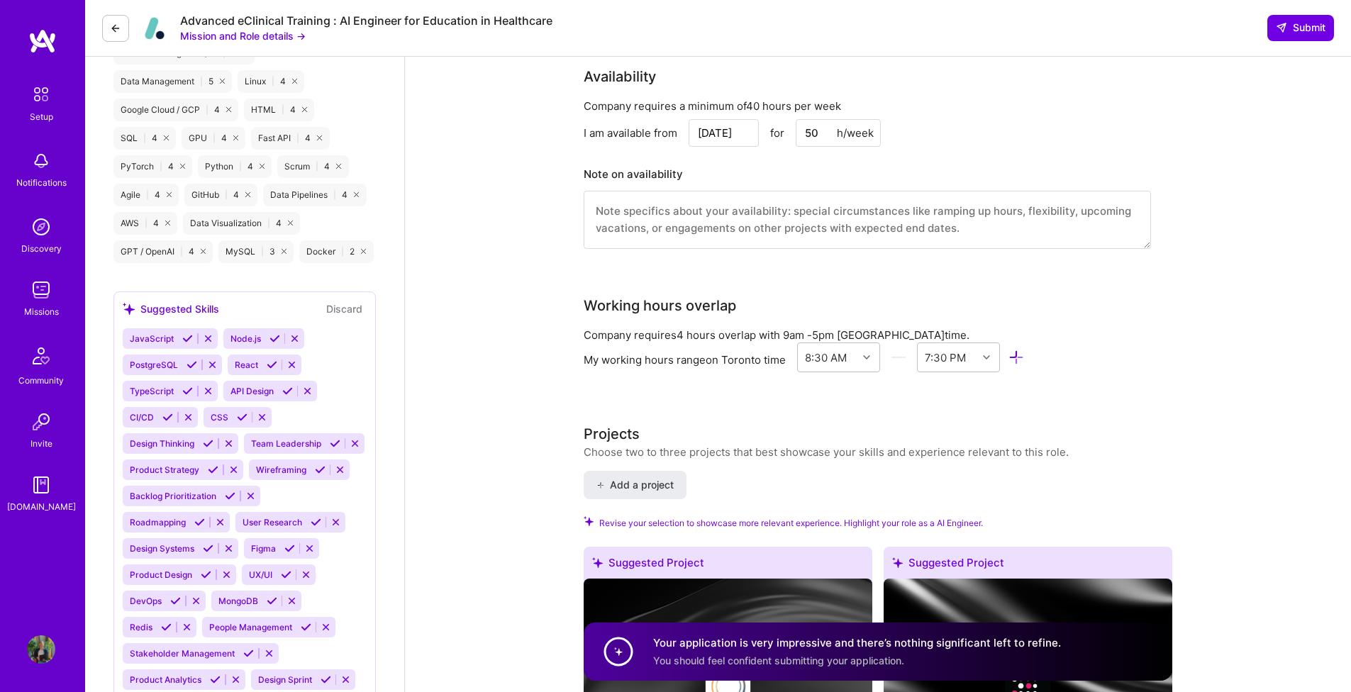
click at [1073, 409] on div "AI Engineer role description Build an AI-driven grading and feedback system in …" at bounding box center [878, 613] width 588 height 3639
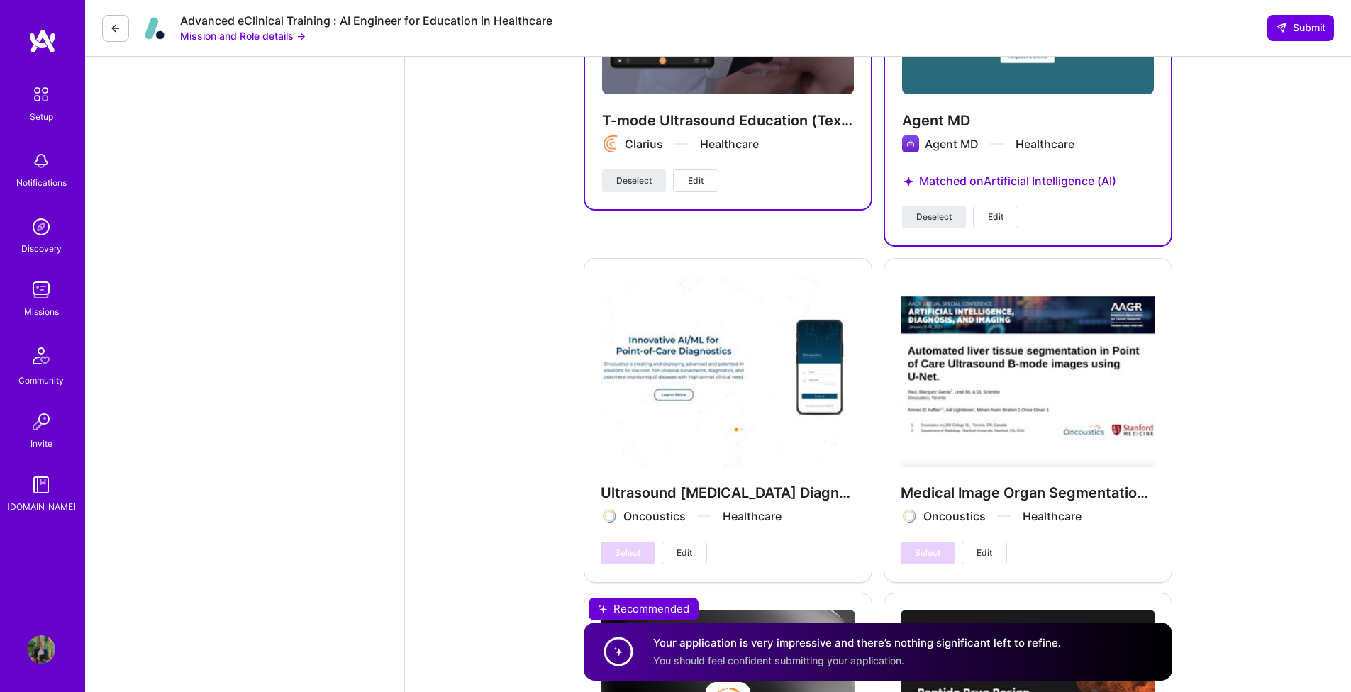
scroll to position [3033, 0]
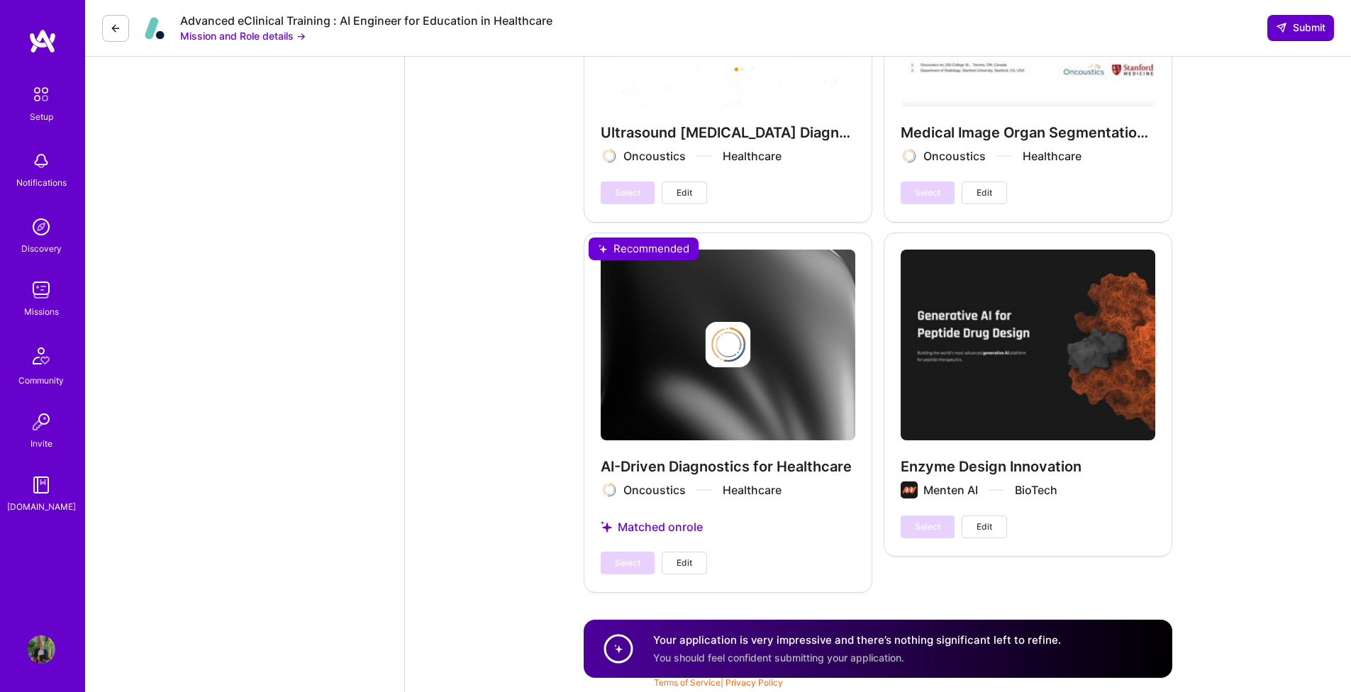
click at [1276, 26] on icon at bounding box center [1281, 27] width 11 height 11
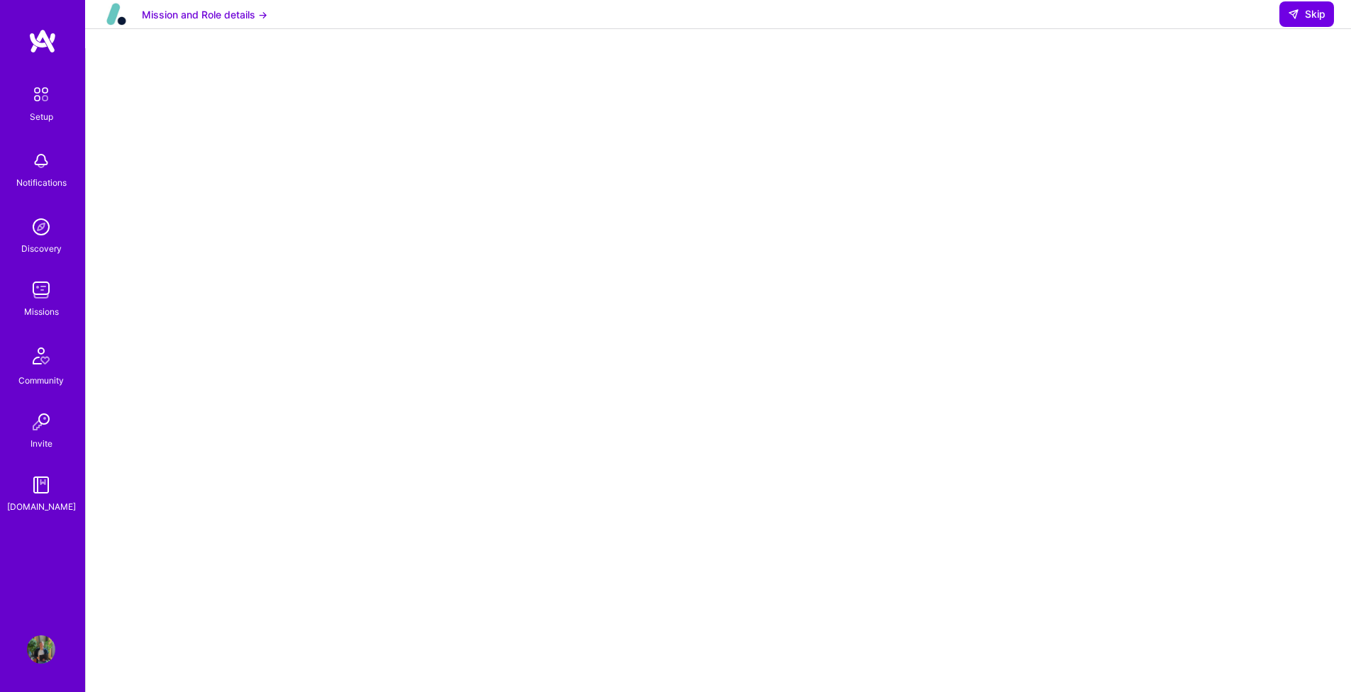
scroll to position [106, 0]
click at [1035, 213] on div at bounding box center [718, 321] width 1208 height 713
click at [1311, 18] on button "Skip" at bounding box center [1306, 14] width 55 height 26
select select "CA"
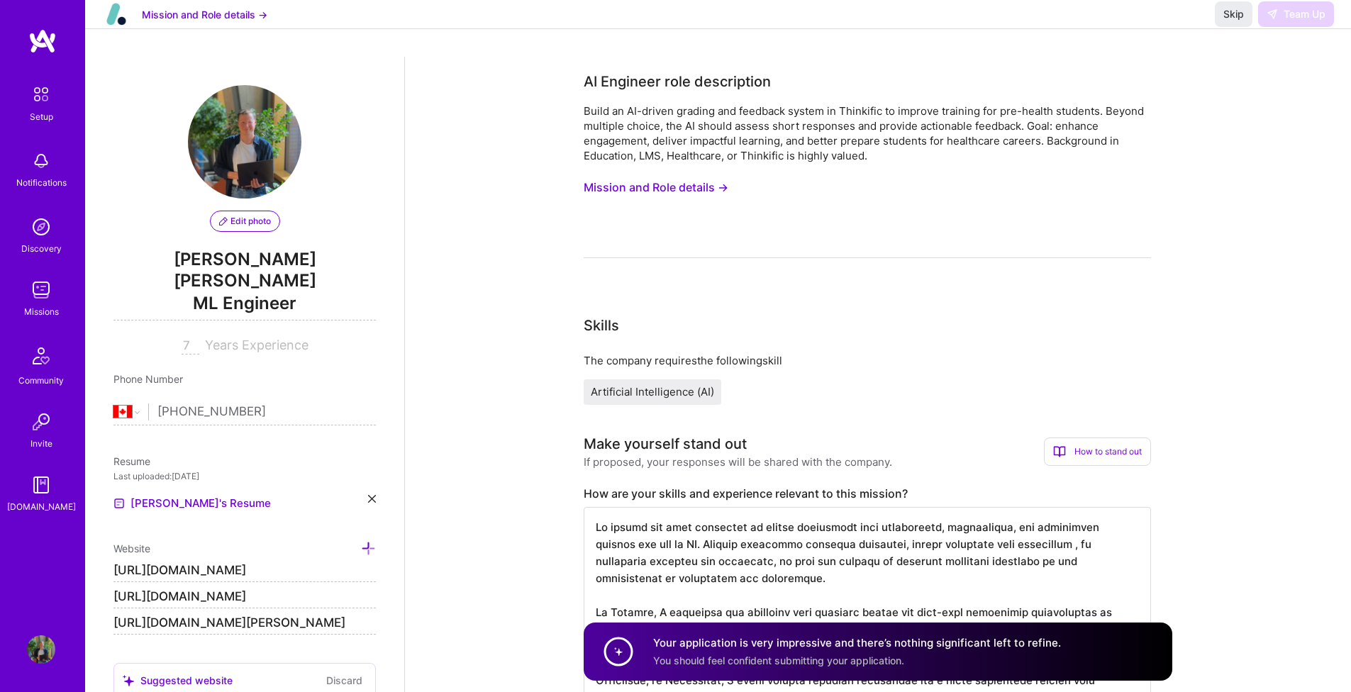
click at [1285, 27] on div "Skip Team Up" at bounding box center [1274, 14] width 119 height 26
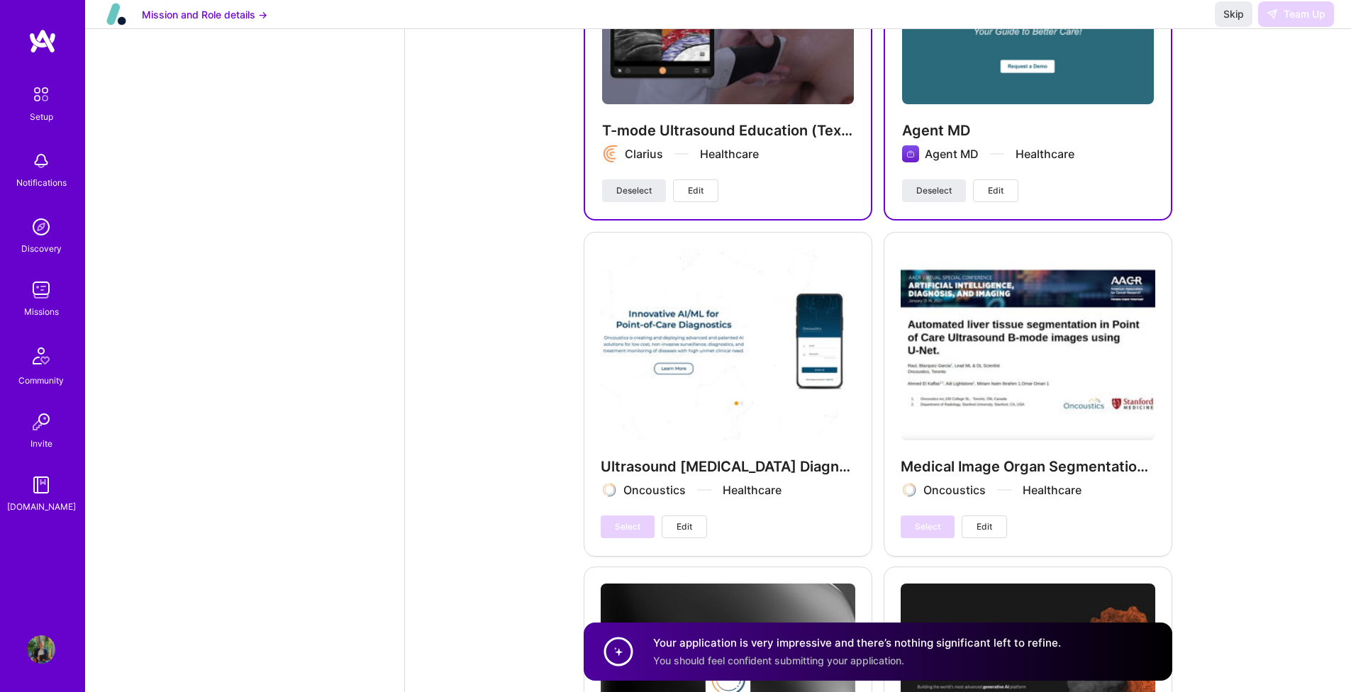
scroll to position [2960, 0]
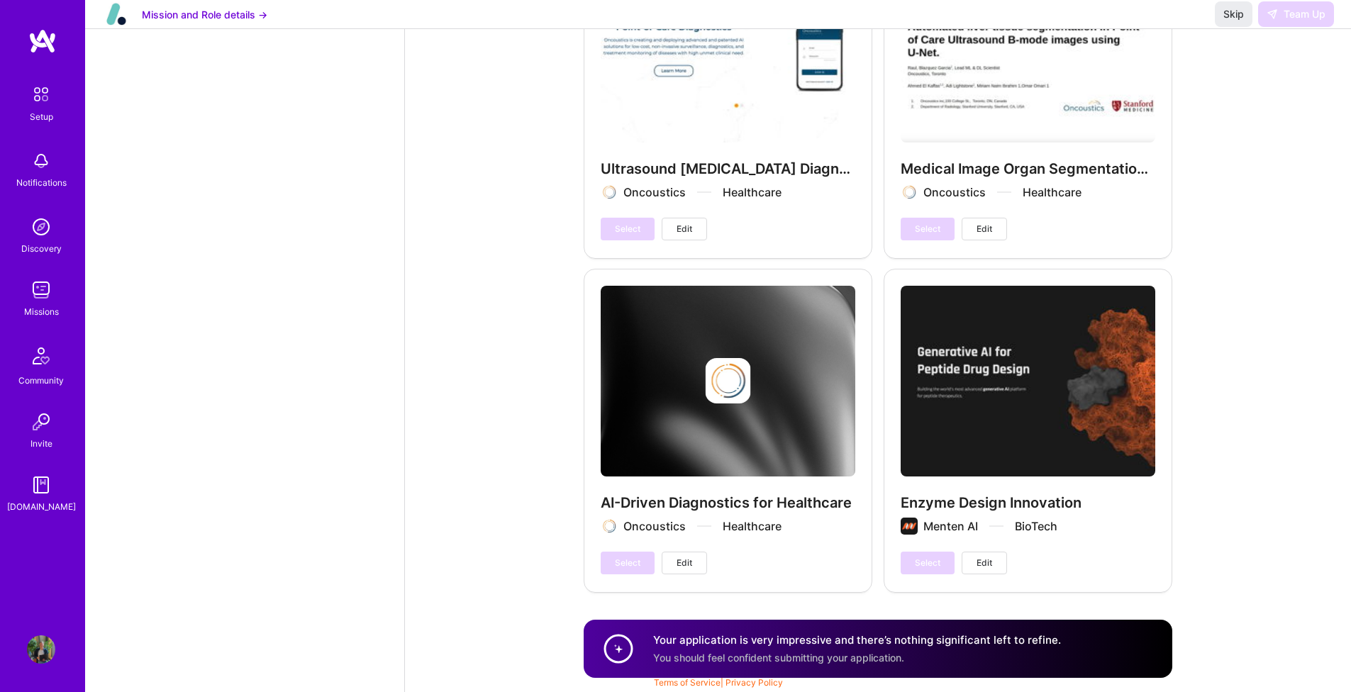
click at [45, 291] on img at bounding box center [41, 290] width 28 height 28
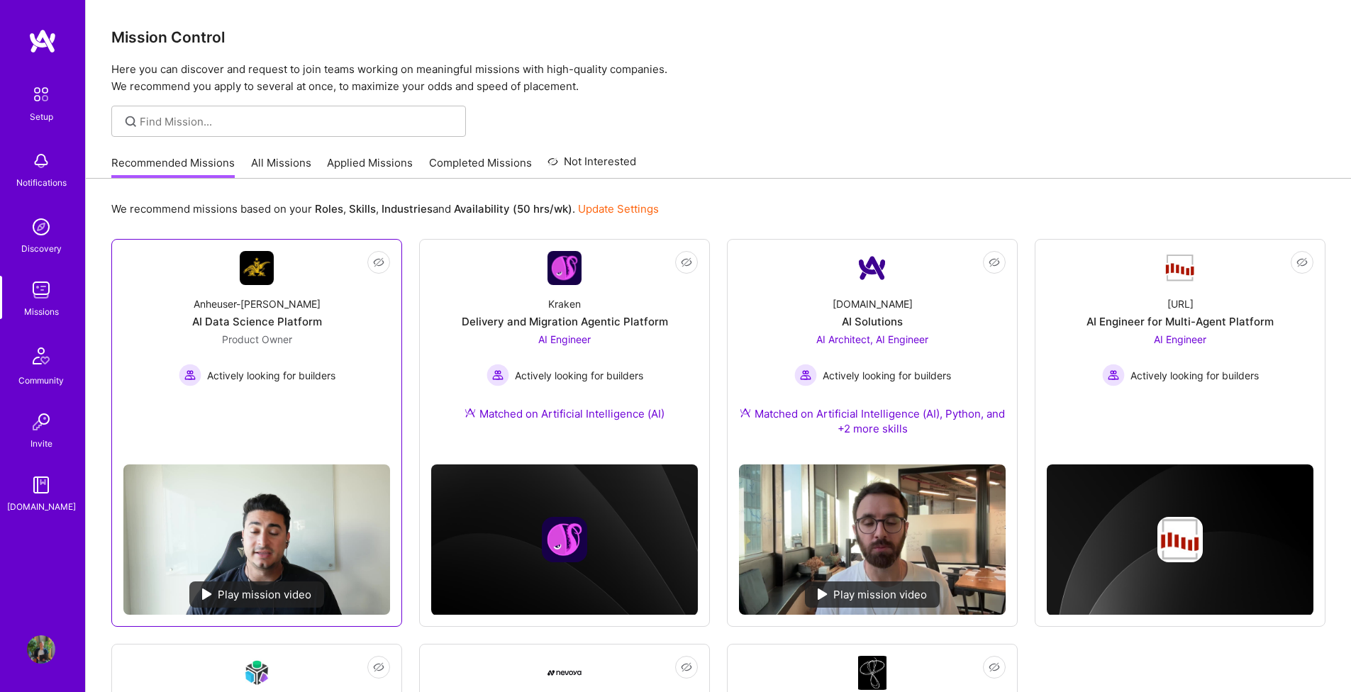
click at [330, 348] on div "Product Owner Actively looking for builders" at bounding box center [257, 359] width 157 height 55
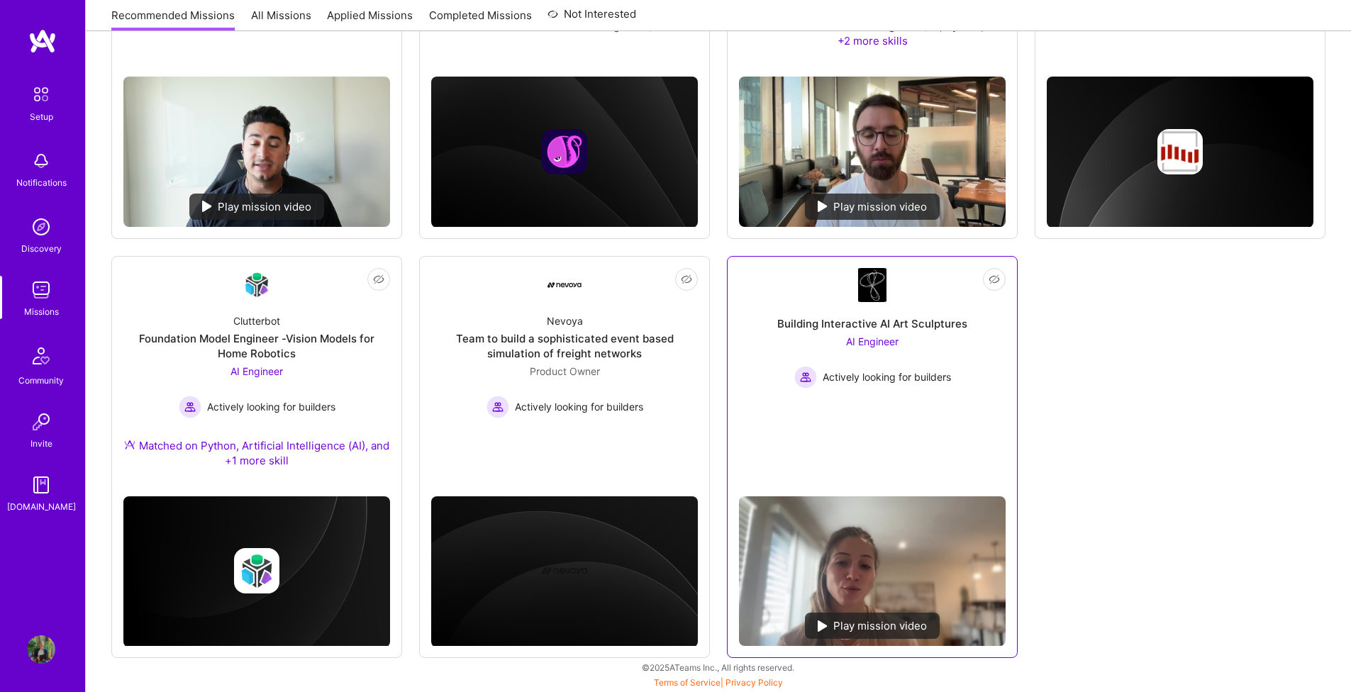
scroll to position [385, 0]
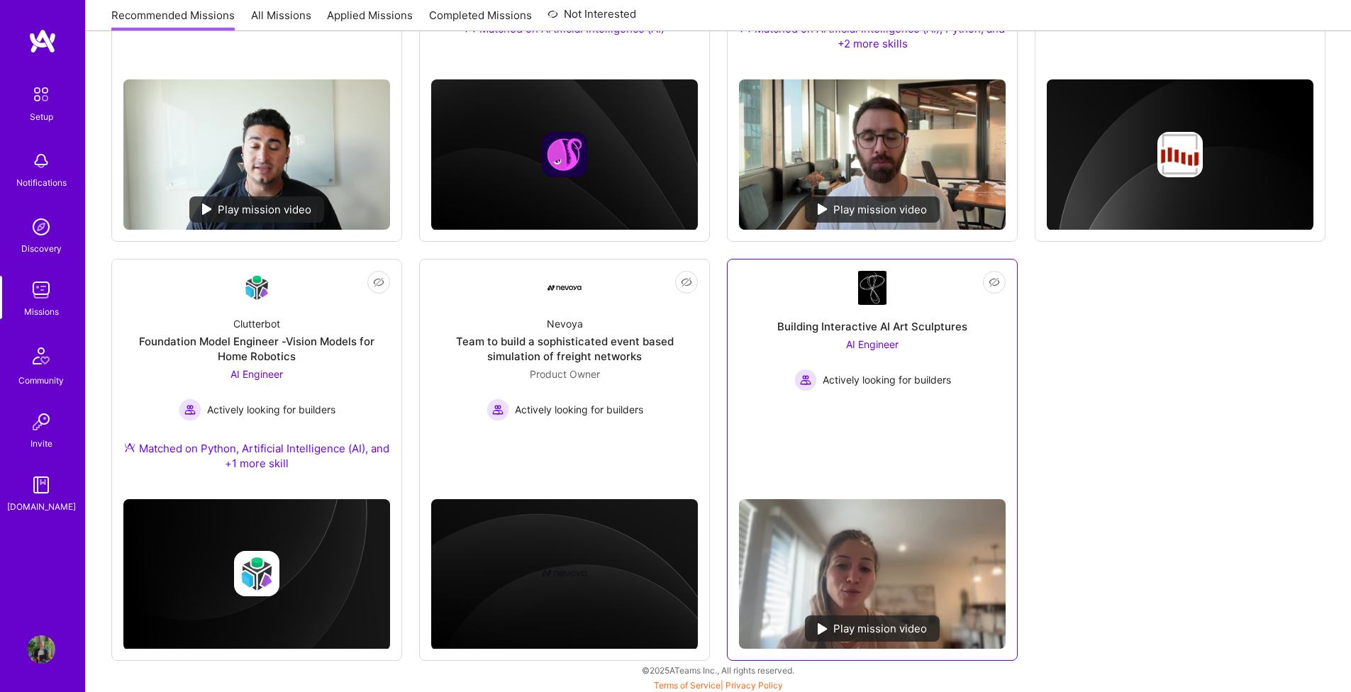
click at [899, 422] on link "Not Interested Building Interactive AI Art Sculptures AI Engineer Actively look…" at bounding box center [872, 379] width 267 height 217
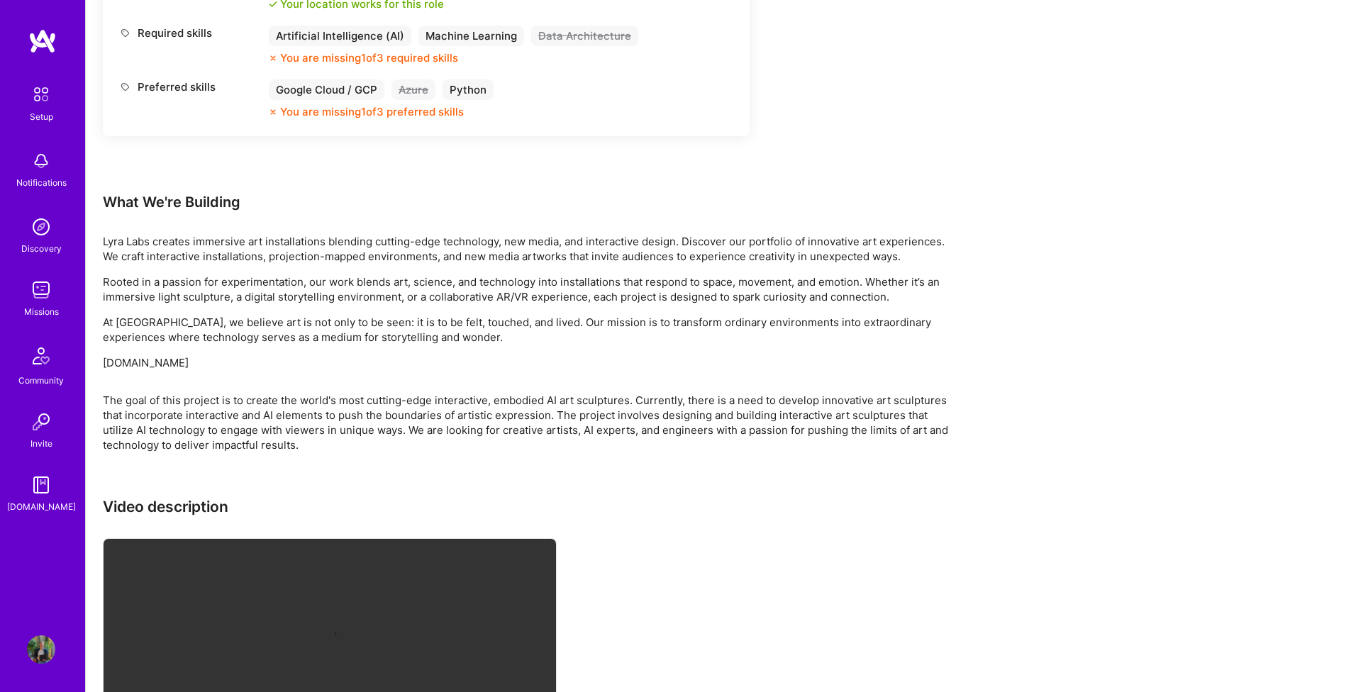
scroll to position [867, 0]
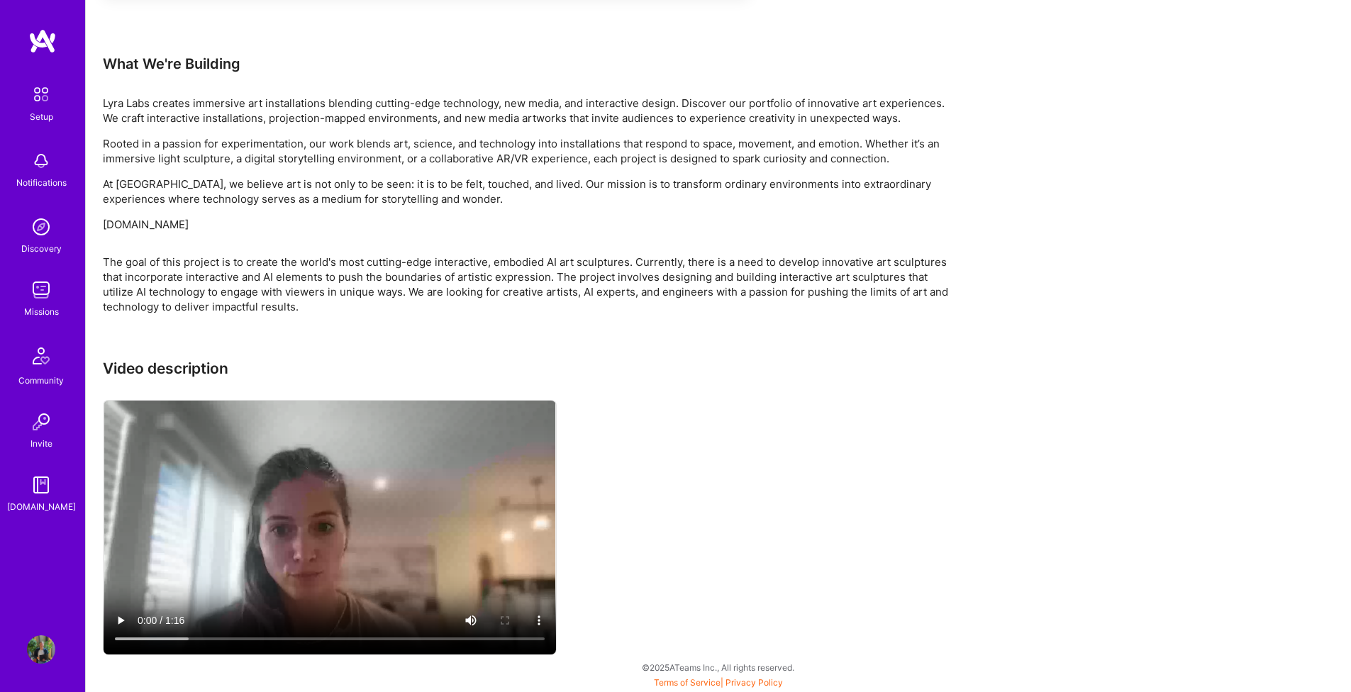
click at [46, 262] on div "Setup Notifications Discovery Missions Community Invite A.Guide" at bounding box center [42, 296] width 85 height 435
click at [48, 238] on img at bounding box center [41, 227] width 28 height 28
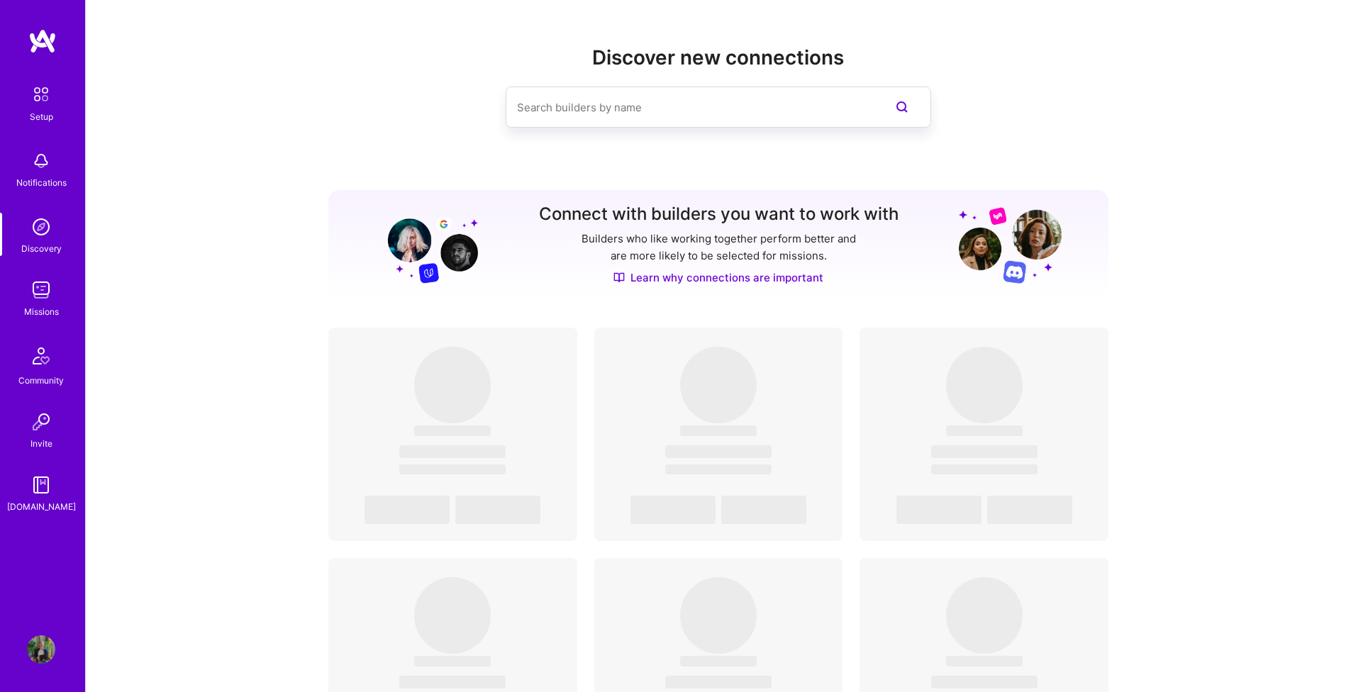
click at [52, 282] on img at bounding box center [41, 290] width 28 height 28
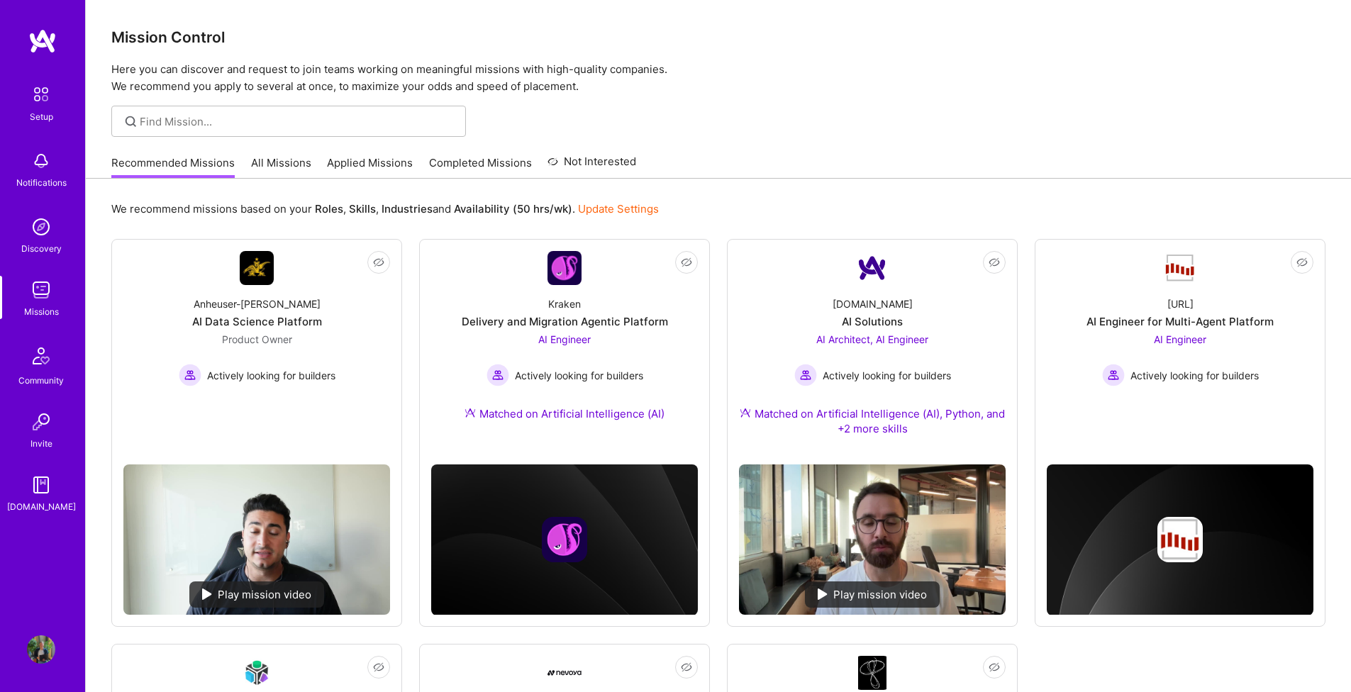
click at [408, 162] on link "Applied Missions" at bounding box center [370, 166] width 86 height 23
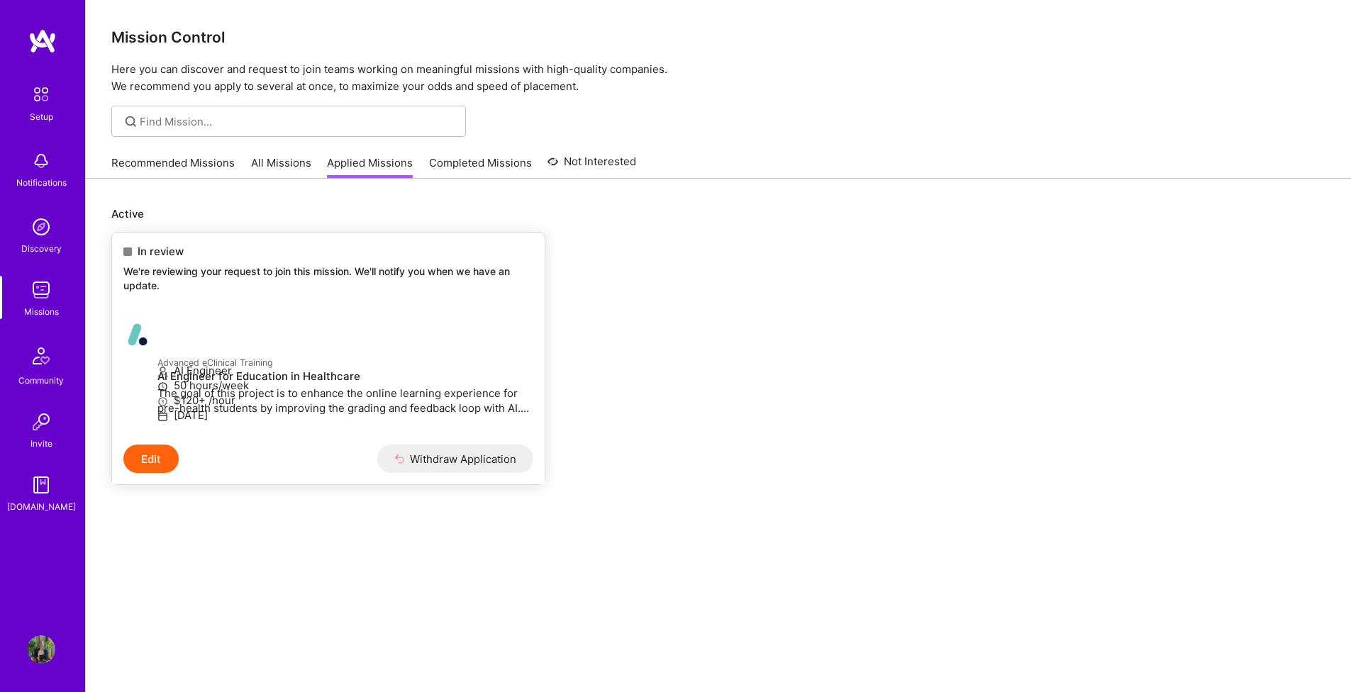
click at [308, 381] on h4 "AI Engineer for Education in Healthcare" at bounding box center [345, 376] width 376 height 13
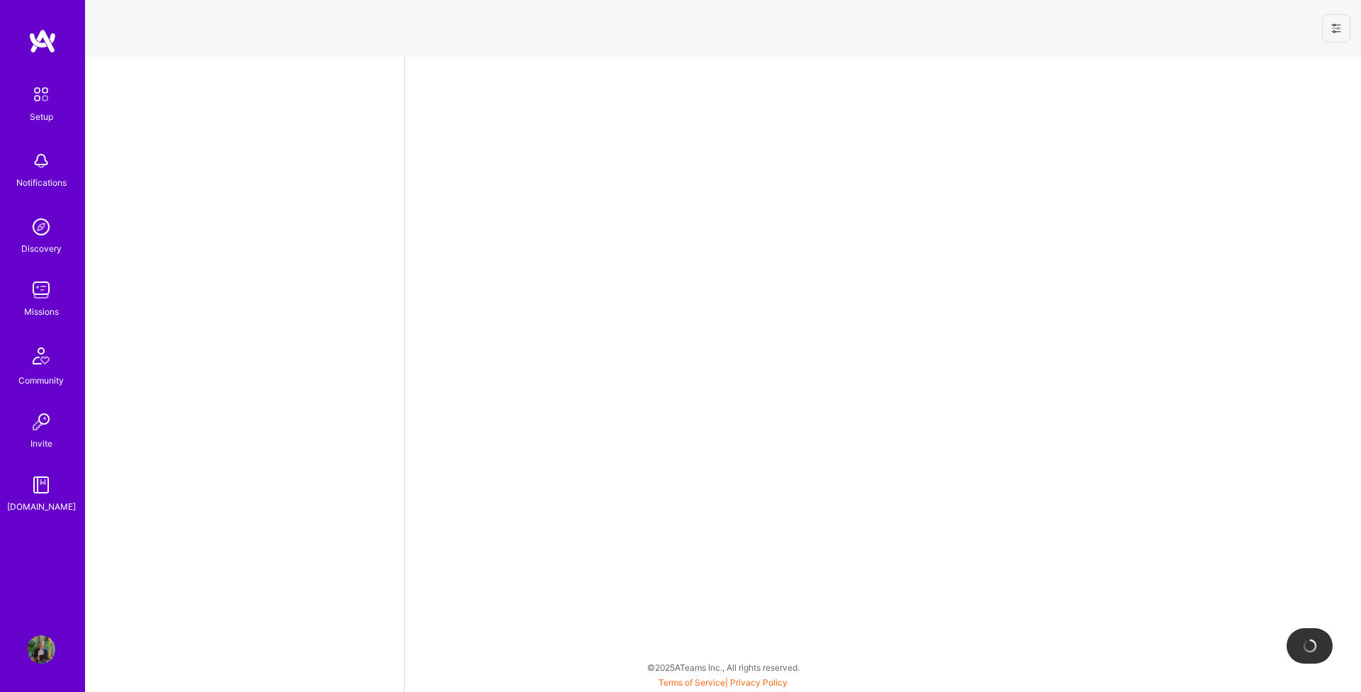
select select "CA"
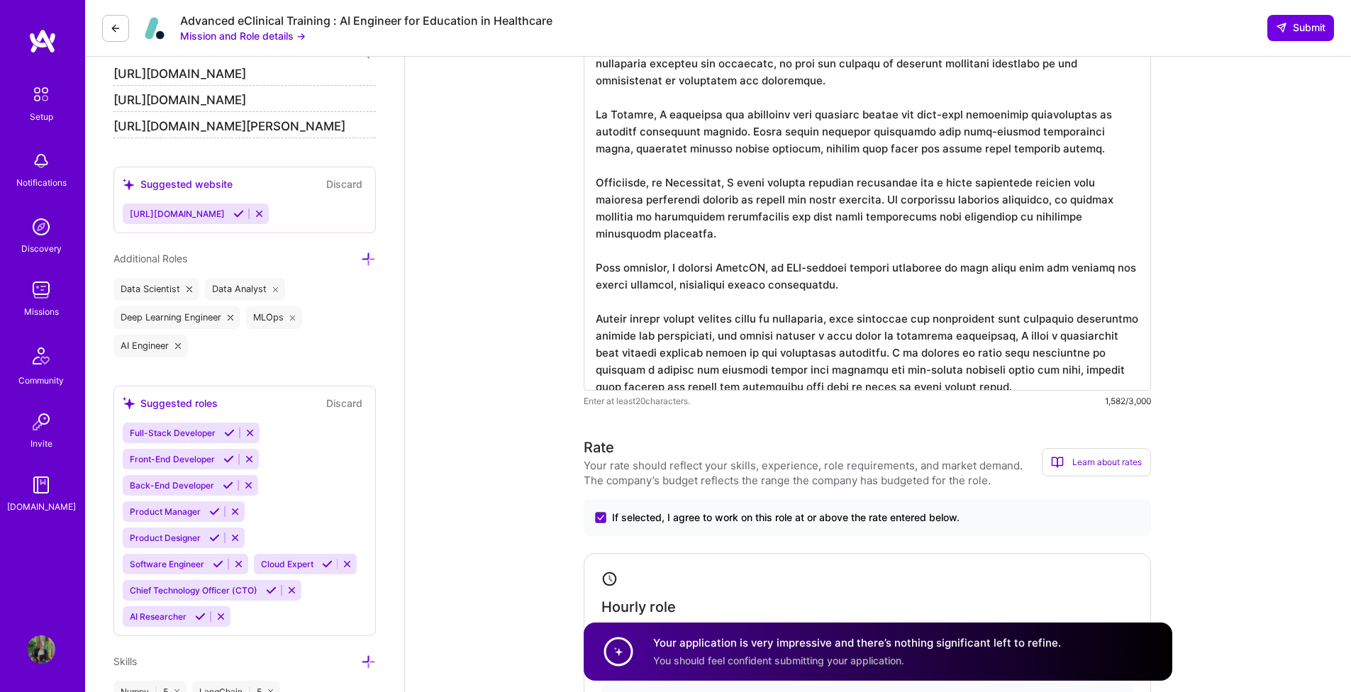
scroll to position [179, 0]
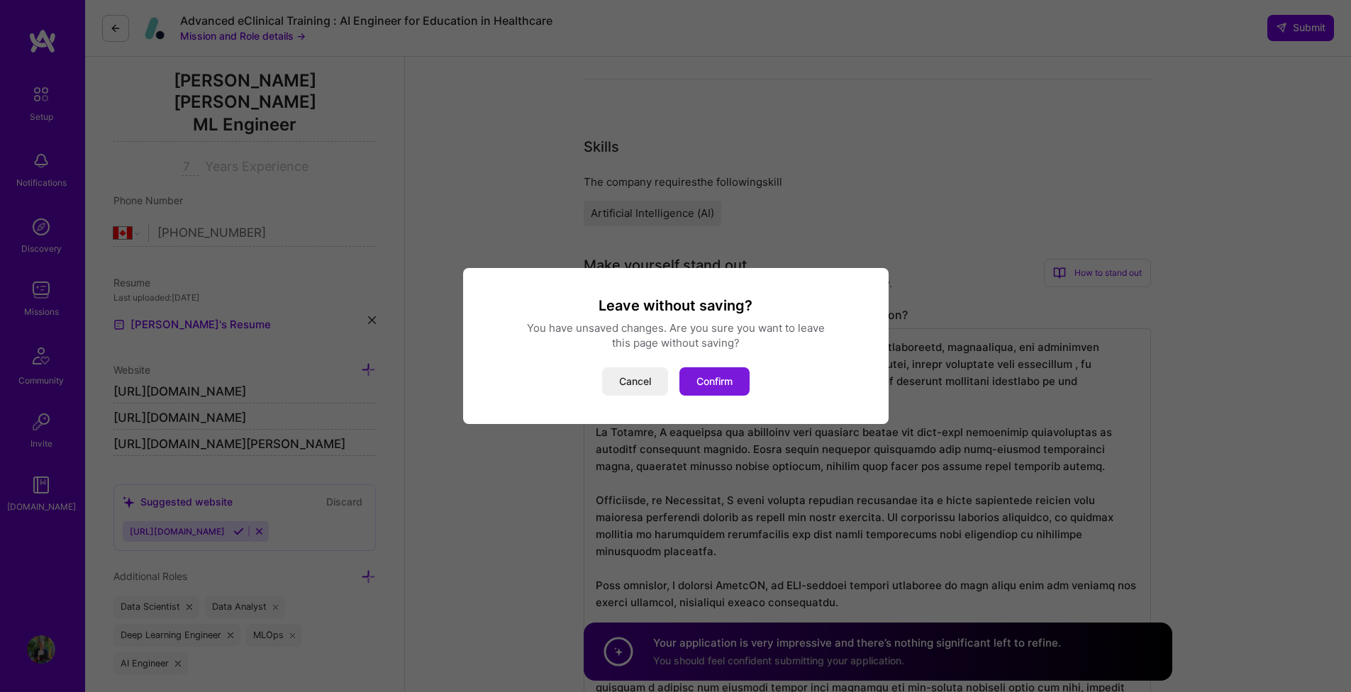
click at [684, 374] on button "Confirm" at bounding box center [714, 381] width 70 height 28
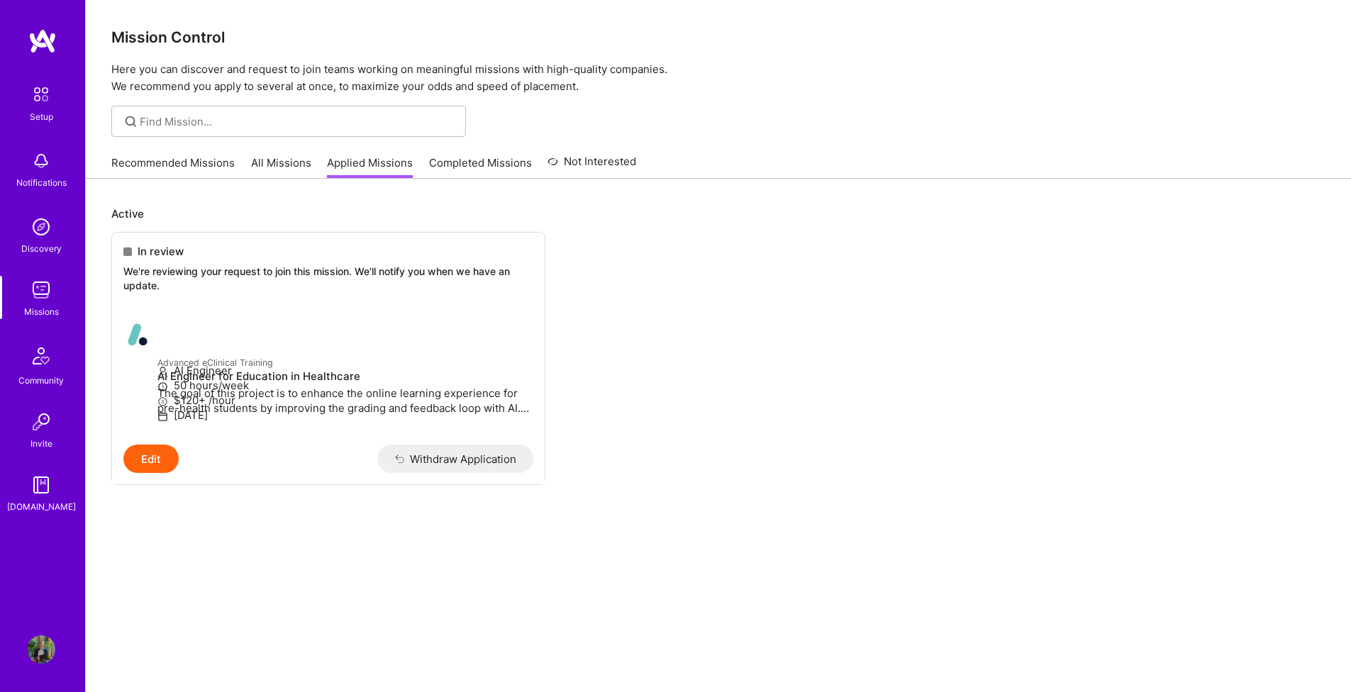
click at [221, 162] on link "Recommended Missions" at bounding box center [172, 166] width 123 height 23
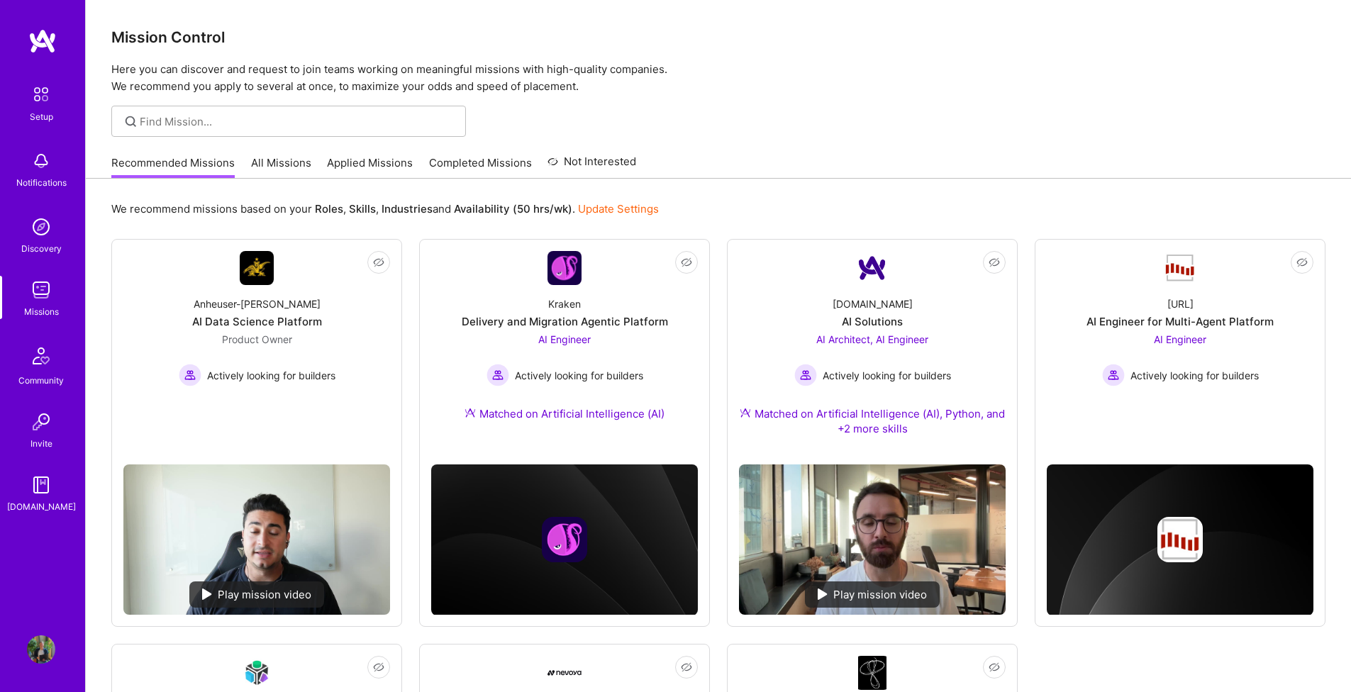
click at [266, 109] on div at bounding box center [288, 121] width 355 height 31
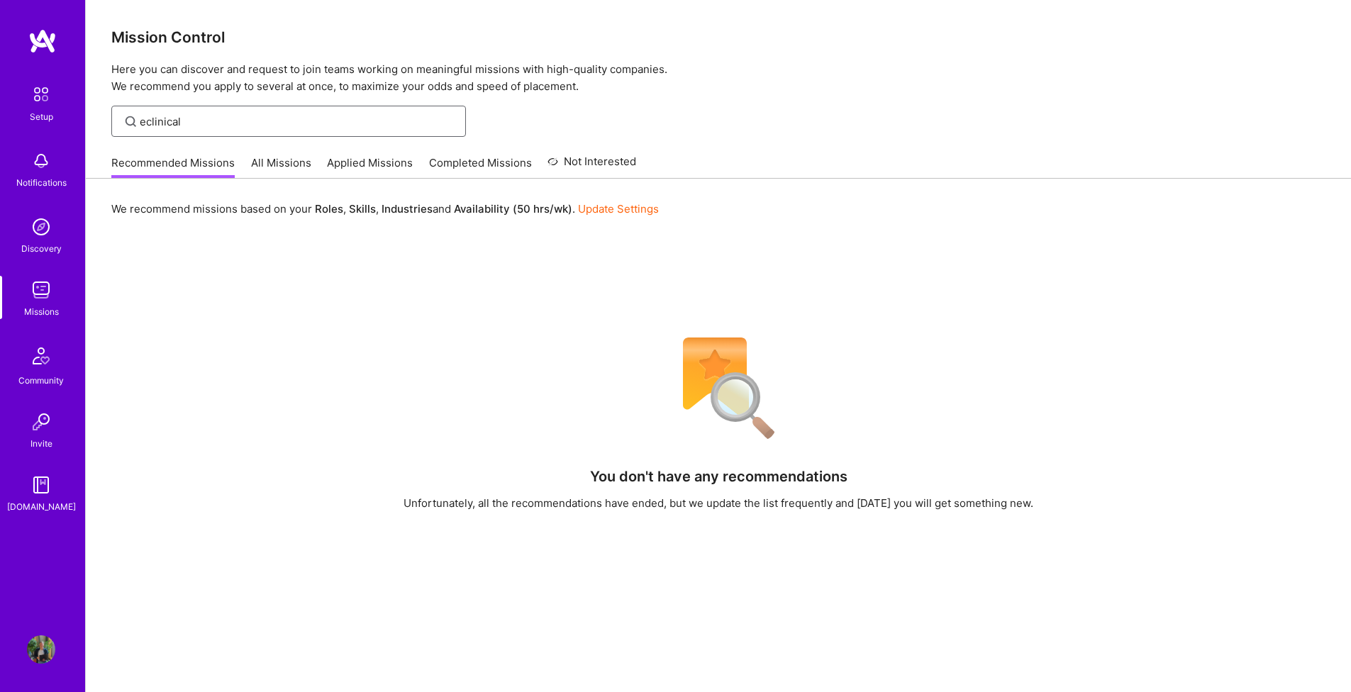
drag, startPoint x: 218, startPoint y: 113, endPoint x: 64, endPoint y: 108, distance: 153.9
click at [64, 108] on div "Setup Notifications Discovery Missions Community Invite A.Guide Profile Close S…" at bounding box center [675, 446] width 1351 height 892
drag, startPoint x: 199, startPoint y: 123, endPoint x: 91, endPoint y: 121, distance: 108.5
click at [91, 120] on div "eclinical" at bounding box center [718, 121] width 1265 height 31
click at [279, 160] on link "All Missions" at bounding box center [281, 166] width 60 height 23
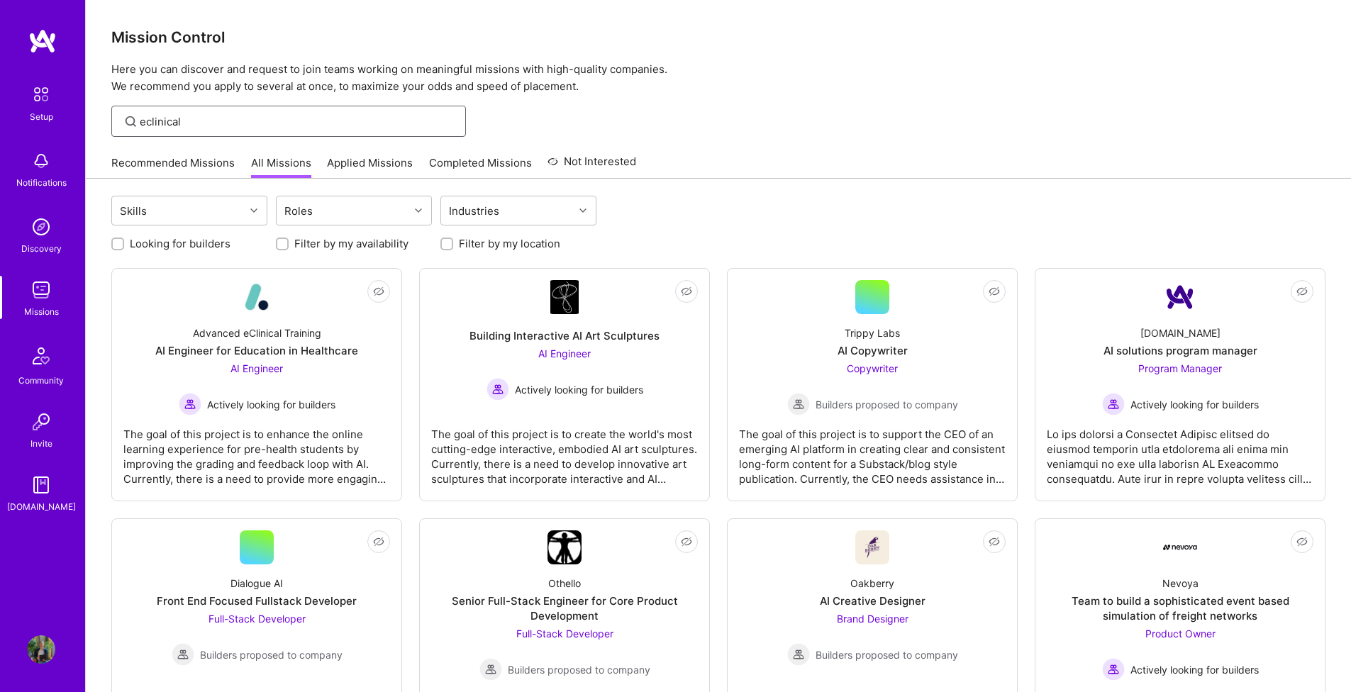
drag, startPoint x: 235, startPoint y: 127, endPoint x: 103, endPoint y: 116, distance: 132.4
click at [102, 115] on div "eclinical" at bounding box center [718, 121] width 1265 height 31
type input "advanced"
click at [172, 316] on div "Advanced eClinical Training AI Engineer for Education in Healthcare AI Engineer…" at bounding box center [256, 364] width 267 height 101
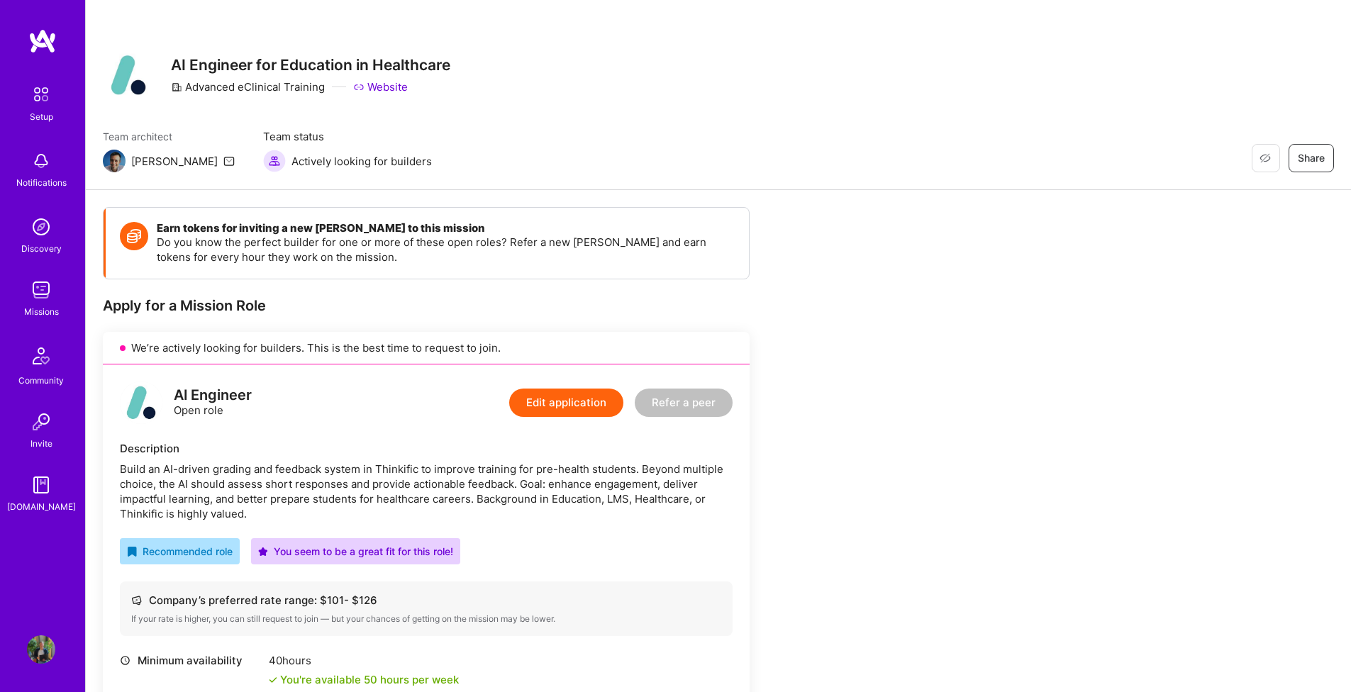
click at [127, 160] on div "[PERSON_NAME]" at bounding box center [169, 161] width 132 height 23
click at [119, 160] on img at bounding box center [114, 161] width 23 height 23
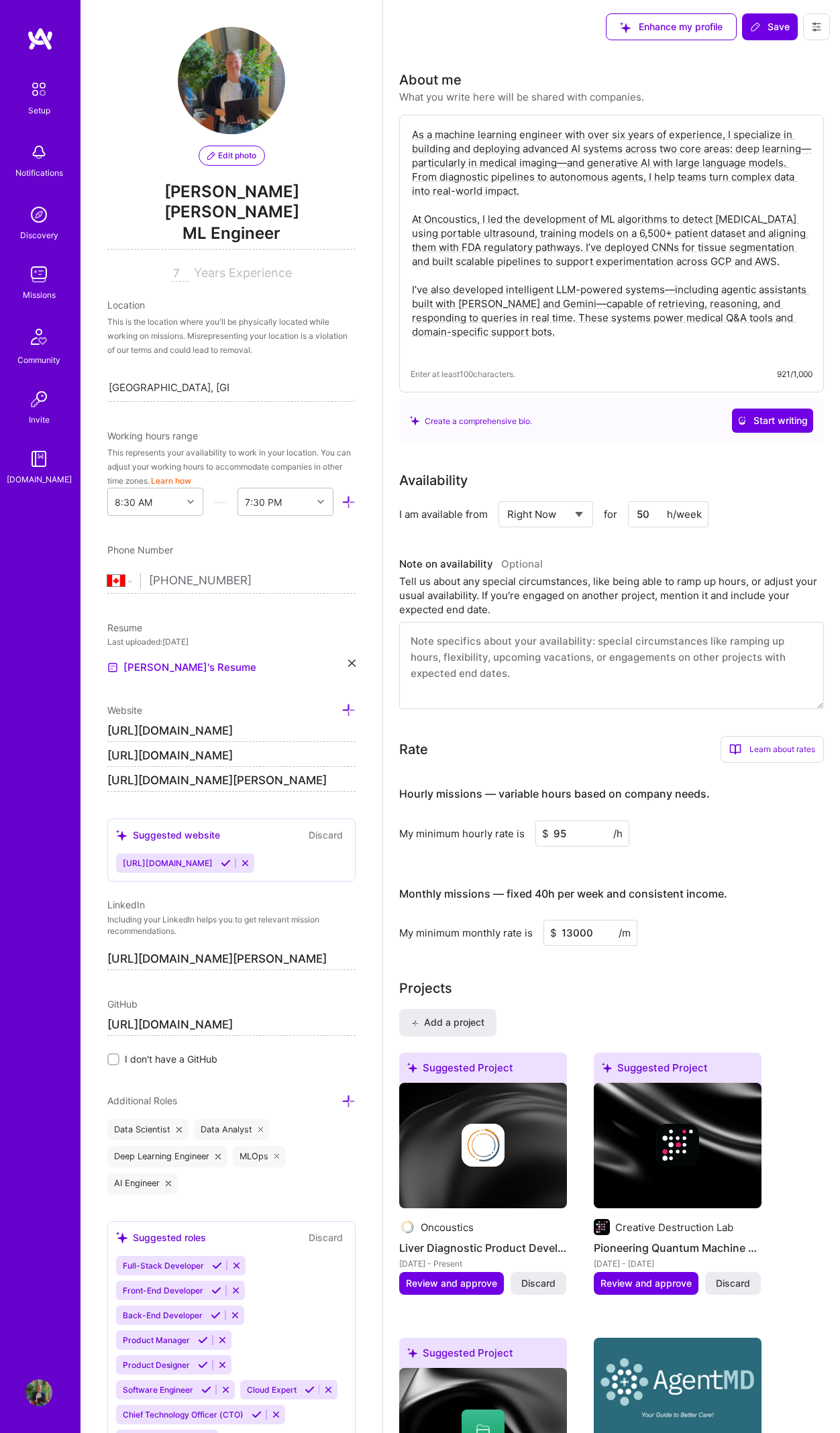
select select "CA"
select select "Right Now"
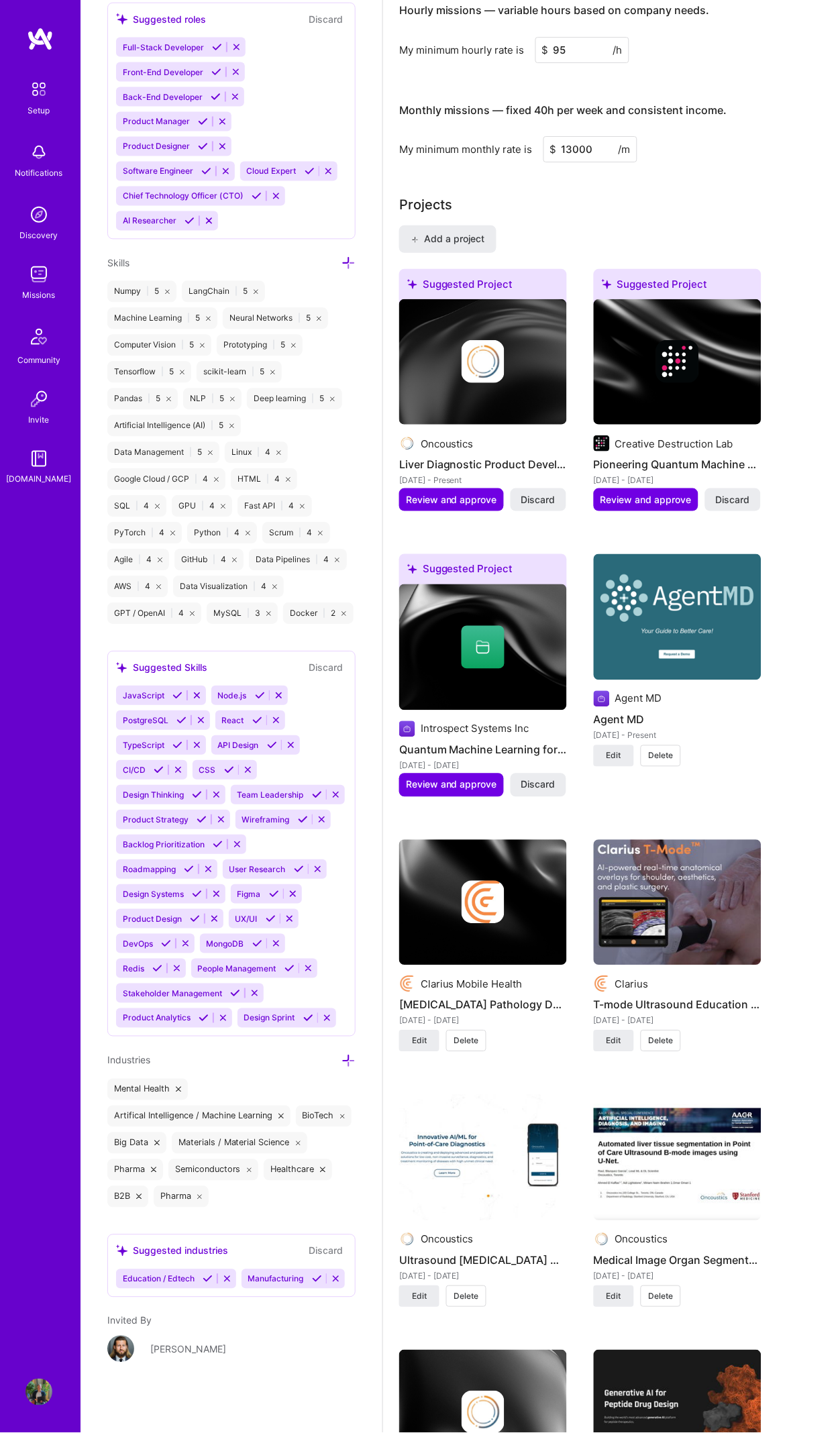
scroll to position [889, 0]
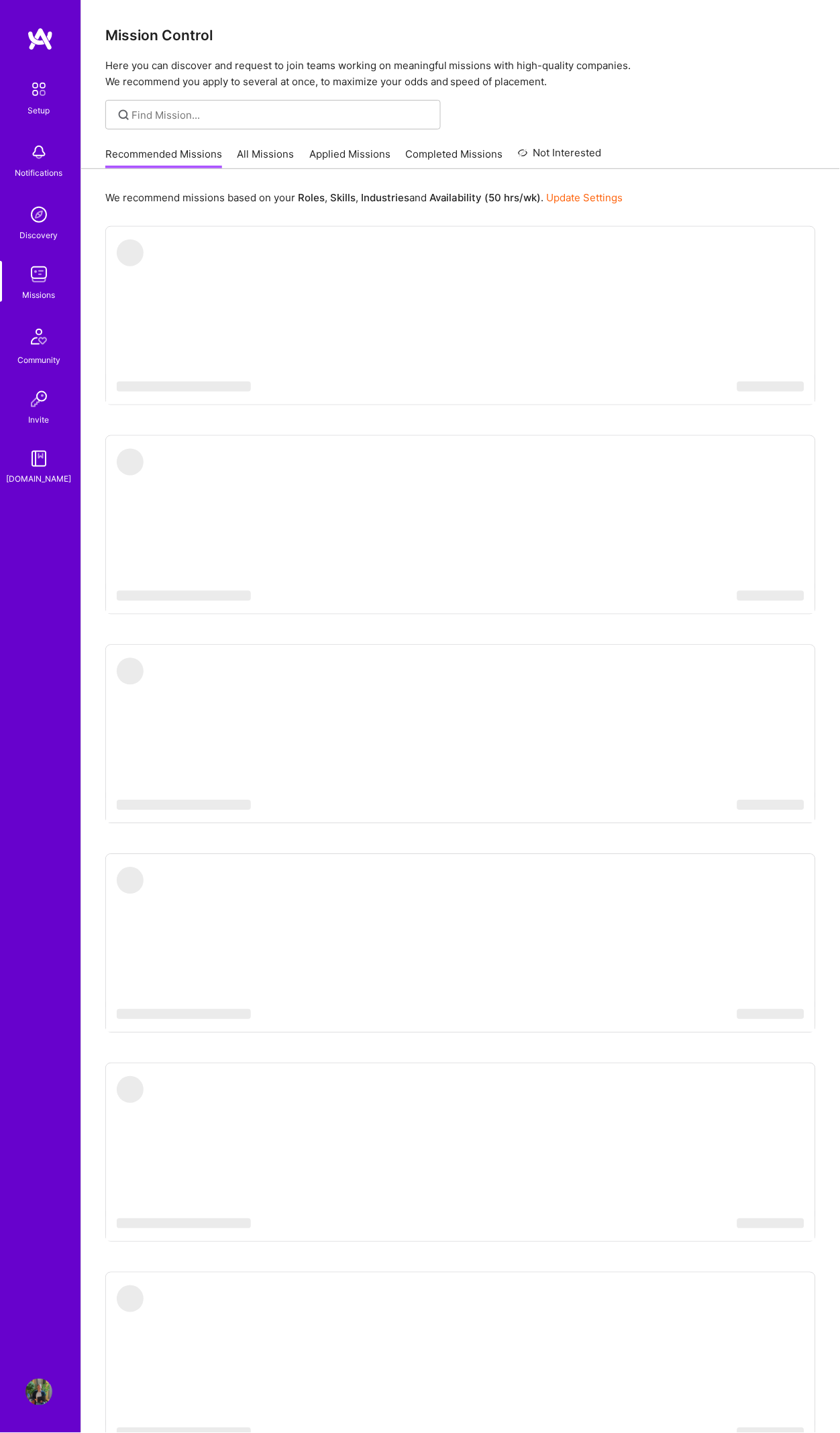
click at [41, 271] on img at bounding box center [39, 274] width 26 height 27
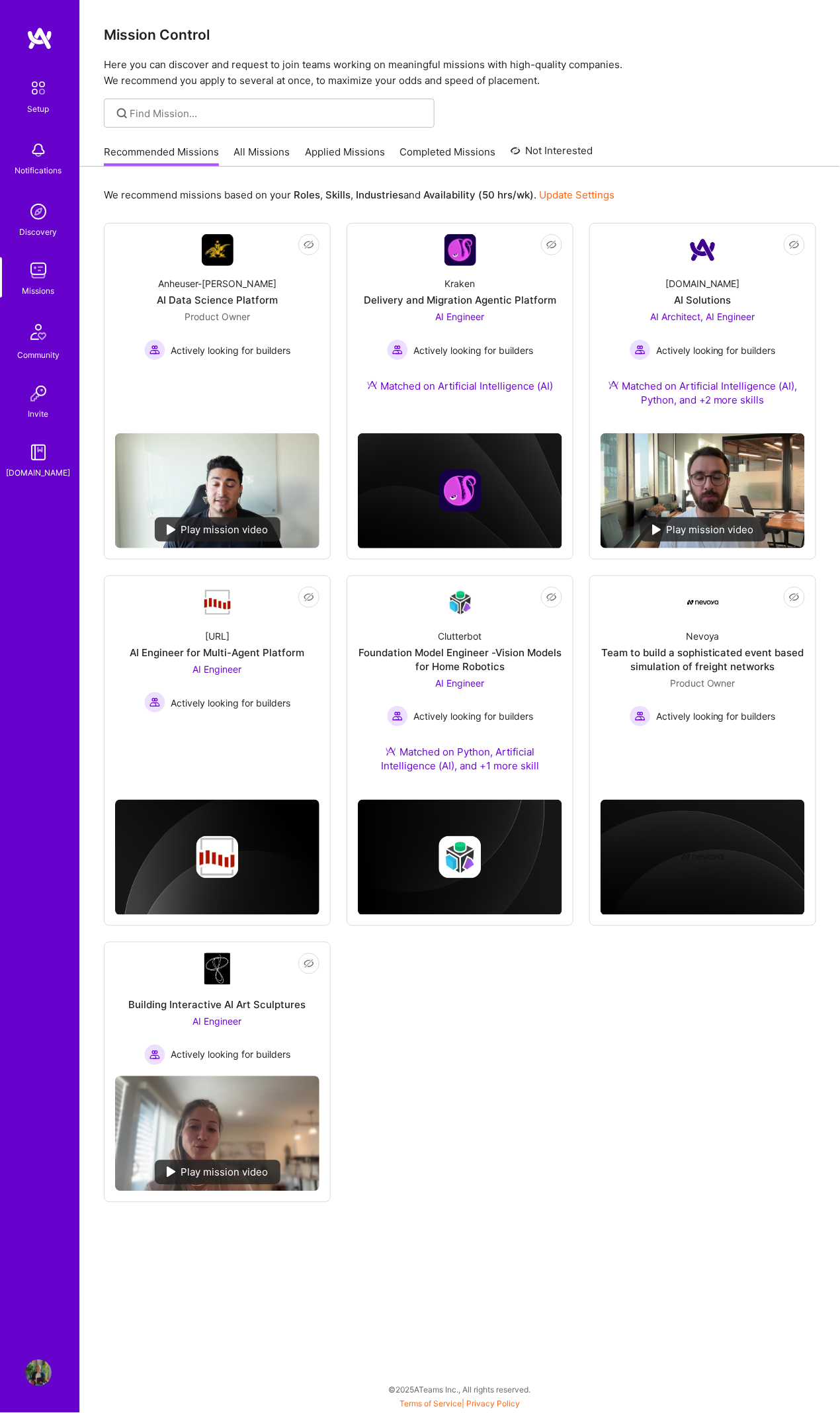
click at [40, 268] on img at bounding box center [38, 271] width 26 height 26
click at [320, 155] on link "Applied Missions" at bounding box center [345, 155] width 80 height 21
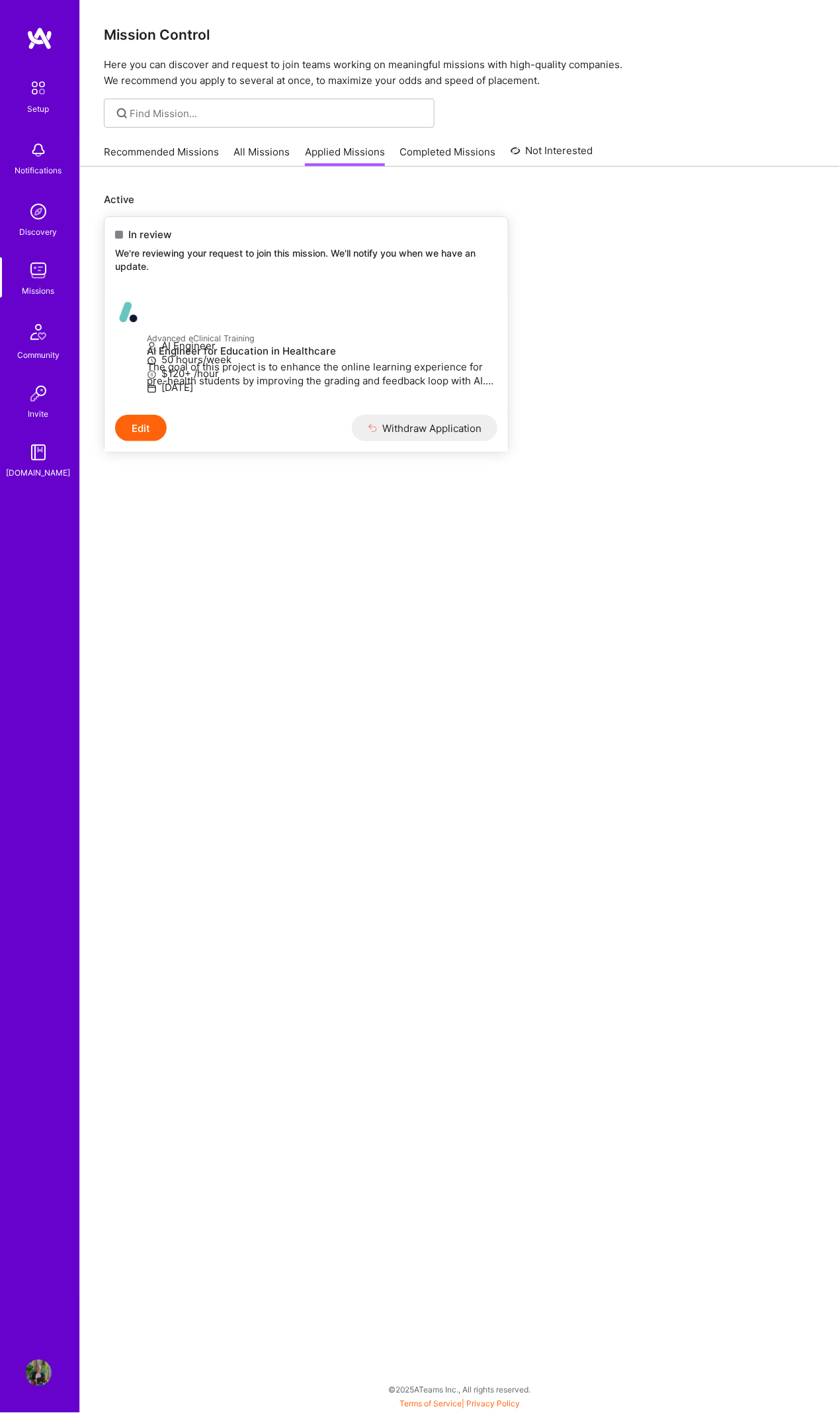
click at [157, 441] on button "Edit" at bounding box center [140, 428] width 51 height 26
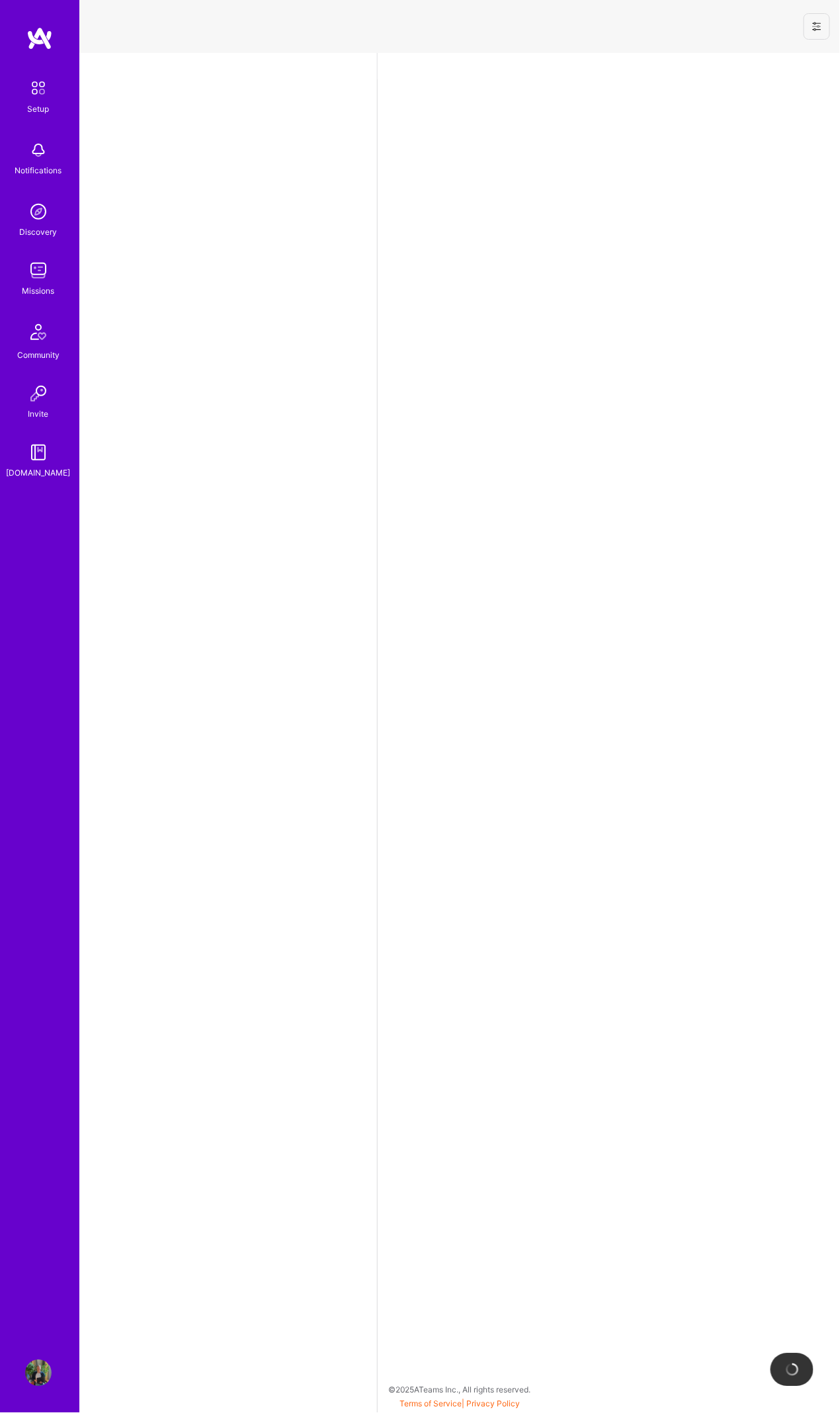
select select "CA"
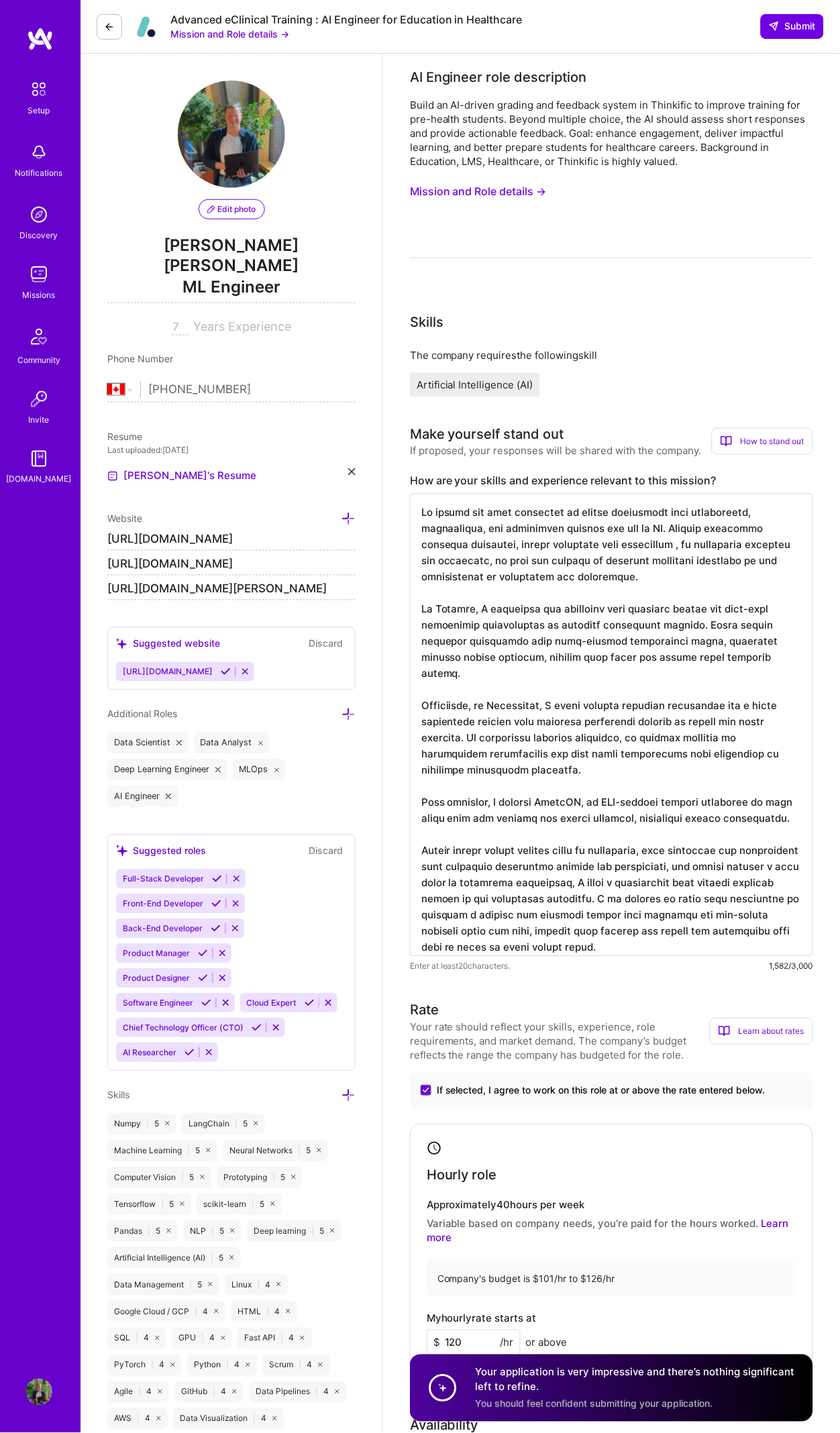
click at [114, 22] on button at bounding box center [109, 27] width 26 height 26
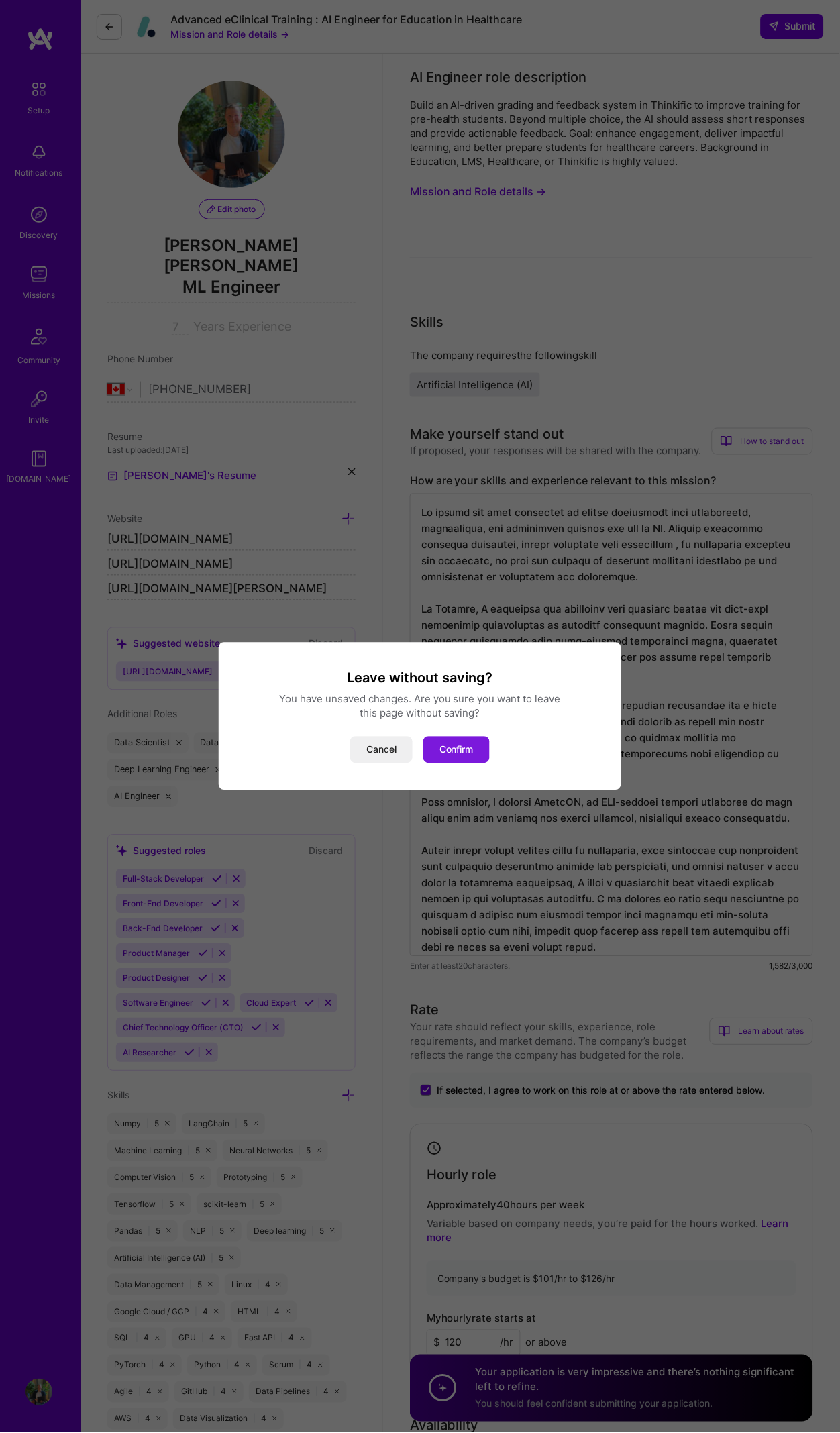
click at [429, 743] on button "Confirm" at bounding box center [456, 751] width 66 height 27
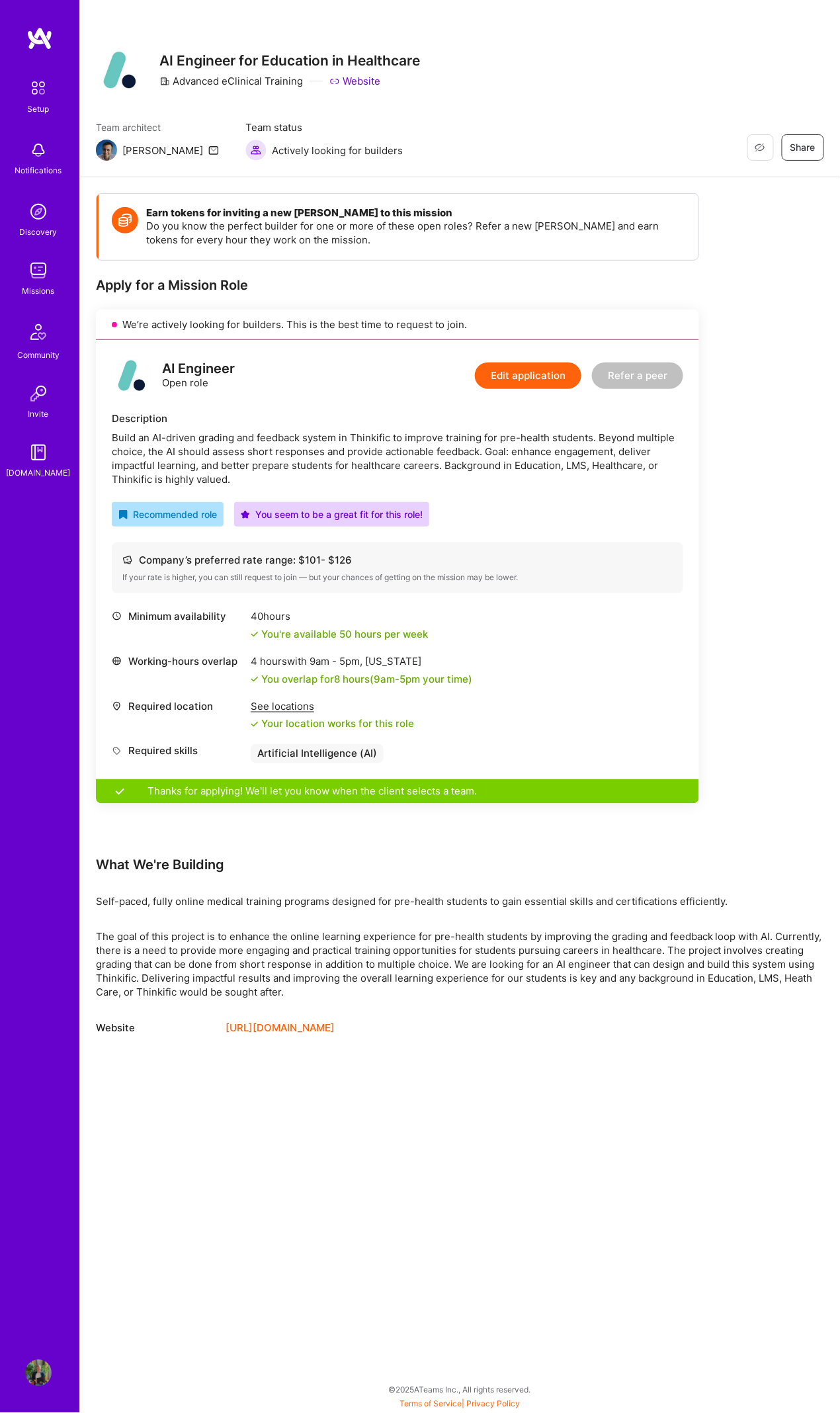
click at [37, 287] on div "Missions" at bounding box center [38, 290] width 33 height 14
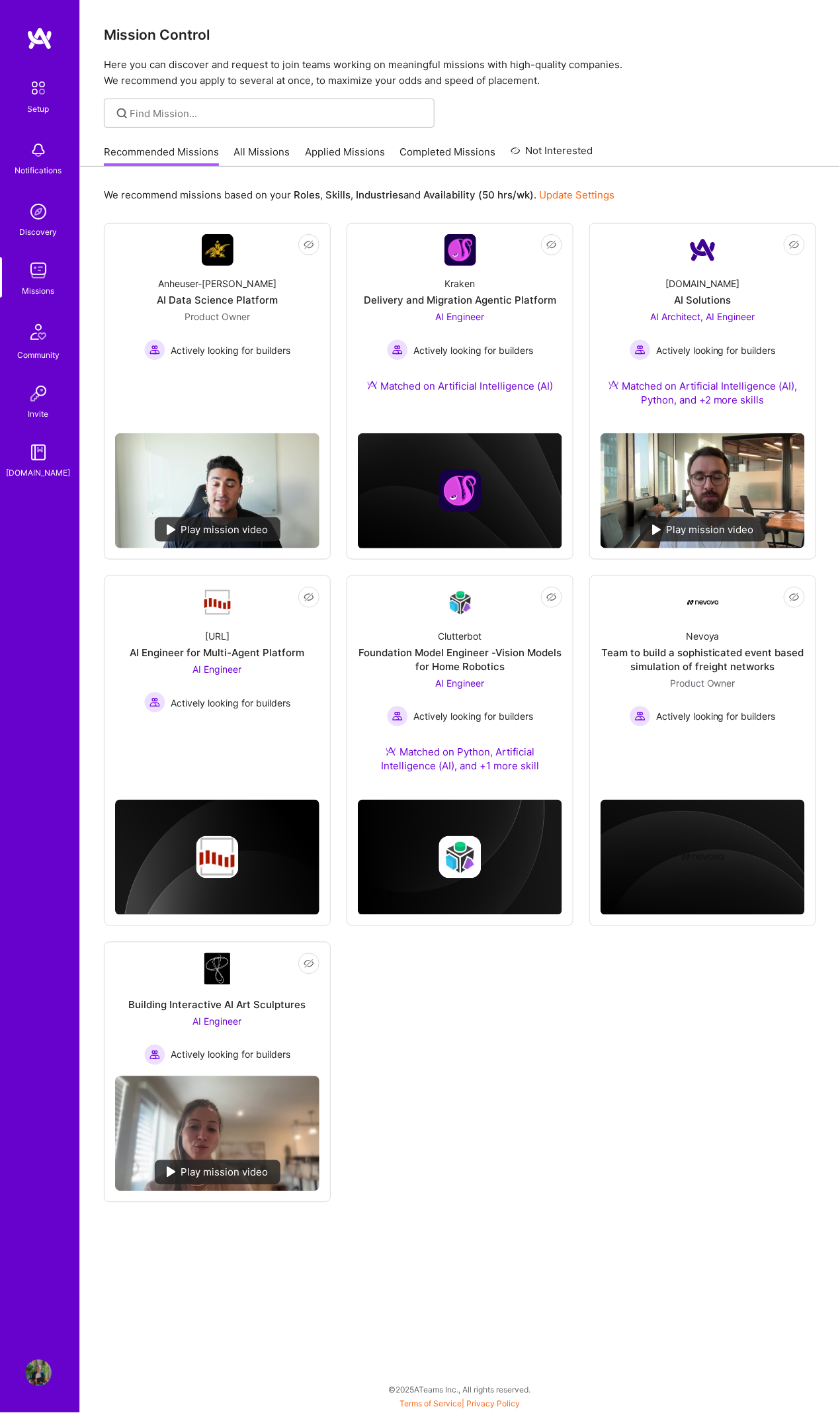
click at [319, 147] on link "Applied Missions" at bounding box center [345, 155] width 80 height 21
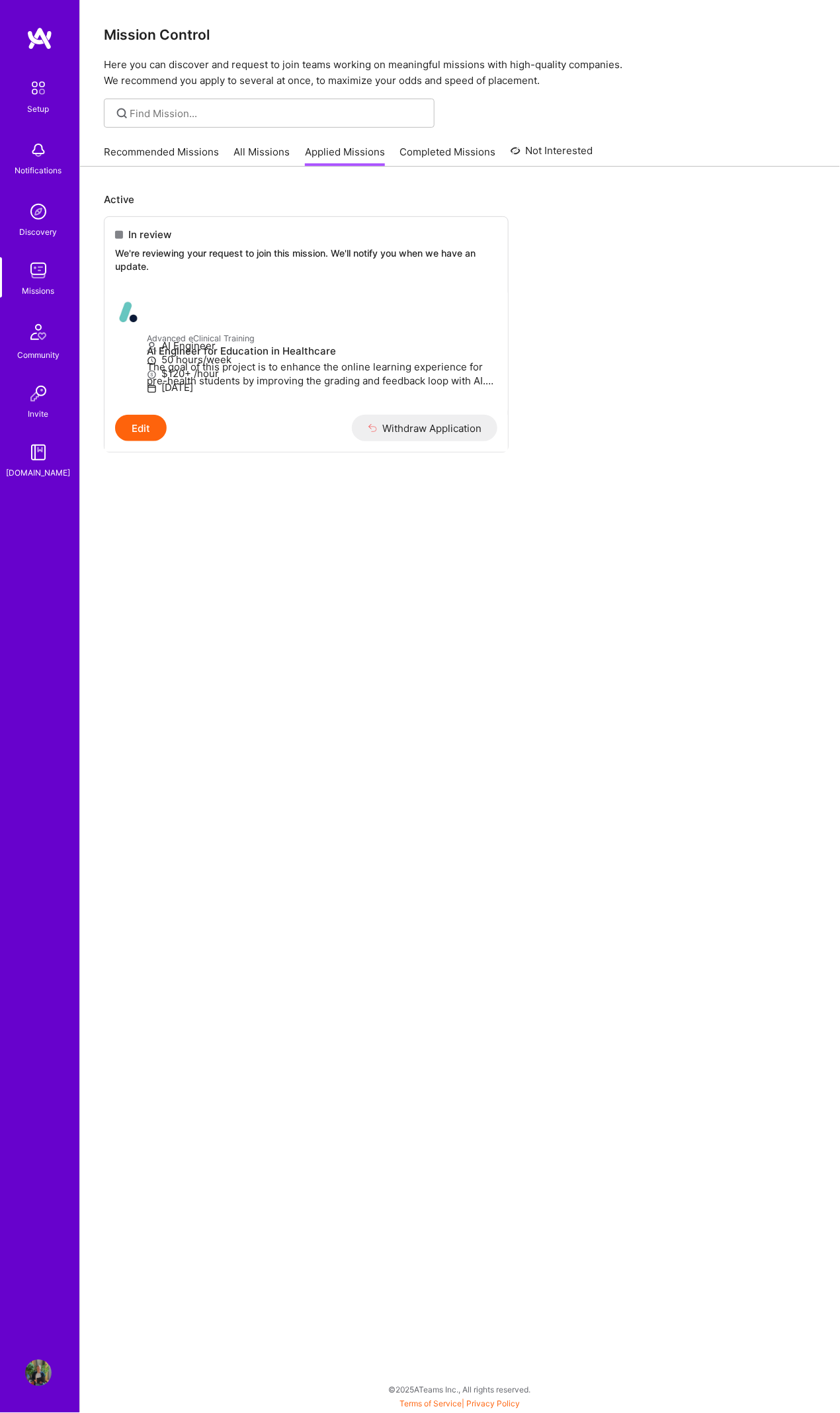
click at [36, 105] on div "Setup" at bounding box center [38, 108] width 21 height 14
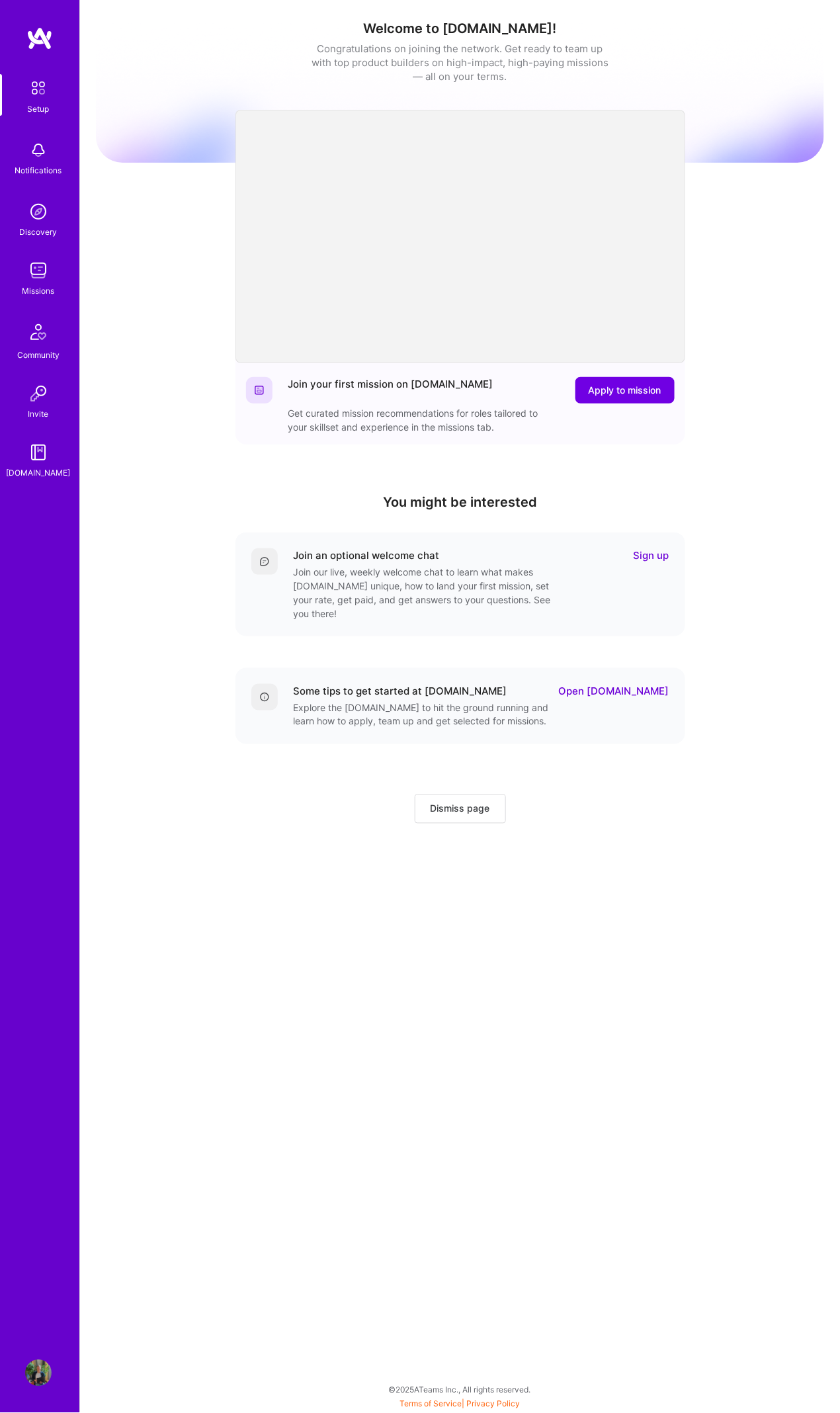
click at [37, 1370] on img at bounding box center [38, 1374] width 26 height 26
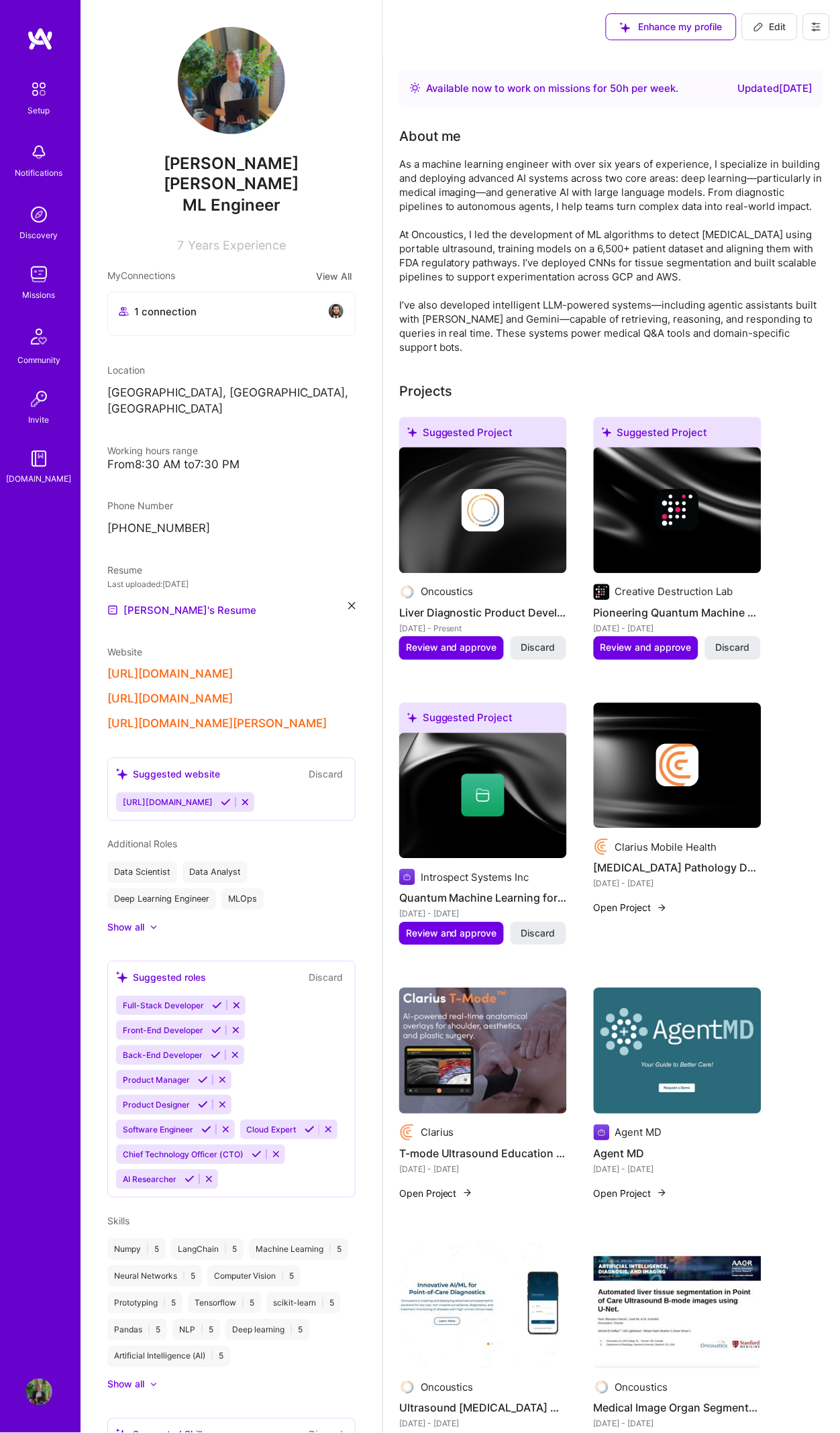
click at [629, 1017] on img at bounding box center [676, 1051] width 167 height 126
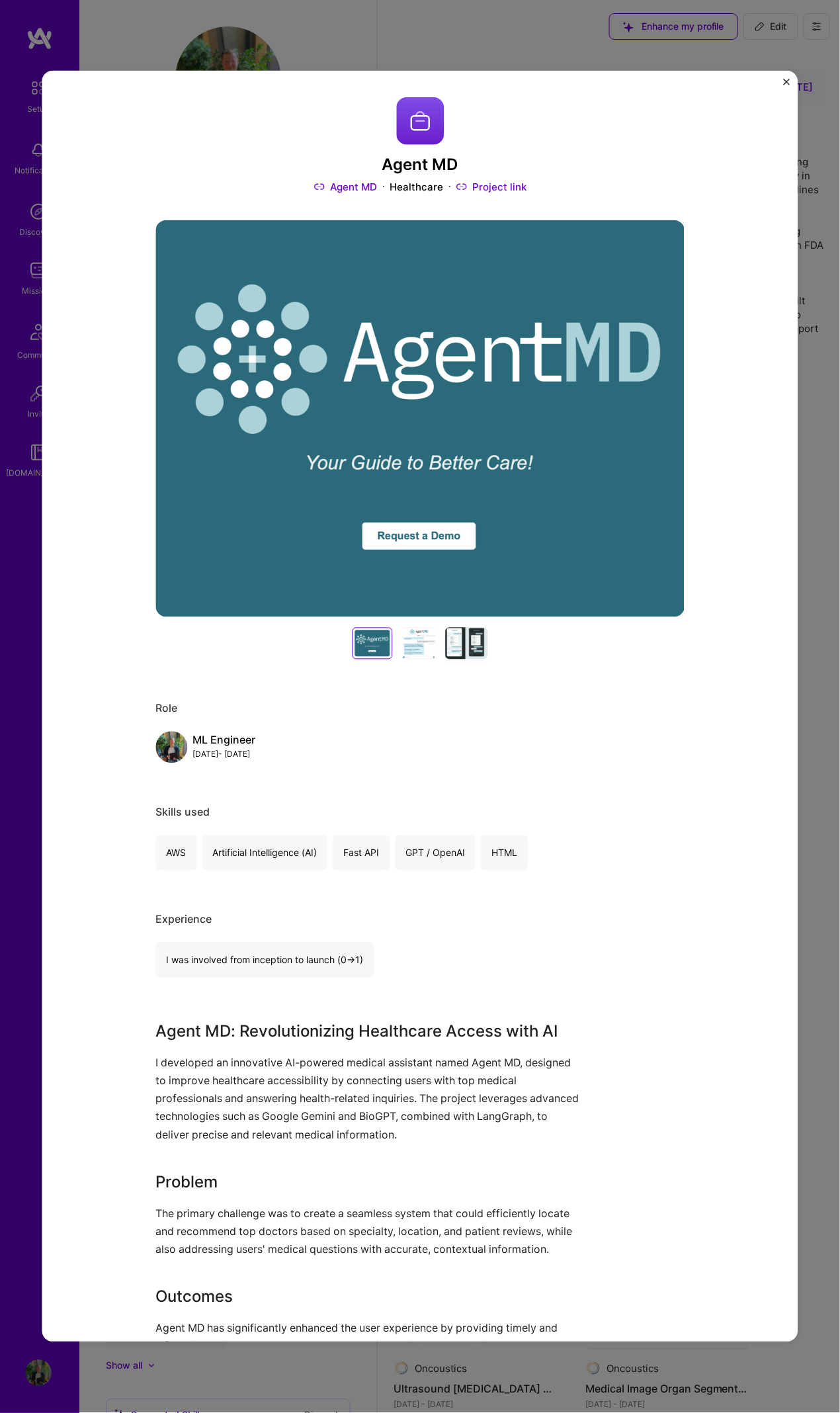
click at [399, 640] on div at bounding box center [419, 644] width 42 height 32
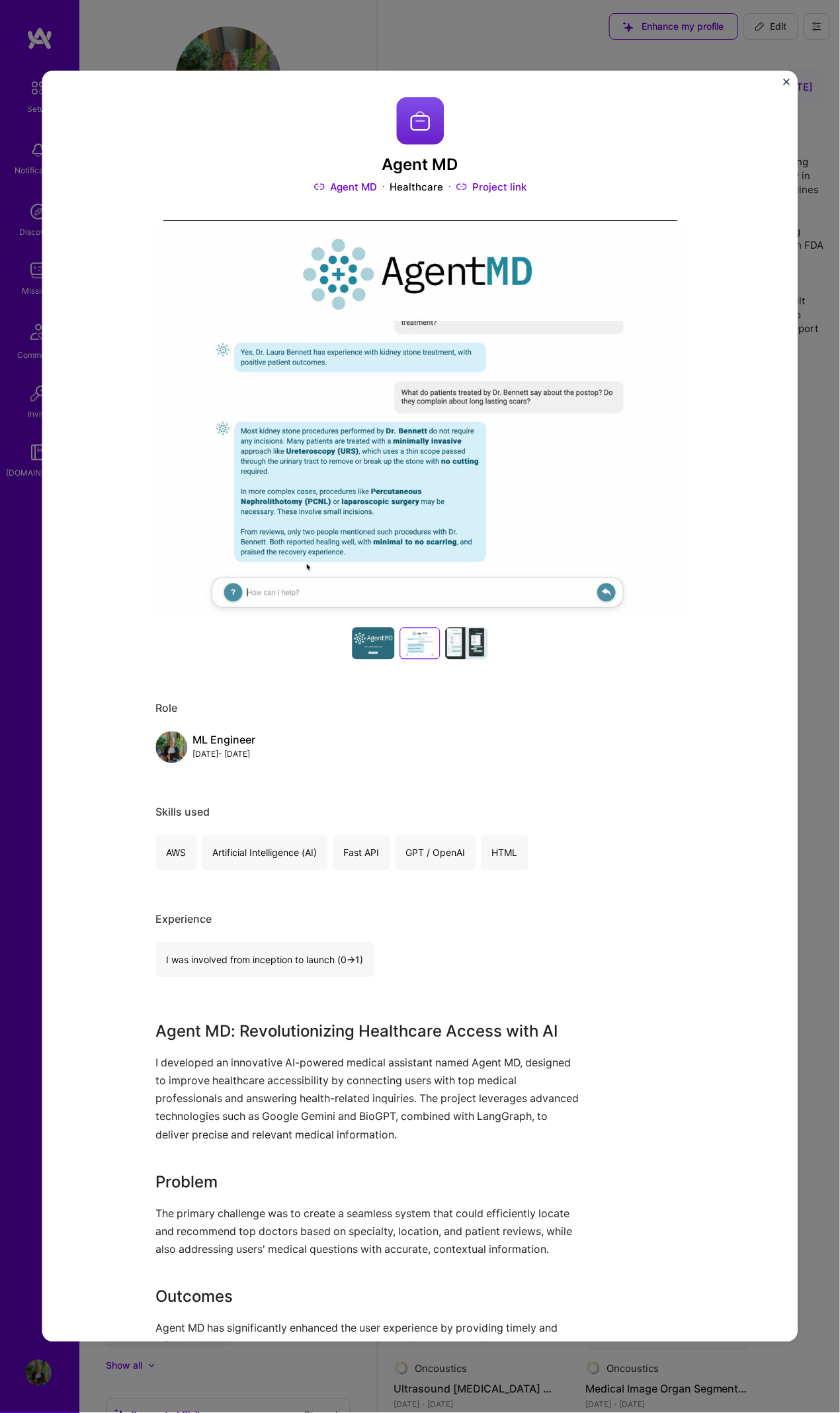
click at [446, 636] on div at bounding box center [467, 644] width 42 height 32
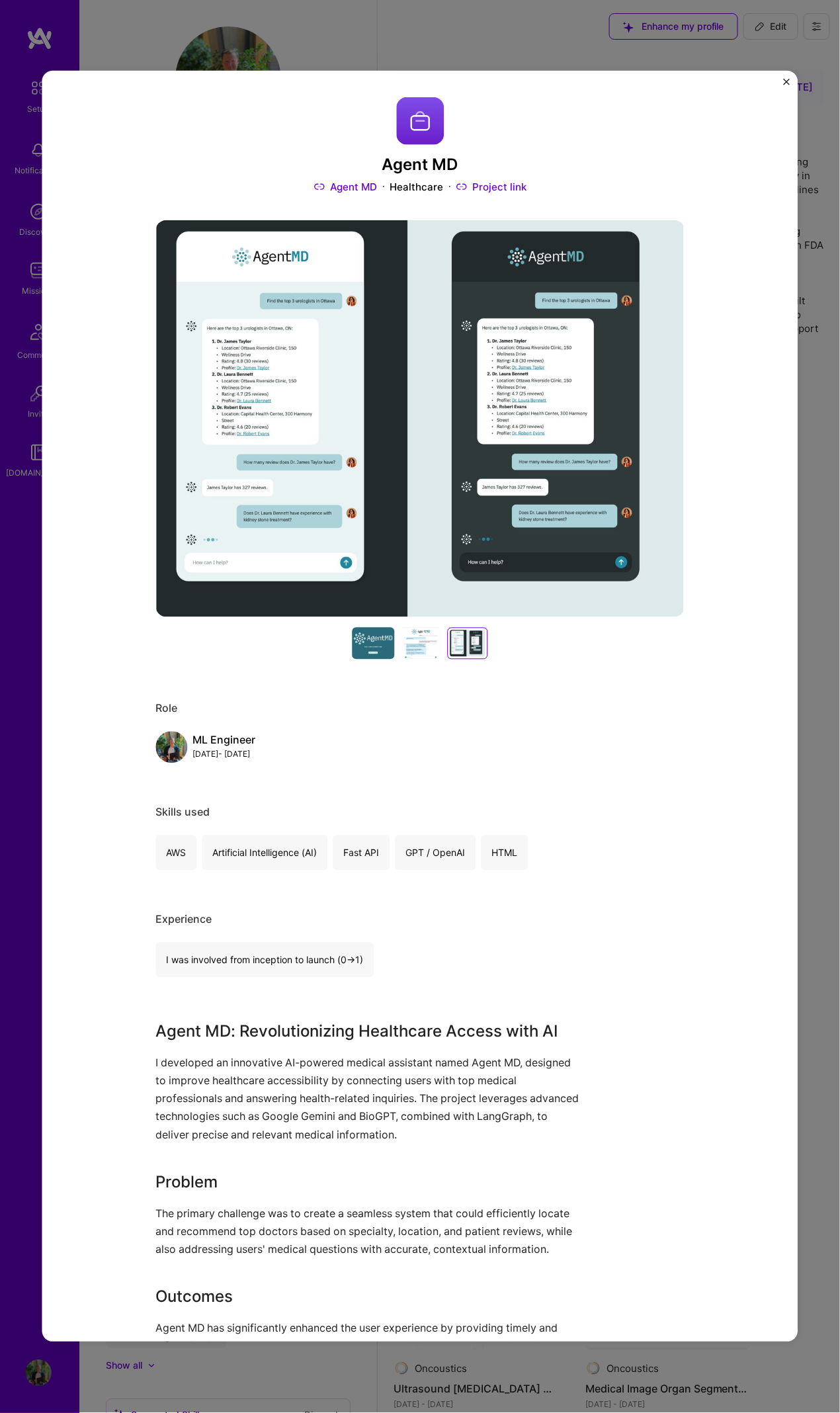
click at [370, 640] on div at bounding box center [373, 644] width 42 height 32
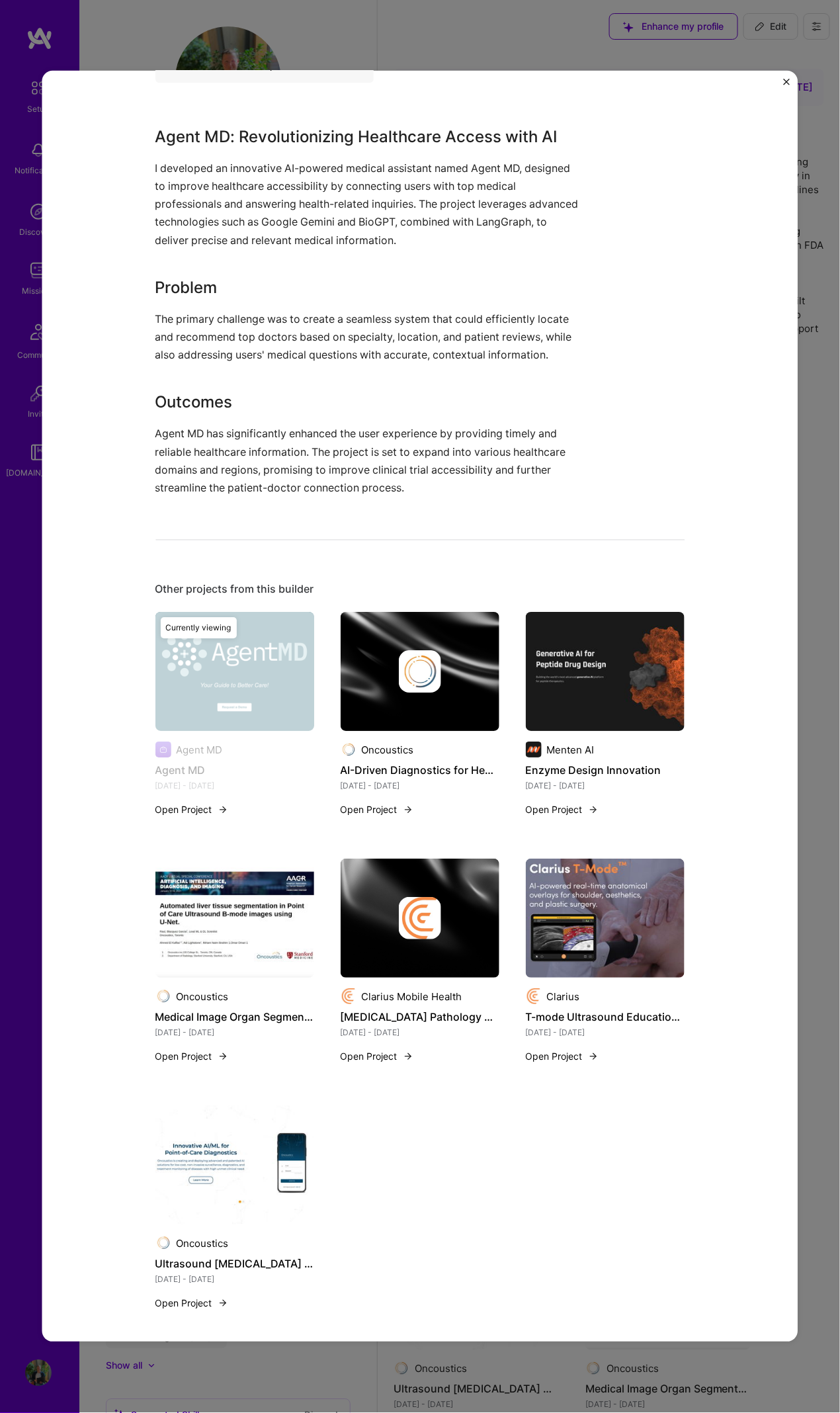
scroll to position [892, 0]
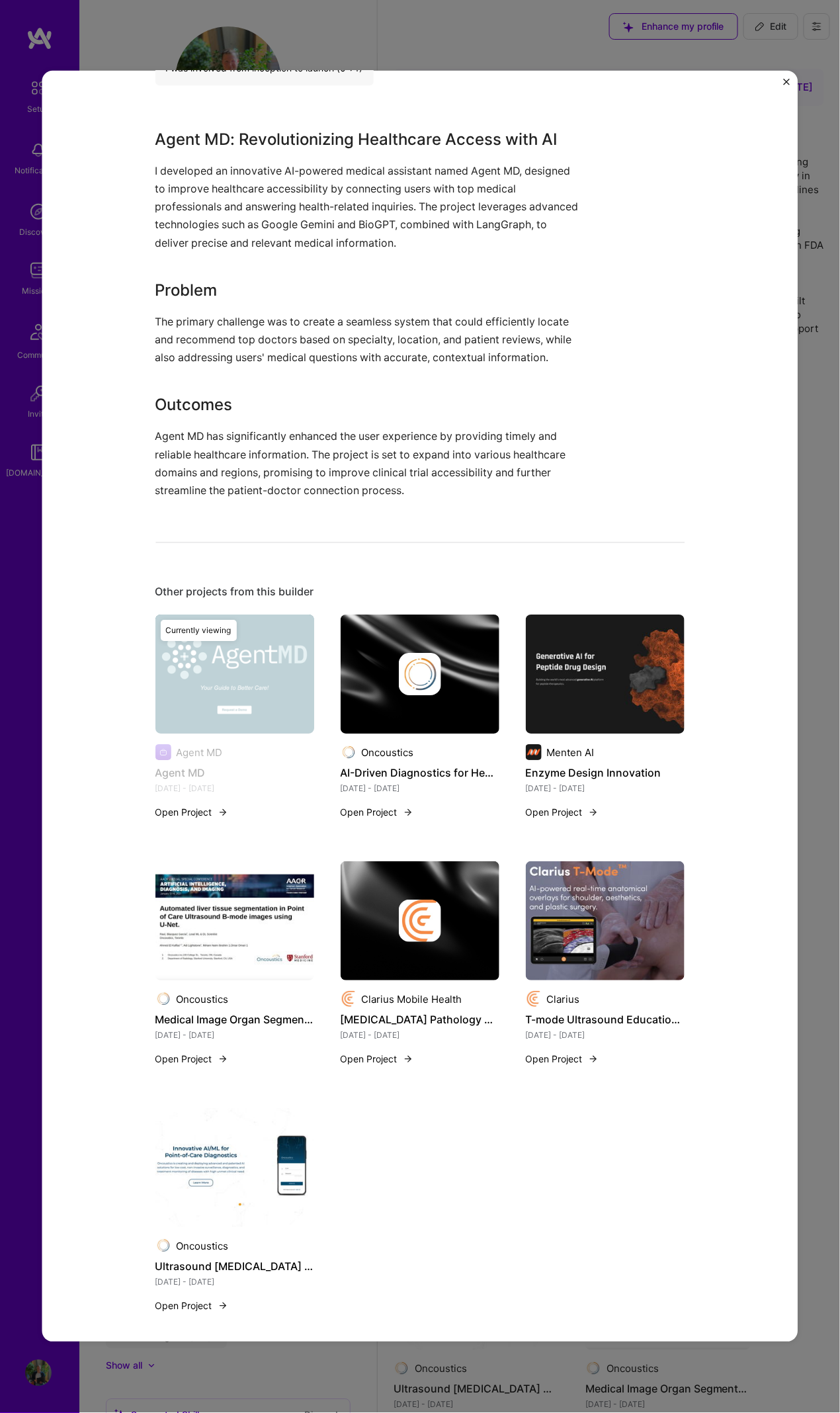
click at [372, 501] on div "Agent MD Agent MD Healthcare Project link Role ML Engineer [DATE] - [DATE] Skil…" at bounding box center [420, 267] width 529 height 2124
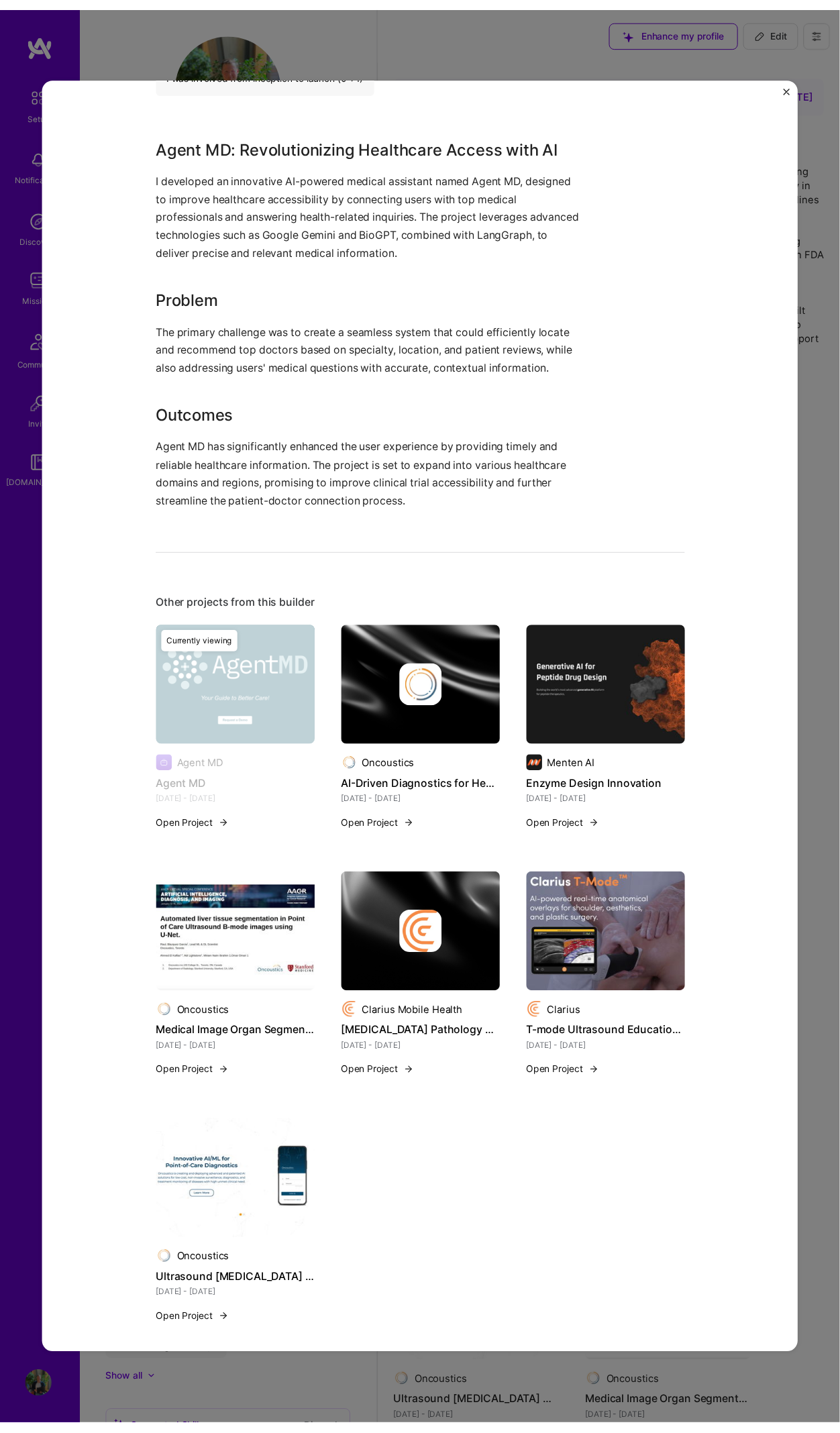
scroll to position [155, 0]
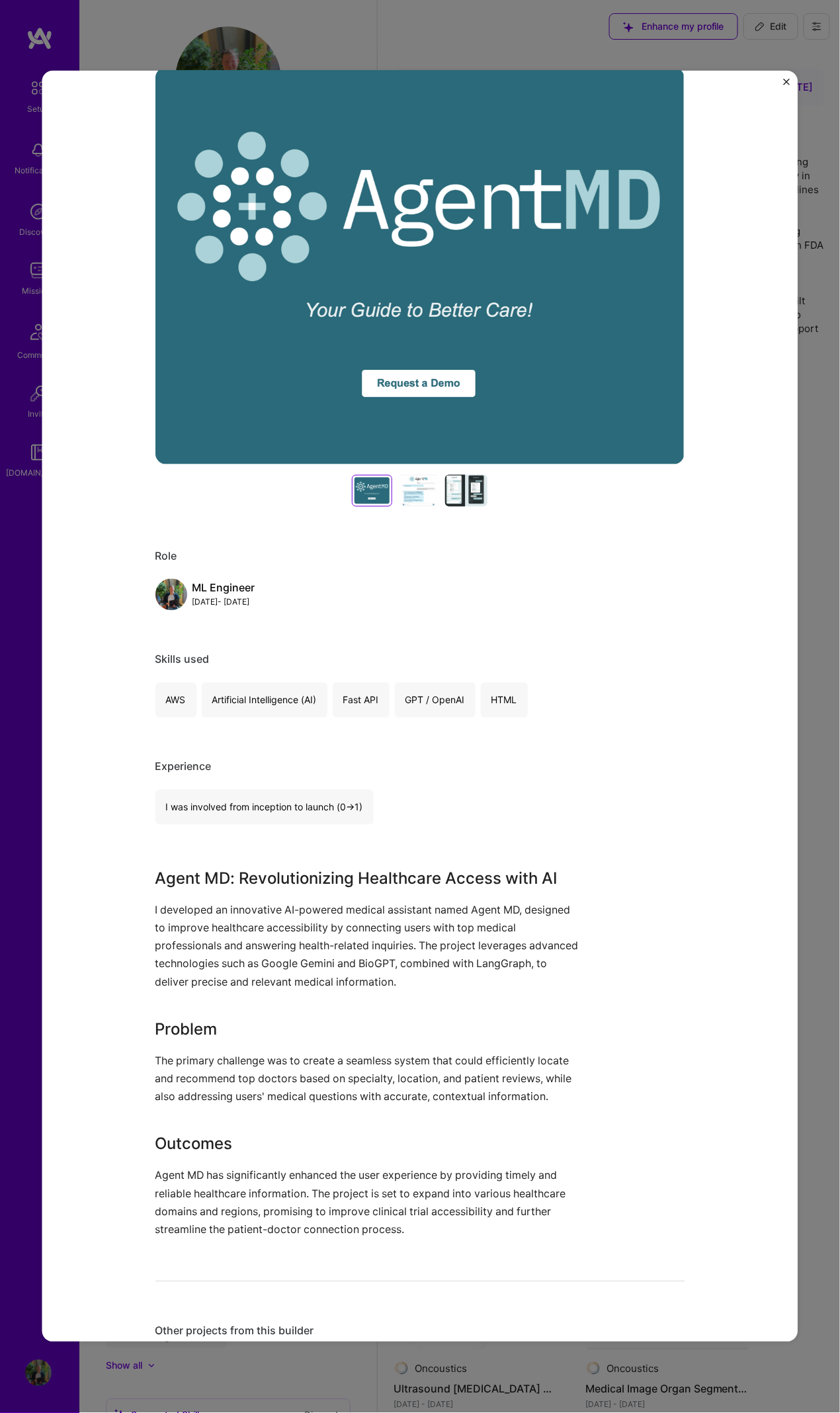
click at [555, 41] on div "Agent MD Agent MD Healthcare Project link Role ML Engineer [DATE] - [DATE] Skil…" at bounding box center [420, 706] width 840 height 1413
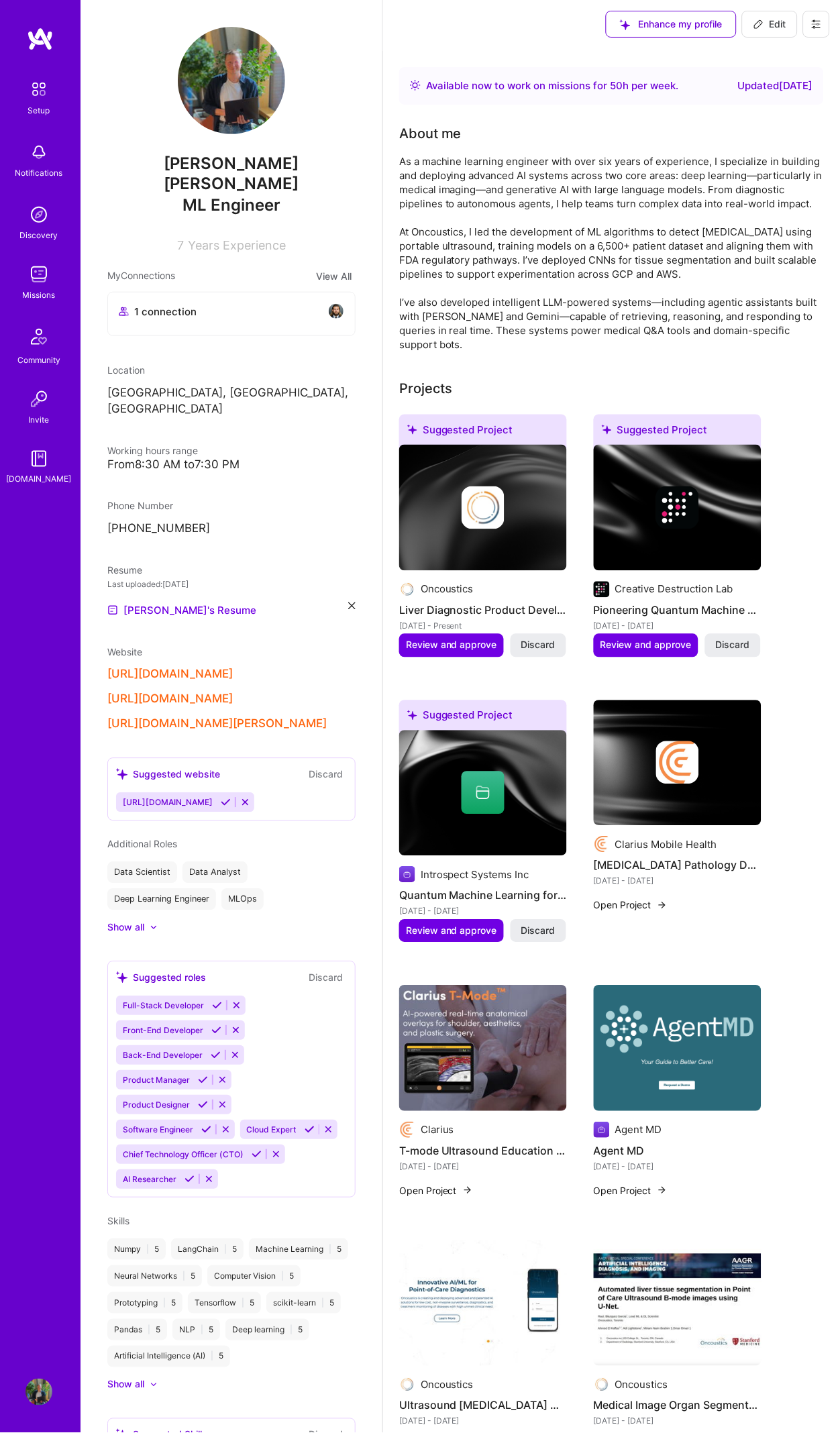
scroll to position [141, 0]
